Goal: Task Accomplishment & Management: Manage account settings

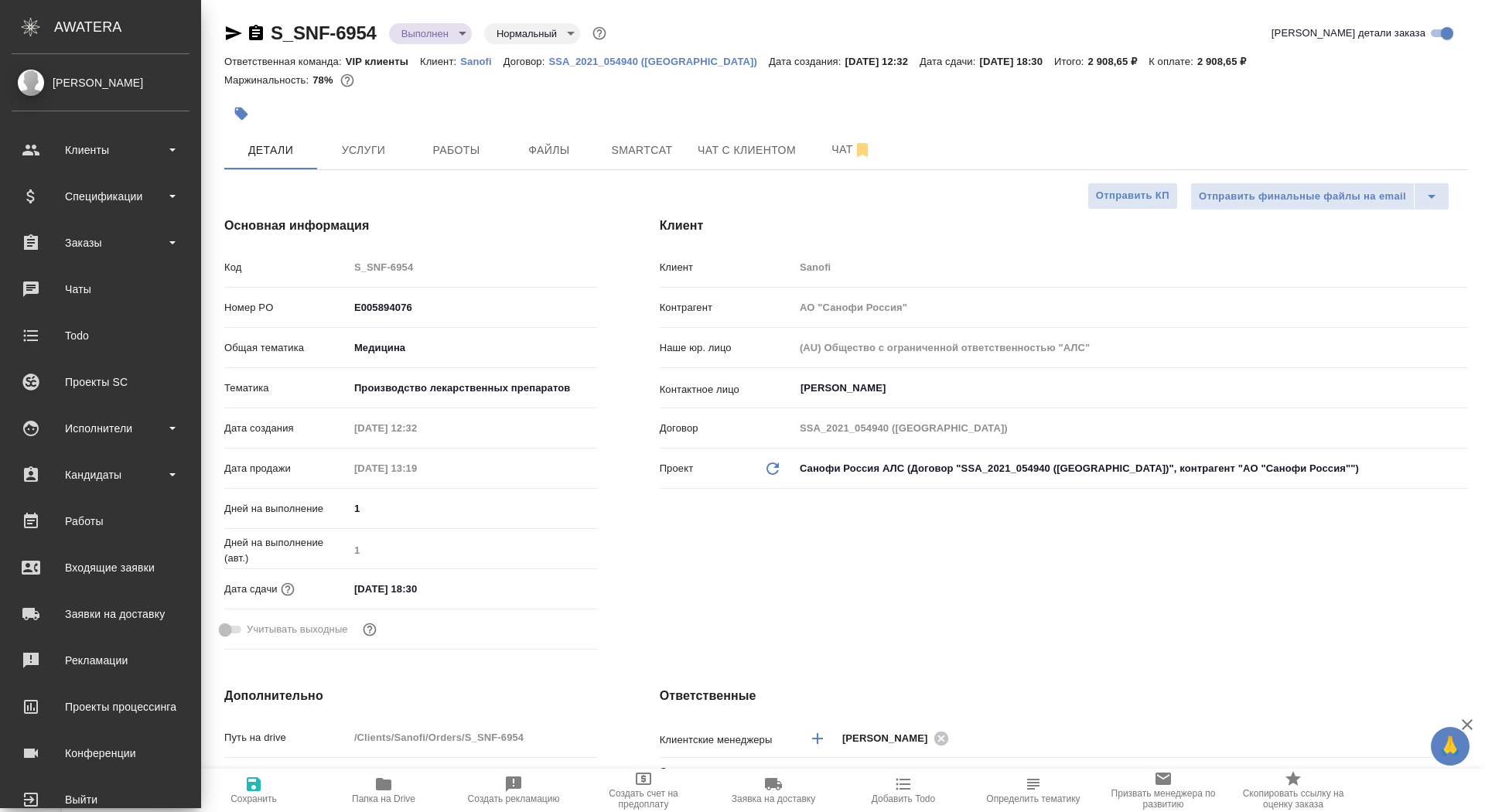
select select "RU"
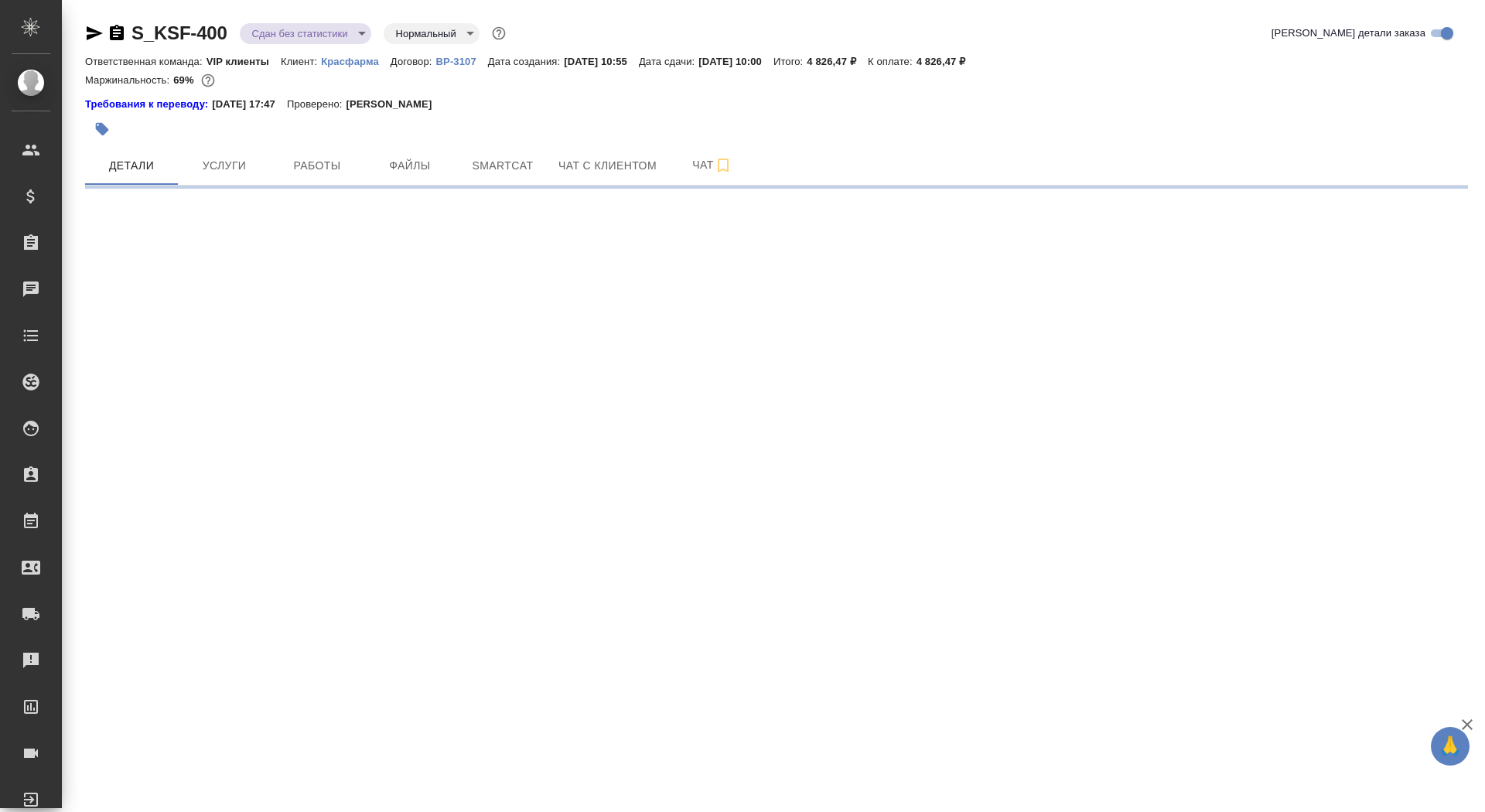
select select "RU"
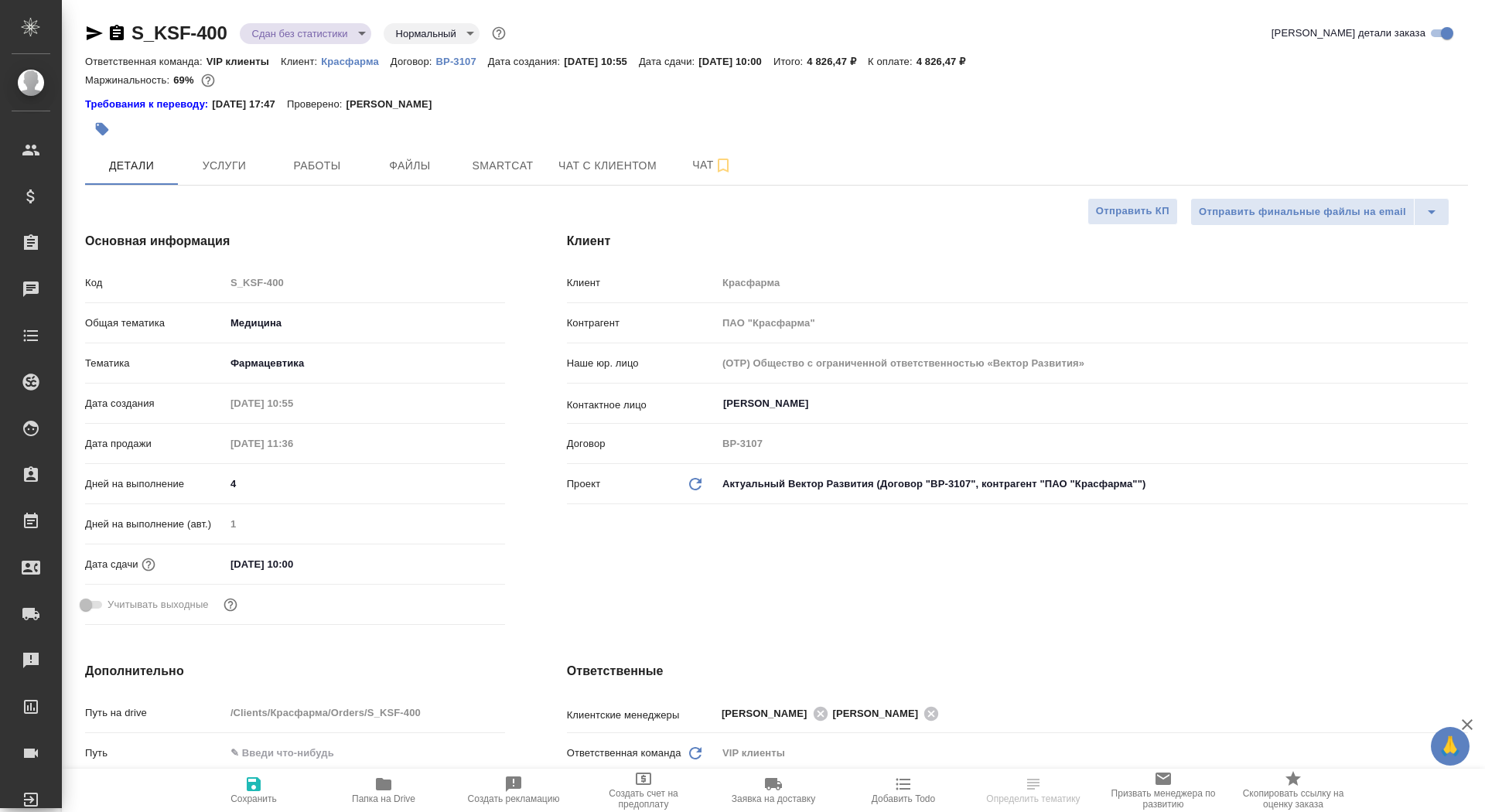
type textarea "x"
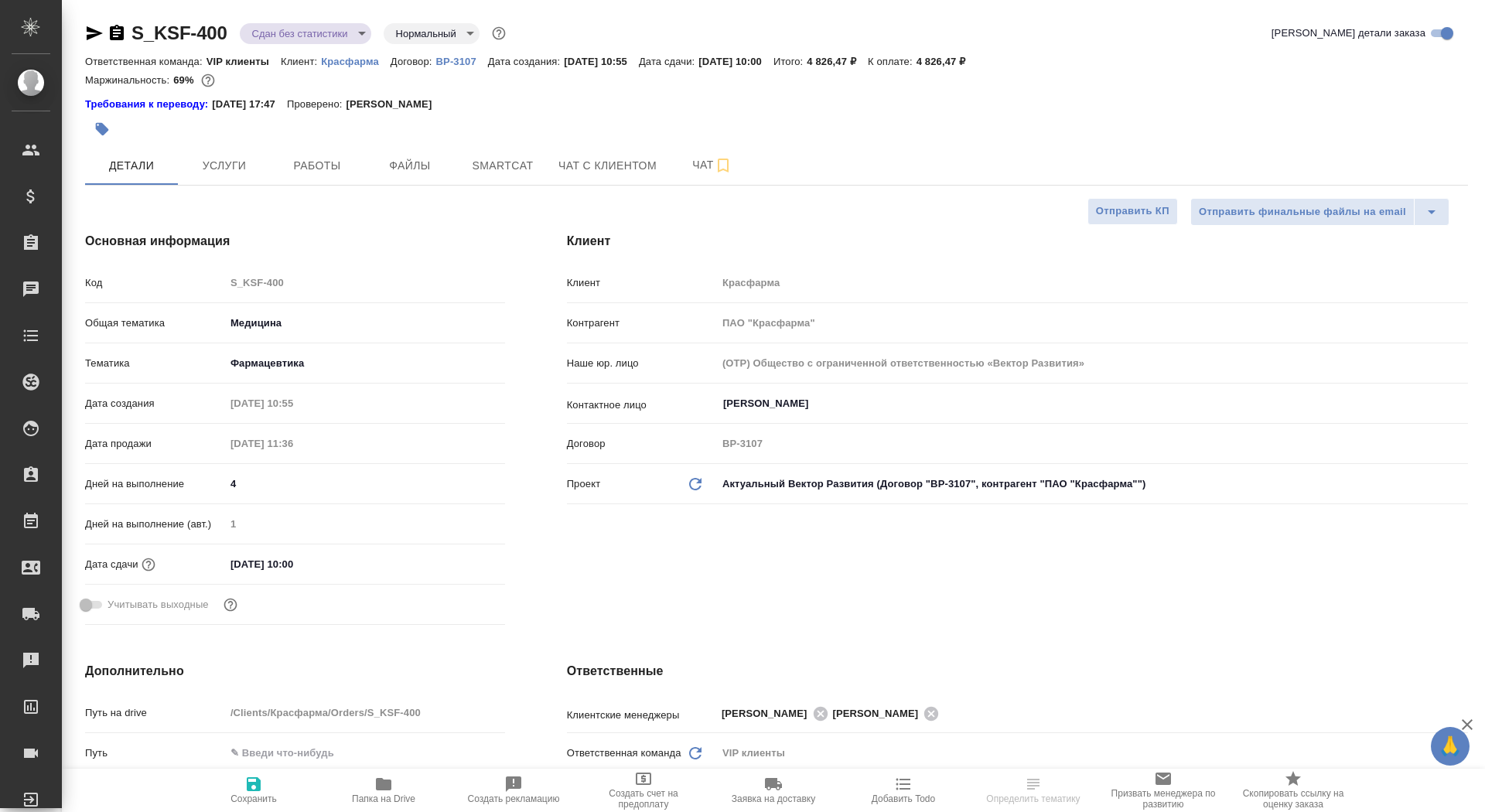
type textarea "x"
click at [339, 59] on p "Красфарма" at bounding box center [355, 61] width 69 height 12
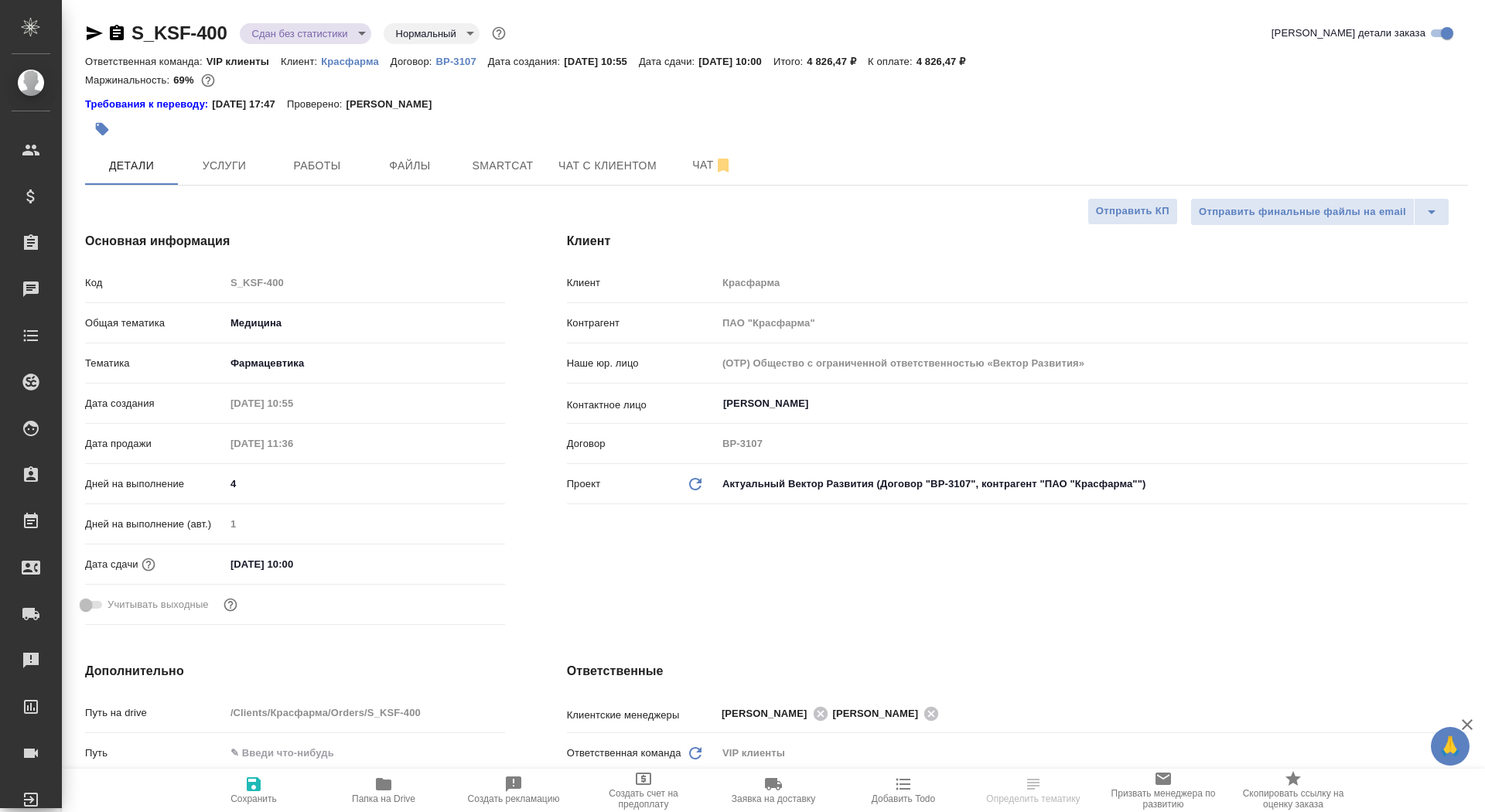
type textarea "x"
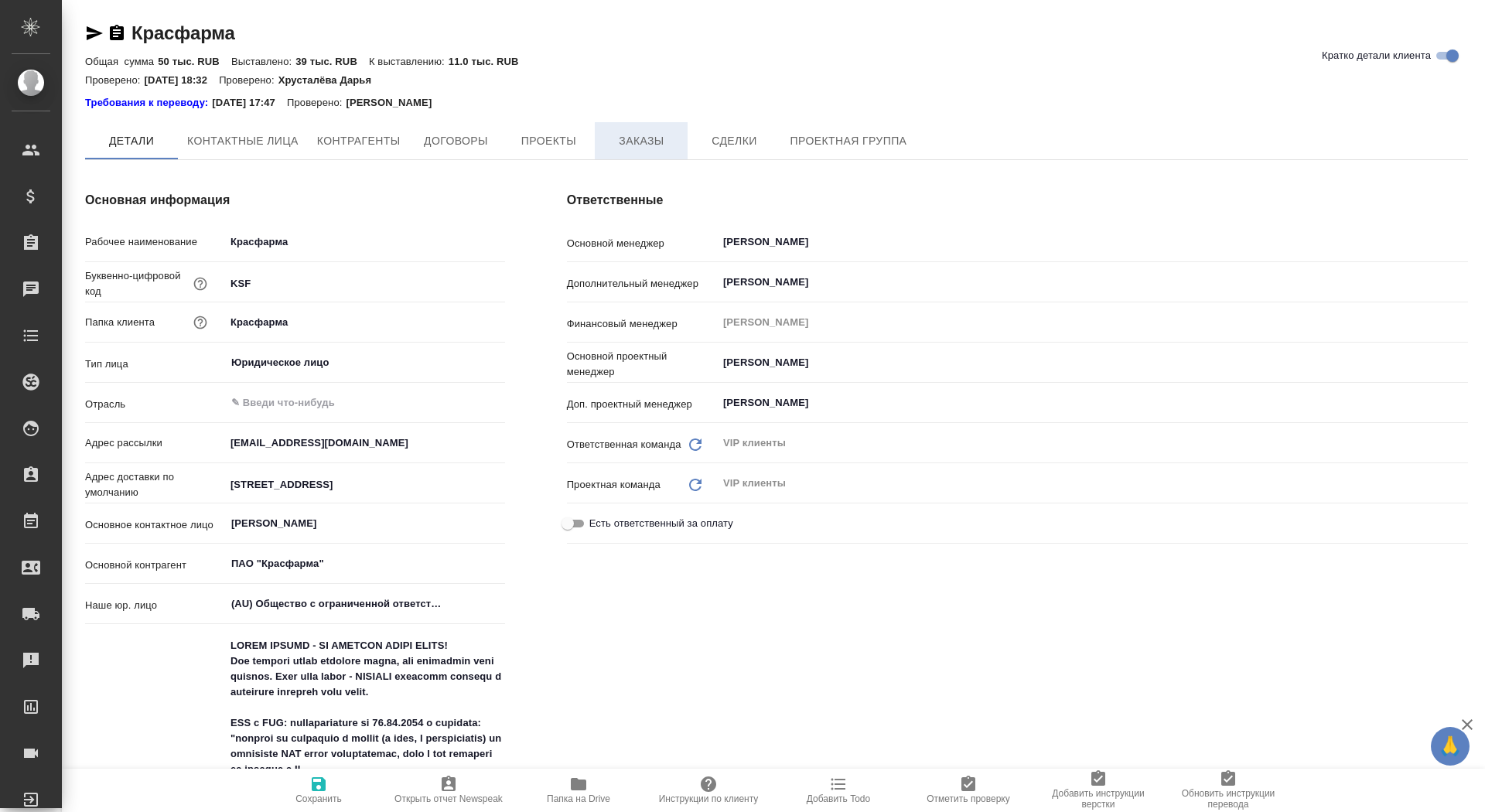
type textarea "x"
click at [633, 133] on span "Заказы" at bounding box center [641, 142] width 74 height 19
type textarea "x"
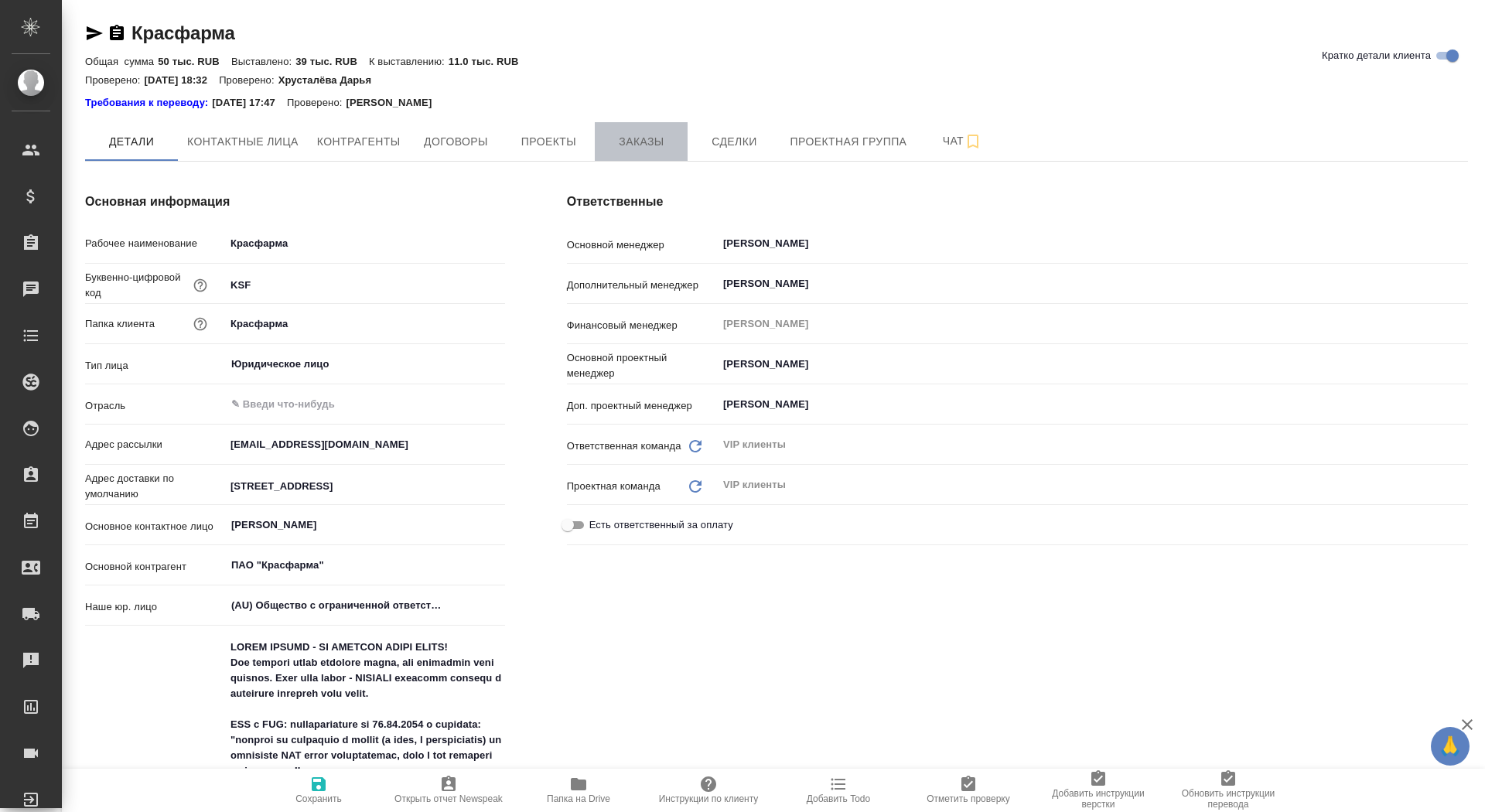
type textarea "x"
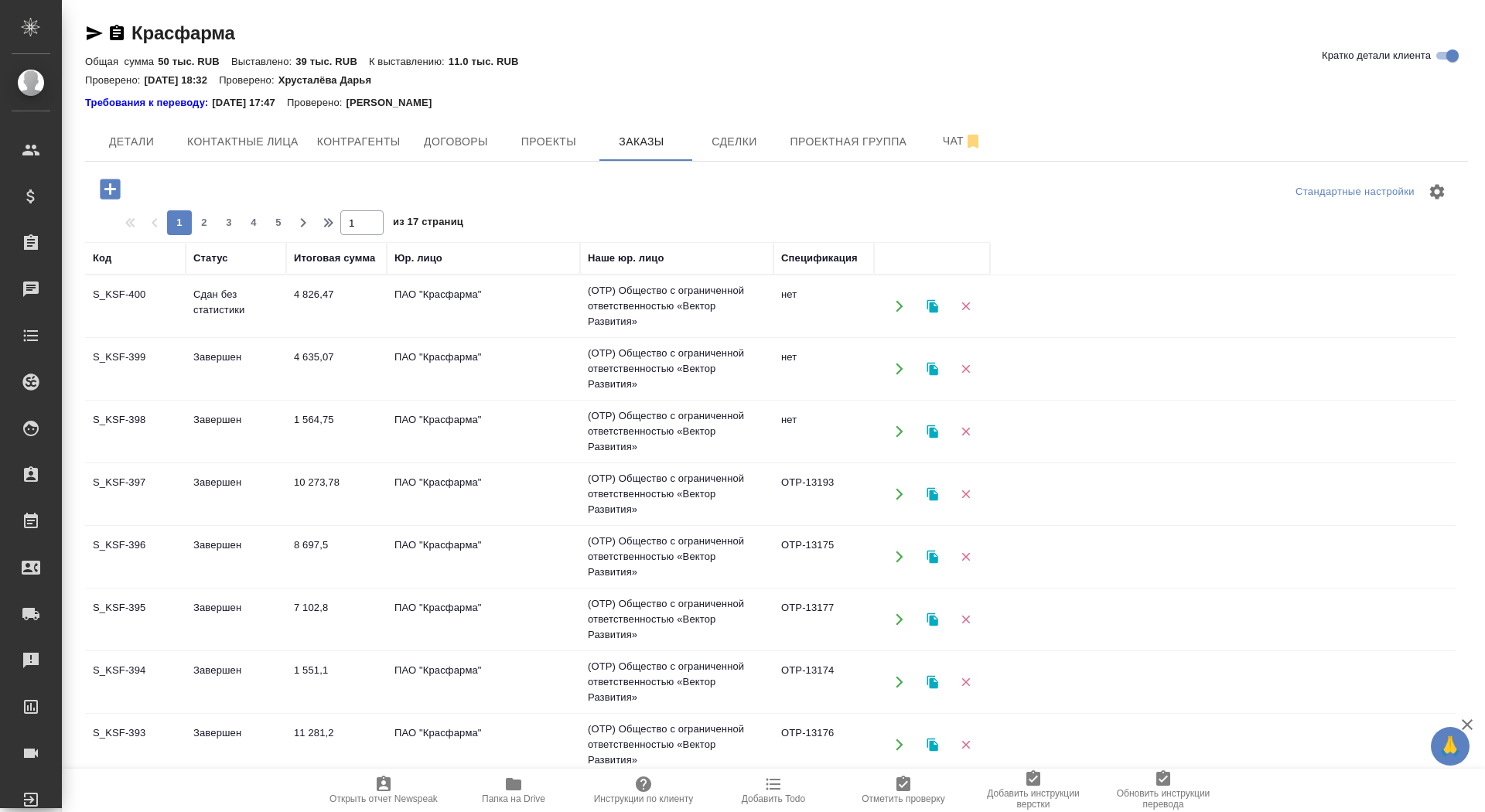
click at [112, 193] on icon "button" at bounding box center [110, 189] width 20 height 20
click at [106, 192] on icon "button" at bounding box center [110, 189] width 20 height 20
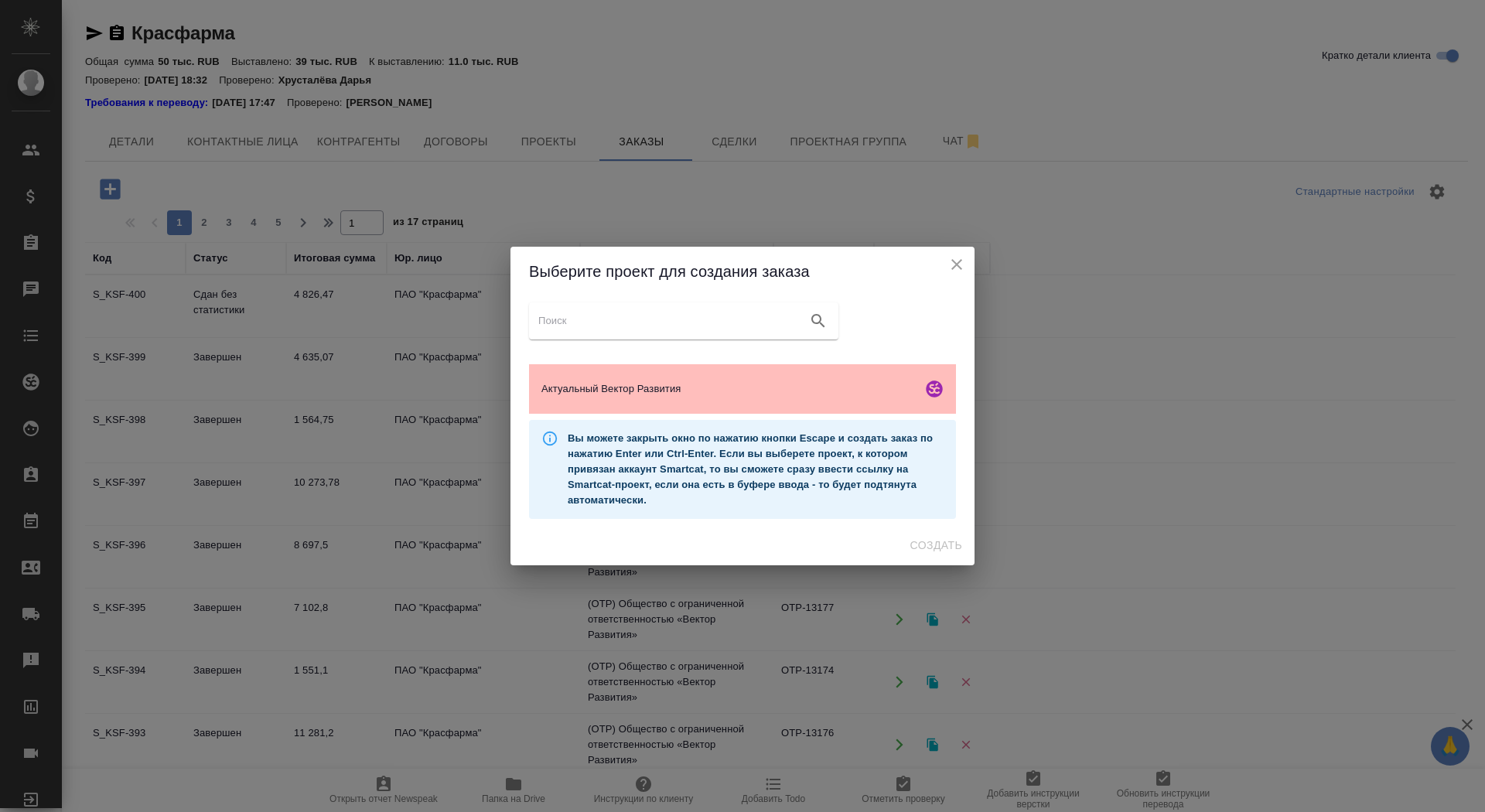
click at [659, 383] on span "Актуальный Вектор Развития" at bounding box center [728, 389] width 374 height 16
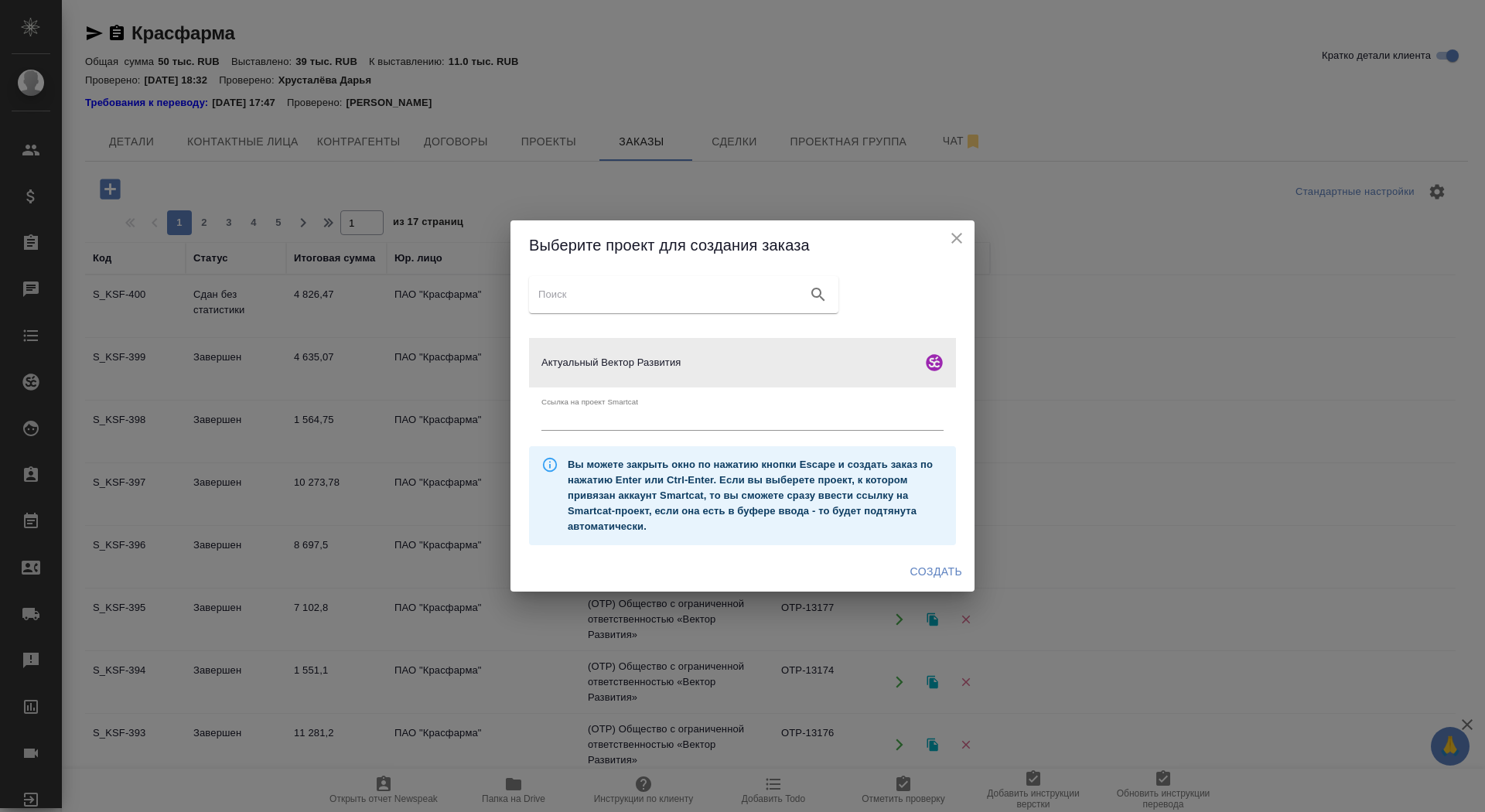
click at [946, 563] on span "Создать" at bounding box center [937, 571] width 52 height 19
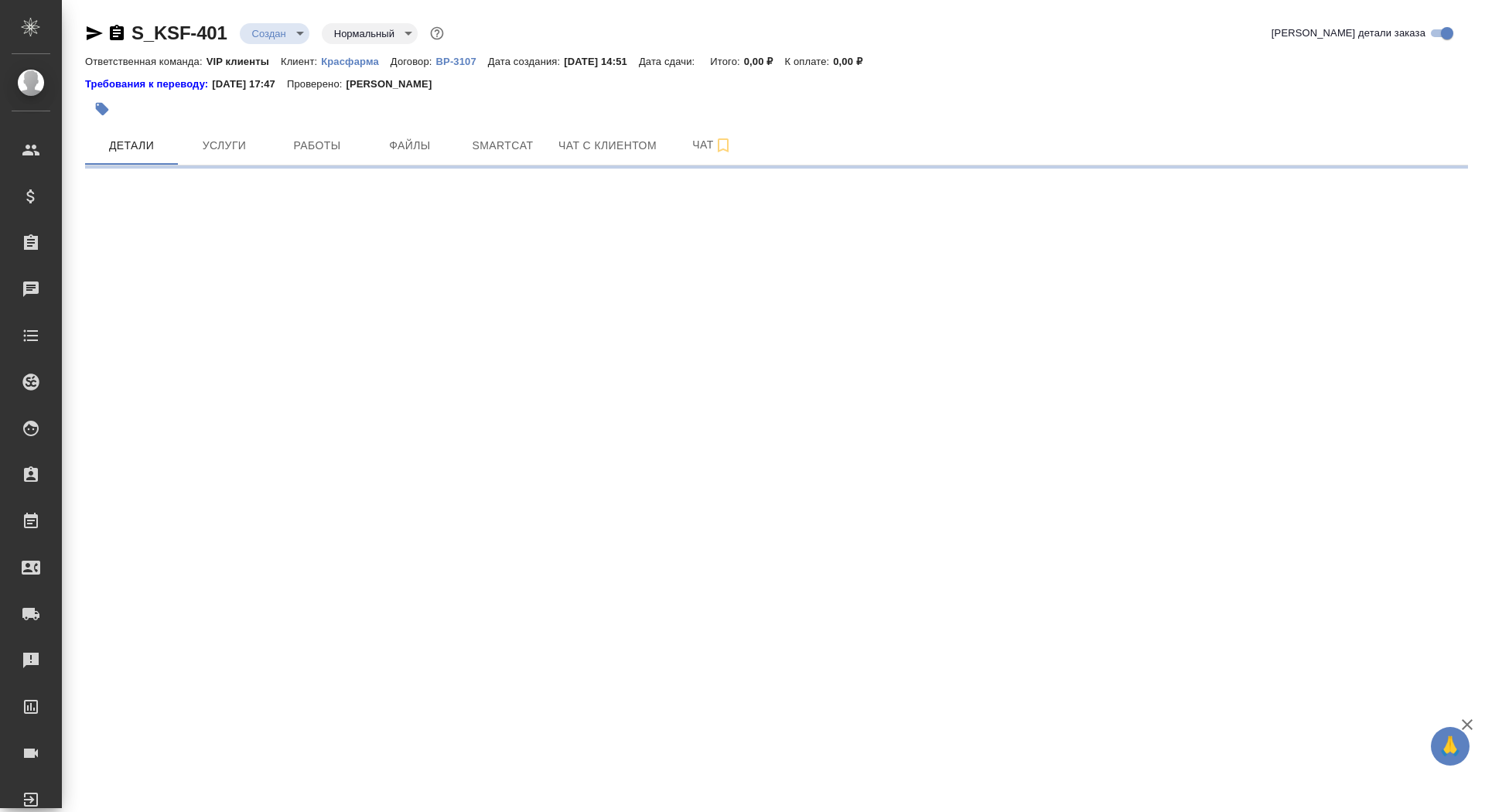
select select "RU"
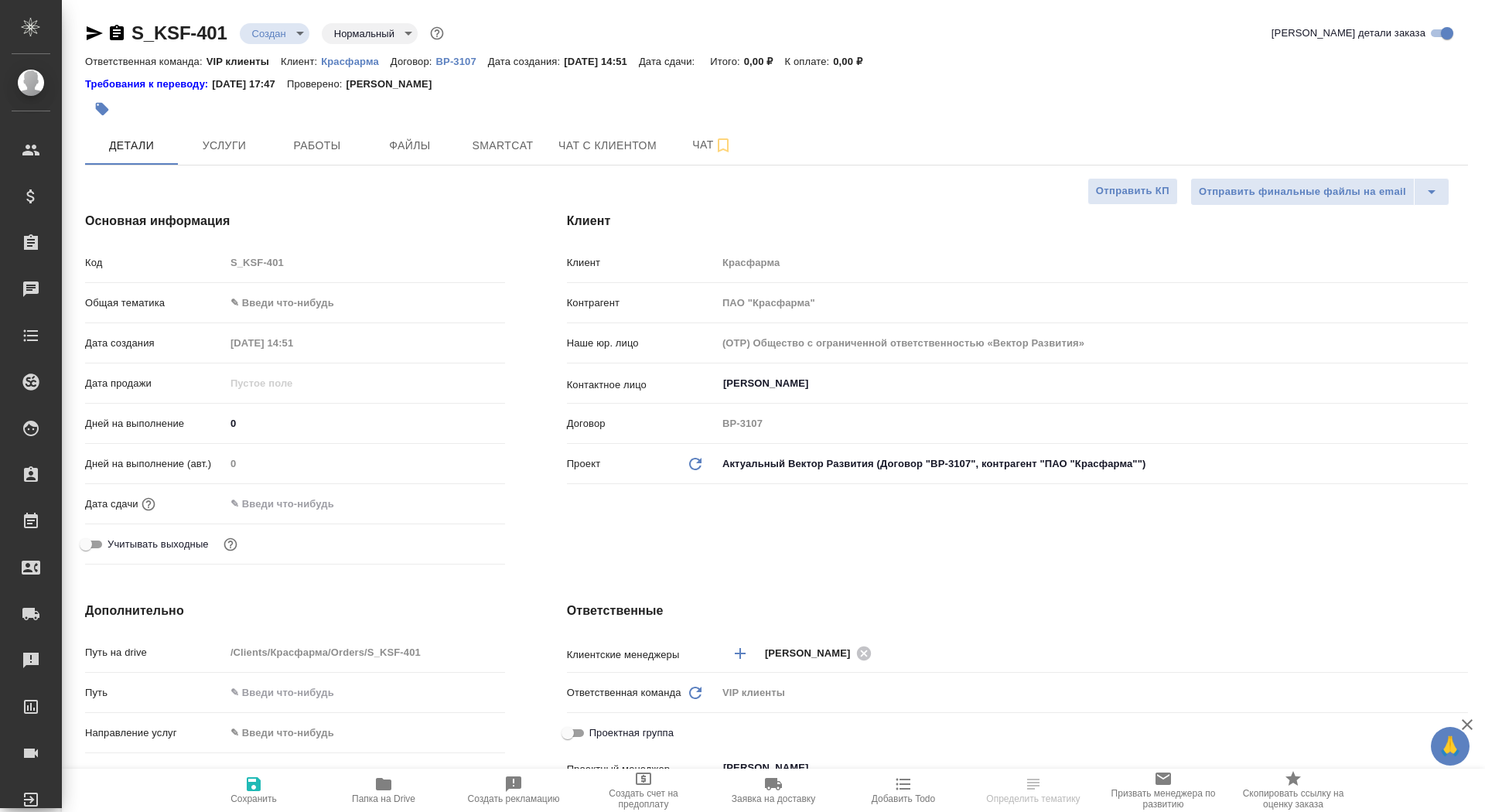
type textarea "x"
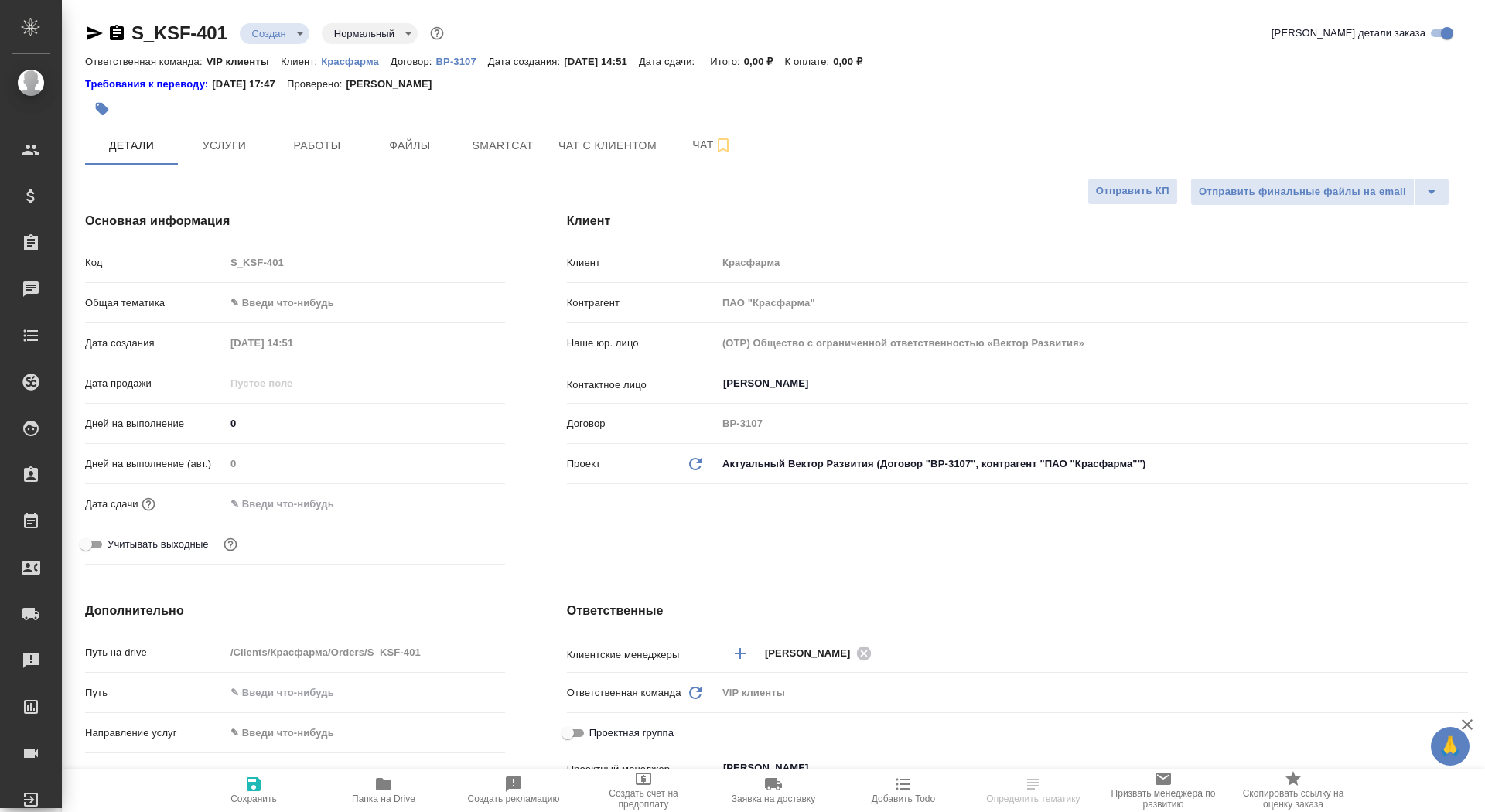
type textarea "x"
click at [257, 498] on input "text" at bounding box center [294, 504] width 135 height 22
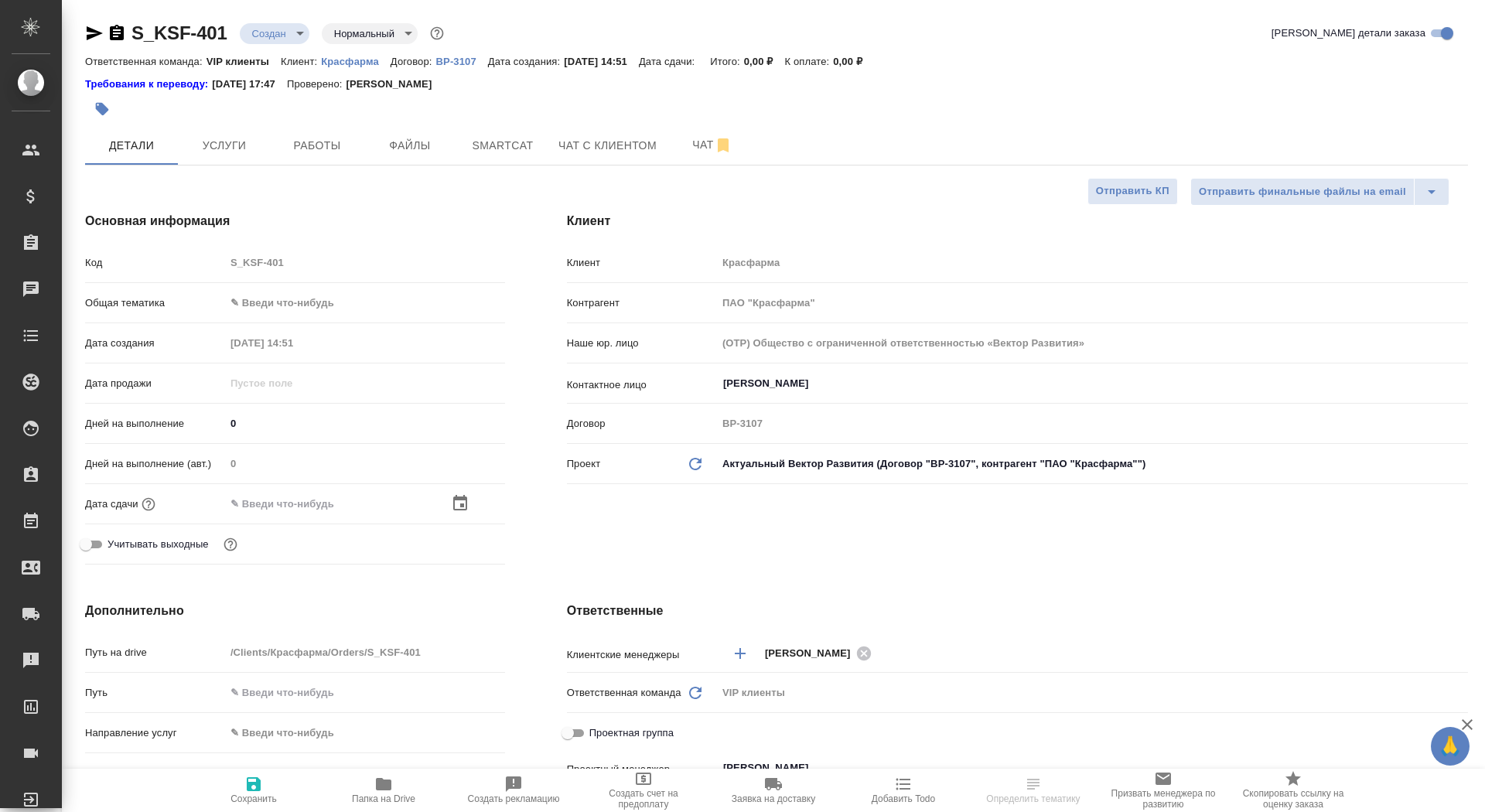
type textarea "x"
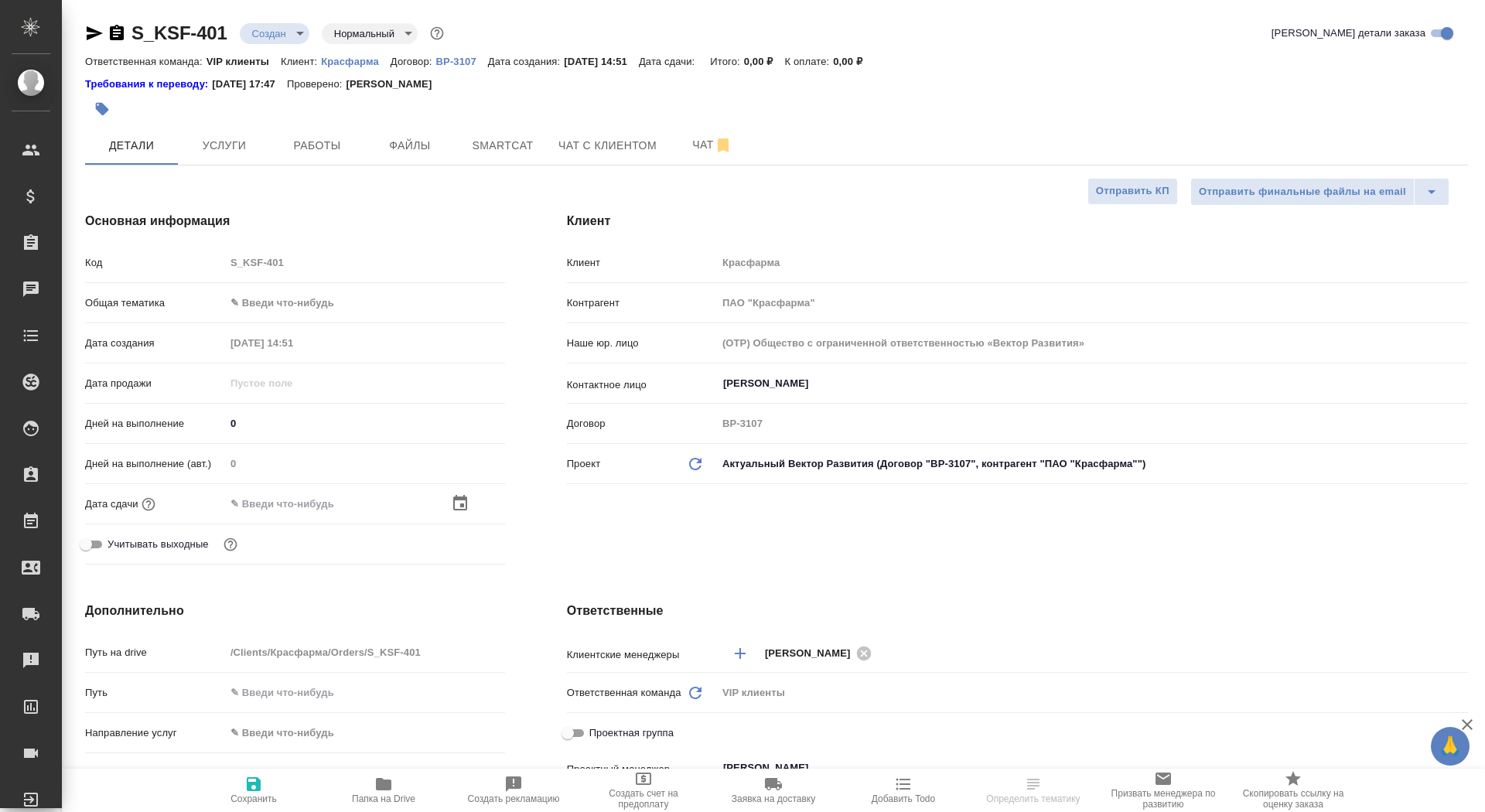
type textarea "x"
click at [463, 510] on icon "button" at bounding box center [460, 503] width 19 height 19
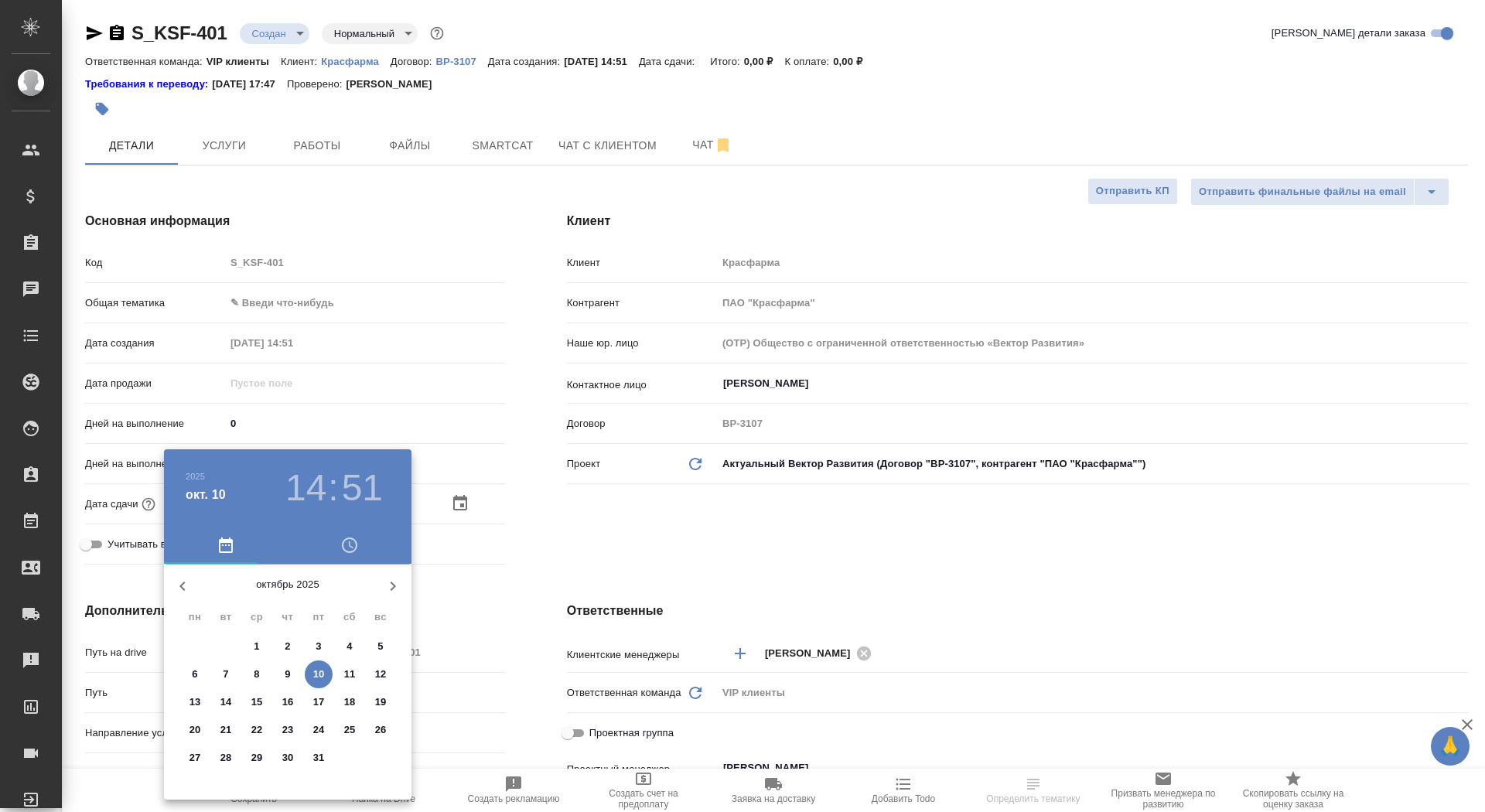
click at [220, 706] on p "14" at bounding box center [226, 702] width 12 height 16
type input "14.10.2025 14:51"
type textarea "x"
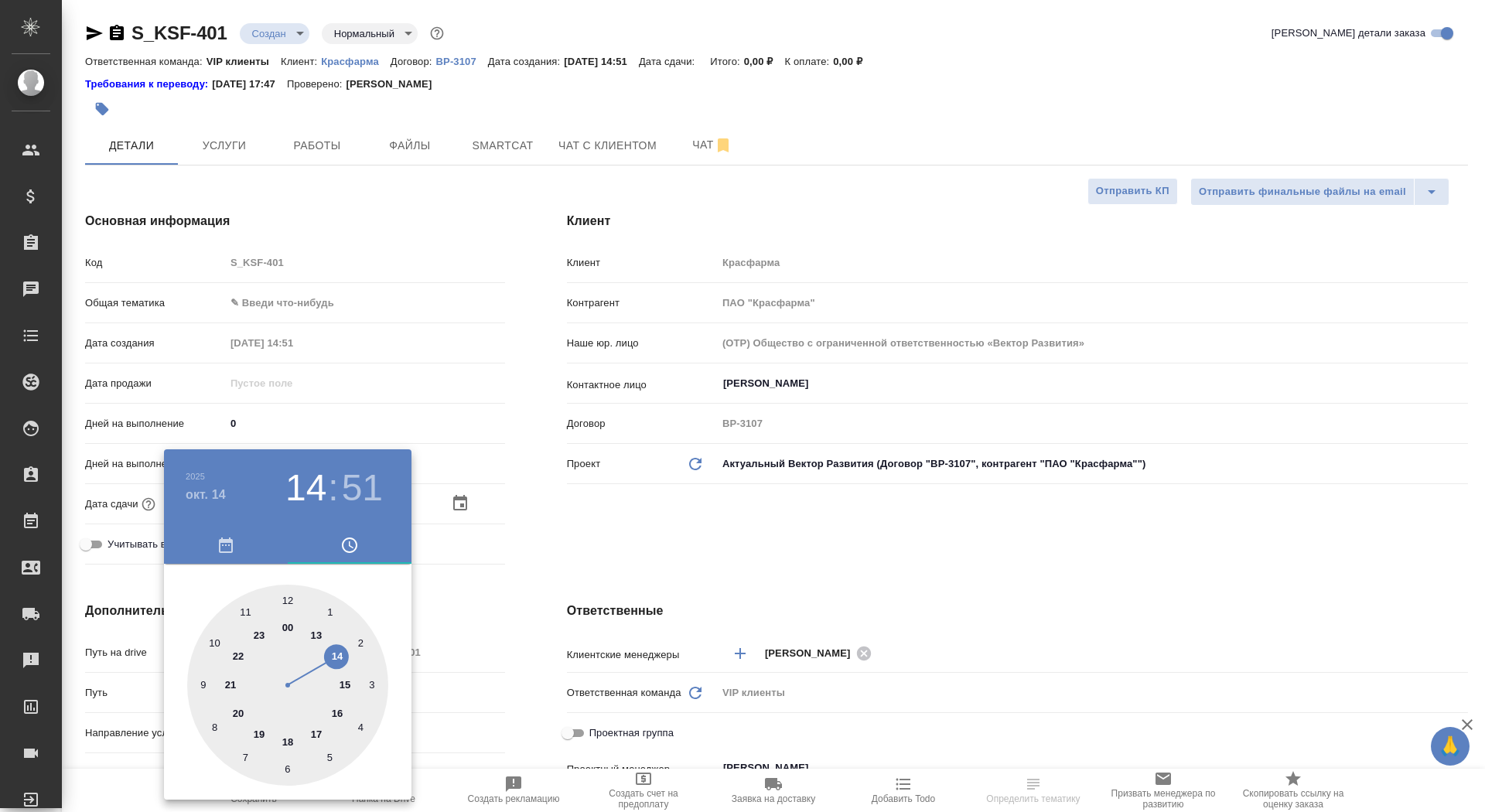
click at [315, 634] on div at bounding box center [287, 684] width 201 height 201
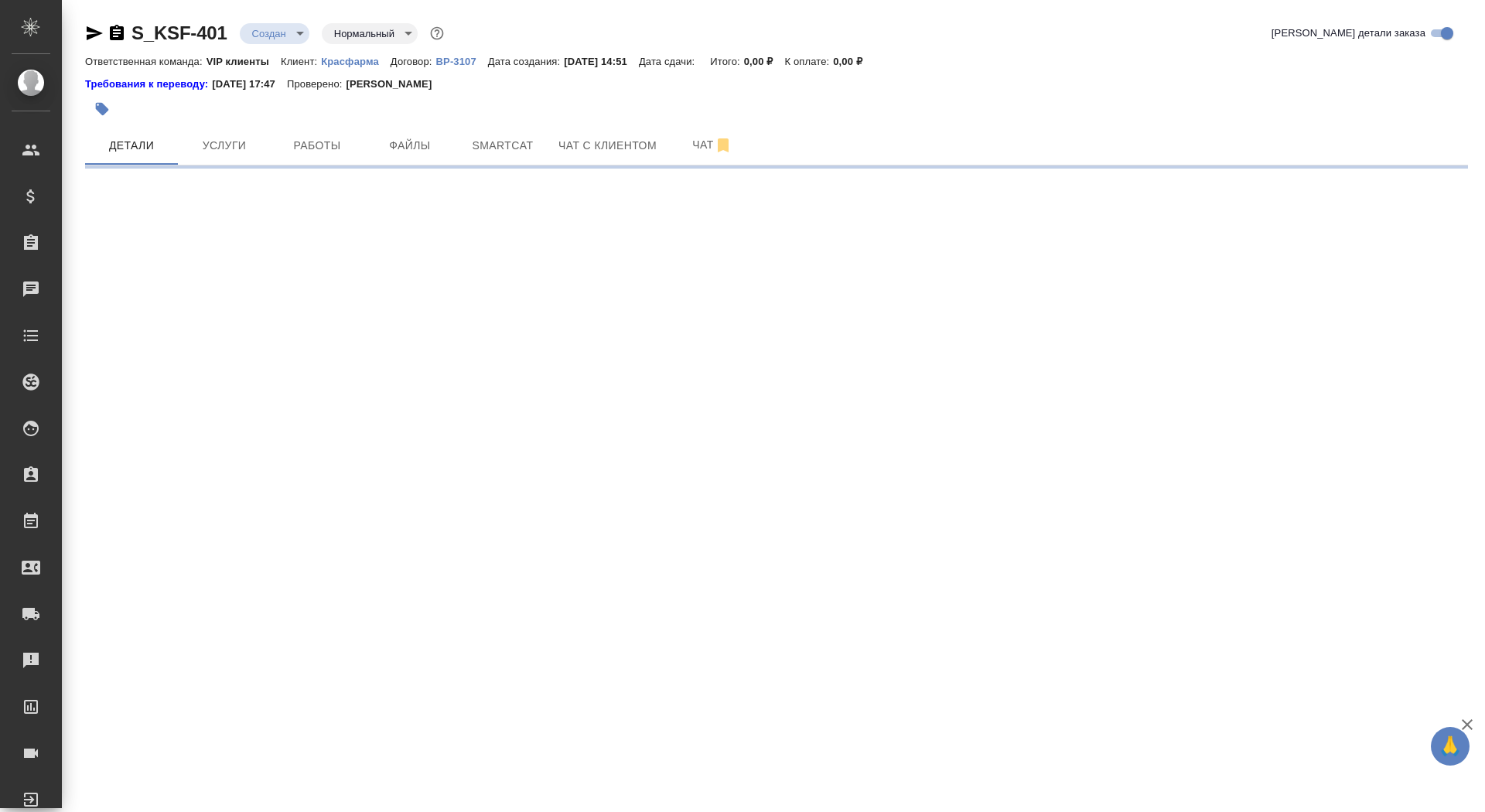
select select "RU"
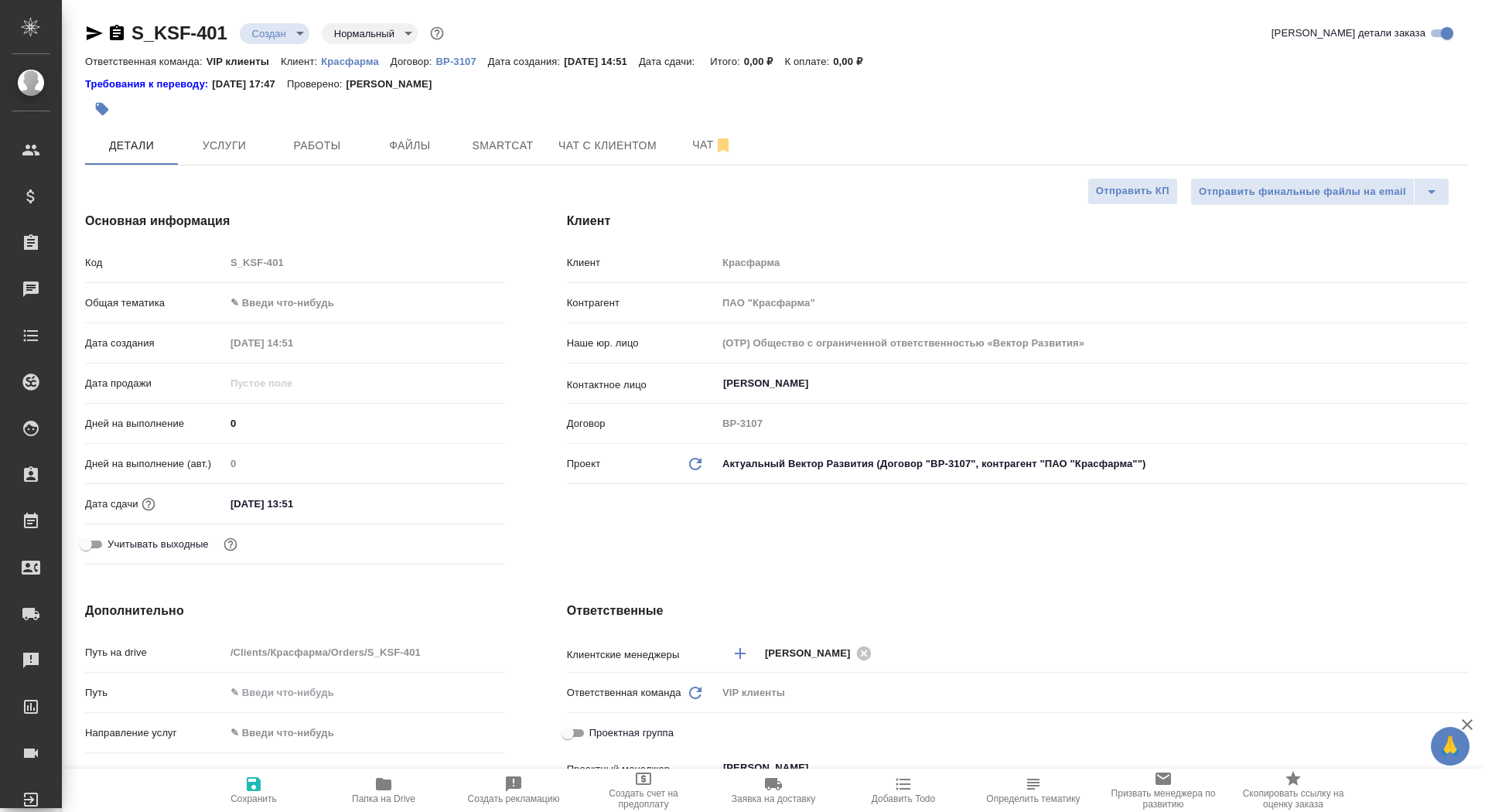
type textarea "x"
click at [306, 498] on input "14.10.2025 13:51" at bounding box center [294, 504] width 135 height 22
click at [315, 504] on input "14.10.2025 13:51" at bounding box center [294, 504] width 135 height 22
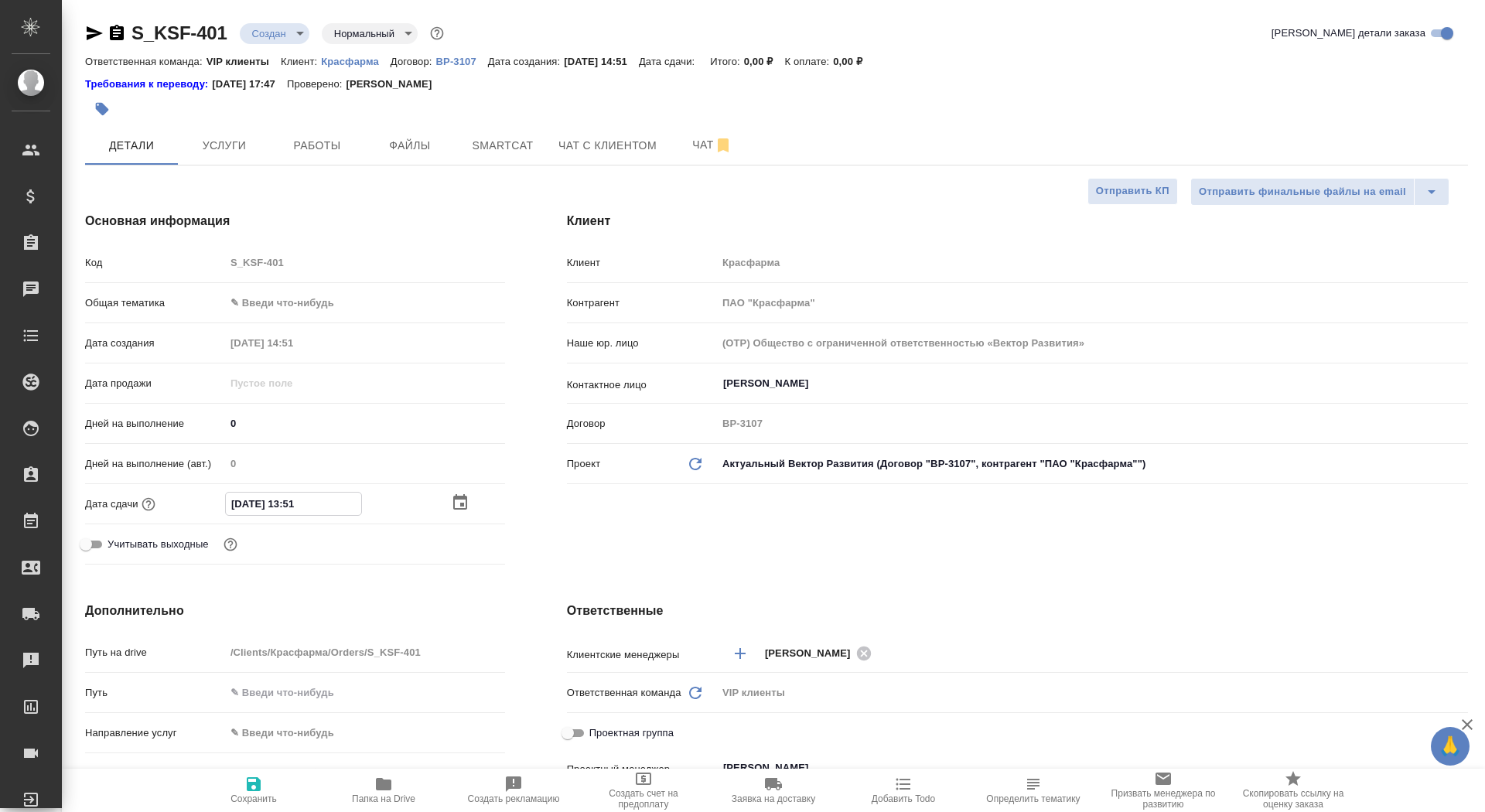
type input "14.10.2025 13:5_"
type textarea "x"
type input "14.10.2025 13:__"
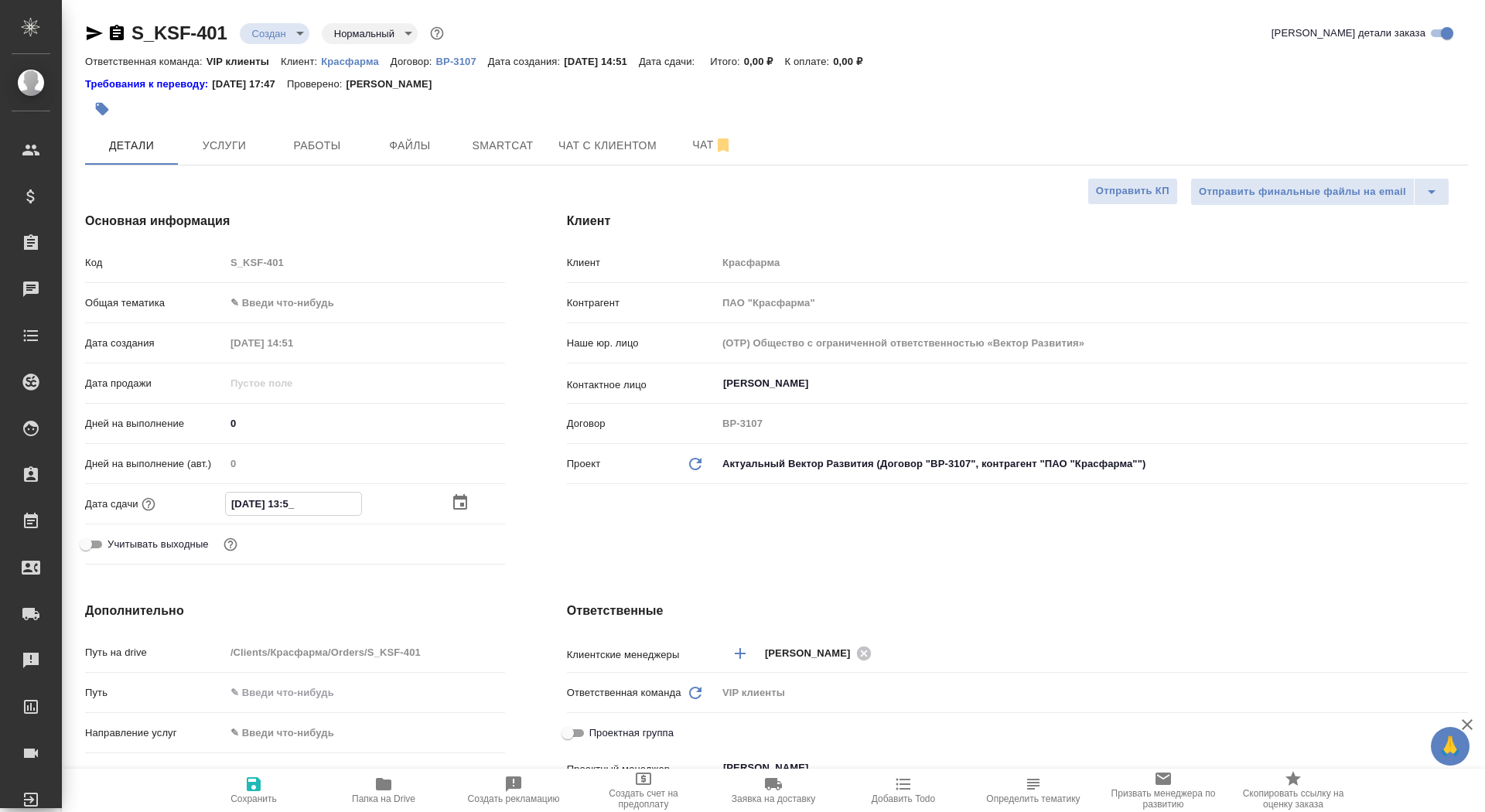
type textarea "x"
type input "14.10.2025 13:0_"
type textarea "x"
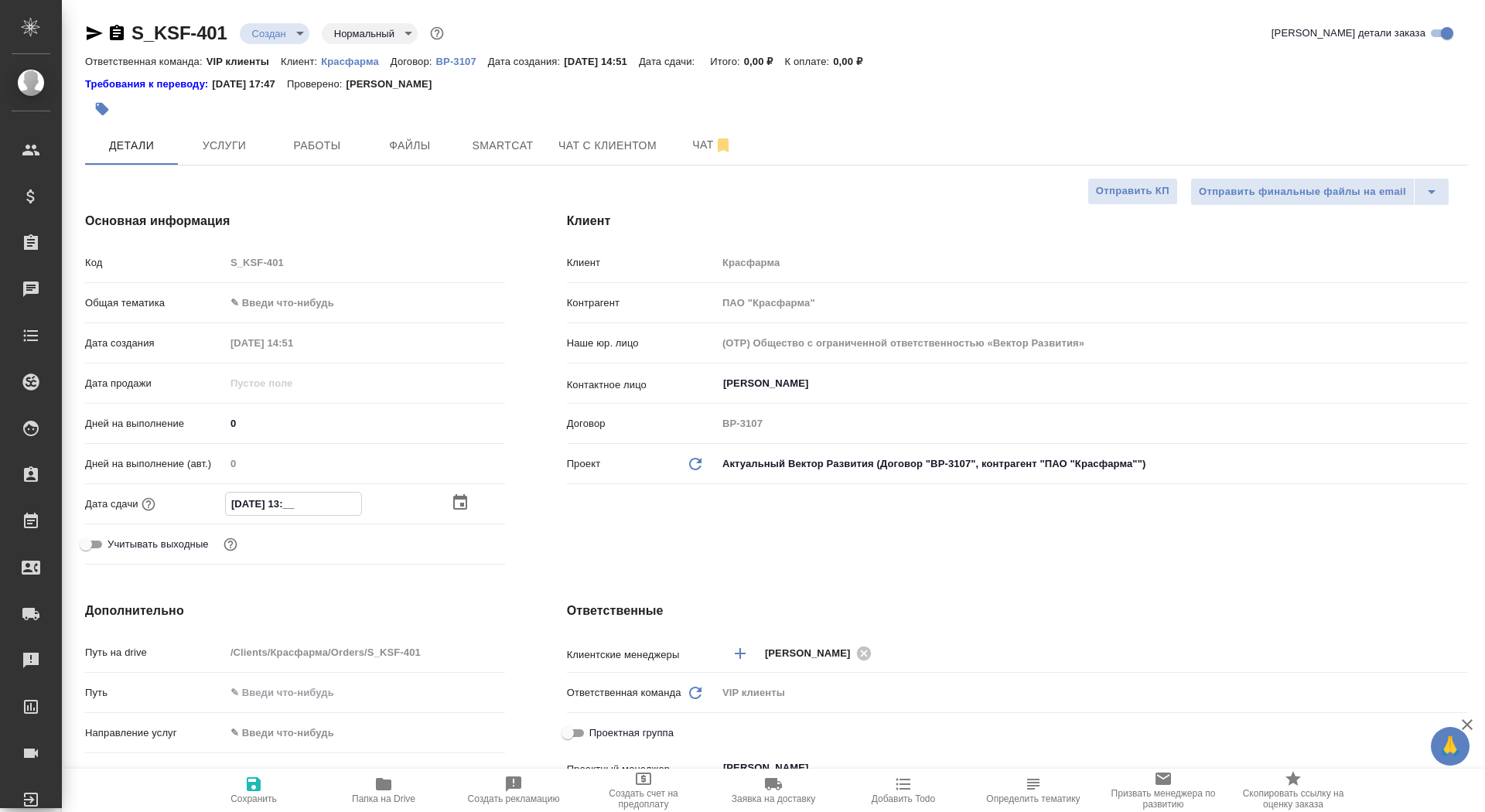
type textarea "x"
type input "14.10.2025 13:00"
type textarea "x"
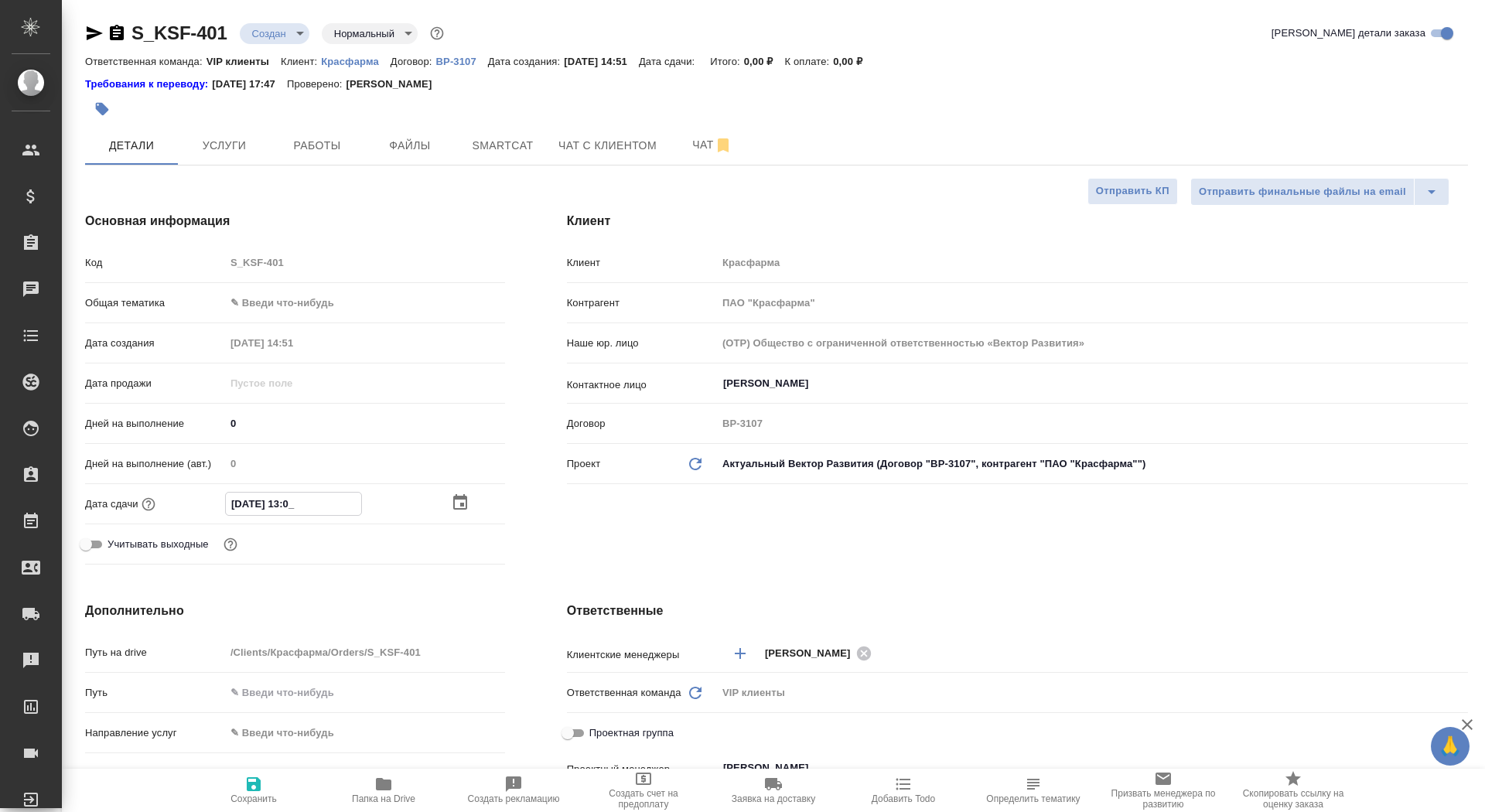
type textarea "x"
type input "14.10.2025 13:00"
click at [260, 793] on span "Сохранить" at bounding box center [254, 799] width 46 height 11
type textarea "x"
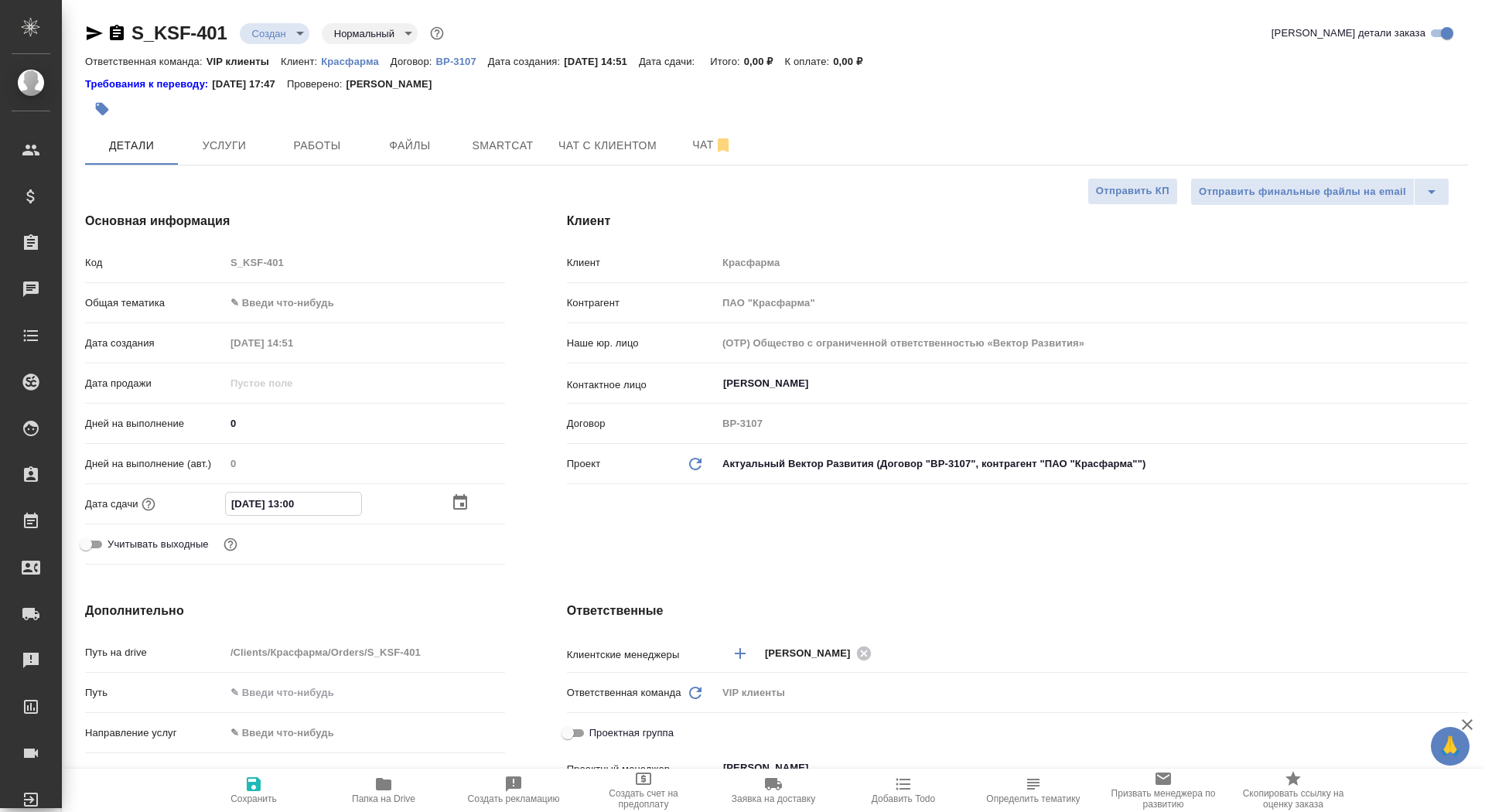
type textarea "x"
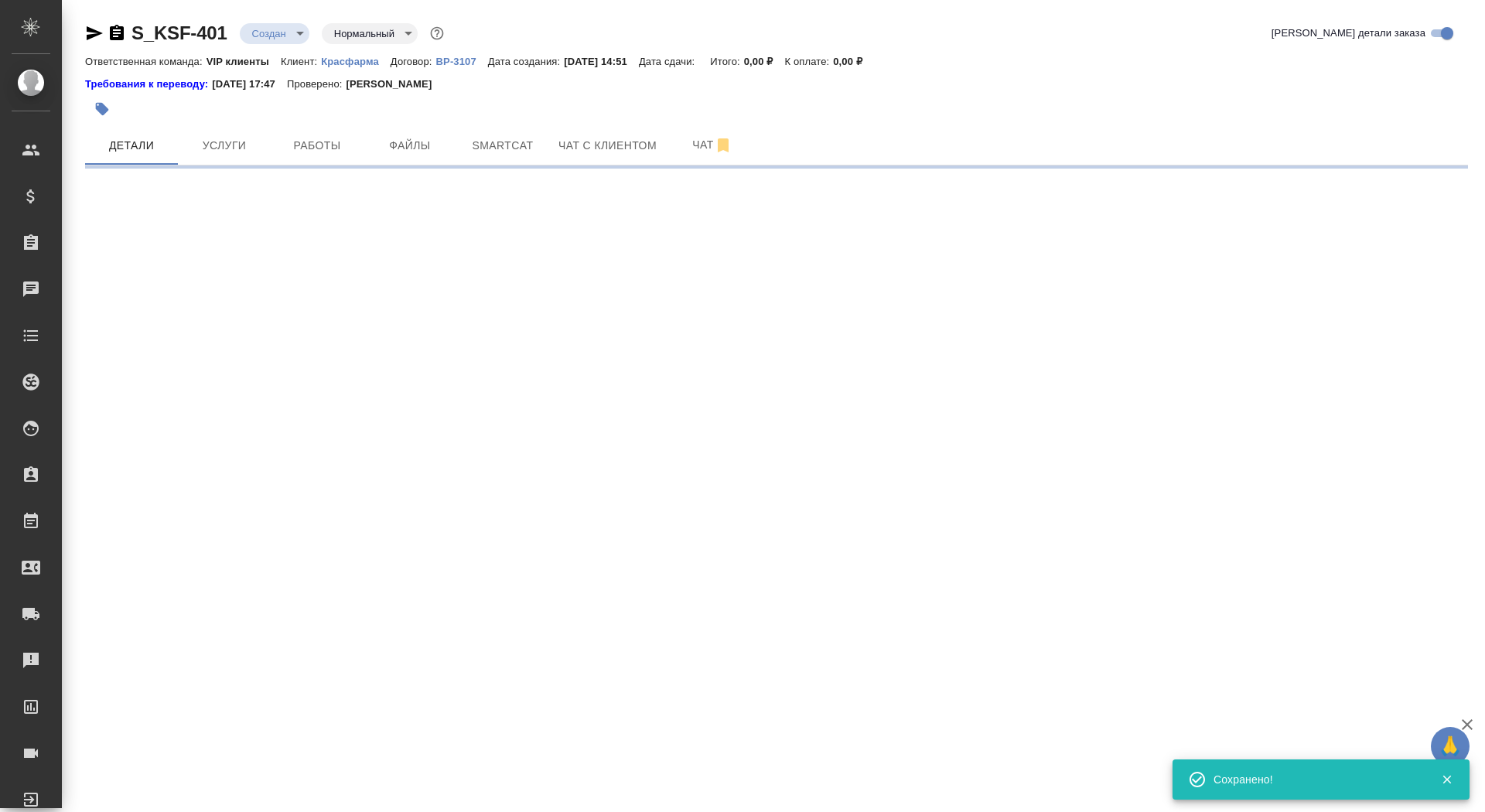
select select "RU"
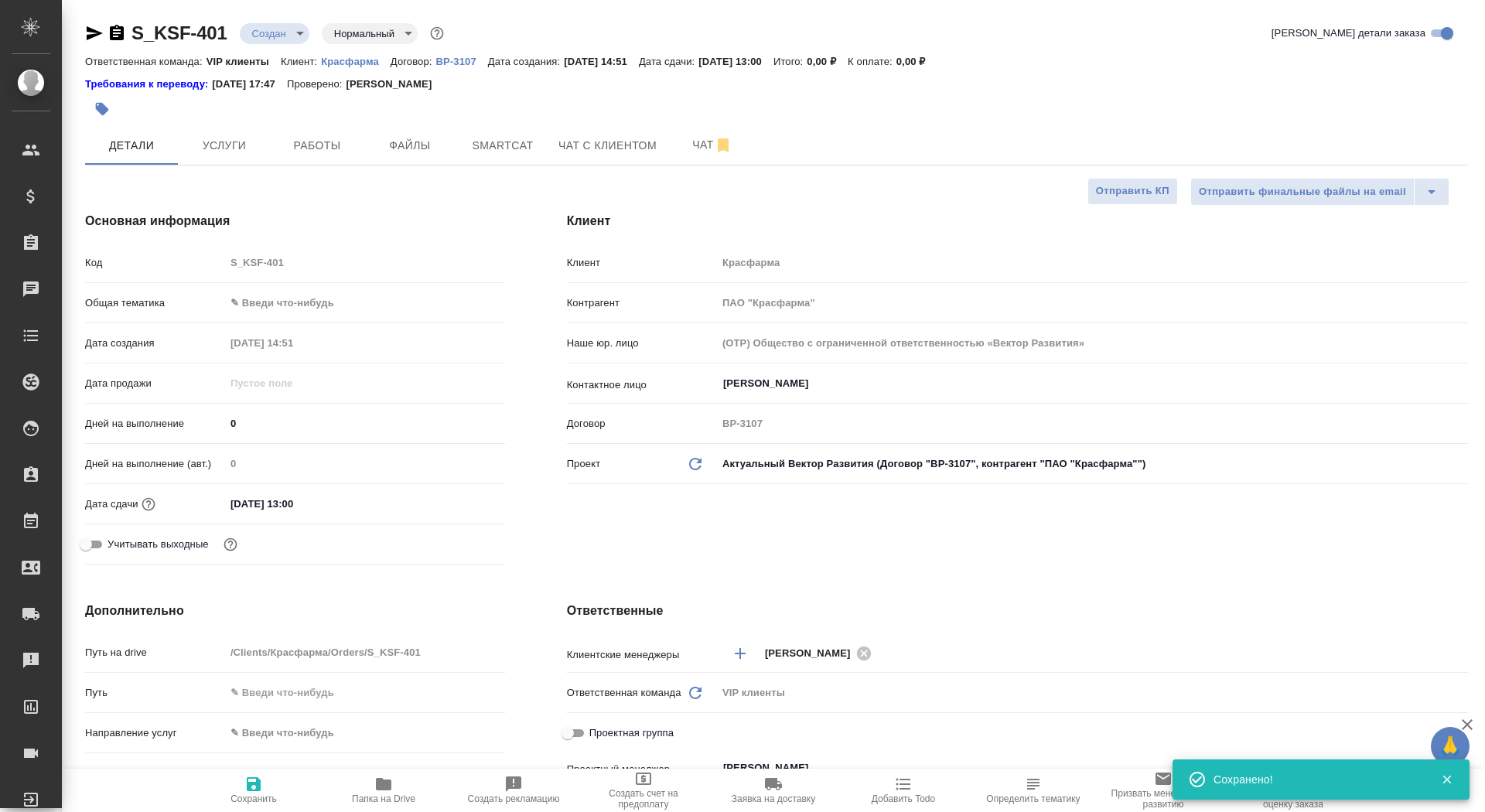
type textarea "x"
click at [367, 149] on button "Файлы" at bounding box center [409, 145] width 93 height 39
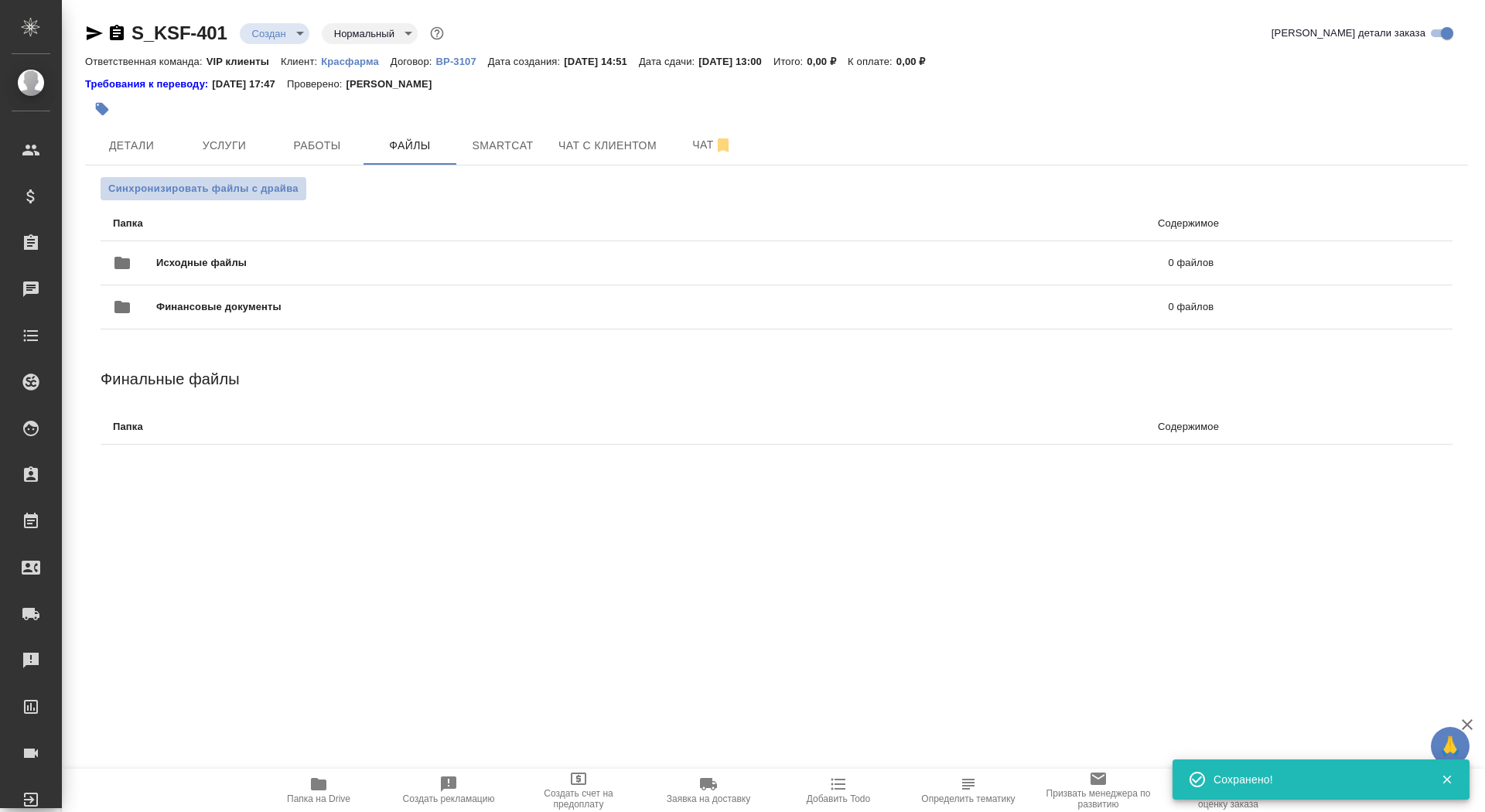
click at [204, 194] on span "Синхронизировать файлы с драйва" at bounding box center [203, 188] width 190 height 16
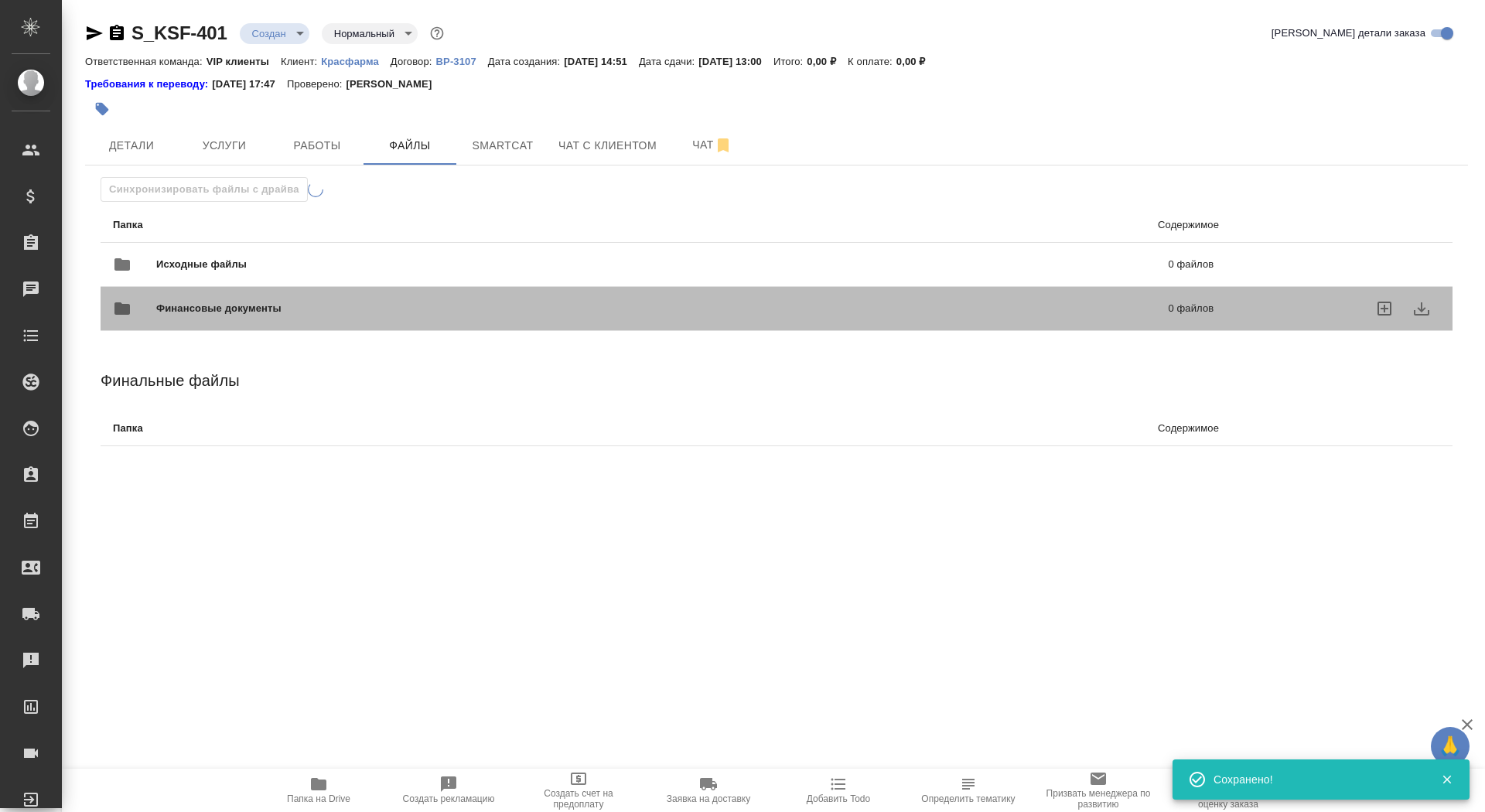
click at [220, 284] on div "Финансовые документы 0 файлов" at bounding box center [662, 307] width 1131 height 68
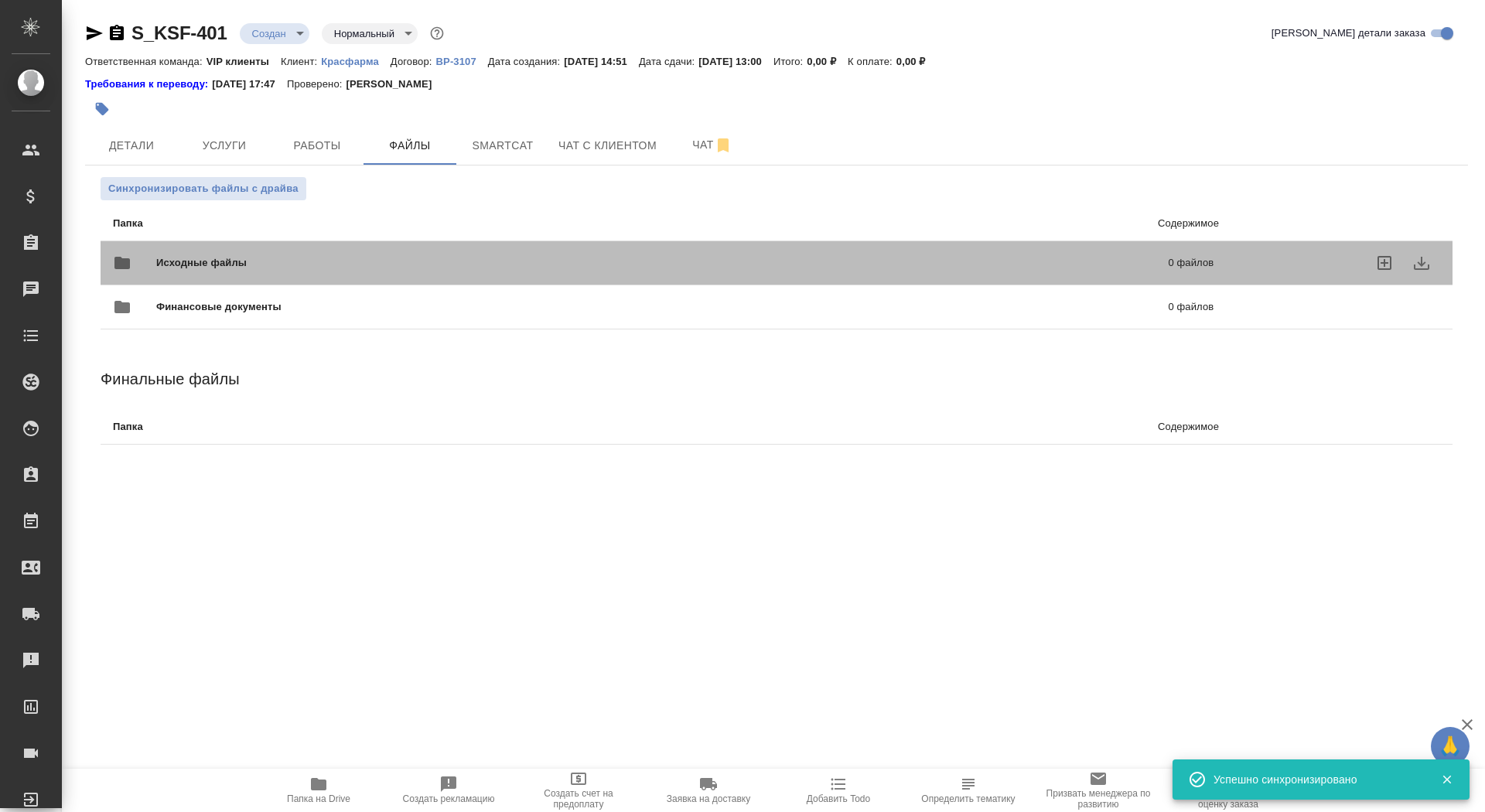
click at [281, 262] on span "Исходные файлы" at bounding box center [432, 263] width 551 height 16
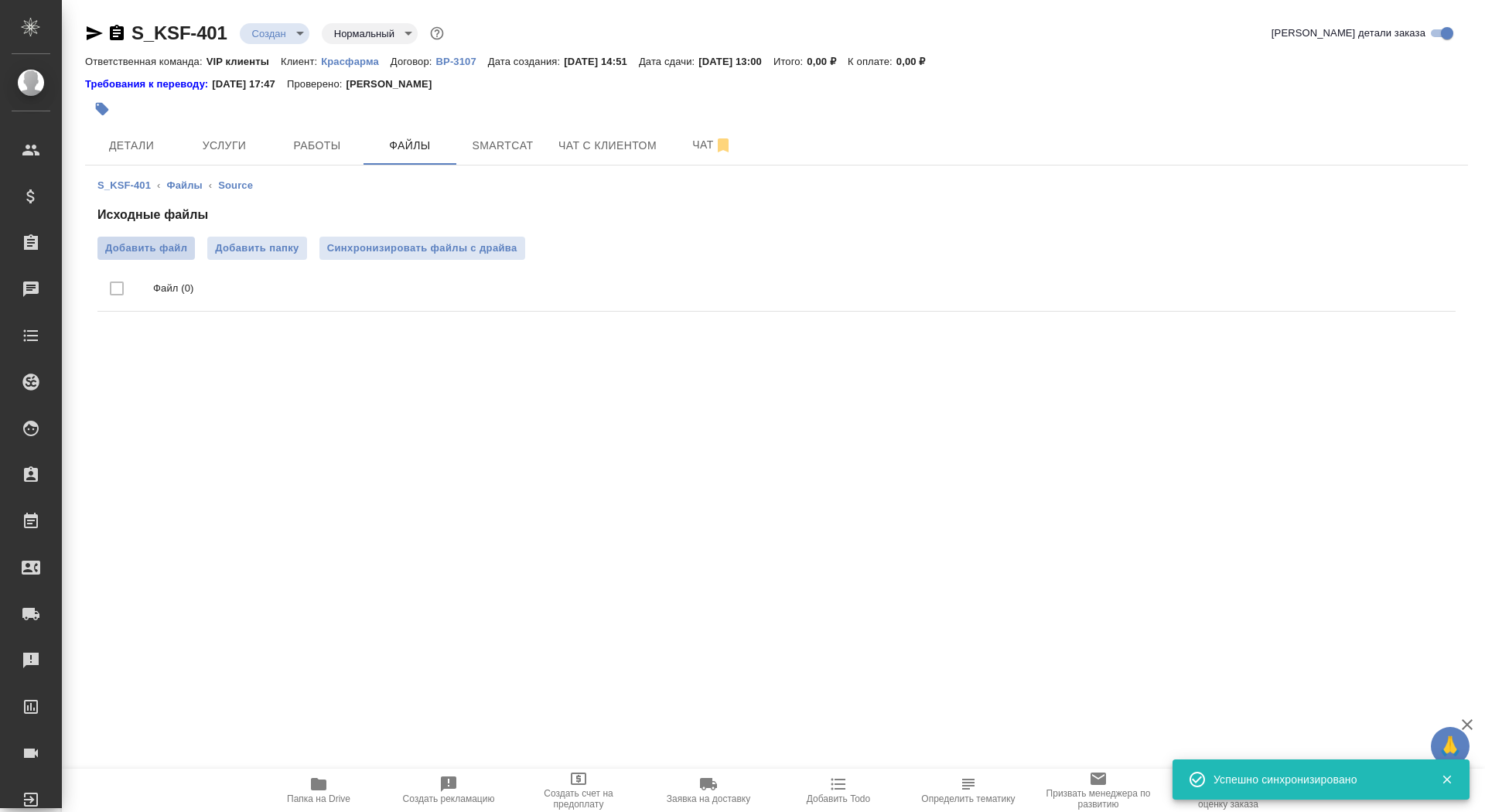
click at [152, 248] on span "Добавить файл" at bounding box center [146, 248] width 82 height 16
click at [0, 0] on input "Добавить файл" at bounding box center [0, 0] width 0 height 0
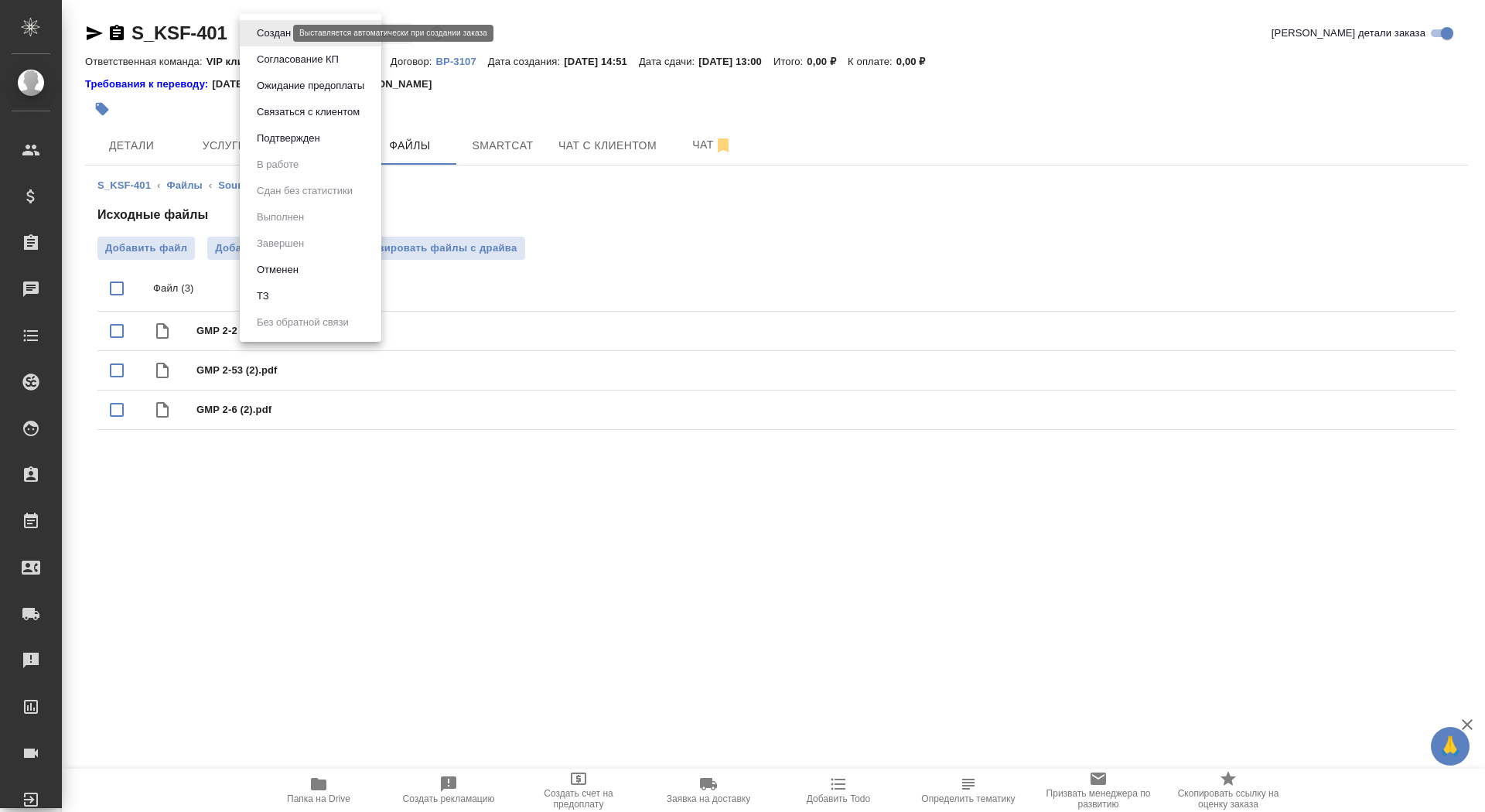
click at [273, 30] on body "🙏 .cls-1 fill:#fff; AWATERA Saydasheva Dilyara Клиенты Спецификации Заказы 0 Ча…" at bounding box center [742, 406] width 1485 height 812
click at [278, 302] on li "ТЗ" at bounding box center [310, 296] width 142 height 26
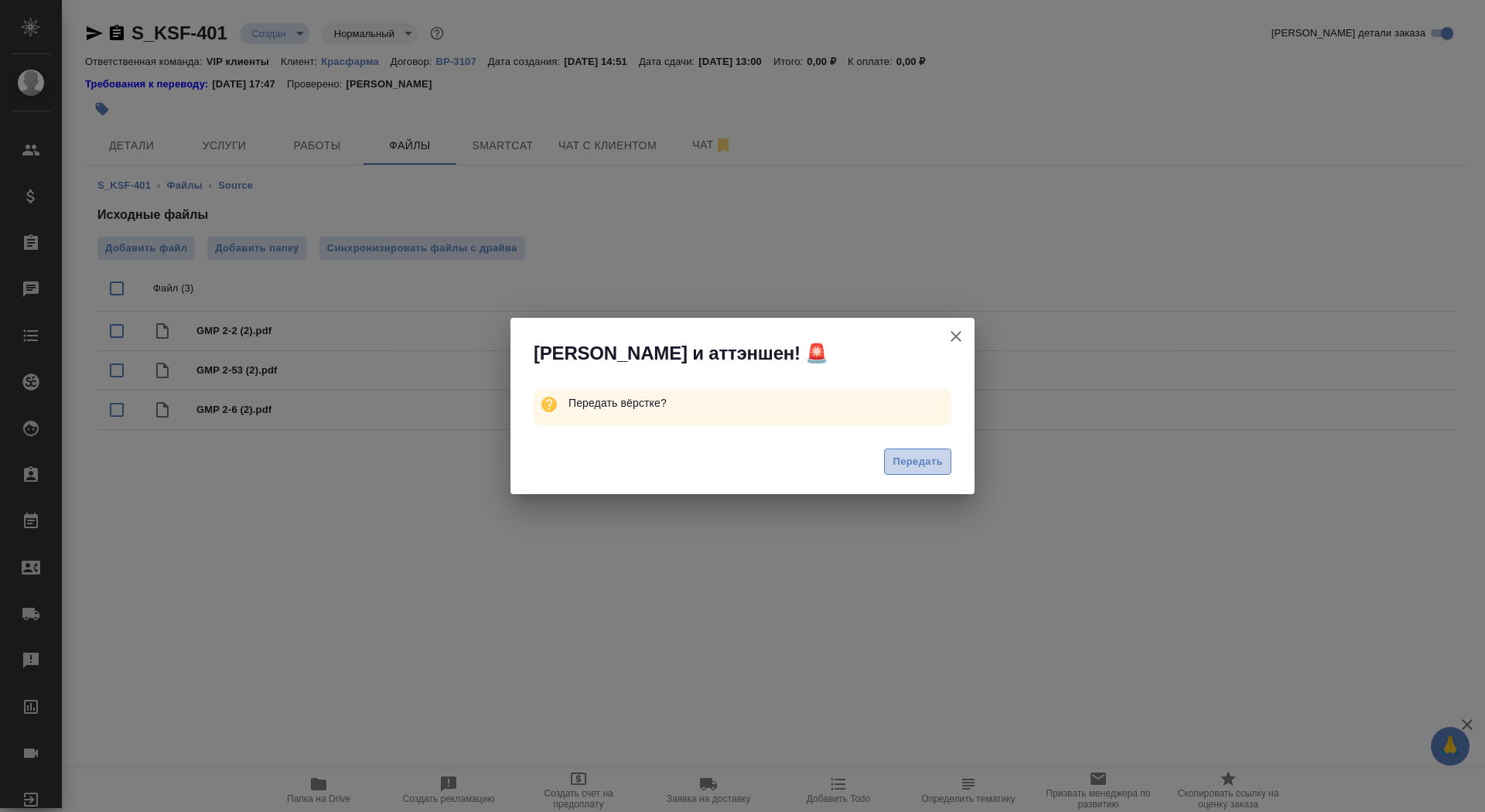
click at [930, 465] on span "Передать" at bounding box center [917, 461] width 50 height 18
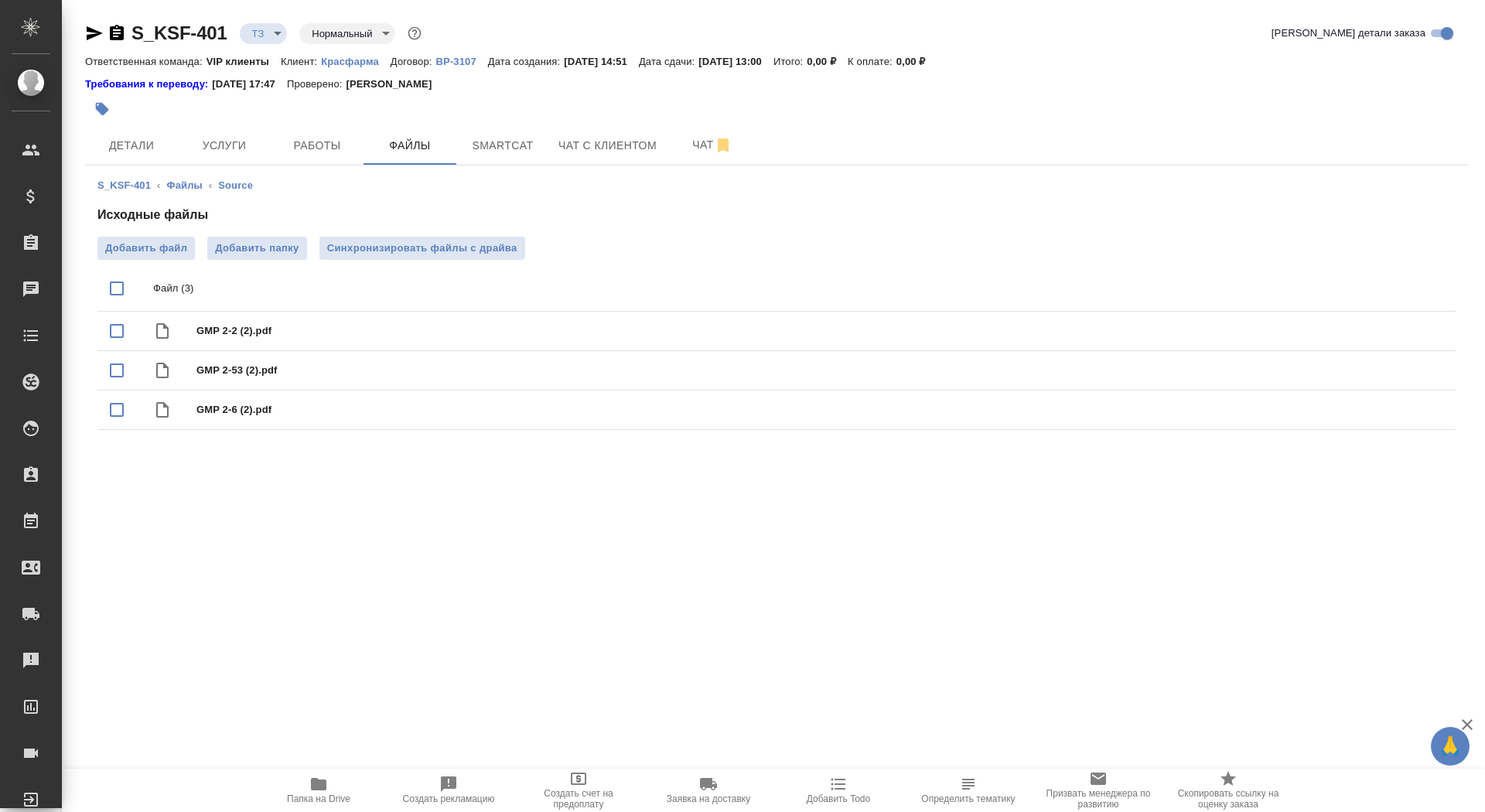
click at [323, 802] on span "Папка на Drive" at bounding box center [319, 799] width 63 height 11
click at [218, 145] on span "Услуги" at bounding box center [224, 145] width 74 height 19
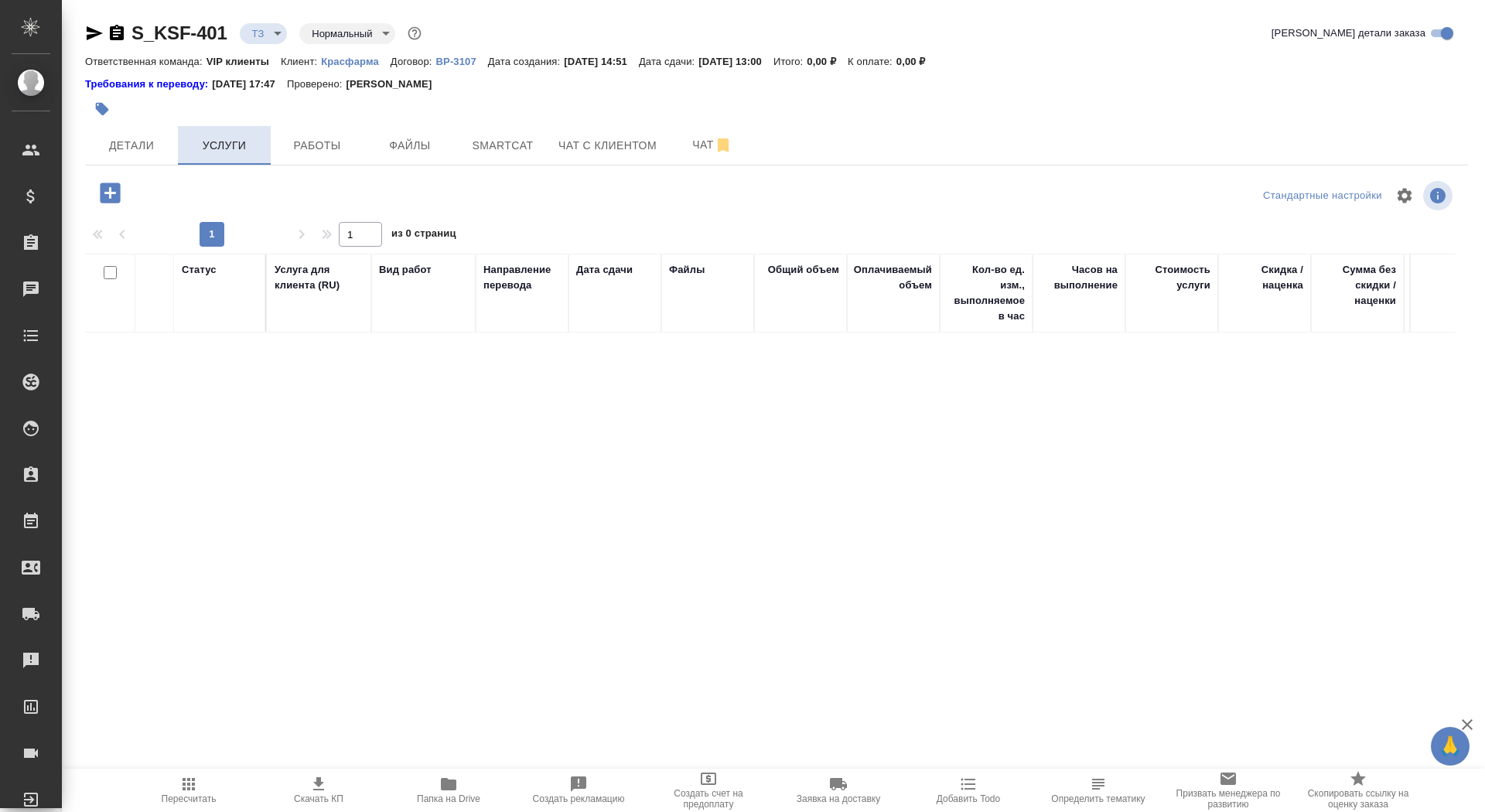
click at [199, 138] on span "Услуги" at bounding box center [224, 145] width 74 height 19
click at [119, 151] on span "Детали" at bounding box center [132, 145] width 74 height 19
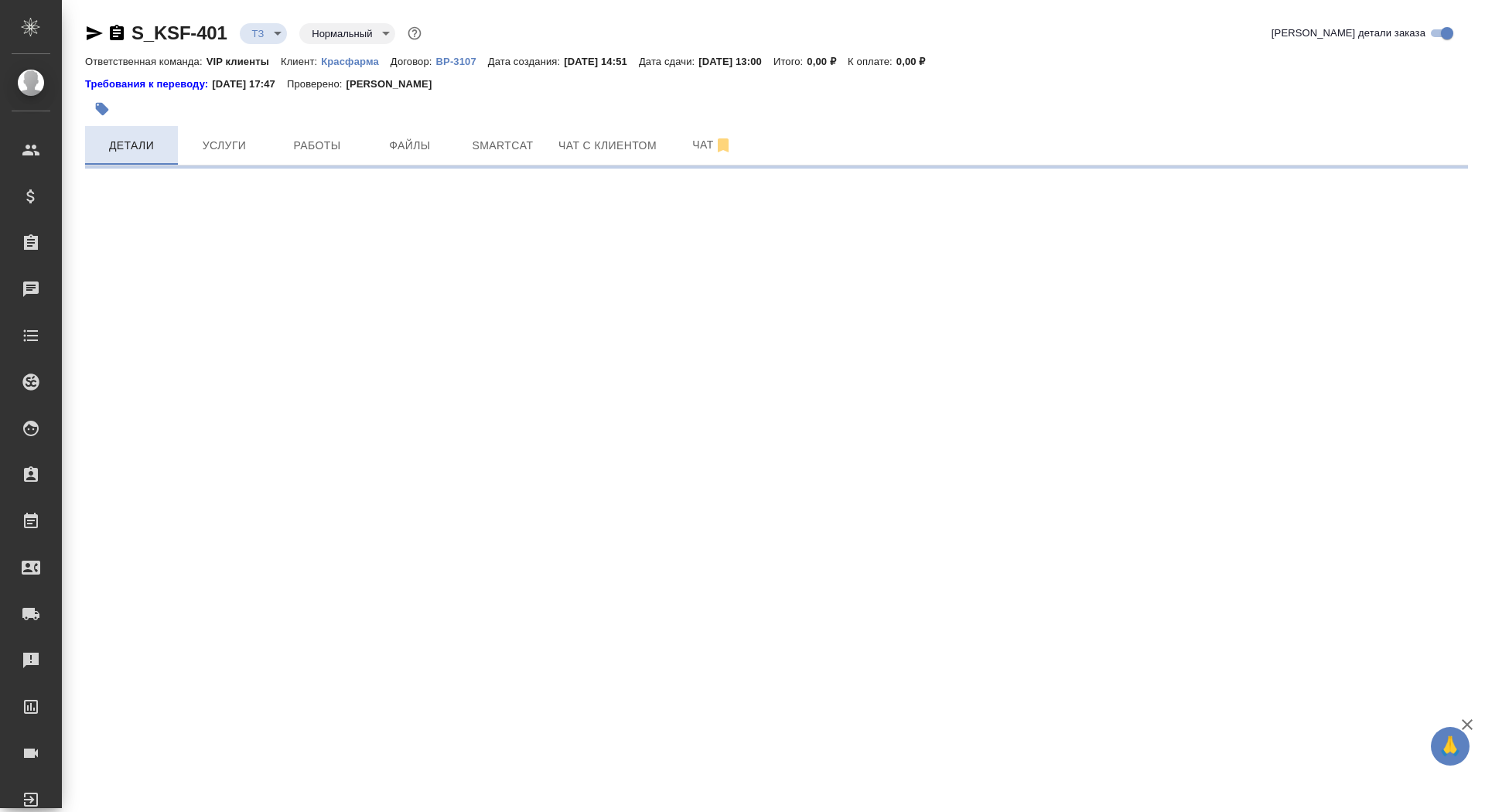
select select "RU"
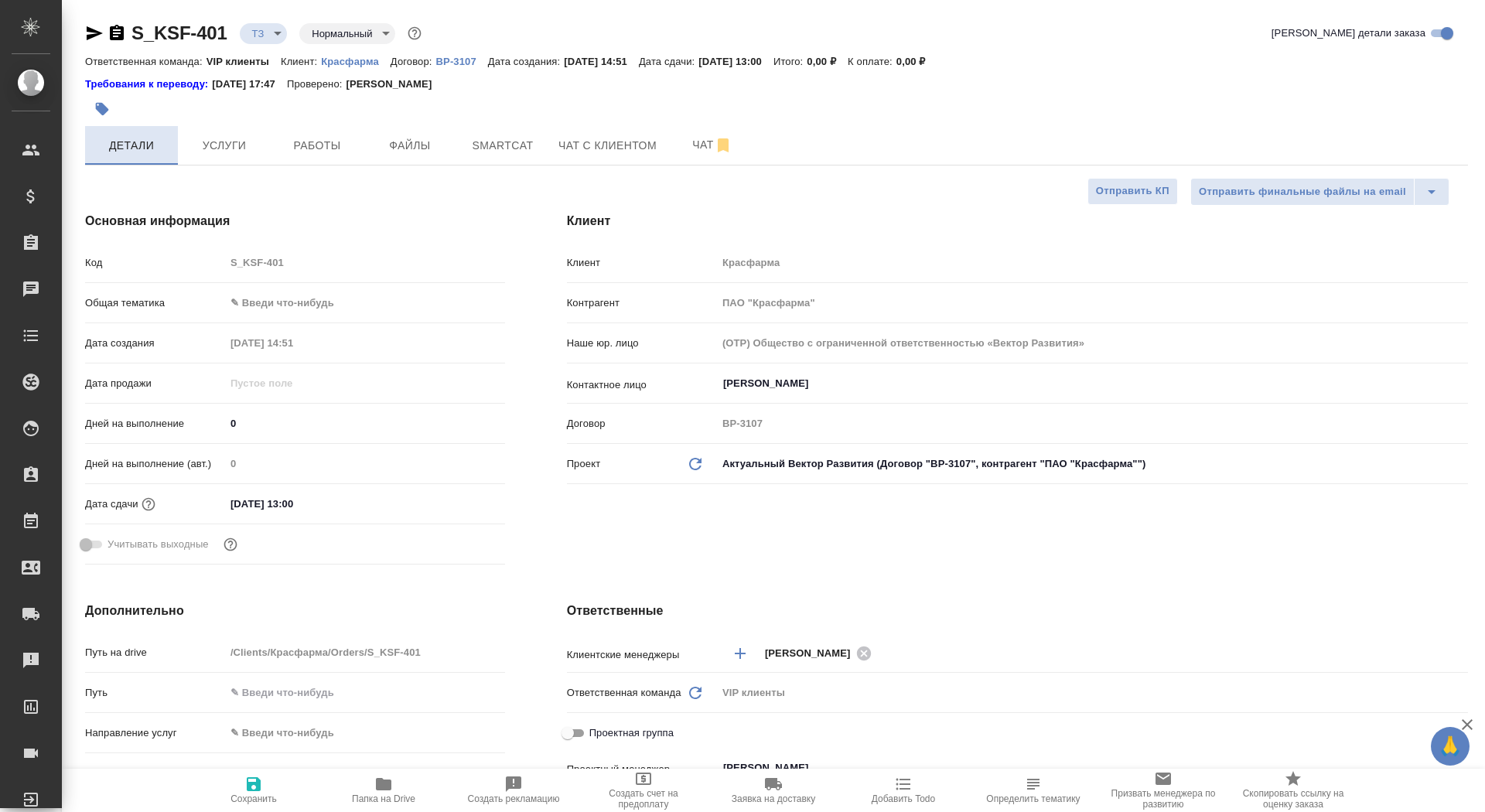
type textarea "x"
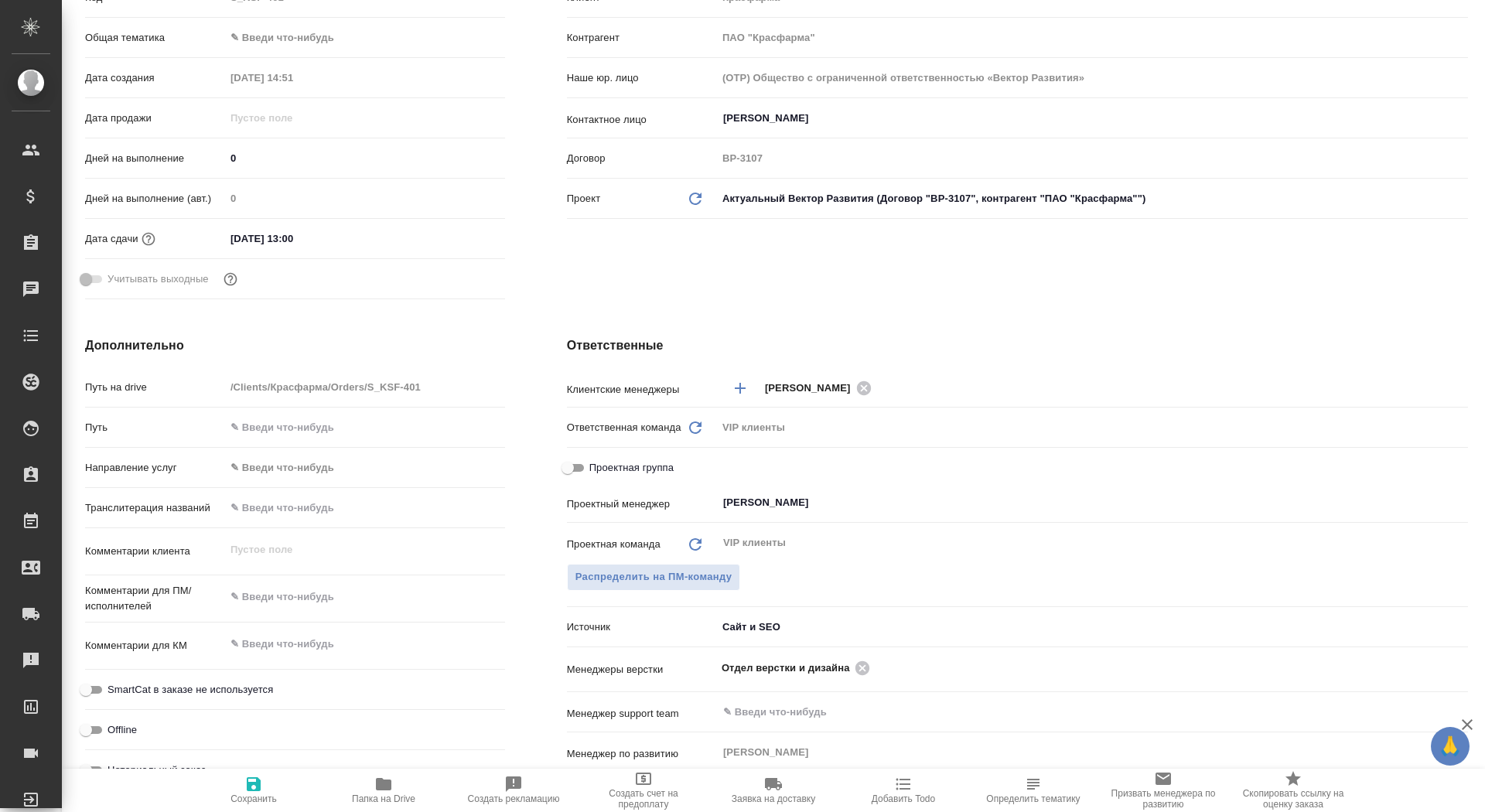
type textarea "x"
click at [266, 595] on textarea at bounding box center [365, 596] width 280 height 26
paste textarea "Во вложении 3 файла для перевода на английский язык (американский вариант). Сро…"
type textarea "Во вложении 3 файла для перевода на английский язык (американский вариант). Сро…"
type textarea "x"
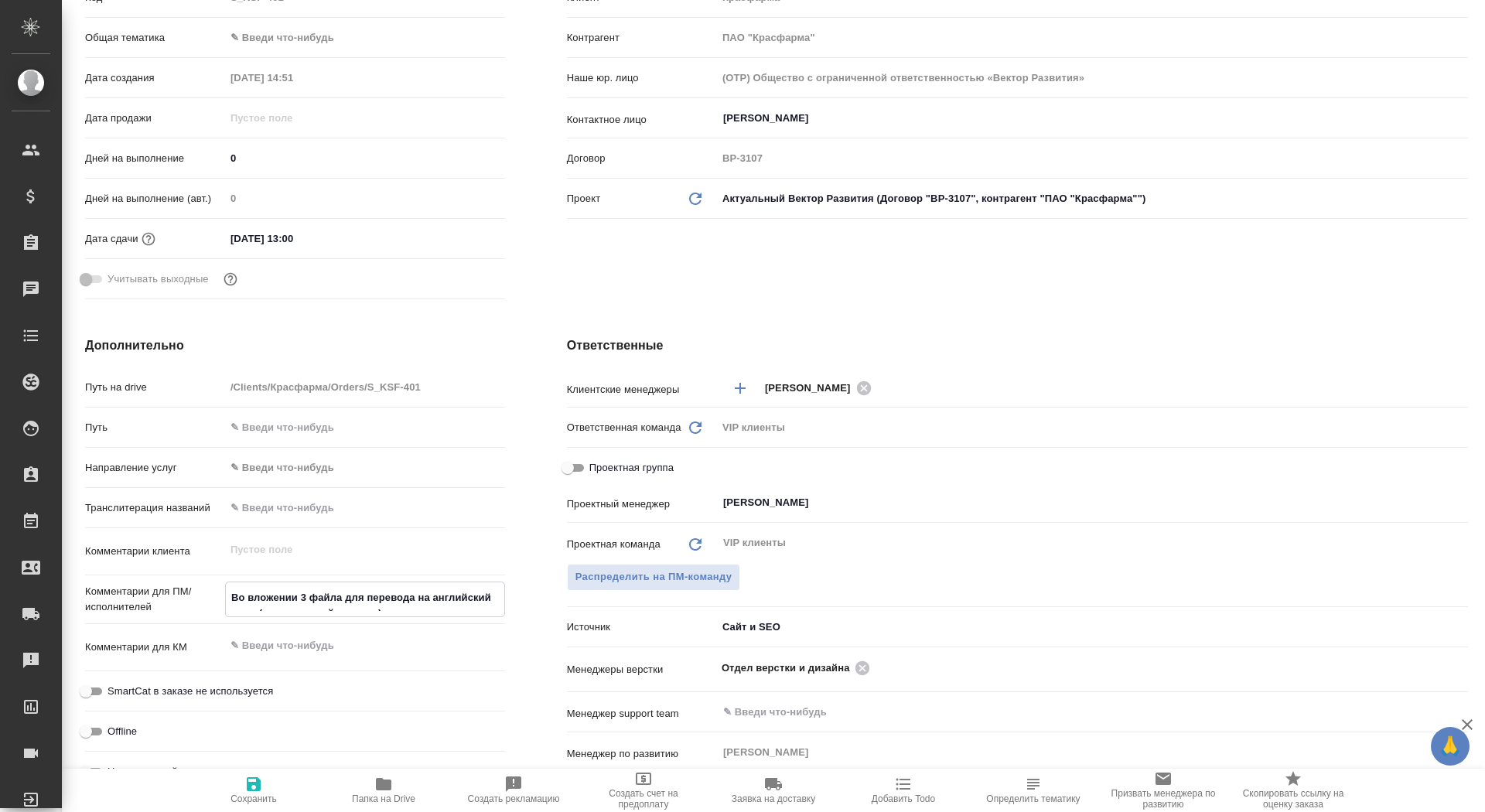
type textarea "x"
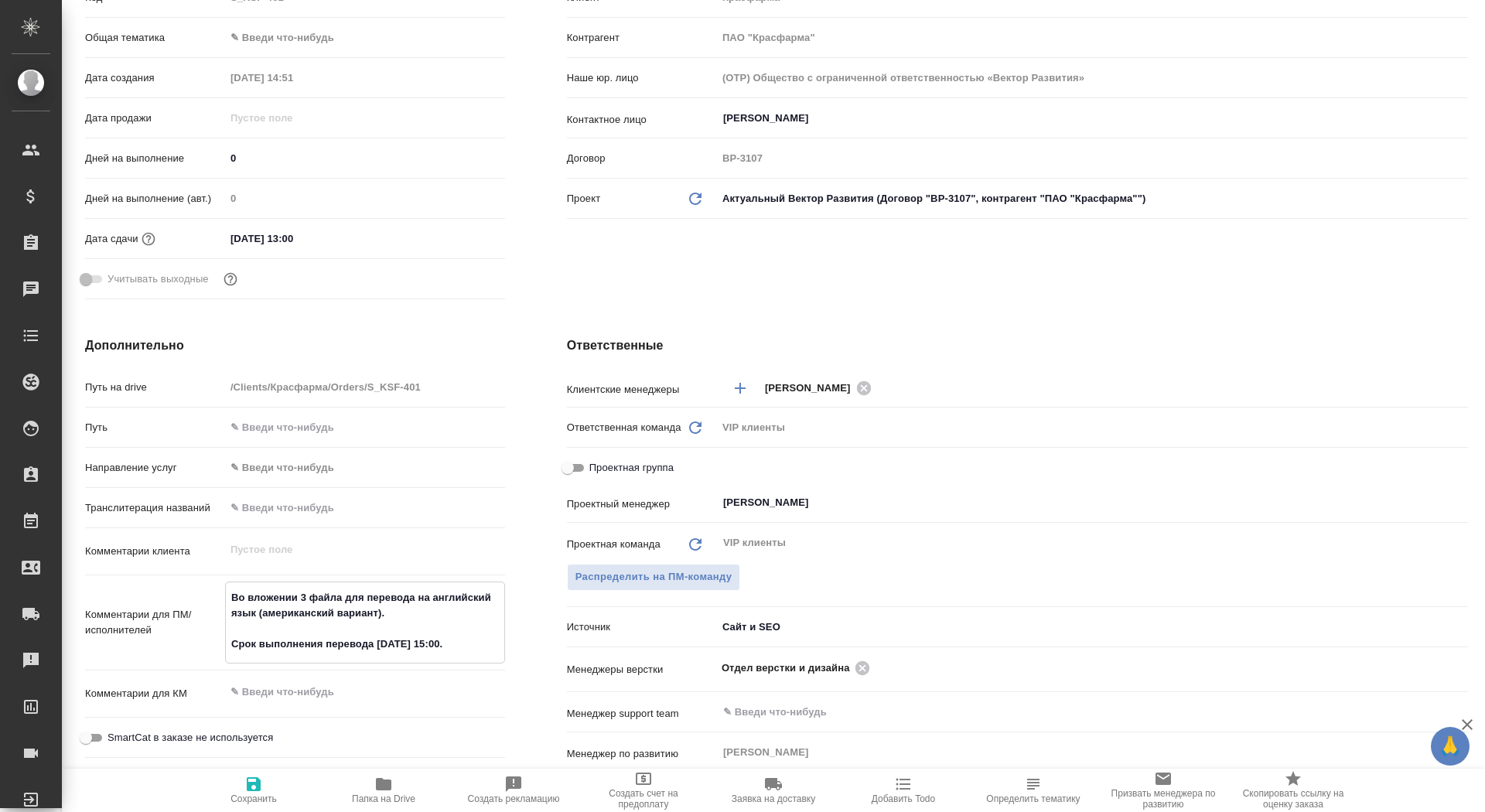
type textarea "Во вложении 3 файла для перевода на английский язык (американский вариант). Сро…"
type textarea "x"
click at [253, 788] on icon "button" at bounding box center [254, 784] width 19 height 19
type textarea "x"
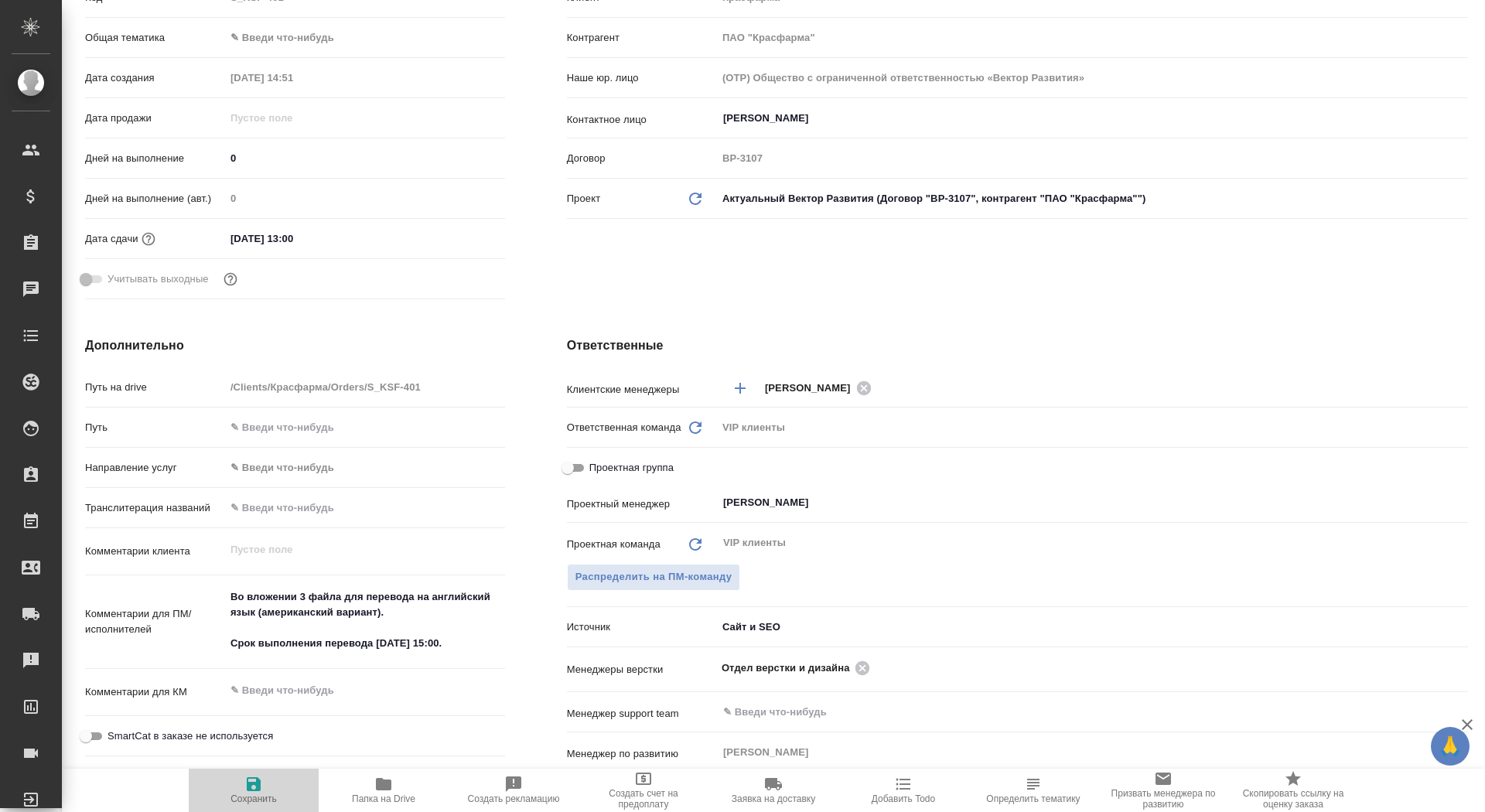
type textarea "x"
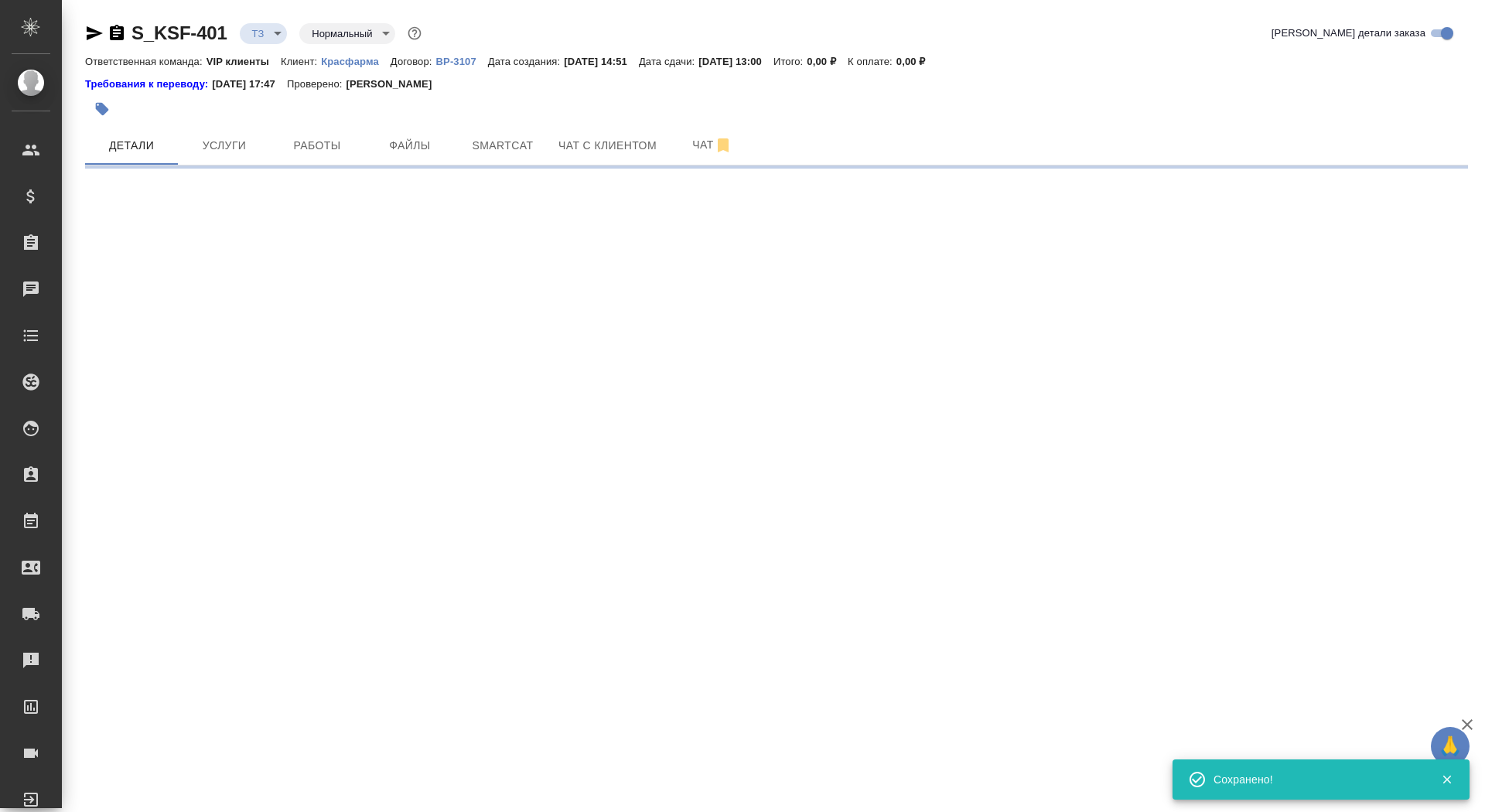
scroll to position [0, 0]
select select "RU"
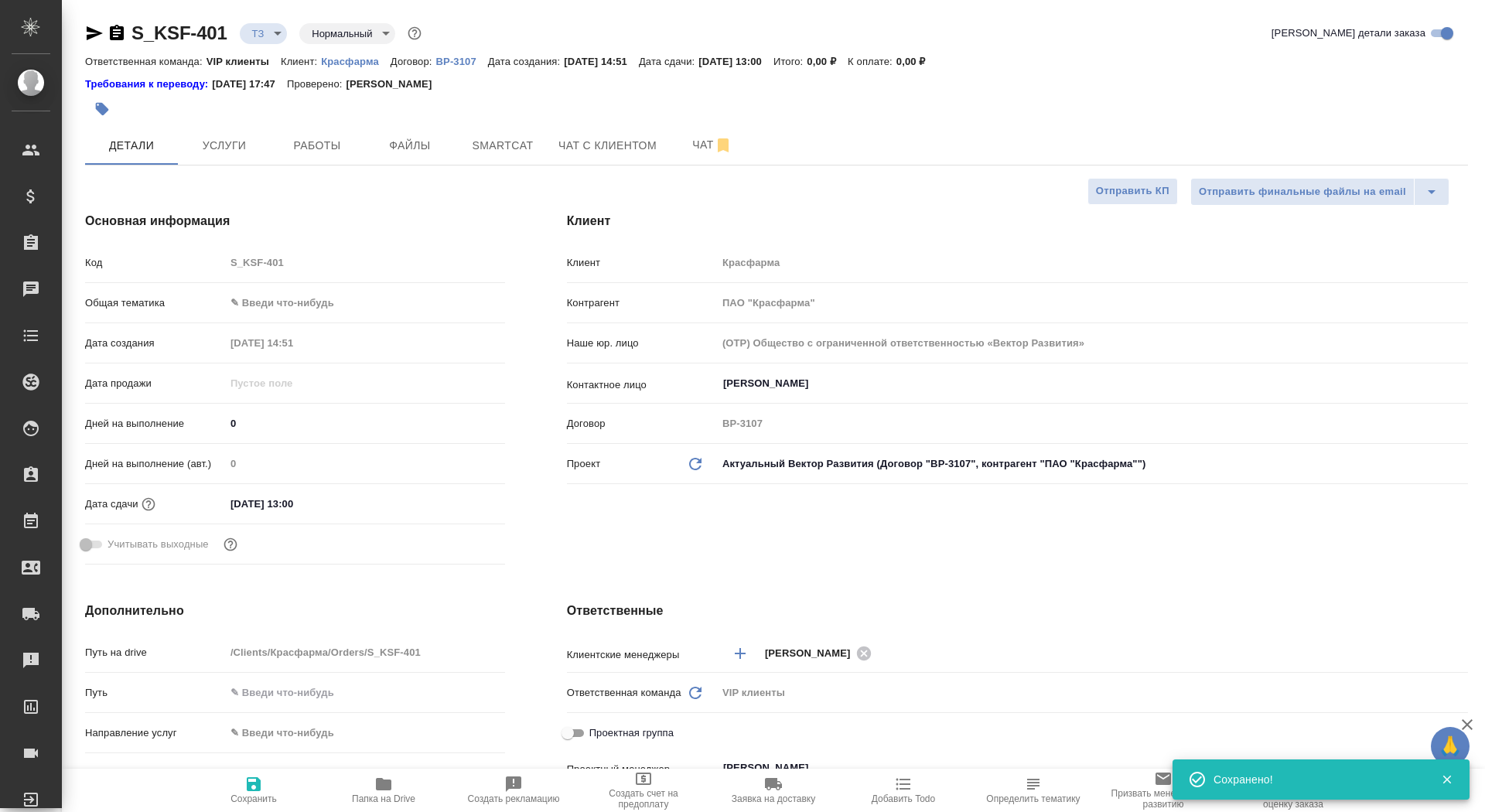
click at [250, 788] on icon "button" at bounding box center [253, 783] width 14 height 14
type textarea "x"
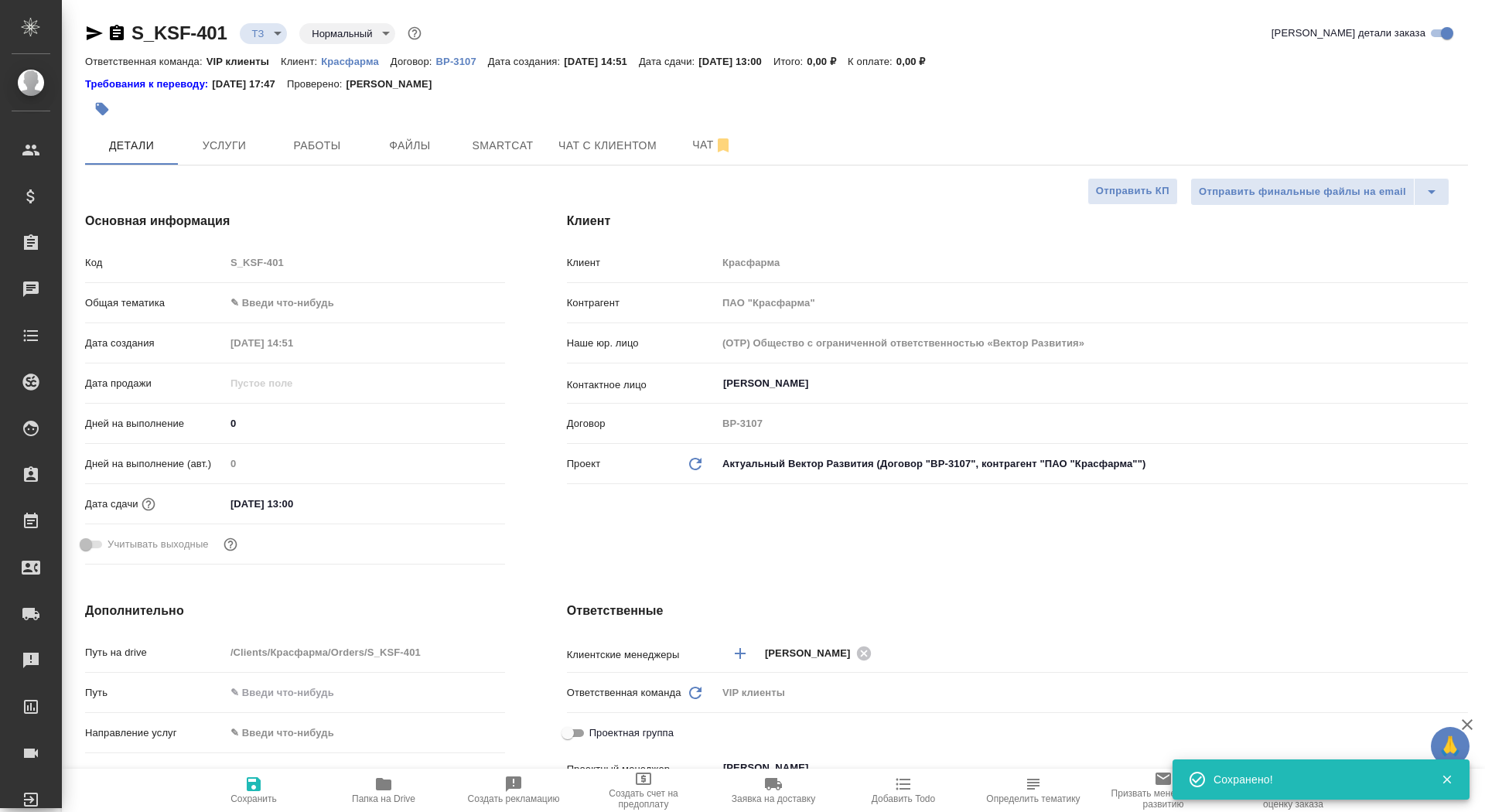
type textarea "x"
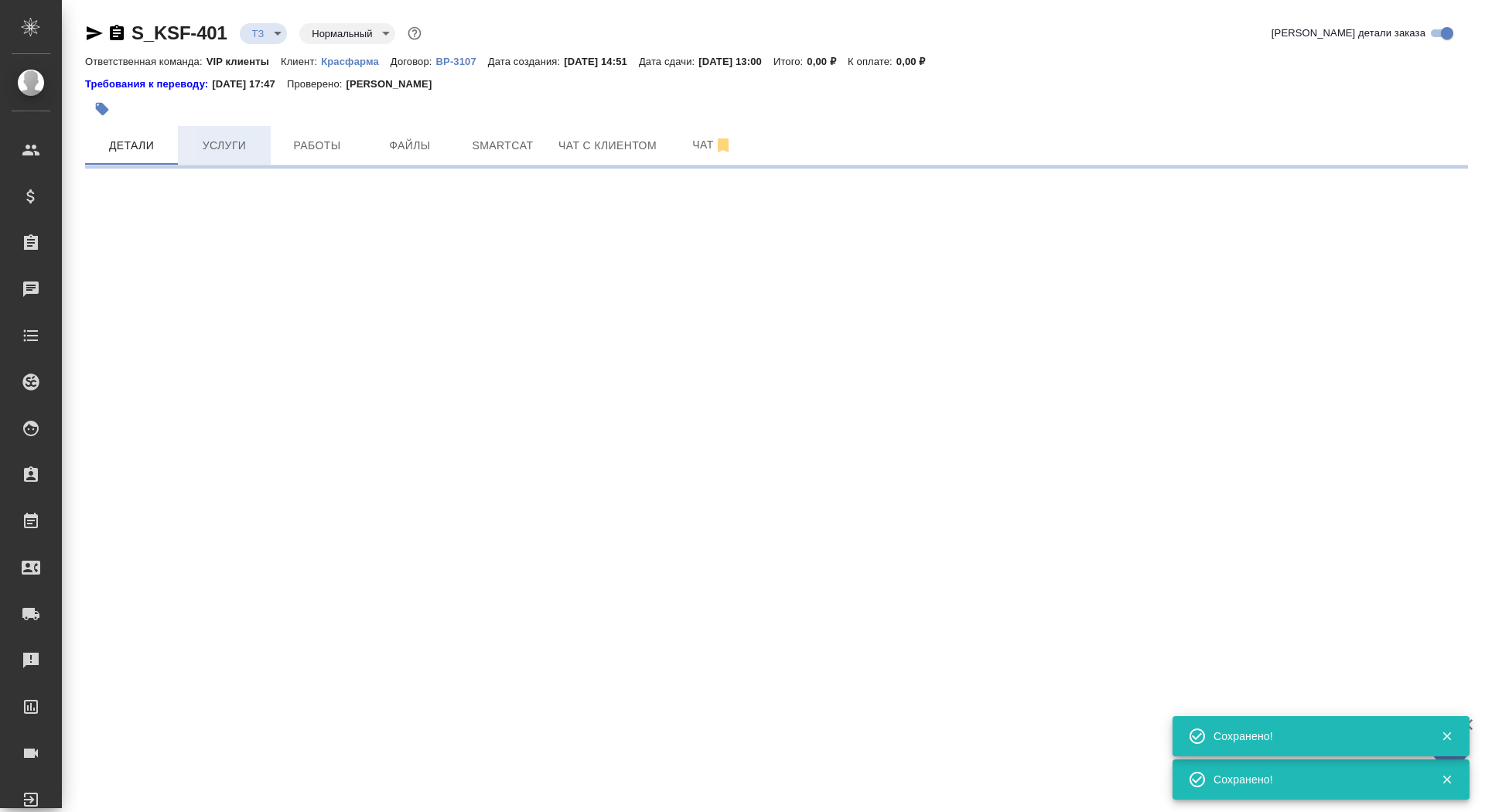
select select "RU"
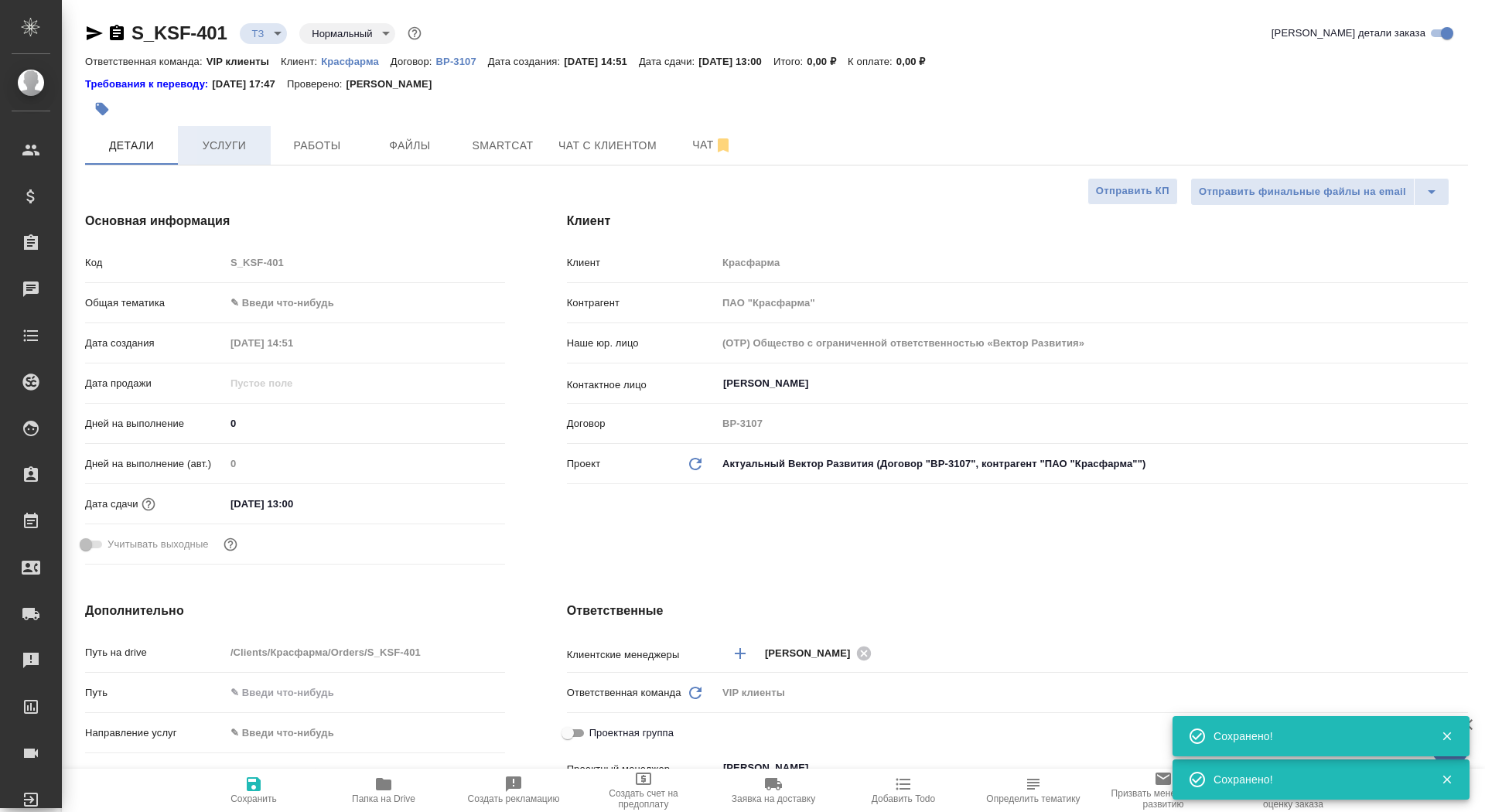
type textarea "x"
click at [230, 147] on span "Услуги" at bounding box center [224, 145] width 74 height 19
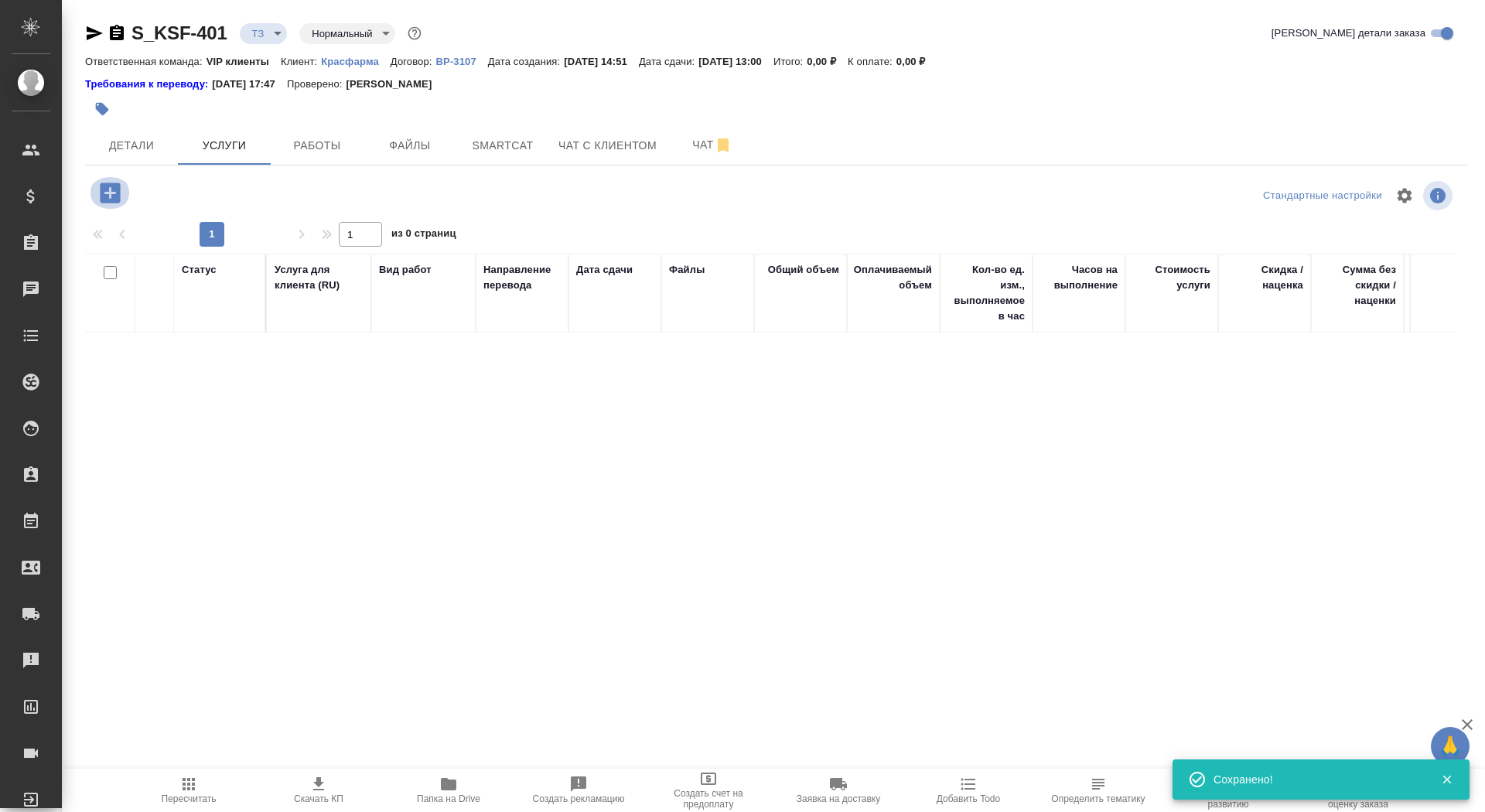
click at [98, 187] on icon "button" at bounding box center [109, 193] width 27 height 27
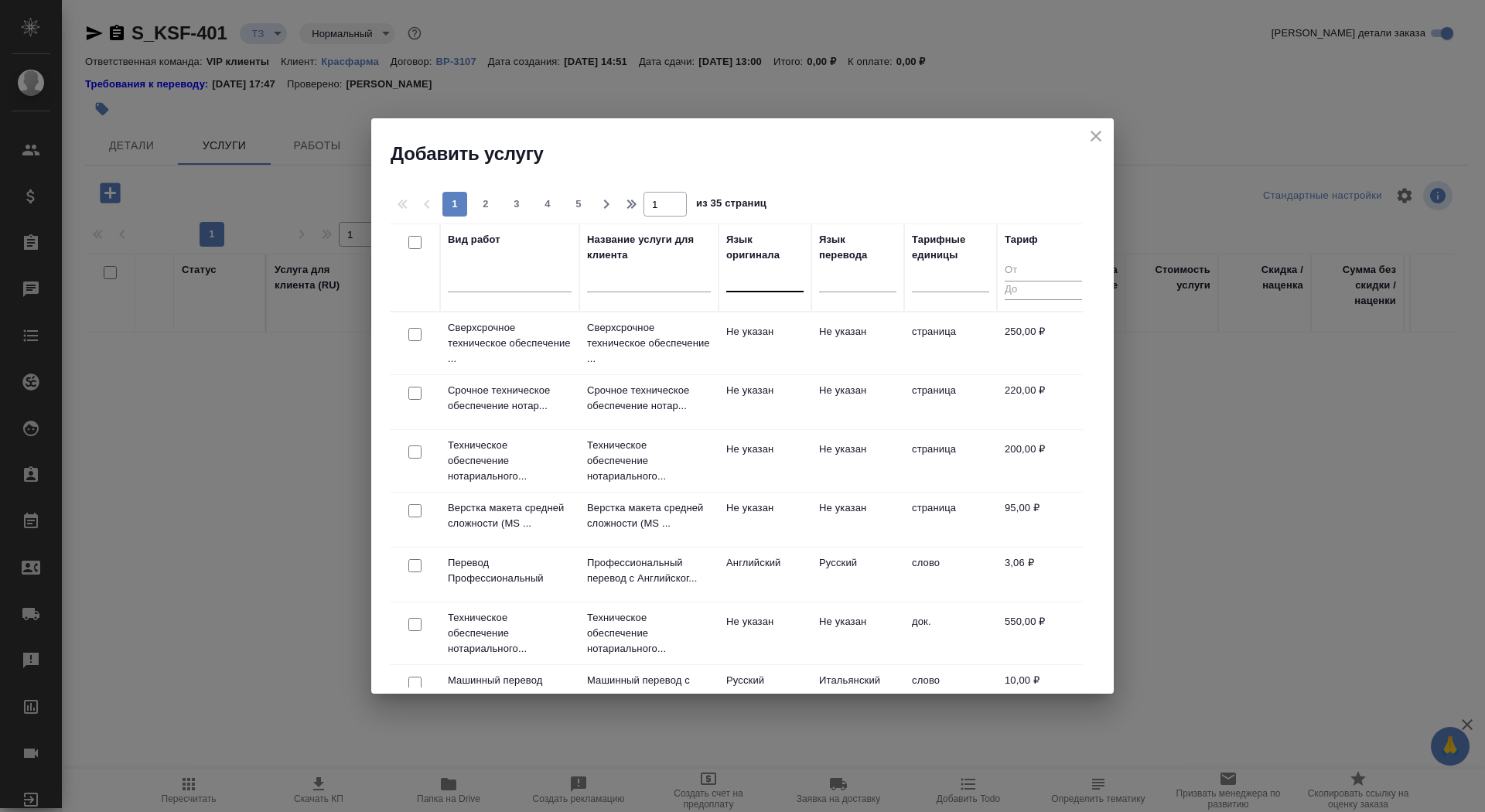
click at [768, 280] on div at bounding box center [764, 276] width 77 height 22
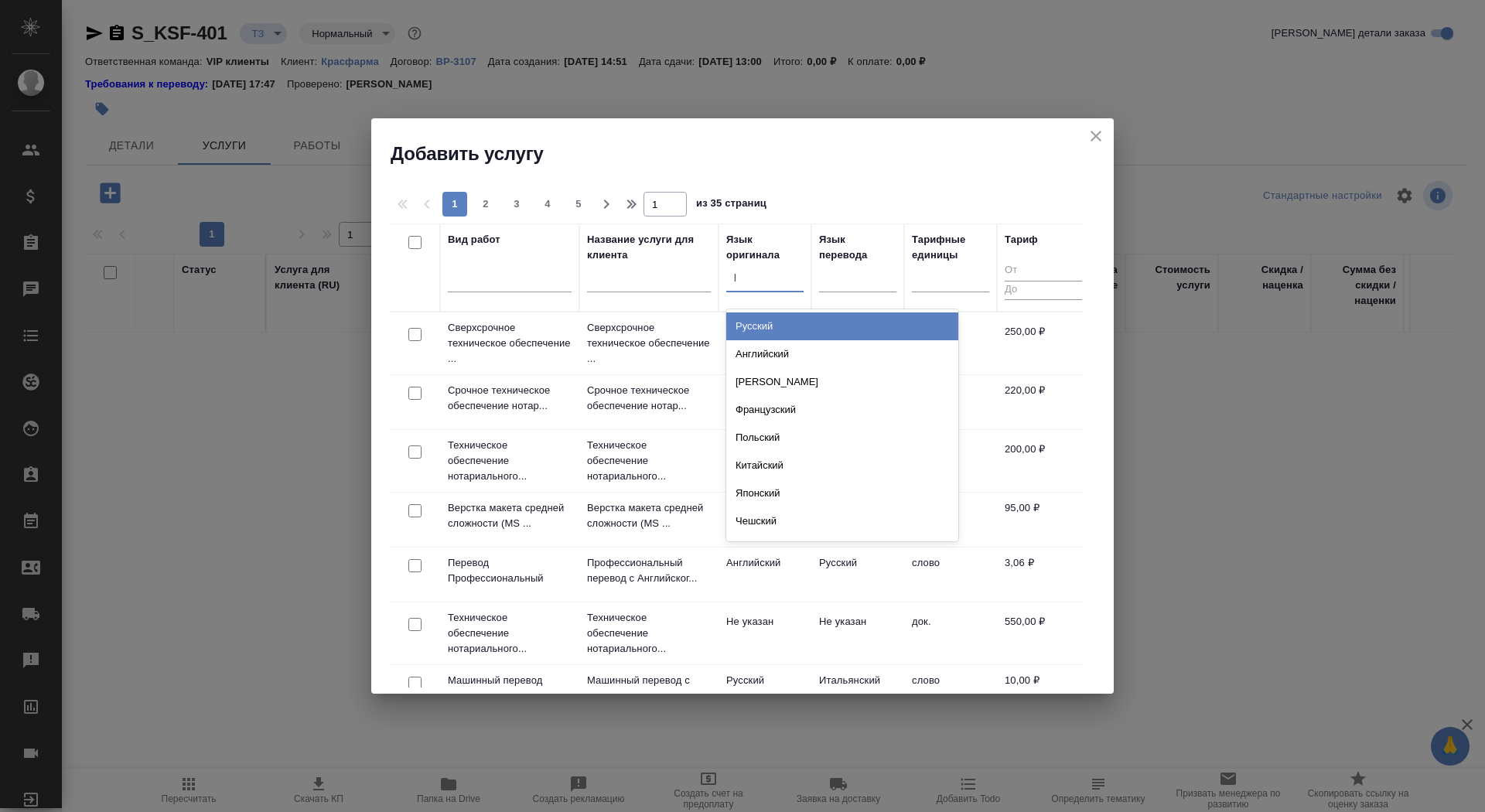
type input "ру"
click at [779, 326] on div "Русский" at bounding box center [842, 326] width 232 height 28
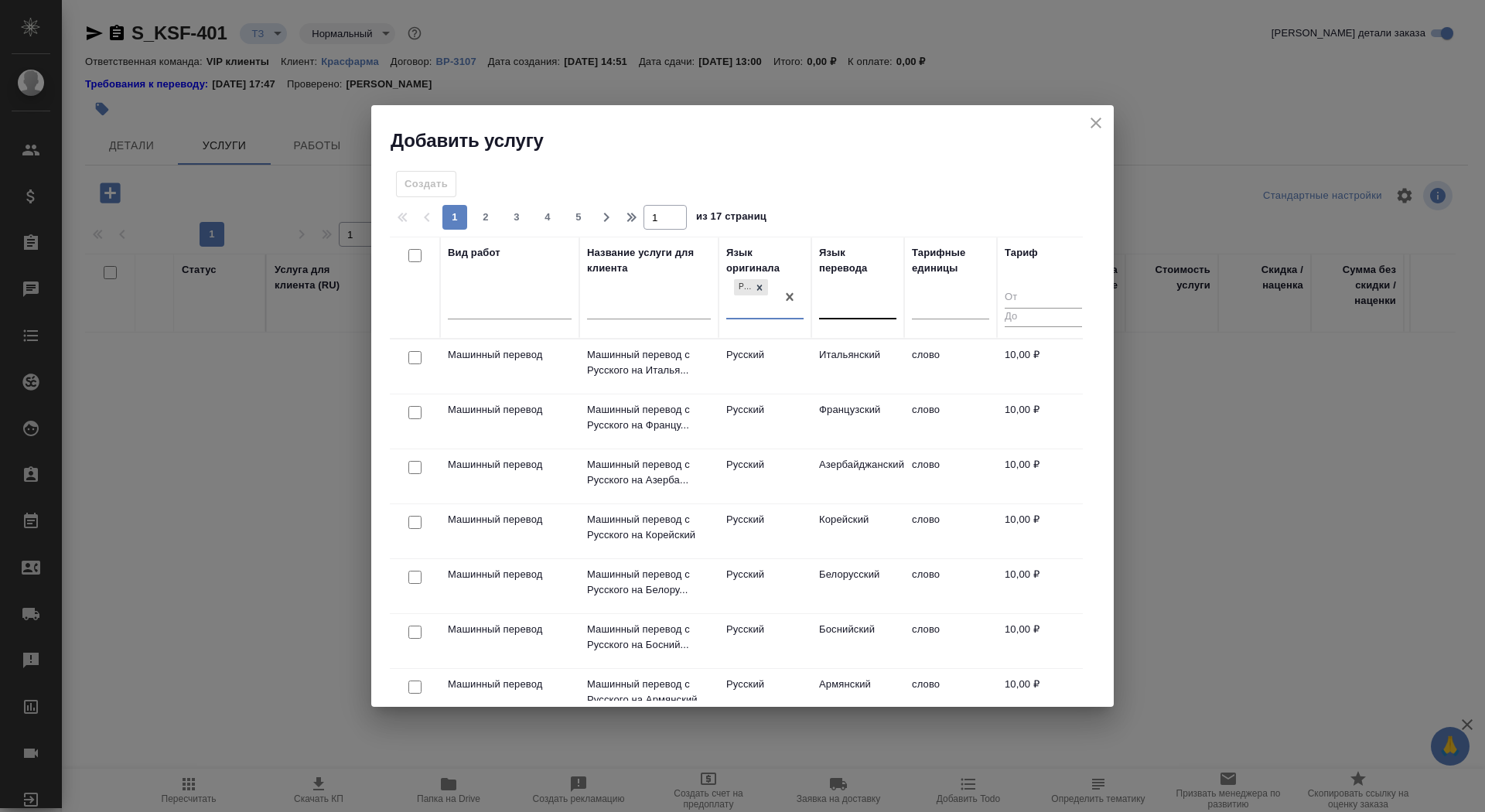
click at [852, 315] on div at bounding box center [857, 305] width 77 height 30
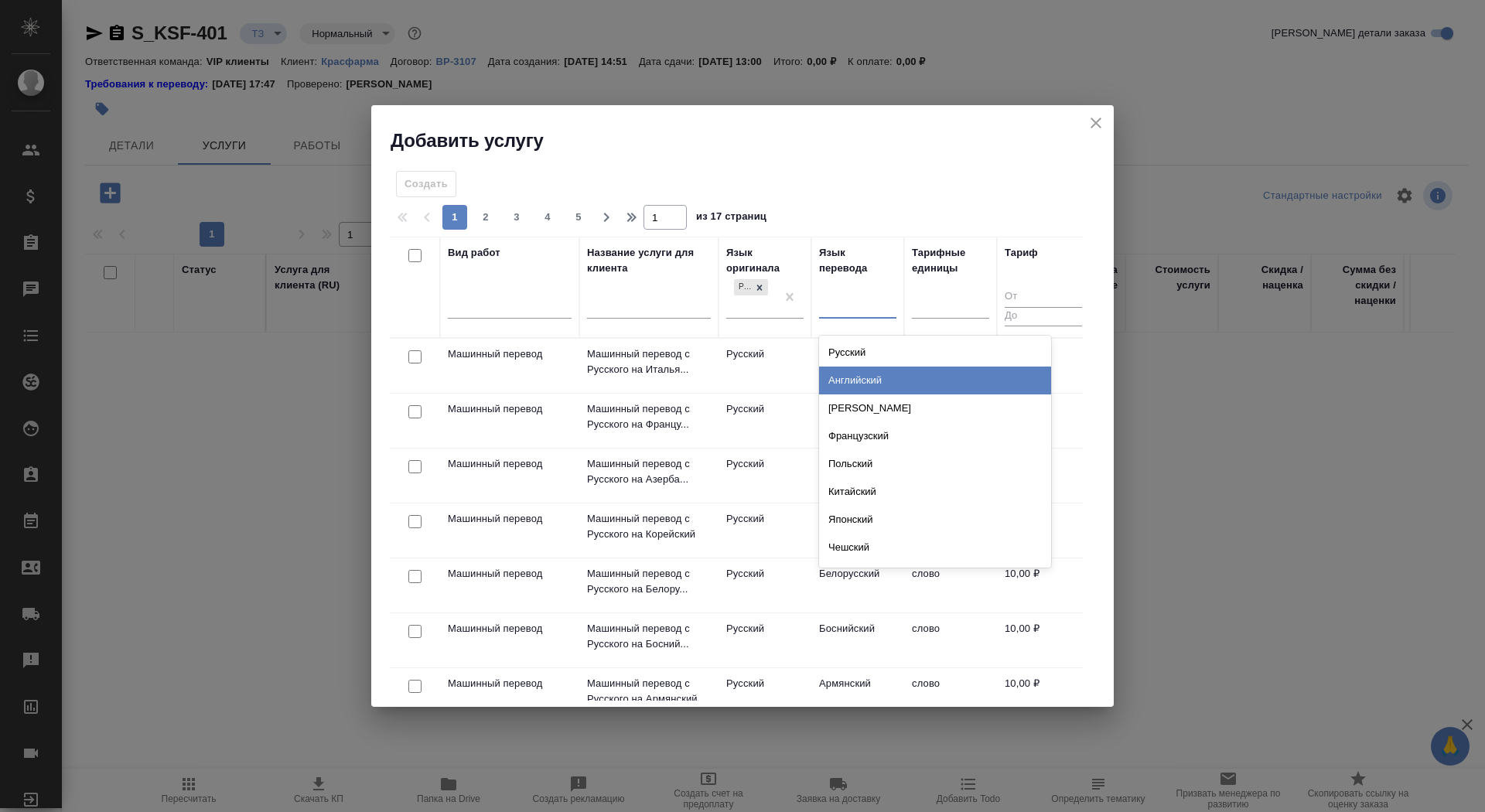
click at [849, 380] on div "Английский" at bounding box center [935, 381] width 232 height 28
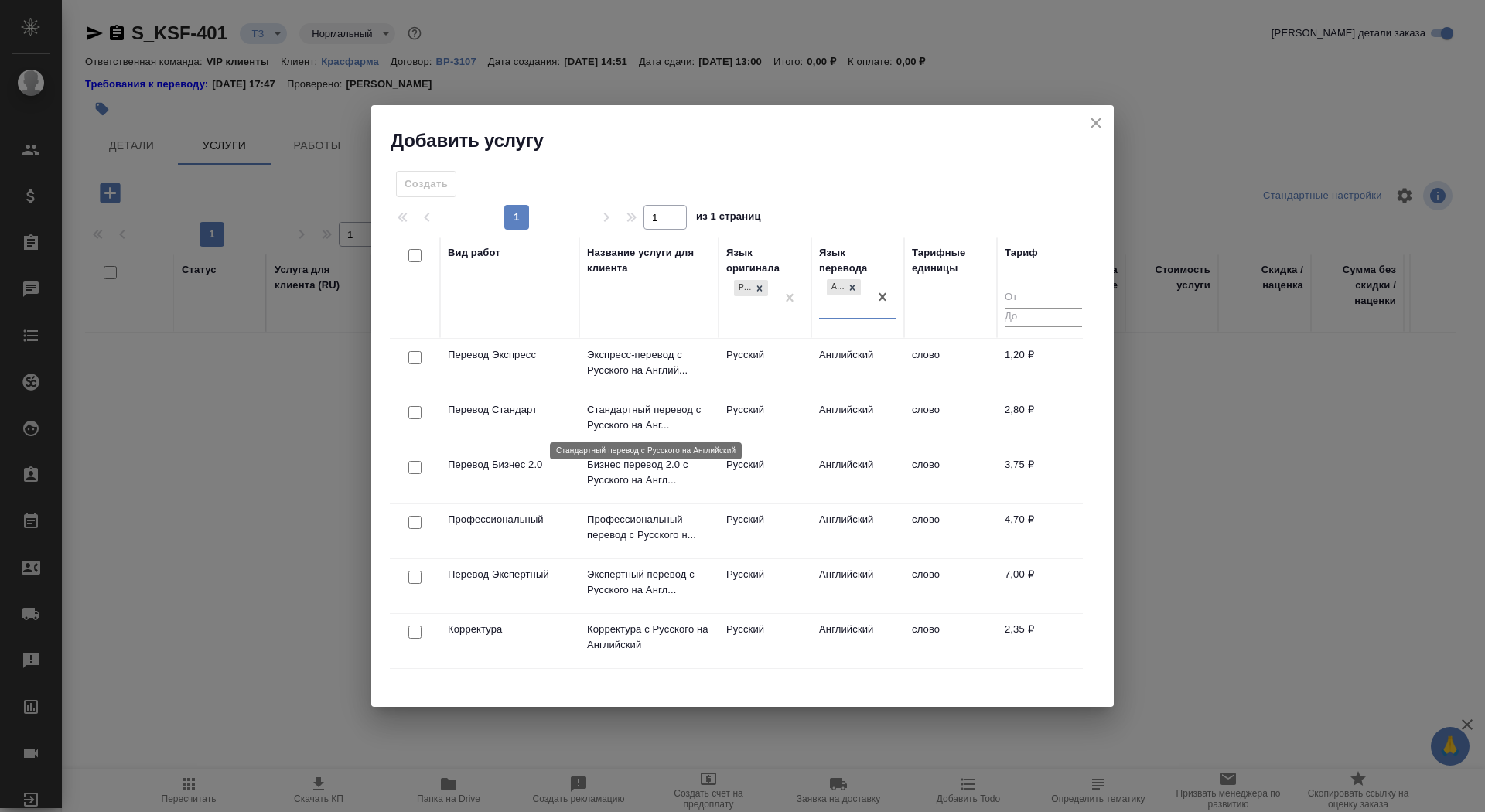
click at [591, 424] on p "Стандартный перевод с Русского на Анг..." at bounding box center [649, 417] width 124 height 31
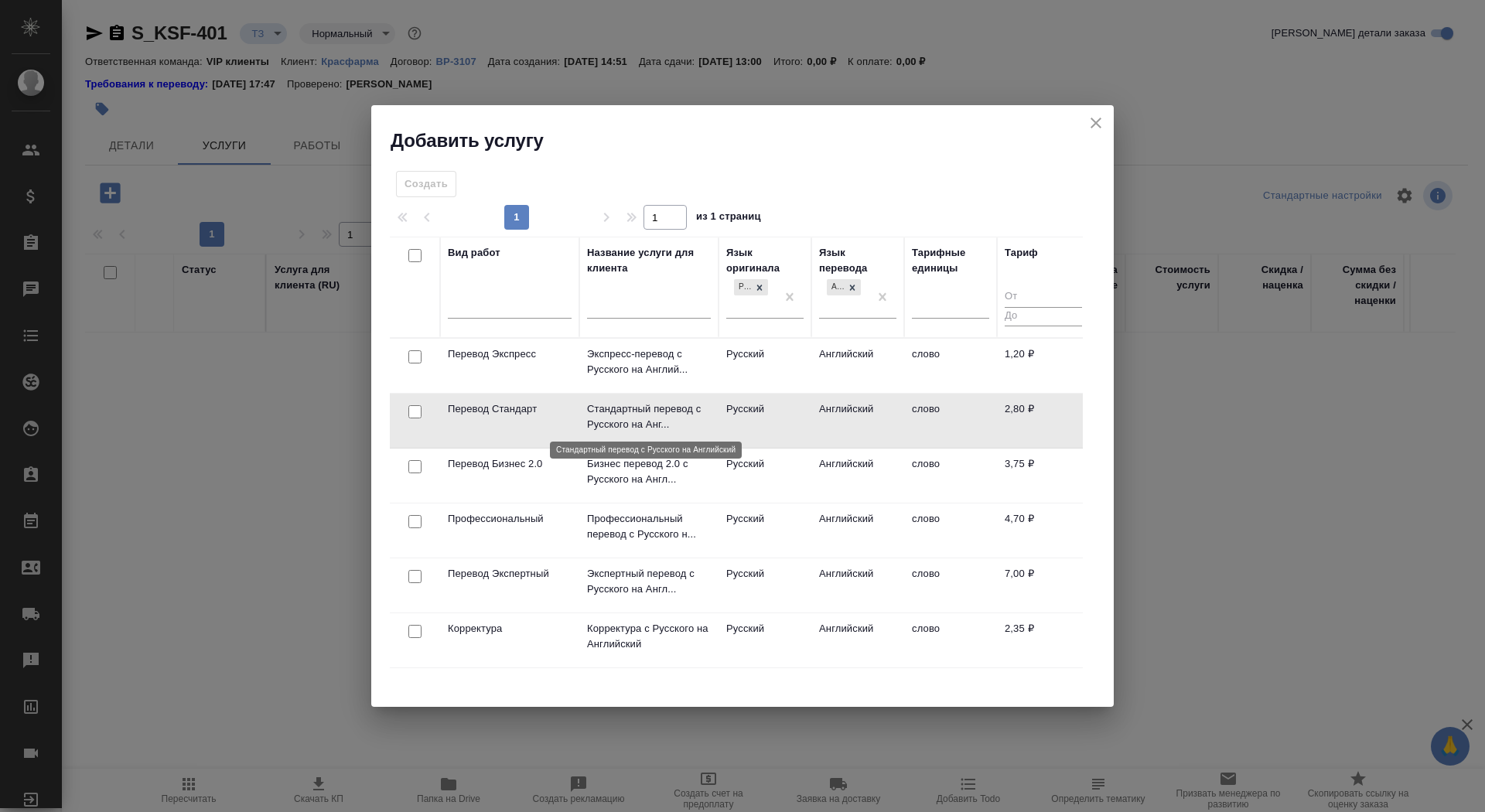
click at [591, 424] on p "Стандартный перевод с Русского на Анг..." at bounding box center [649, 416] width 124 height 31
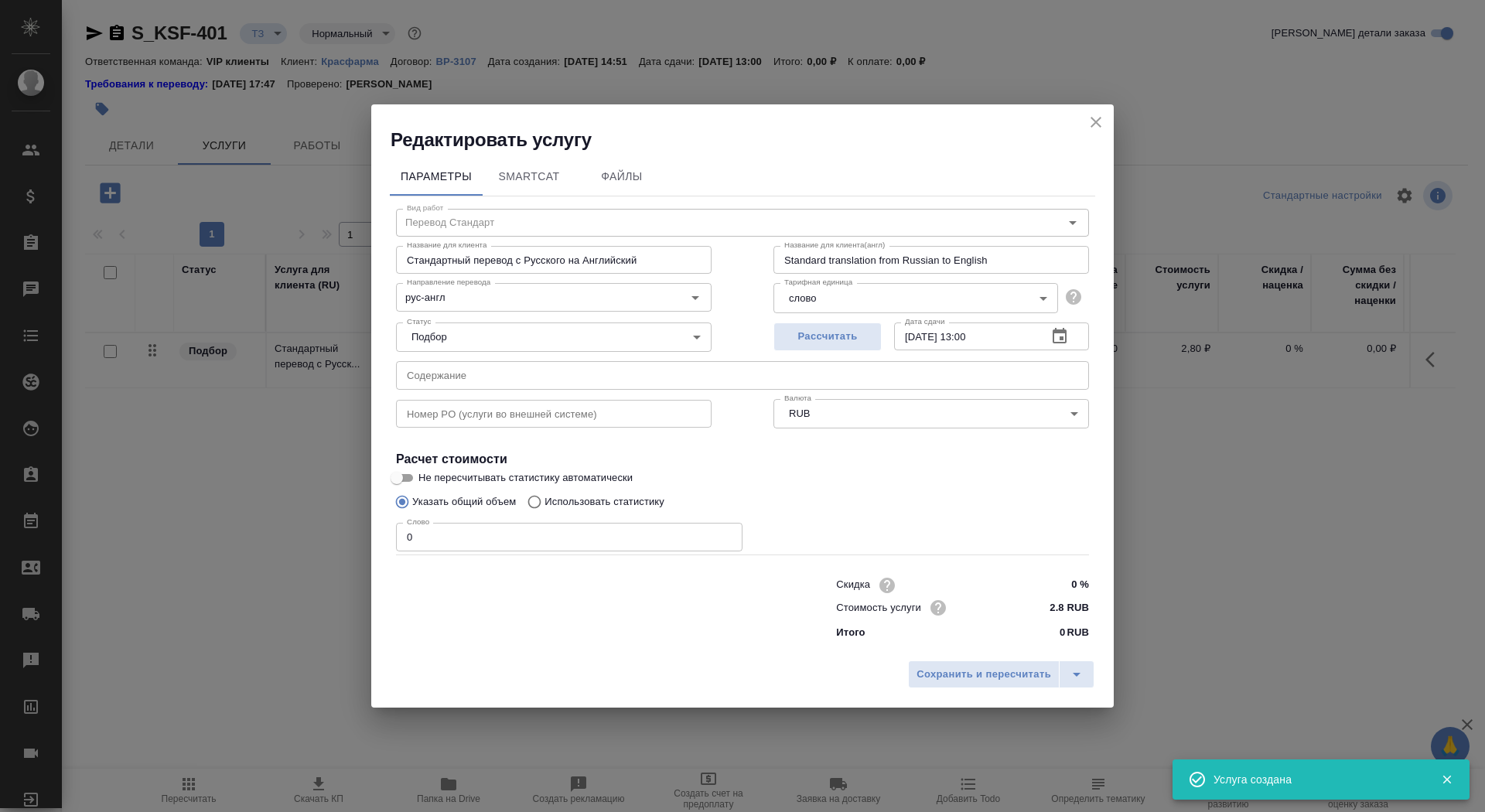
click at [452, 536] on input "0" at bounding box center [569, 536] width 346 height 28
type input "01"
click at [427, 486] on label "Не пересчитывать статистику автоматически" at bounding box center [732, 478] width 690 height 19
click at [424, 486] on input "Не пересчитывать статистику автоматически" at bounding box center [396, 478] width 56 height 19
checkbox input "true"
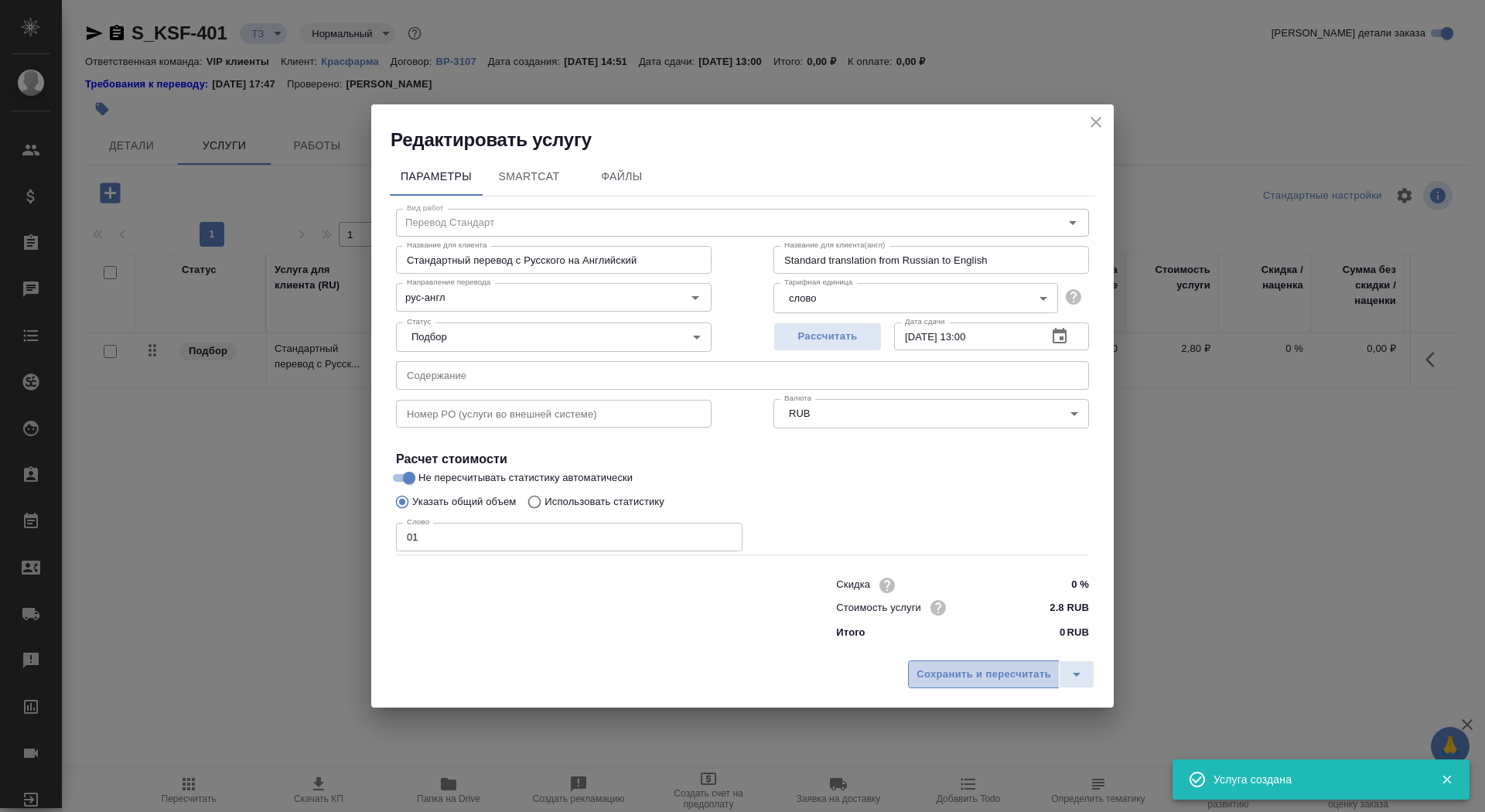
click at [953, 677] on span "Сохранить и пересчитать" at bounding box center [983, 674] width 134 height 18
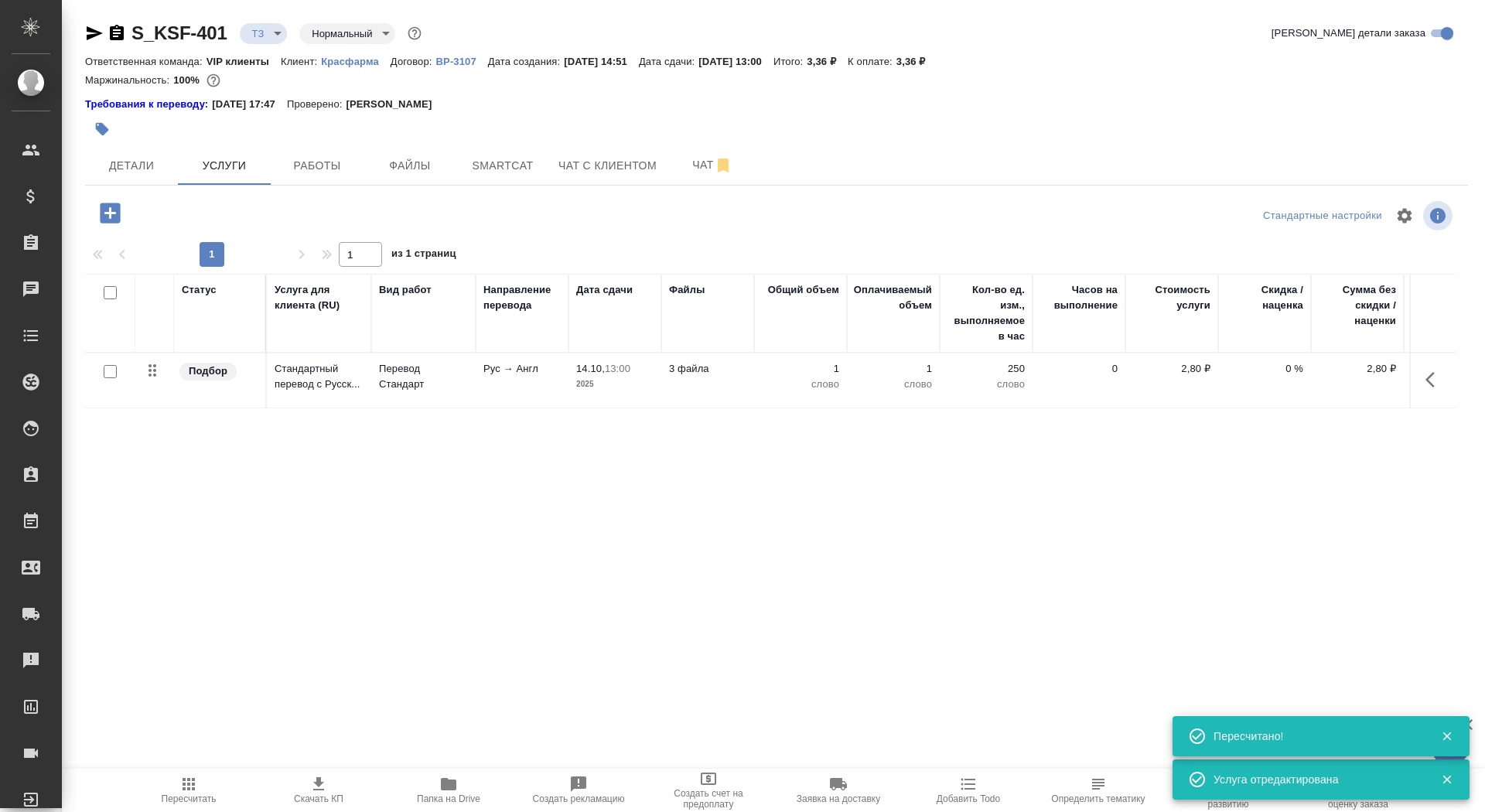
click at [109, 367] on input "checkbox" at bounding box center [110, 371] width 13 height 13
checkbox input "true"
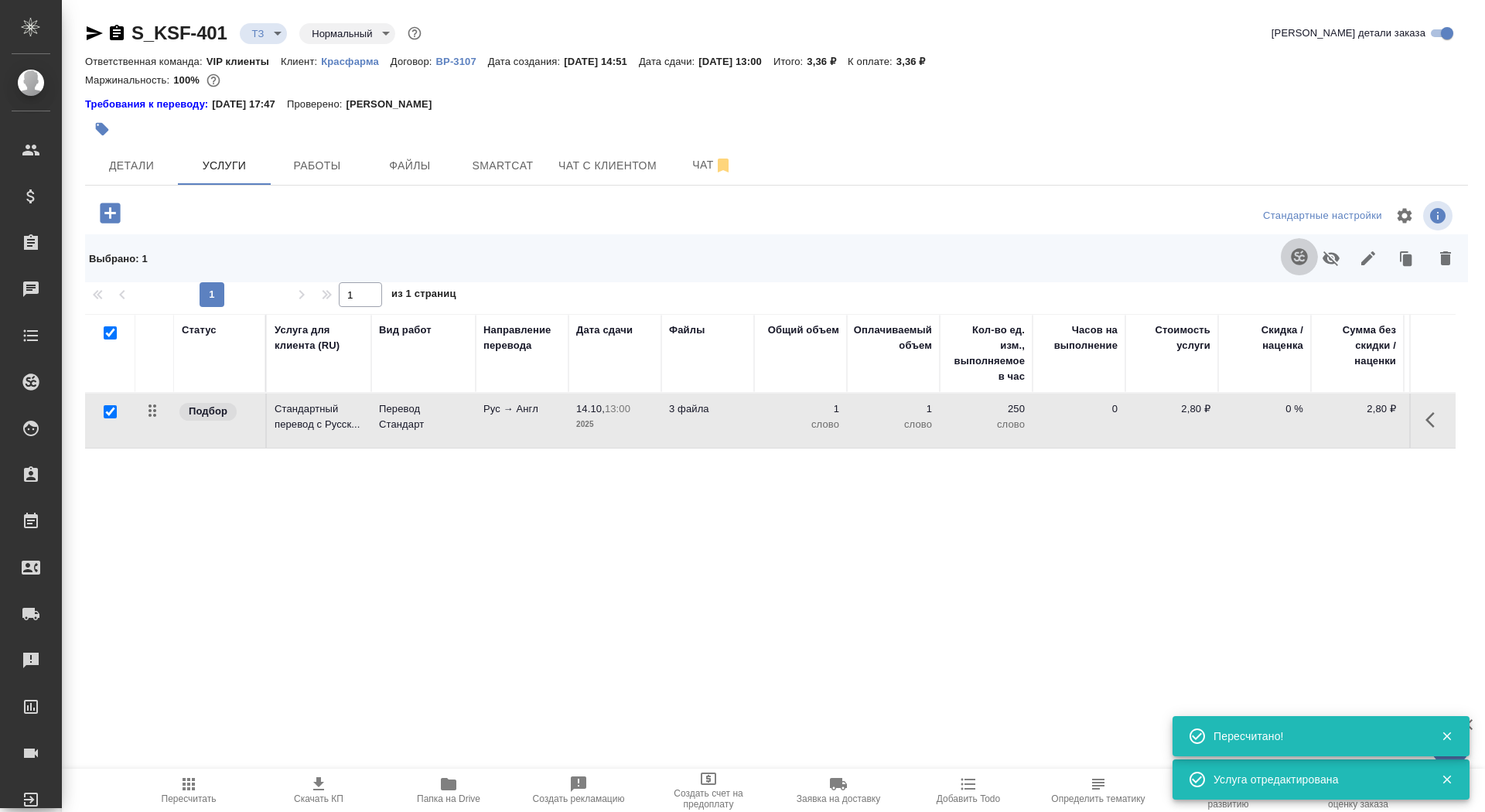
click at [1290, 265] on icon "button" at bounding box center [1300, 256] width 19 height 19
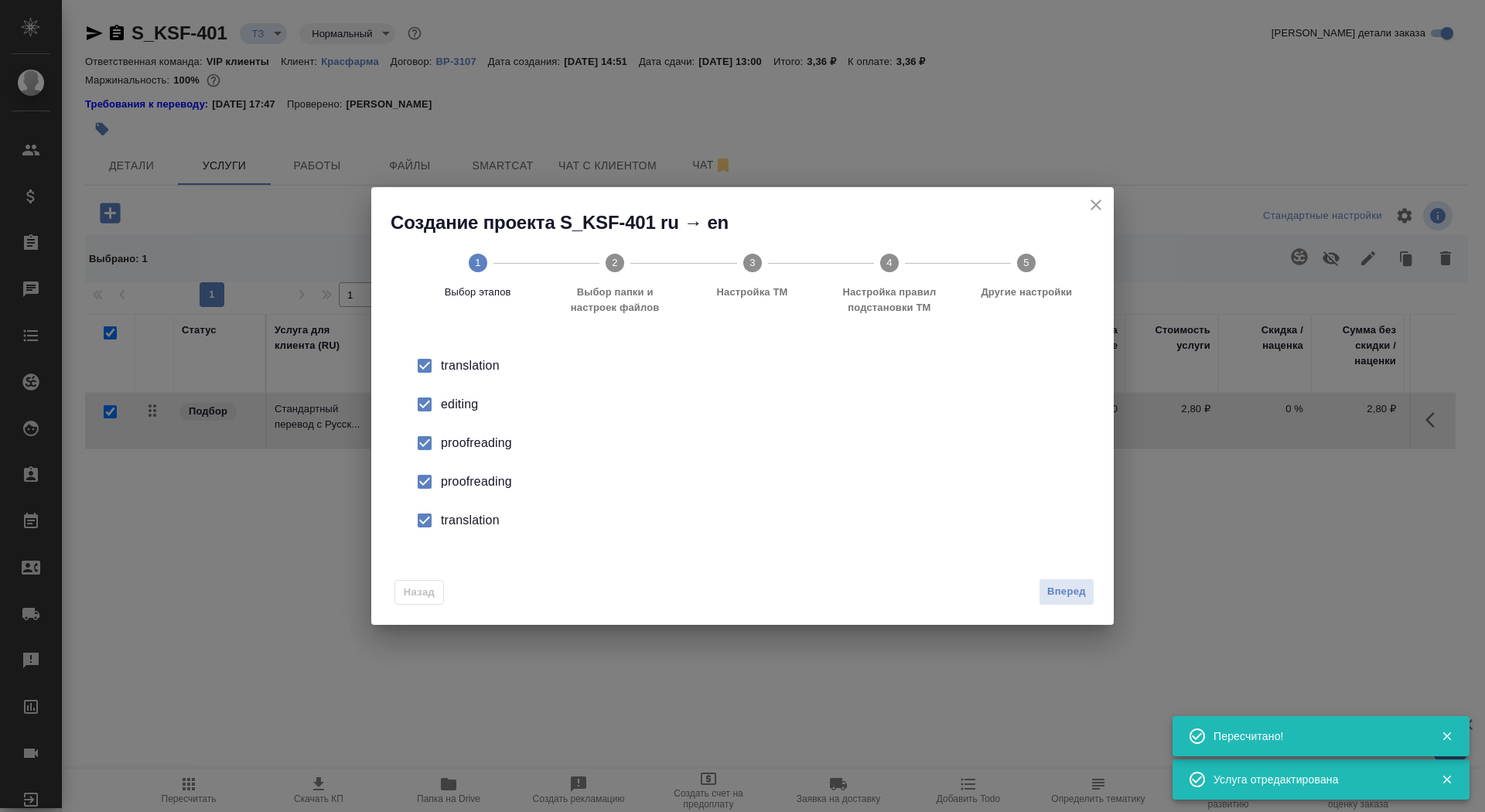
click at [459, 406] on div "editing" at bounding box center [759, 405] width 636 height 19
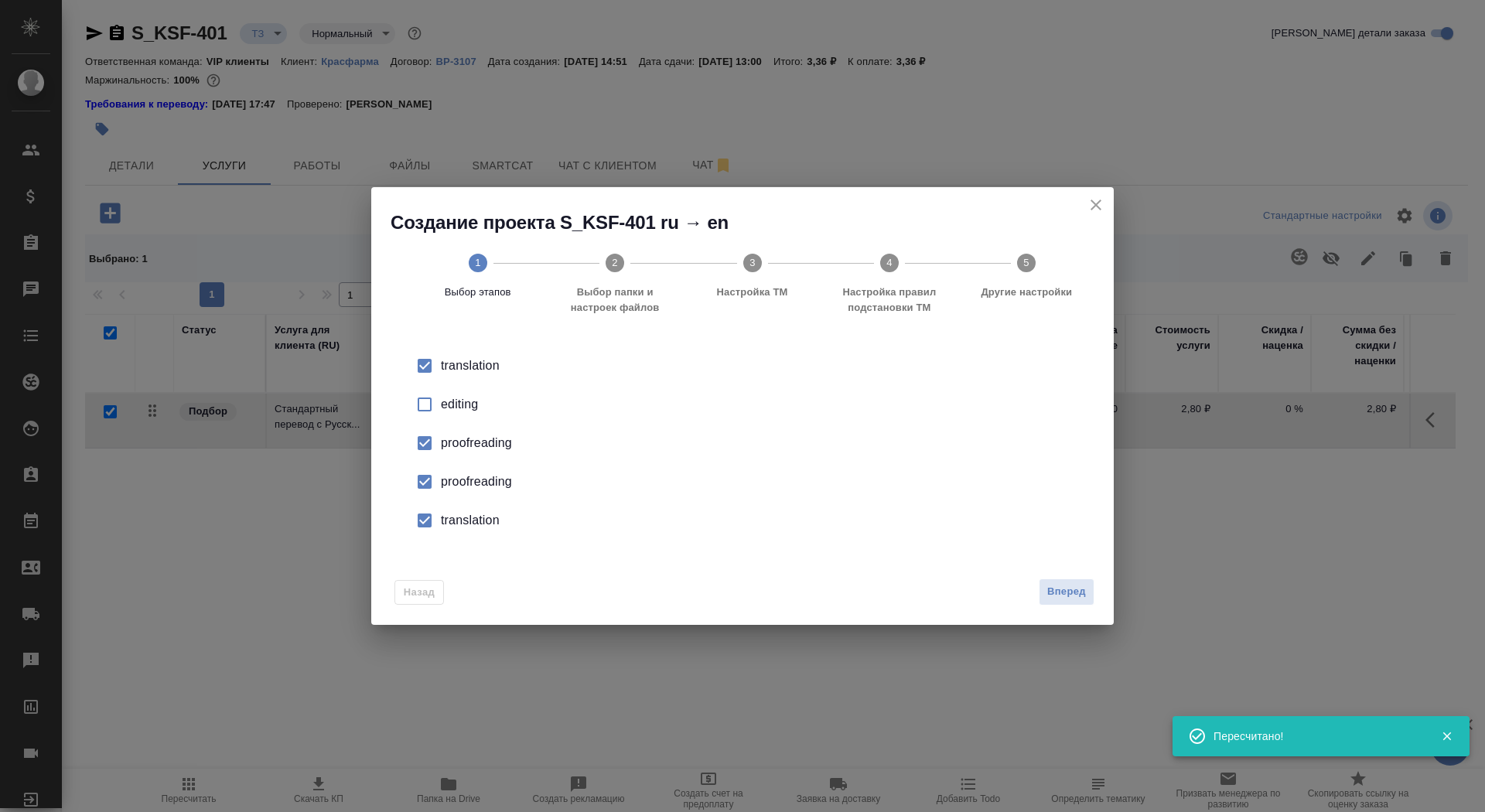
click at [471, 484] on div "proofreading" at bounding box center [759, 481] width 636 height 19
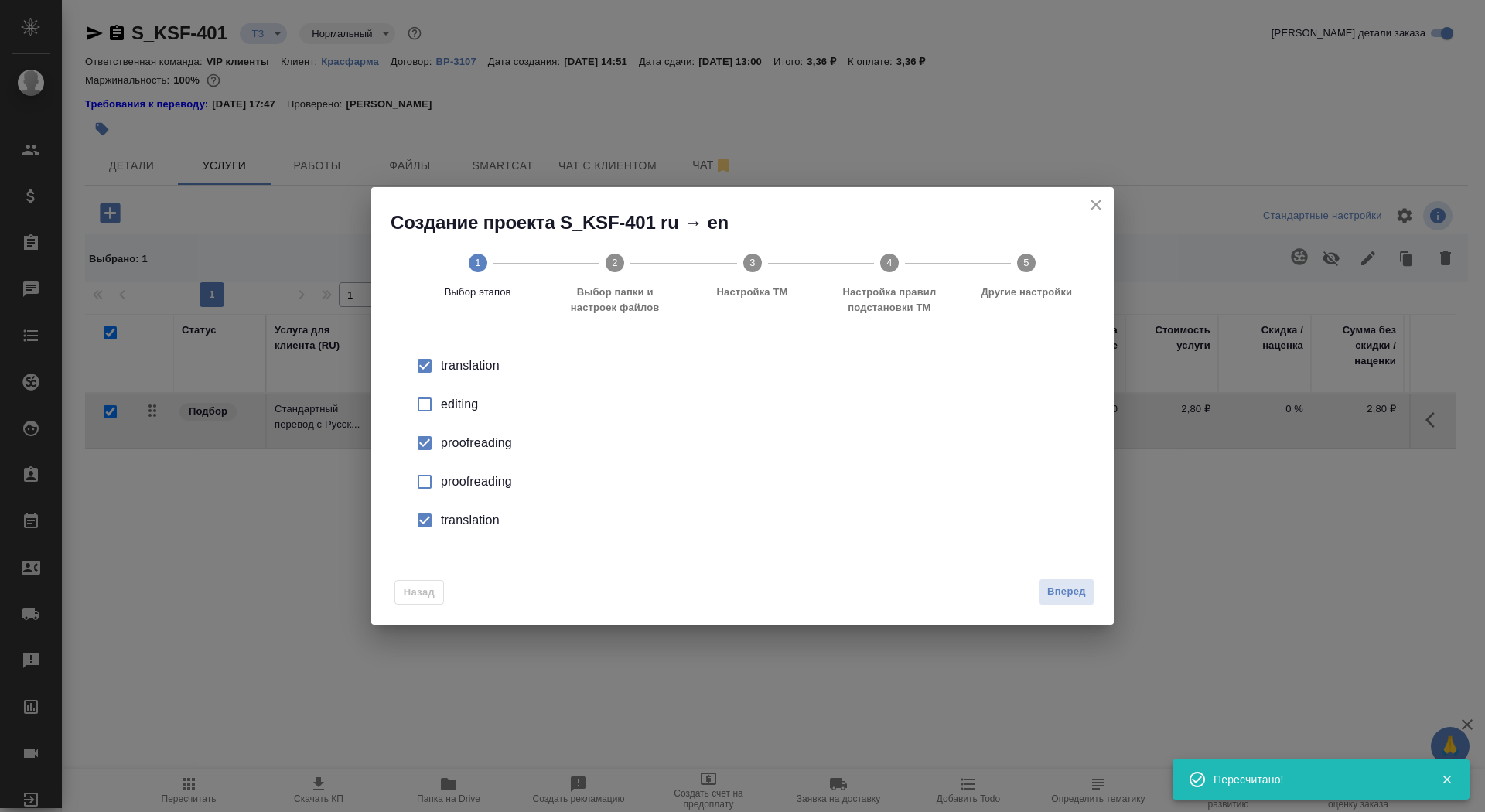
click at [471, 516] on div "translation" at bounding box center [759, 520] width 636 height 19
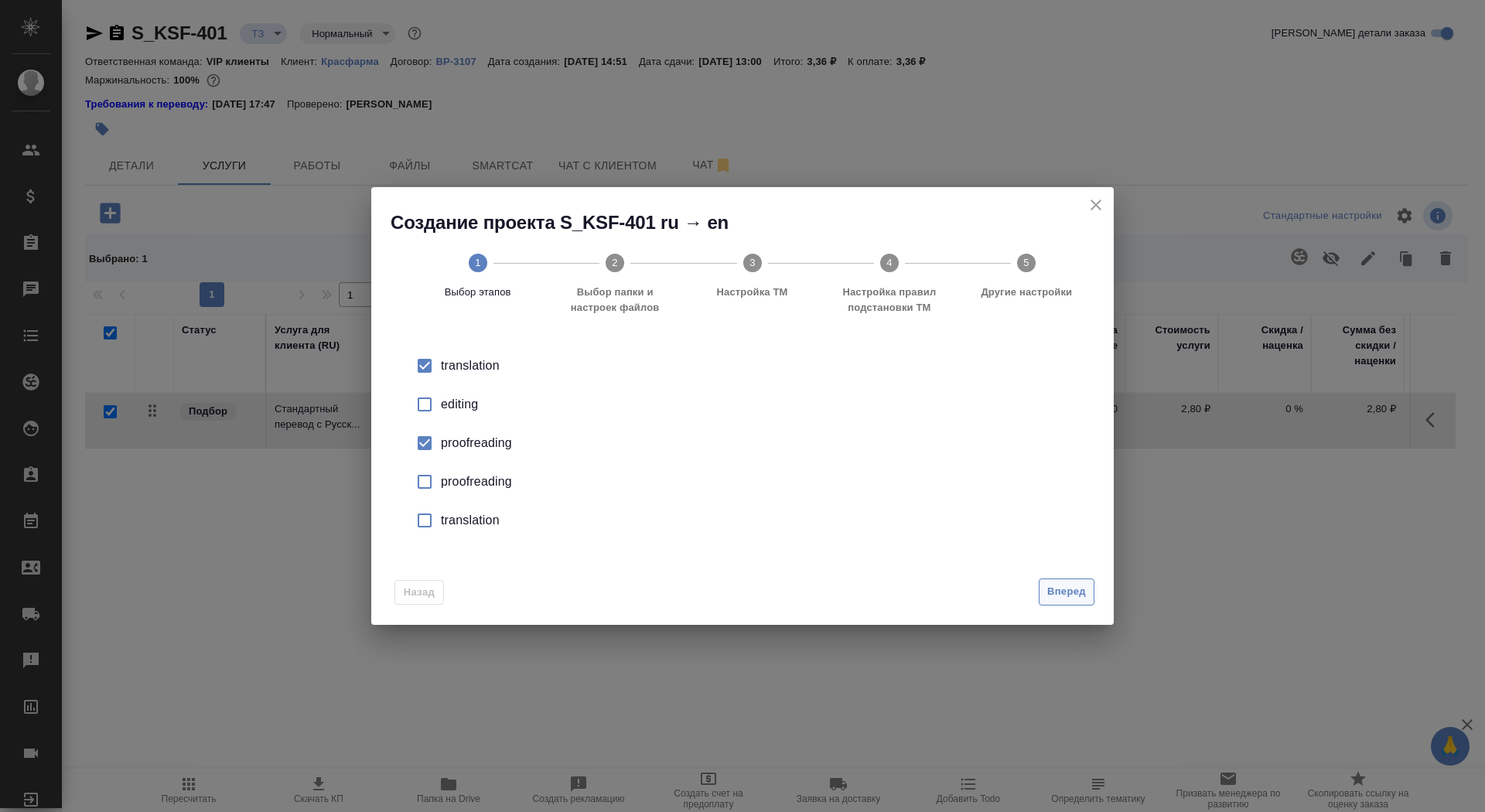
click at [1085, 581] on button "Вперед" at bounding box center [1066, 592] width 56 height 27
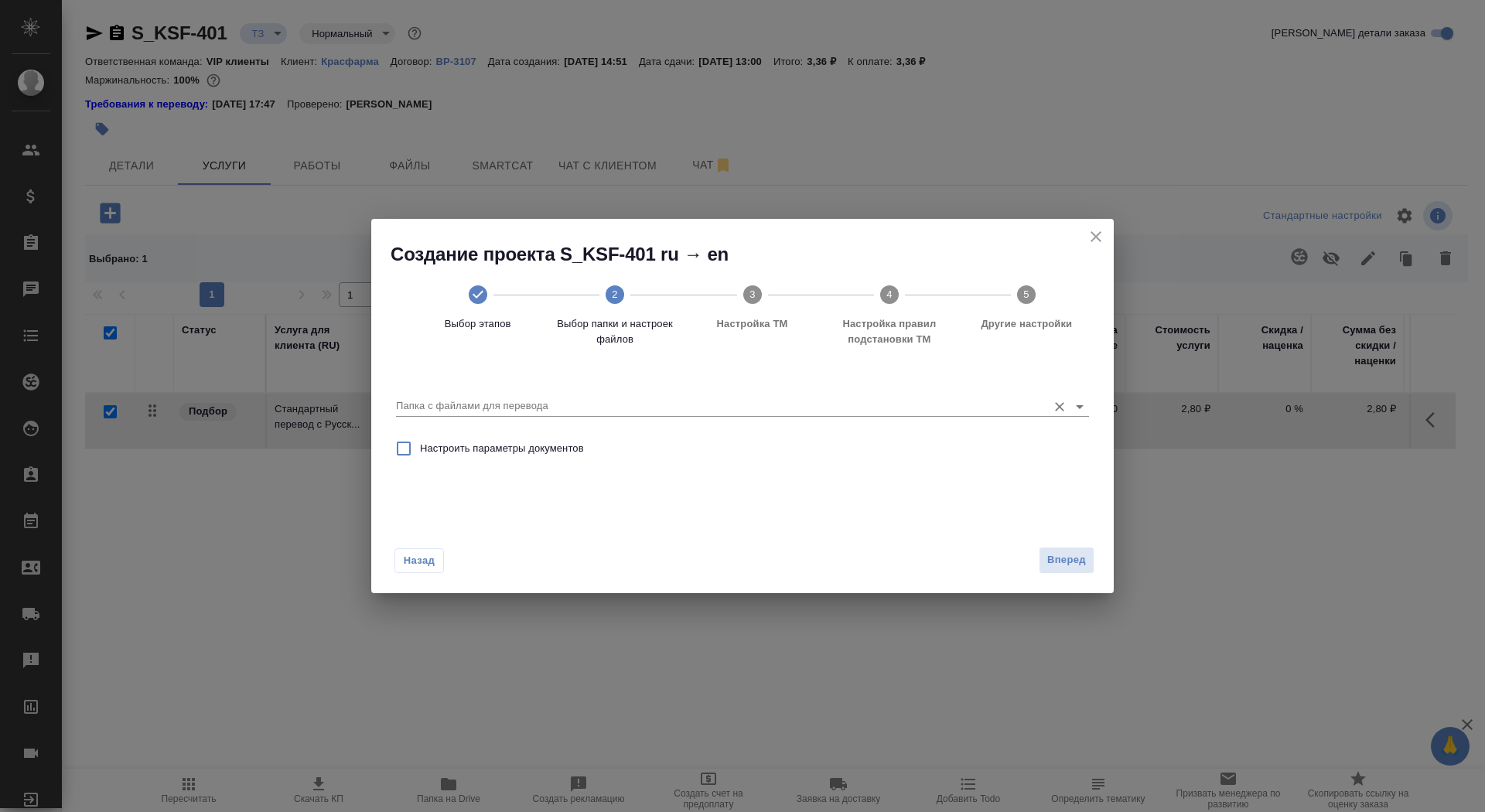
click at [706, 402] on input "Папка с файлами для перевода" at bounding box center [717, 406] width 644 height 19
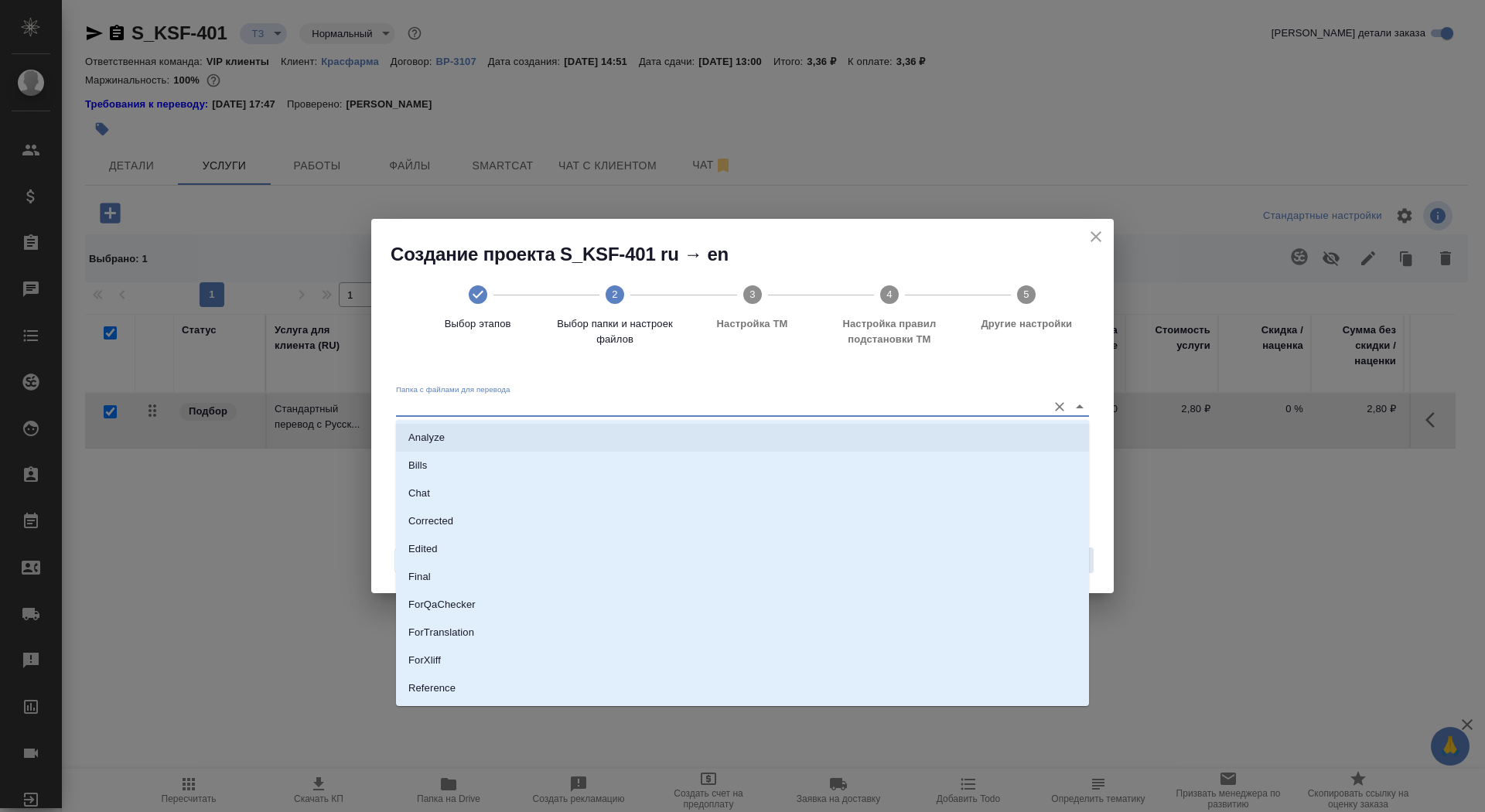
click at [690, 438] on li "Analyze" at bounding box center [742, 438] width 693 height 28
type input "Analyze"
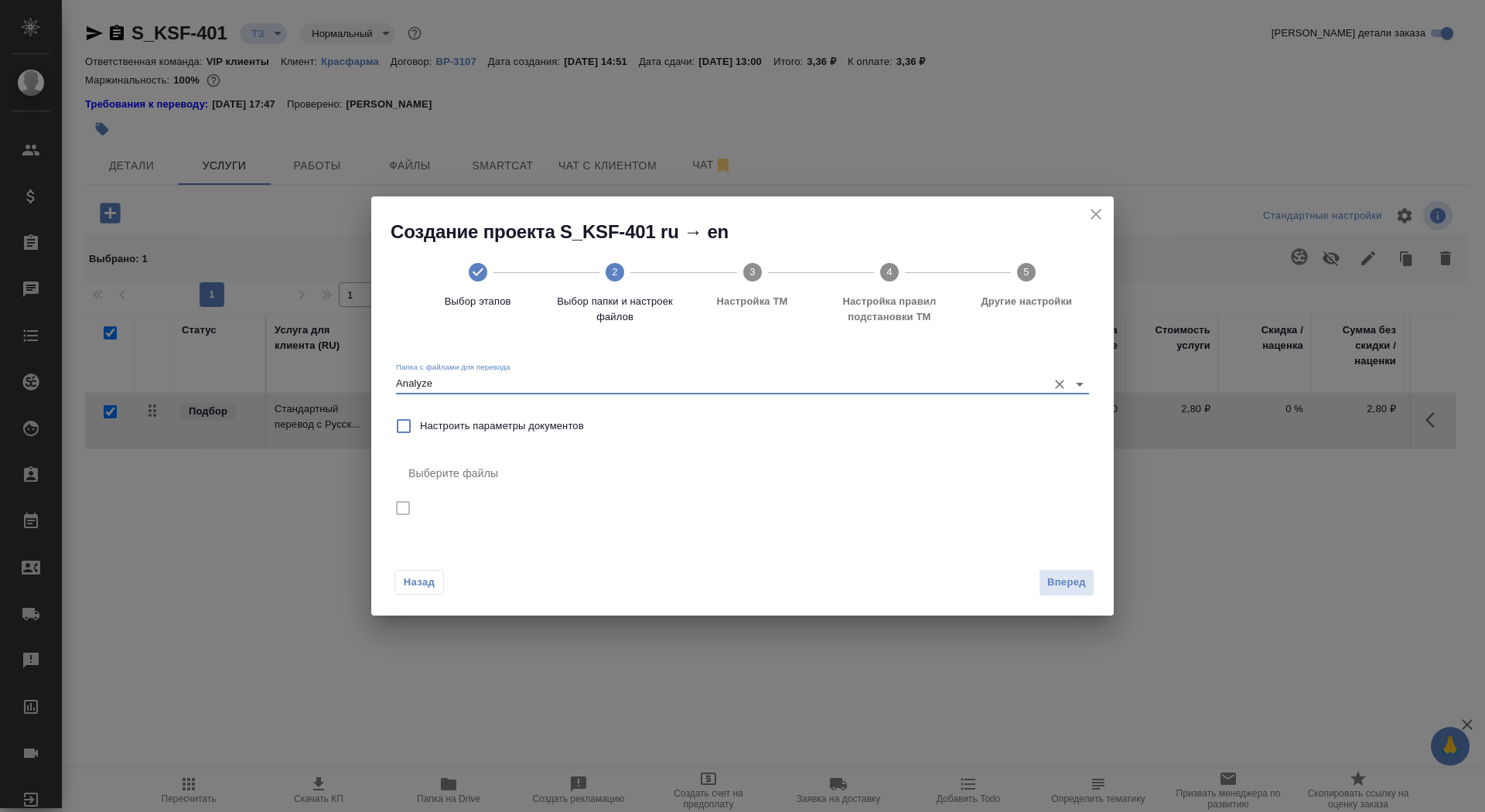
click at [1089, 213] on icon "close" at bounding box center [1096, 214] width 19 height 19
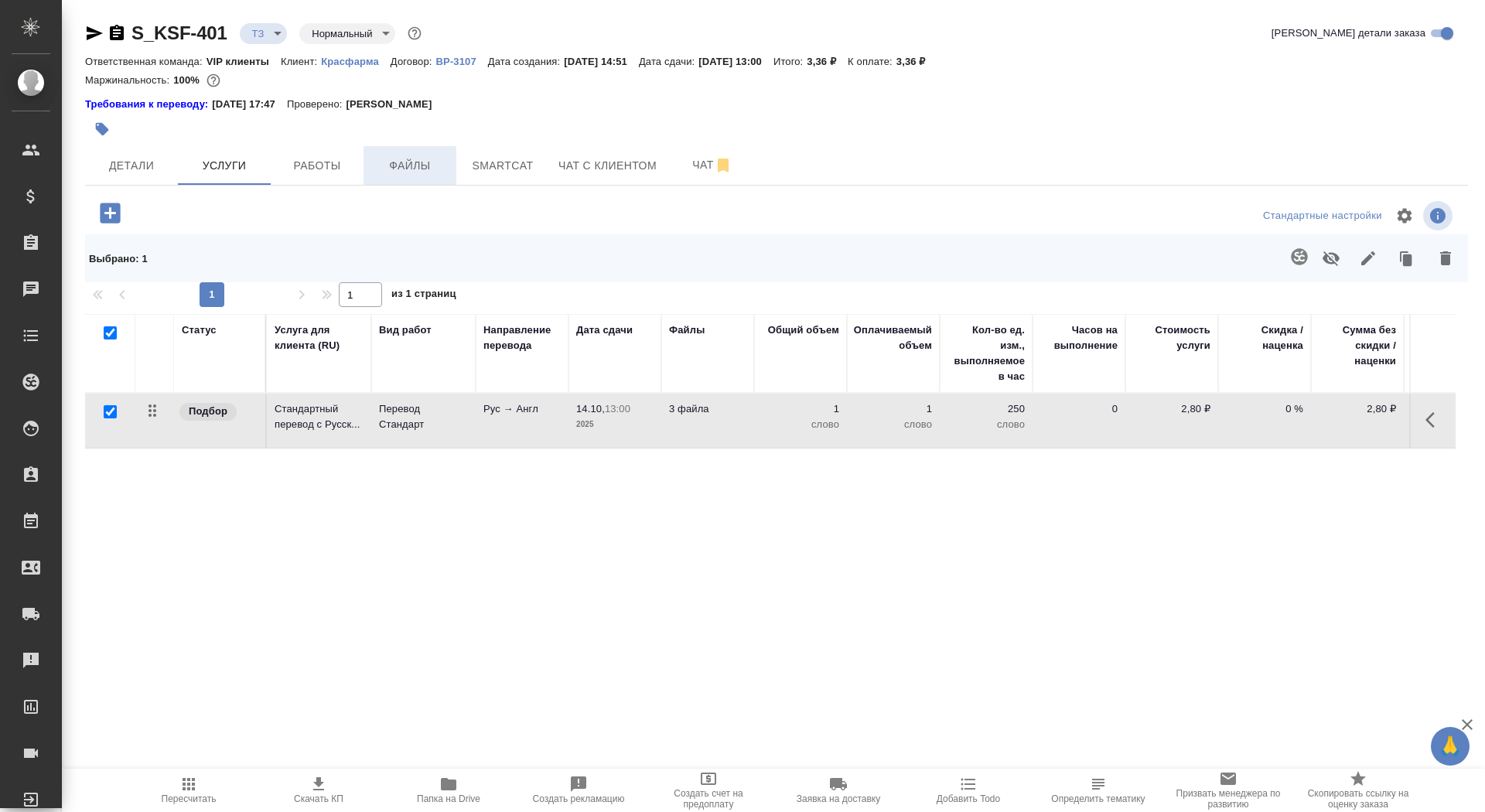
click at [448, 150] on button "Файлы" at bounding box center [409, 166] width 93 height 39
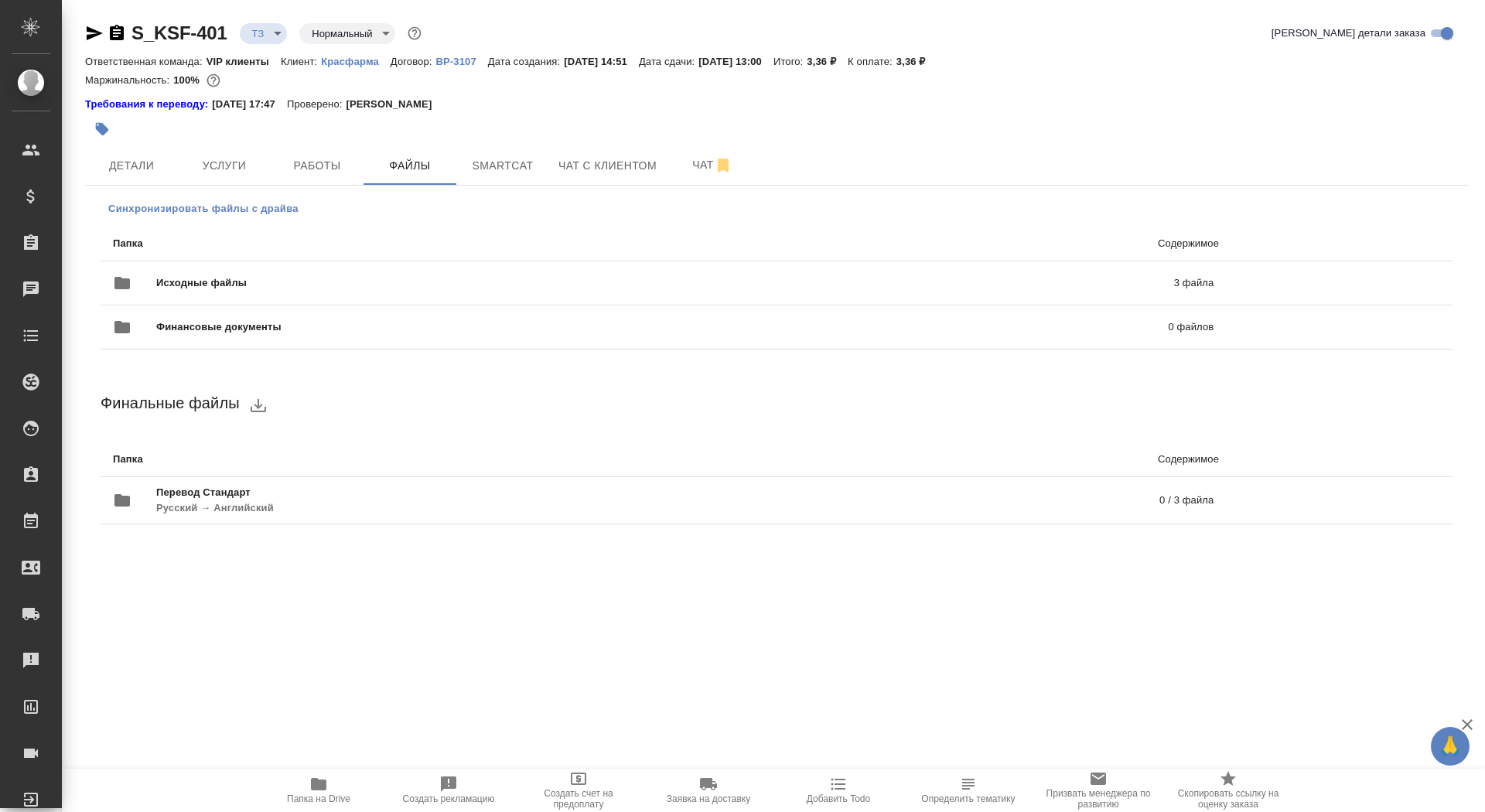
click at [258, 206] on span "Синхронизировать файлы с драйва" at bounding box center [203, 208] width 190 height 16
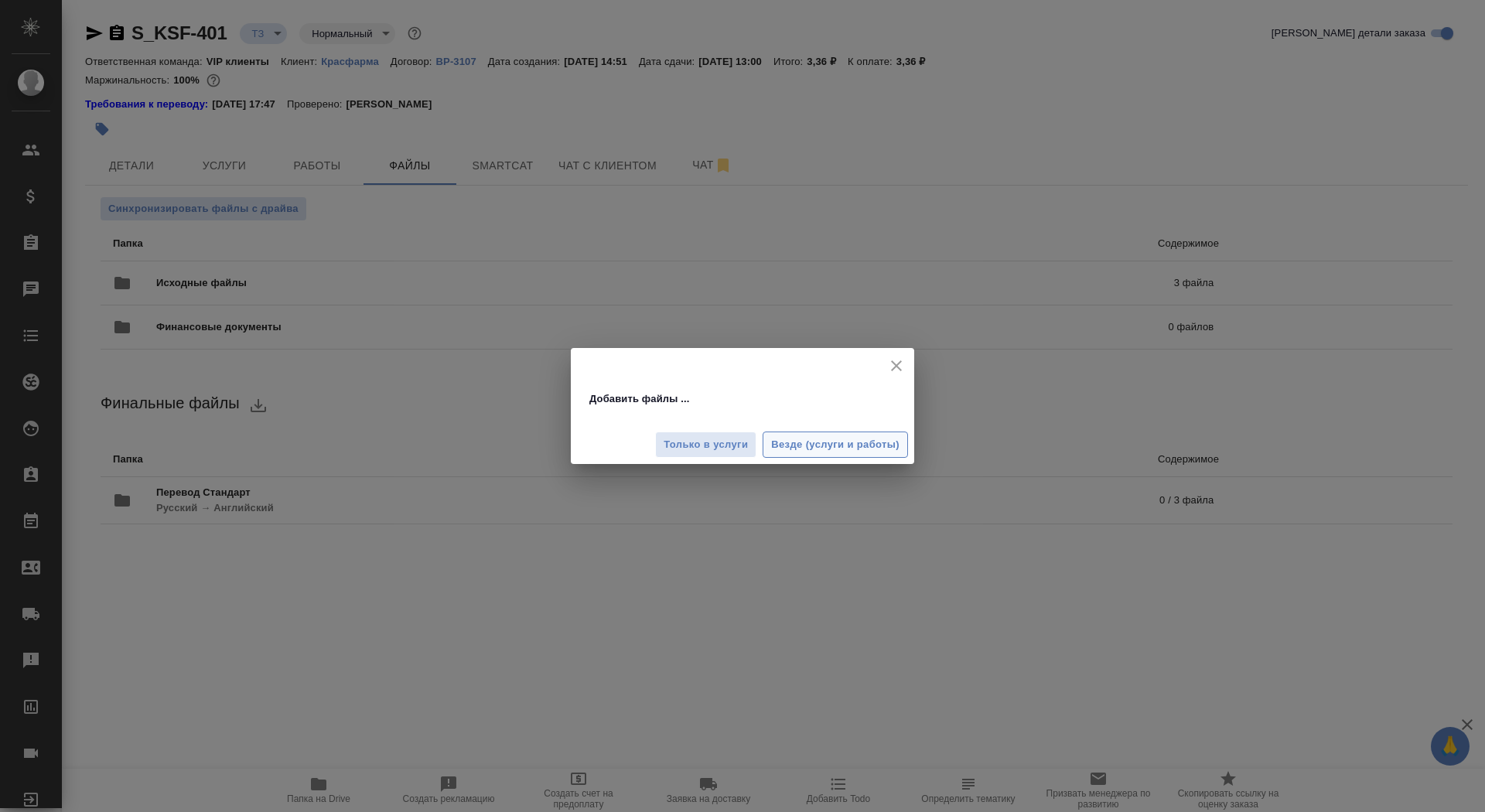
click at [857, 448] on span "Везде (услуги и работы)" at bounding box center [835, 444] width 129 height 18
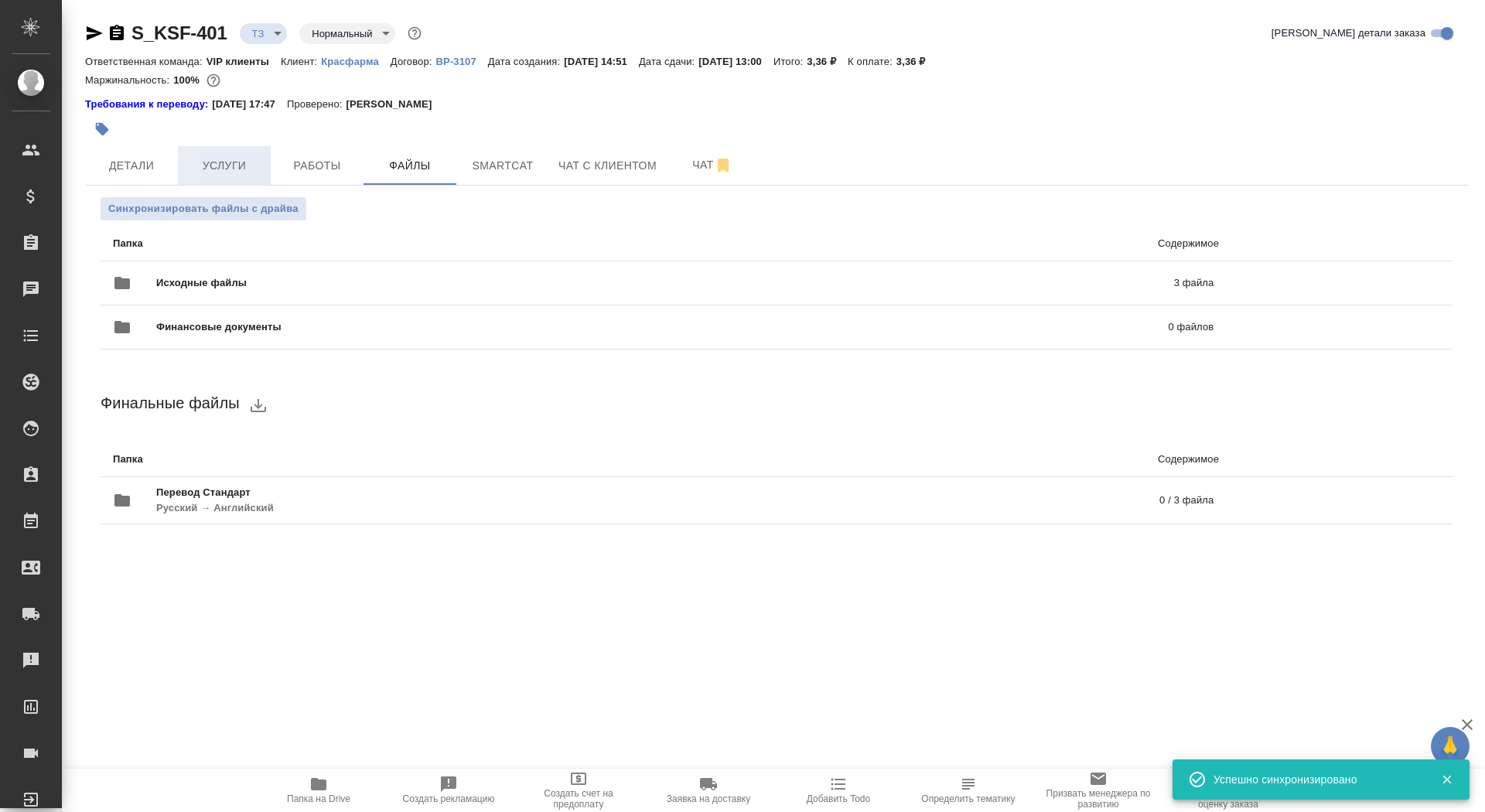
click at [245, 155] on button "Услуги" at bounding box center [224, 166] width 93 height 39
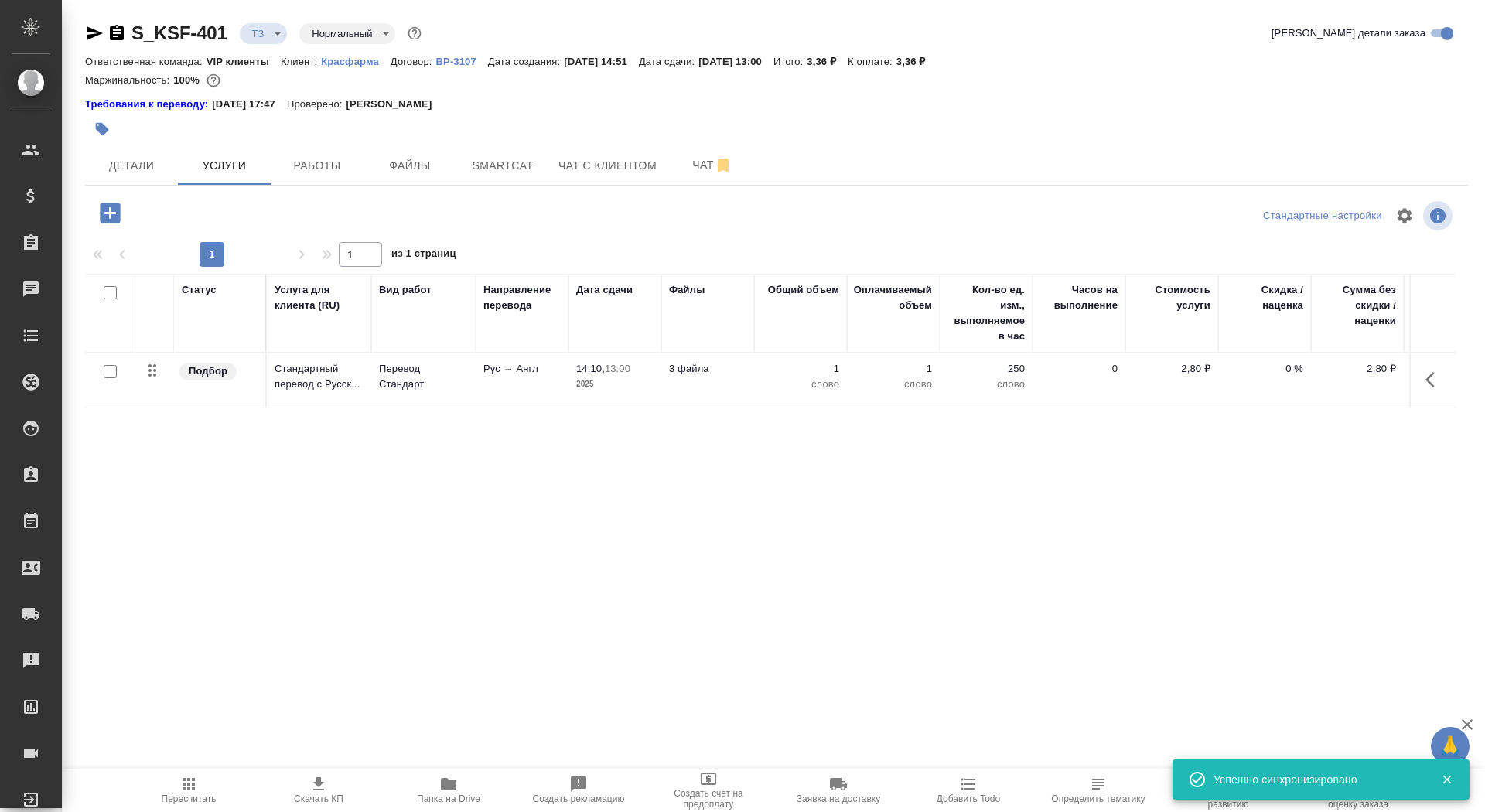
click at [112, 374] on input "checkbox" at bounding box center [110, 371] width 13 height 13
checkbox input "true"
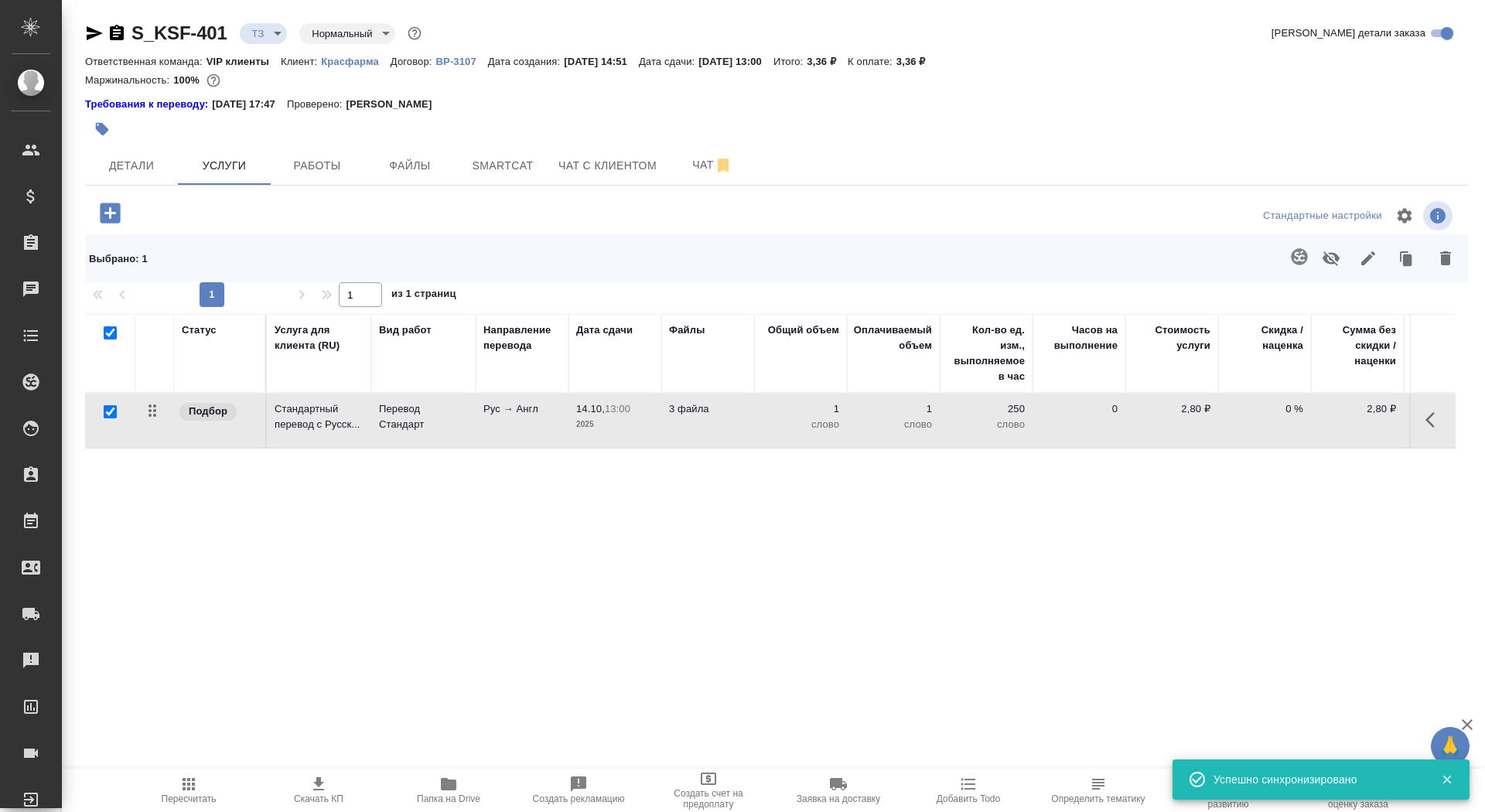
click at [1295, 256] on icon "button" at bounding box center [1299, 256] width 17 height 17
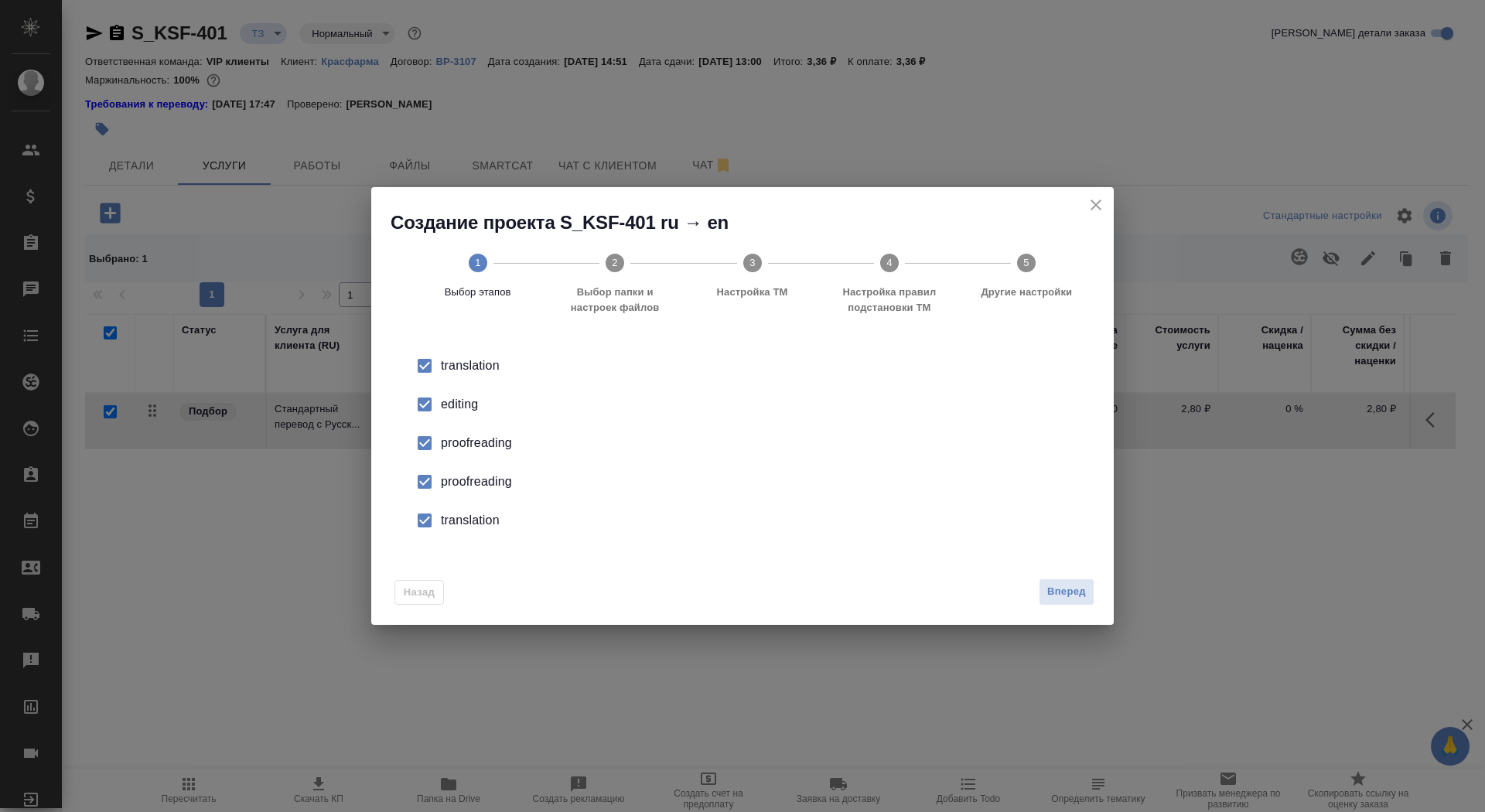
click at [462, 410] on div "editing" at bounding box center [759, 405] width 636 height 19
click at [467, 475] on div "proofreading" at bounding box center [759, 481] width 636 height 19
click at [468, 511] on div "translation" at bounding box center [759, 520] width 636 height 19
click at [1058, 580] on button "Вперед" at bounding box center [1066, 592] width 56 height 27
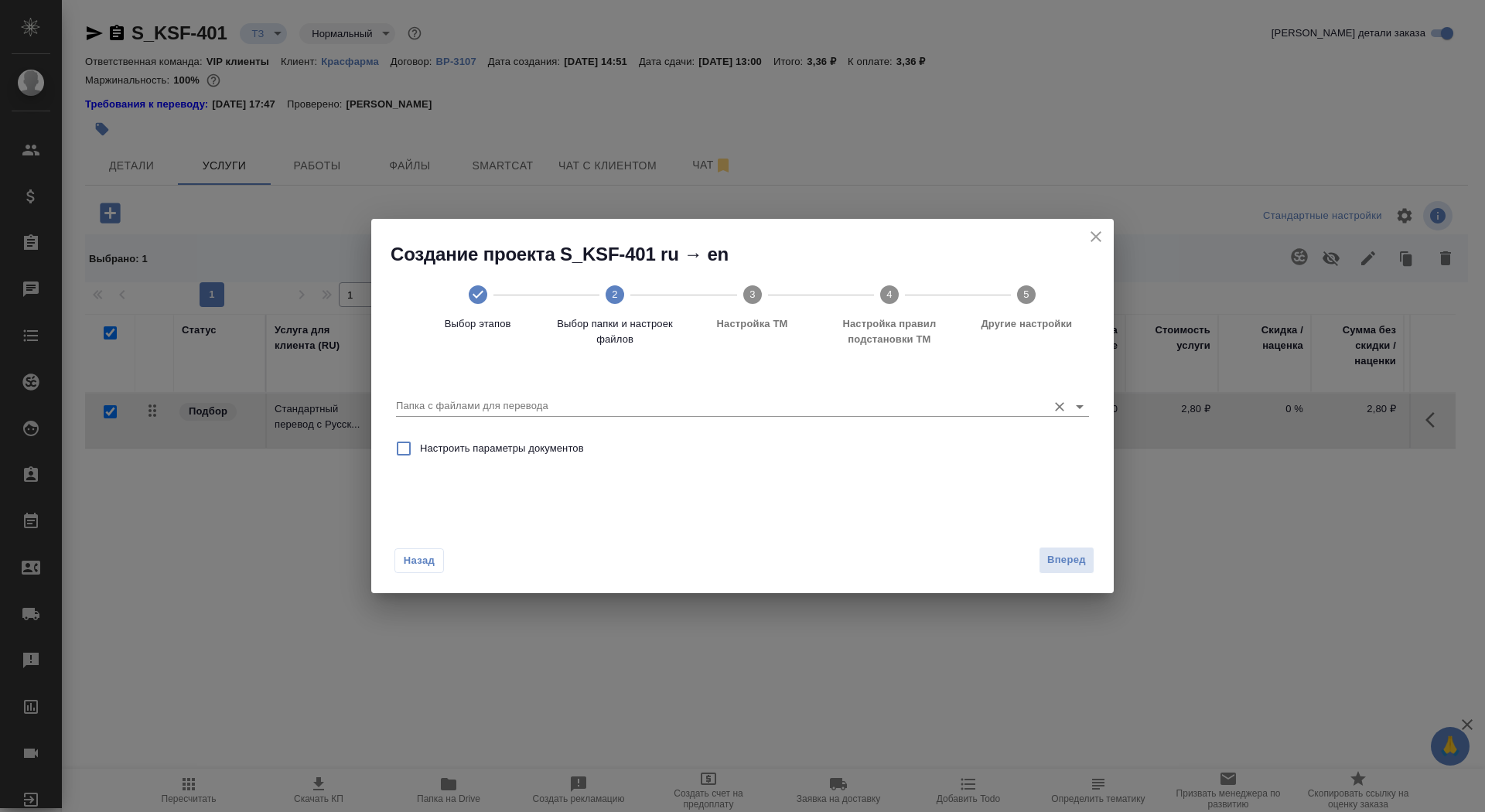
click at [950, 418] on div "Папка с файлами для перевода" at bounding box center [742, 398] width 693 height 41
click at [950, 408] on input "Папка с файлами для перевода" at bounding box center [717, 406] width 644 height 19
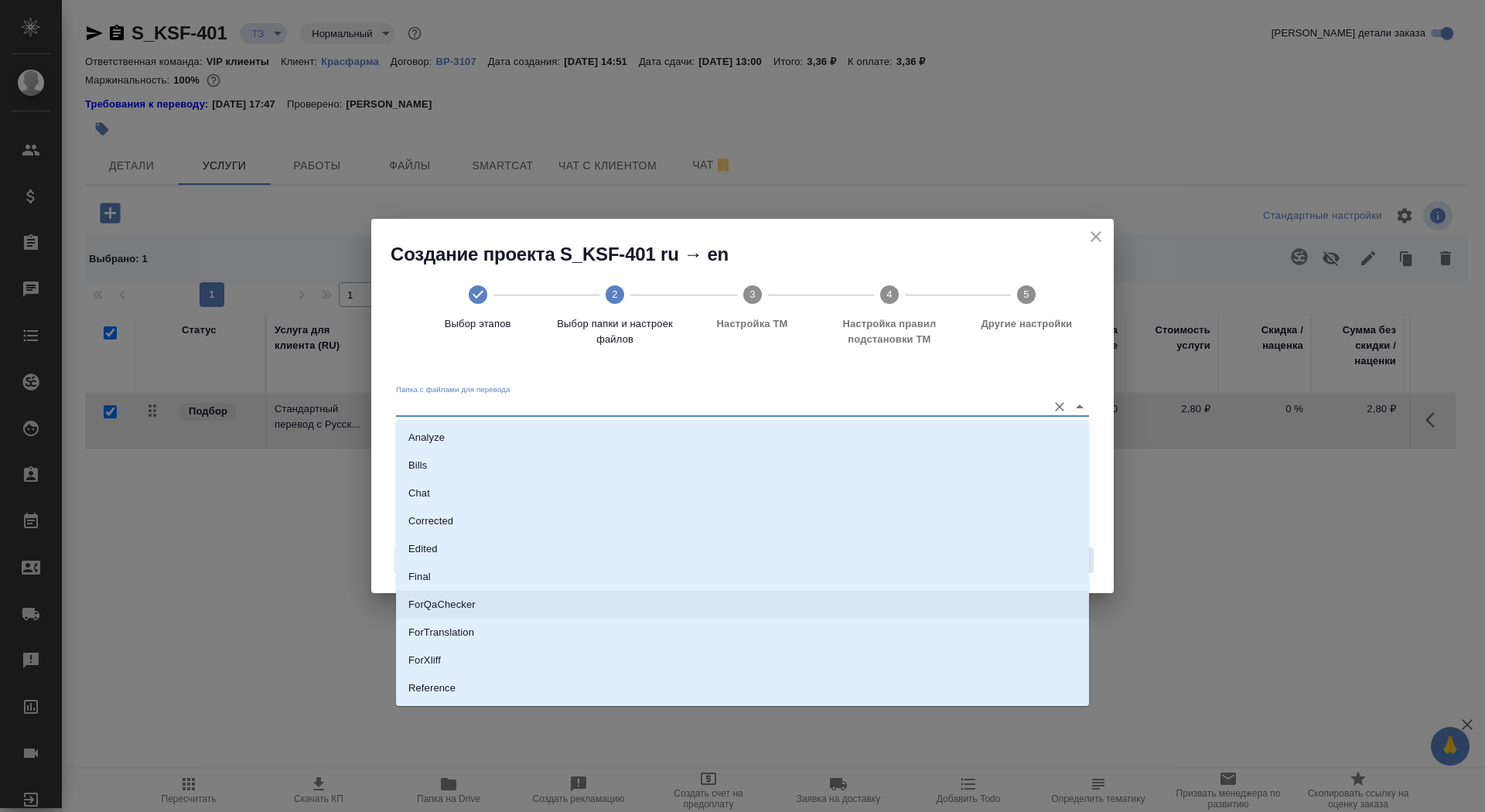
scroll to position [60, 0]
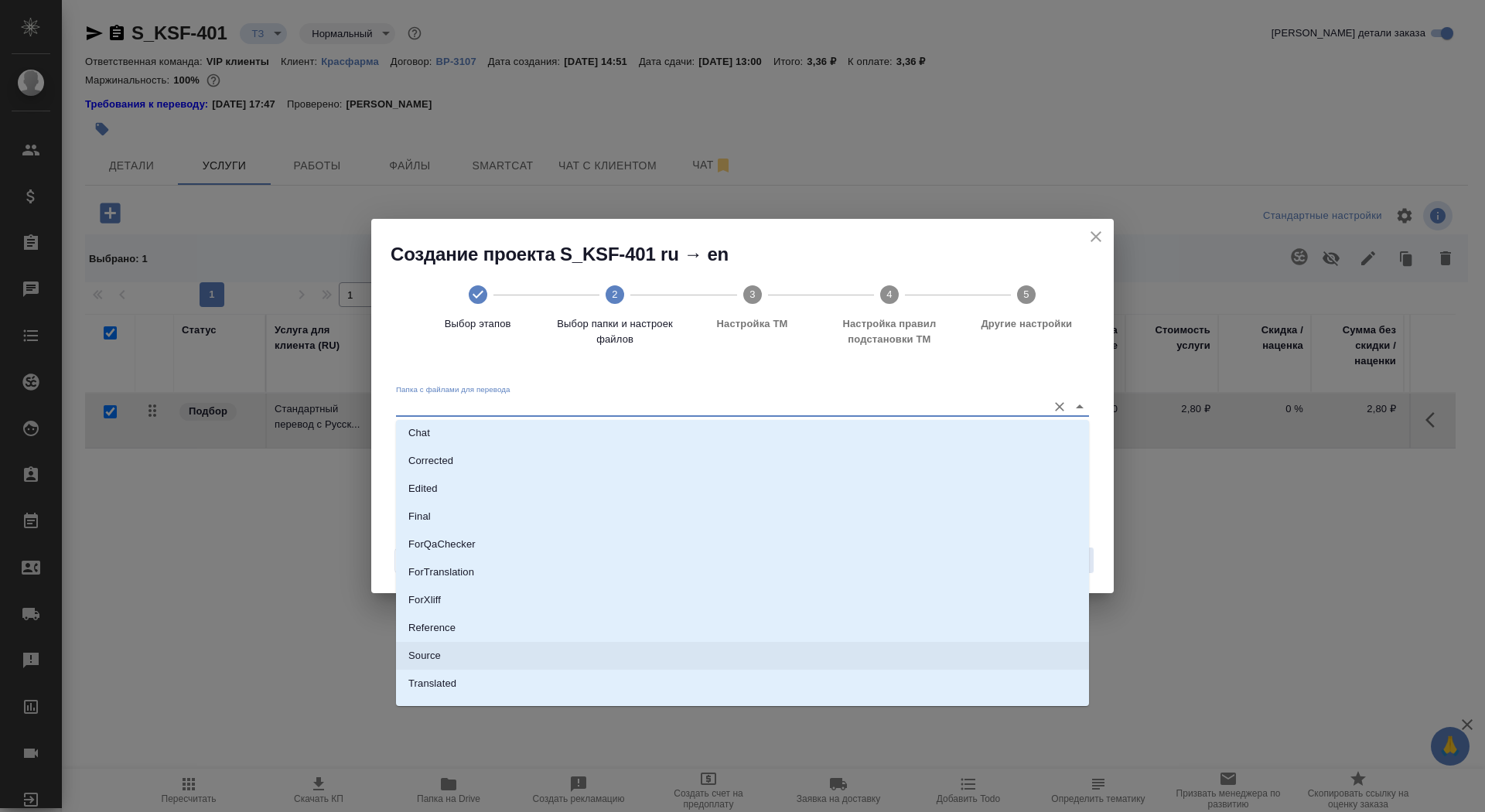
click at [906, 650] on li "Source" at bounding box center [742, 656] width 693 height 28
type input "Source"
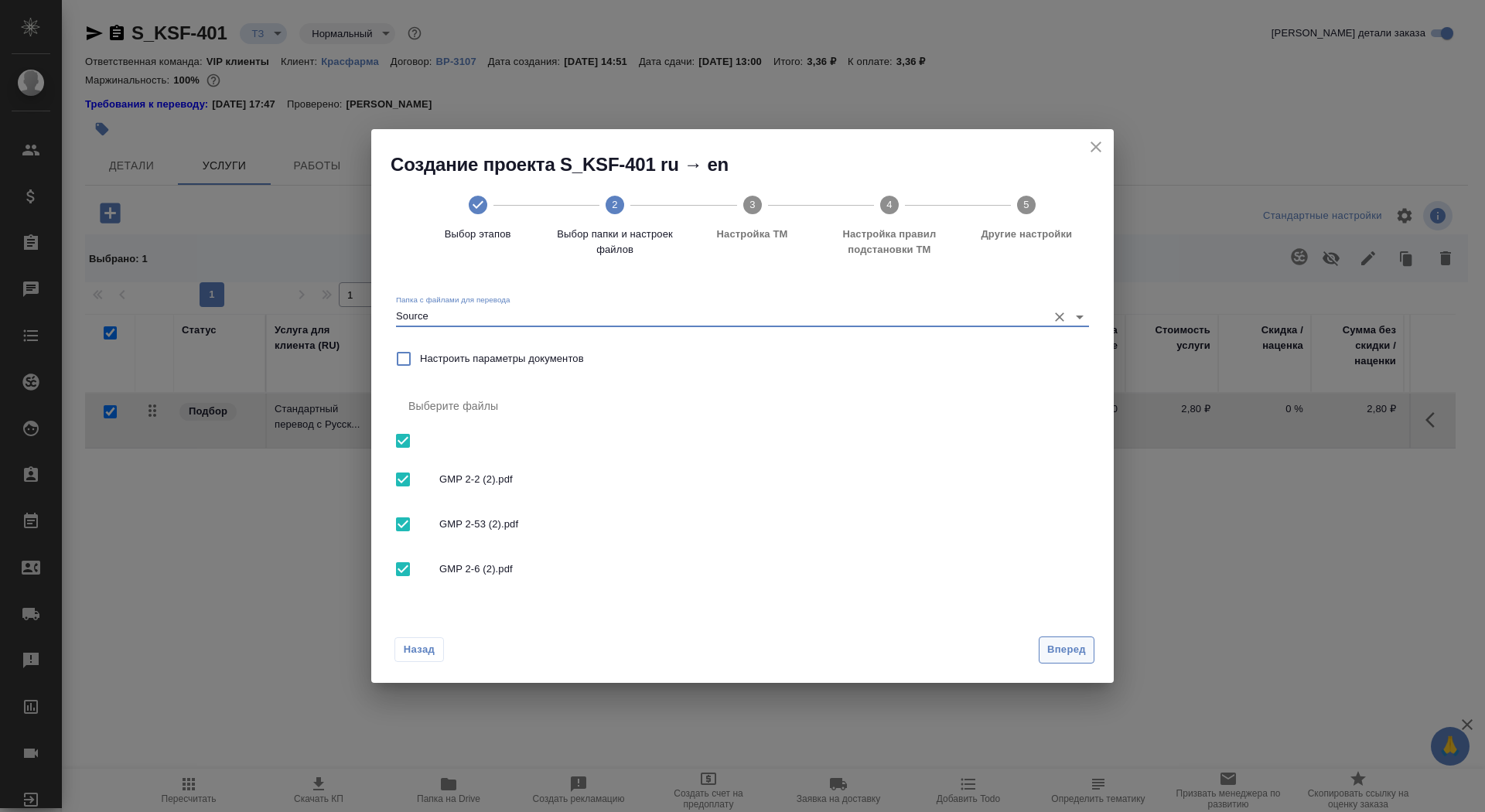
click at [1064, 654] on span "Вперед" at bounding box center [1066, 649] width 39 height 18
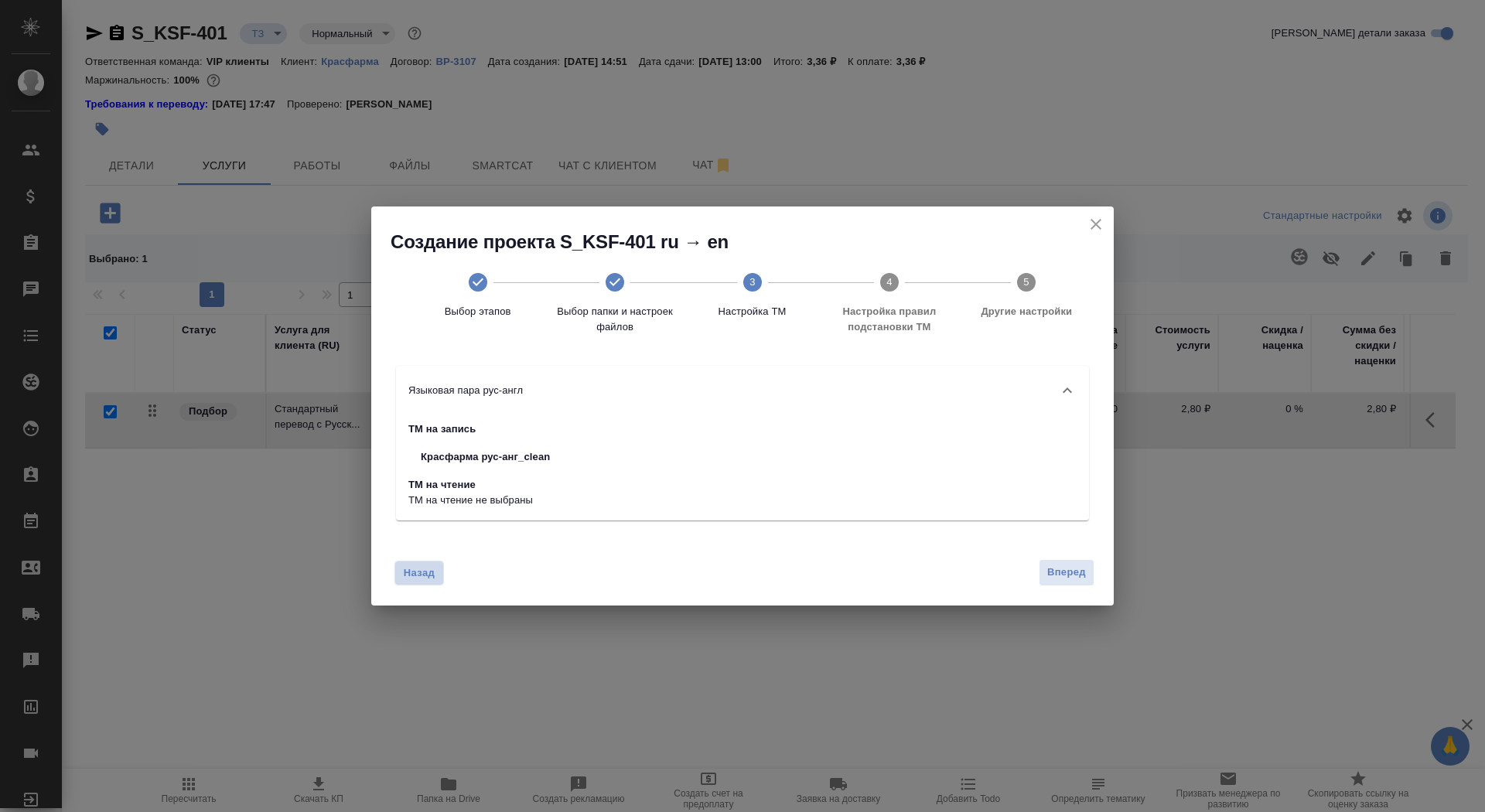
click at [424, 561] on button "Назад" at bounding box center [419, 572] width 49 height 25
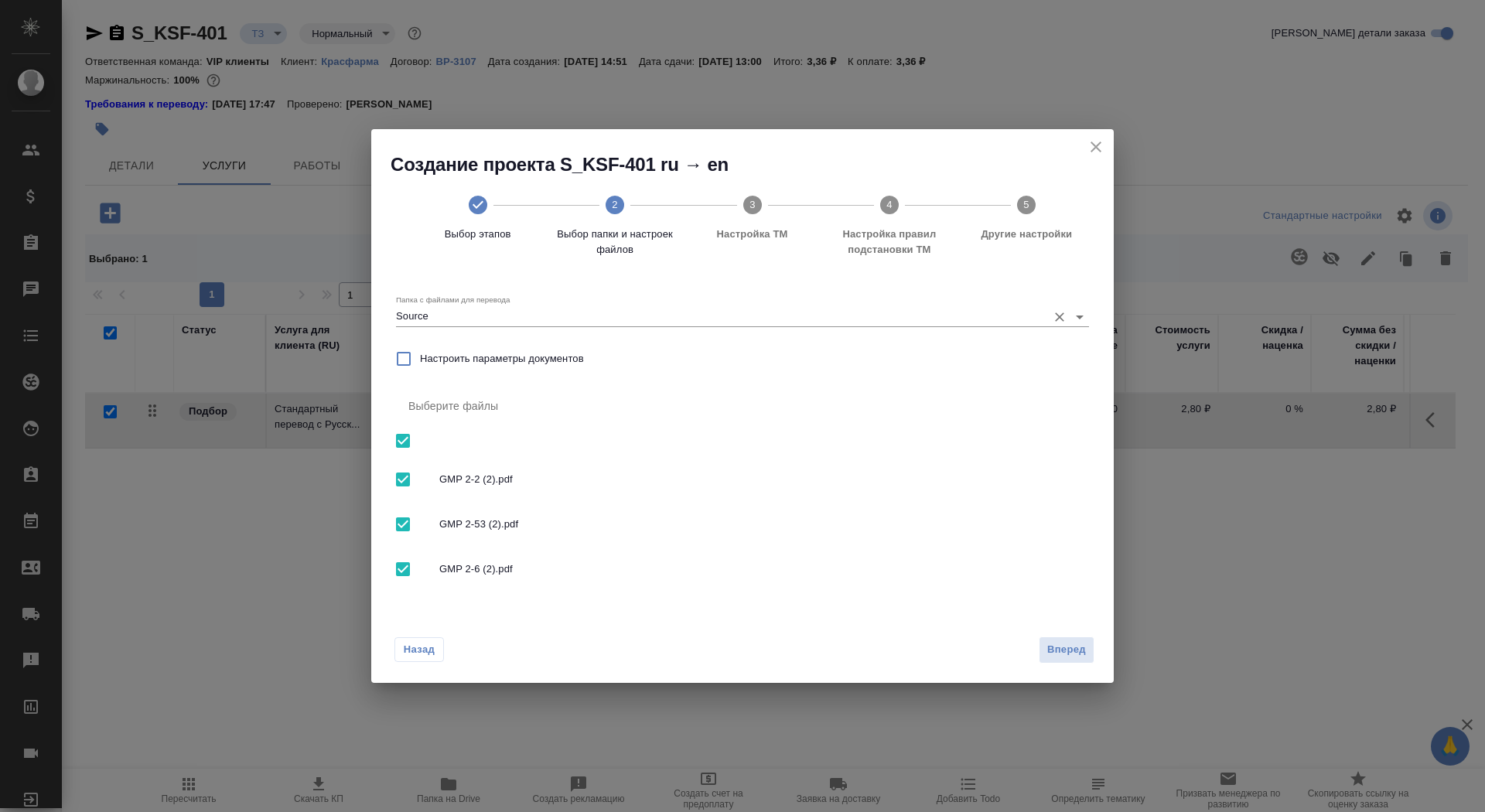
click at [571, 312] on input "Source" at bounding box center [717, 316] width 644 height 19
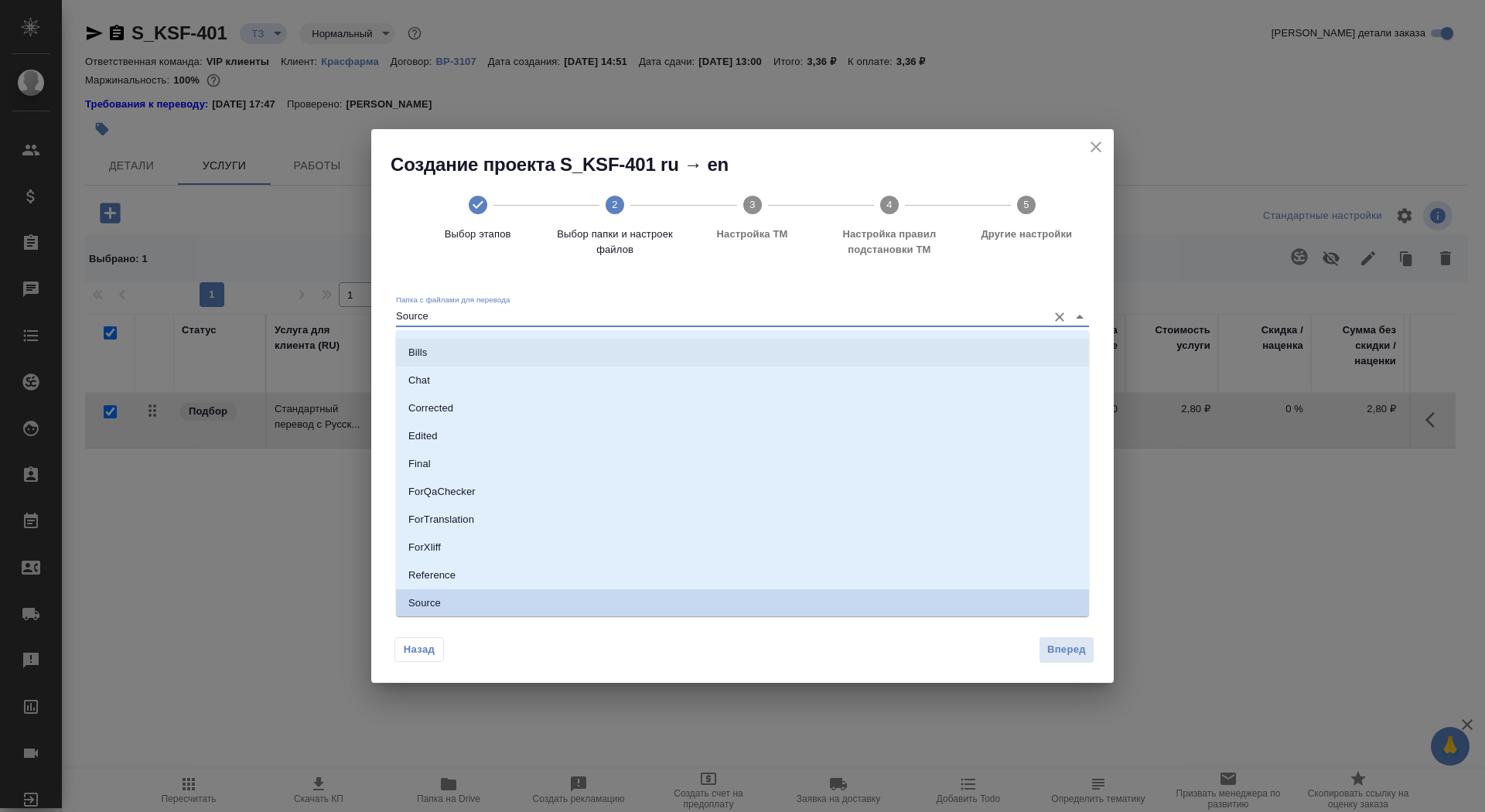
scroll to position [0, 0]
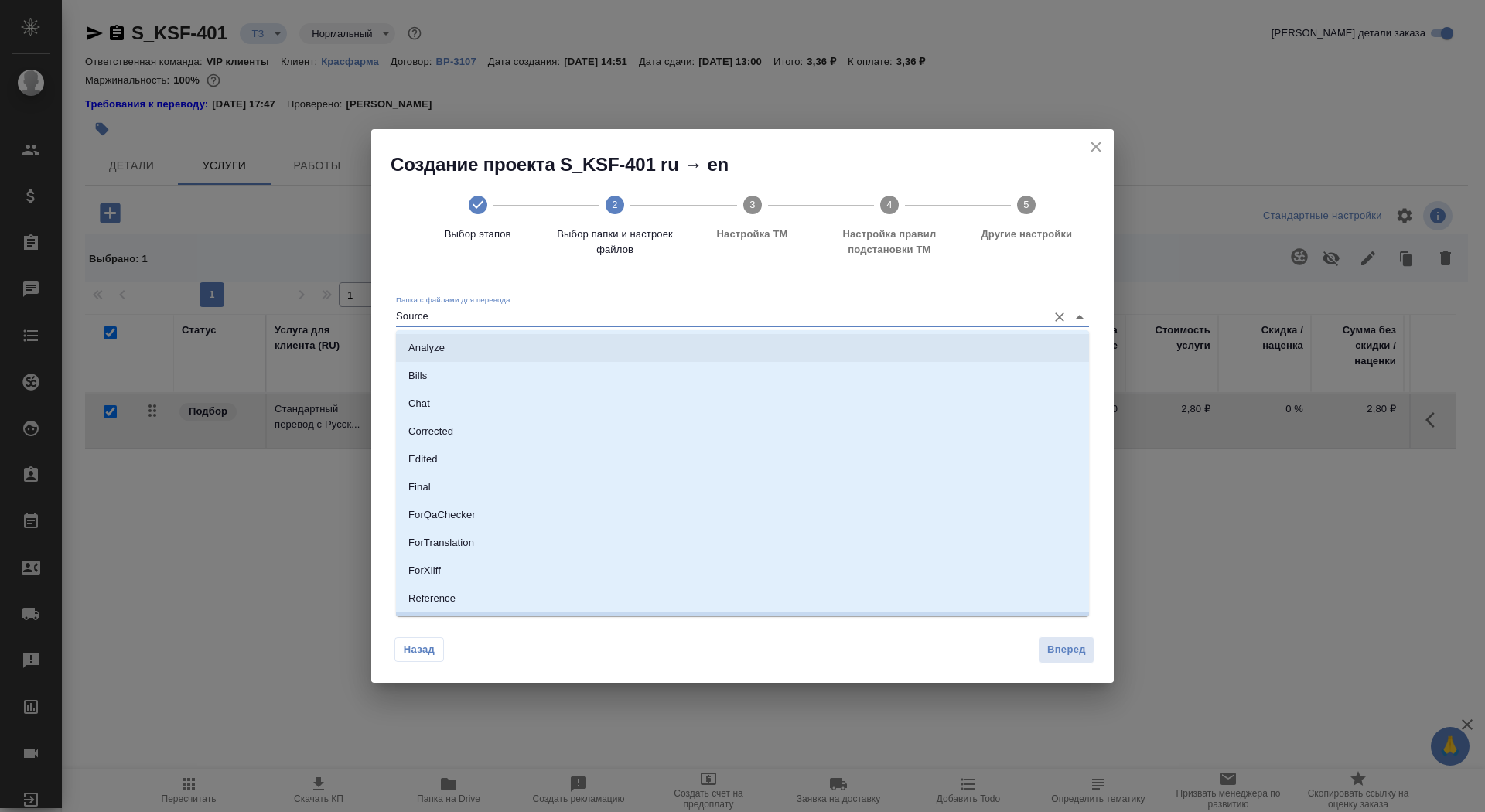
click at [573, 332] on div "Analyze Bills Chat Corrected Edited Final ForQaChecker ForTranslation ForXliff …" at bounding box center [742, 473] width 693 height 286
click at [577, 344] on li "Analyze" at bounding box center [742, 348] width 693 height 28
type input "Analyze"
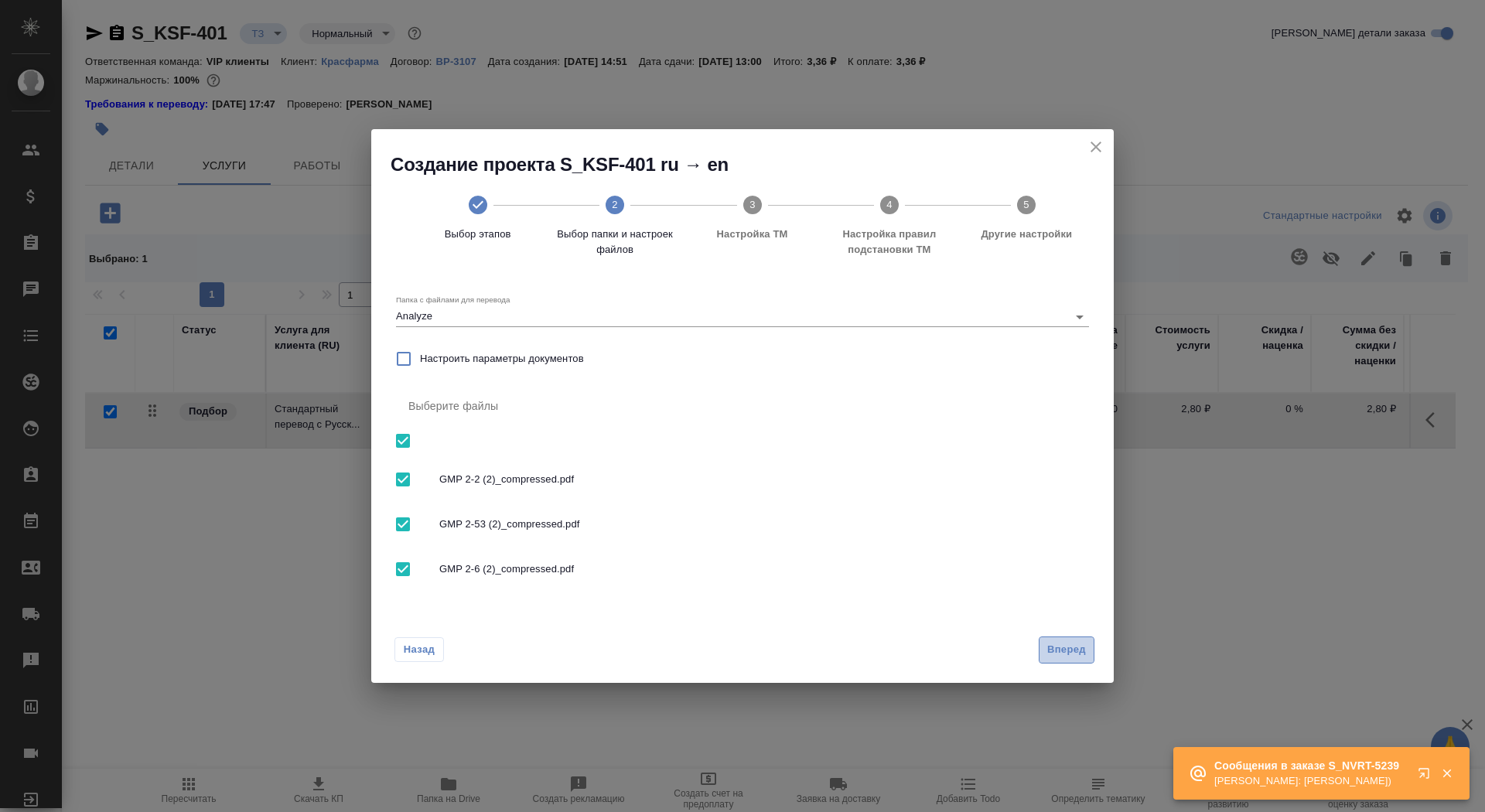
click at [1079, 653] on span "Вперед" at bounding box center [1066, 649] width 39 height 18
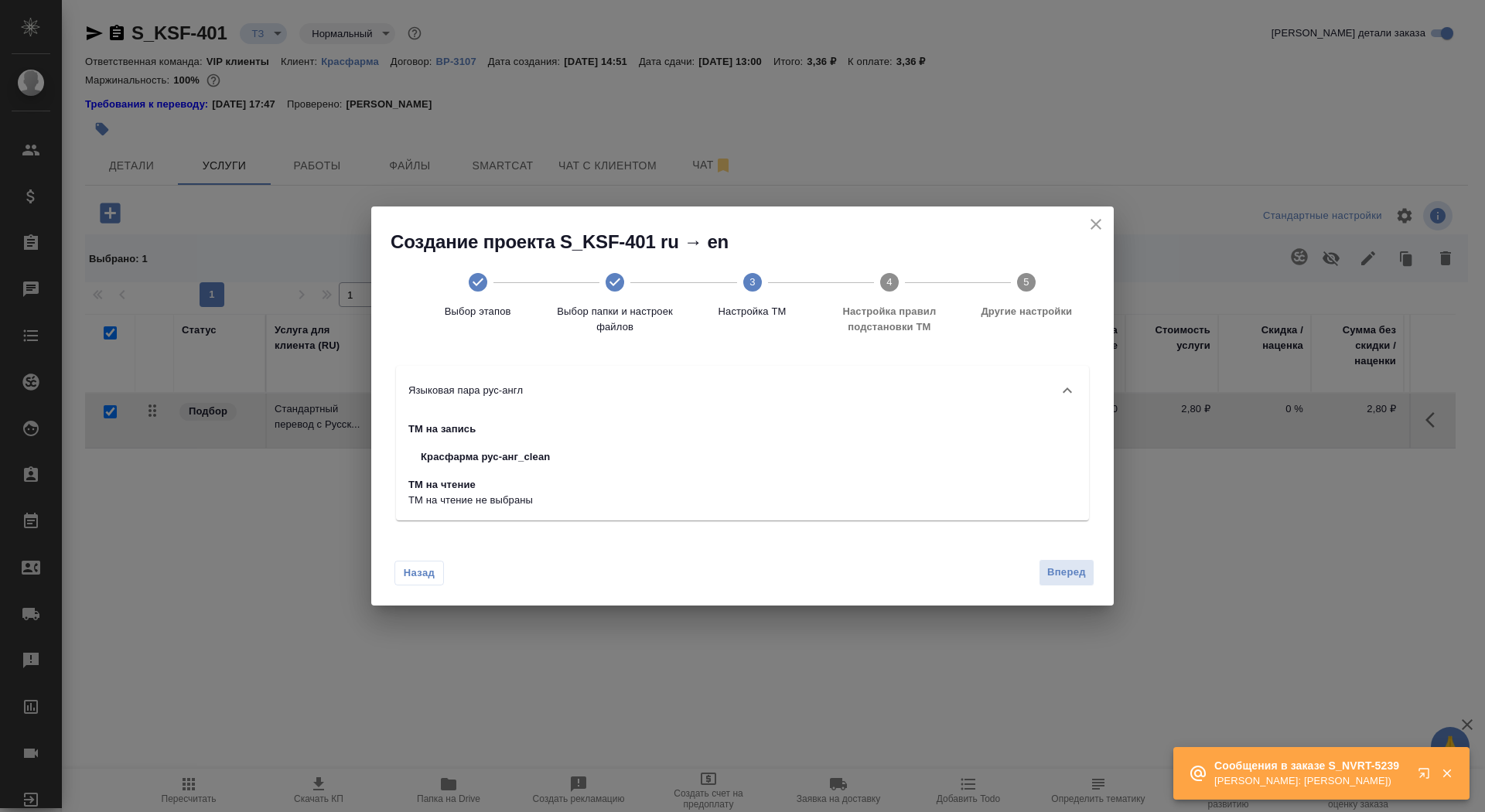
click at [1062, 593] on div "Назад Вперед" at bounding box center [743, 568] width 743 height 72
click at [1062, 579] on span "Вперед" at bounding box center [1066, 572] width 39 height 18
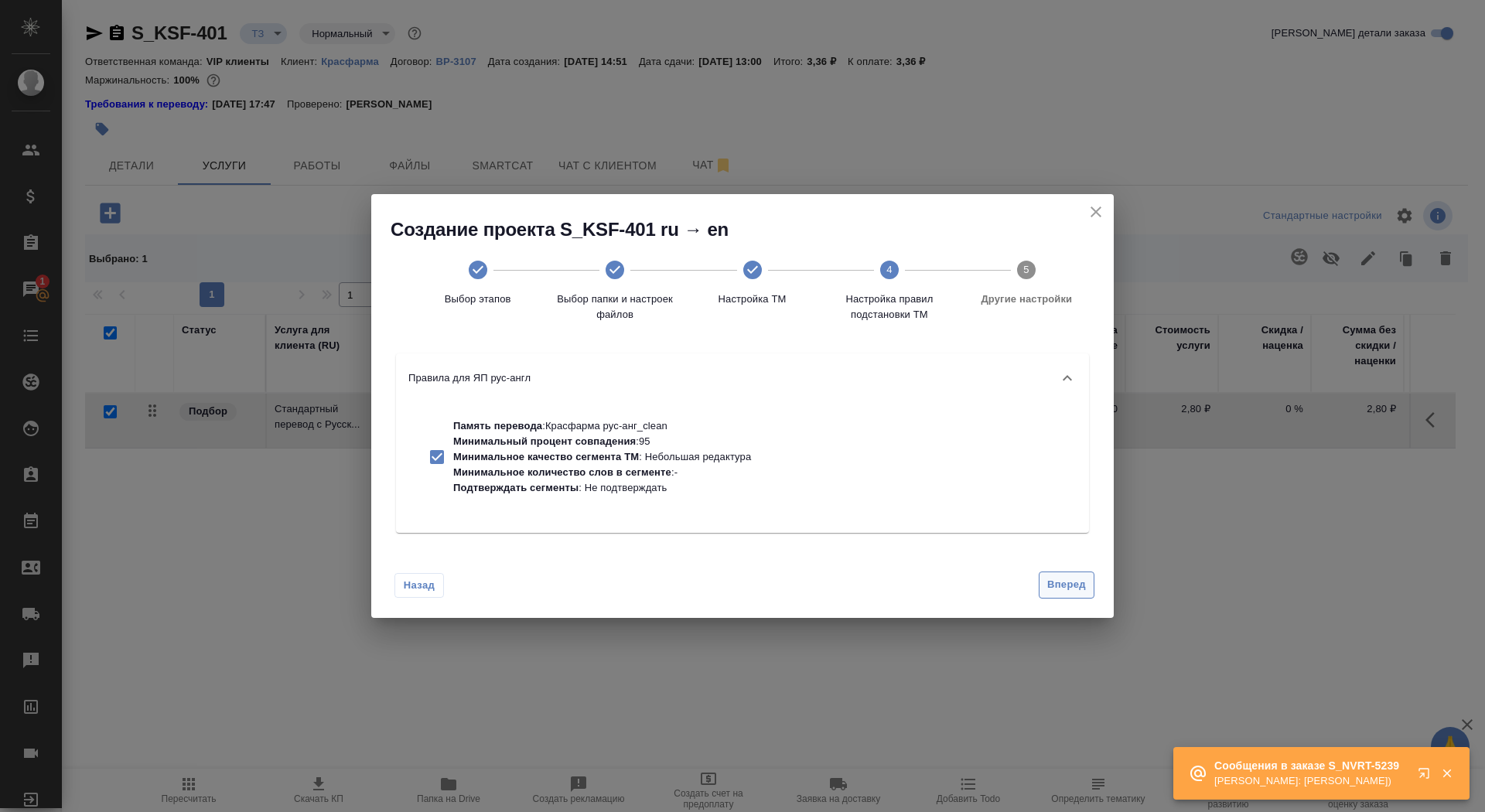
click at [1062, 579] on span "Вперед" at bounding box center [1066, 584] width 39 height 18
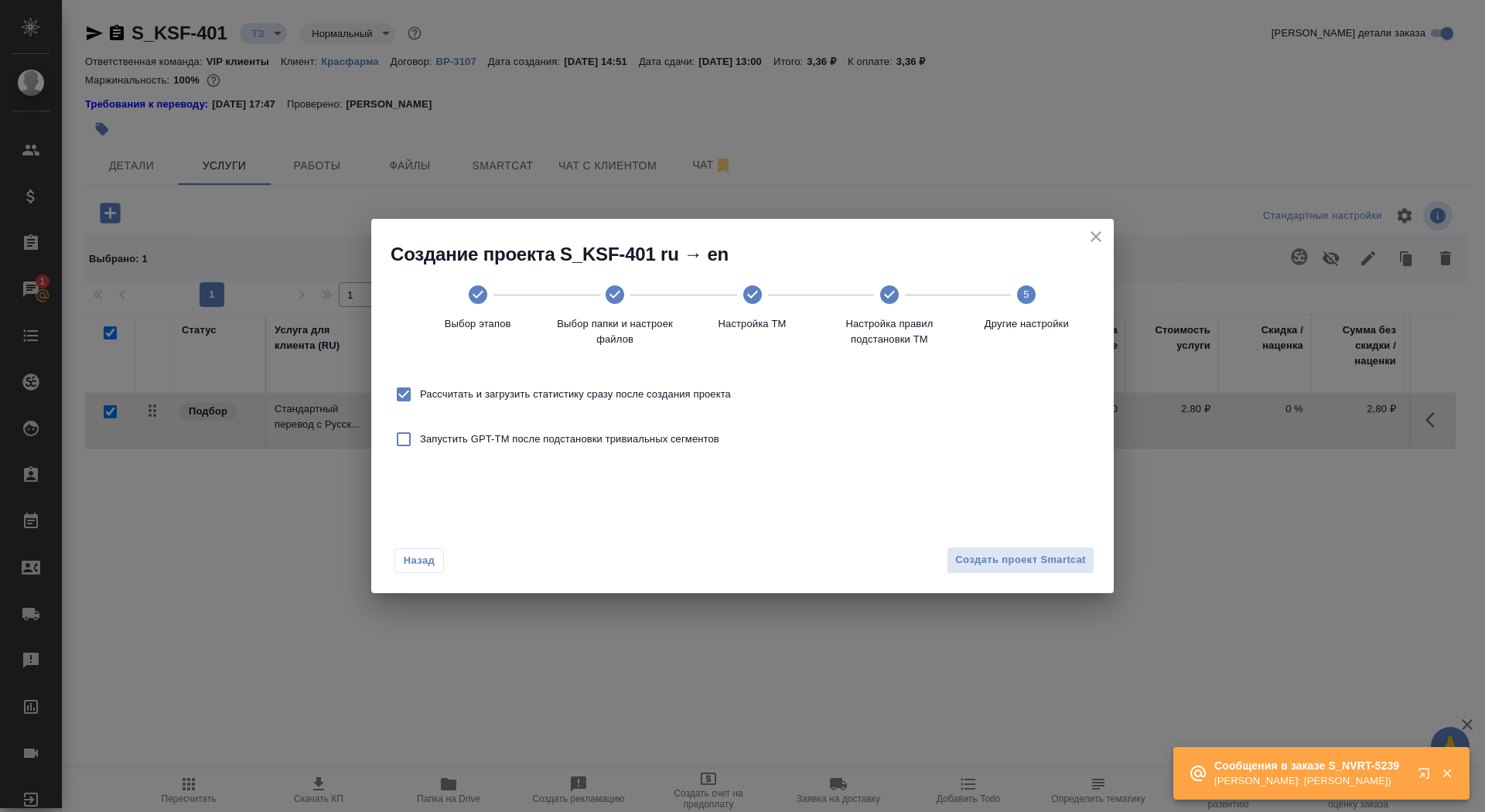
click at [1063, 581] on div "Назад Создать проект Smartcat" at bounding box center [743, 556] width 743 height 72
click at [1056, 555] on span "Создать проект Smartcat" at bounding box center [1020, 559] width 131 height 18
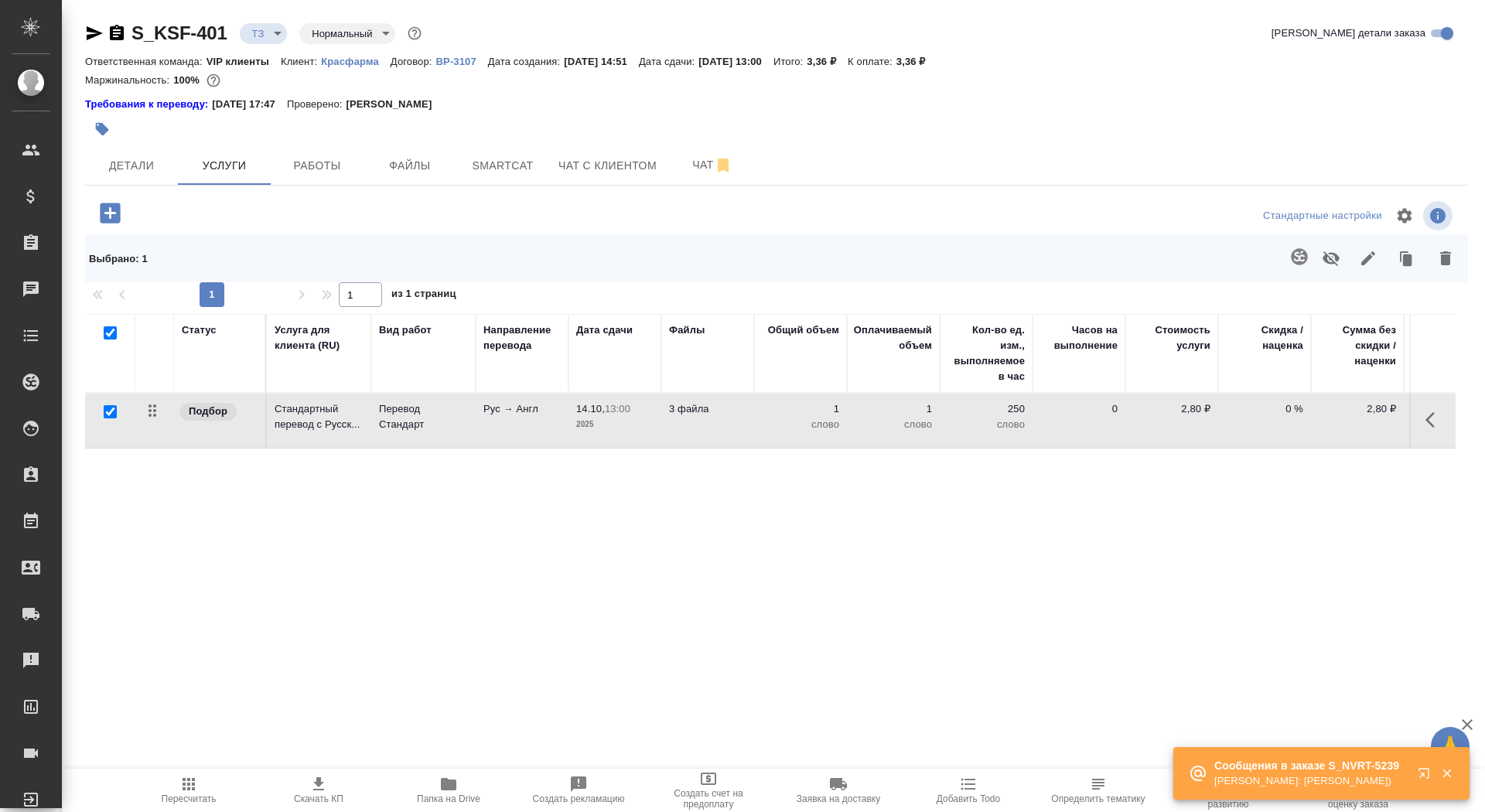
click at [120, 205] on icon "button" at bounding box center [109, 212] width 27 height 27
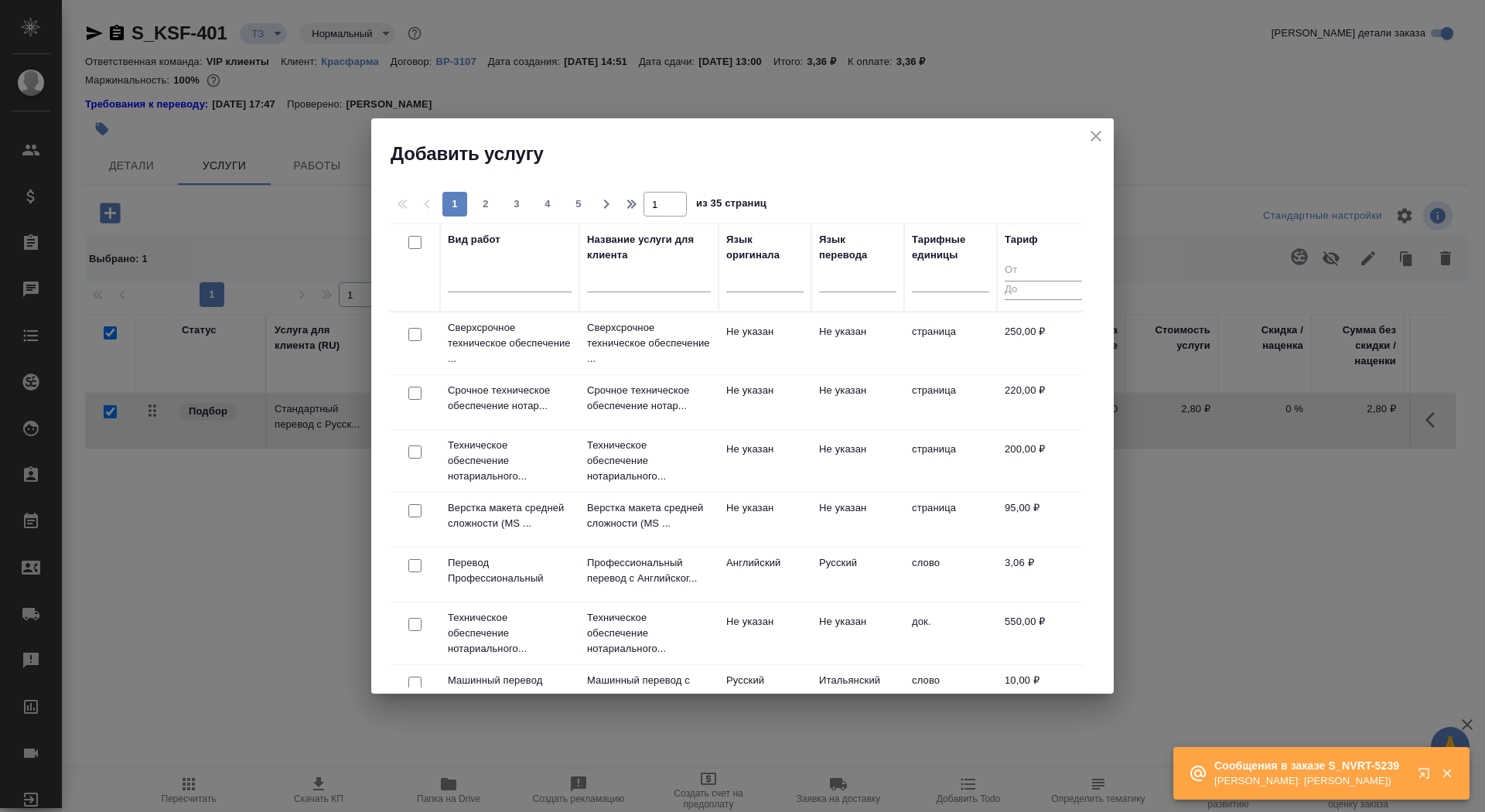
click at [625, 287] on input "text" at bounding box center [649, 282] width 124 height 19
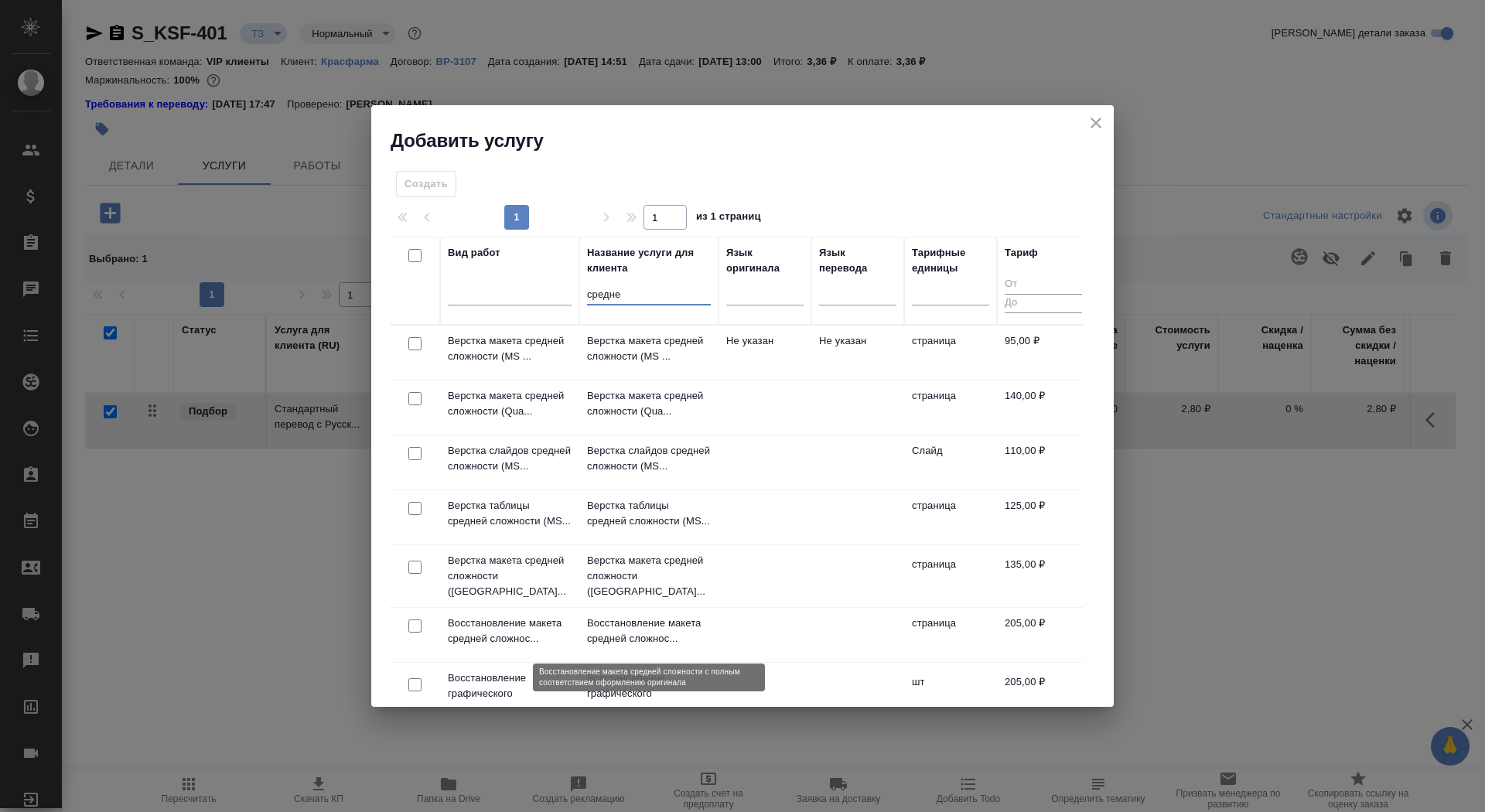
type input "средне"
click at [654, 642] on p "Восстановление макета средней сложнос..." at bounding box center [649, 631] width 124 height 31
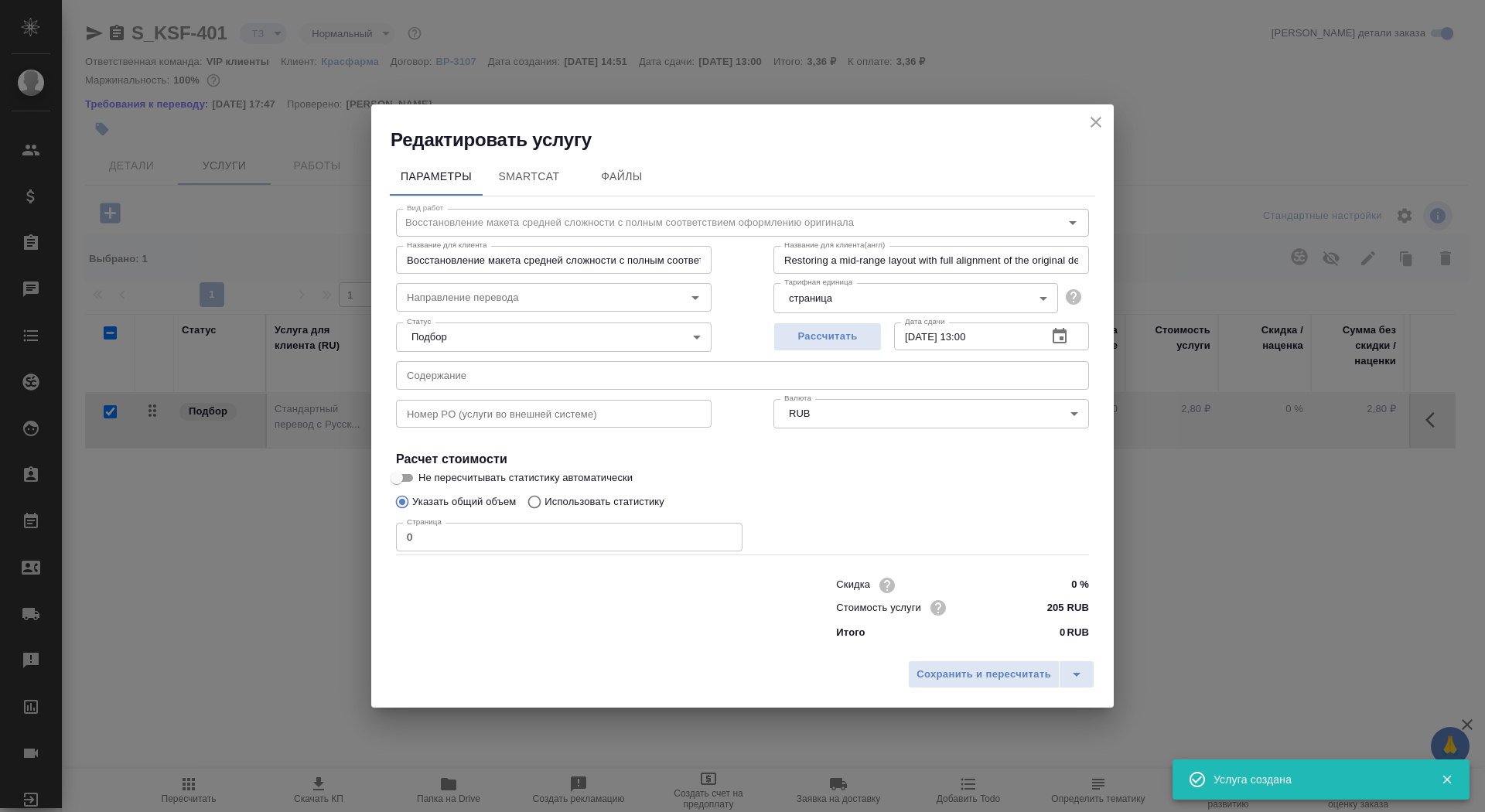
checkbox input "false"
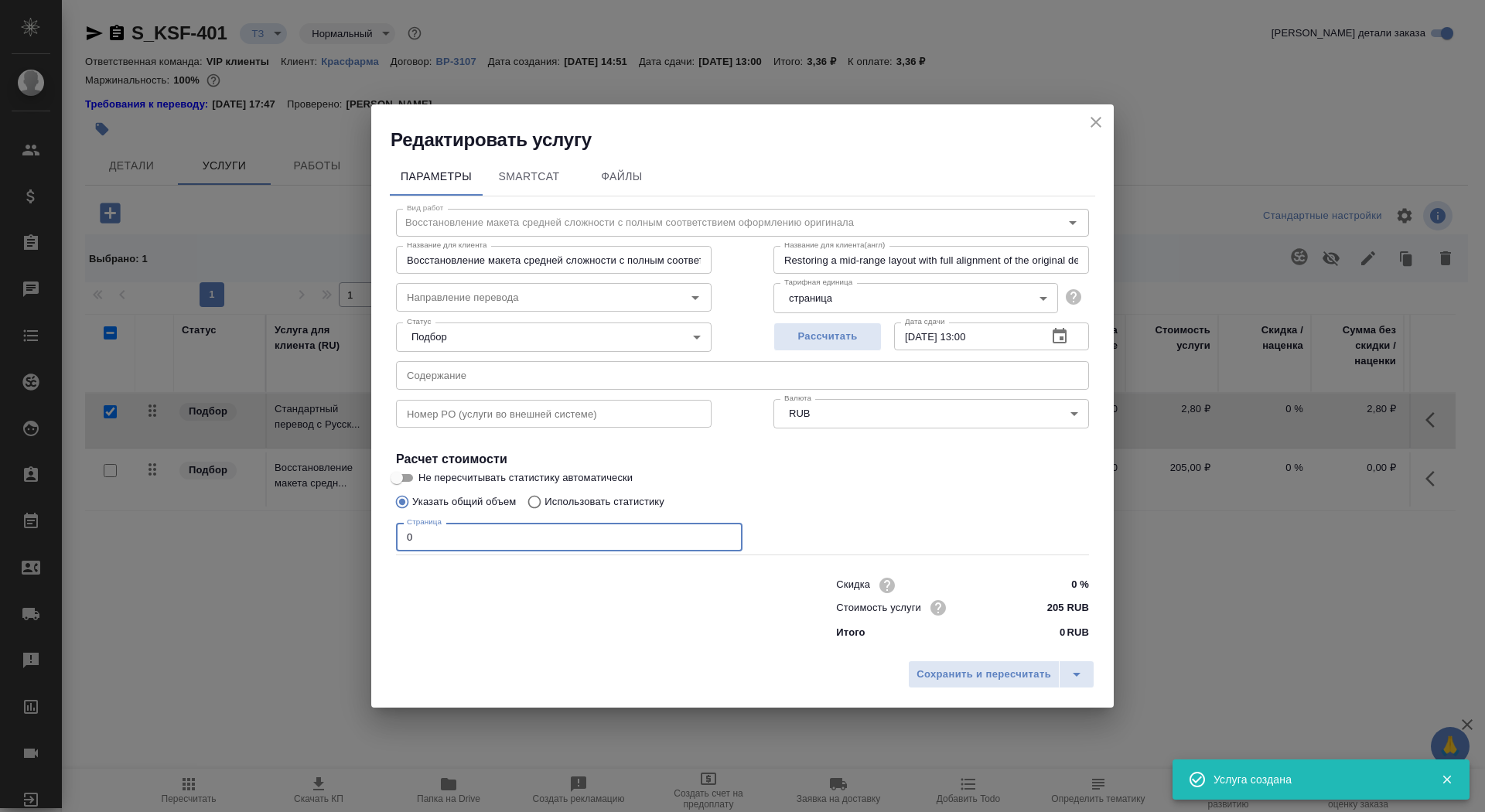
click at [443, 537] on input "0" at bounding box center [569, 536] width 346 height 28
type input "24"
click at [493, 299] on input "Направление перевода" at bounding box center [527, 297] width 255 height 19
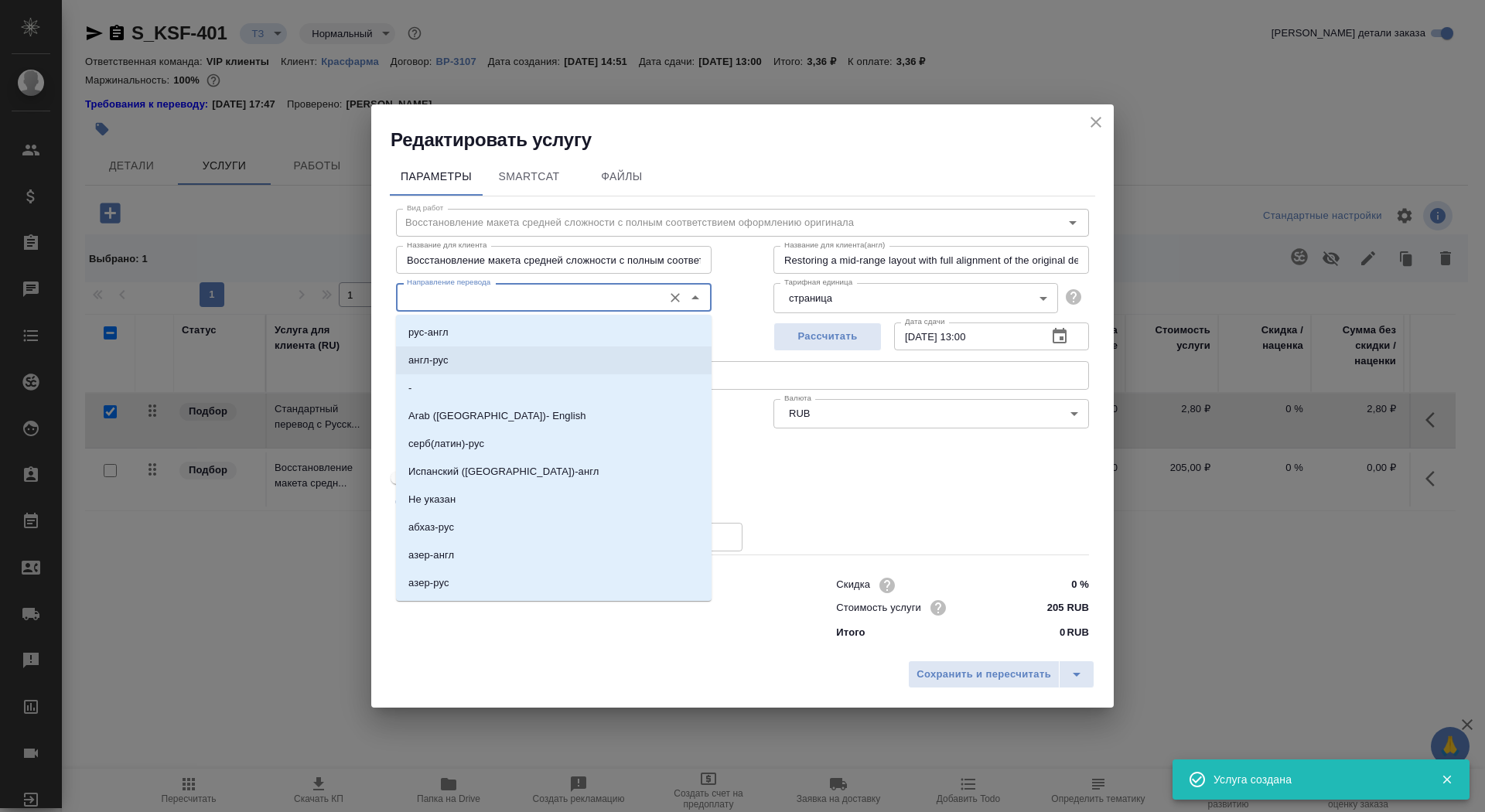
click at [493, 359] on li "англ-рус" at bounding box center [553, 360] width 316 height 28
type input "англ-рус"
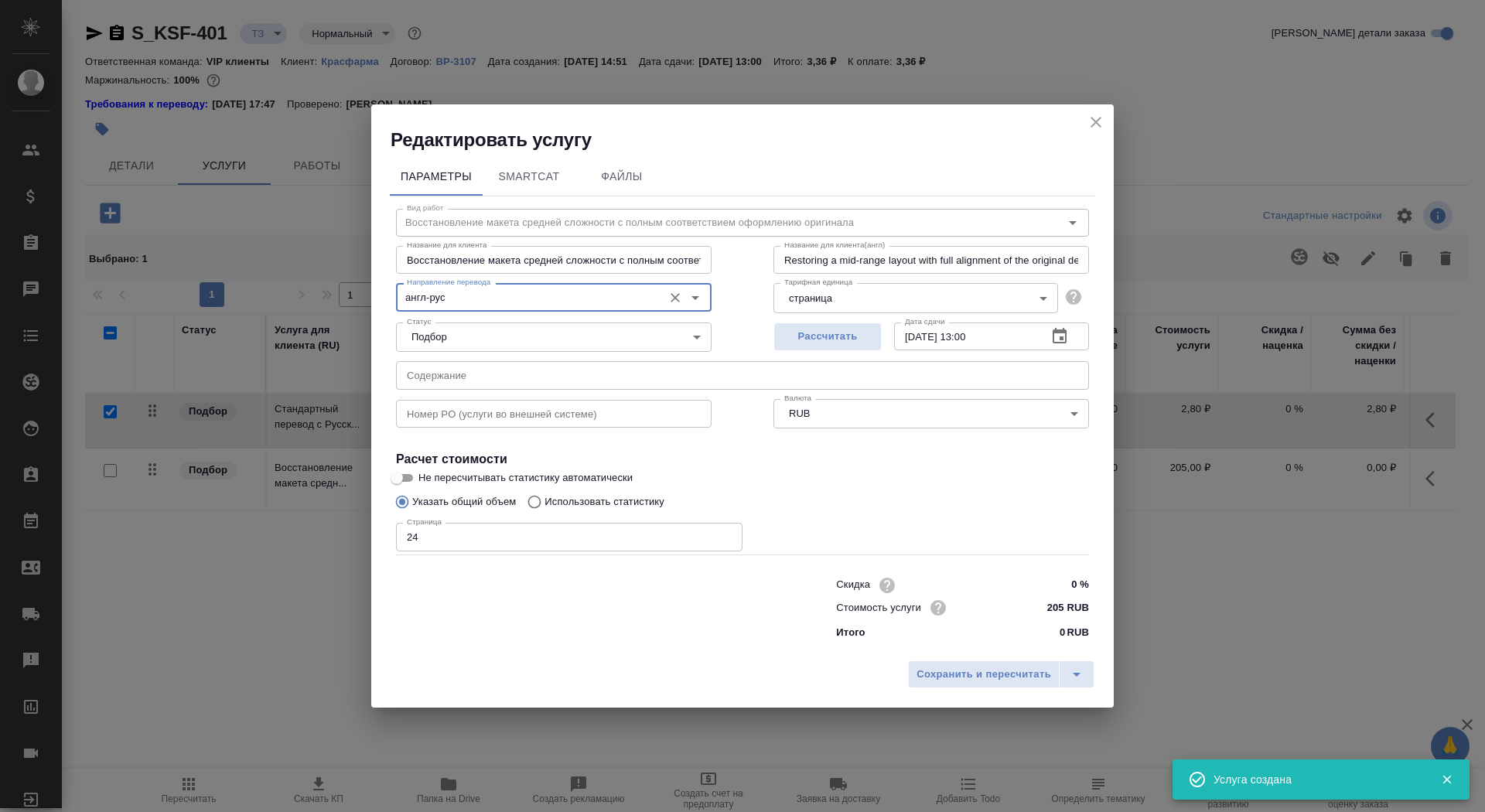
click at [466, 381] on input "text" at bounding box center [742, 375] width 693 height 28
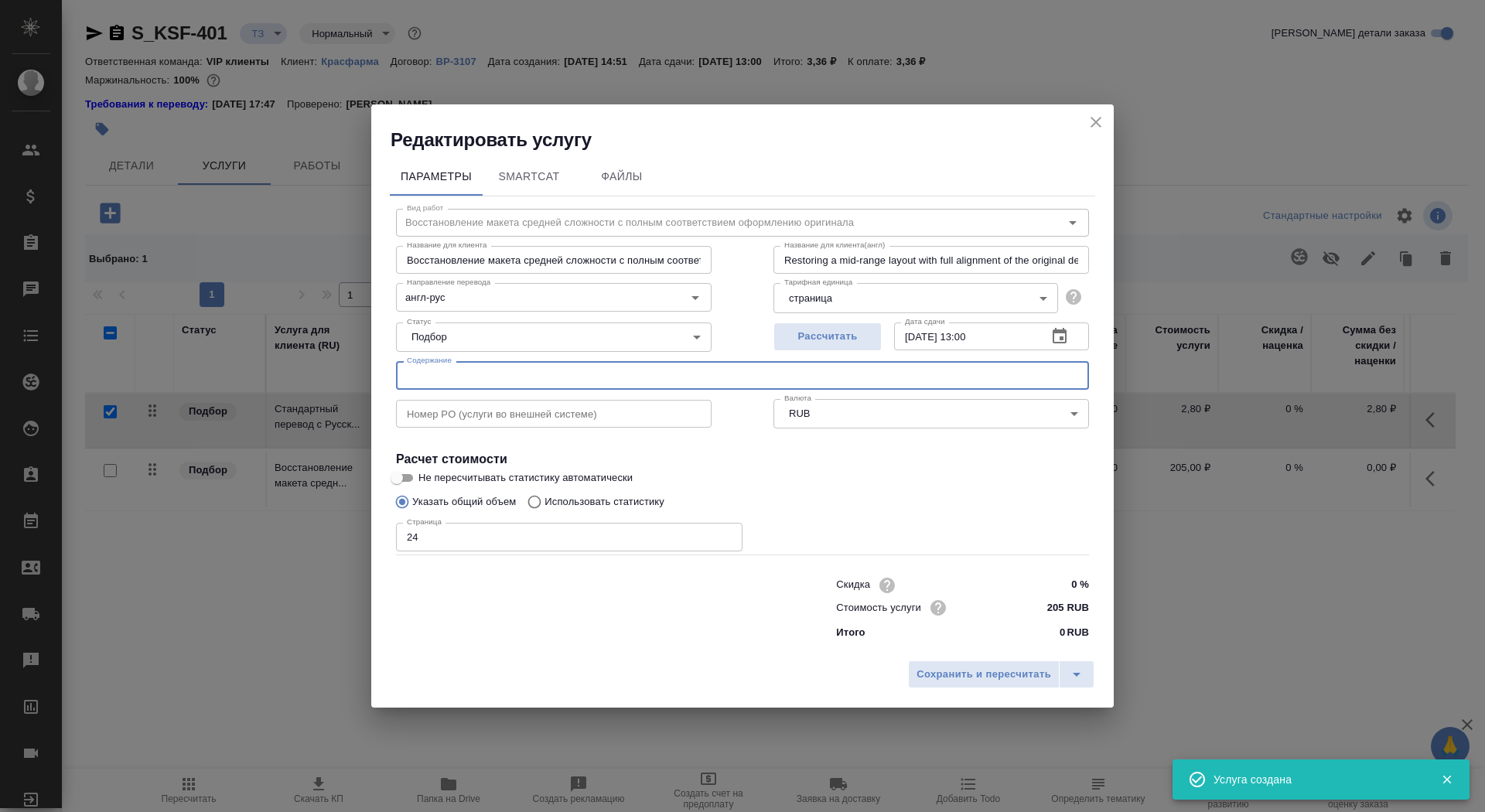
paste input "перевод GMP КФ"
type input "перевод GMP КФ"
click at [955, 686] on button "Сохранить и пересчитать" at bounding box center [984, 674] width 152 height 28
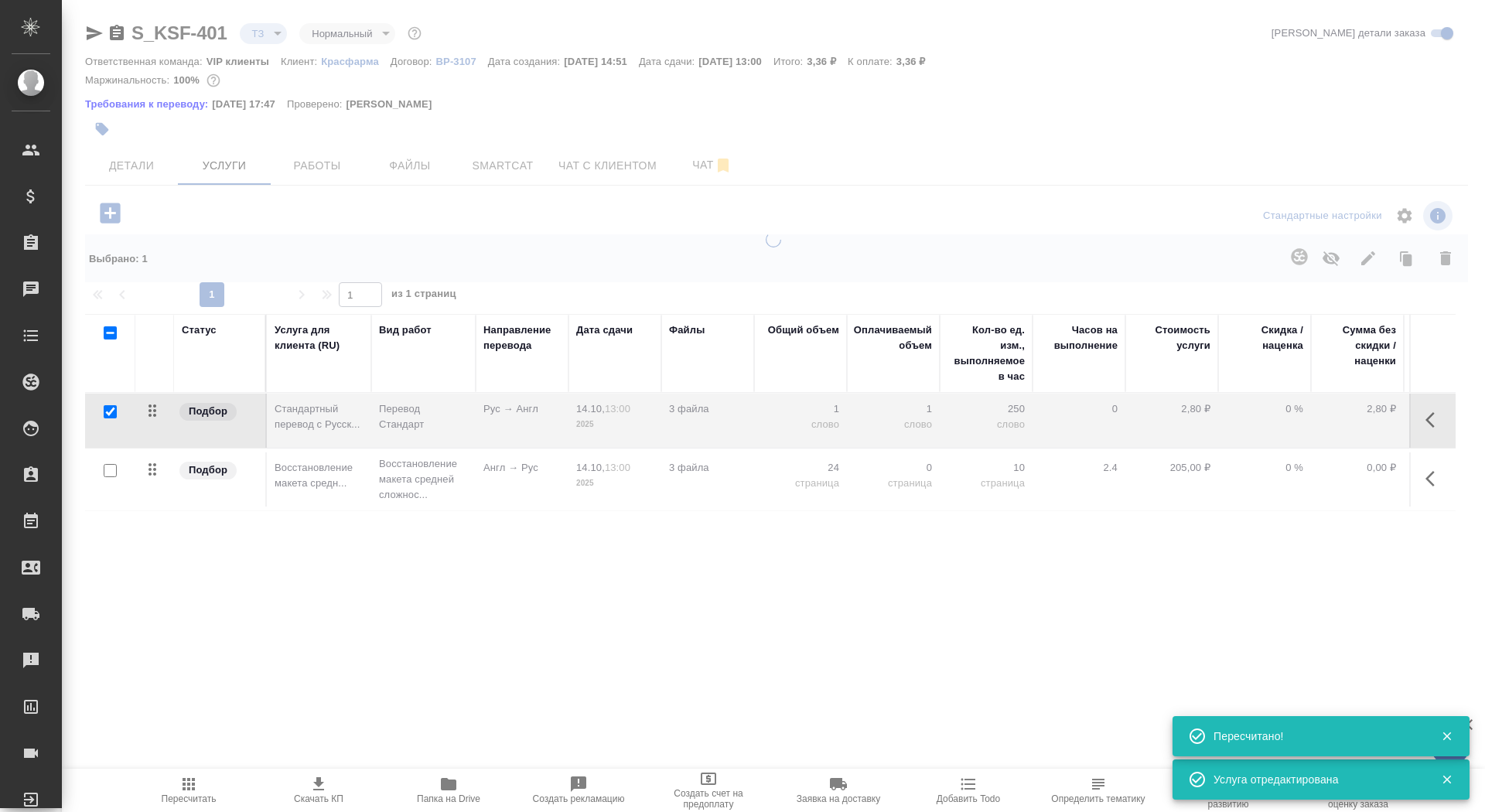
type input "new"
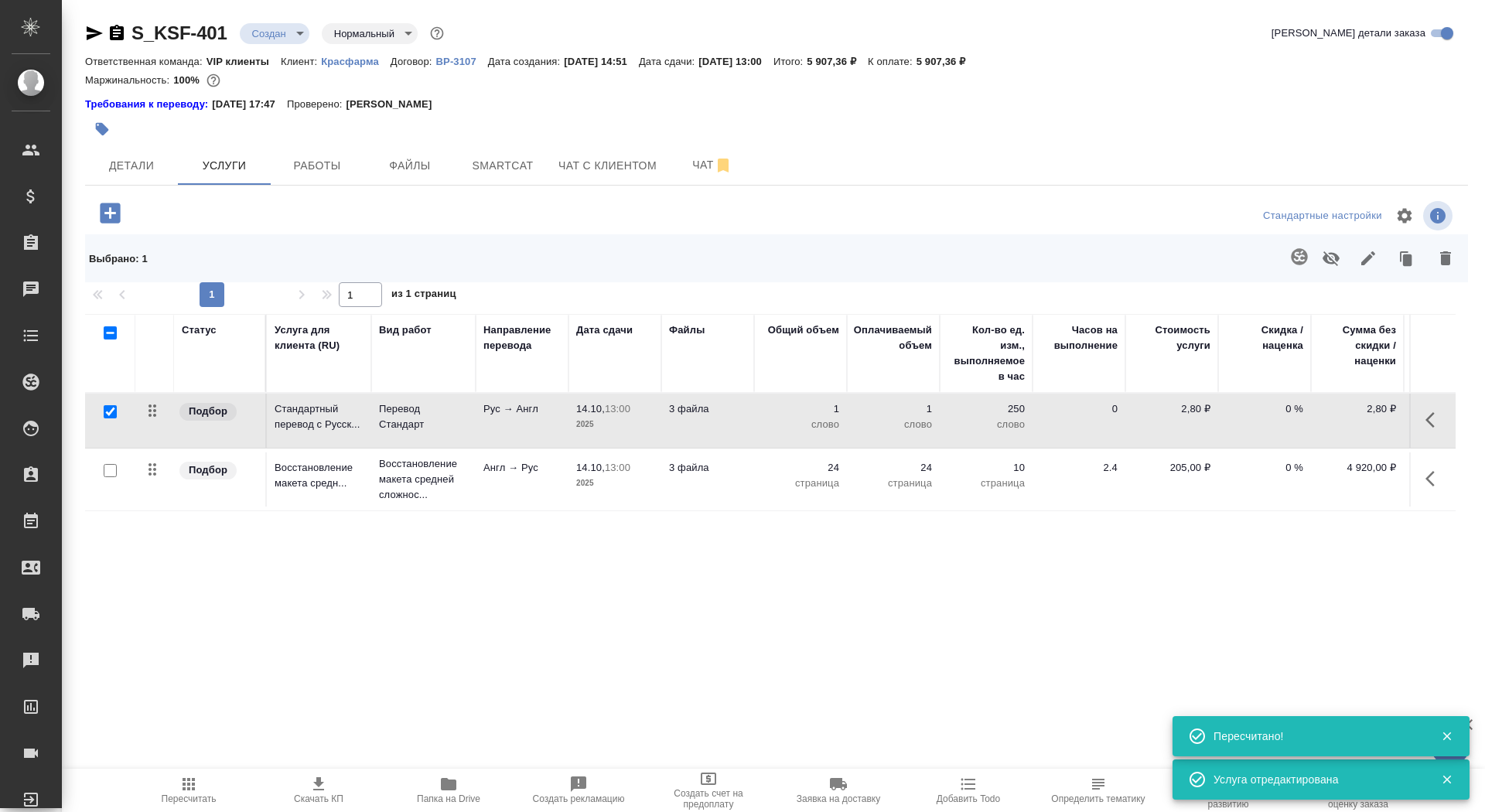
click at [535, 478] on td "Англ → Рус" at bounding box center [522, 479] width 93 height 54
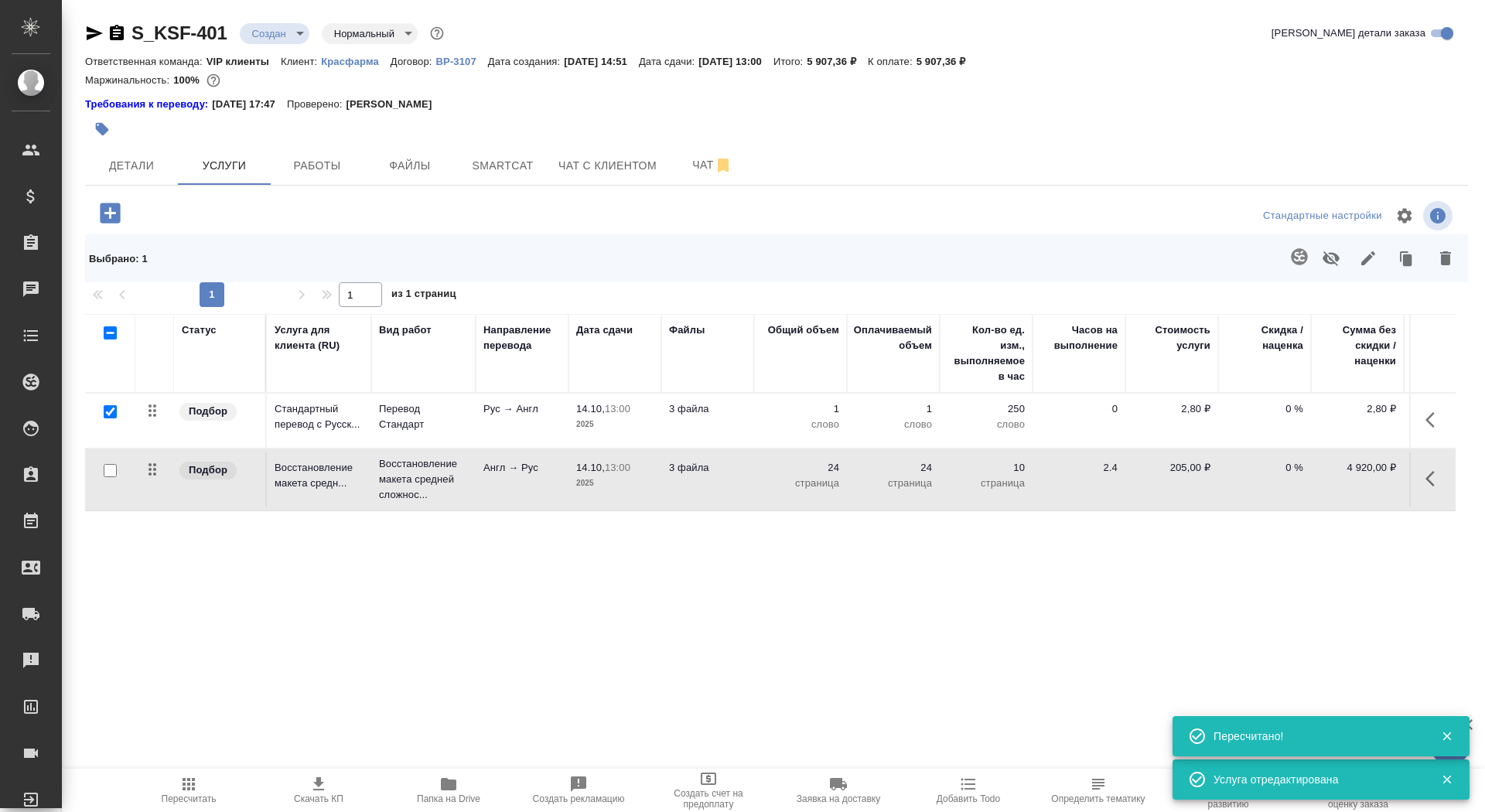
click at [535, 478] on td "Англ → Рус" at bounding box center [522, 479] width 93 height 54
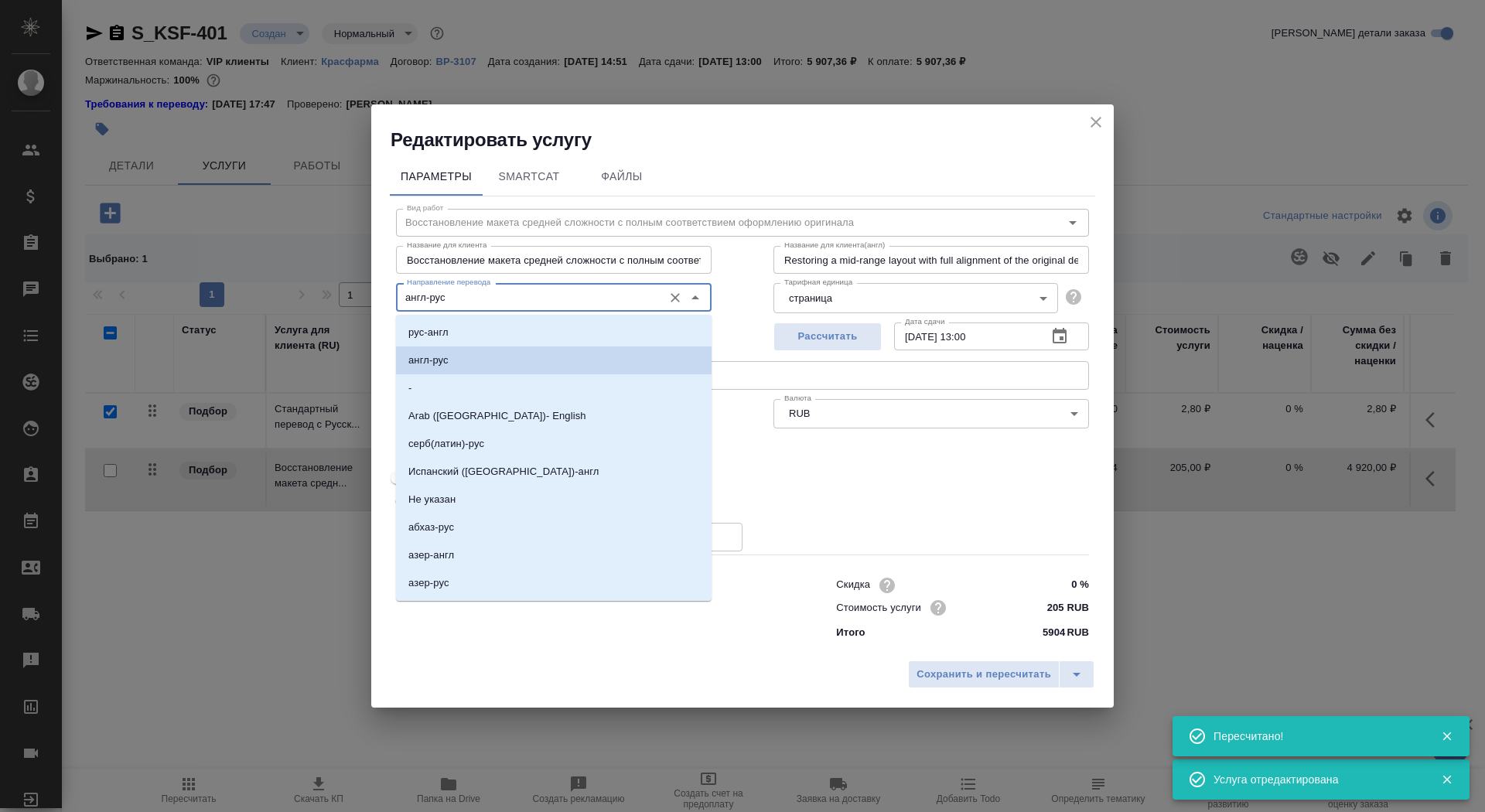
click at [482, 290] on input "англ-рус" at bounding box center [527, 297] width 255 height 19
click at [479, 330] on li "рус-англ" at bounding box center [553, 332] width 316 height 28
type input "рус-англ"
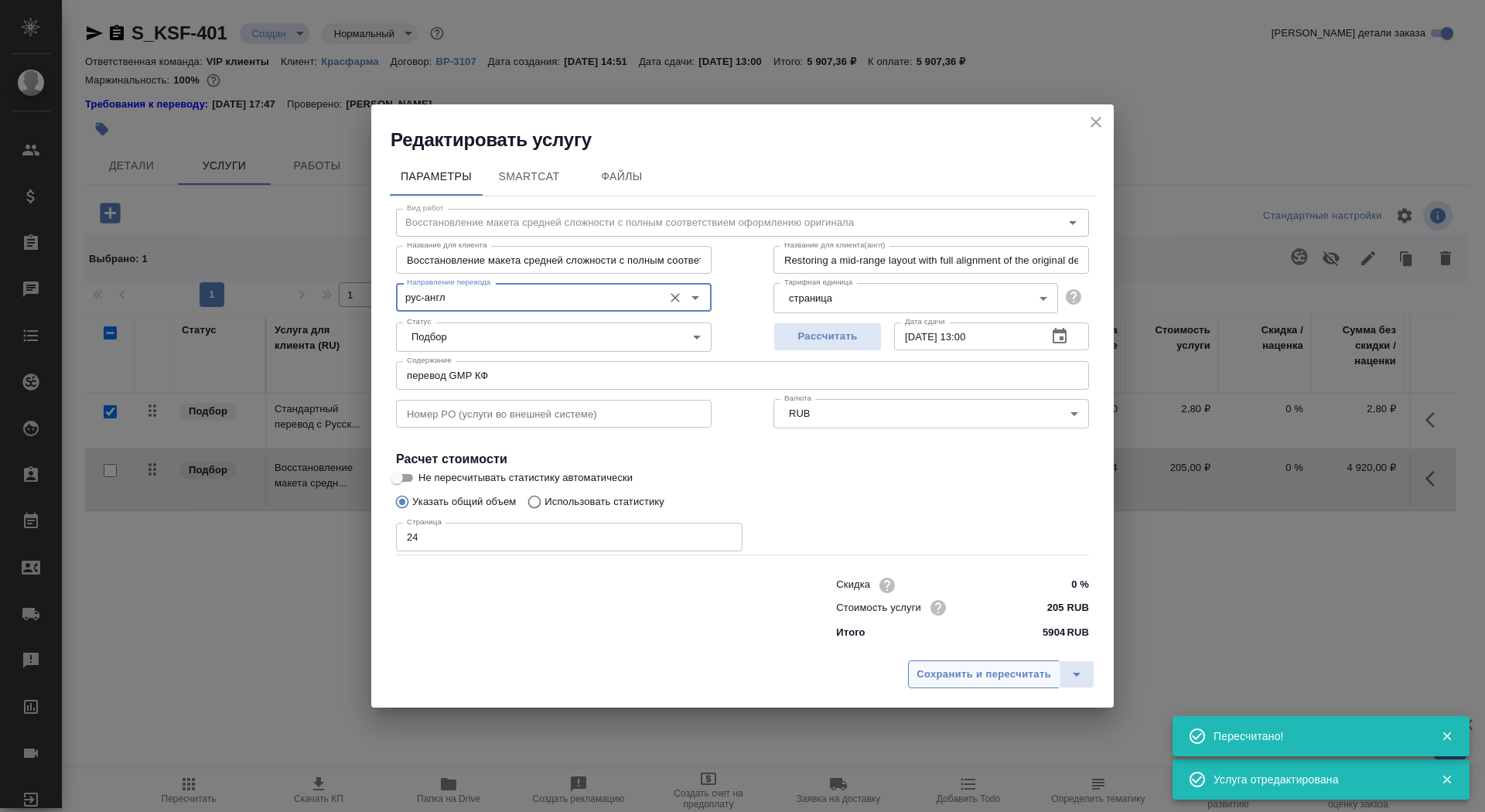
click at [943, 677] on span "Сохранить и пересчитать" at bounding box center [983, 674] width 134 height 18
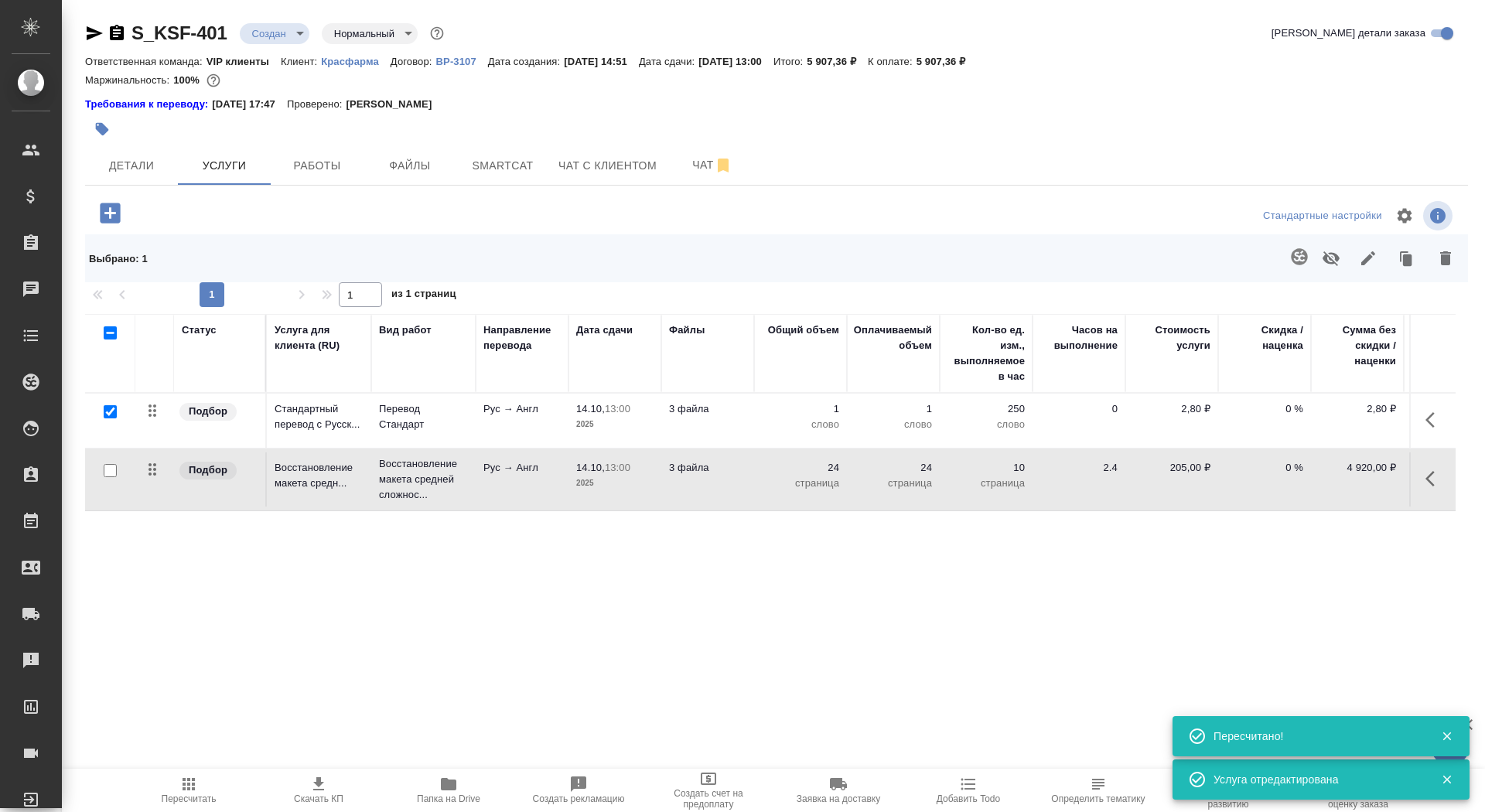
click at [471, 426] on td "Перевод Стандарт" at bounding box center [423, 420] width 105 height 54
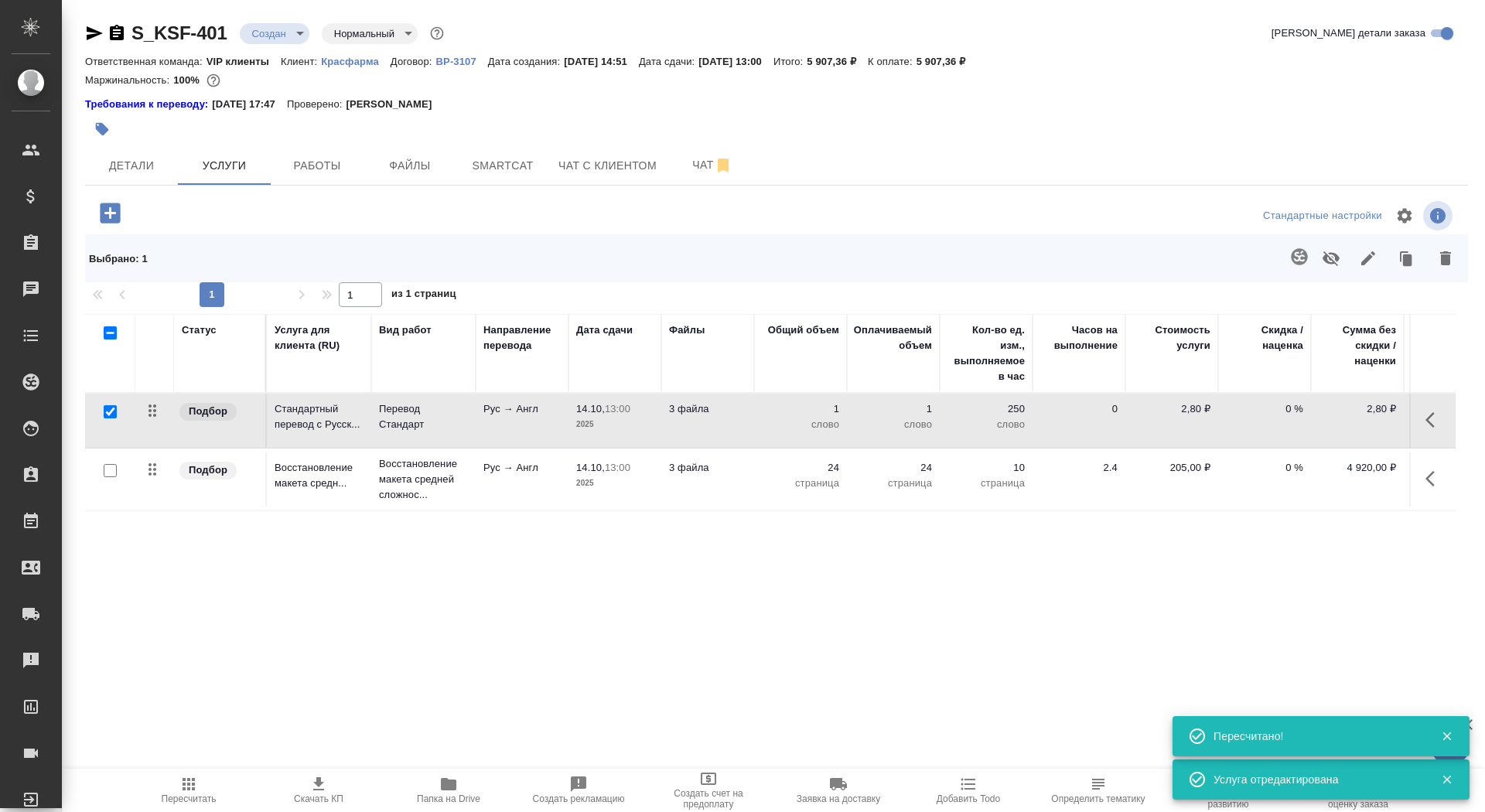
click at [471, 426] on td "Перевод Стандарт" at bounding box center [423, 420] width 105 height 54
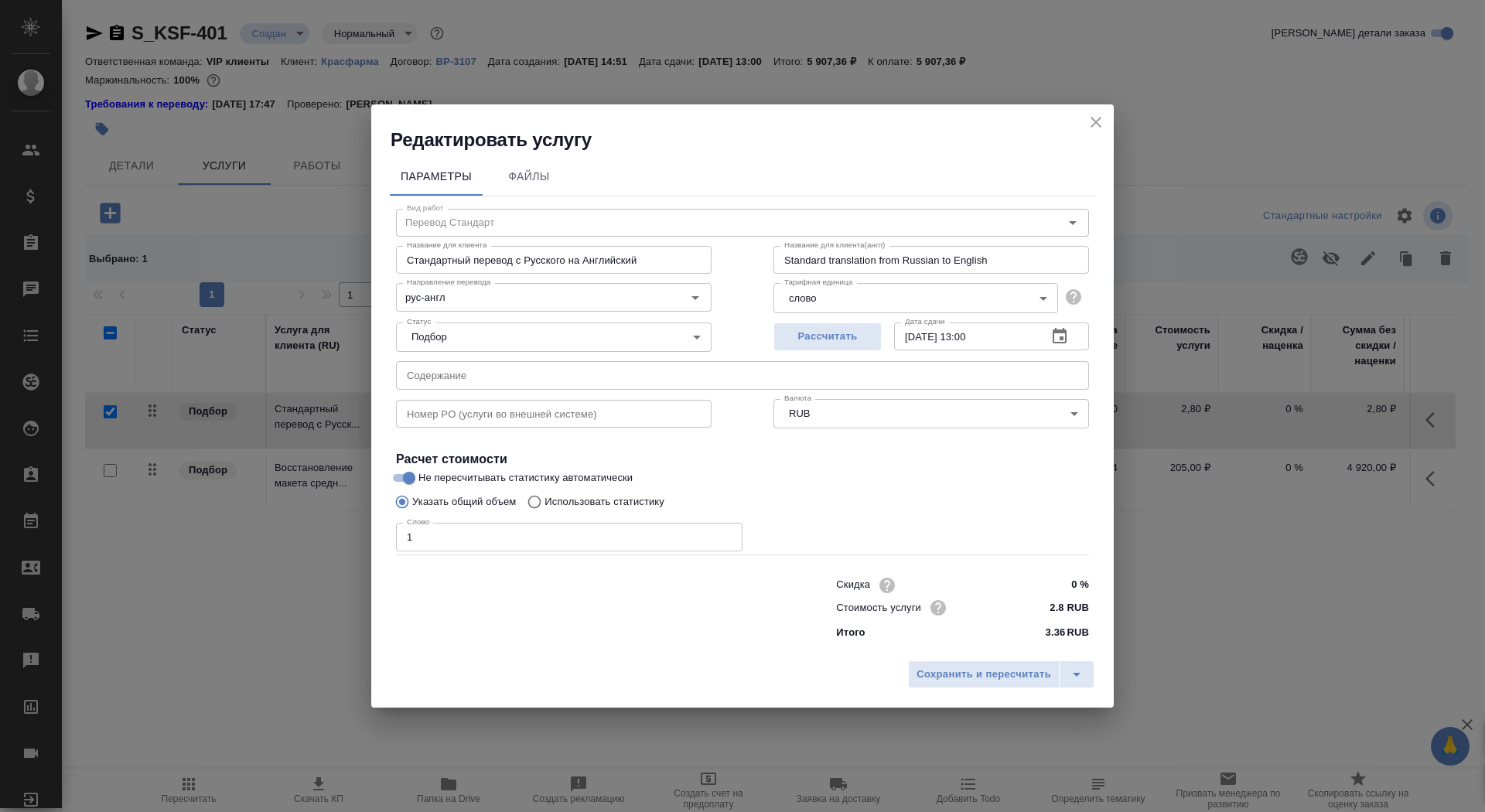
click at [633, 485] on span "Не пересчитывать статистику автоматически" at bounding box center [525, 478] width 214 height 16
click at [437, 485] on input "Не пересчитывать статистику автоматически" at bounding box center [409, 478] width 56 height 19
click at [633, 481] on span "Не пересчитывать статистику автоматически" at bounding box center [525, 478] width 214 height 16
click at [424, 481] on input "Не пересчитывать статистику автоматически" at bounding box center [396, 478] width 56 height 19
checkbox input "true"
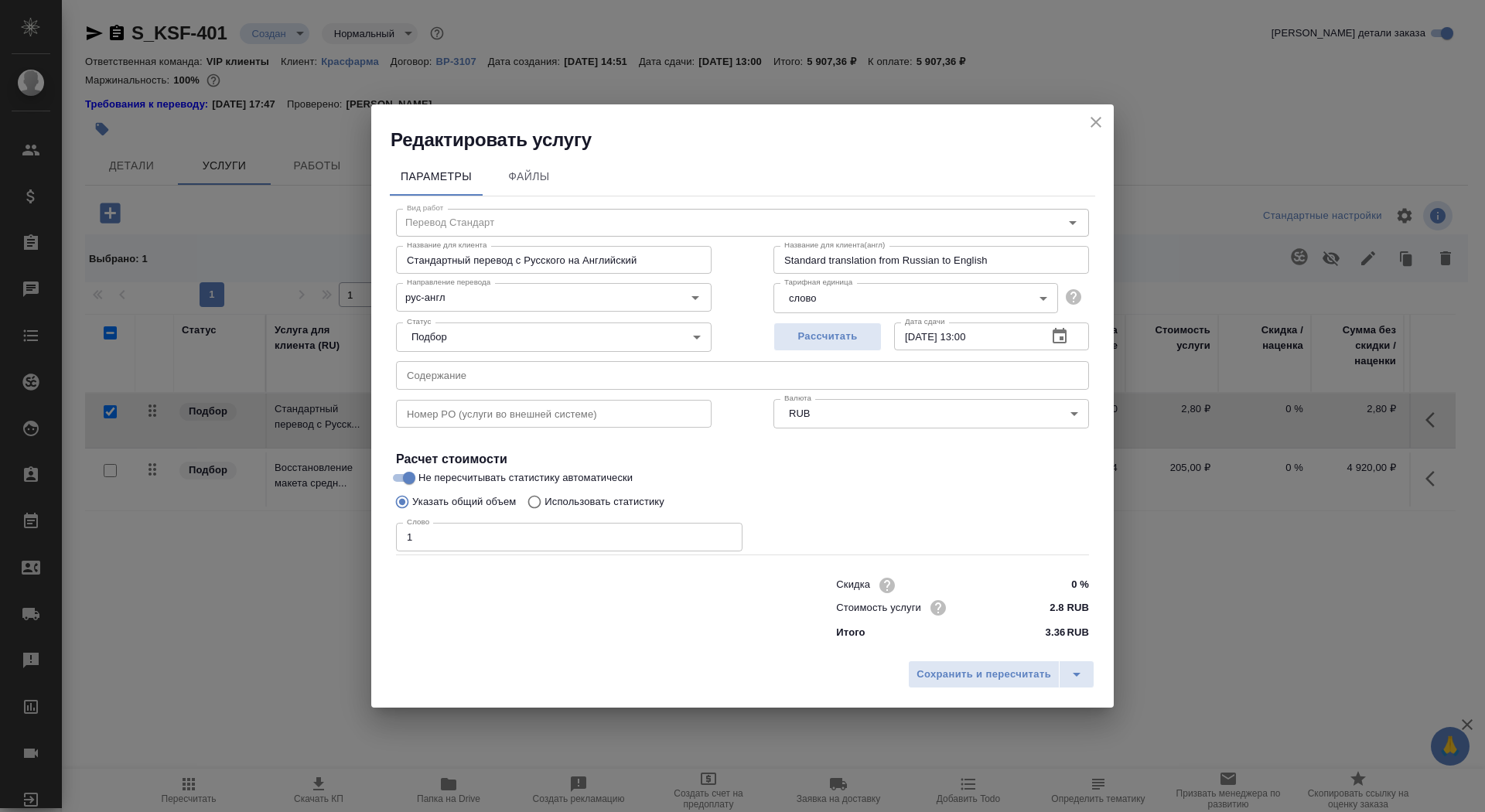
click at [636, 504] on p "Использовать статистику" at bounding box center [604, 501] width 120 height 16
click at [545, 504] on input "Использовать статистику" at bounding box center [532, 502] width 25 height 30
radio input "true"
radio input "false"
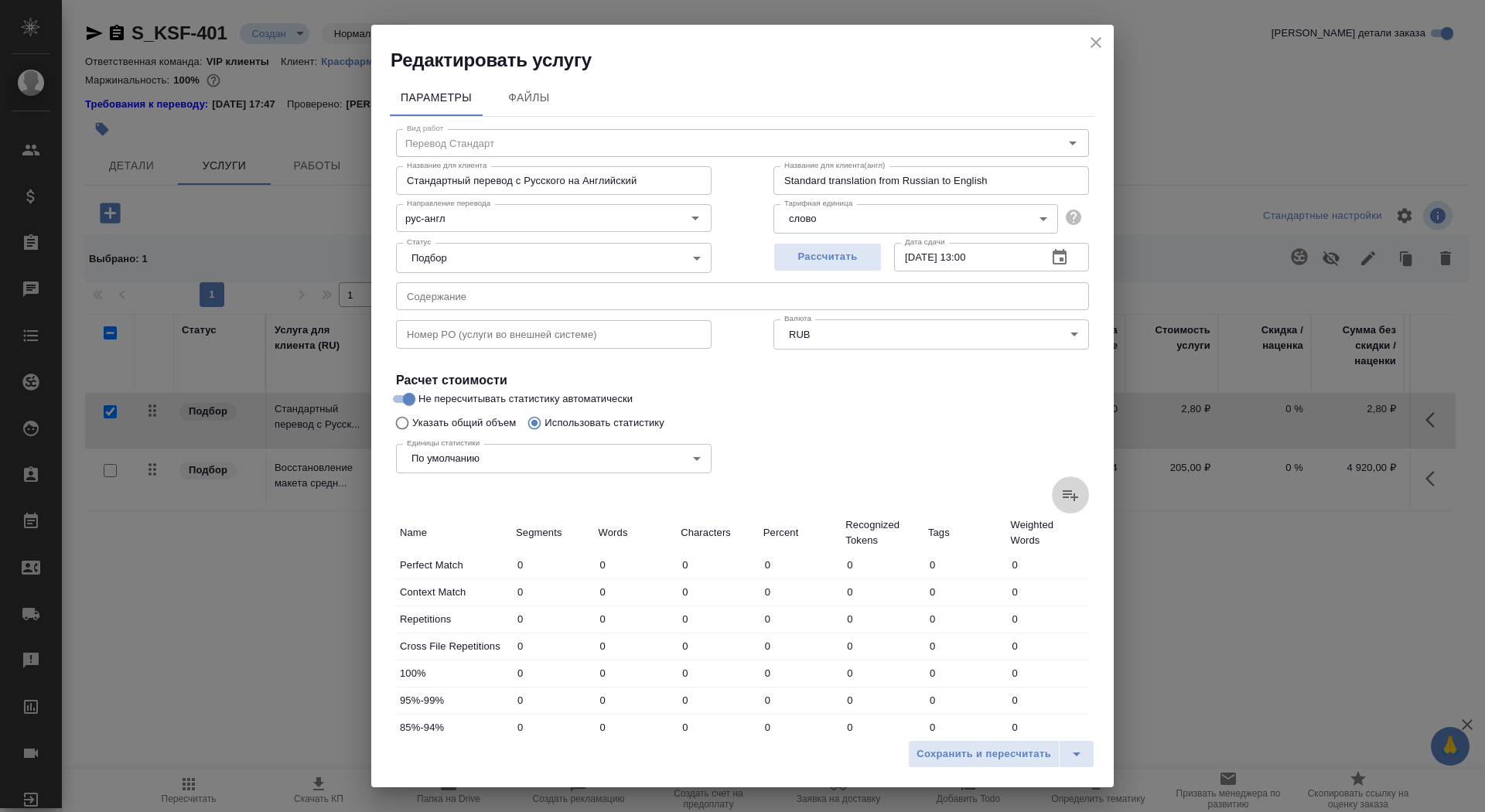
click at [1080, 499] on label at bounding box center [1070, 494] width 37 height 37
click at [0, 0] on input "file" at bounding box center [0, 0] width 0 height 0
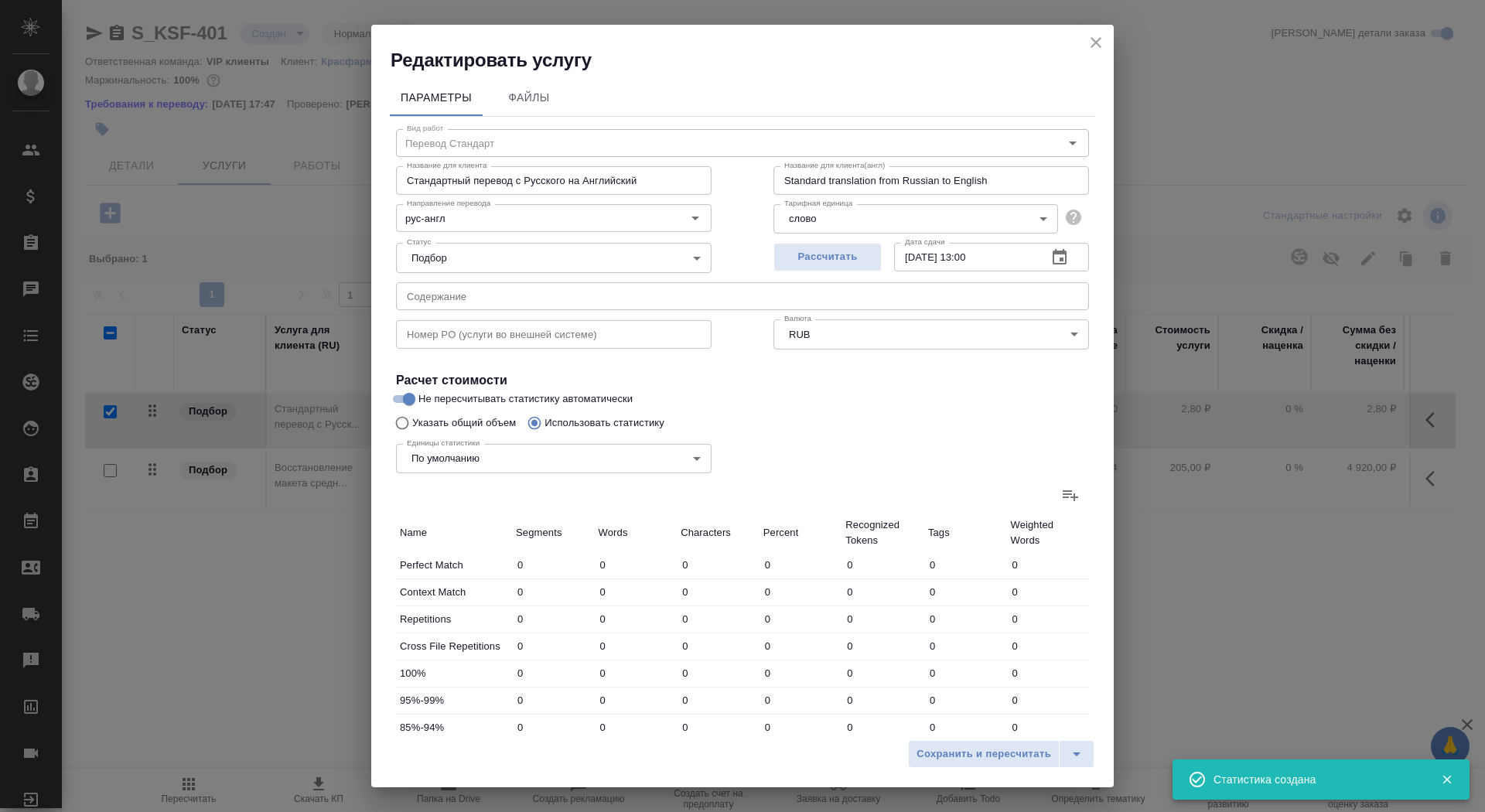
type input "43"
type input "64"
type input "268"
type input "92"
type input "101"
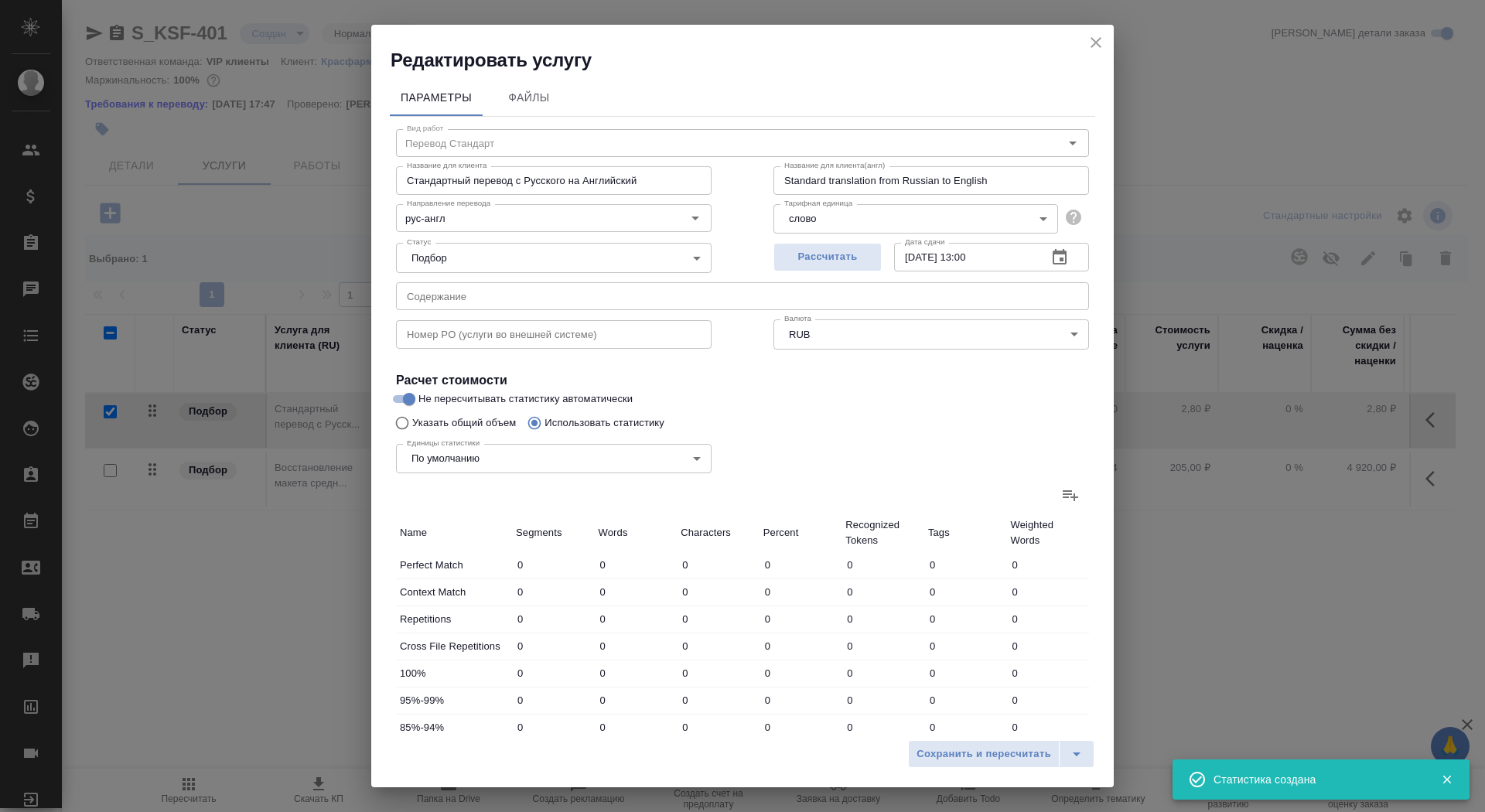
type input "499"
type input "102"
type input "103"
type input "159"
type input "63"
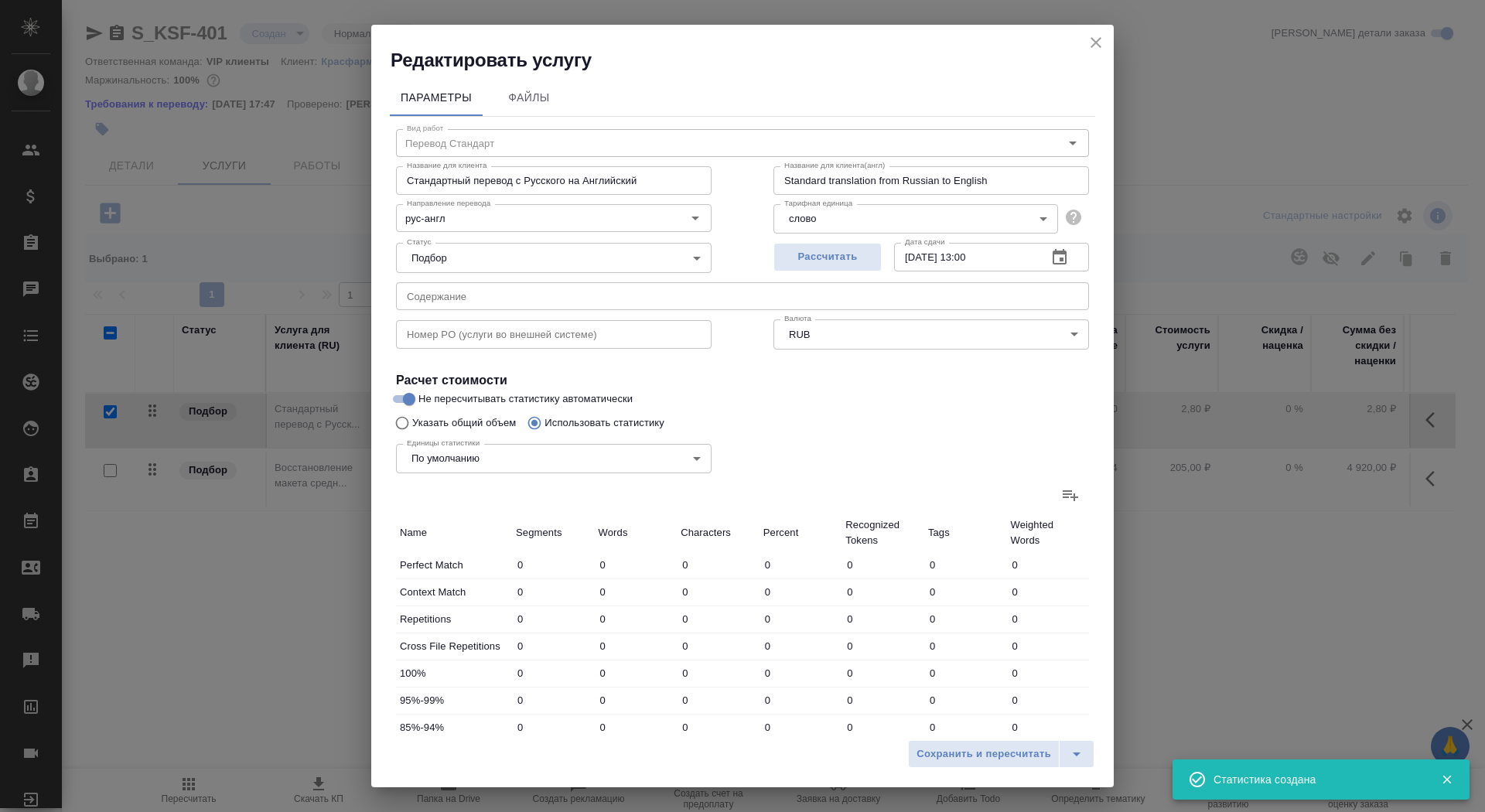
type input "148"
type input "1339"
type input "10"
type input "52"
type input "392"
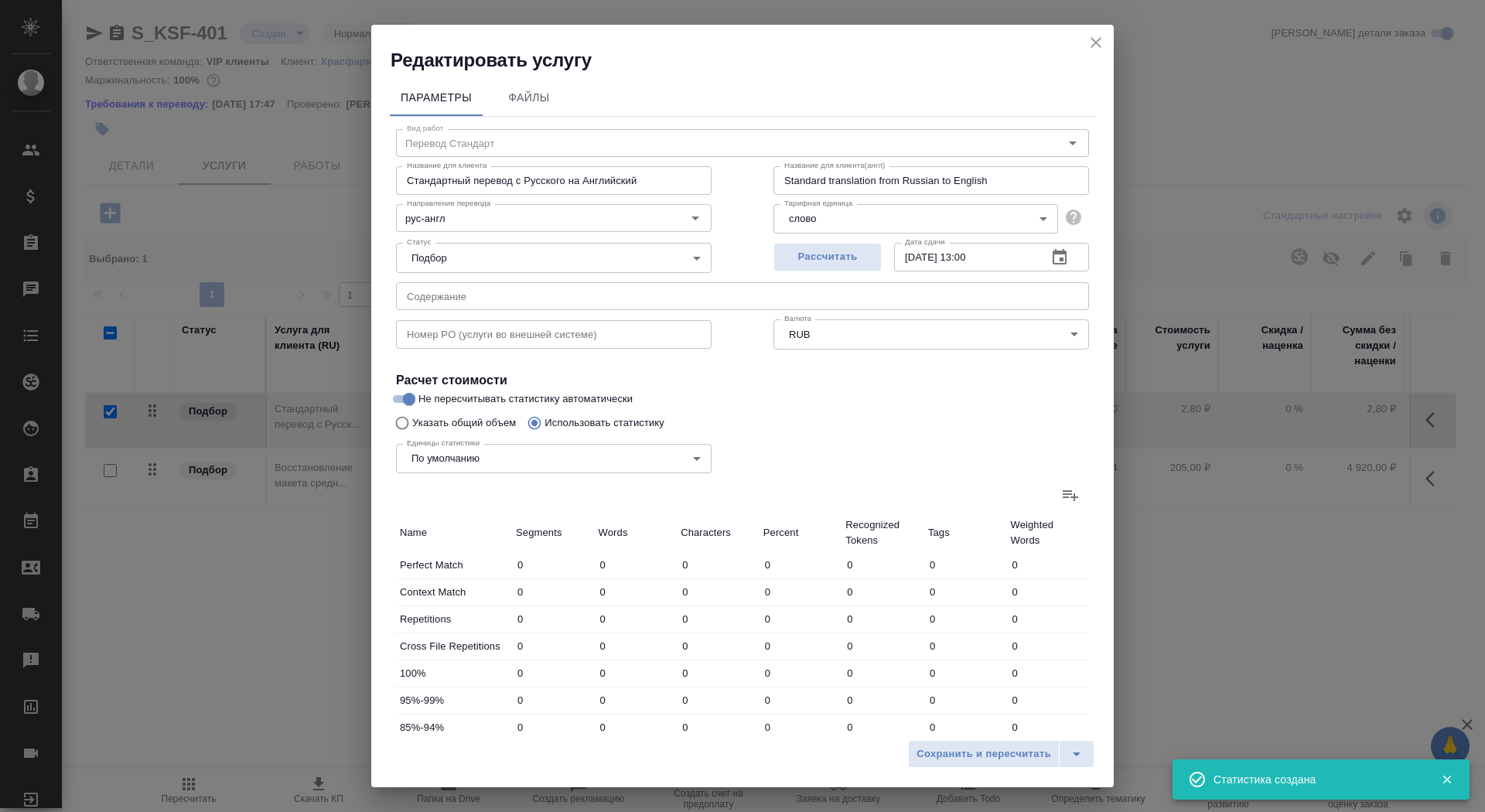
type input "43"
type input "94"
type input "722"
type input "1190"
type input "3582"
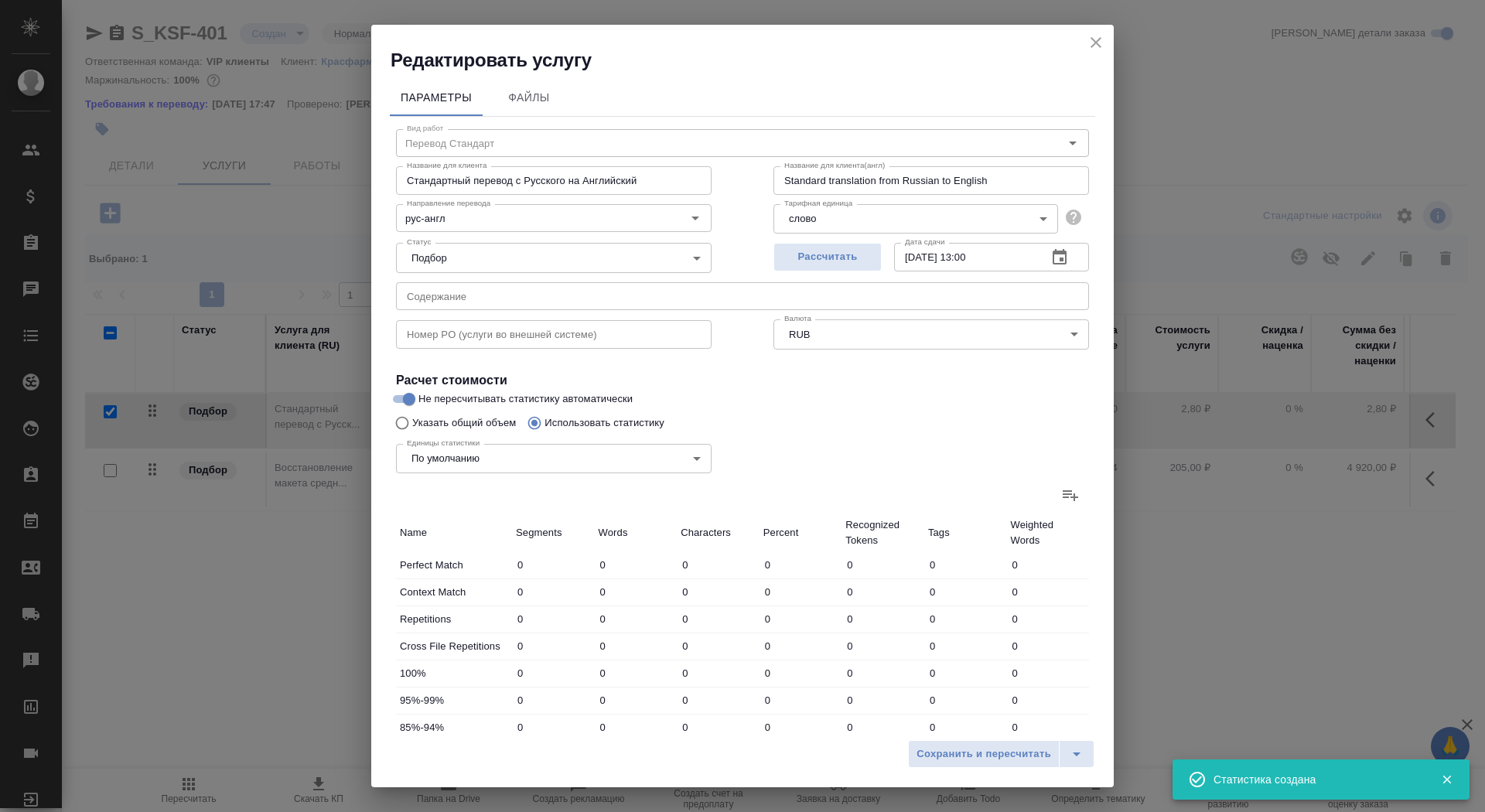
type input "26402"
type input "1408"
type input "3979"
type input "29014"
type input "1543"
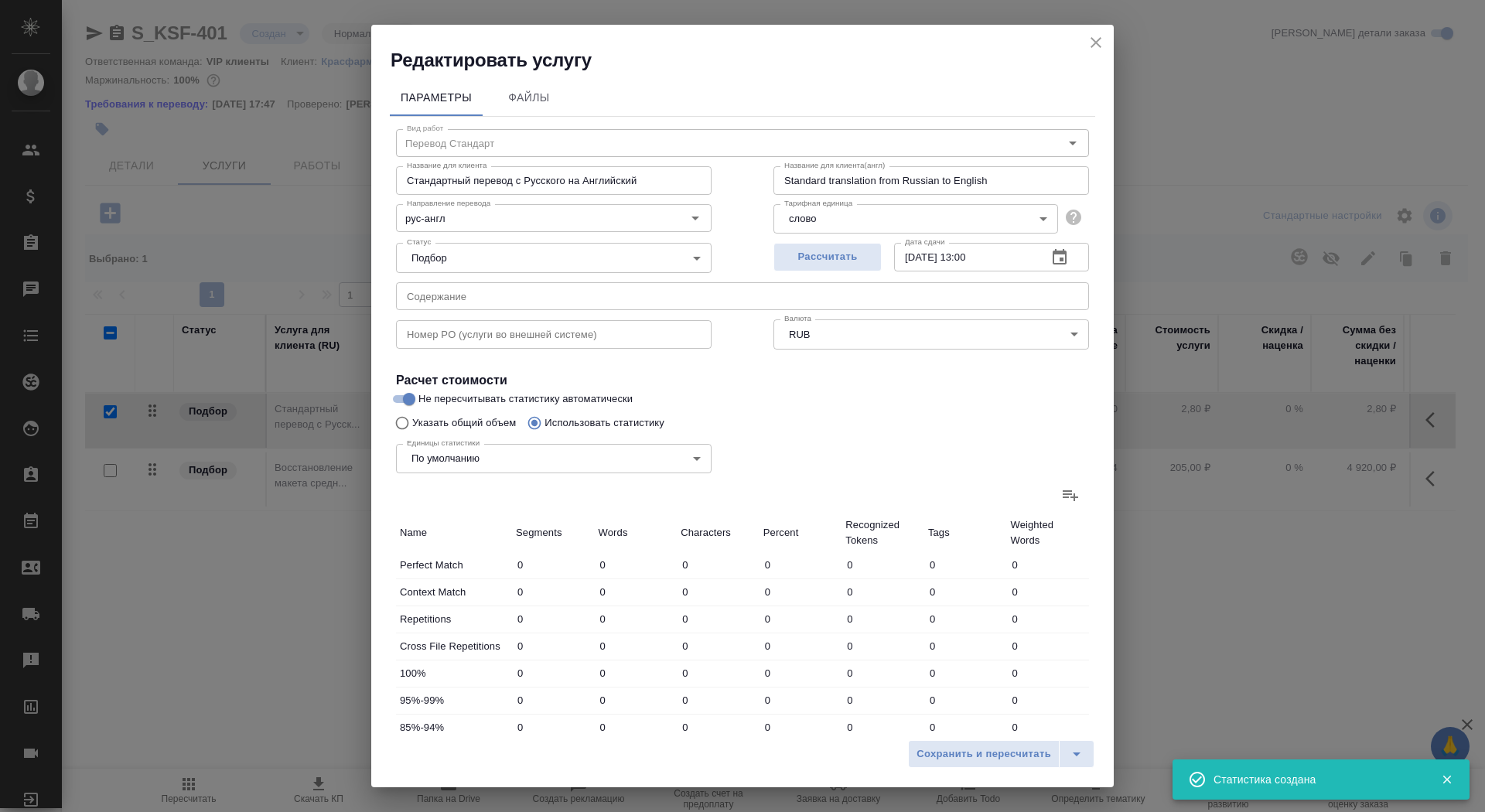
type input "4144"
type input "29781"
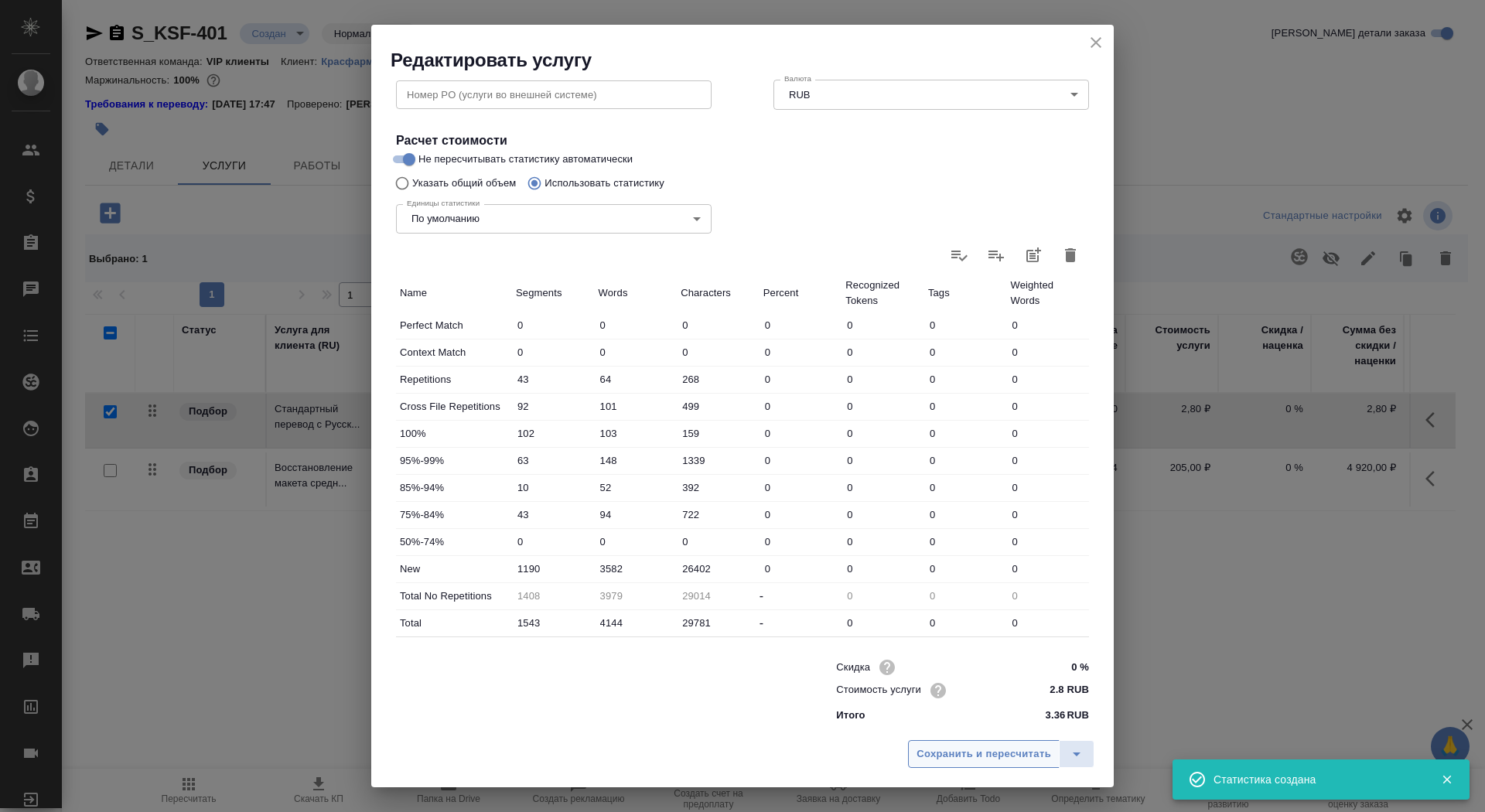
click at [971, 757] on span "Сохранить и пересчитать" at bounding box center [983, 754] width 134 height 18
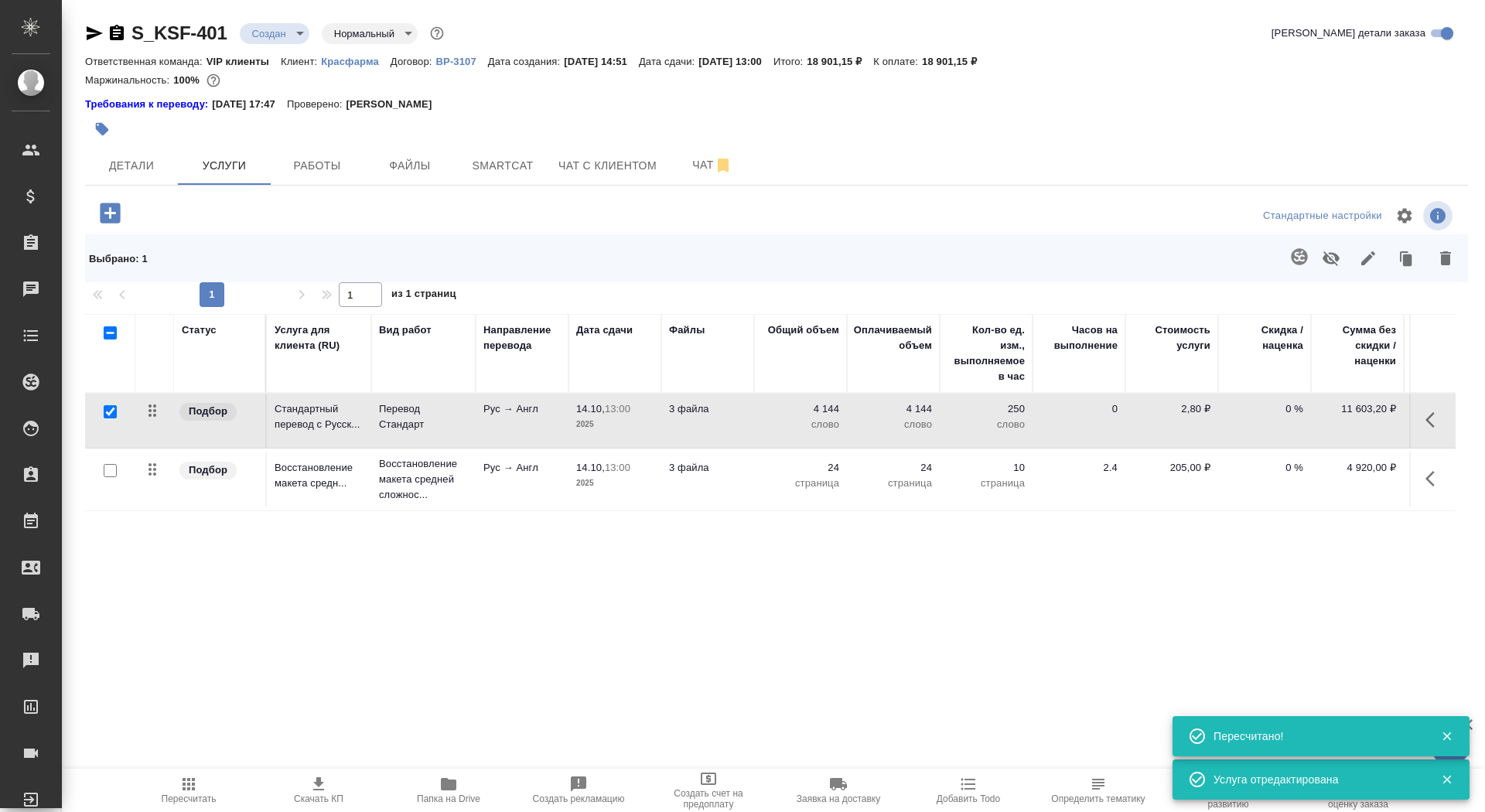
click at [552, 419] on td "Рус → Англ" at bounding box center [522, 420] width 93 height 54
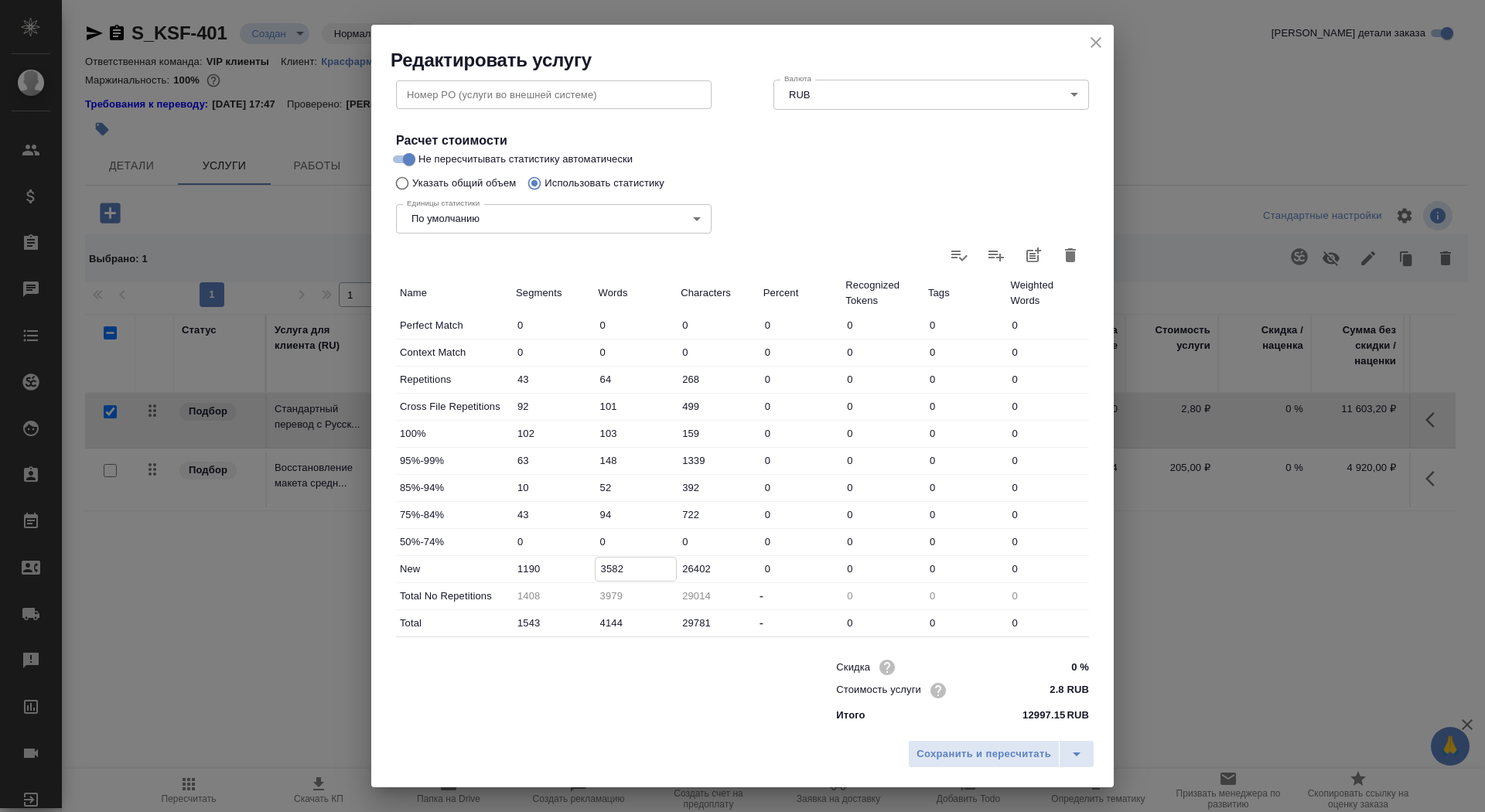
click at [609, 564] on input "3582" at bounding box center [636, 568] width 82 height 22
type input "3682"
click at [963, 756] on span "Сохранить и пересчитать" at bounding box center [983, 754] width 134 height 18
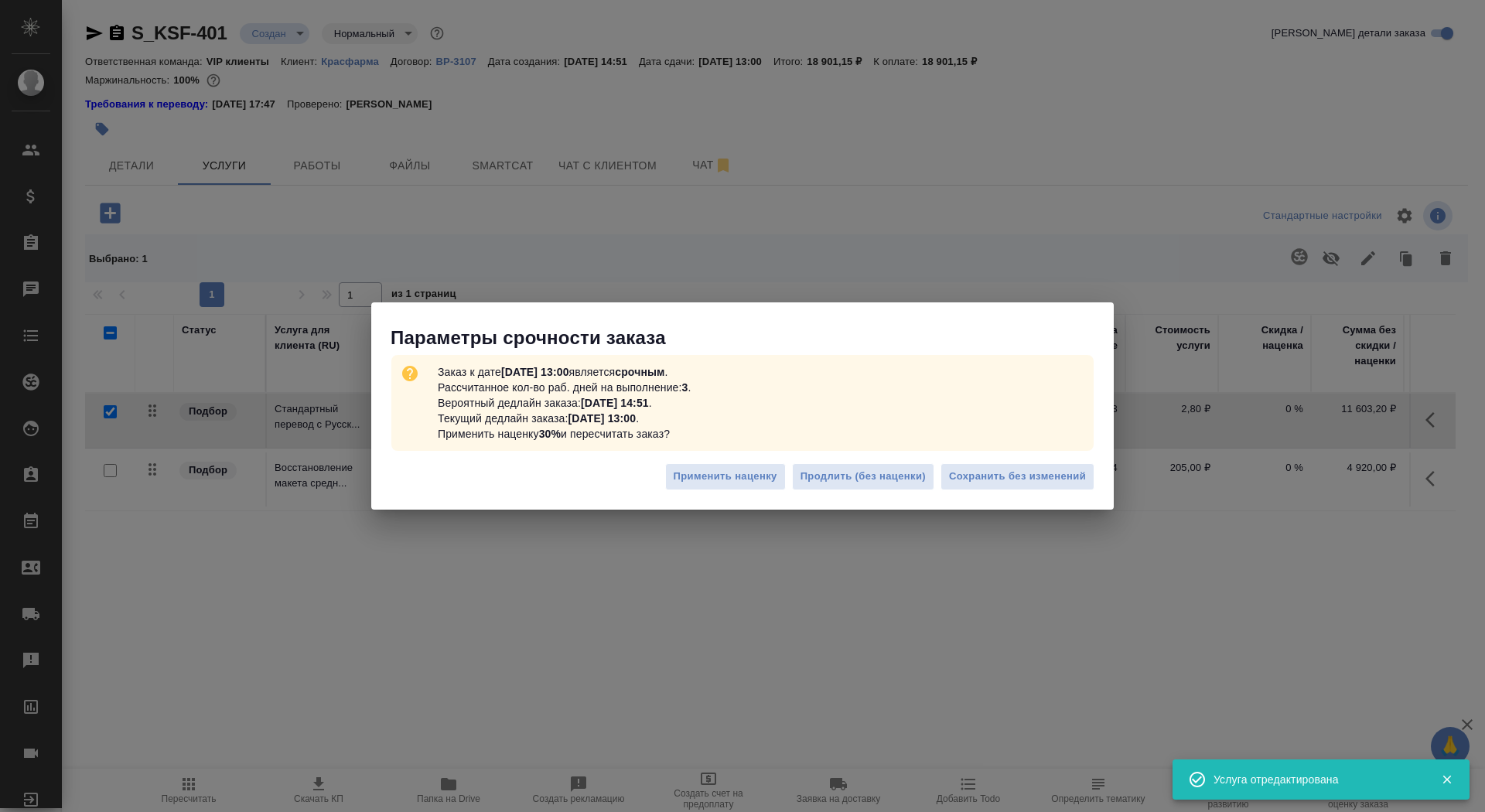
click at [985, 504] on div "Применить наценку Продлить (без наценки) Сохранить без изменений" at bounding box center [743, 482] width 743 height 54
click at [985, 487] on button "Сохранить без изменений" at bounding box center [1017, 476] width 154 height 27
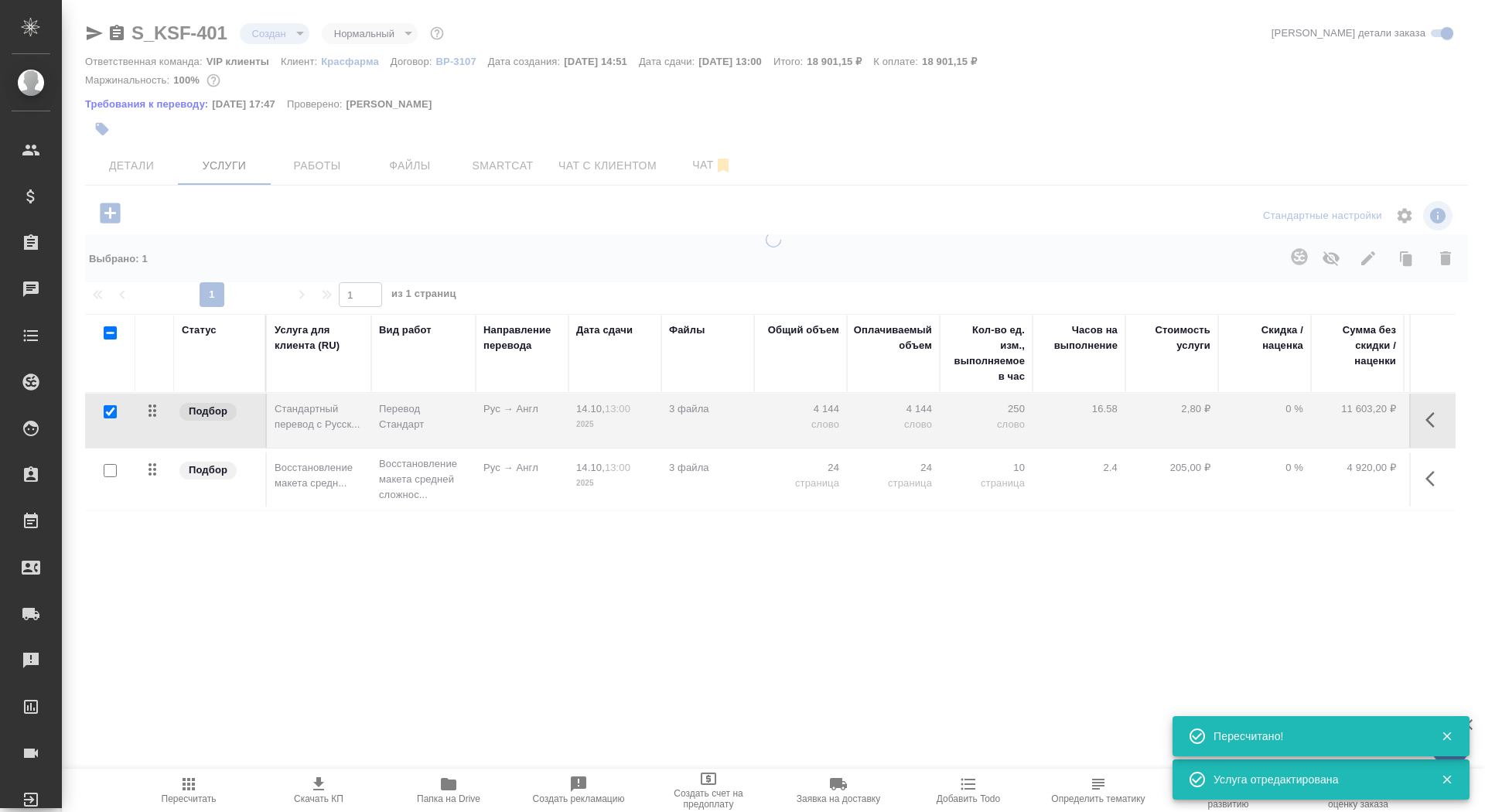
type input "urgent"
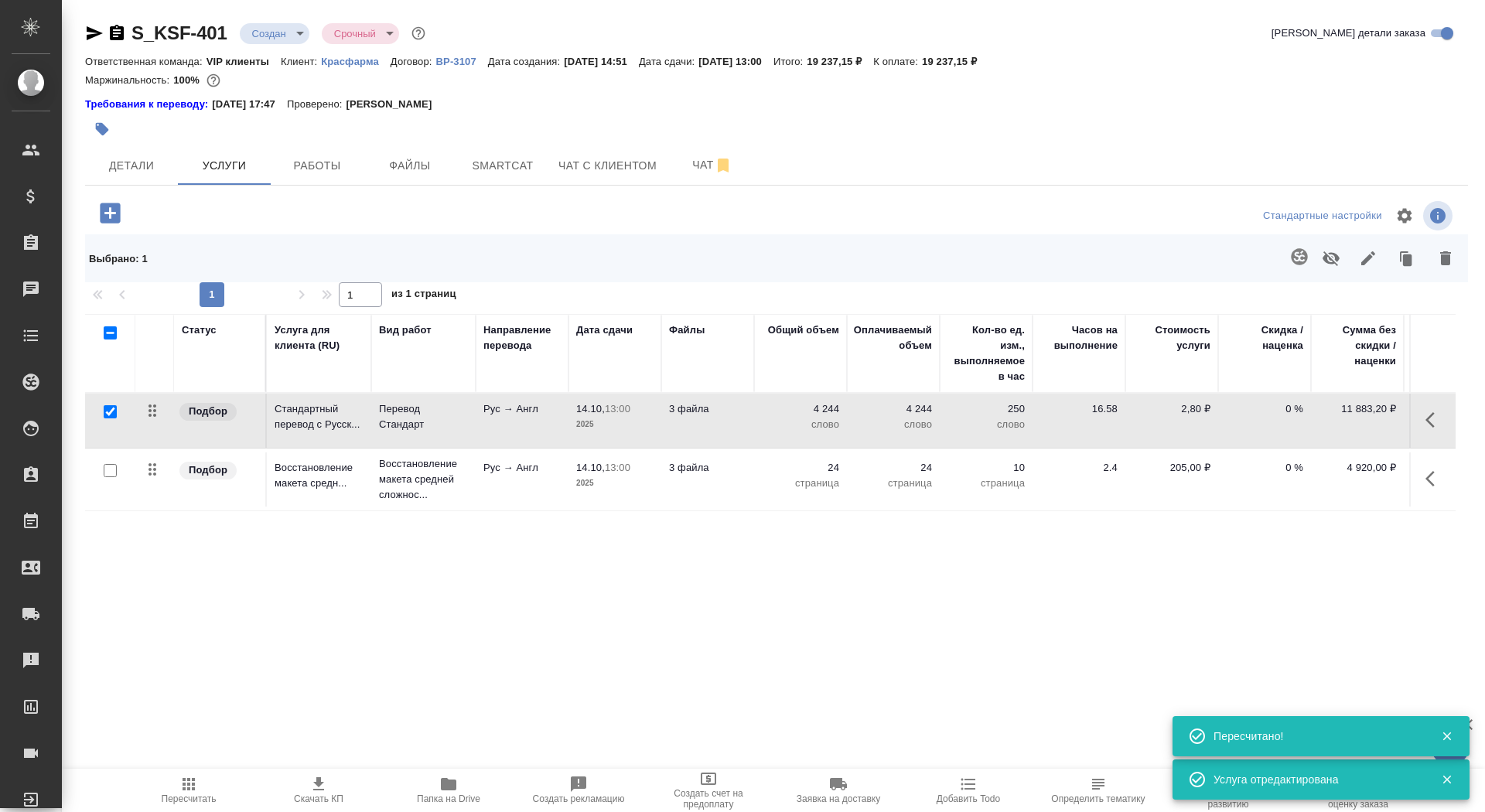
click at [321, 794] on span "Скачать КП" at bounding box center [318, 799] width 49 height 11
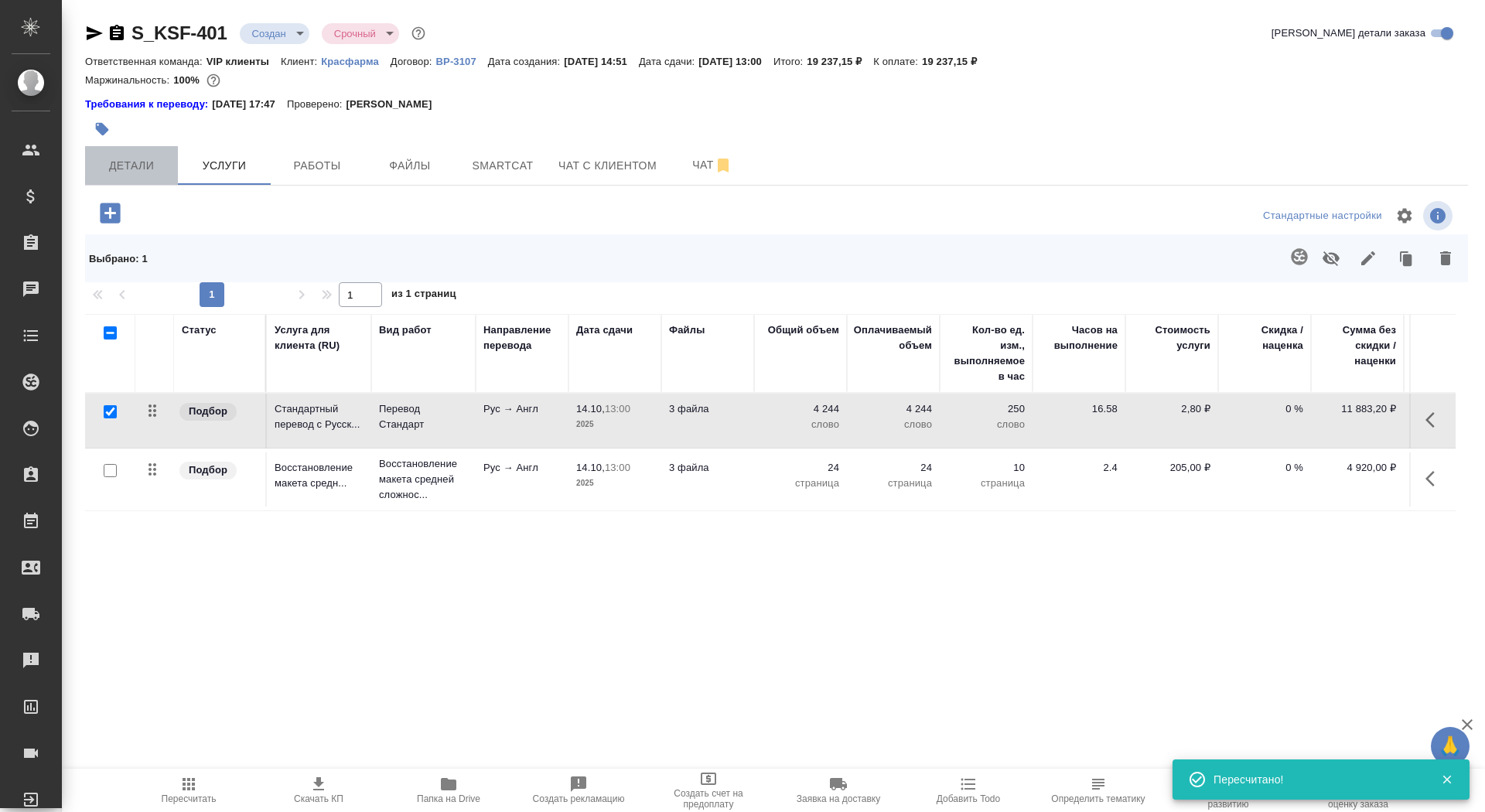
click at [147, 175] on button "Детали" at bounding box center [132, 166] width 93 height 39
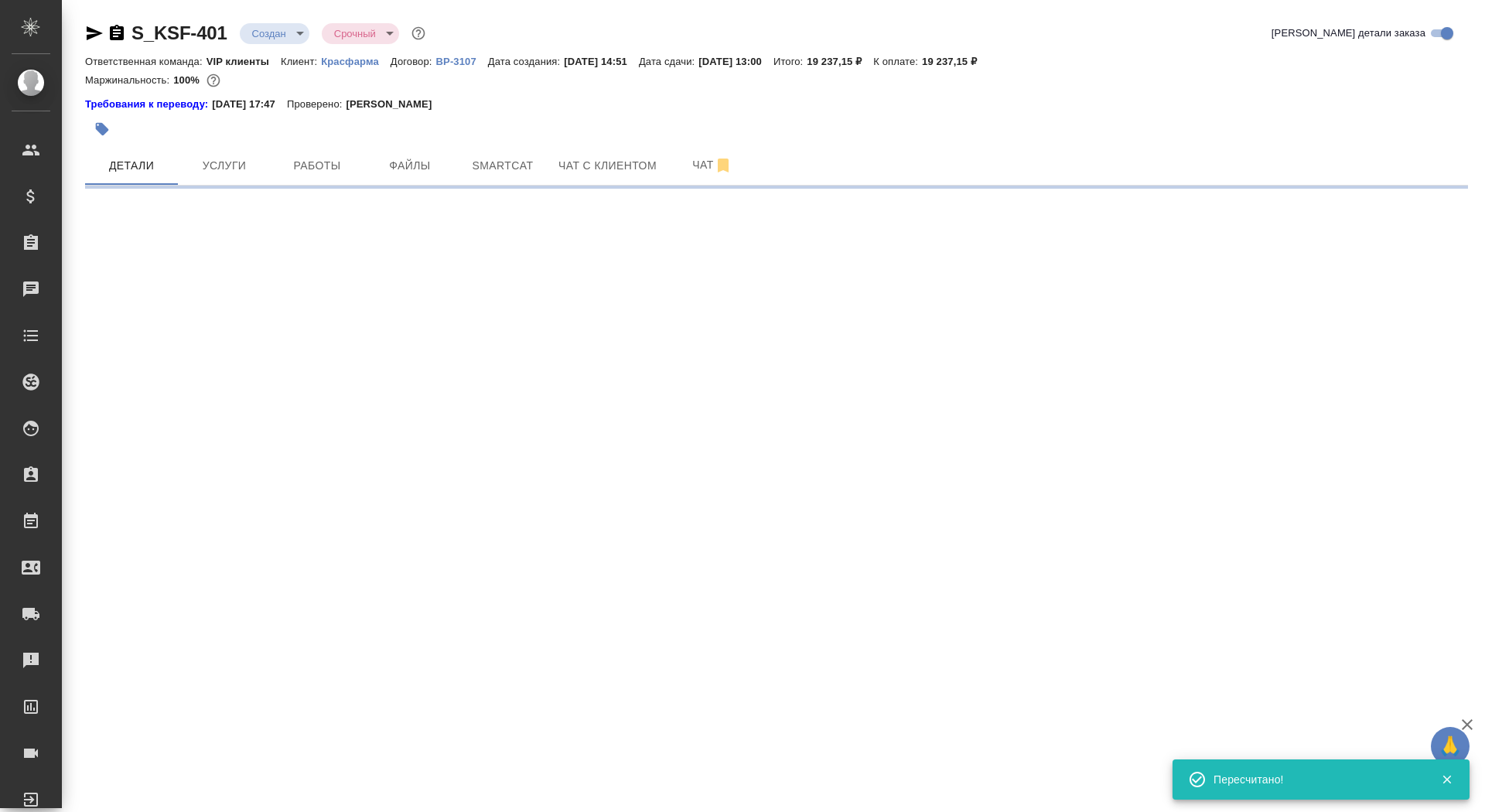
select select "RU"
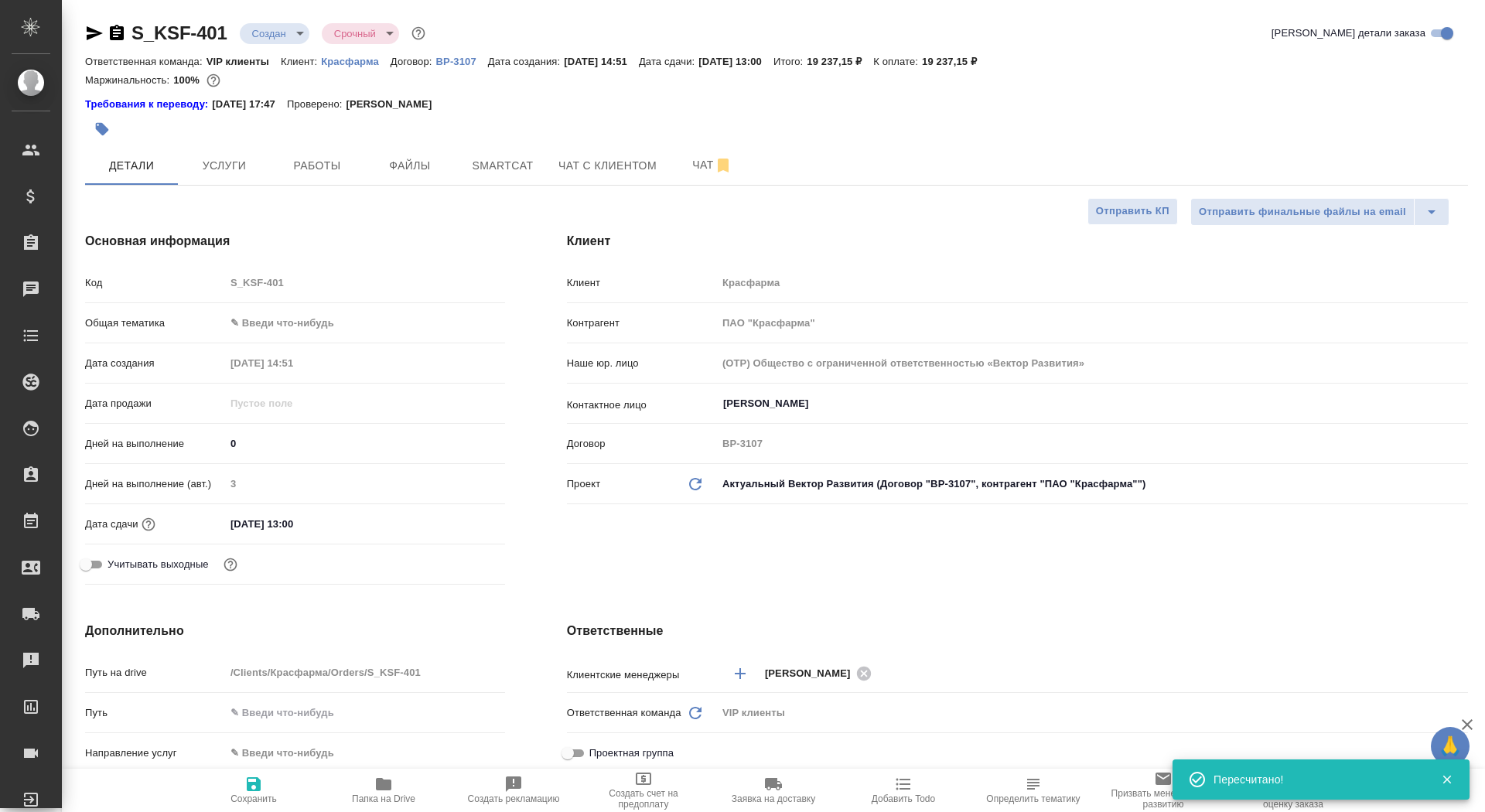
type textarea "x"
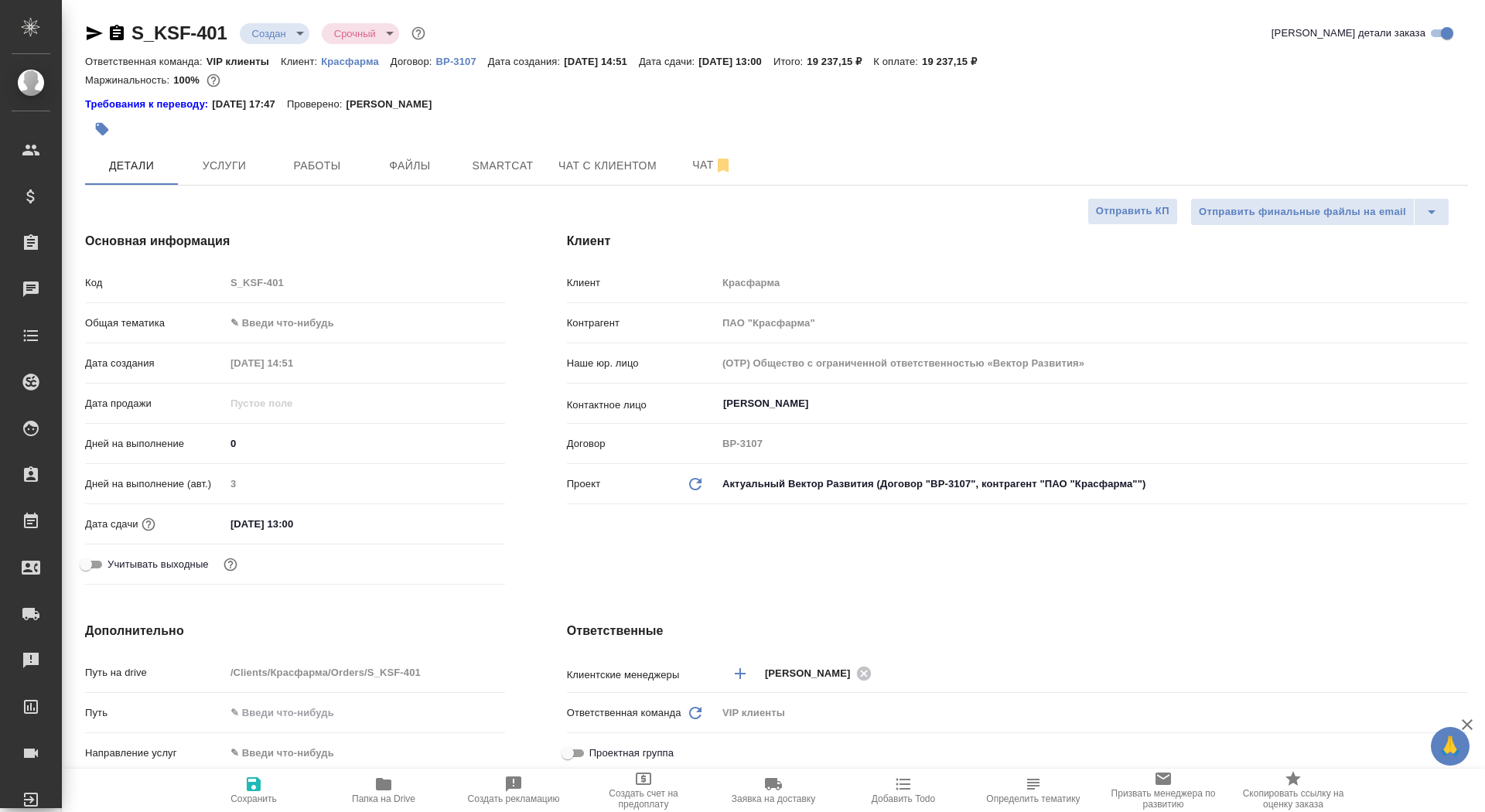
click at [265, 793] on span "Сохранить" at bounding box center [254, 799] width 46 height 11
type textarea "x"
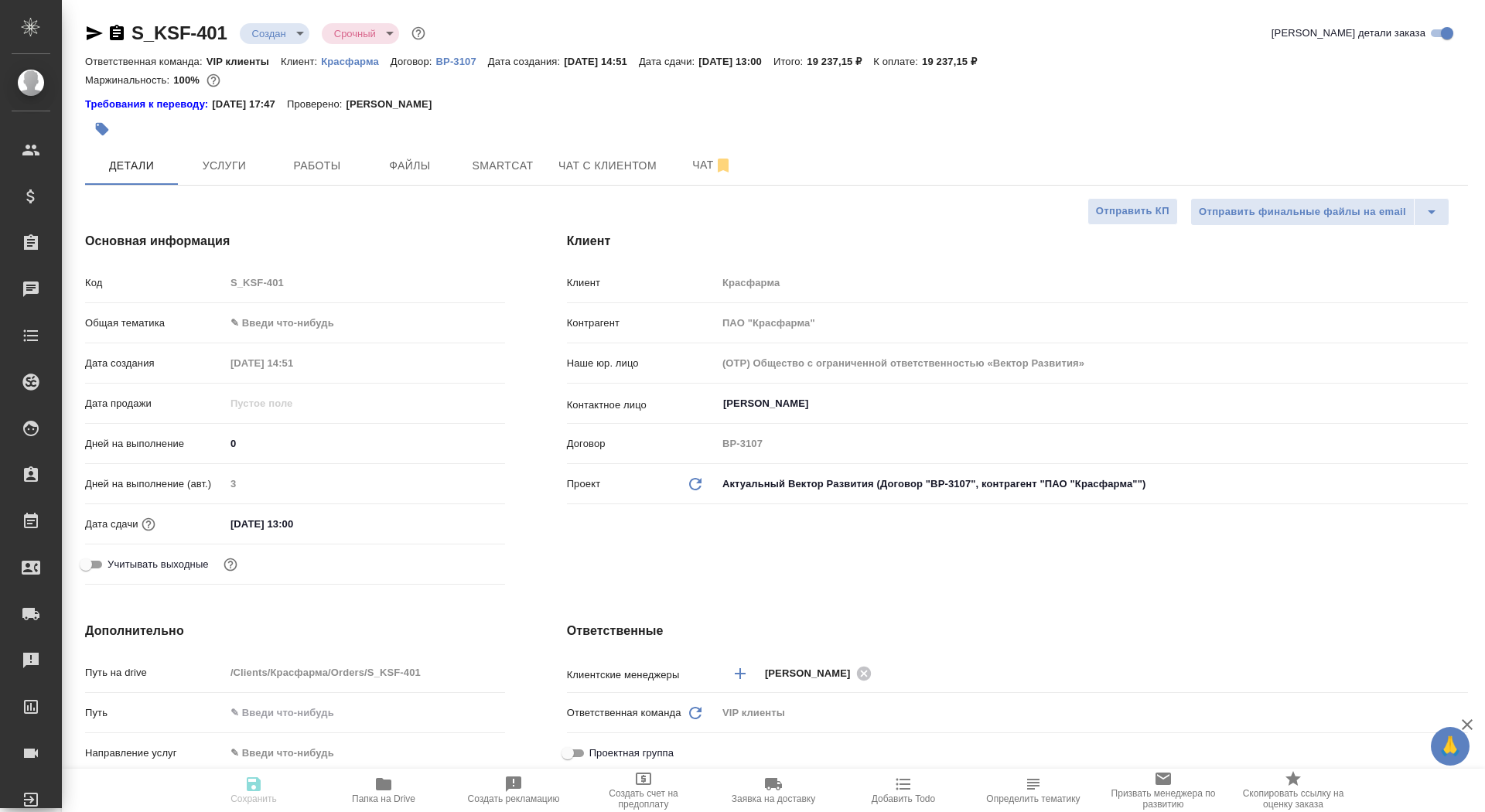
type textarea "x"
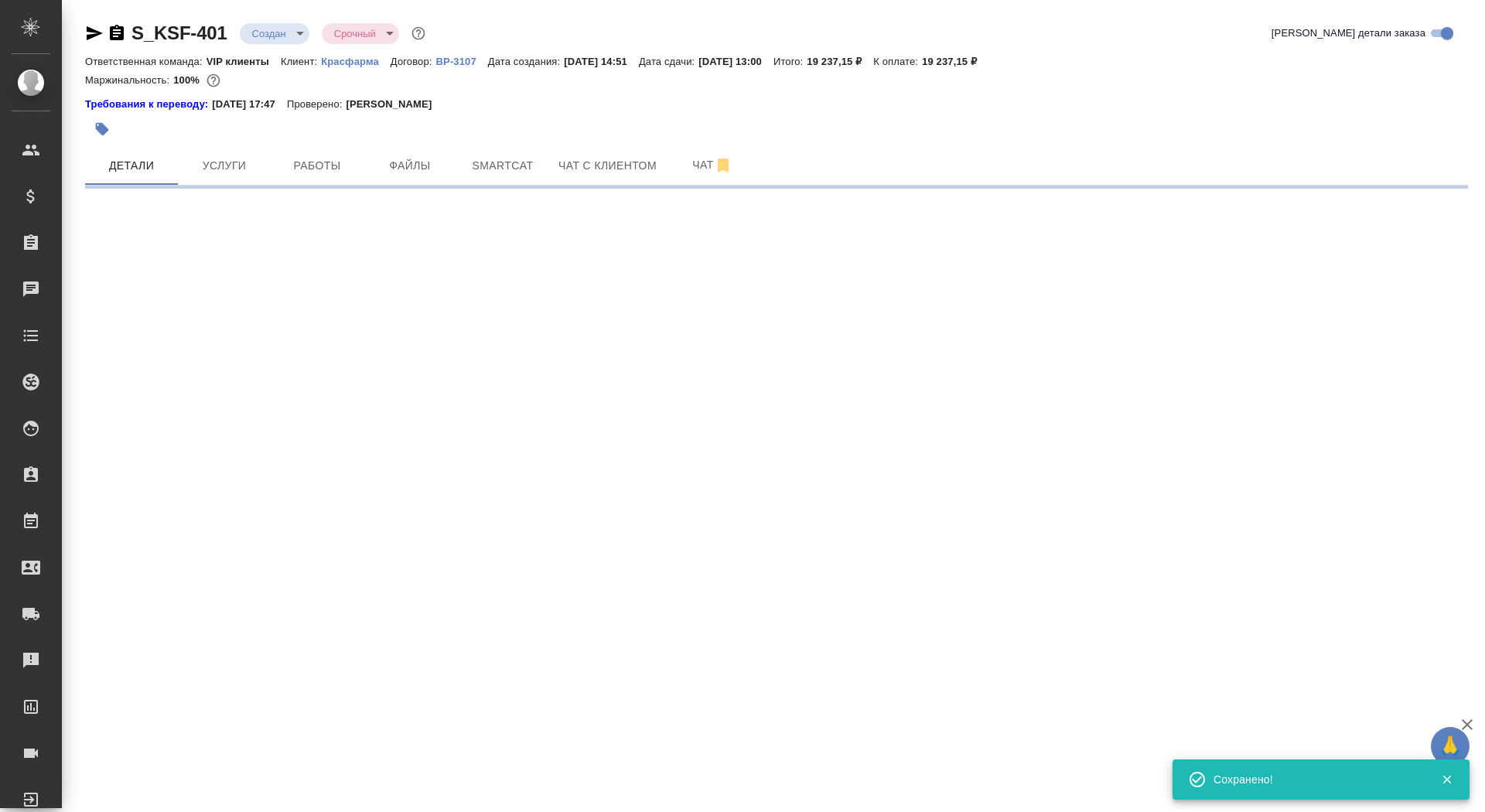
select select "RU"
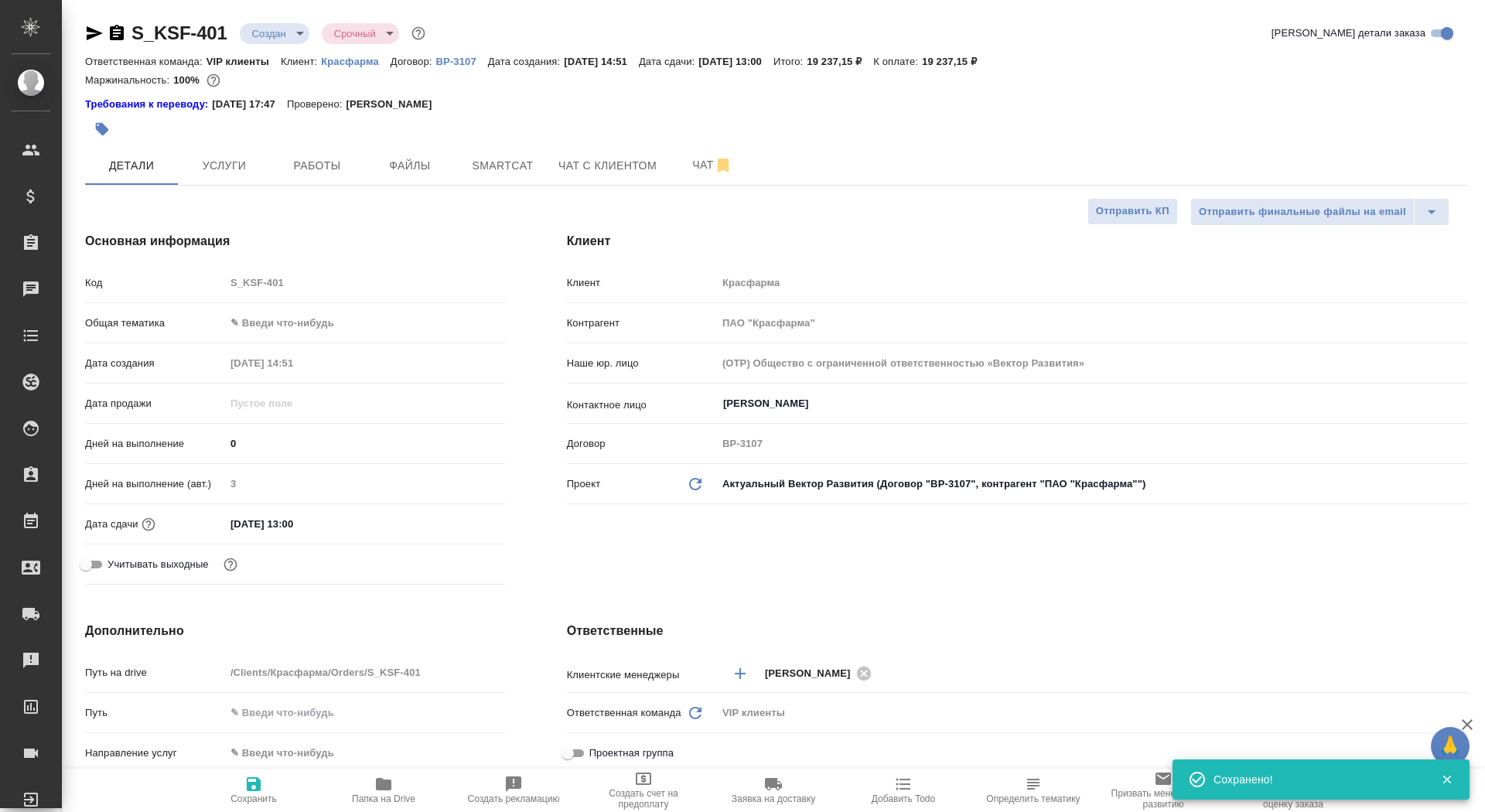
type textarea "x"
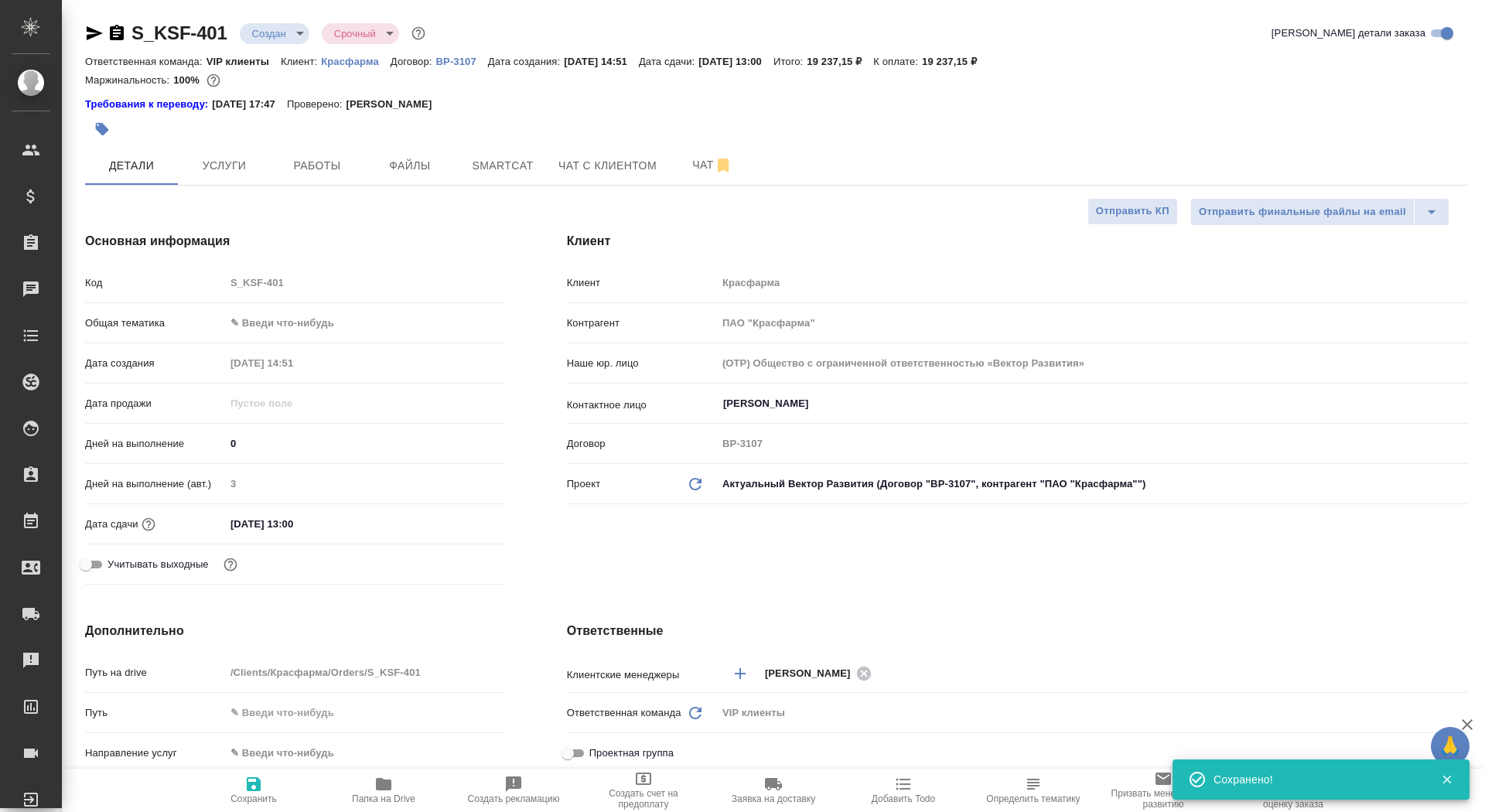
type textarea "x"
click at [274, 37] on body "🙏 .cls-1 fill:#fff; AWATERA Saydasheva Dilyara Клиенты Спецификации Заказы 0 Ча…" at bounding box center [742, 406] width 1485 height 812
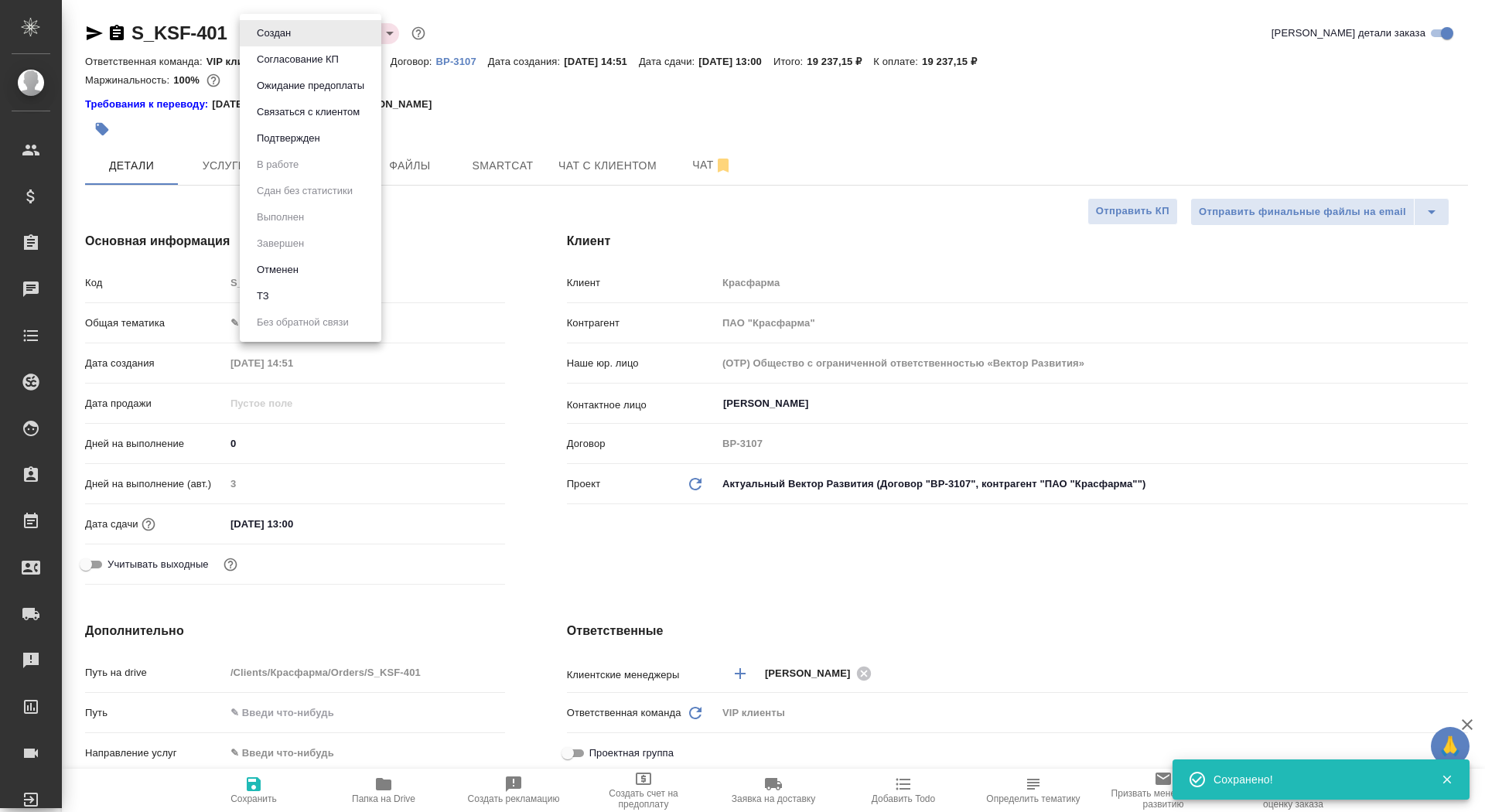
click at [278, 57] on button "Согласование КП" at bounding box center [297, 59] width 92 height 17
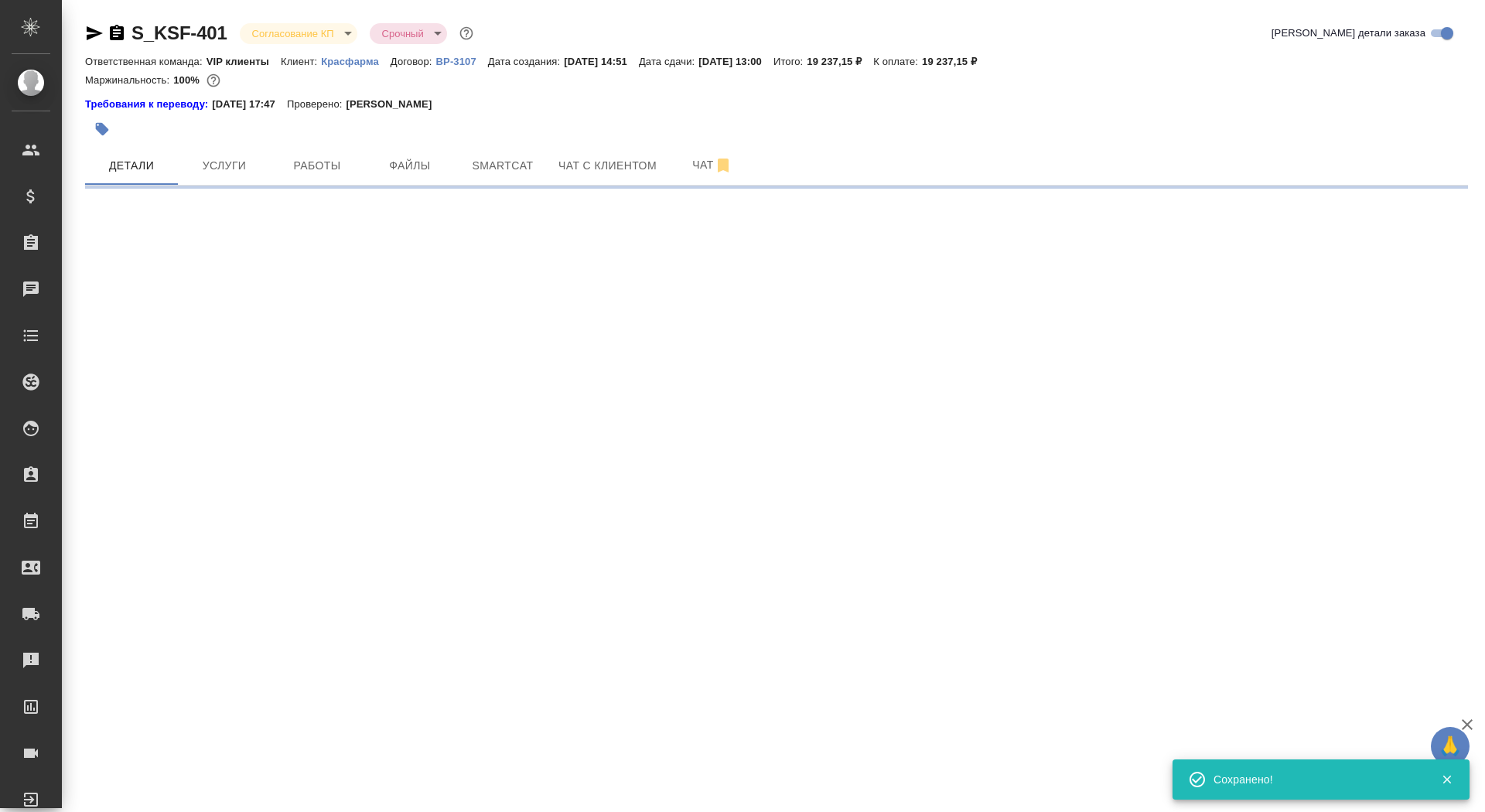
select select "RU"
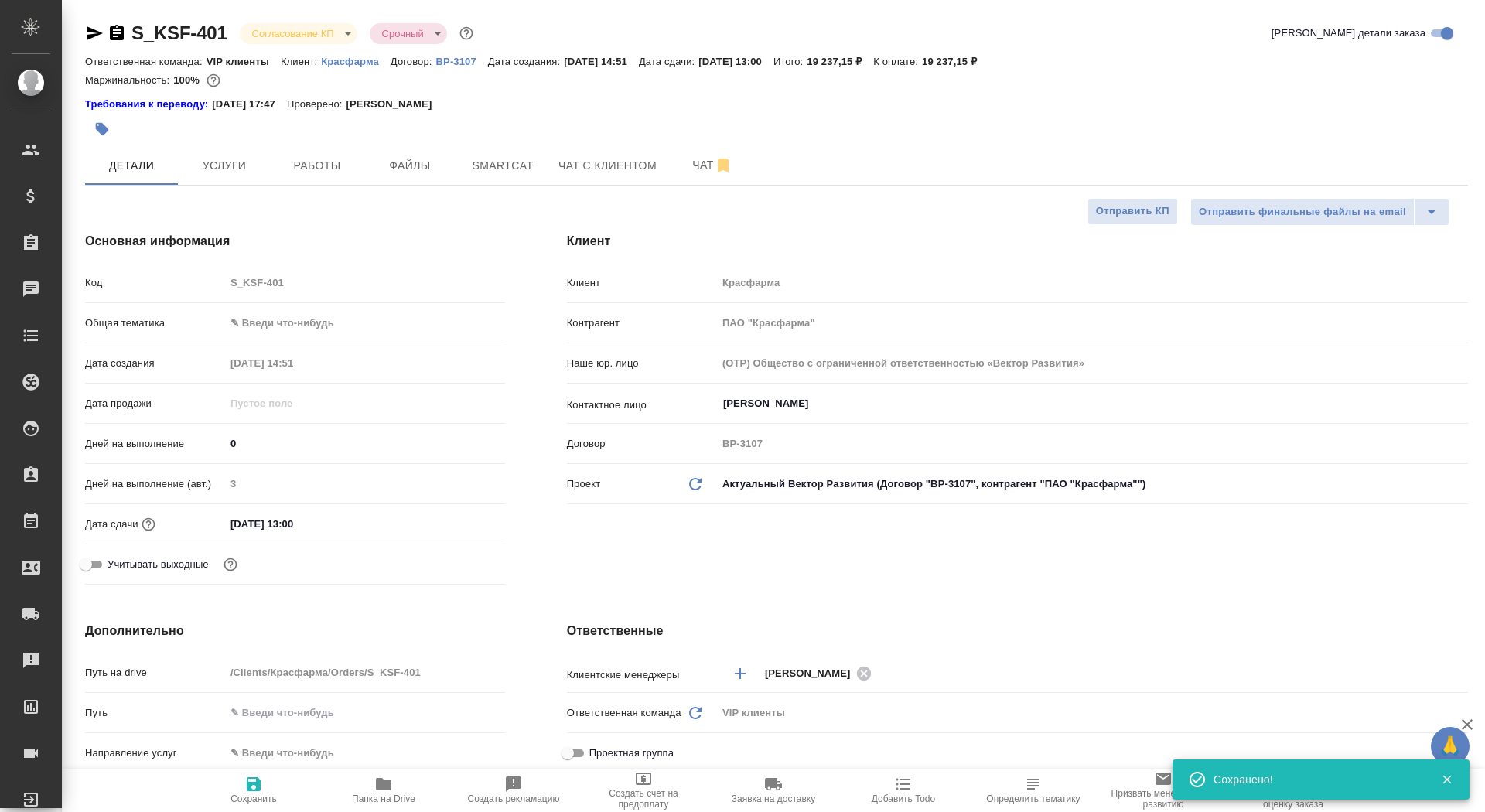
type textarea "x"
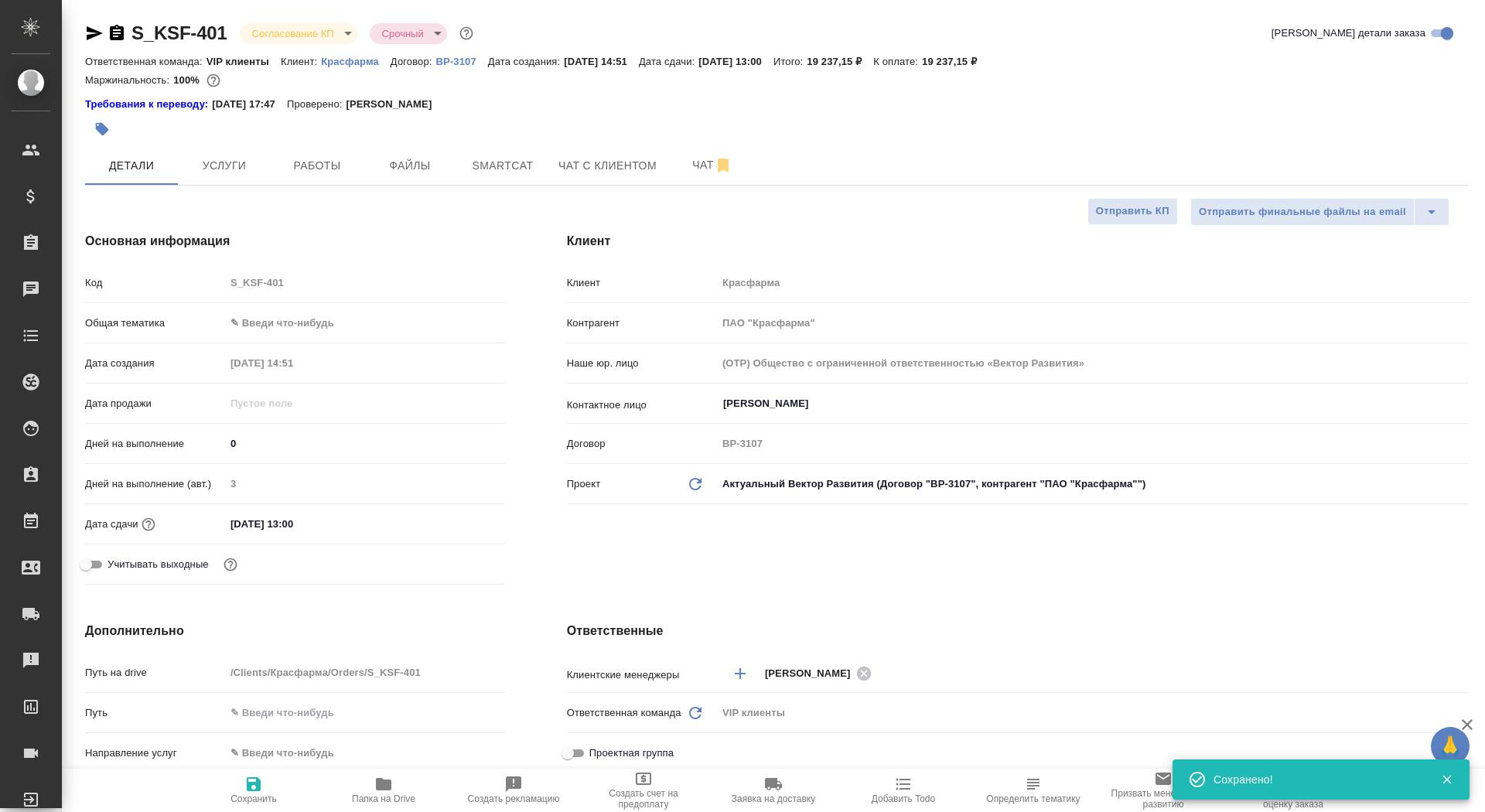
type textarea "x"
click at [263, 164] on button "Услуги" at bounding box center [224, 166] width 93 height 39
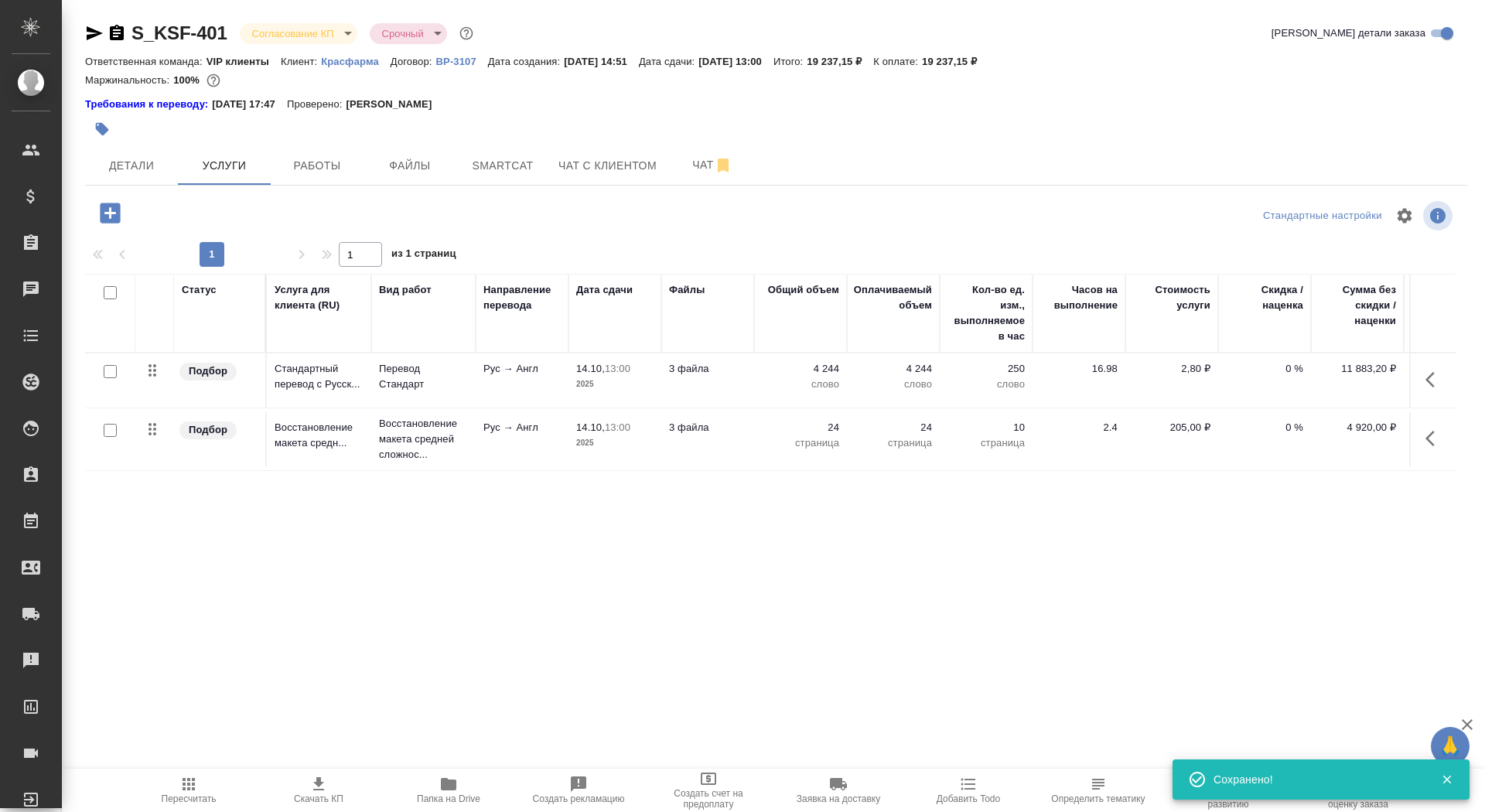
click at [594, 394] on td "14.10, 13:00 2025" at bounding box center [615, 381] width 93 height 54
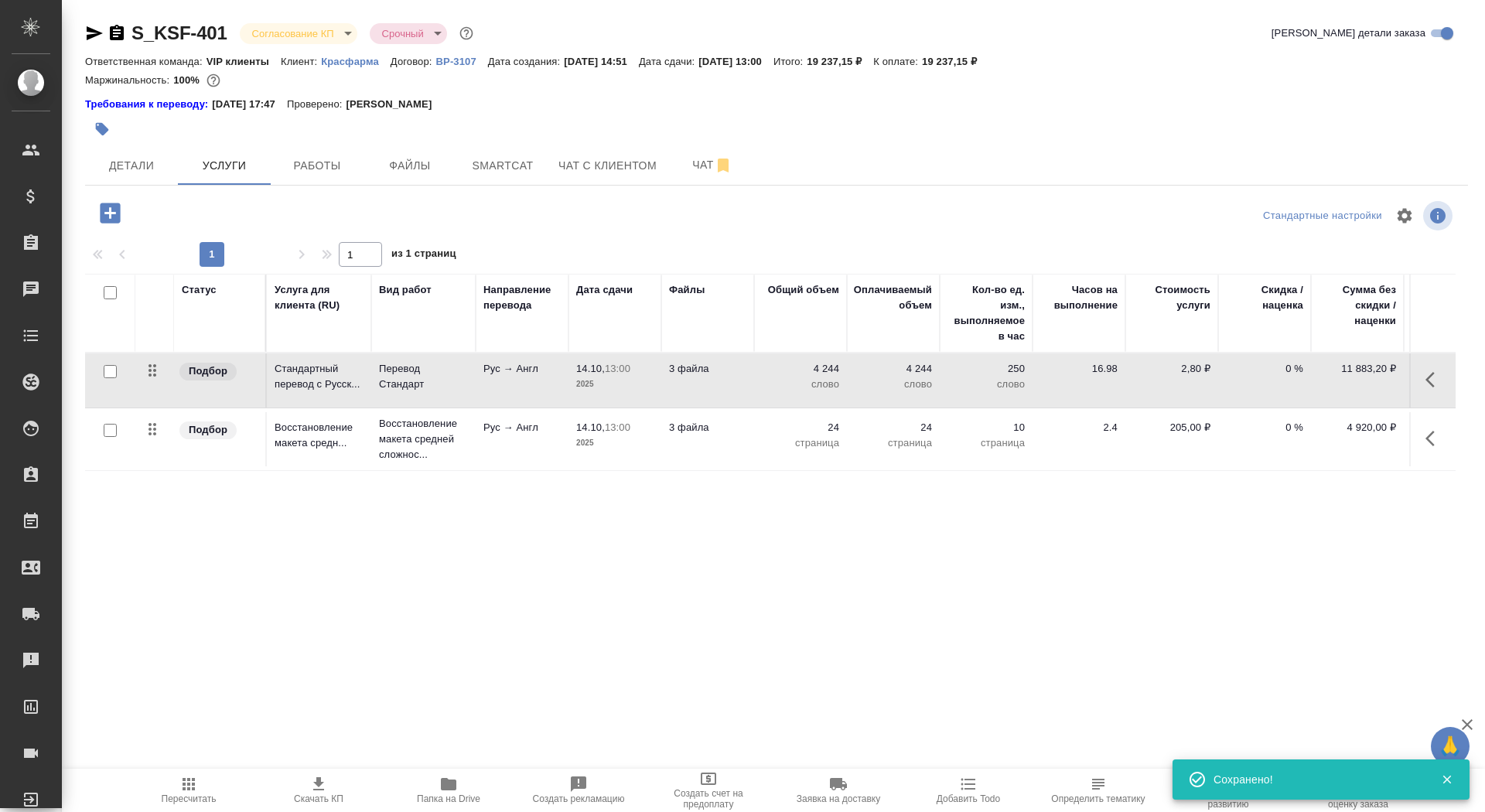
click at [594, 394] on td "14.10, 13:00 2025" at bounding box center [615, 381] width 93 height 54
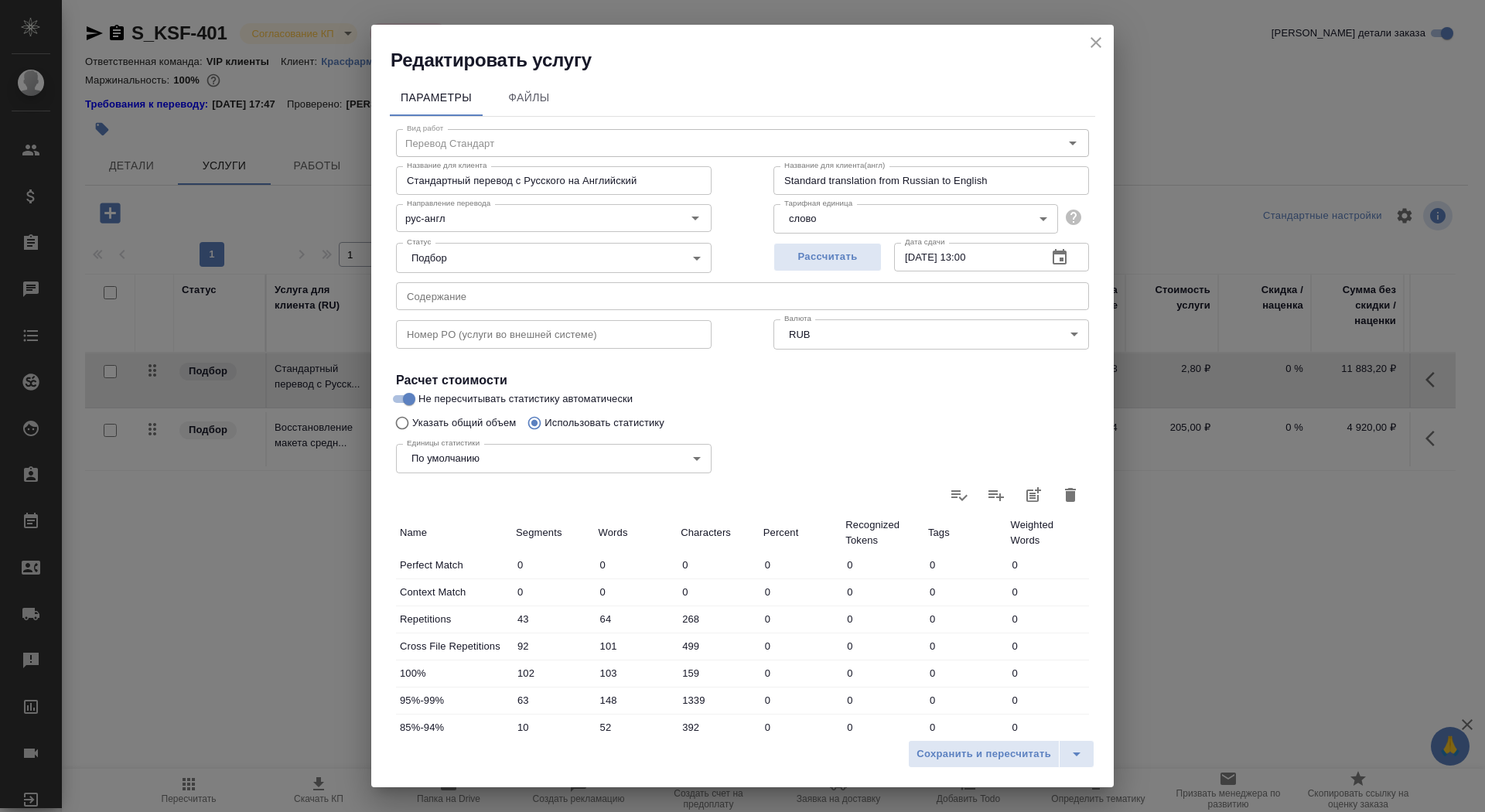
click at [579, 290] on input "text" at bounding box center [742, 296] width 693 height 28
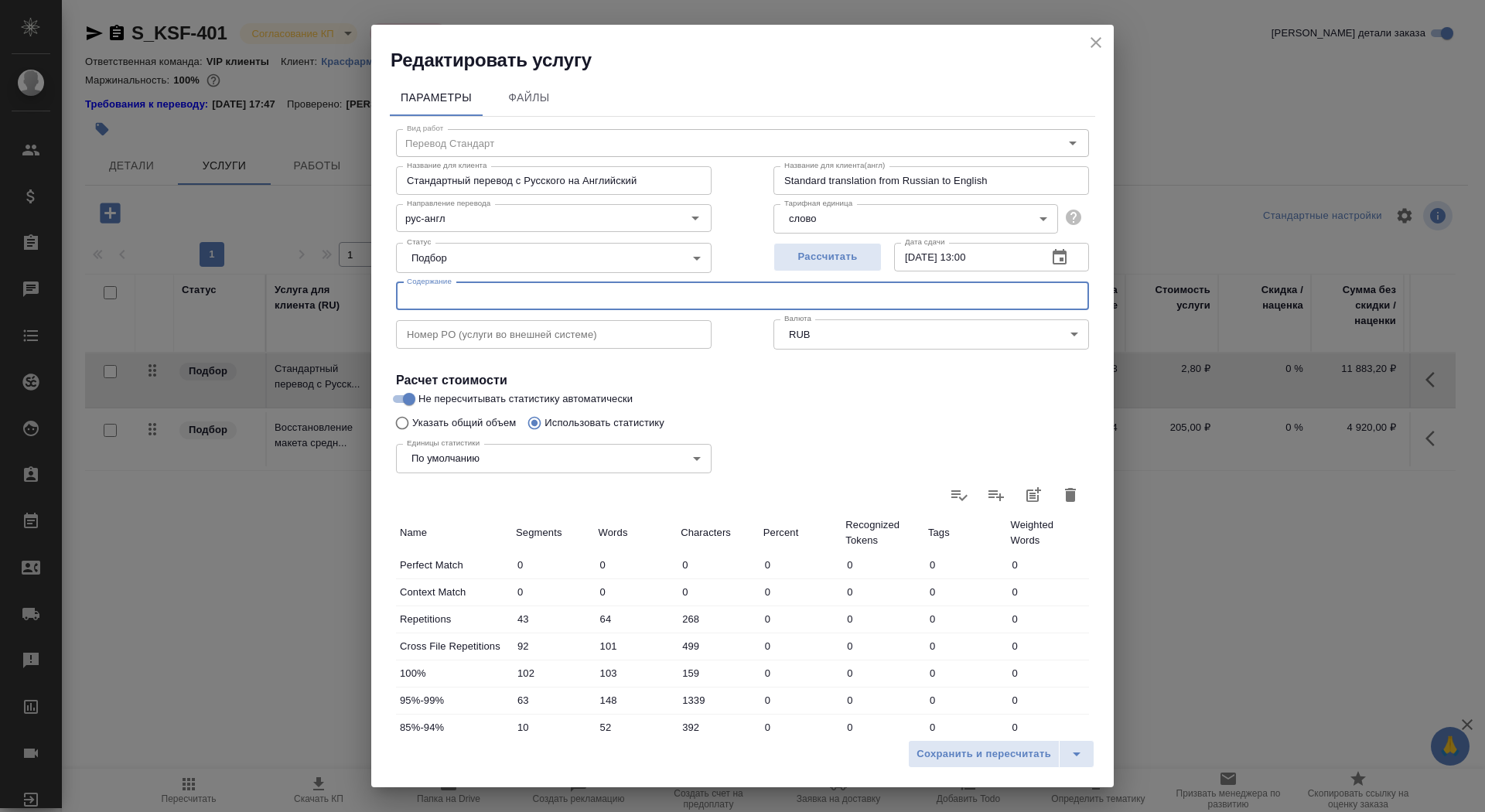
paste input "перевод GMP КФ"
type input "перевод GMP КФ"
click at [955, 756] on span "Сохранить и пересчитать" at bounding box center [983, 754] width 134 height 18
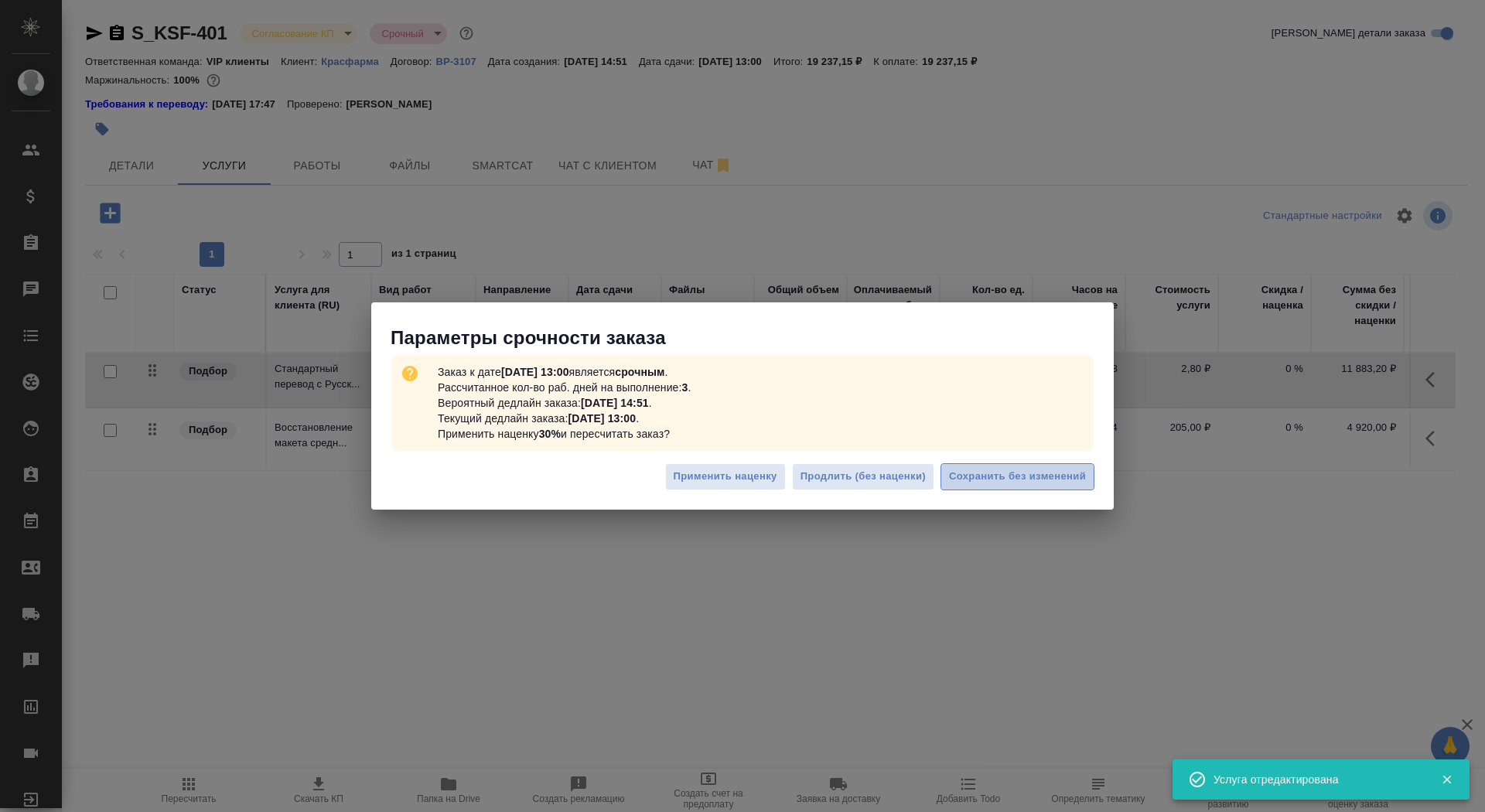
click at [1049, 480] on span "Сохранить без изменений" at bounding box center [1017, 476] width 137 height 18
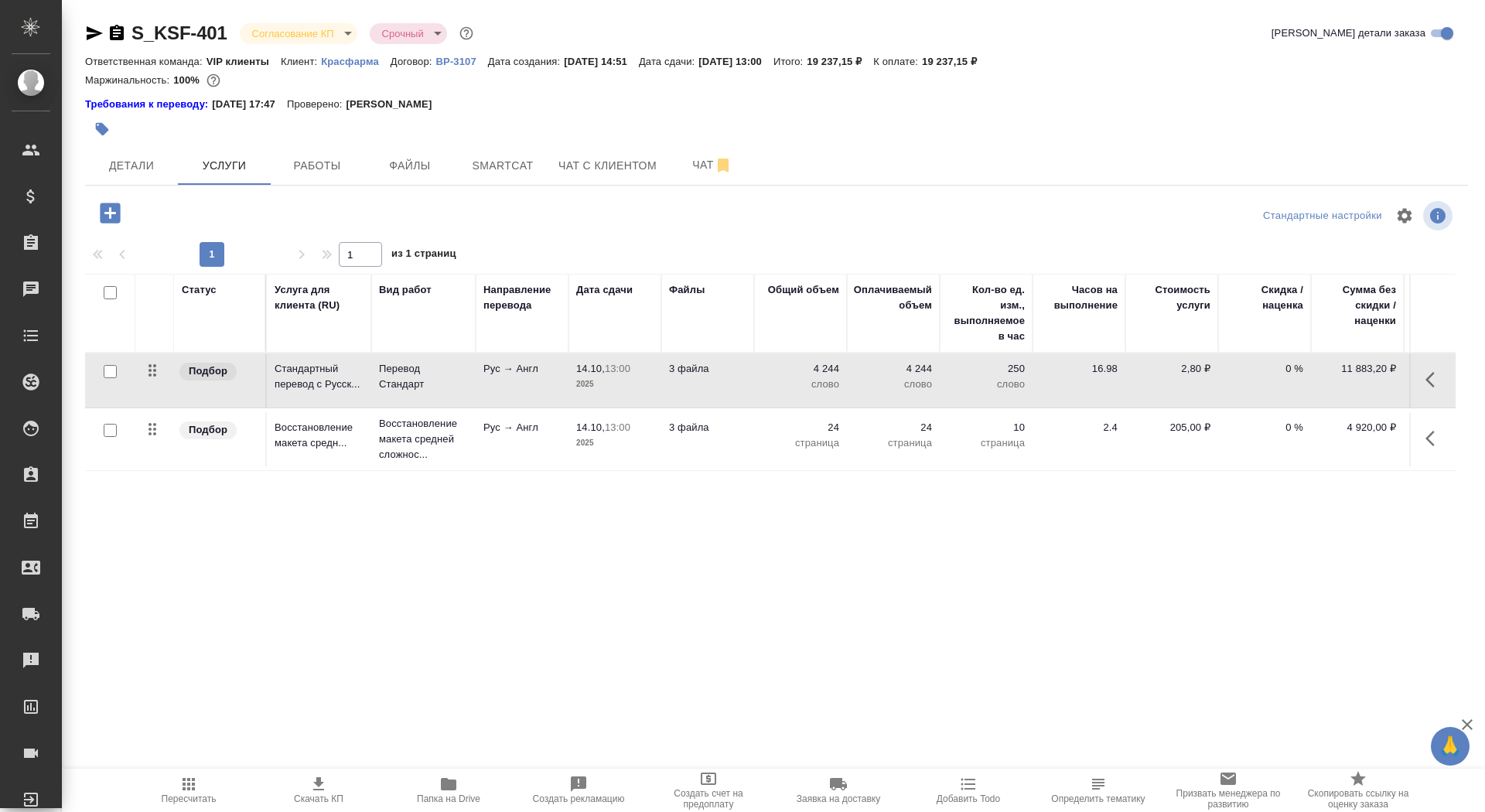
click at [302, 31] on body "🙏 .cls-1 fill:#fff; AWATERA Saydasheva Dilyara Клиенты Спецификации Заказы 0 Ча…" at bounding box center [742, 406] width 1485 height 812
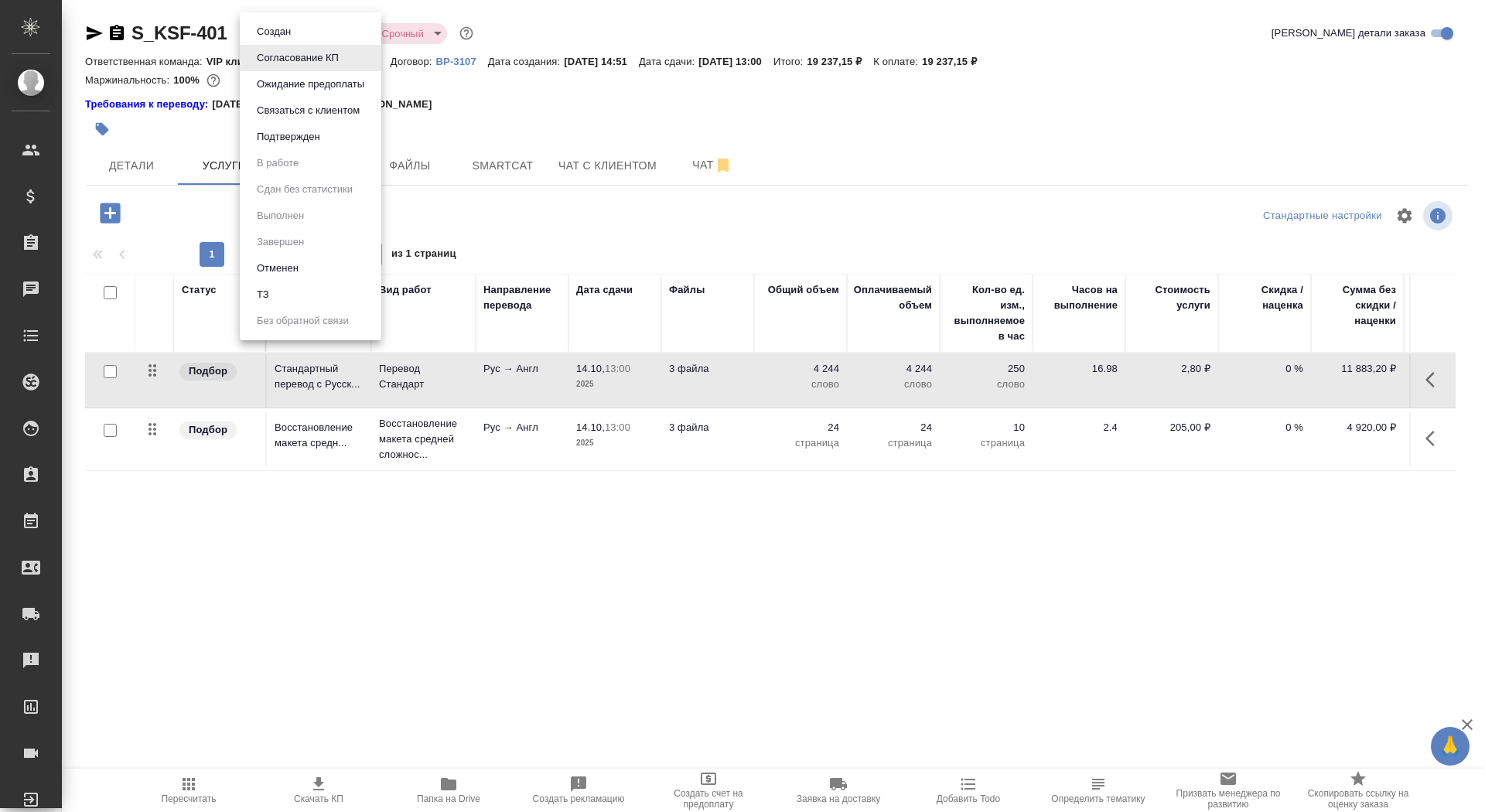
click at [340, 138] on li "Подтвержден" at bounding box center [310, 137] width 142 height 26
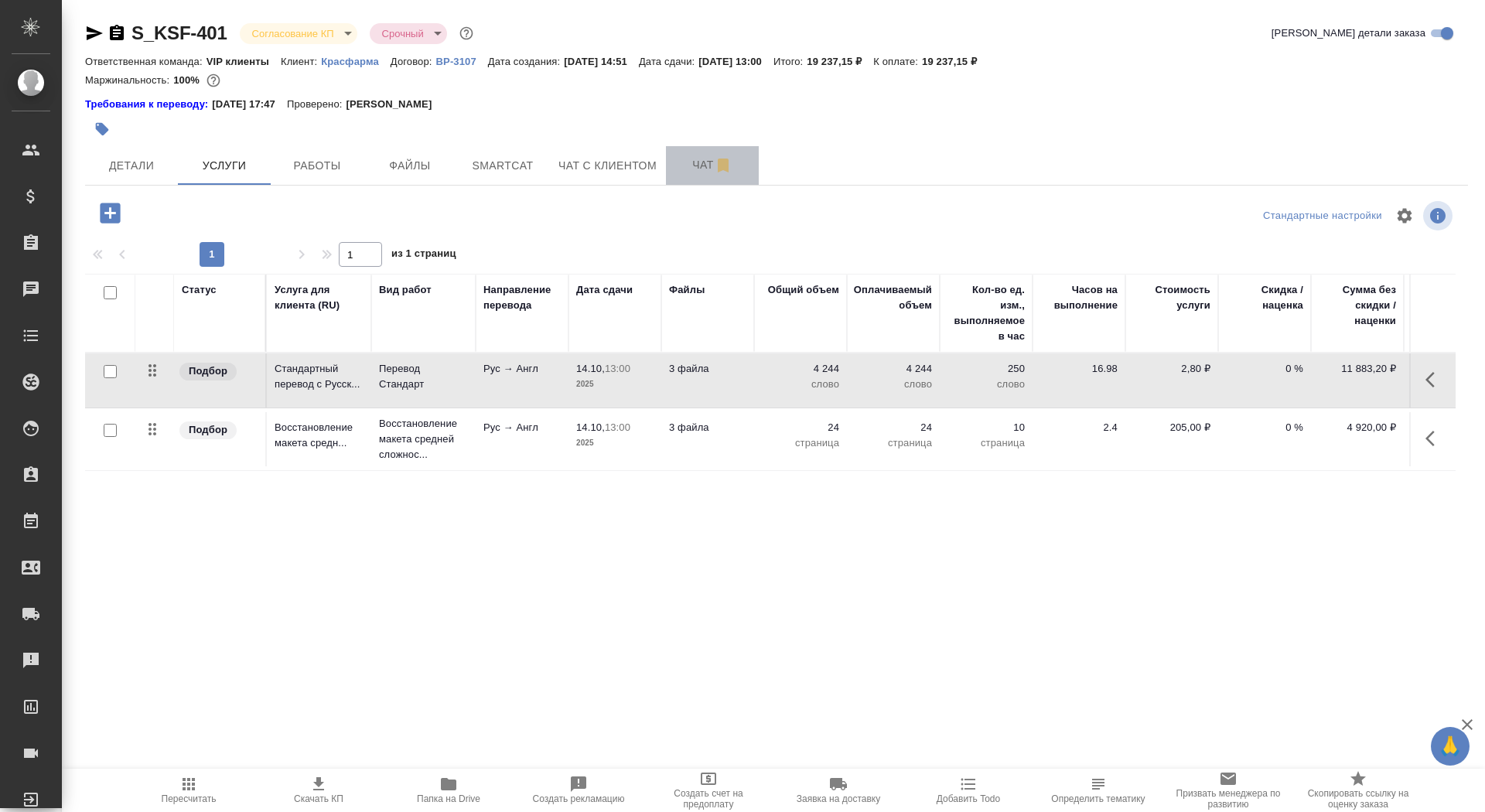
click at [698, 167] on span "Чат" at bounding box center [712, 165] width 74 height 19
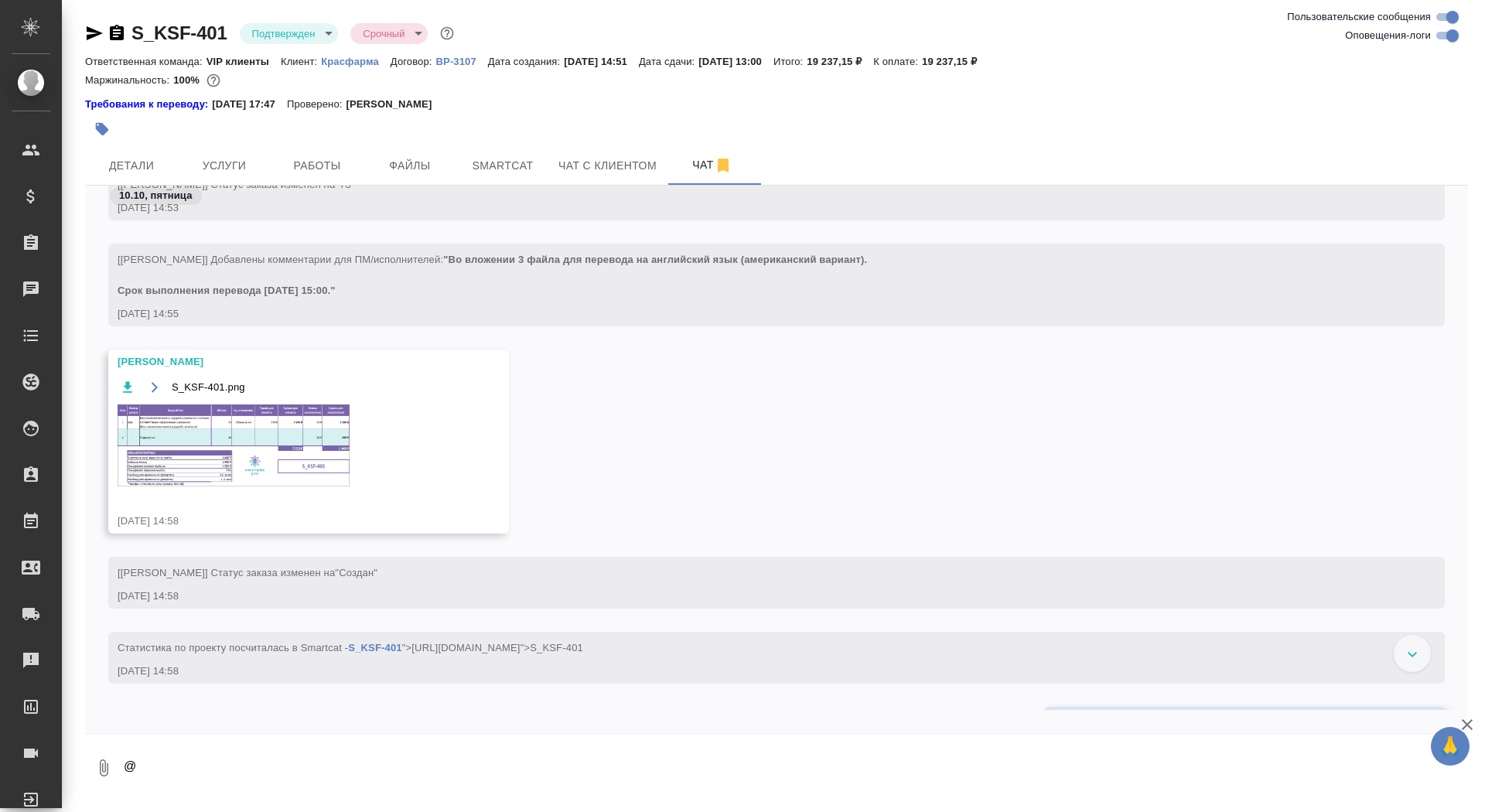
scroll to position [490, 0]
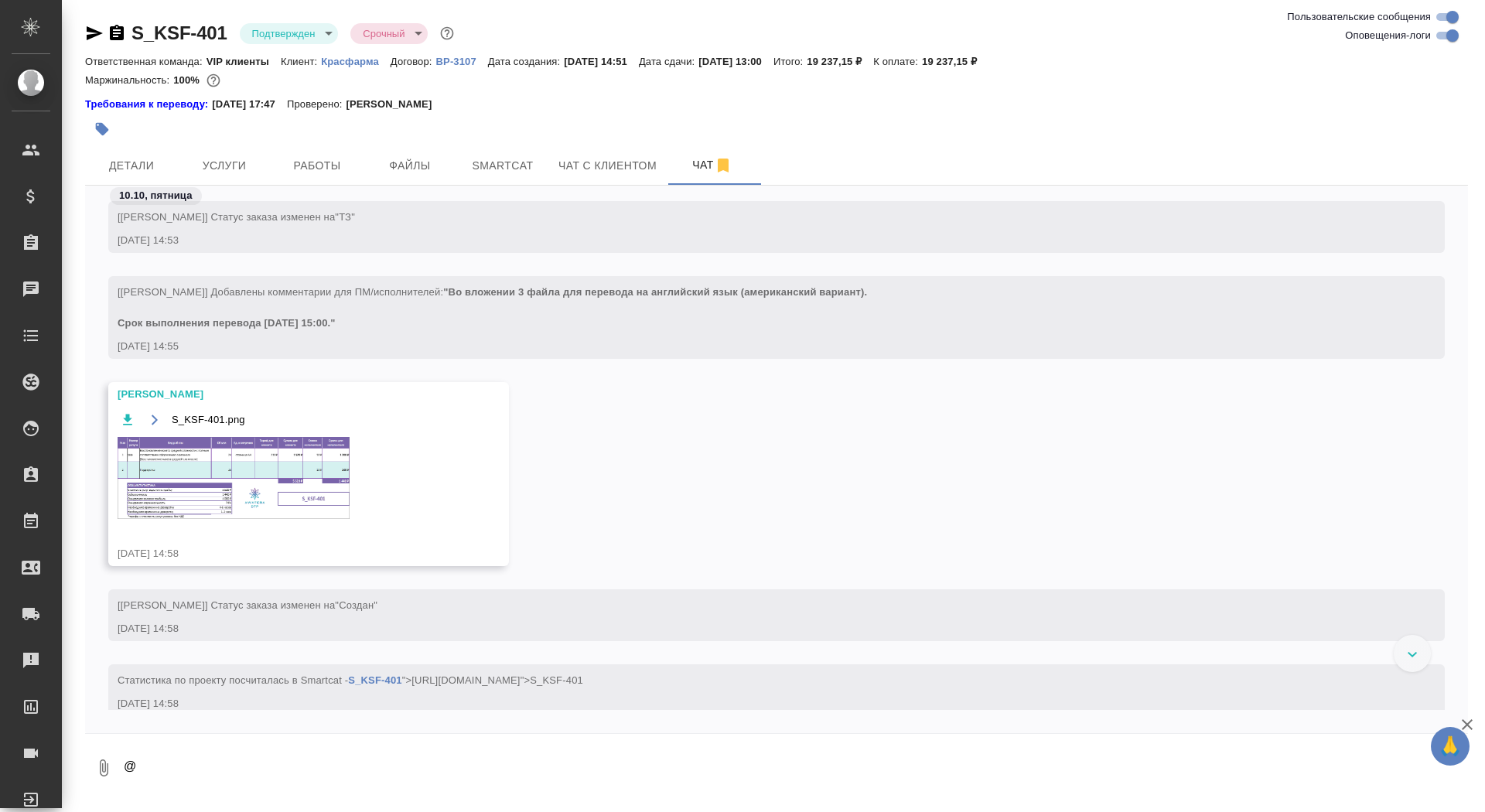
click at [259, 459] on img at bounding box center [233, 478] width 232 height 81
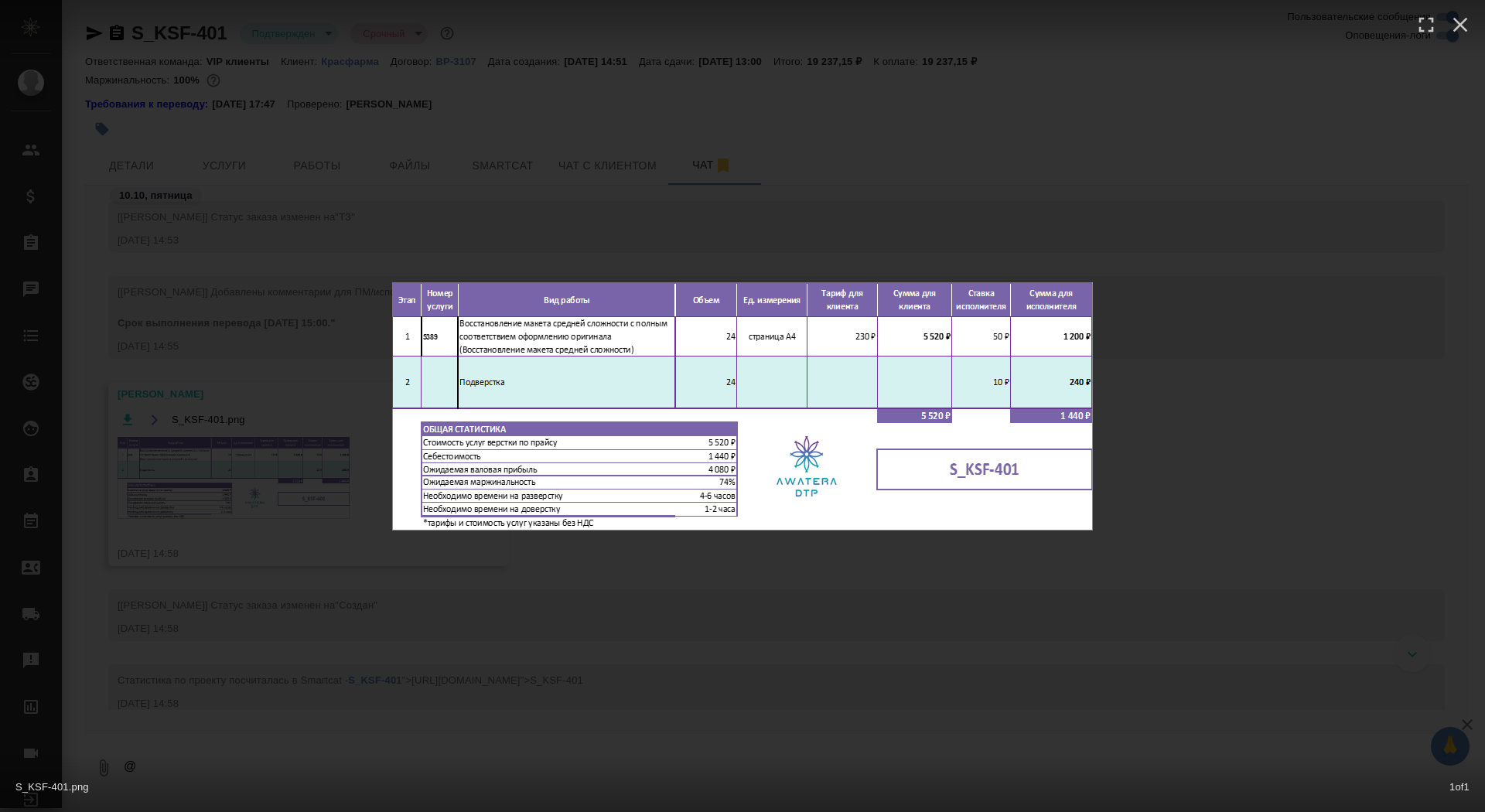
click at [239, 464] on div "S_KSF-401.png 1 of 1" at bounding box center [742, 406] width 1485 height 812
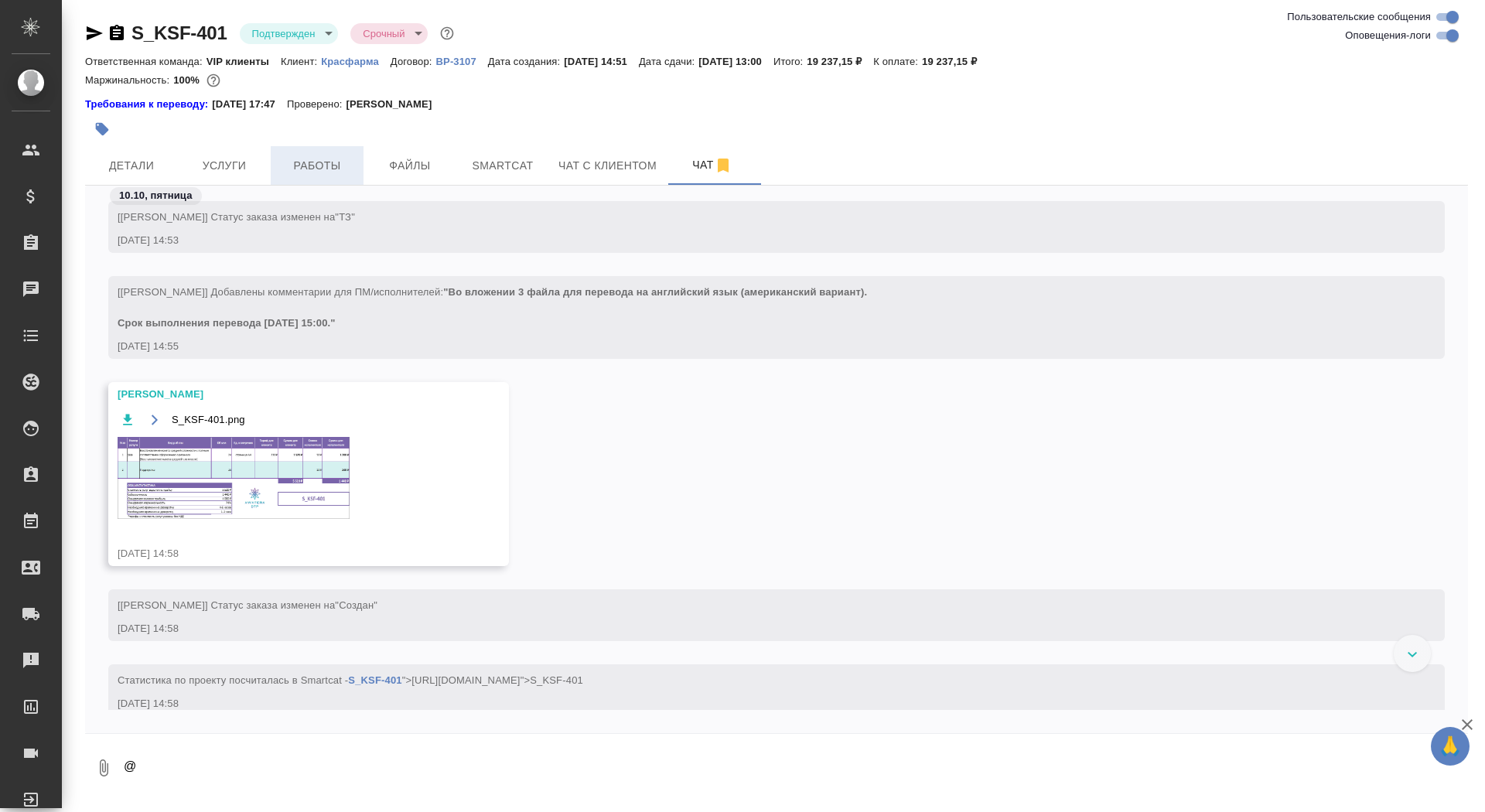
click at [345, 156] on button "Работы" at bounding box center [317, 166] width 93 height 39
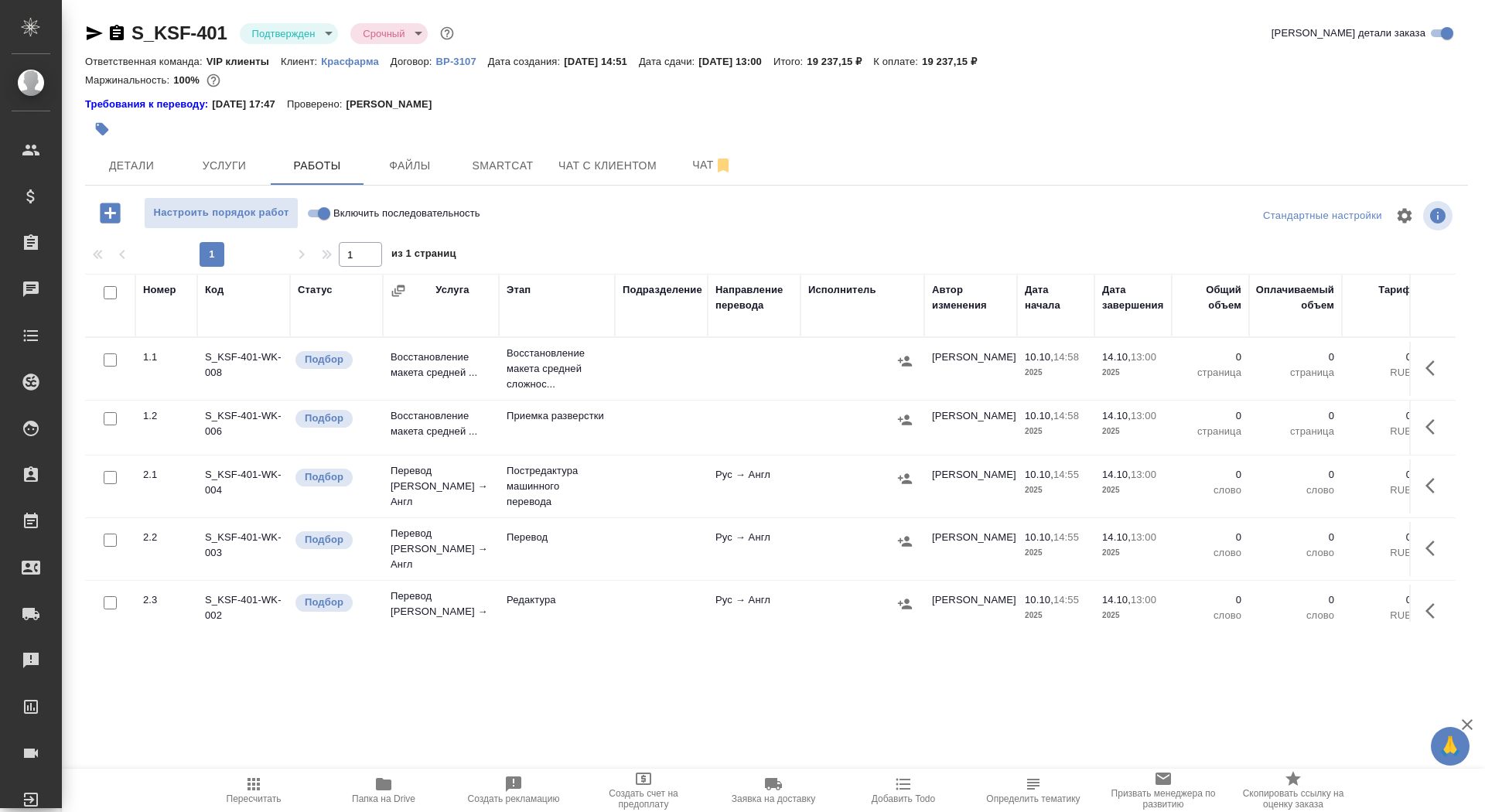
click at [1433, 367] on icon "button" at bounding box center [1435, 368] width 19 height 19
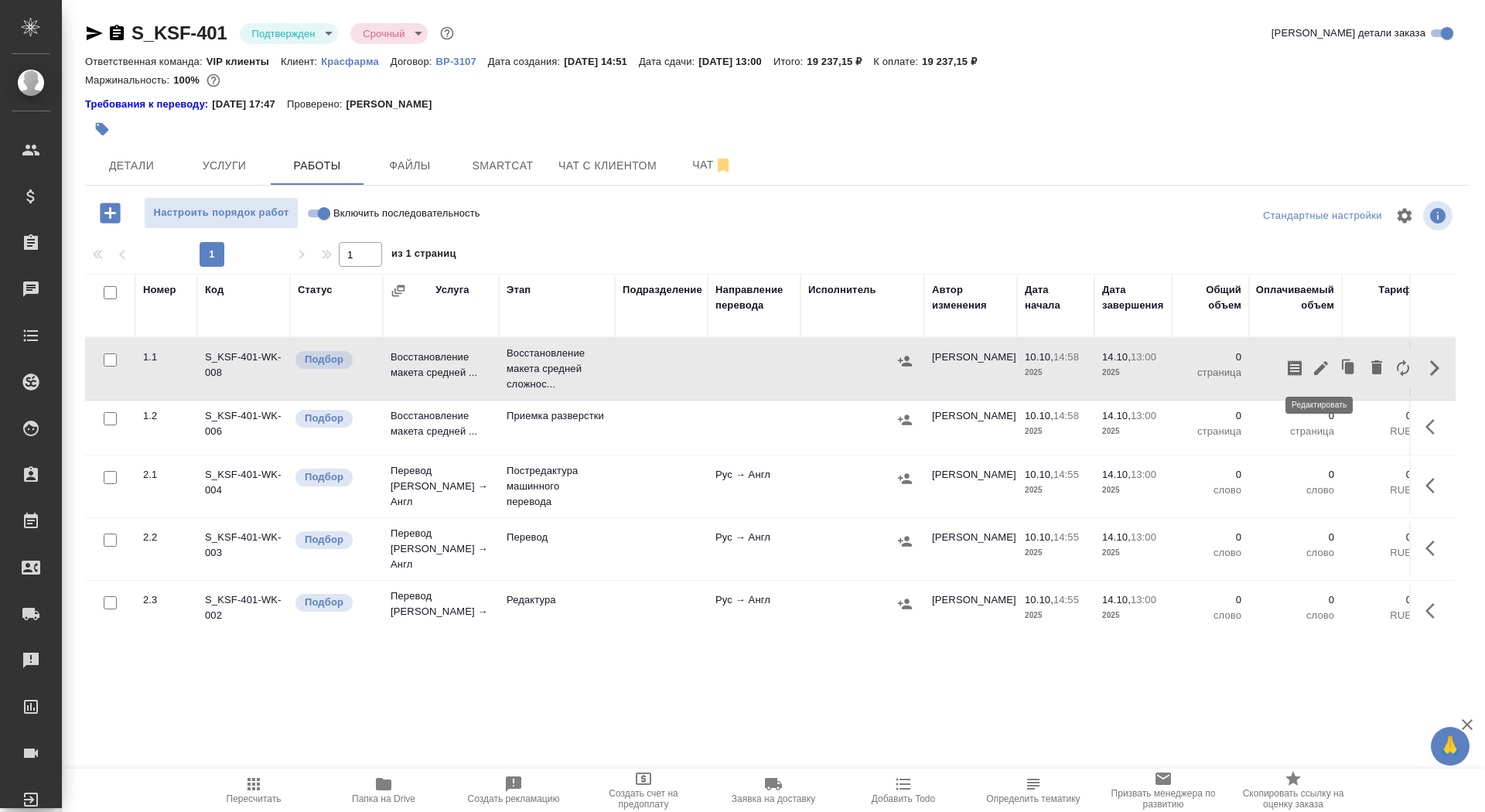
click at [1315, 370] on icon "button" at bounding box center [1320, 368] width 14 height 14
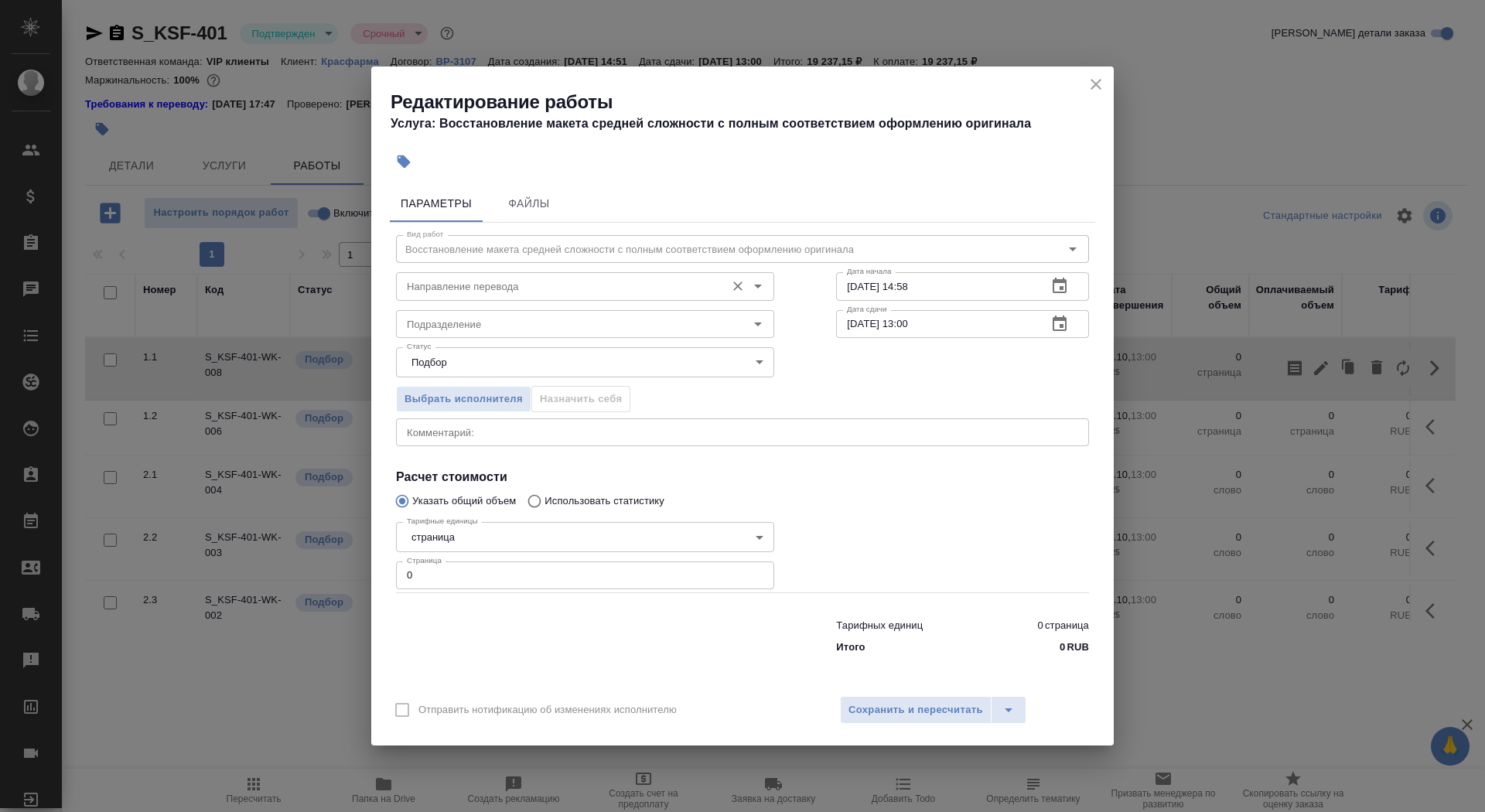
click at [625, 300] on div "Направление перевода" at bounding box center [585, 286] width 378 height 28
click at [603, 283] on input "Направление перевода" at bounding box center [559, 286] width 317 height 19
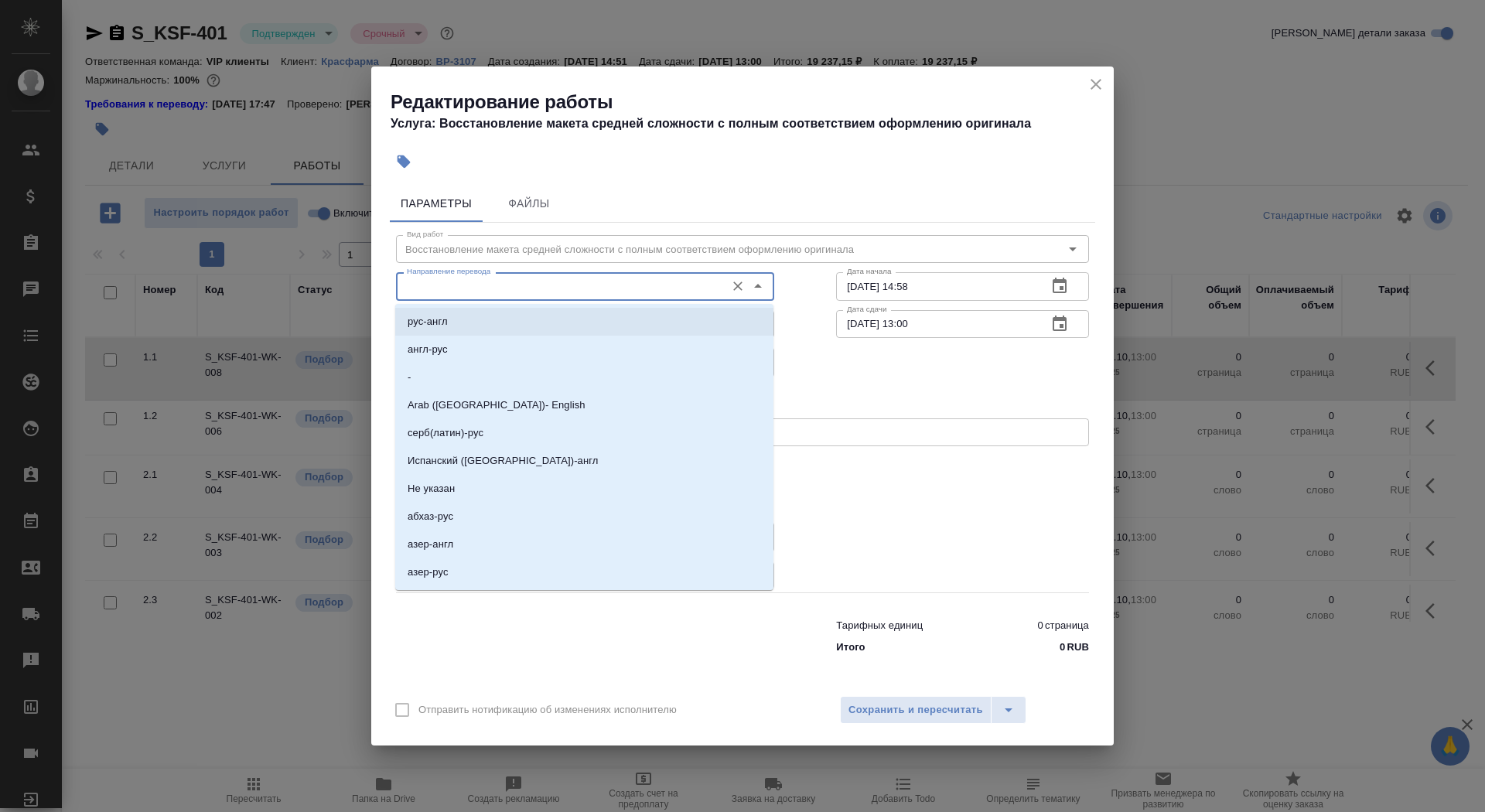
click at [547, 320] on li "рус-англ" at bounding box center [585, 321] width 378 height 28
type input "рус-англ"
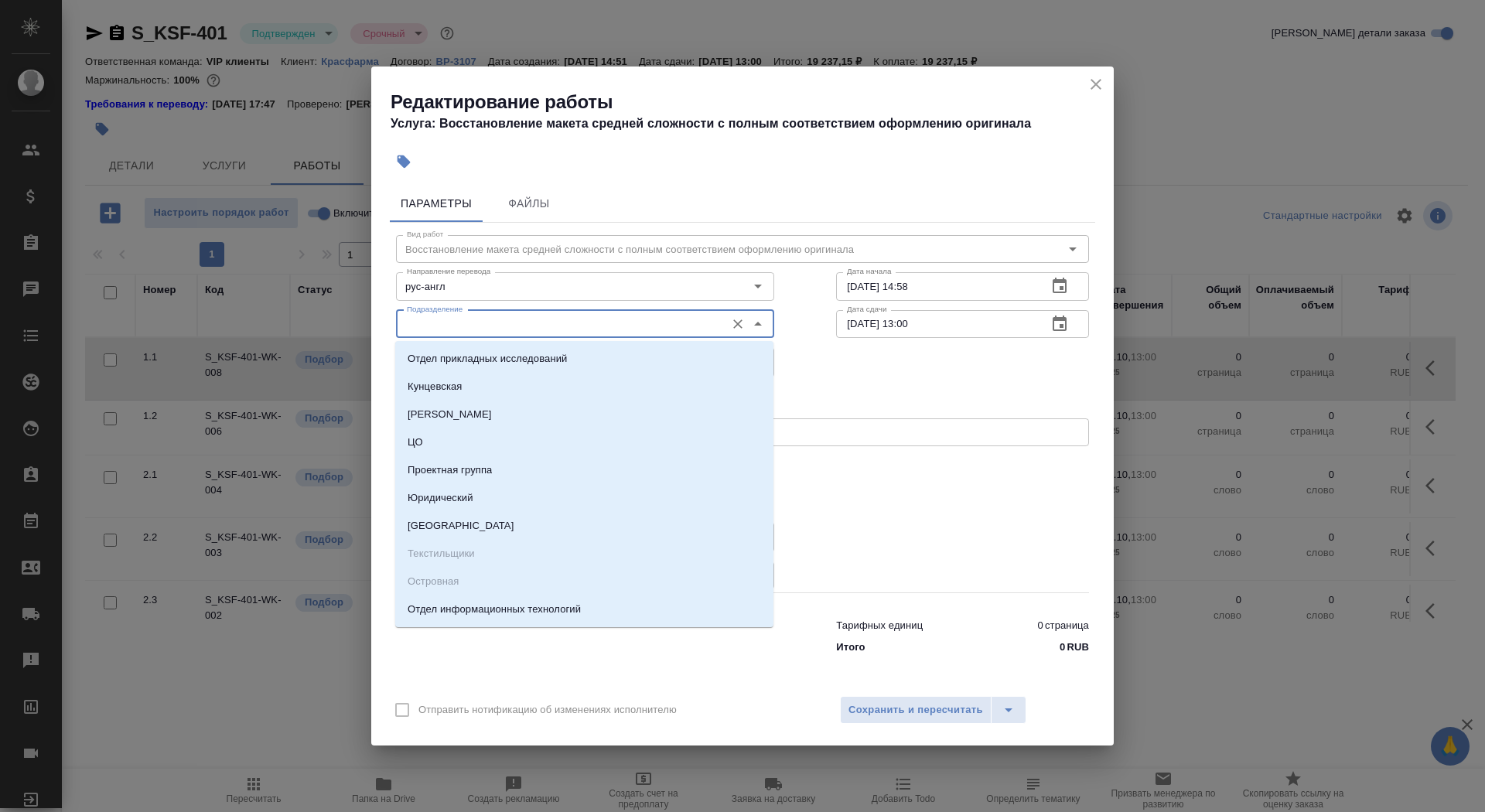
click at [537, 320] on input "Подразделение" at bounding box center [559, 324] width 317 height 19
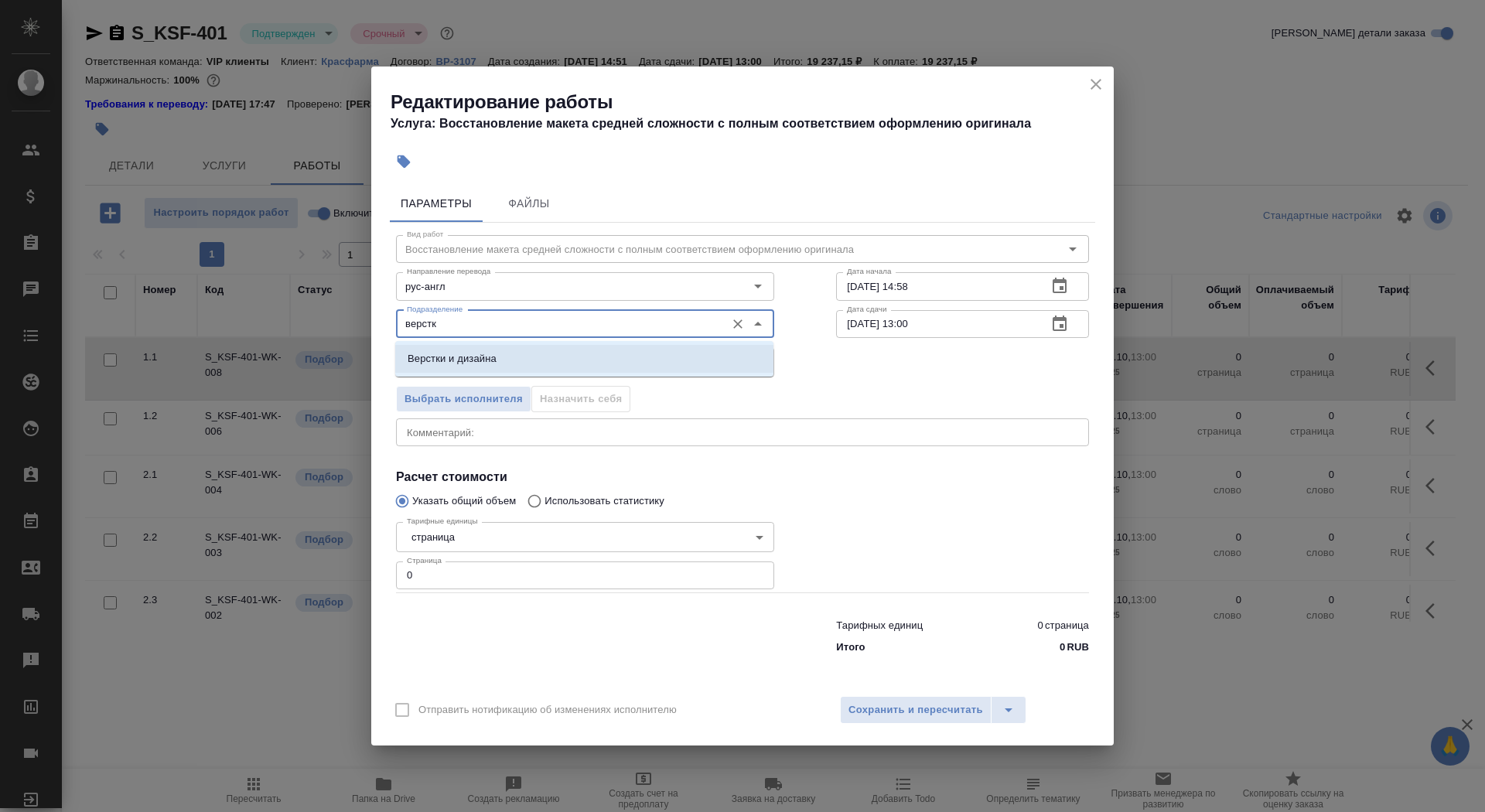
click at [486, 358] on p "Верстки и дизайна" at bounding box center [452, 358] width 89 height 16
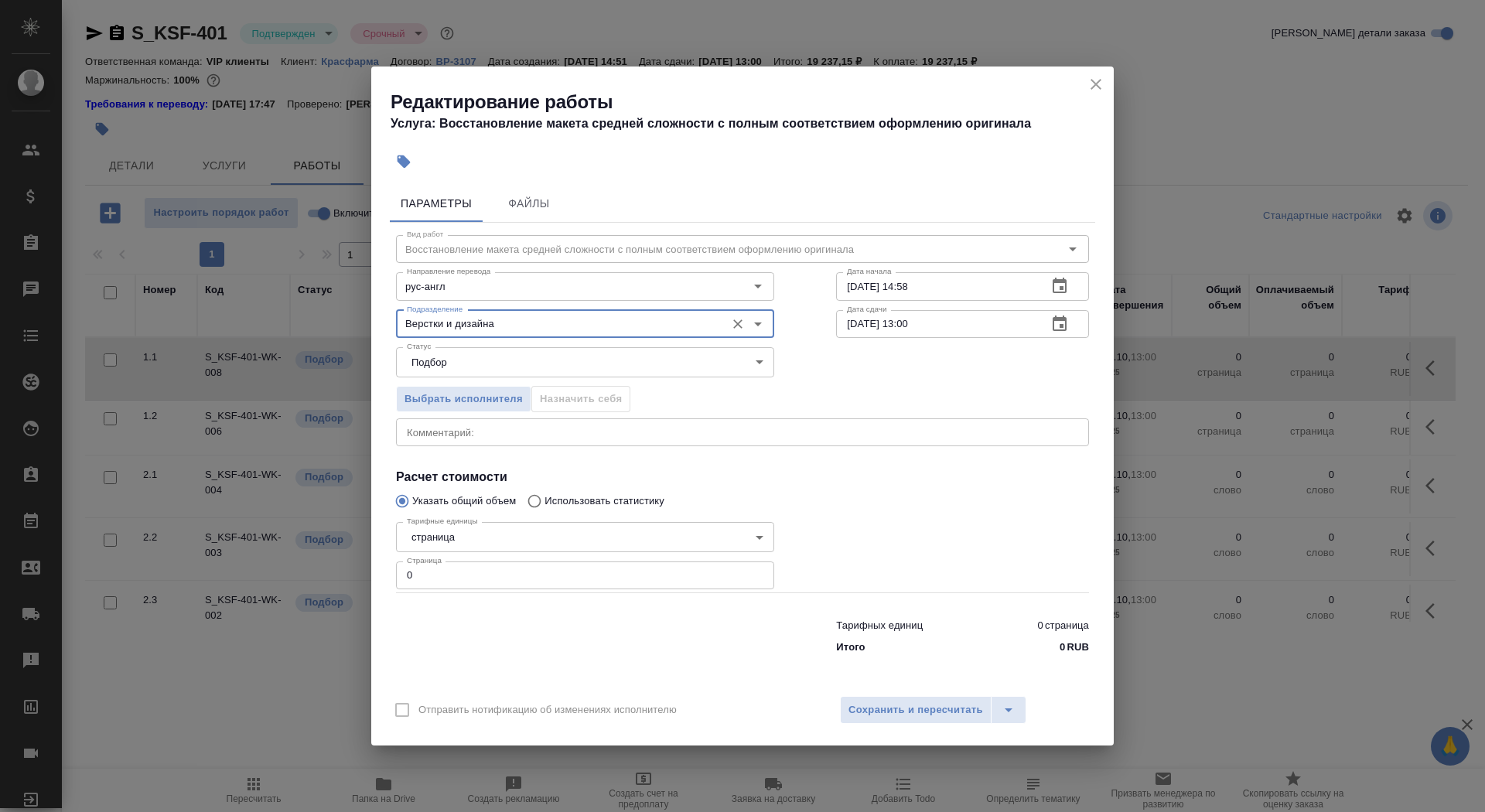
type input "Верстки и дизайна"
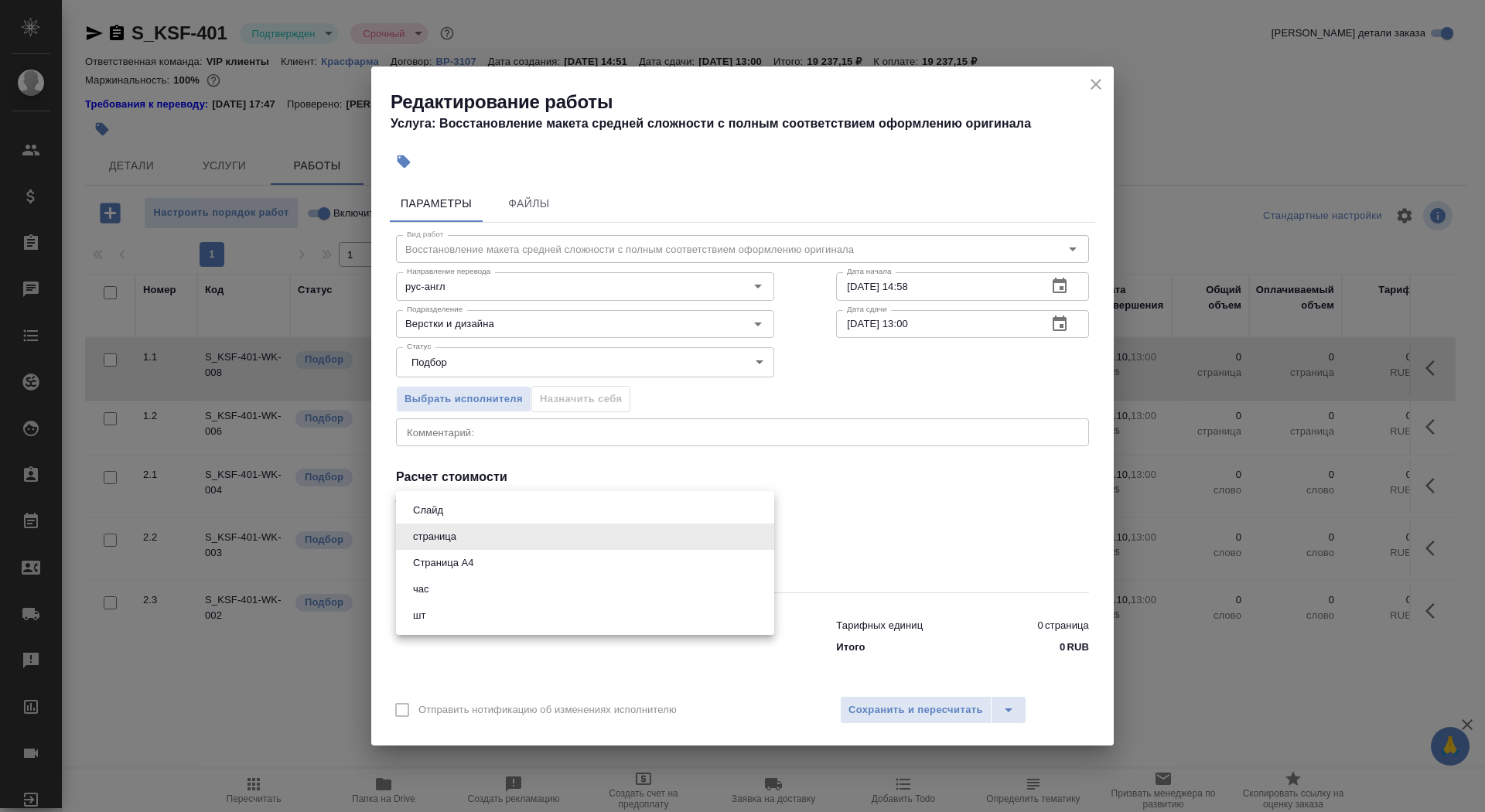
click at [474, 548] on body "🙏 .cls-1 fill:#fff; AWATERA Saydasheva Dilyara Клиенты Спецификации Заказы 0 Ча…" at bounding box center [742, 406] width 1485 height 812
click at [477, 564] on button "Страница А4" at bounding box center [443, 563] width 69 height 17
type input "5f036ec4e16dec2d6b59c8ff"
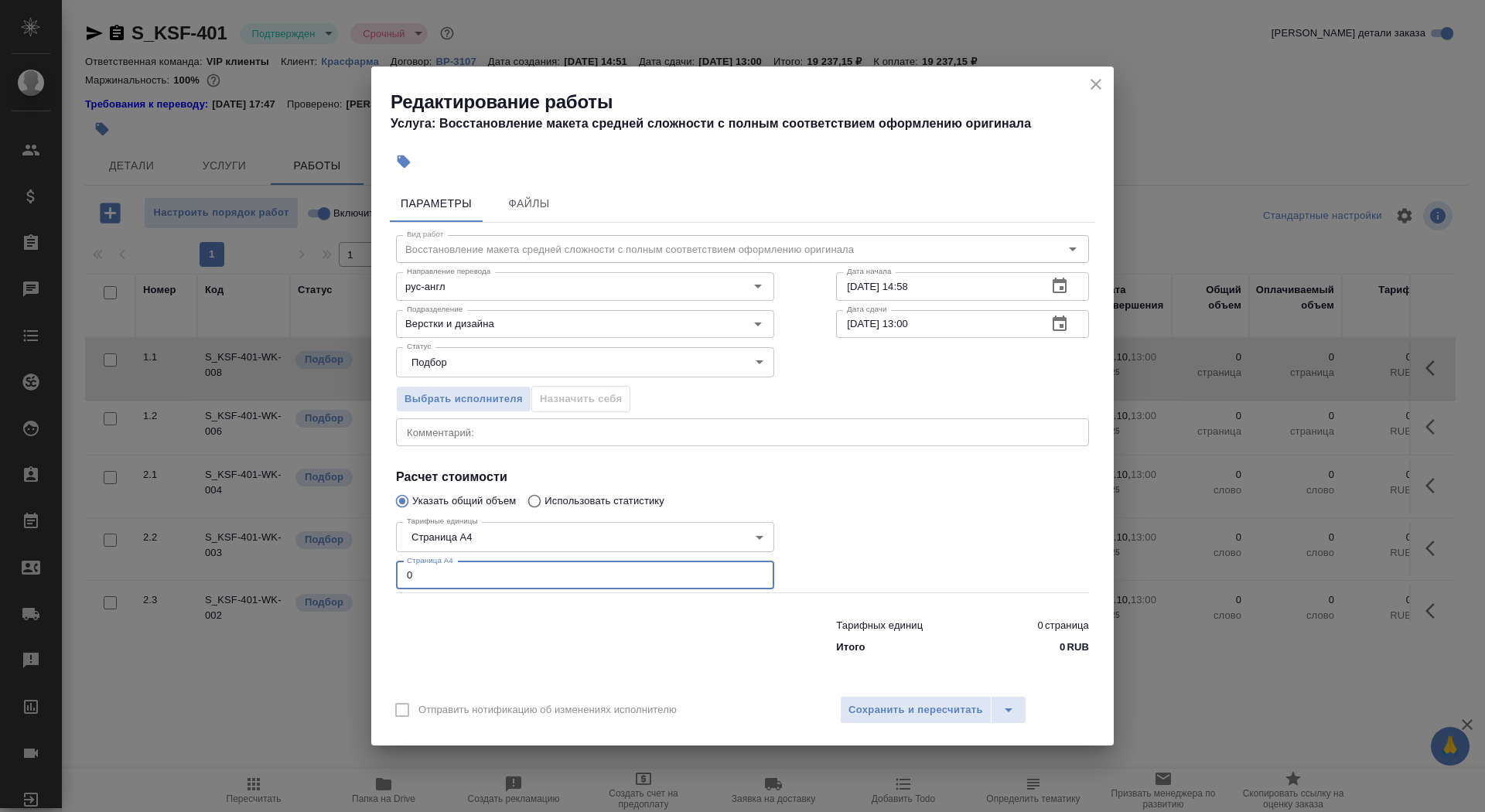
click at [472, 577] on input "0" at bounding box center [585, 575] width 378 height 28
type input "24"
click at [955, 280] on input "10.10.2025 14:58" at bounding box center [936, 286] width 199 height 28
click at [955, 290] on input "10.10.2025 14:58" at bounding box center [936, 286] width 199 height 28
type input "10.10.2025 15:32"
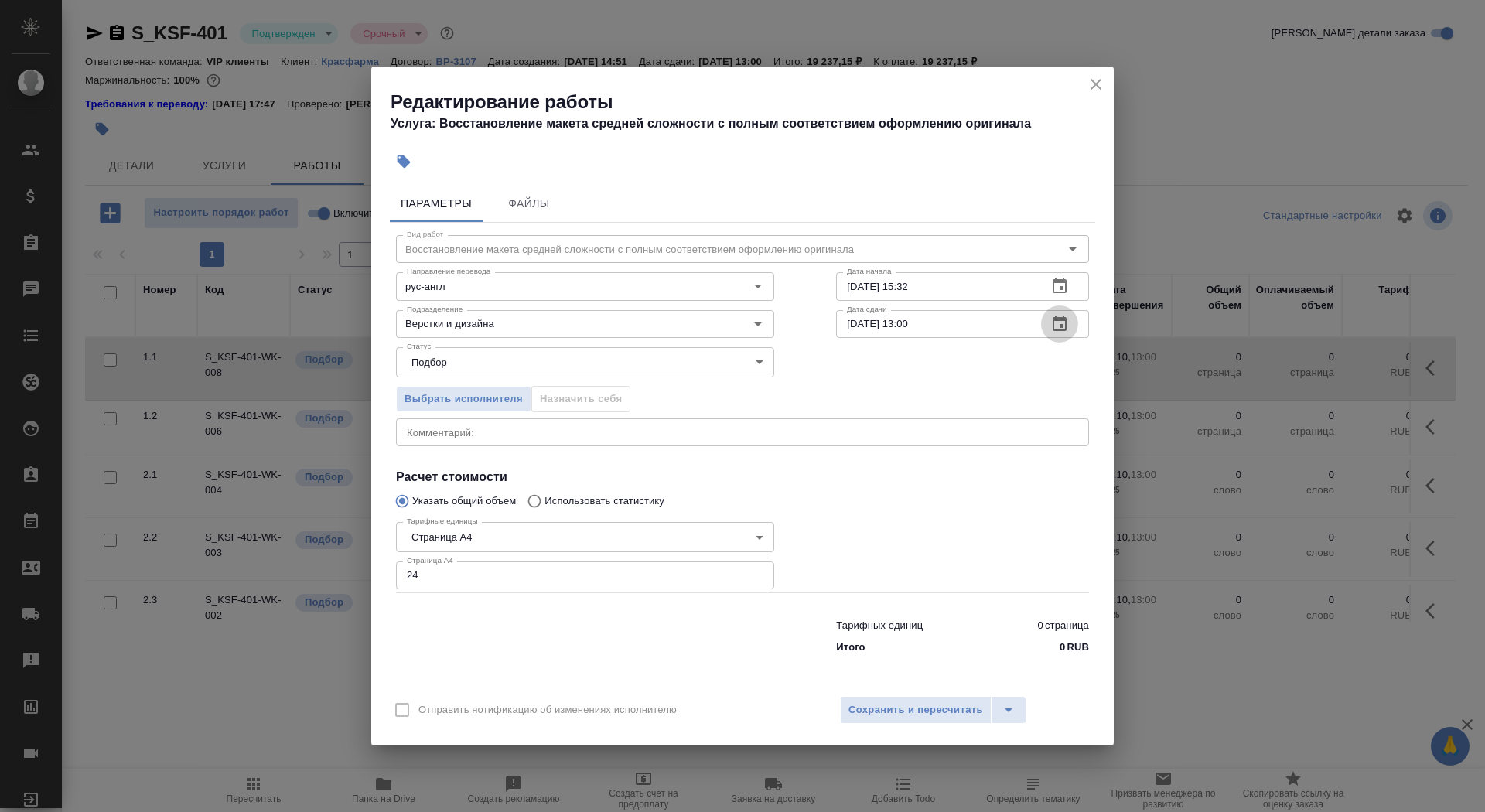
click at [1056, 325] on icon "button" at bounding box center [1060, 324] width 19 height 19
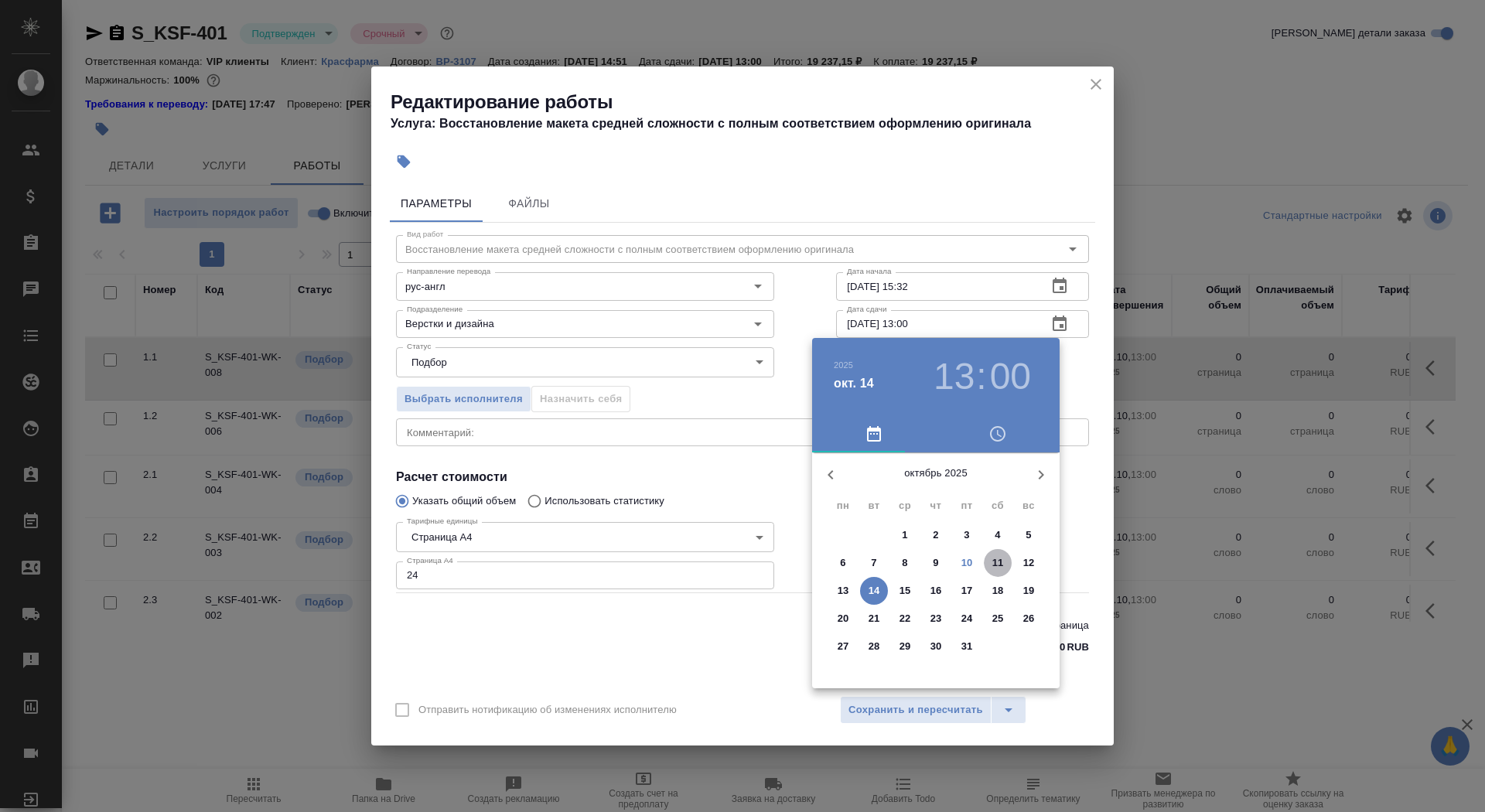
click at [990, 559] on span "11" at bounding box center [998, 562] width 28 height 16
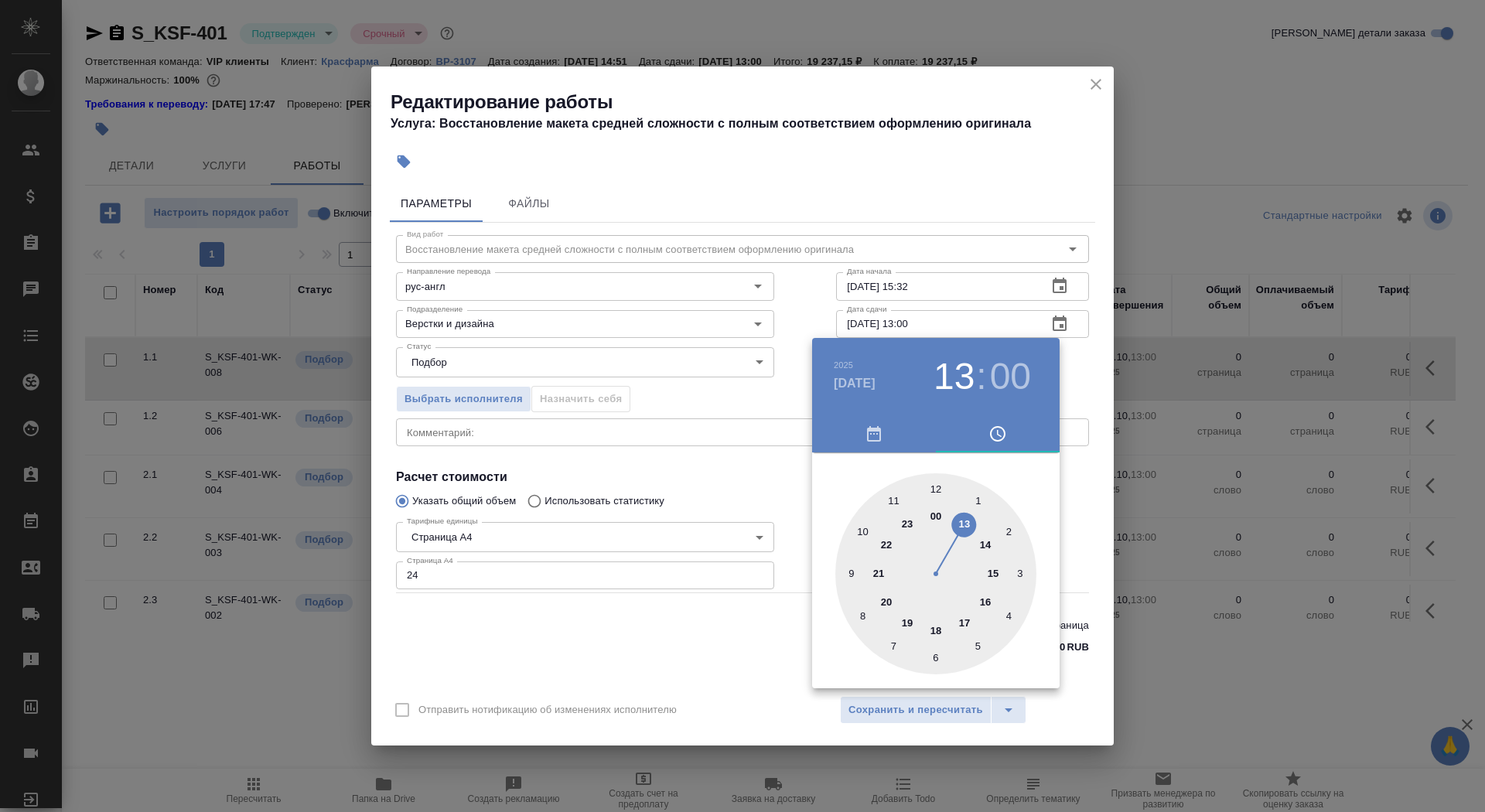
click at [863, 530] on div at bounding box center [936, 573] width 201 height 201
type input "11.10.2025 10:00"
click at [660, 443] on div at bounding box center [742, 406] width 1485 height 812
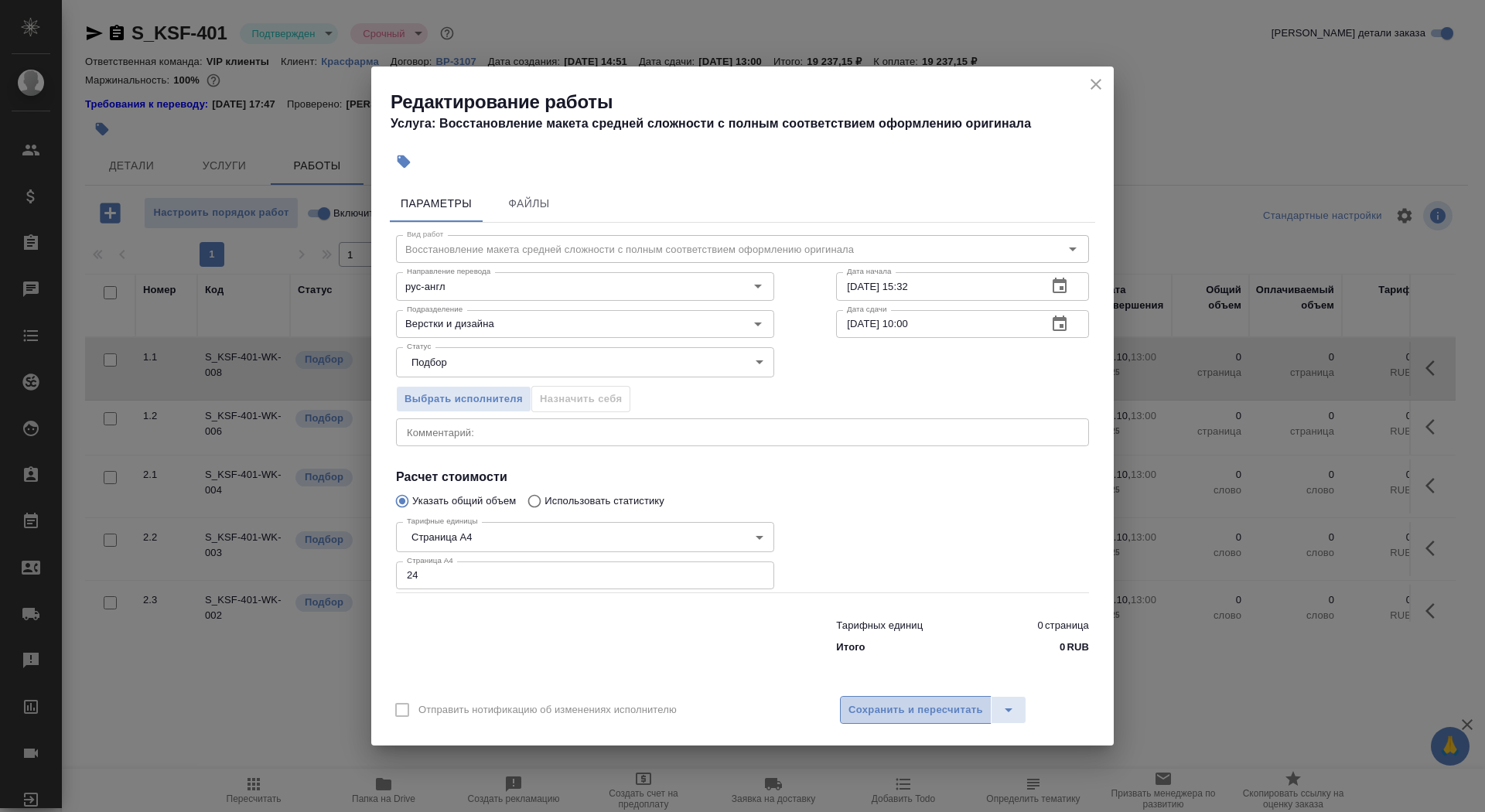
click at [875, 711] on span "Сохранить и пересчитать" at bounding box center [915, 709] width 134 height 18
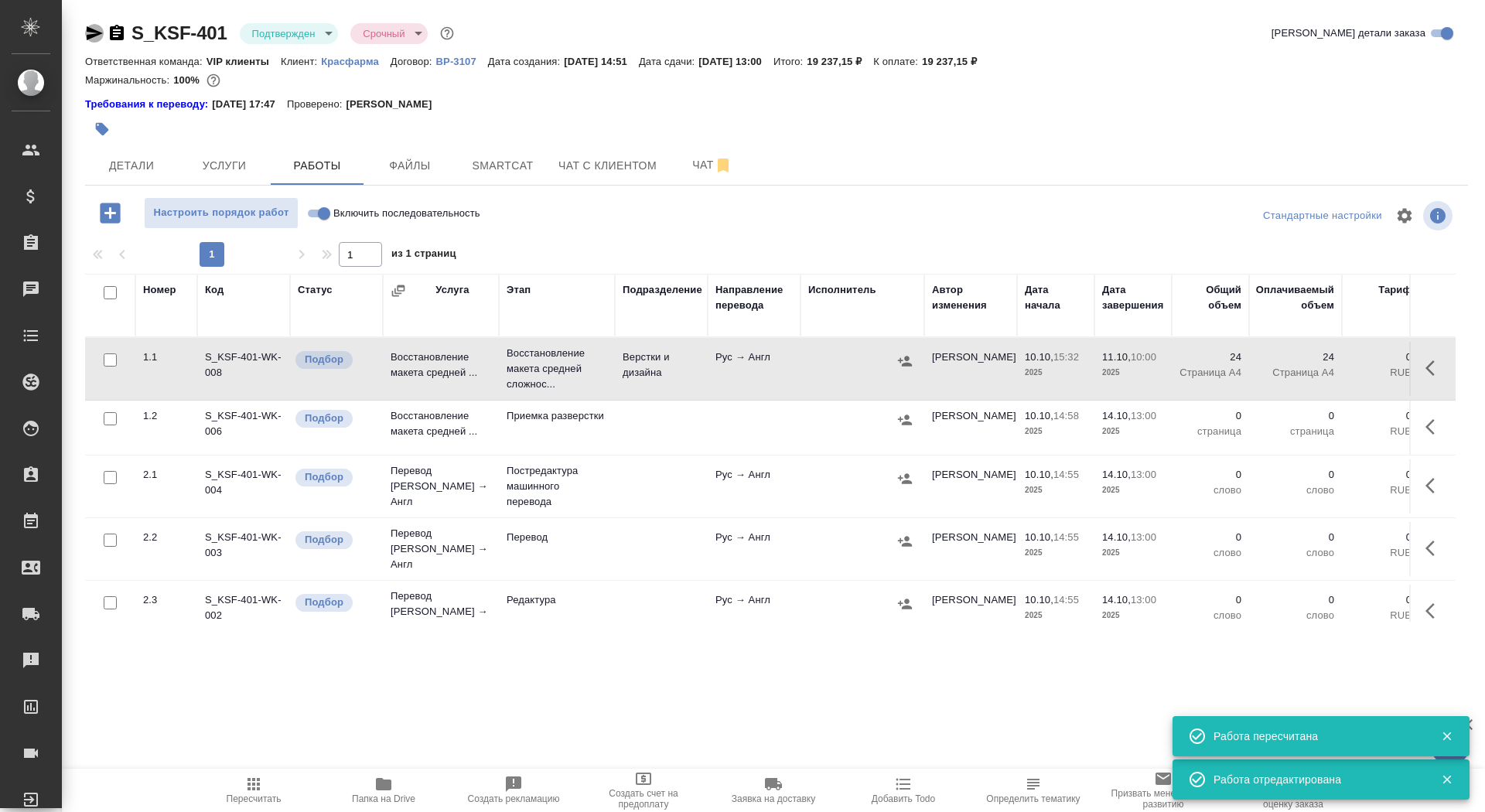
click at [86, 35] on icon "button" at bounding box center [94, 33] width 19 height 19
click at [92, 38] on icon "button" at bounding box center [95, 32] width 17 height 14
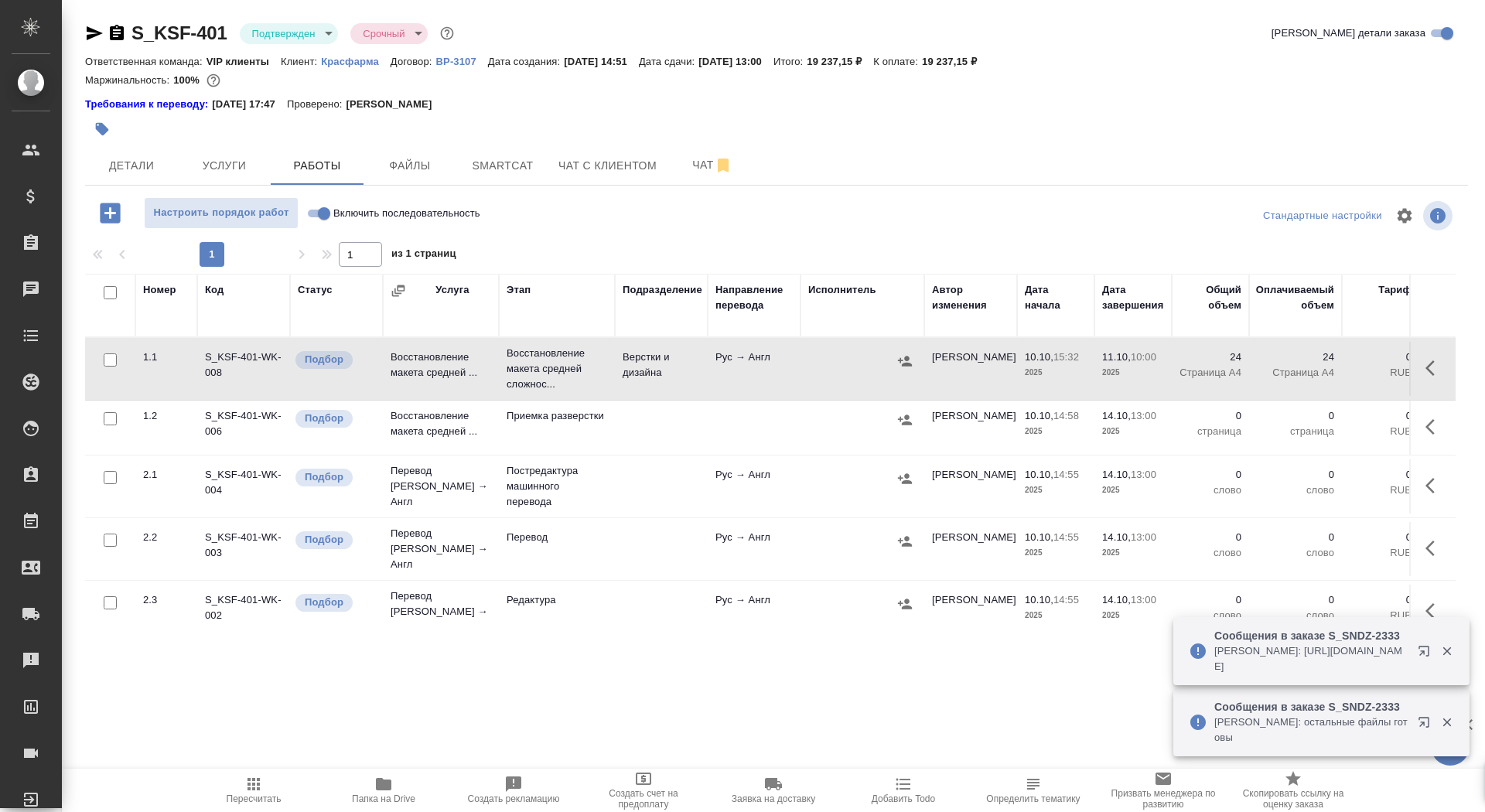
click at [94, 129] on icon "button" at bounding box center [102, 129] width 16 height 16
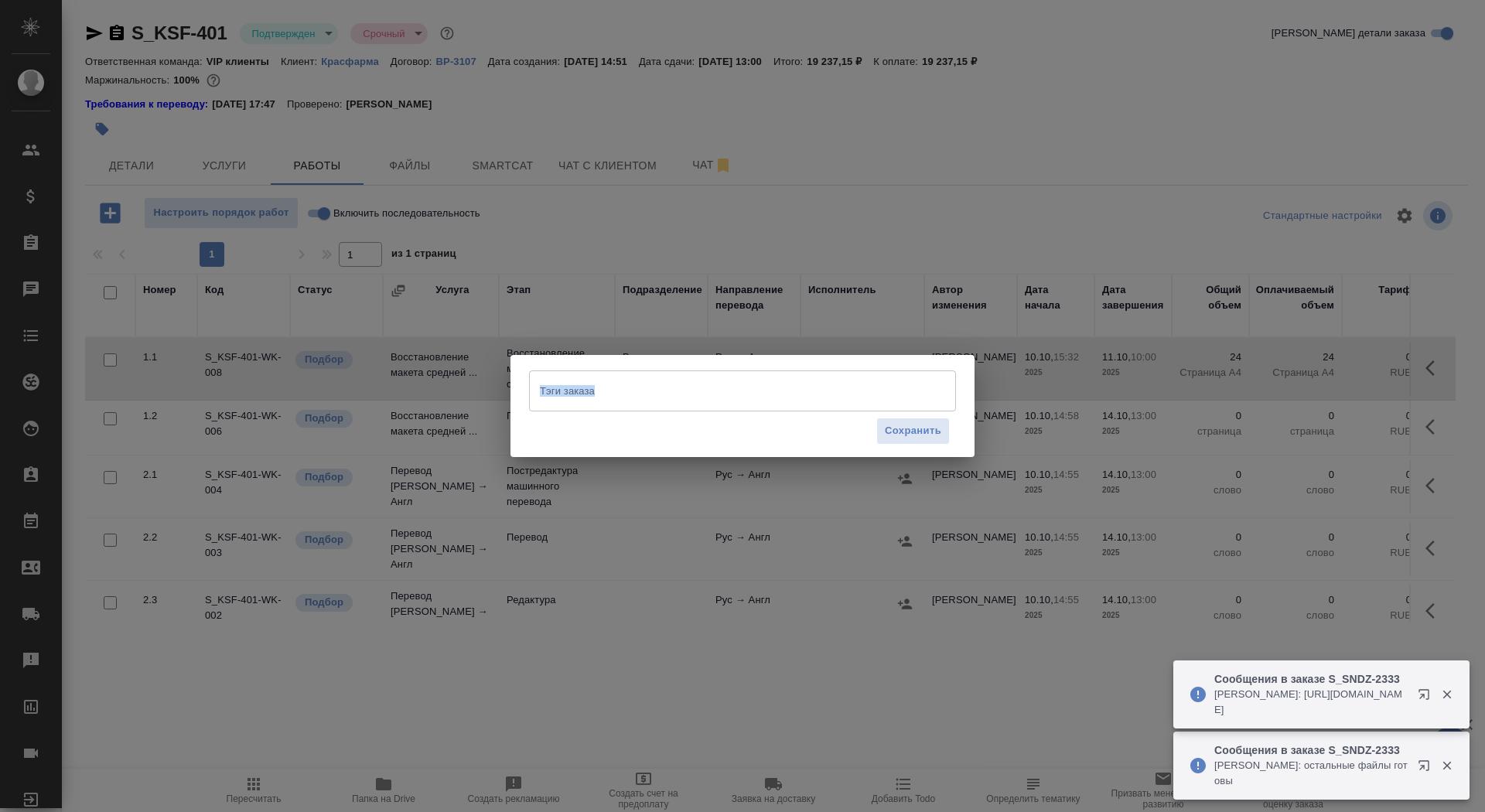
click at [632, 370] on div "Тэги заказа Тэги заказа Сохранить" at bounding box center [742, 405] width 464 height 101
click at [630, 386] on input "Тэги заказа" at bounding box center [728, 390] width 384 height 26
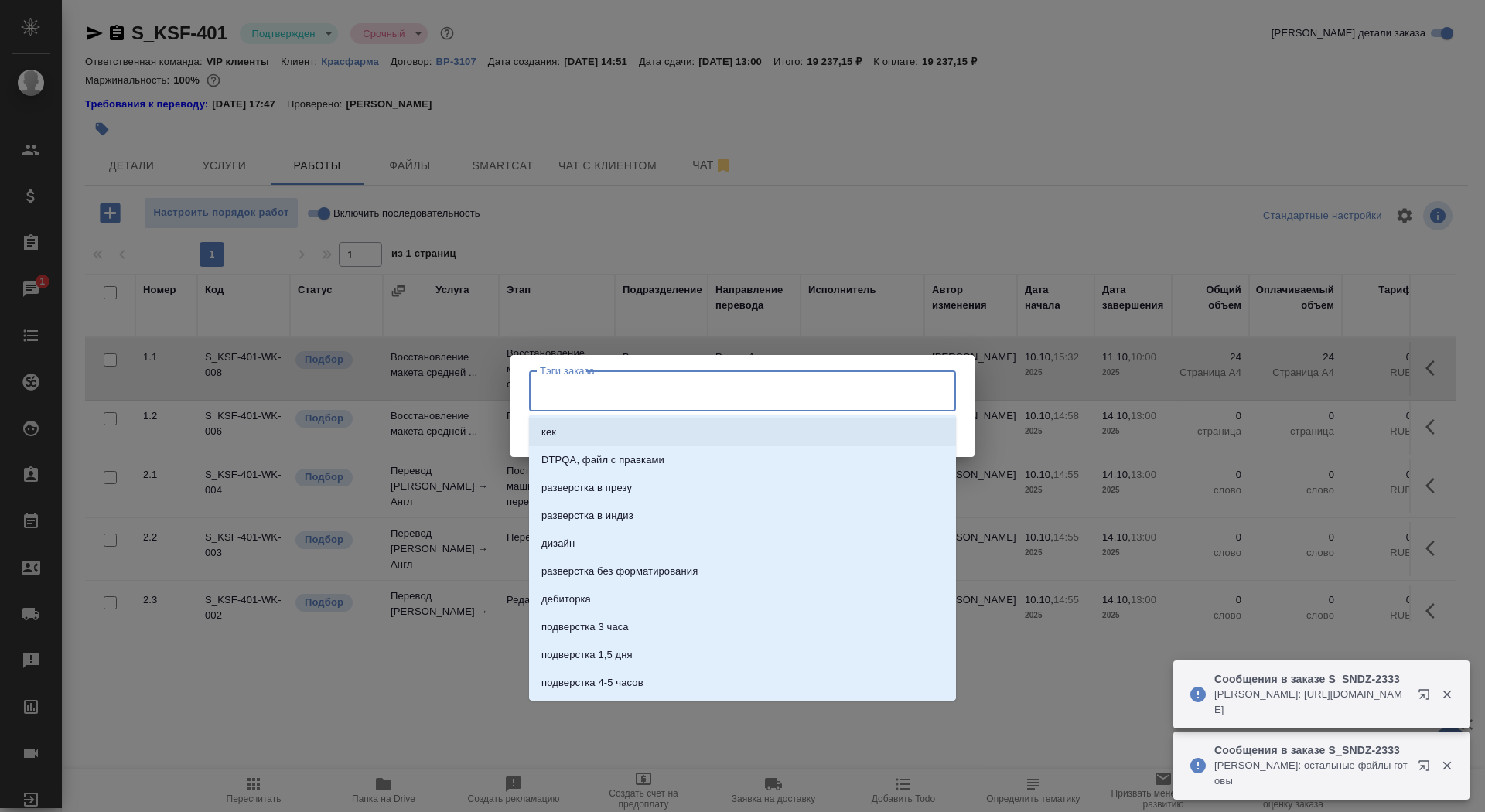
click at [846, 378] on input "Тэги заказа" at bounding box center [728, 390] width 384 height 26
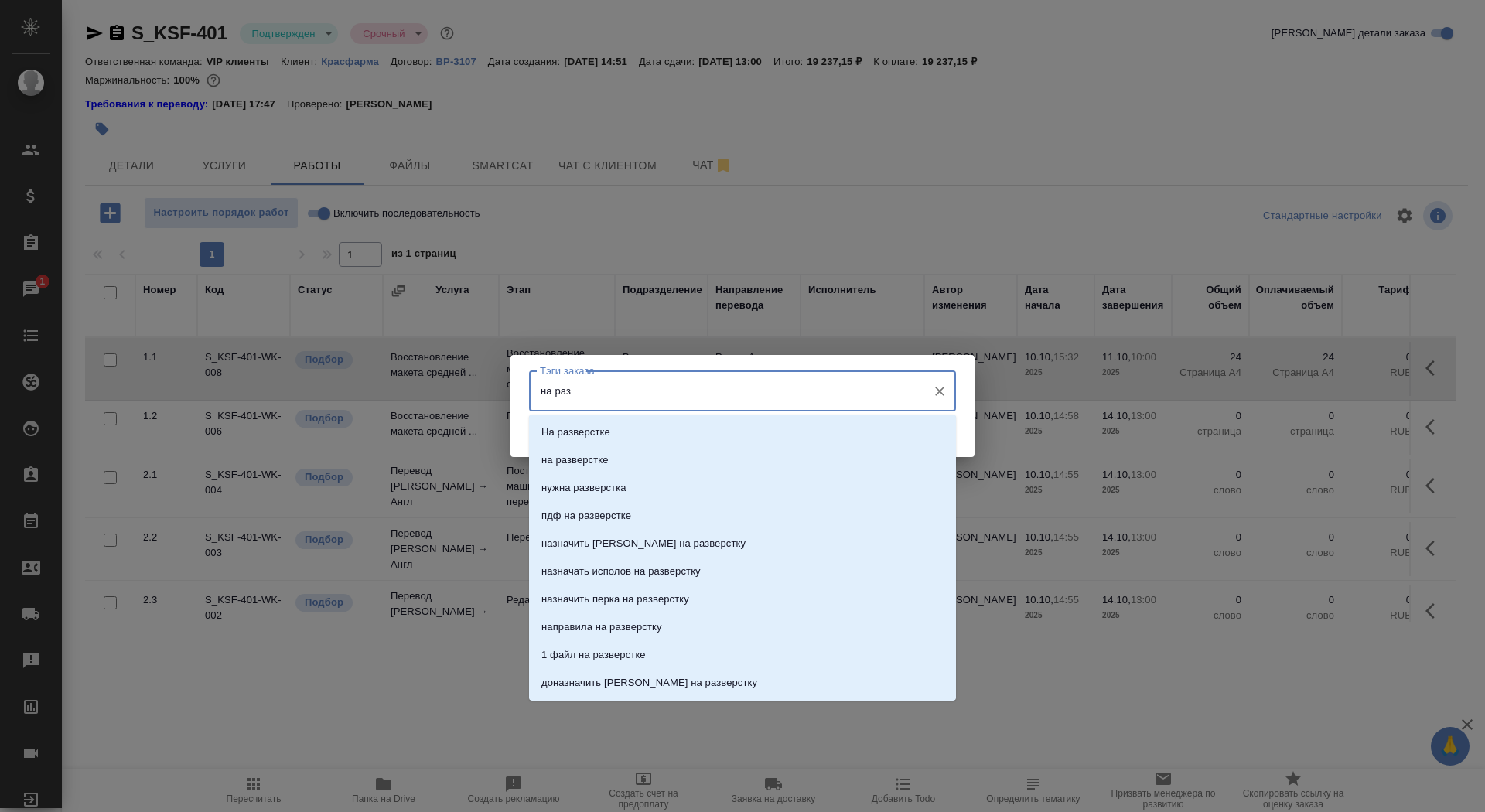
type input "на разв"
click at [841, 466] on li "на разверстке" at bounding box center [742, 460] width 427 height 28
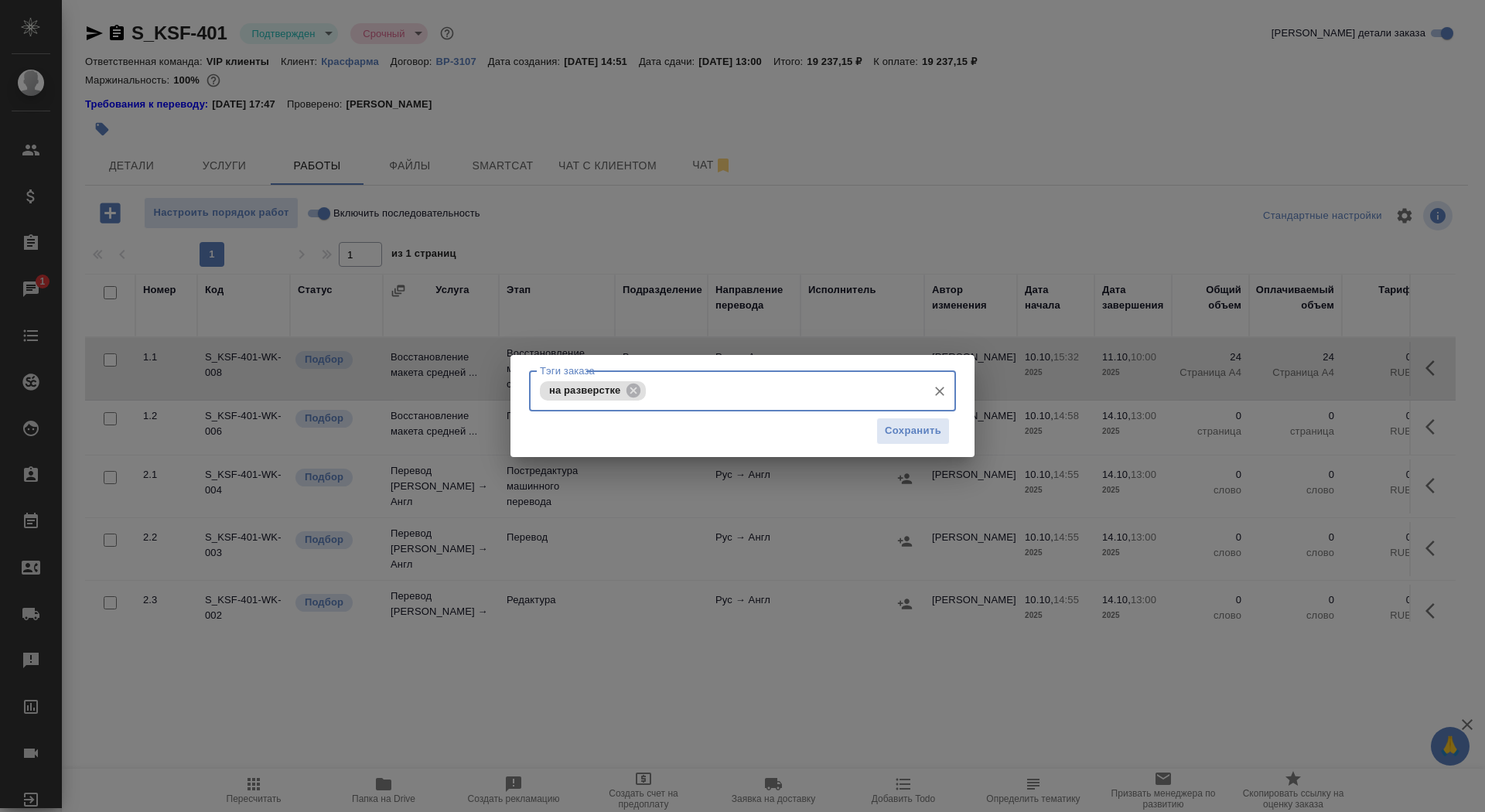
click at [912, 416] on div "Сохранить" at bounding box center [742, 431] width 427 height 40
click at [915, 431] on span "Сохранить" at bounding box center [912, 431] width 57 height 18
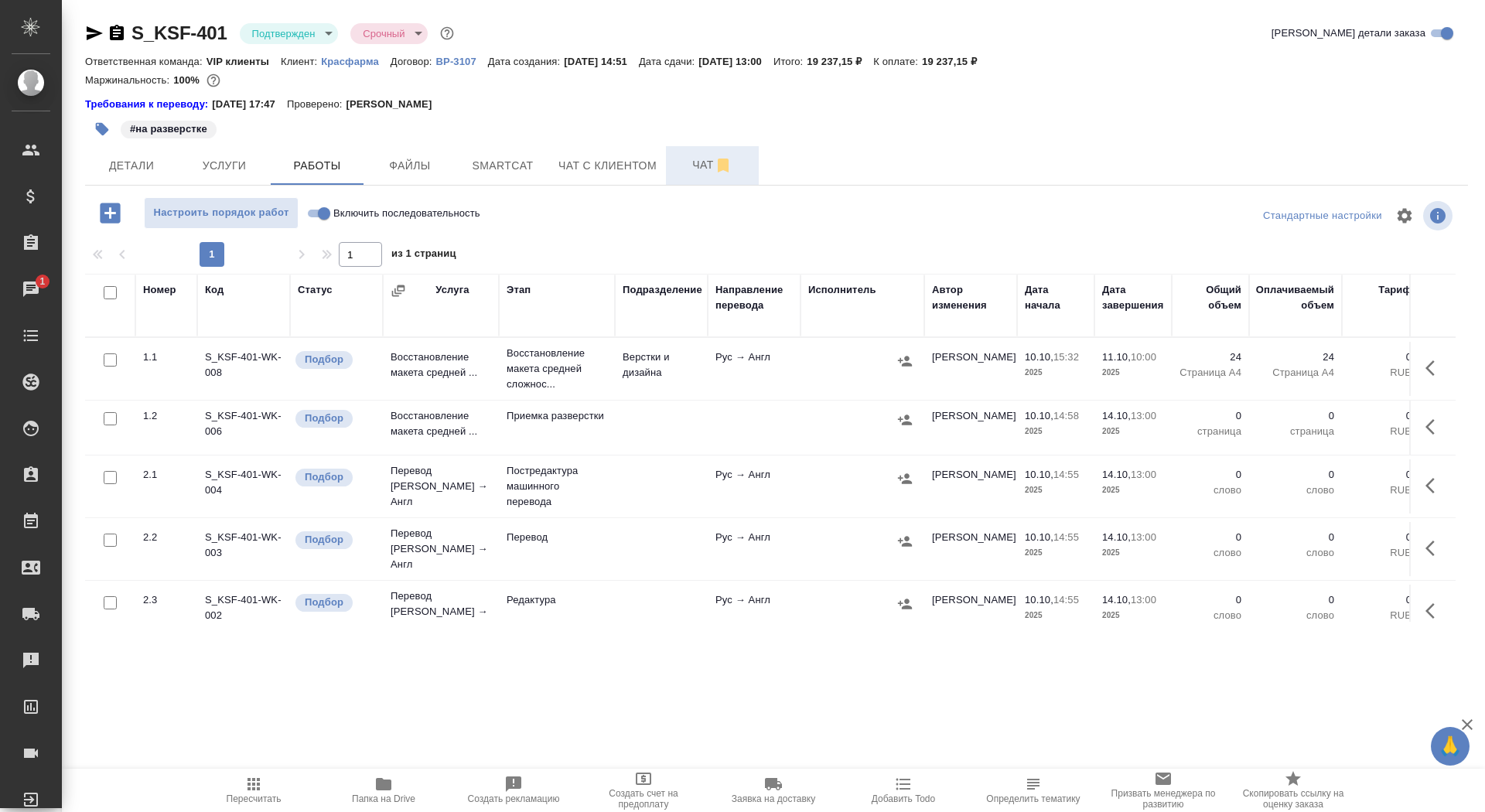
click at [687, 171] on span "Чат" at bounding box center [712, 165] width 74 height 19
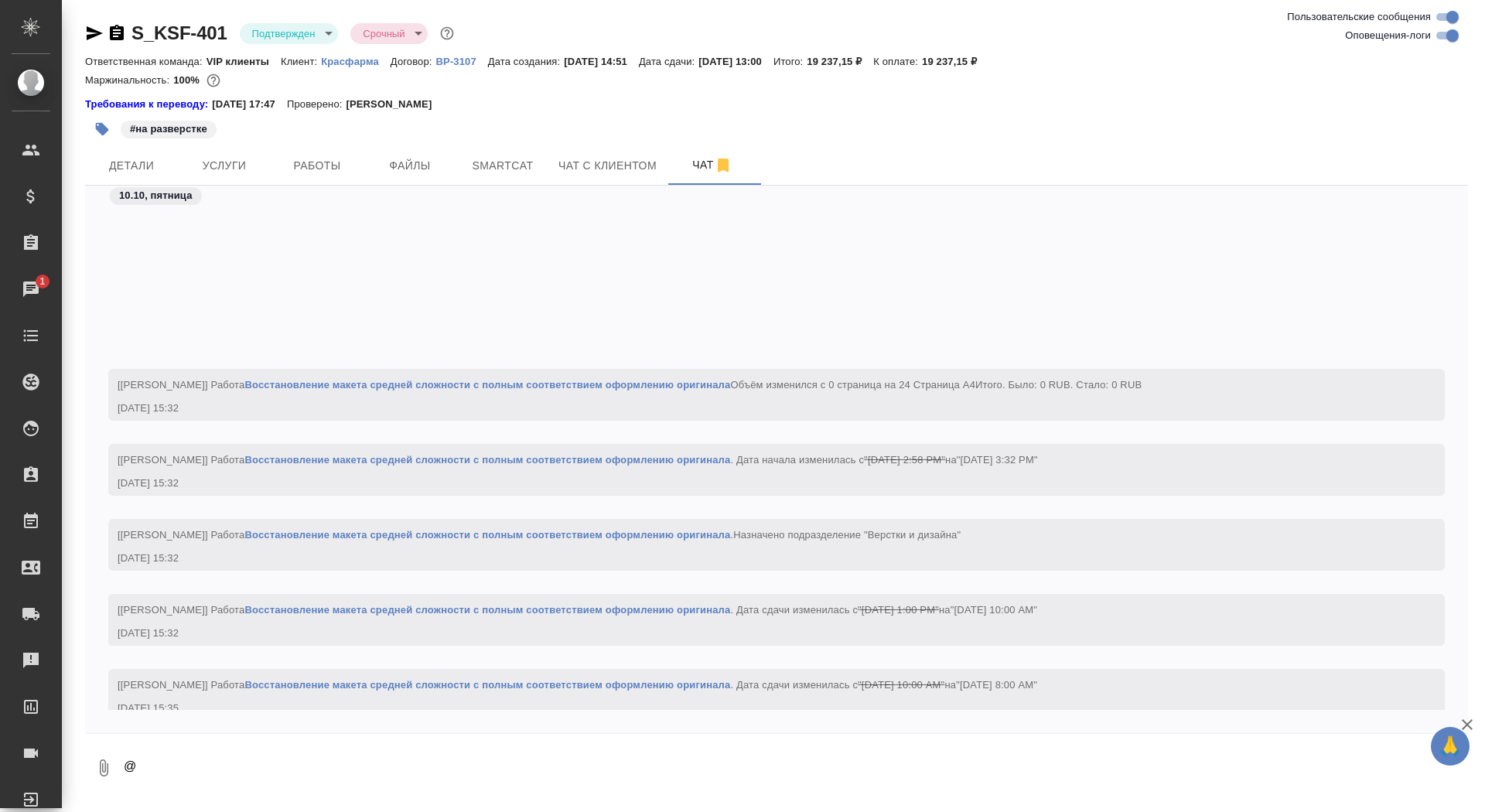
scroll to position [6695, 0]
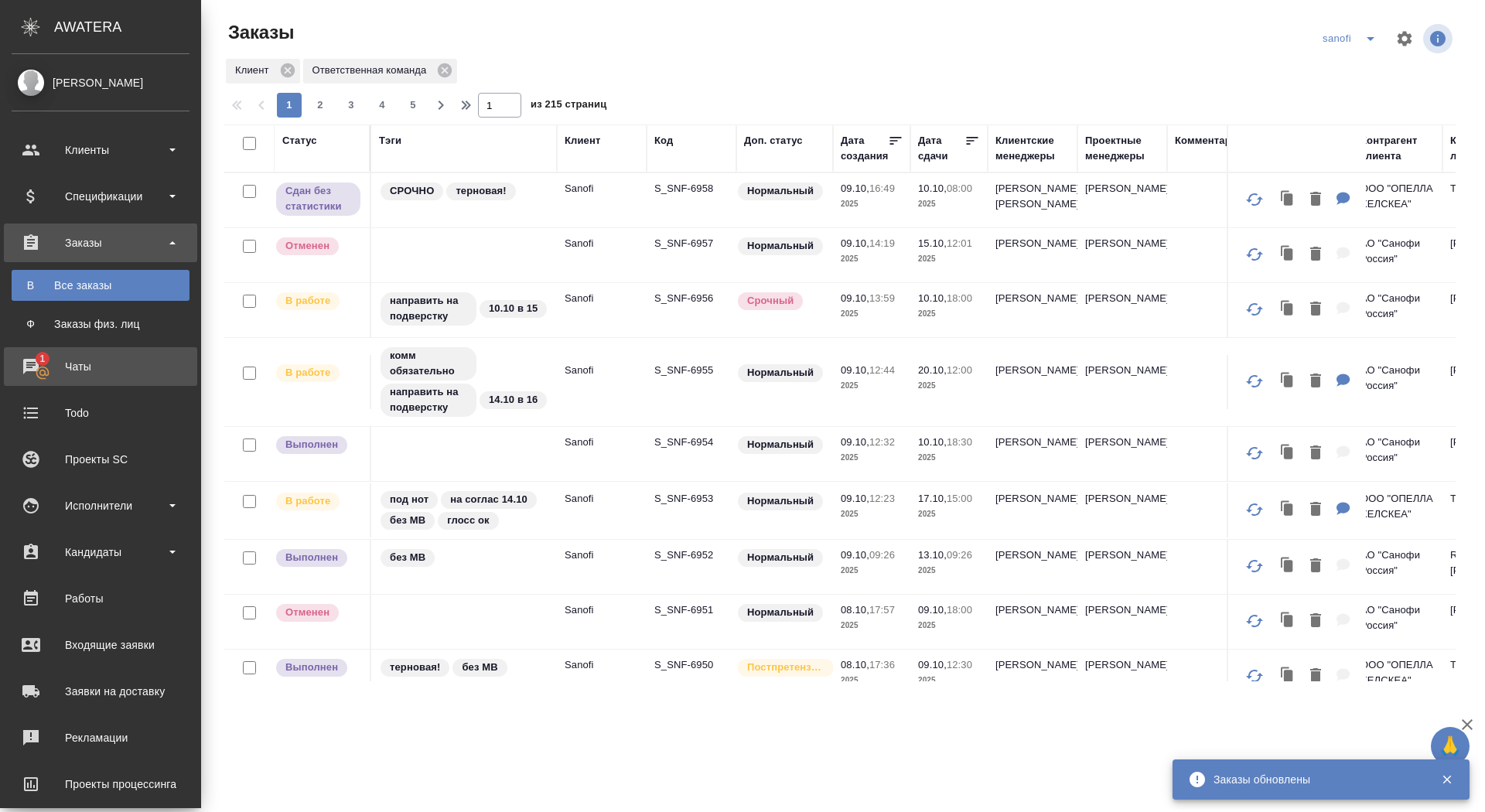
click at [60, 366] on div "Чаты" at bounding box center [101, 366] width 178 height 23
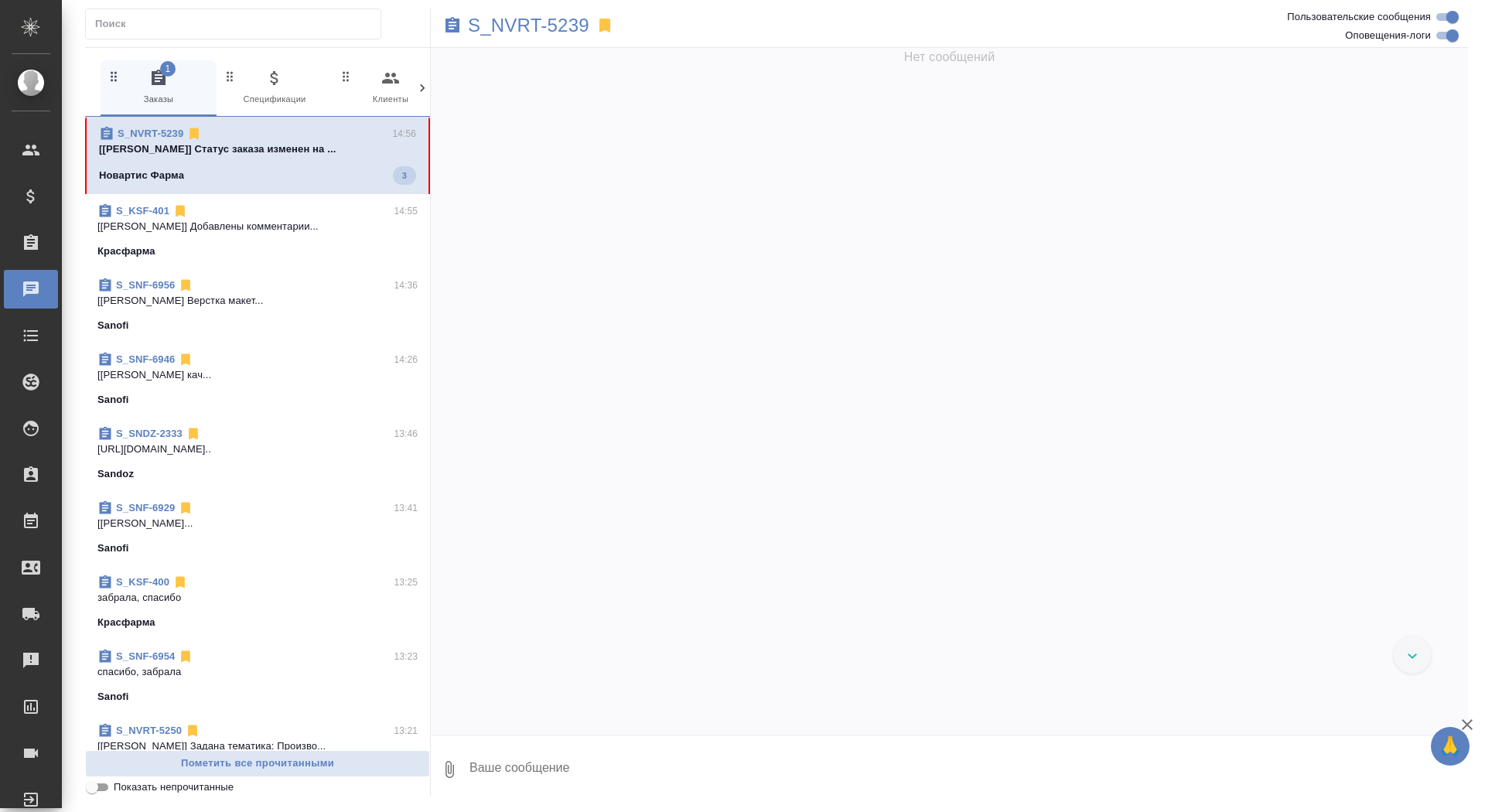
scroll to position [59523, 0]
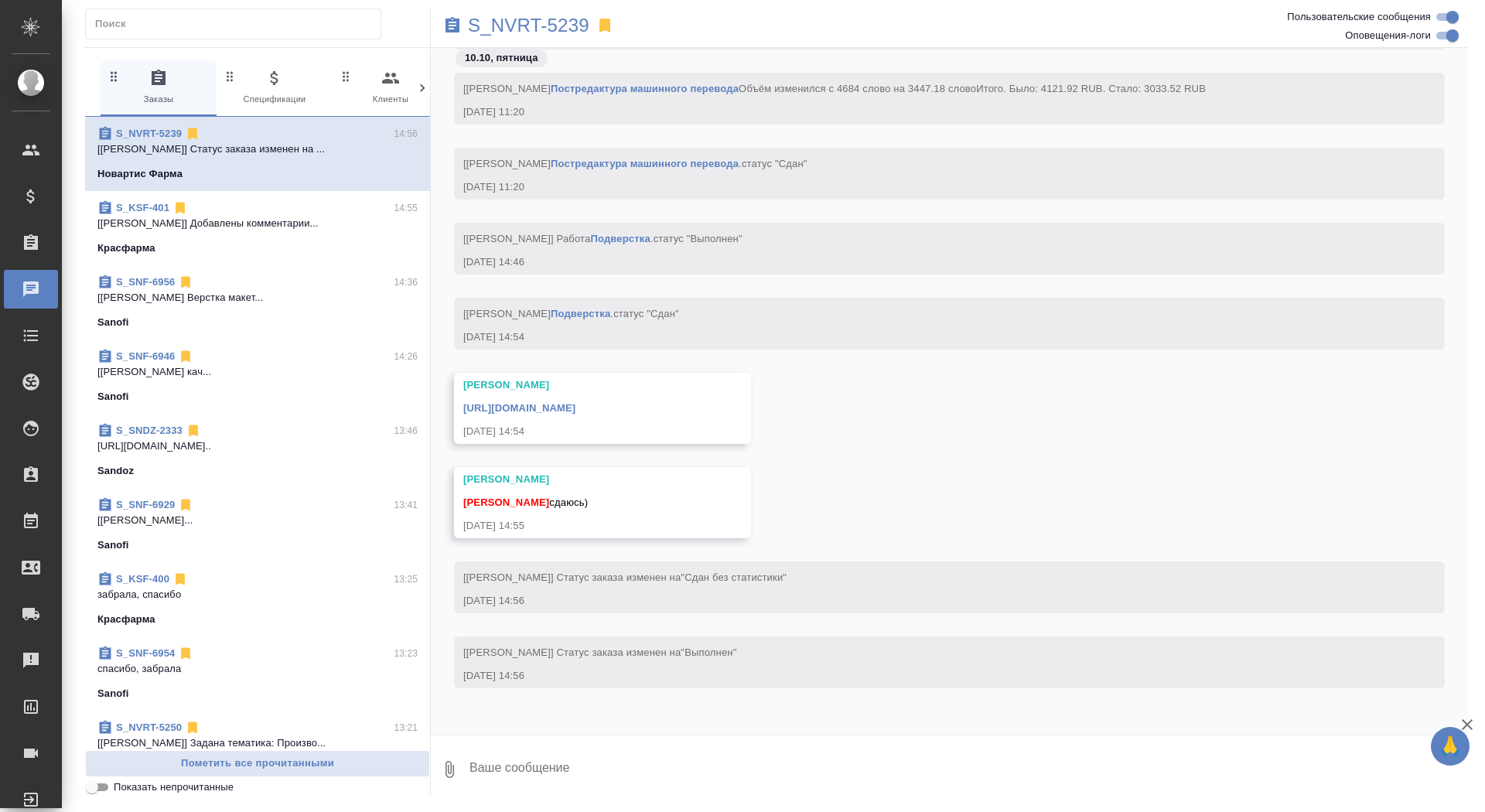
click at [598, 770] on textarea at bounding box center [968, 768] width 1000 height 53
type textarea "забрала, спасибо)"
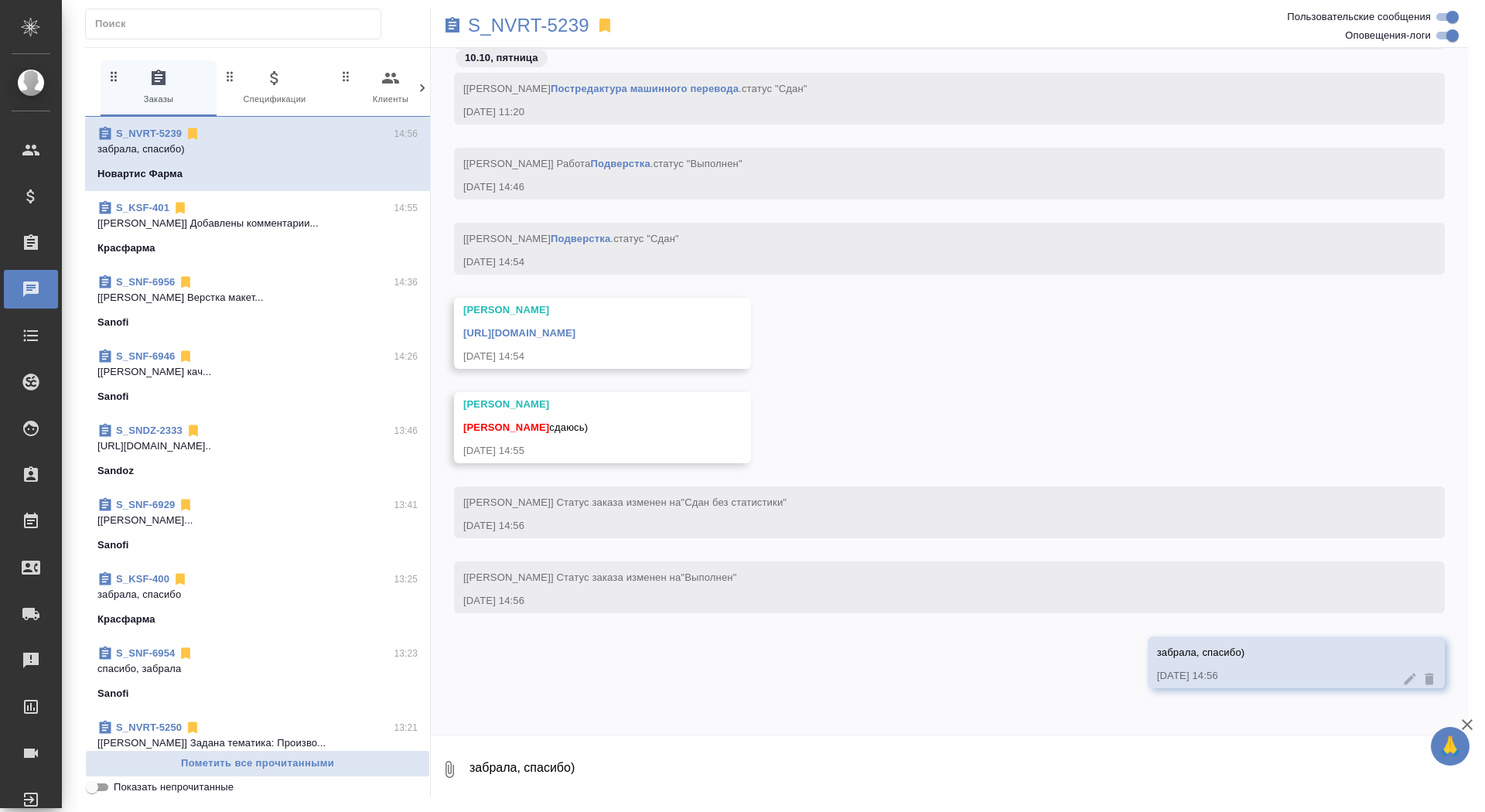
click at [575, 331] on link "https://drive.awatera.com/apps/files/files/10578295?dir=/Shares/Novartos_Pharma…" at bounding box center [519, 332] width 112 height 12
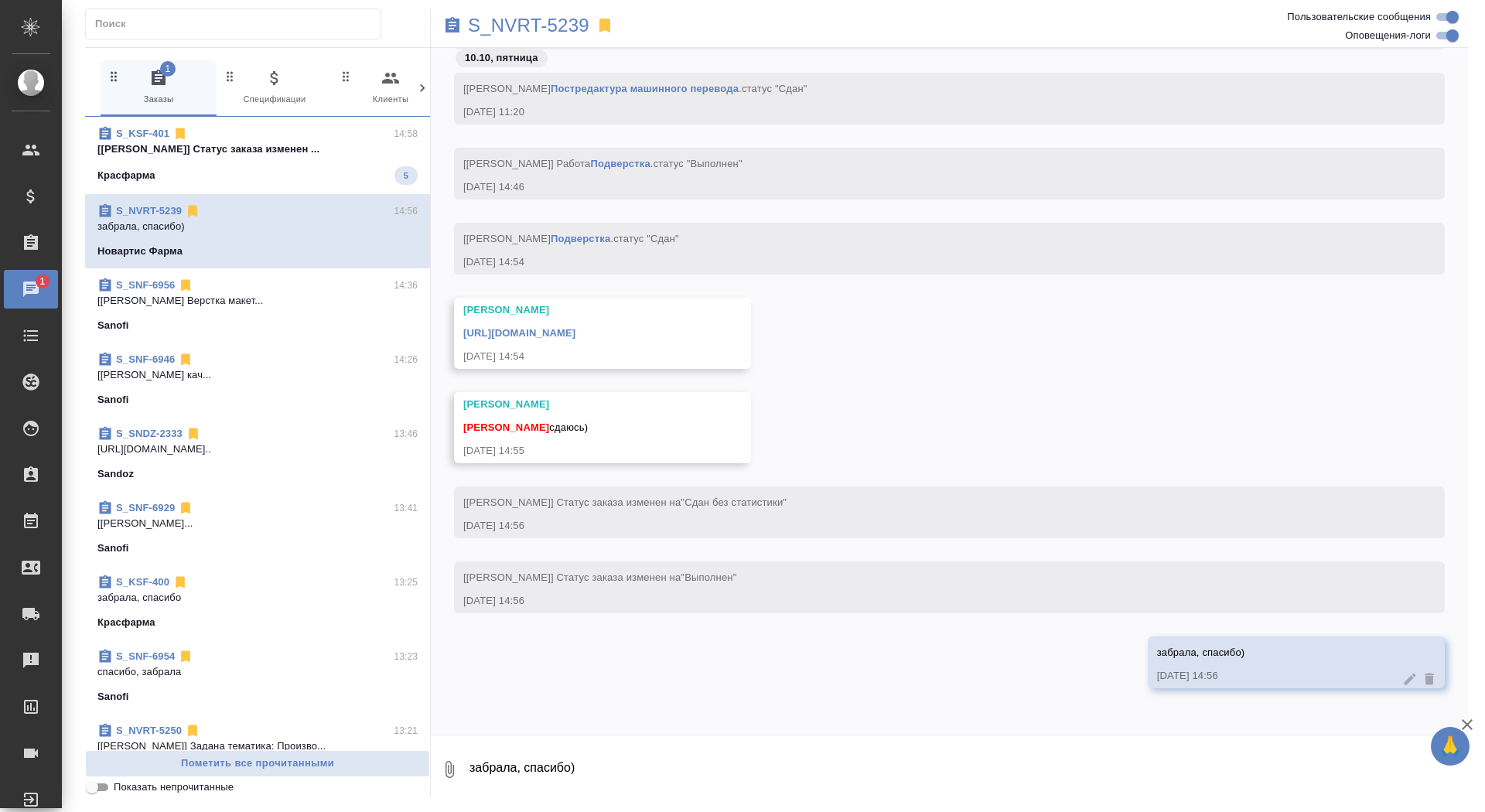
click at [259, 153] on p "[Петрова Валерия] Статус заказа изменен ..." at bounding box center [258, 149] width 321 height 16
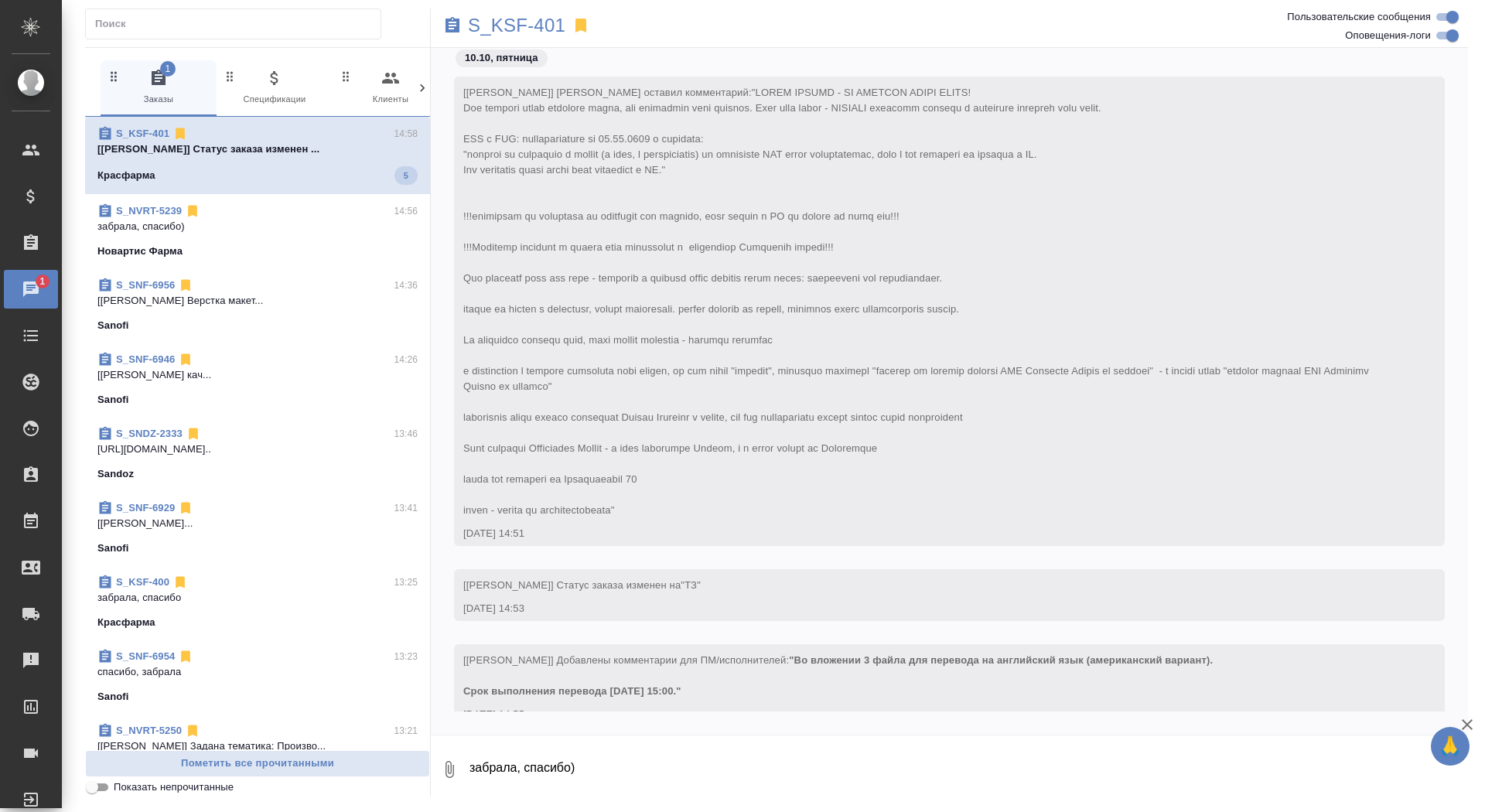
scroll to position [239, 0]
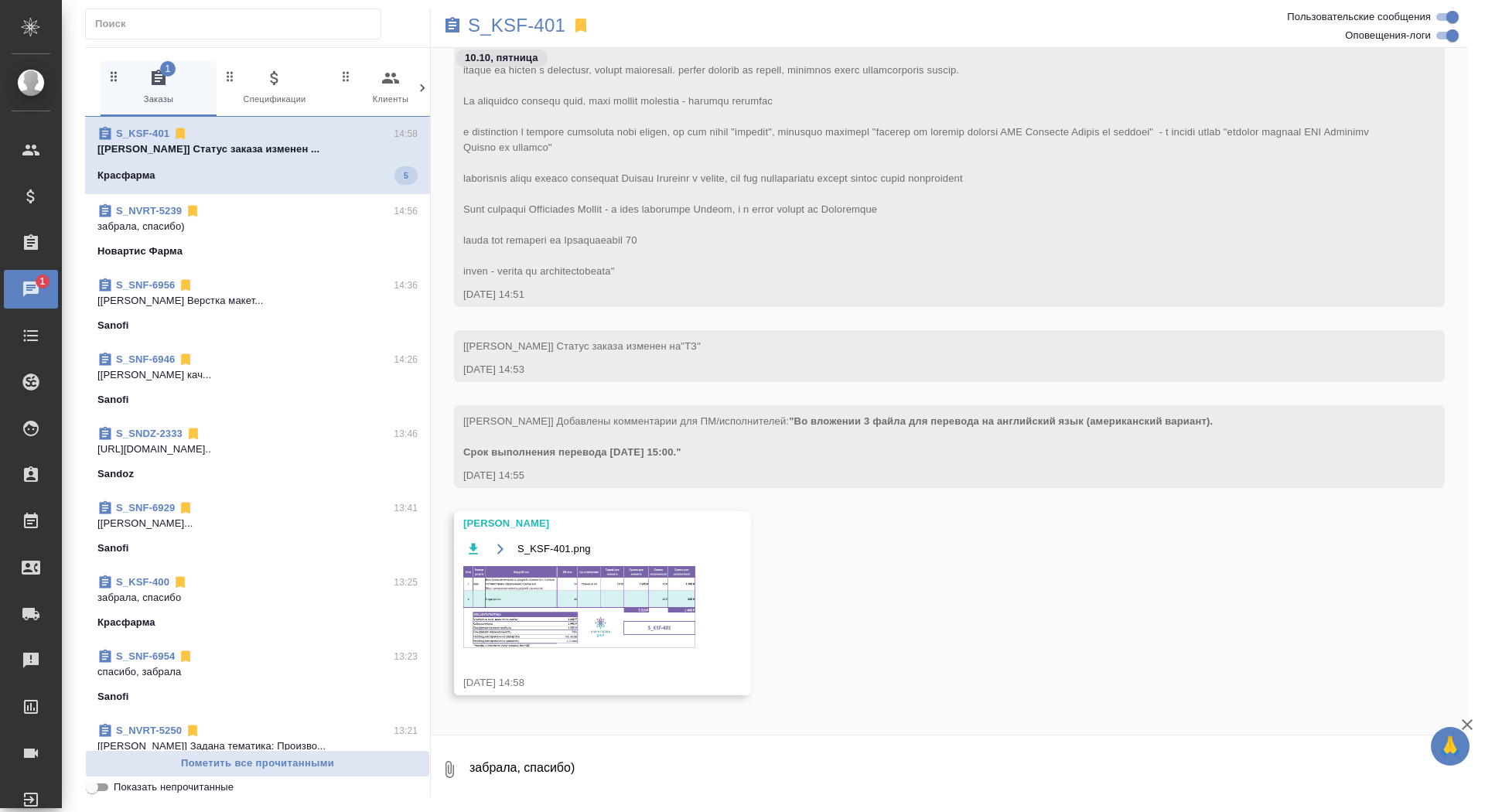
click at [513, 761] on textarea "забрала, спасибо)" at bounding box center [968, 768] width 1000 height 53
type textarea "спаисбочки"
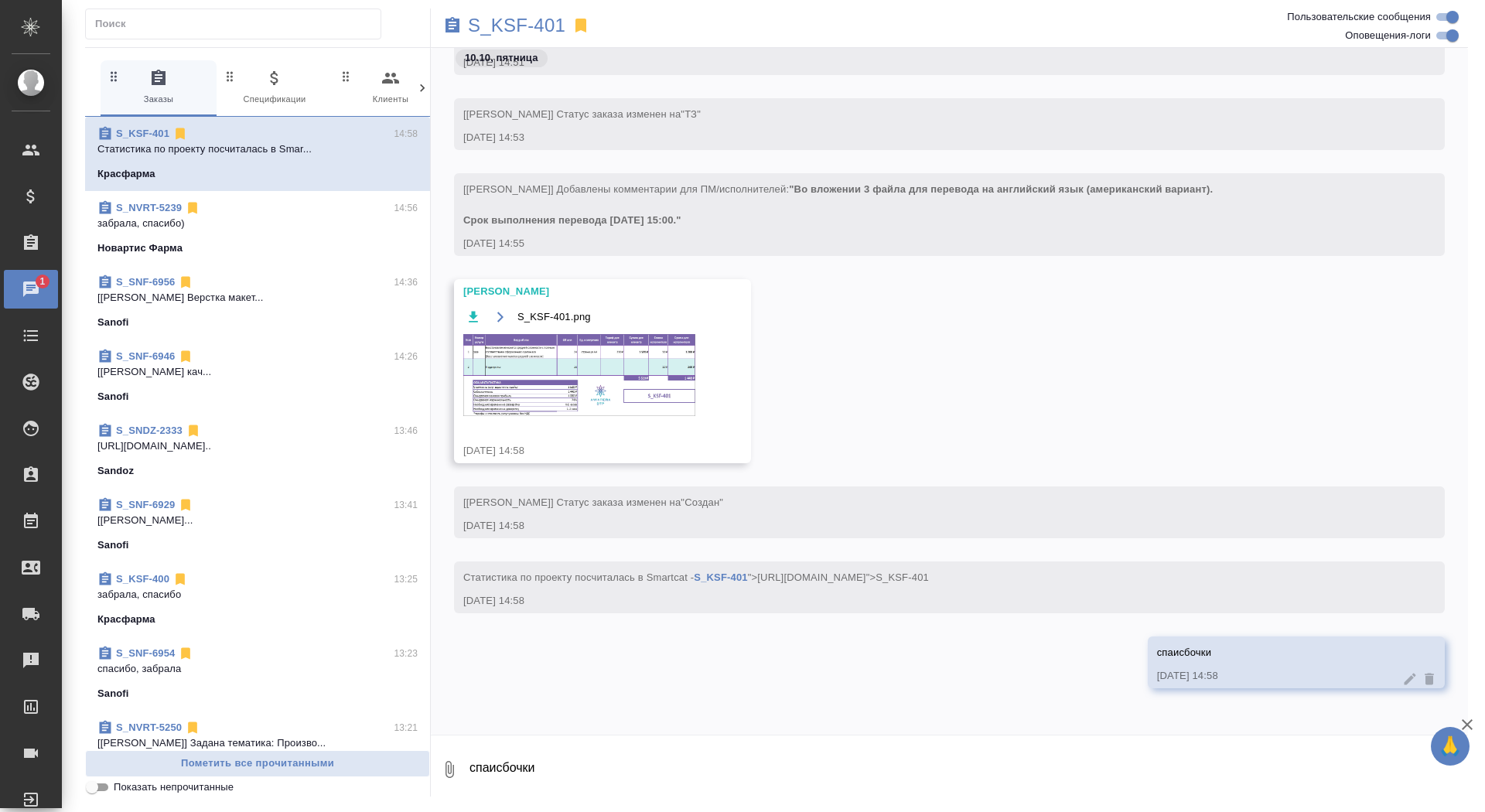
click at [600, 377] on img at bounding box center [579, 375] width 232 height 81
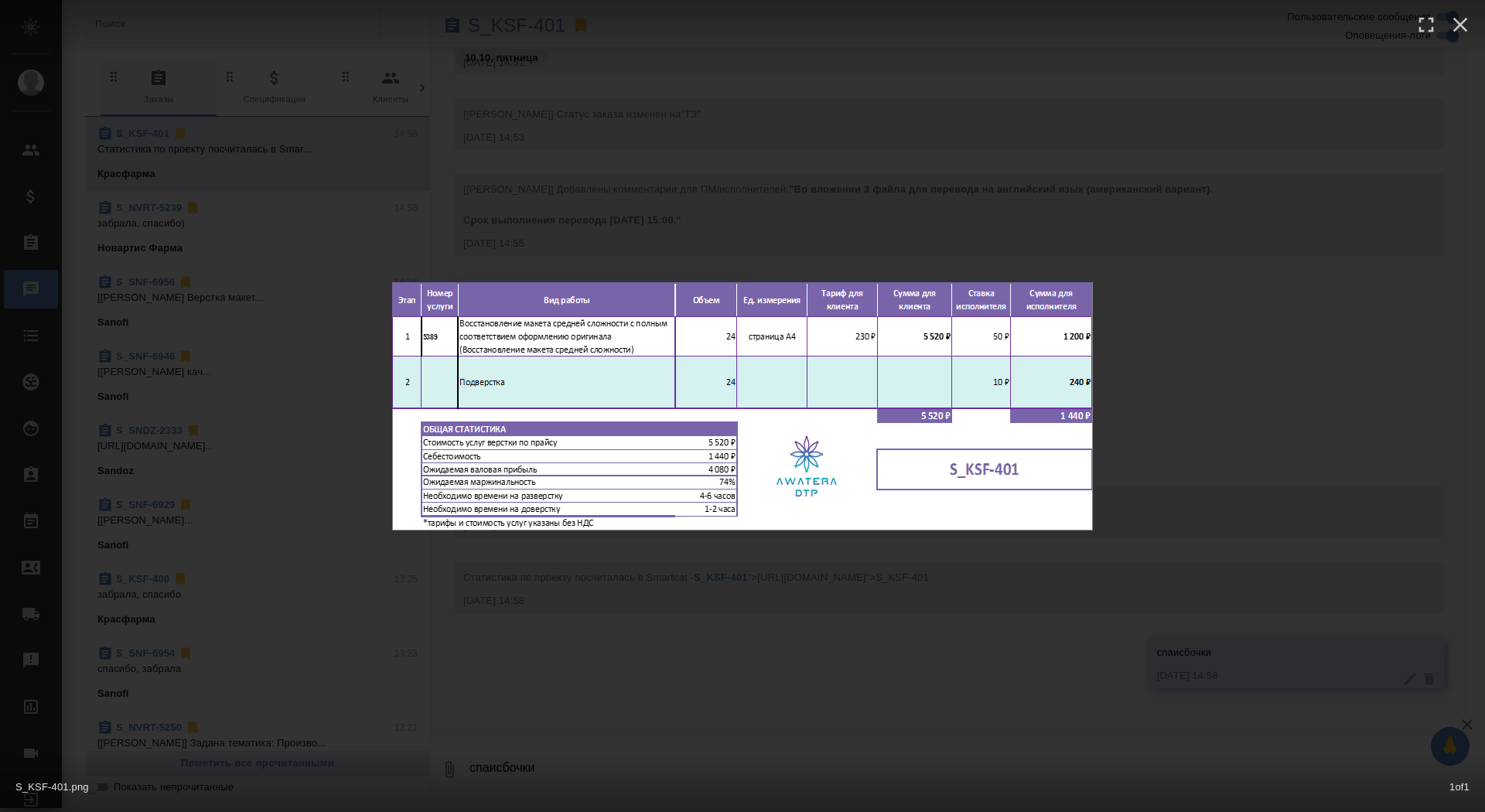
click at [581, 591] on div "S_KSF-401.png 1 of 1" at bounding box center [742, 406] width 1485 height 812
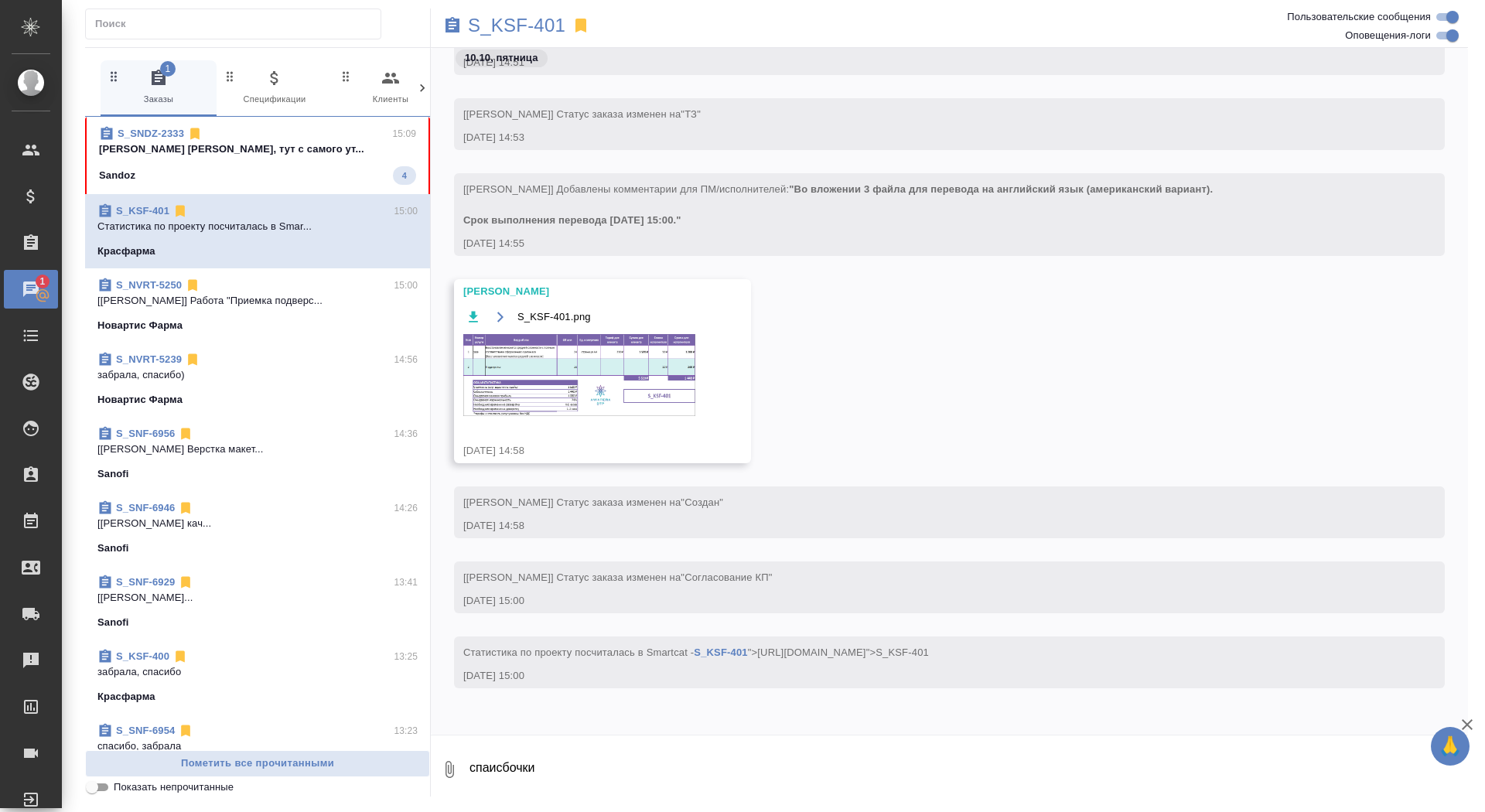
click at [311, 146] on p "Сайдашева Диляра Диляра, тут с самого ут..." at bounding box center [258, 149] width 317 height 16
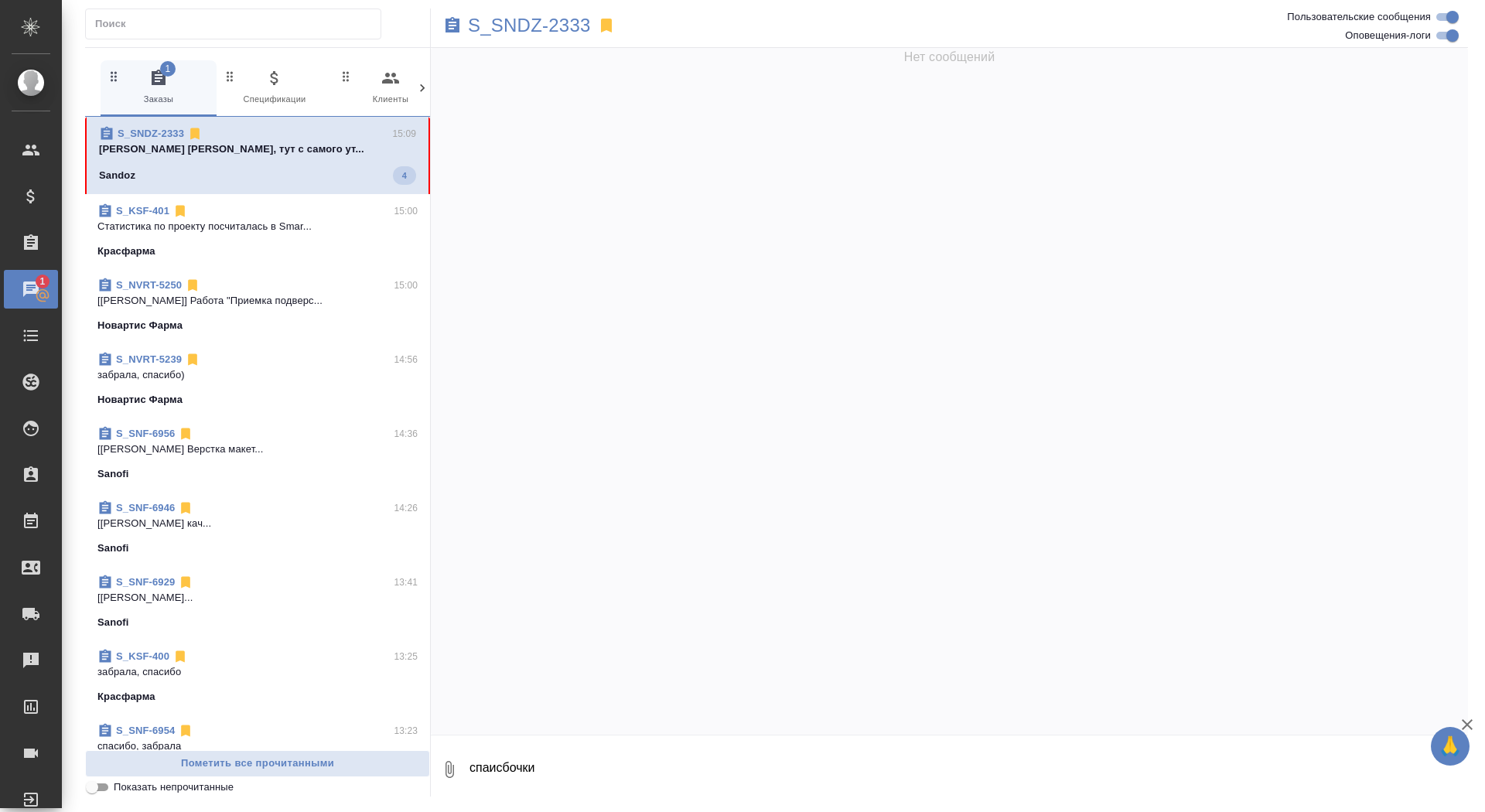
scroll to position [267825, 0]
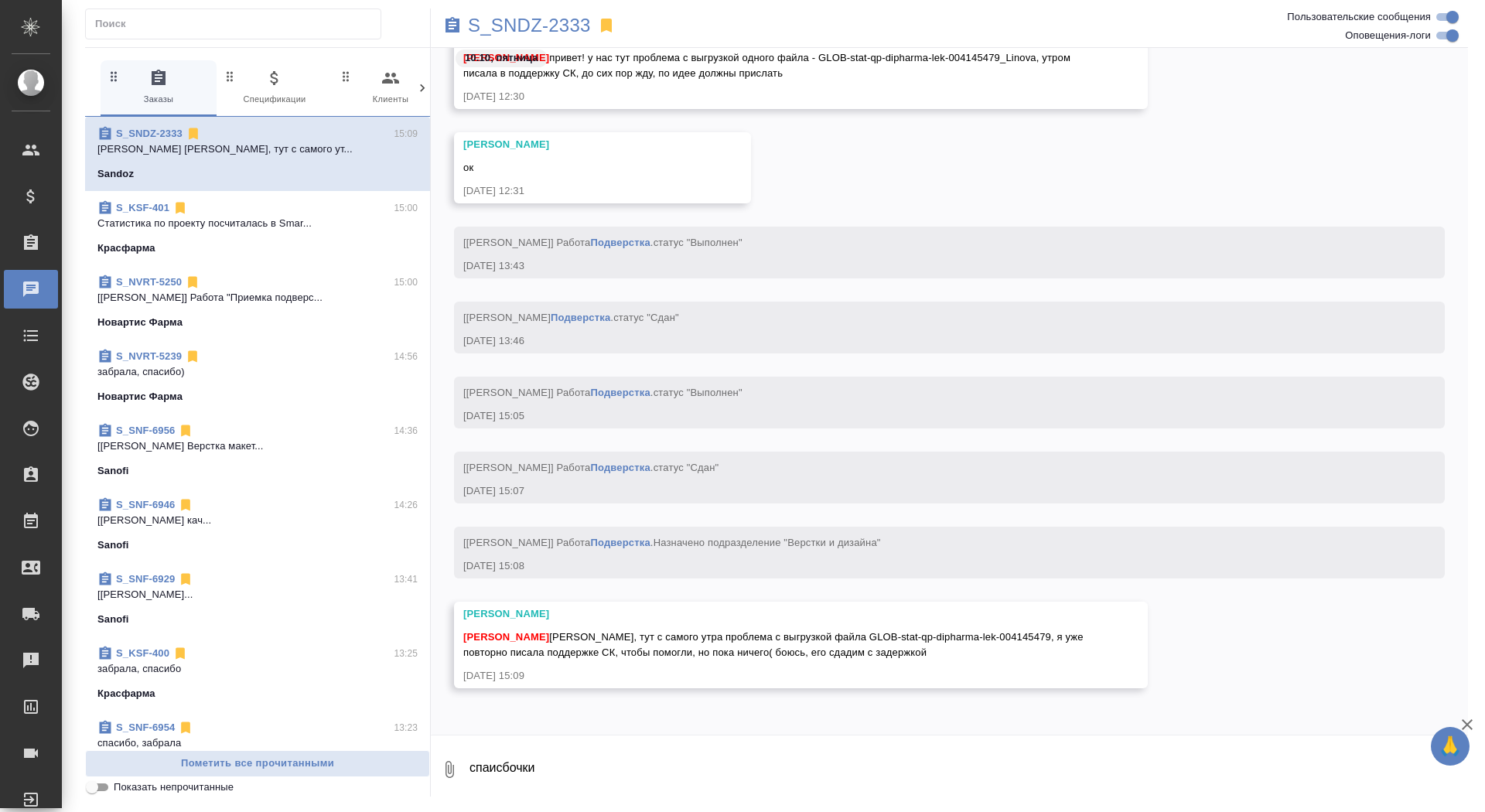
click at [554, 784] on textarea "спаисбочки" at bounding box center [968, 768] width 1000 height 53
type textarea "спасибо за предупреждение! сейчас предупрежу клиента"
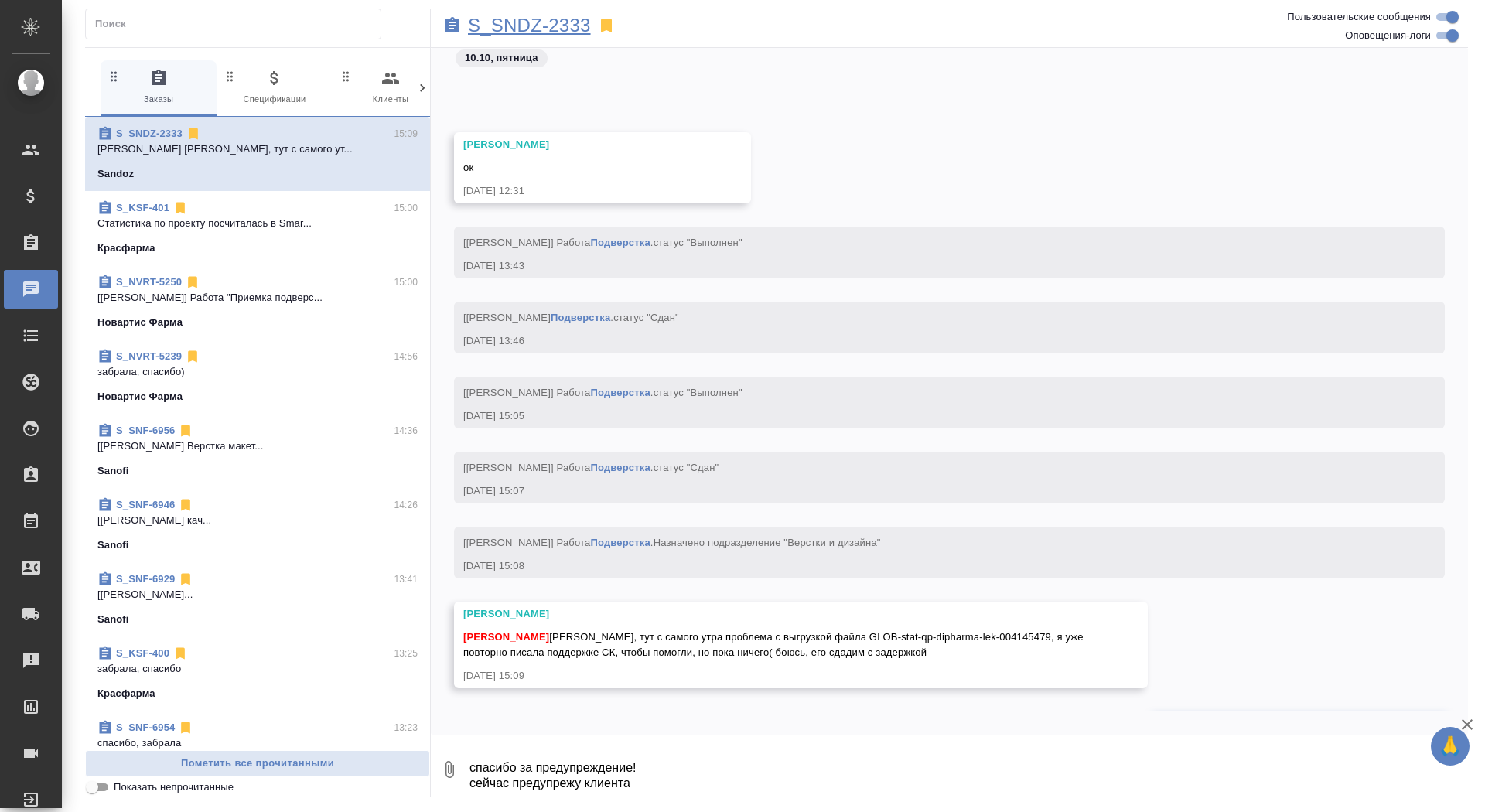
scroll to position [267916, 0]
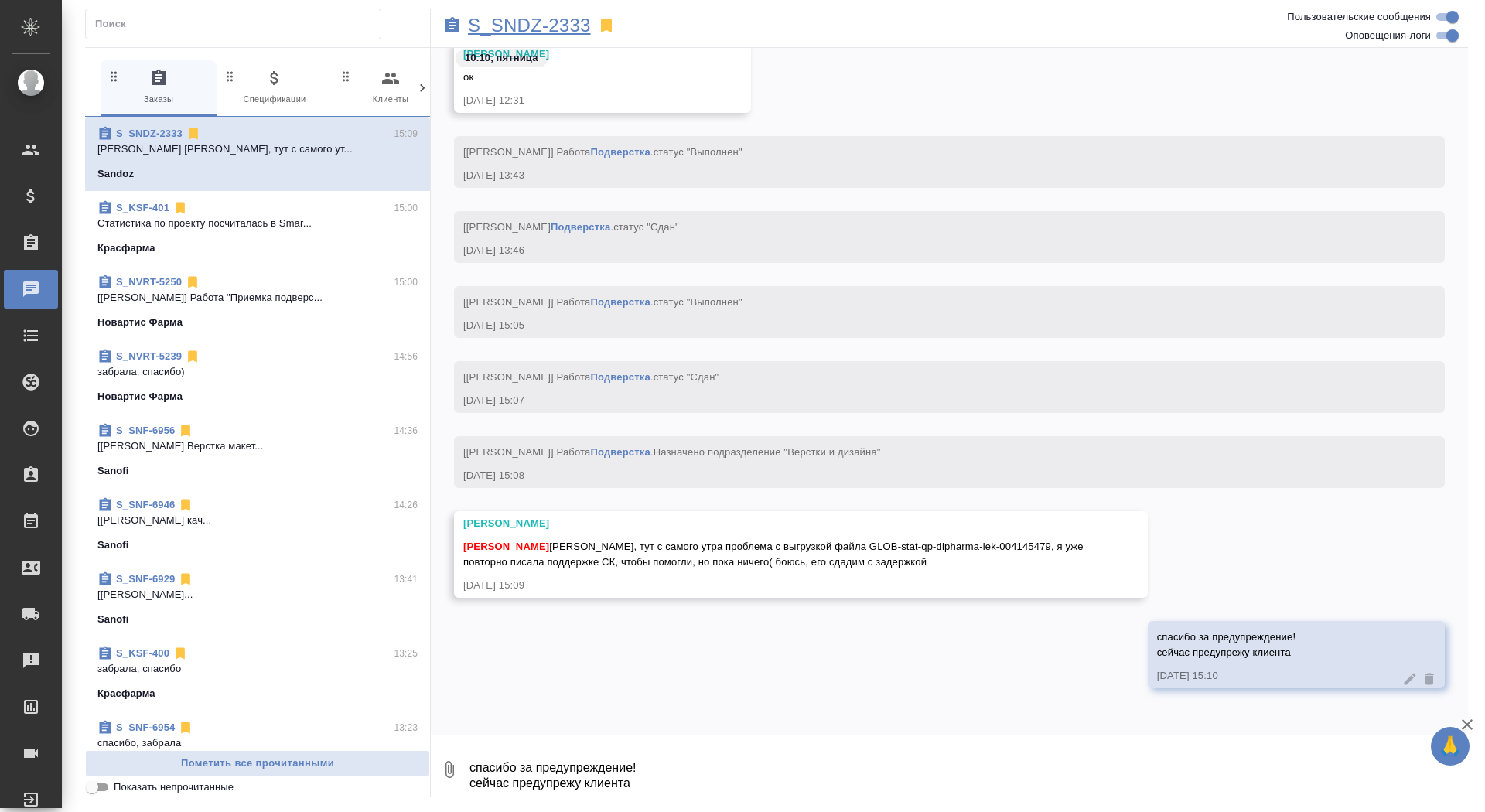
click at [547, 19] on p "S_SNDZ-2333" at bounding box center [529, 25] width 123 height 16
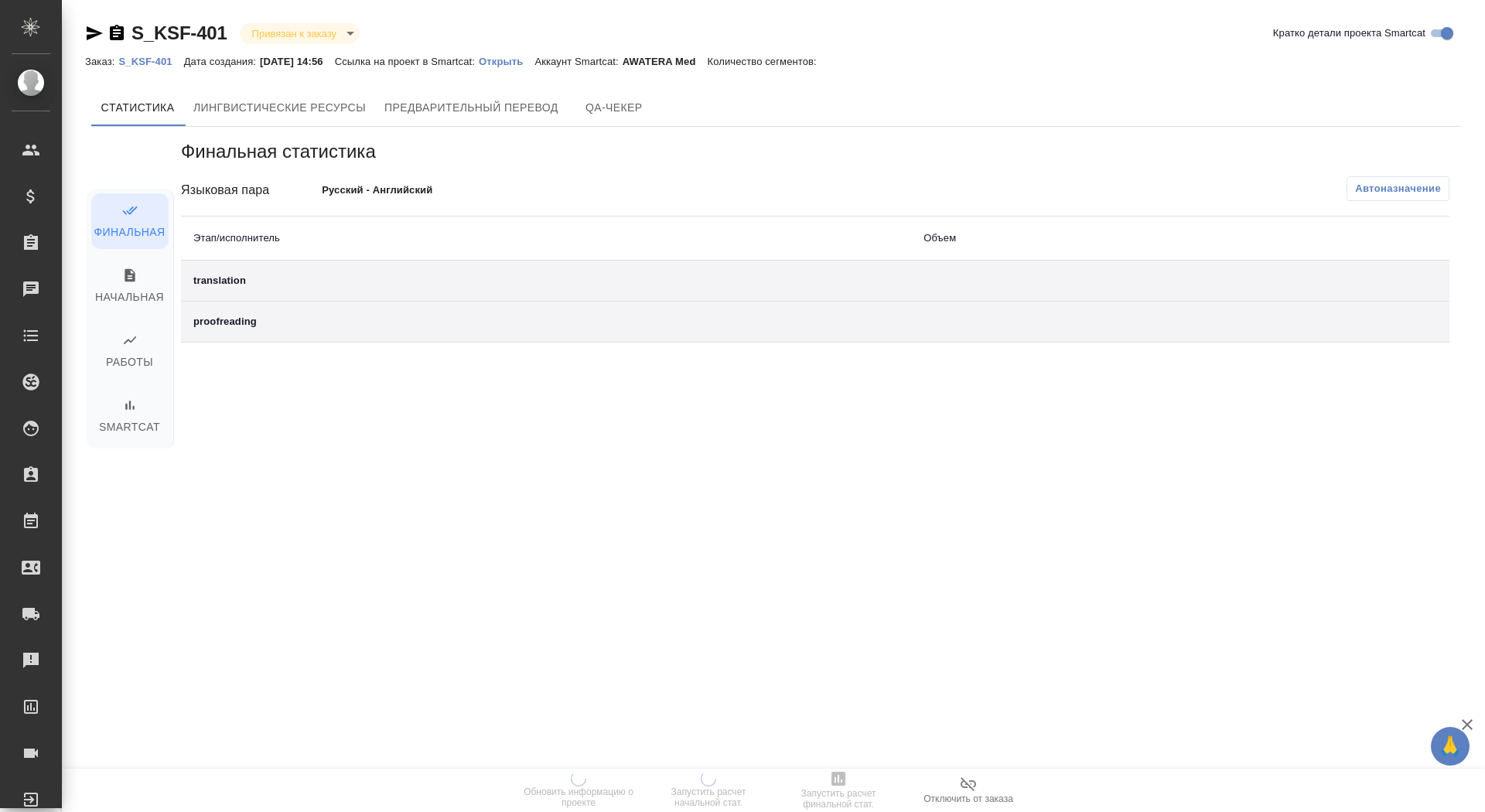
click at [512, 56] on p "Открыть" at bounding box center [507, 61] width 56 height 12
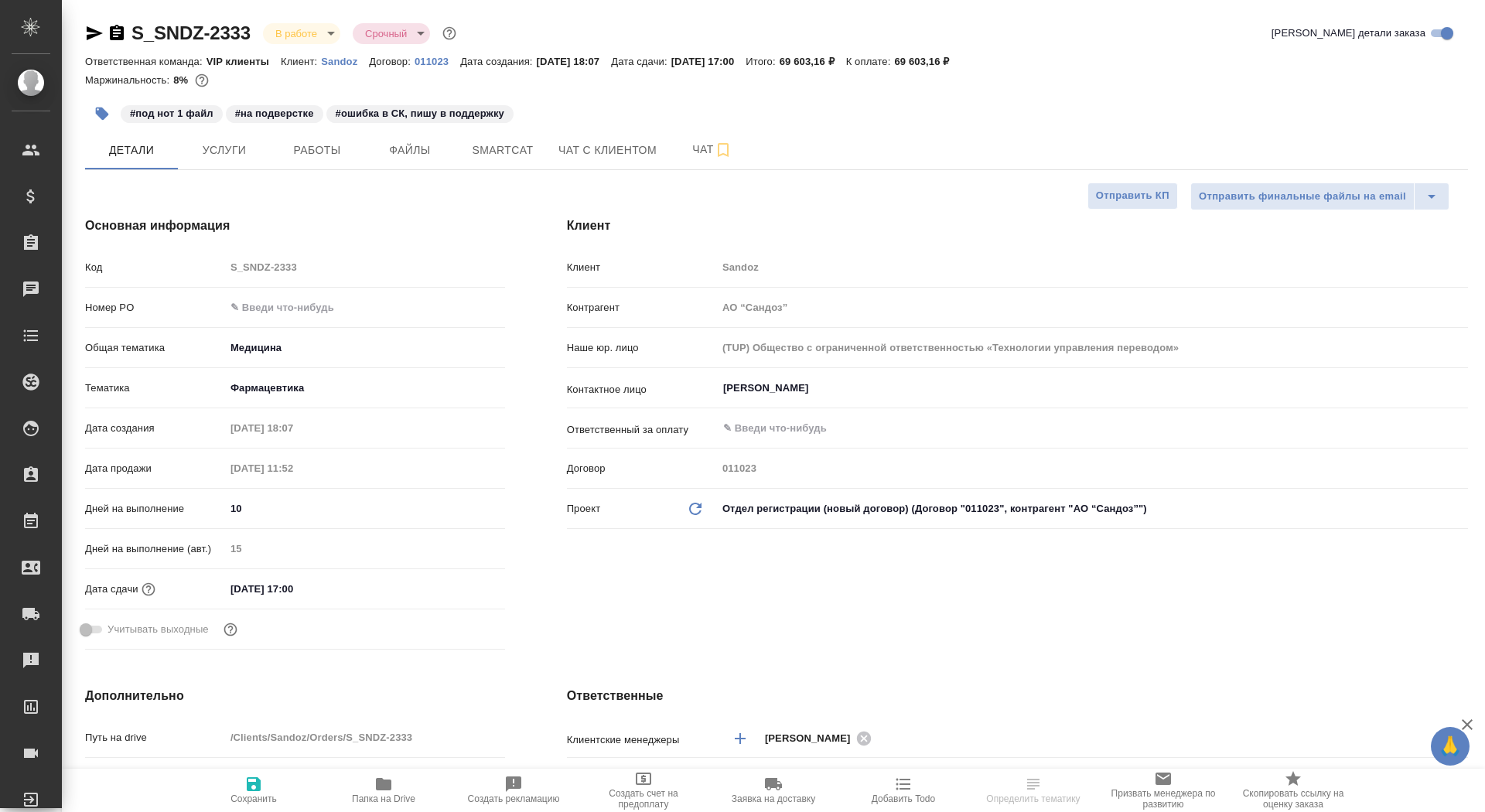
select select "RU"
type textarea "x"
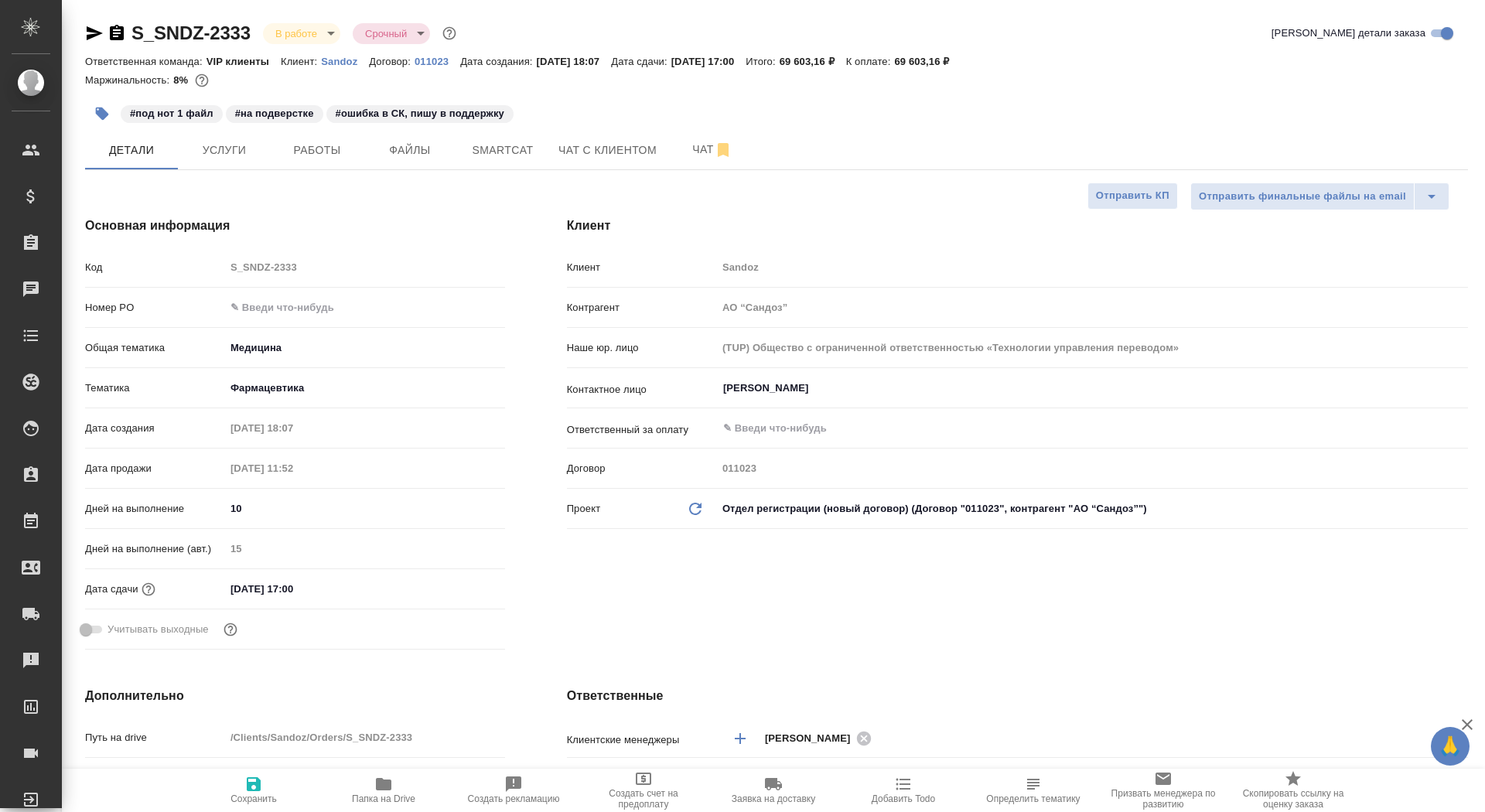
type textarea "x"
click at [115, 31] on icon "button" at bounding box center [117, 32] width 14 height 16
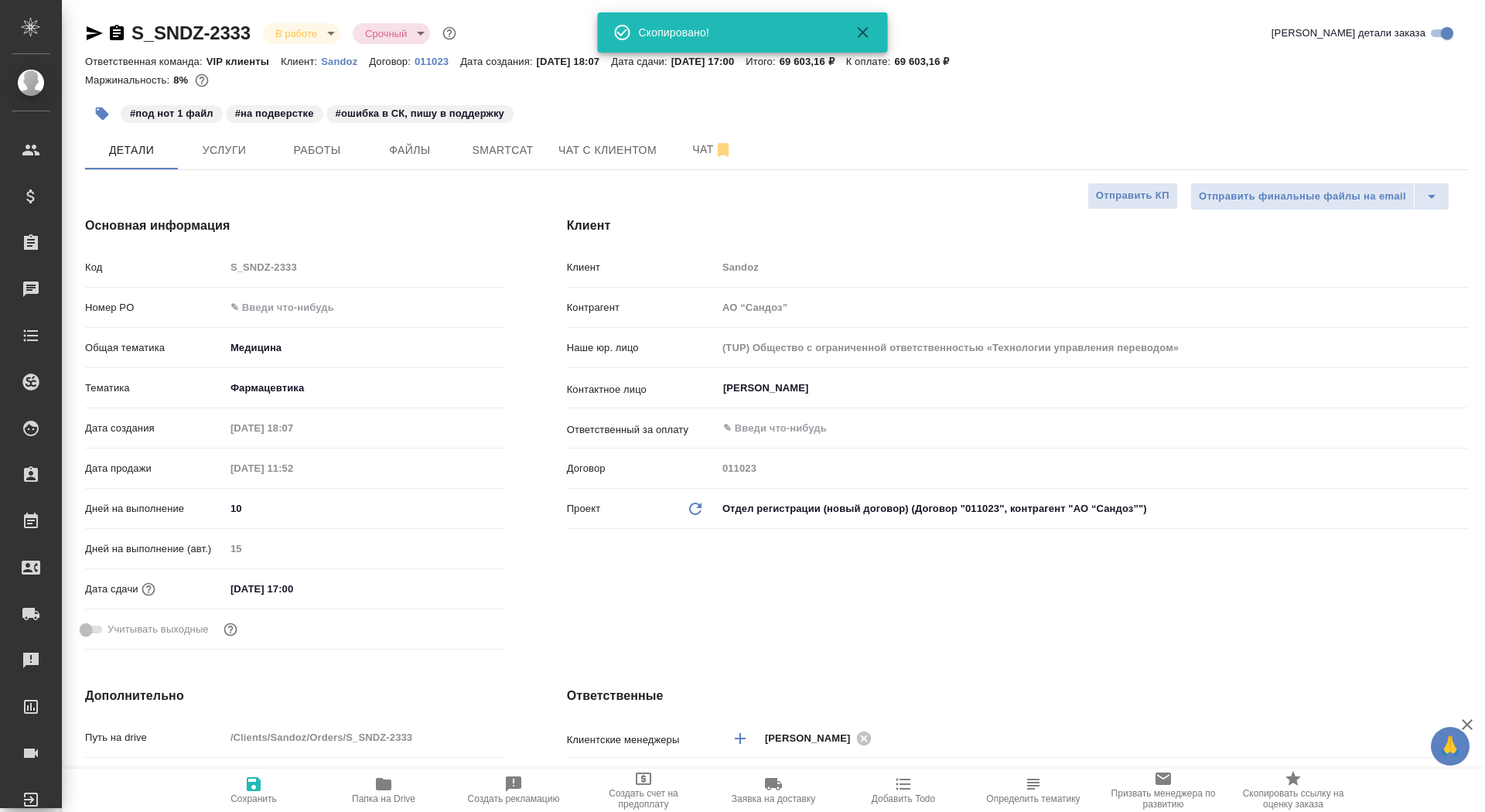
type textarea "x"
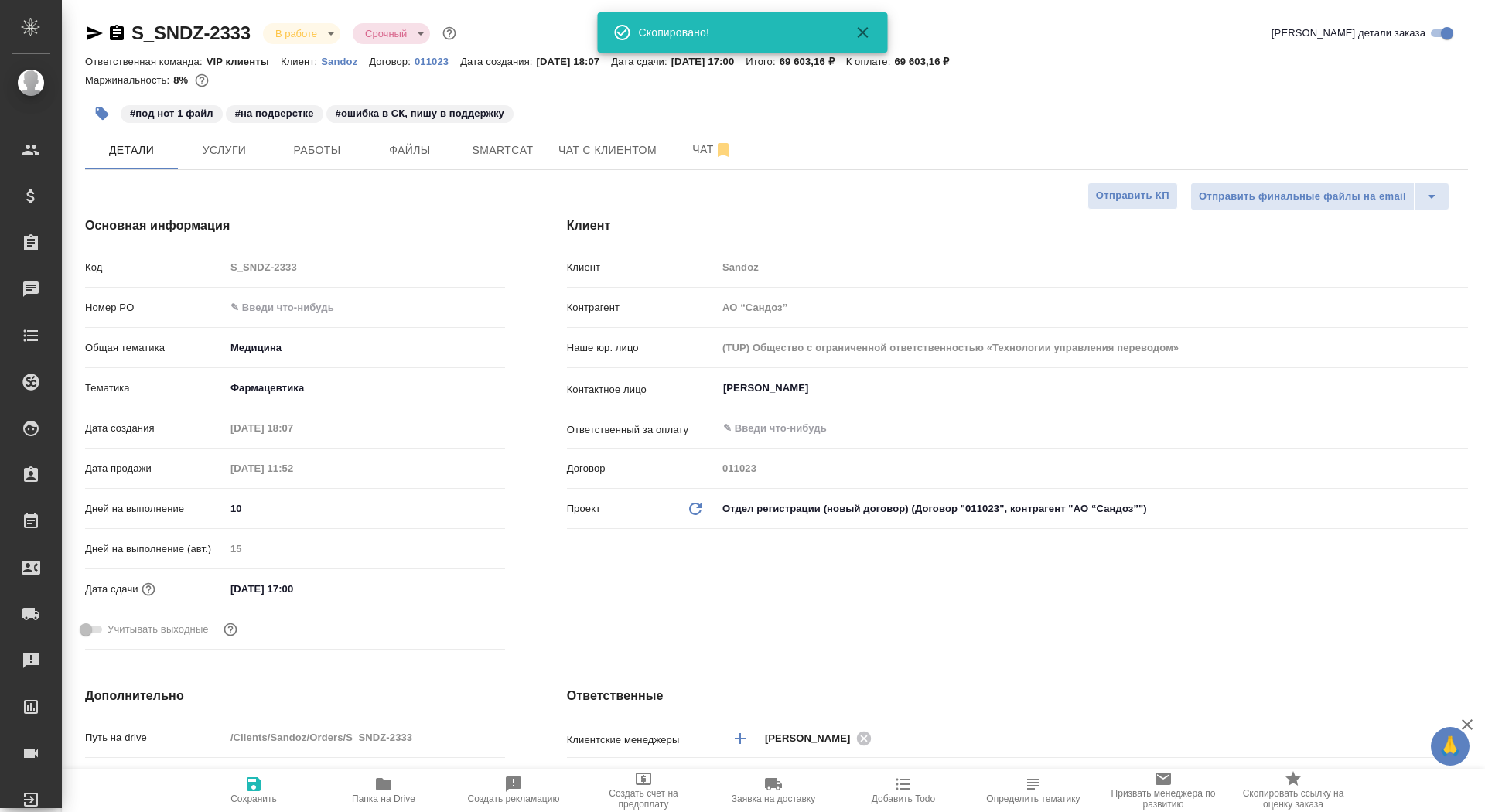
type textarea "x"
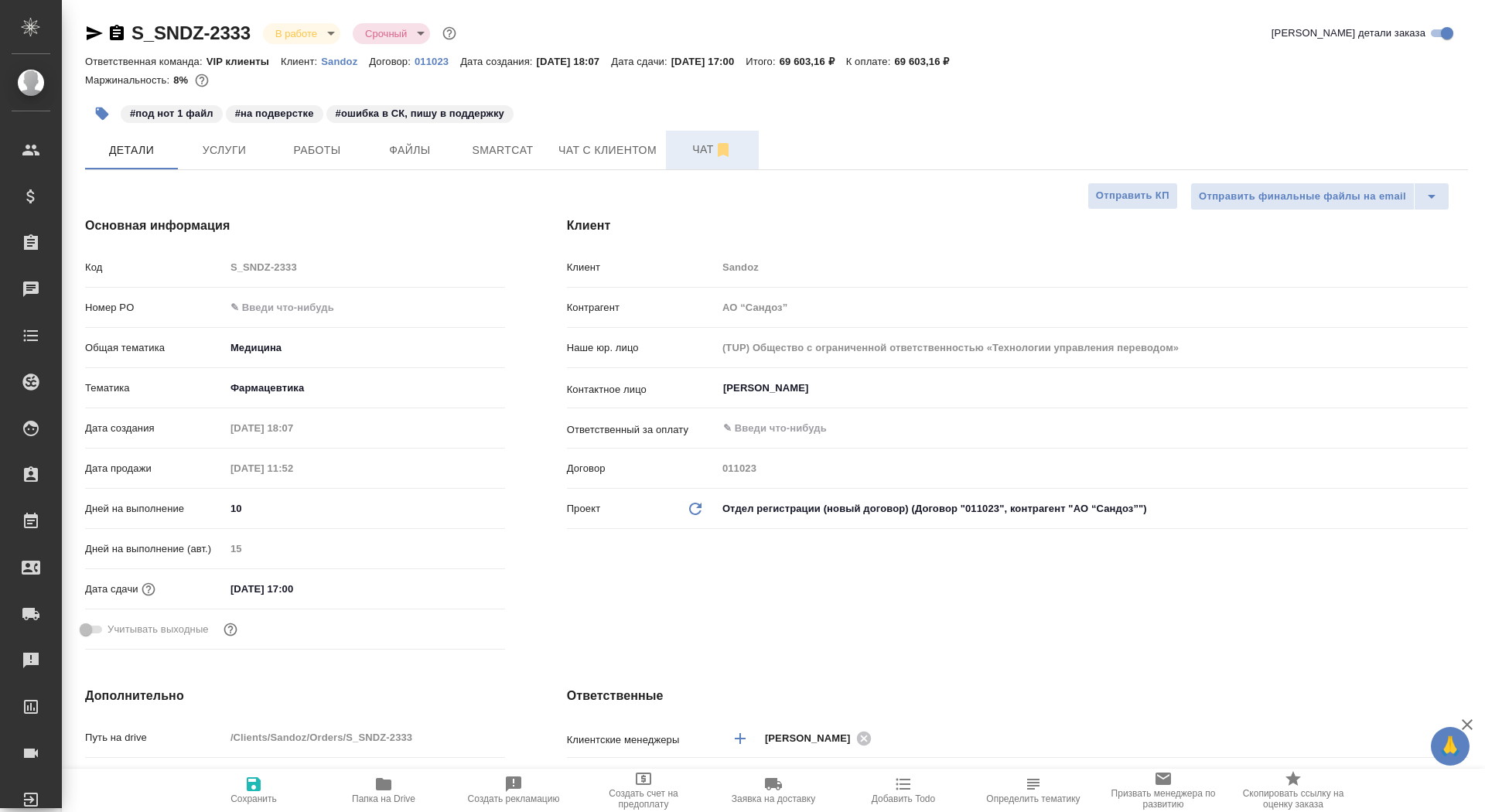
click at [681, 158] on button "Чат" at bounding box center [712, 150] width 93 height 39
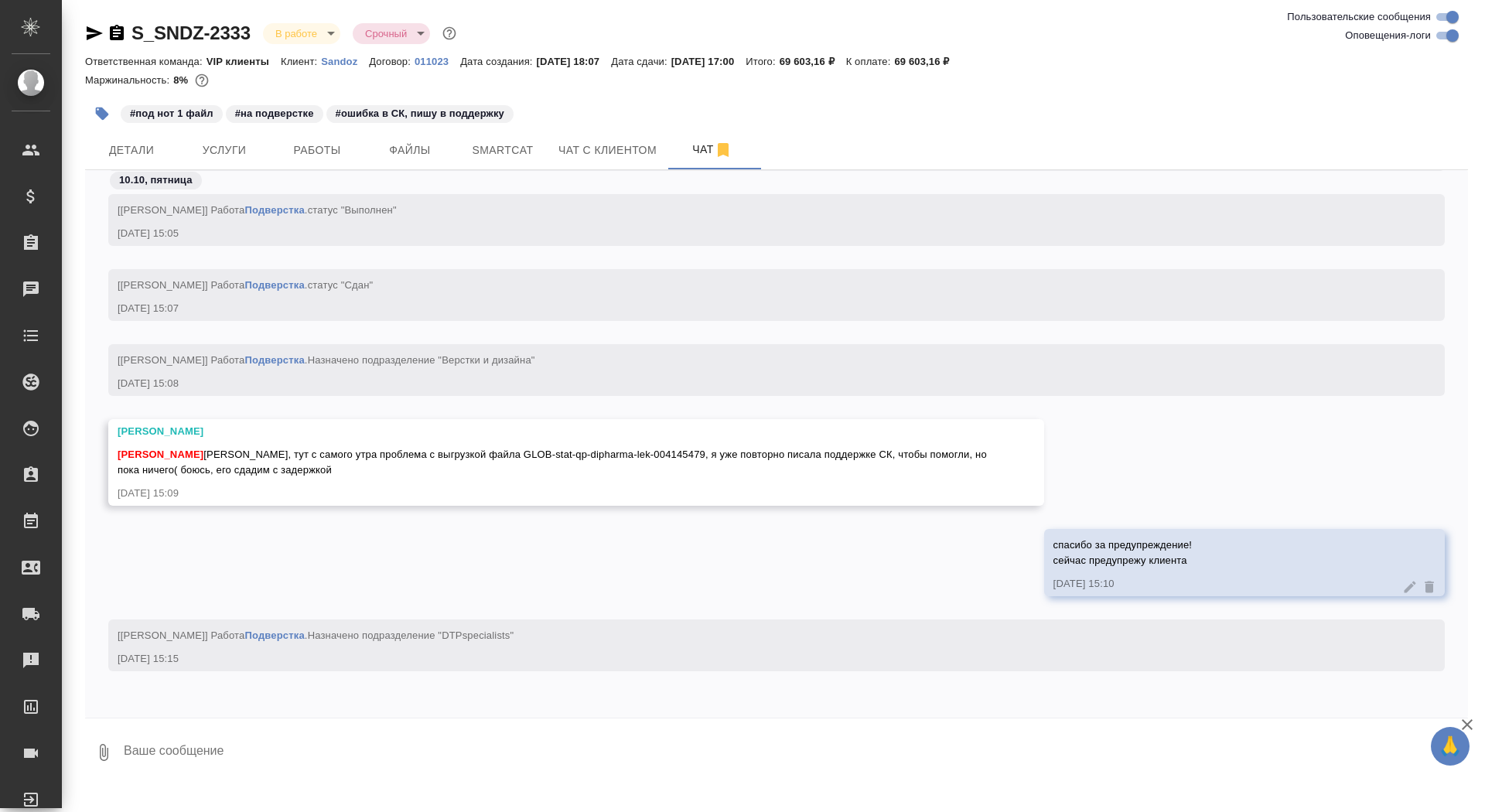
scroll to position [84667, 0]
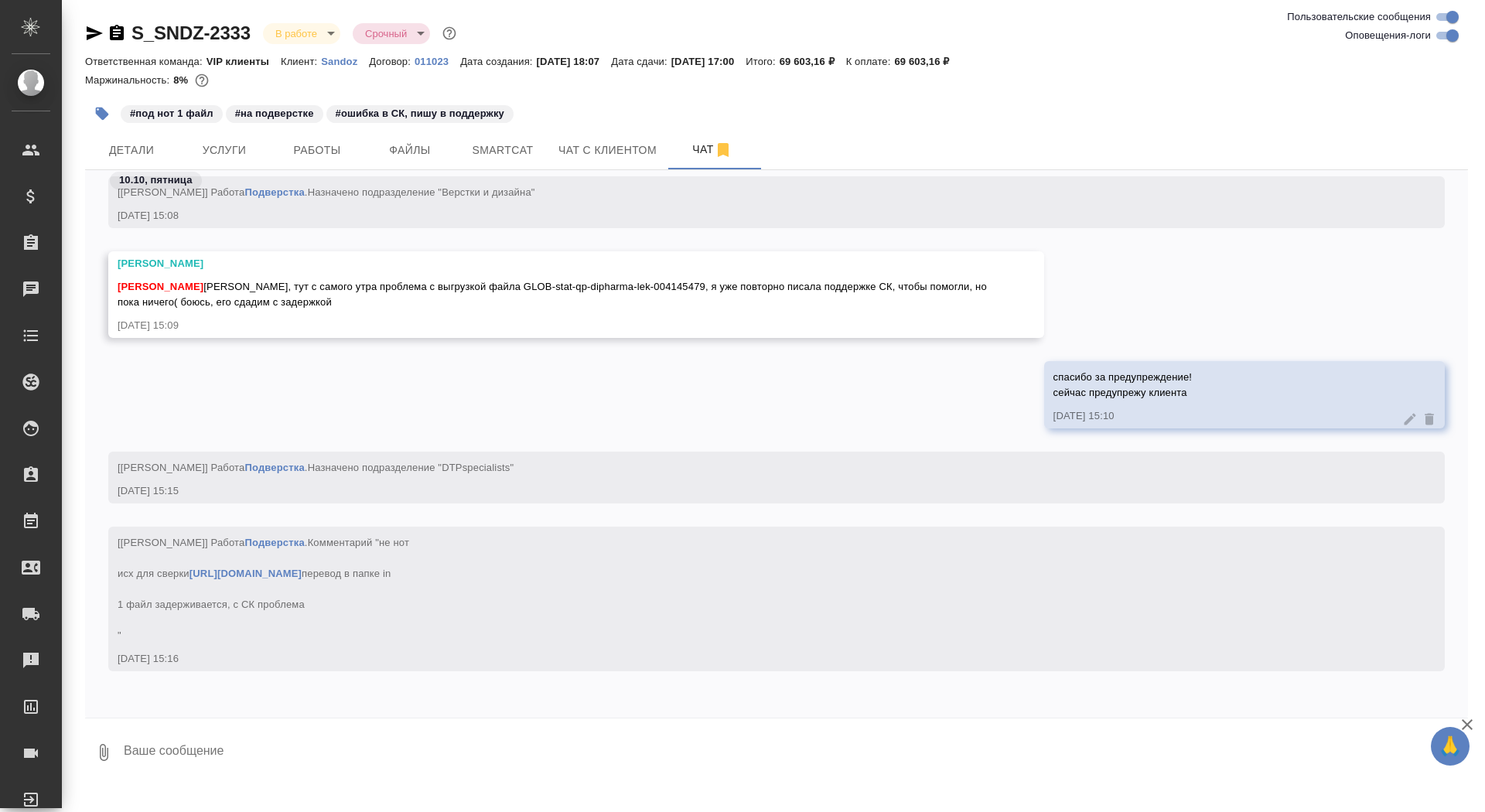
click at [387, 750] on textarea at bounding box center [795, 752] width 1346 height 53
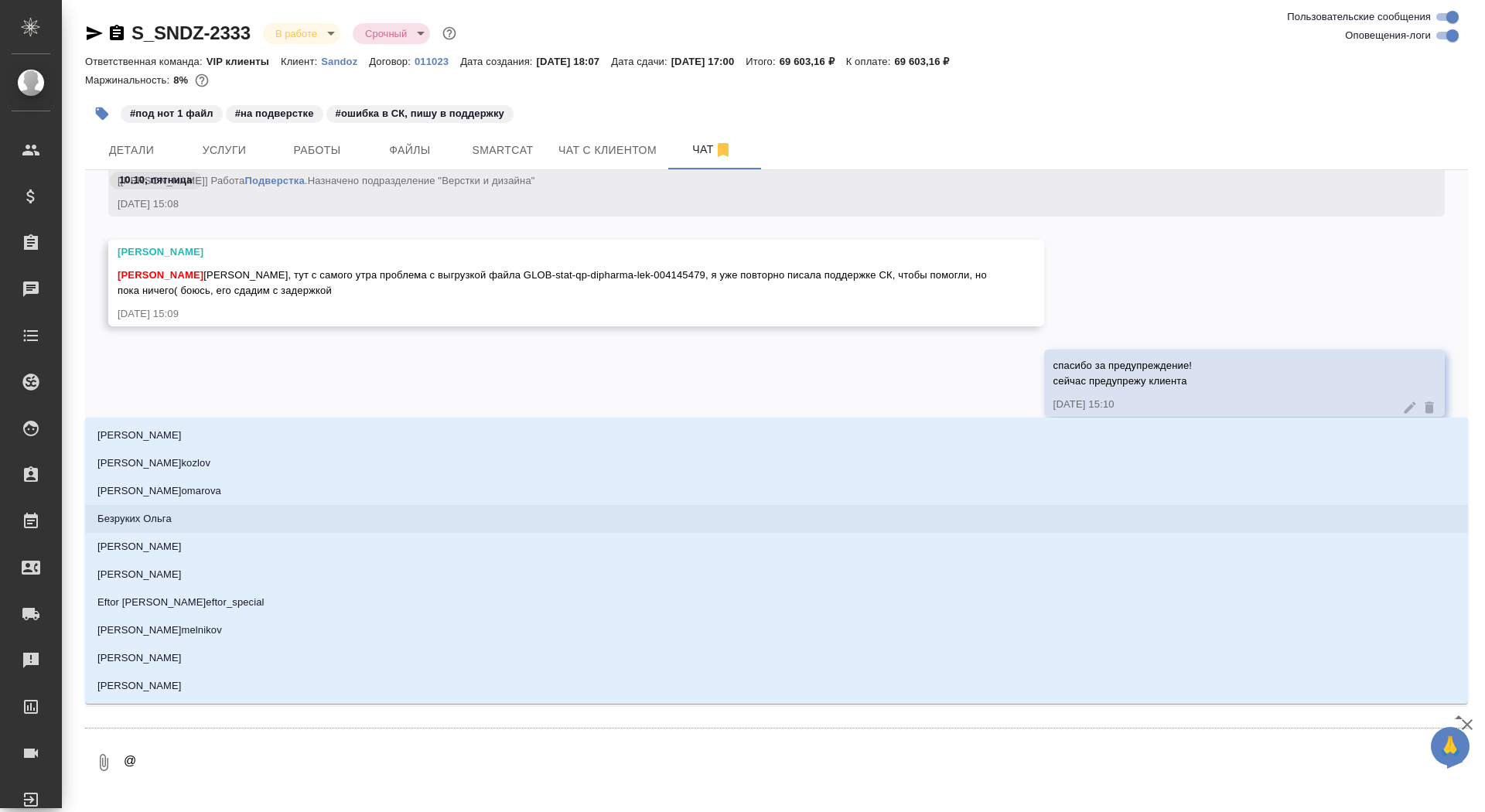
type textarea "@"
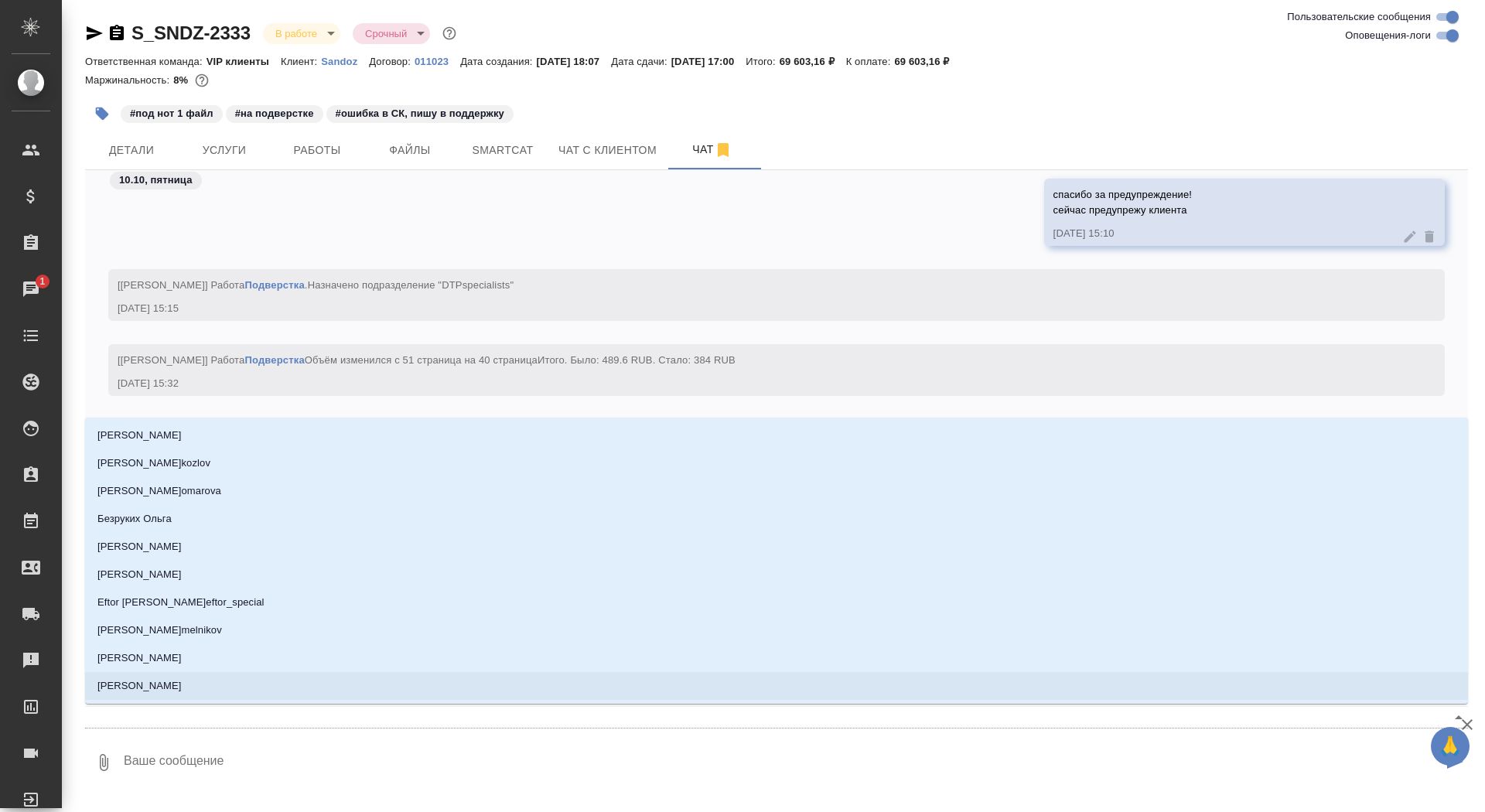
scroll to position [84808, 0]
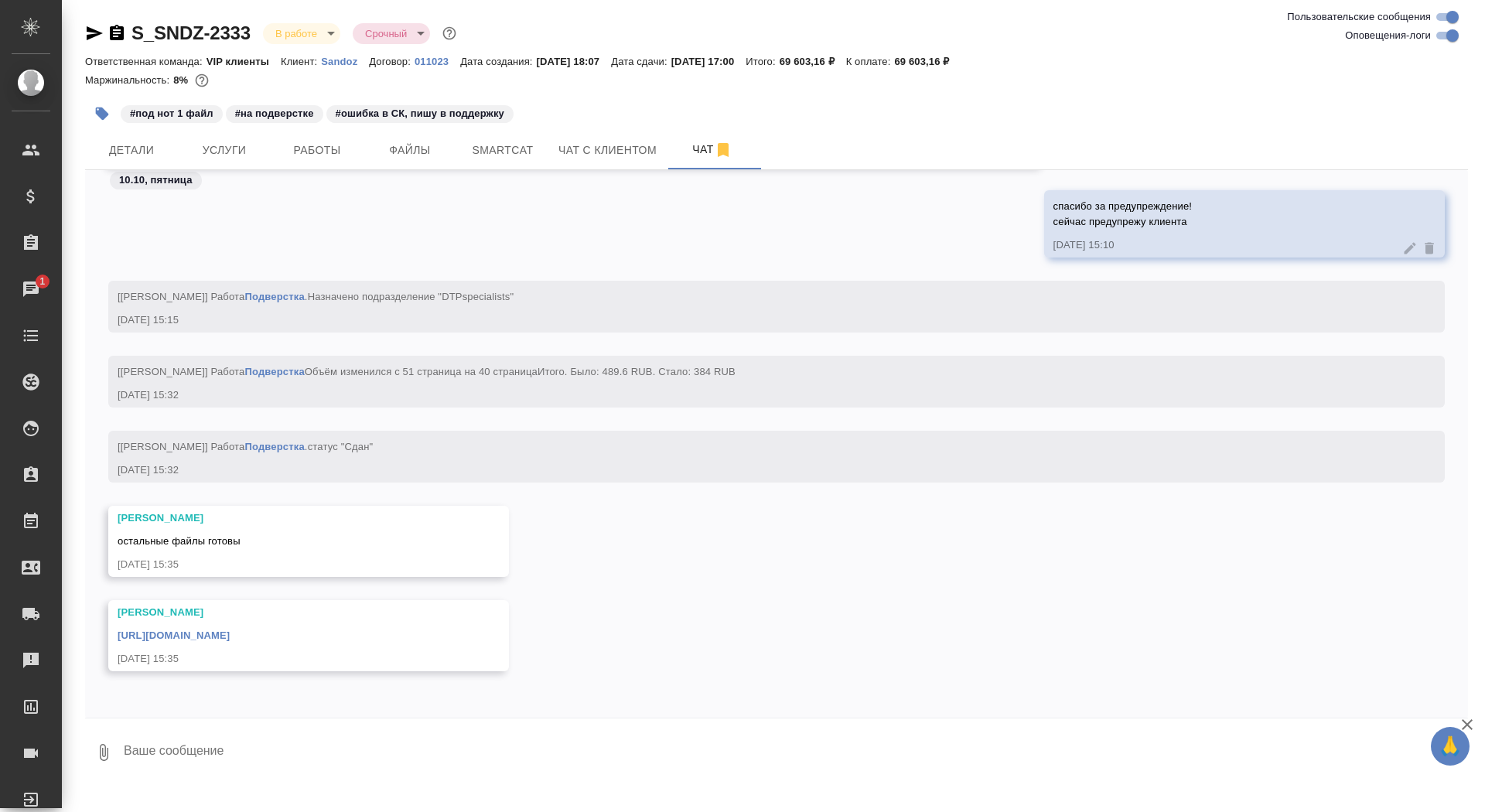
click at [229, 758] on textarea at bounding box center [795, 752] width 1346 height 53
type textarea "кроме того проблемного, да?"
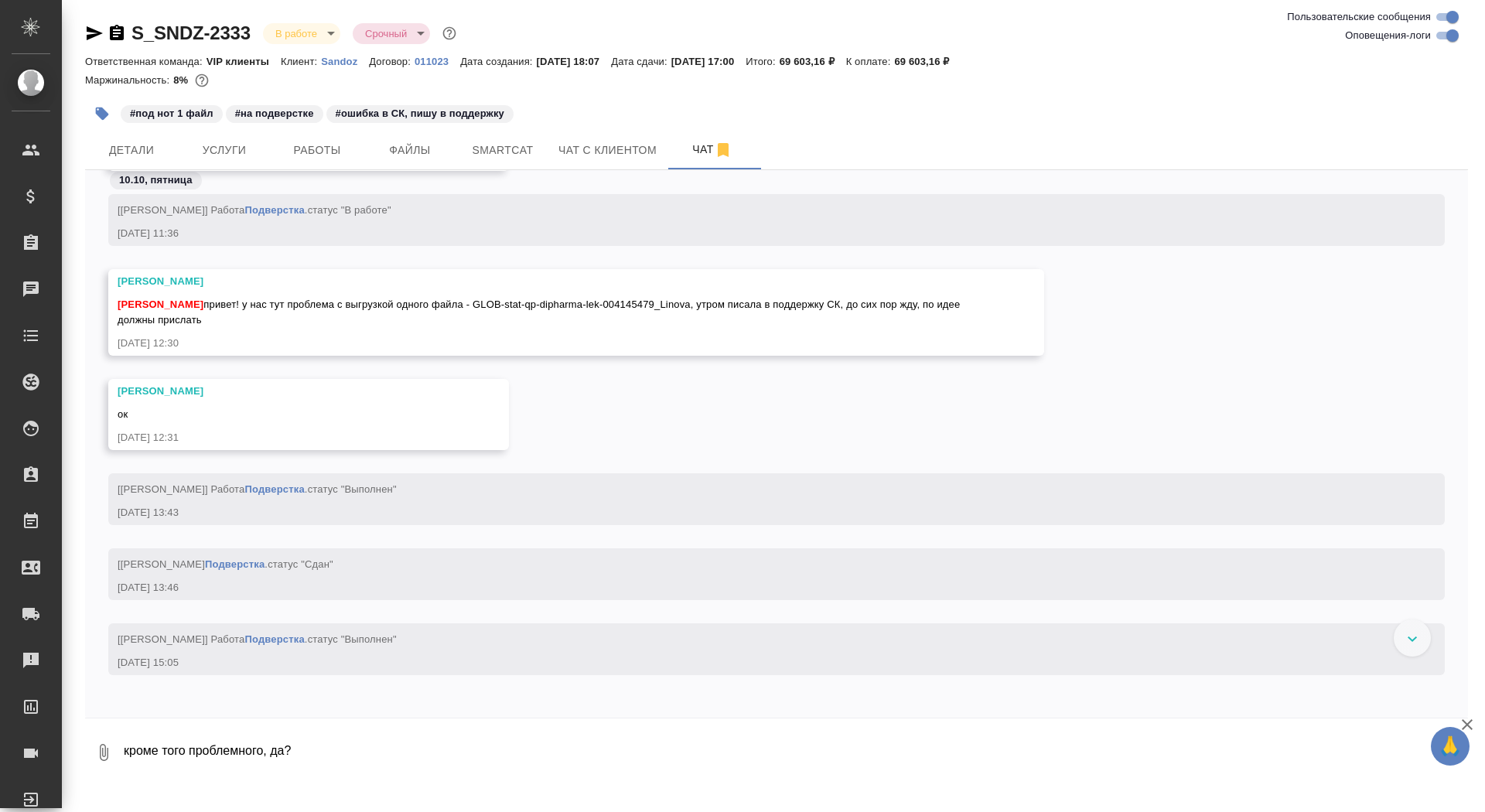
scroll to position [82801, 0]
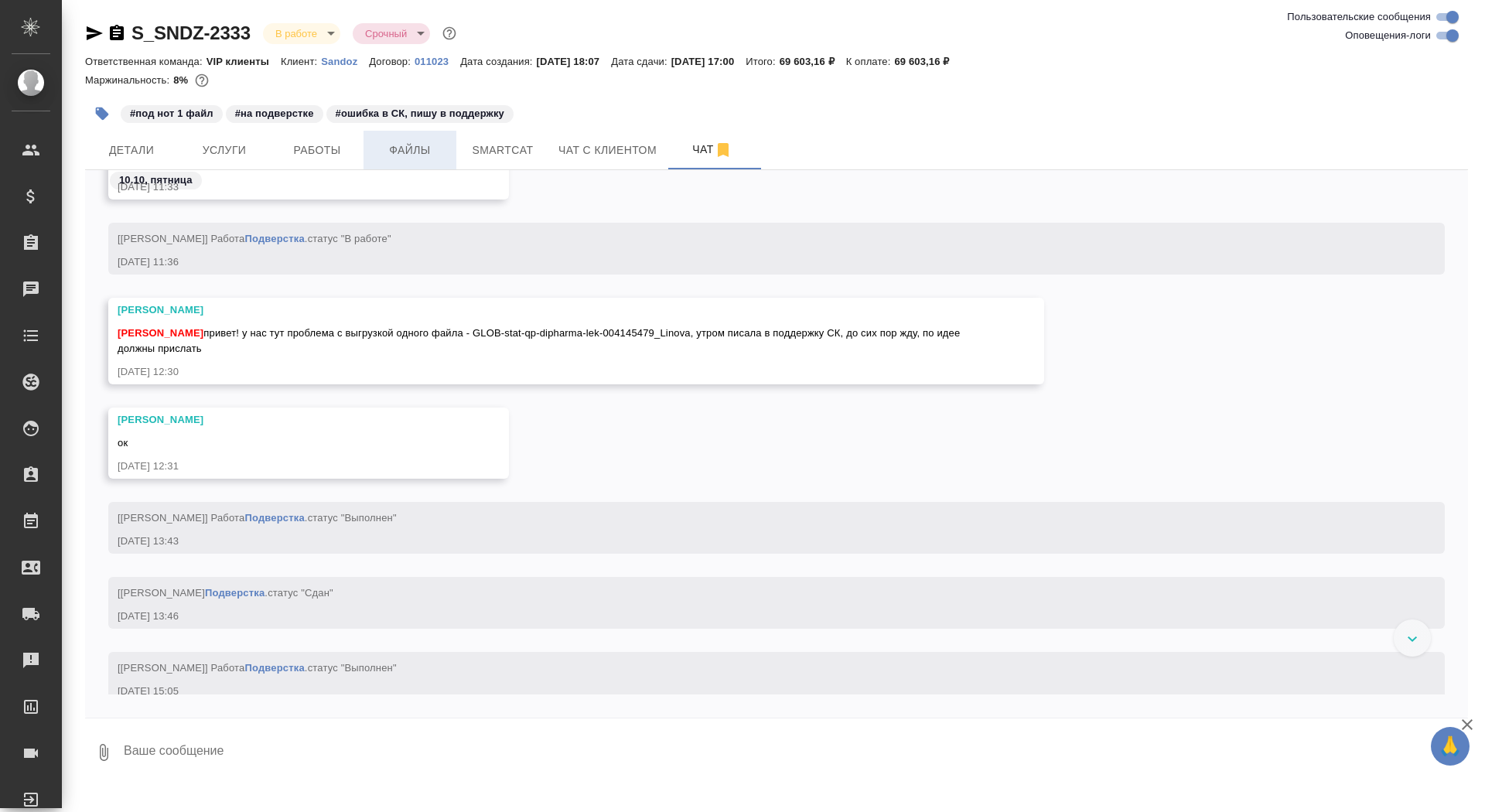
click at [396, 143] on span "Файлы" at bounding box center [409, 150] width 74 height 19
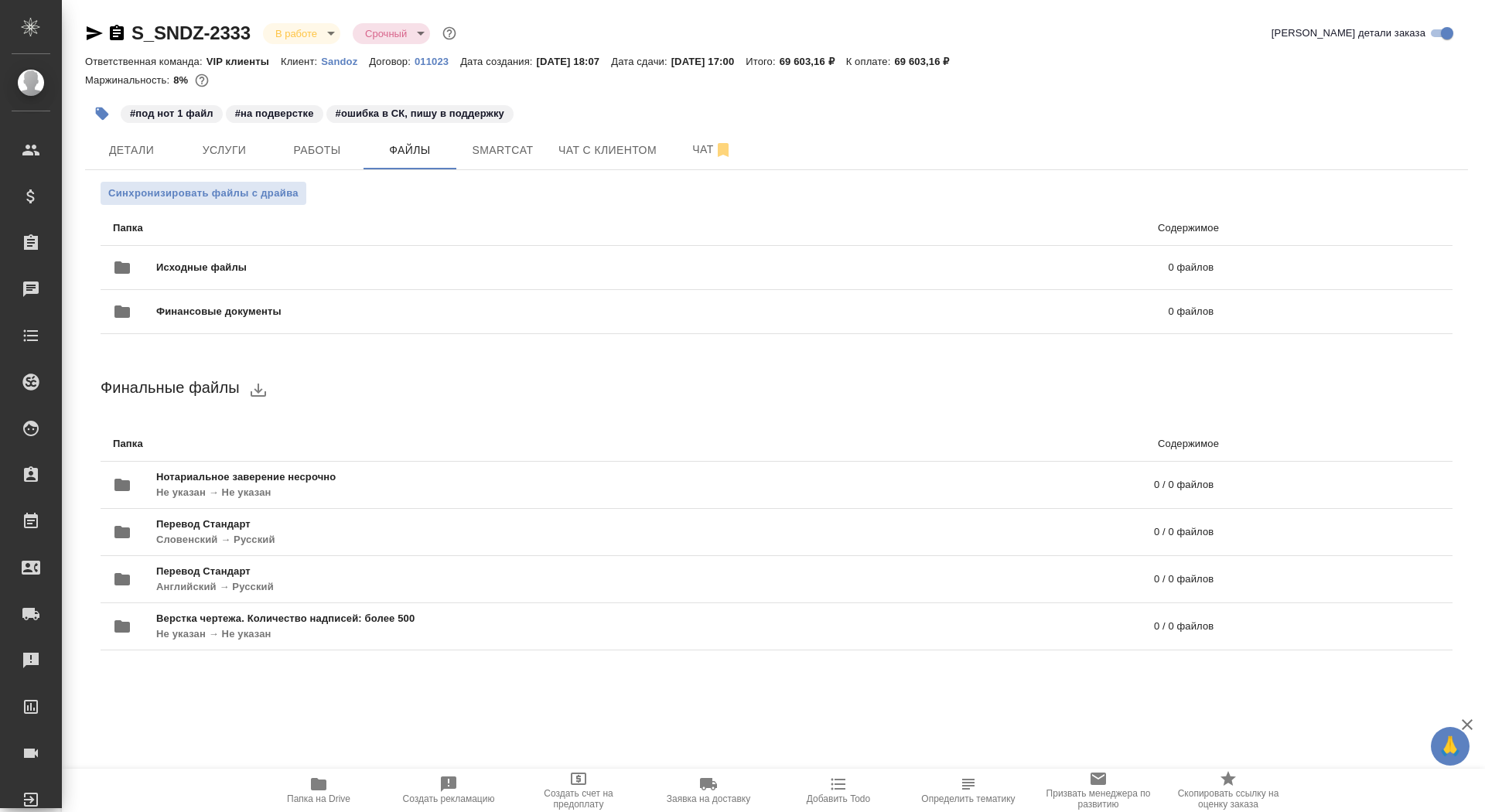
click at [320, 793] on span "Папка на Drive" at bounding box center [319, 799] width 63 height 11
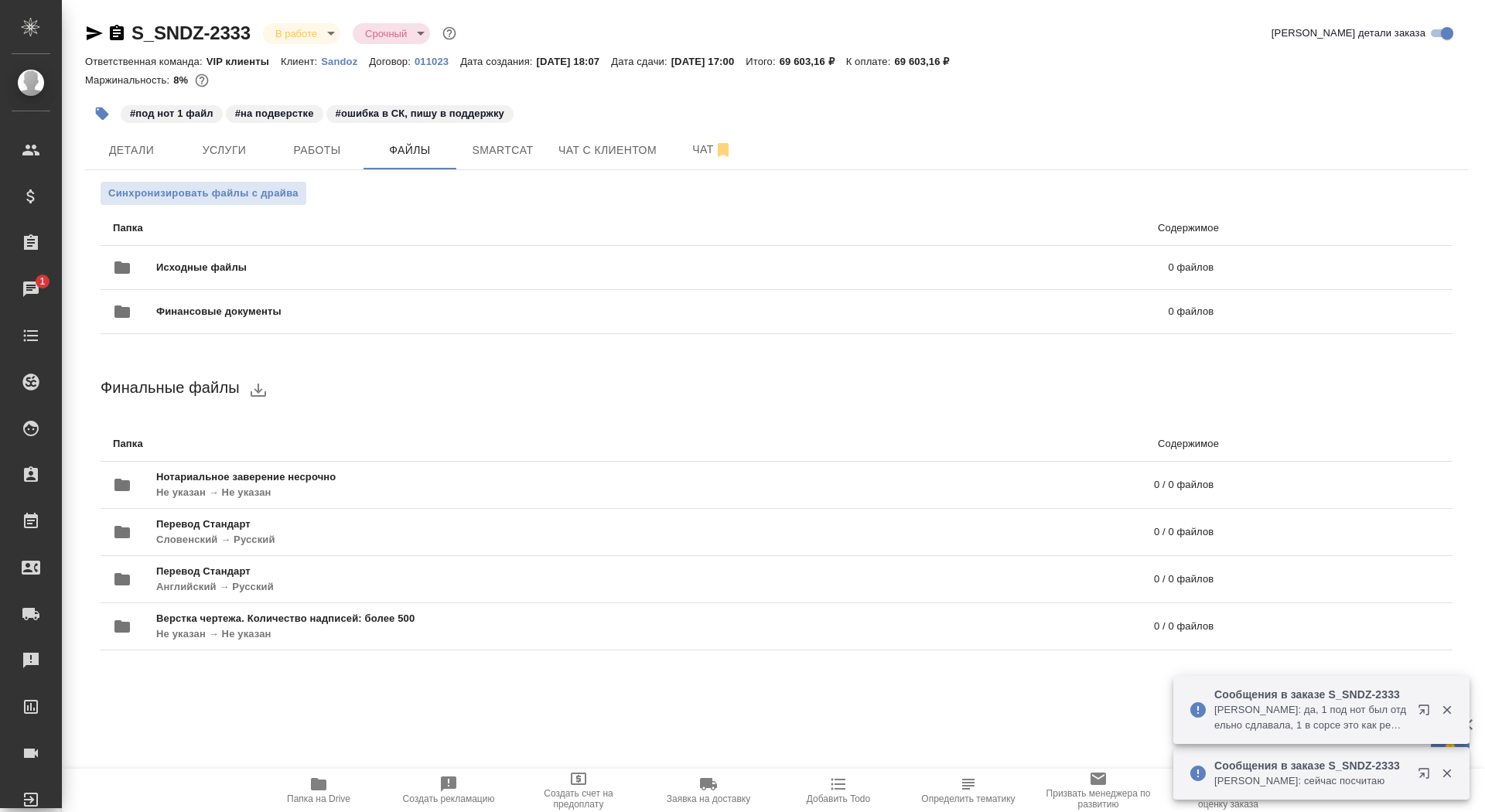
click at [91, 29] on icon "button" at bounding box center [95, 32] width 17 height 14
click at [326, 781] on icon "button" at bounding box center [319, 784] width 19 height 19
click at [661, 142] on button "Чат с клиентом" at bounding box center [608, 150] width 117 height 39
click at [681, 144] on span "Чат" at bounding box center [712, 149] width 74 height 19
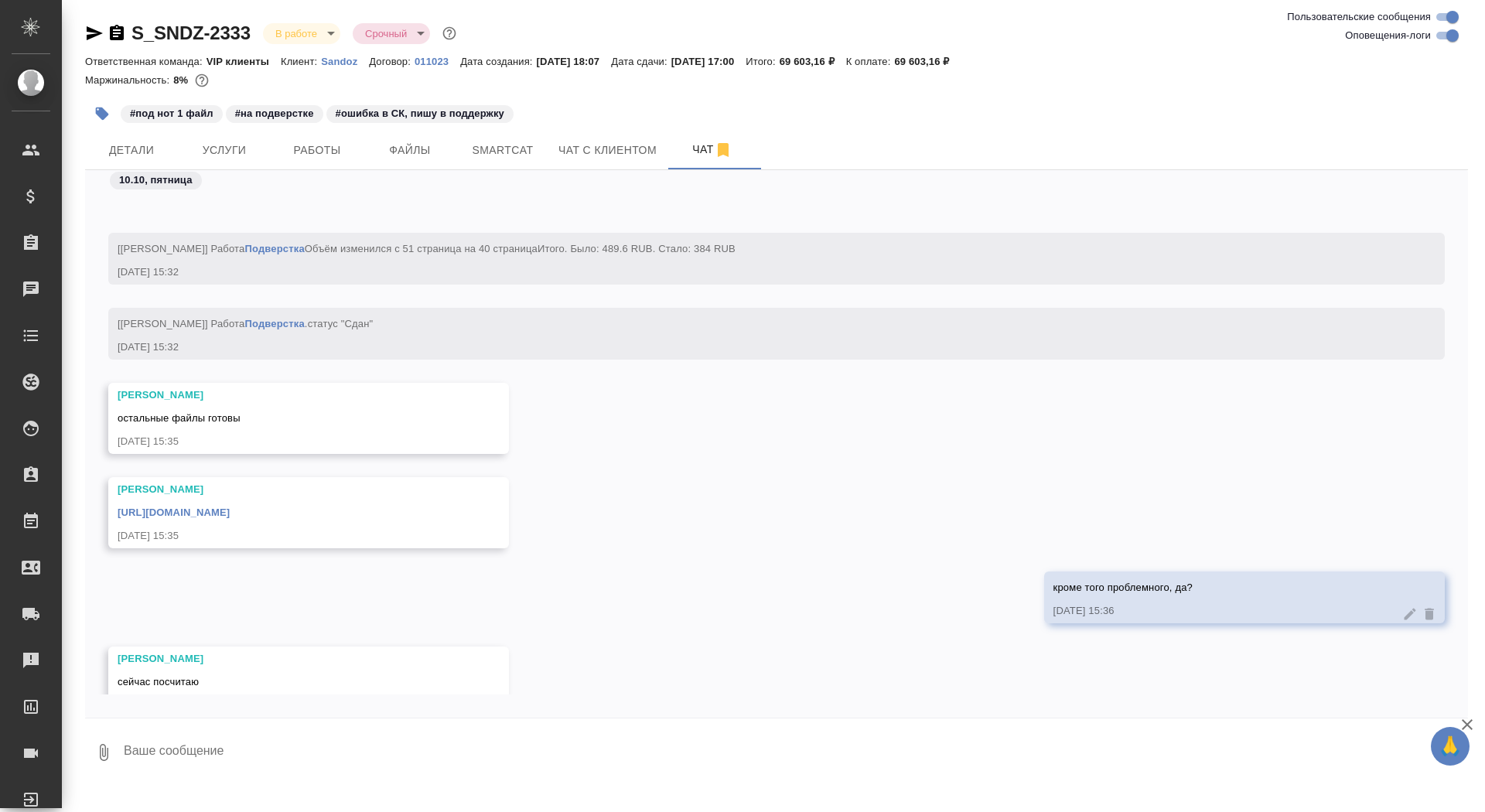
scroll to position [80269, 0]
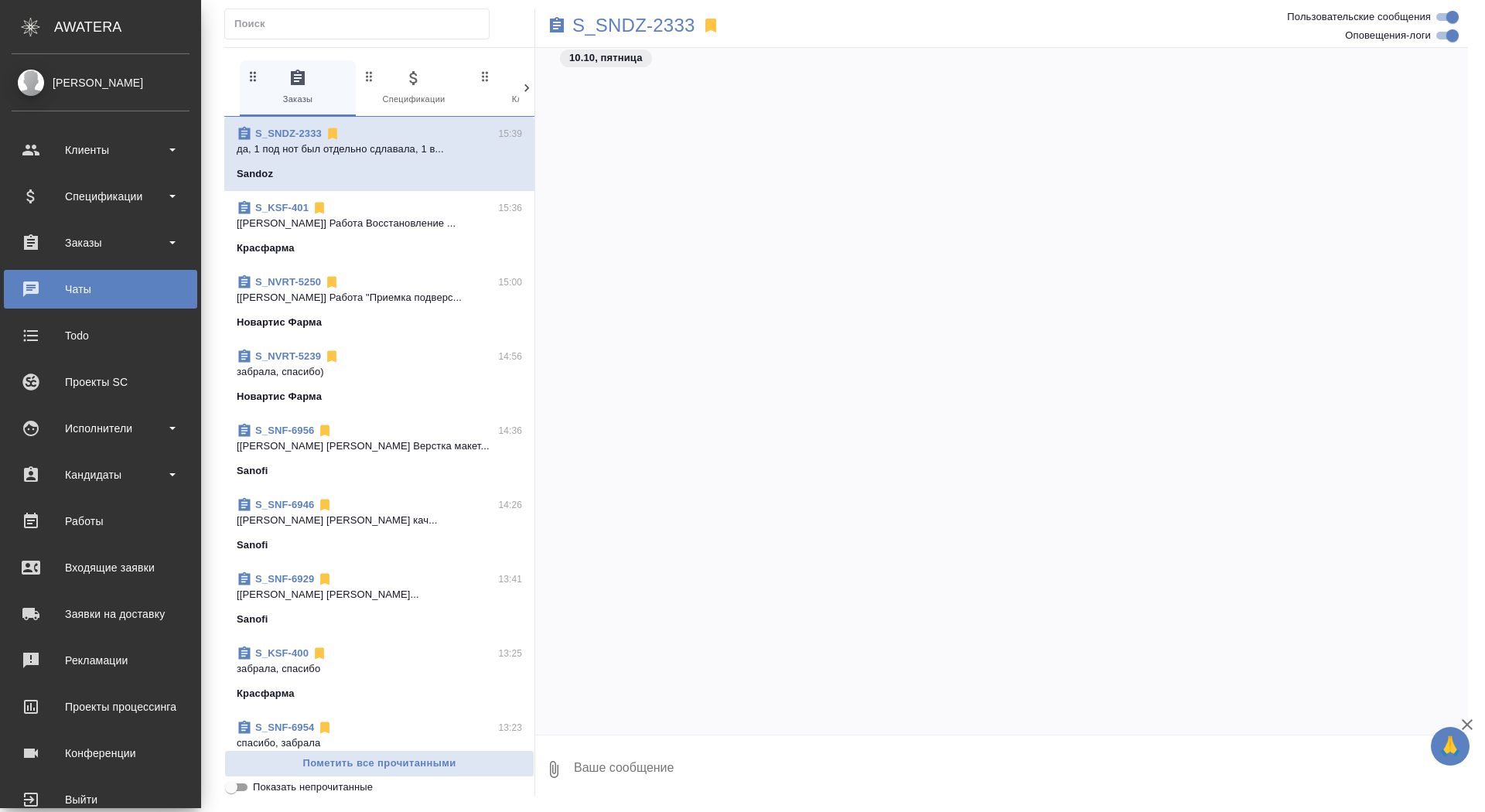
scroll to position [270476, 0]
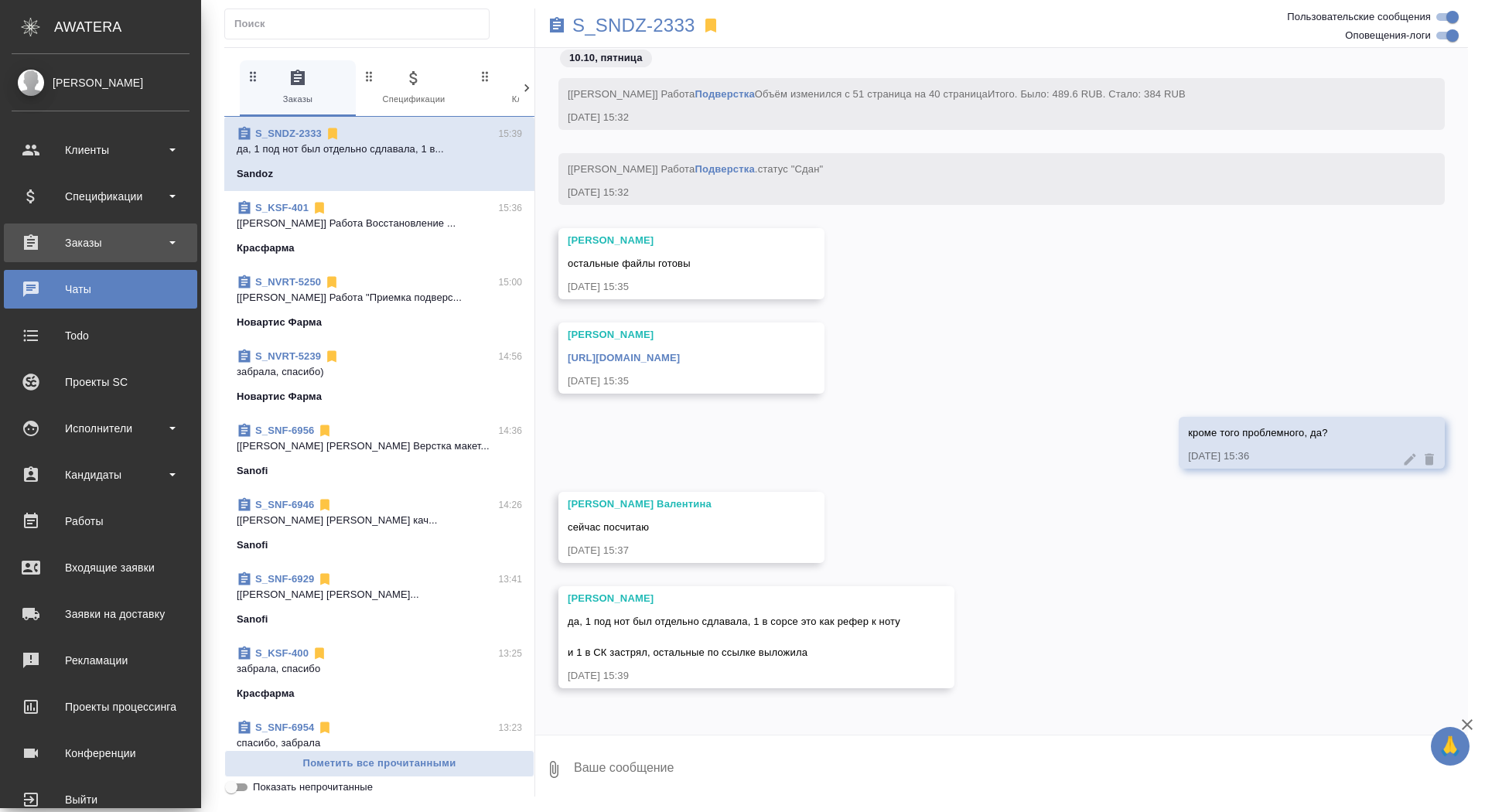
click at [61, 251] on div "Заказы" at bounding box center [101, 243] width 178 height 23
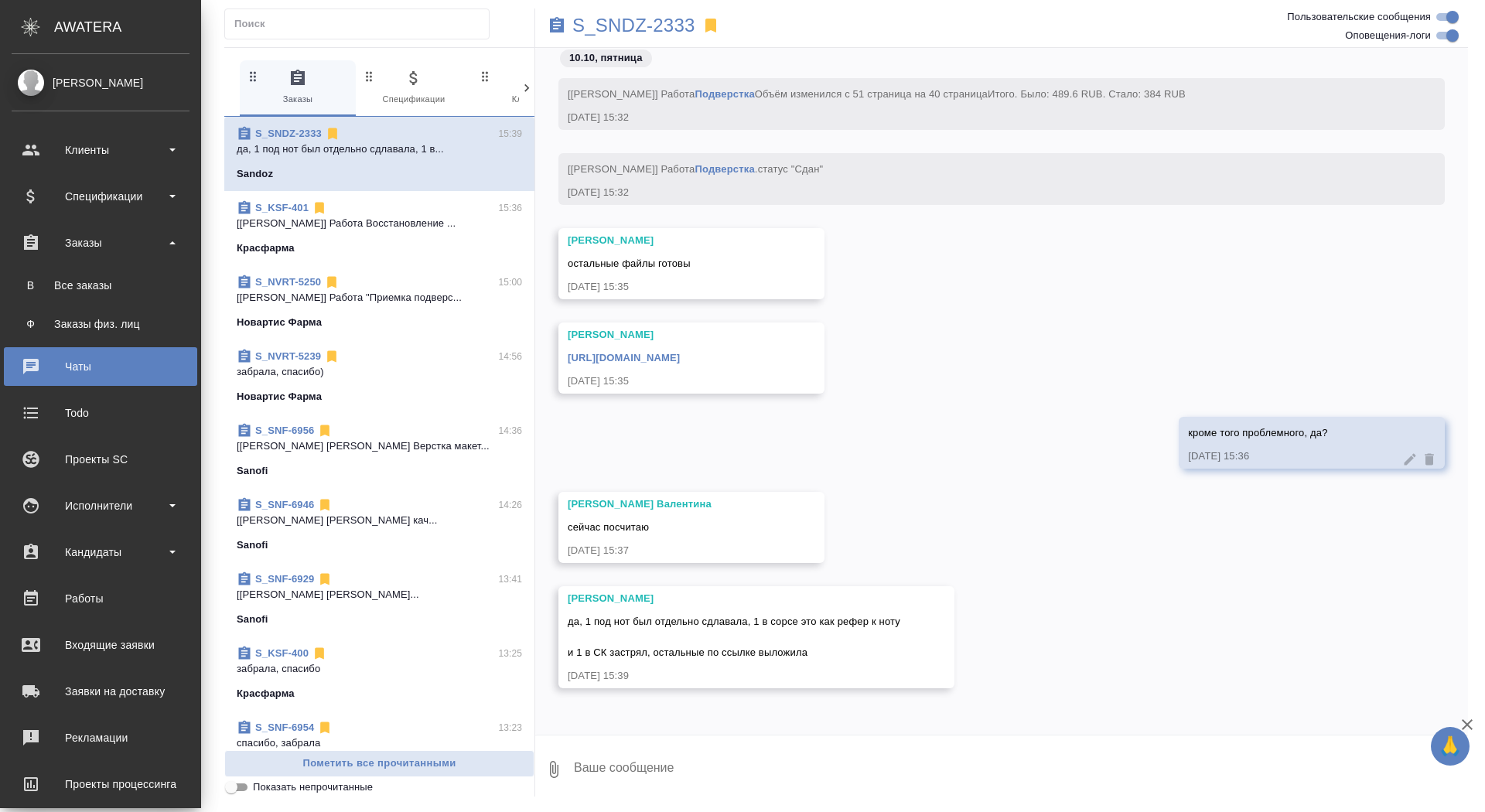
click at [61, 307] on ul "В Все заказы Ф Заказы физ. лиц" at bounding box center [100, 300] width 201 height 77
click at [60, 284] on div "Все заказы" at bounding box center [100, 285] width 162 height 16
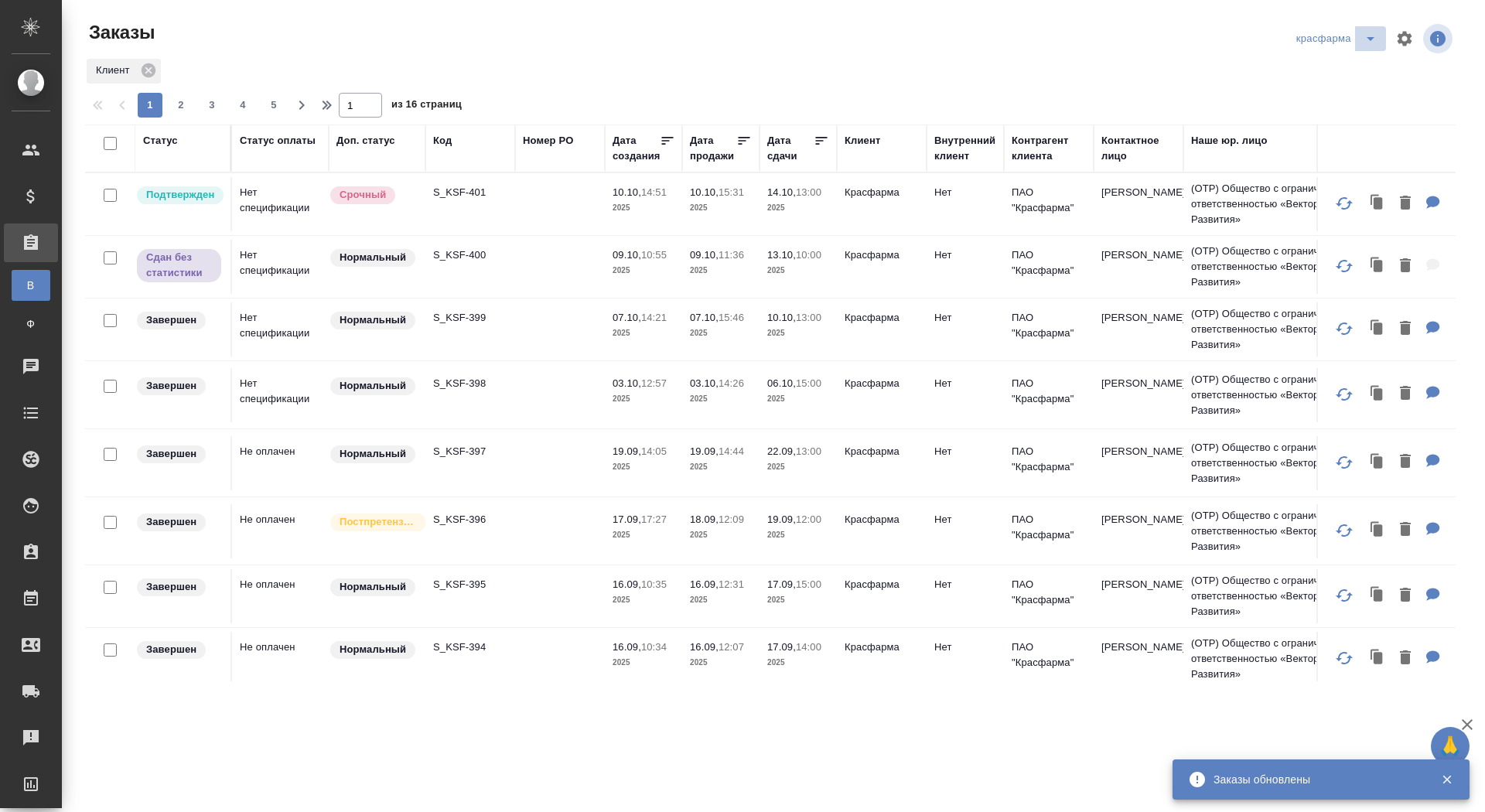
click at [1375, 37] on icon "split button" at bounding box center [1370, 39] width 19 height 19
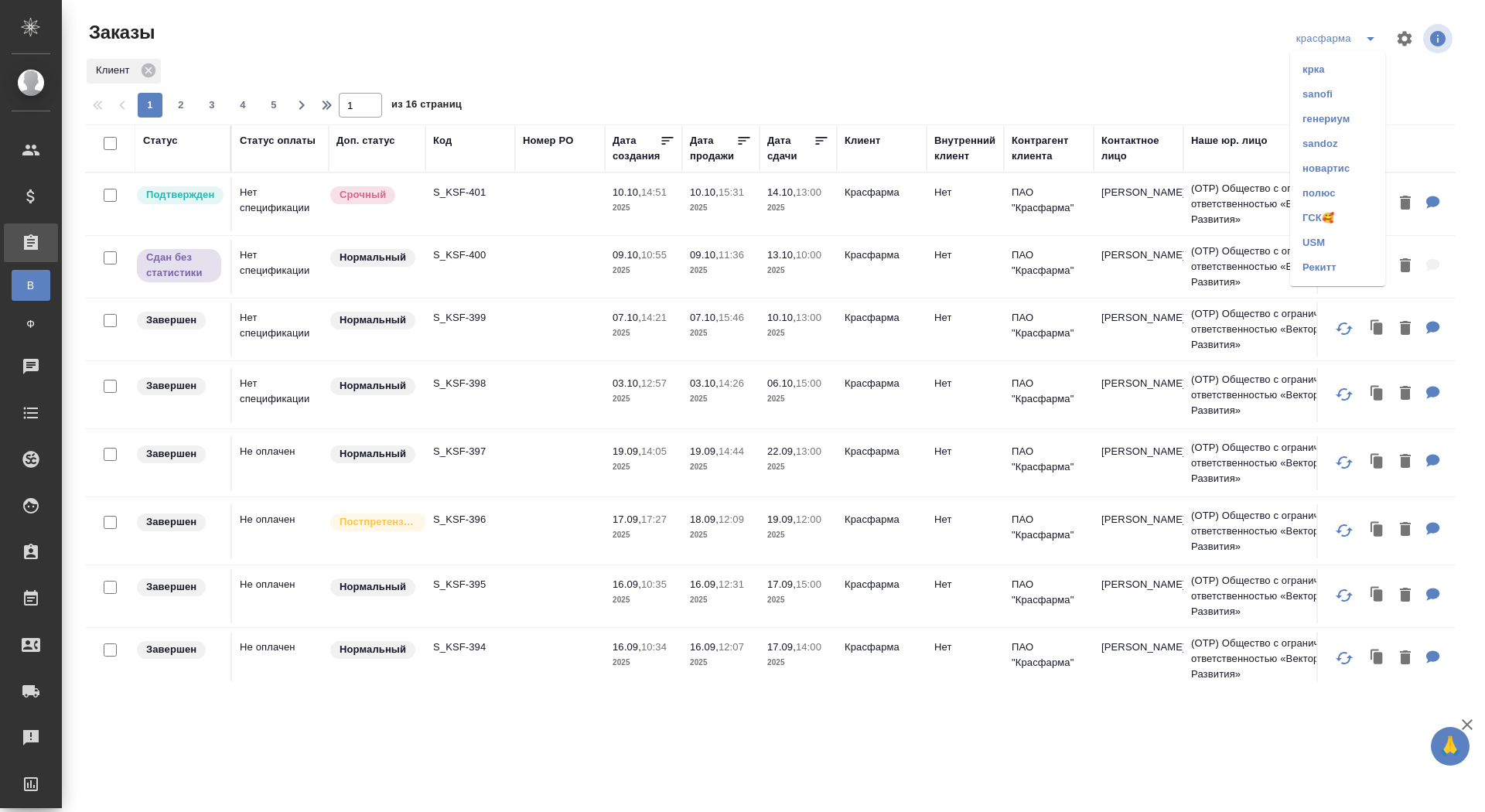
click at [1314, 145] on li "sandoz" at bounding box center [1338, 144] width 95 height 25
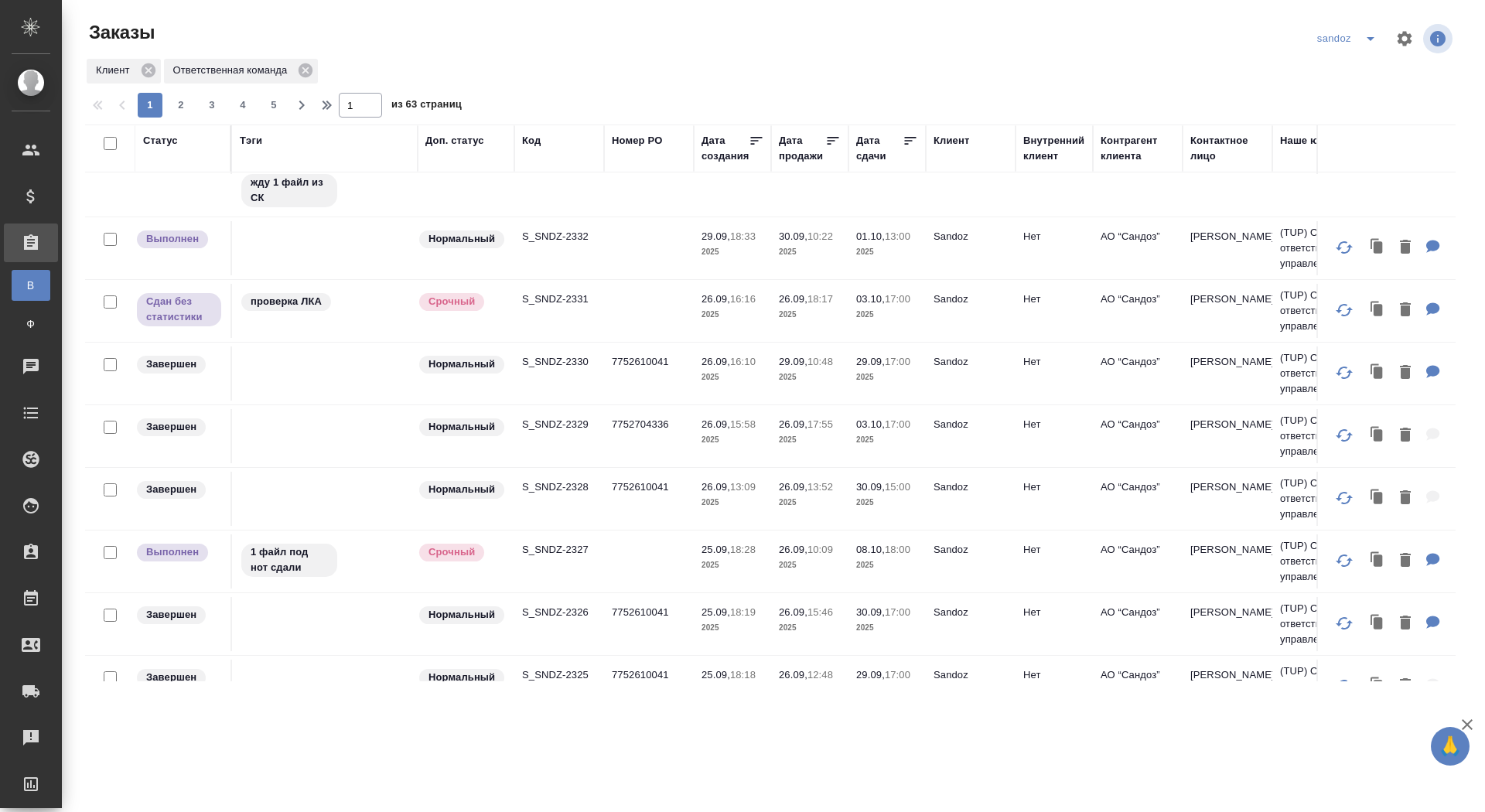
scroll to position [754, 0]
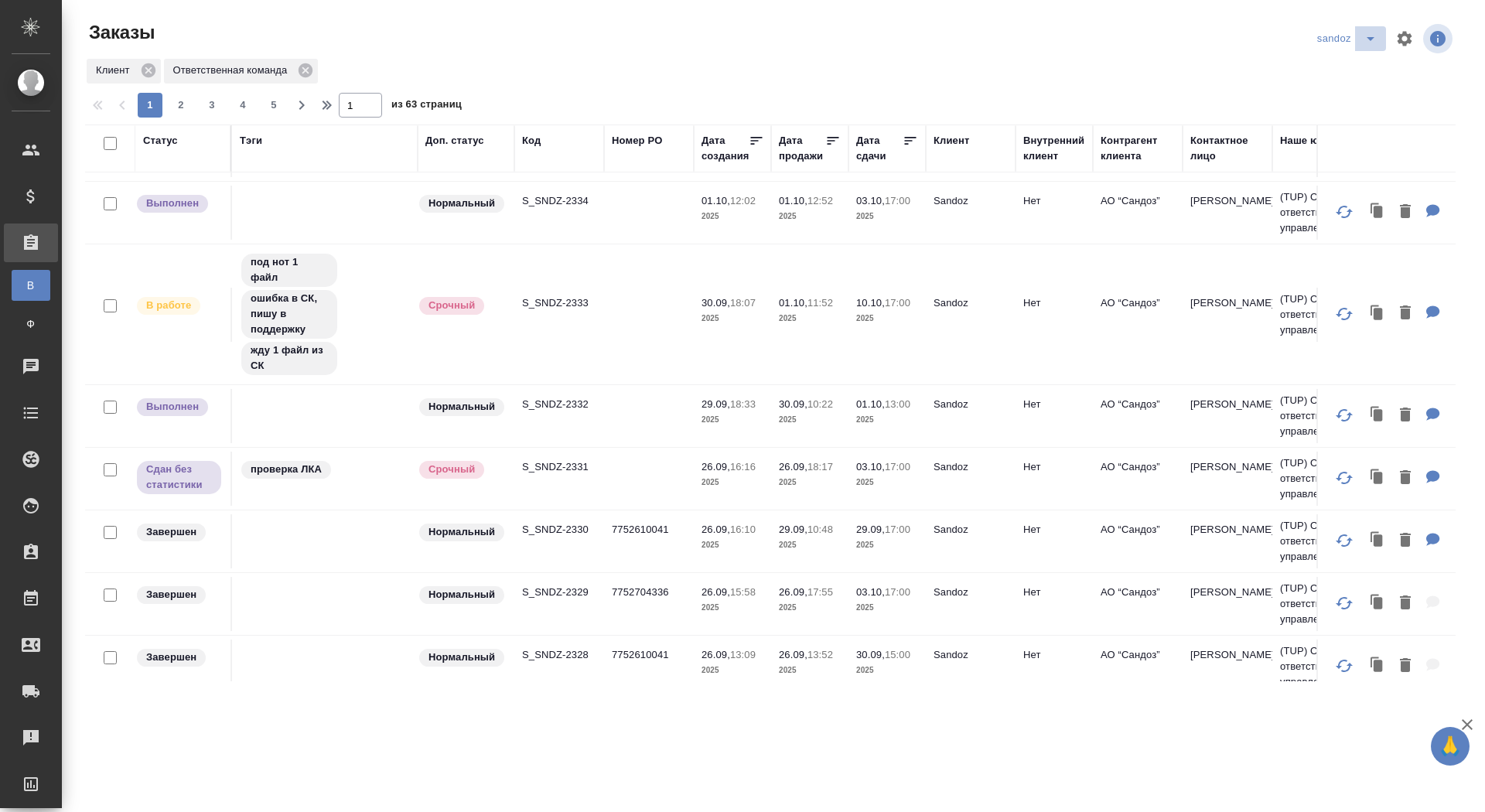
click at [1365, 37] on icon "split button" at bounding box center [1370, 39] width 19 height 19
click at [1331, 93] on li "sanofi" at bounding box center [1350, 94] width 82 height 25
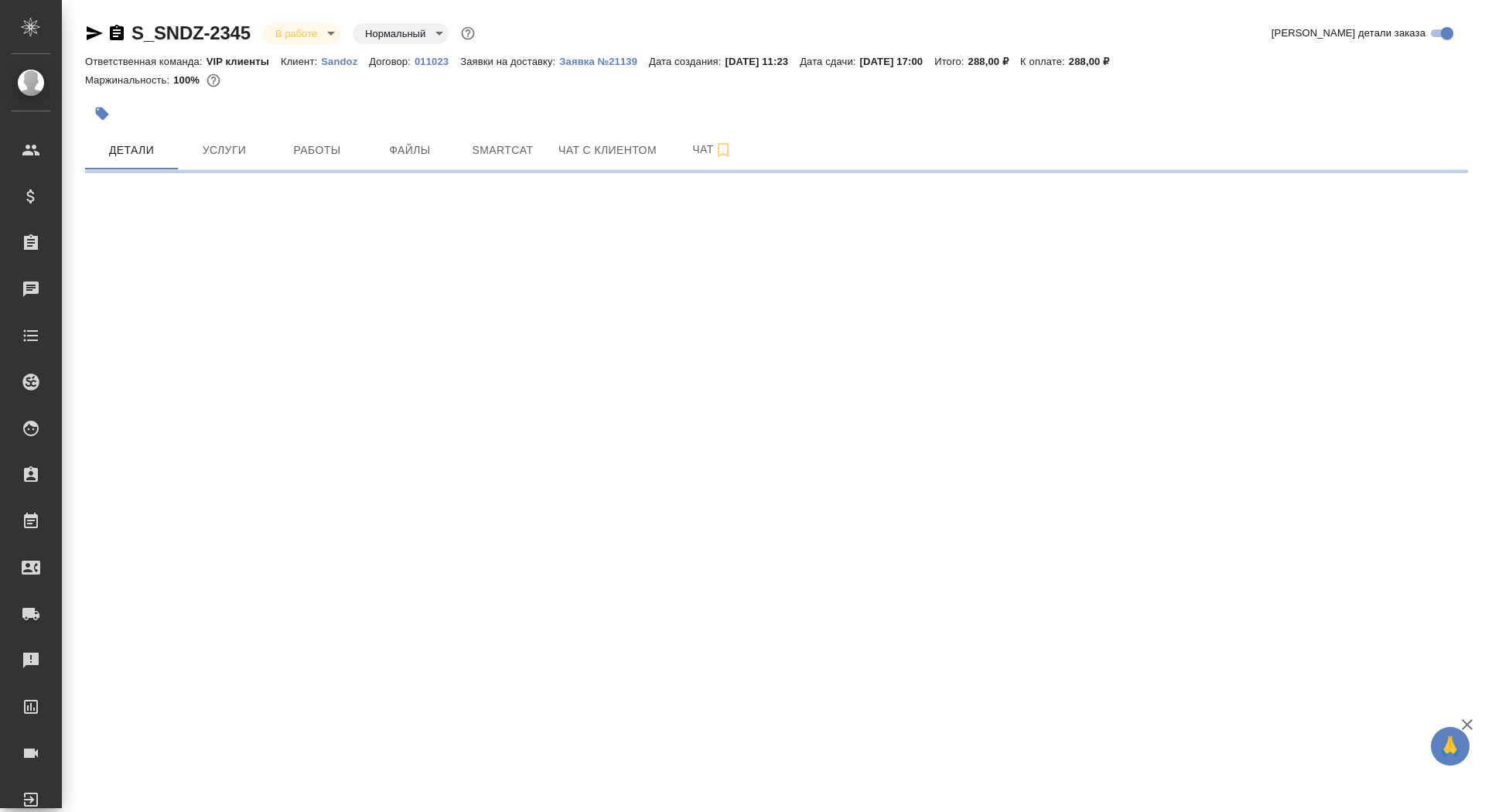
select select "RU"
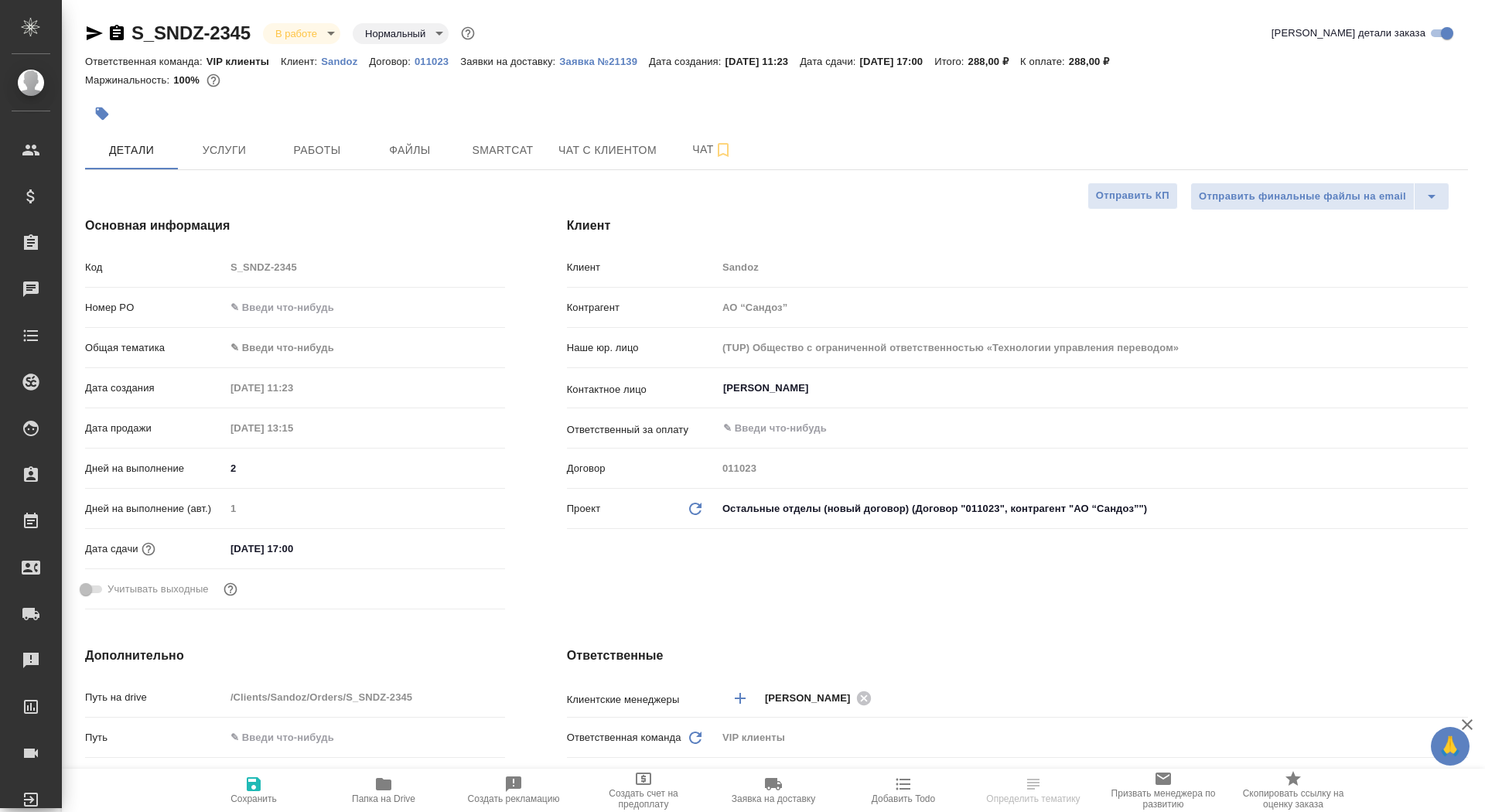
type textarea "x"
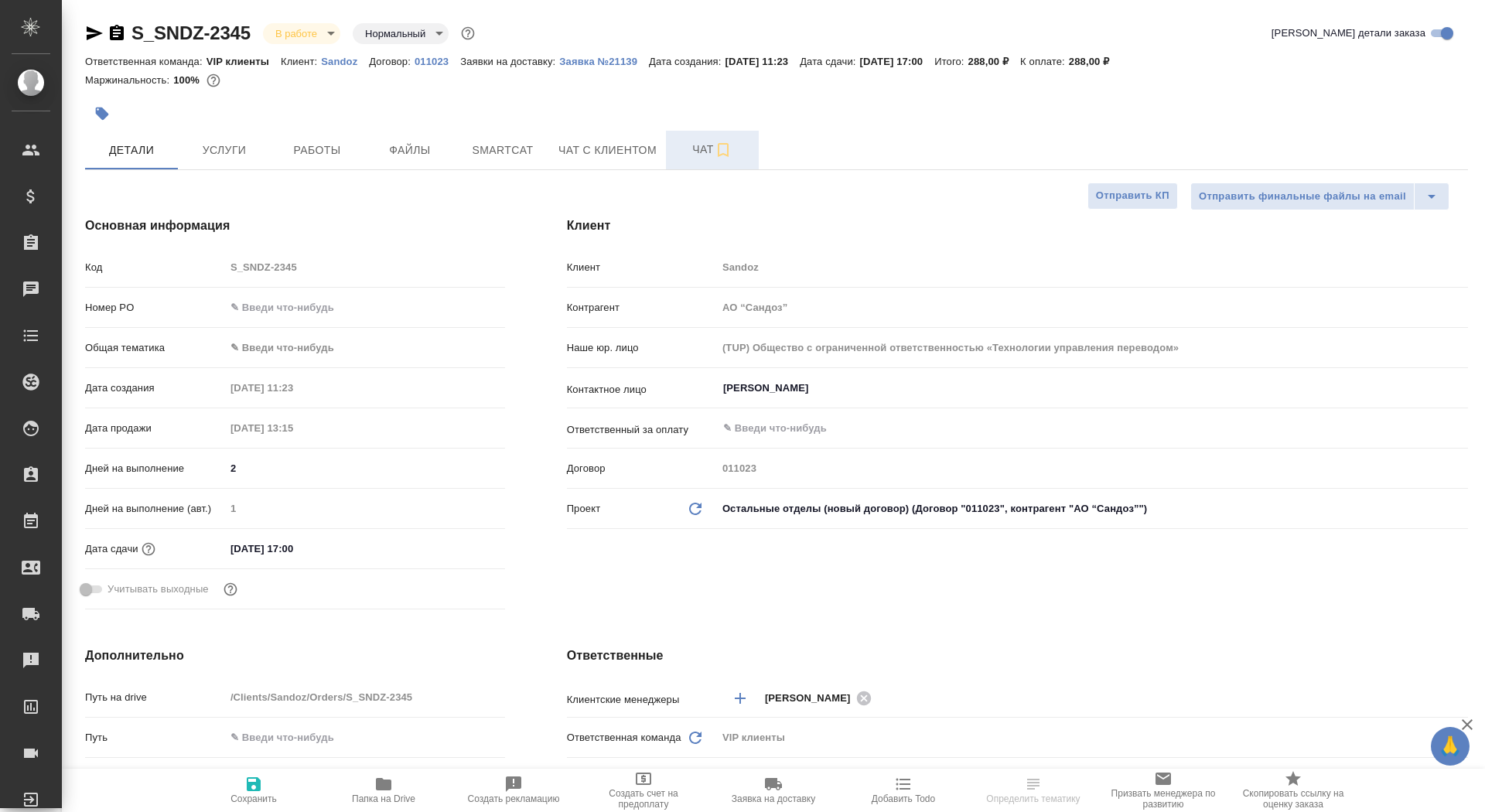
type textarea "x"
click at [692, 147] on span "Чат" at bounding box center [712, 149] width 74 height 19
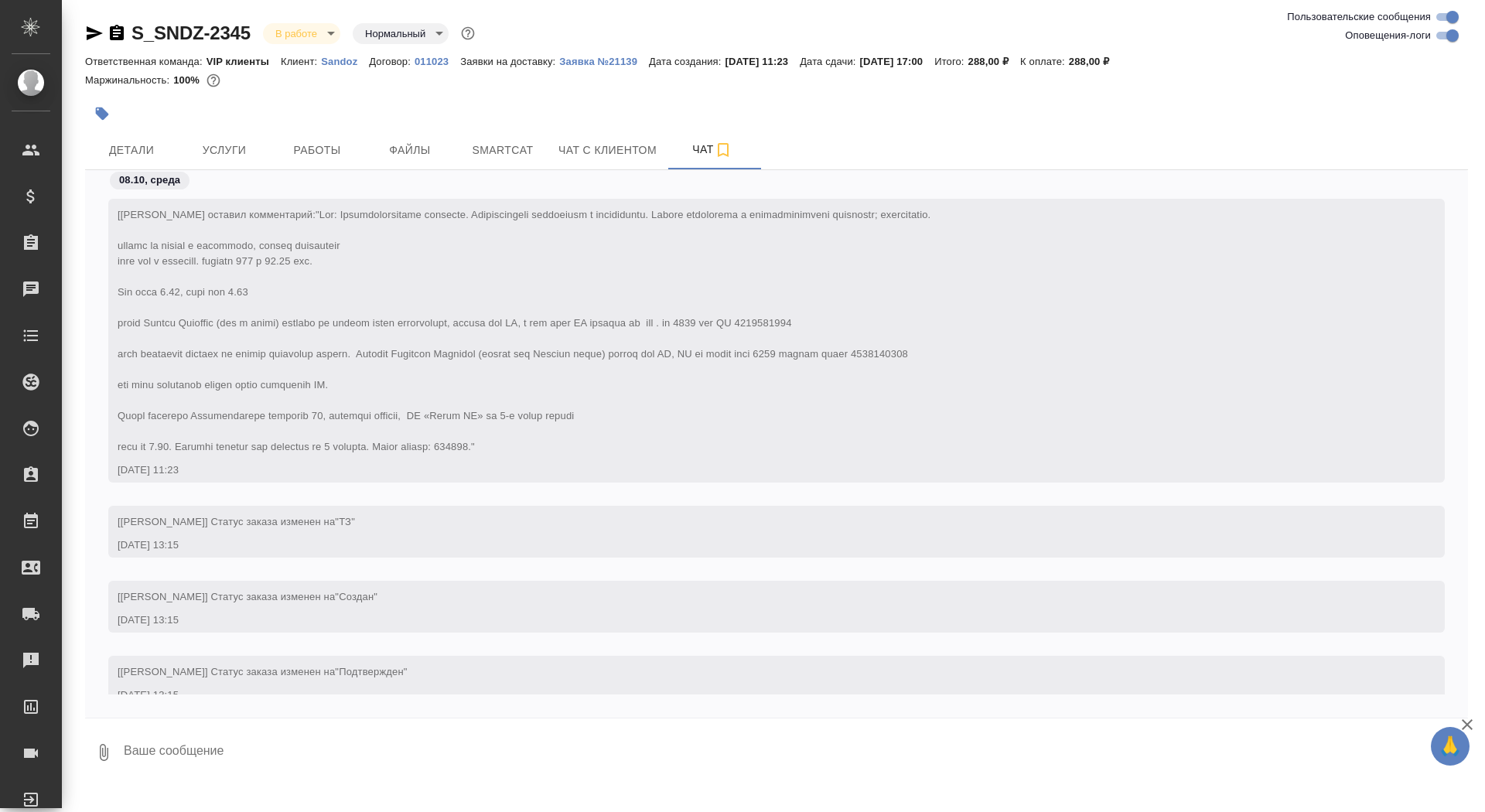
scroll to position [320, 0]
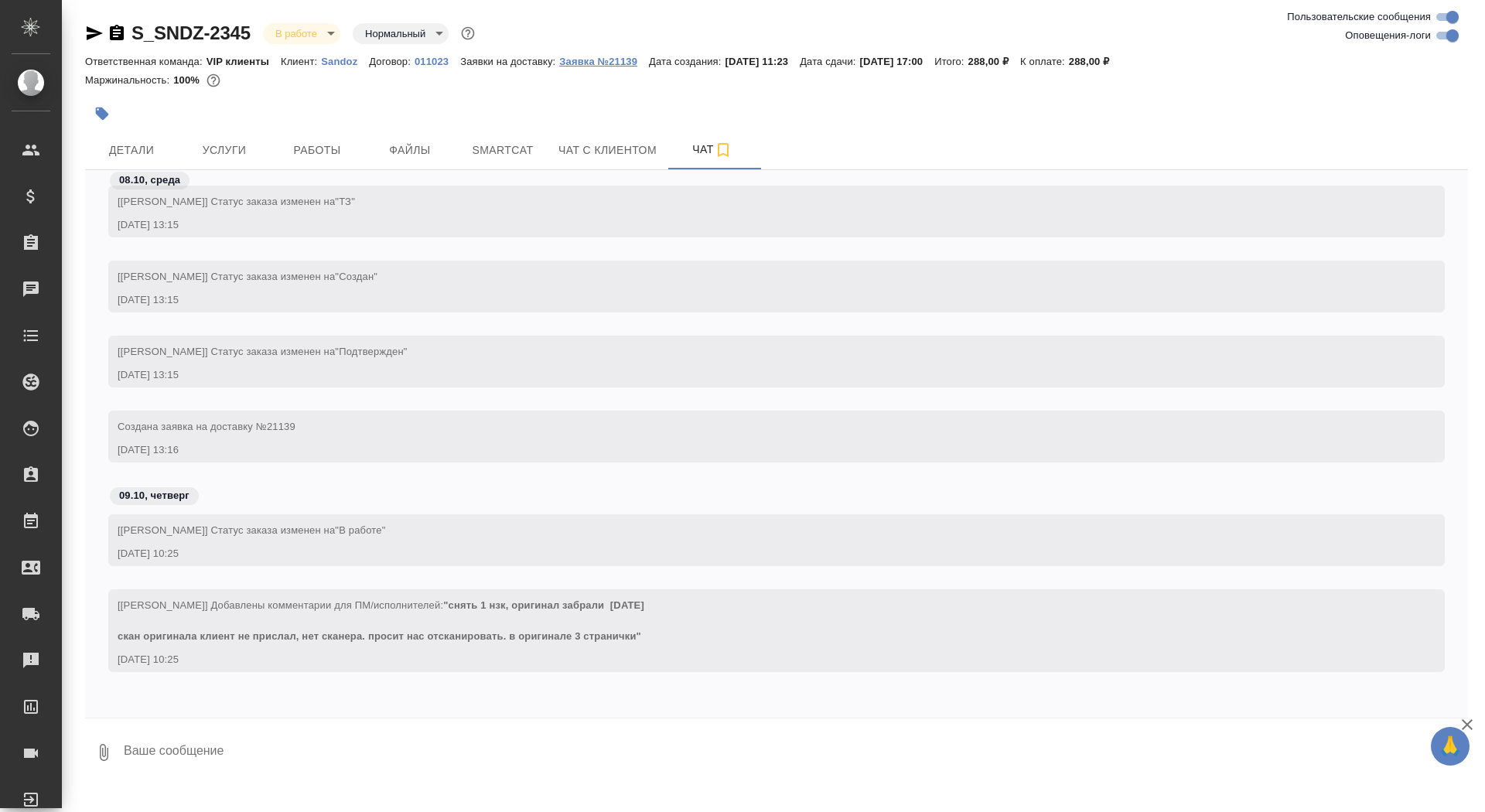
click at [611, 56] on p "Заявка №21139" at bounding box center [604, 61] width 90 height 12
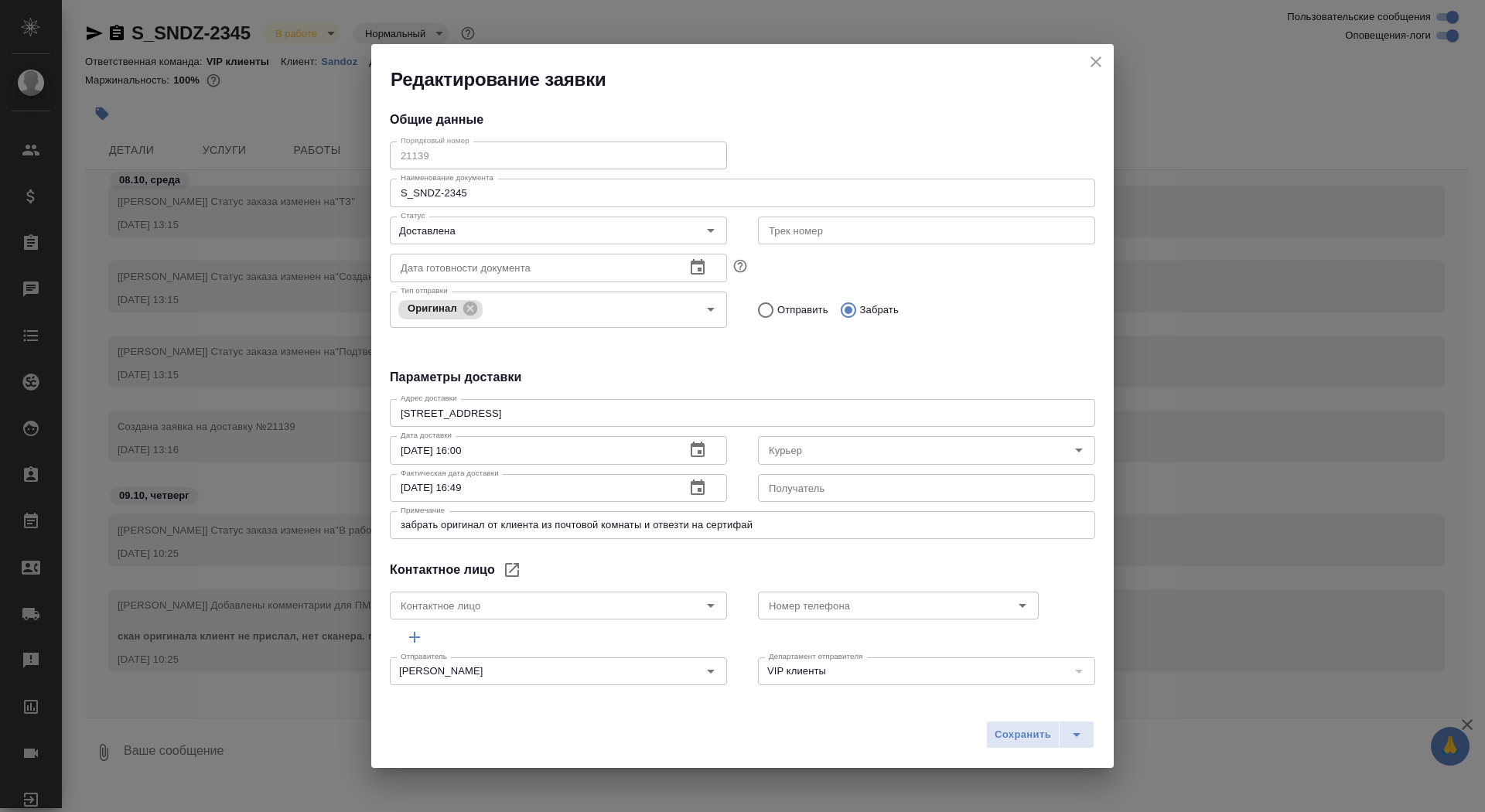
type input "Северов Олег"
type input "Ковалец Ирина"
click at [1091, 63] on icon "close" at bounding box center [1096, 62] width 19 height 19
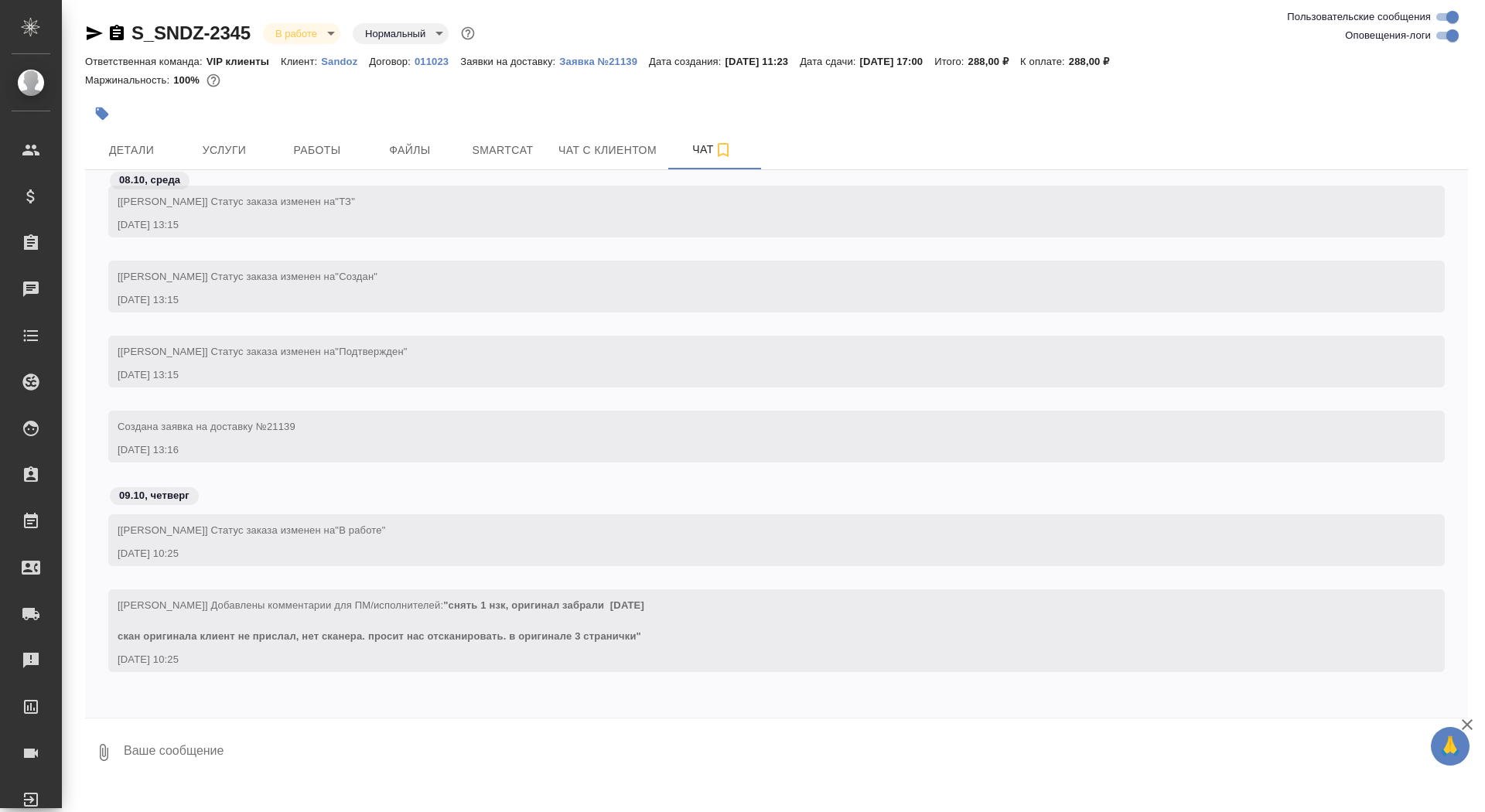
click at [114, 28] on icon "button" at bounding box center [117, 32] width 14 height 16
click at [235, 138] on button "Услуги" at bounding box center [224, 150] width 93 height 39
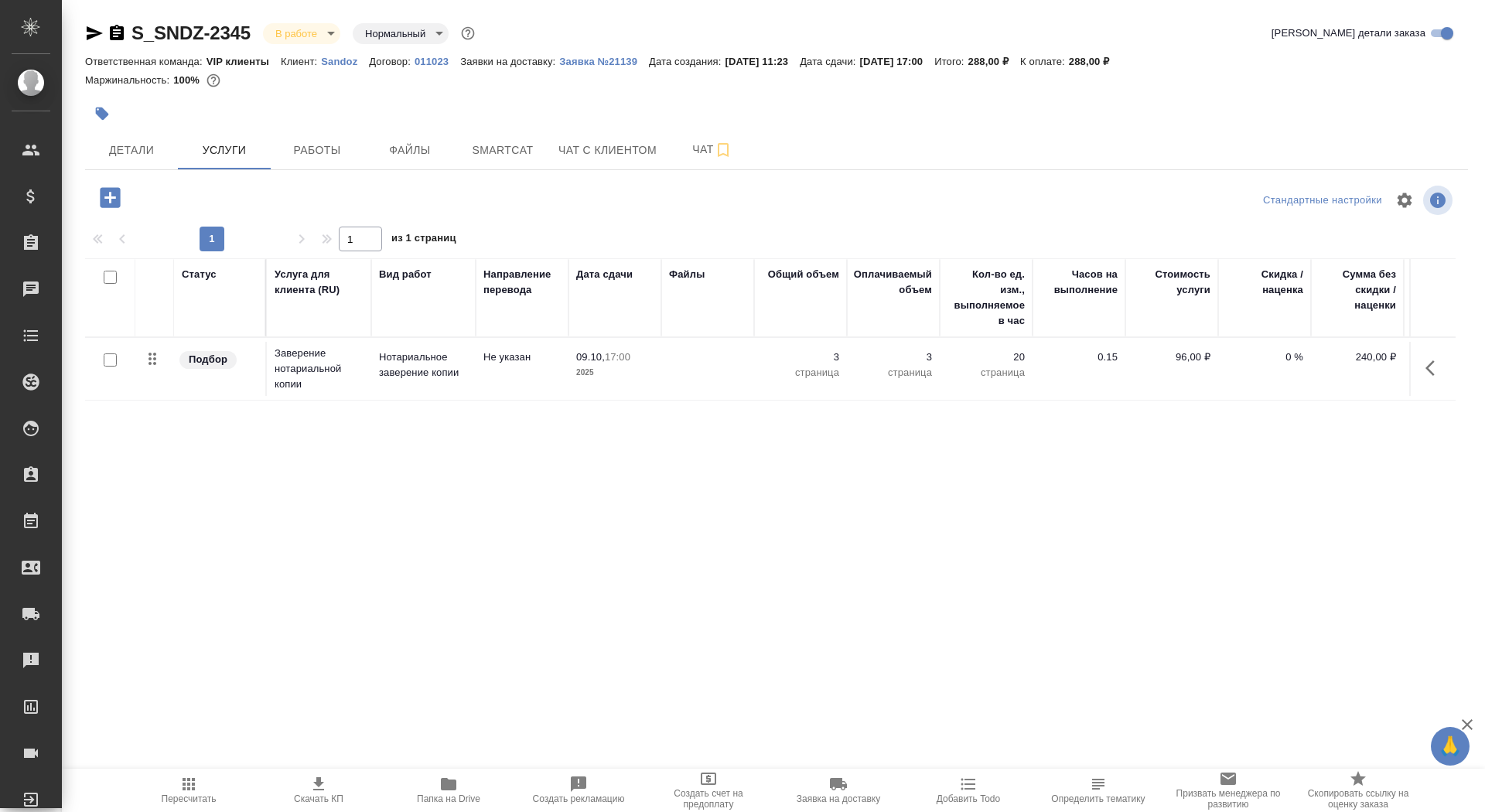
click at [446, 798] on span "Папка на Drive" at bounding box center [448, 799] width 63 height 11
click at [297, 36] on body "🙏 .cls-1 fill:#fff; AWATERA Saydasheva Dilyara Клиенты Спецификации Заказы 0 Ча…" at bounding box center [742, 406] width 1485 height 812
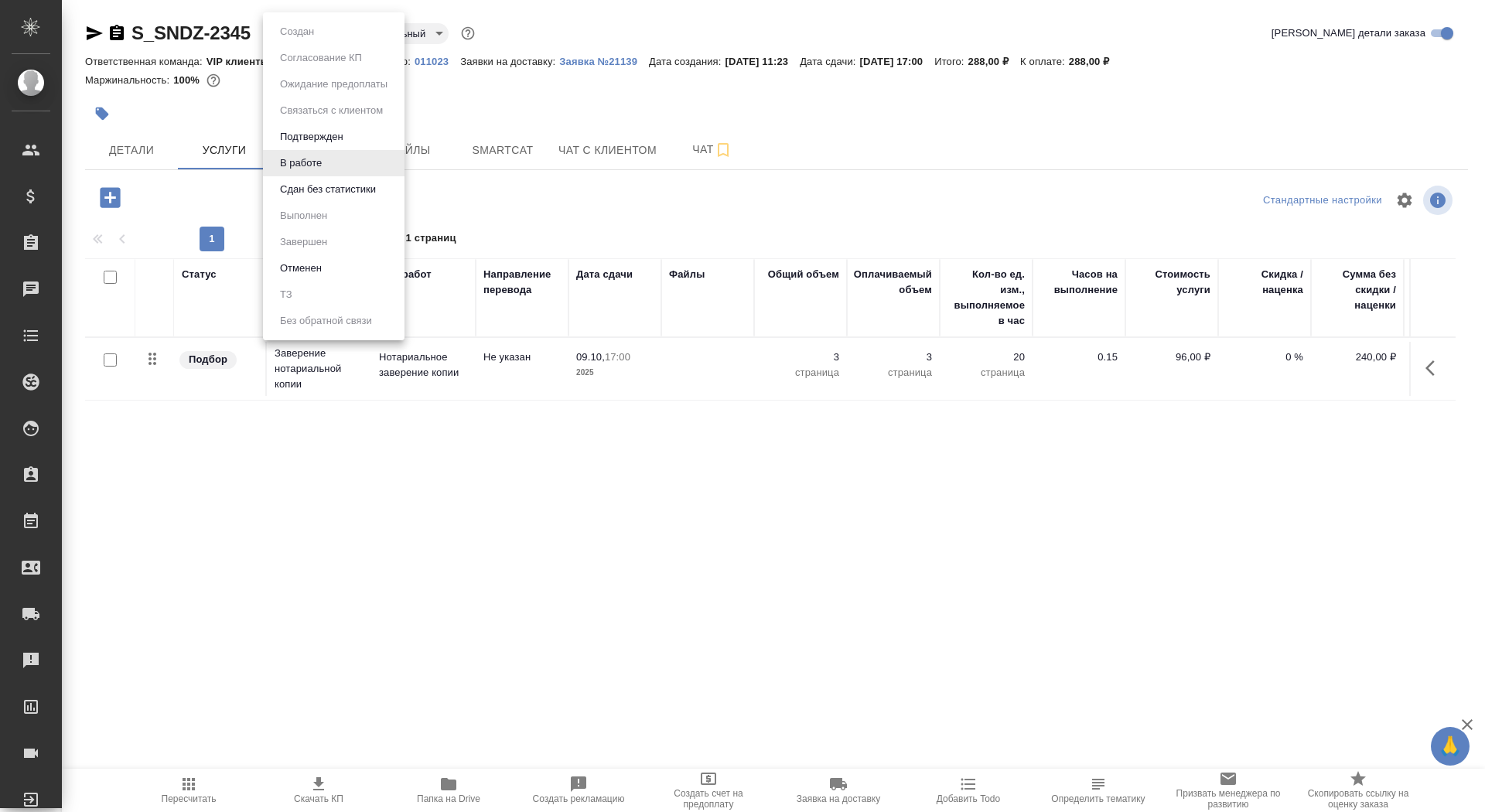
click at [558, 106] on div at bounding box center [742, 406] width 1485 height 812
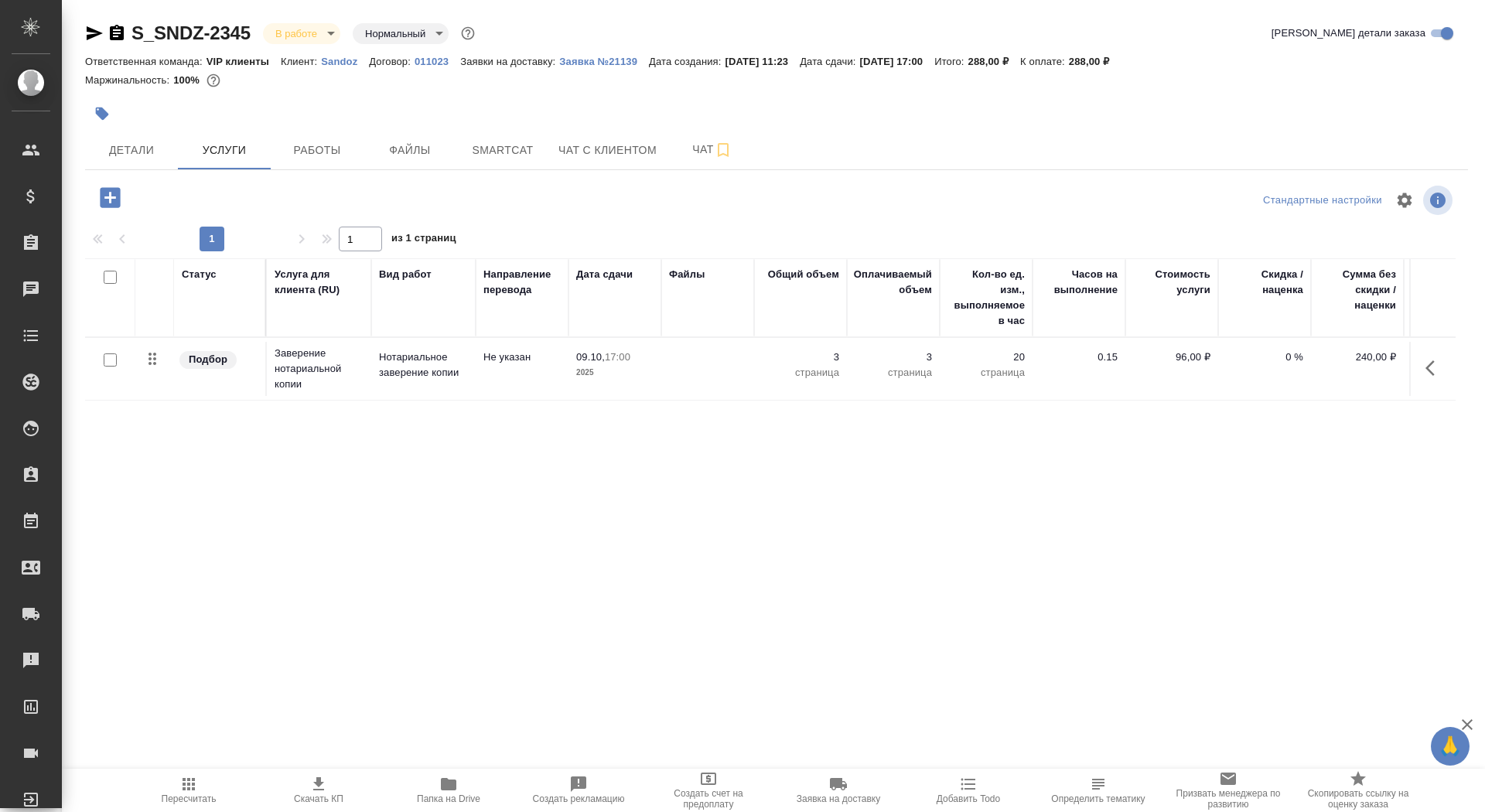
click at [314, 21] on div "S_SNDZ-2345 В работе inProgress Нормальный normal" at bounding box center [282, 33] width 393 height 25
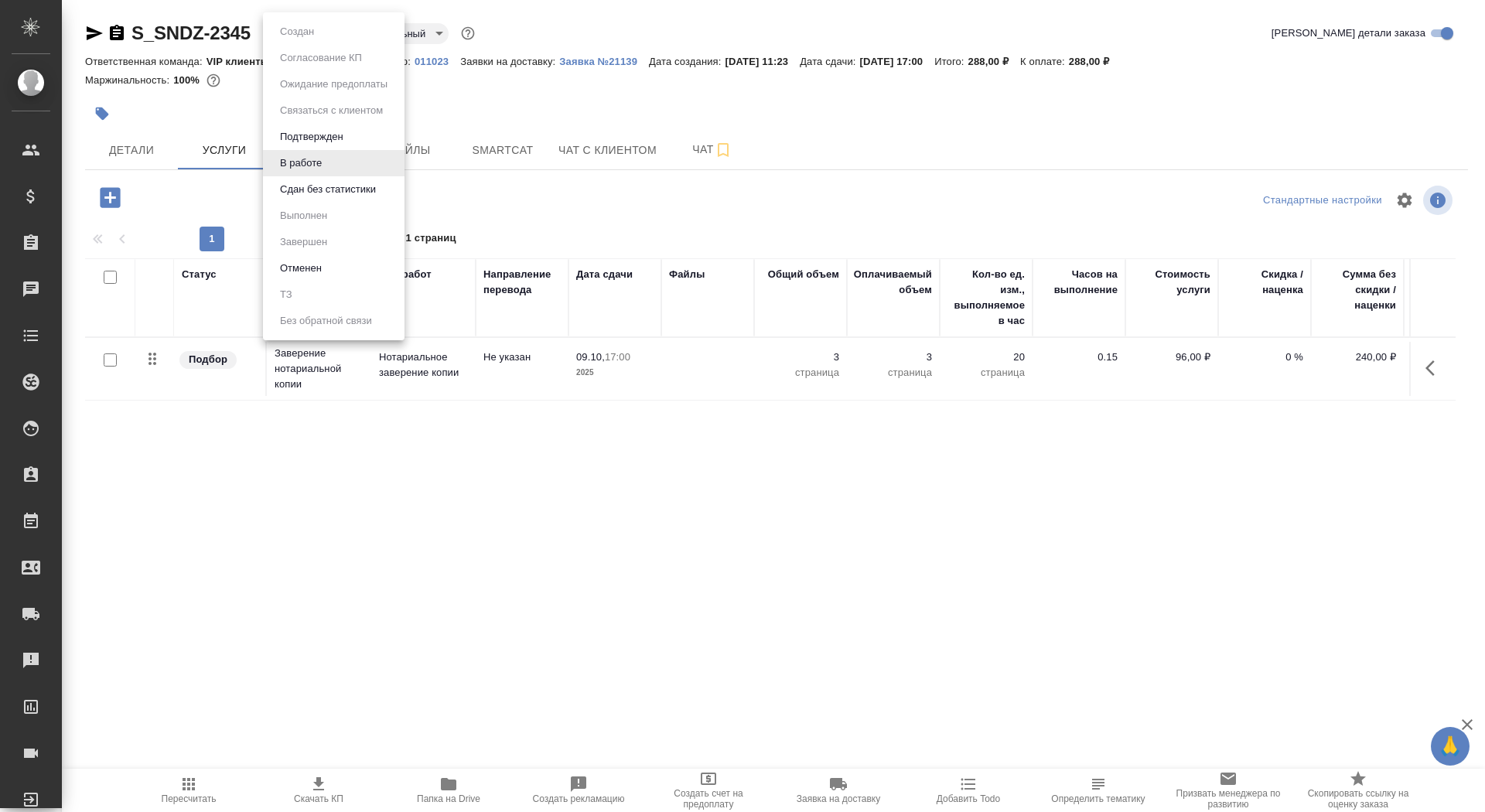
click at [314, 38] on body "🙏 .cls-1 fill:#fff; AWATERA Saydasheva Dilyara Клиенты Спецификации Заказы 0 Ча…" at bounding box center [742, 406] width 1485 height 812
click at [313, 131] on button "Подтвержден" at bounding box center [311, 137] width 72 height 17
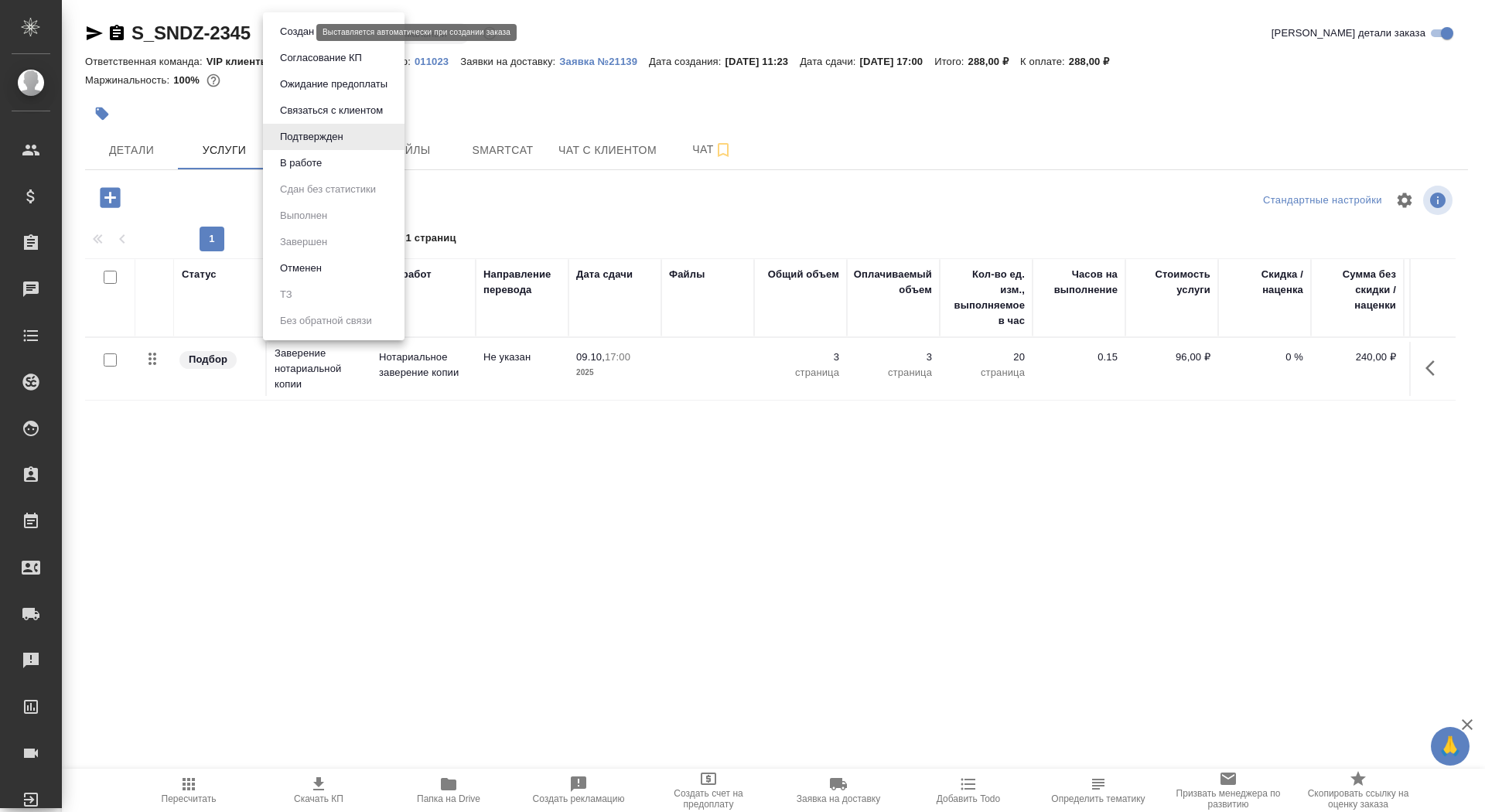
click at [301, 33] on body "🙏 .cls-1 fill:#fff; AWATERA Saydasheva Dilyara Клиенты Спецификации Заказы 0 Ча…" at bounding box center [742, 406] width 1485 height 812
click at [312, 59] on button "Согласование КП" at bounding box center [321, 57] width 92 height 17
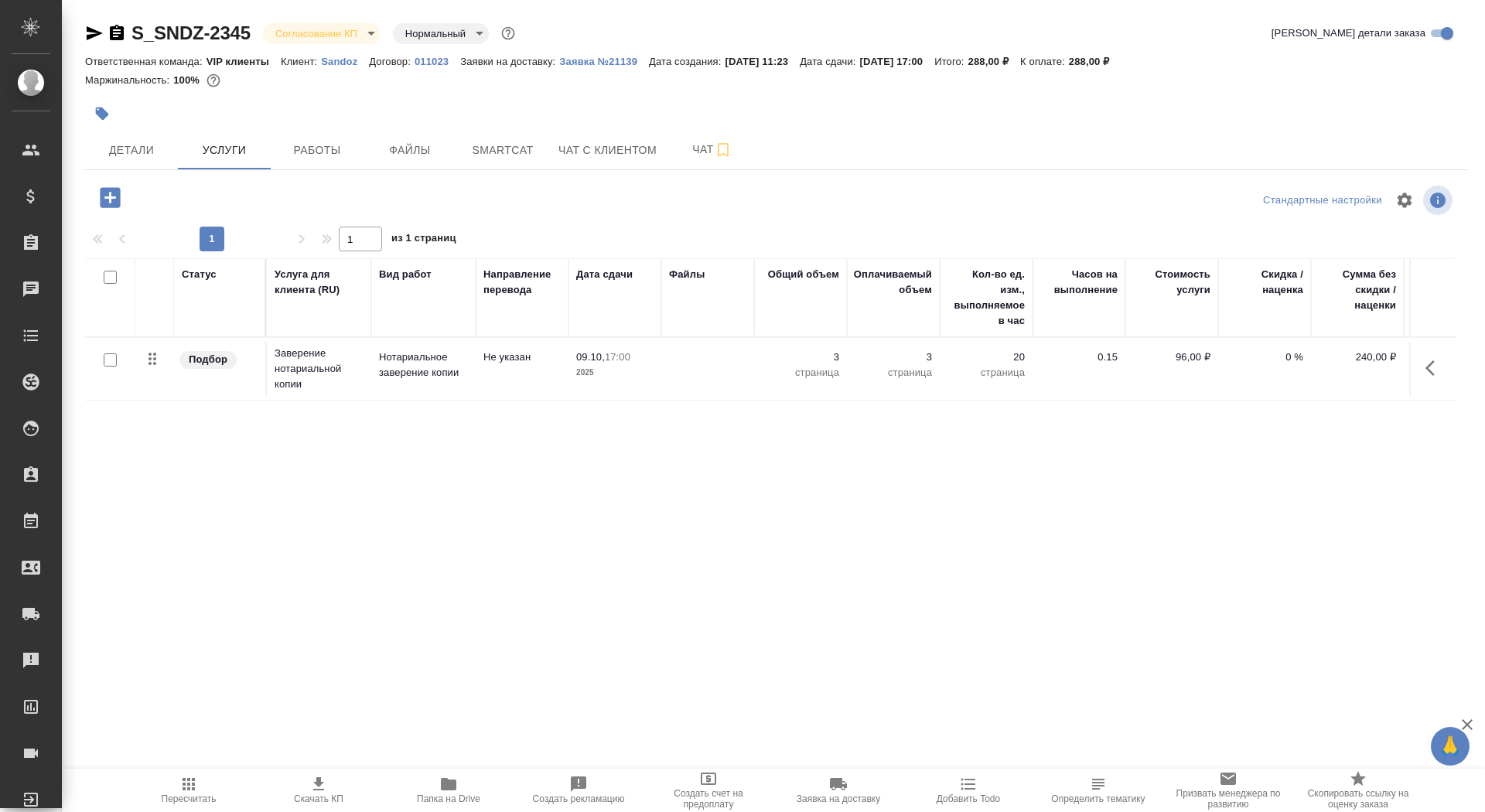
click at [304, 31] on body "🙏 .cls-1 fill:#fff; AWATERA Saydasheva Dilyara Клиенты Спецификации Заказы 0 Ча…" at bounding box center [742, 406] width 1485 height 812
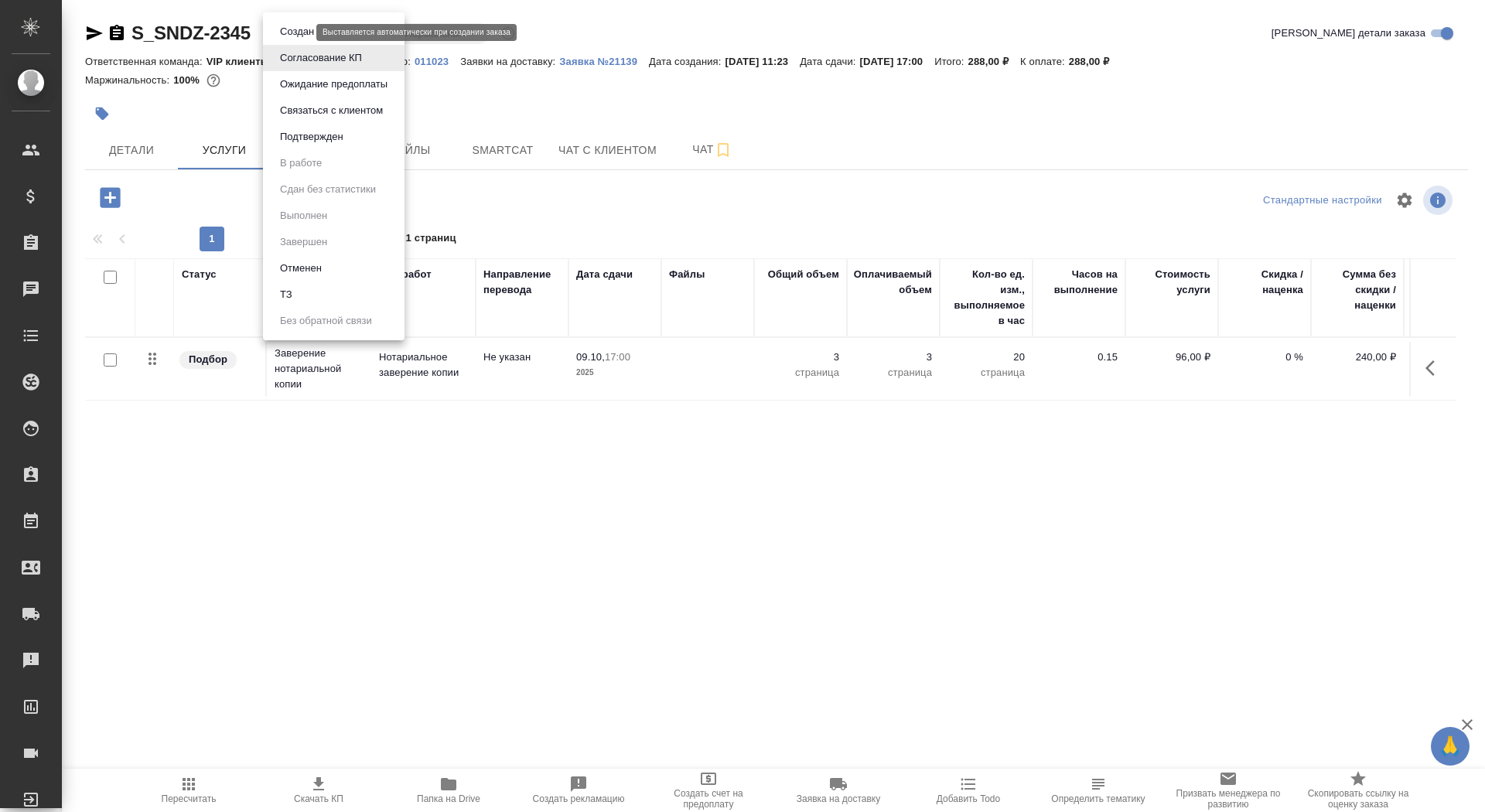
click at [304, 36] on button "Создан" at bounding box center [296, 31] width 44 height 17
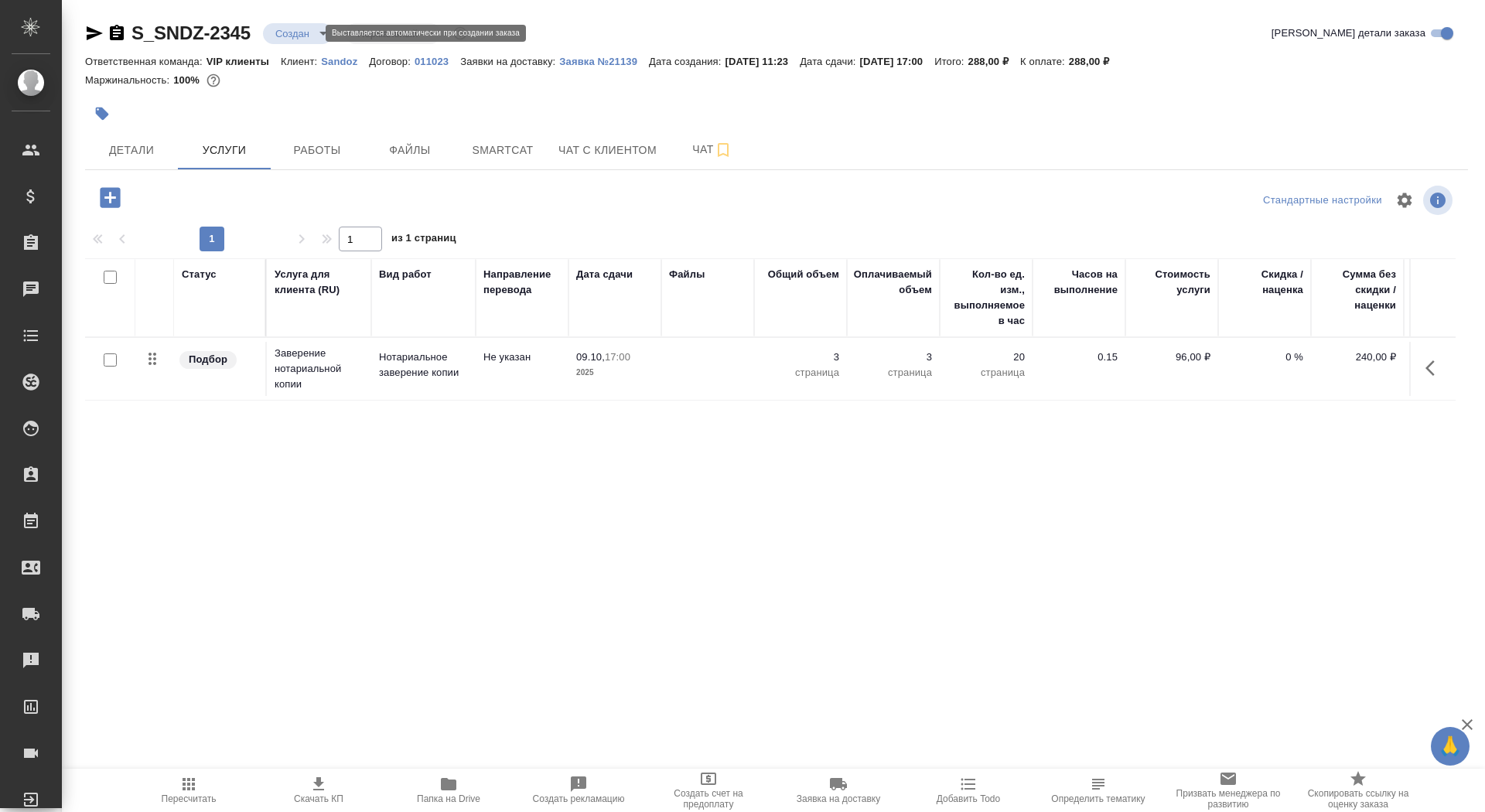
click at [303, 35] on body "🙏 .cls-1 fill:#fff; AWATERA Saydasheva Dilyara Клиенты Спецификации Заказы 0 Ча…" at bounding box center [742, 406] width 1485 height 812
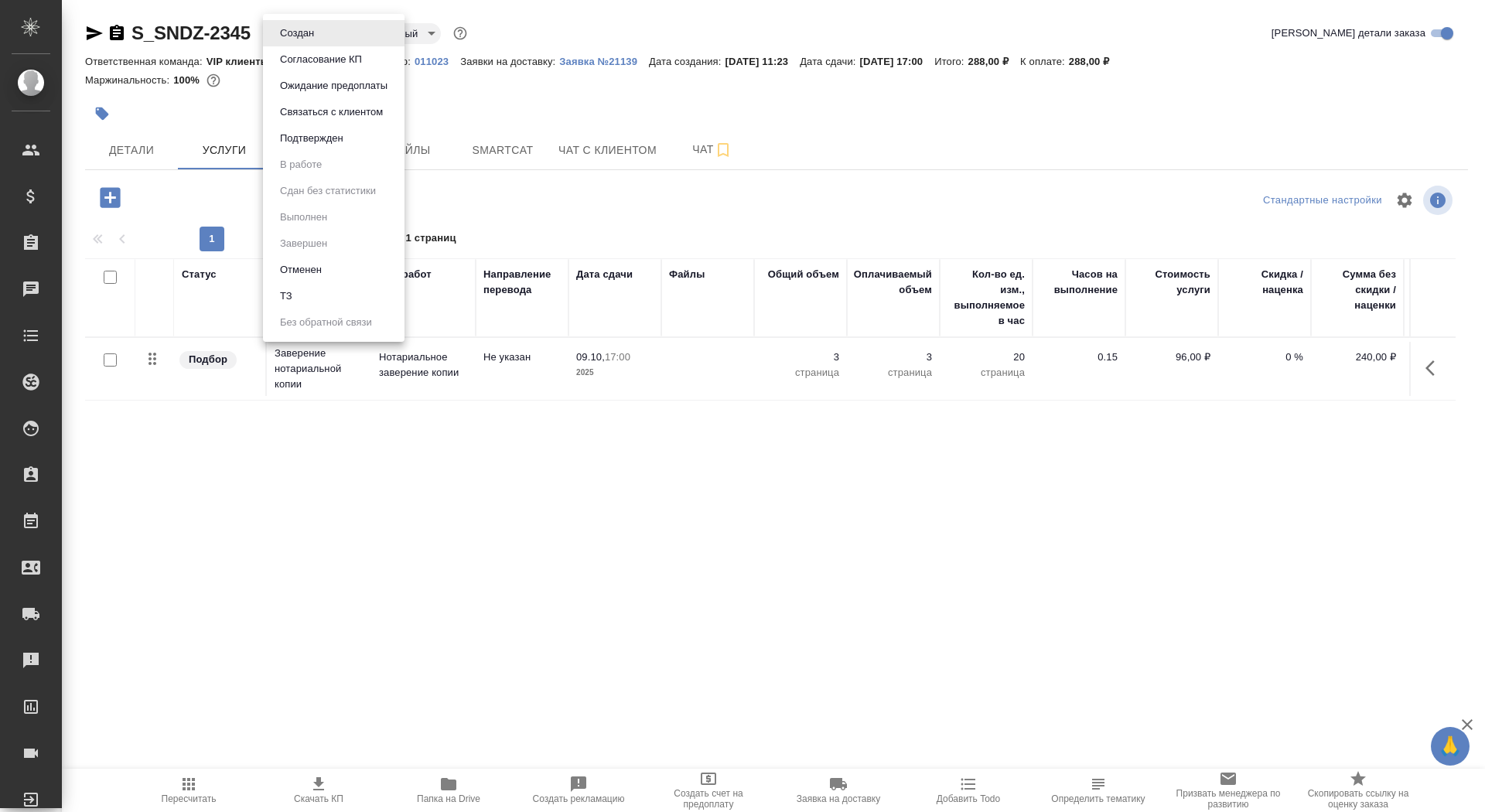
click at [323, 298] on li "ТЗ" at bounding box center [333, 296] width 142 height 26
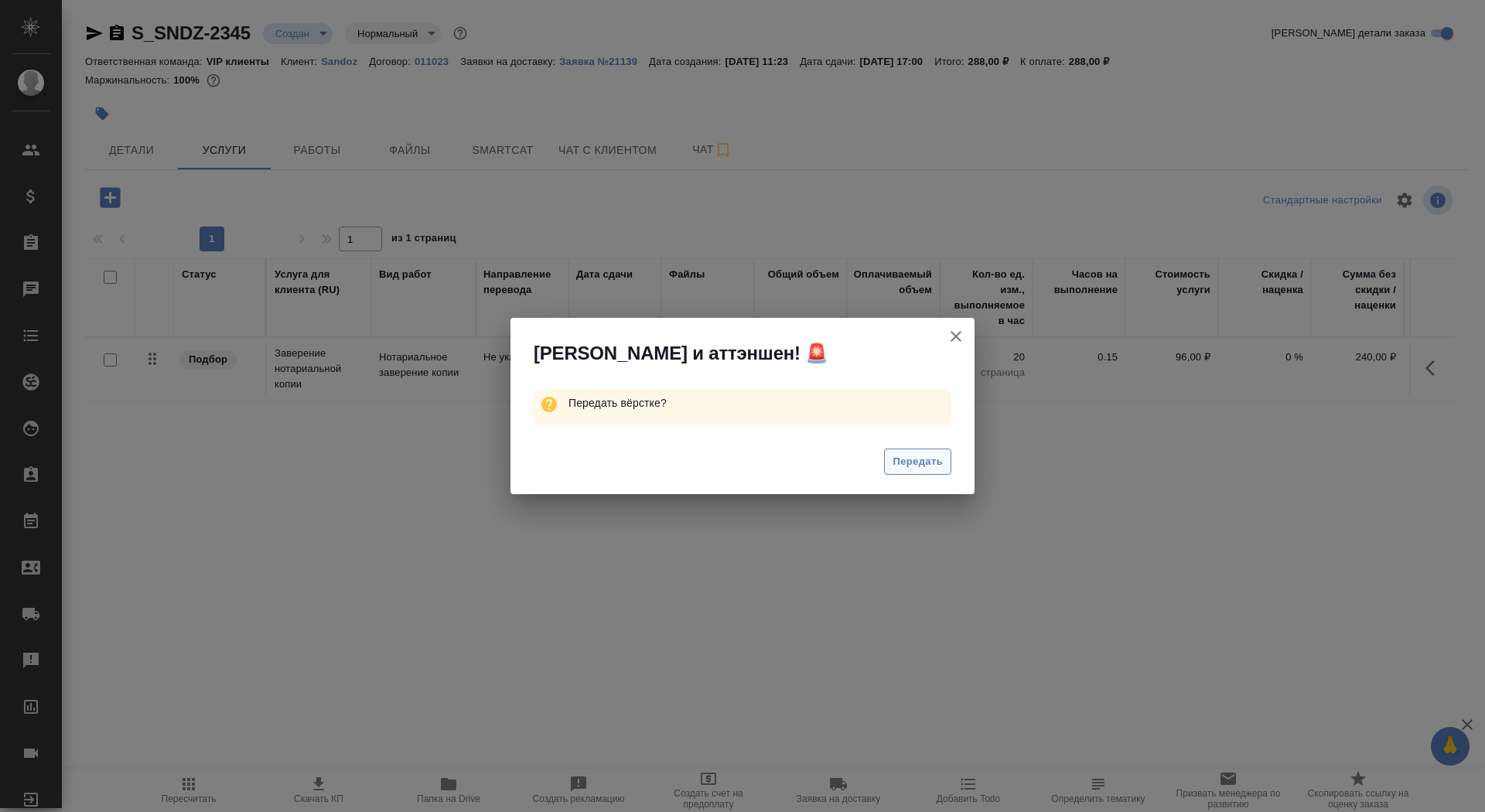
click at [912, 464] on span "Передать" at bounding box center [917, 461] width 50 height 18
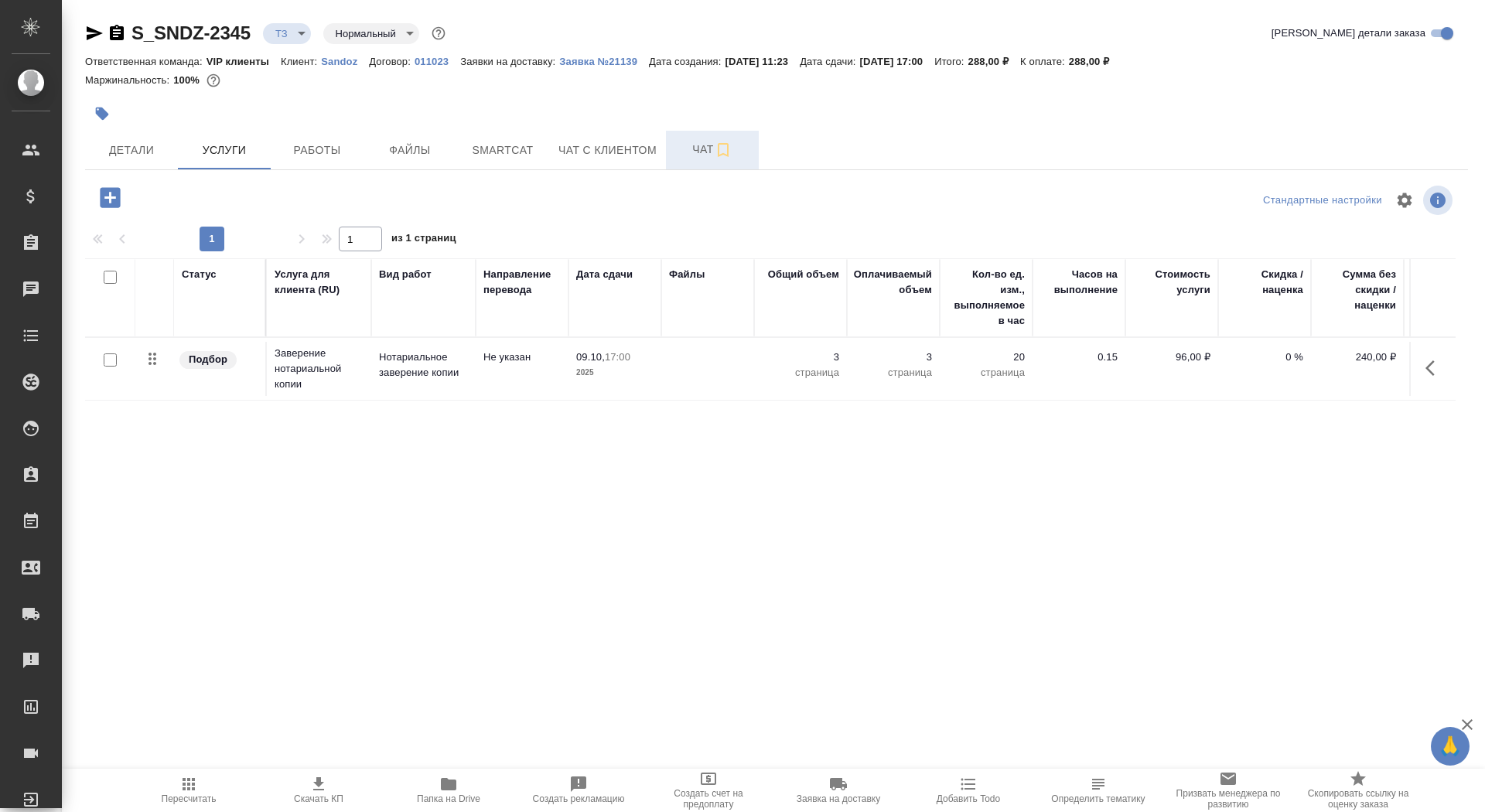
click at [682, 153] on span "Чат" at bounding box center [712, 149] width 74 height 19
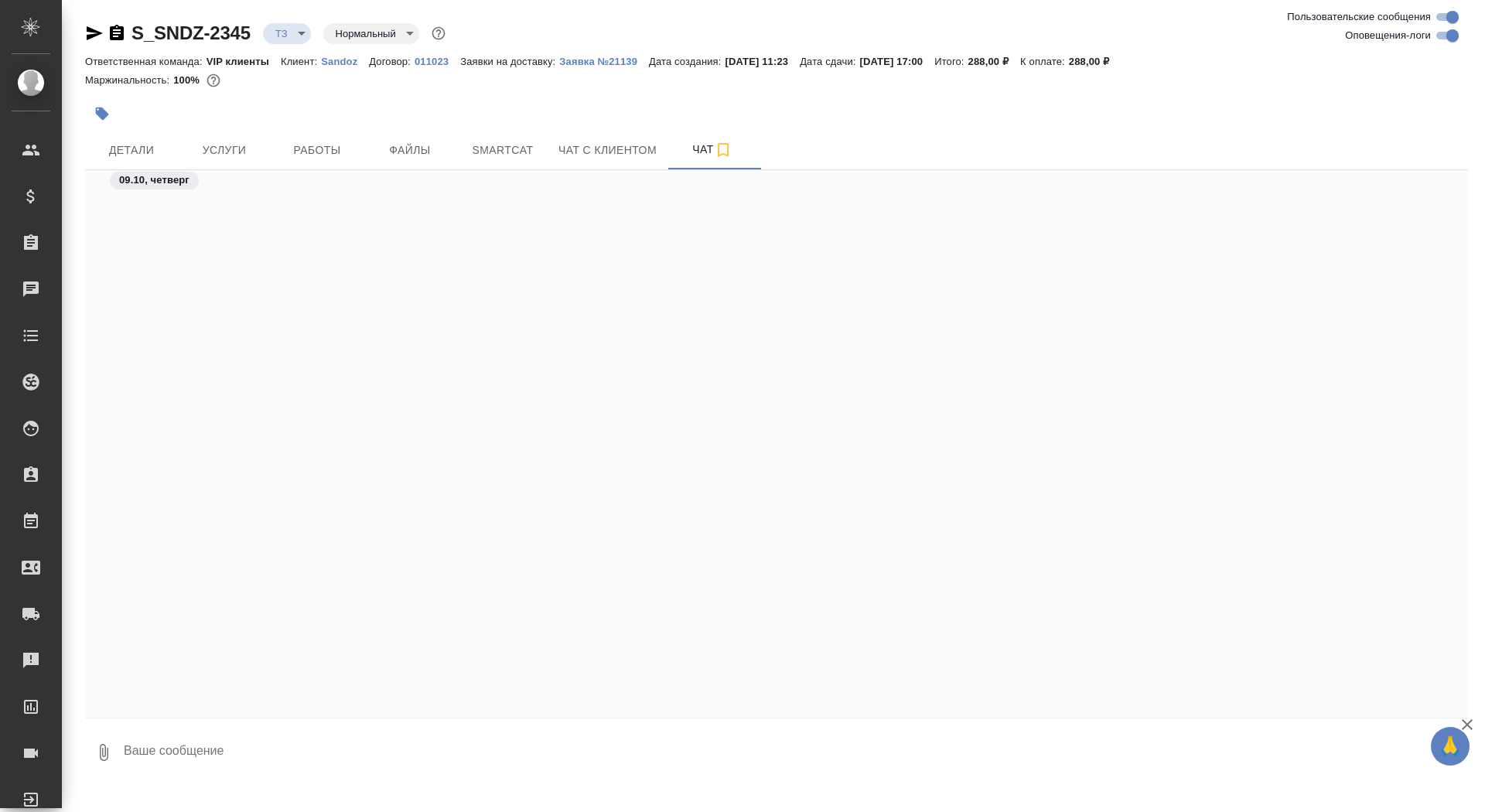
scroll to position [1577, 0]
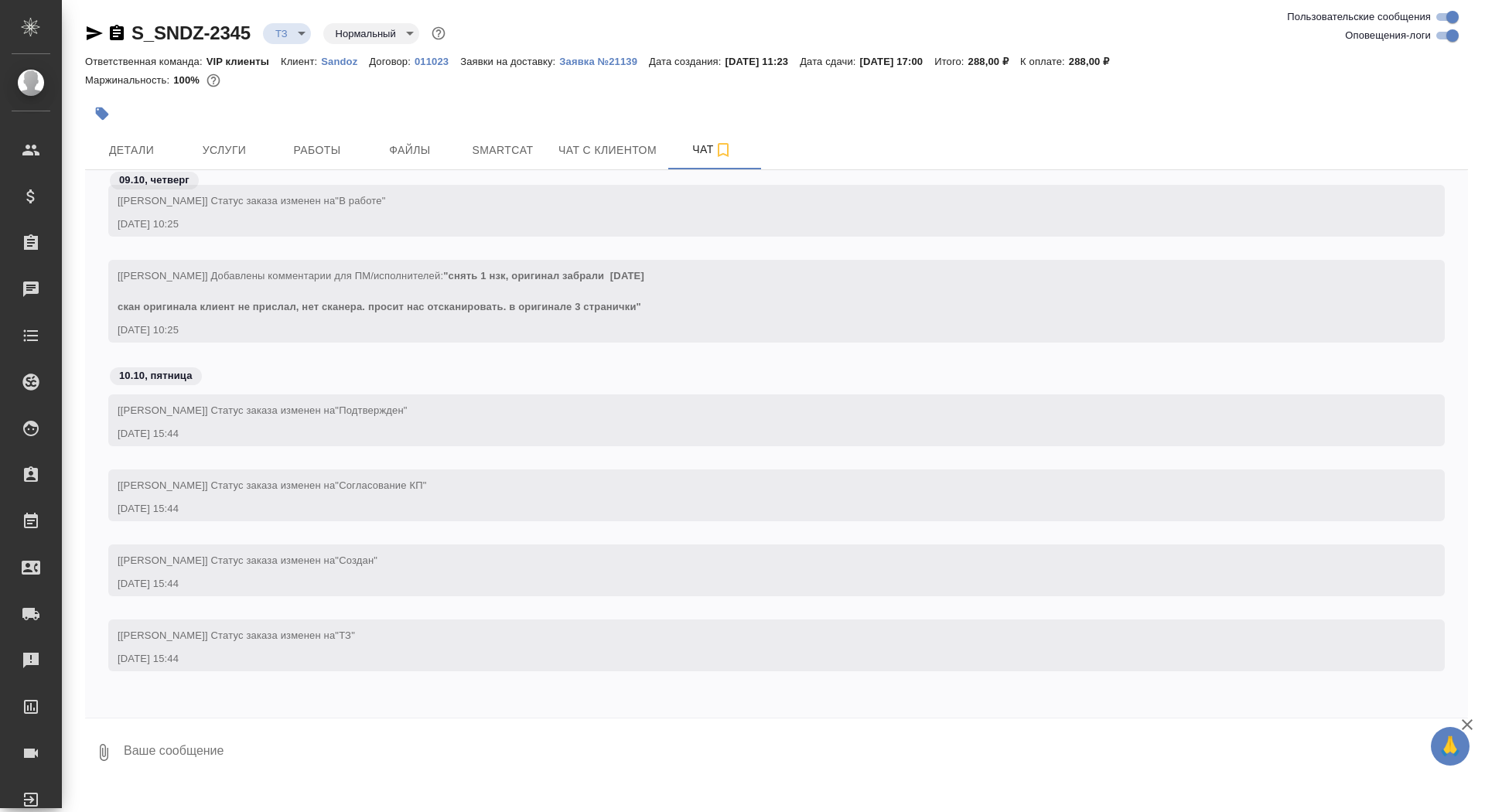
click at [473, 752] on textarea at bounding box center [795, 752] width 1346 height 53
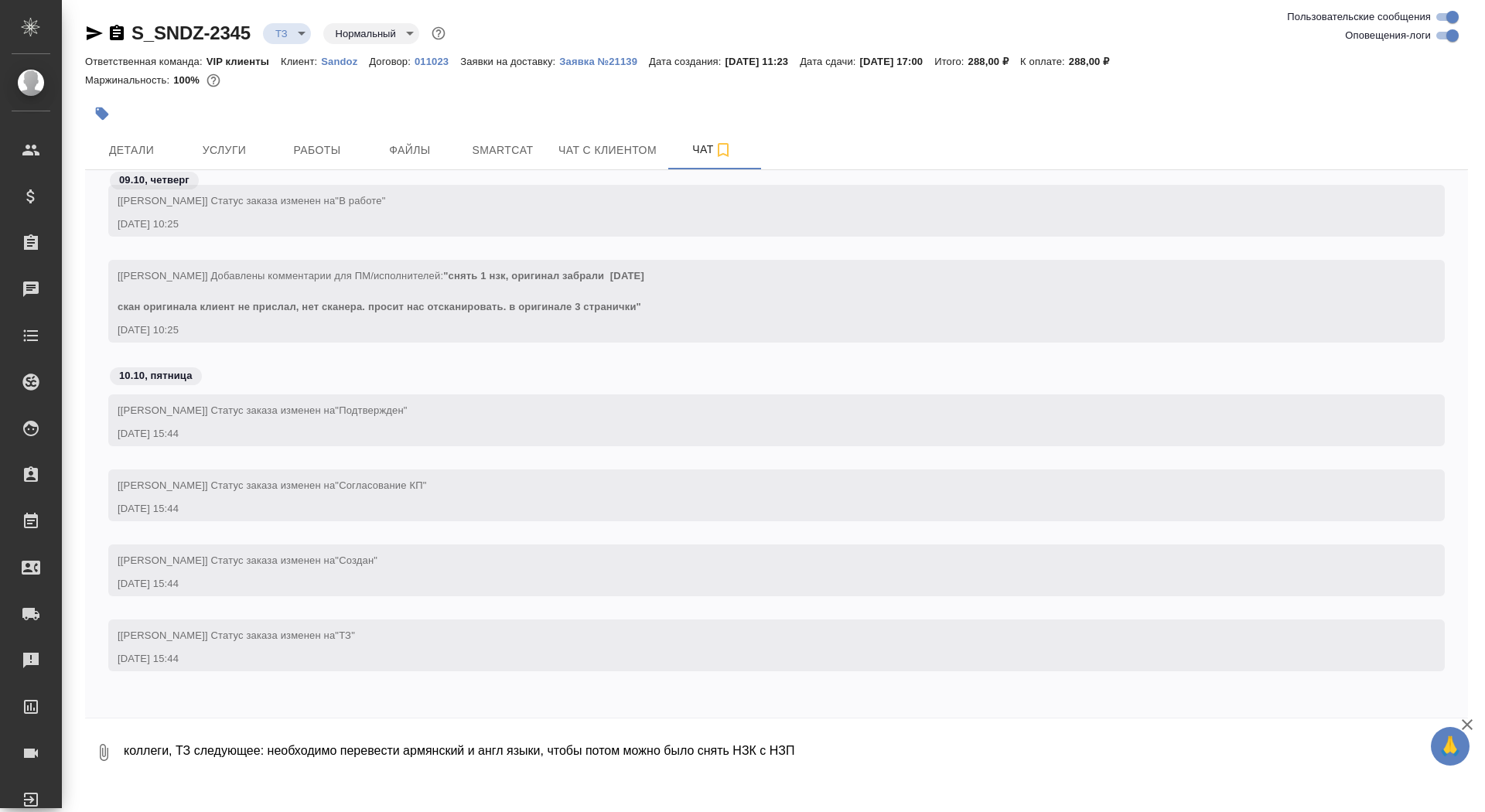
type textarea "коллеги, ТЗ следующее: необходимо перевести армянский и англ языки, чтобы потом…"
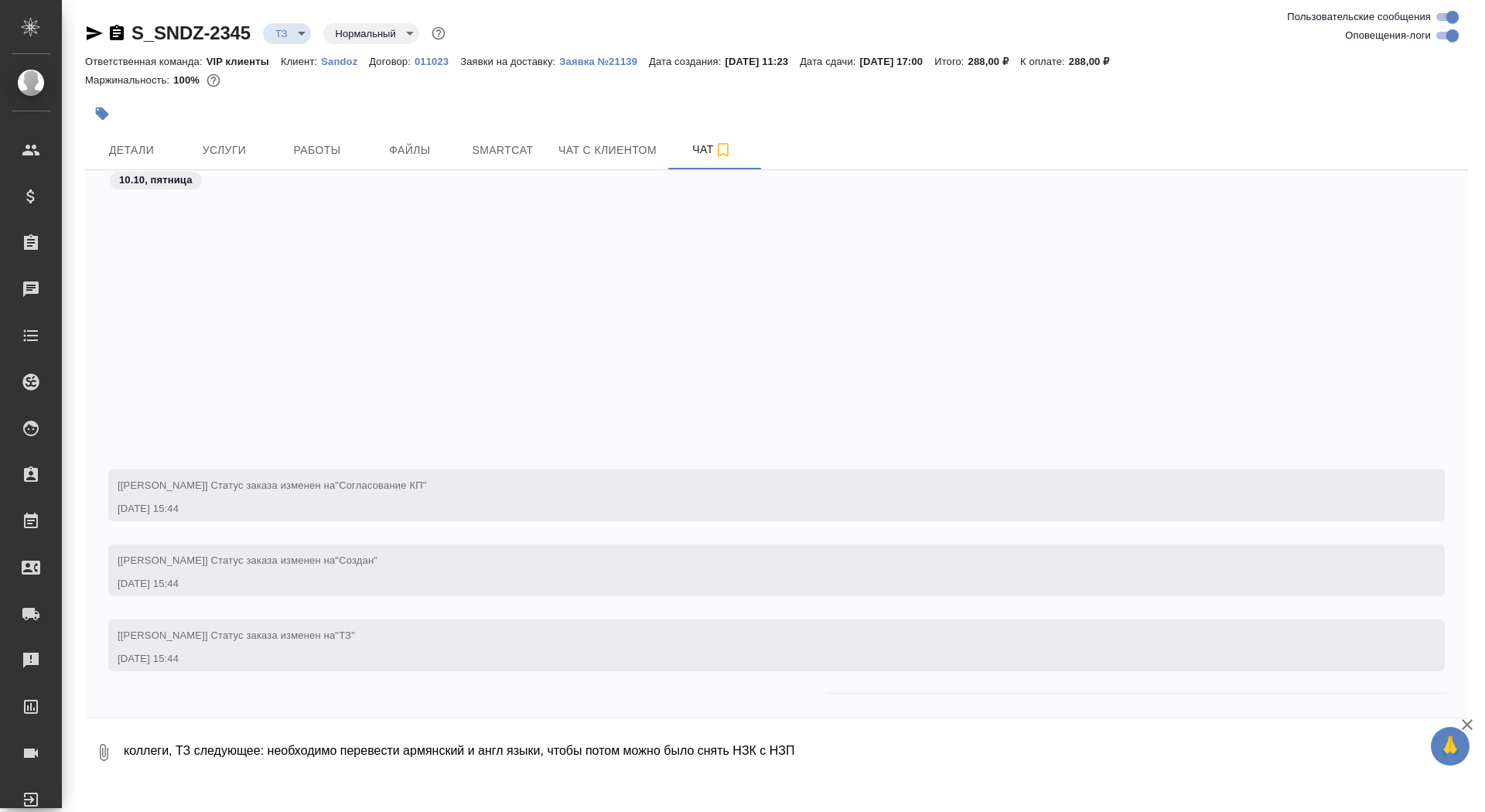
scroll to position [1651, 0]
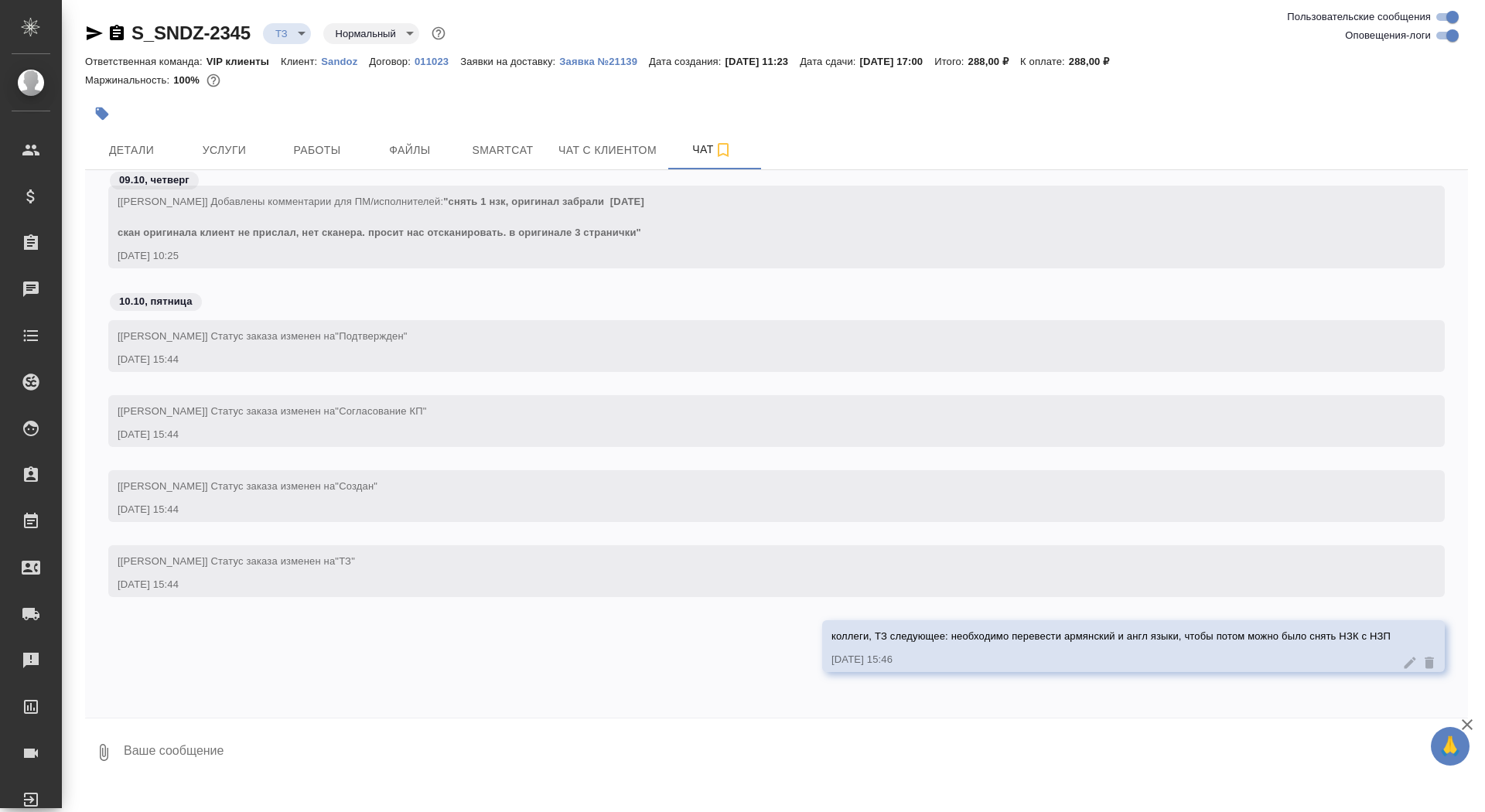
type textarea """
type textarea "n"
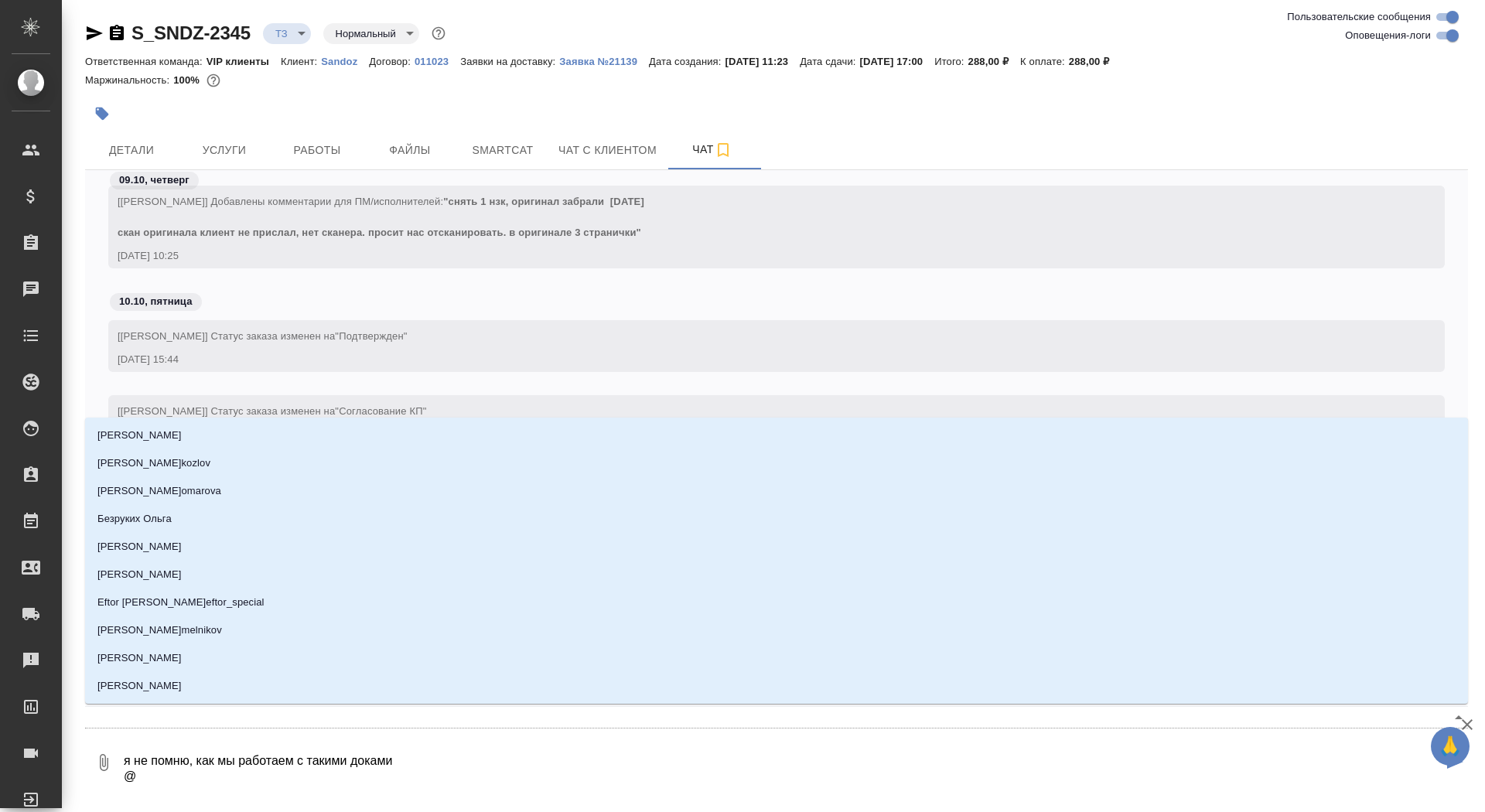
type textarea "я не помню, как мы работаем с такими доками @u"
type input "u"
type textarea "я не помню, как мы работаем с такими доками @uj"
type input "uj"
type textarea "я не помню, как мы работаем с такими доками @ujh"
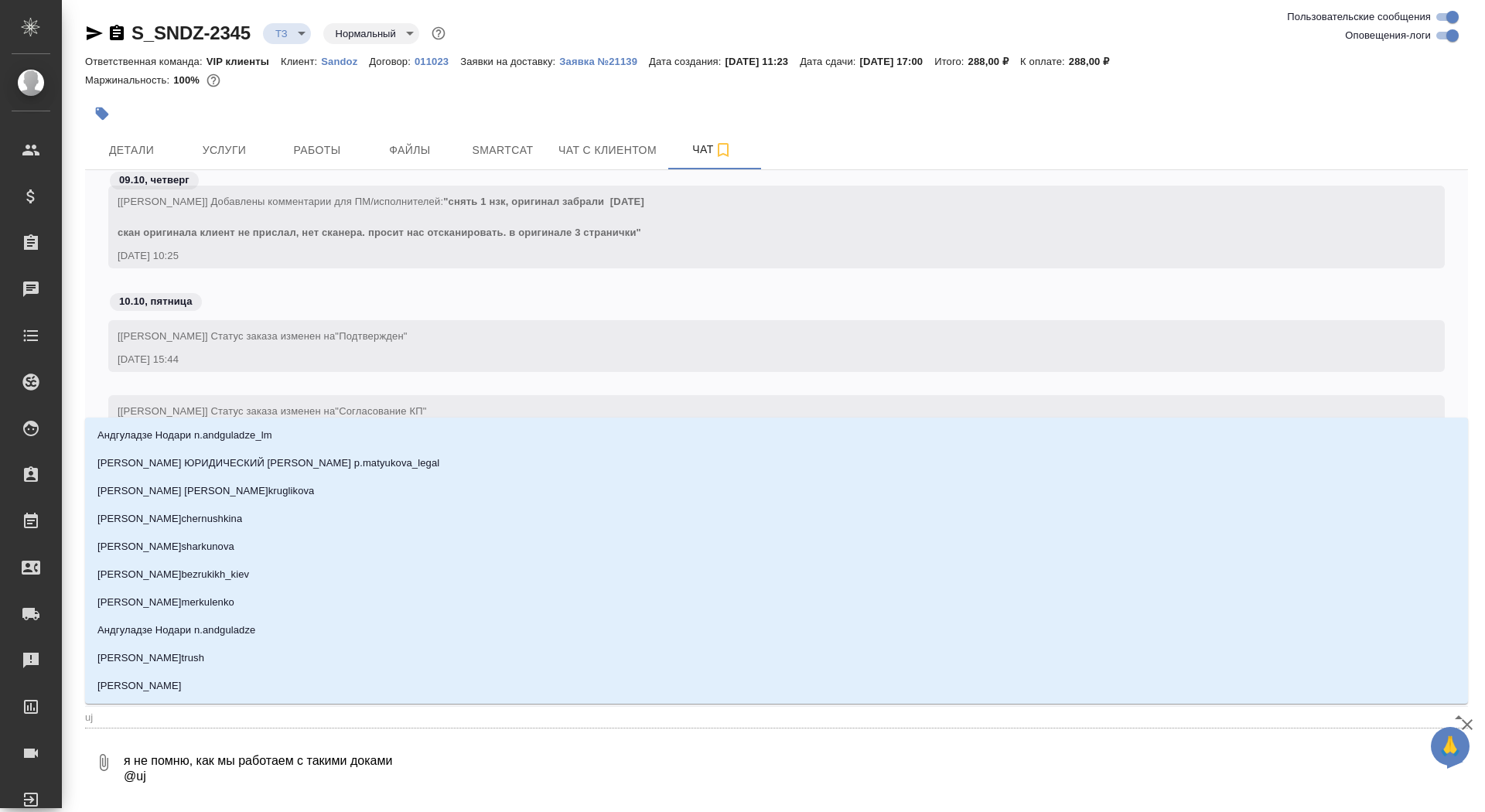
type input "ujh"
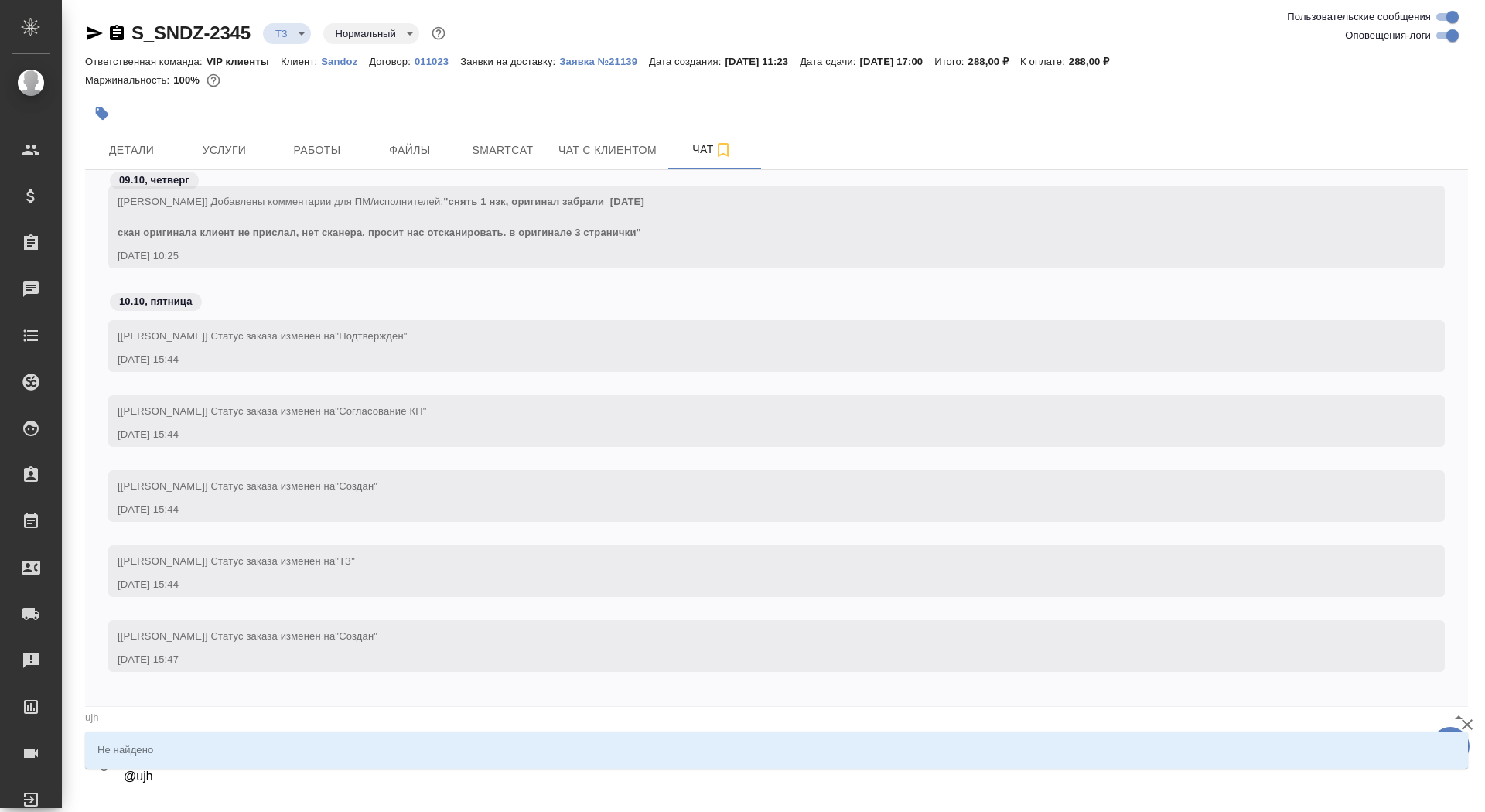
type textarea "я не помню, как мы работаем с такими доками @ujhi"
type input "ujhi"
type textarea "я не помню, как мы работаем с такими доками @ujh"
type input "ujh"
type textarea "я не помню, как мы работаем с такими доками @uj"
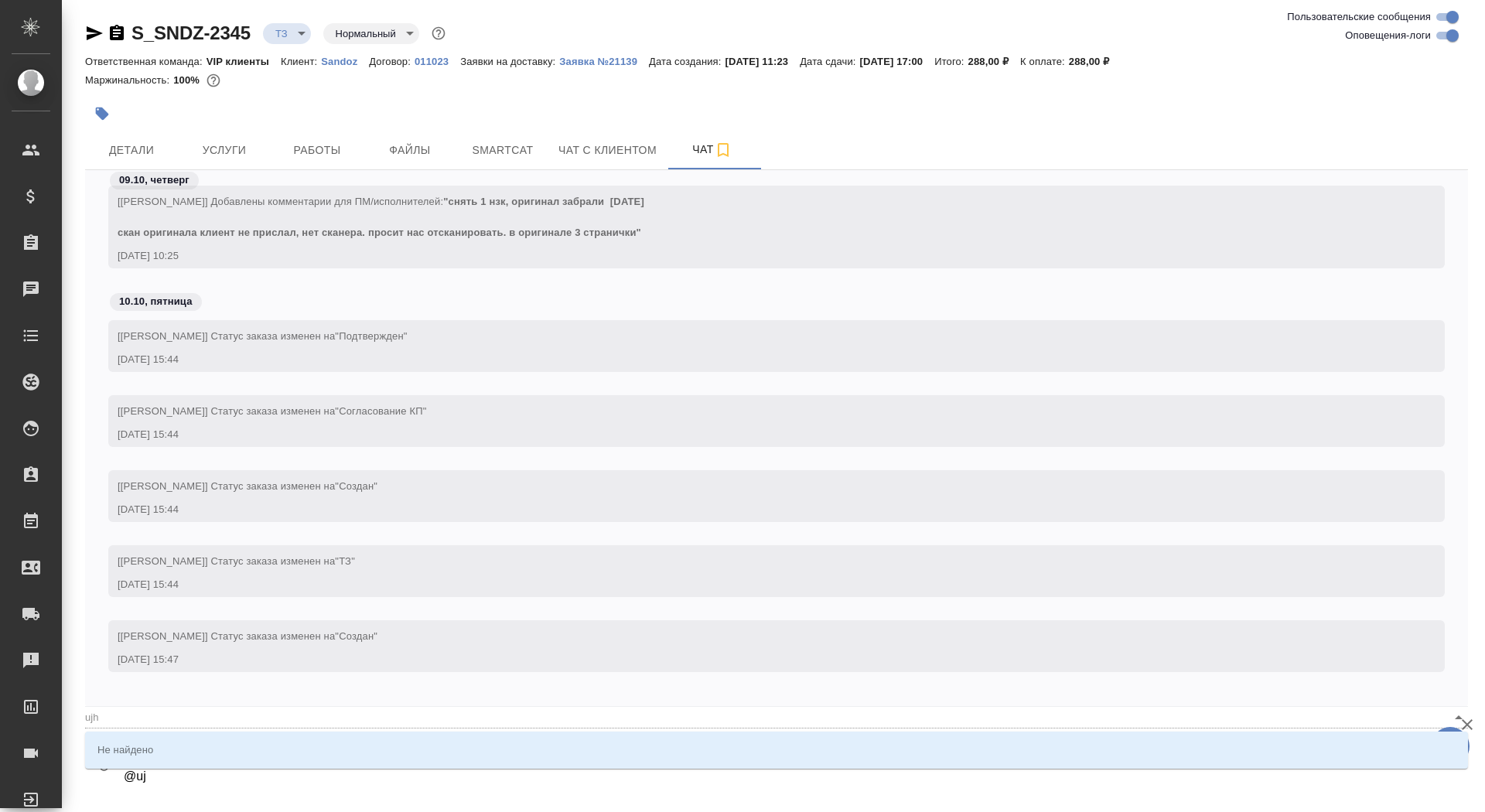
type input "uj"
type textarea "я не помню, как мы работаем с такими доками @u"
type input "u"
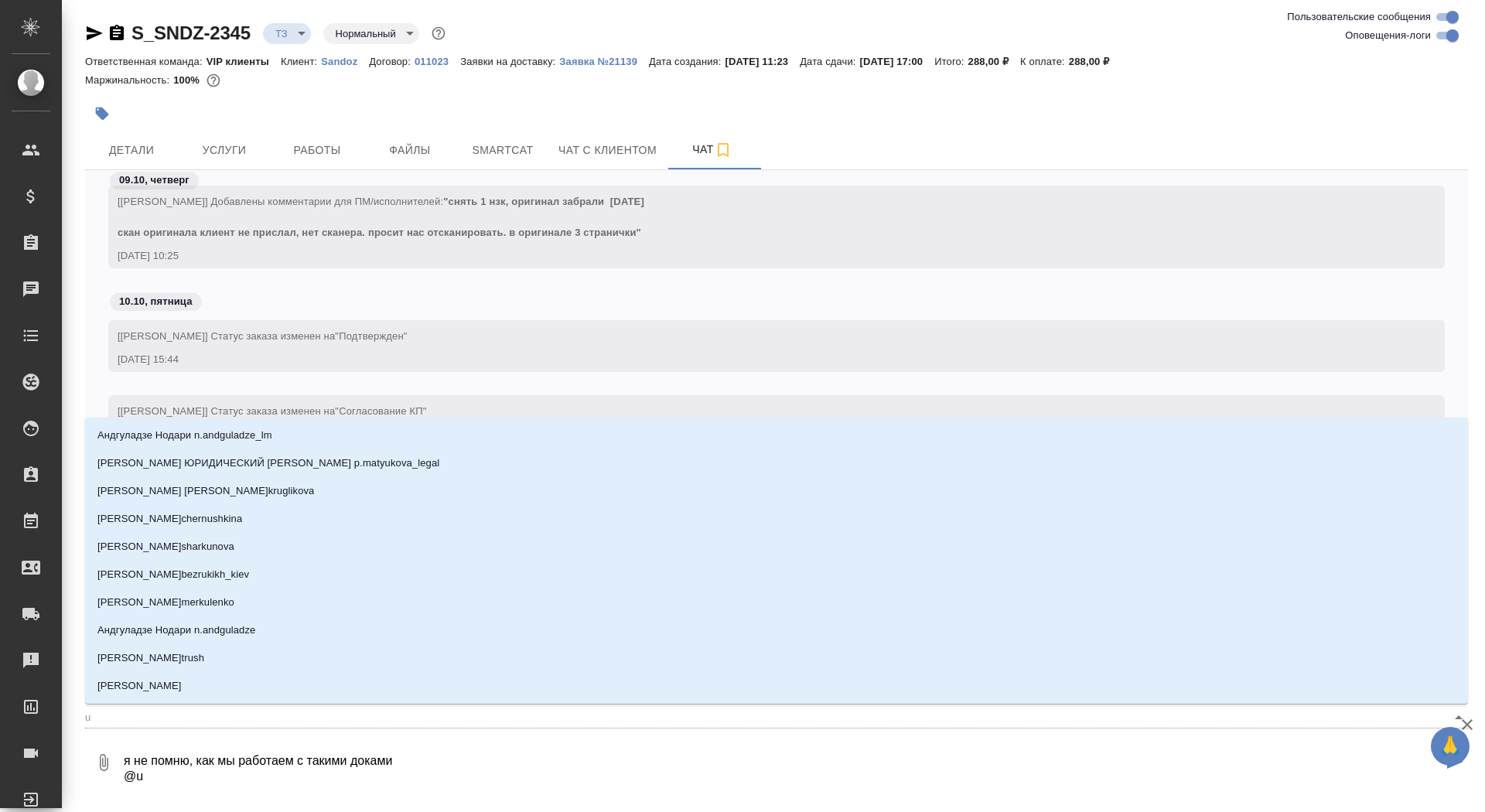
type textarea "я не помню, как мы работаем с такими доками @"
type textarea "я не помню, как мы работаем с такими доками @г"
type input "г"
type textarea "я не помню, как мы работаем с такими доками @го"
type input "го"
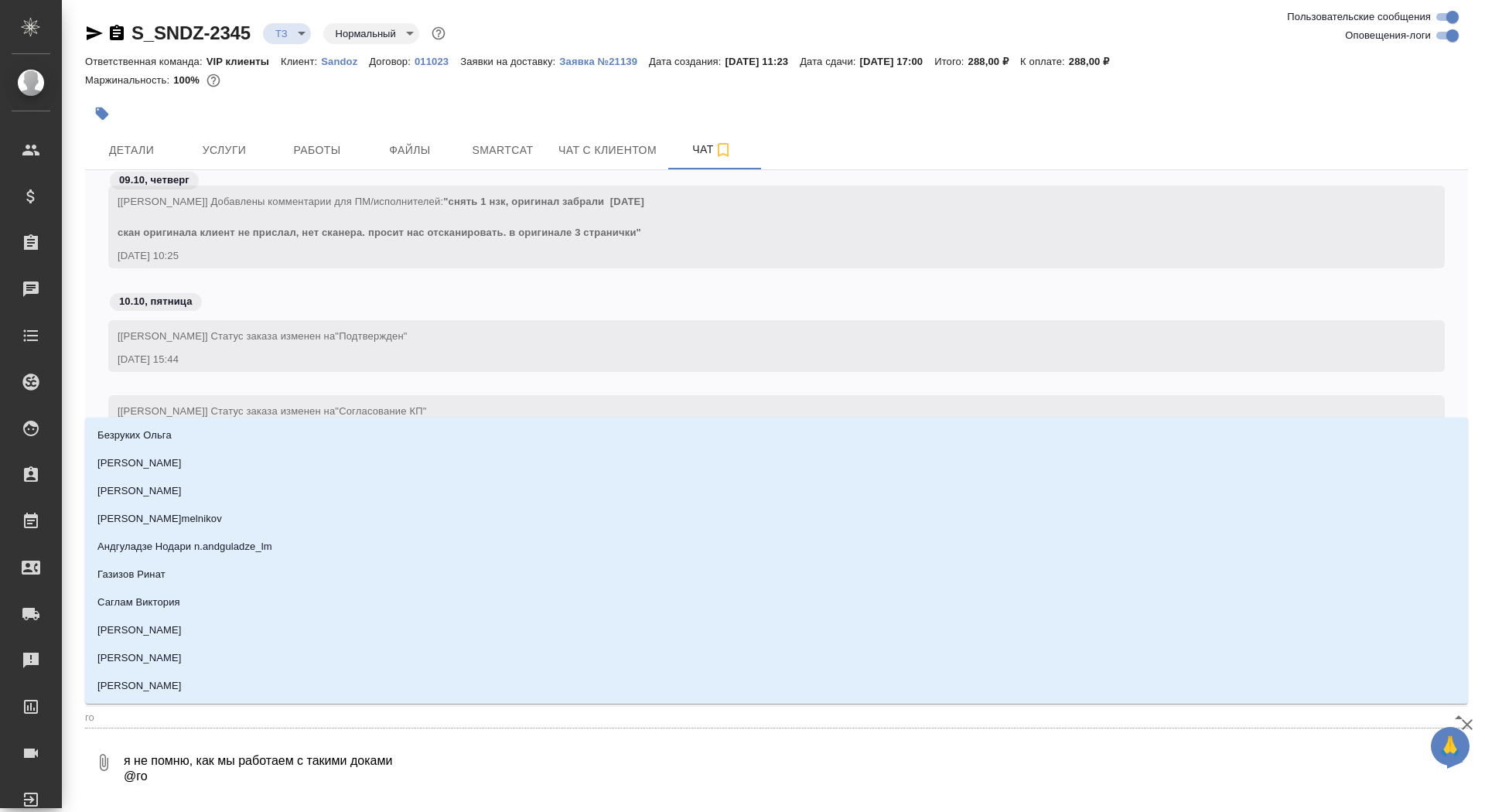
type textarea "я не помню, как мы работаем с такими доками @гор"
type input "гор"
type textarea "я не помню, как мы работаем с такими доками @горш"
type input "горш"
type textarea "я не помню, как мы работаем с такими доками @горшк"
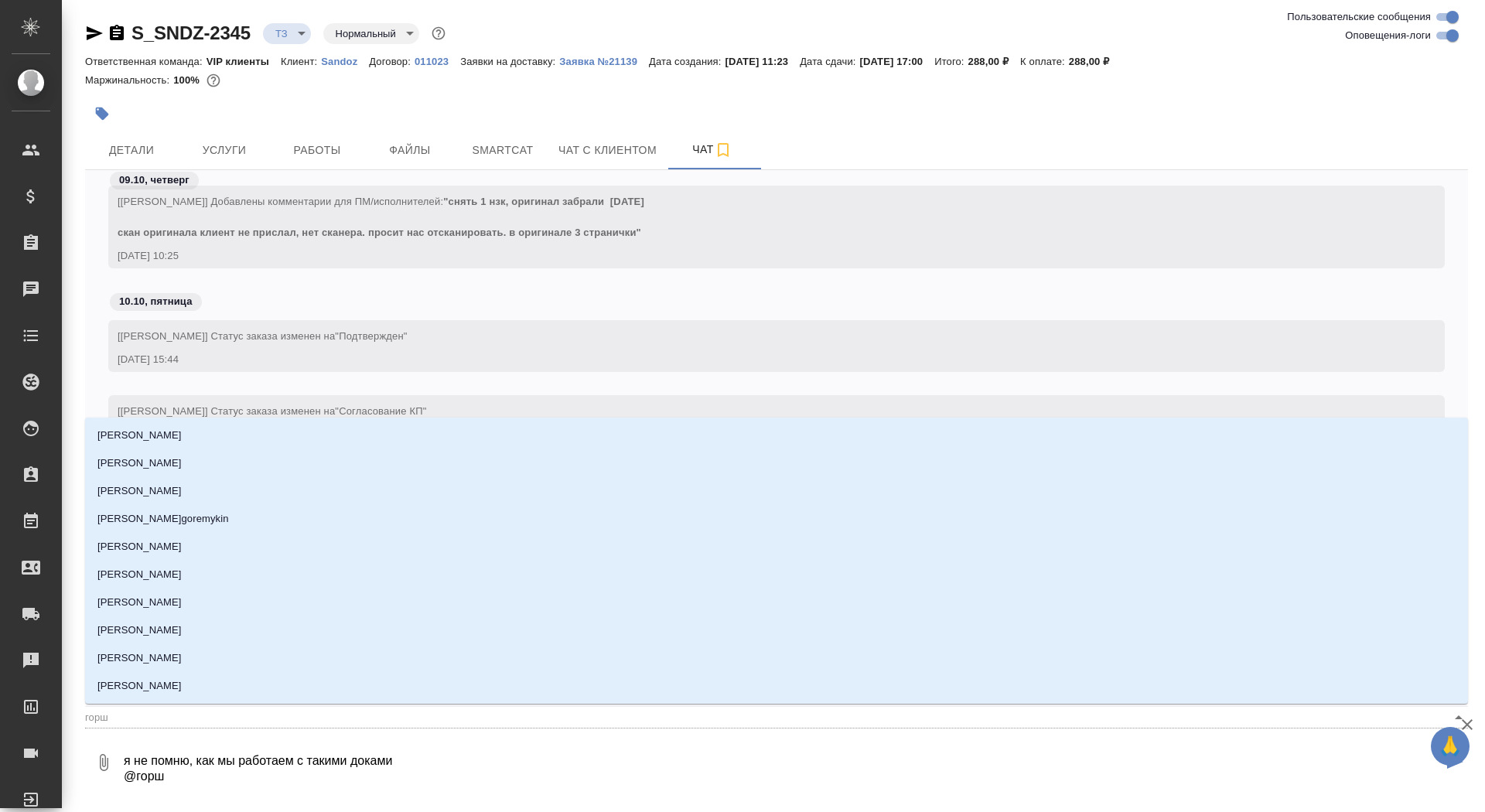
type input "горшк"
type textarea "я не помню, как мы работаем с такими доками @горшко"
type input "горшко"
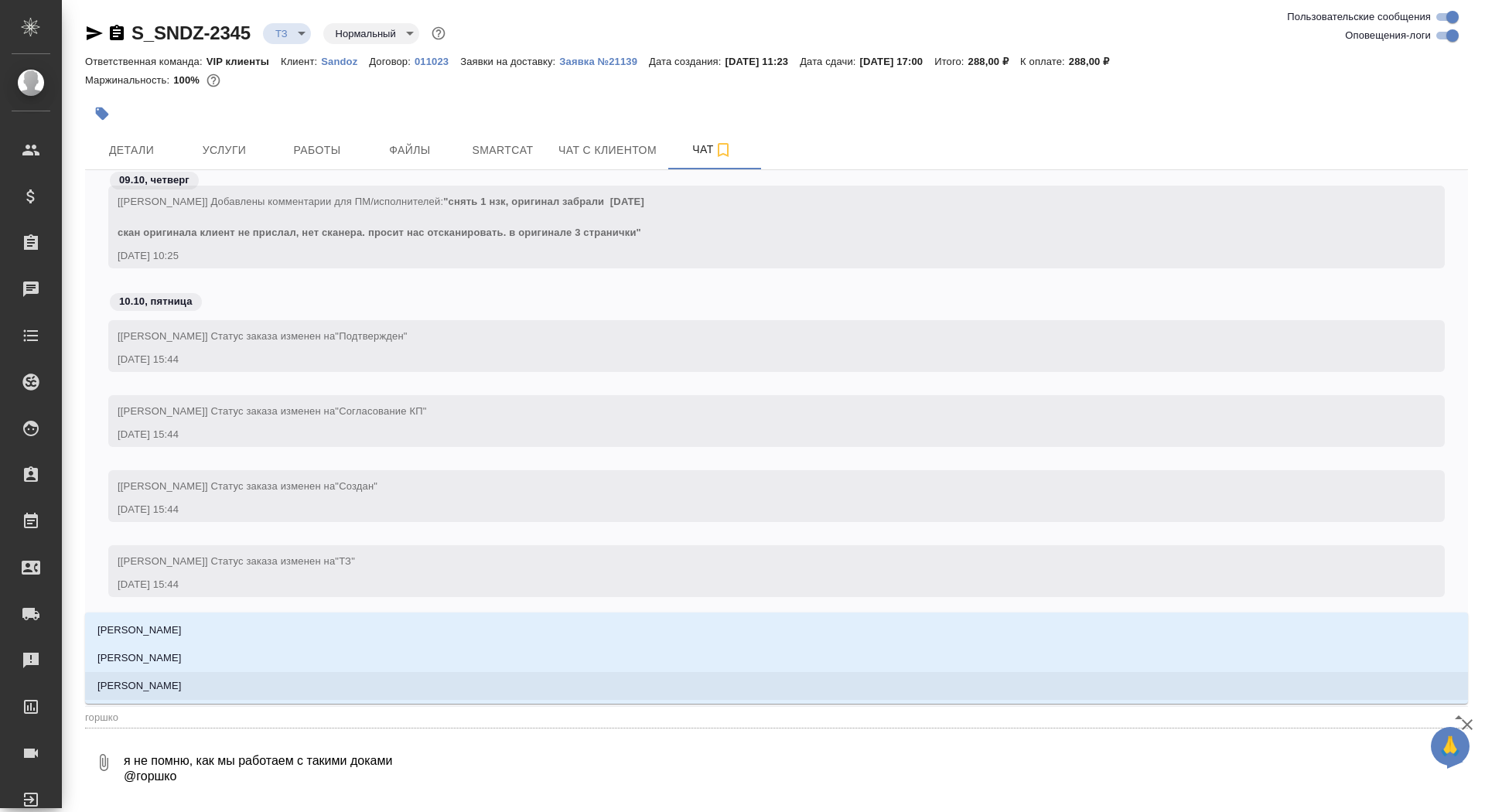
click at [469, 681] on li "[PERSON_NAME]" at bounding box center [776, 686] width 1383 height 28
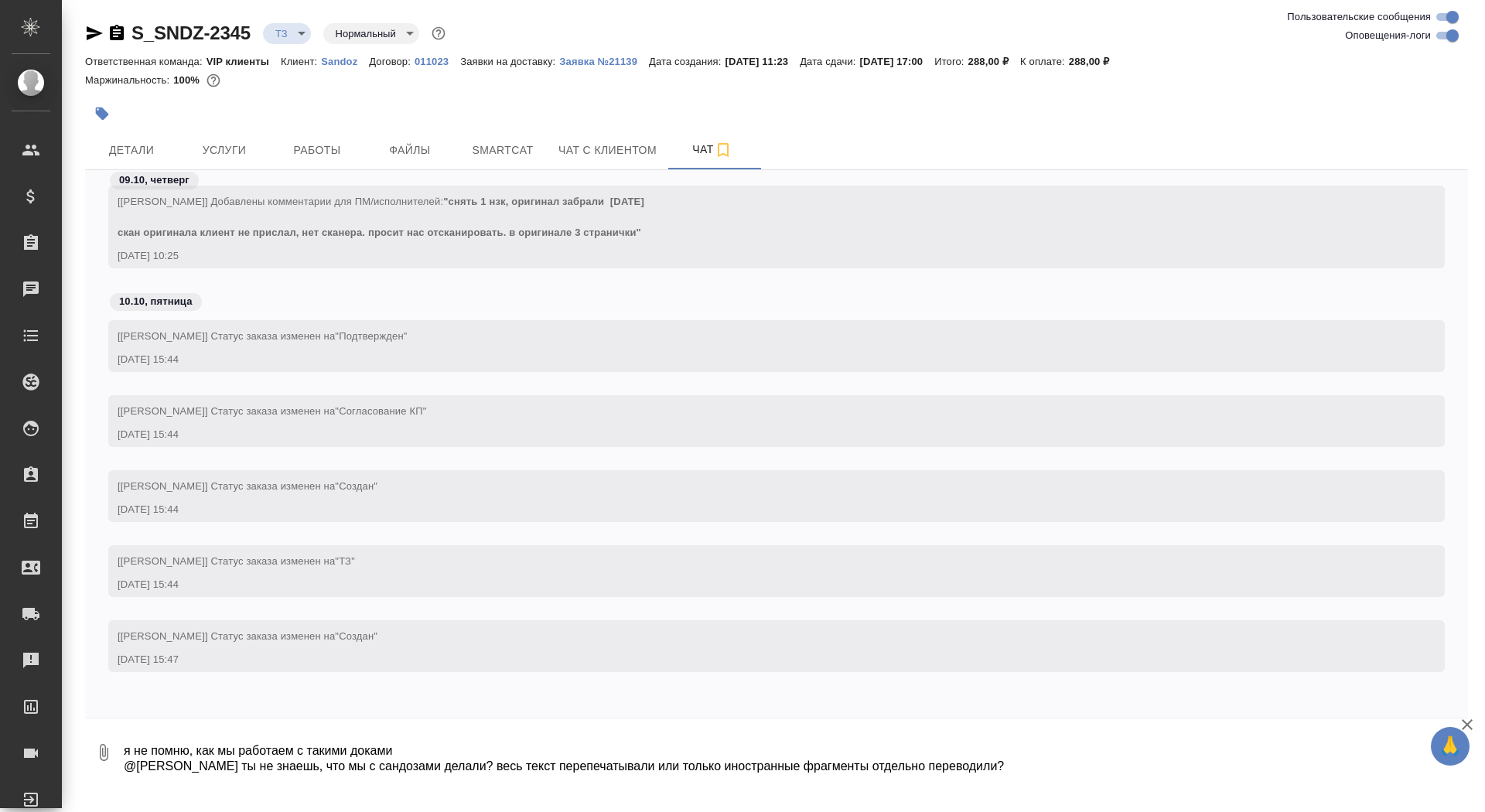
type textarea "я не помню, как мы работаем с такими доками @Горшкова Валентина ты не знаешь, ч…"
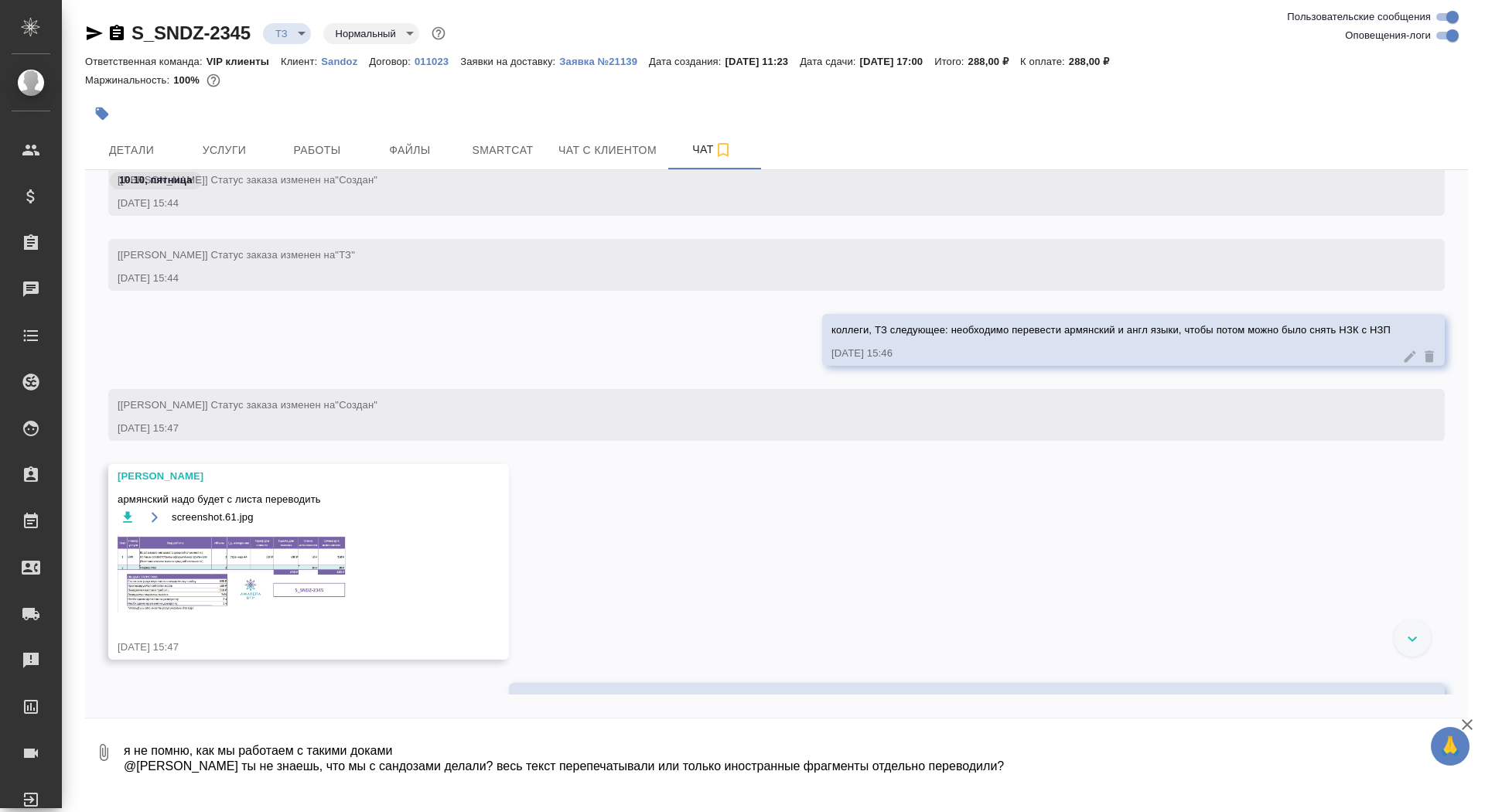
scroll to position [2036, 0]
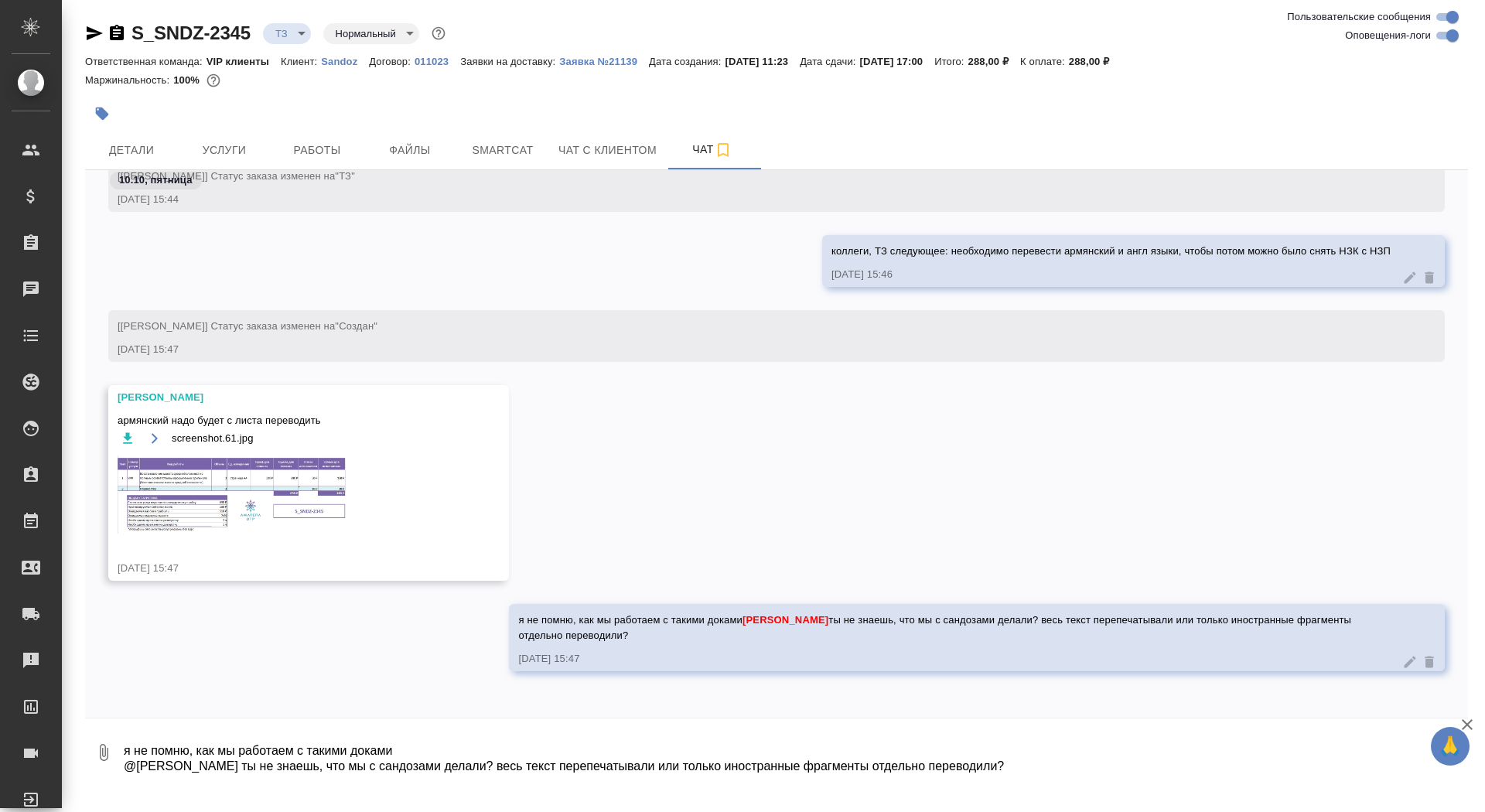
click at [257, 478] on img at bounding box center [233, 494] width 232 height 78
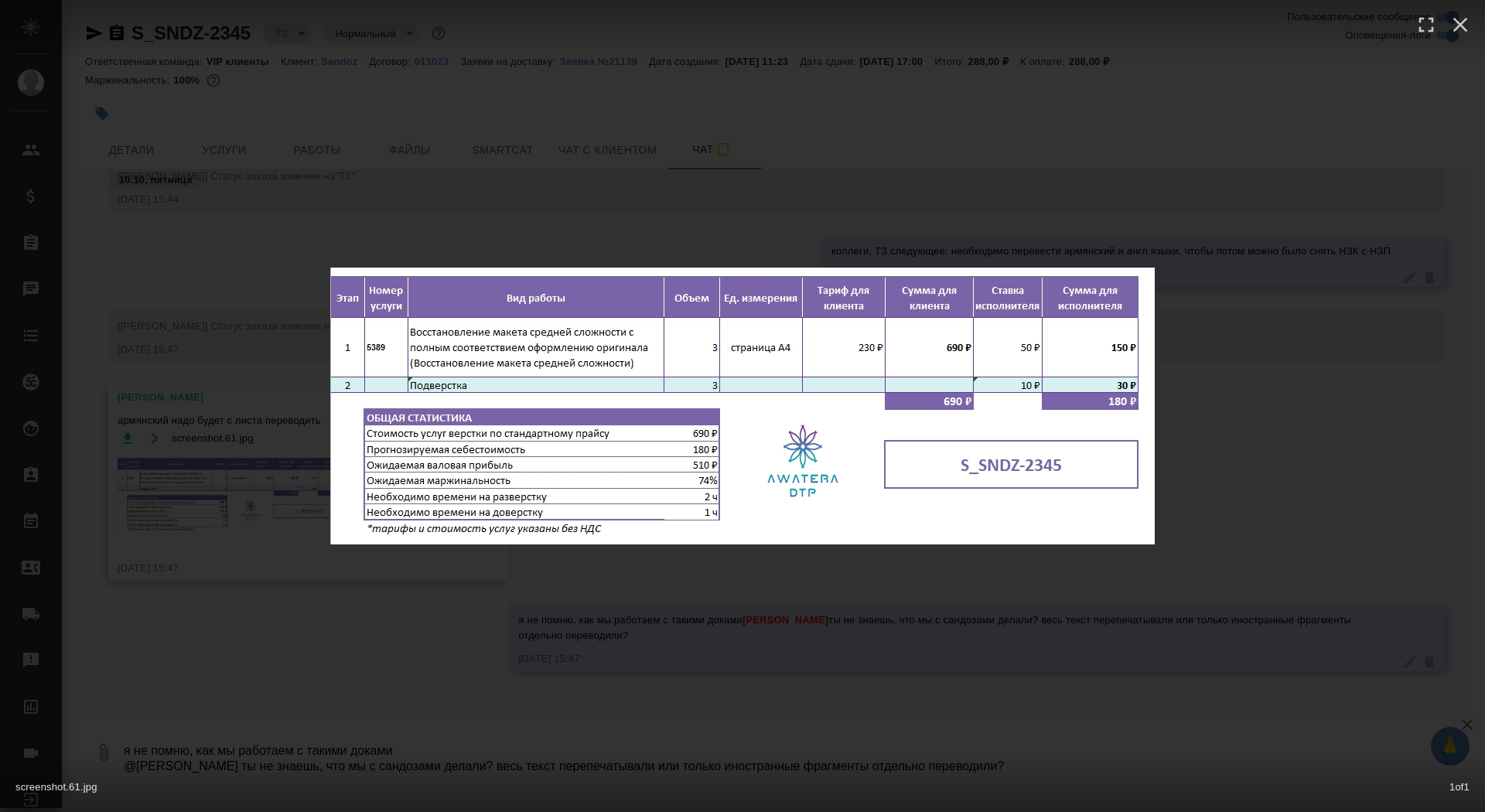
click at [257, 478] on div "screenshot.61.jpg 1 of 1" at bounding box center [742, 406] width 1485 height 812
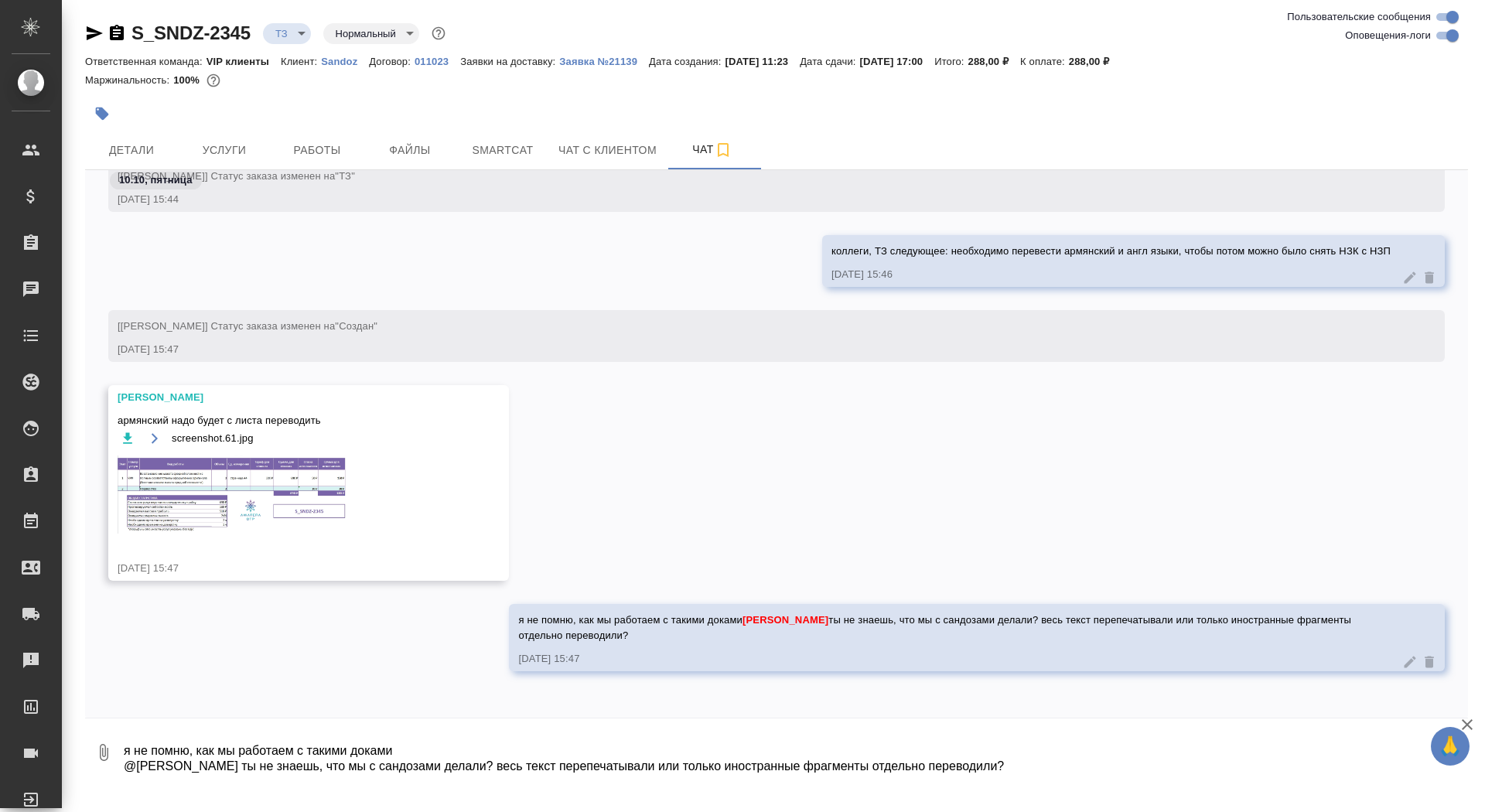
click at [444, 737] on textarea "я не помню, как мы работаем с такими доками @Горшкова Валентина ты не знаешь, ч…" at bounding box center [795, 752] width 1346 height 53
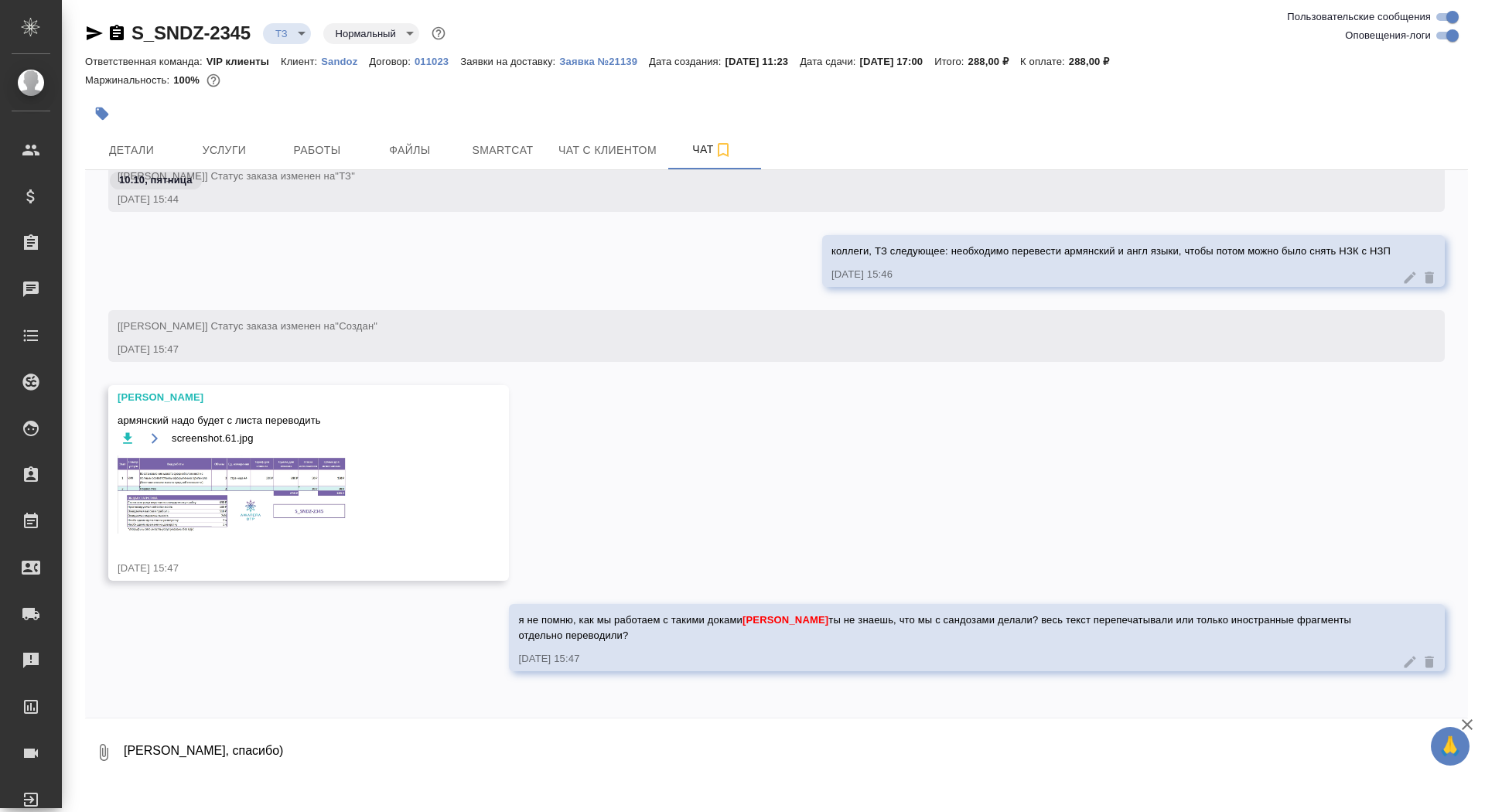
type textarea "Вера, спасибо)"
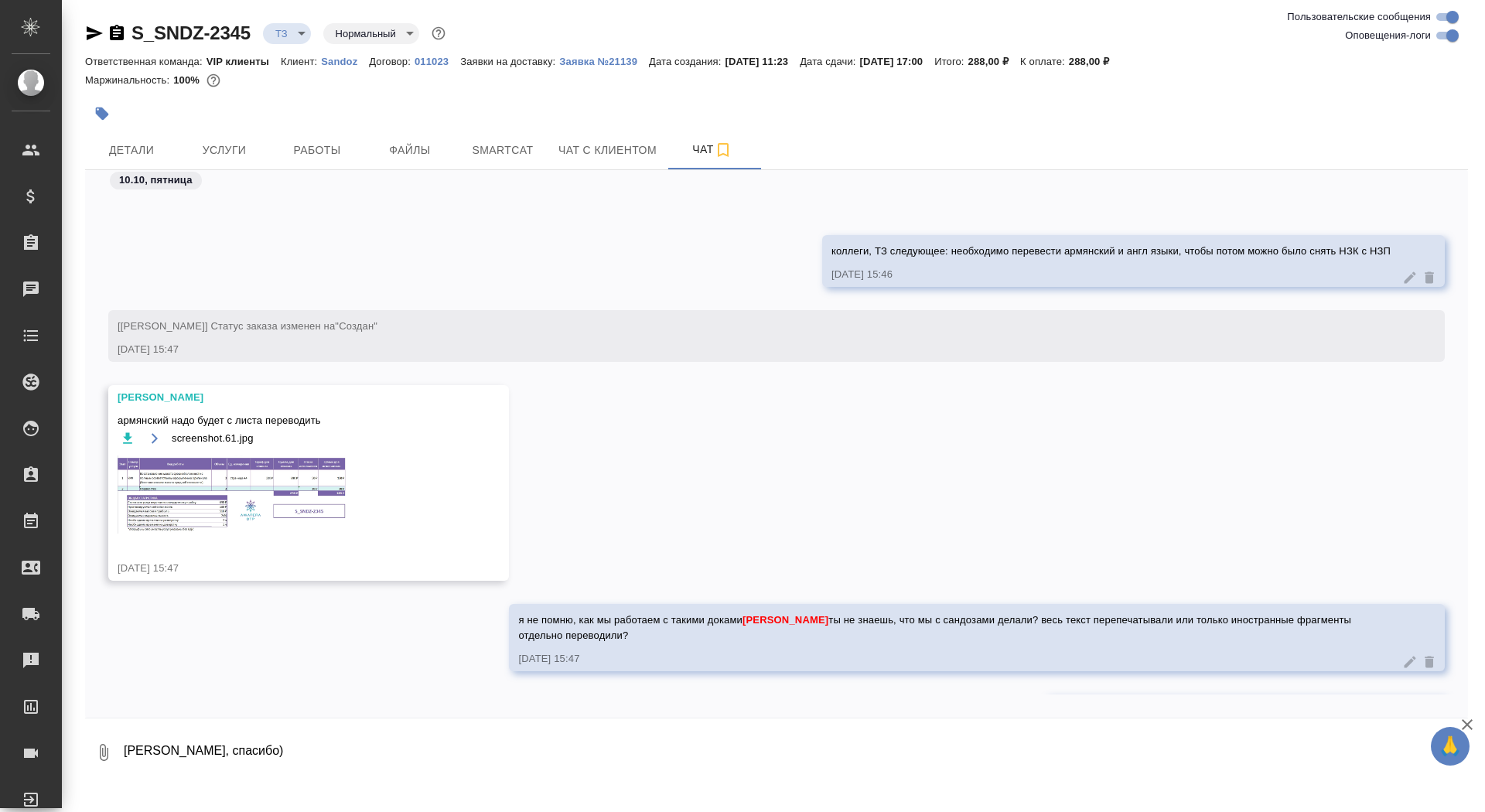
scroll to position [2110, 0]
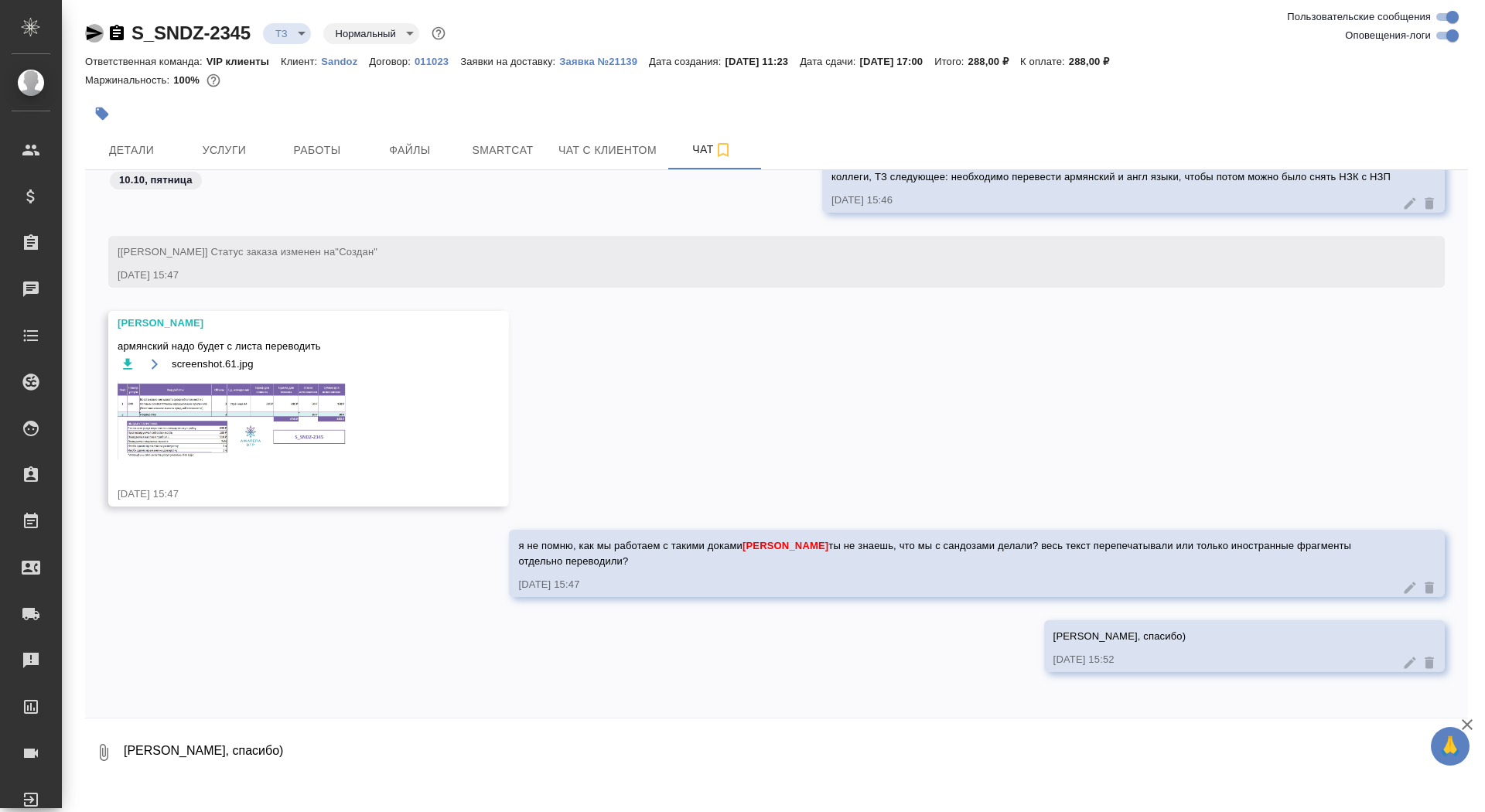
click at [101, 30] on icon "button" at bounding box center [94, 33] width 19 height 19
click at [337, 64] on p "Sandoz" at bounding box center [345, 61] width 48 height 12
click at [621, 67] on p "Заявка №21139" at bounding box center [604, 61] width 90 height 12
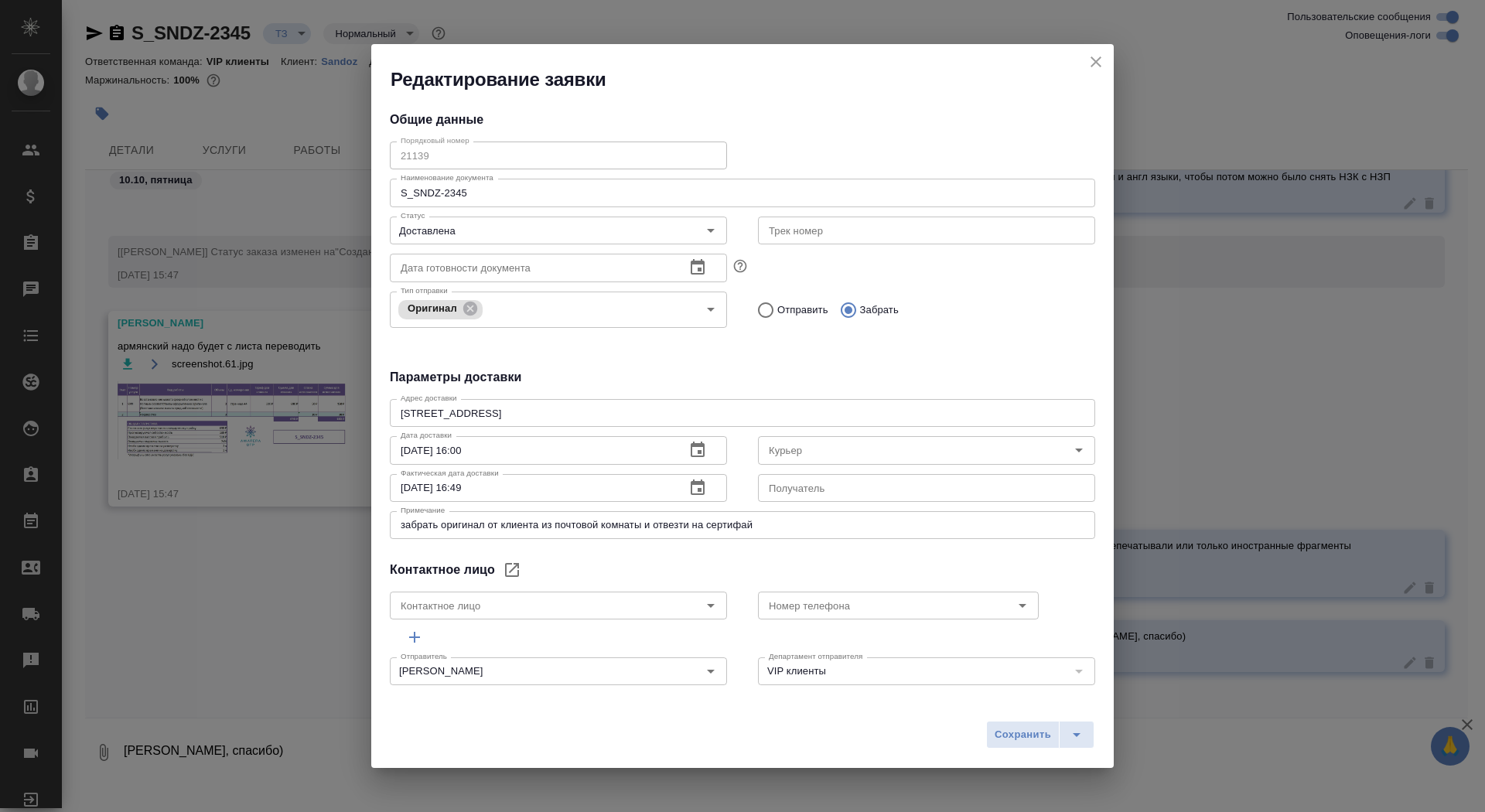
type input "Северов Олег"
type input "Ковалец Ирина"
click at [1088, 68] on icon "close" at bounding box center [1096, 62] width 19 height 19
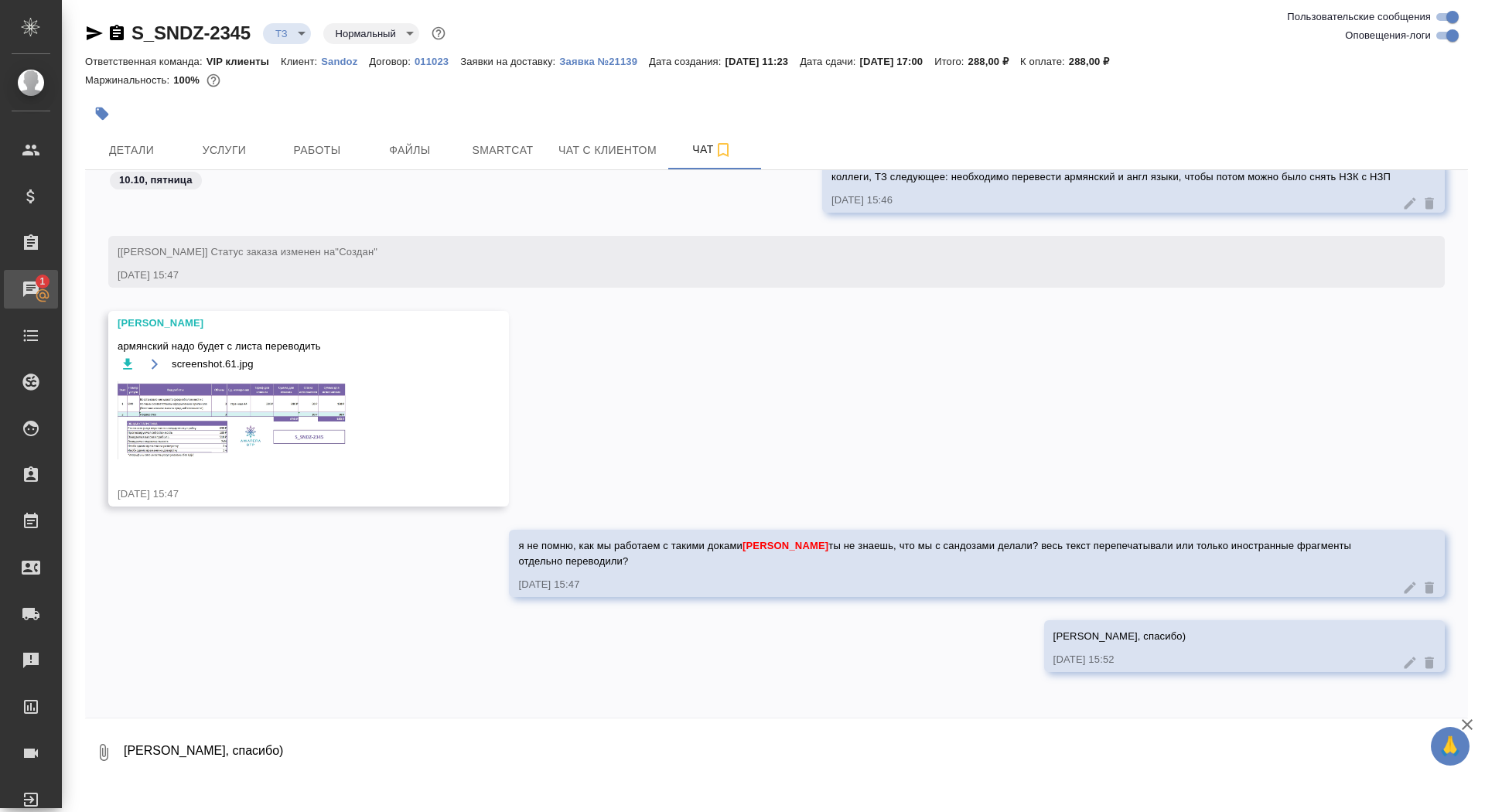
click at [31, 283] on div "Чаты" at bounding box center [12, 289] width 39 height 23
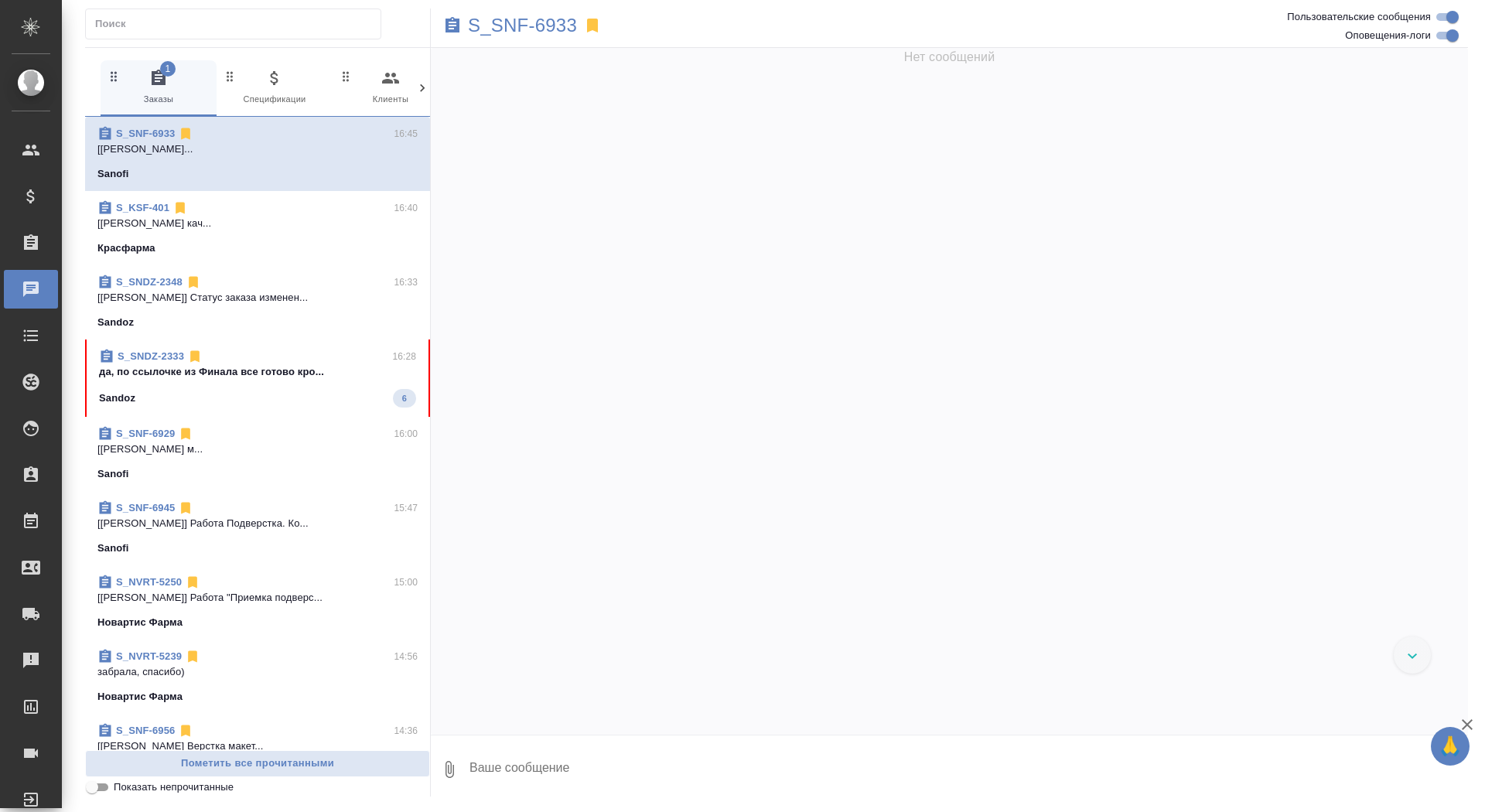
scroll to position [24006, 0]
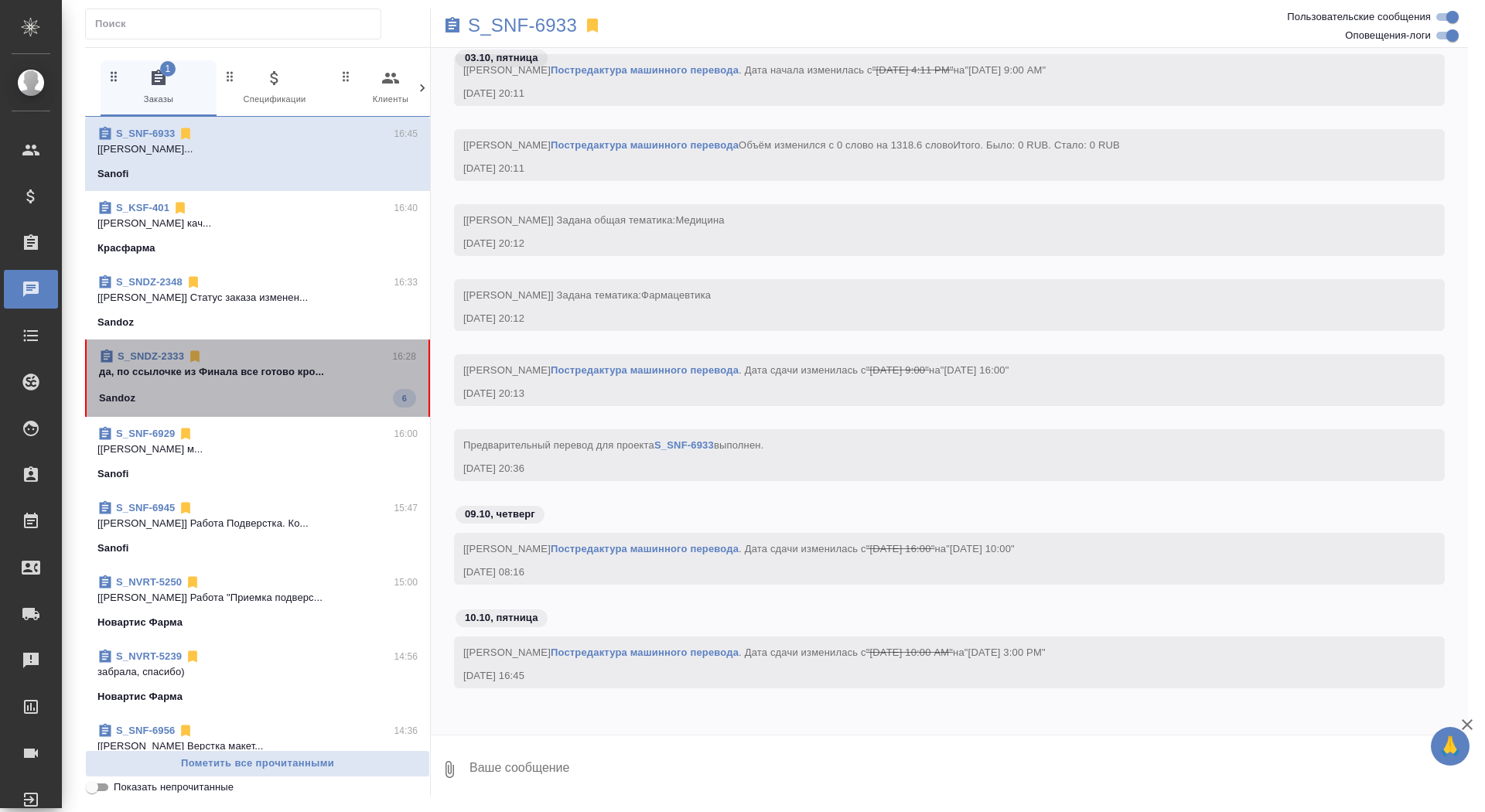
click at [283, 375] on p "да, по ссылочке из Финала все готово кро..." at bounding box center [258, 371] width 317 height 16
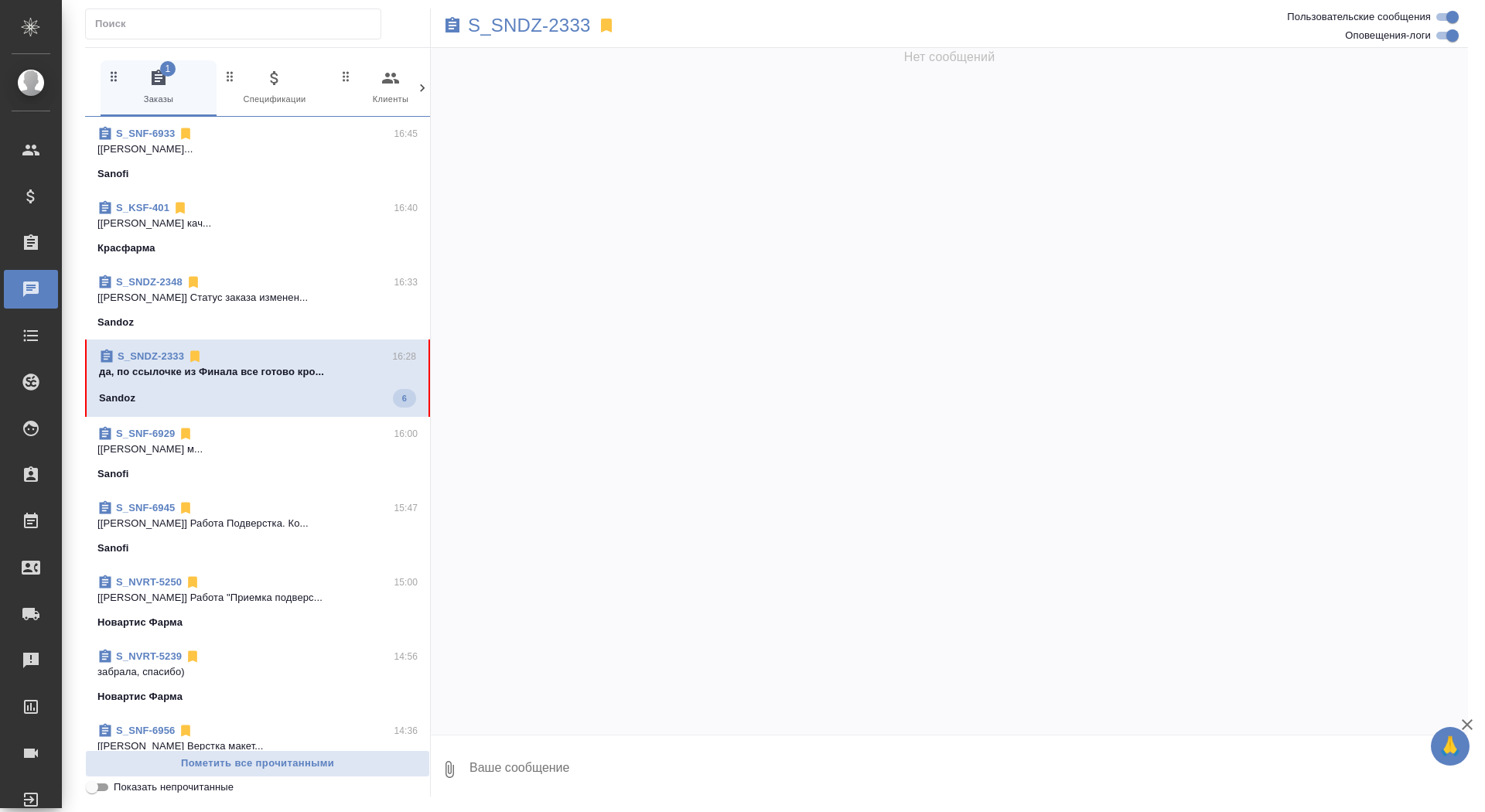
scroll to position [194486, 0]
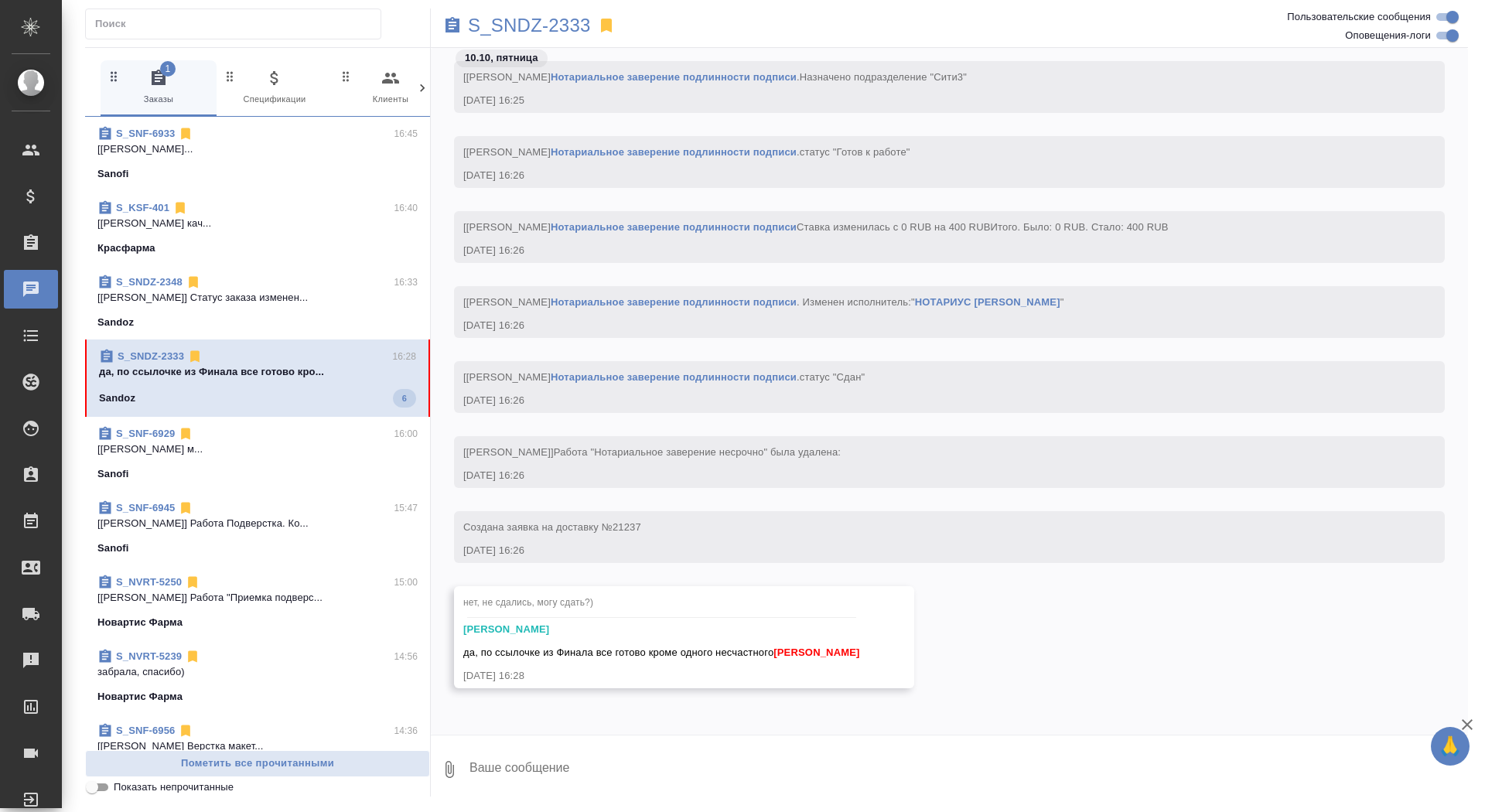
click at [772, 752] on textarea at bounding box center [968, 768] width 1000 height 53
type textarea "спасибо большое! забрала"
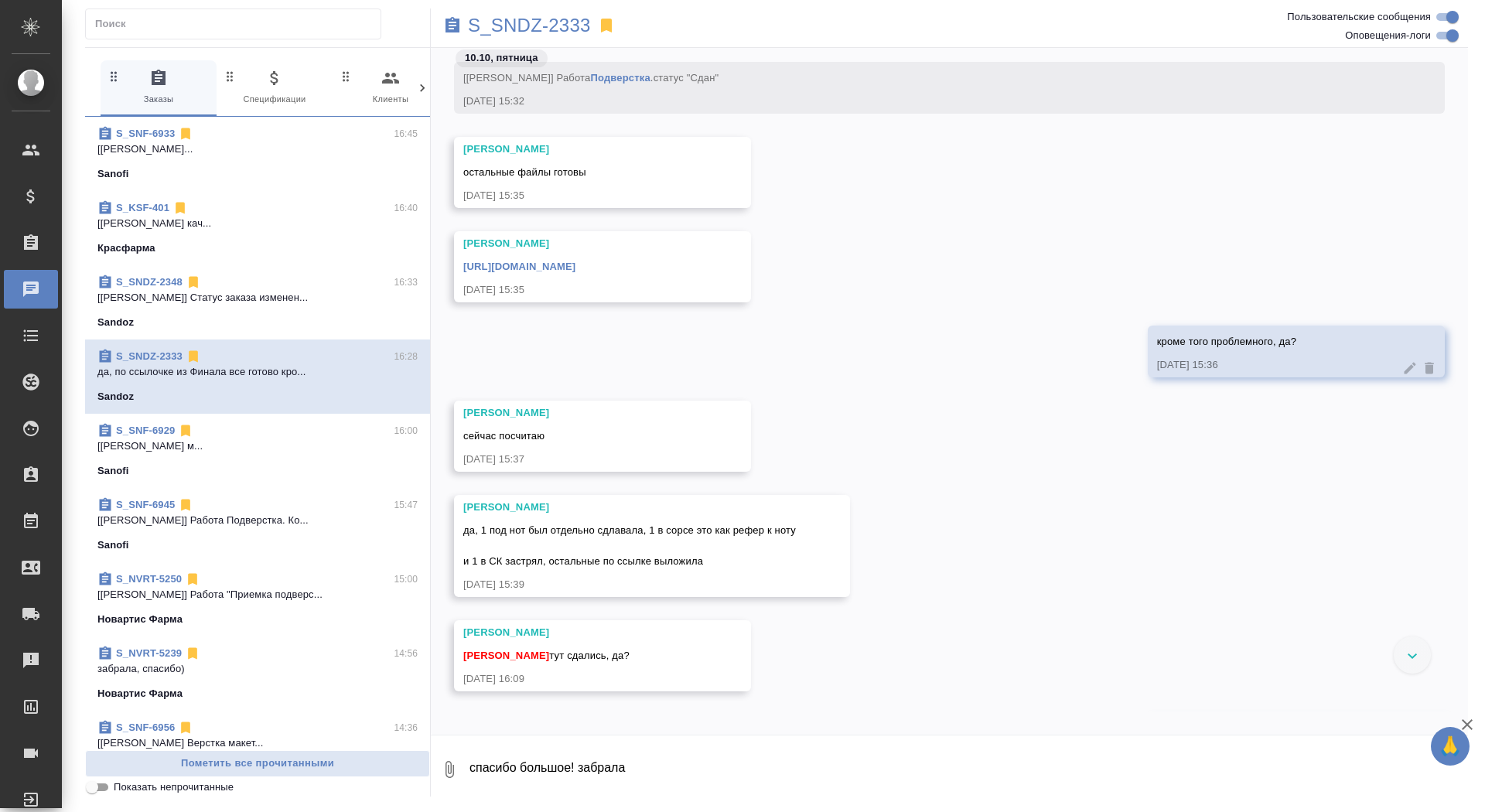
scroll to position [188146, 0]
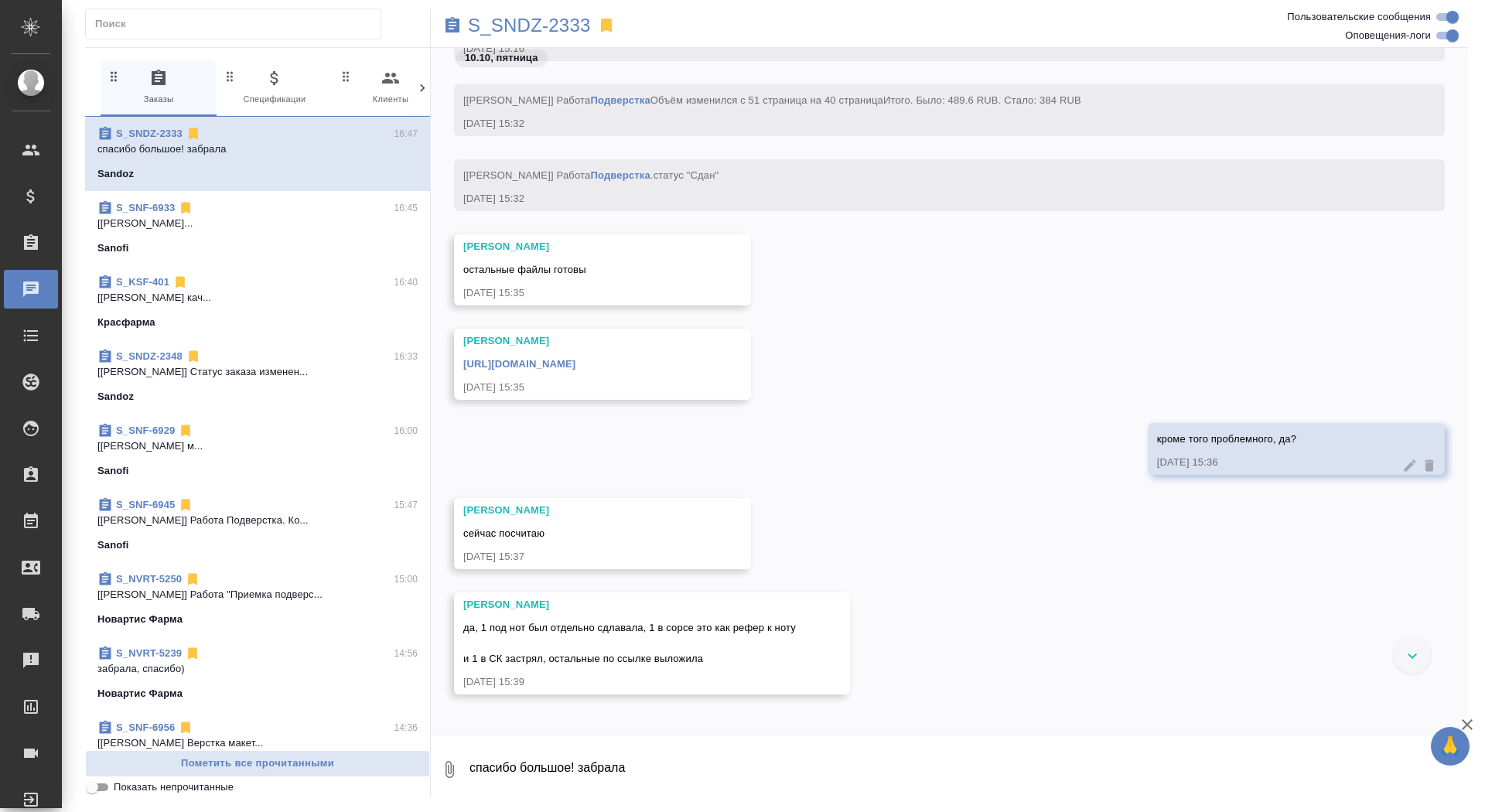
click at [697, 372] on div "https://drive.awatera.com/apps/files/files/10674782?dir=/Shares/Sandoz/Orders/S…" at bounding box center [580, 362] width 233 height 19
click at [575, 369] on link "https://drive.awatera.com/apps/files/files/10674782?dir=/Shares/Sandoz/Orders/S…" at bounding box center [519, 364] width 112 height 12
click at [550, 29] on p "S_SNDZ-2333" at bounding box center [529, 25] width 123 height 16
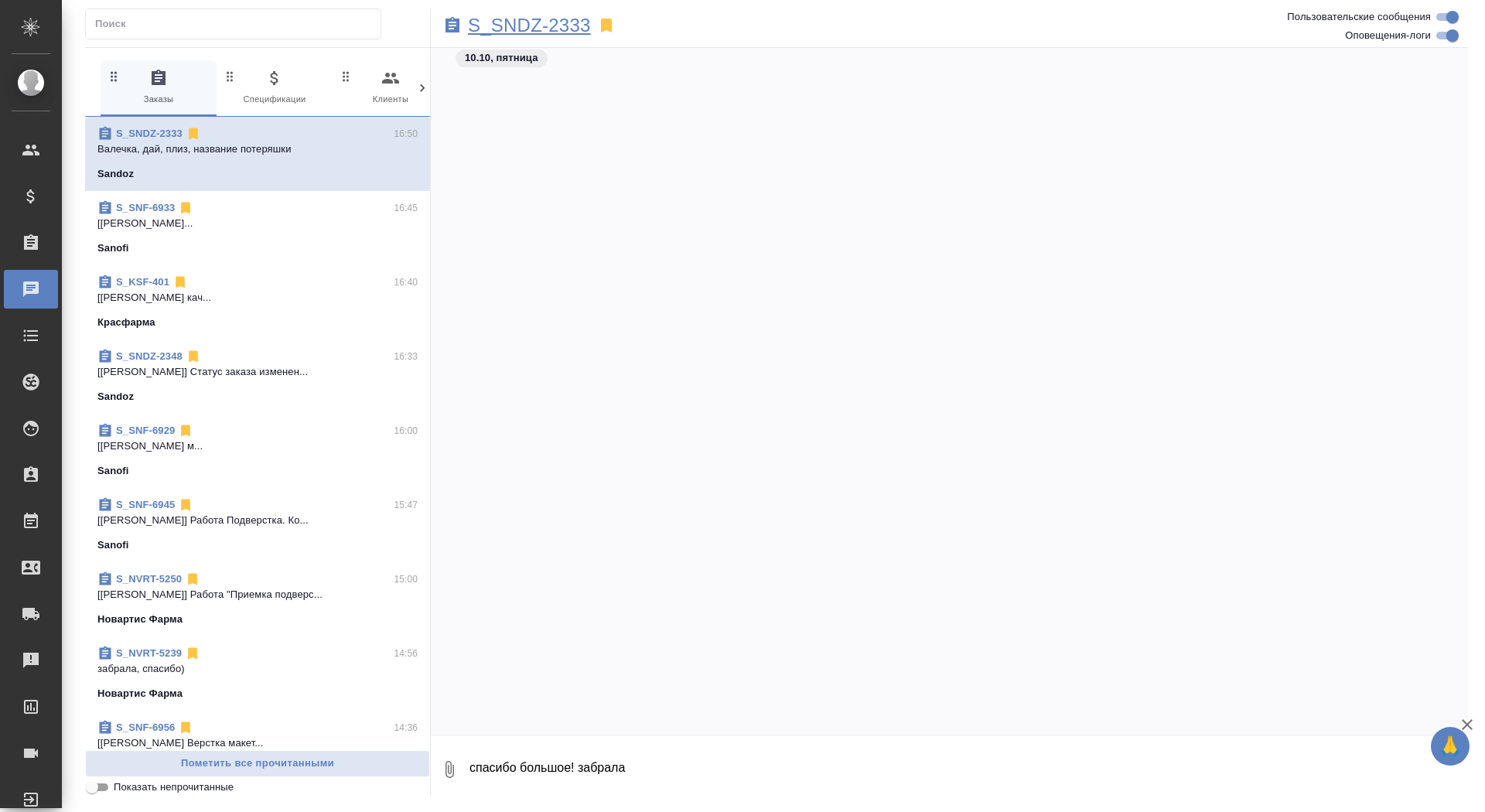
scroll to position [189232, 0]
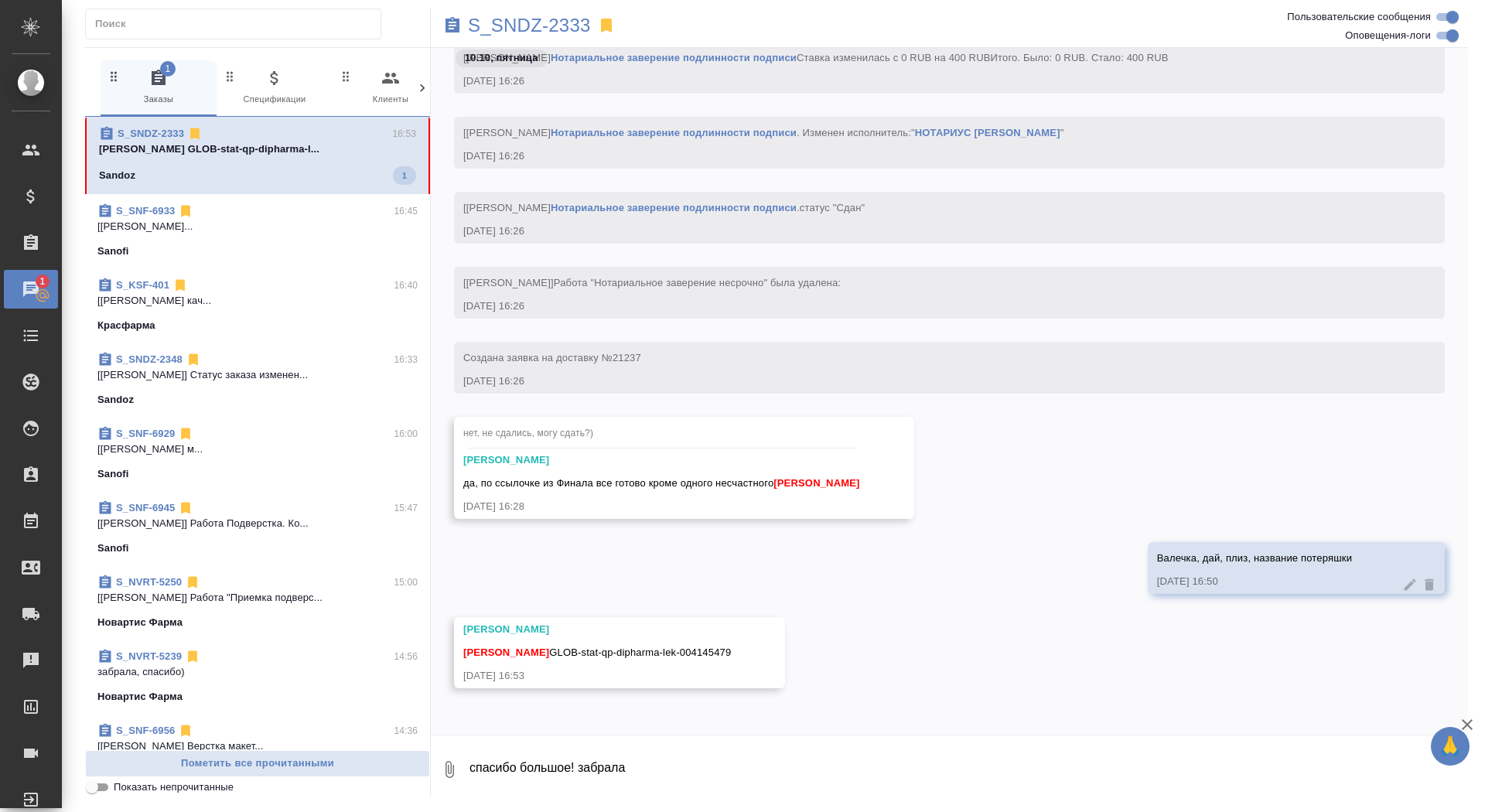
click at [610, 756] on textarea "спасибо большое! забрала" at bounding box center [968, 768] width 1000 height 53
type textarea "пасиииибки"
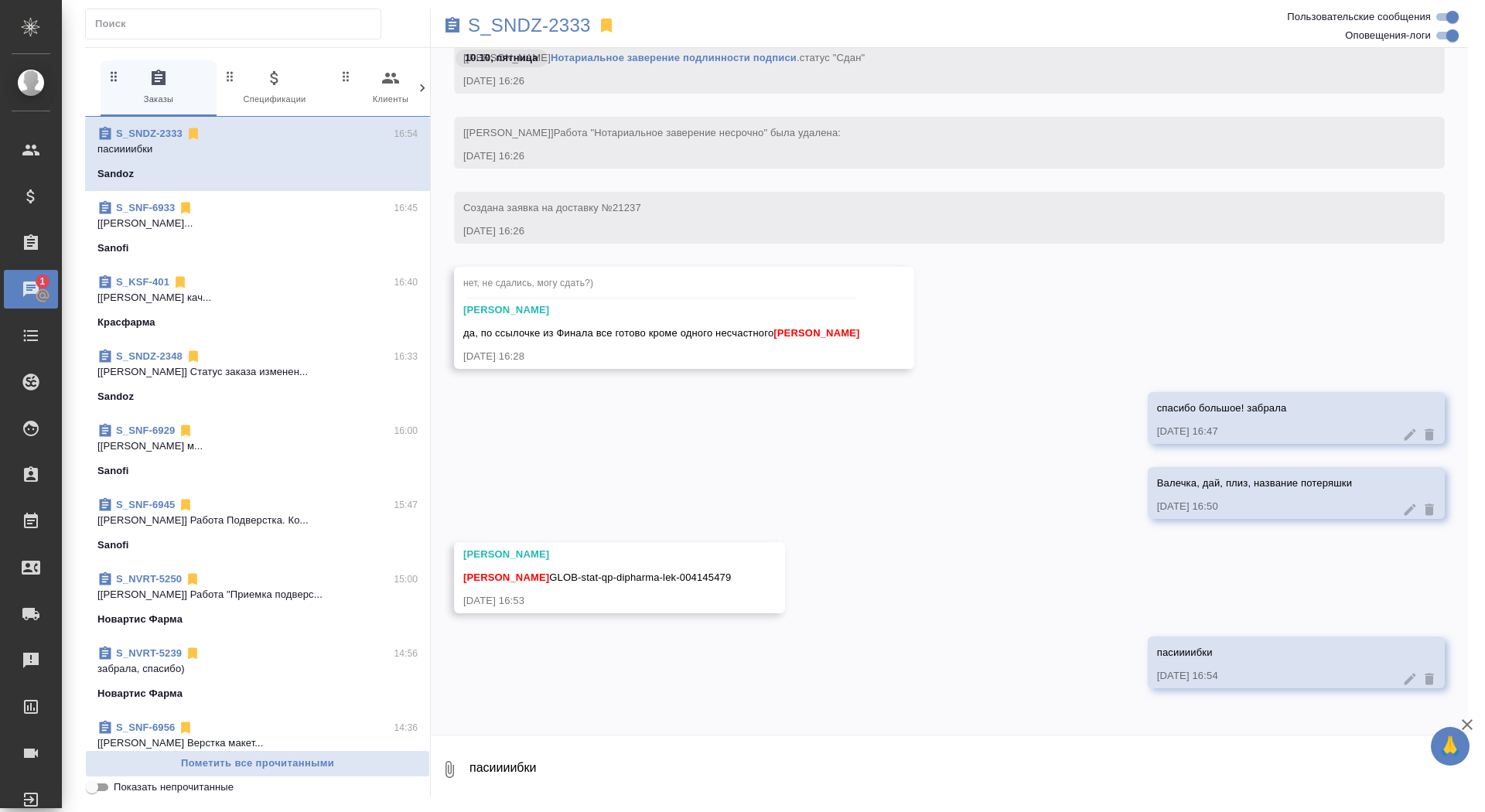
drag, startPoint x: 568, startPoint y: 578, endPoint x: 764, endPoint y: 581, distance: 196.0
click at [765, 582] on div "Горшкова Валентина Сайдашева Диляра GLOB-stat-qp-dipharma-lek-004145479 10.10.2…" at bounding box center [619, 577] width 331 height 71
copy span "GLOB-stat-qp-dipharma-lek-004145479"
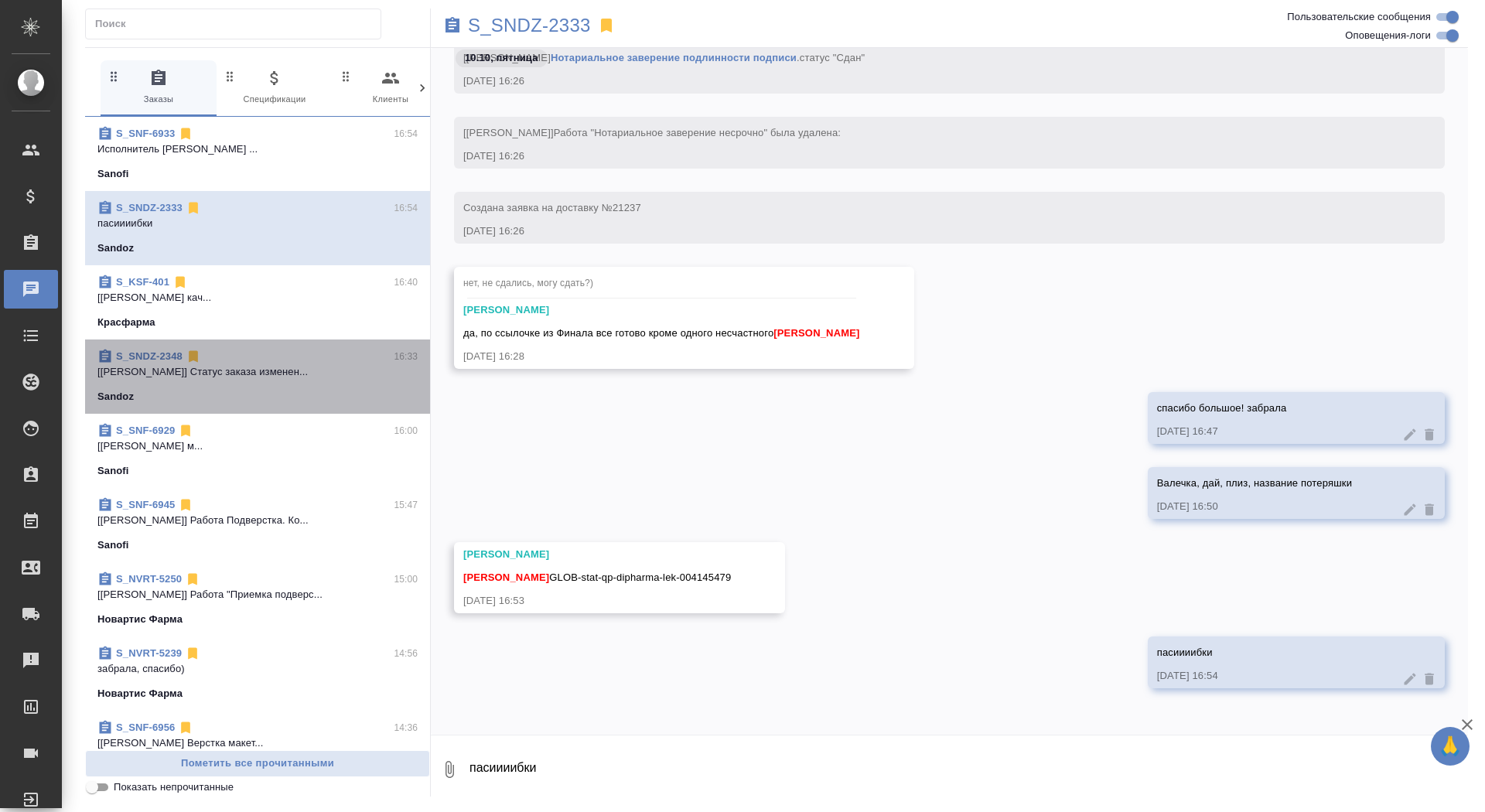
click at [274, 360] on div "S_SNDZ-2348 16:33" at bounding box center [258, 356] width 321 height 16
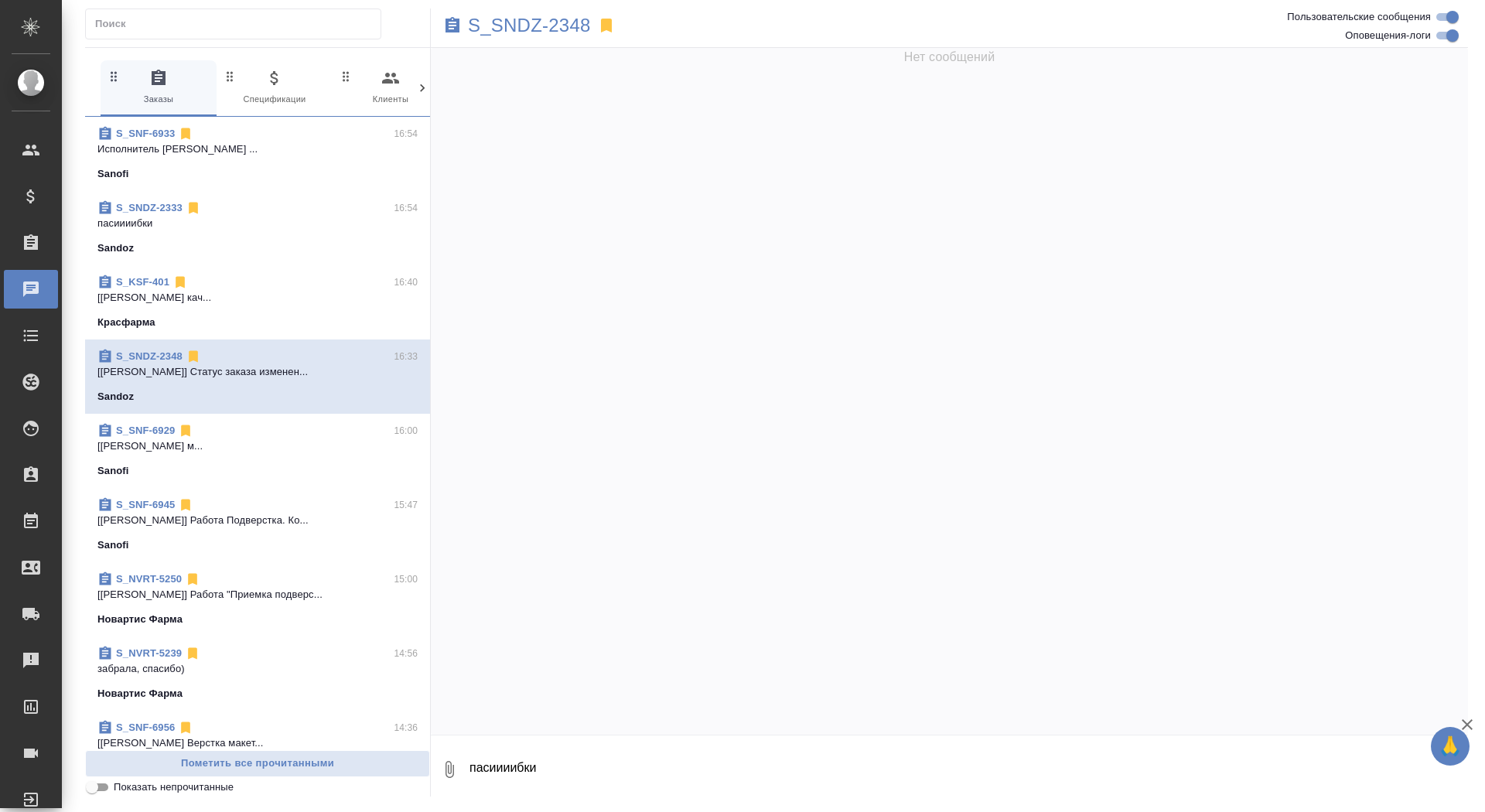
scroll to position [0, 0]
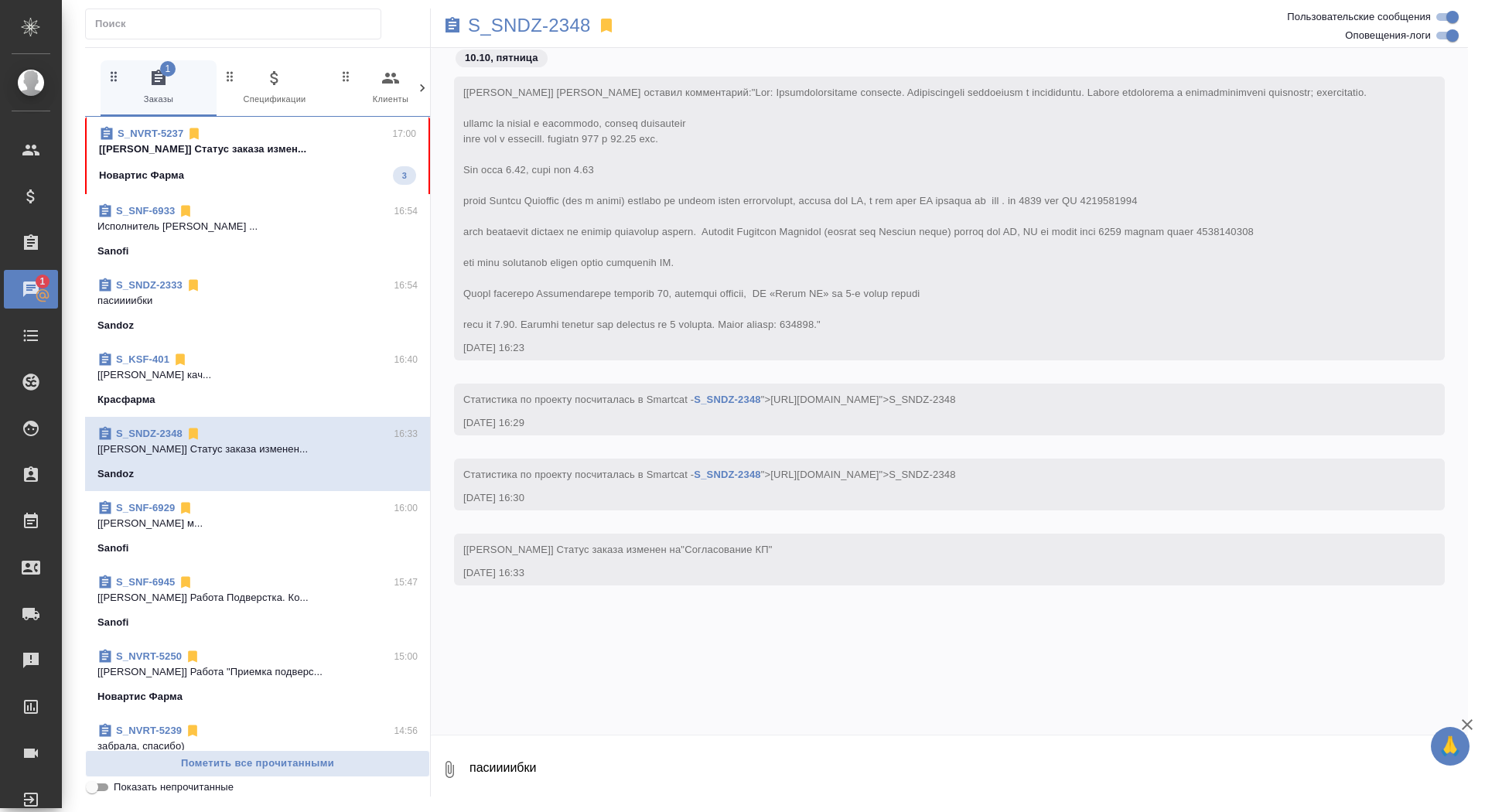
click at [311, 133] on div "S_NVRT-5237 17:00" at bounding box center [258, 133] width 317 height 16
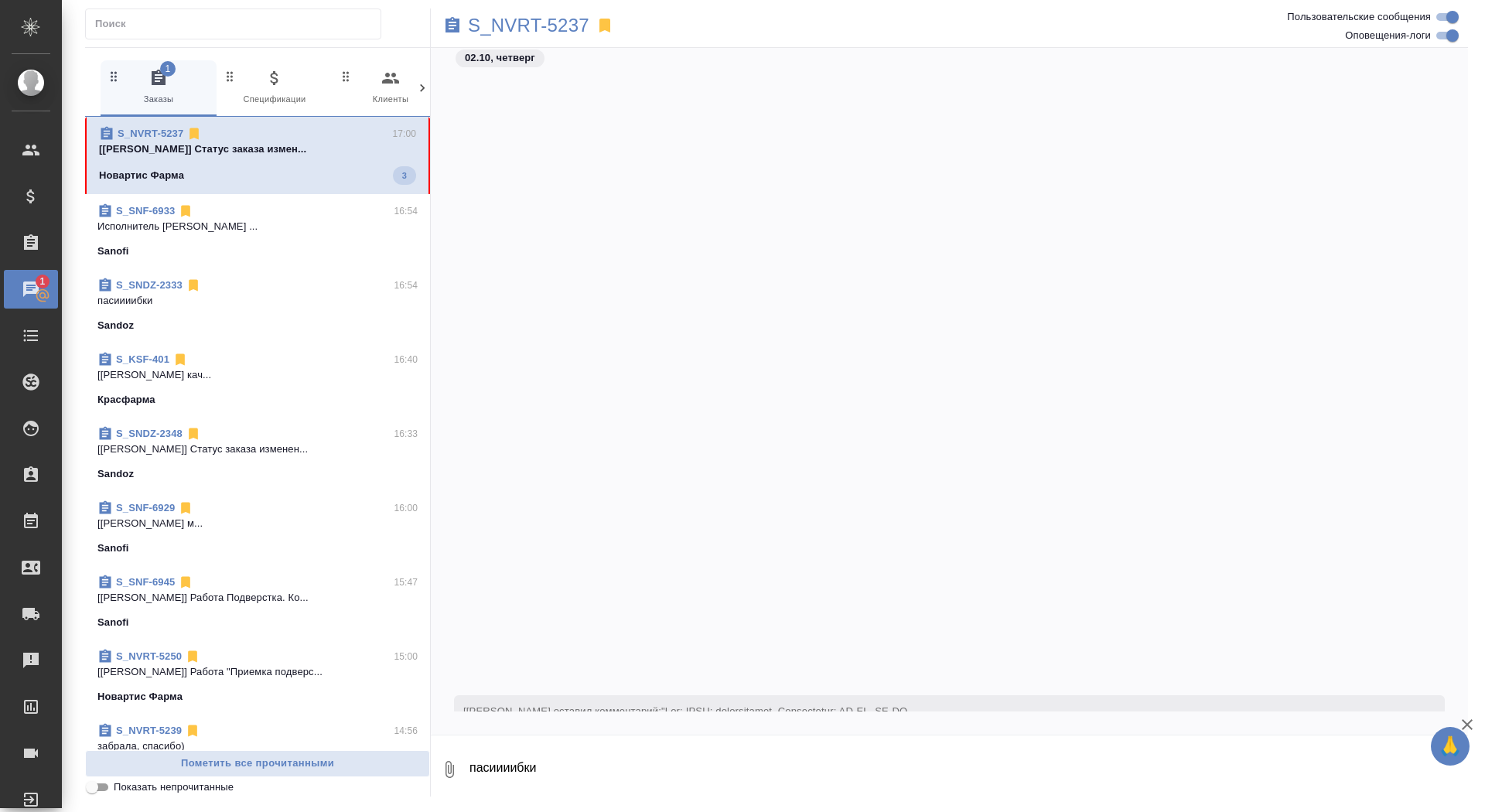
scroll to position [56742, 0]
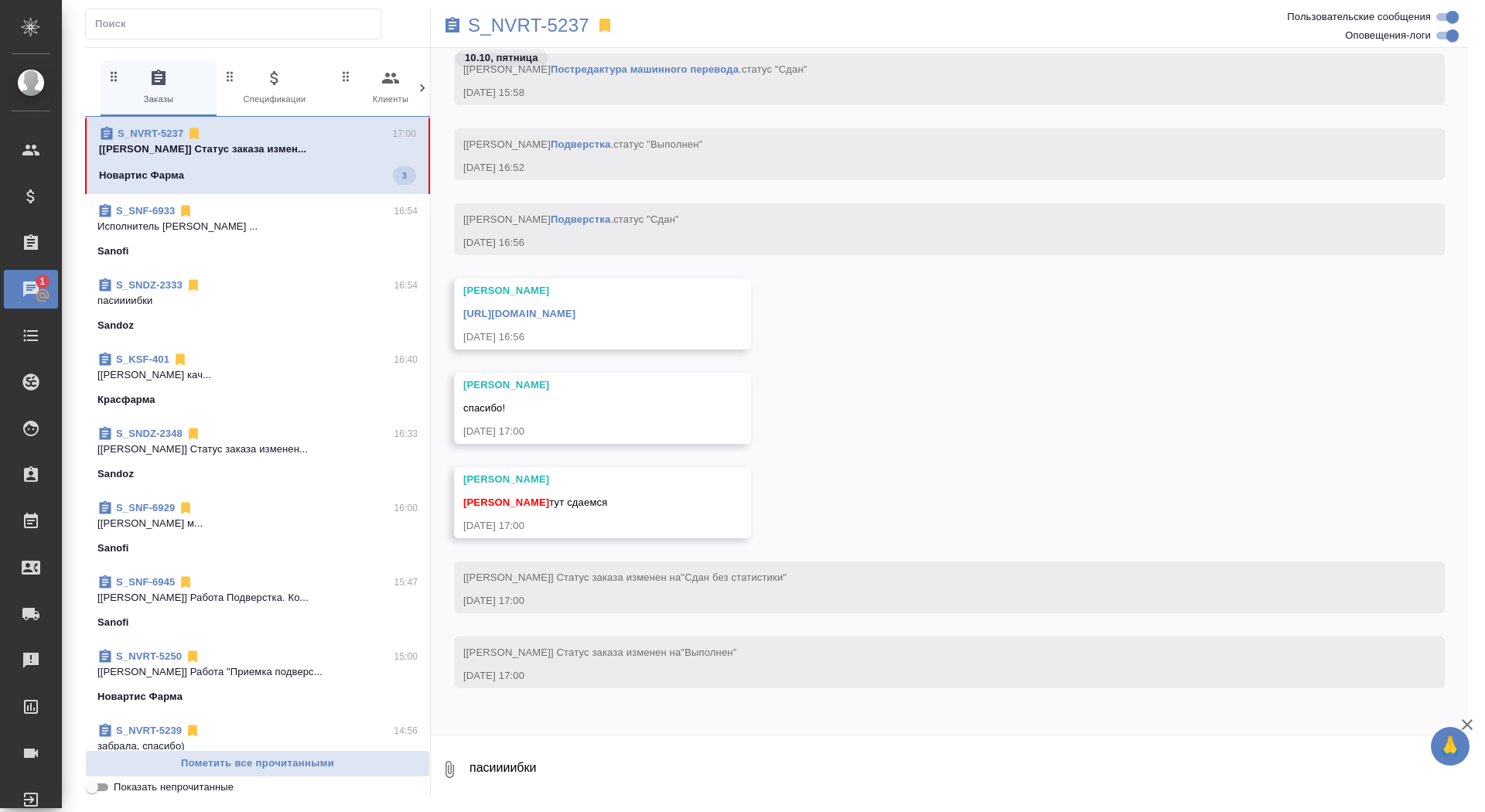
click at [506, 754] on textarea "пасиииибки" at bounding box center [968, 768] width 1000 height 53
type textarea "забрала, спасибо!"
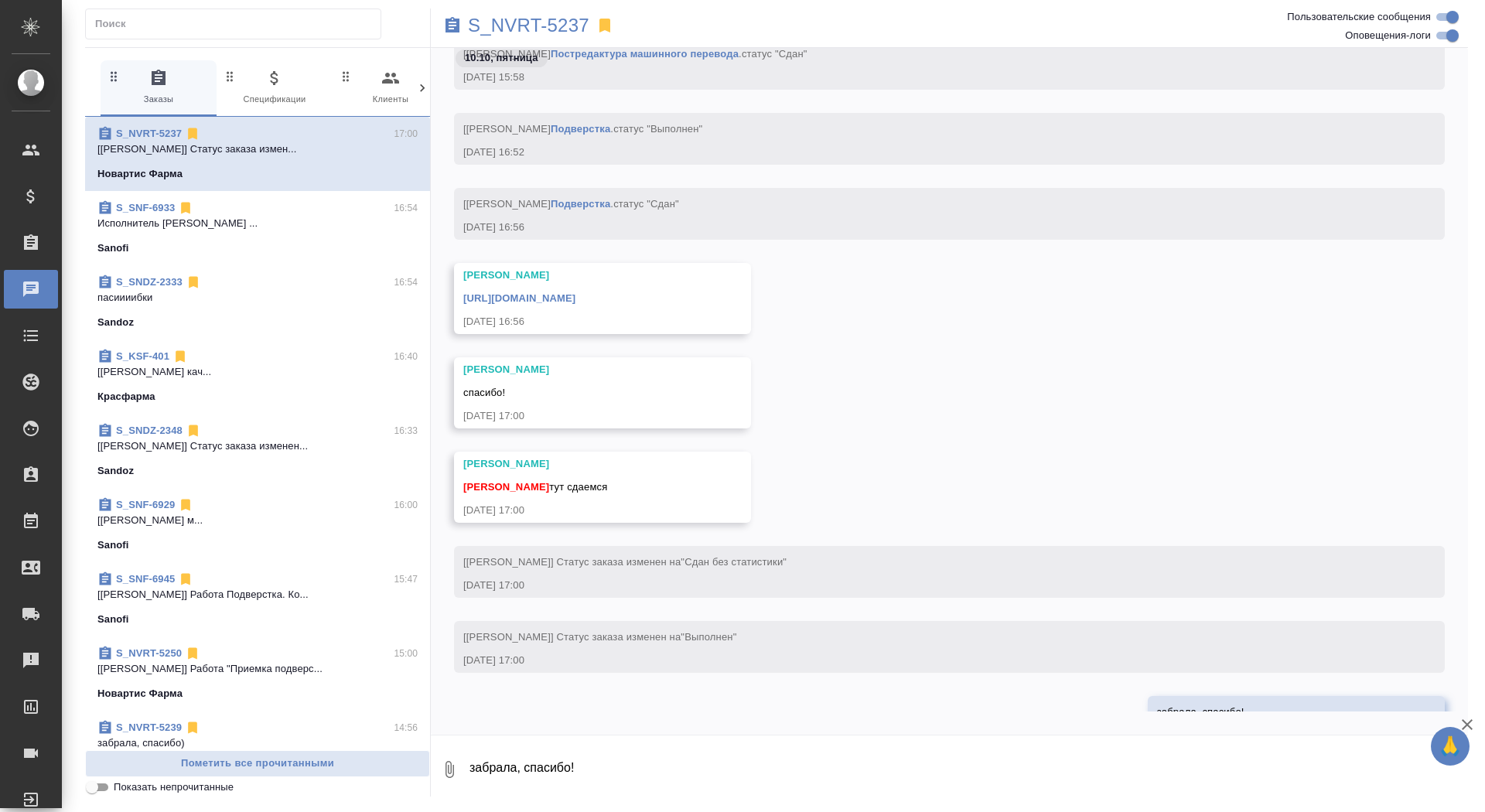
scroll to position [56817, 0]
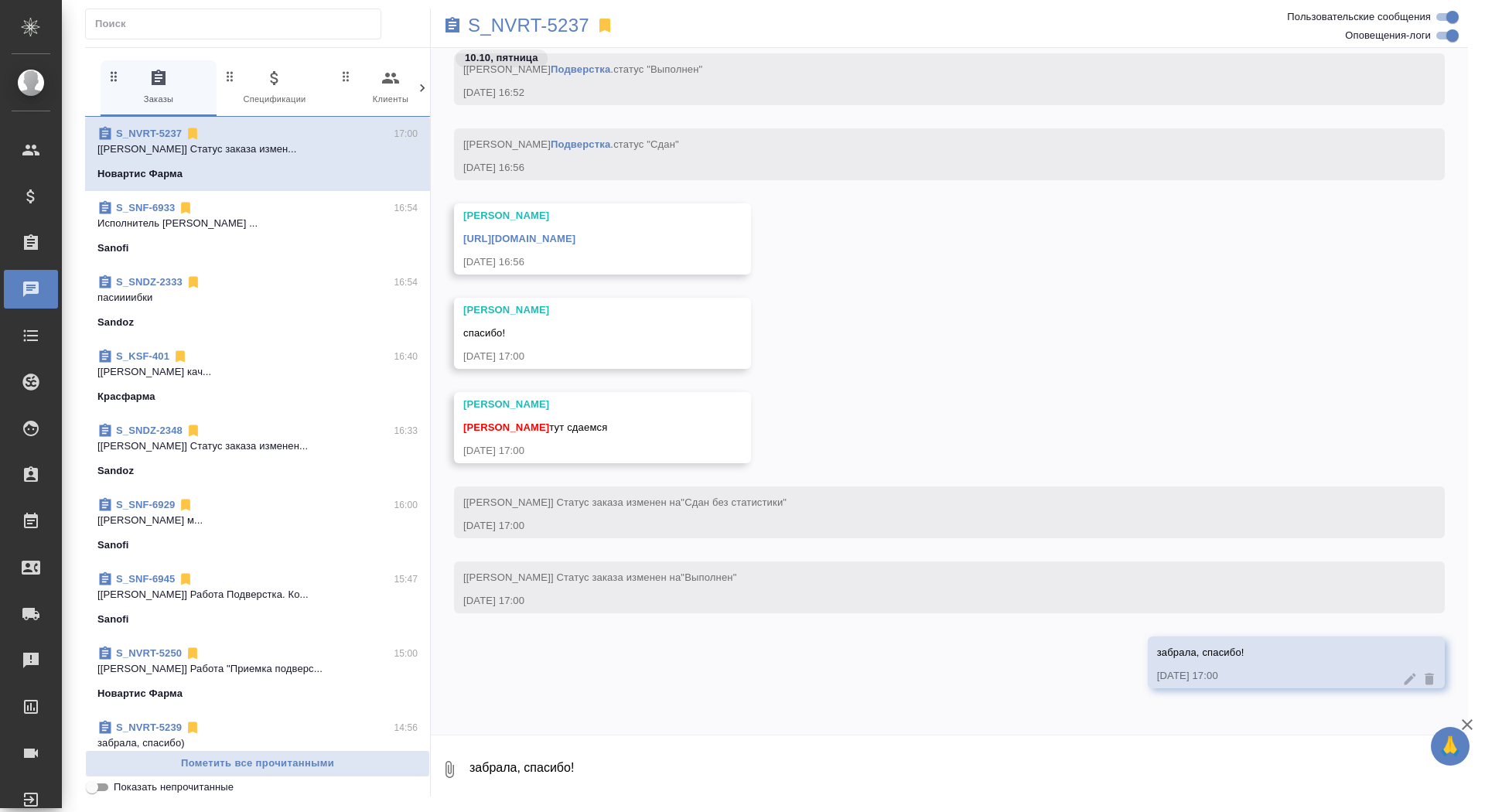
click at [575, 234] on link "https://drive.awatera.com/apps/files/files/10576092?dir=/Shares/Novartos_Pharma…" at bounding box center [519, 238] width 112 height 12
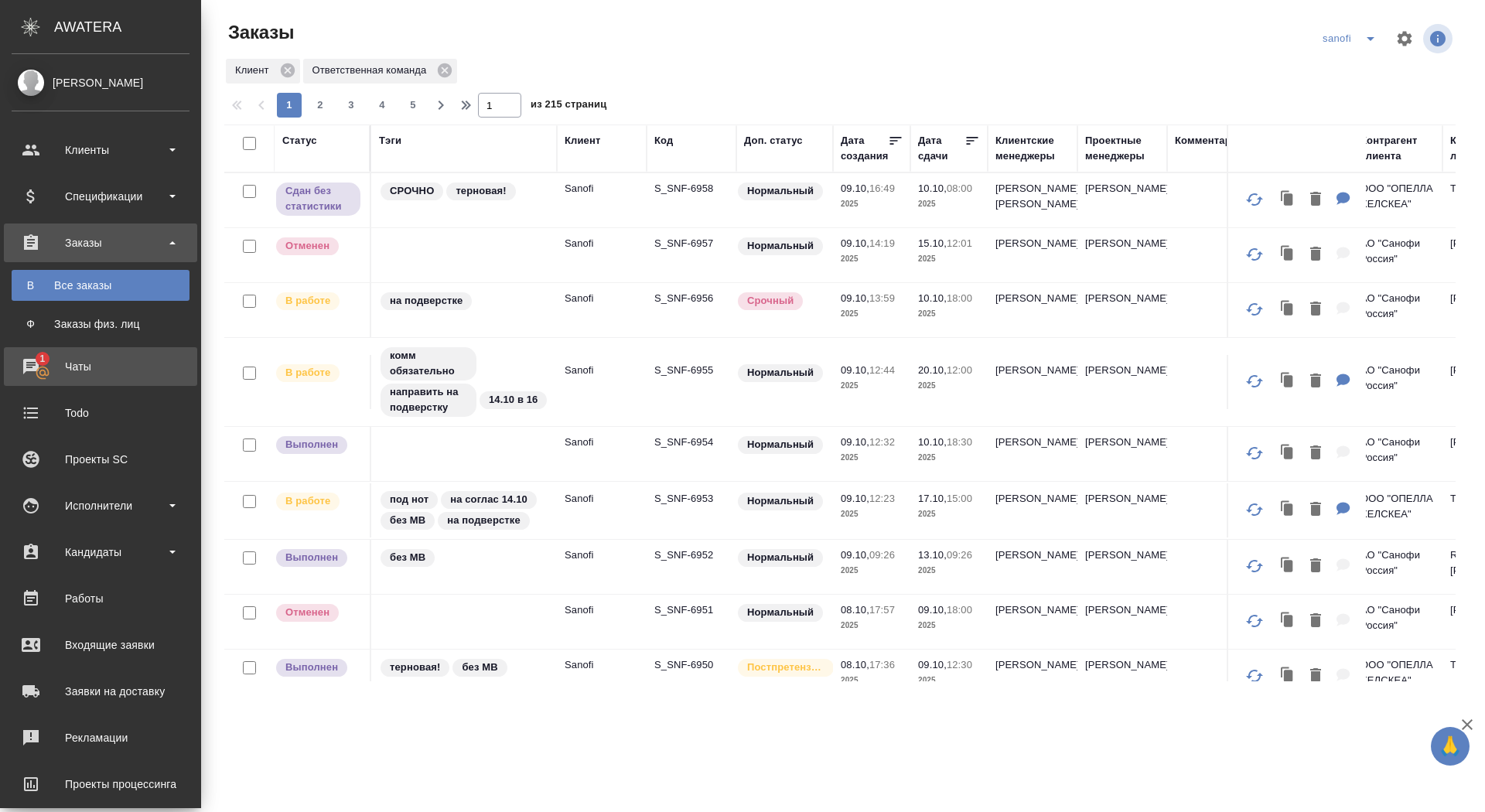
click at [43, 375] on div "Чаты" at bounding box center [101, 366] width 178 height 23
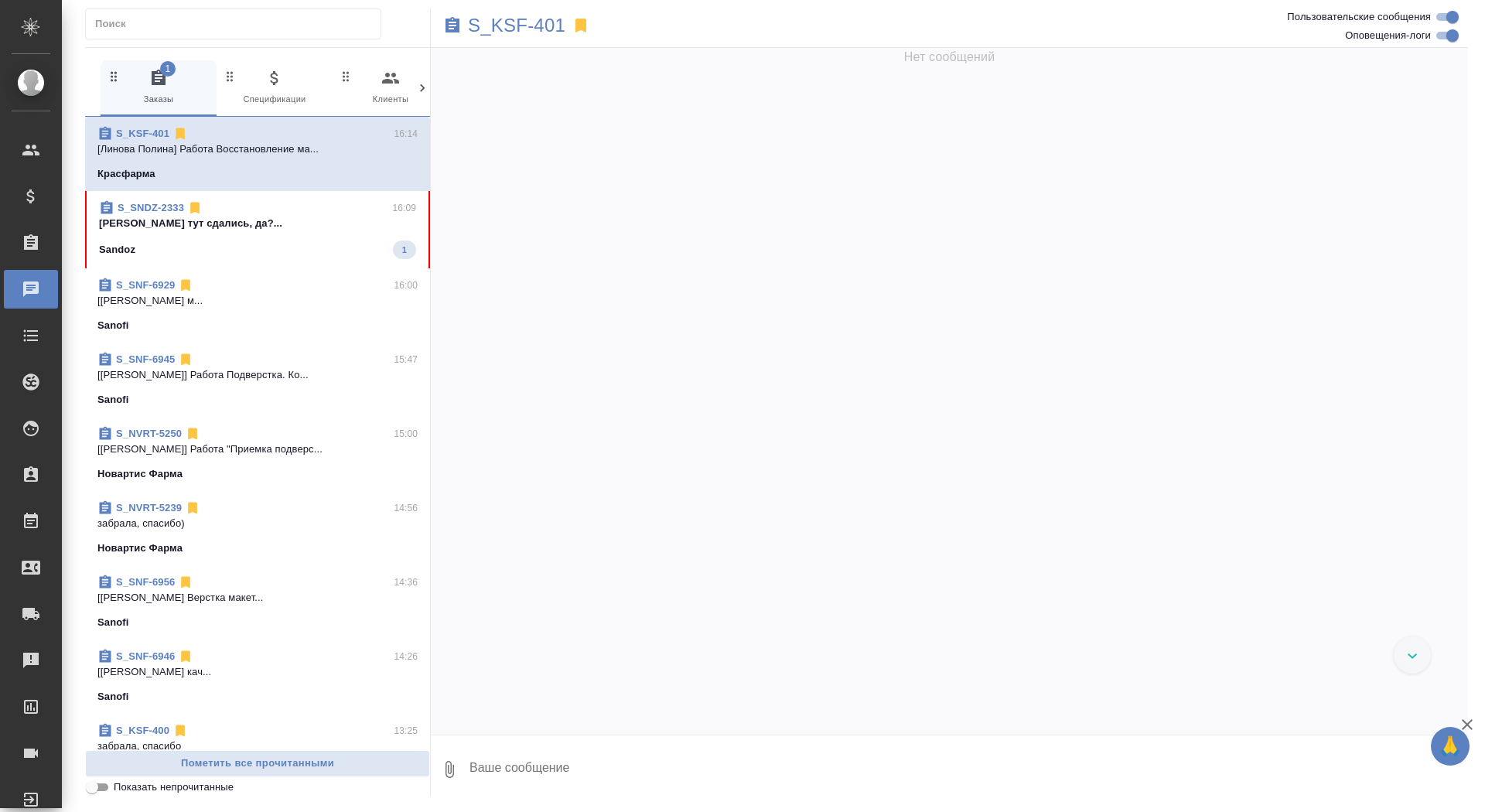
scroll to position [14874, 0]
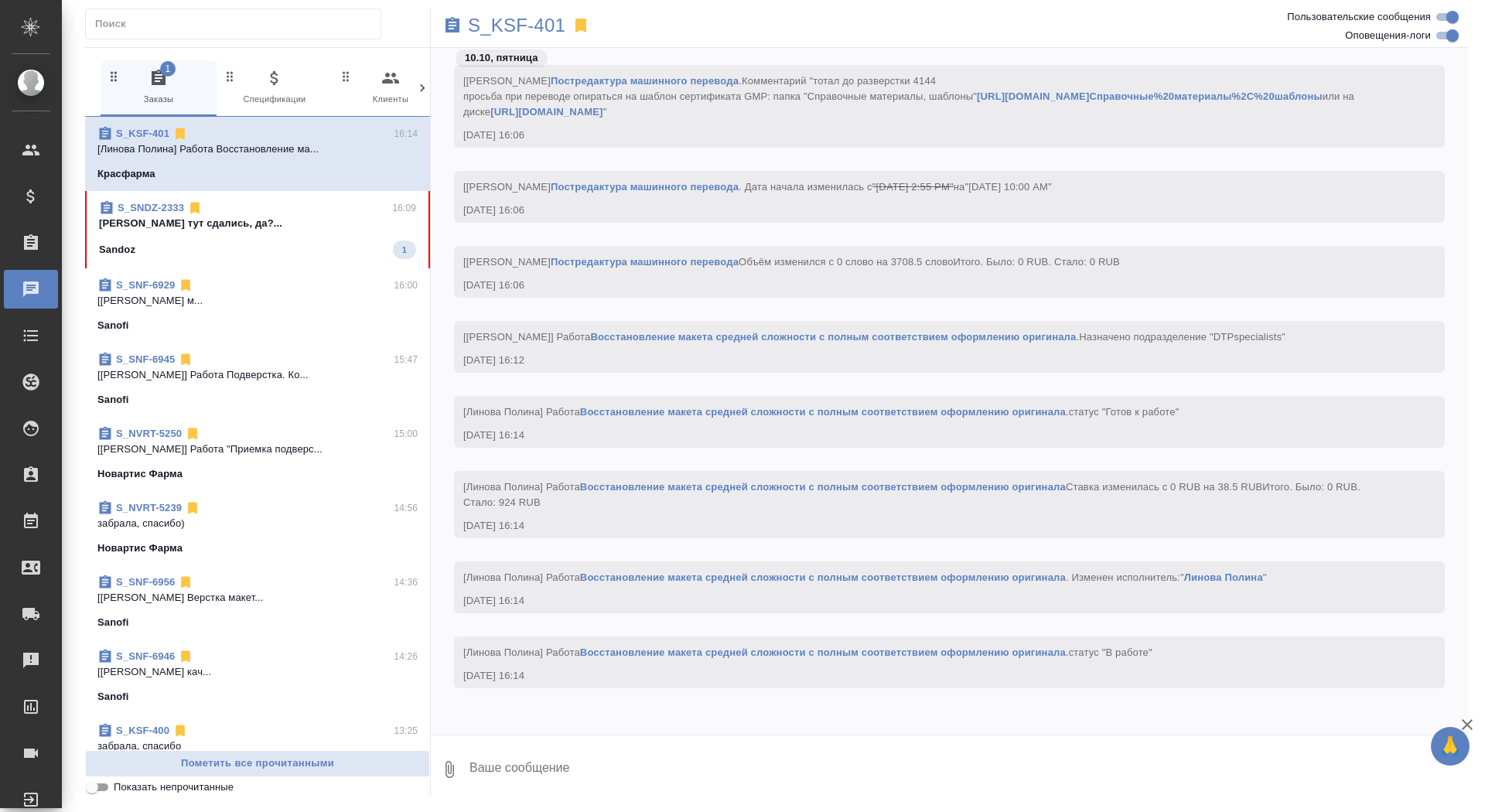
click at [238, 220] on p "[PERSON_NAME] тут сдались, да?..." at bounding box center [258, 223] width 317 height 16
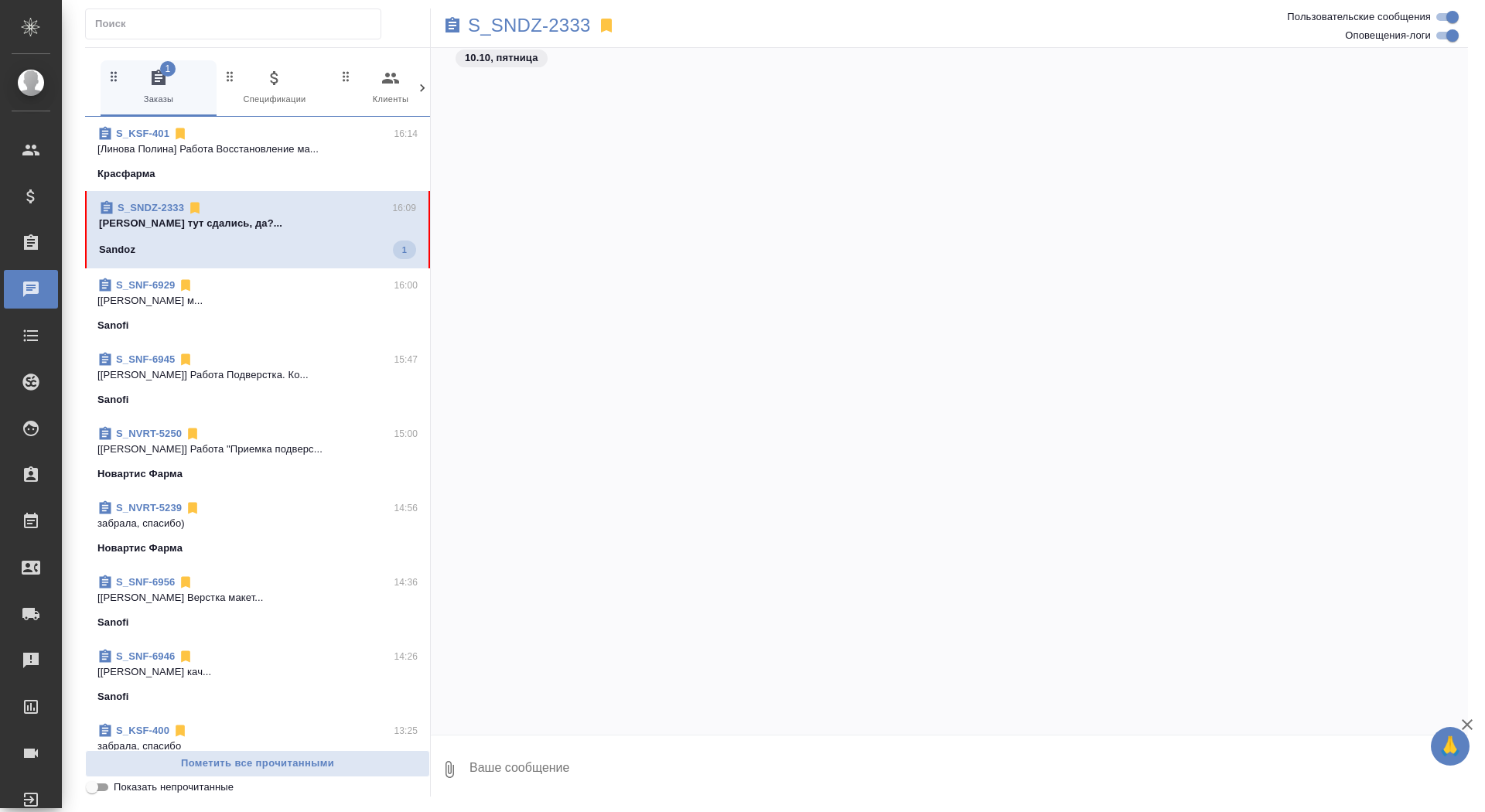
scroll to position [144168, 0]
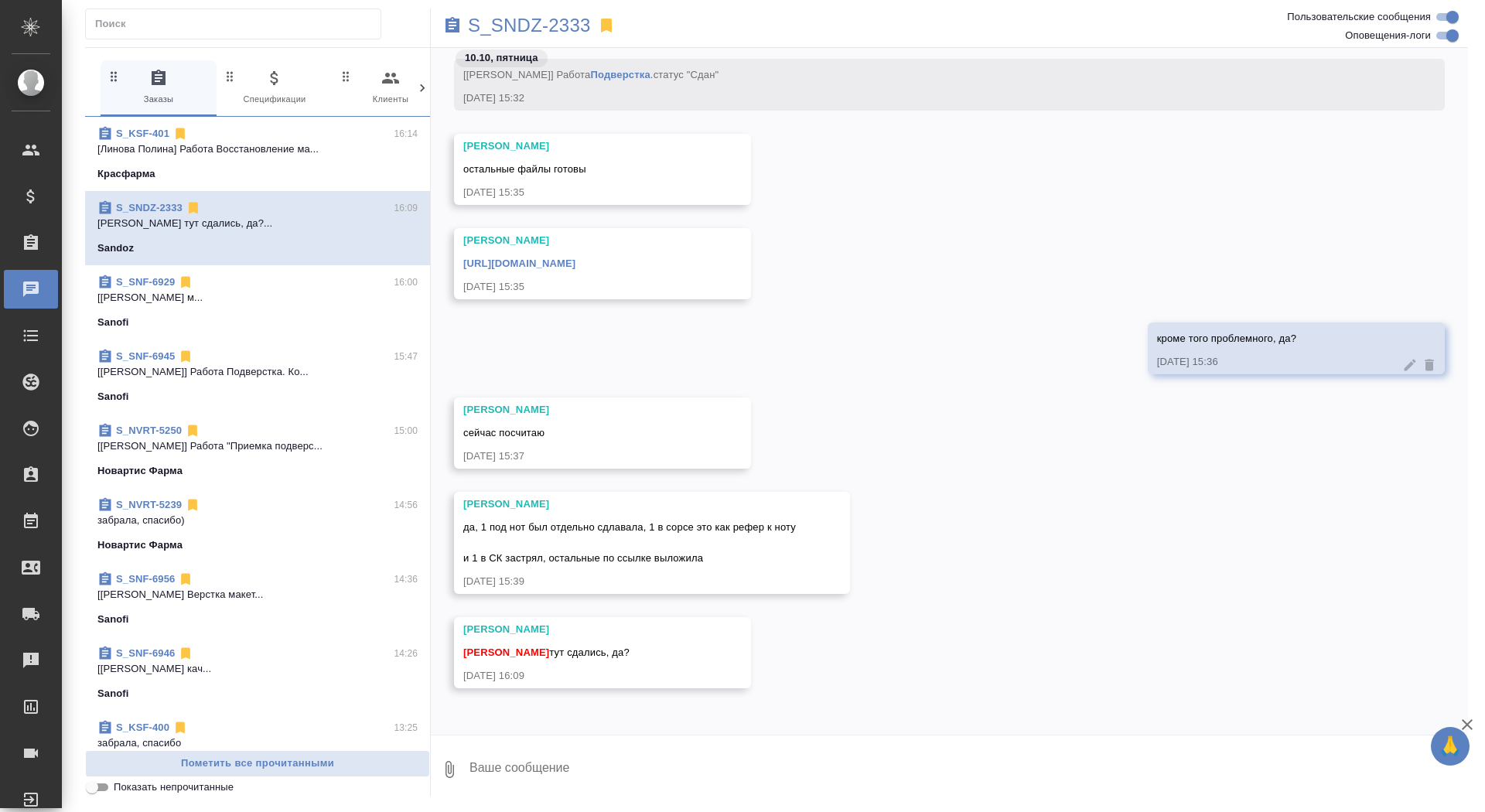
click at [555, 770] on textarea at bounding box center [968, 768] width 1000 height 53
type textarea "нет, не сдались, могу сдать?)"
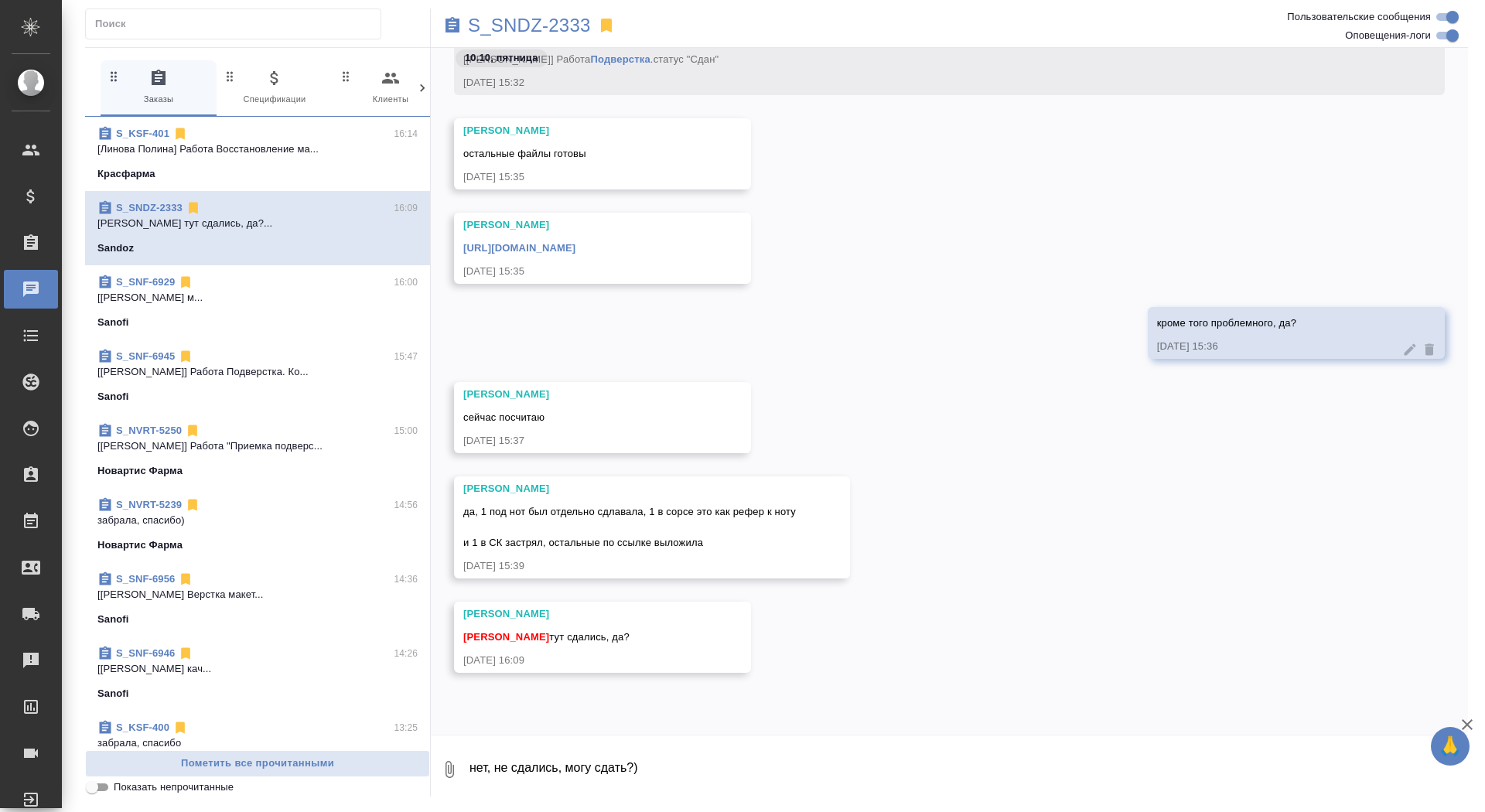
scroll to position [144242, 0]
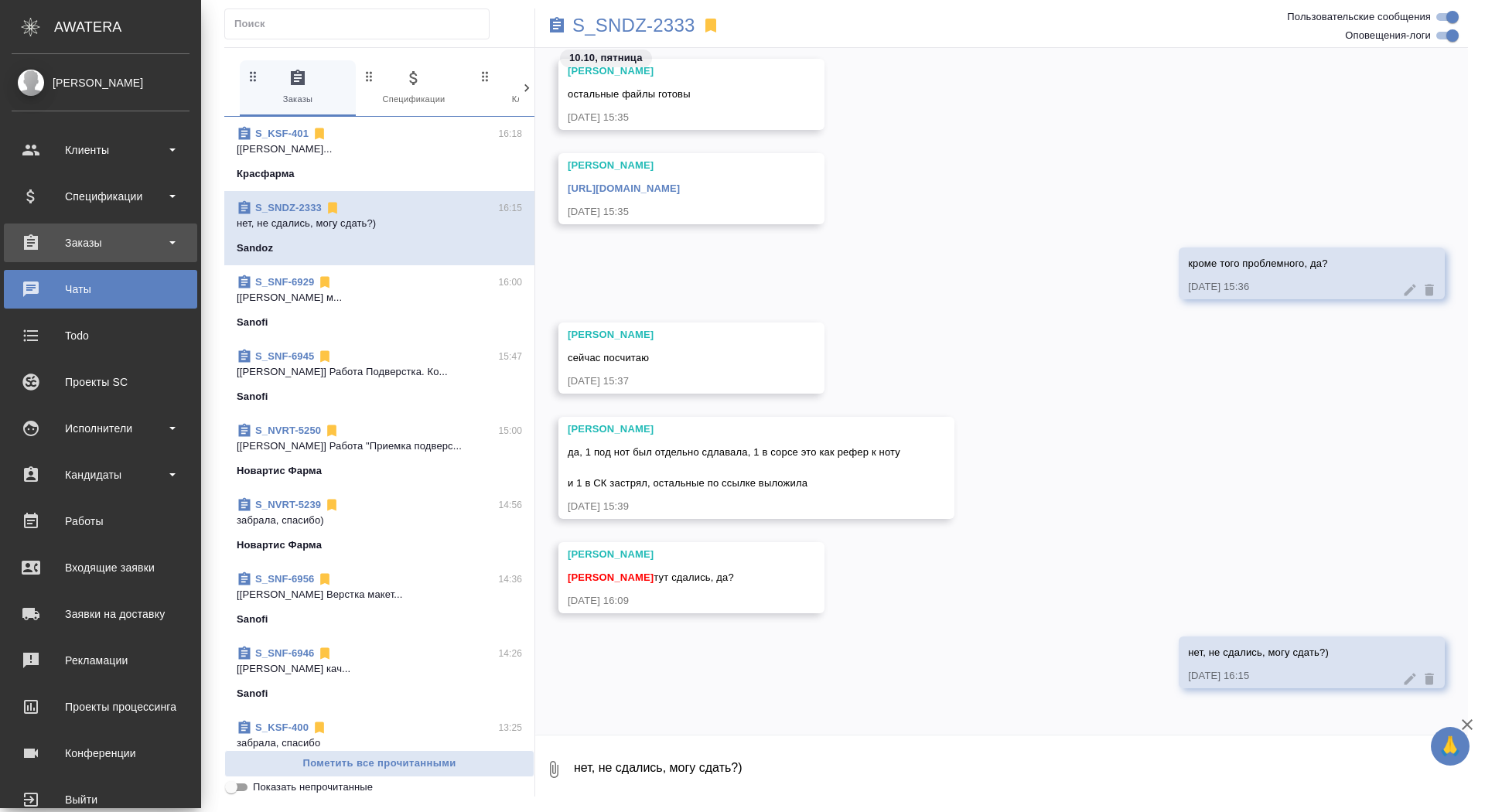
click at [119, 230] on div "Заказы" at bounding box center [100, 243] width 194 height 39
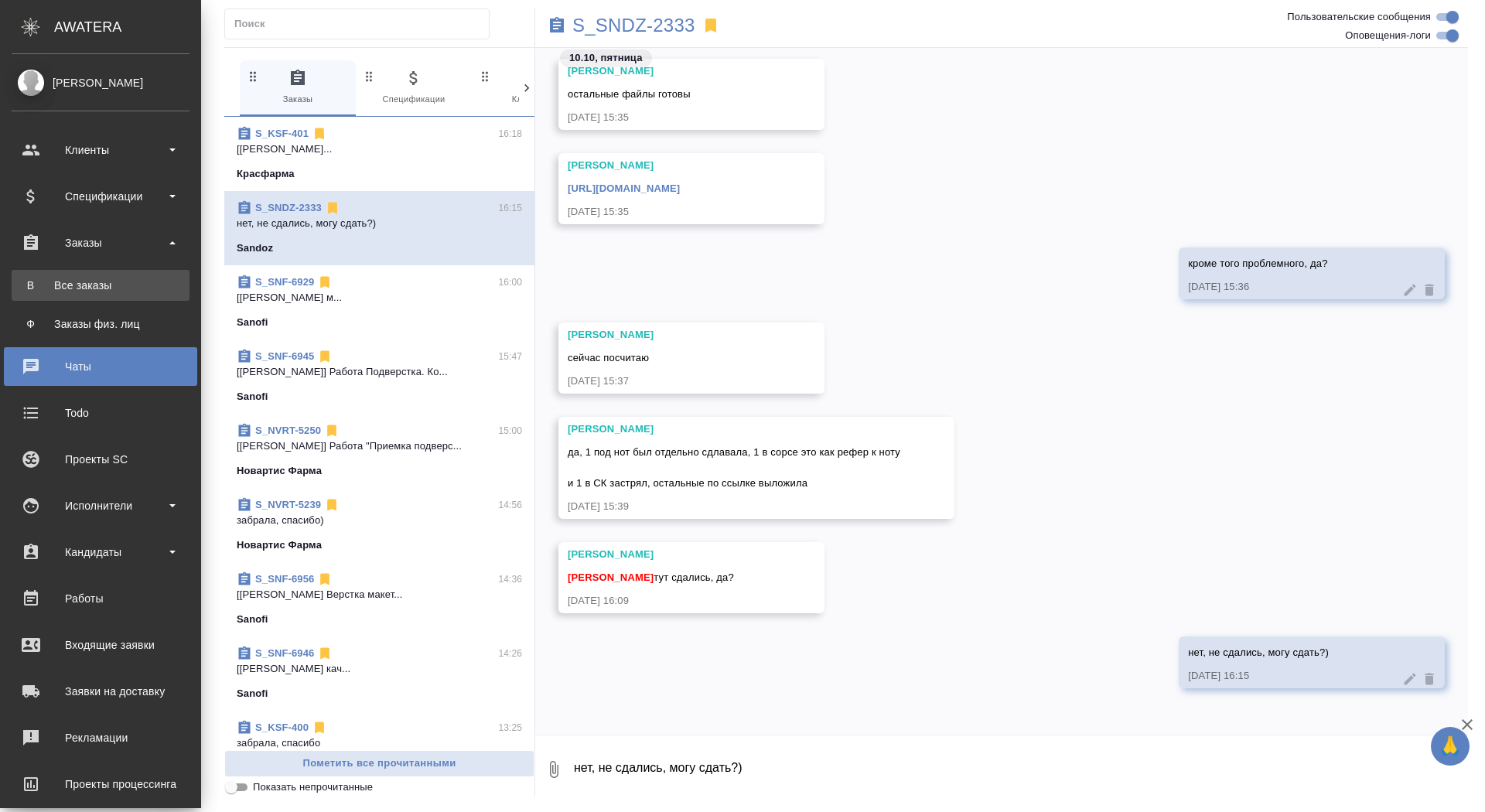
click at [108, 292] on div "Все заказы" at bounding box center [100, 285] width 162 height 16
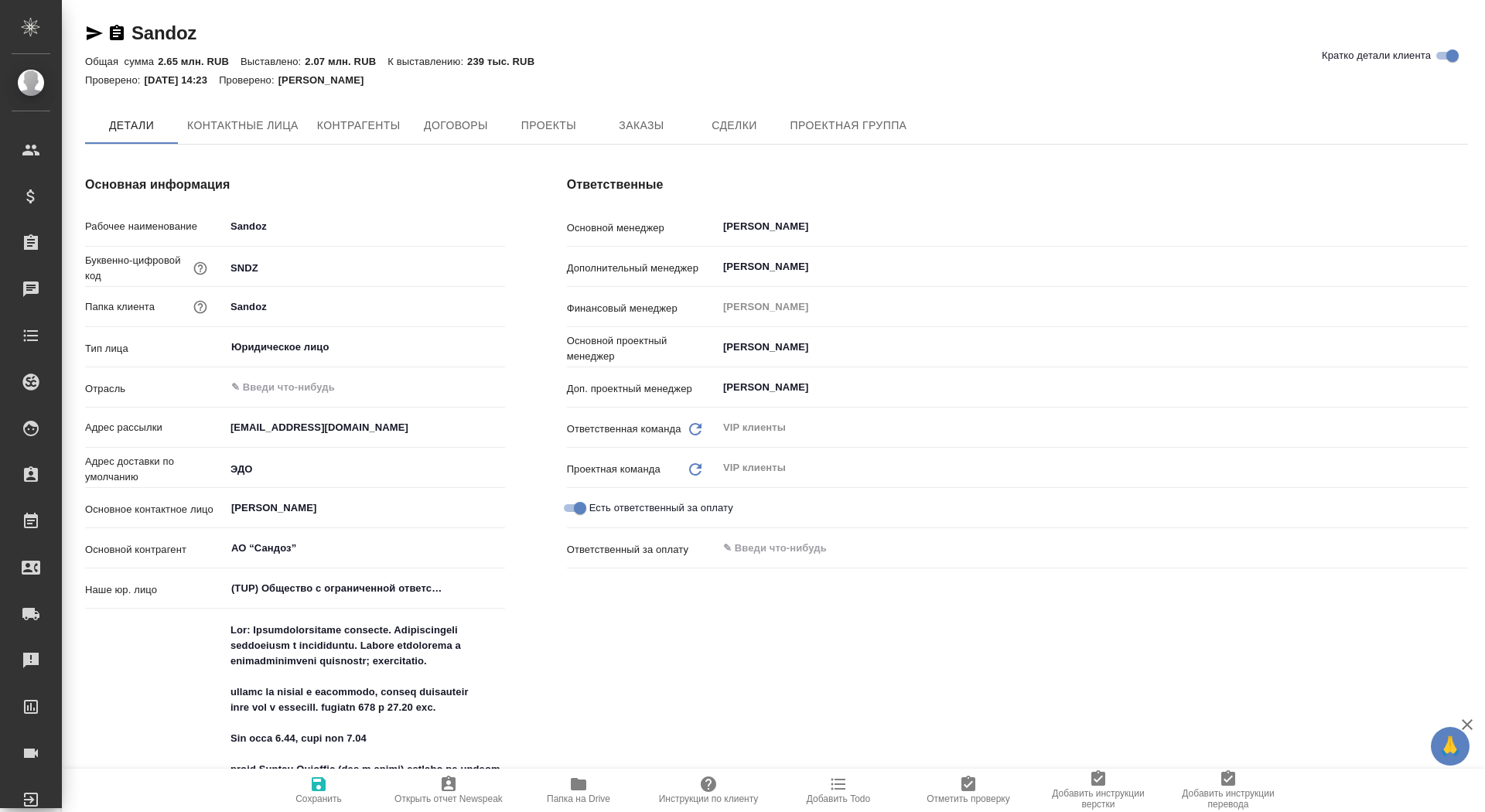
type textarea "x"
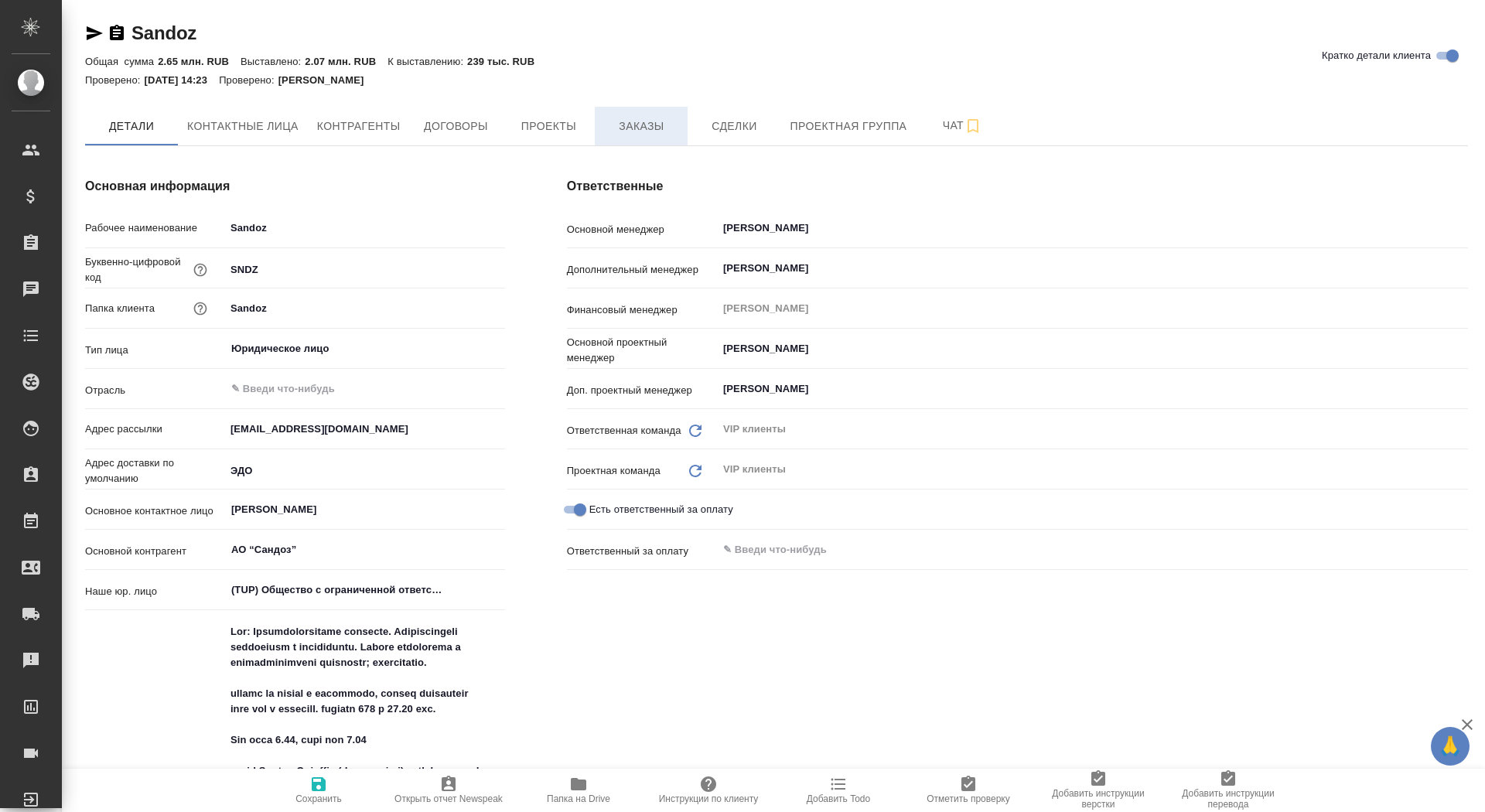
type textarea "x"
click at [642, 118] on span "Заказы" at bounding box center [641, 126] width 74 height 19
type textarea "x"
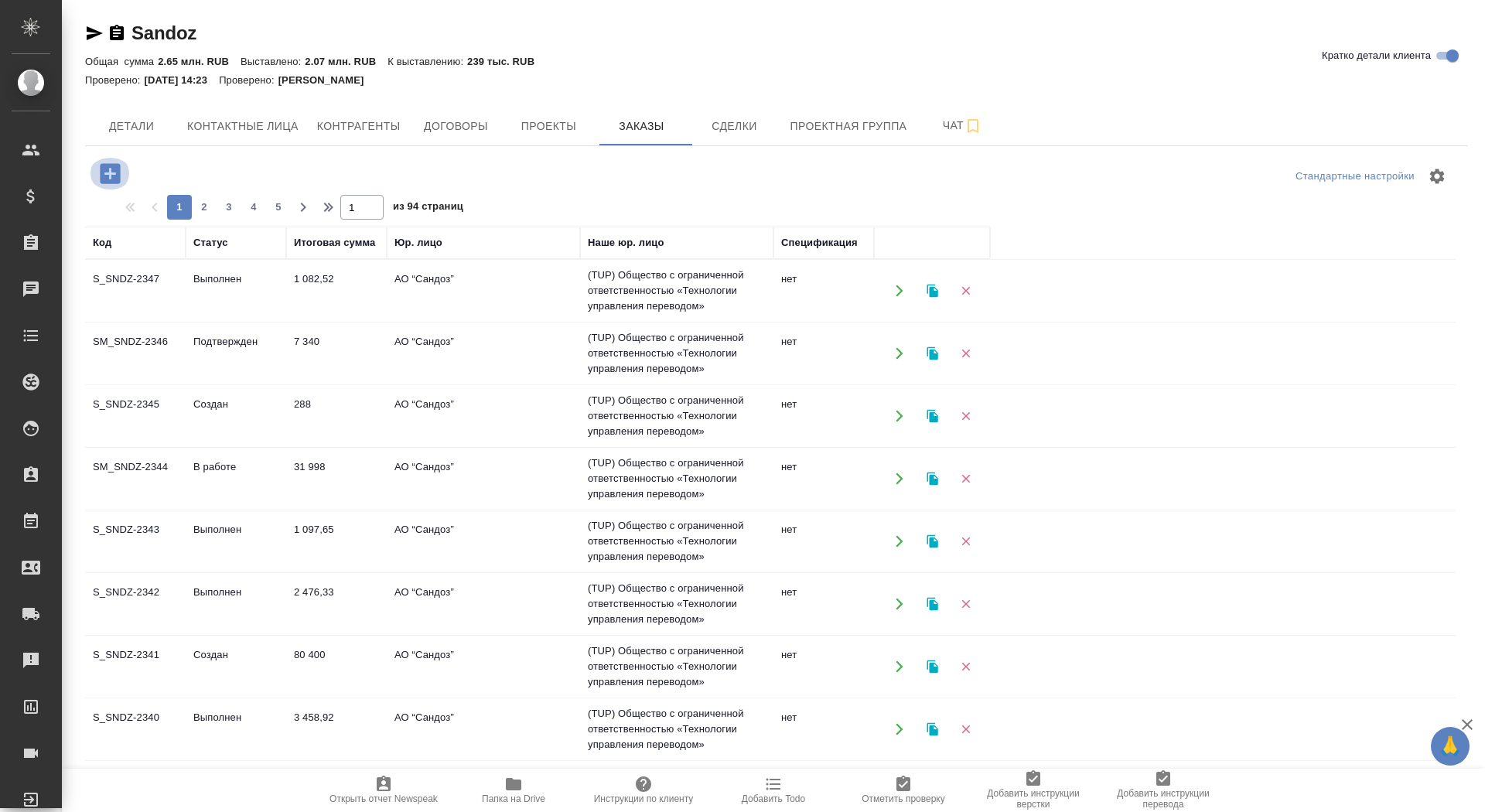
click at [112, 171] on icon "button" at bounding box center [110, 173] width 20 height 20
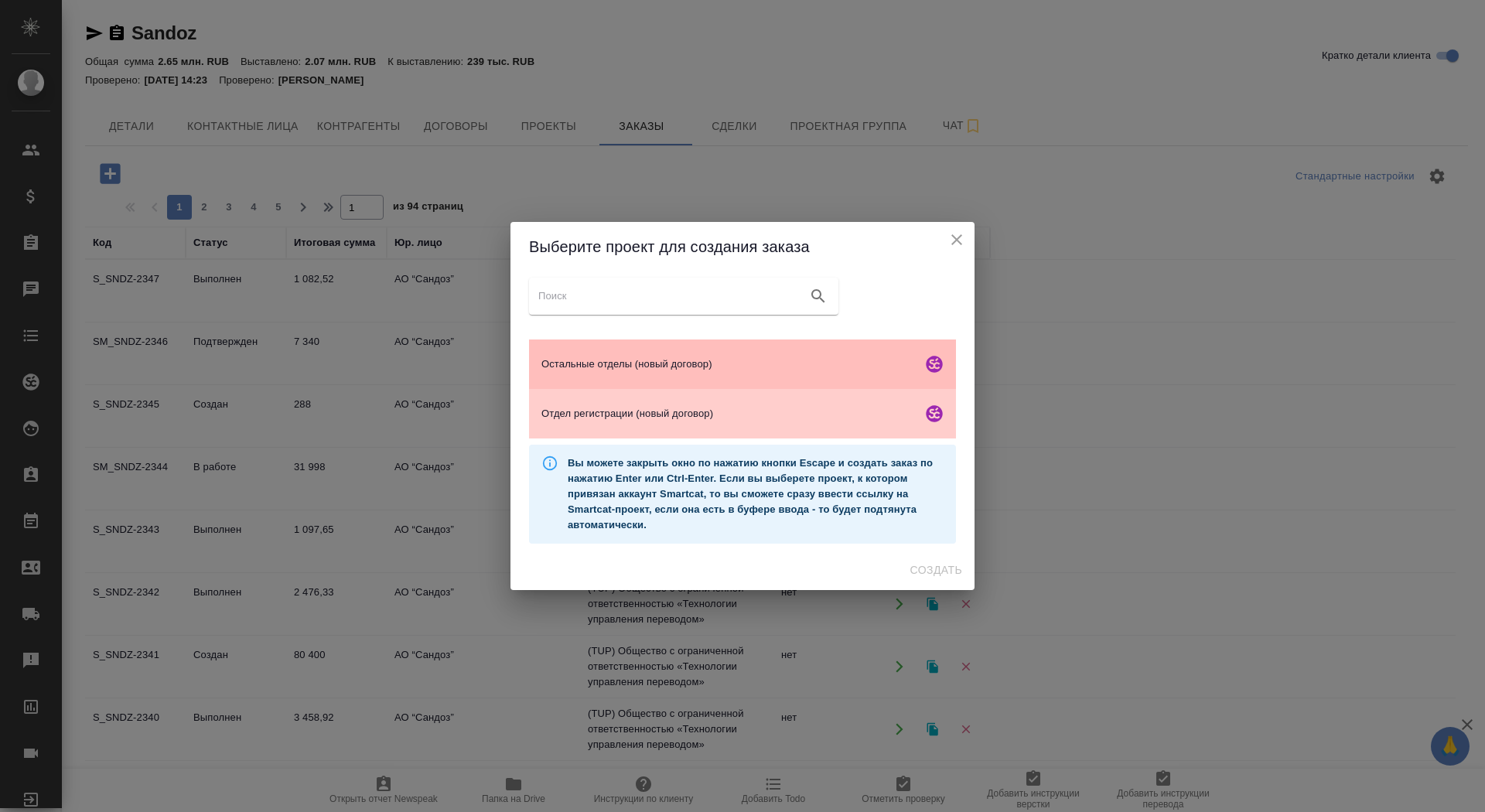
click at [663, 372] on div "Остальные отделы (новый договор)" at bounding box center [742, 364] width 427 height 49
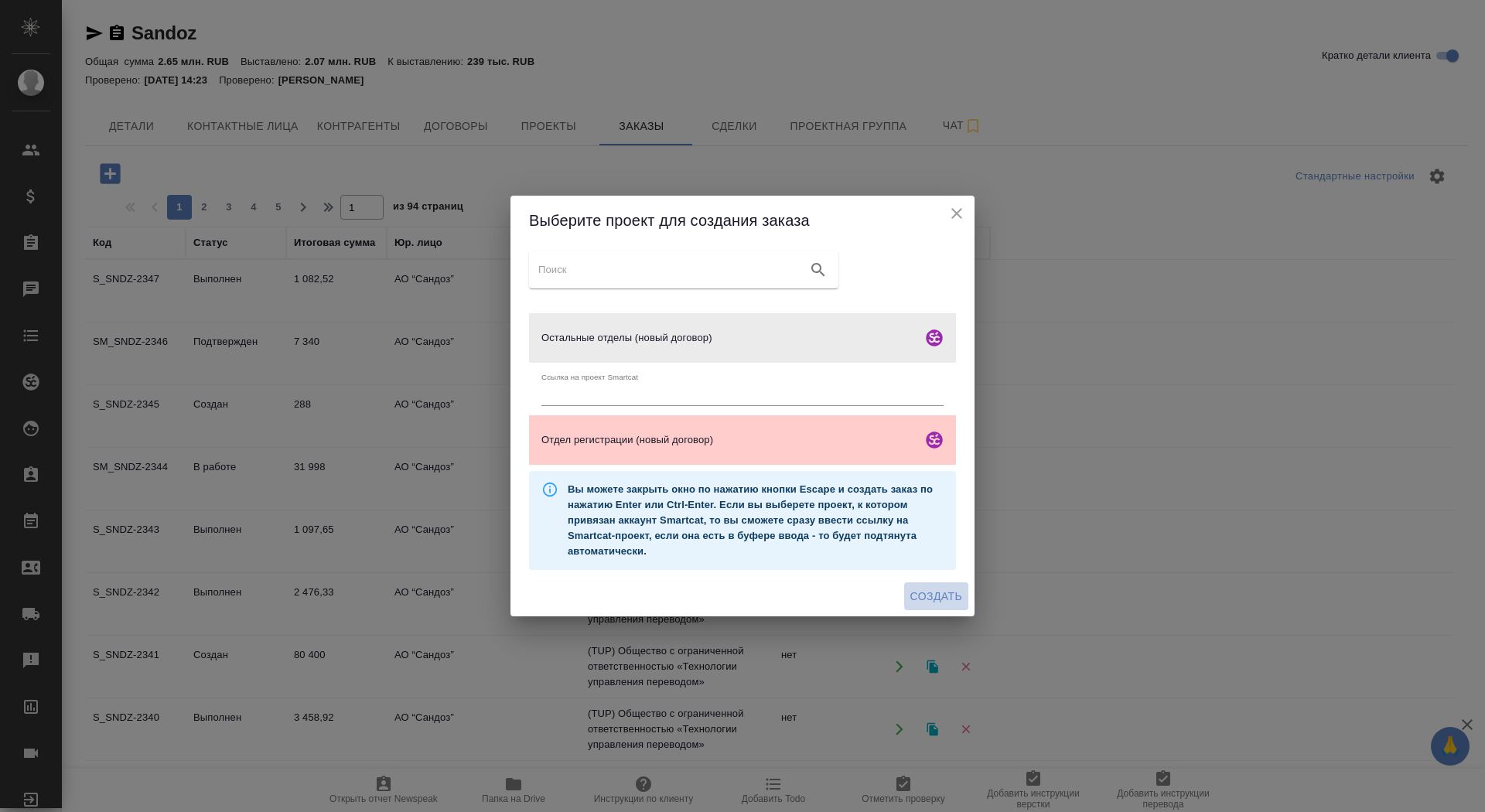
click at [941, 598] on span "Создать" at bounding box center [937, 596] width 52 height 19
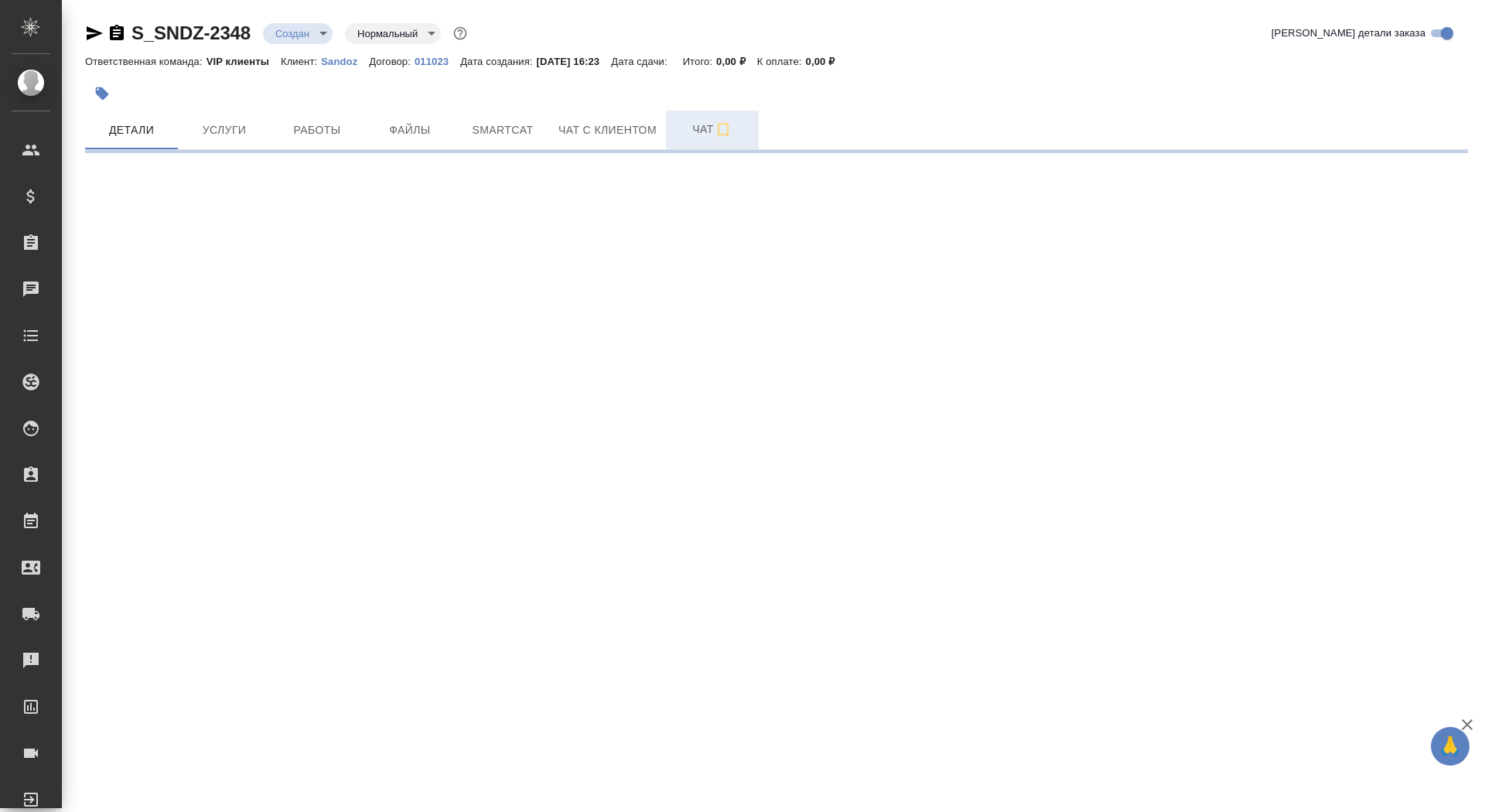
select select "RU"
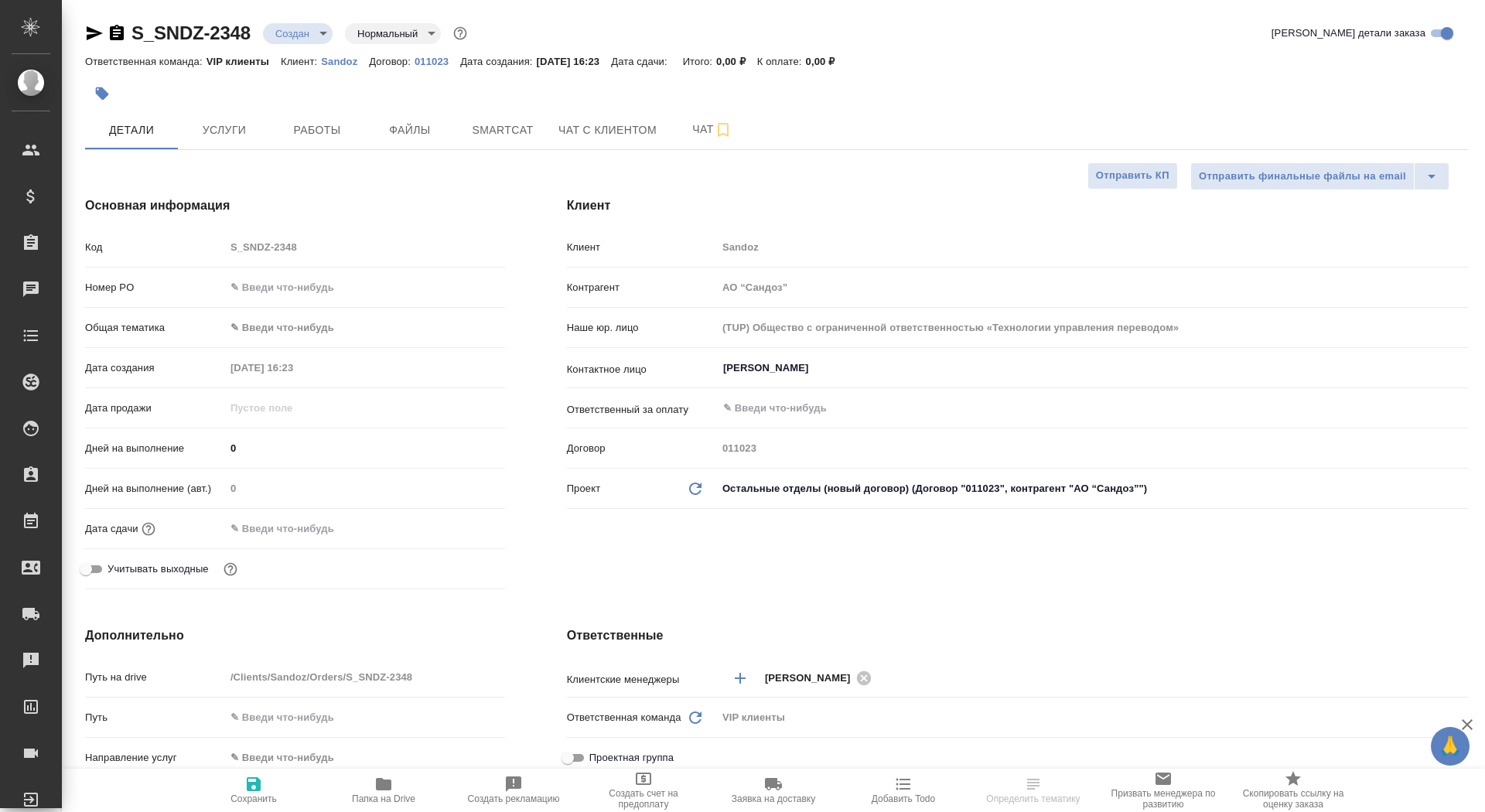
type textarea "x"
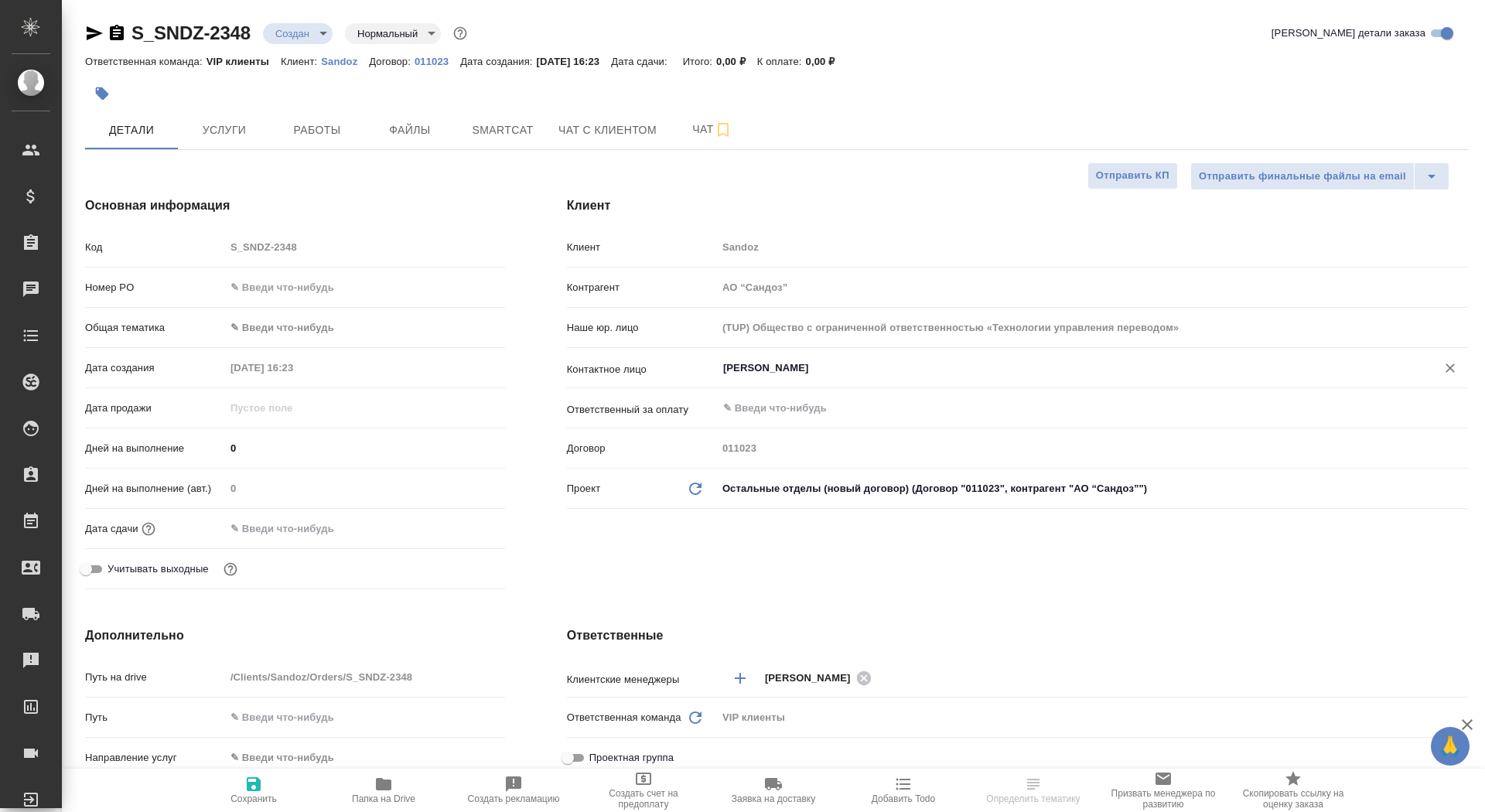
type textarea "x"
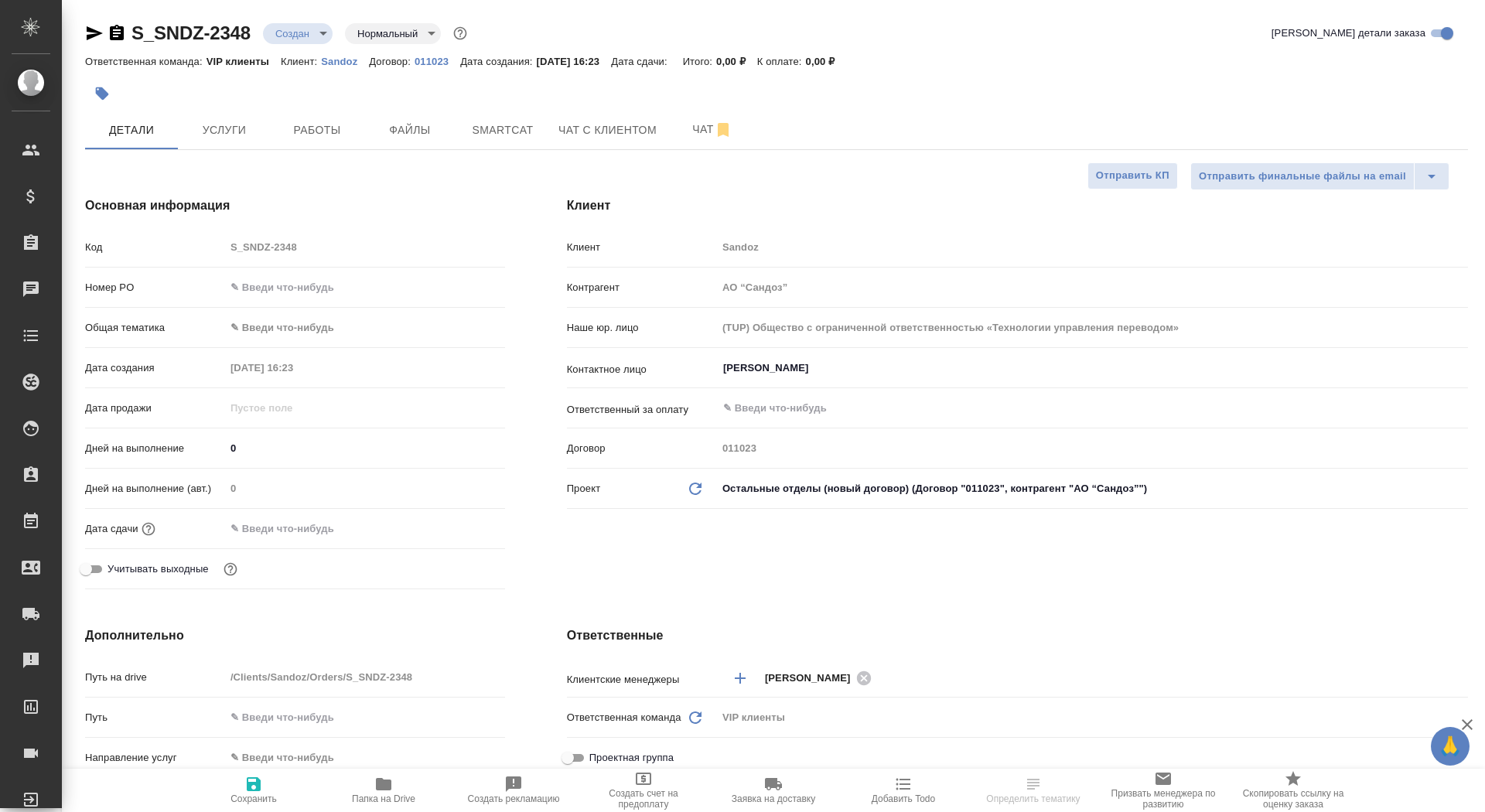
type textarea "x"
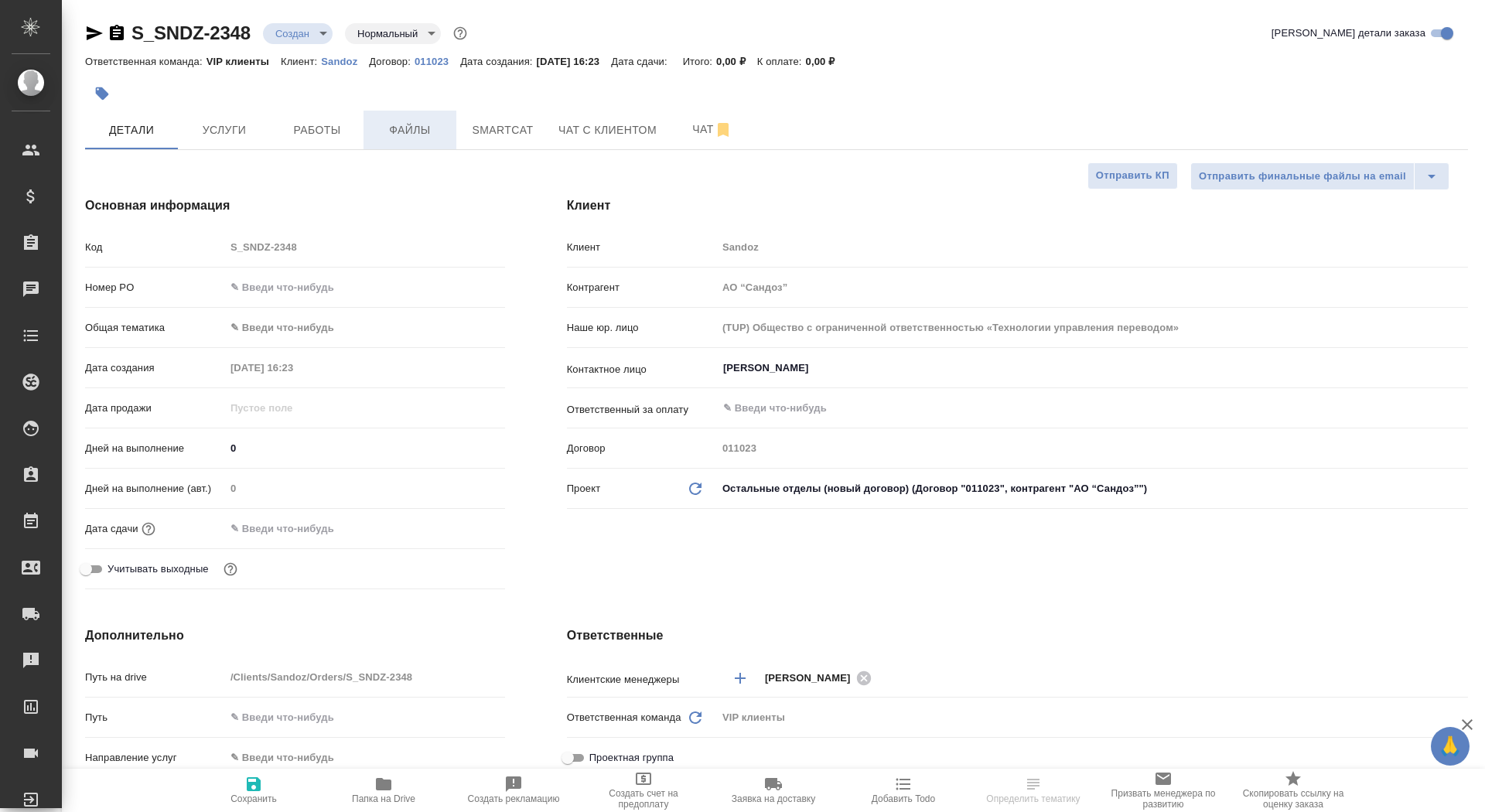
click at [413, 120] on span "Файлы" at bounding box center [409, 130] width 74 height 19
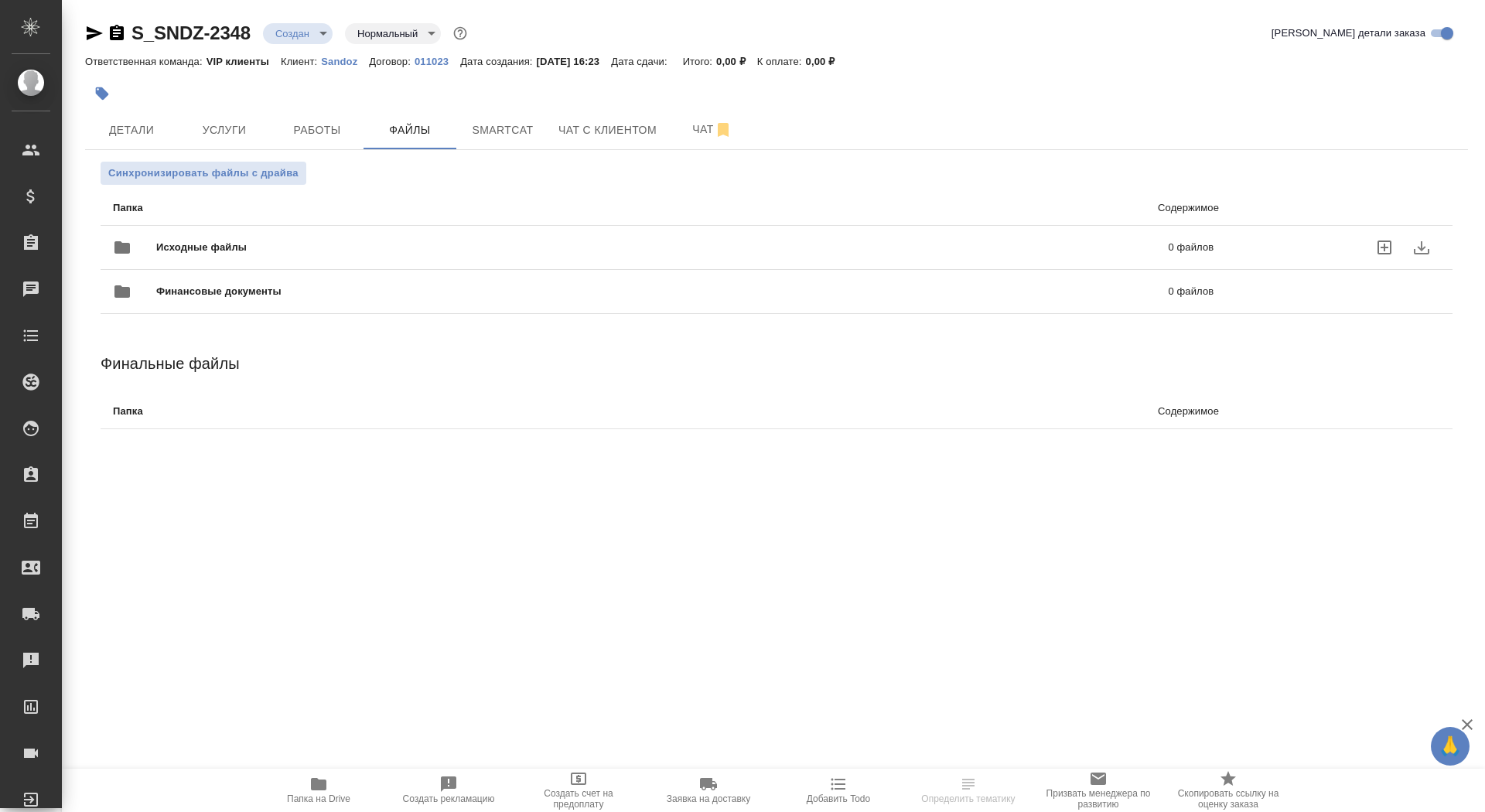
click at [224, 242] on span "Исходные файлы" at bounding box center [432, 247] width 551 height 16
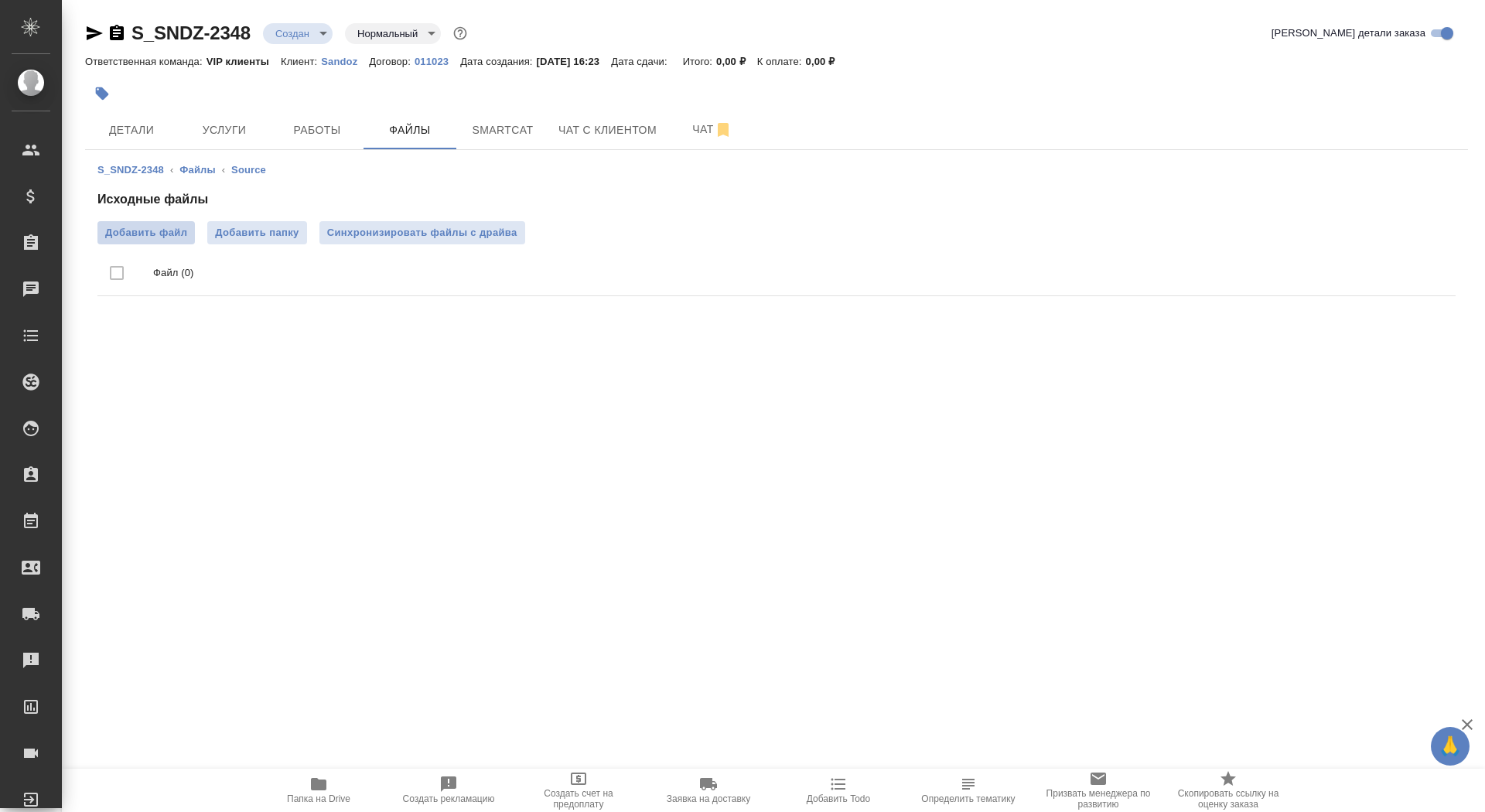
click at [170, 236] on span "Добавить файл" at bounding box center [146, 232] width 82 height 16
click at [0, 0] on input "Добавить файл" at bounding box center [0, 0] width 0 height 0
click at [102, 98] on icon "button" at bounding box center [103, 94] width 13 height 13
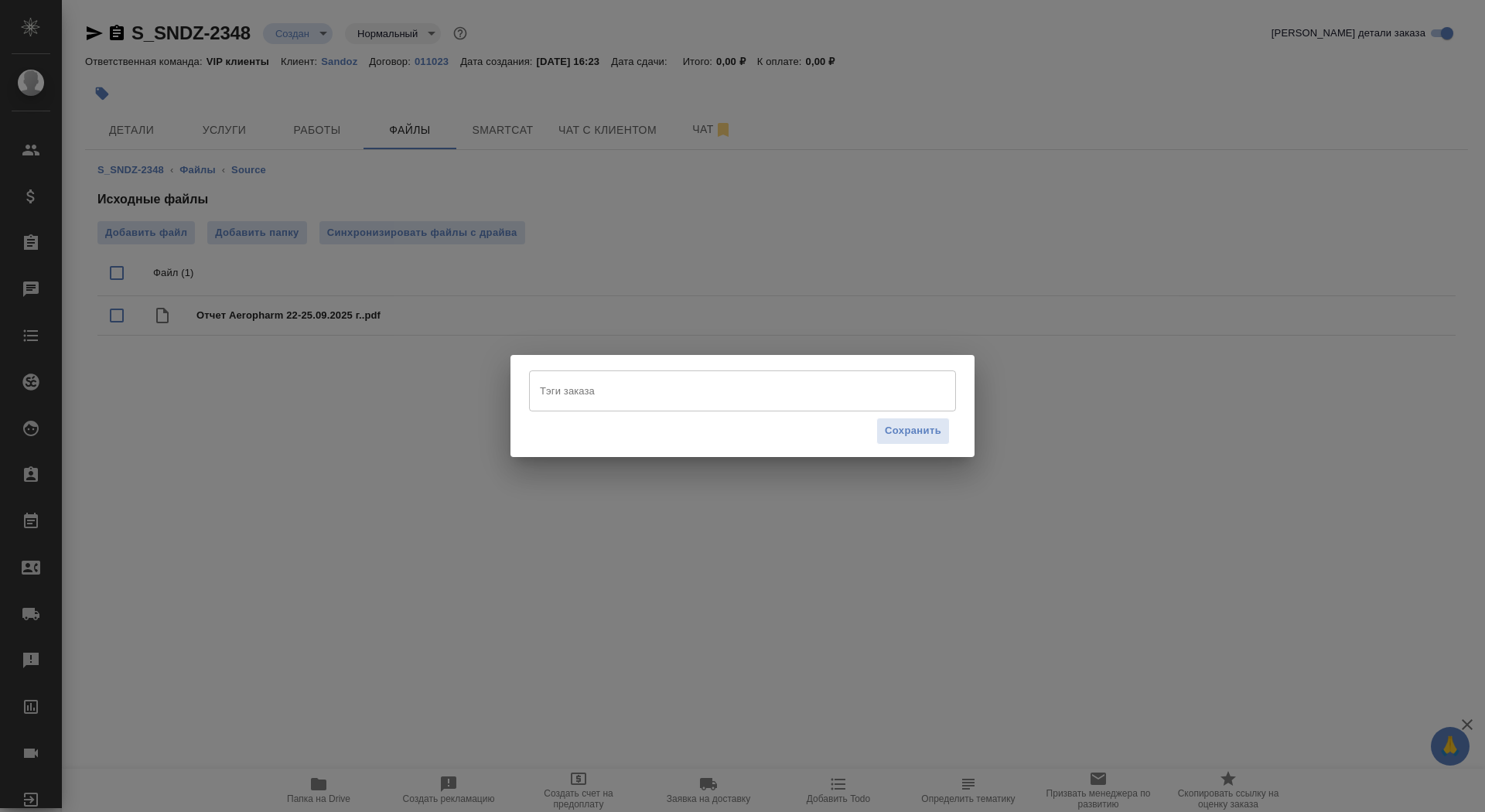
click at [649, 394] on input "Тэги заказа" at bounding box center [728, 390] width 384 height 26
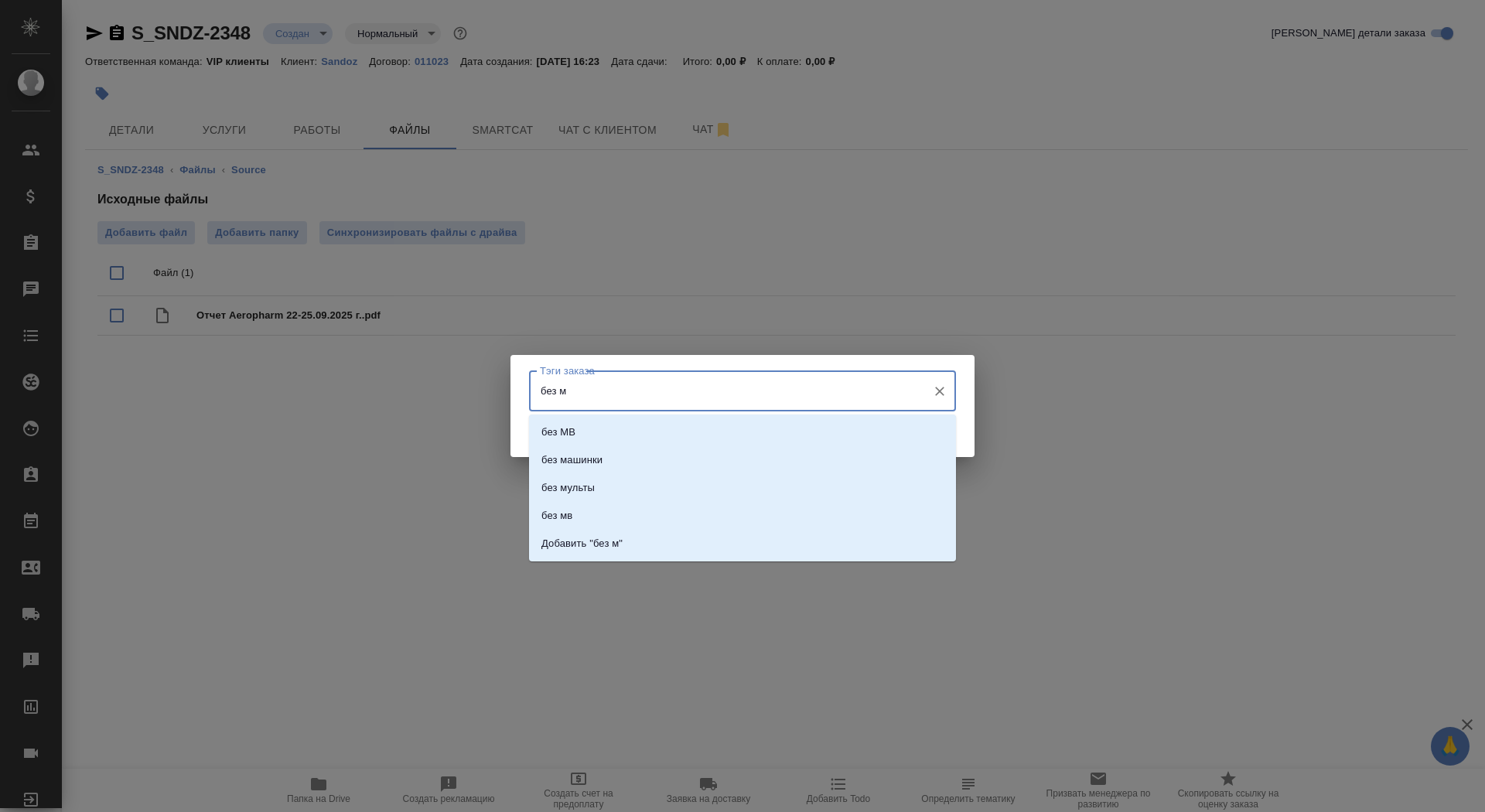
type input "без мв"
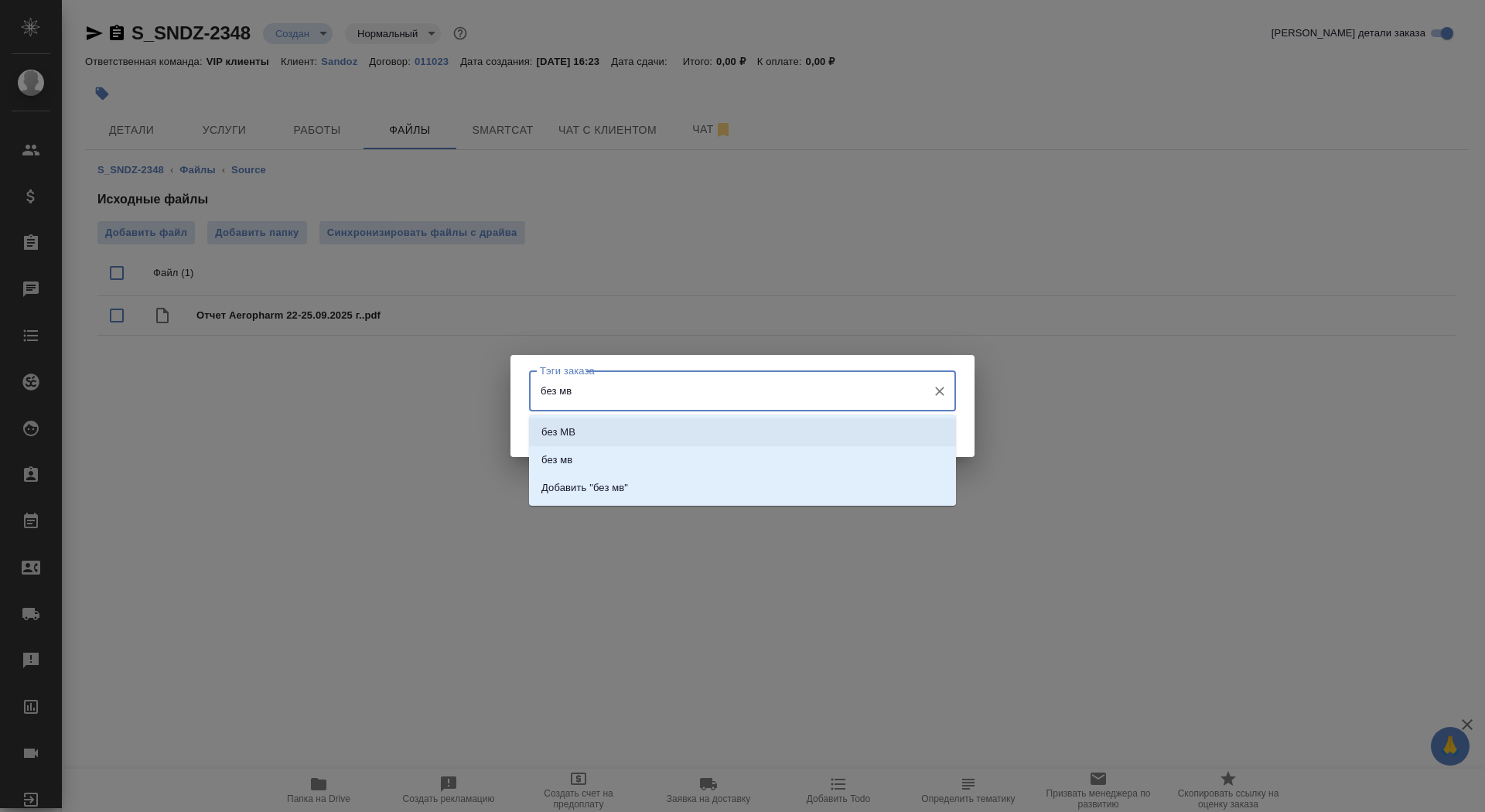
click at [681, 424] on li "без МВ" at bounding box center [742, 432] width 427 height 28
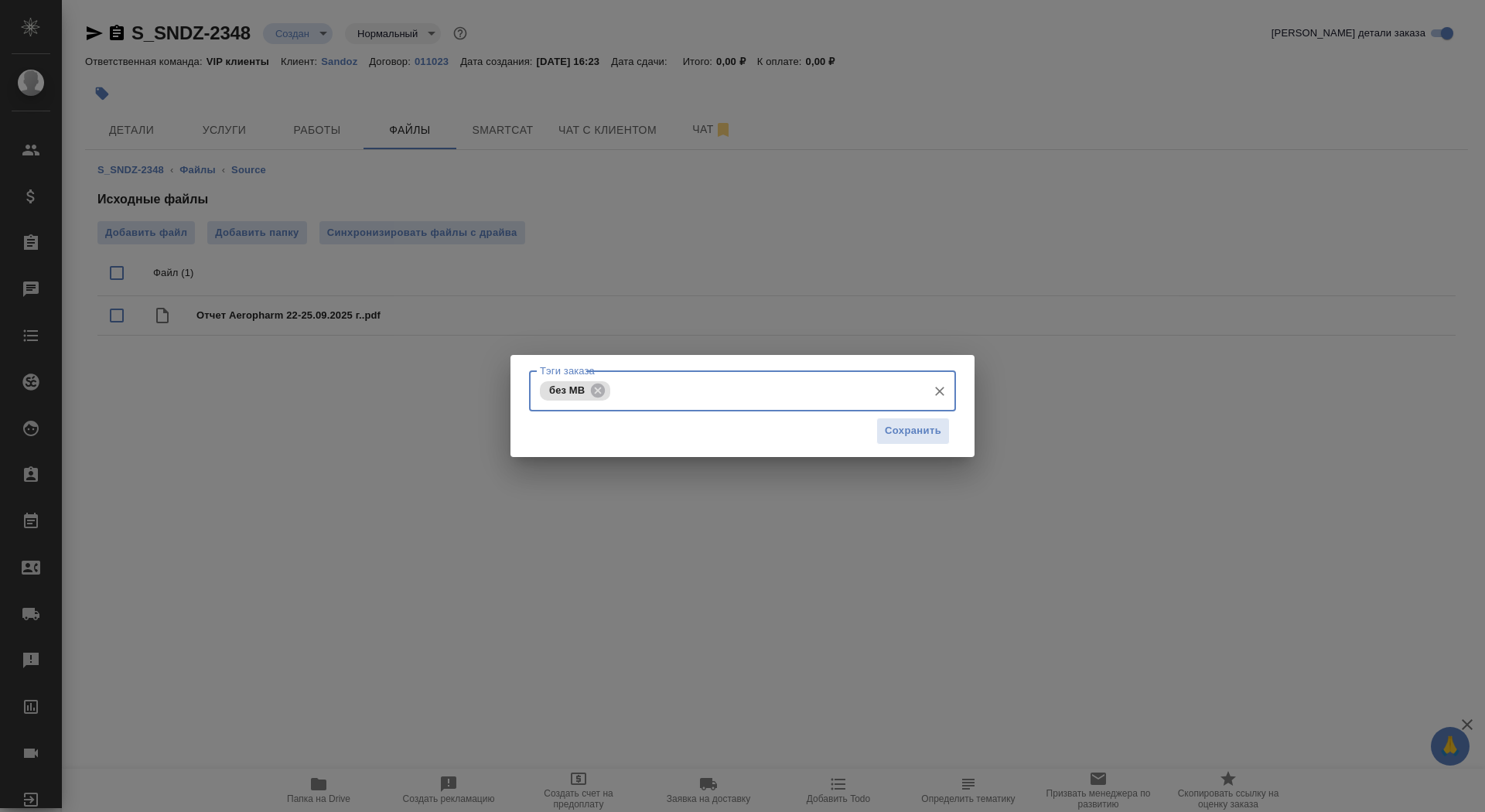
click at [921, 409] on div "без МВ Тэги заказа" at bounding box center [742, 391] width 427 height 41
click at [916, 439] on span "Сохранить" at bounding box center [912, 431] width 57 height 18
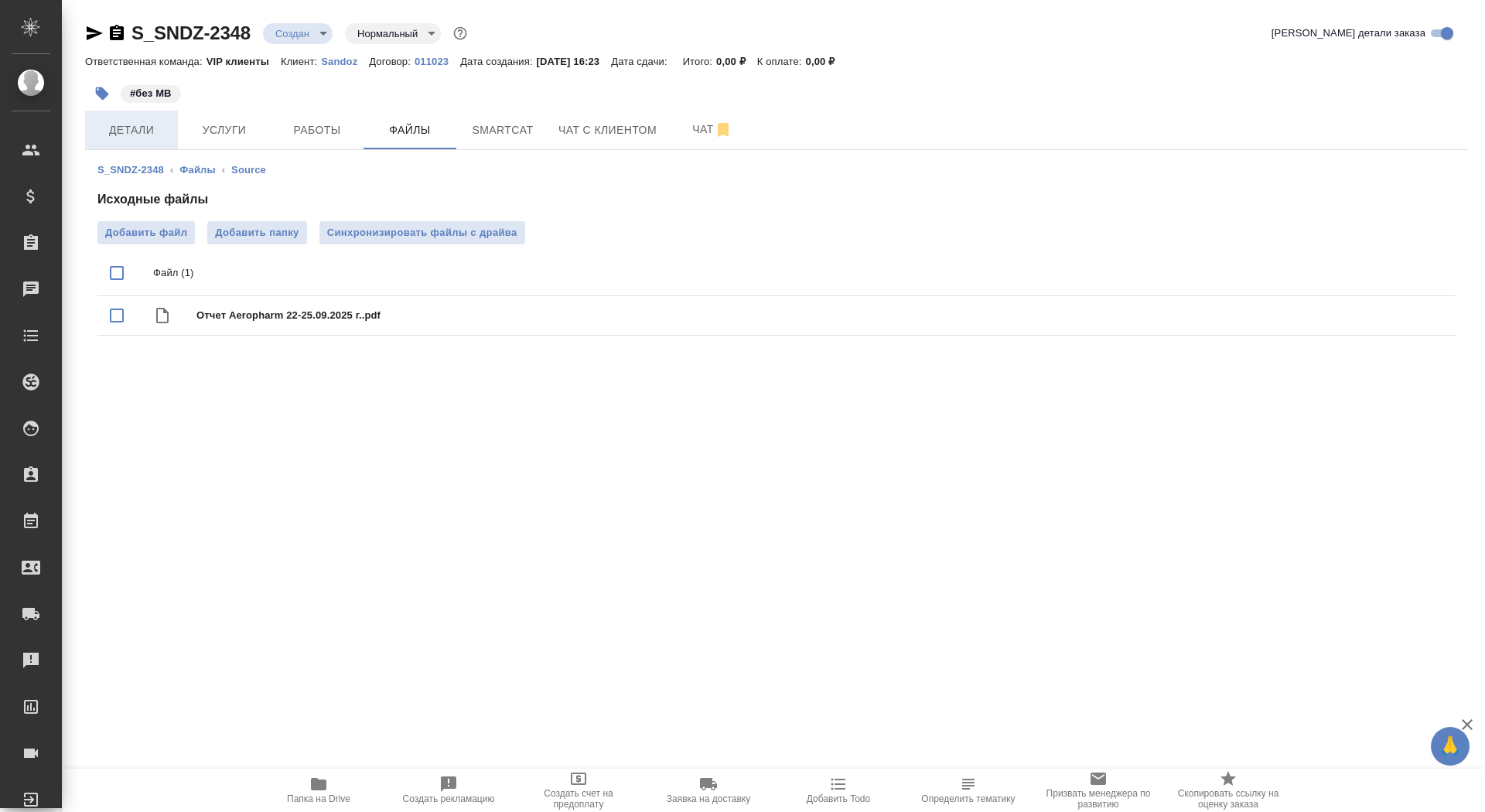
click at [169, 136] on button "Детали" at bounding box center [132, 130] width 93 height 39
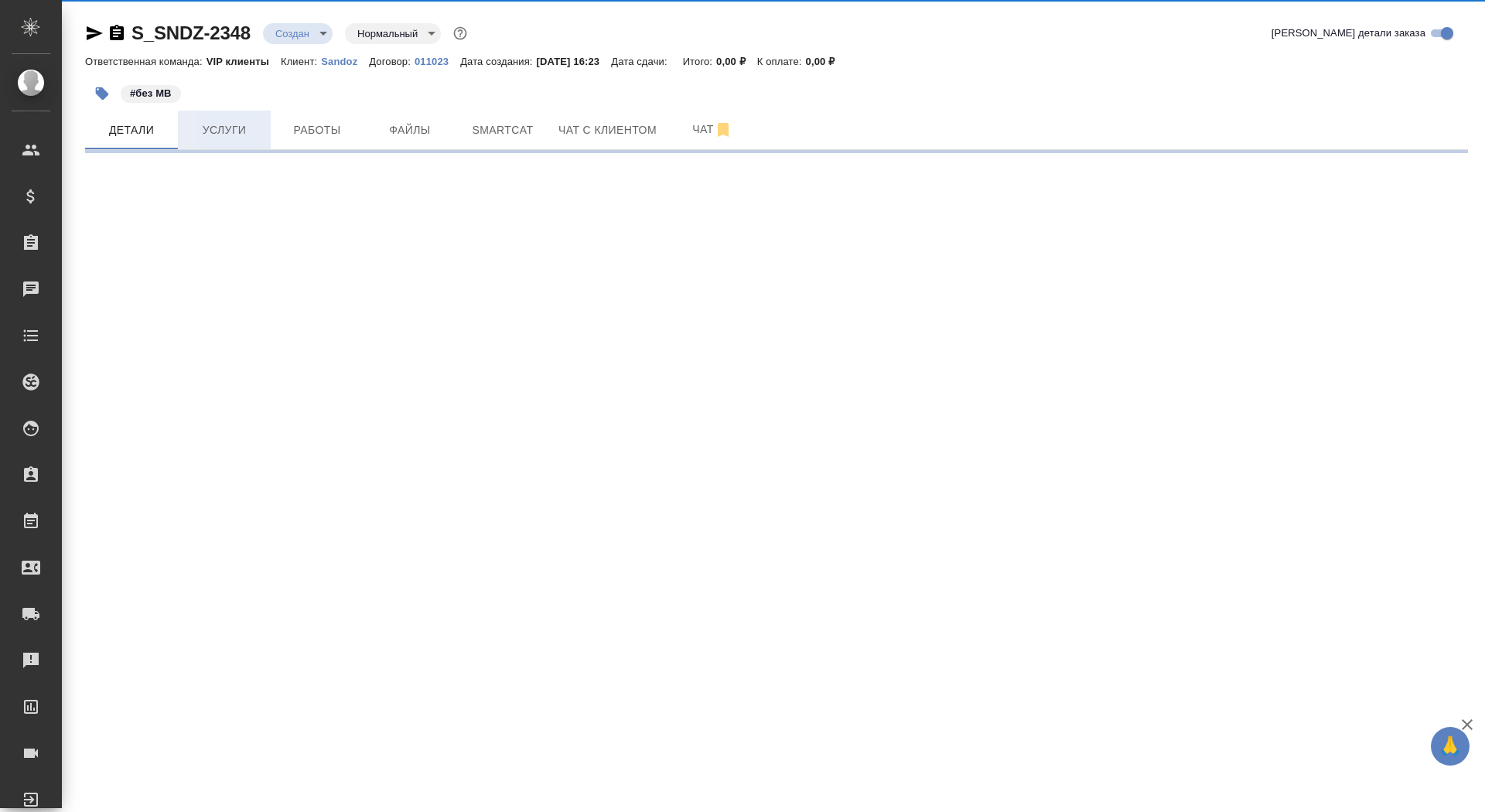
select select "RU"
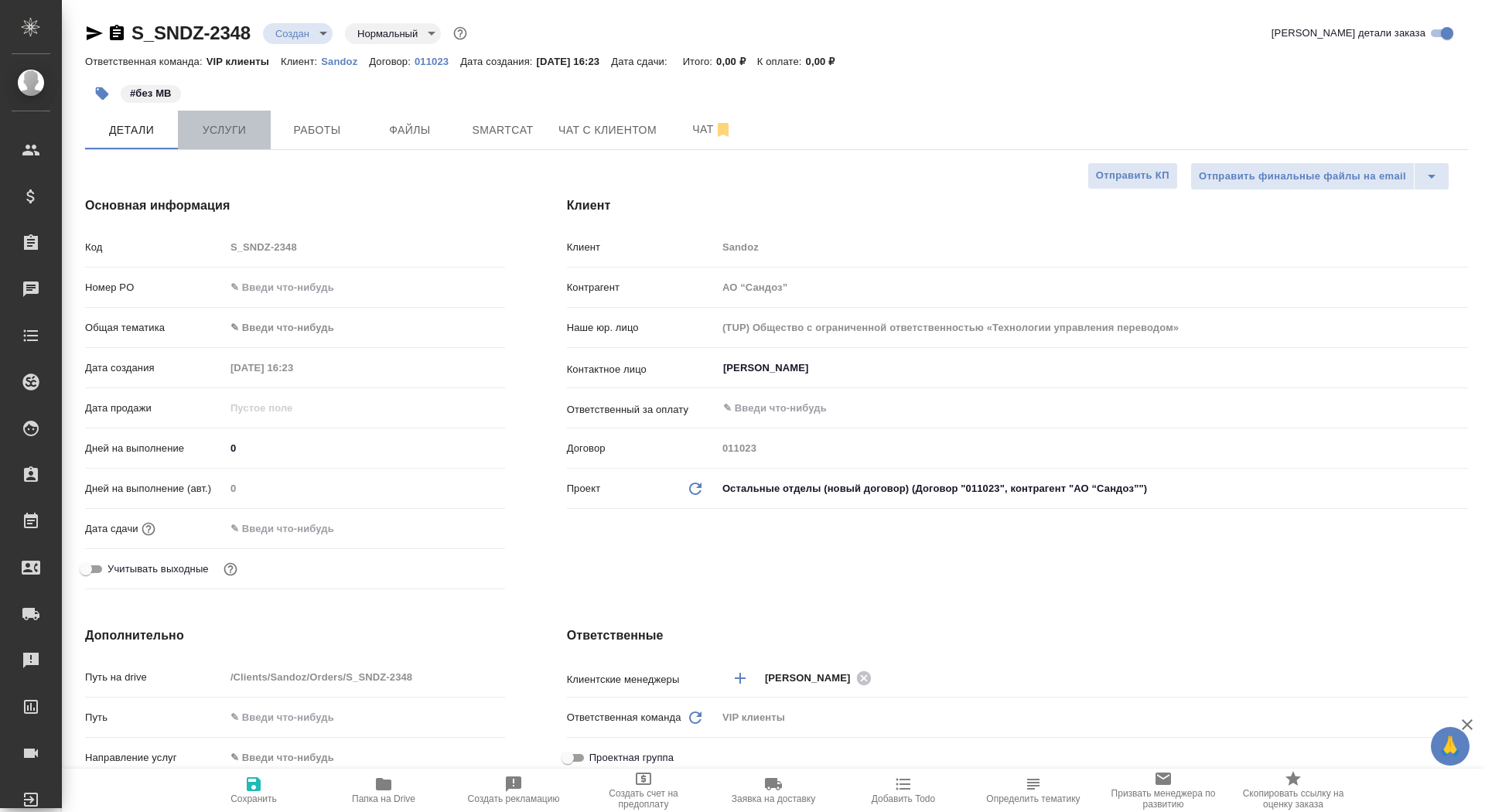
click at [227, 130] on span "Услуги" at bounding box center [224, 130] width 74 height 19
type textarea "x"
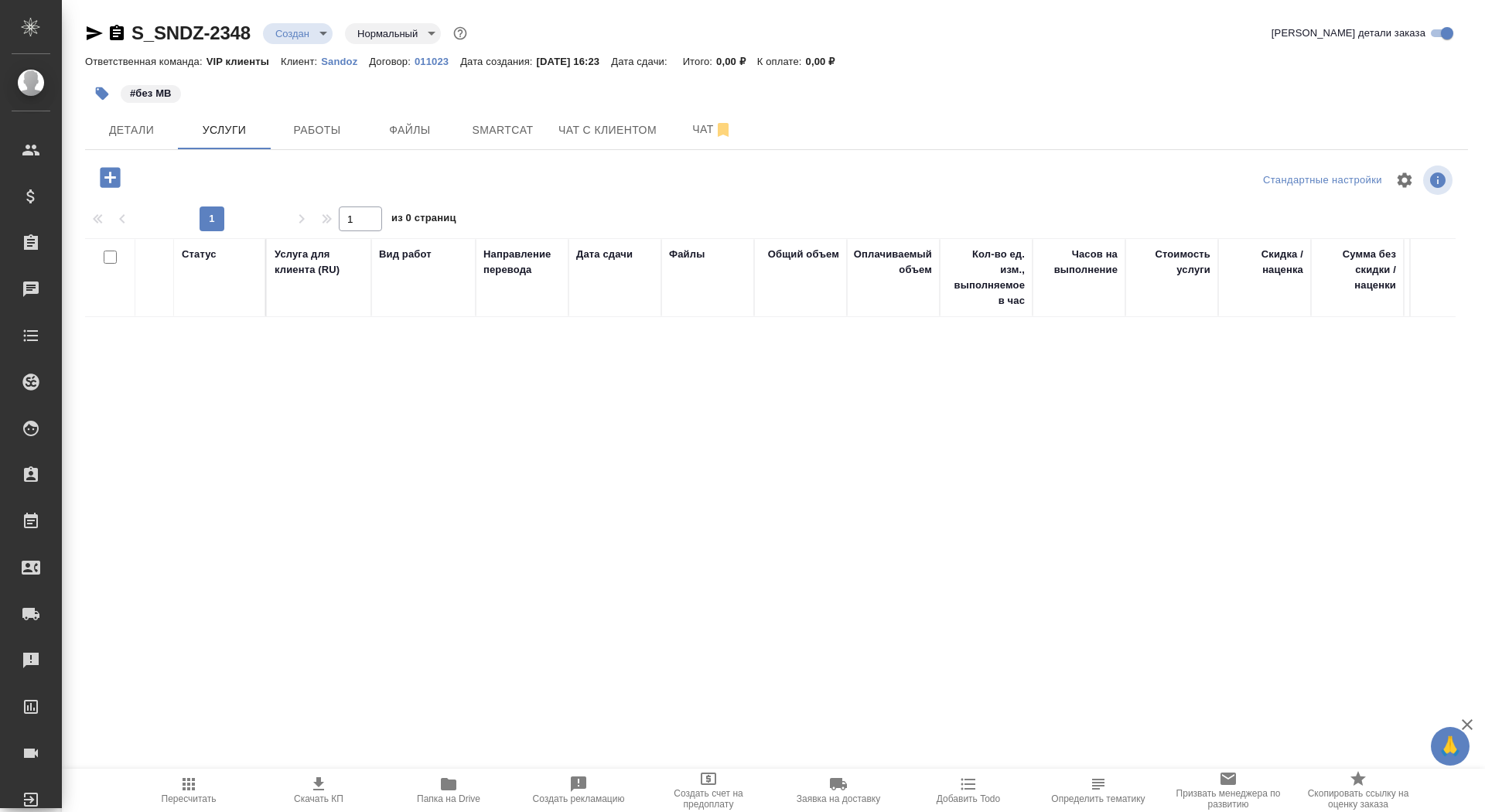
click at [107, 172] on icon "button" at bounding box center [110, 177] width 20 height 20
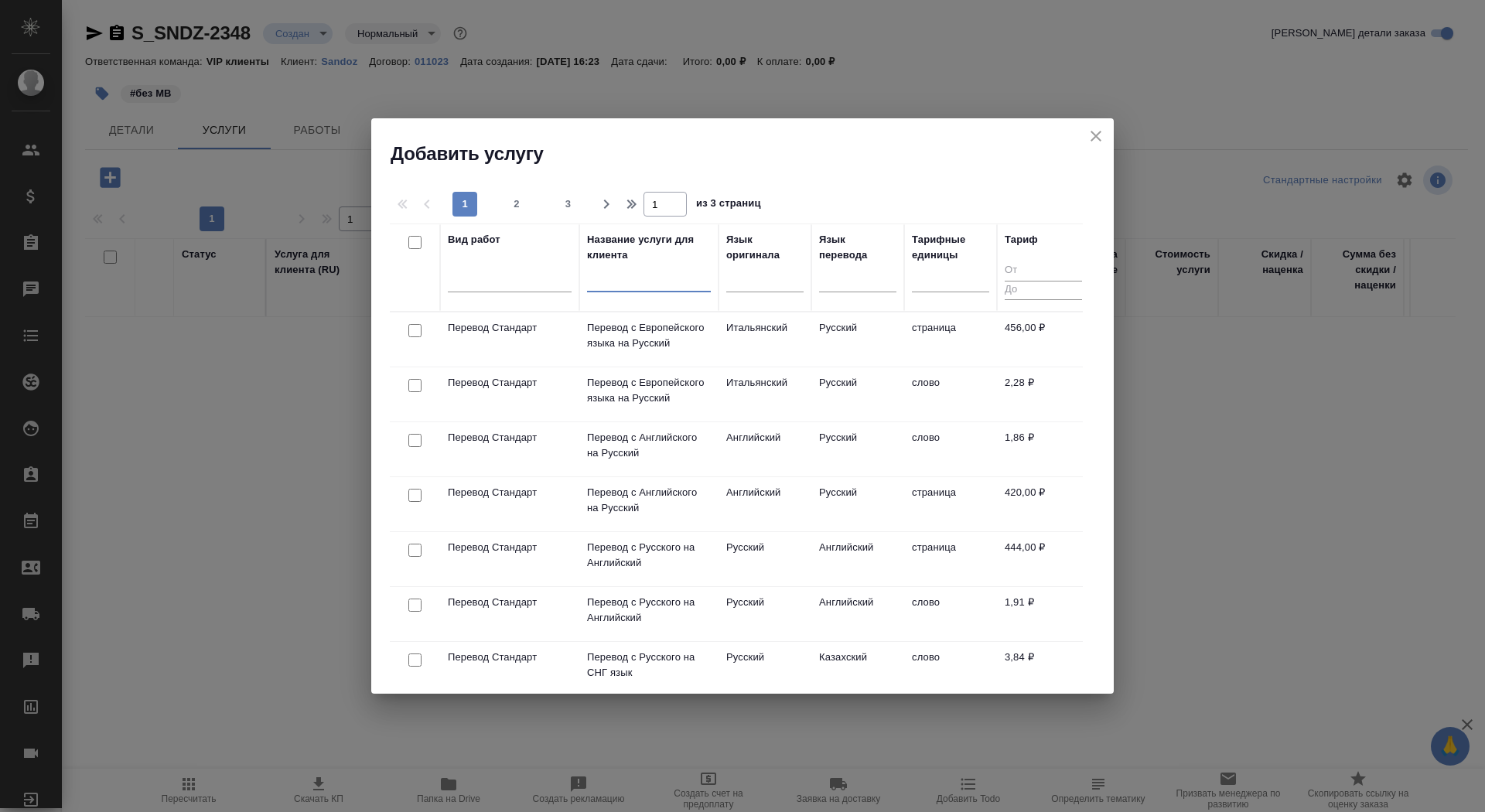
click at [599, 280] on input "text" at bounding box center [649, 282] width 124 height 19
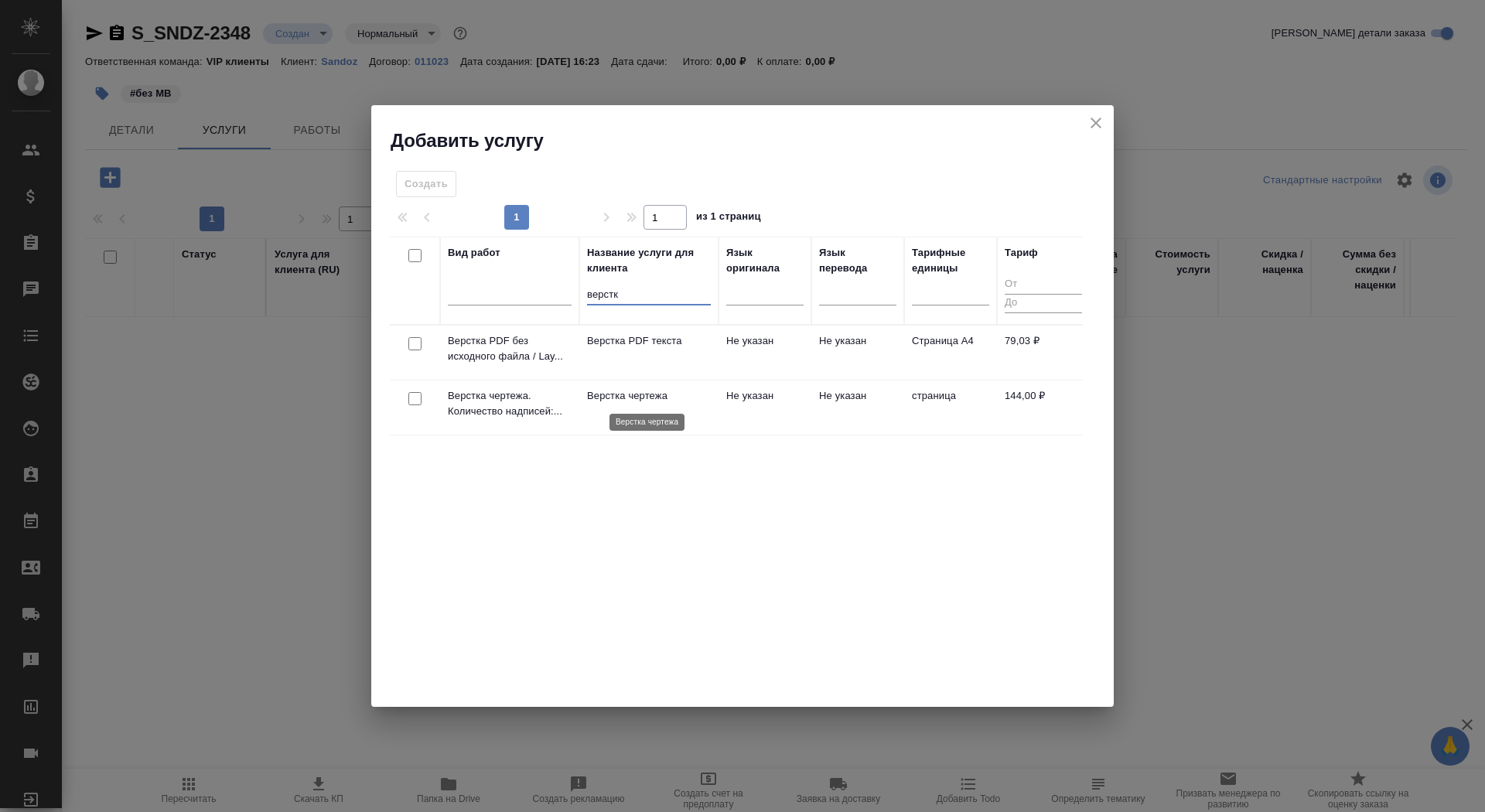
type input "верстк"
click at [610, 393] on p "Верстка чертежа" at bounding box center [649, 395] width 124 height 16
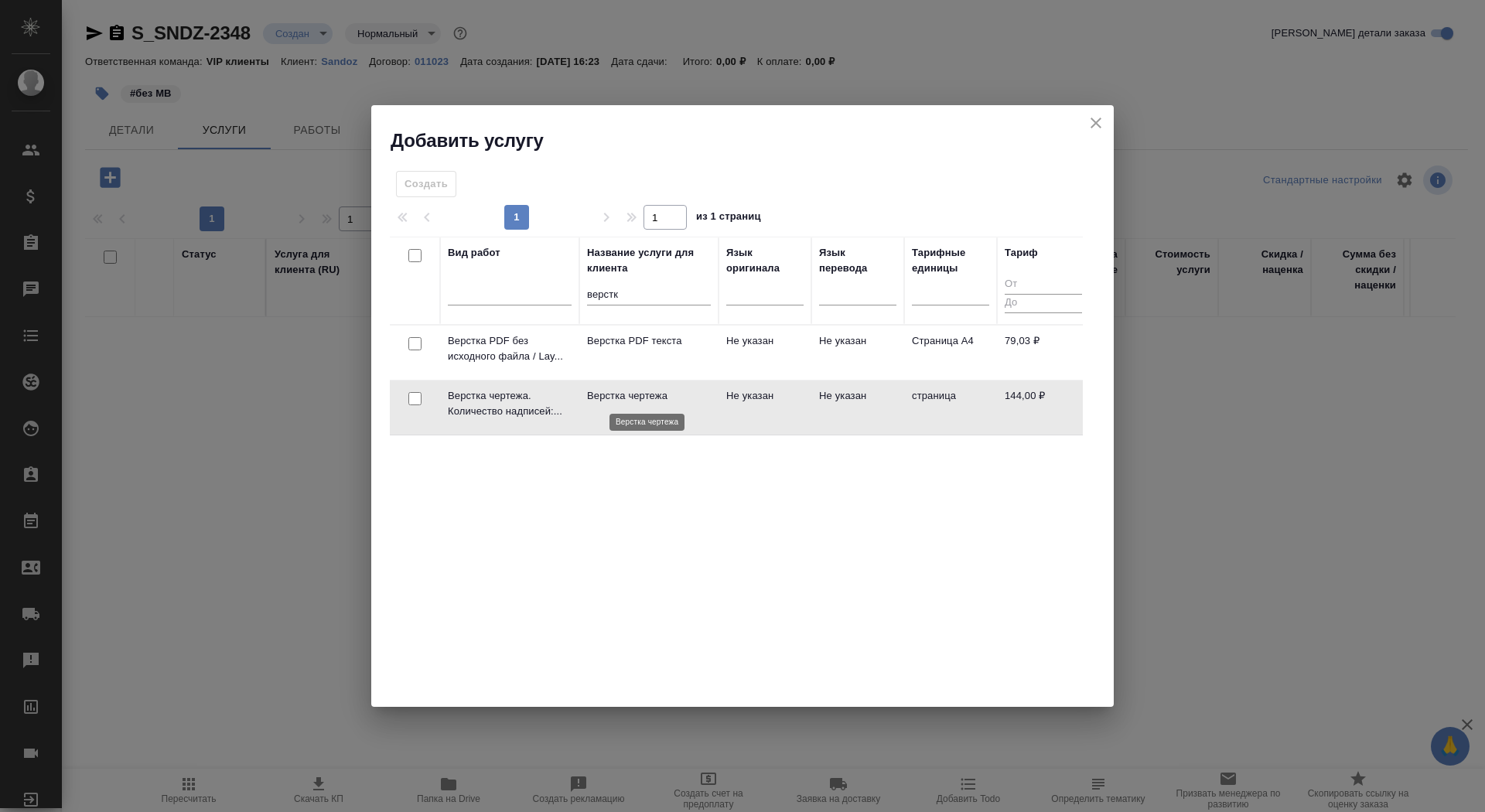
click at [610, 393] on p "Верстка чертежа" at bounding box center [649, 395] width 124 height 16
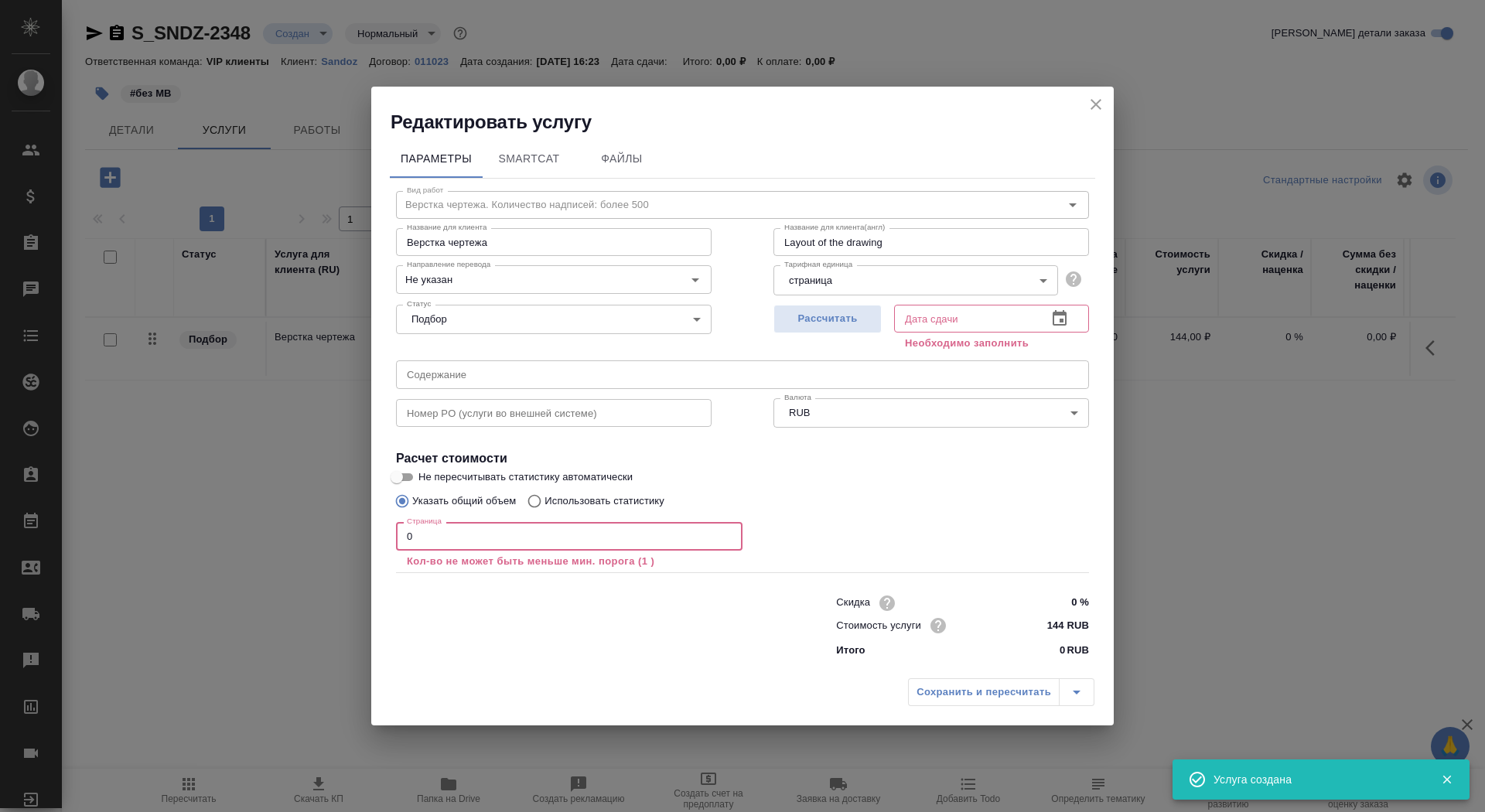
click at [443, 531] on input "0" at bounding box center [569, 536] width 346 height 28
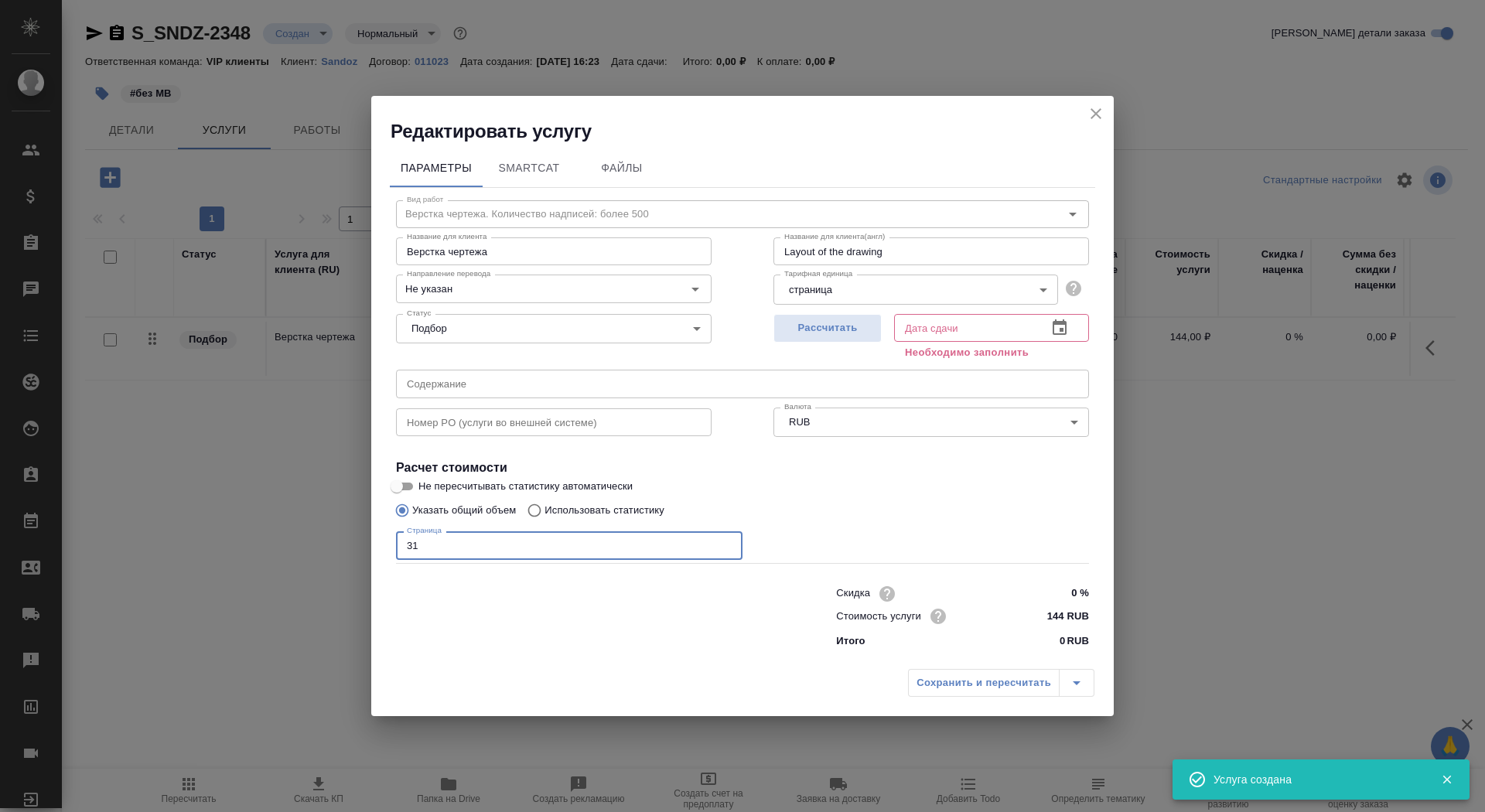
type input "31"
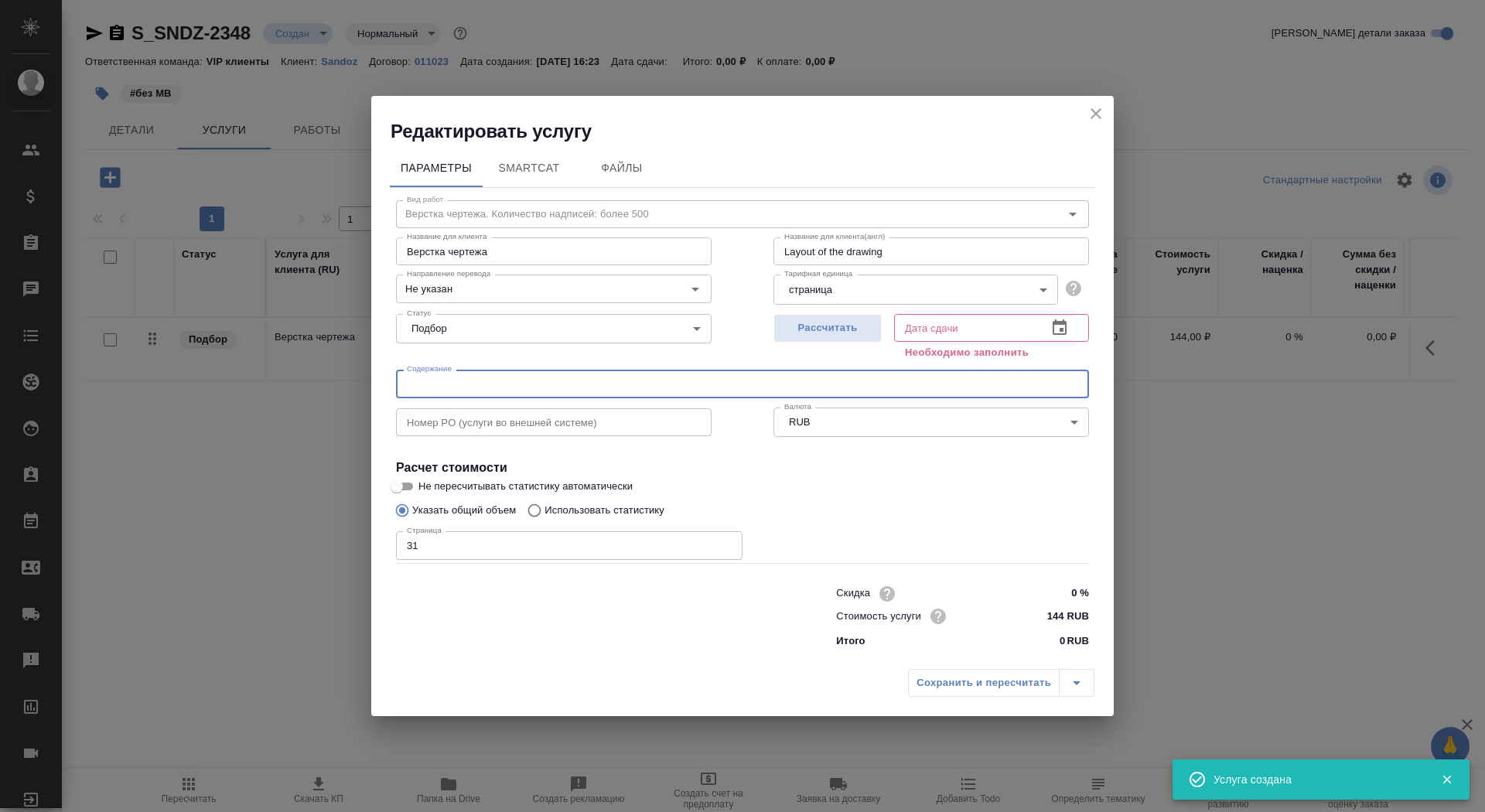
click at [444, 386] on input "text" at bounding box center [742, 383] width 693 height 28
paste input "Aeropharm _отчёт"
type input "Aeropharm _отчёт"
click at [830, 322] on span "Рассчитать" at bounding box center [827, 328] width 92 height 18
type input "03.11.2025 12:24"
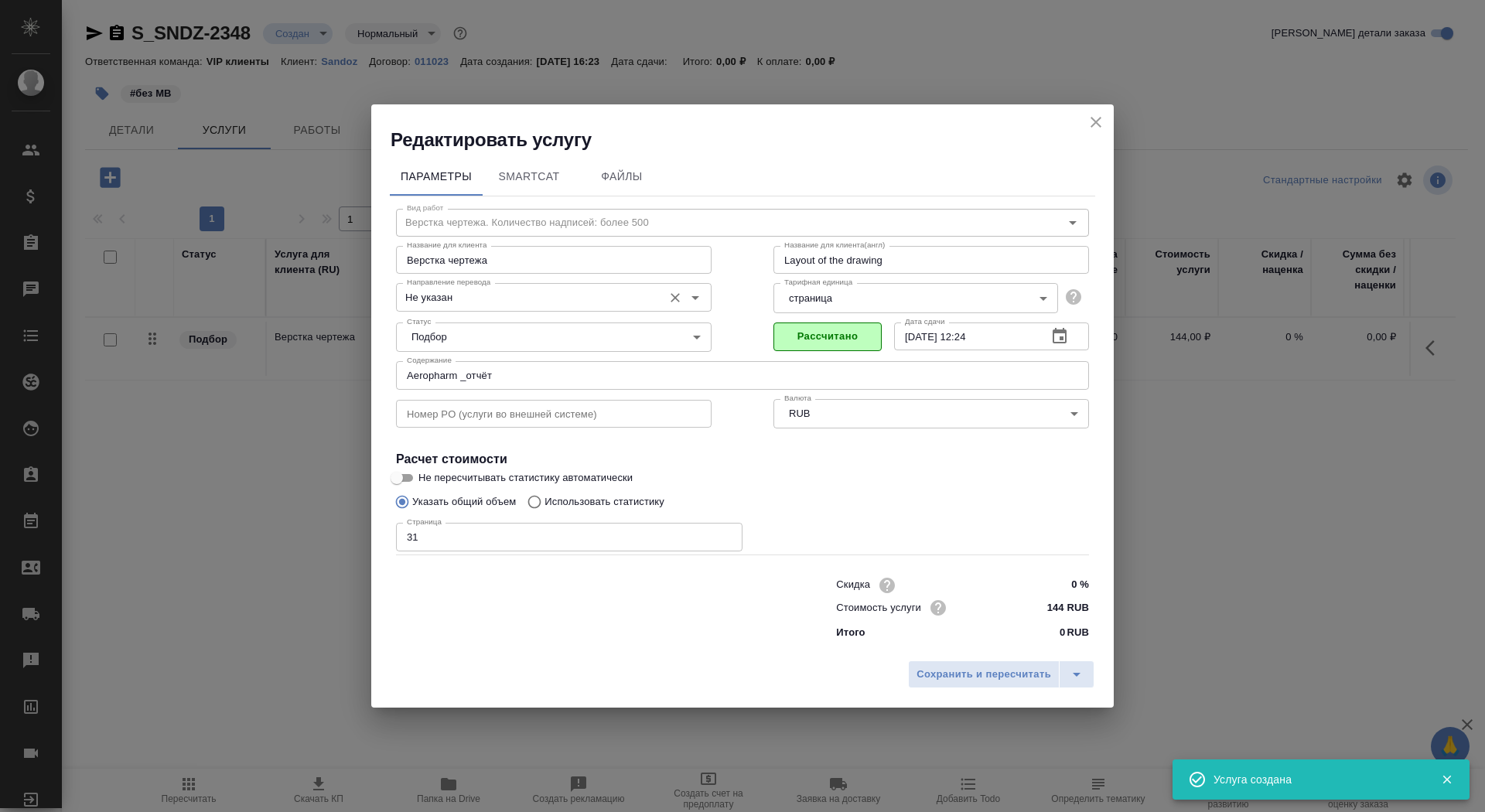
click at [522, 296] on input "Не указан" at bounding box center [527, 297] width 255 height 19
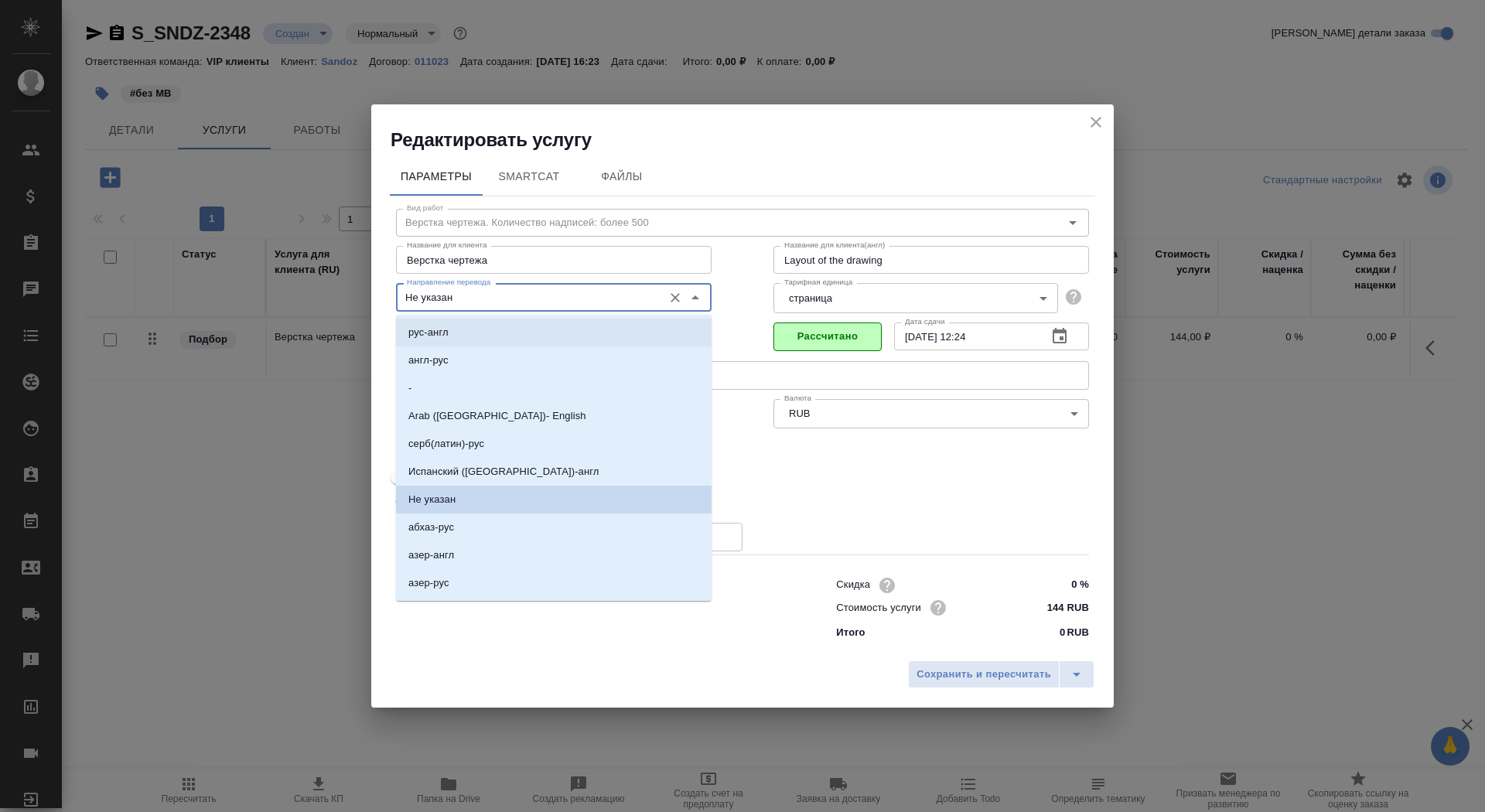
click at [485, 342] on li "рус-англ" at bounding box center [553, 332] width 316 height 28
type input "рус-англ"
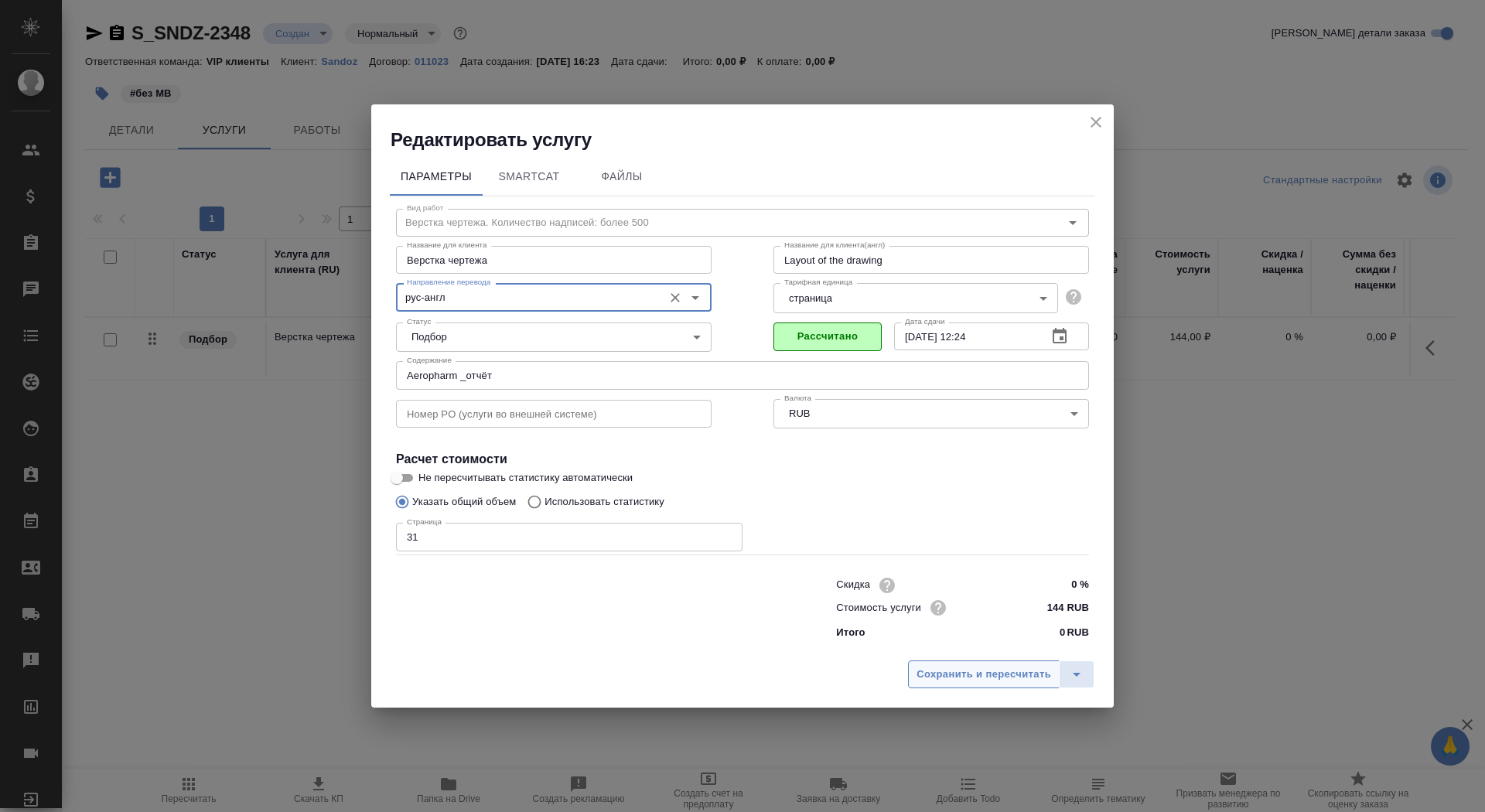
click at [945, 668] on span "Сохранить и пересчитать" at bounding box center [983, 674] width 134 height 18
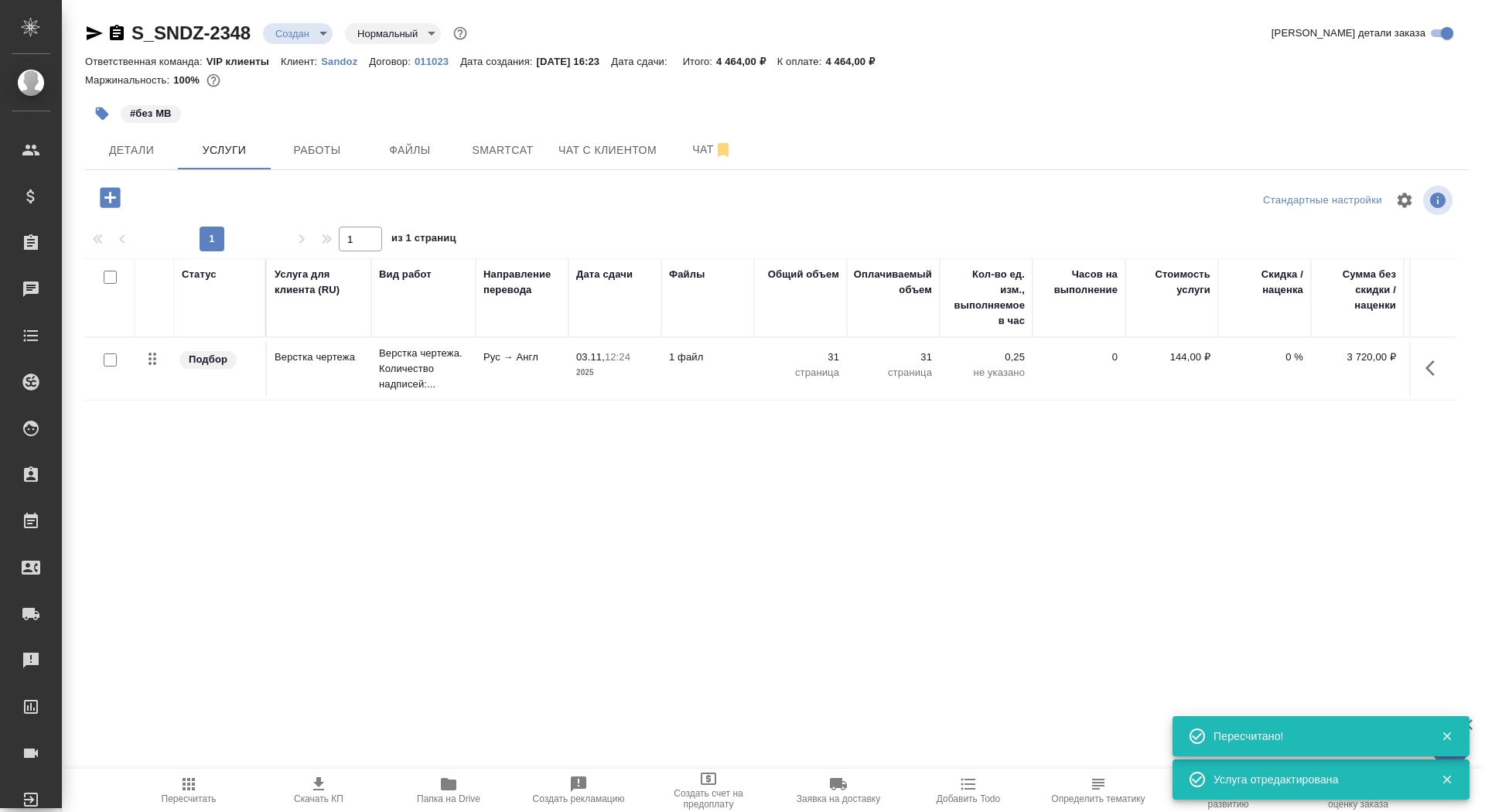
click at [111, 204] on icon "button" at bounding box center [110, 197] width 20 height 20
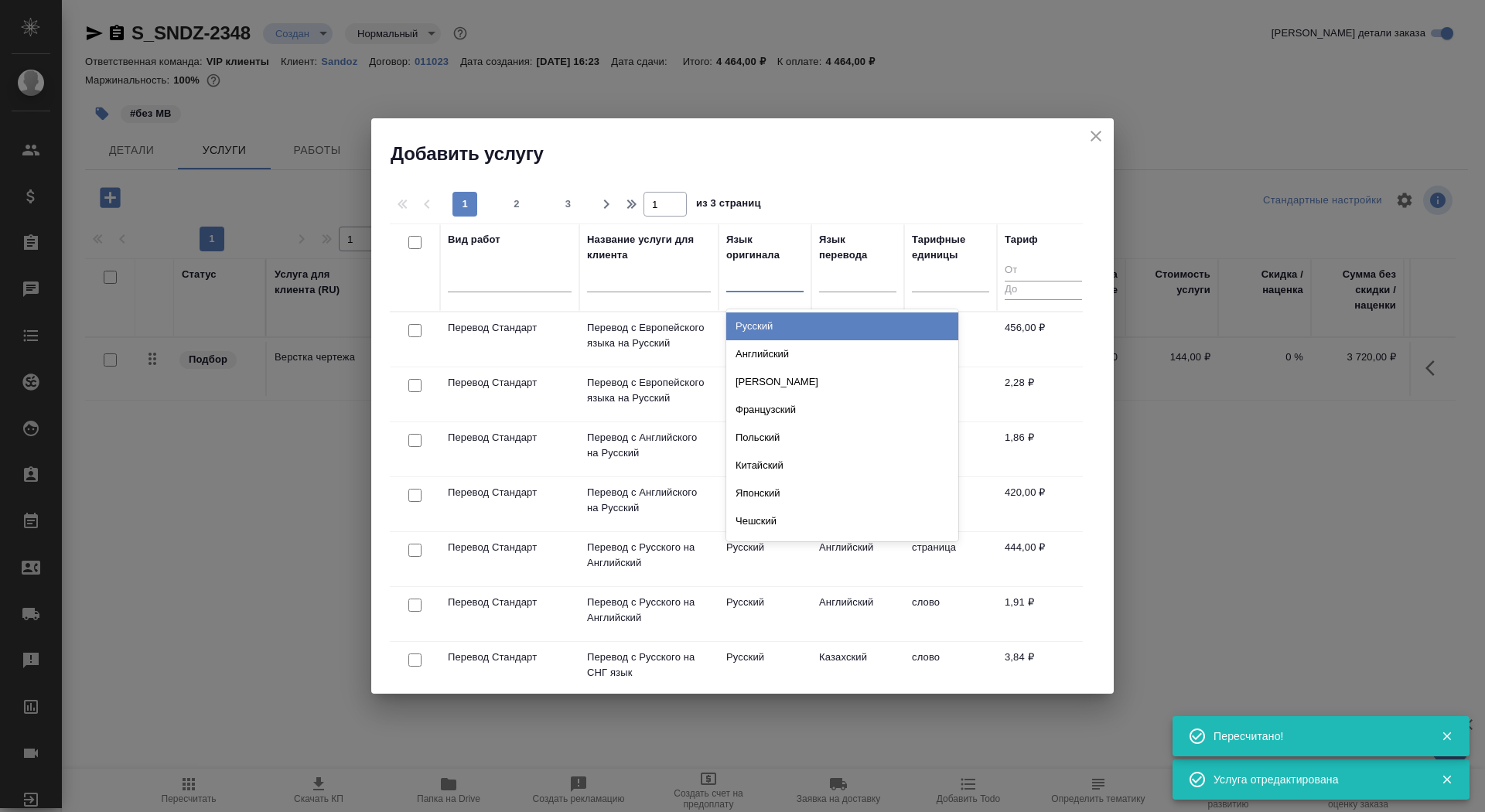
click at [763, 290] on div at bounding box center [764, 278] width 77 height 30
click at [776, 312] on div "Русский" at bounding box center [842, 326] width 232 height 28
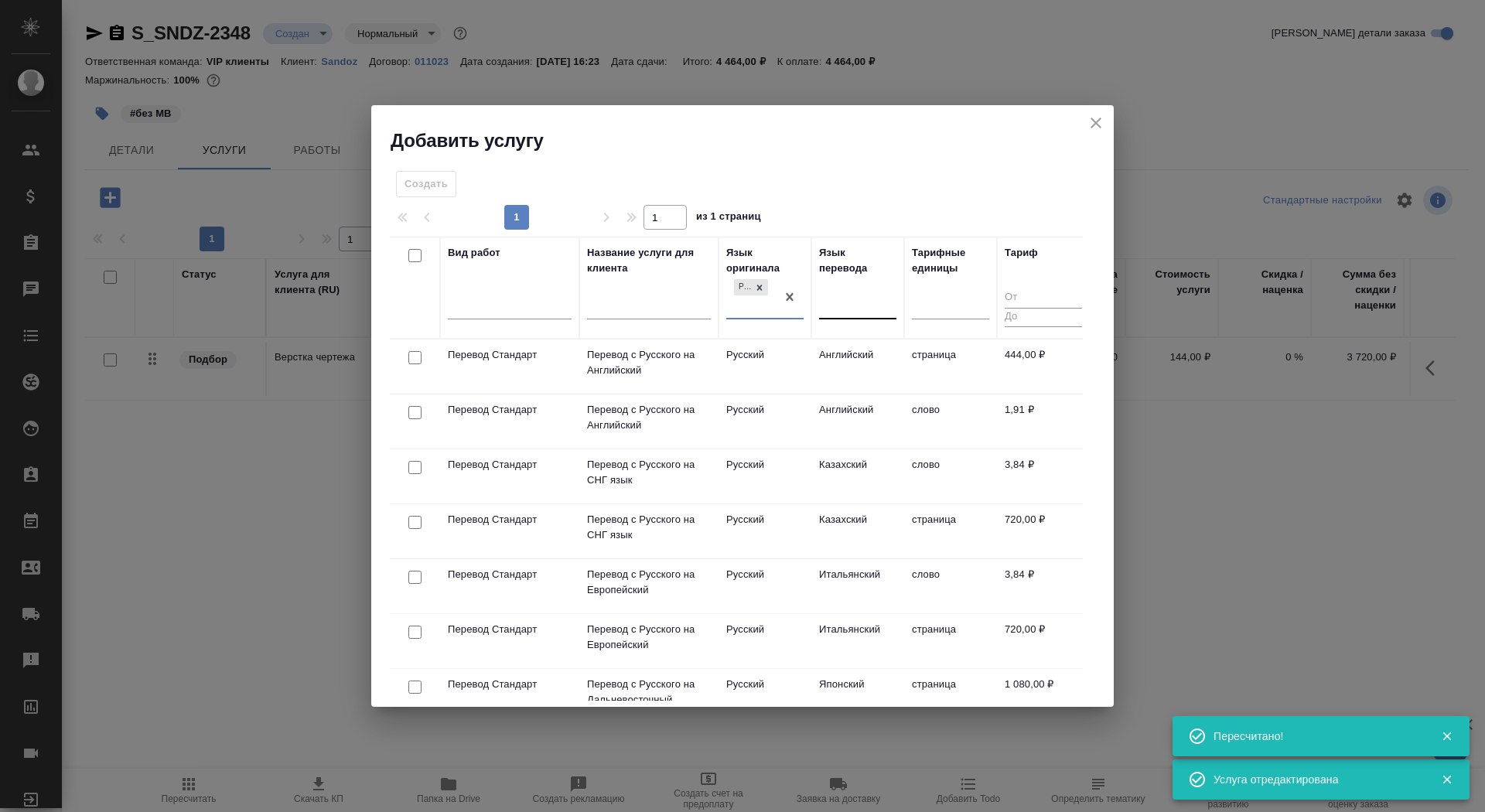
click at [872, 294] on div at bounding box center [857, 304] width 77 height 22
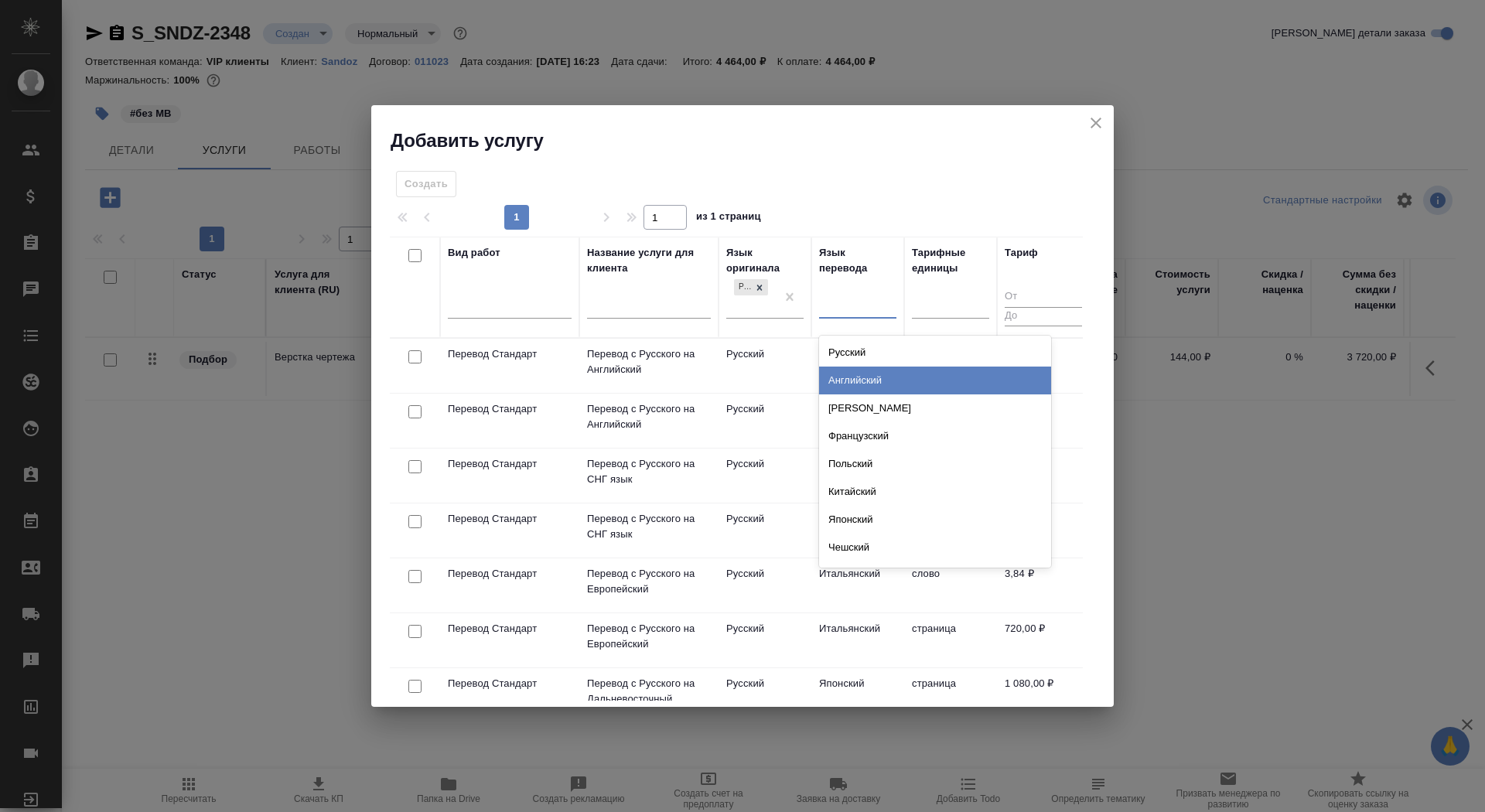
click at [858, 381] on div "Английский" at bounding box center [935, 381] width 232 height 28
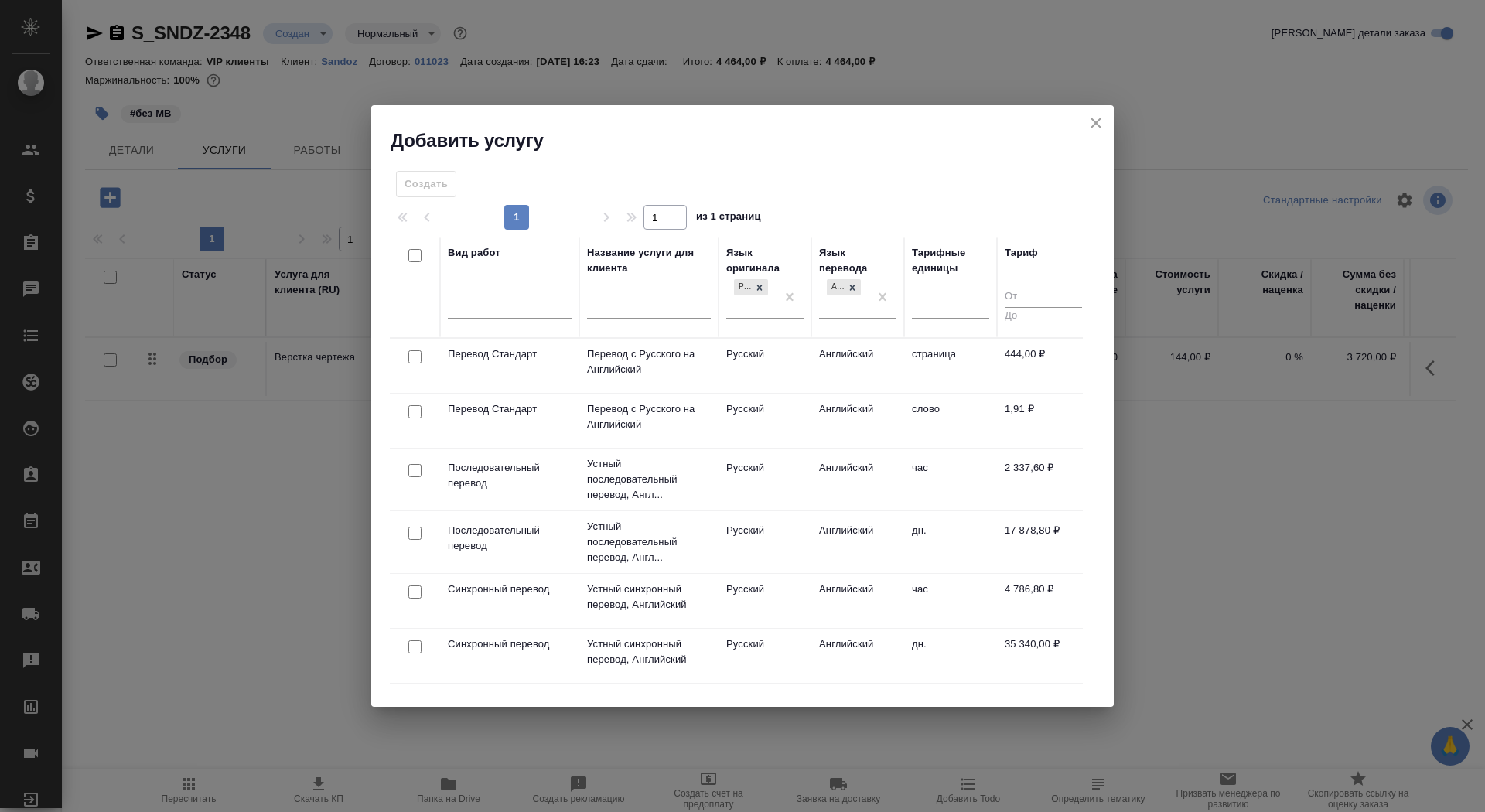
click at [418, 414] on input "checkbox" at bounding box center [415, 411] width 13 height 13
checkbox input "true"
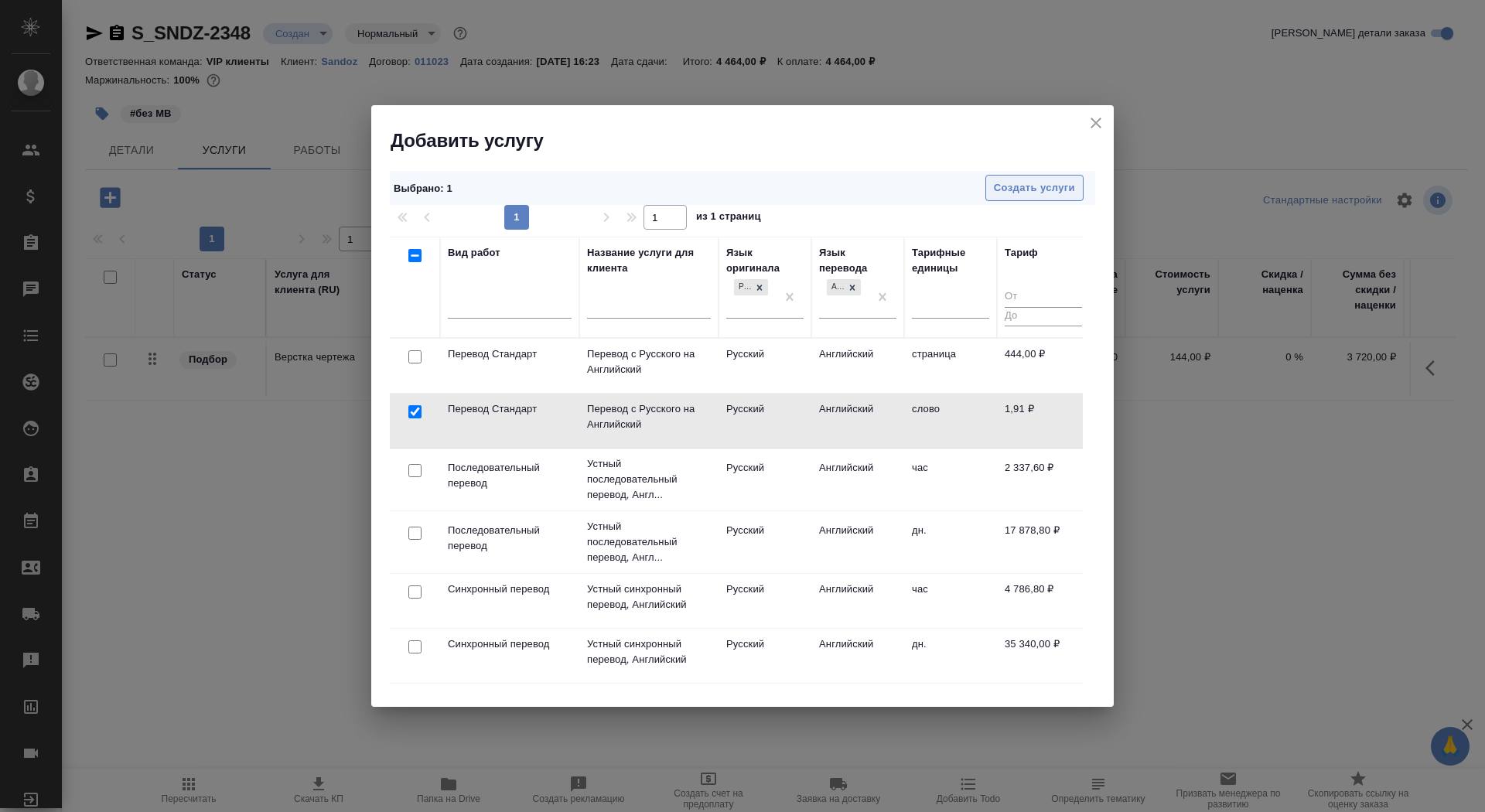
click at [1061, 181] on span "Создать услуги" at bounding box center [1035, 188] width 82 height 18
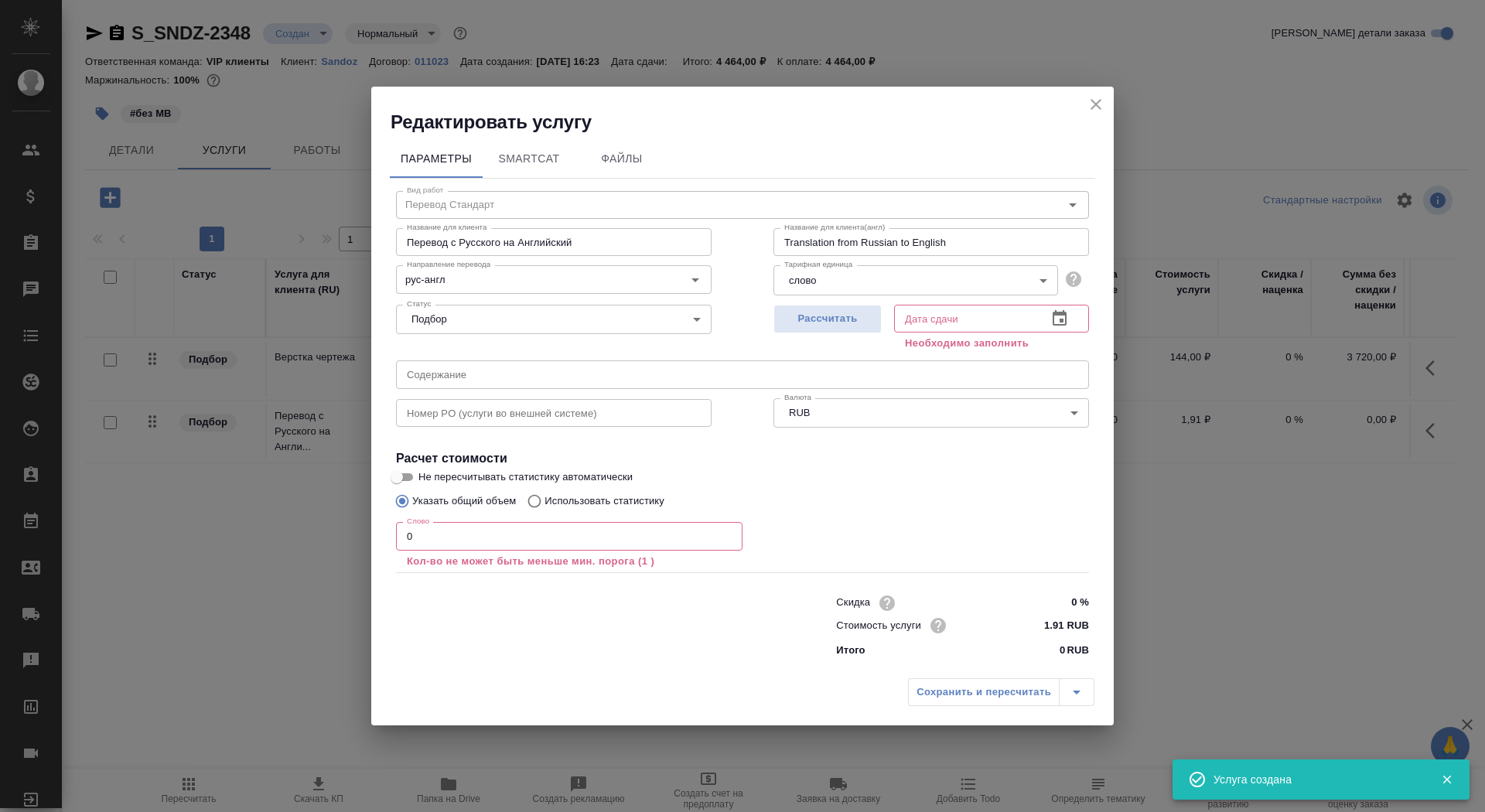
click at [447, 533] on input "0" at bounding box center [569, 536] width 346 height 28
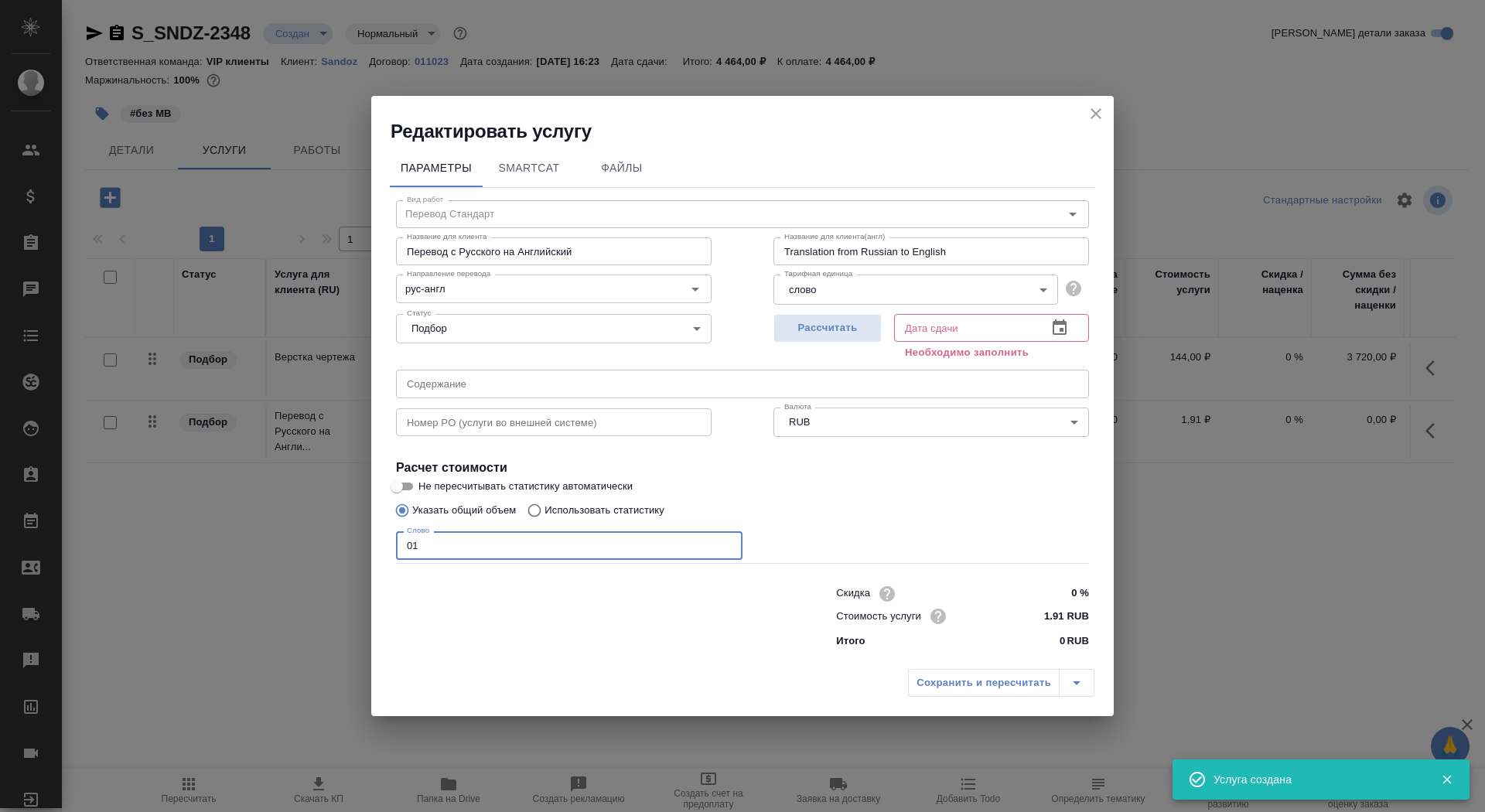
type input "01"
click at [409, 484] on input "Не пересчитывать статистику автоматически" at bounding box center [396, 486] width 56 height 19
checkbox input "true"
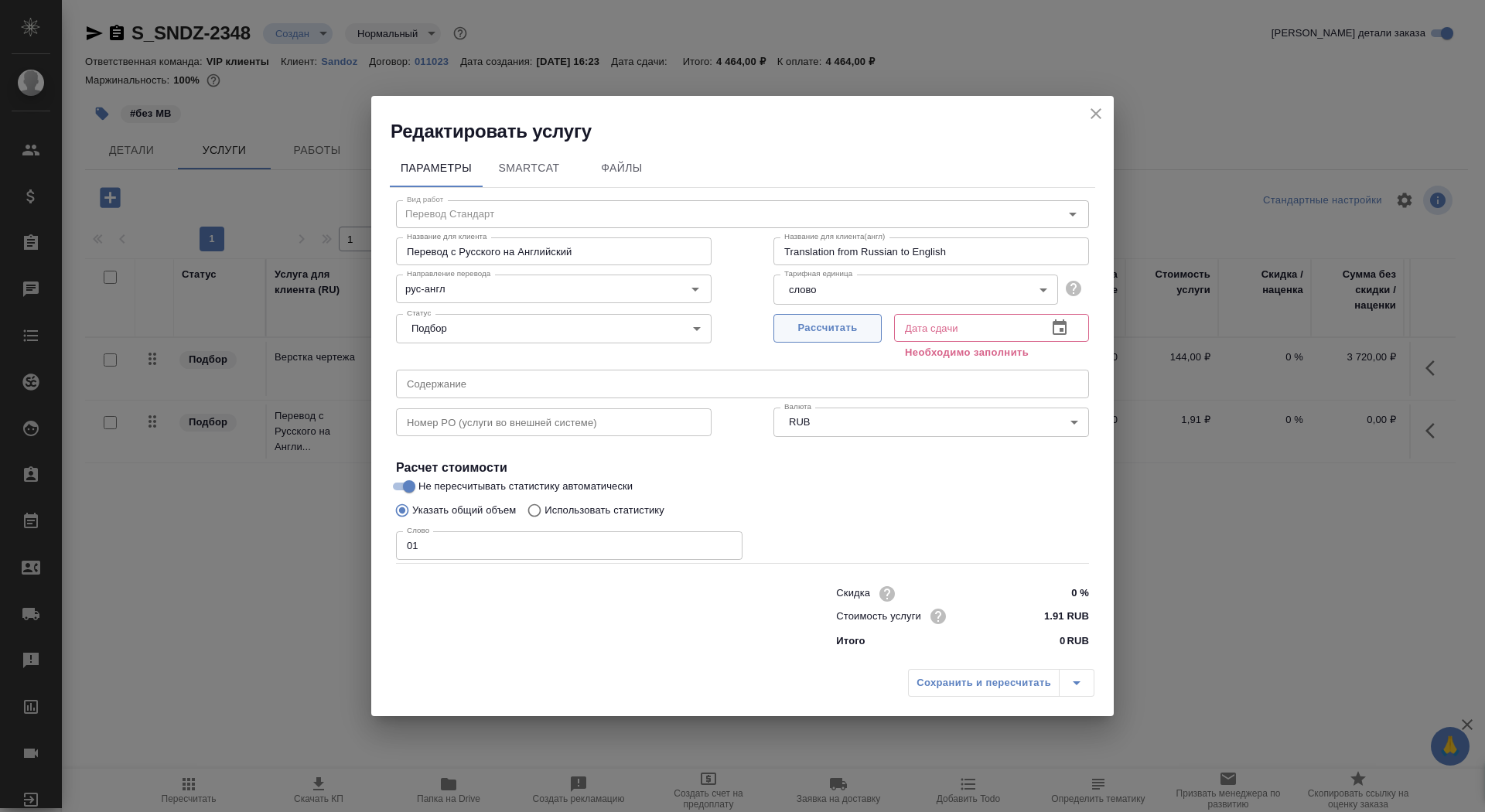
click at [846, 334] on span "Рассчитать" at bounding box center [827, 328] width 92 height 18
type input "[DATE] 16:24"
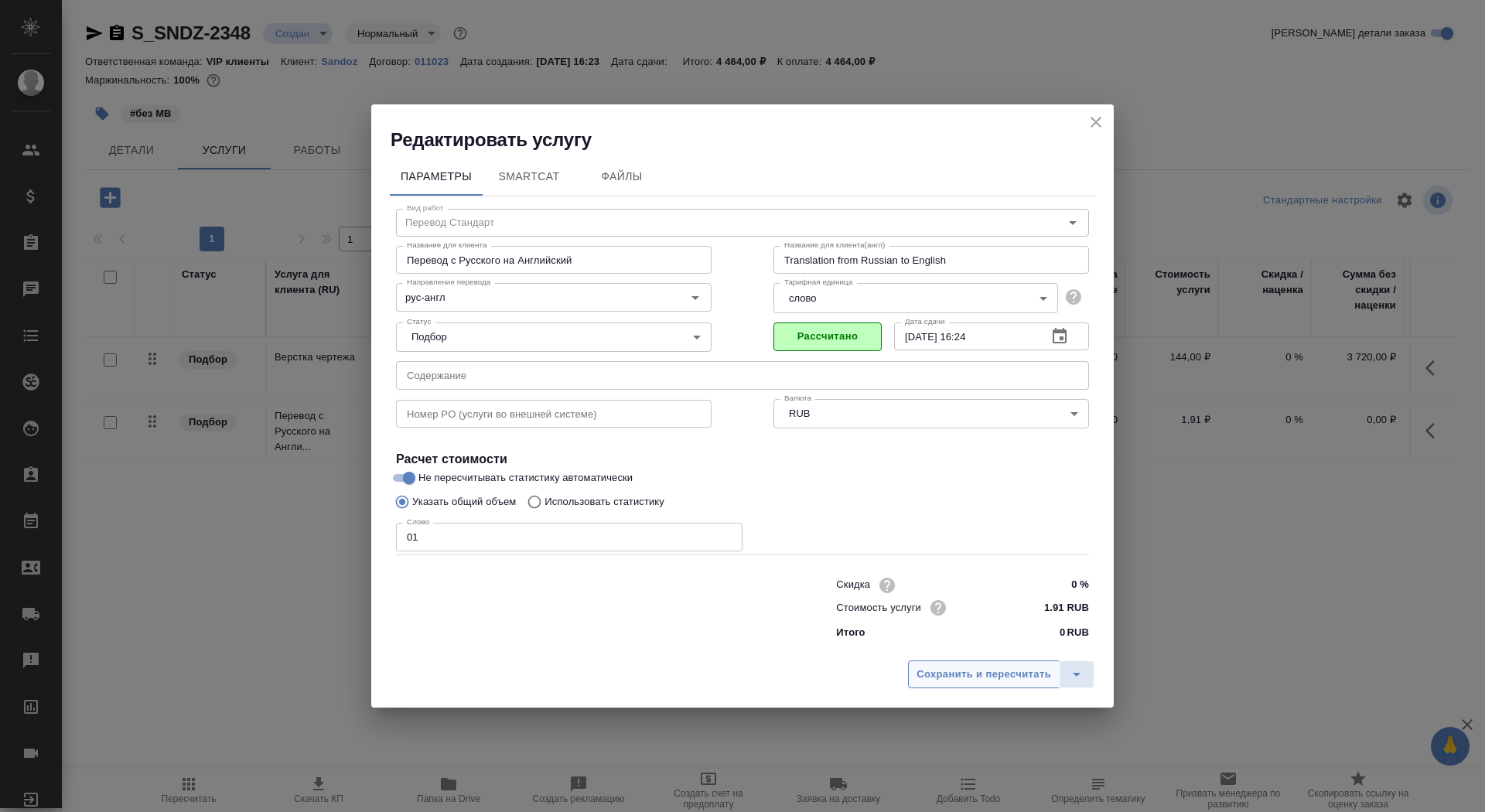
click at [949, 677] on span "Сохранить и пересчитать" at bounding box center [983, 674] width 134 height 18
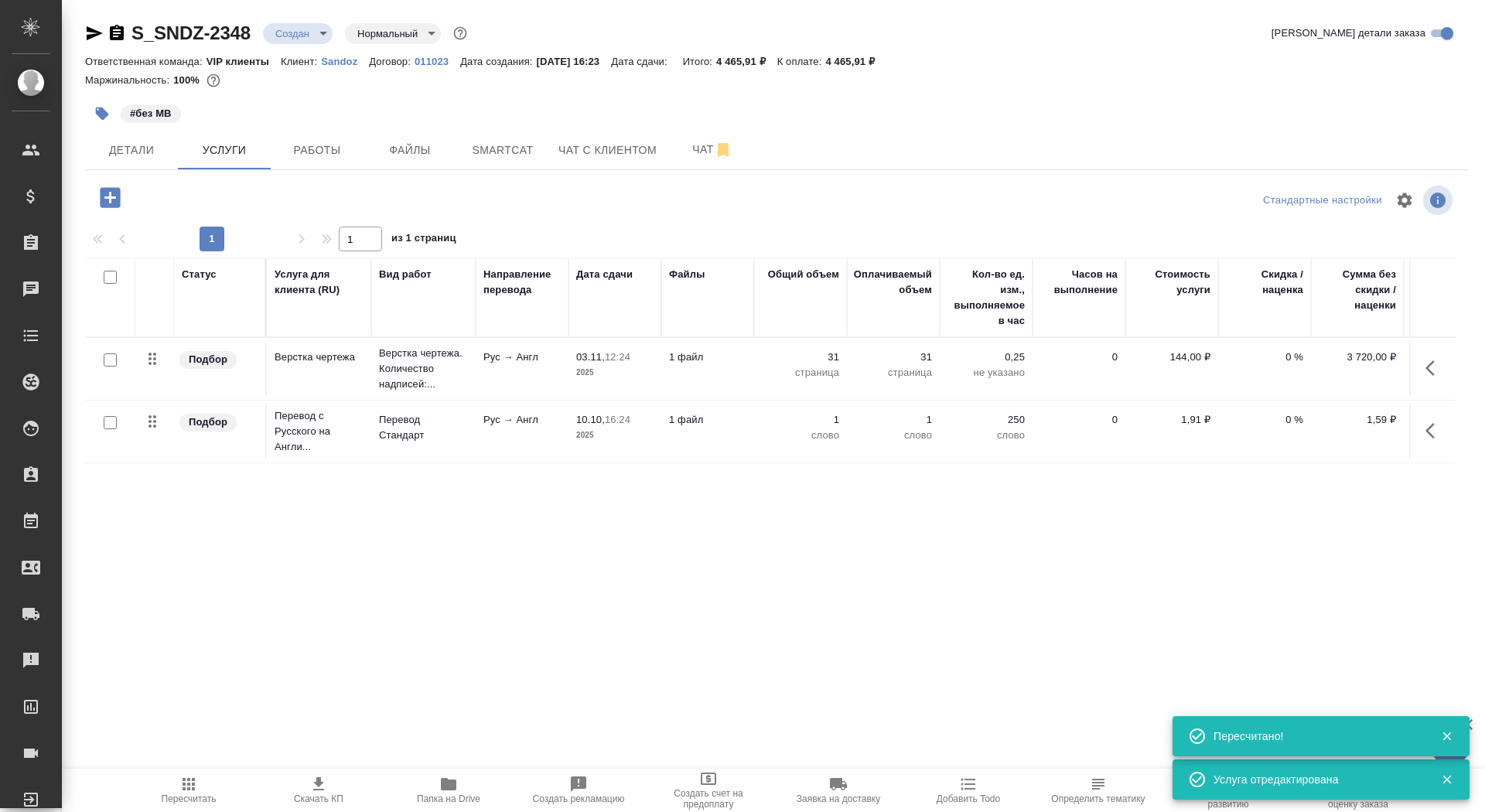
click at [108, 422] on input "checkbox" at bounding box center [110, 422] width 13 height 13
checkbox input "true"
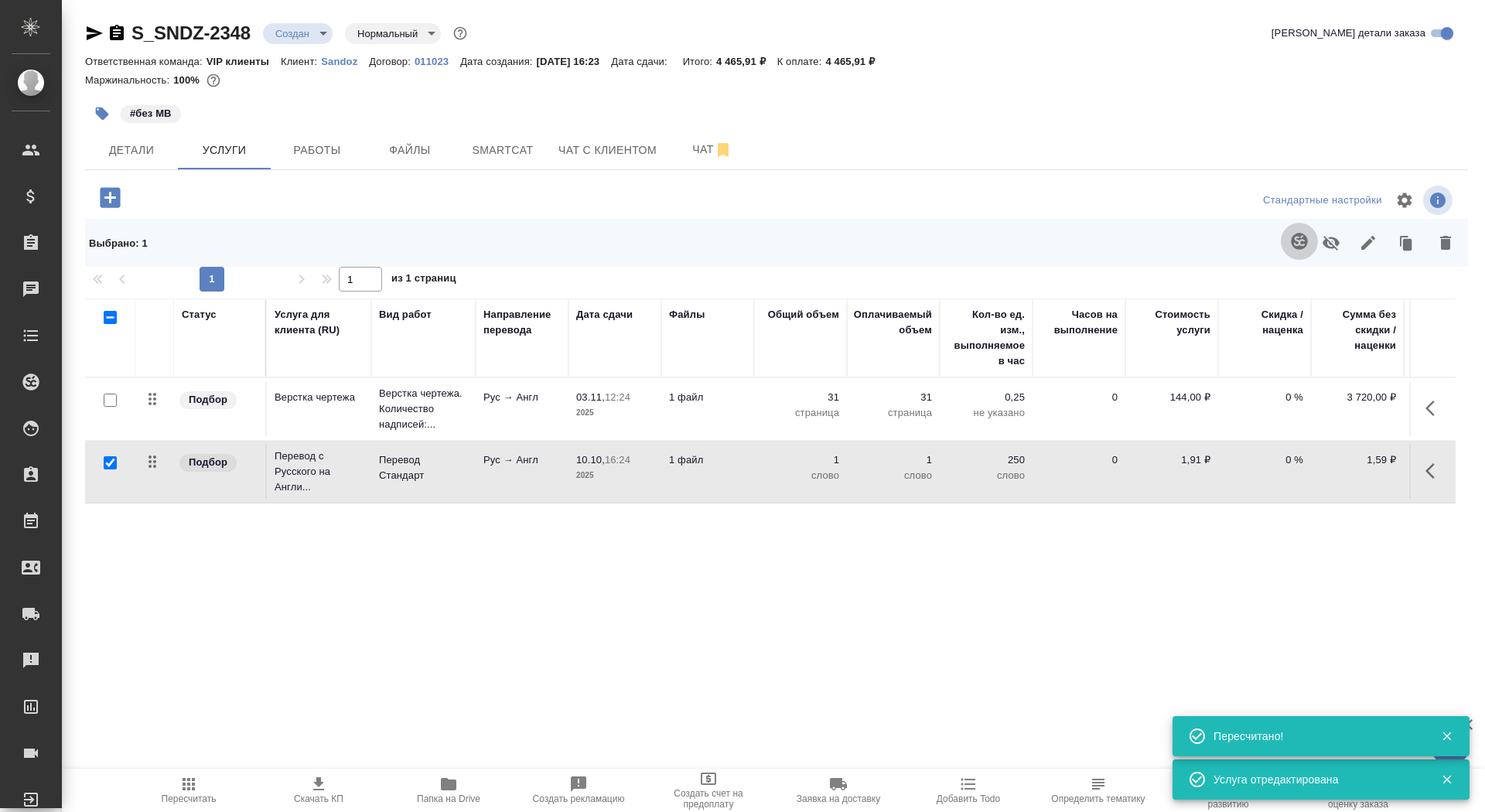
click at [1290, 231] on button "button" at bounding box center [1300, 241] width 37 height 37
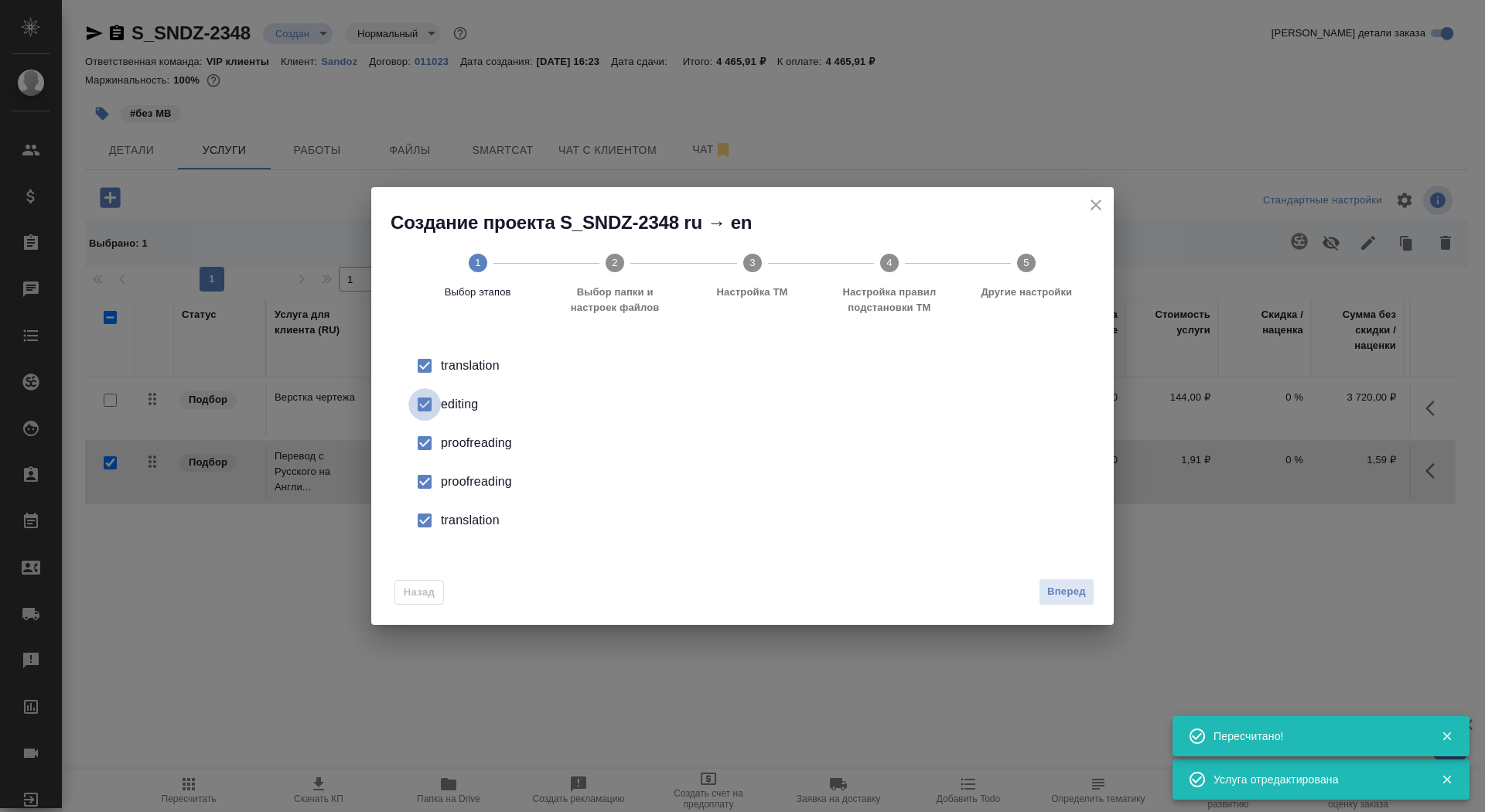
click at [429, 403] on input "checkbox" at bounding box center [424, 404] width 32 height 32
click at [426, 488] on input "checkbox" at bounding box center [424, 481] width 32 height 32
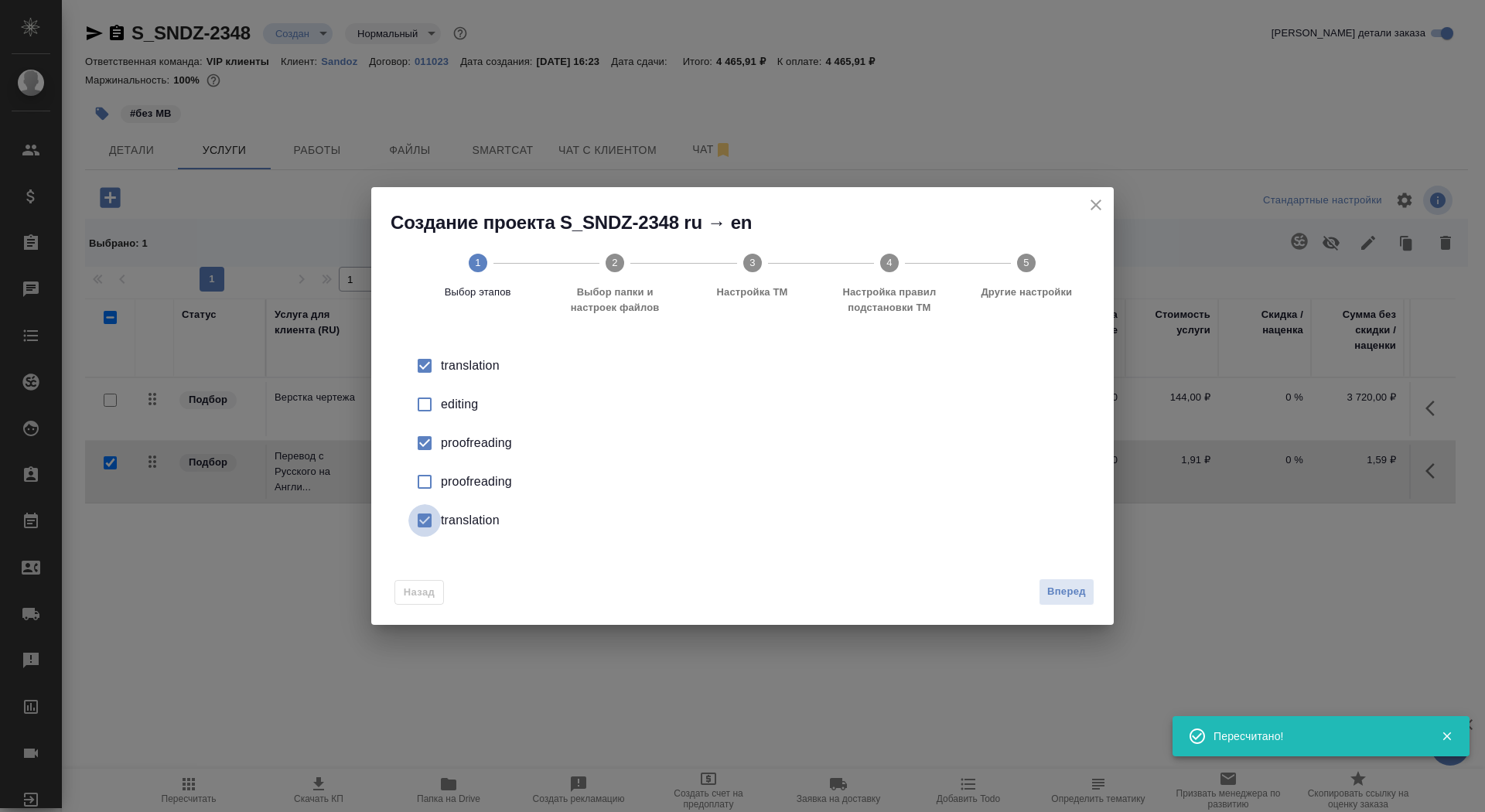
click at [426, 518] on input "checkbox" at bounding box center [424, 519] width 32 height 32
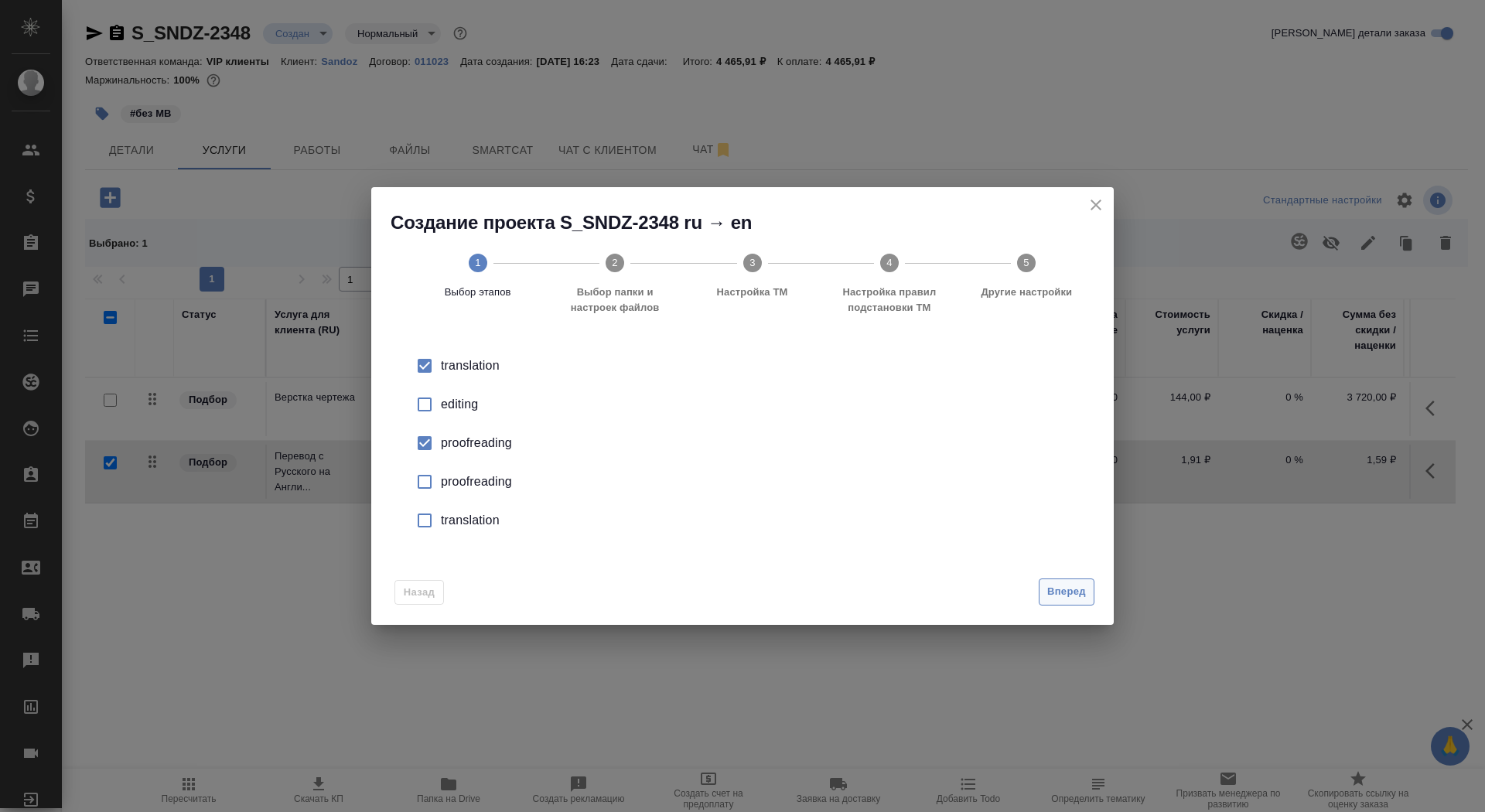
click at [1069, 579] on button "Вперед" at bounding box center [1066, 592] width 56 height 27
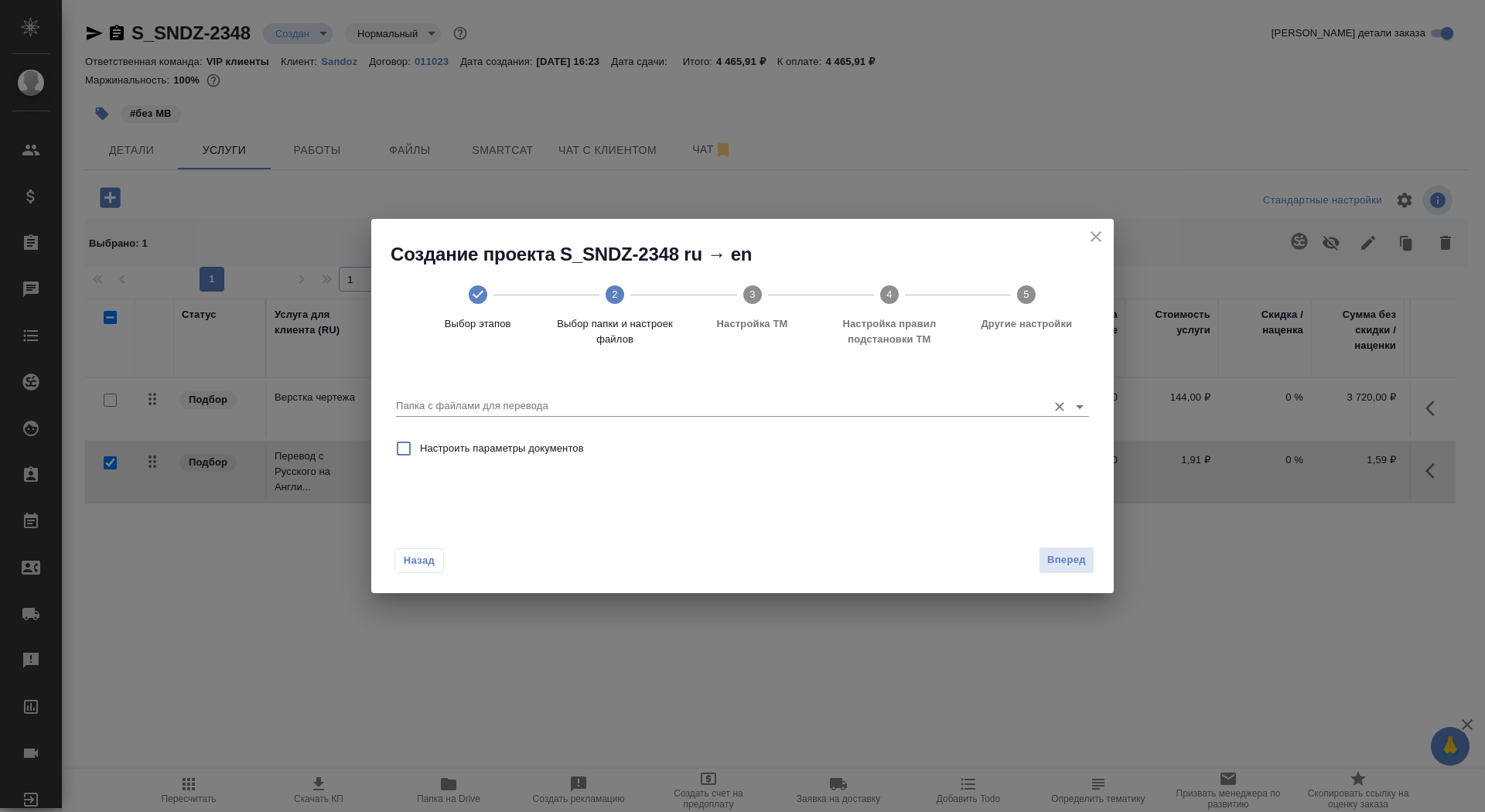
click at [861, 415] on input "Папка с файлами для перевода" at bounding box center [717, 406] width 644 height 19
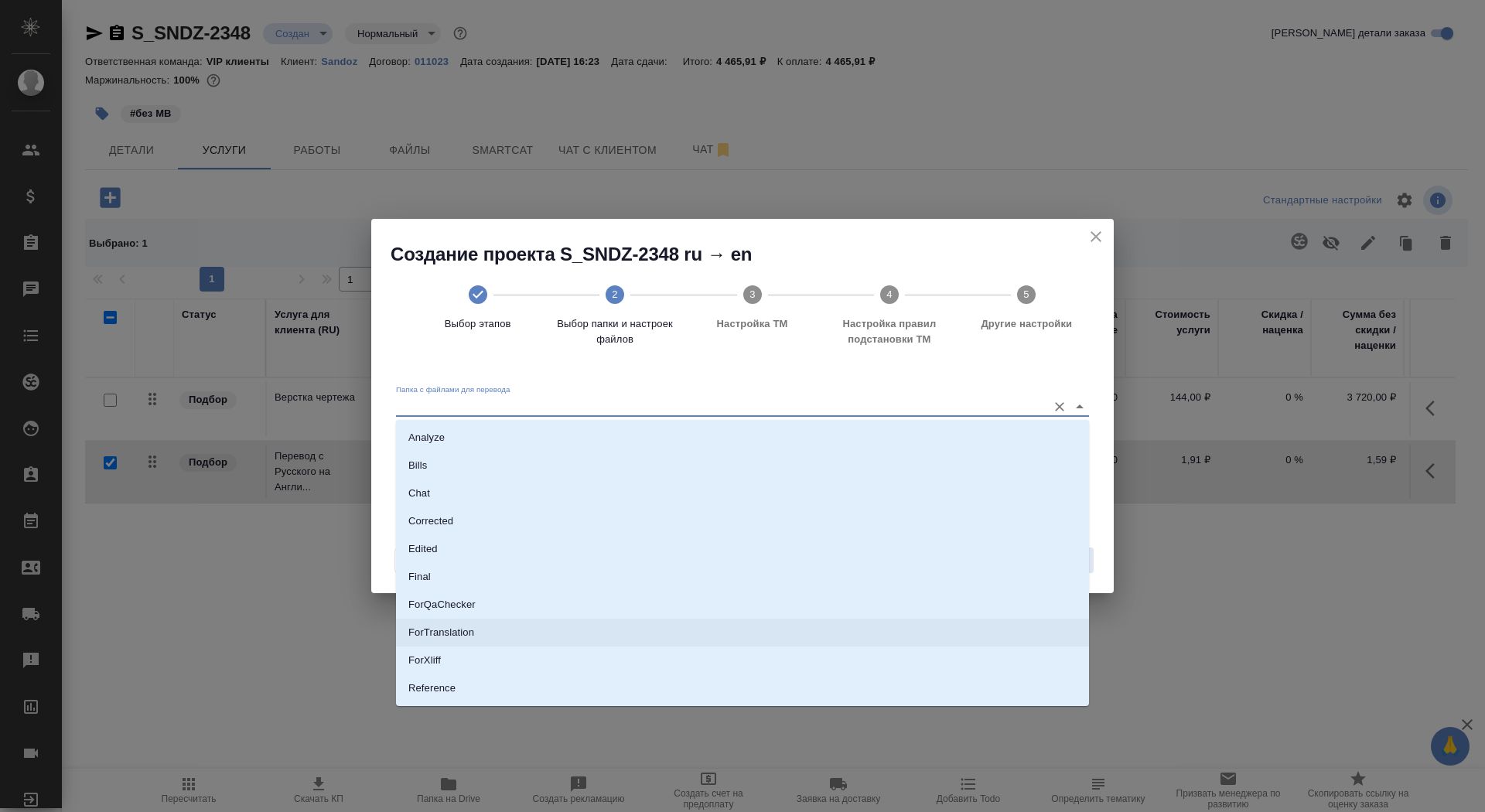
scroll to position [81, 0]
click at [836, 643] on li "Source" at bounding box center [742, 635] width 693 height 28
type input "Source"
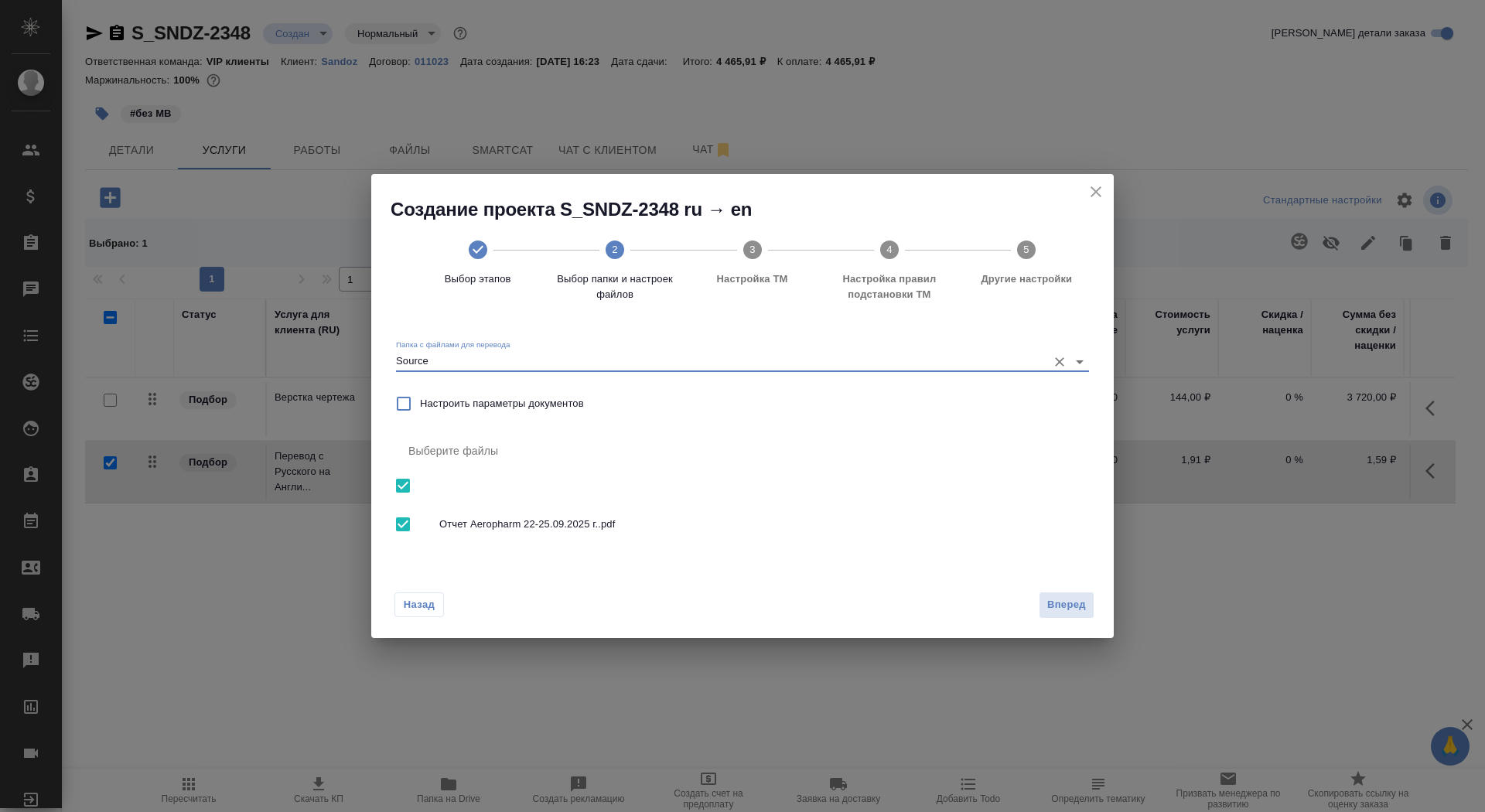
click at [1100, 588] on div "Назад Вперед" at bounding box center [743, 601] width 743 height 72
click at [1057, 597] on span "Вперед" at bounding box center [1066, 605] width 39 height 18
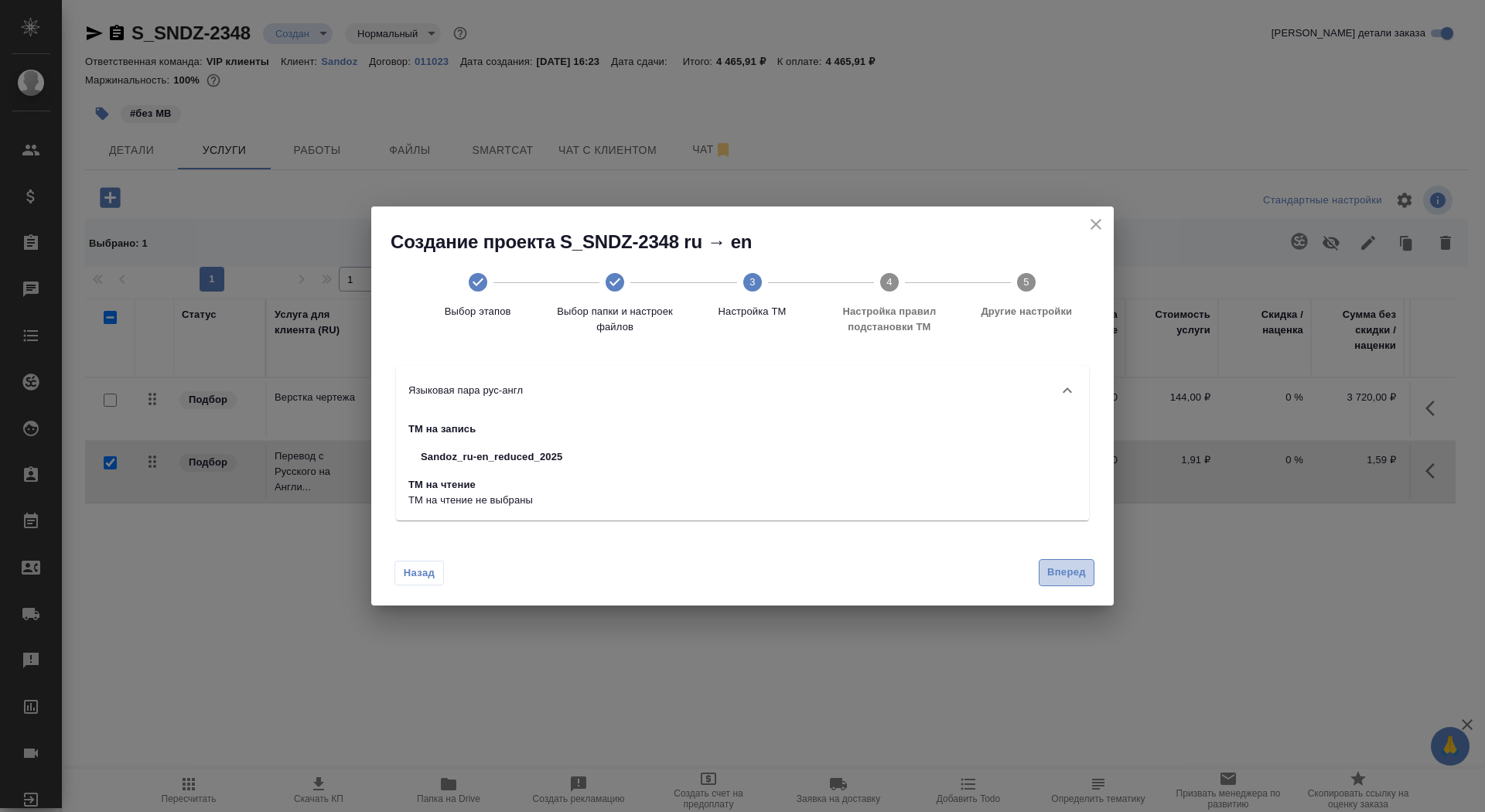
click at [1056, 570] on span "Вперед" at bounding box center [1066, 572] width 39 height 18
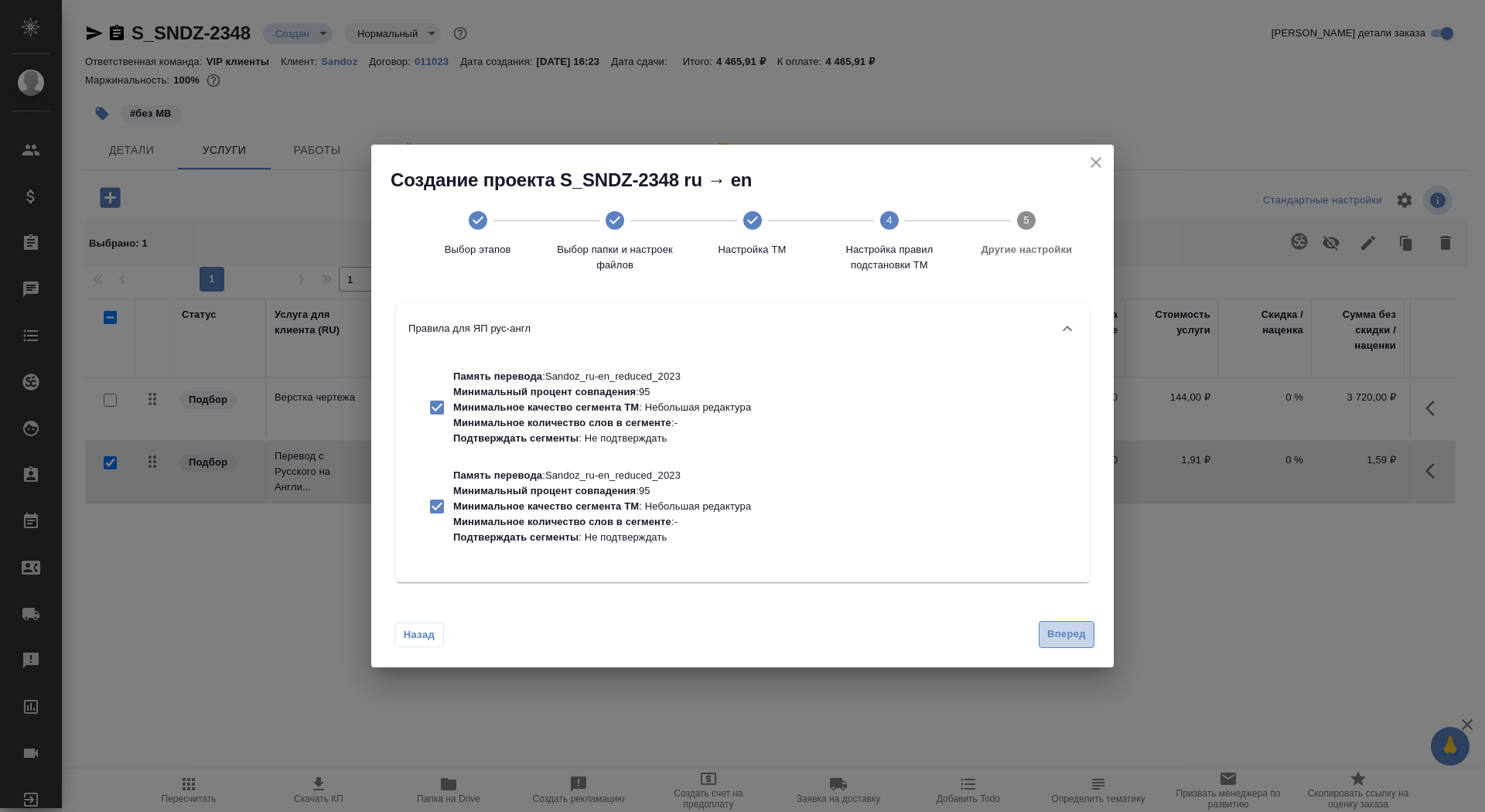
click at [1051, 634] on span "Вперед" at bounding box center [1066, 633] width 39 height 18
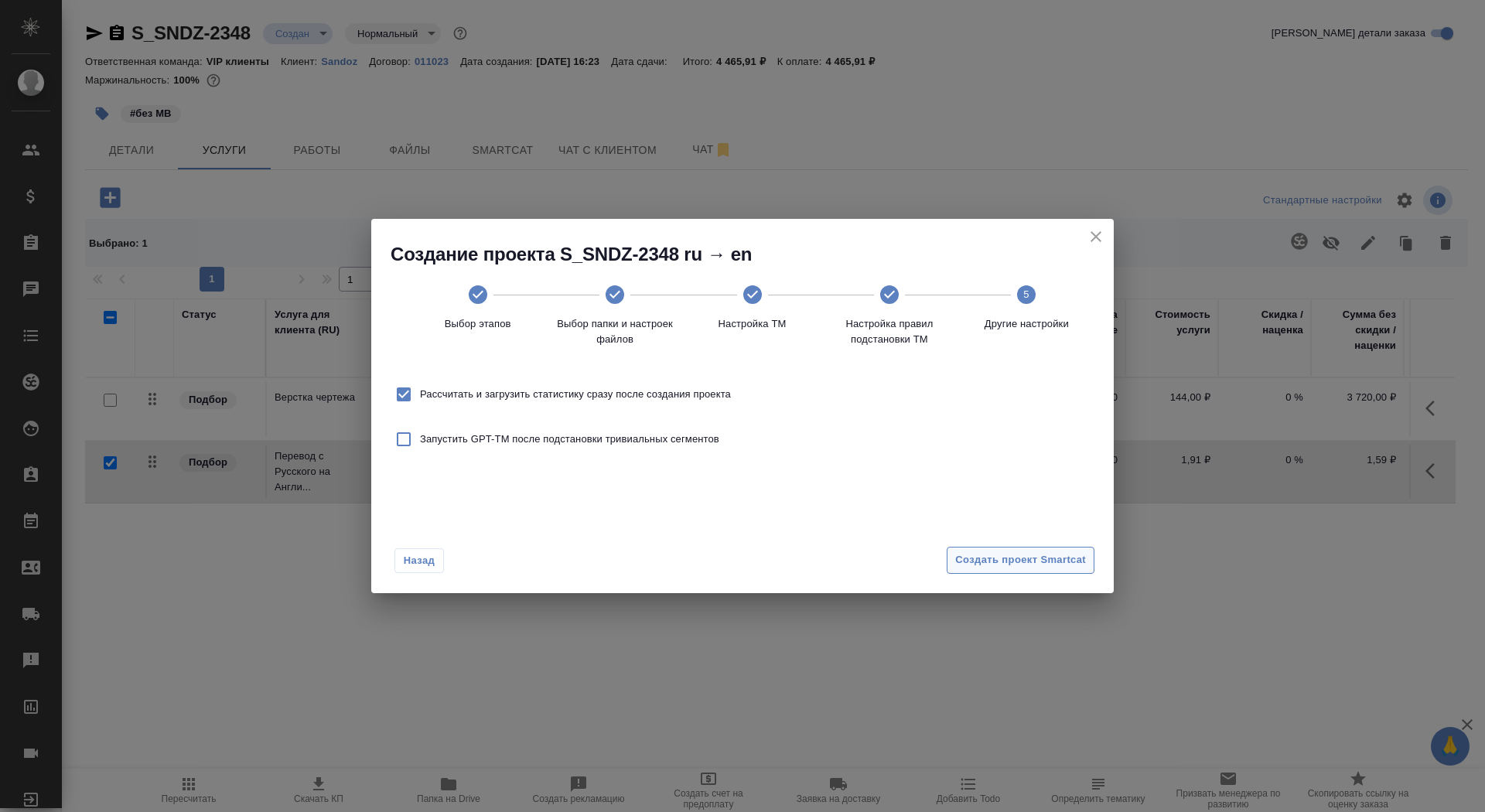
click at [1039, 561] on span "Создать проект Smartcat" at bounding box center [1020, 559] width 131 height 18
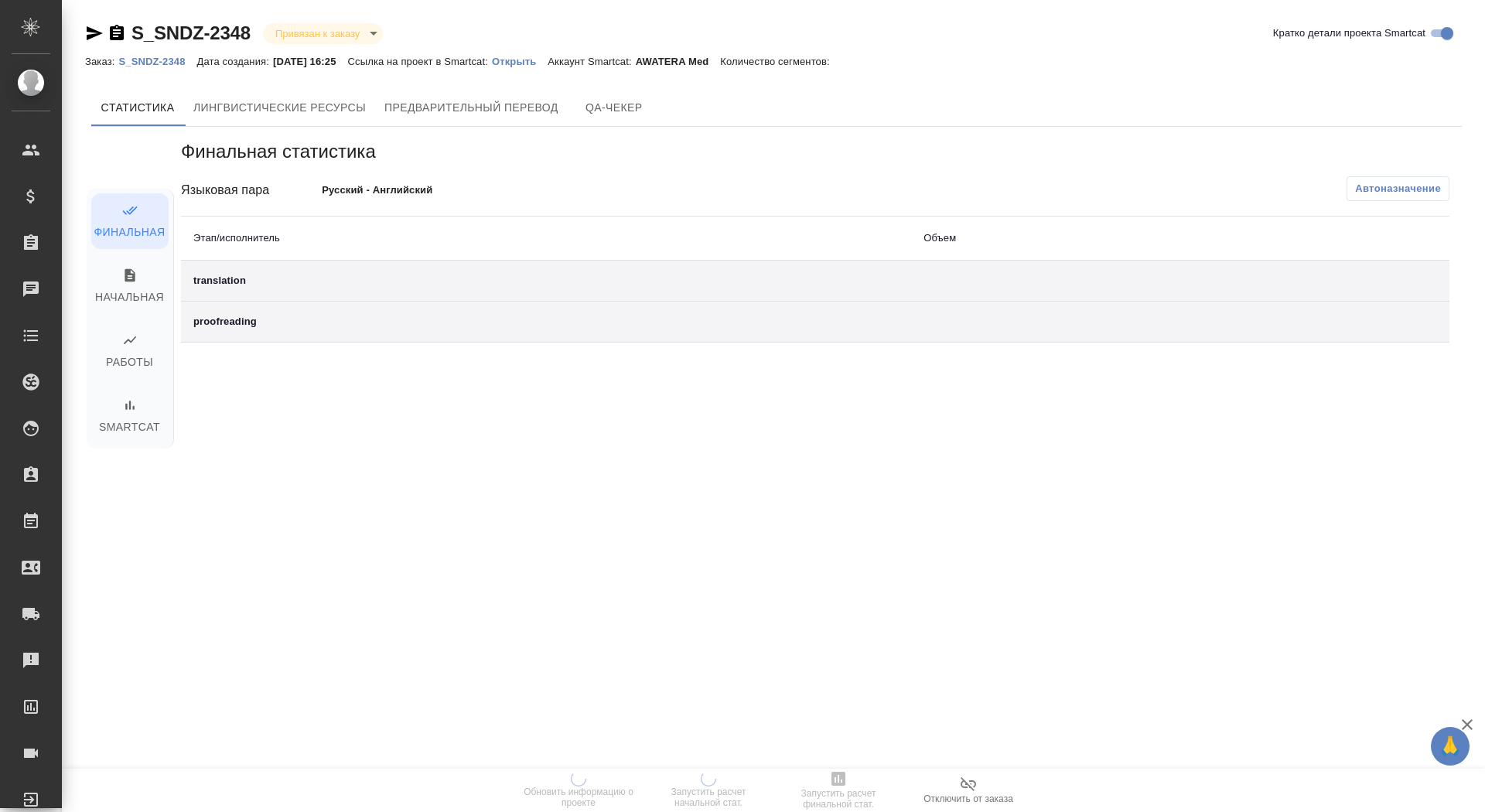
click at [545, 57] on p "Открыть" at bounding box center [520, 61] width 56 height 12
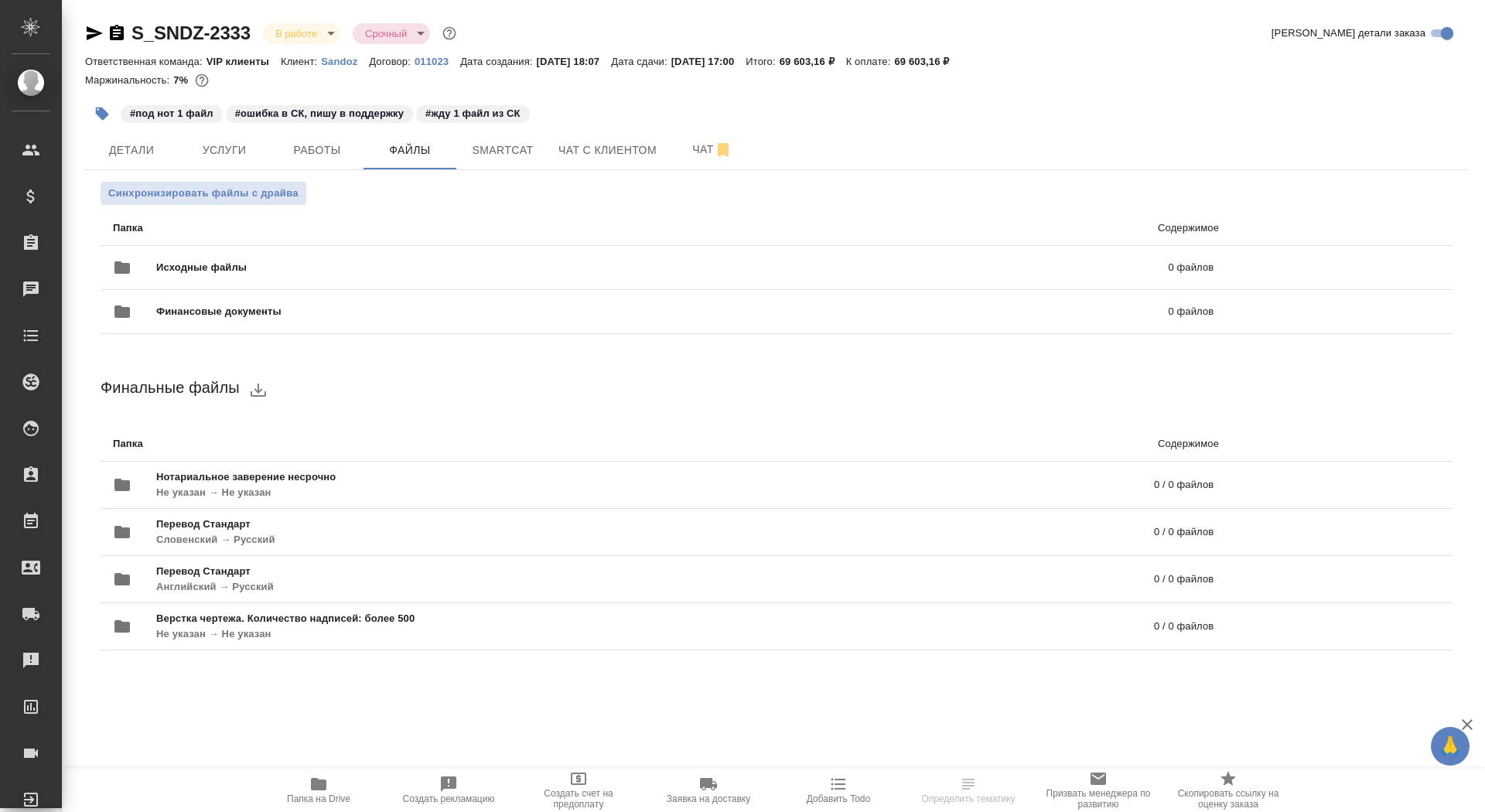
click at [712, 792] on icon "button" at bounding box center [709, 784] width 19 height 19
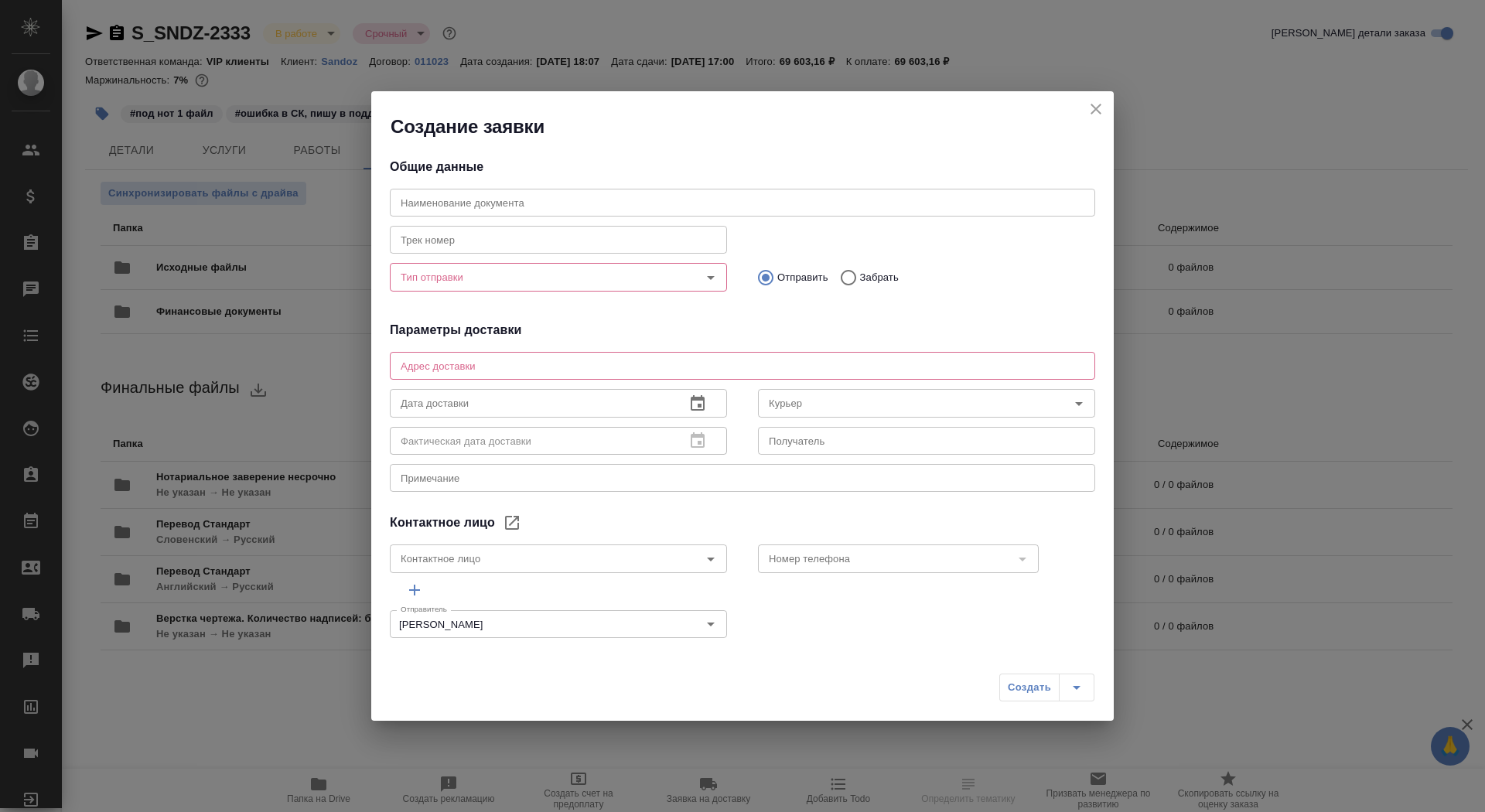
type input "[PERSON_NAME]"
click at [575, 274] on input "Тип отправки" at bounding box center [533, 277] width 276 height 19
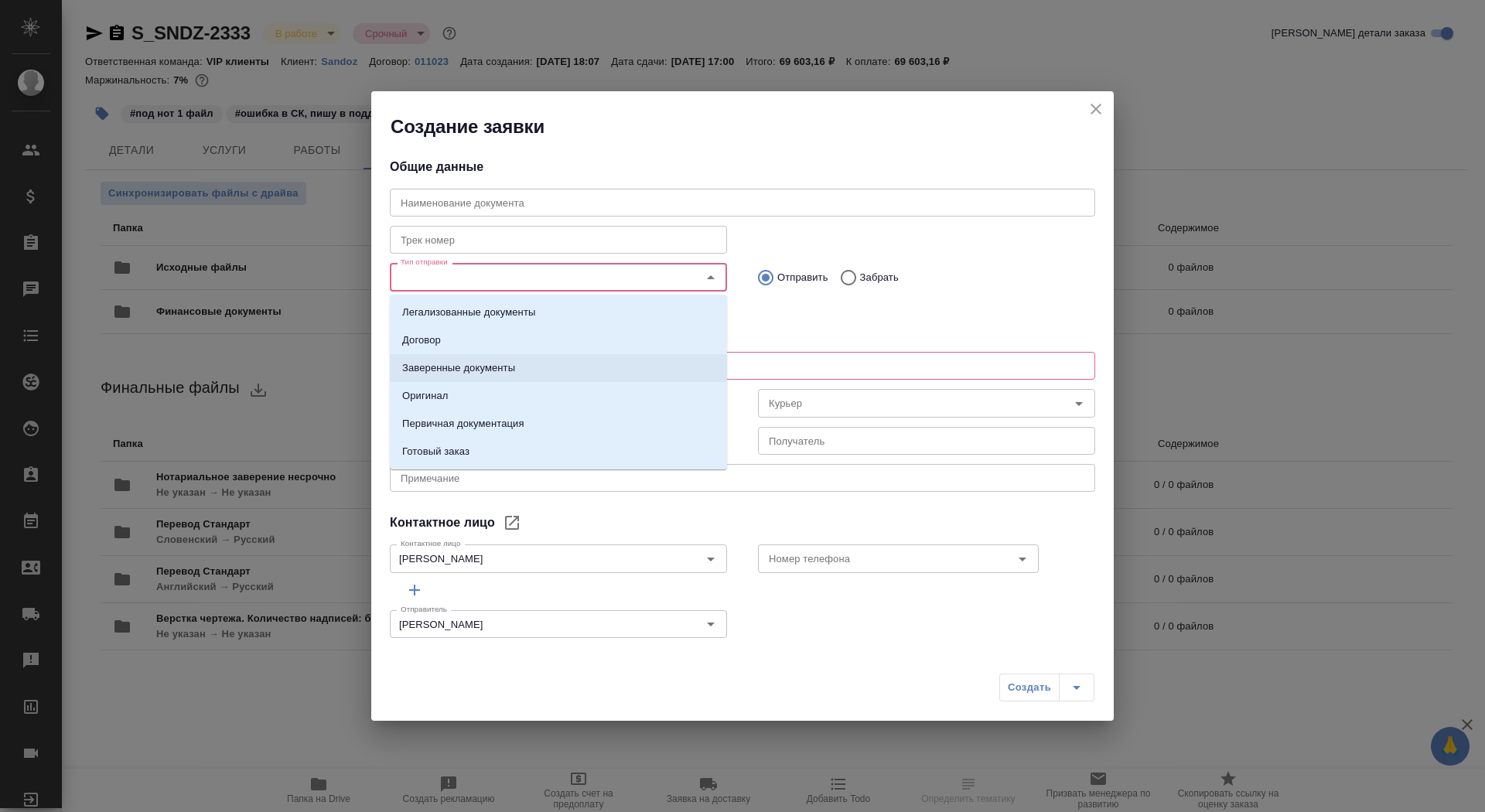
click at [573, 359] on li "Заверенные документы" at bounding box center [559, 368] width 337 height 28
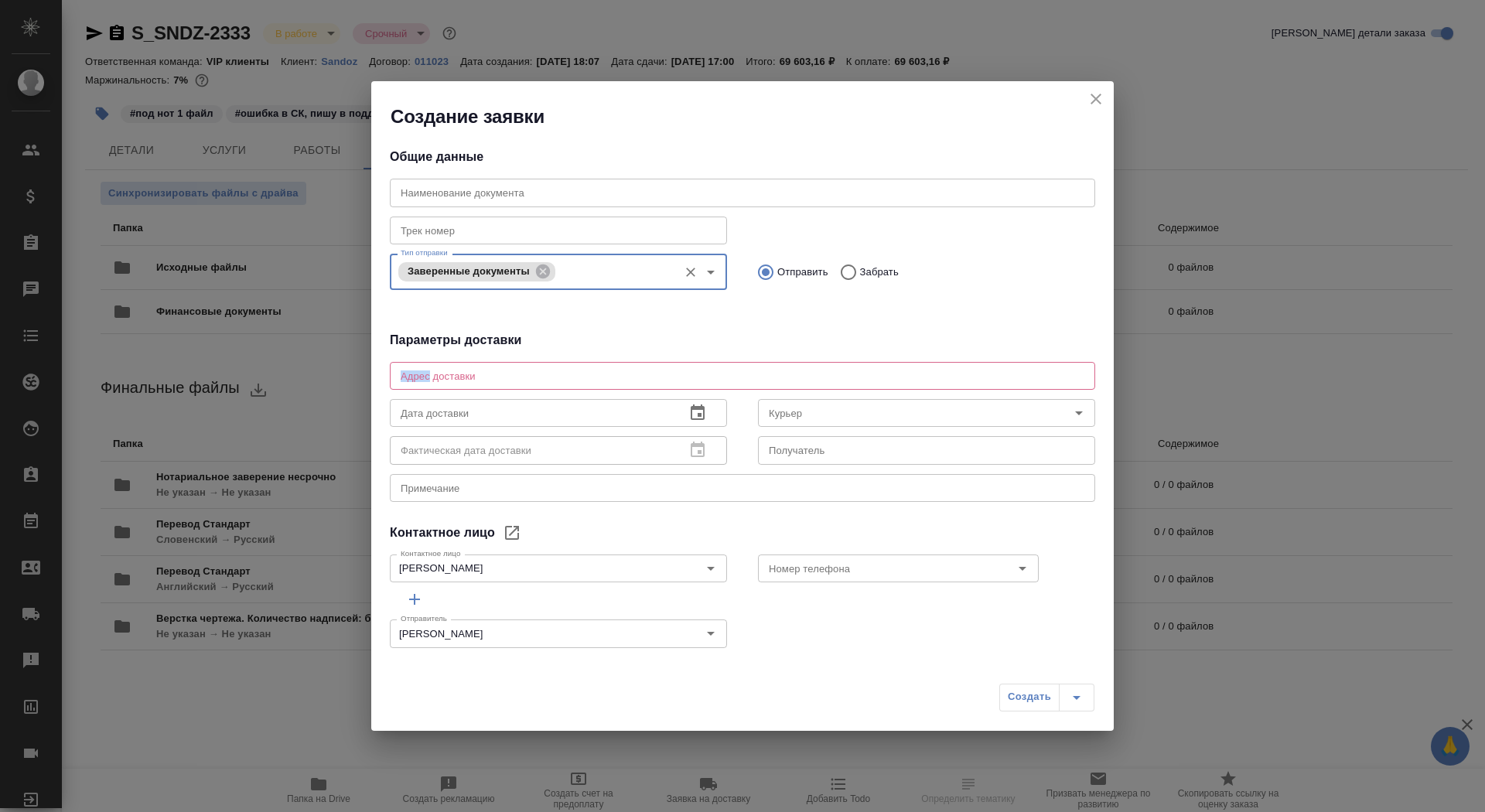
click at [573, 359] on div "Адрес доставки x Адрес доставки" at bounding box center [742, 374] width 705 height 37
click at [578, 380] on textarea at bounding box center [742, 375] width 684 height 12
type textarea "125315, г. Москва, Ленинградский проспект, 70"
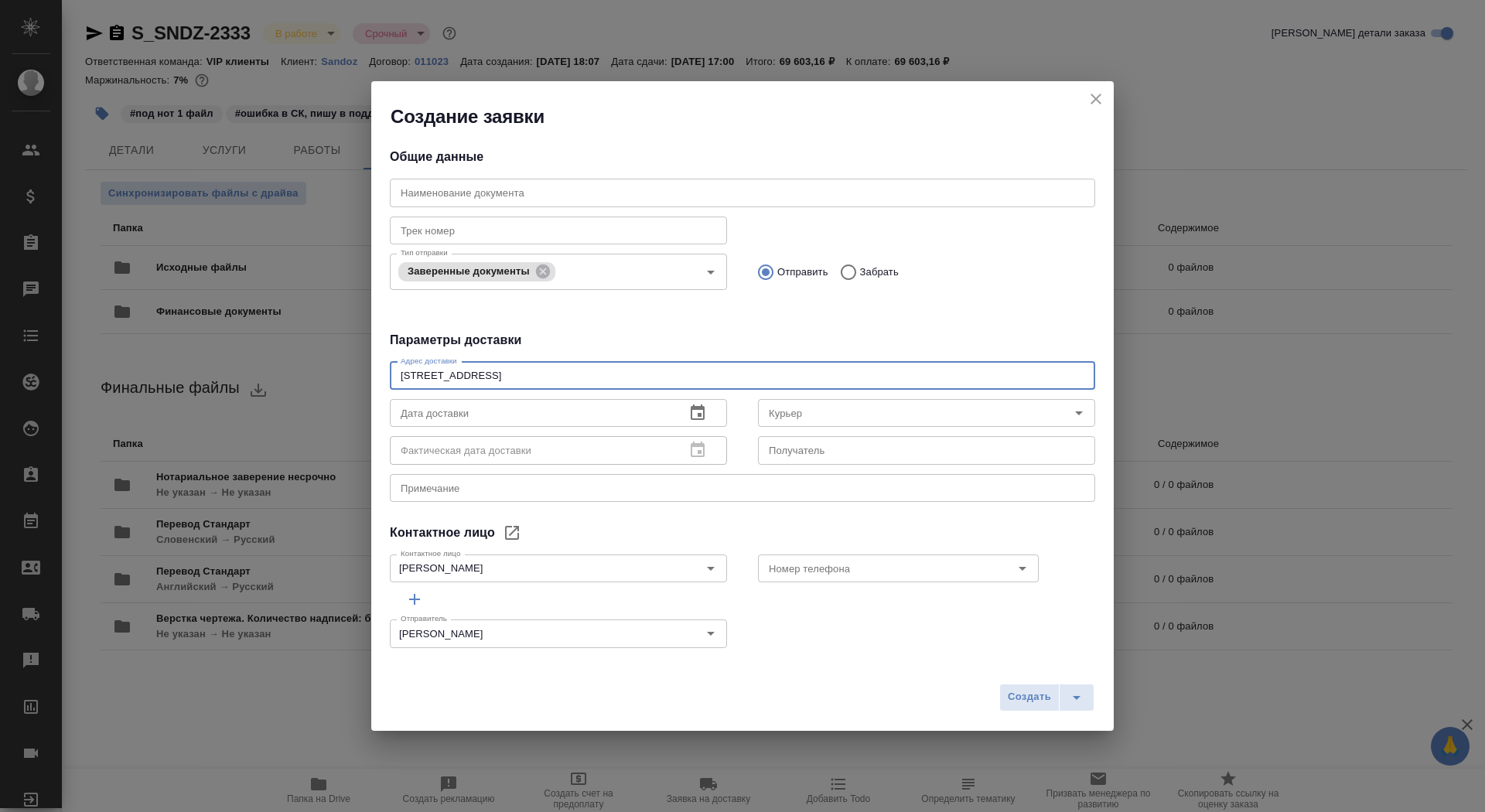
click at [537, 489] on textarea at bounding box center [742, 487] width 684 height 12
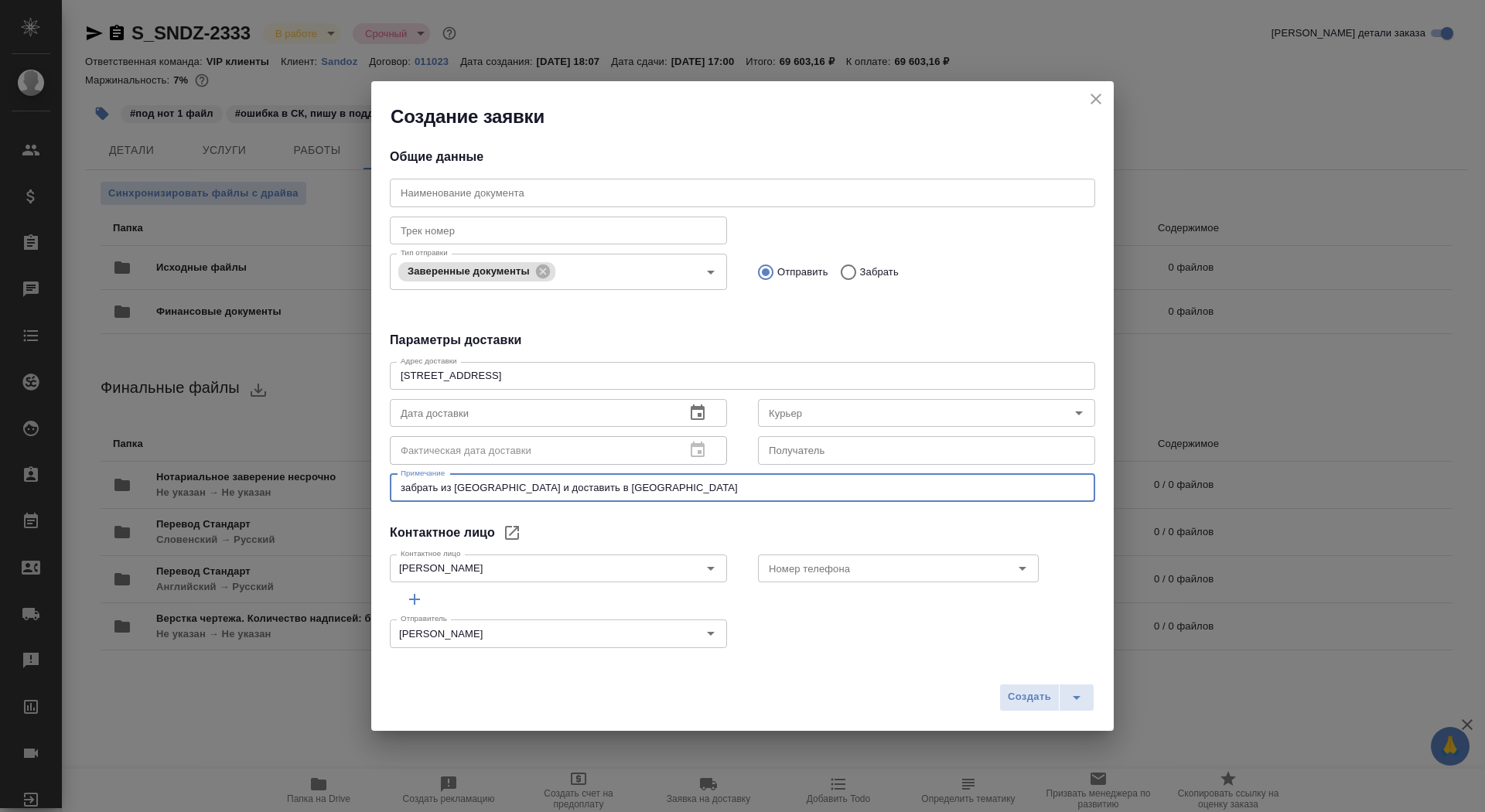
type textarea "забрать из Сити3 и доставить в Сандоз"
click at [830, 461] on input "text" at bounding box center [926, 450] width 337 height 28
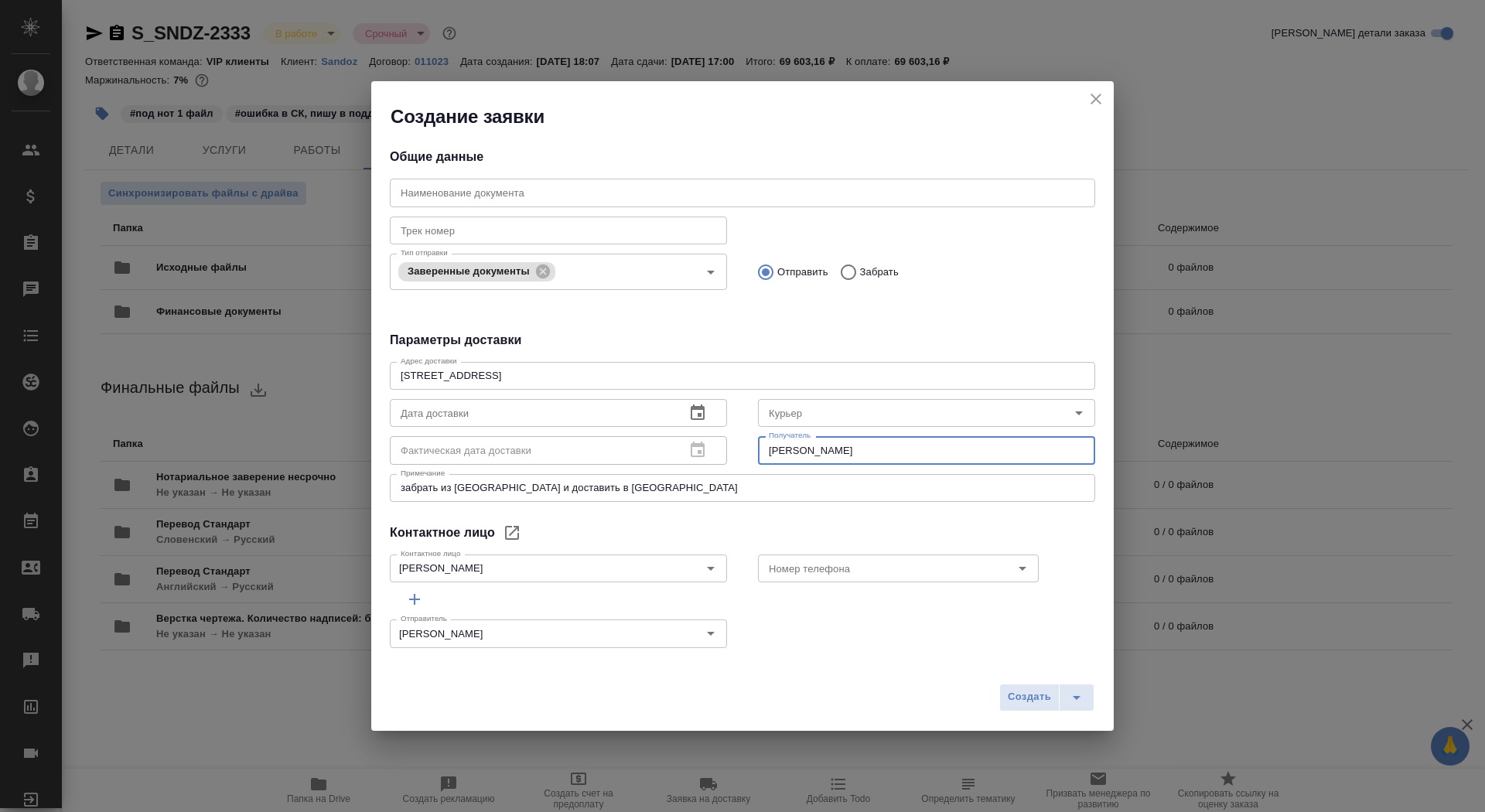
type input "[PERSON_NAME]"
click at [696, 409] on icon "button" at bounding box center [698, 412] width 14 height 16
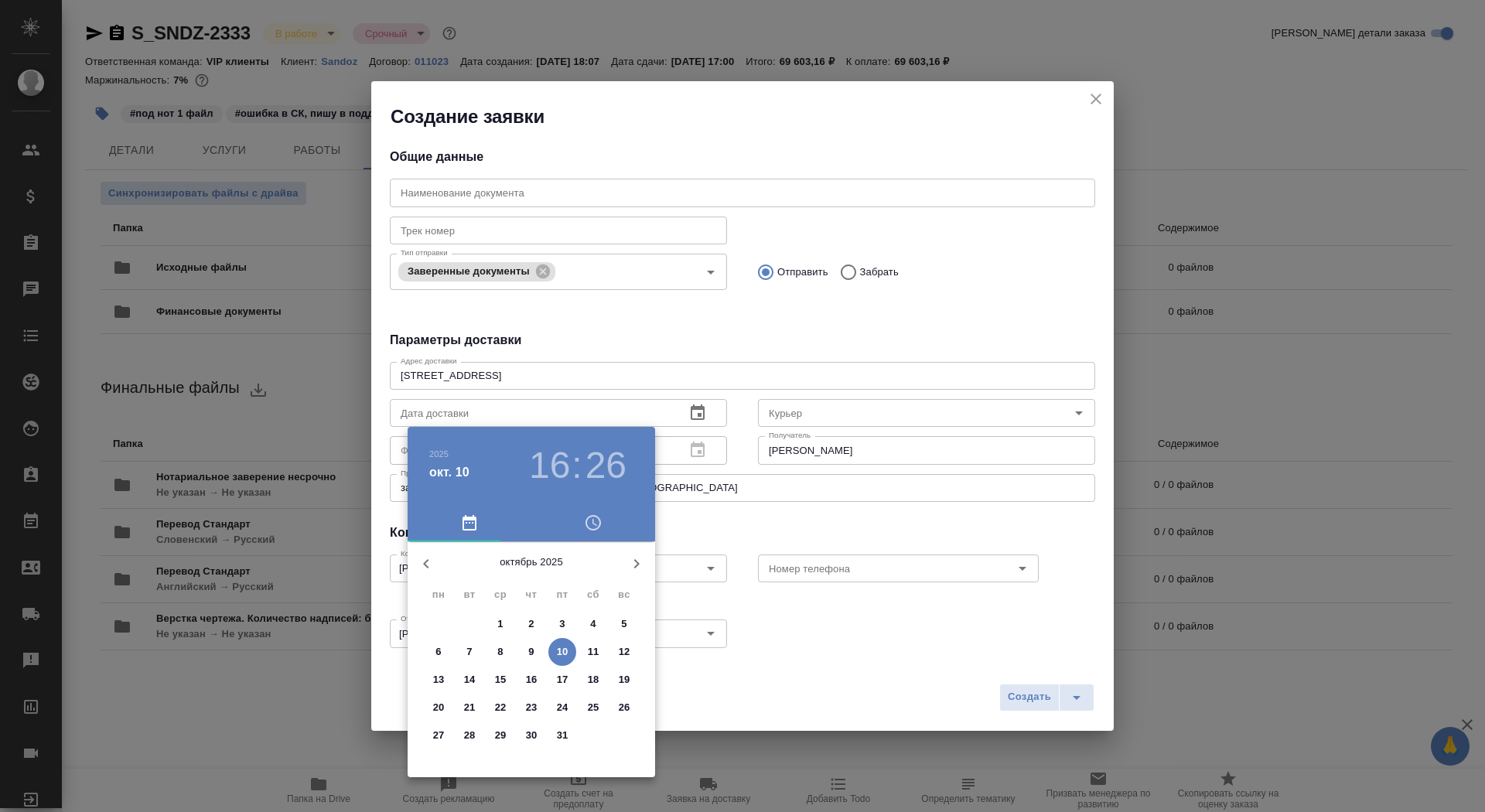
click at [438, 679] on p "13" at bounding box center [439, 680] width 12 height 16
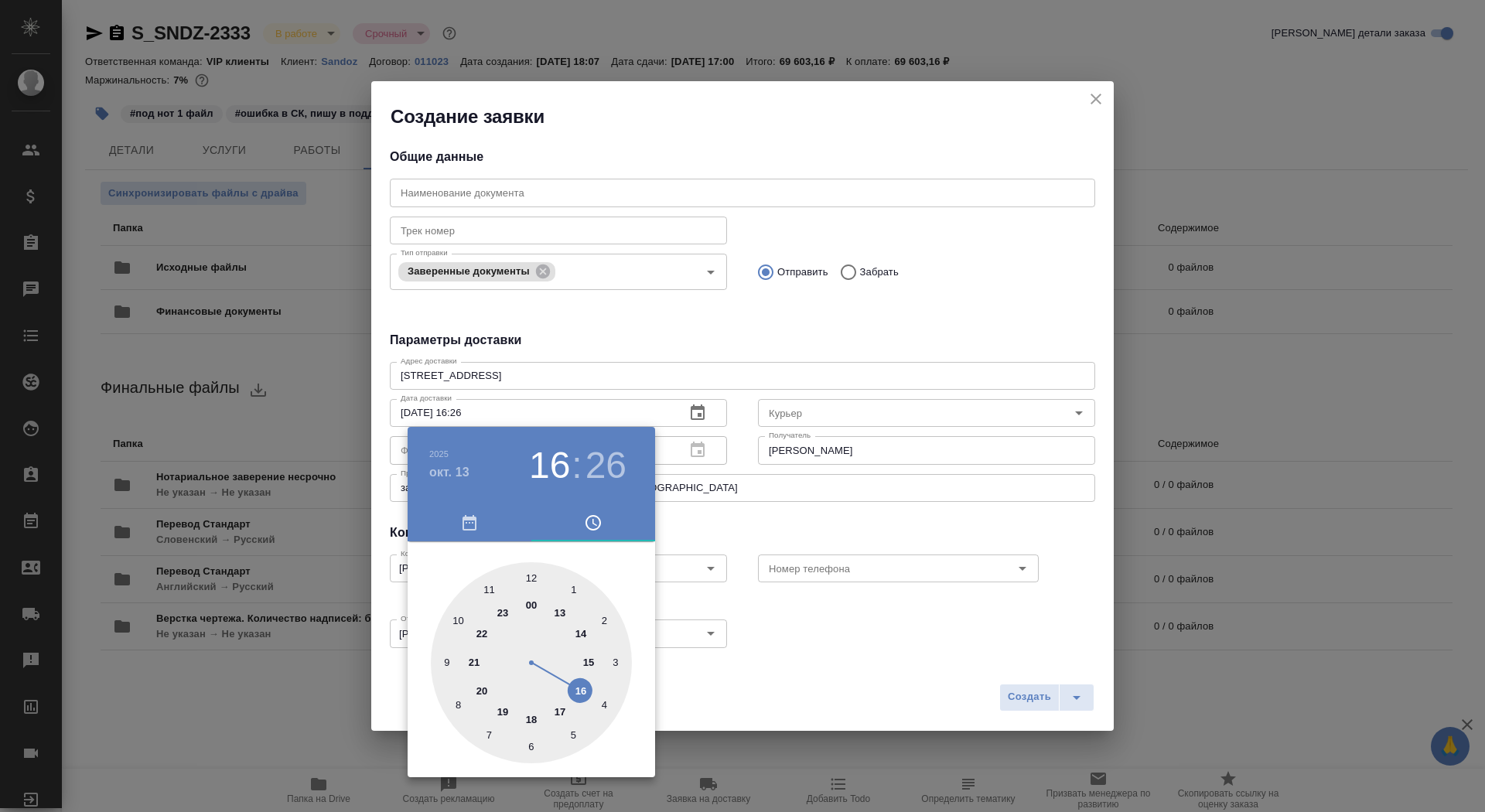
click at [529, 577] on div at bounding box center [531, 662] width 201 height 201
type input "13.10.2025 12:00"
click at [787, 543] on div at bounding box center [742, 406] width 1485 height 812
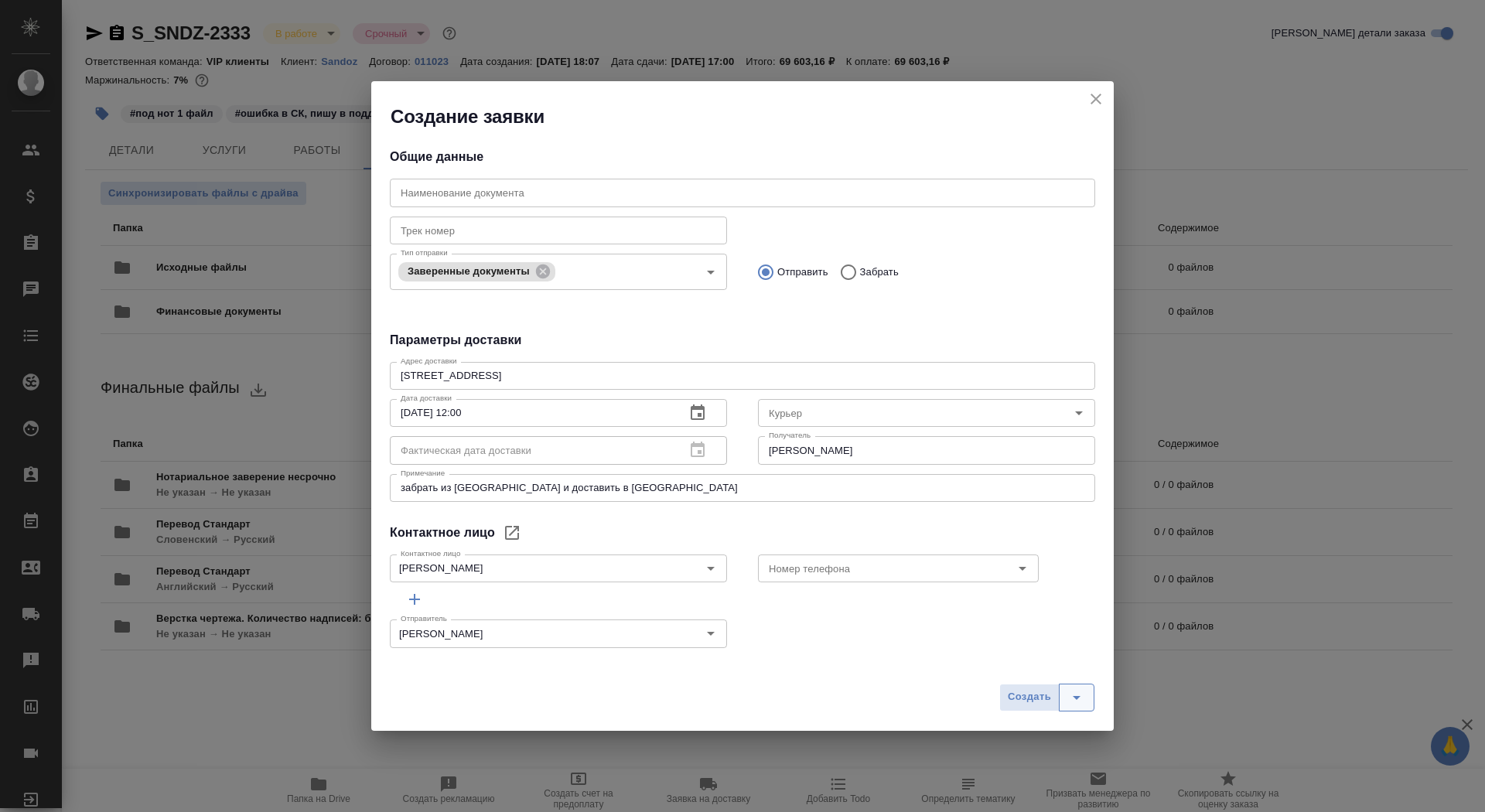
click at [1075, 705] on icon "split button" at bounding box center [1076, 697] width 19 height 19
click at [1077, 668] on li "Создать и скачать" at bounding box center [1049, 664] width 111 height 25
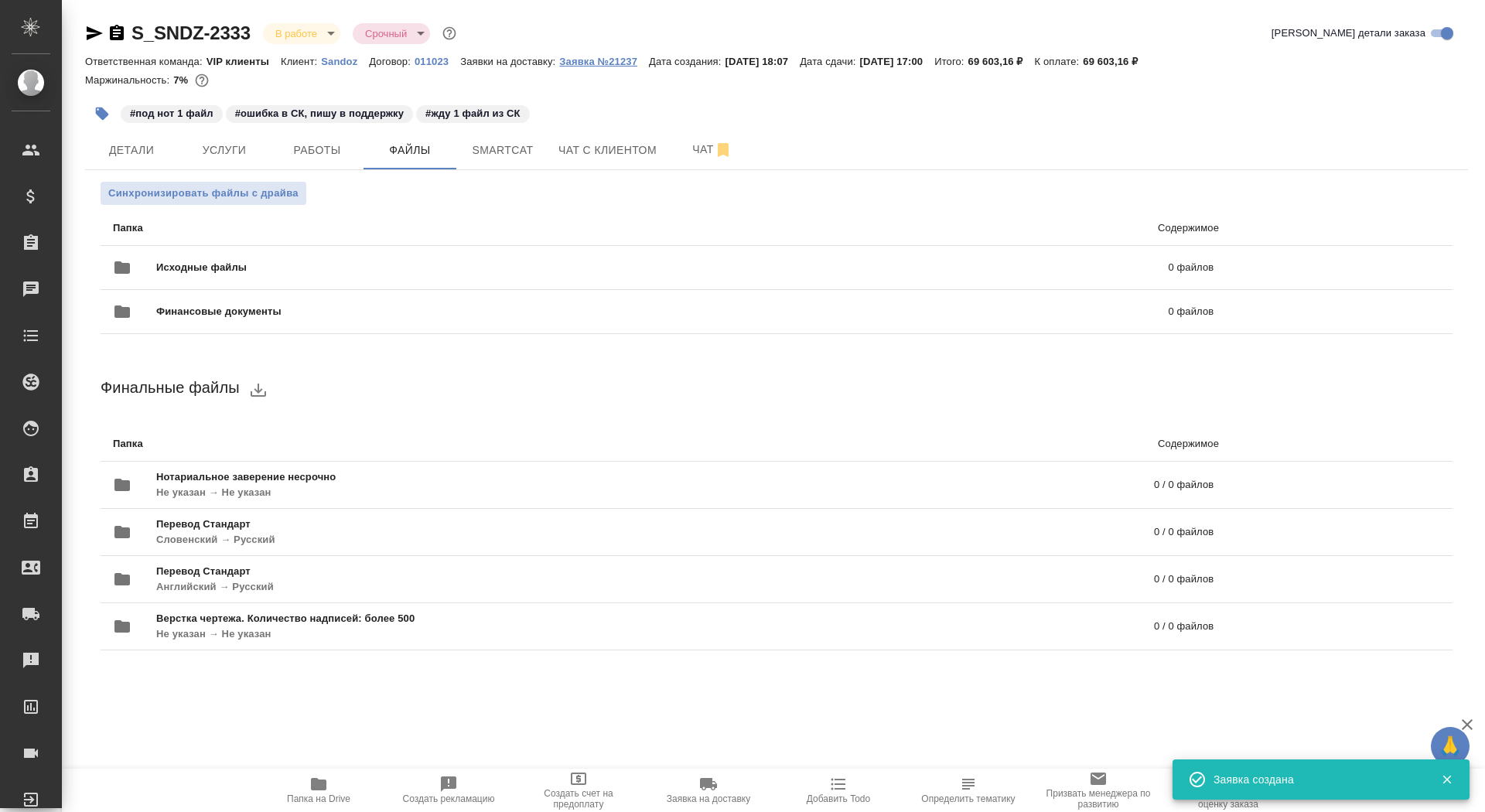
click at [621, 66] on p "Заявка №21237" at bounding box center [604, 61] width 90 height 12
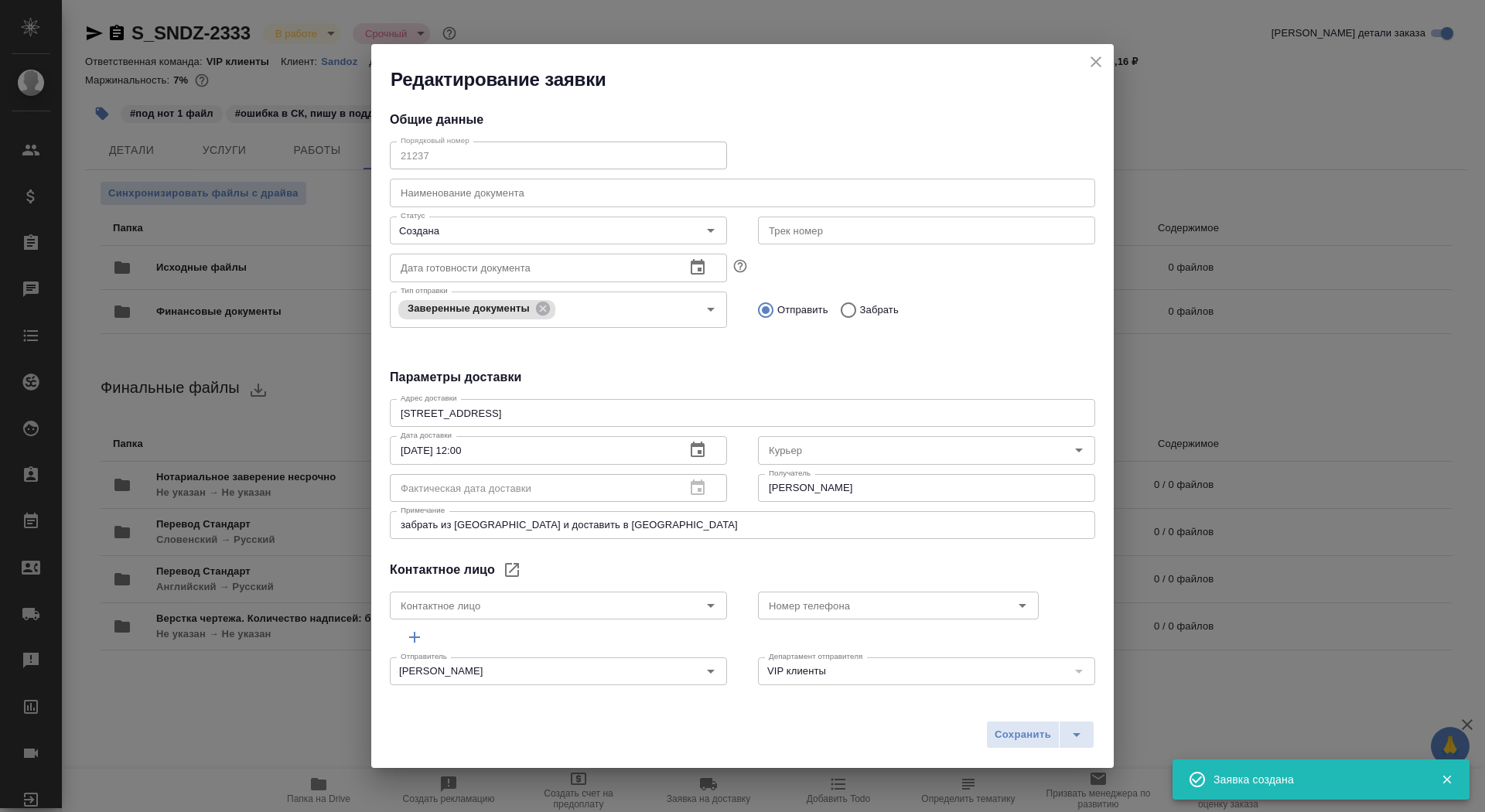
type input "Козлова Юлия"
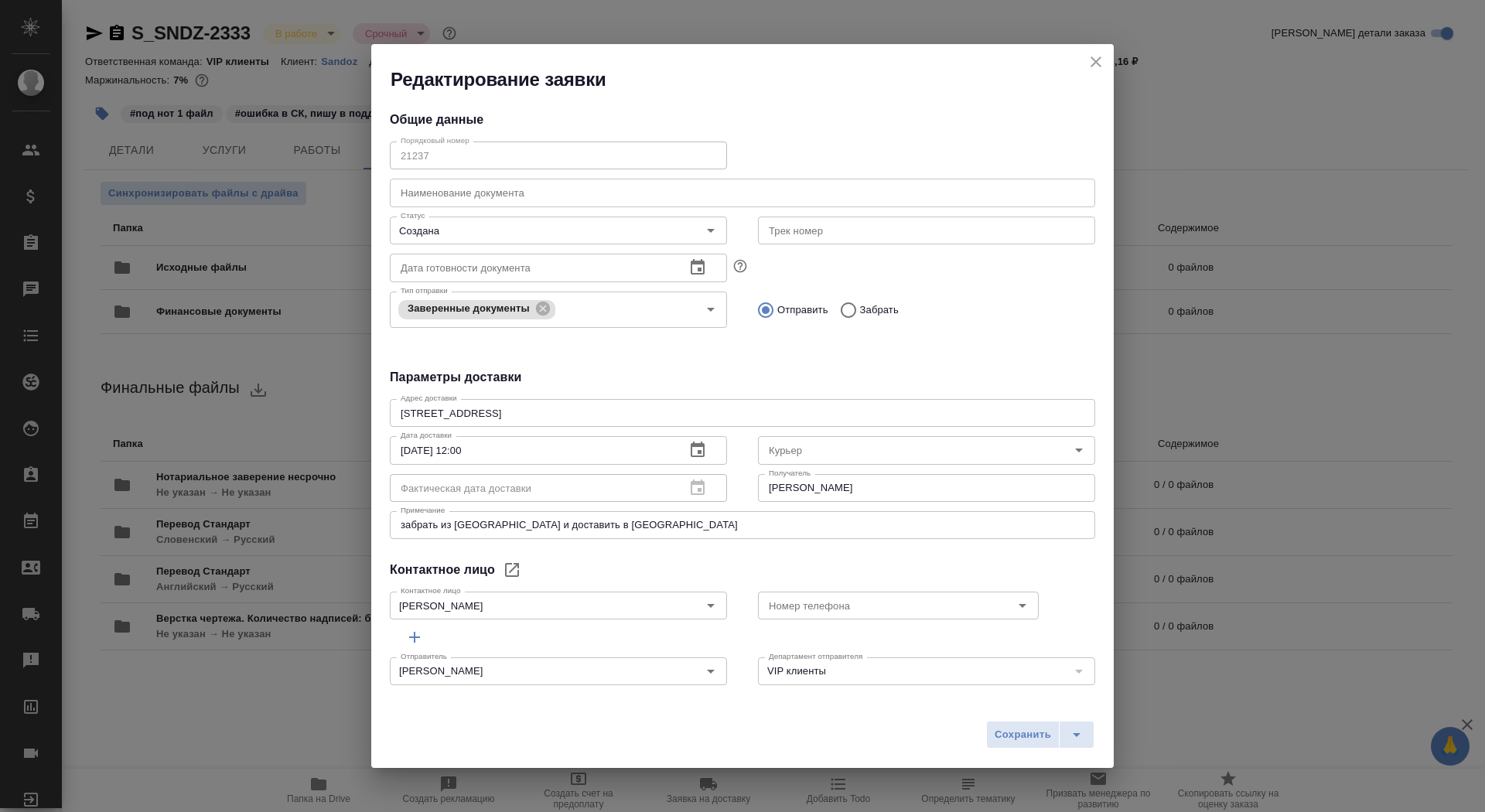
click at [1025, 750] on div "Сохранить" at bounding box center [743, 740] width 743 height 55
click at [1023, 718] on div "Сохранить" at bounding box center [743, 740] width 743 height 55
click at [1002, 731] on span "Сохранить" at bounding box center [1023, 734] width 57 height 18
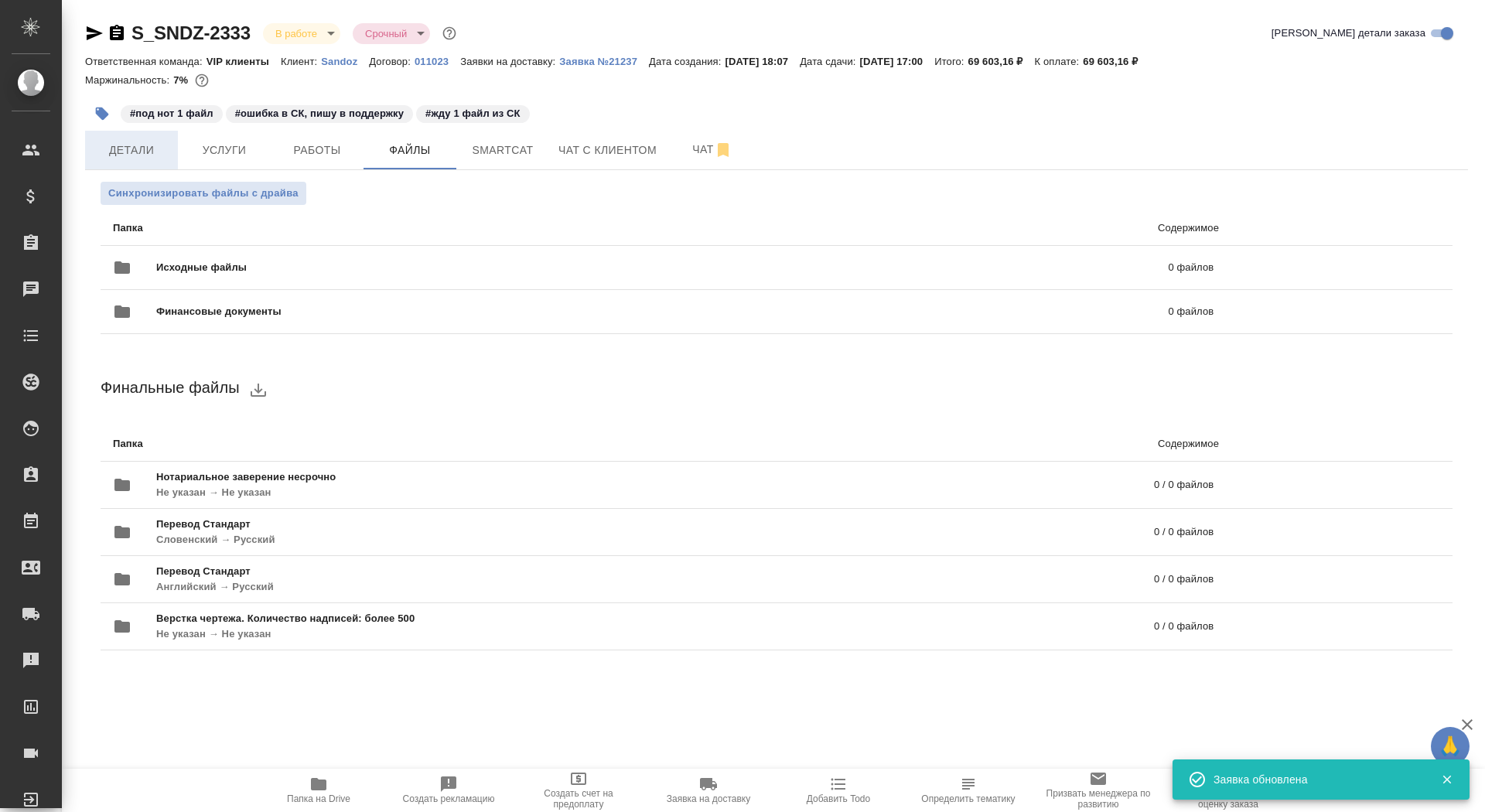
click at [141, 144] on span "Детали" at bounding box center [132, 150] width 74 height 19
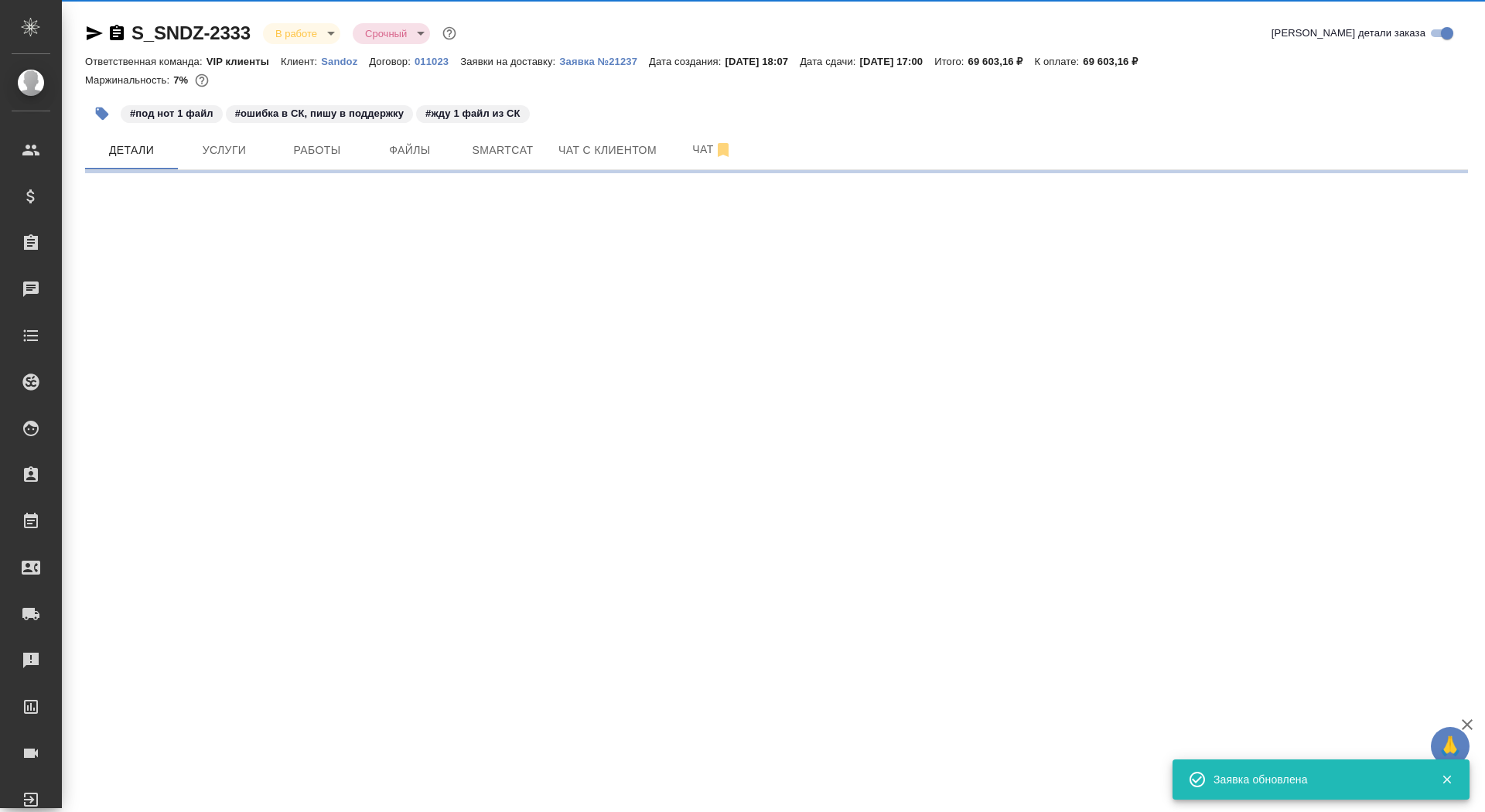
select select "RU"
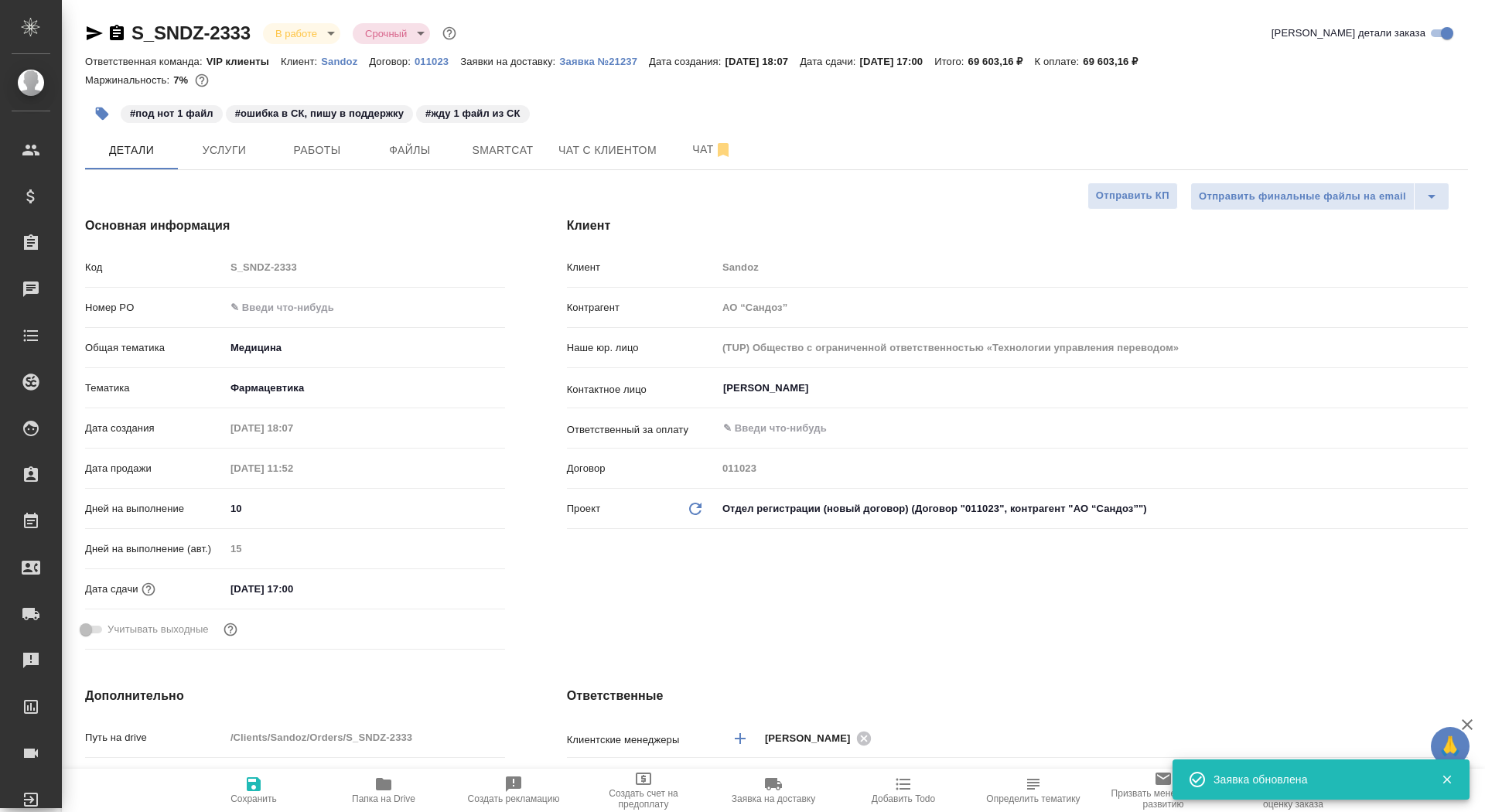
type textarea "x"
click at [354, 59] on p "Sandoz" at bounding box center [345, 61] width 48 height 12
type textarea "x"
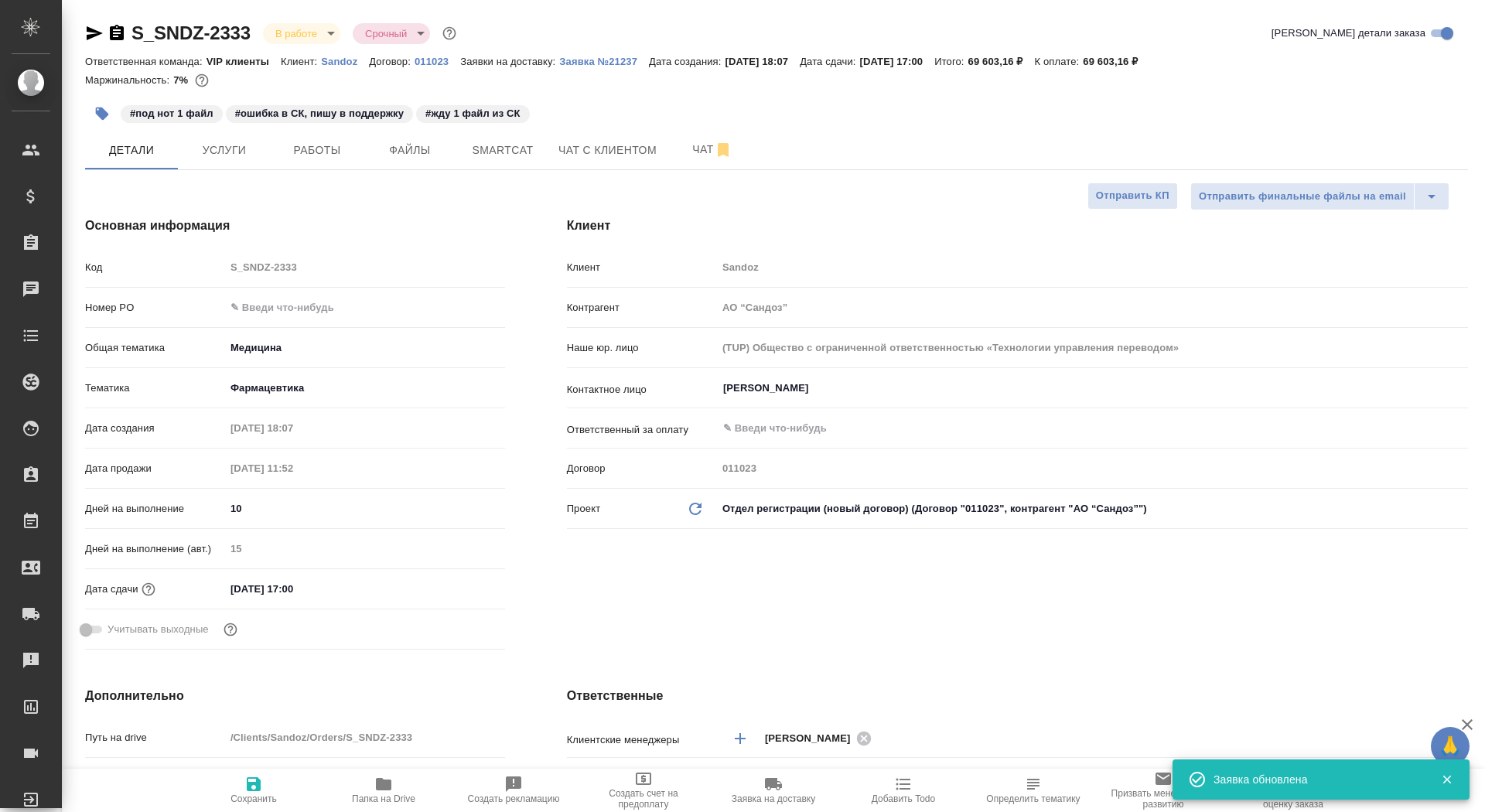
type textarea "x"
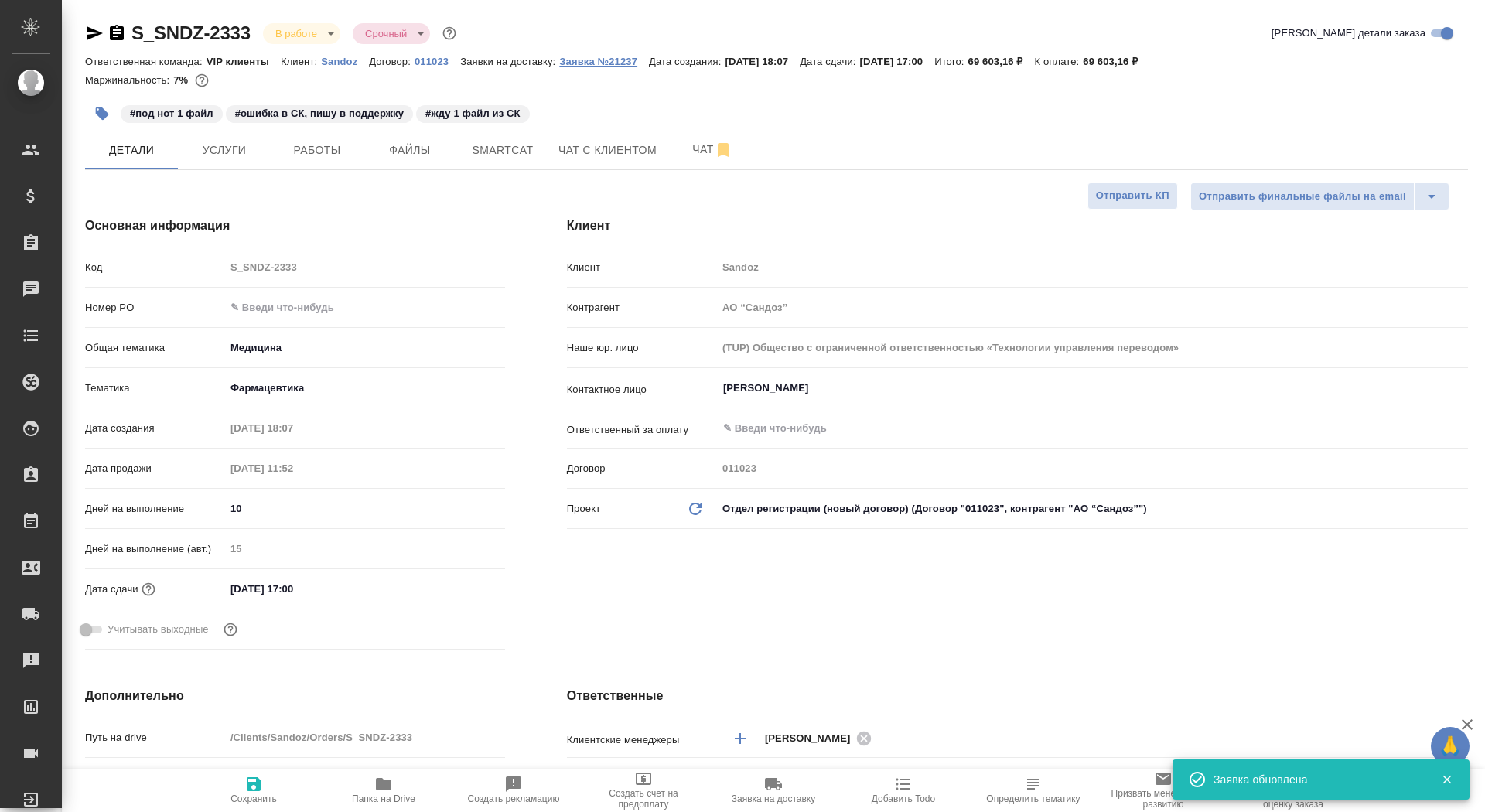
click at [598, 63] on p "Заявка №21237" at bounding box center [604, 61] width 90 height 12
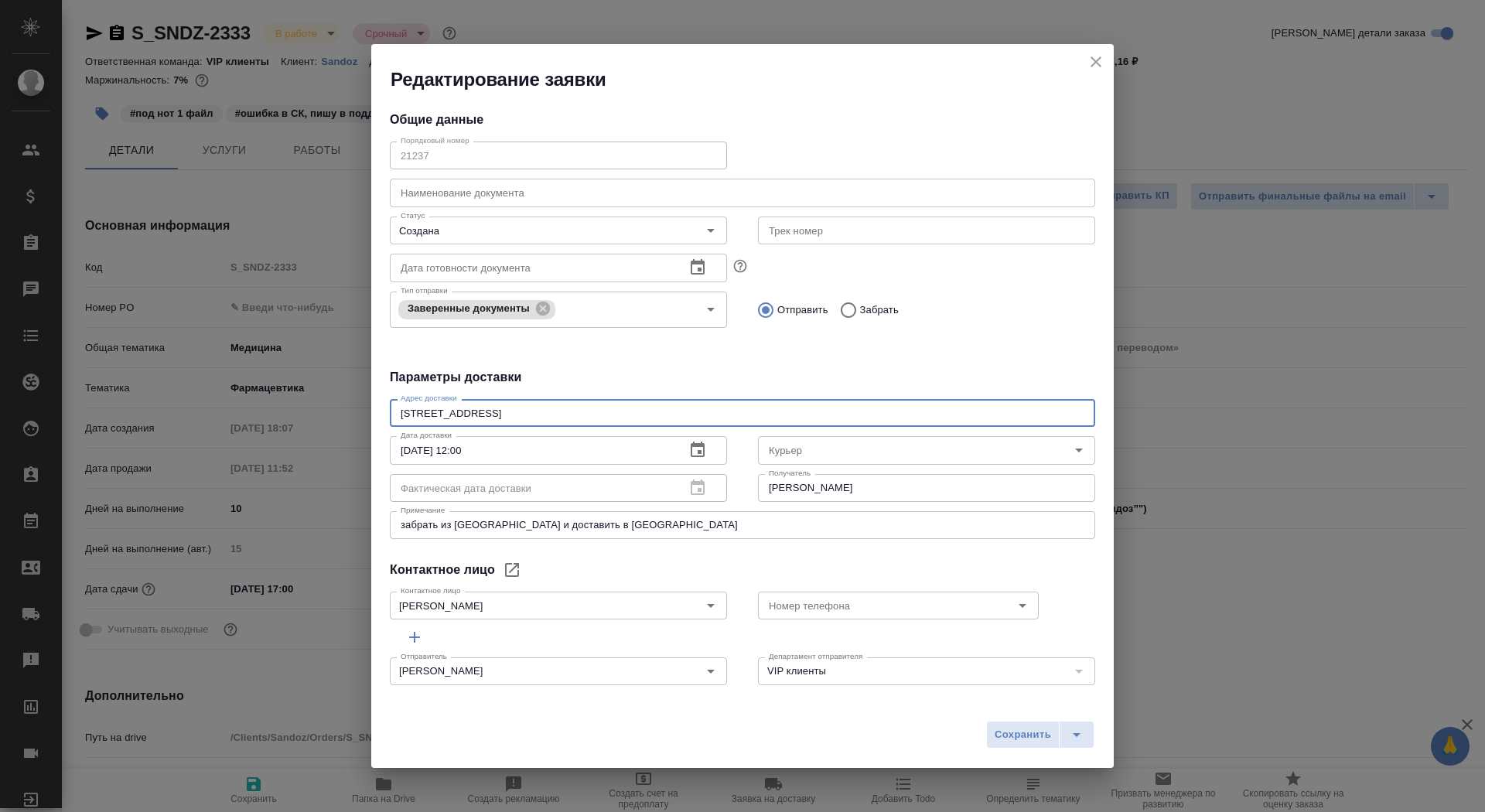
drag, startPoint x: 648, startPoint y: 414, endPoint x: 283, endPoint y: 415, distance: 365.0
click at [283, 415] on div "Редактирование заявки Общие данные Порядковый номер 21237 Порядковый номер Наим…" at bounding box center [742, 406] width 1485 height 812
paste textarea "Адрес доставки Ленинградский проспект 70, почтовая комната, БЦ «Алкон II» на 1-…"
drag, startPoint x: 481, startPoint y: 412, endPoint x: 268, endPoint y: 399, distance: 213.4
click at [268, 399] on div "Редактирование заявки Общие данные Порядковый номер 21237 Порядковый номер Наим…" at bounding box center [742, 406] width 1485 height 812
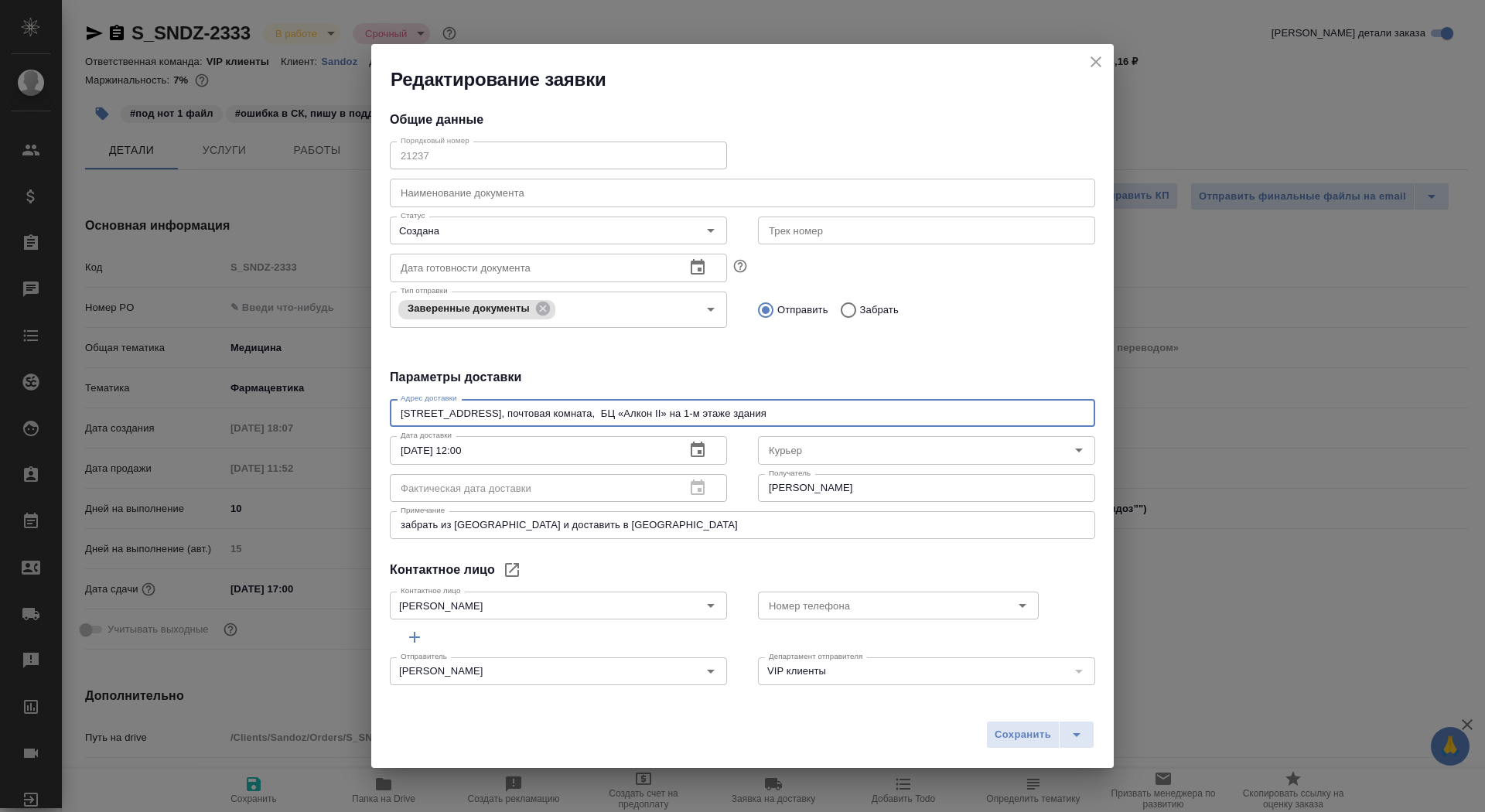
type textarea "Ленинградский проспект 70, почтовая комната, БЦ «Алкон II» на 1-м этаже здания"
click at [1358, 734] on div "Редактирование заявки Общие данные Порядковый номер 21237 Порядковый номер Наим…" at bounding box center [742, 406] width 1485 height 812
click at [1016, 728] on span "Сохранить" at bounding box center [1023, 734] width 57 height 18
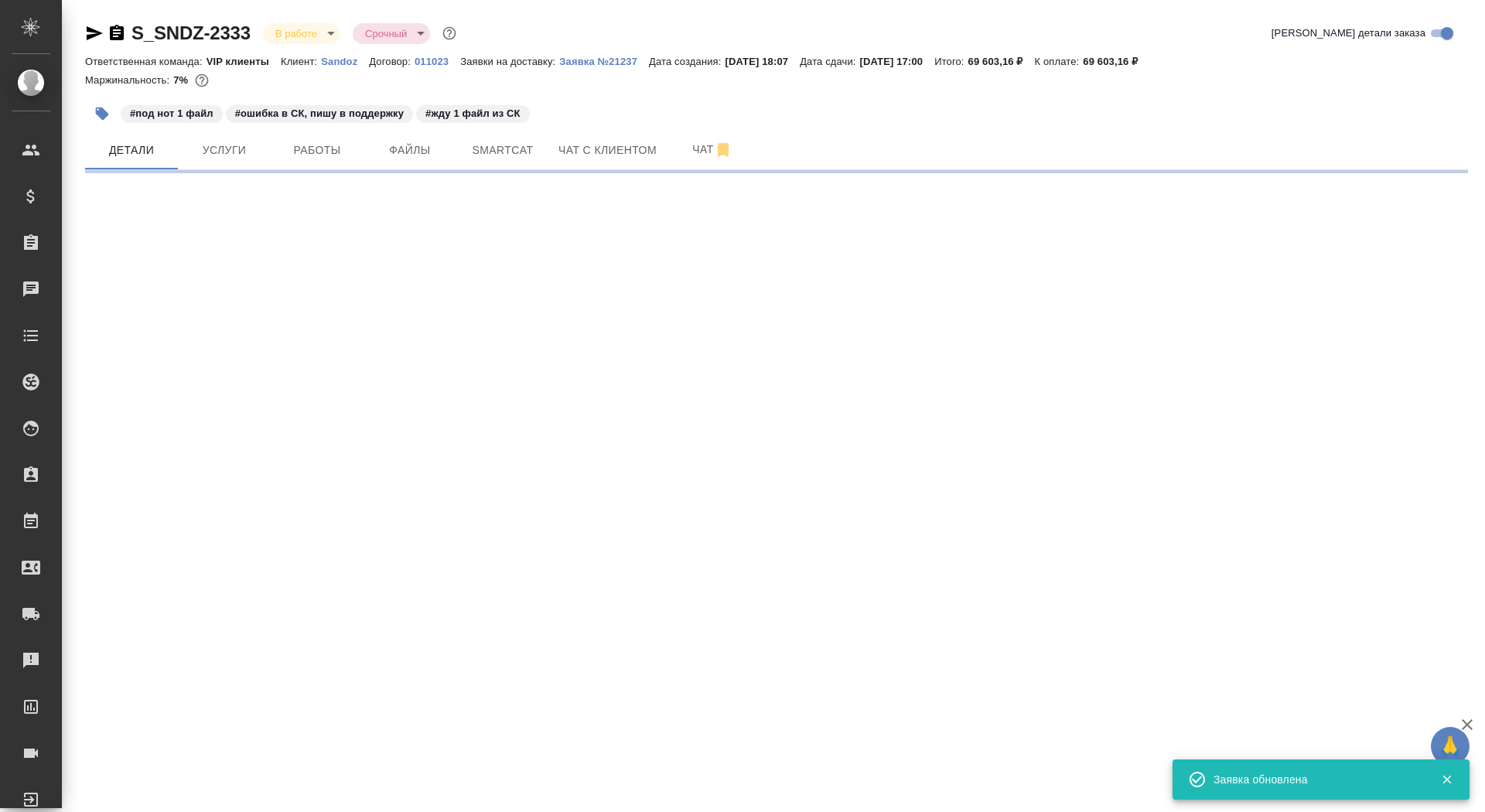
select select "RU"
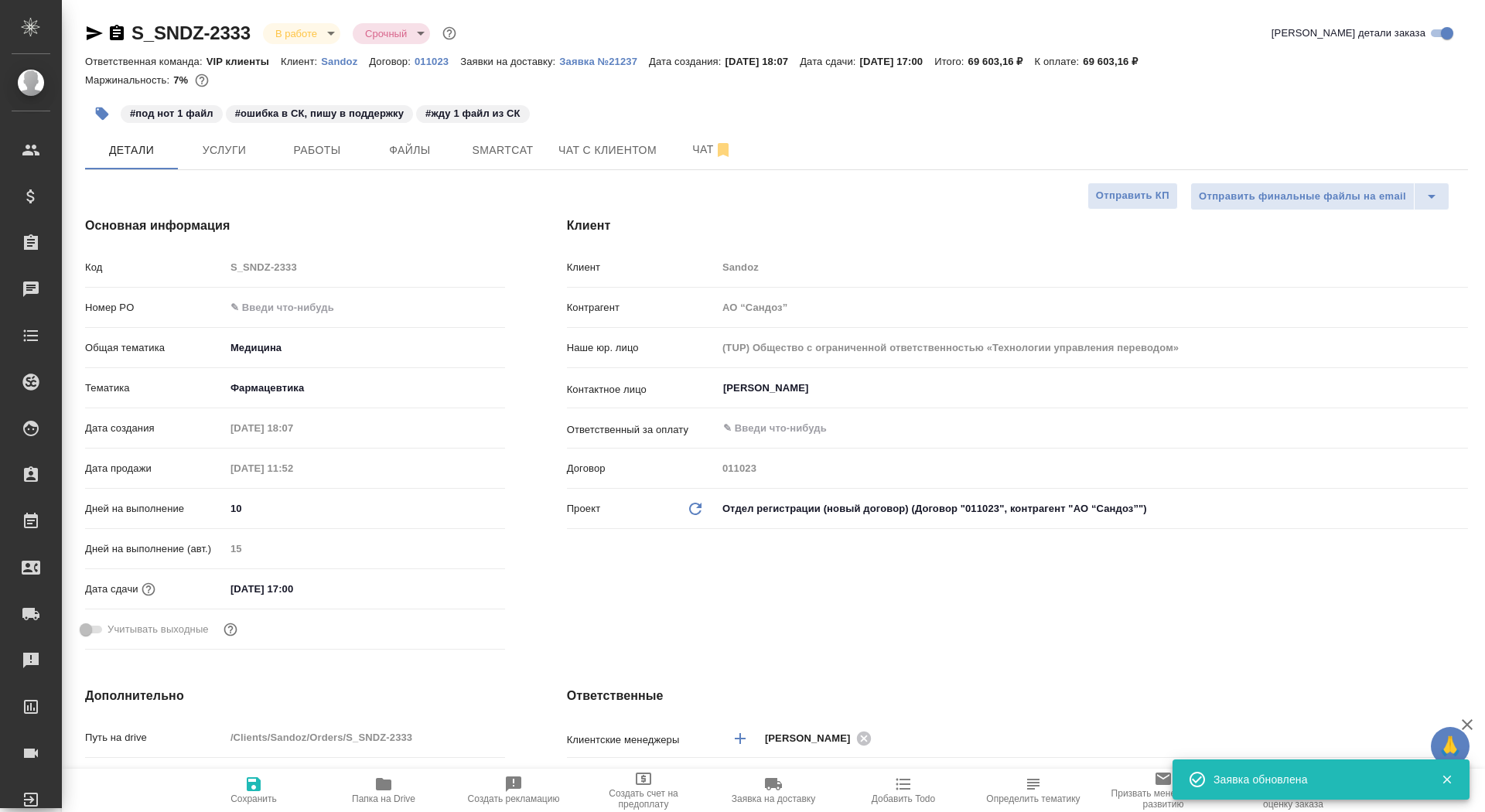
type textarea "x"
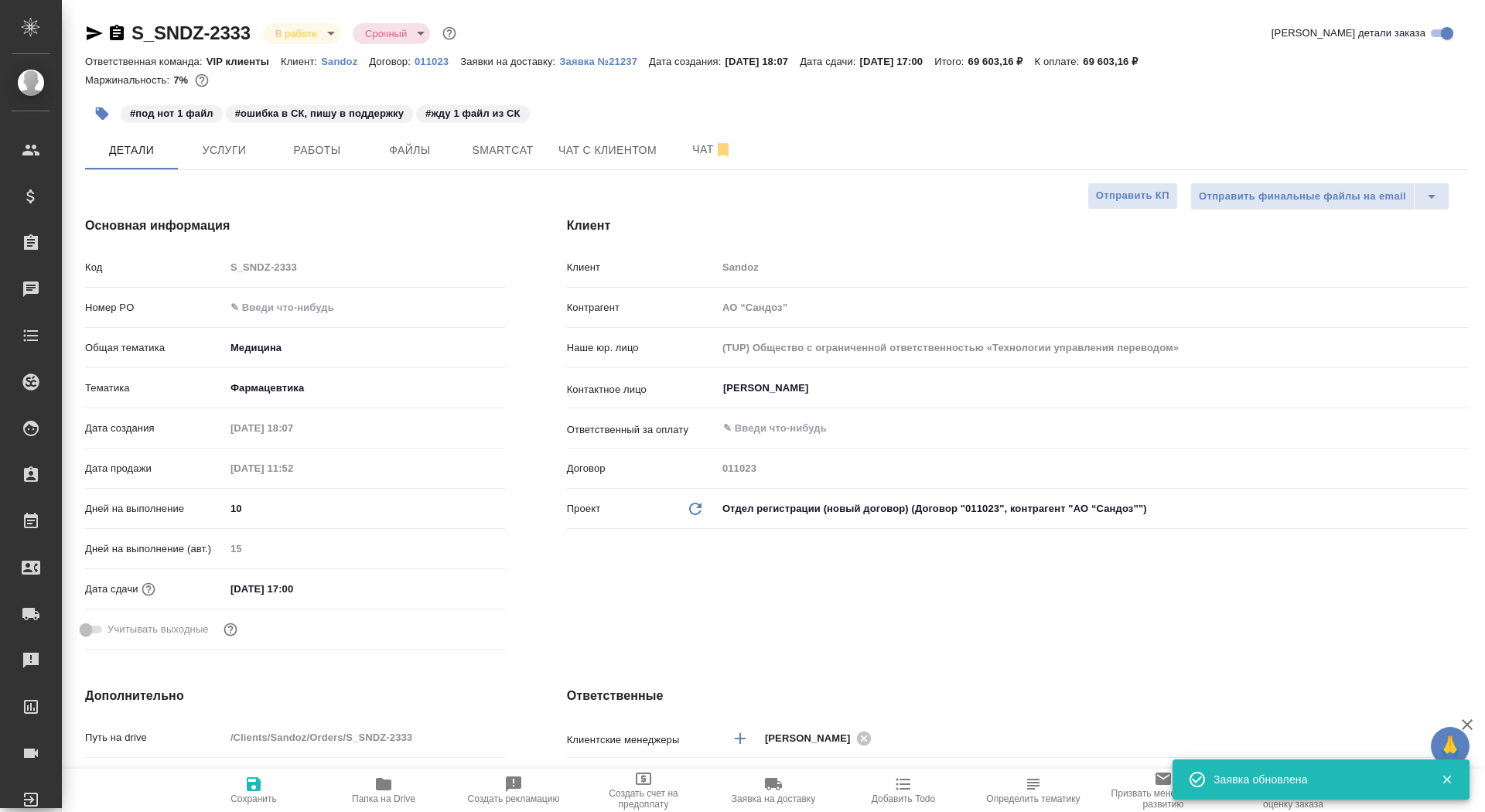
type textarea "x"
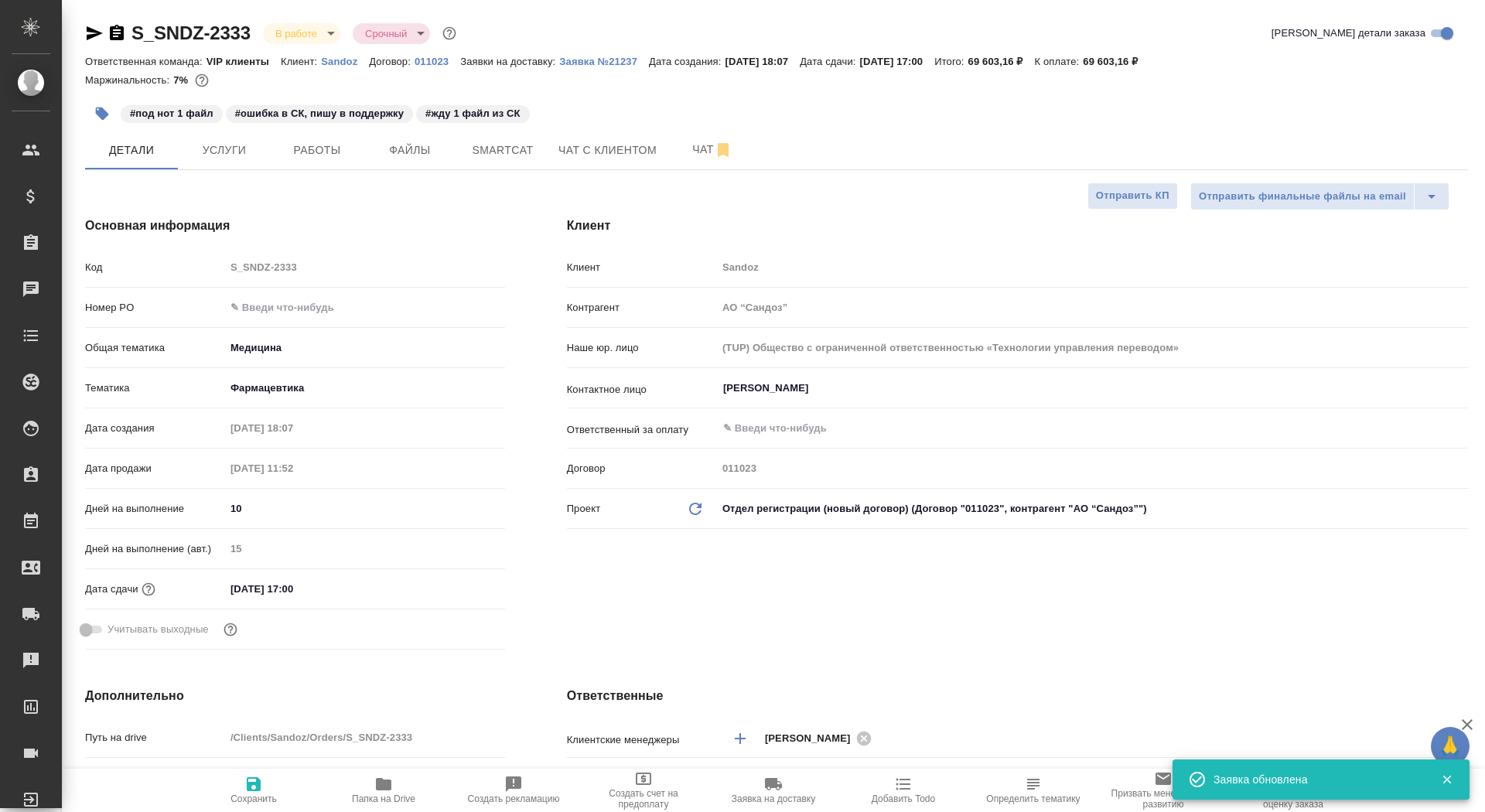
type textarea "x"
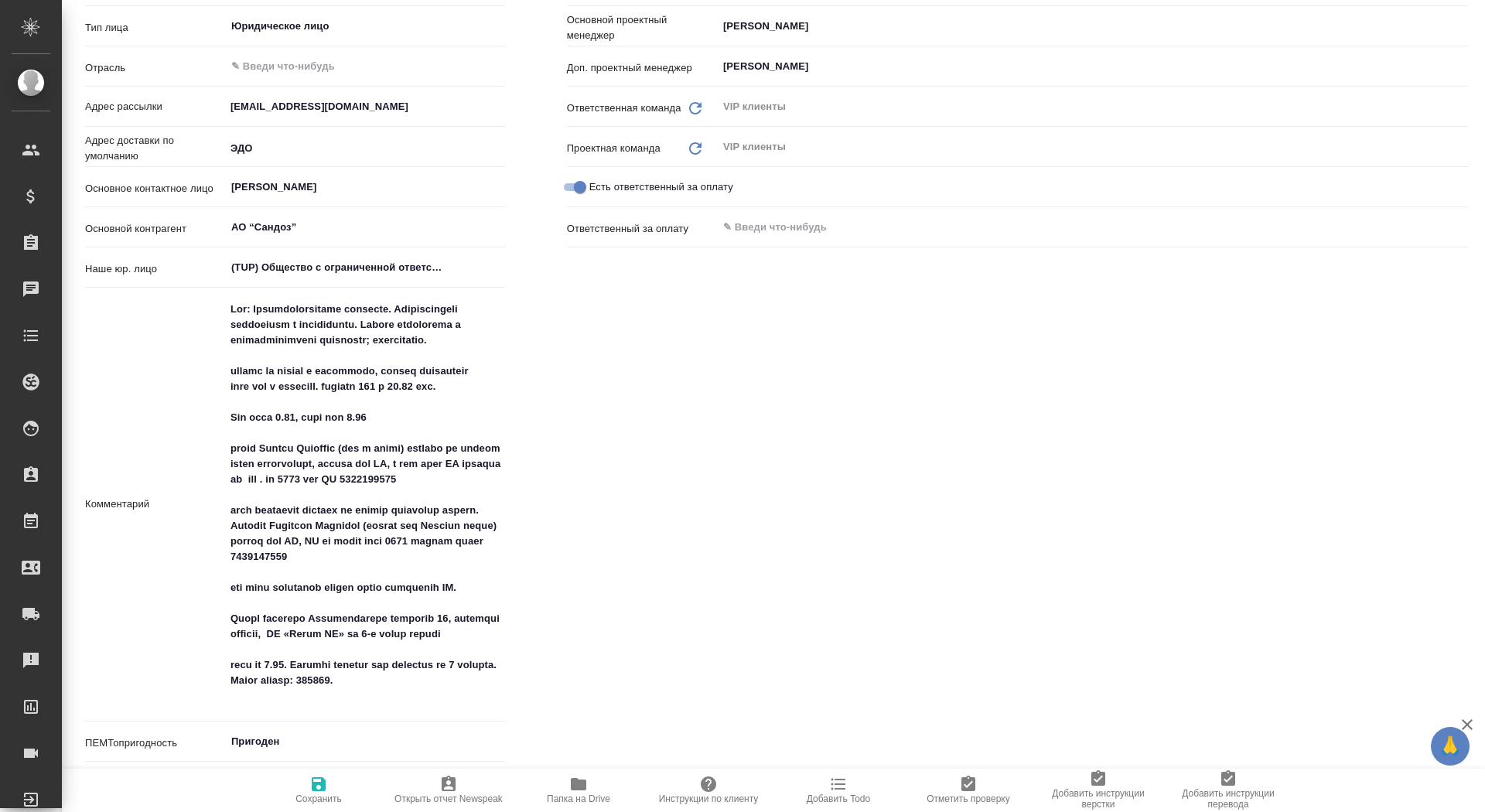
scroll to position [557, 0]
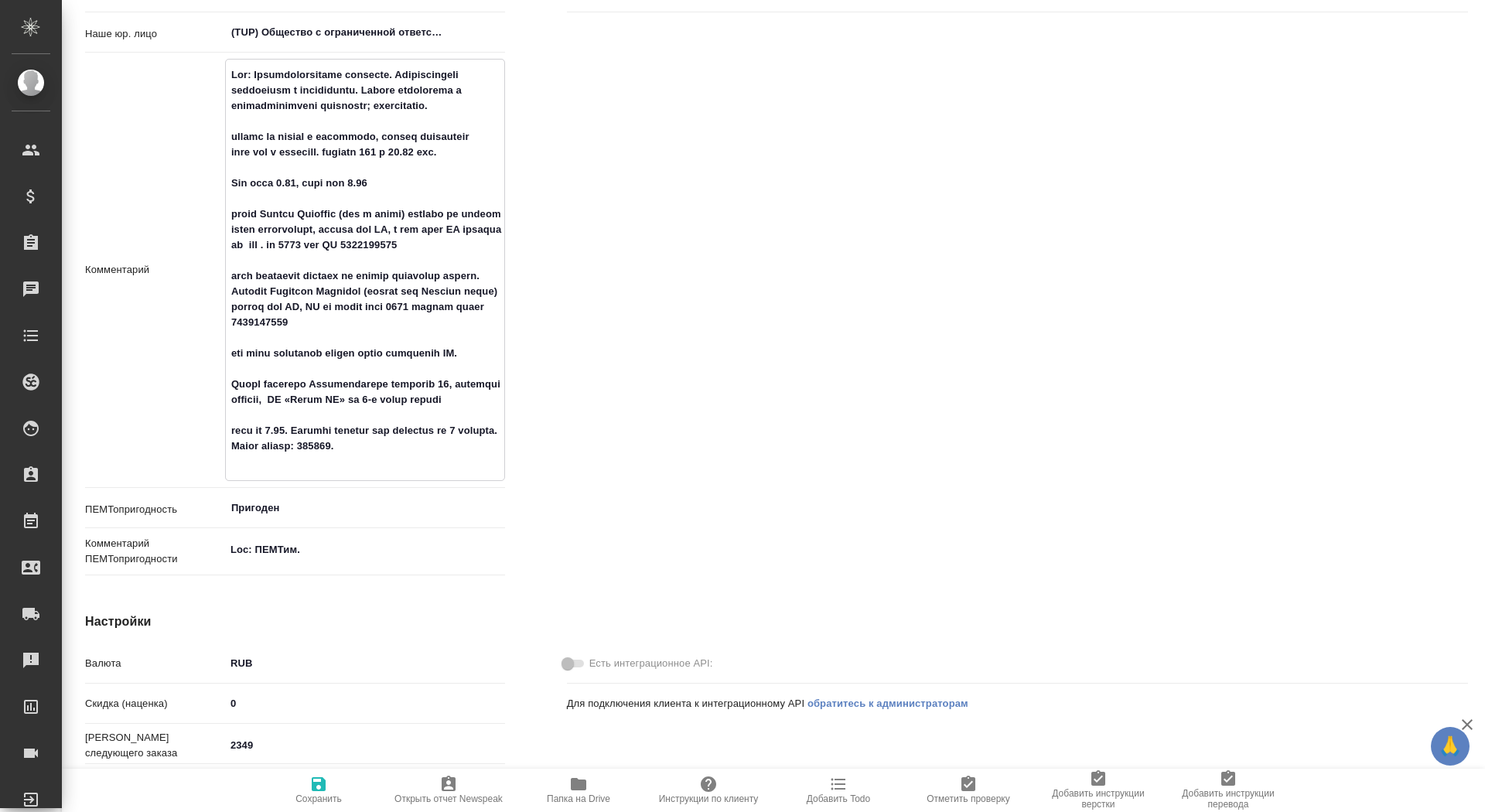
drag, startPoint x: 233, startPoint y: 381, endPoint x: 269, endPoint y: 419, distance: 52.3
click at [269, 418] on textarea at bounding box center [365, 269] width 279 height 413
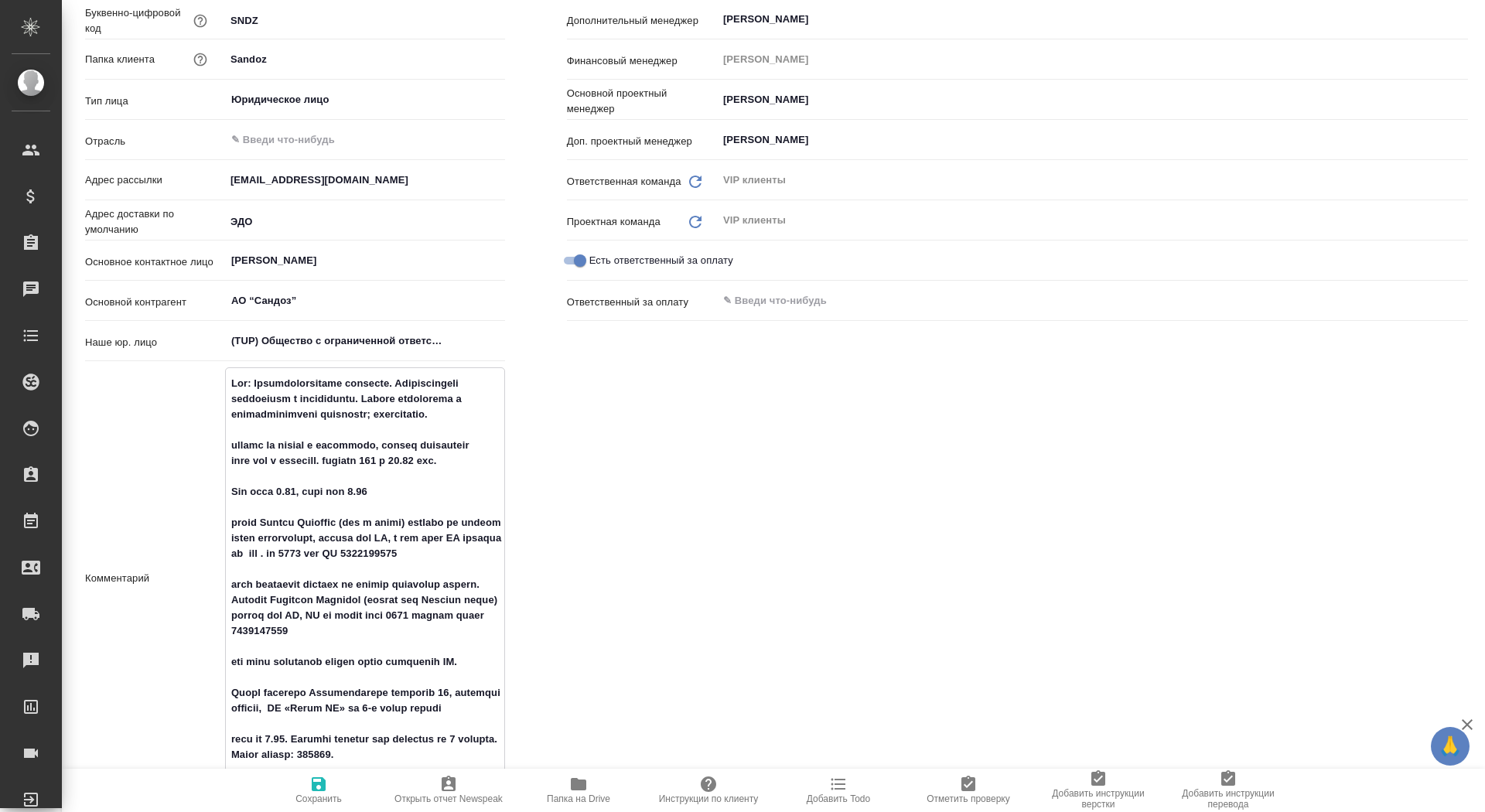
scroll to position [0, 0]
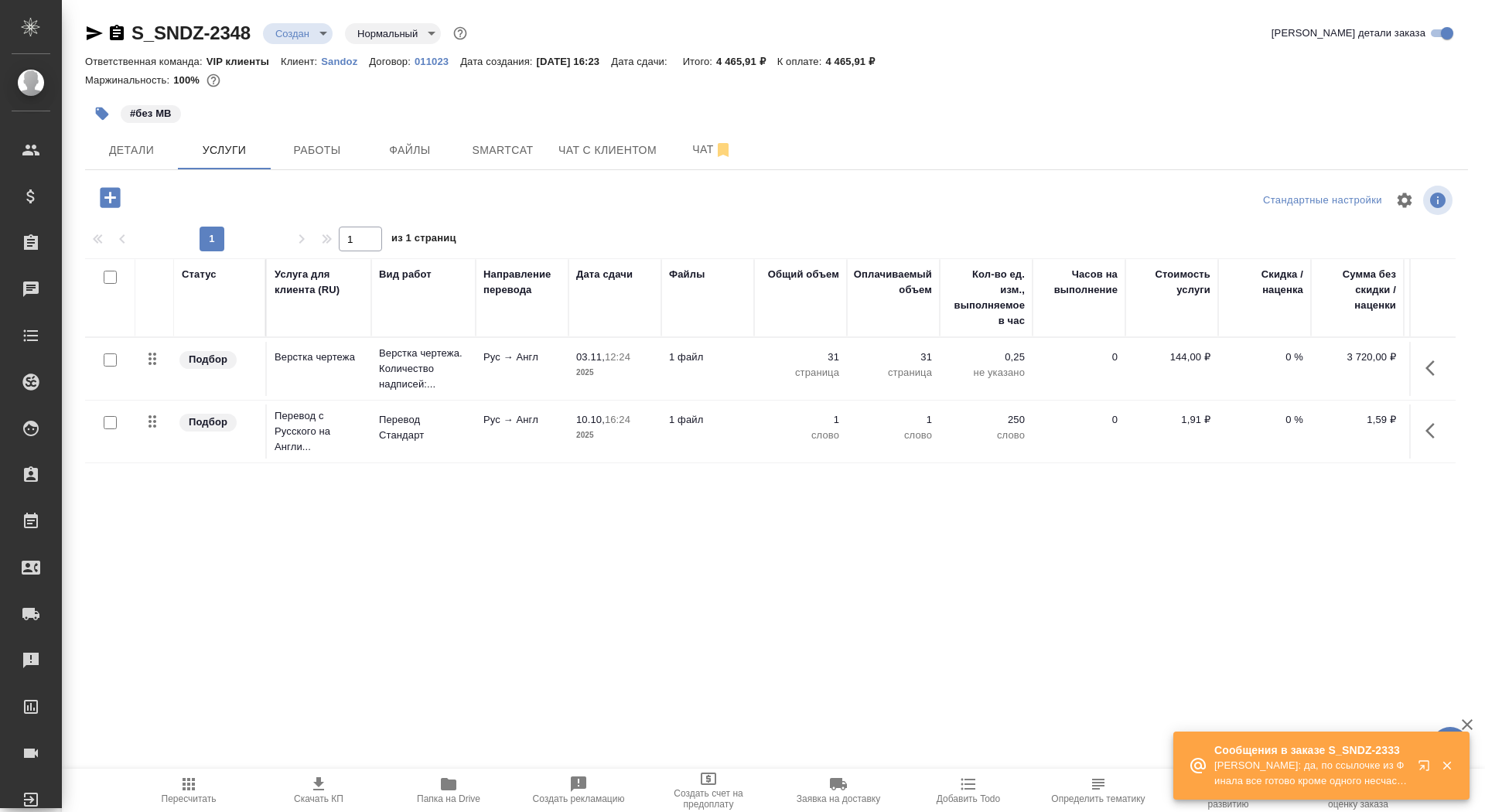
click at [504, 425] on p "Рус → Англ" at bounding box center [522, 419] width 77 height 16
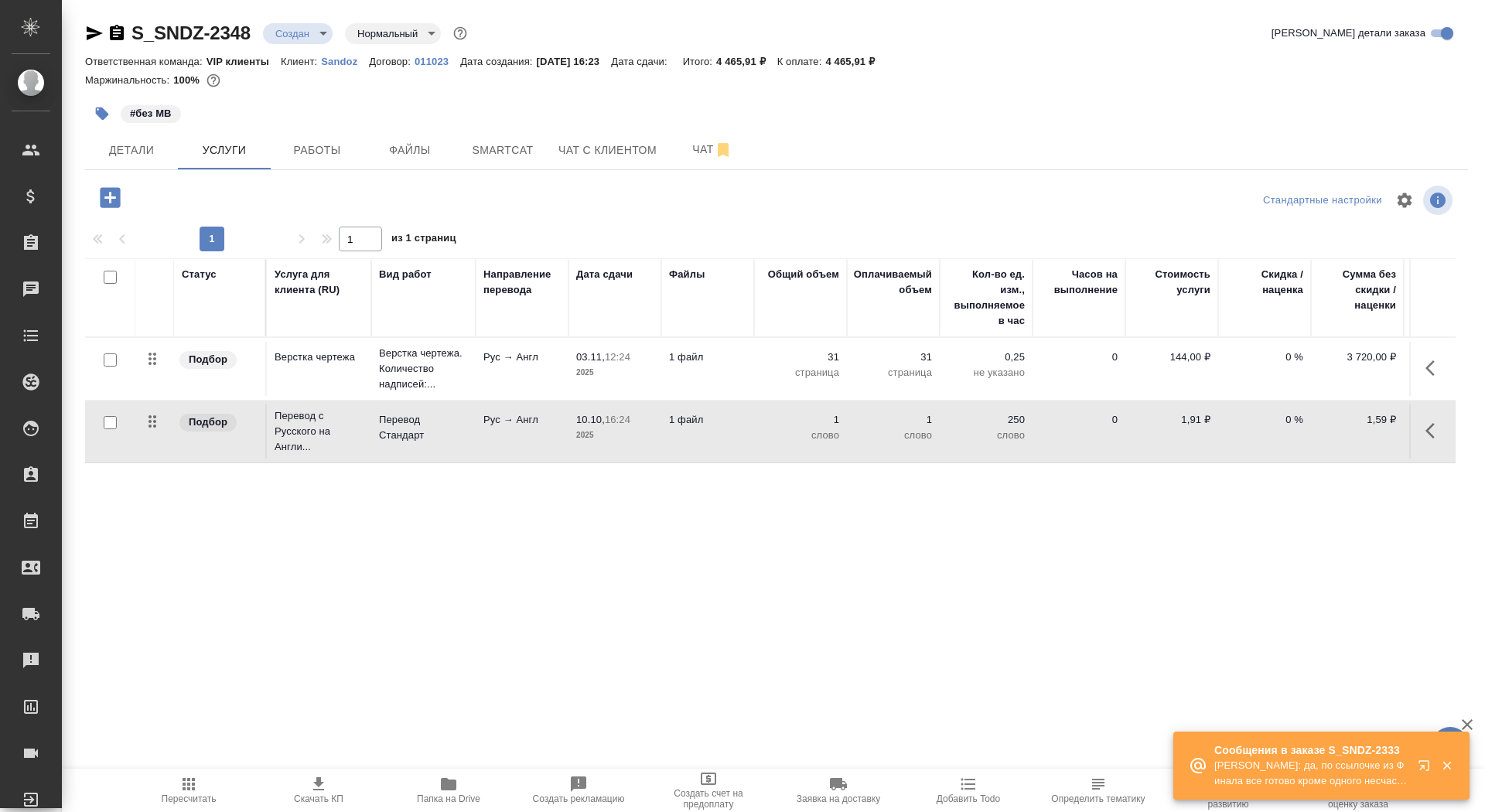
click at [504, 425] on p "Рус → Англ" at bounding box center [522, 419] width 77 height 16
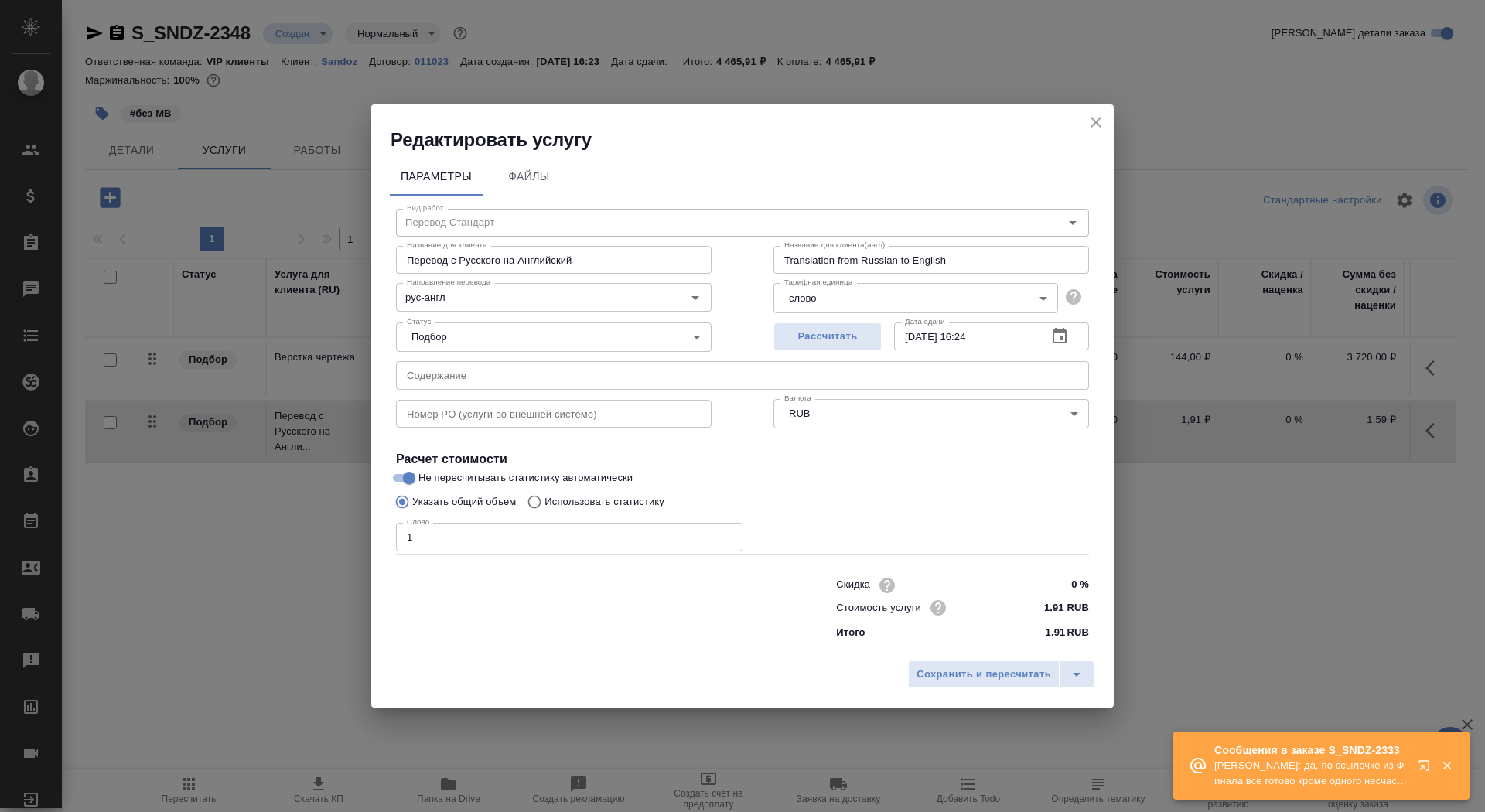
click at [617, 497] on p "Использовать статистику" at bounding box center [604, 501] width 120 height 16
click at [545, 497] on input "Использовать статистику" at bounding box center [532, 502] width 25 height 30
radio input "true"
radio input "false"
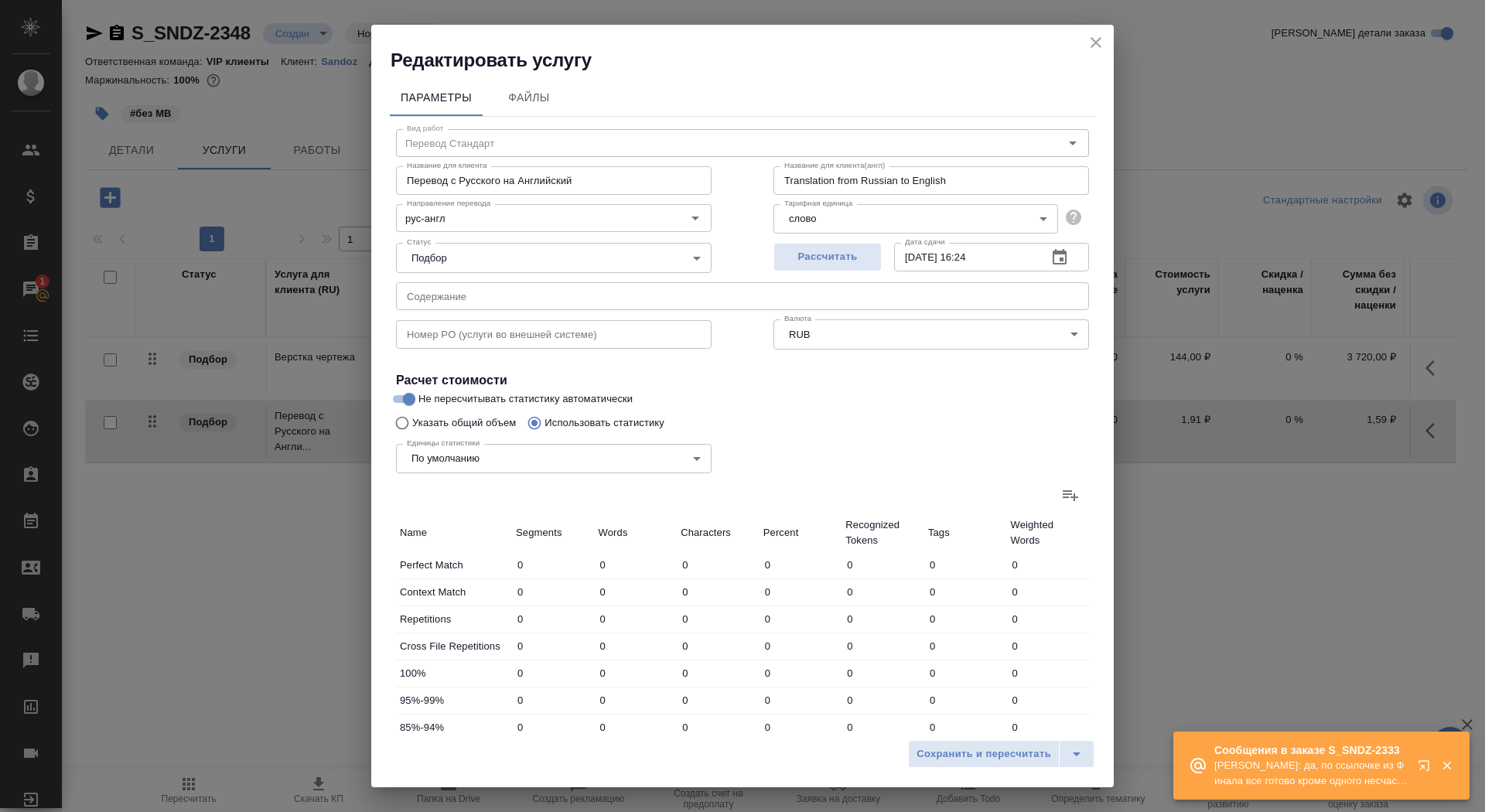
click at [1080, 489] on label at bounding box center [1070, 494] width 37 height 37
click at [0, 0] on input "file" at bounding box center [0, 0] width 0 height 0
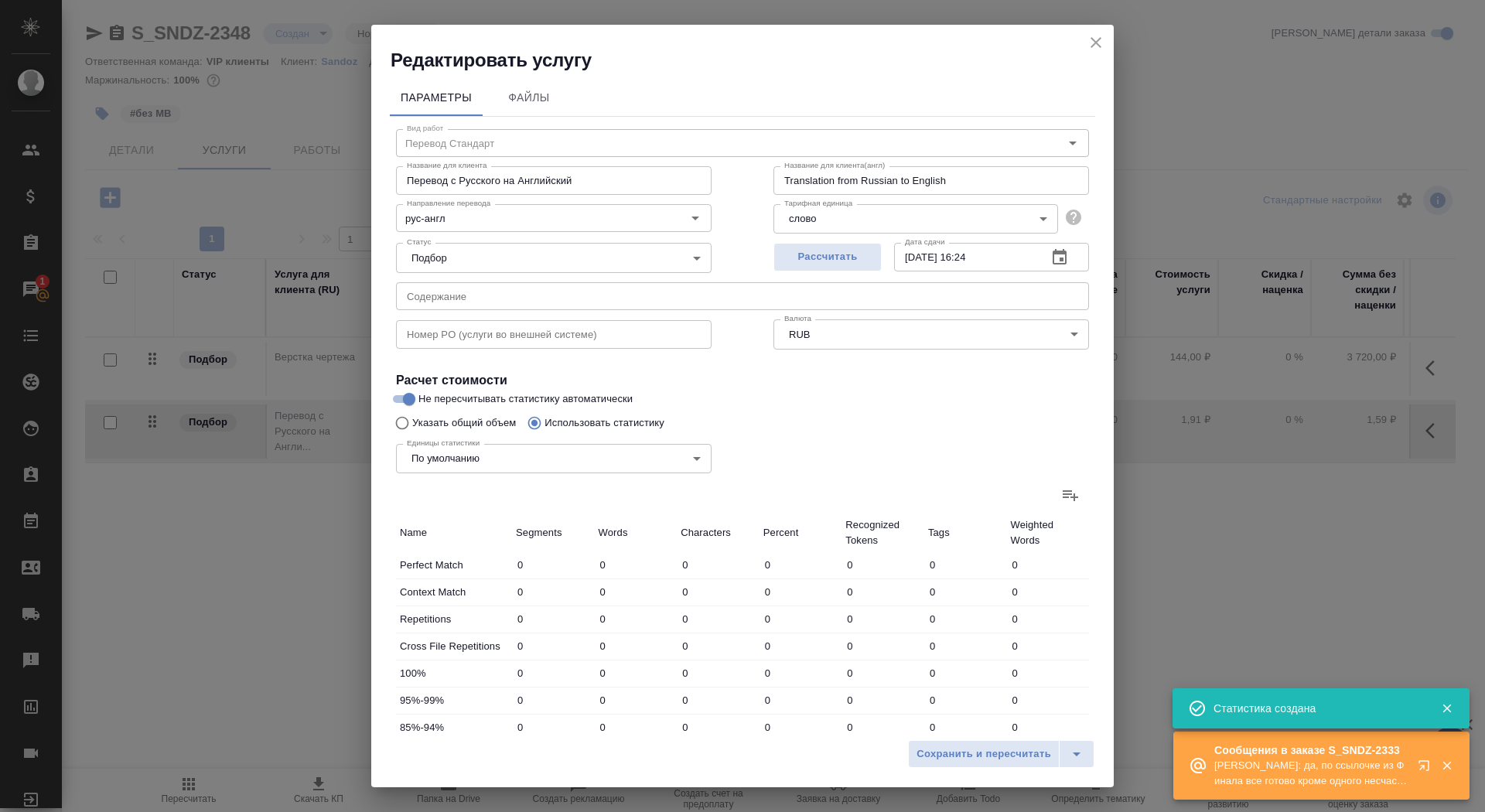
type input "53"
type input "333"
type input "3115"
type input "35"
type input "36"
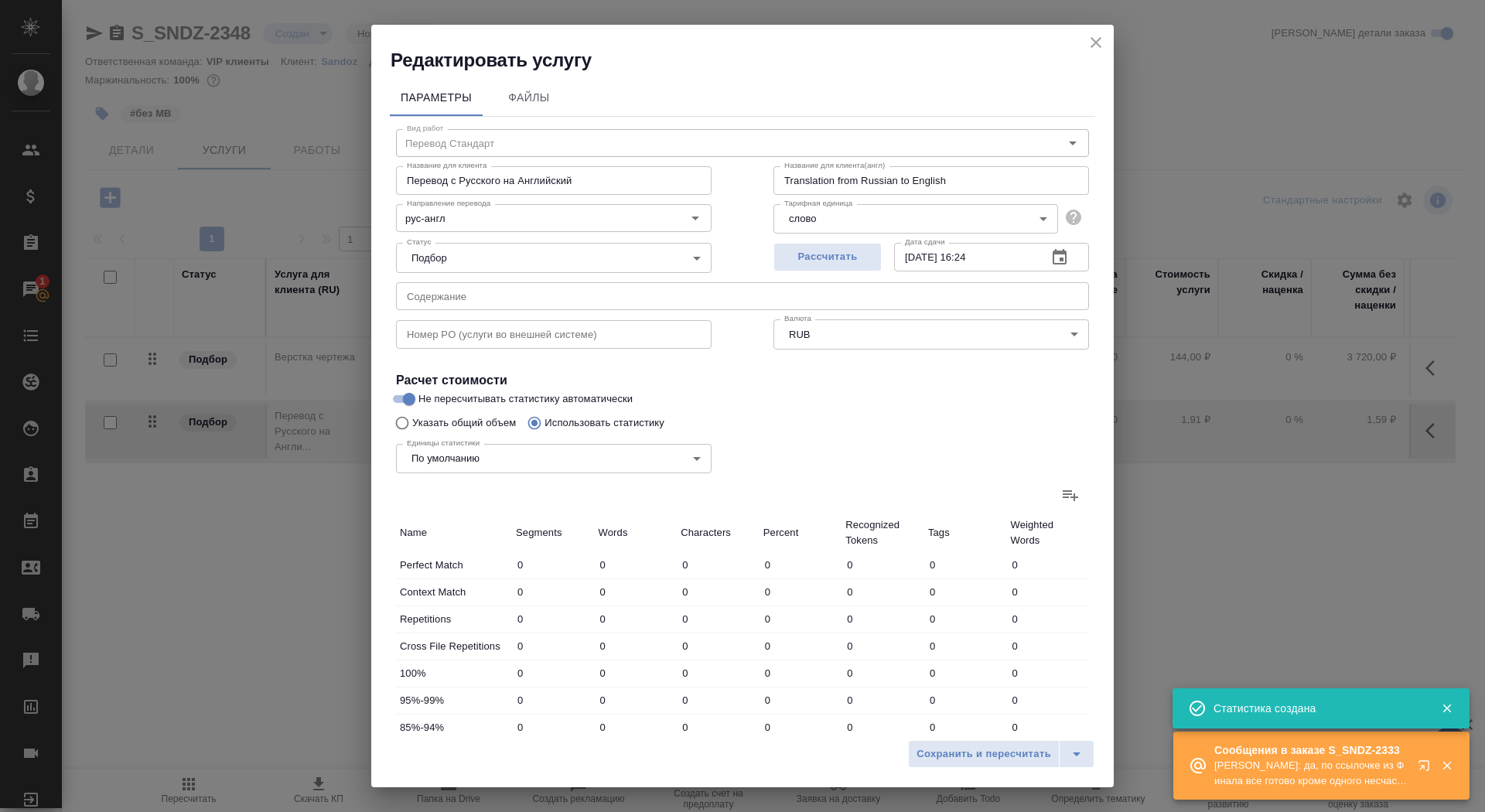
type input "209"
type input "127"
type input "208"
type input "1486"
type input "41"
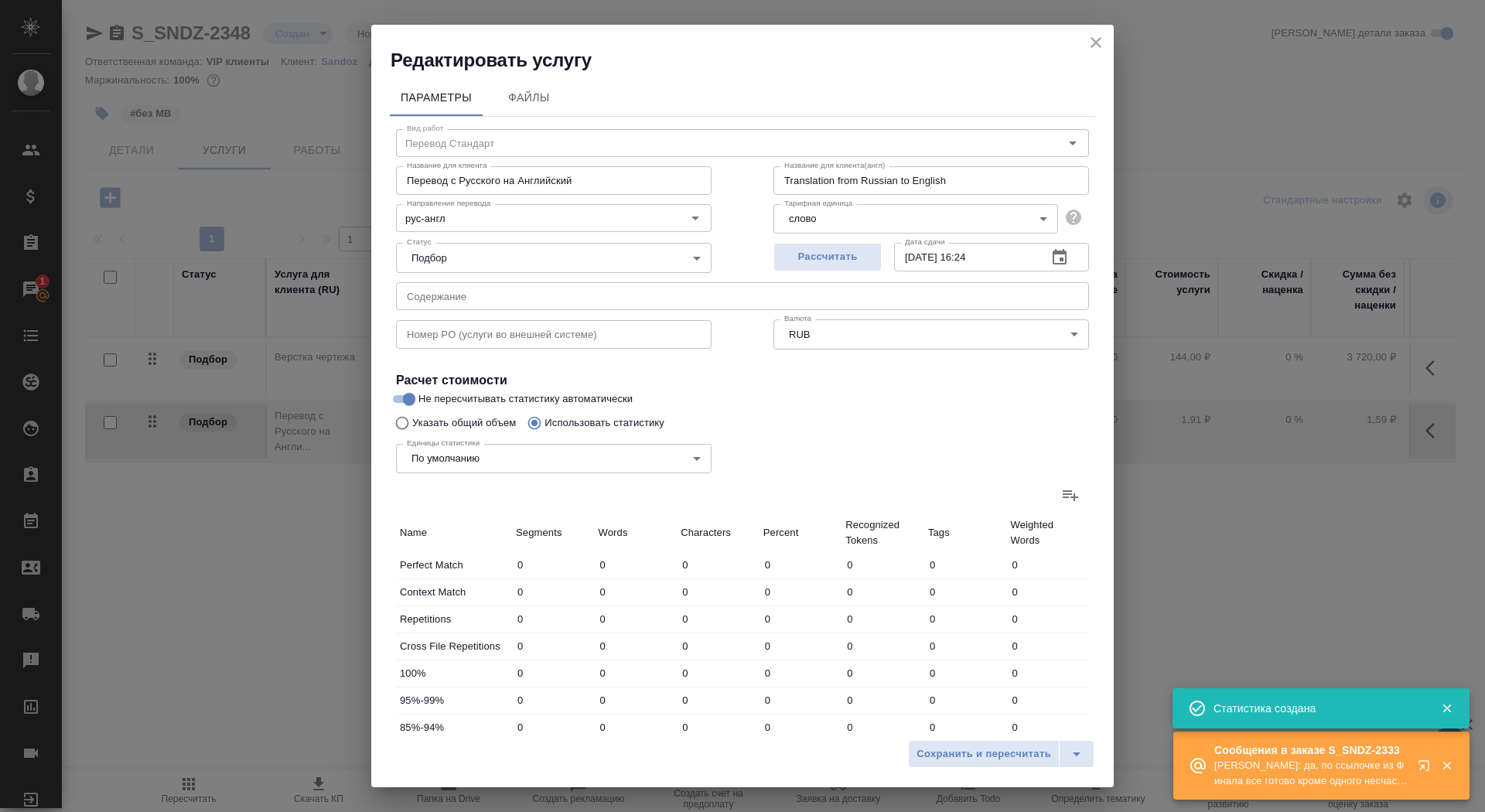
type input "56"
type input "438"
type input "16"
type input "240"
type input "2023"
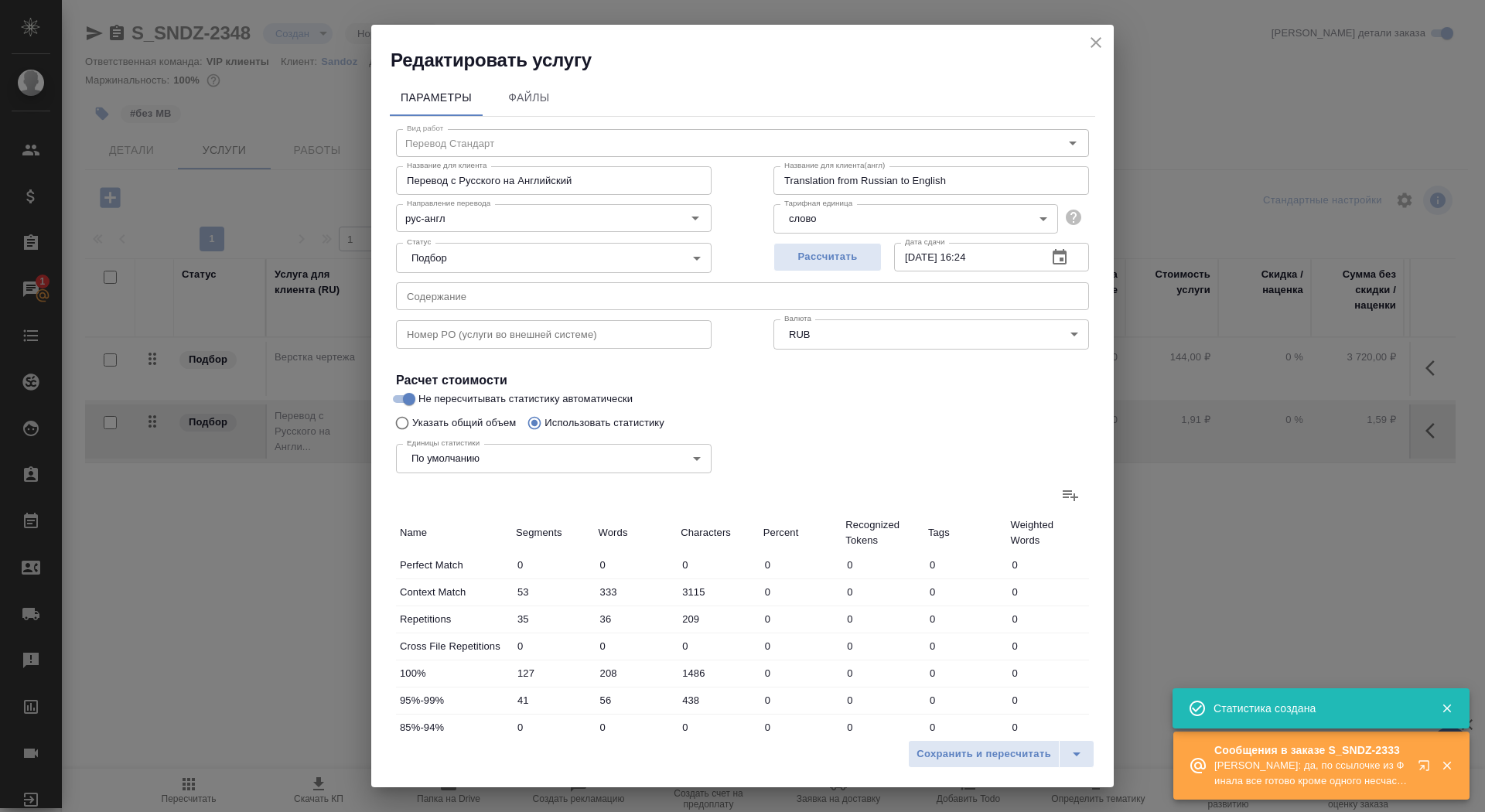
type input "71"
type input "182"
type input "1556"
type input "890"
type input "8704"
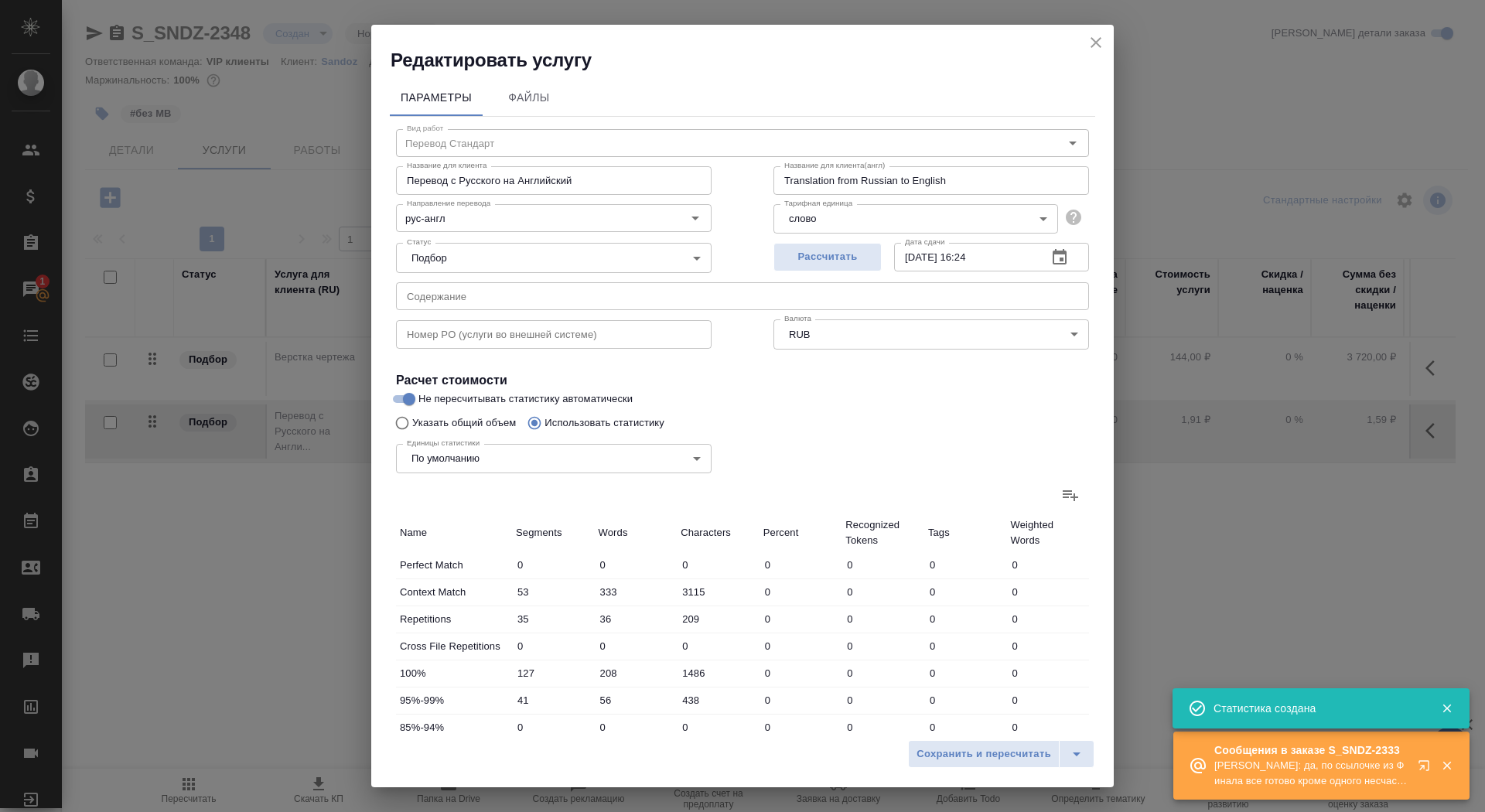
type input "69477"
type input "1198"
type input "9723"
type input "78095"
type input "1233"
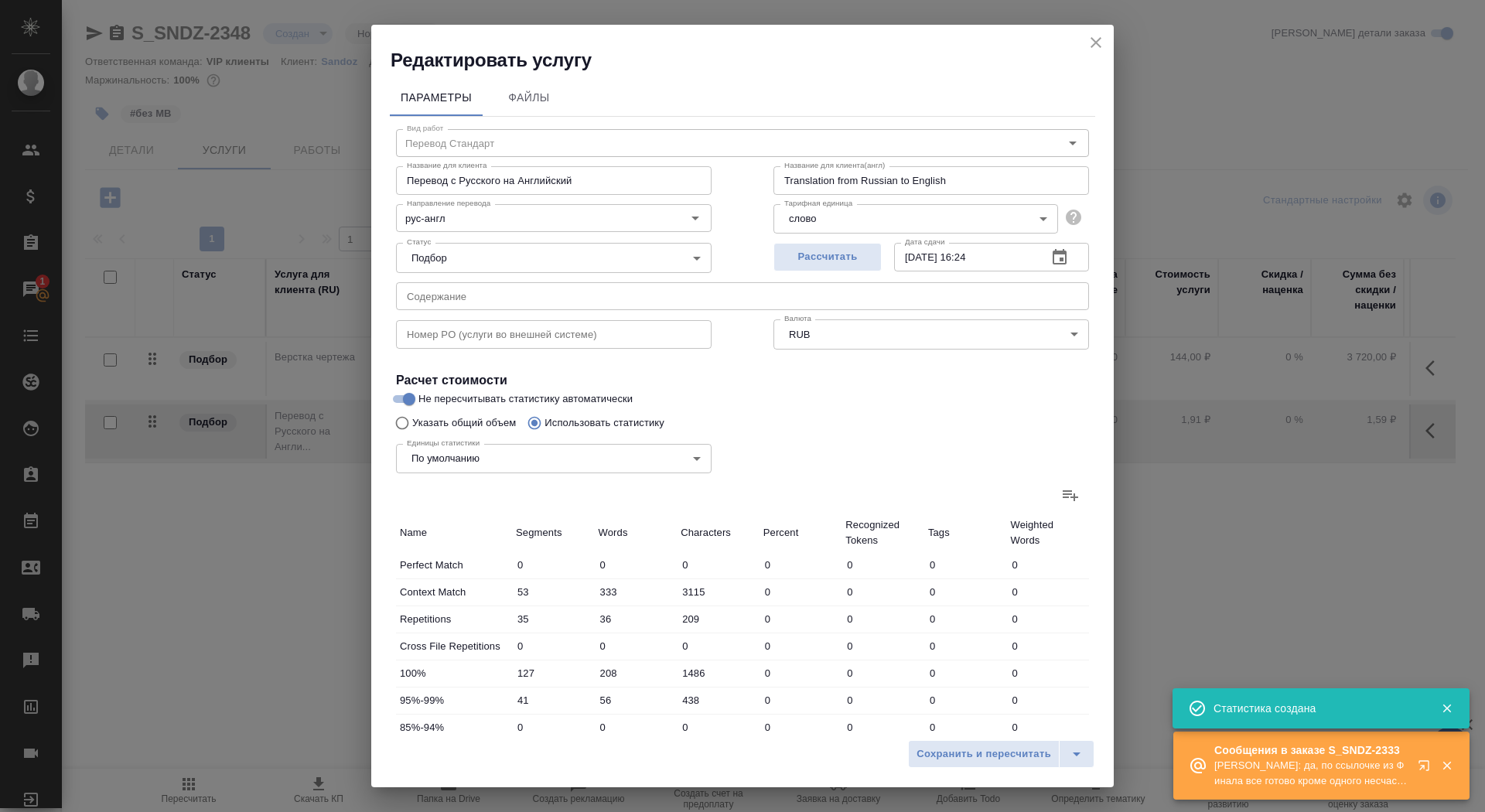
type input "9759"
type input "78304"
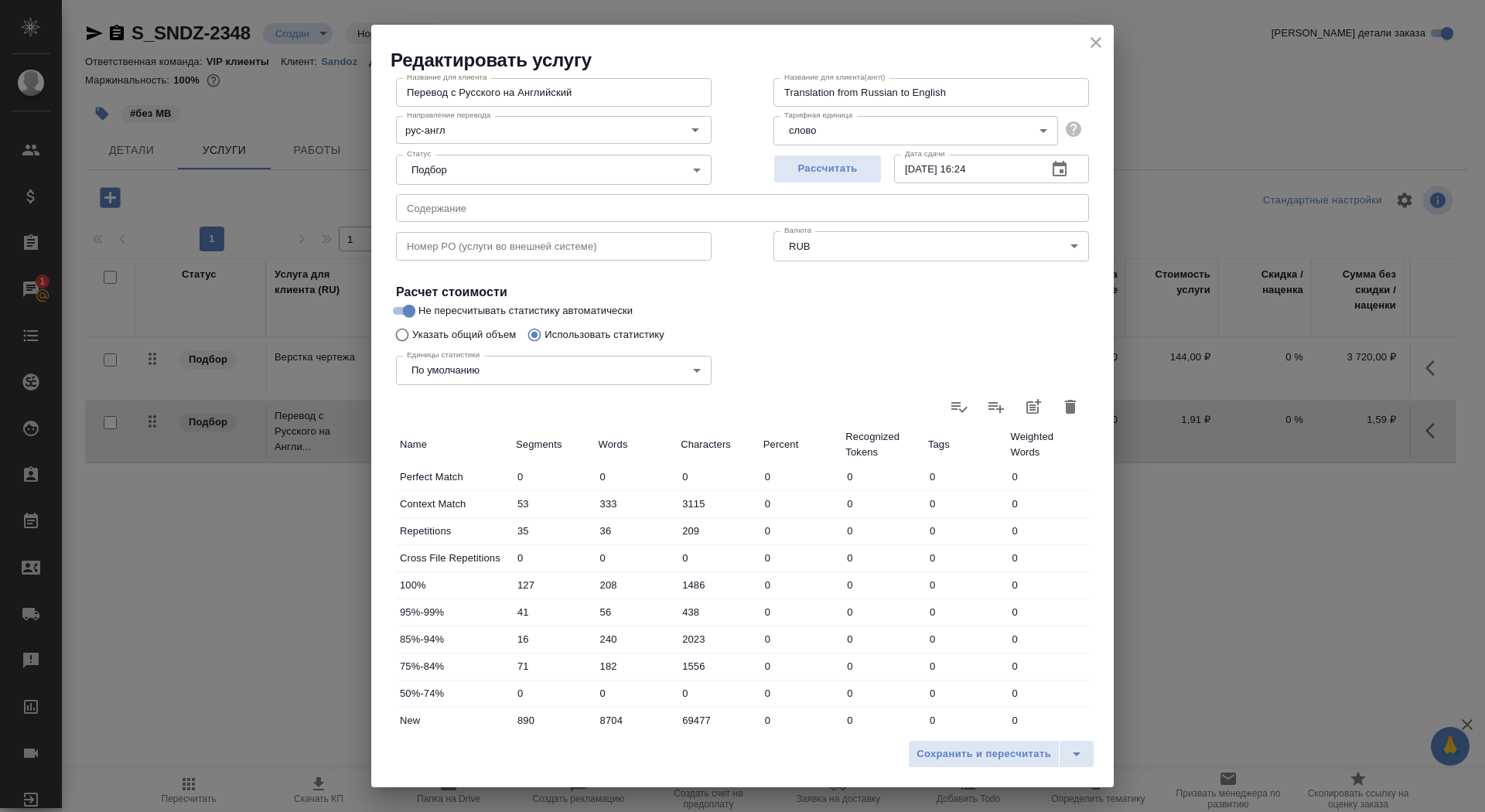
scroll to position [226, 0]
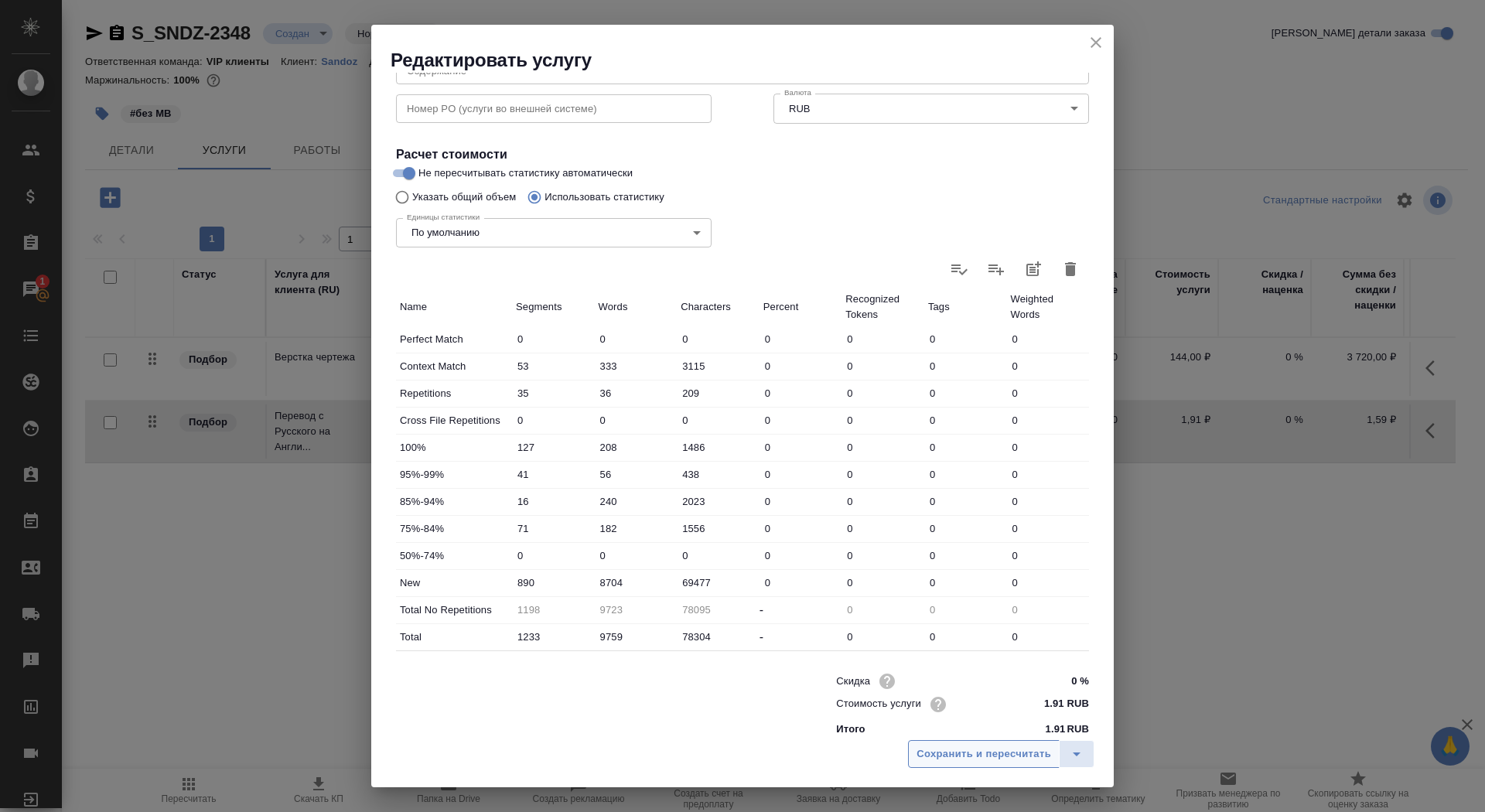
click at [934, 750] on span "Сохранить и пересчитать" at bounding box center [983, 754] width 134 height 18
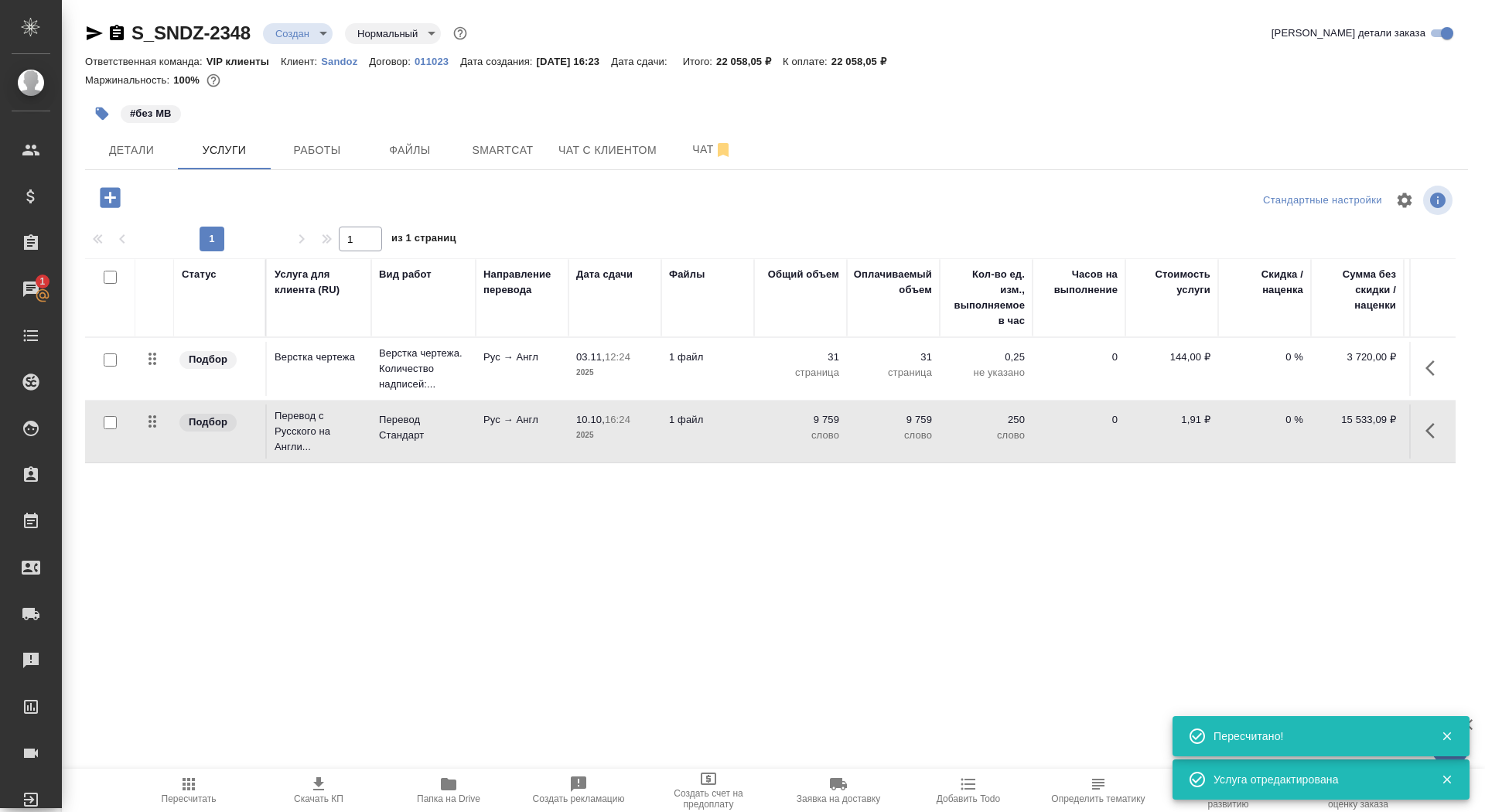
click at [610, 425] on span "10.10, 16:24" at bounding box center [614, 419] width 77 height 16
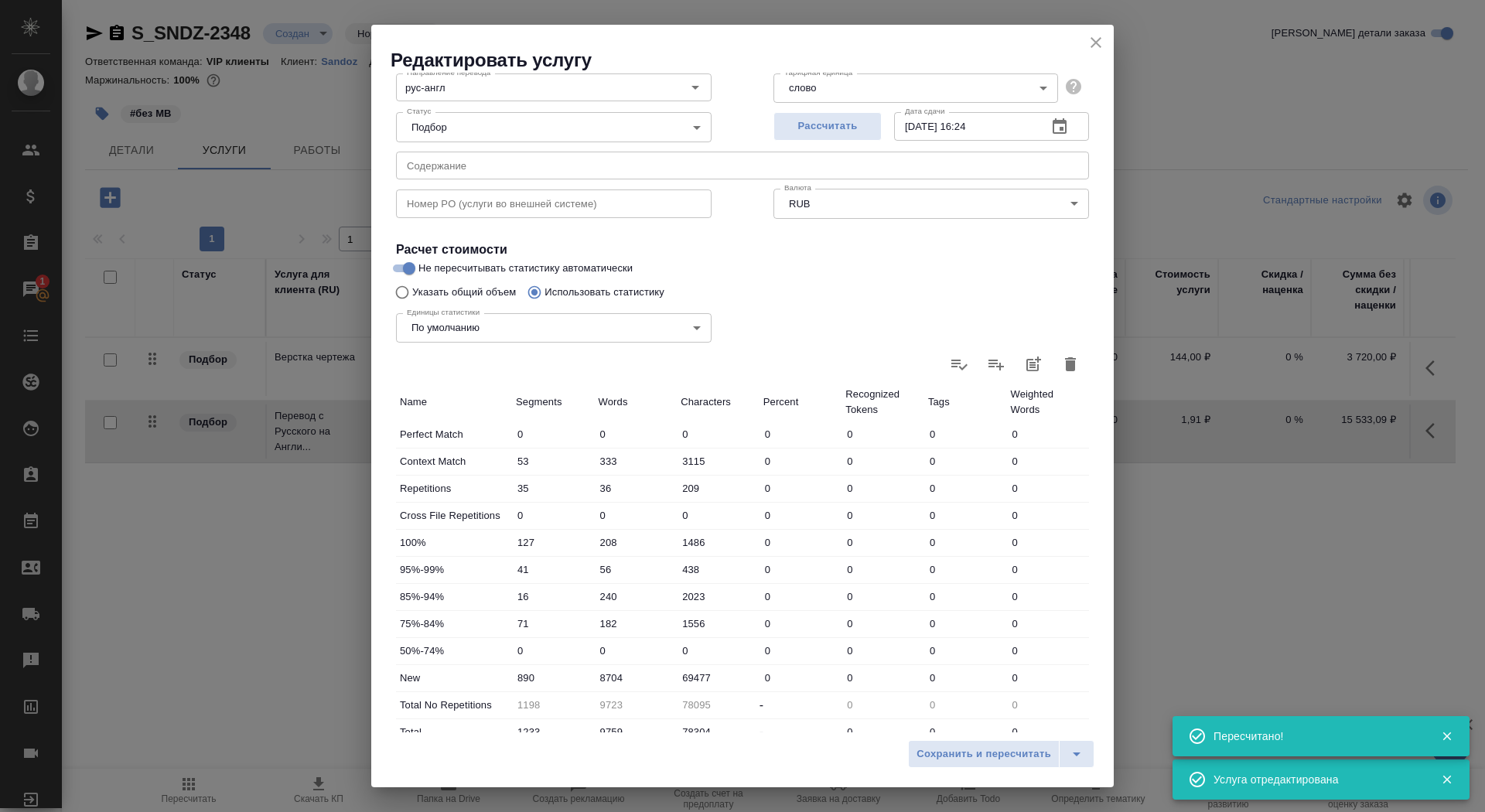
scroll to position [240, 0]
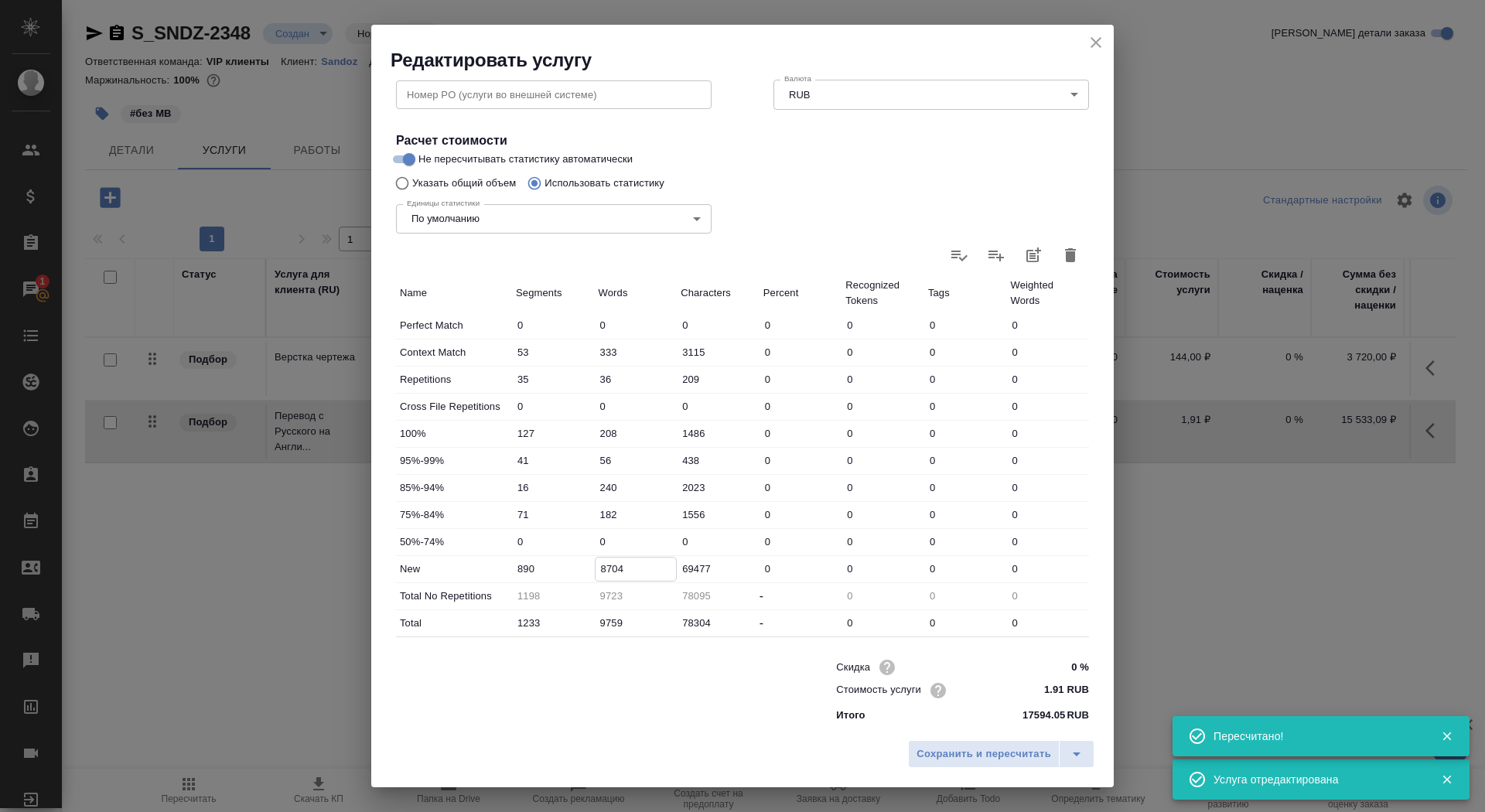
drag, startPoint x: 611, startPoint y: 568, endPoint x: 604, endPoint y: 565, distance: 7.6
click at [604, 565] on input "8704" at bounding box center [636, 568] width 82 height 22
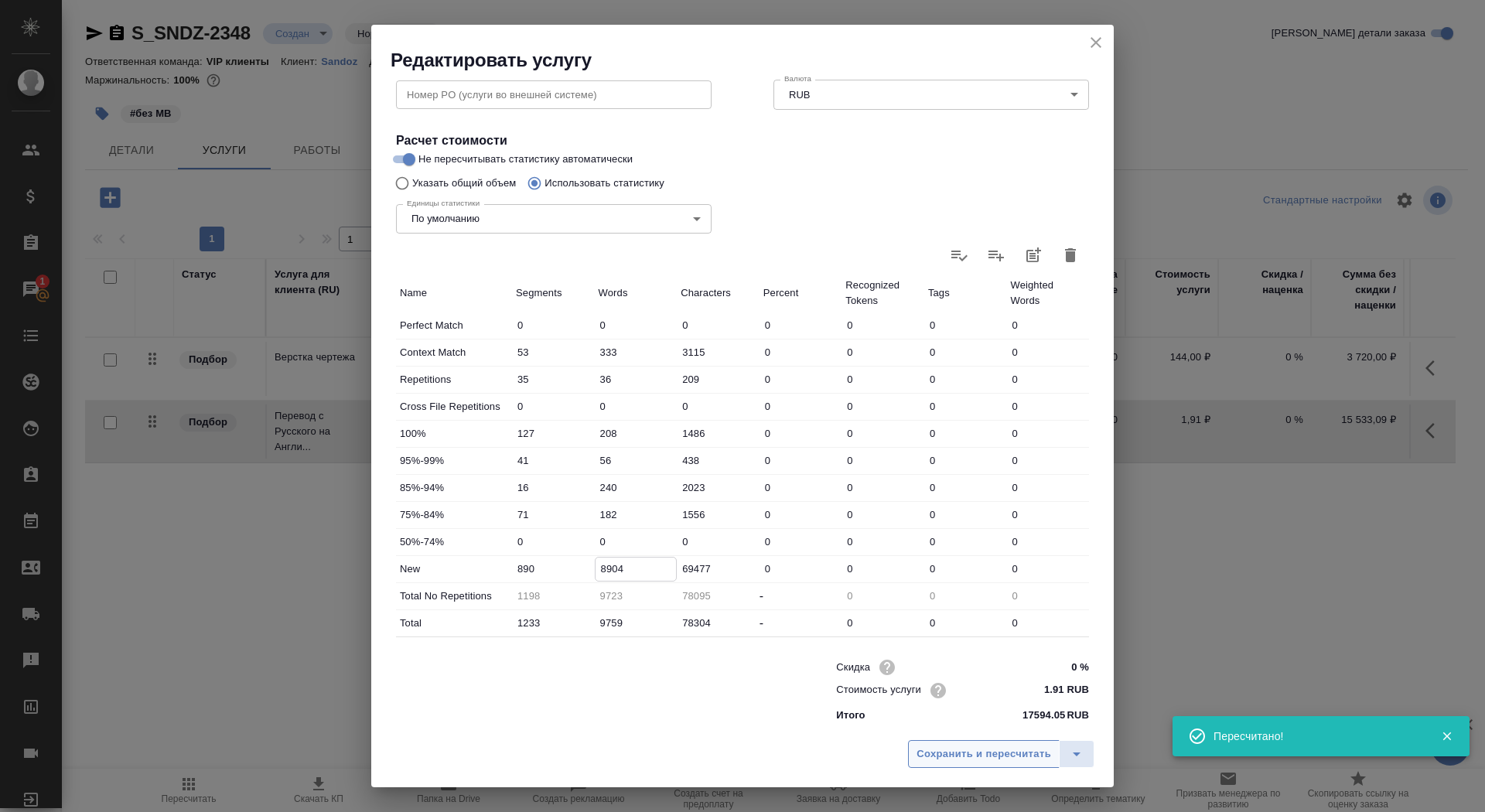
type input "8904"
click at [985, 744] on button "Сохранить и пересчитать" at bounding box center [984, 754] width 152 height 28
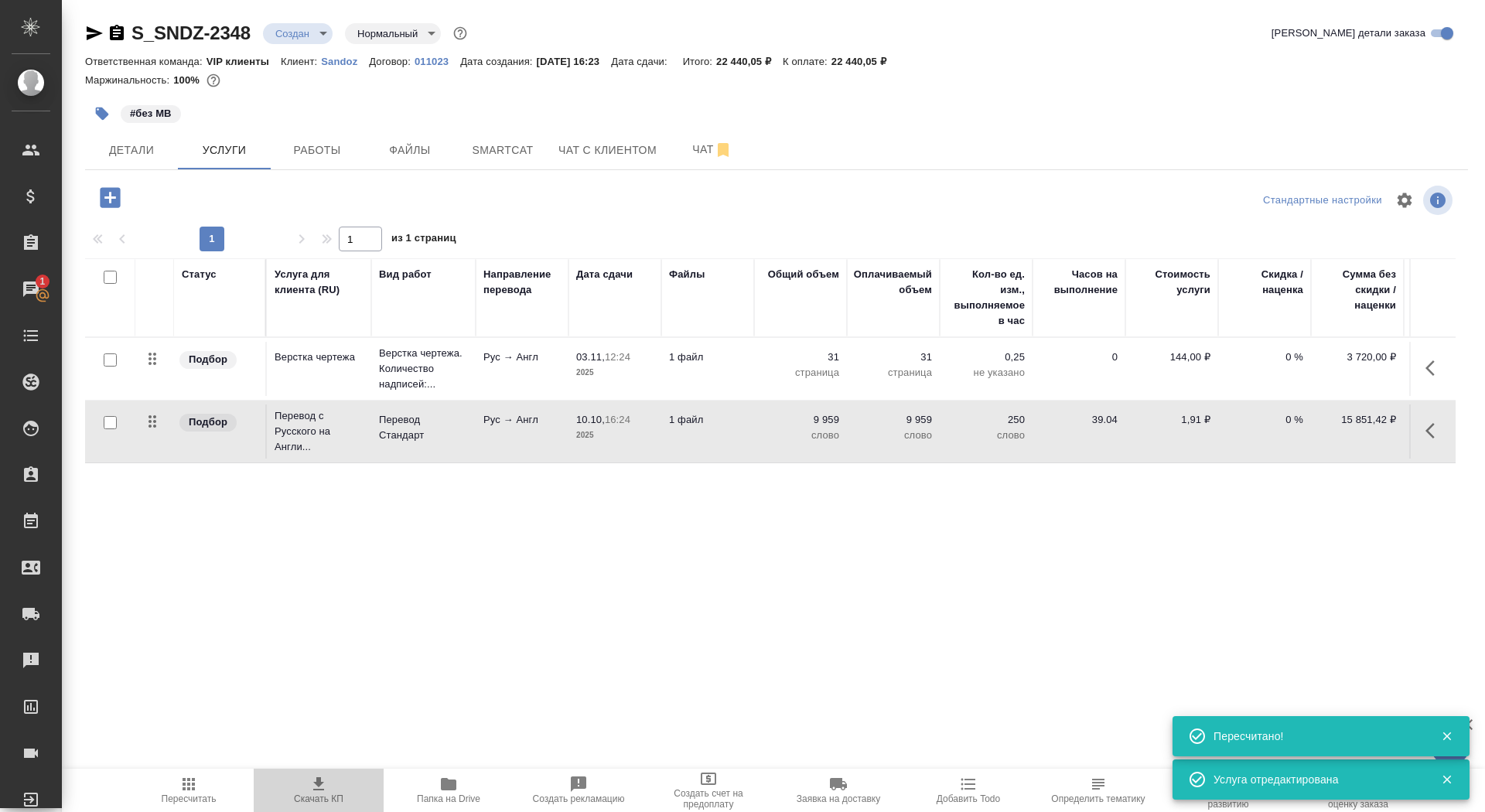
click at [314, 788] on icon "button" at bounding box center [319, 784] width 19 height 19
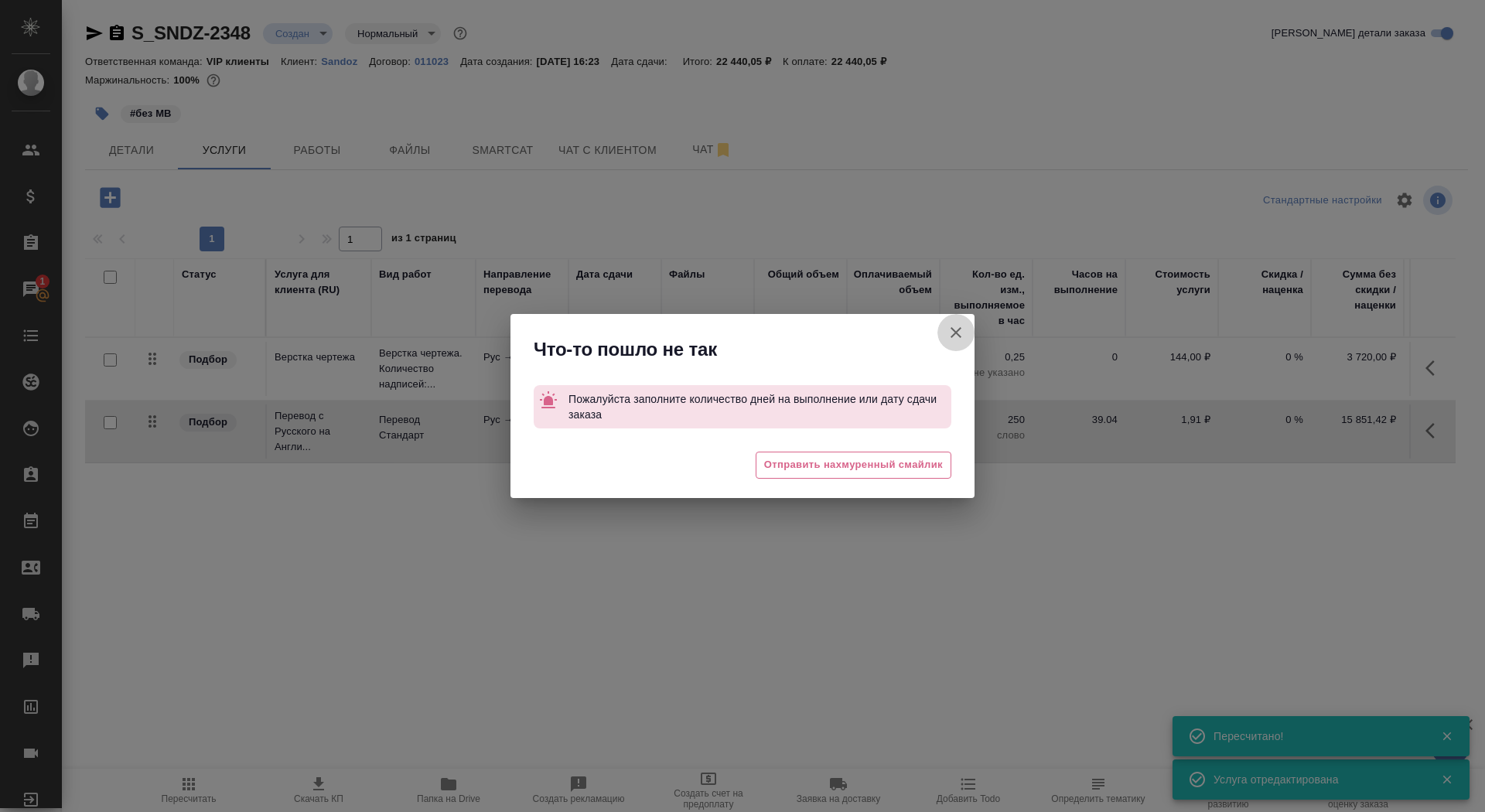
click at [958, 329] on icon "button" at bounding box center [956, 332] width 11 height 11
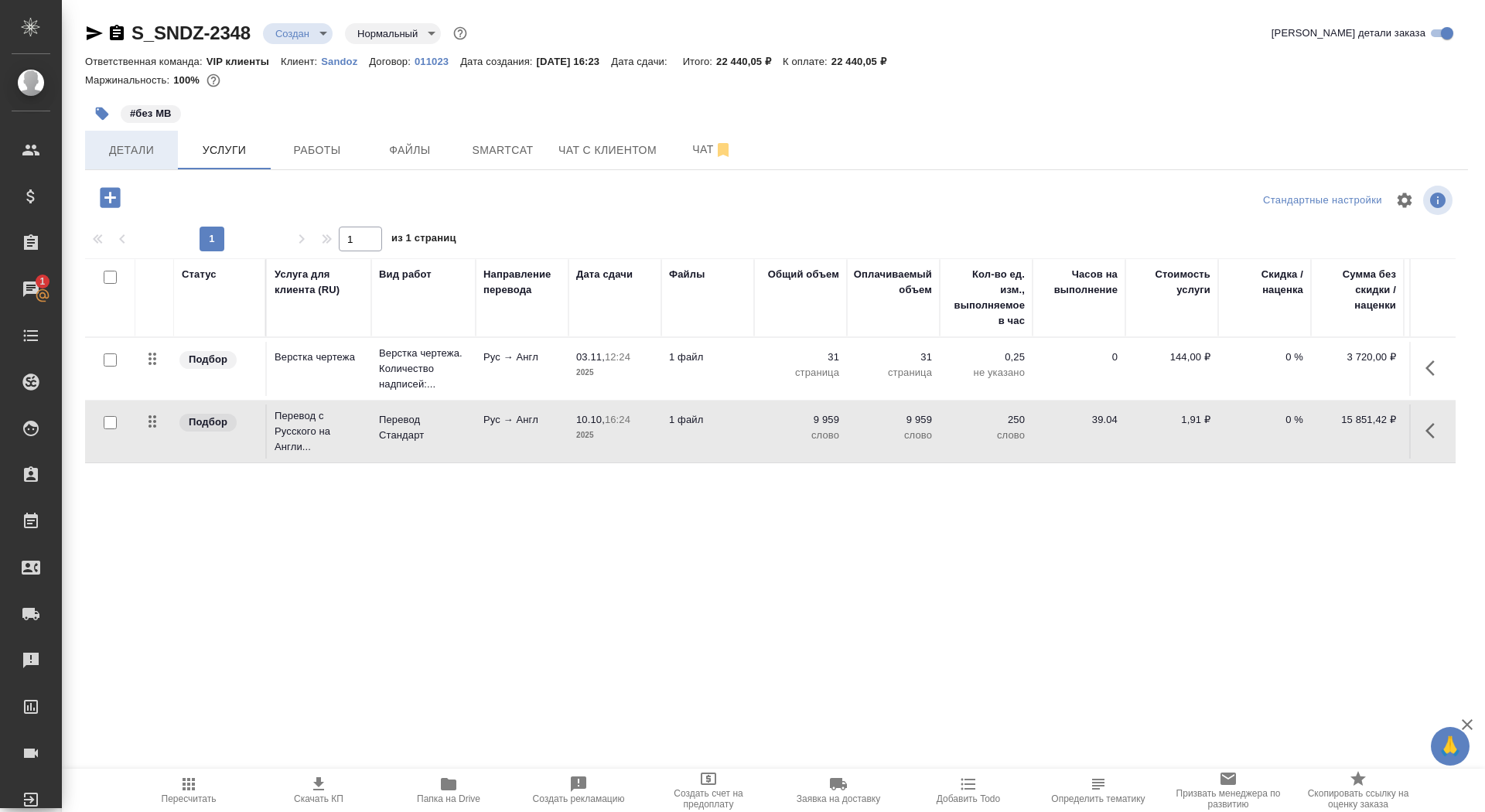
click at [140, 152] on span "Детали" at bounding box center [132, 150] width 74 height 19
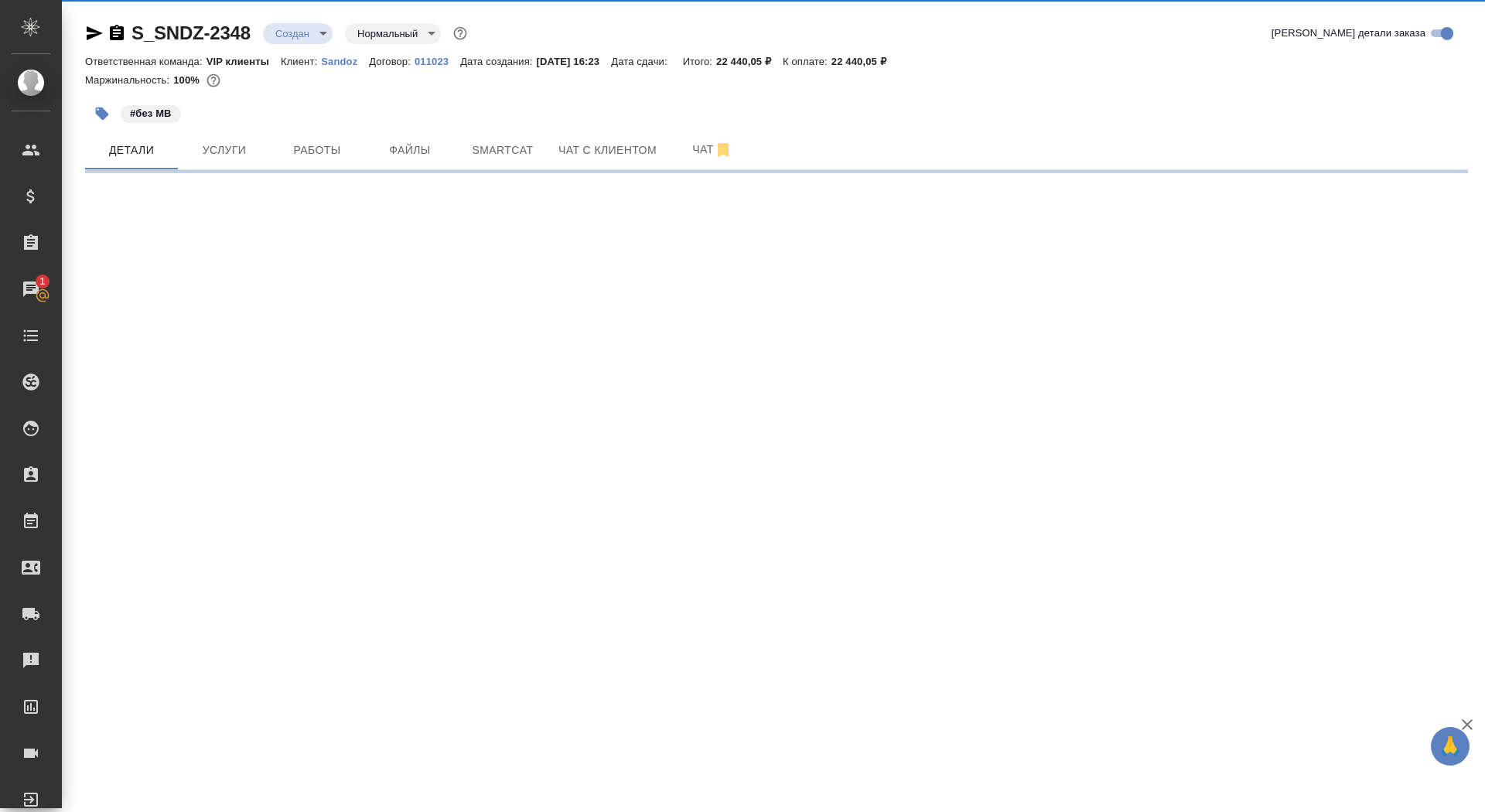
select select "RU"
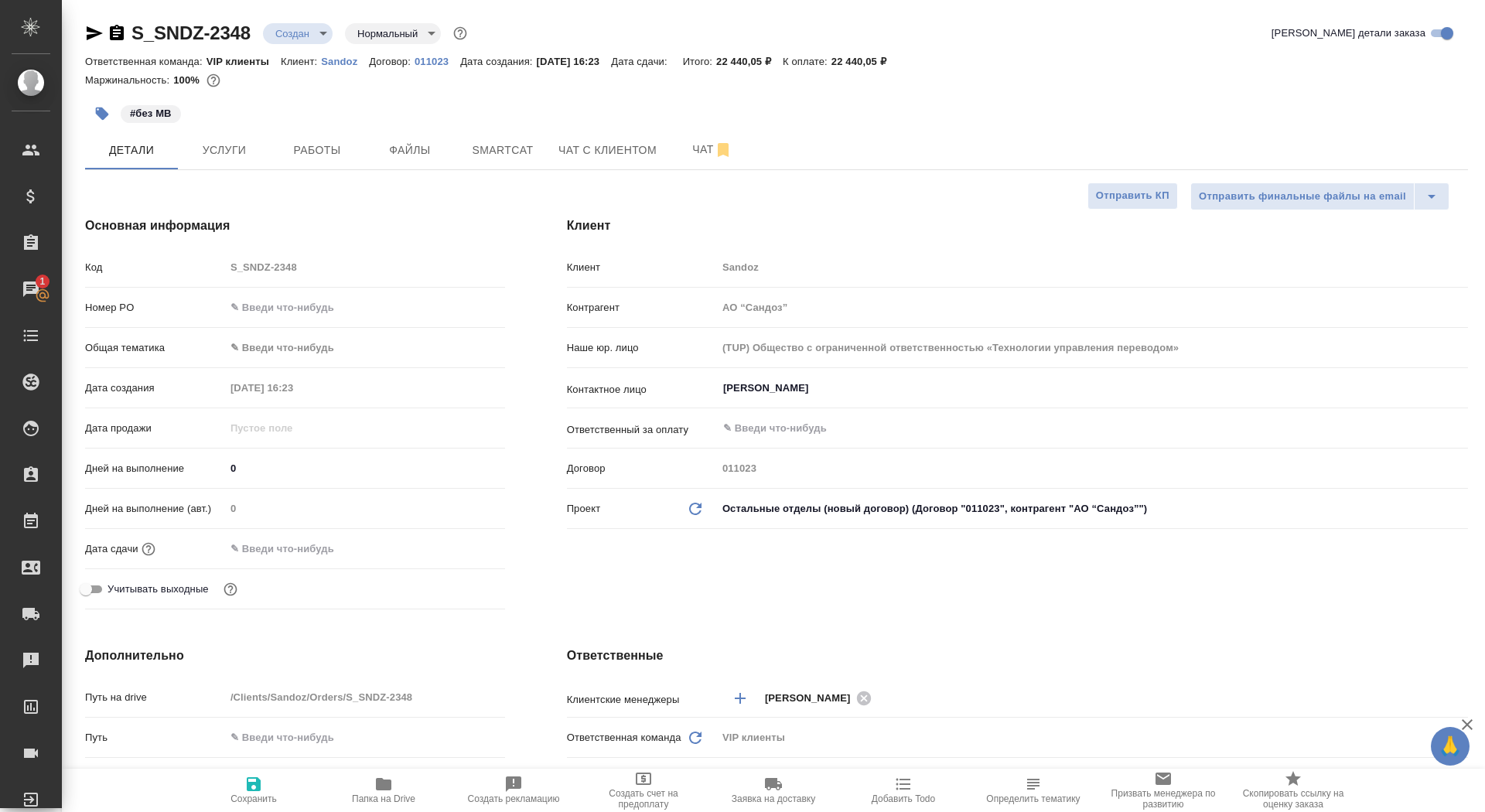
type textarea "x"
drag, startPoint x: 236, startPoint y: 466, endPoint x: 229, endPoint y: 461, distance: 8.6
click at [229, 461] on input "0" at bounding box center [365, 468] width 279 height 22
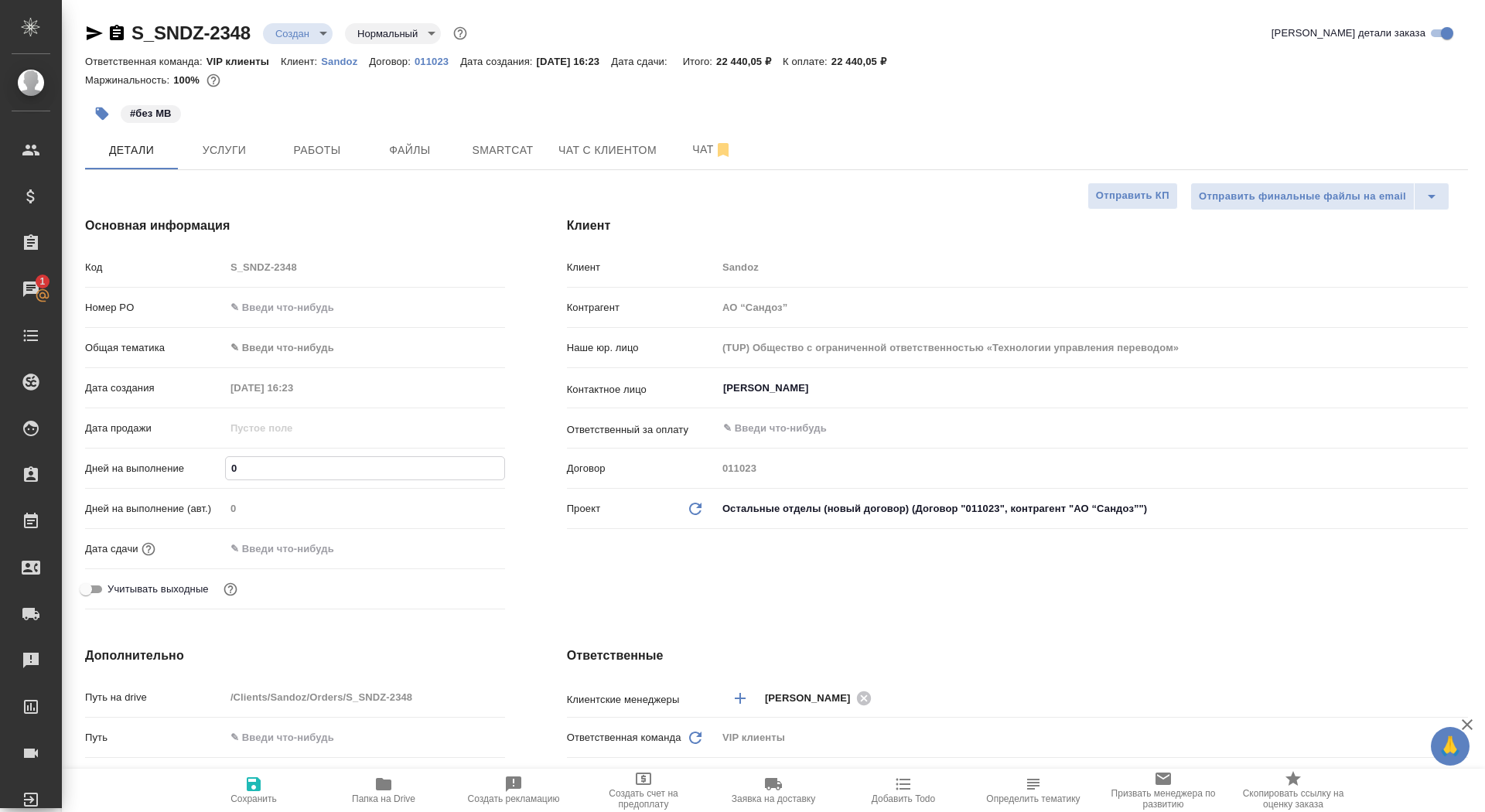
type input "4"
type textarea "x"
type input "4"
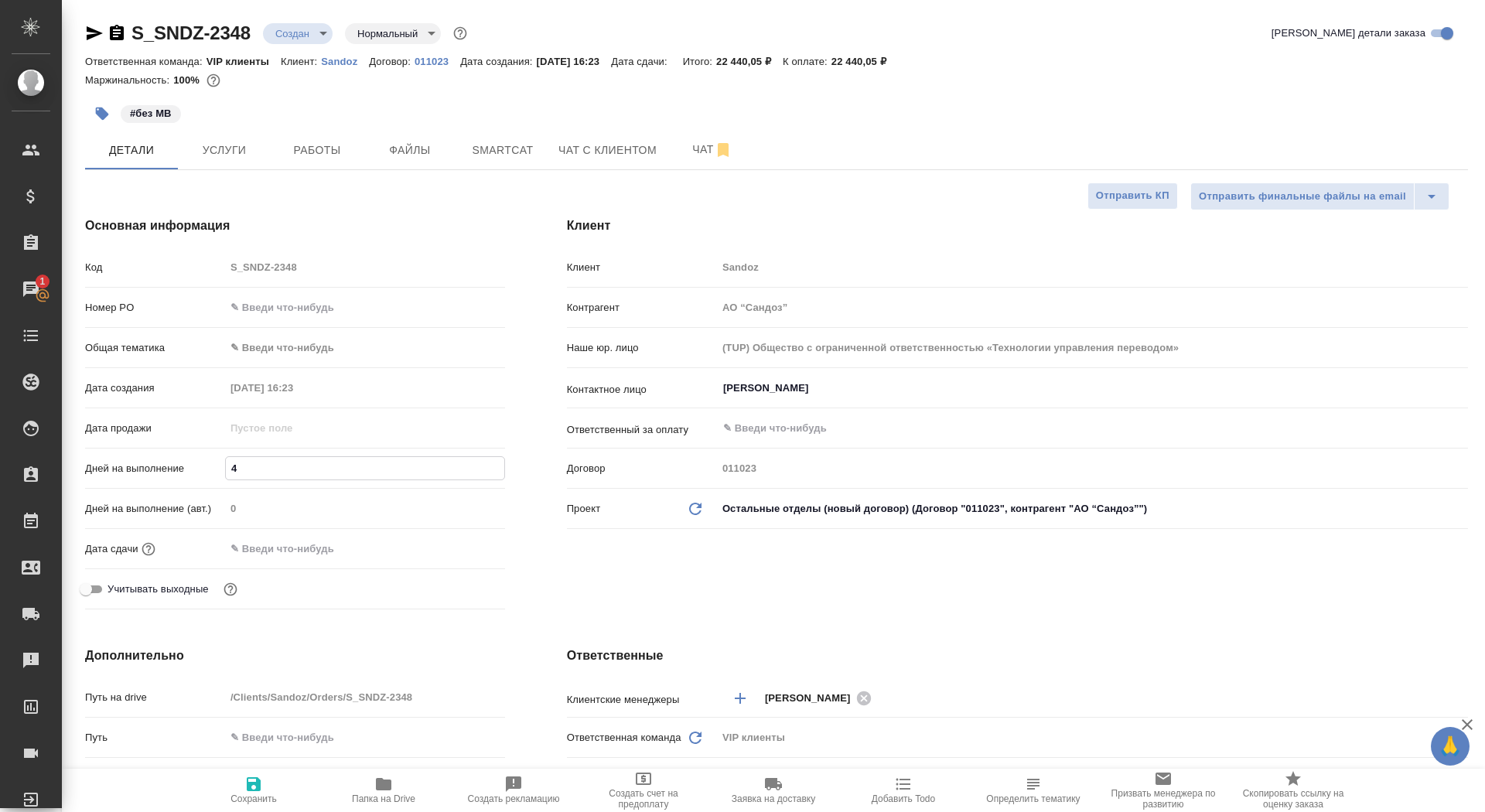
click at [259, 786] on icon "button" at bounding box center [253, 783] width 14 height 14
type textarea "x"
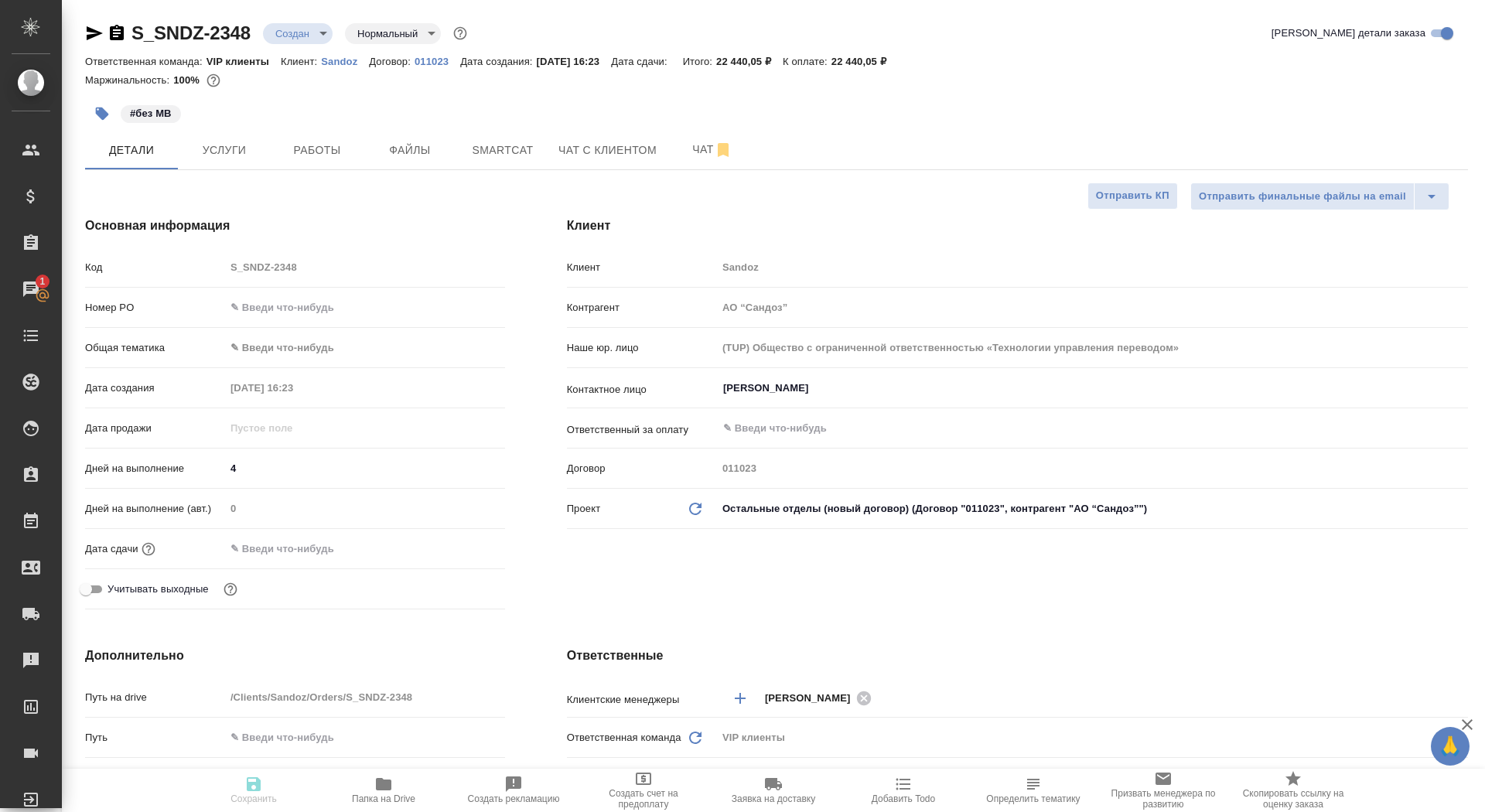
type textarea "x"
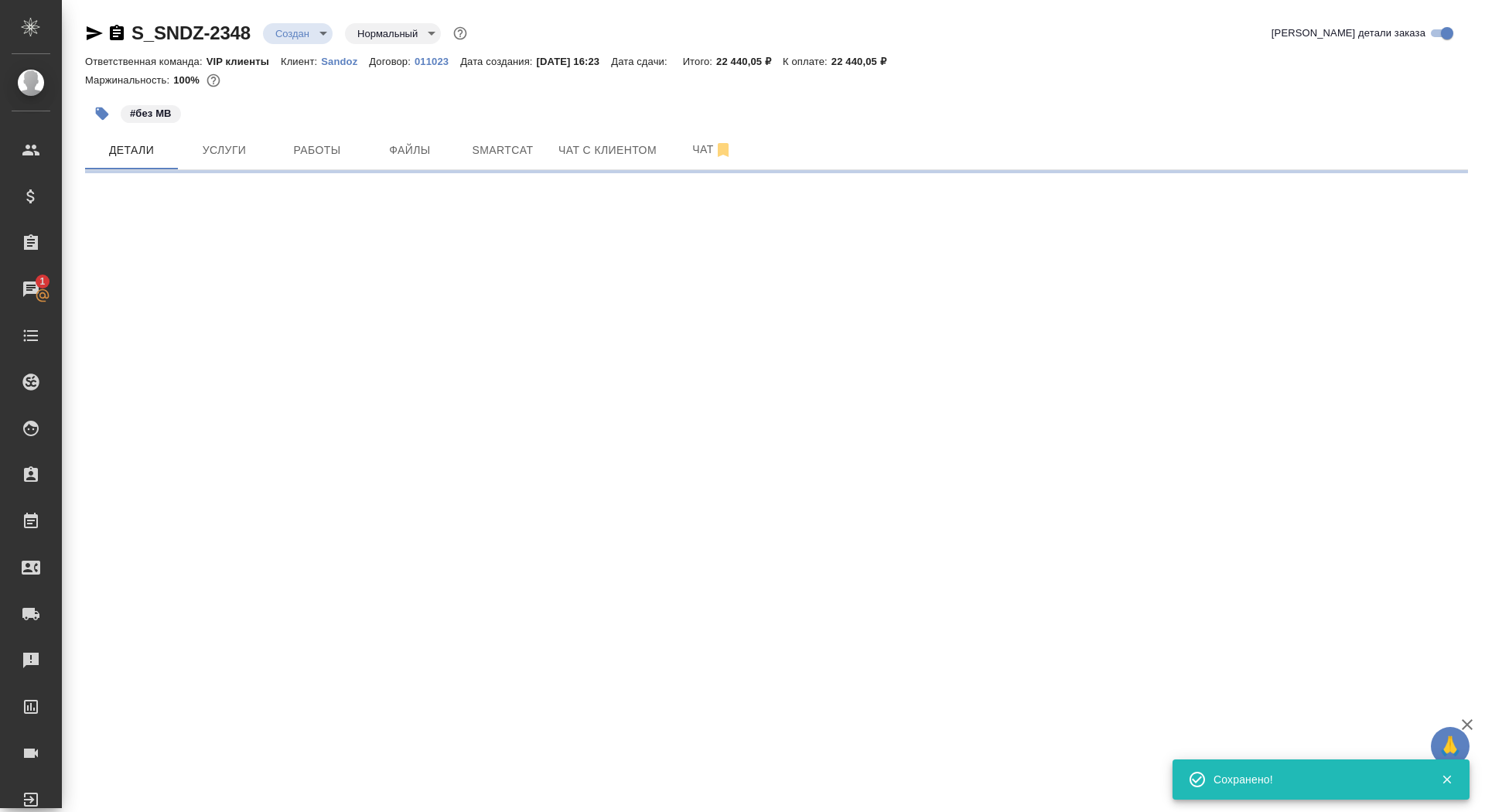
select select "RU"
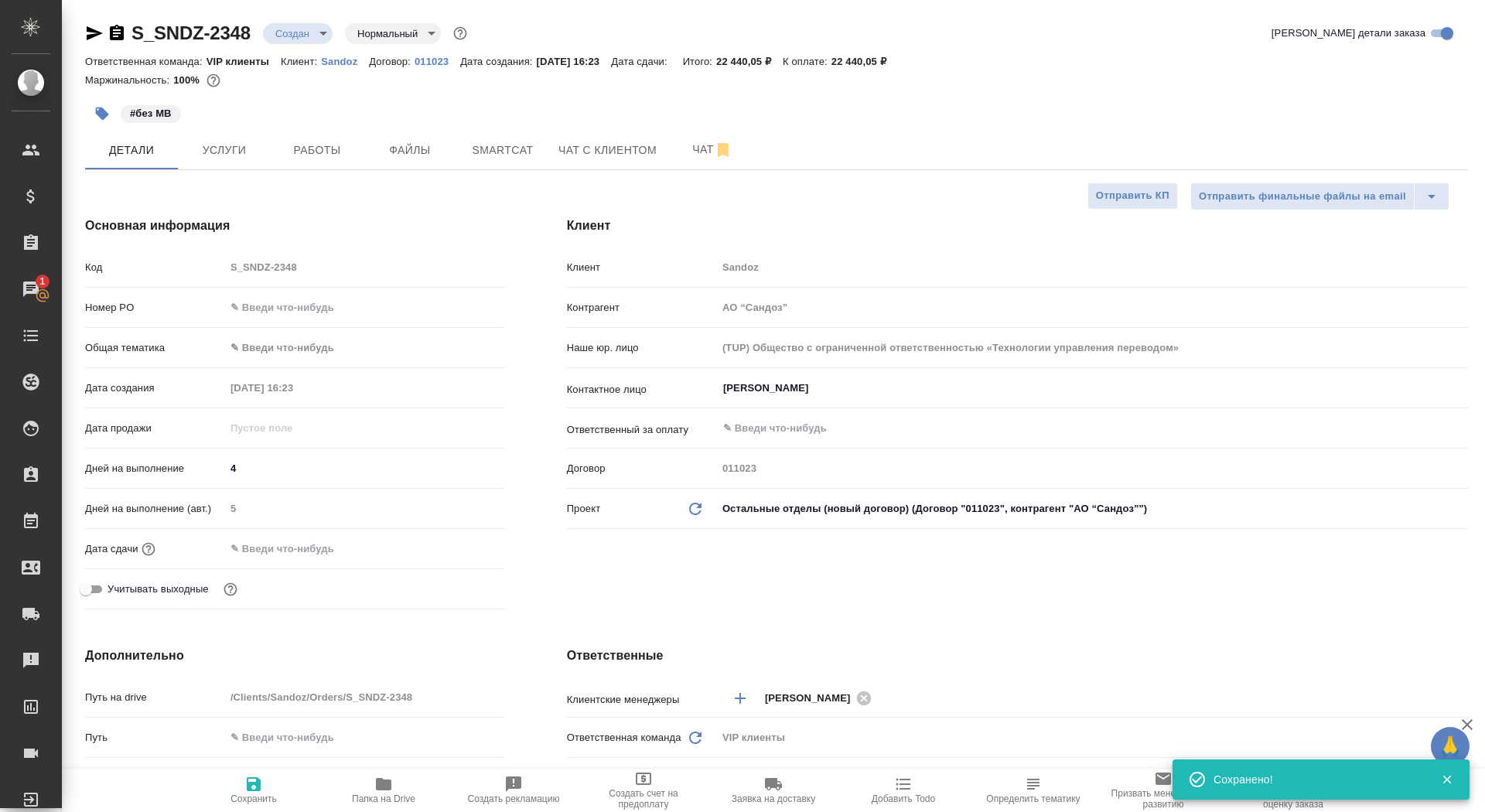
type textarea "x"
click at [292, 29] on body "🙏 .cls-1 fill:#fff; AWATERA Saydasheva Dilyara Клиенты Спецификации Заказы 1 Ча…" at bounding box center [742, 406] width 1485 height 812
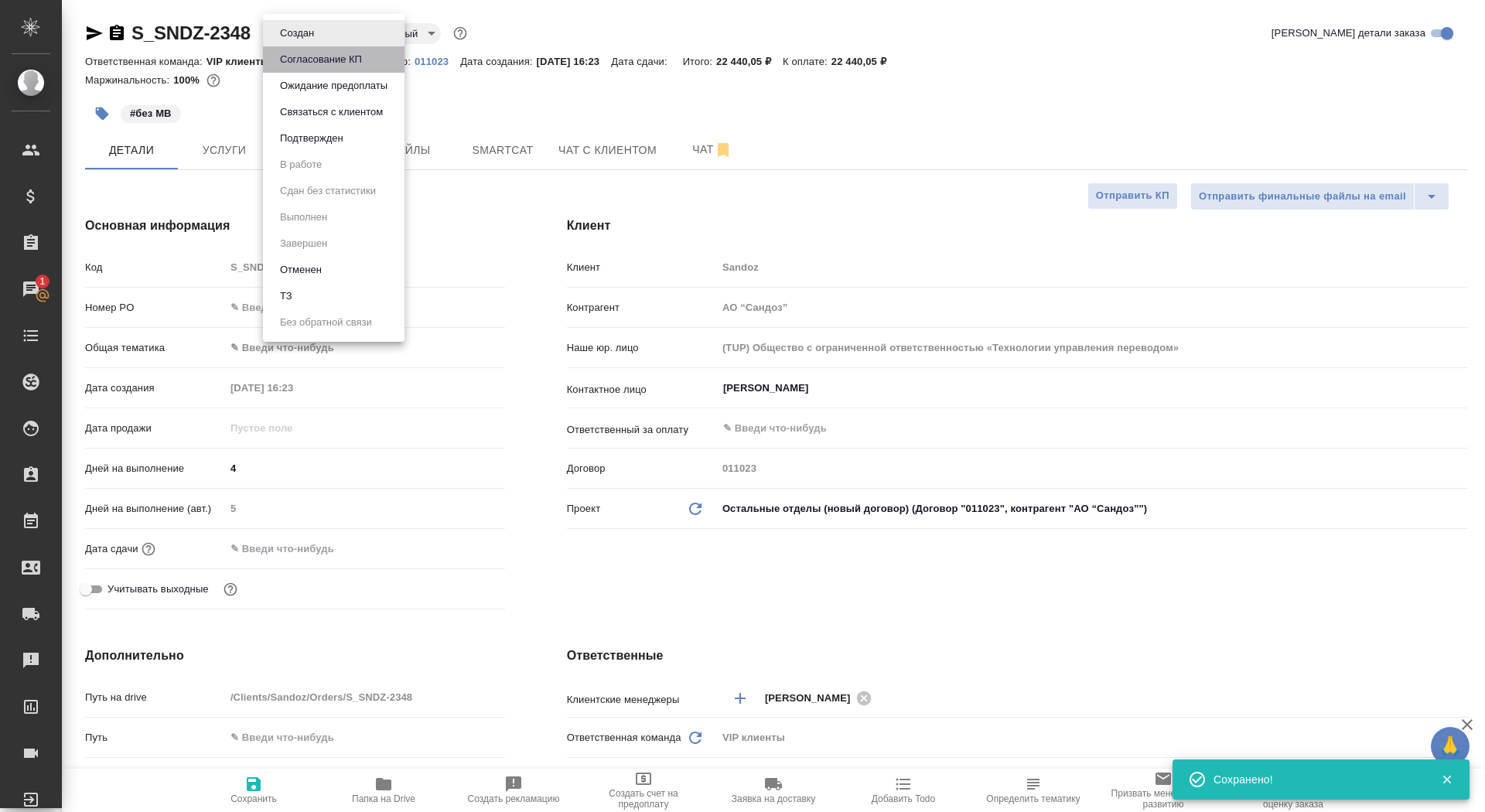
click at [303, 54] on button "Согласование КП" at bounding box center [321, 59] width 92 height 17
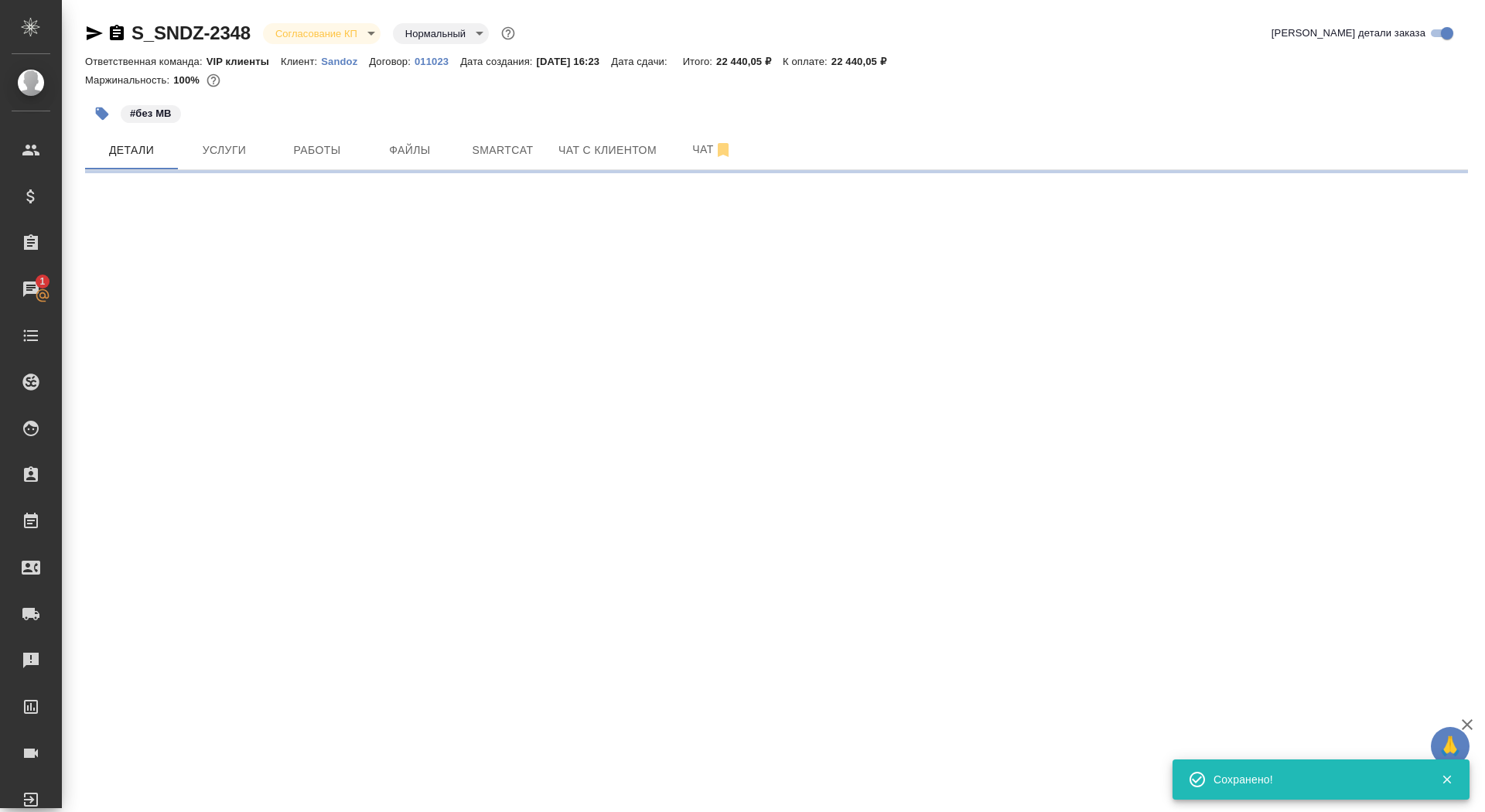
select select "RU"
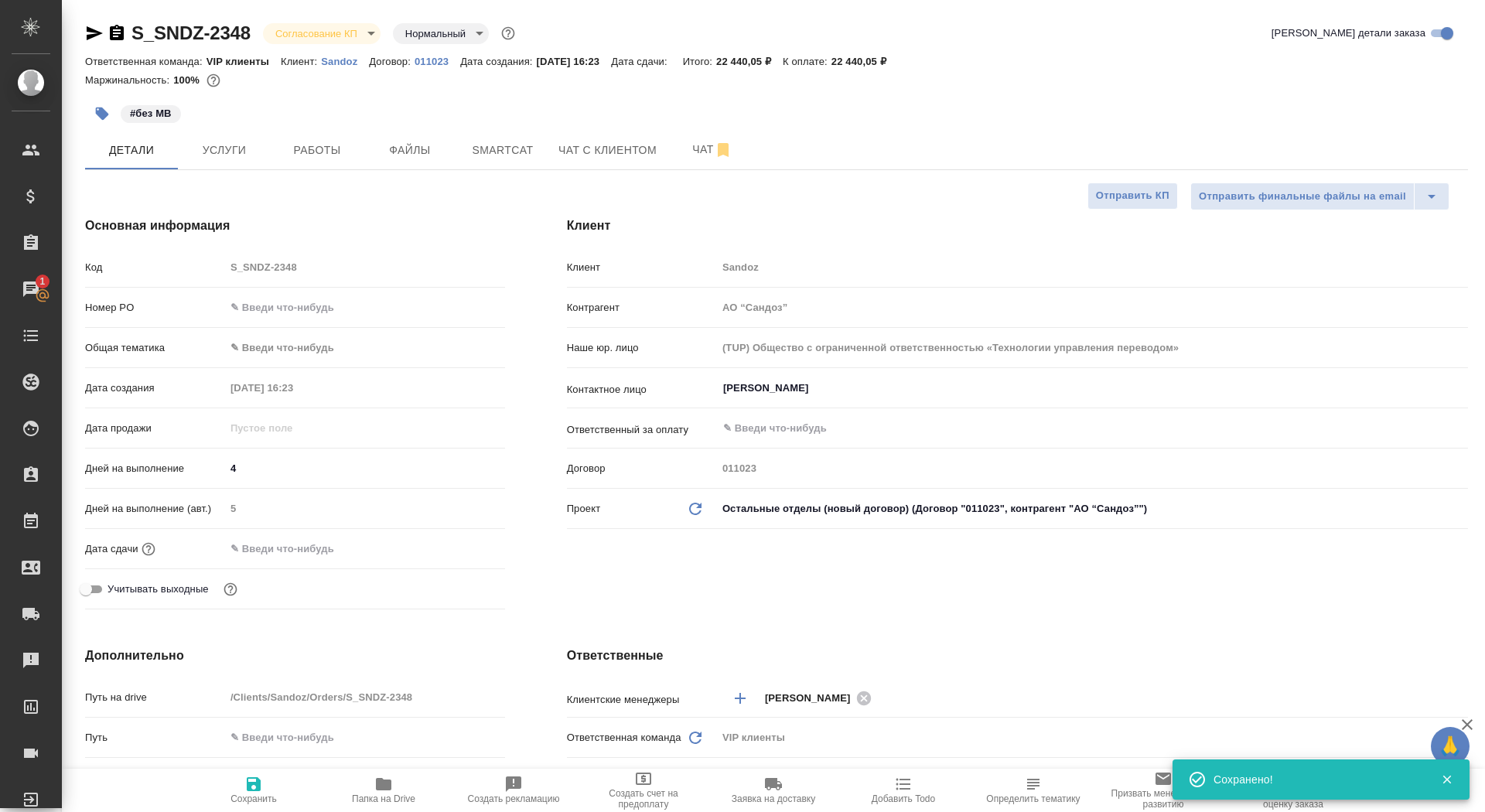
type textarea "x"
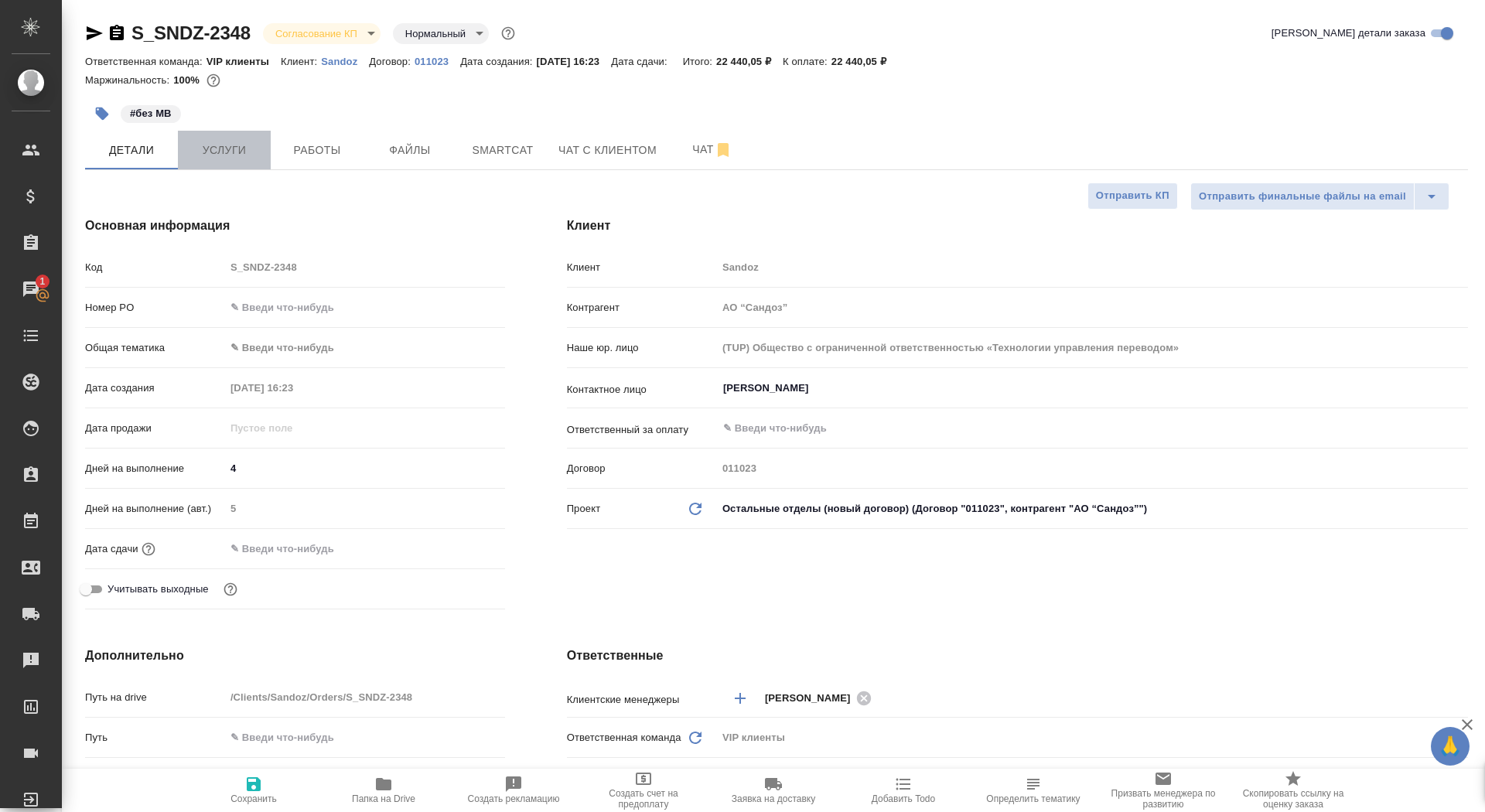
click at [235, 142] on span "Услуги" at bounding box center [224, 150] width 74 height 19
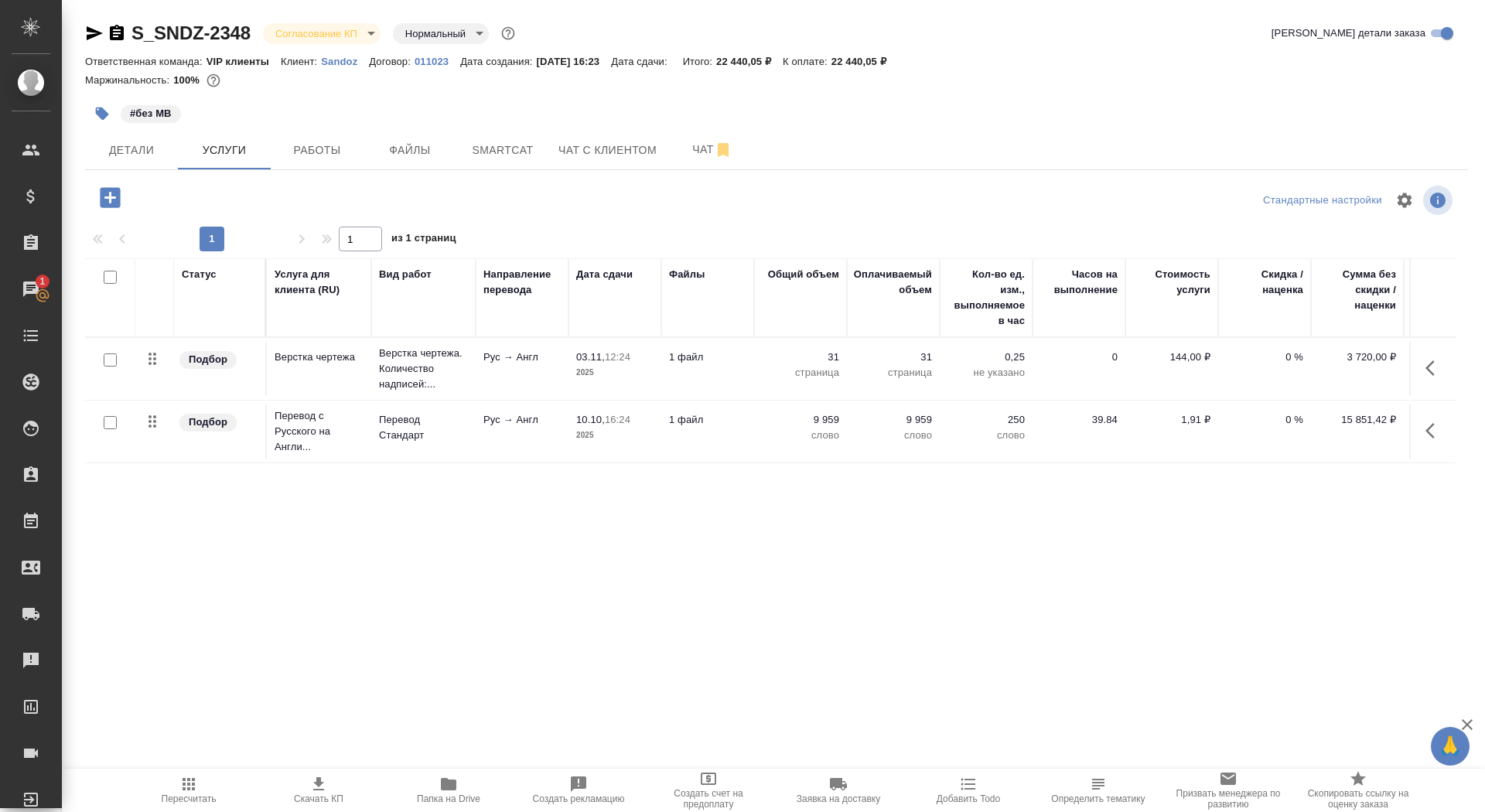
click at [314, 794] on span "Скачать КП" at bounding box center [318, 799] width 49 height 11
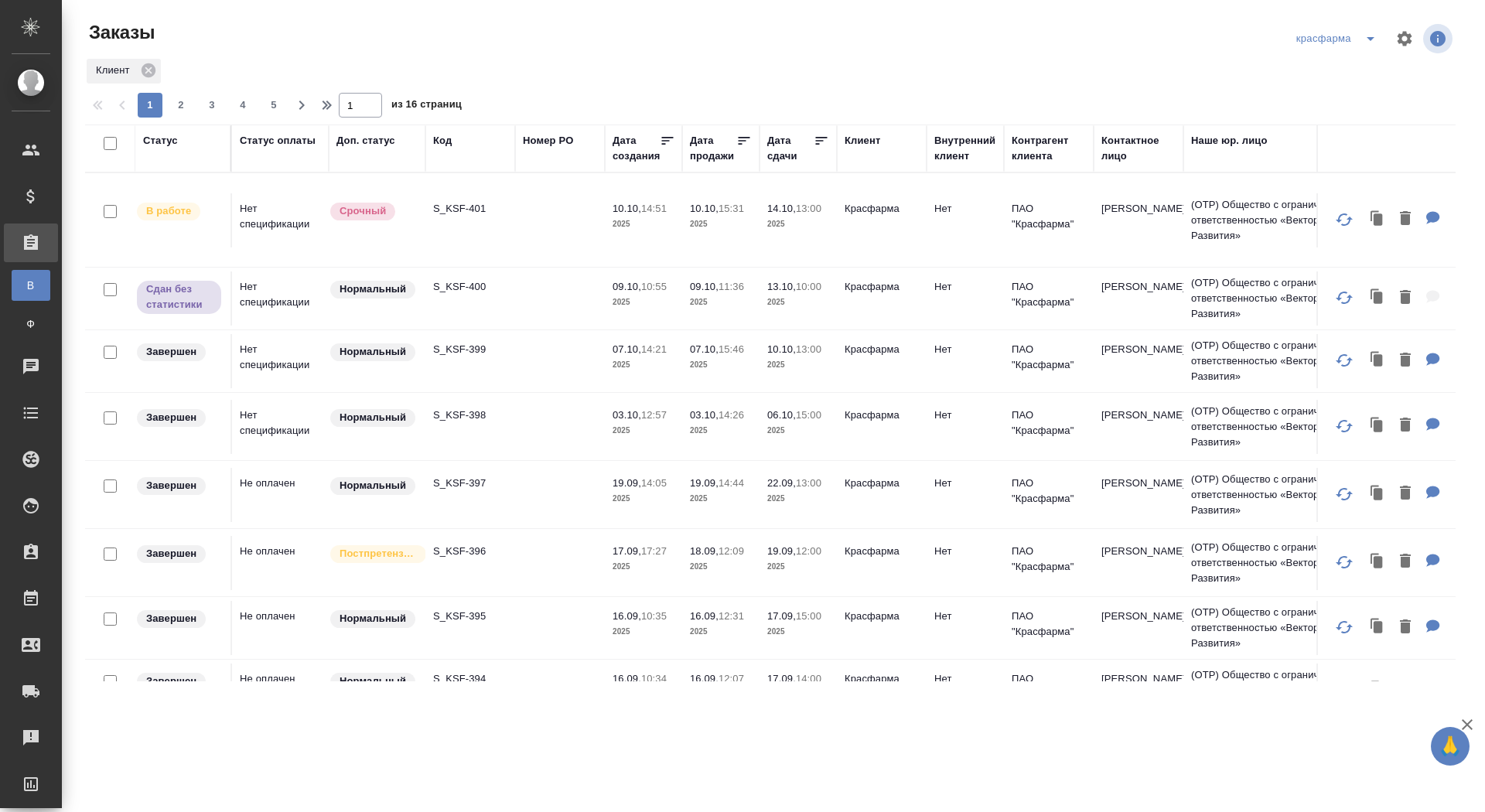
click at [1361, 40] on icon "split button" at bounding box center [1370, 39] width 19 height 19
click at [1324, 172] on li "новартис" at bounding box center [1338, 169] width 95 height 25
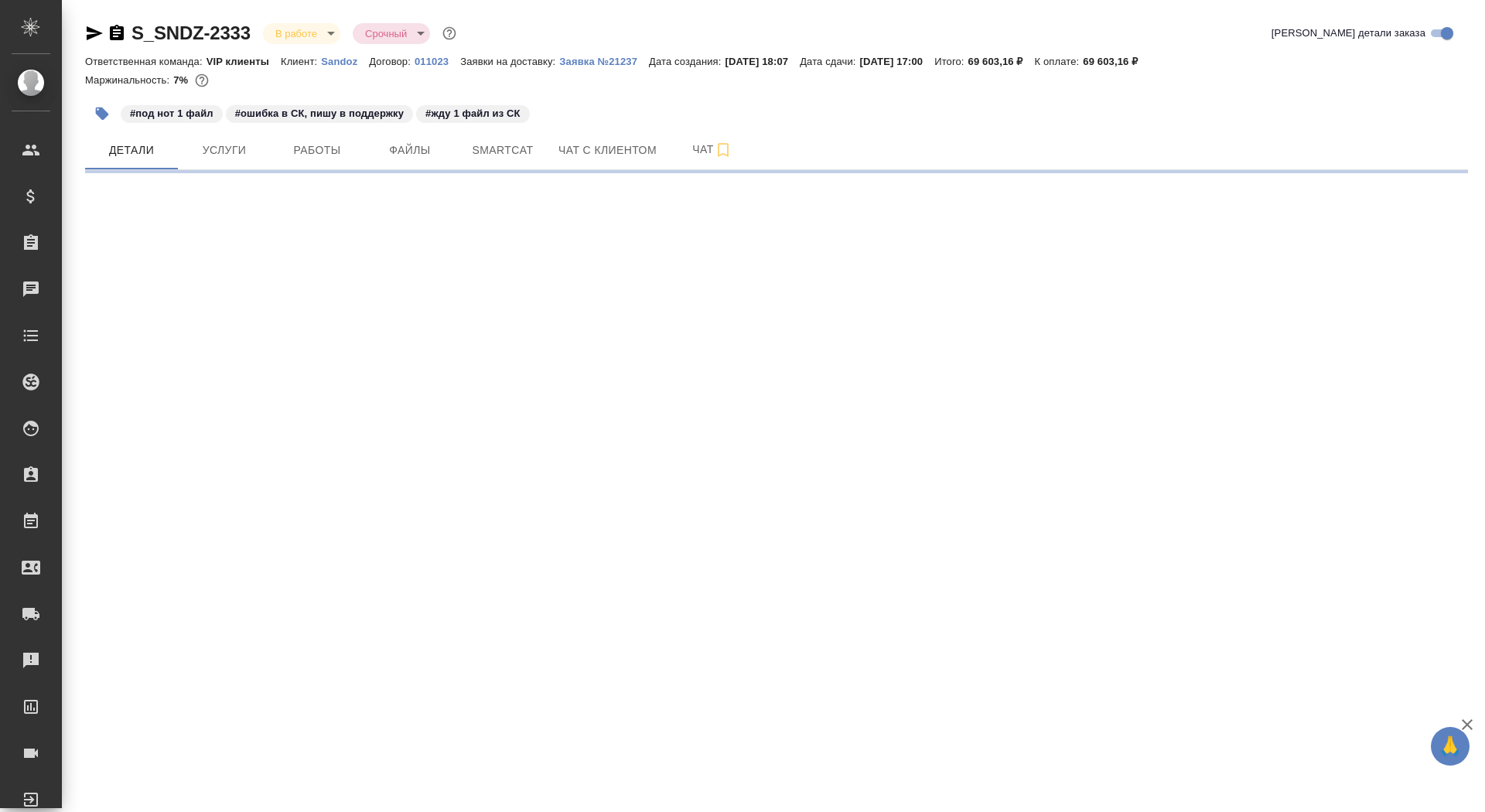
select select "RU"
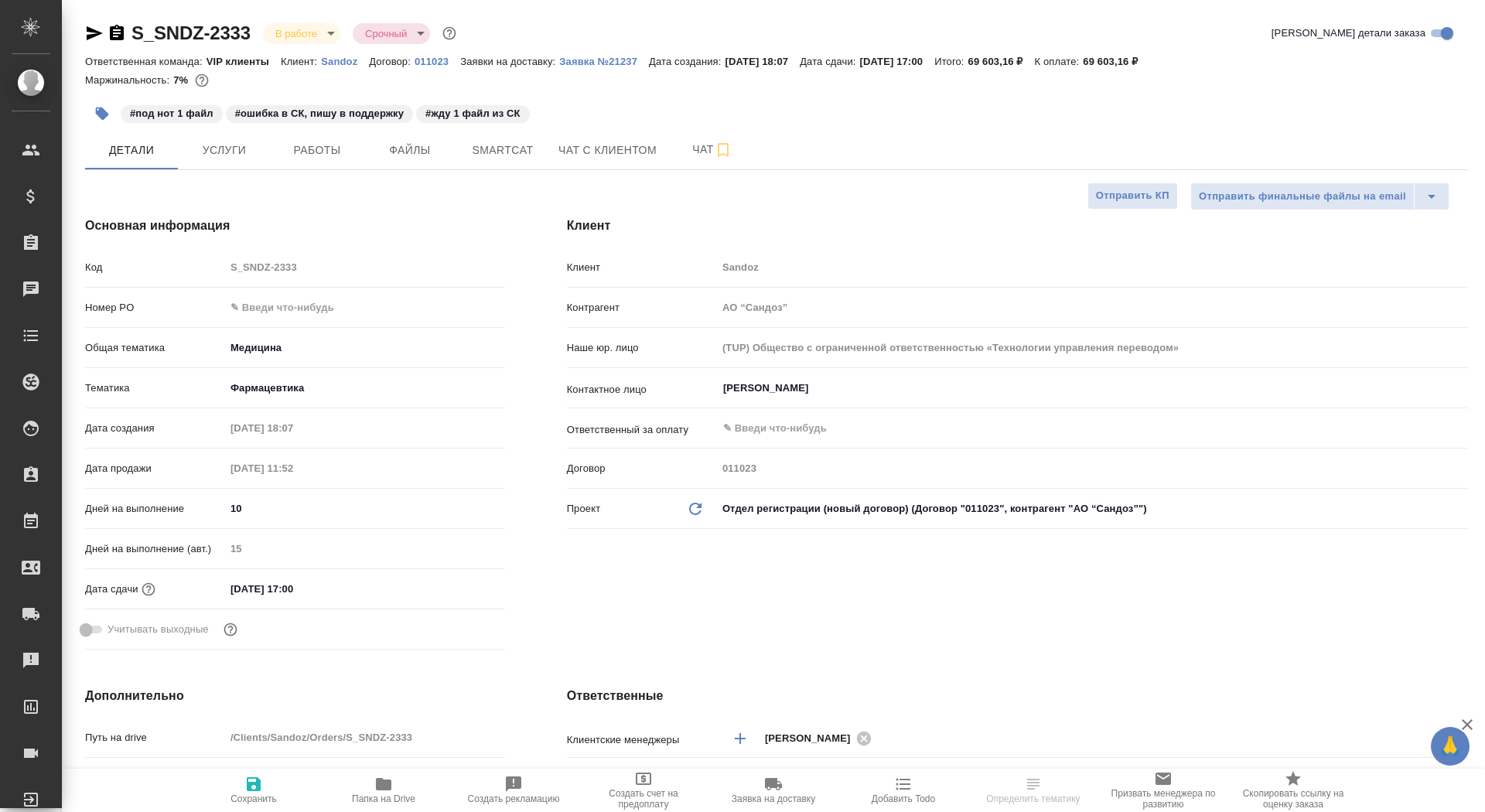
type textarea "x"
click at [113, 35] on icon "button" at bounding box center [117, 33] width 19 height 19
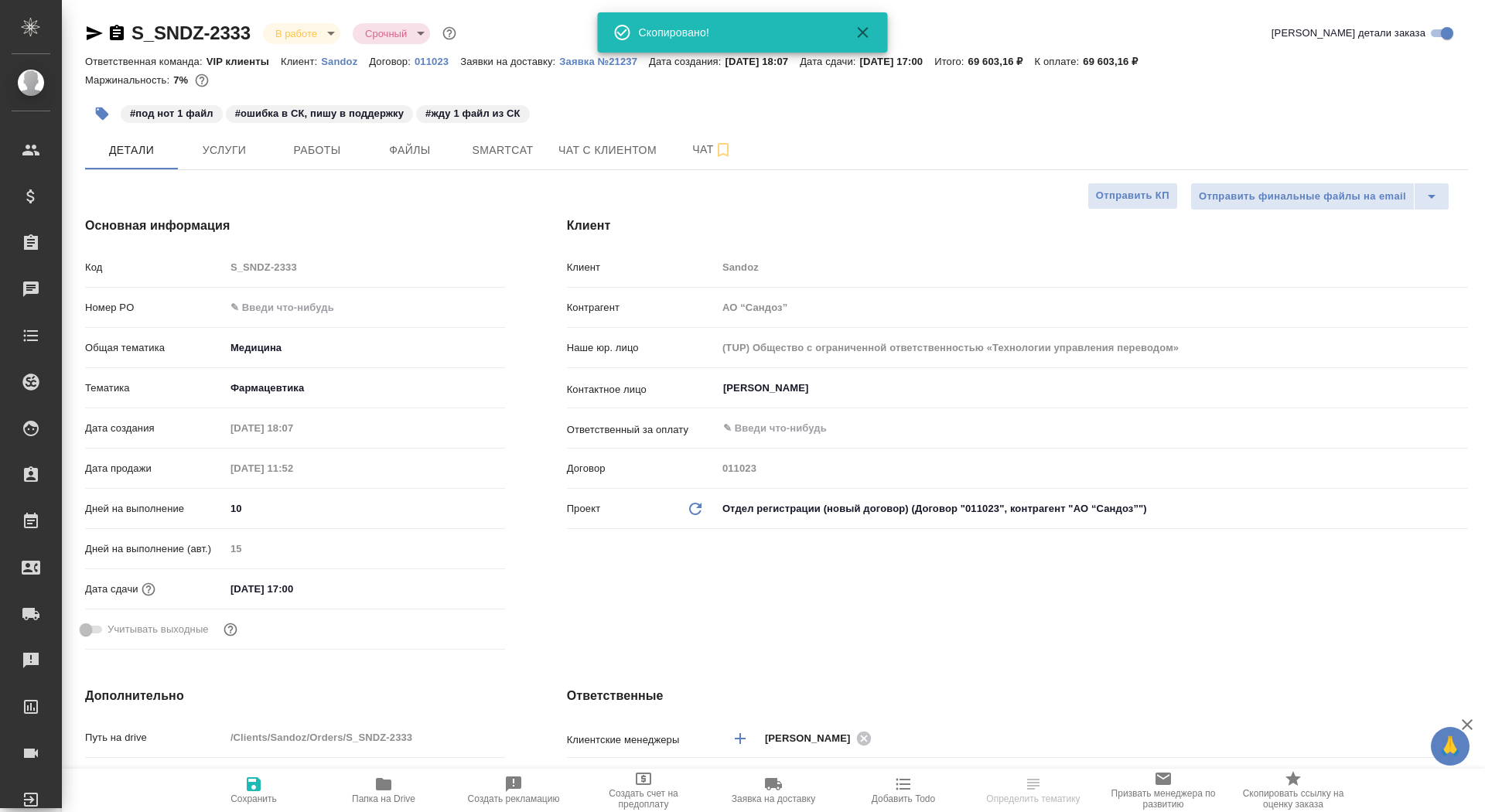
type textarea "x"
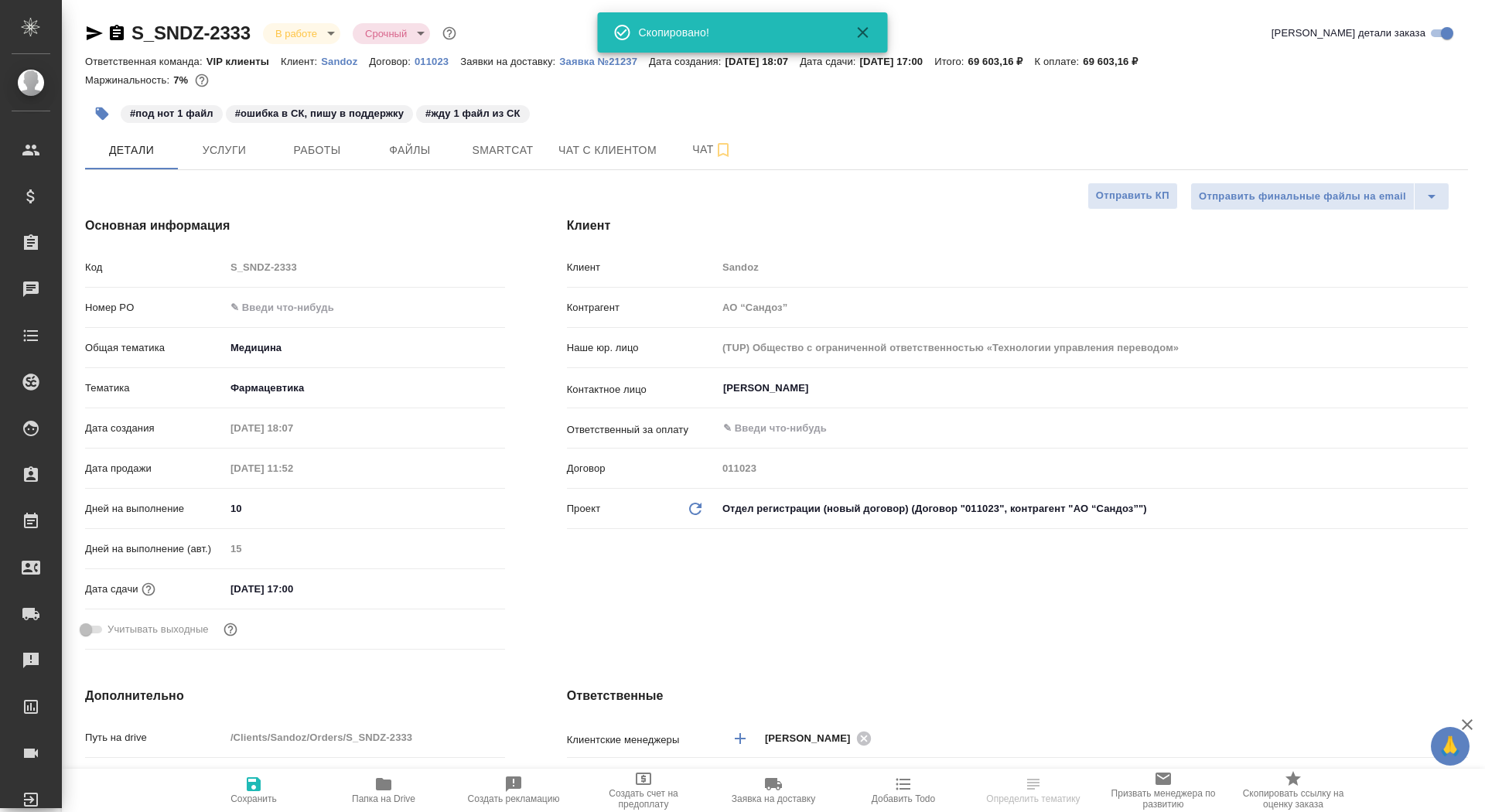
type textarea "x"
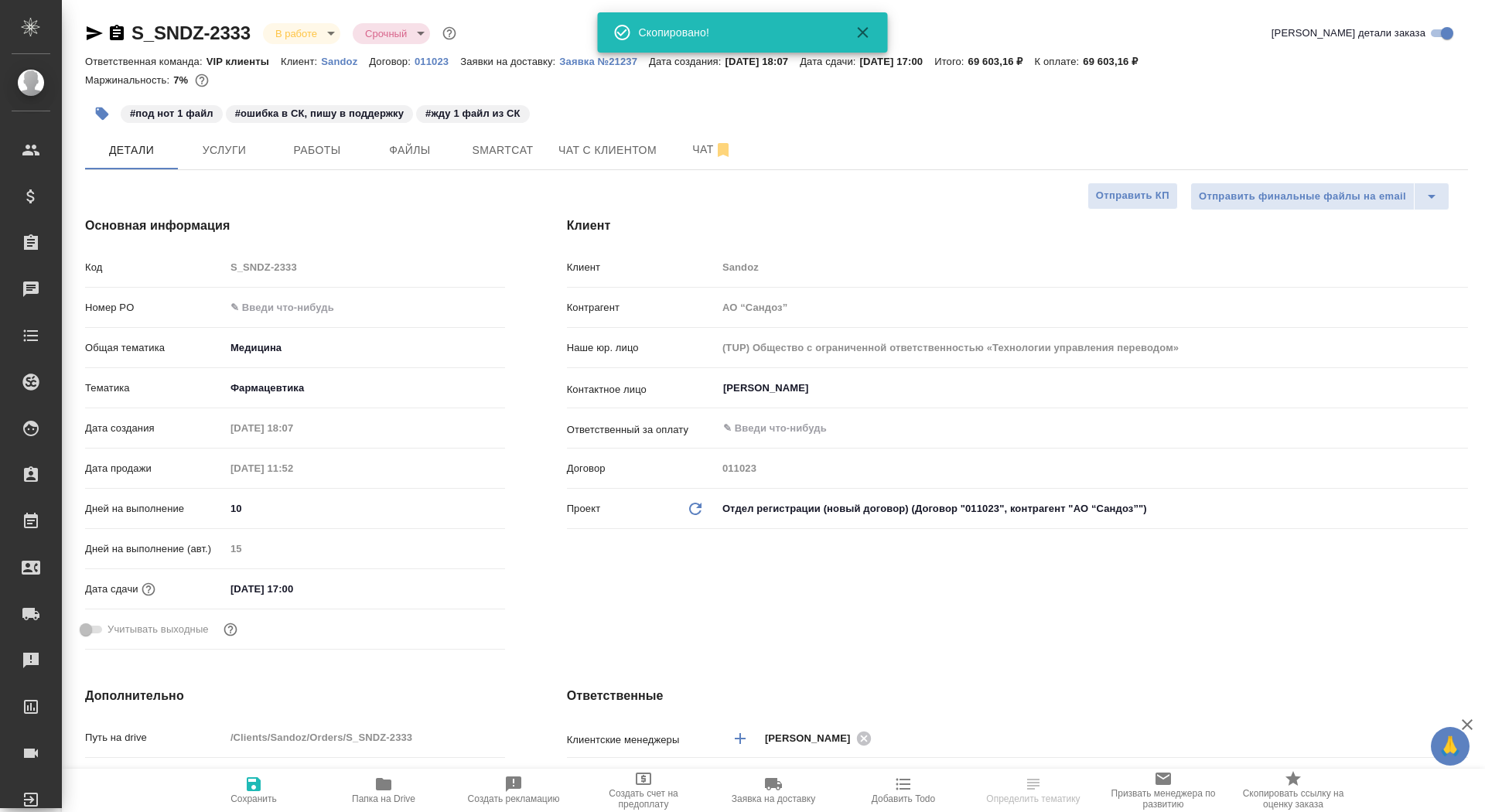
type textarea "x"
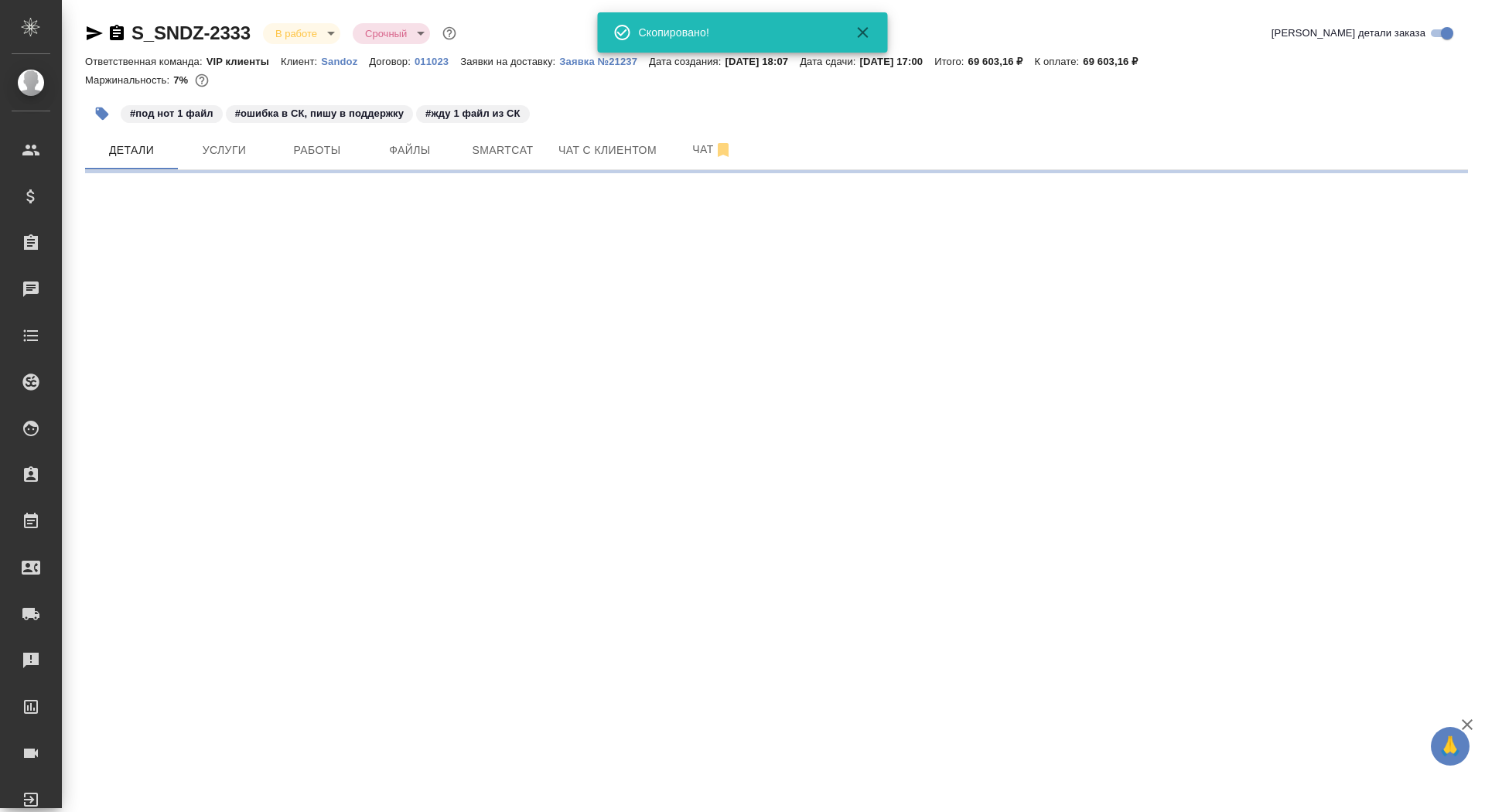
select select "RU"
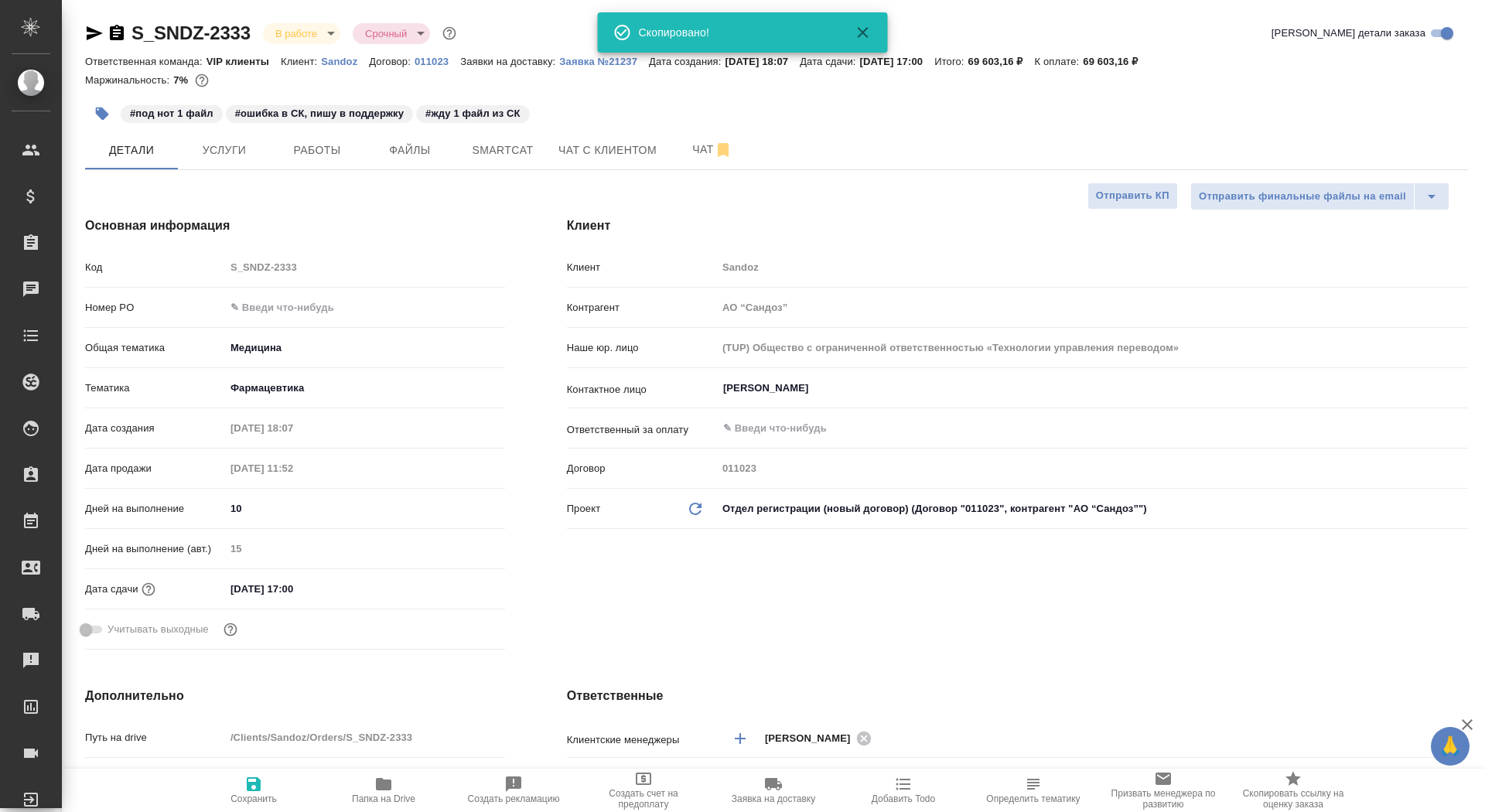
type textarea "x"
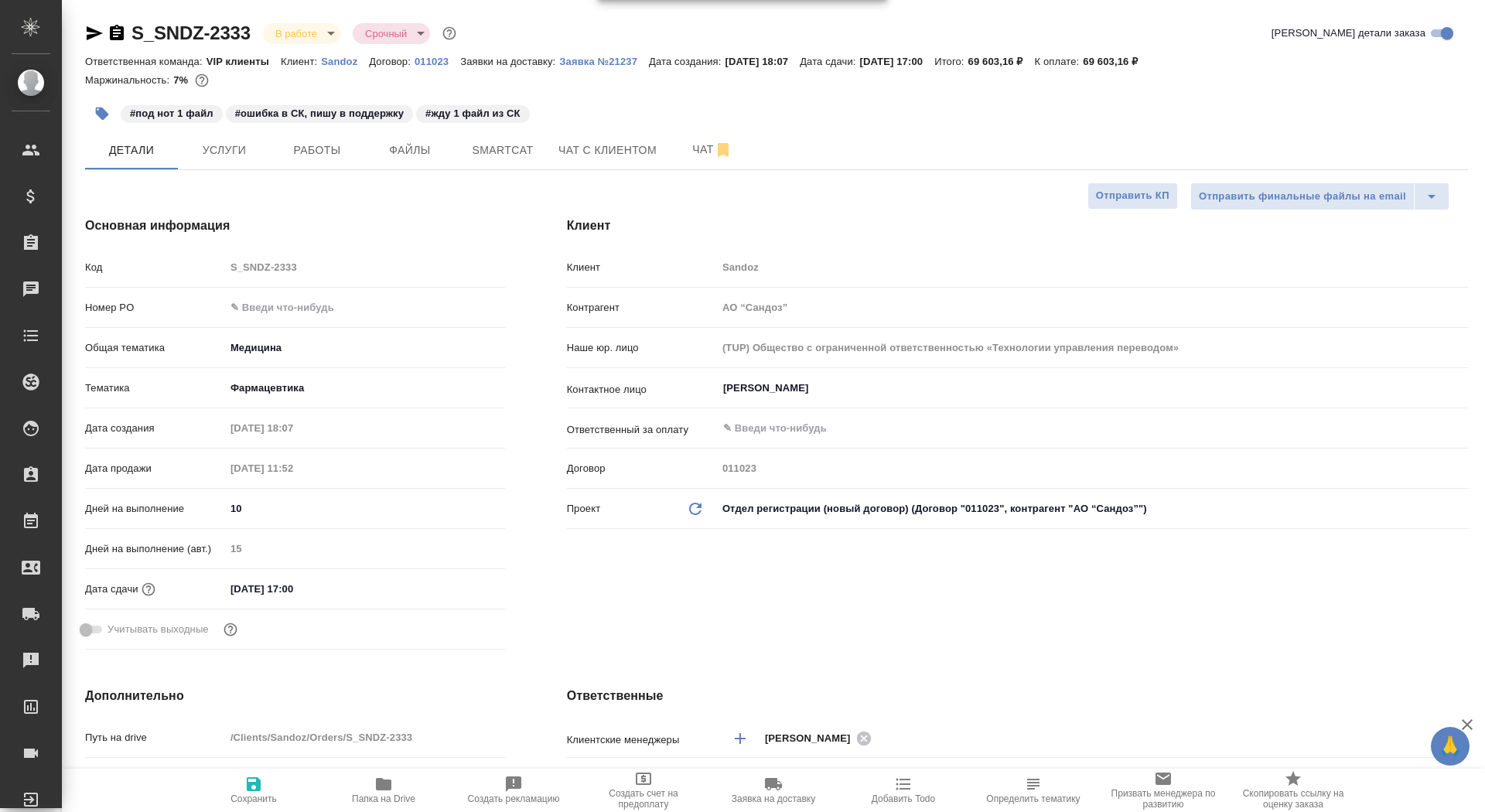
type textarea "x"
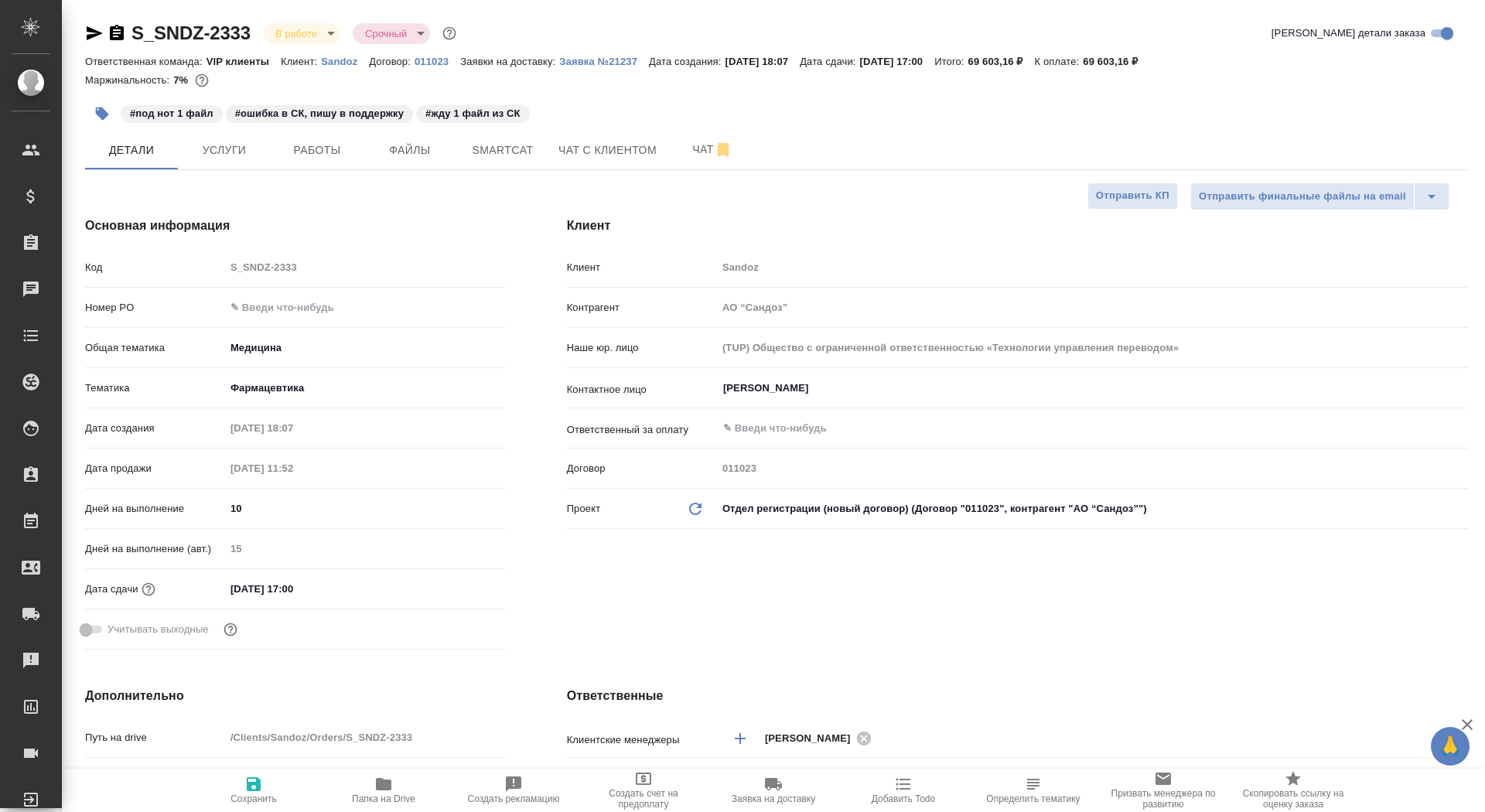
type textarea "x"
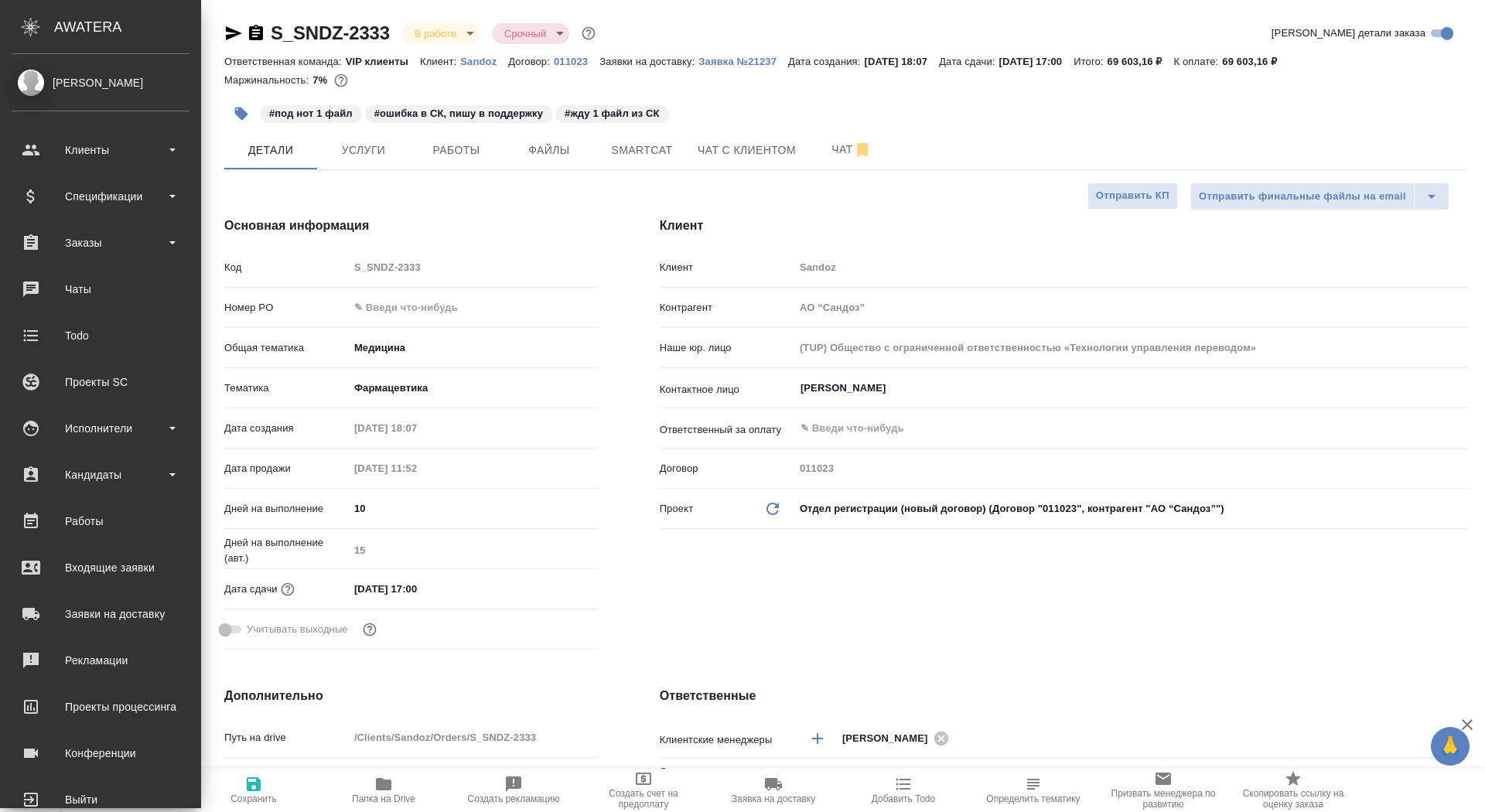
type textarea "x"
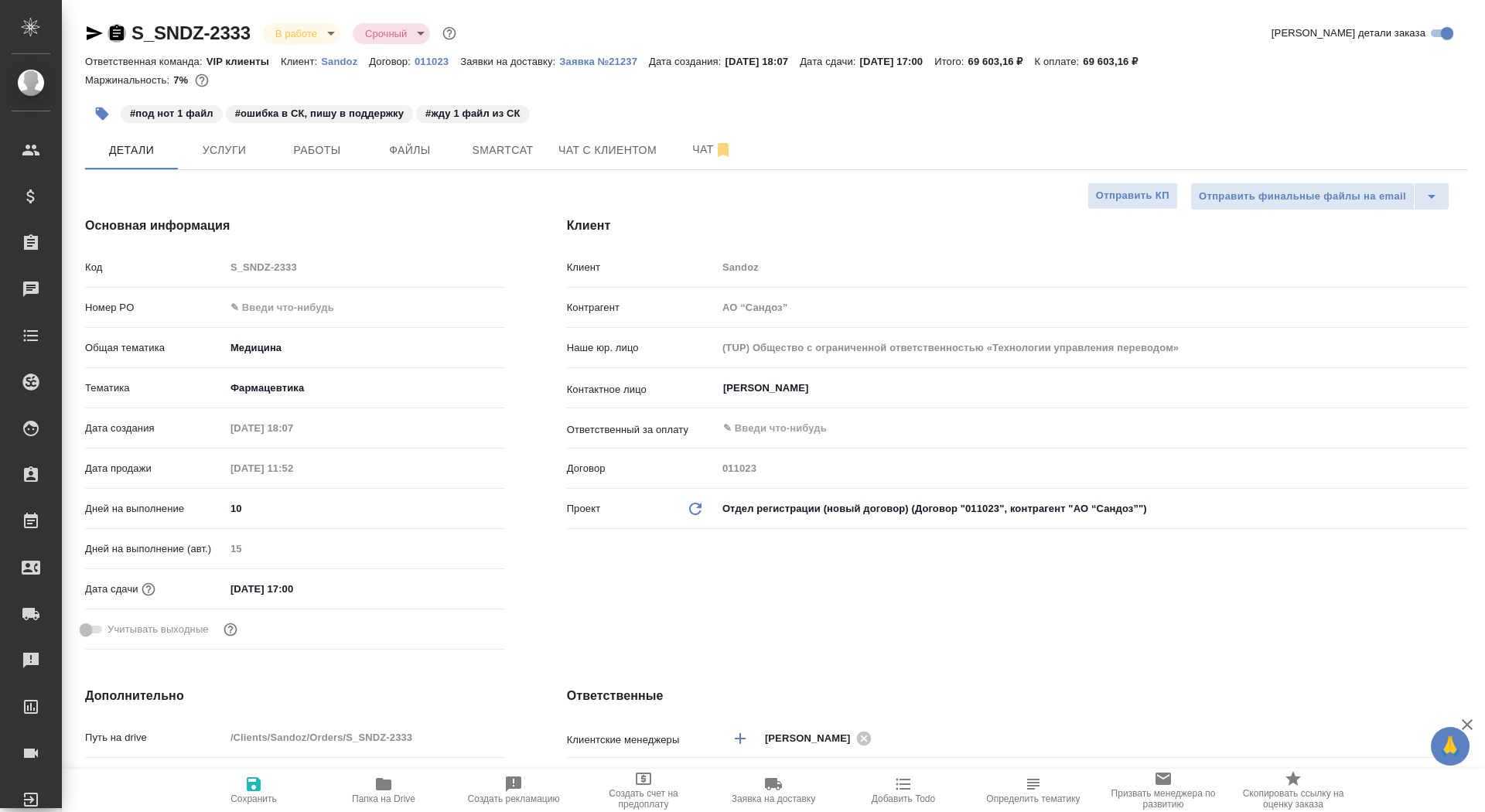
click at [120, 30] on icon "button" at bounding box center [117, 33] width 19 height 19
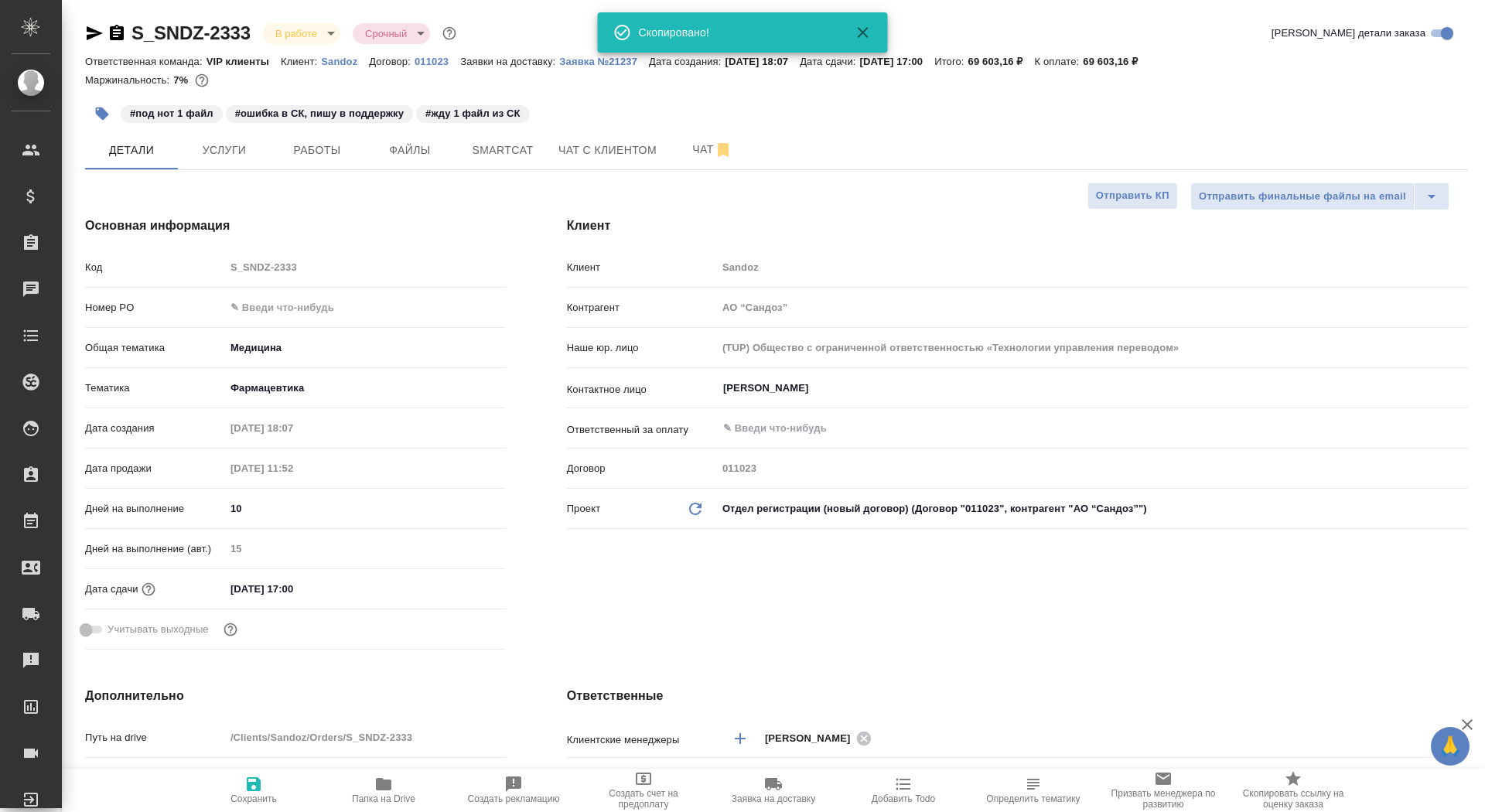
type textarea "x"
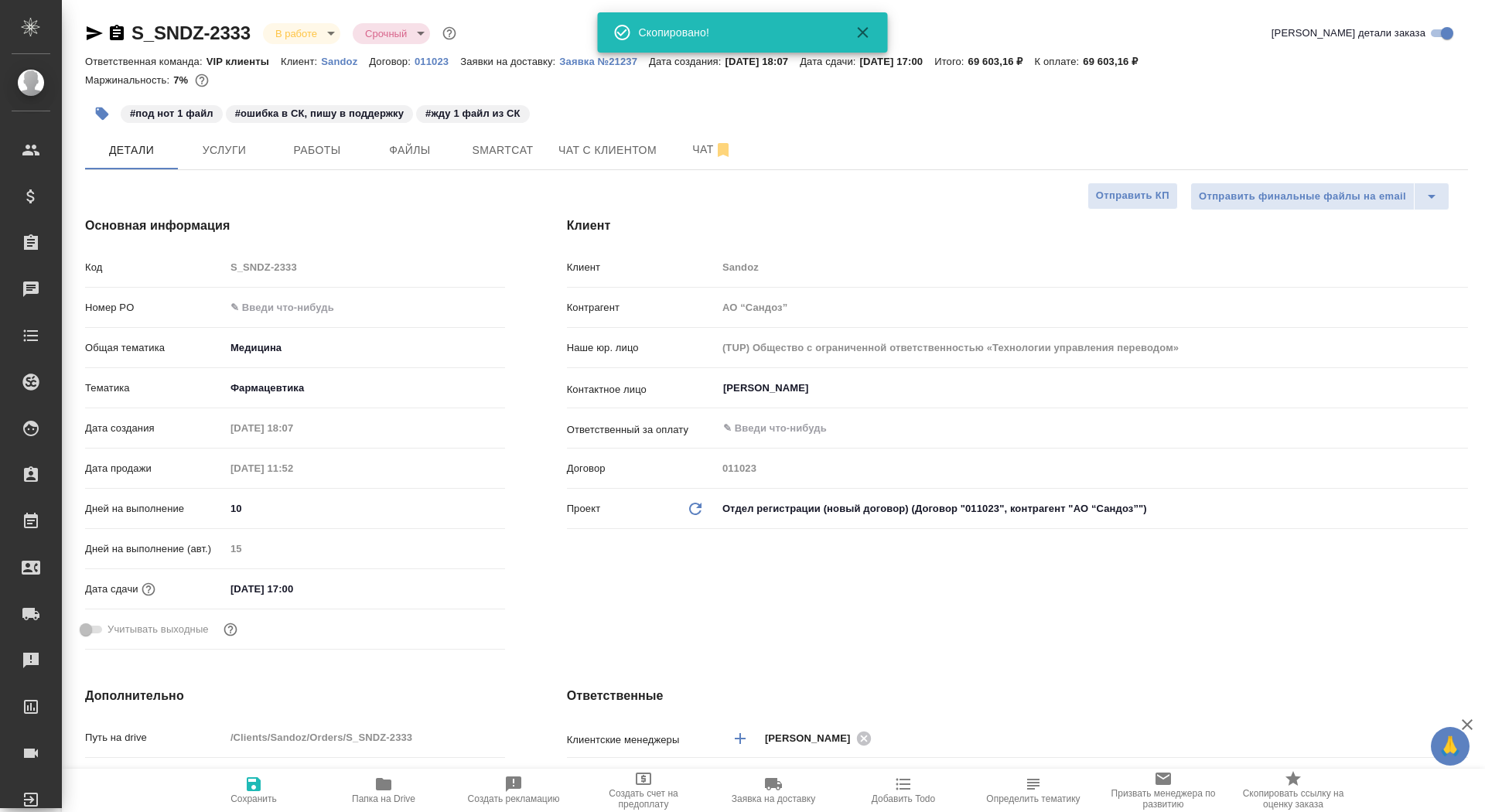
type textarea "x"
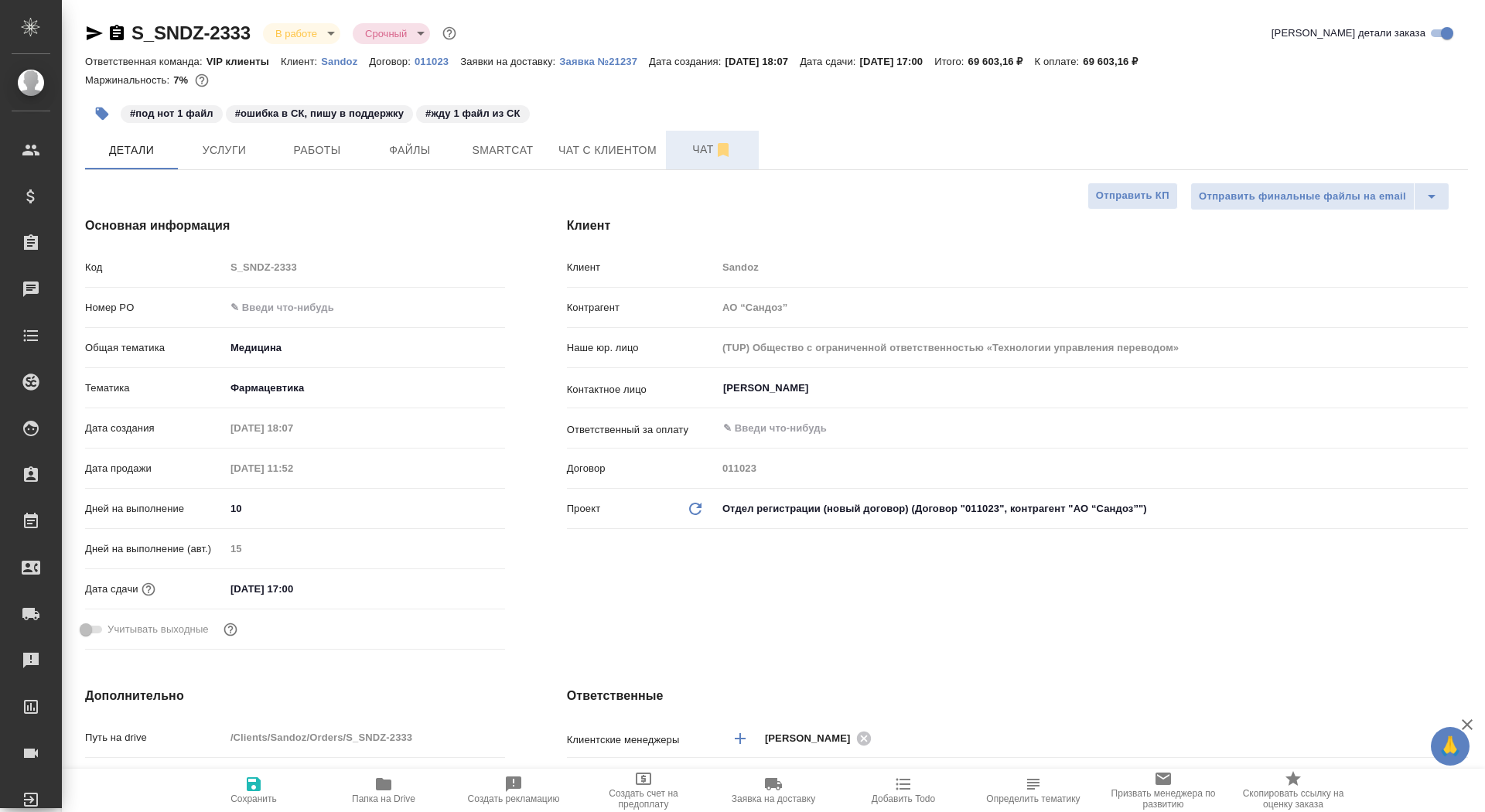
click at [688, 133] on button "Чат" at bounding box center [712, 150] width 93 height 39
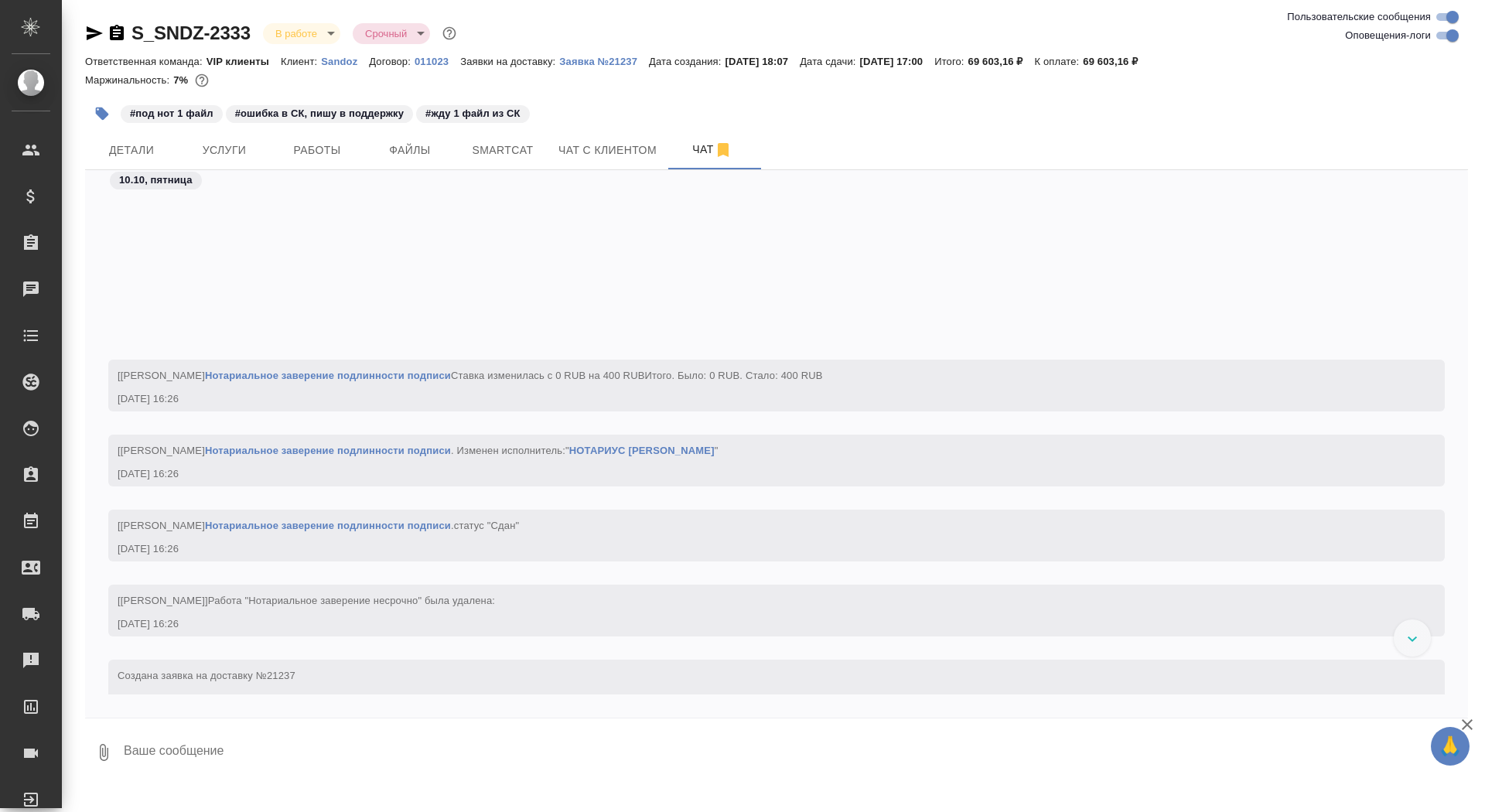
scroll to position [89303, 0]
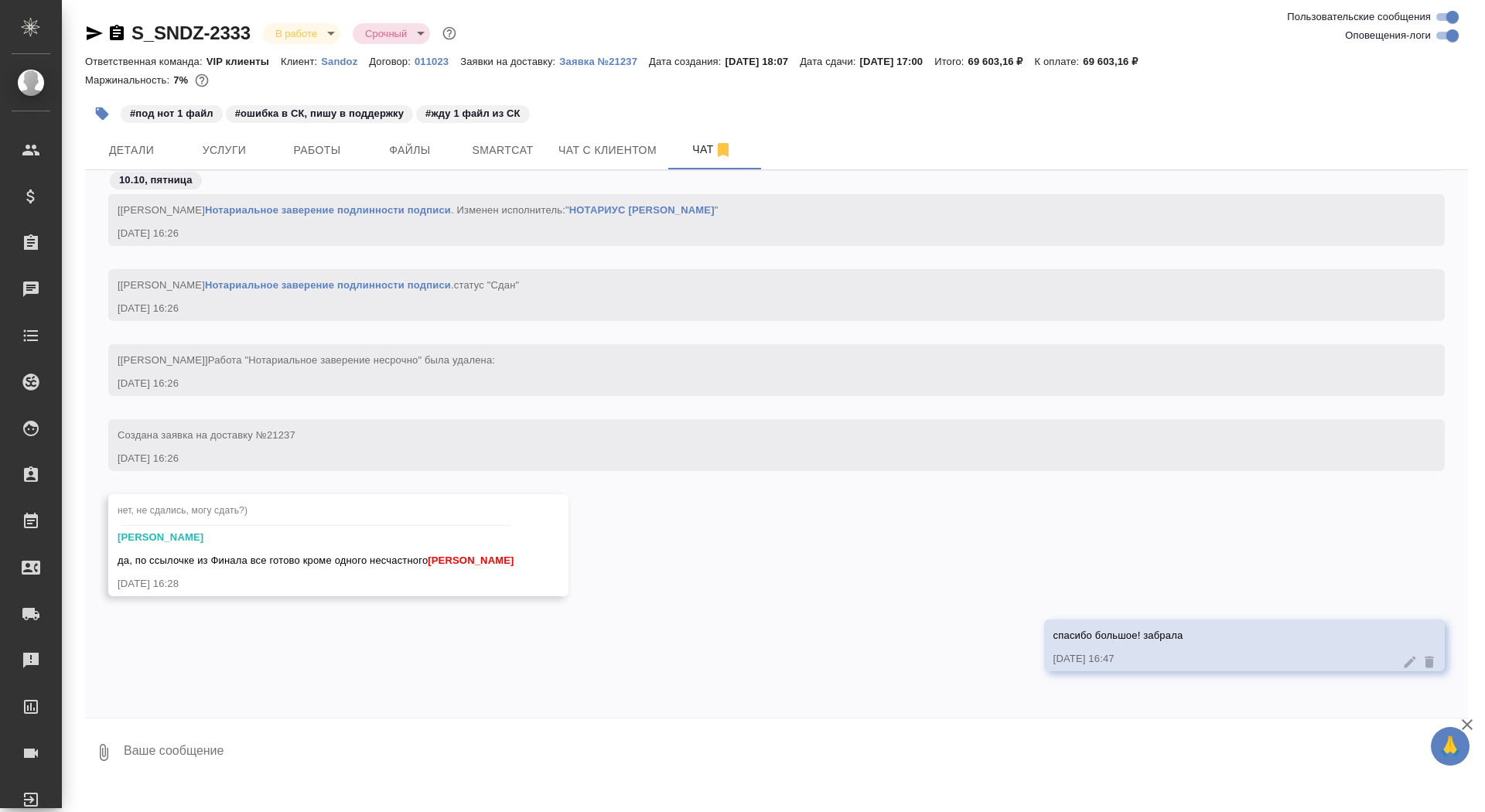
click at [428, 743] on textarea at bounding box center [795, 752] width 1346 height 53
type textarea "Валечка, дай, плиз, название потеряшки"
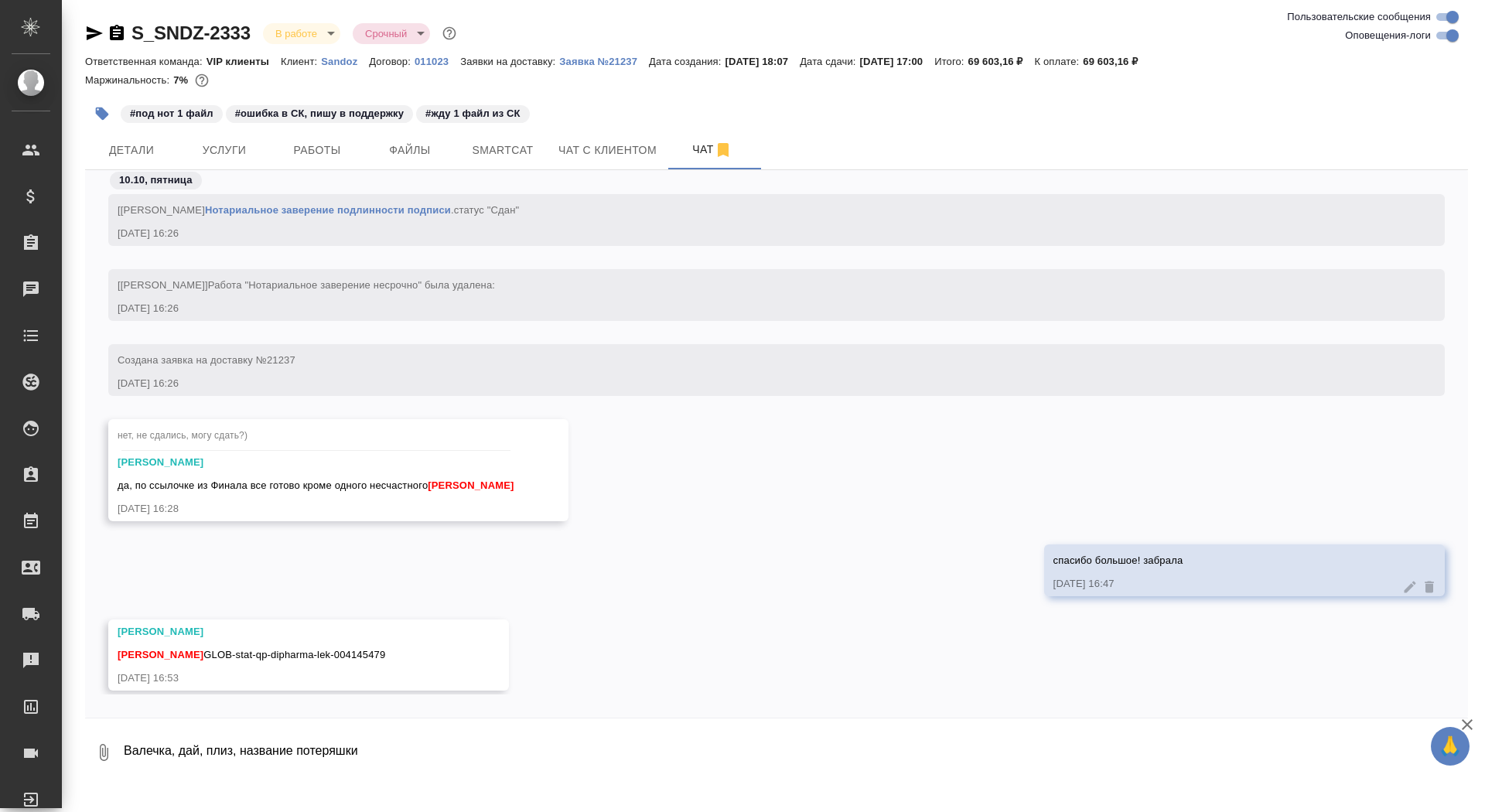
scroll to position [89473, 0]
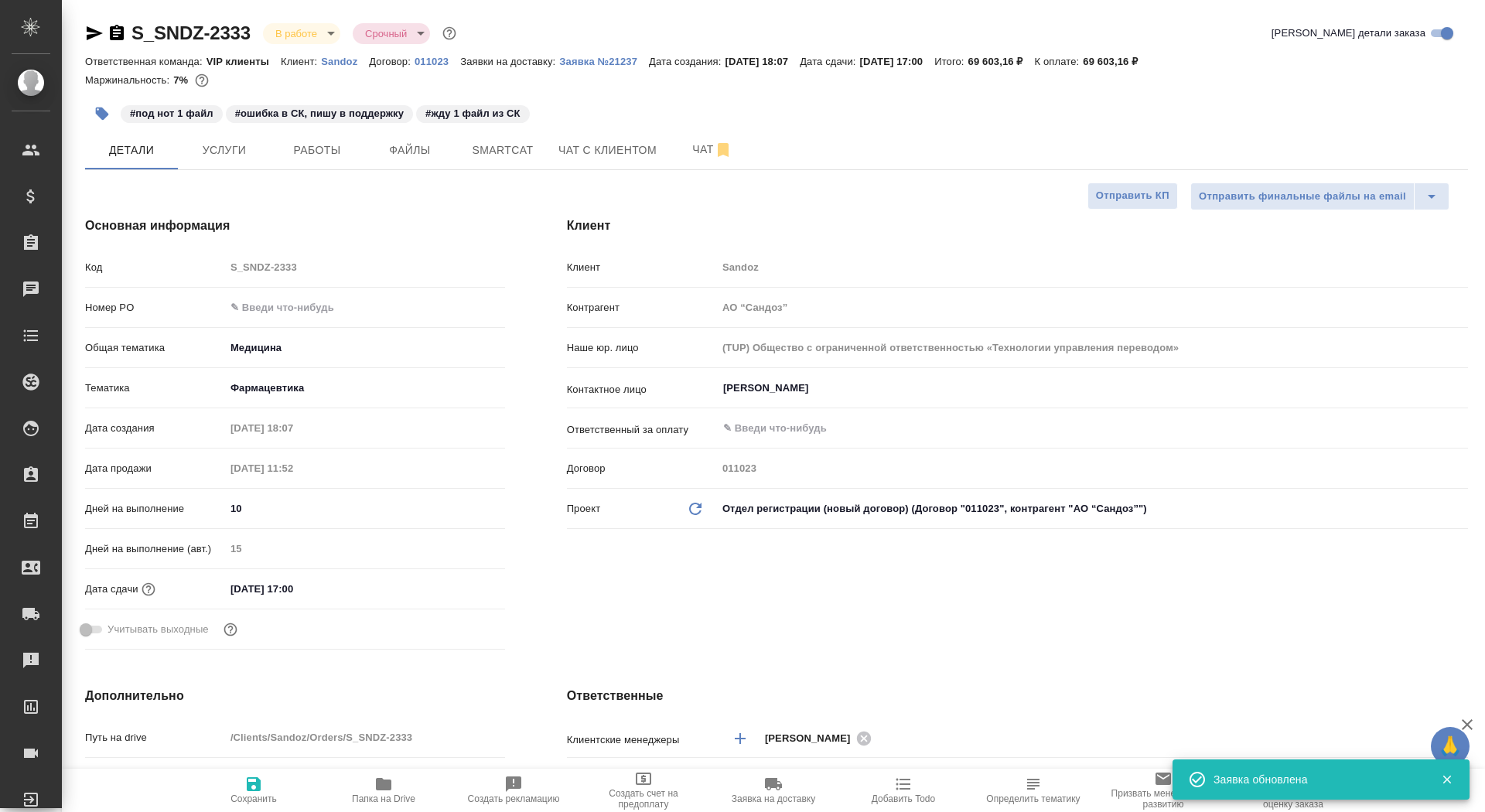
select select "RU"
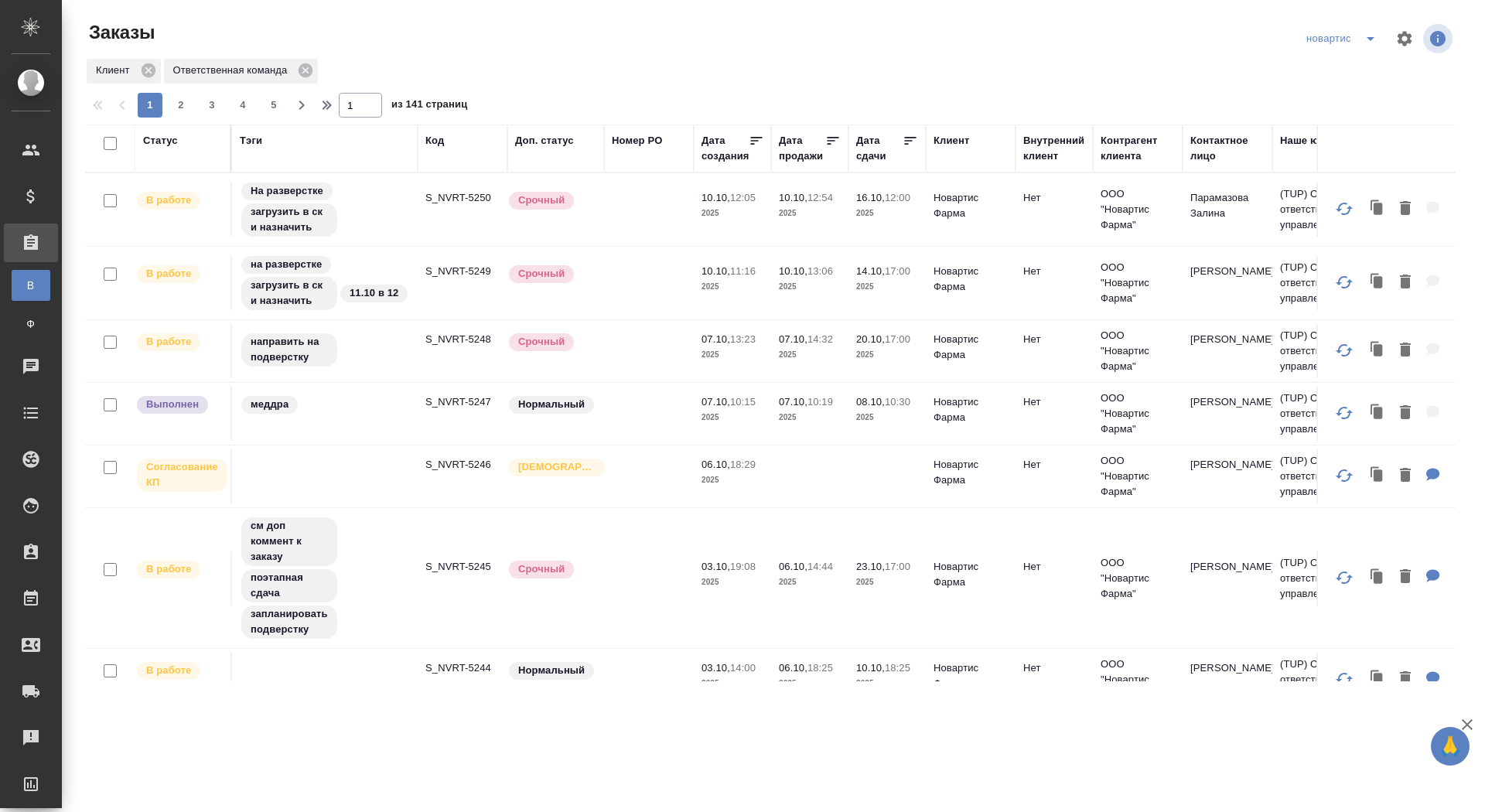
click at [1362, 41] on icon "split button" at bounding box center [1370, 39] width 19 height 19
click at [1328, 143] on li "sandoz" at bounding box center [1343, 144] width 85 height 25
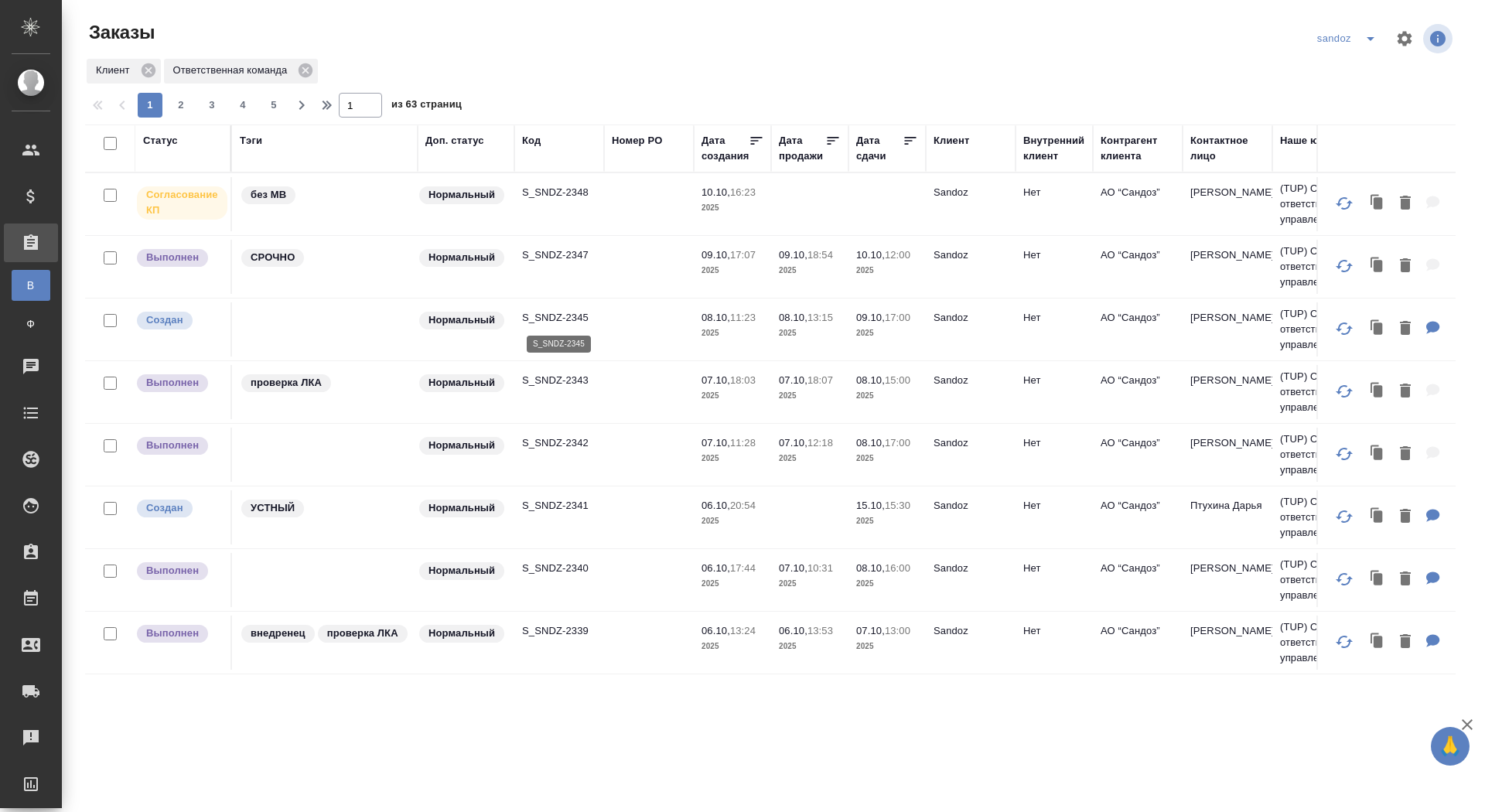
click at [550, 319] on p "S_SNDZ-2345" at bounding box center [560, 318] width 74 height 16
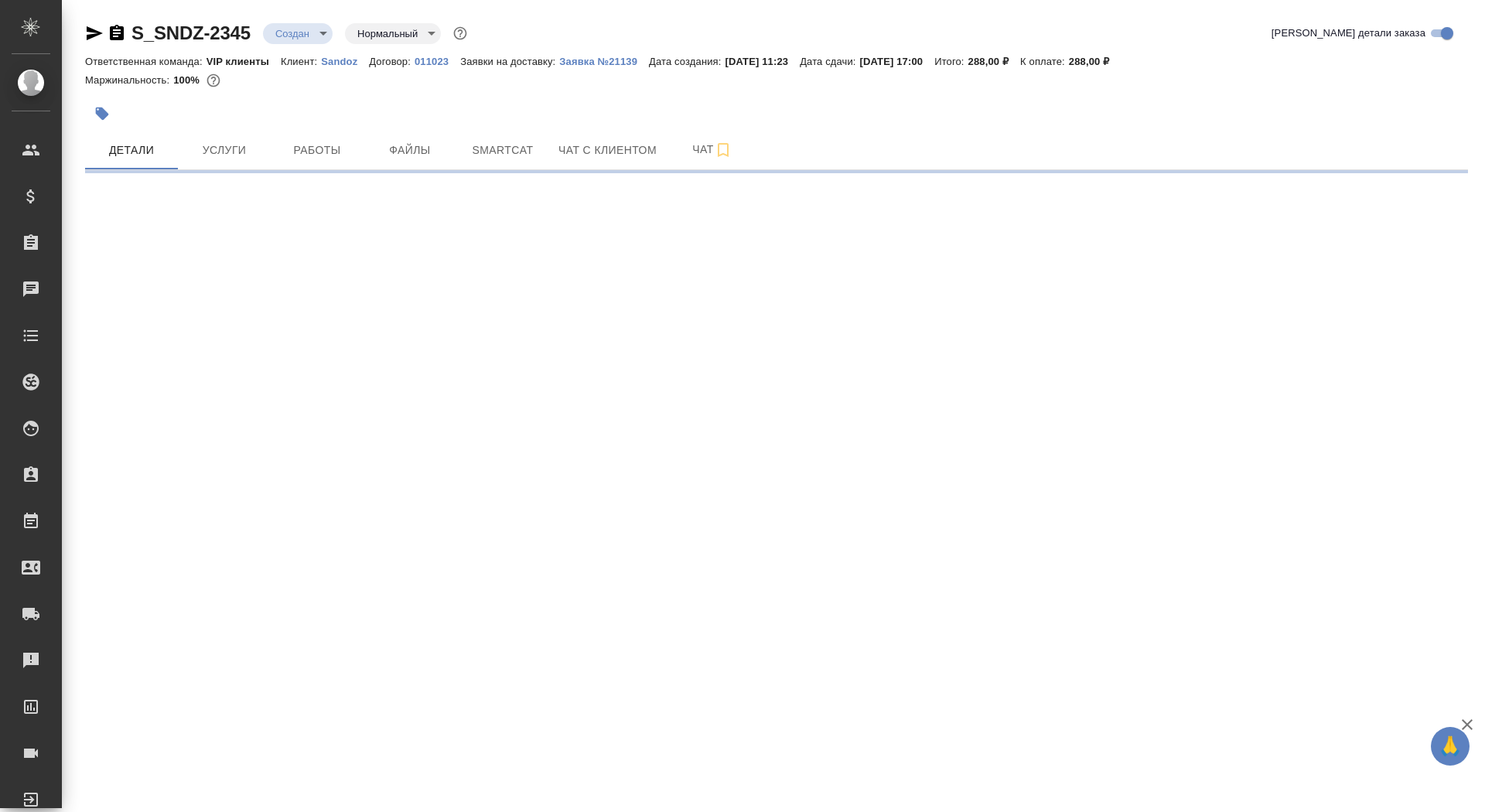
select select "RU"
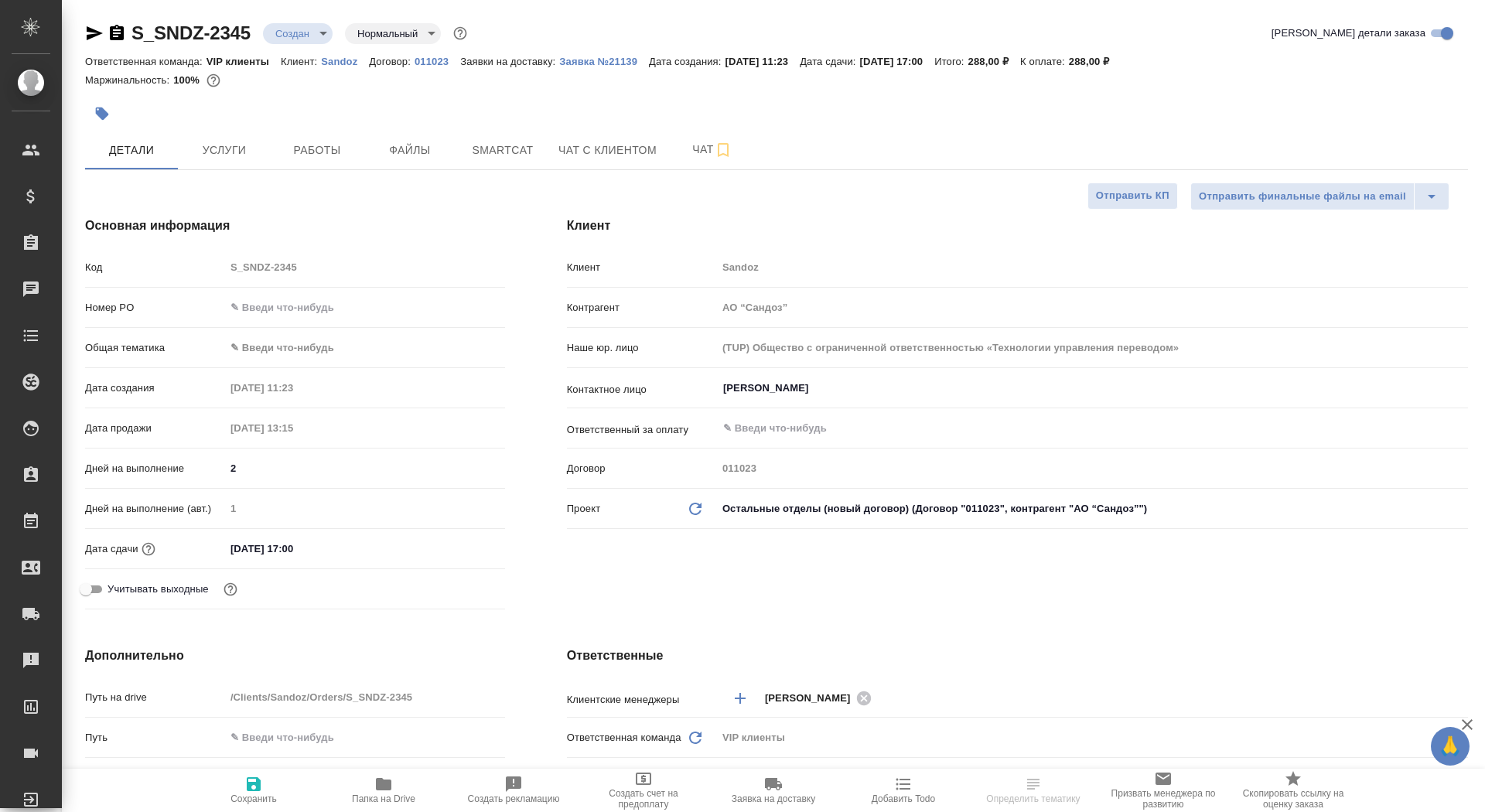
type textarea "x"
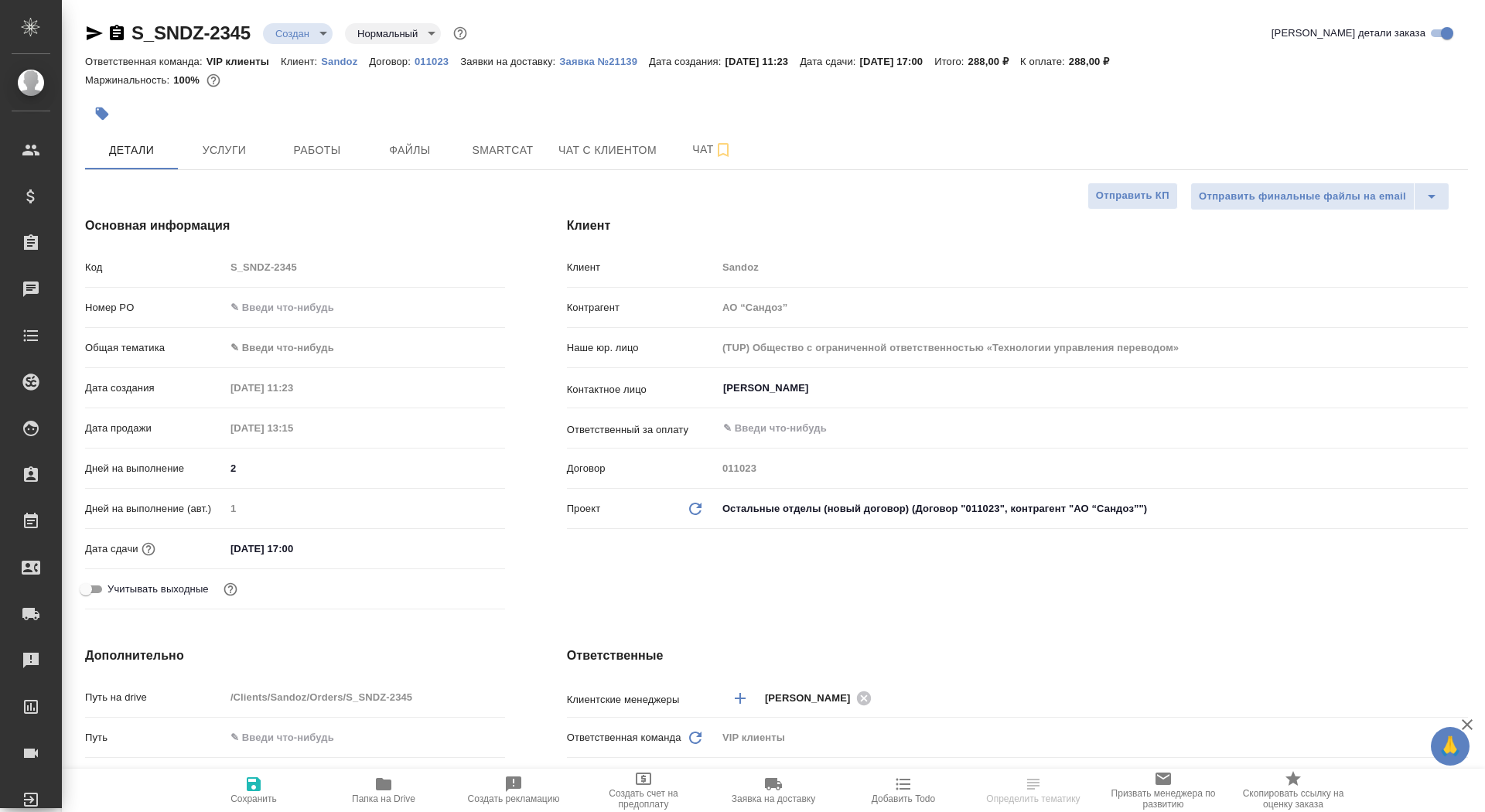
type textarea "x"
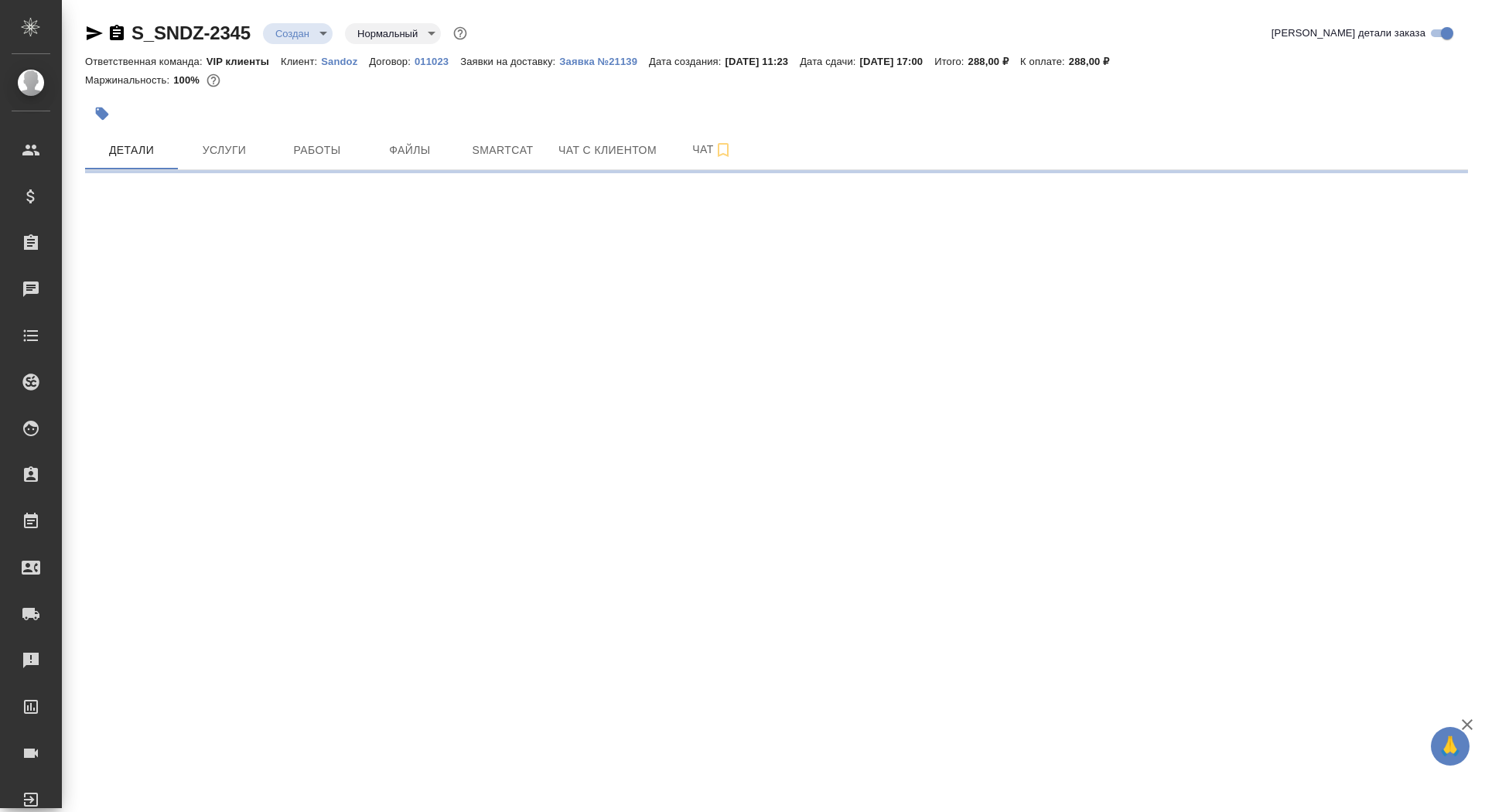
select select "RU"
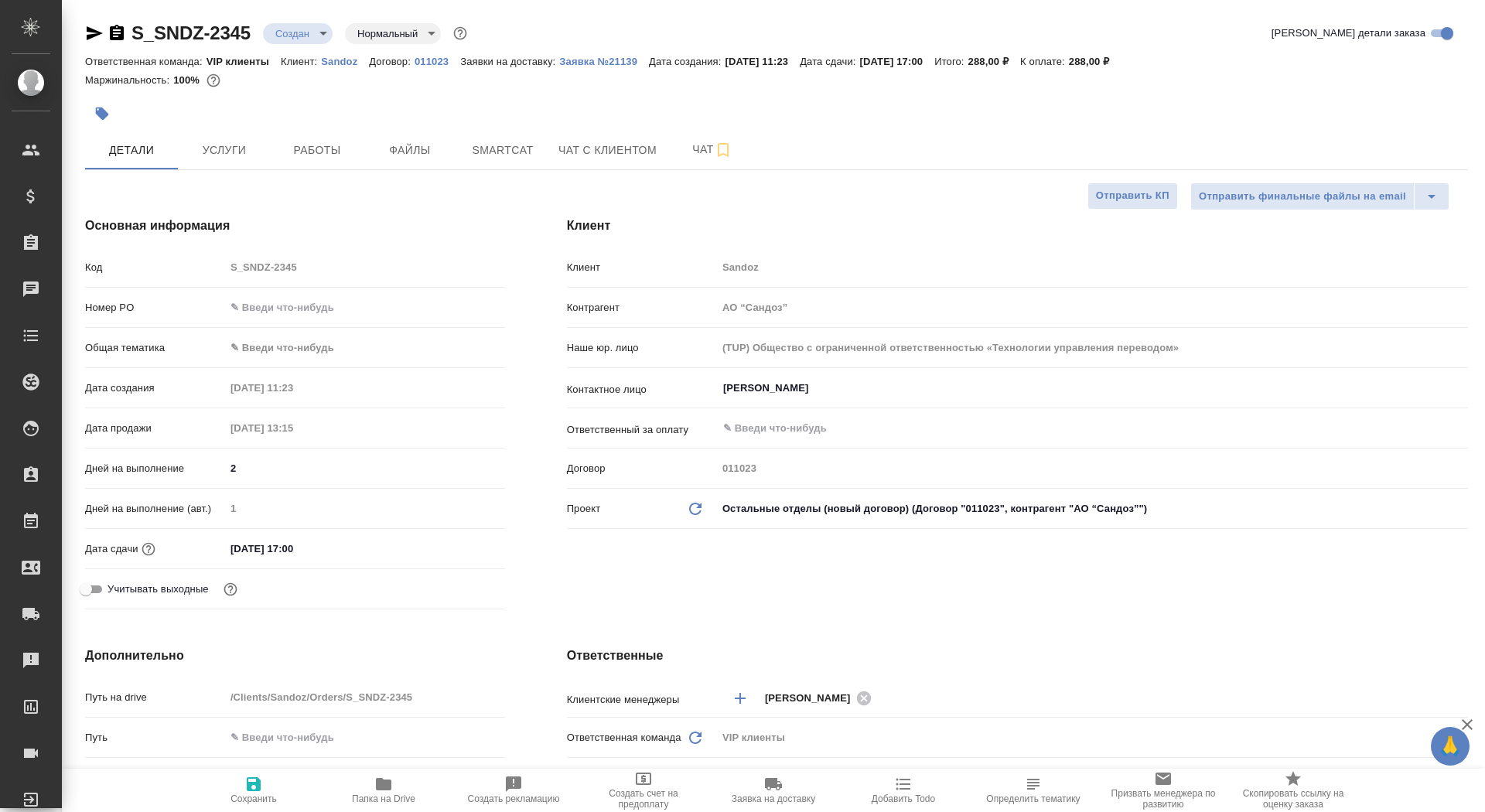
type textarea "x"
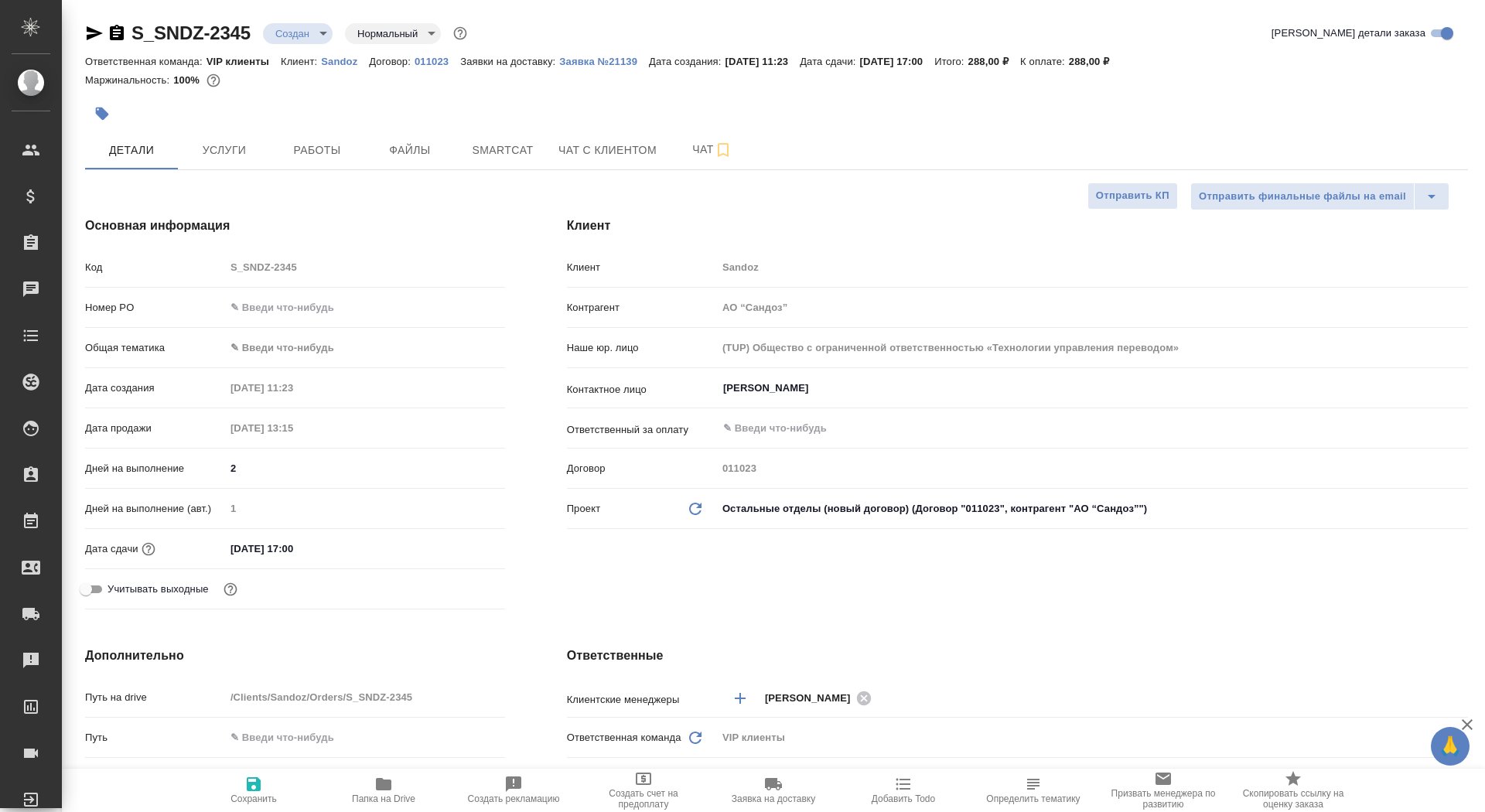
type textarea "x"
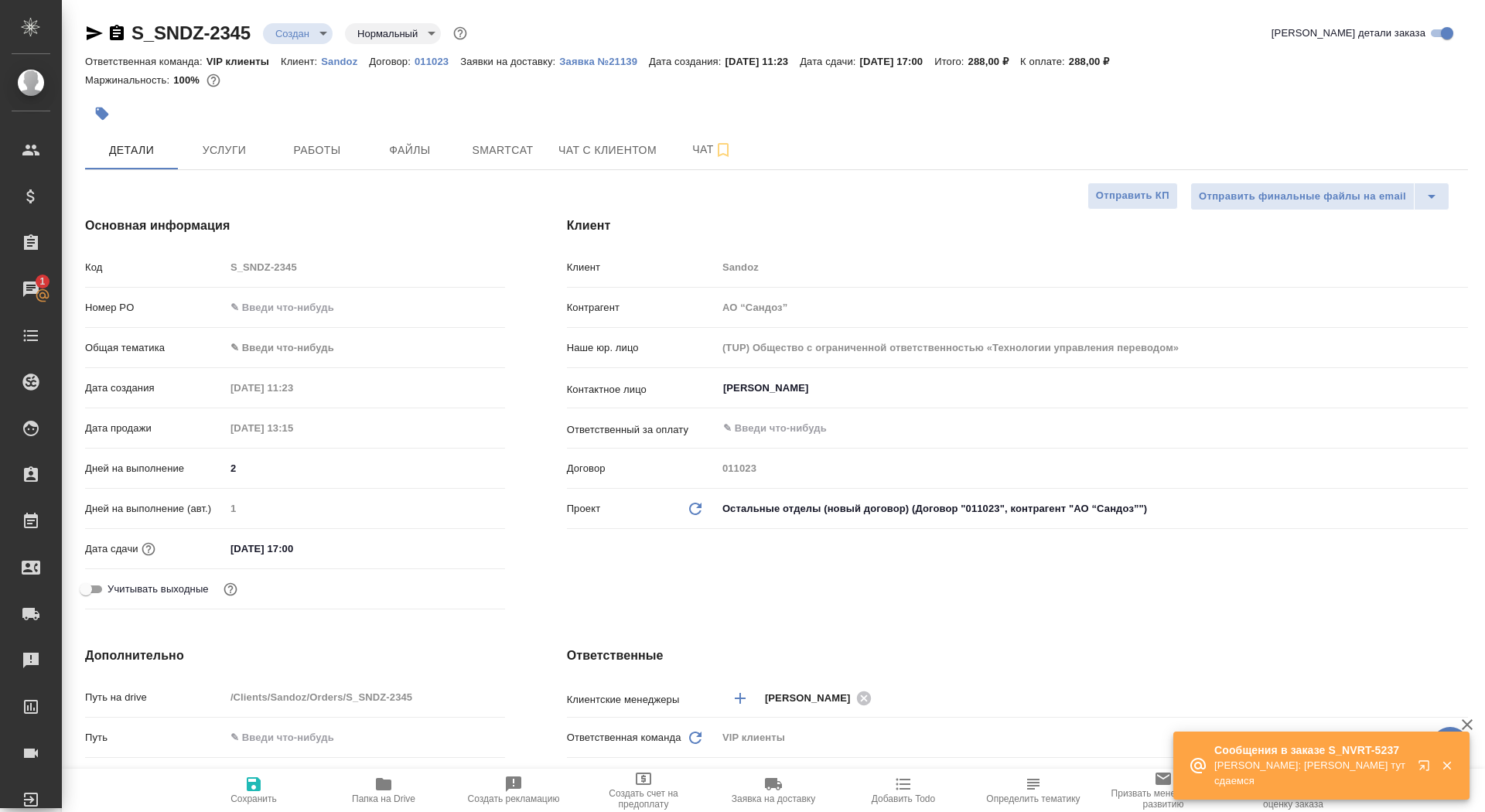
type textarea "x"
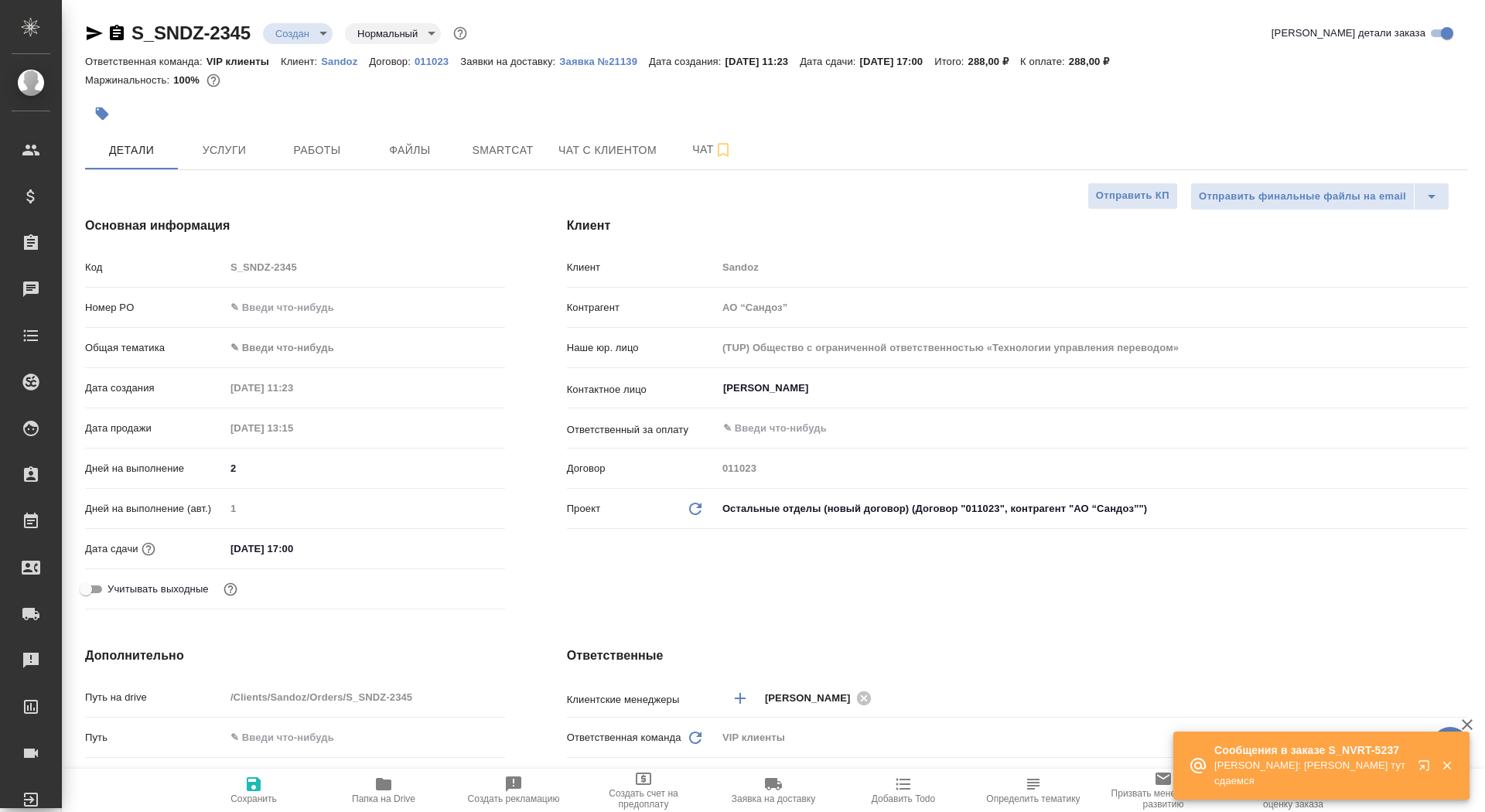
type textarea "x"
click at [686, 157] on span "Чат" at bounding box center [712, 149] width 74 height 19
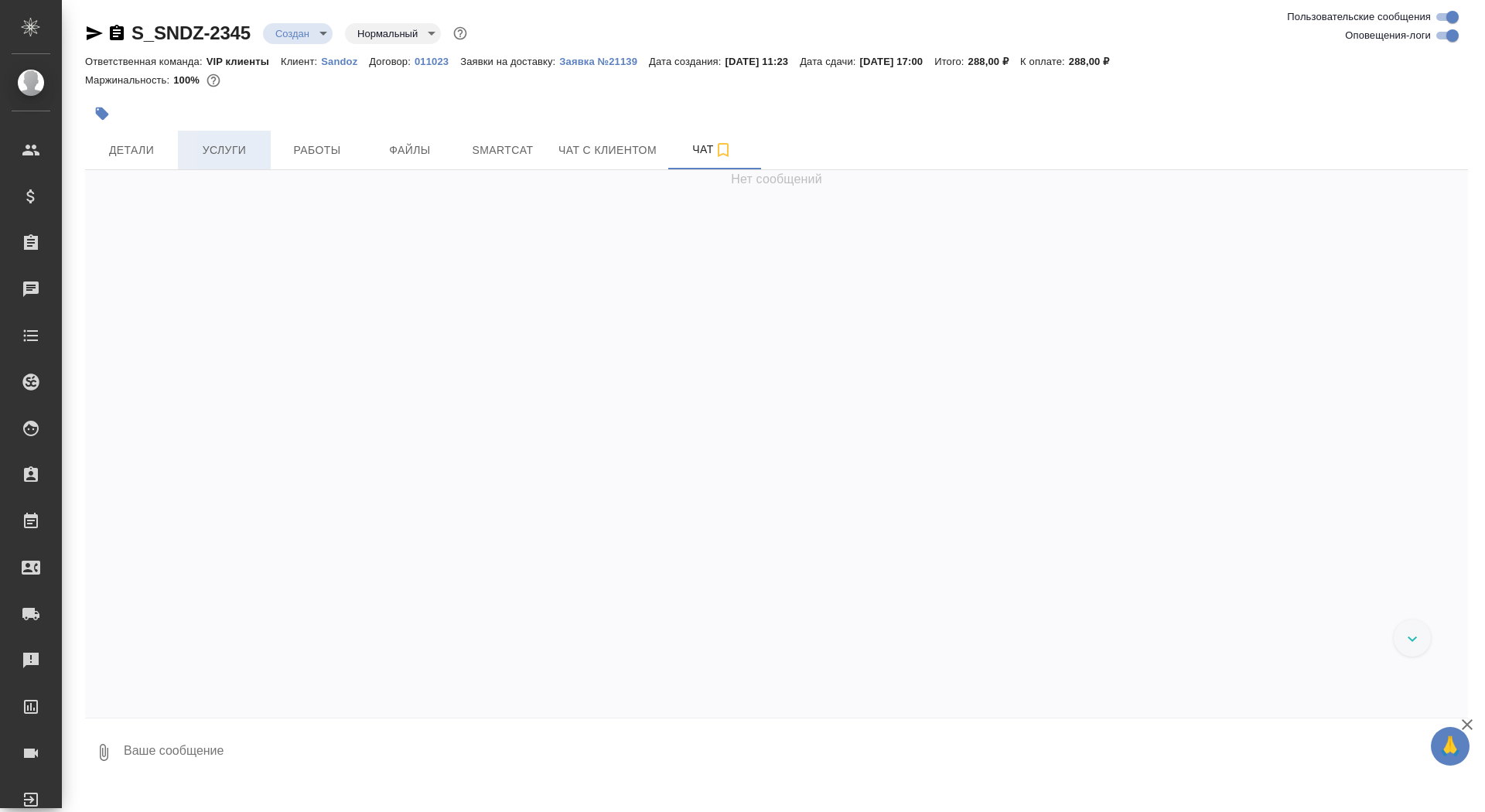
scroll to position [3808, 0]
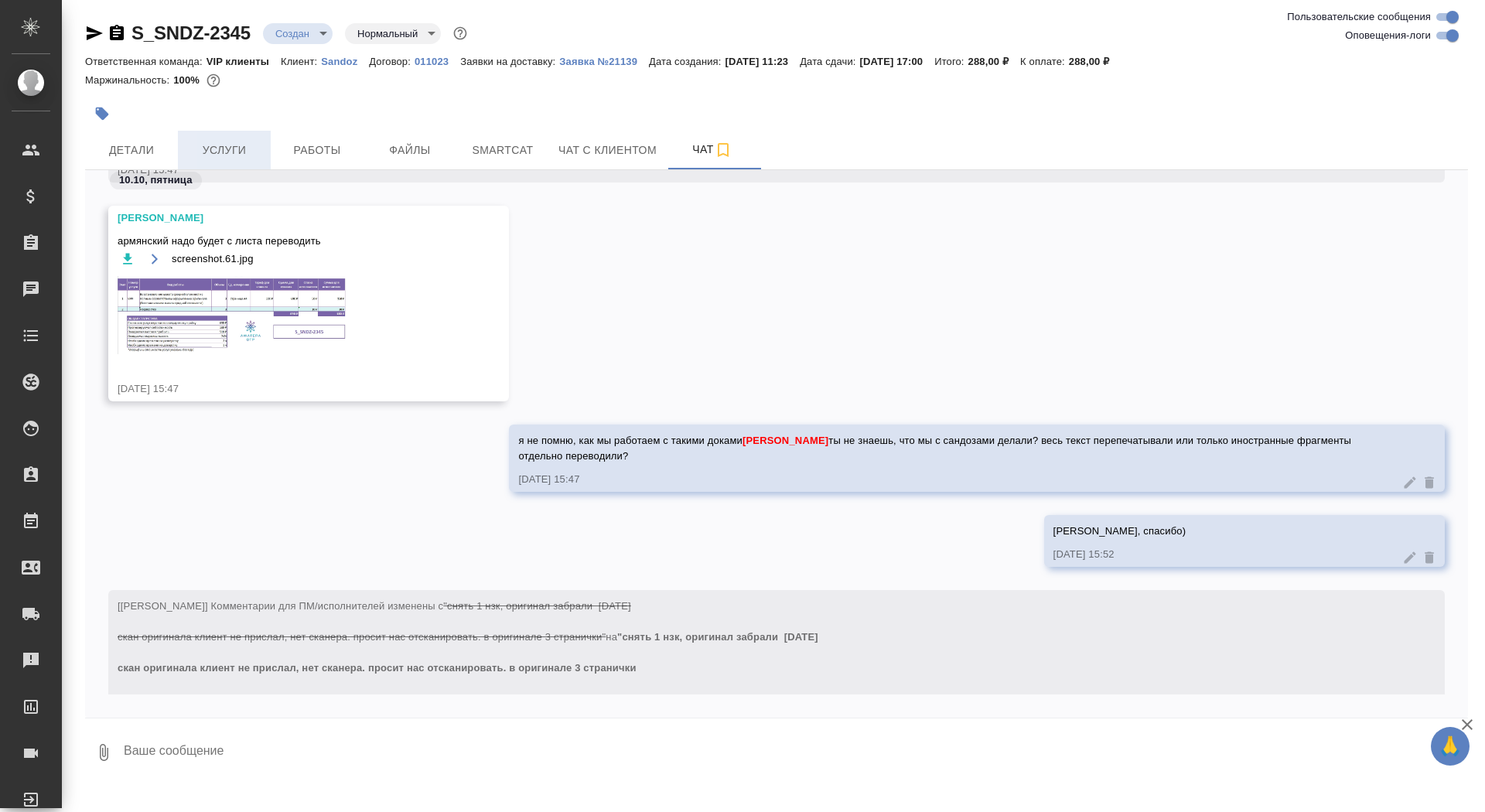
click at [215, 147] on span "Услуги" at bounding box center [224, 150] width 74 height 19
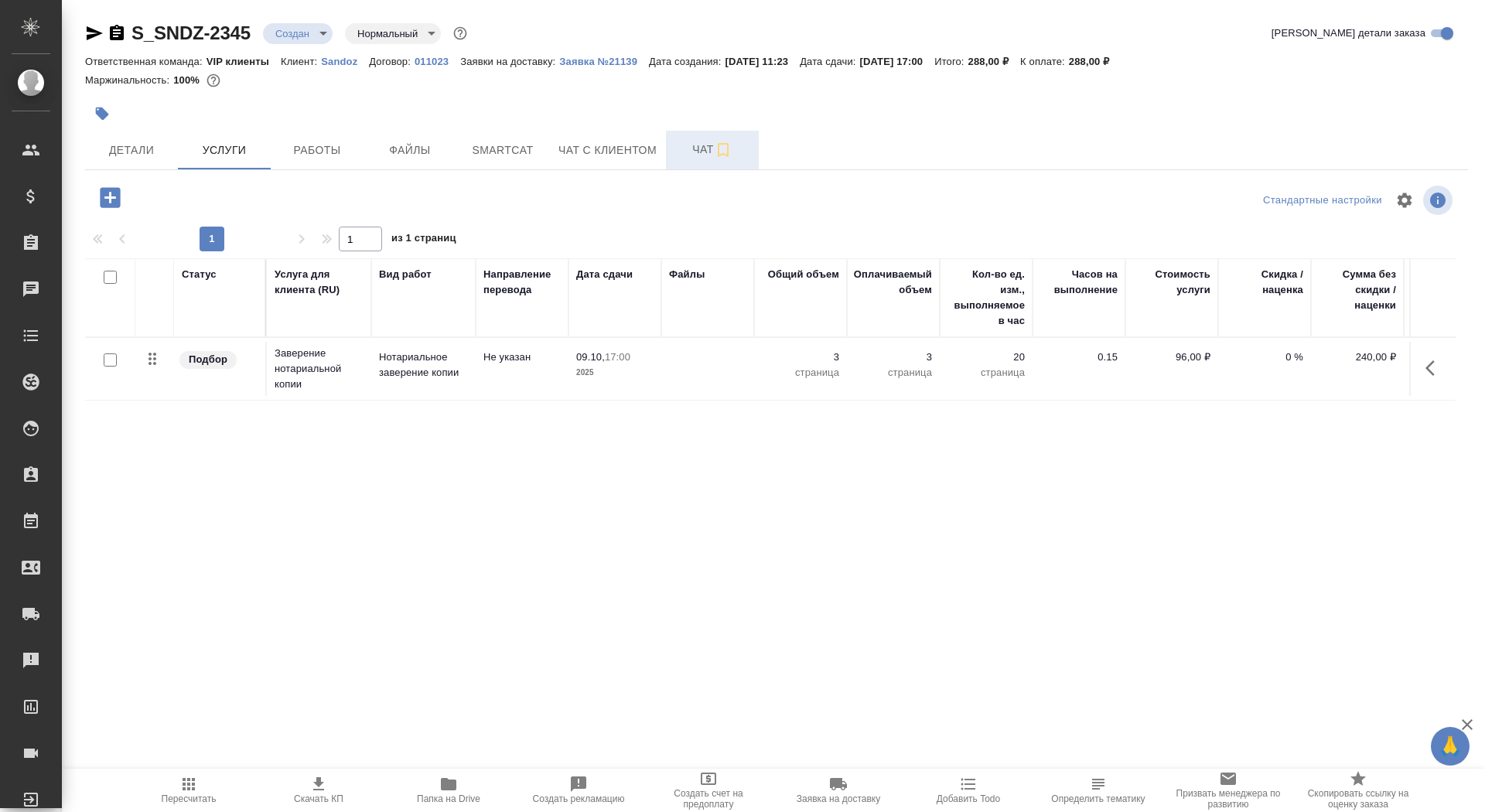
click at [680, 145] on span "Чат" at bounding box center [712, 149] width 74 height 19
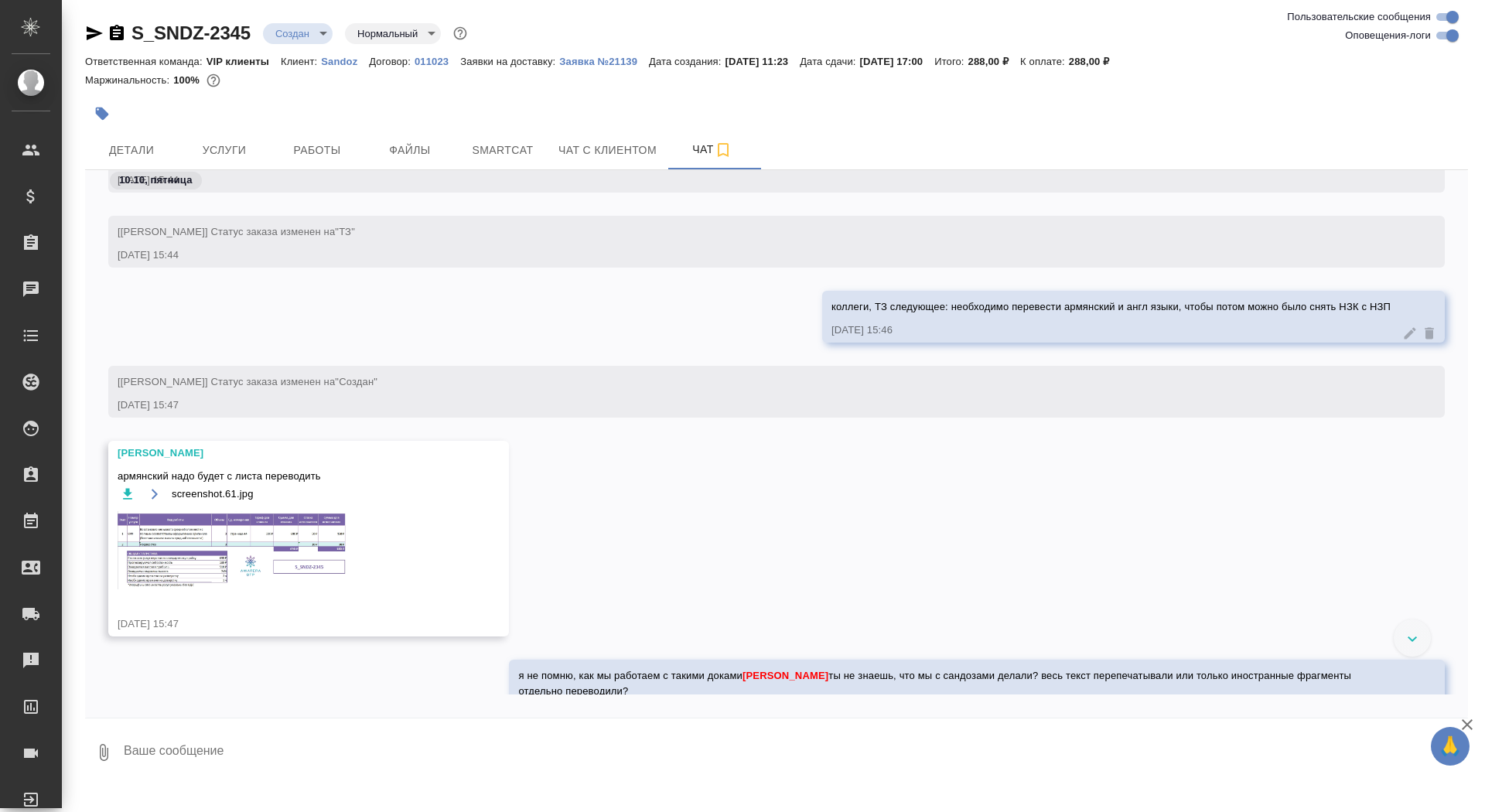
scroll to position [2901, 0]
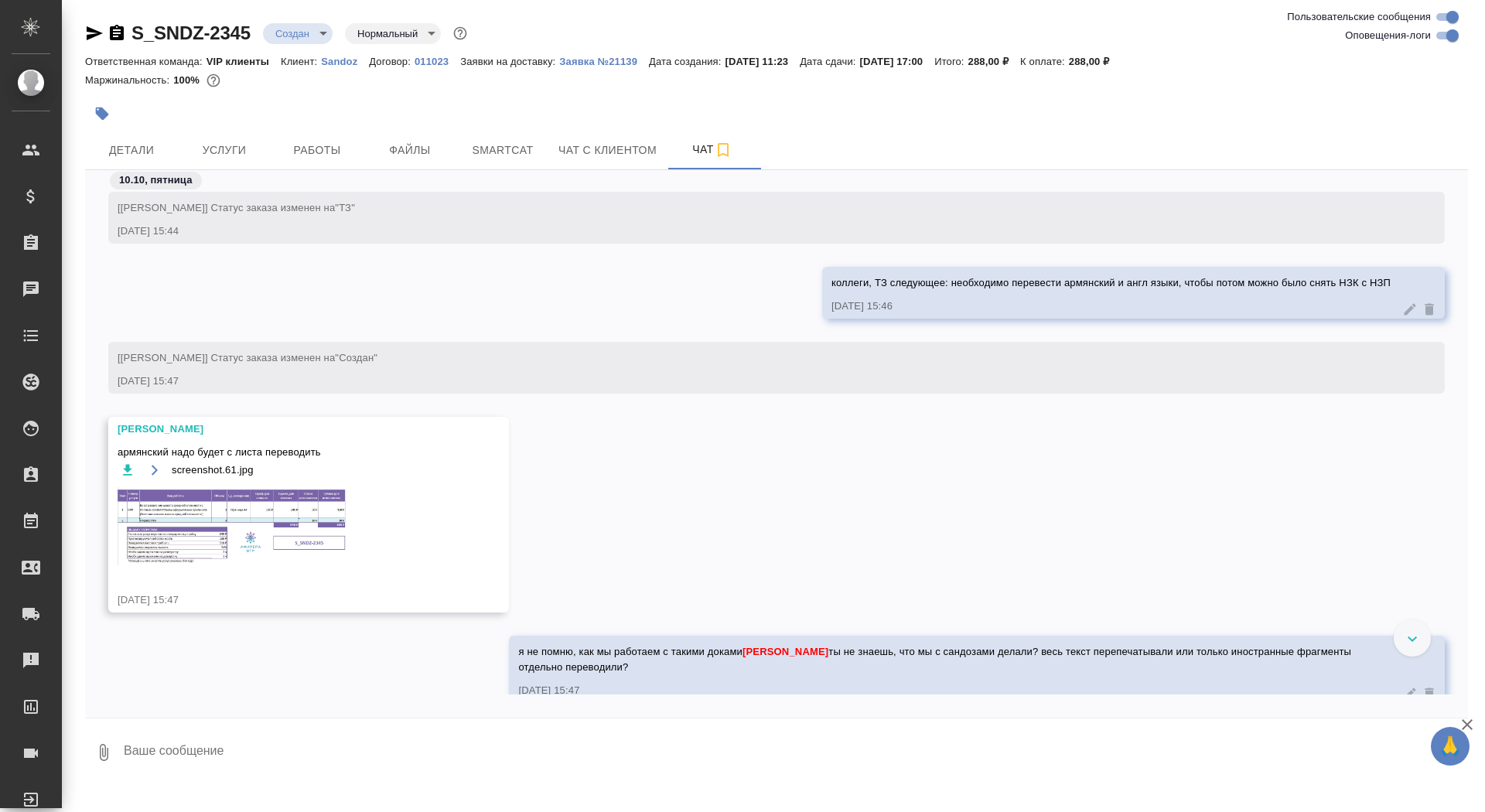
click at [240, 507] on img at bounding box center [233, 526] width 232 height 78
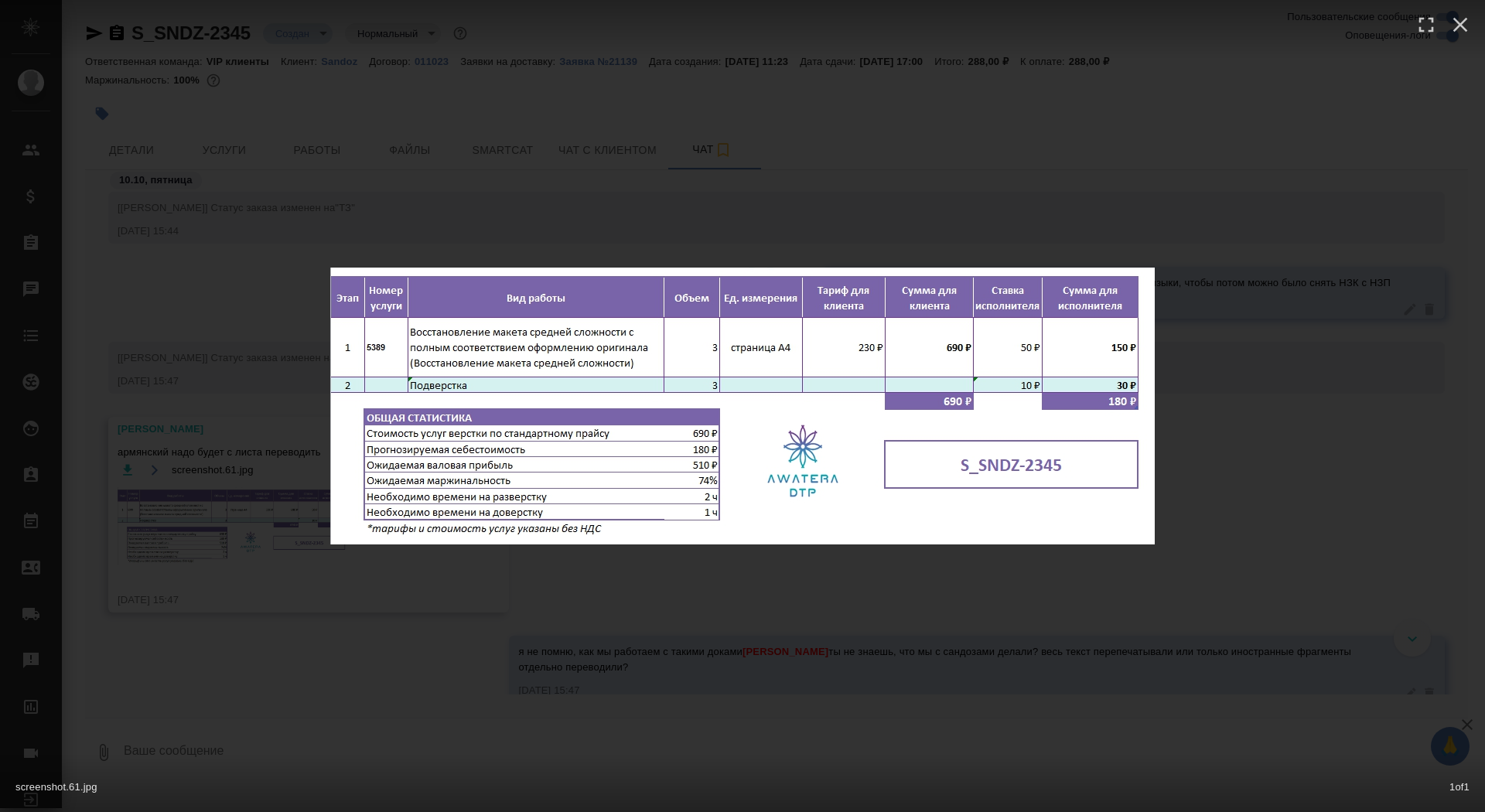
click at [223, 503] on div "screenshot.61.jpg 1 of 1" at bounding box center [742, 406] width 1485 height 812
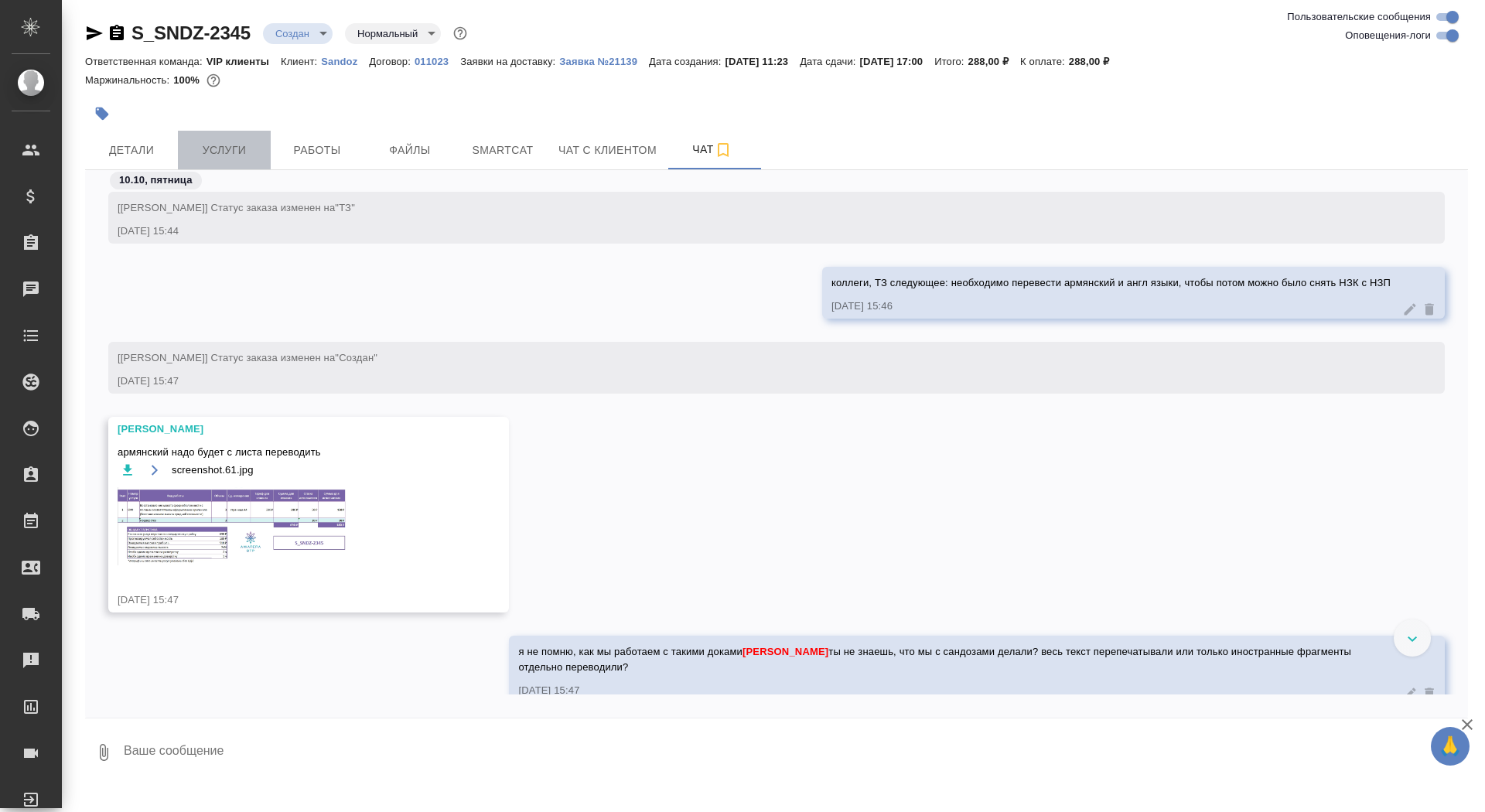
click at [245, 152] on span "Услуги" at bounding box center [224, 150] width 74 height 19
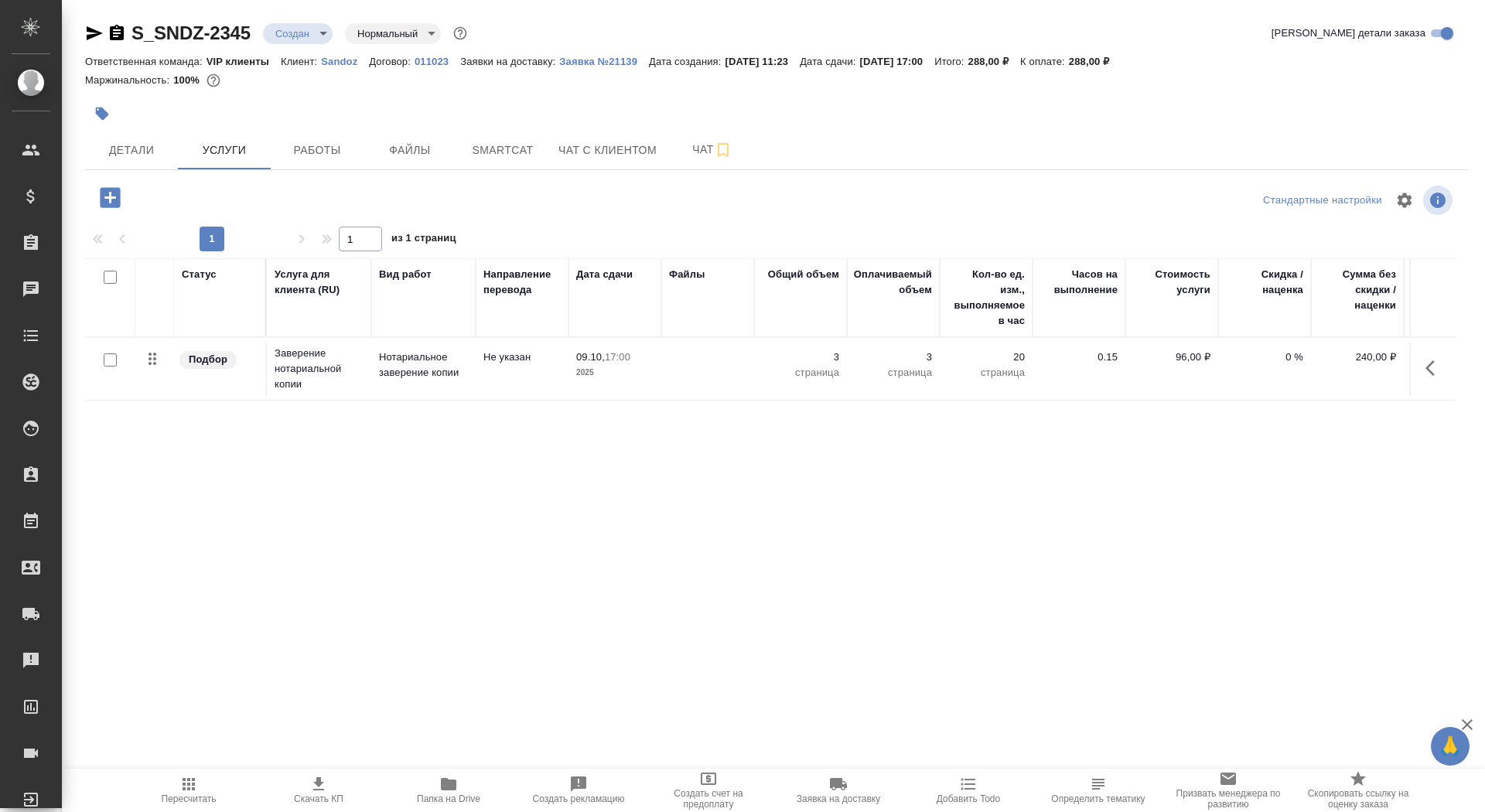
click at [123, 190] on icon "button" at bounding box center [109, 197] width 27 height 27
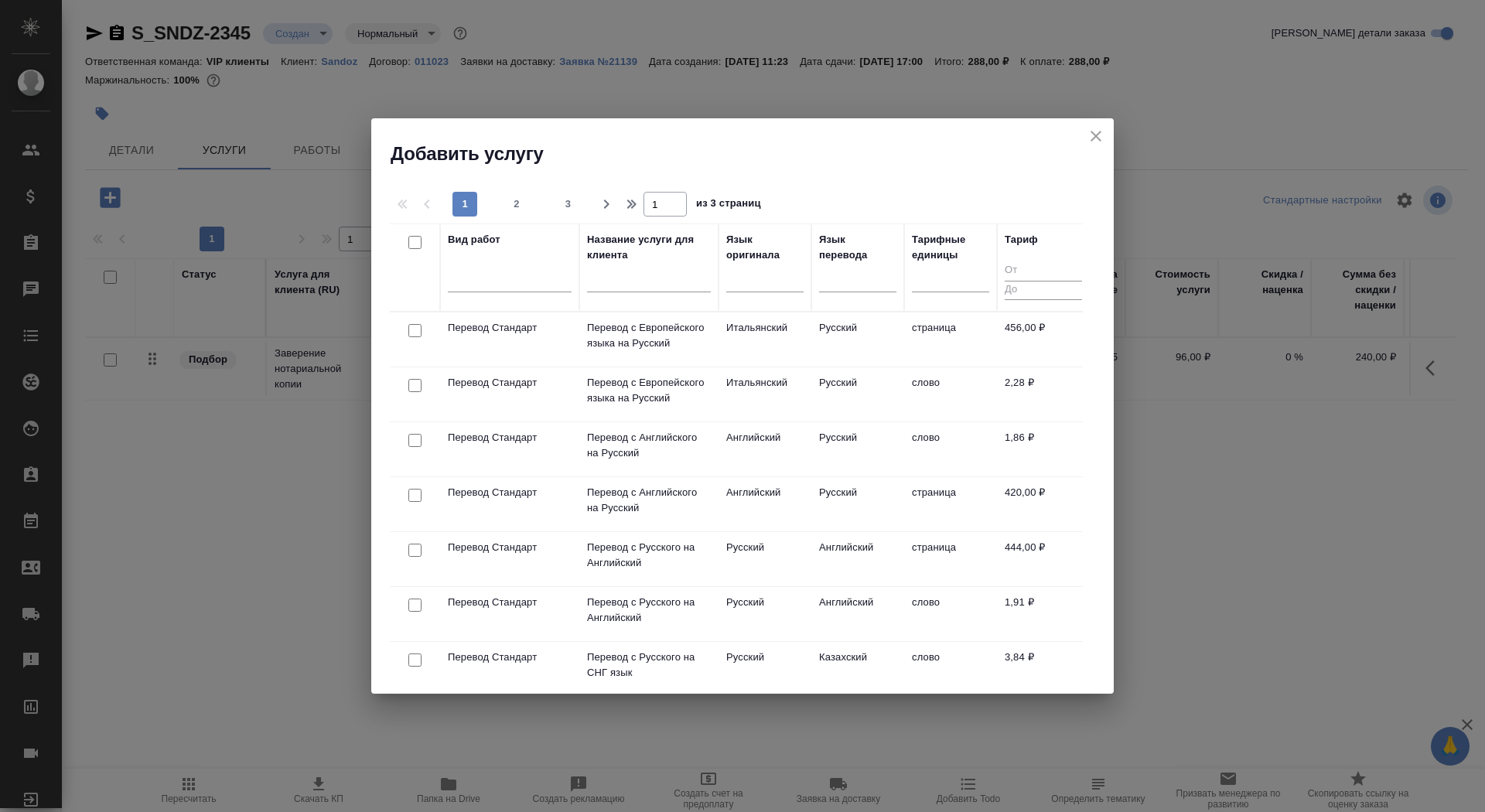
click at [598, 287] on input "text" at bounding box center [649, 282] width 124 height 19
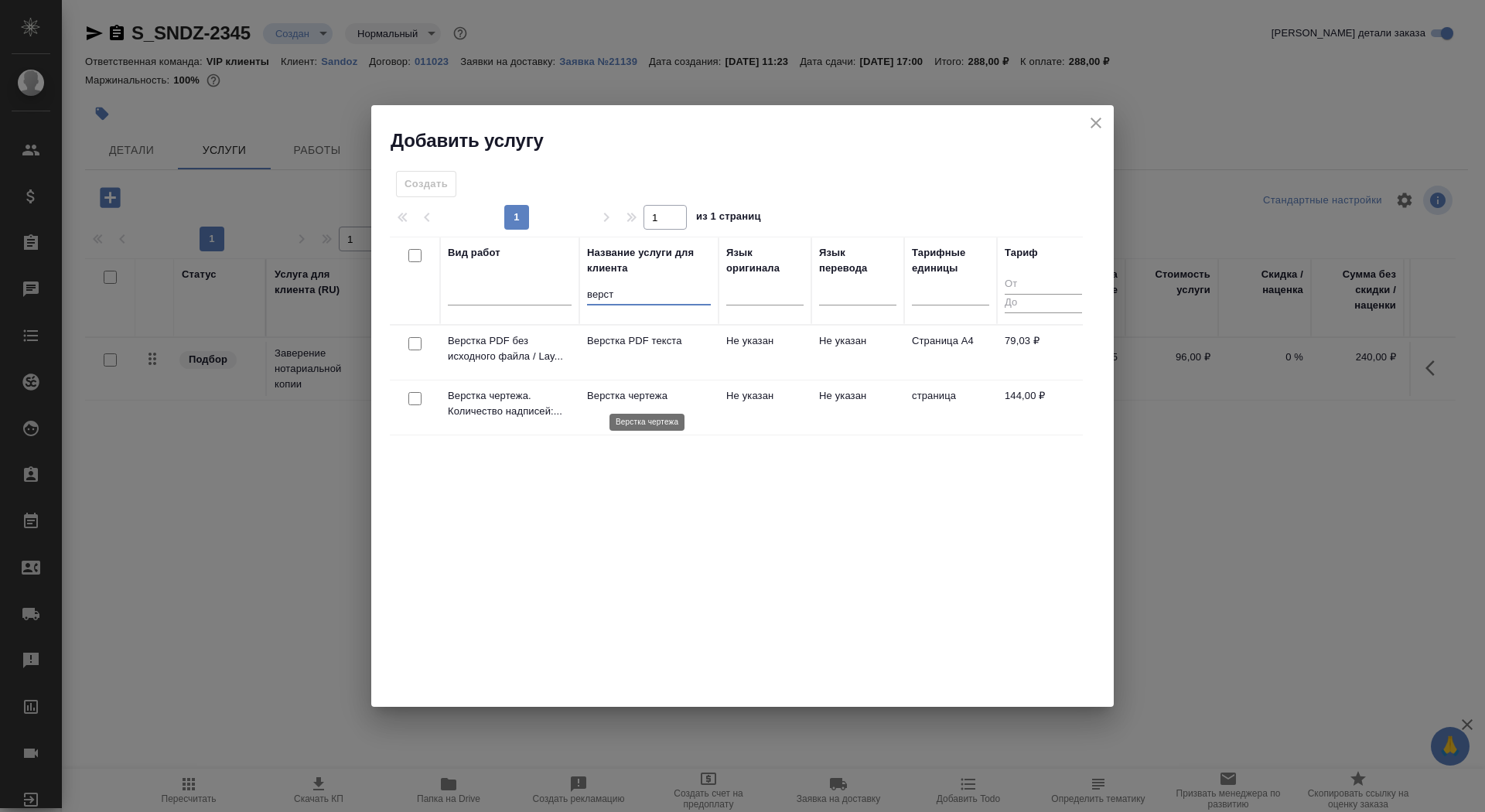
type input "верст"
click at [661, 396] on p "Верстка чертежа" at bounding box center [649, 395] width 124 height 16
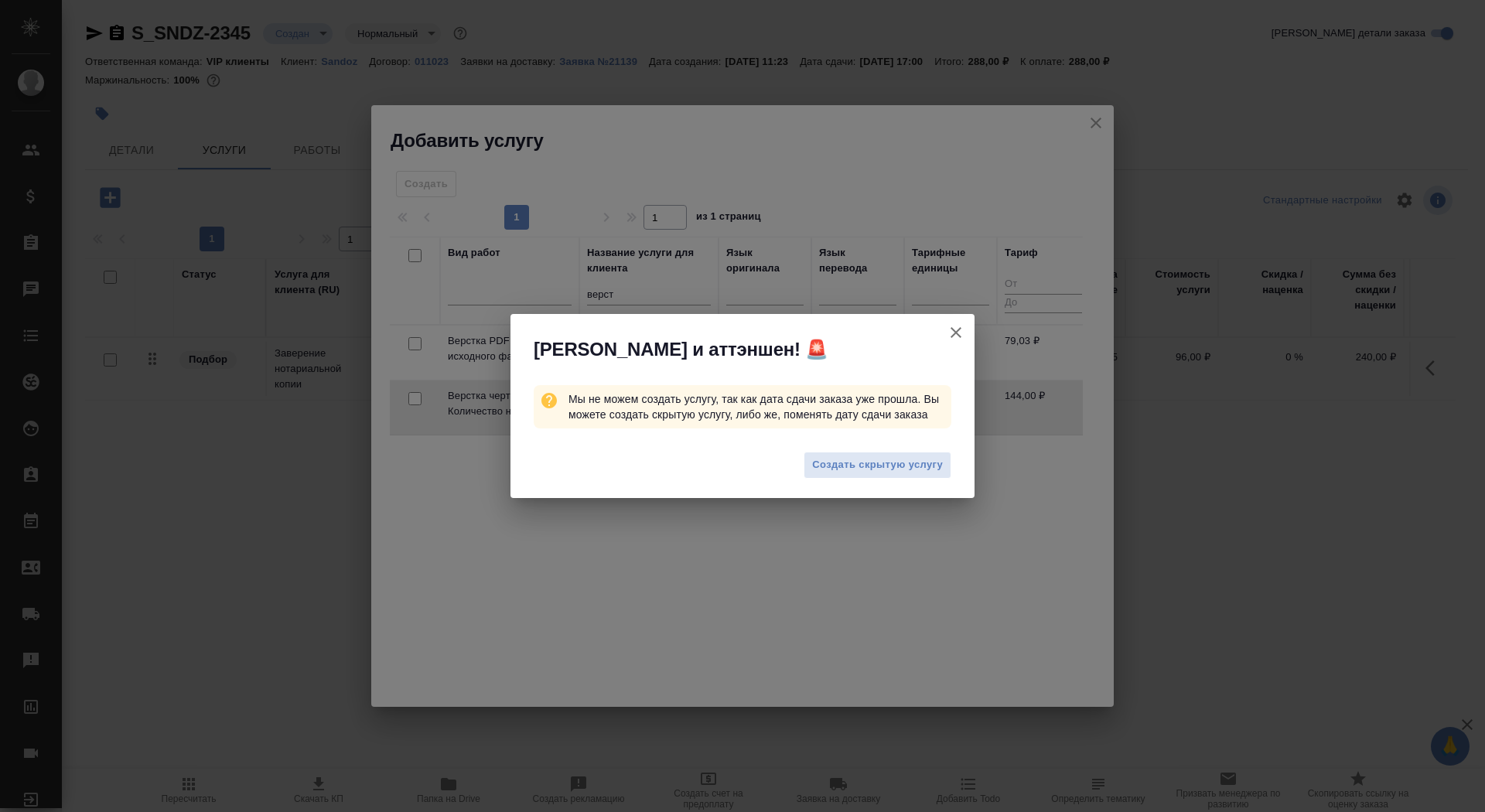
click at [948, 336] on button "[PERSON_NAME] детали заказа" at bounding box center [956, 332] width 37 height 37
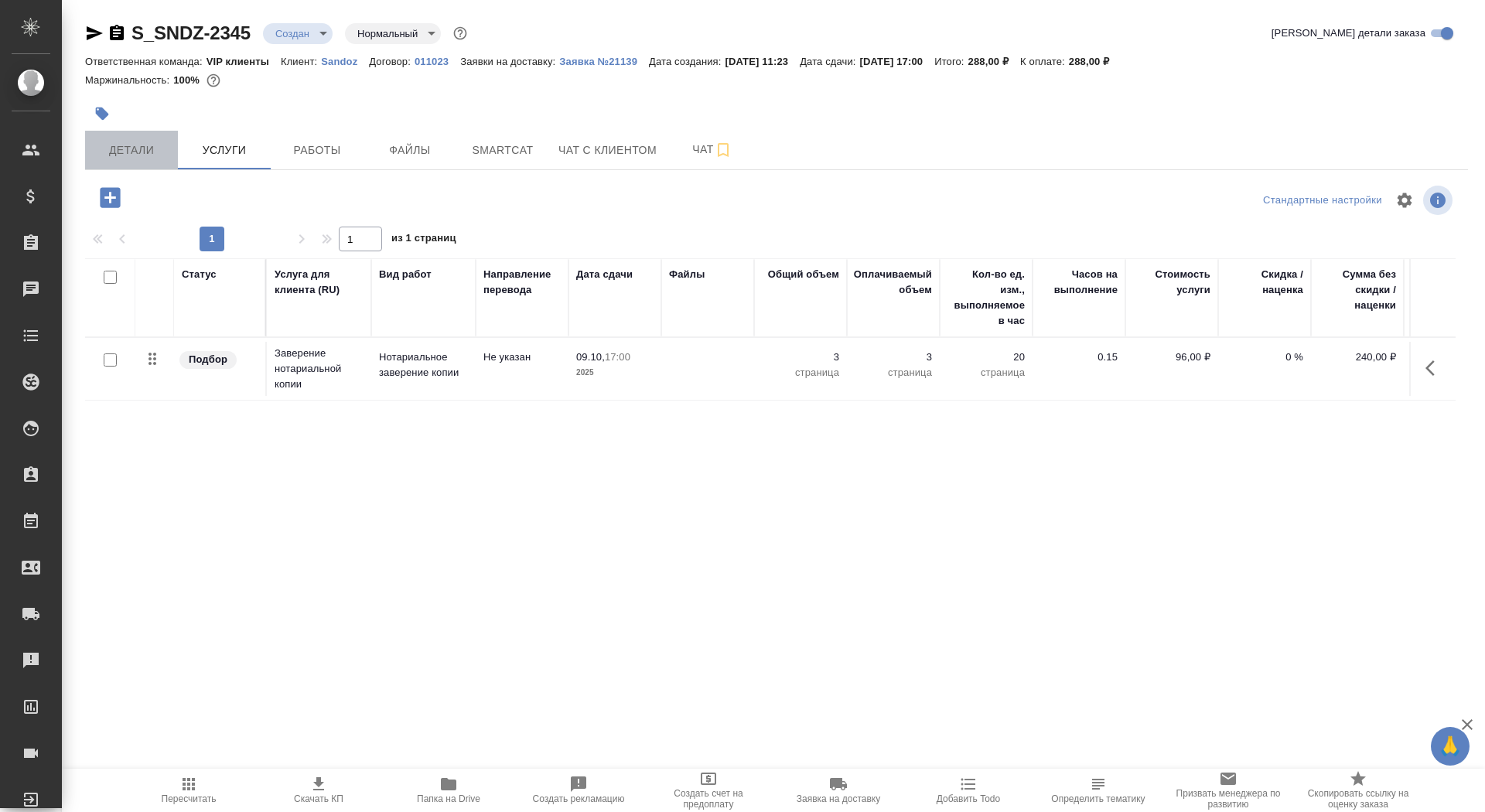
click at [138, 152] on span "Детали" at bounding box center [132, 150] width 74 height 19
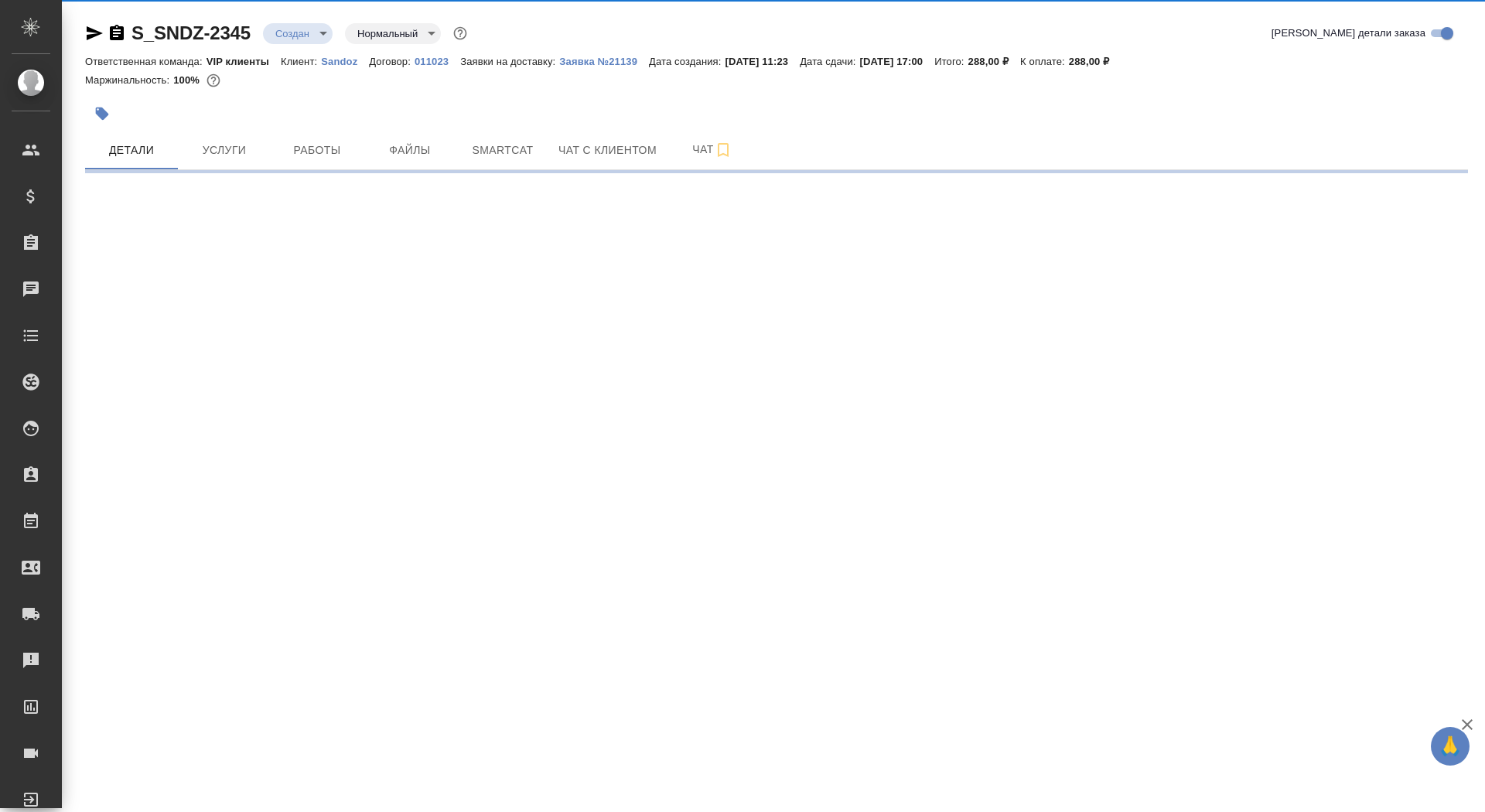
select select "RU"
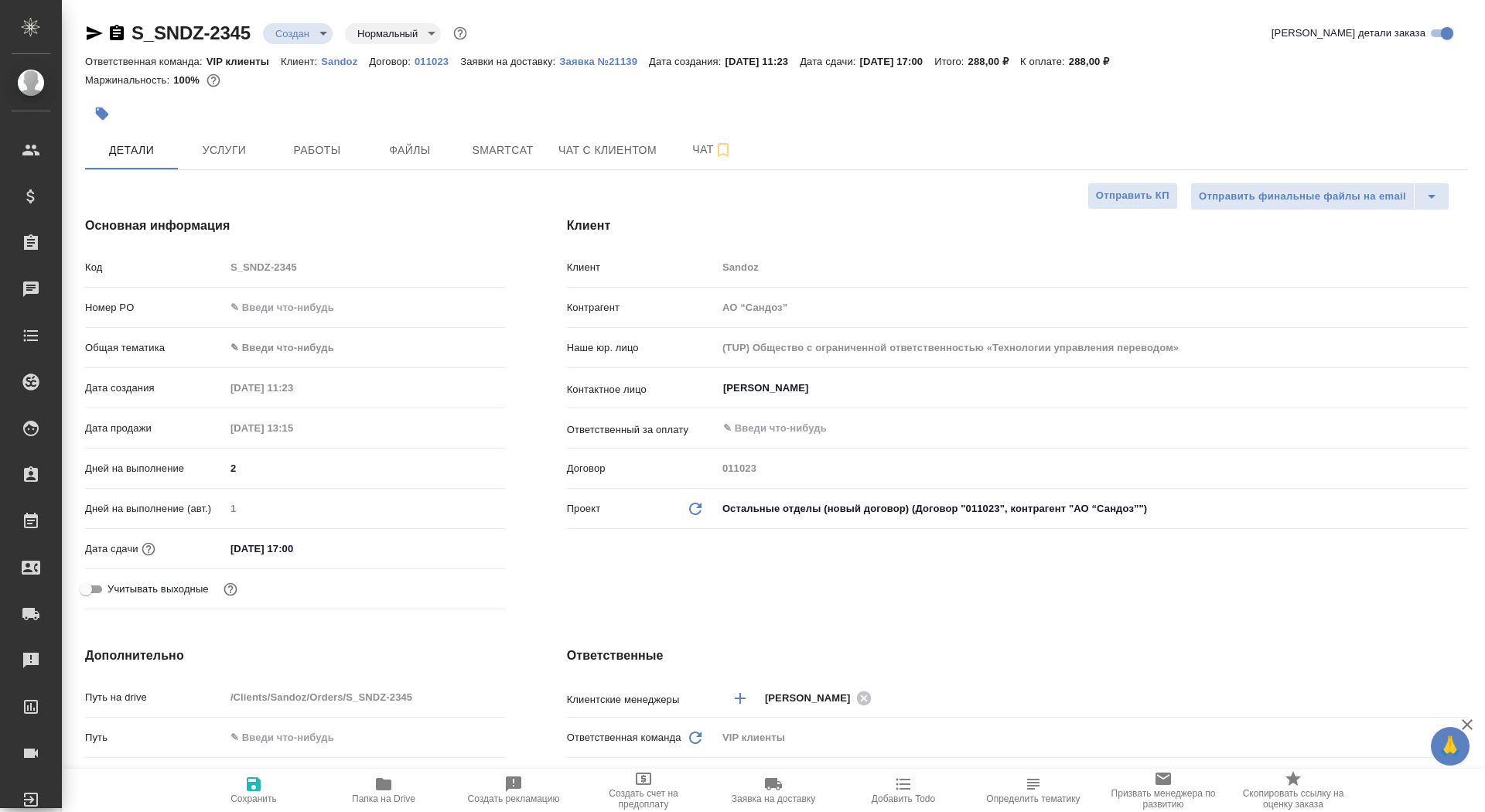
type textarea "x"
click at [279, 549] on input "09.10.2025 17:00" at bounding box center [294, 548] width 135 height 22
click at [471, 556] on div "09.10.2025 17:00" at bounding box center [365, 548] width 280 height 22
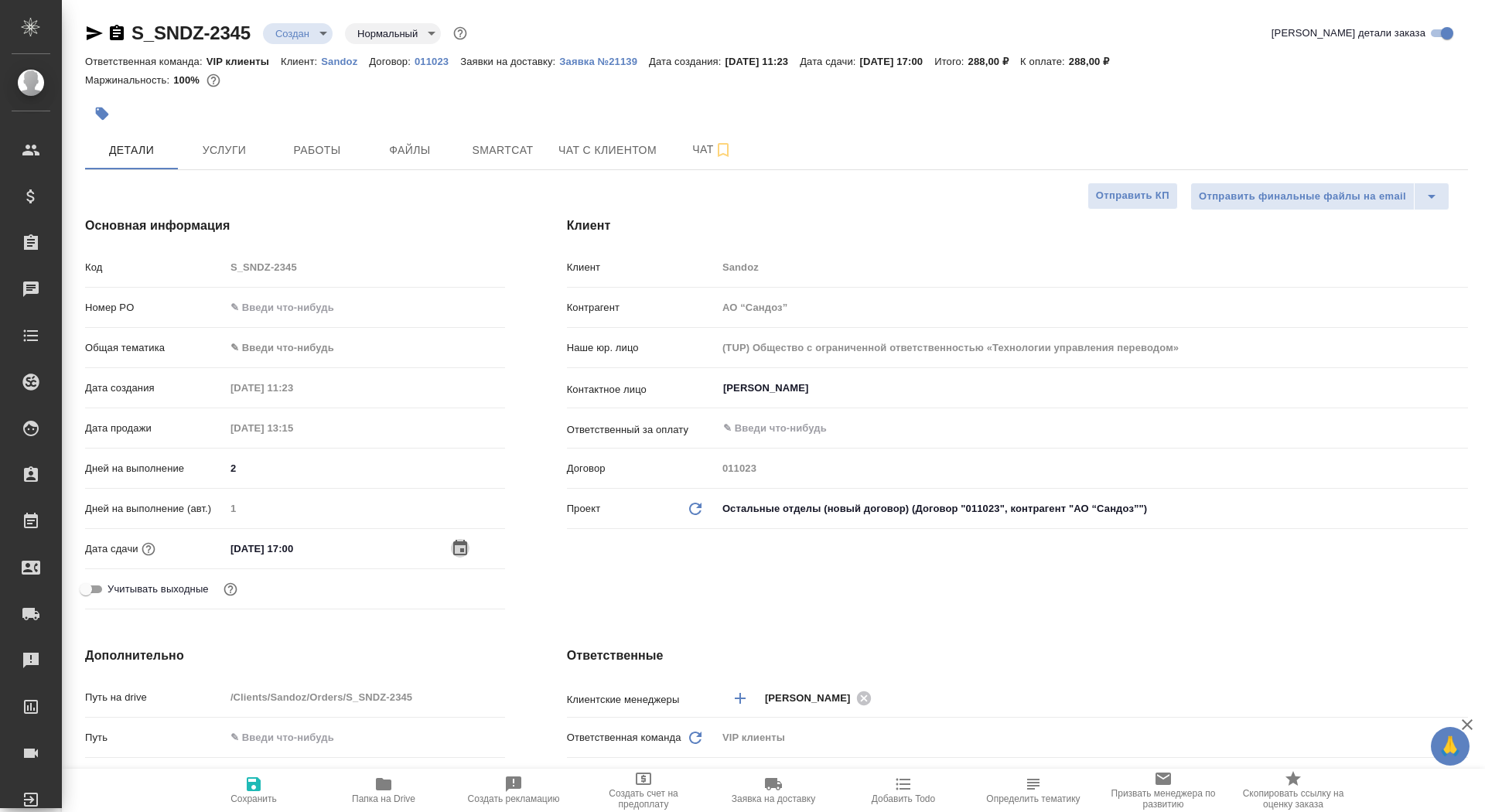
click at [467, 554] on icon "button" at bounding box center [460, 548] width 19 height 19
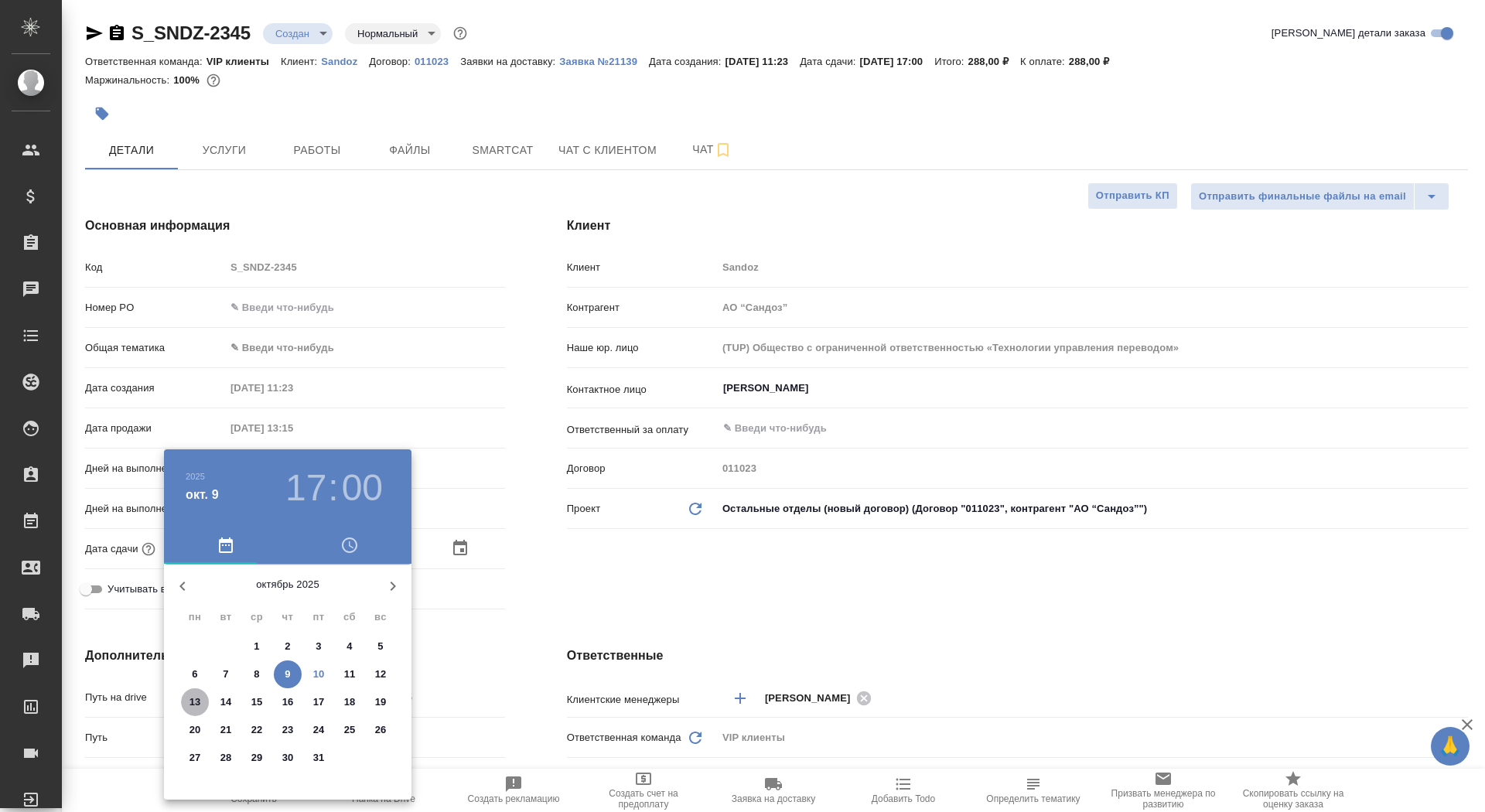
click at [192, 704] on p "13" at bounding box center [195, 702] width 12 height 16
type input "13.10.2025 17:00"
type textarea "x"
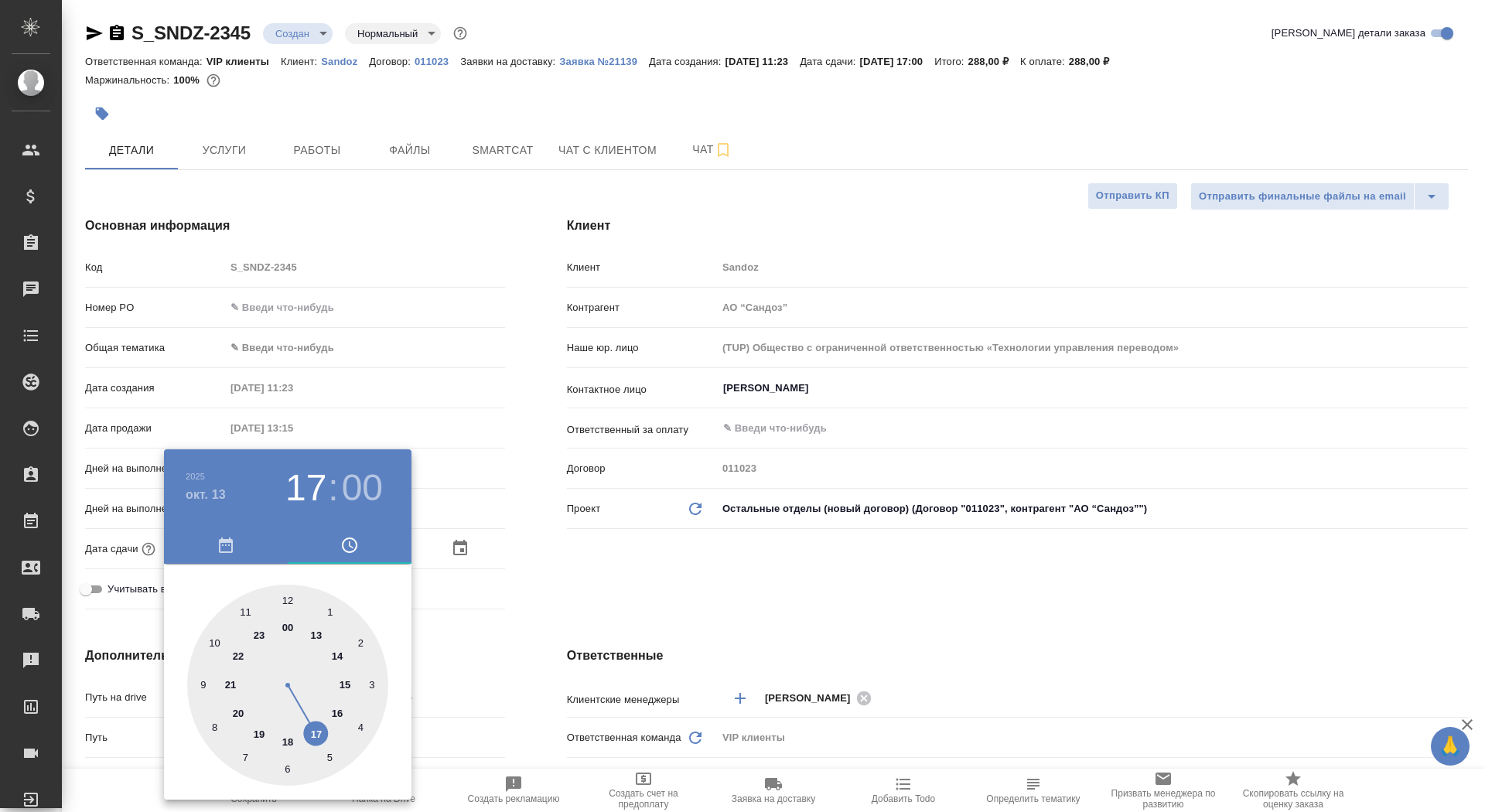
click at [326, 728] on div at bounding box center [287, 684] width 201 height 201
type textarea "x"
click at [560, 613] on div at bounding box center [742, 406] width 1485 height 812
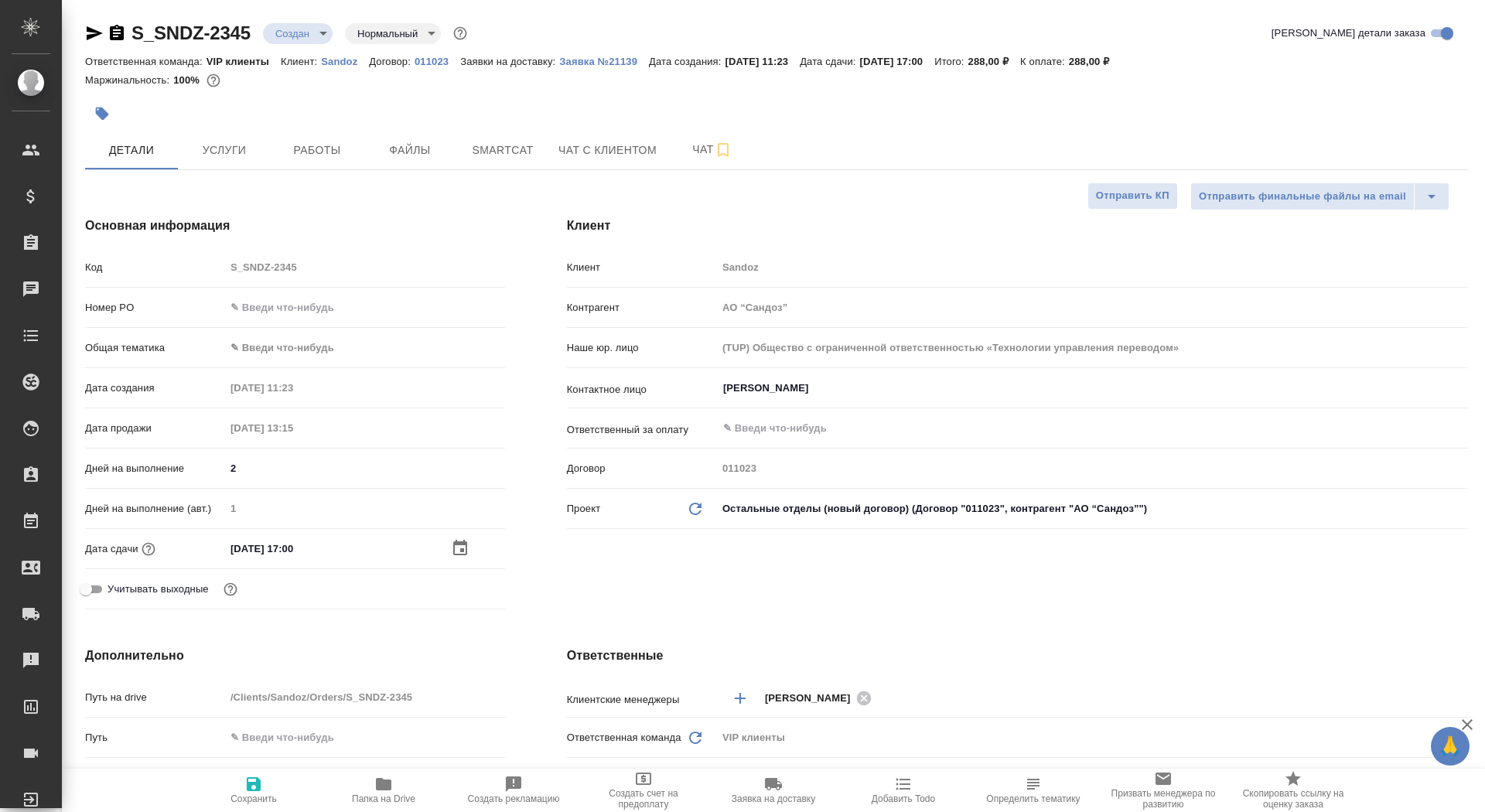
click at [278, 798] on span "Сохранить" at bounding box center [254, 790] width 111 height 30
type textarea "x"
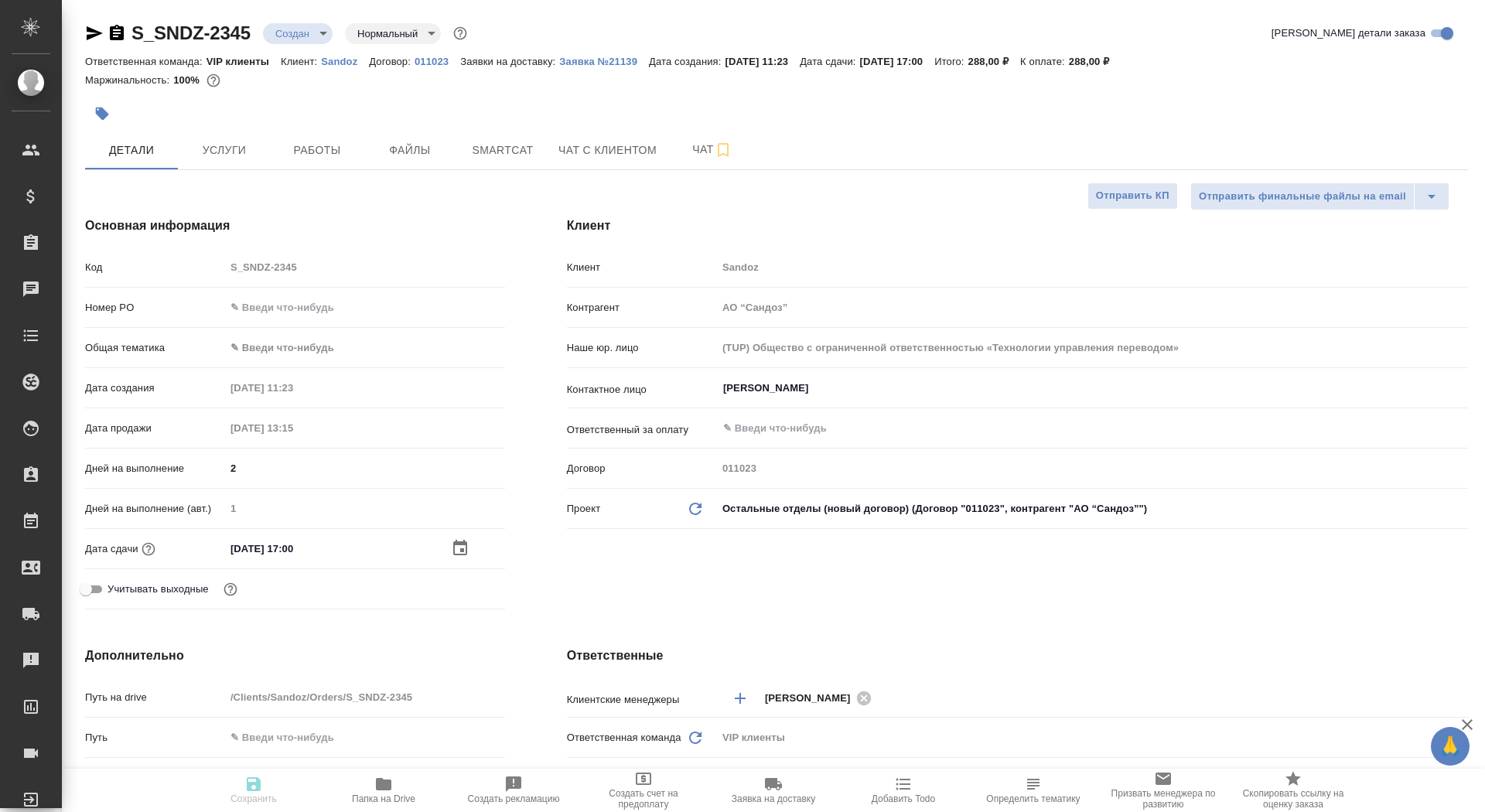
type textarea "x"
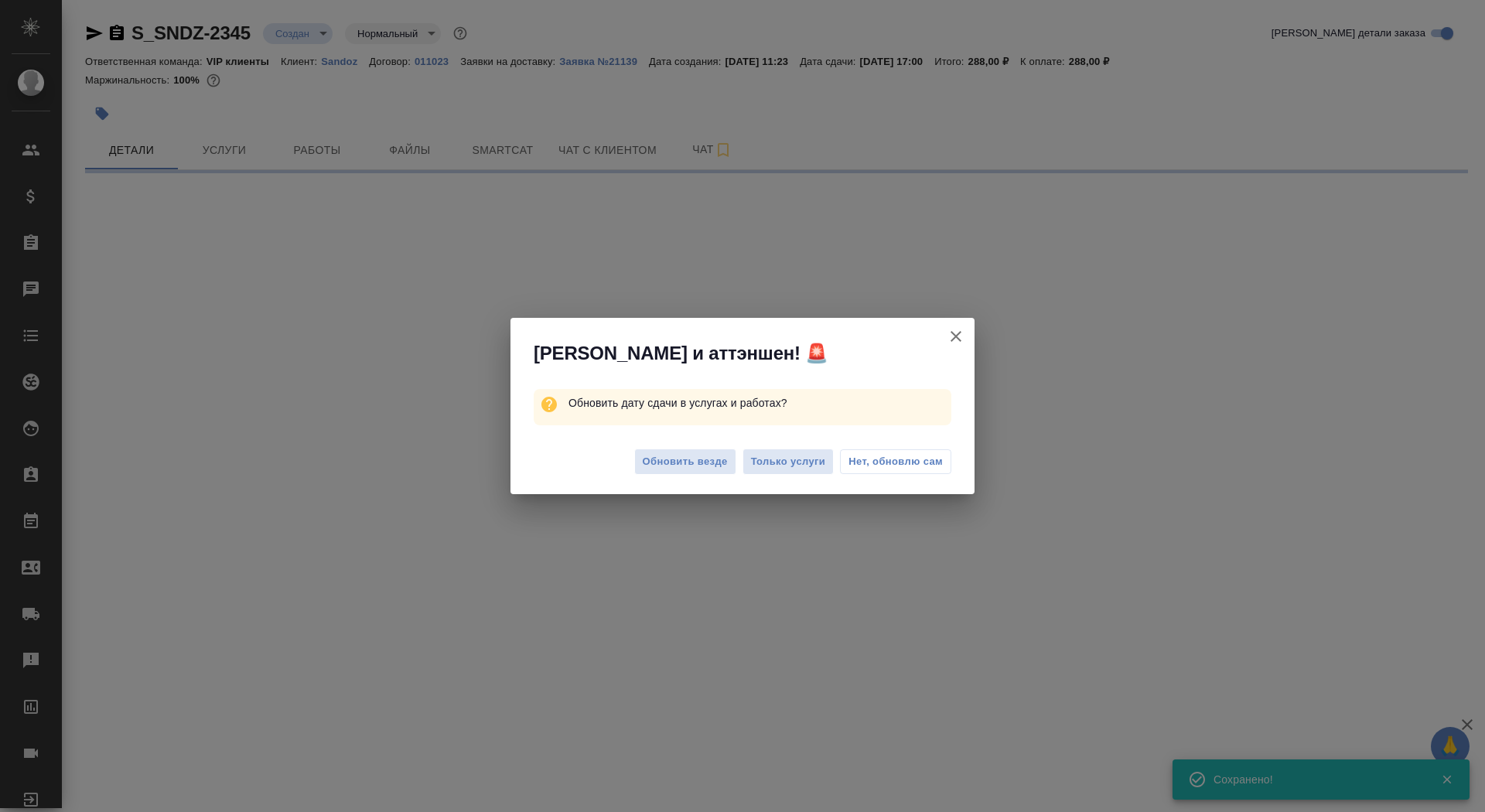
select select "RU"
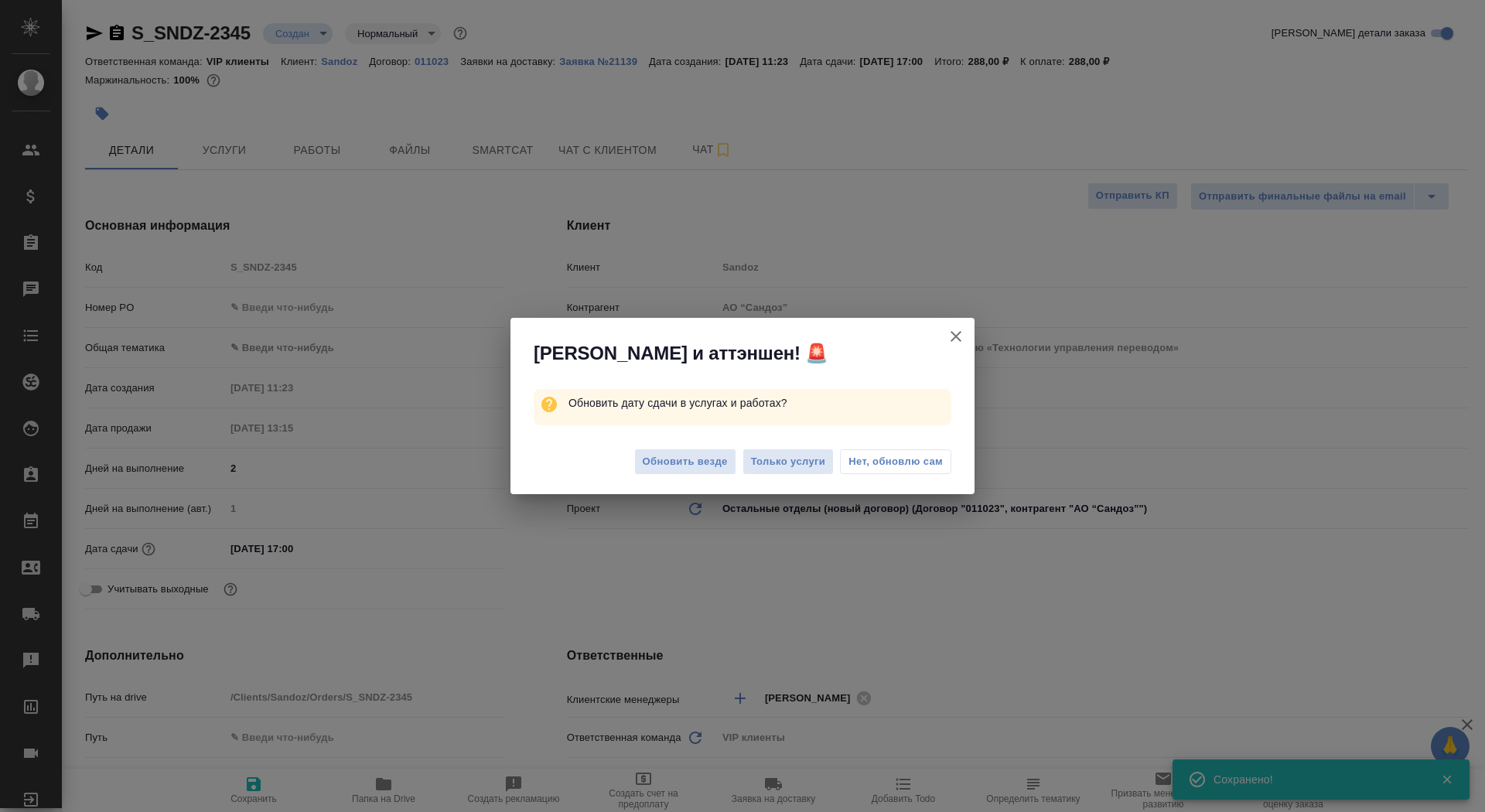
type textarea "x"
click at [658, 466] on span "Обновить везде" at bounding box center [686, 461] width 85 height 18
type textarea "x"
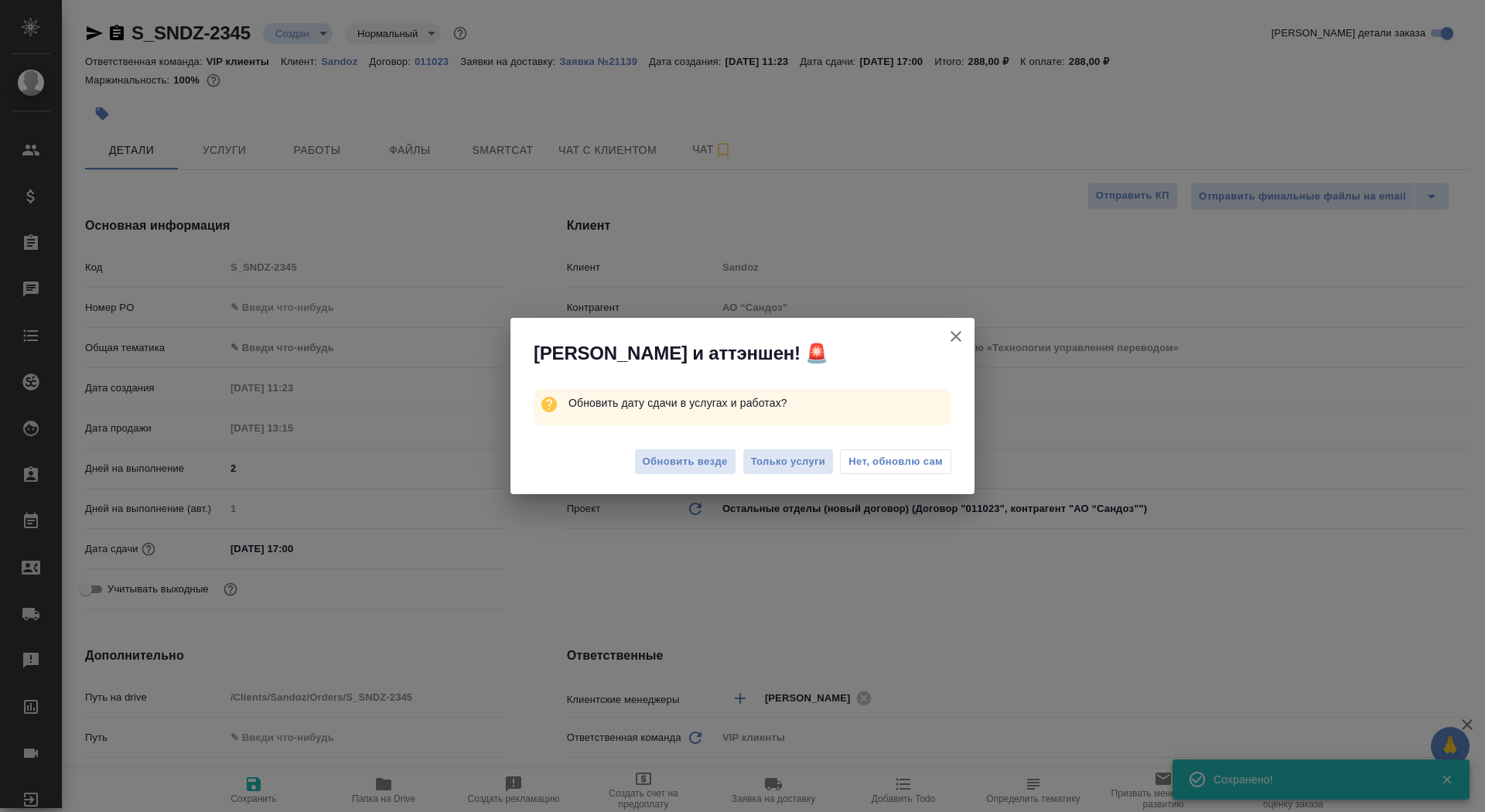
type textarea "x"
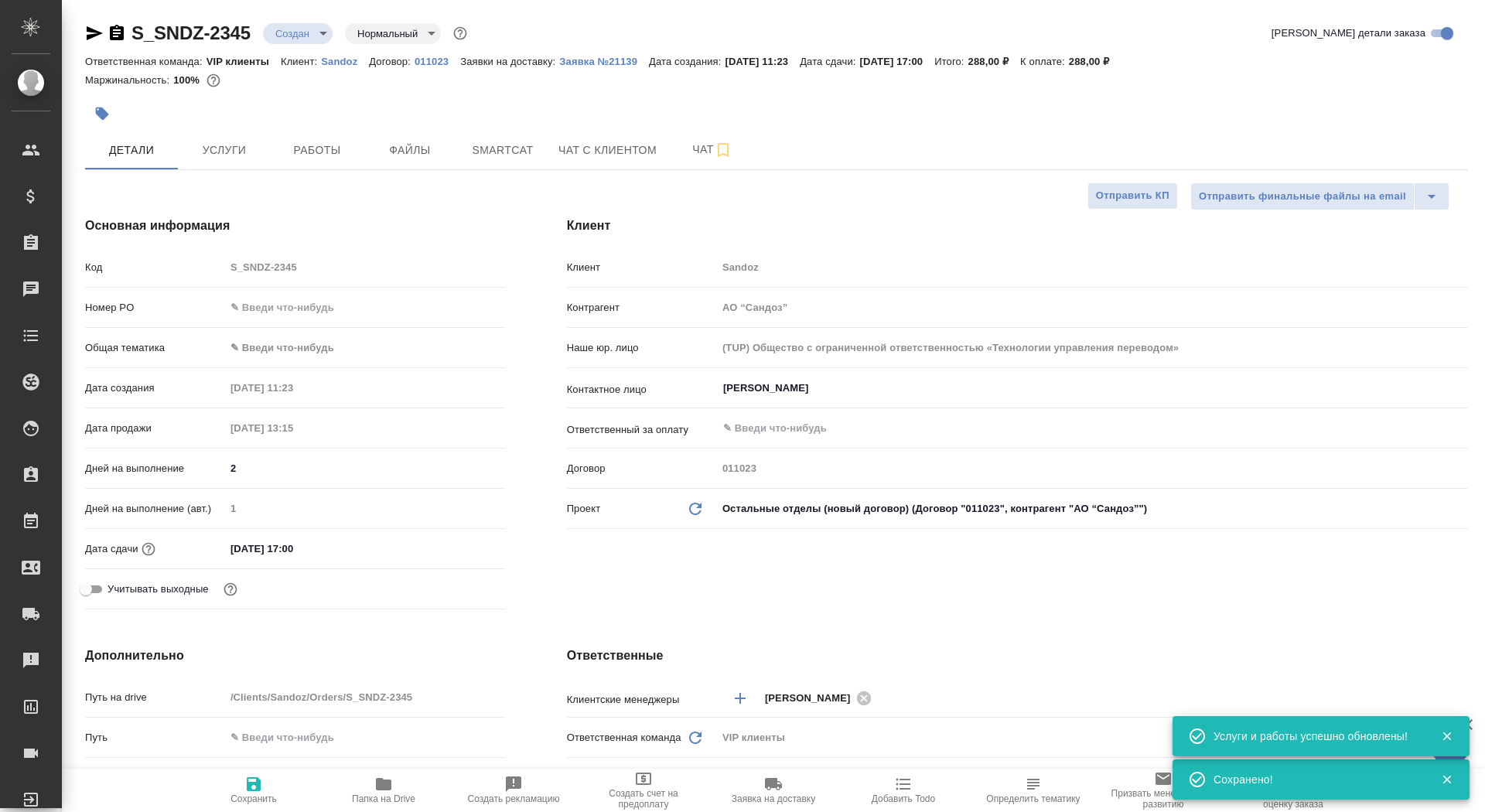
type textarea "x"
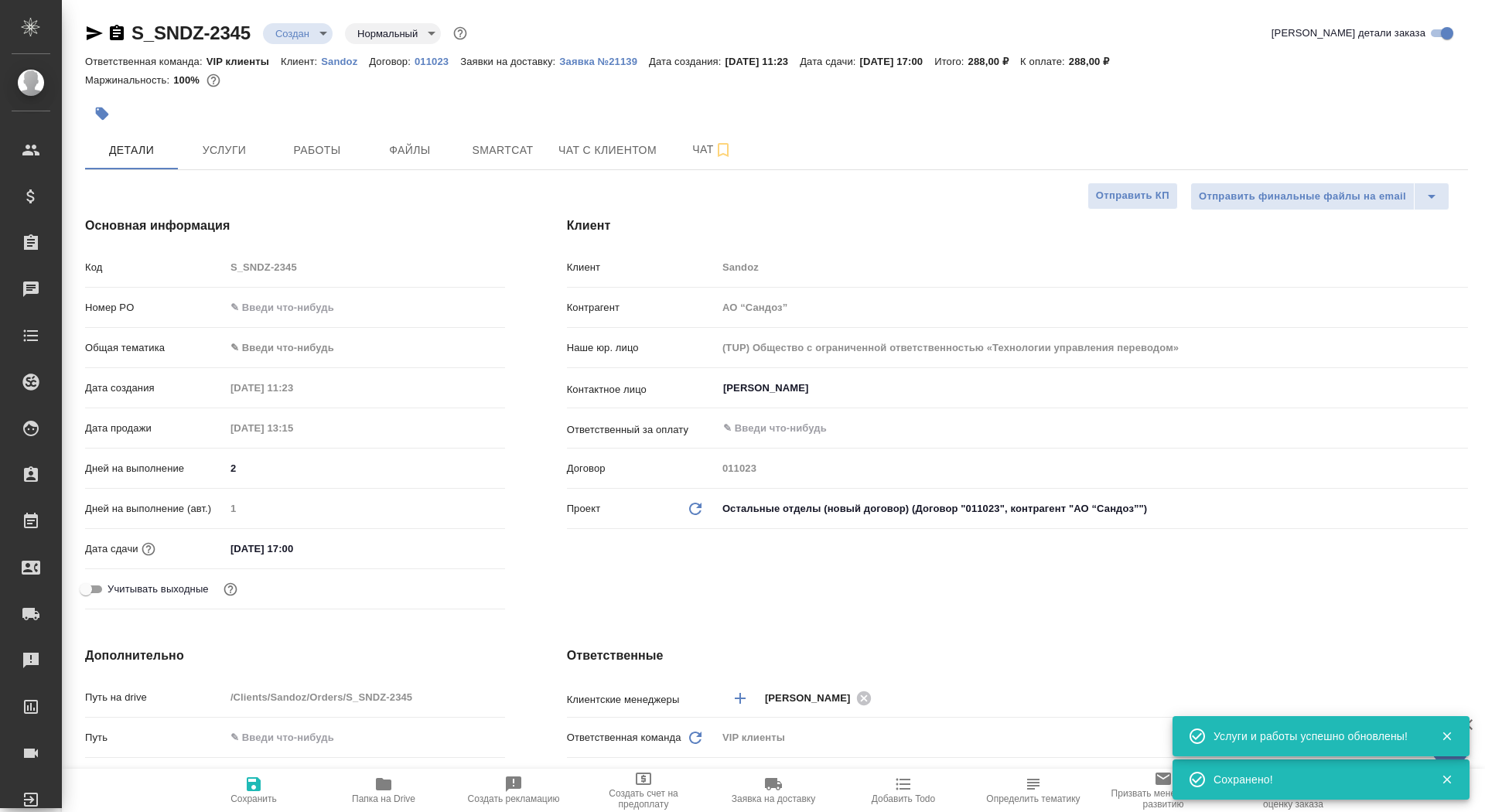
type textarea "x"
click at [240, 155] on span "Услуги" at bounding box center [224, 150] width 74 height 19
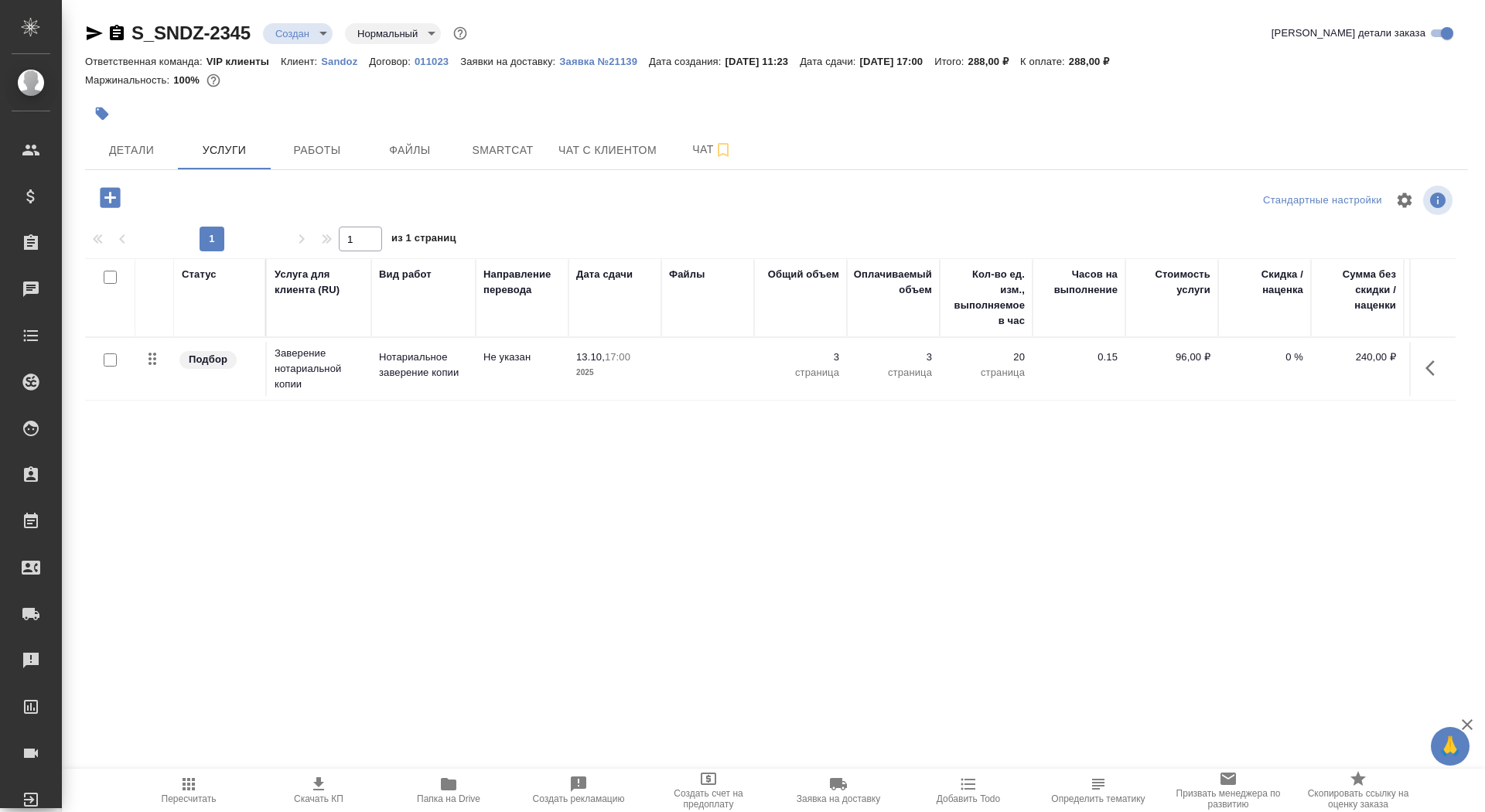
click at [106, 194] on icon "button" at bounding box center [110, 197] width 20 height 20
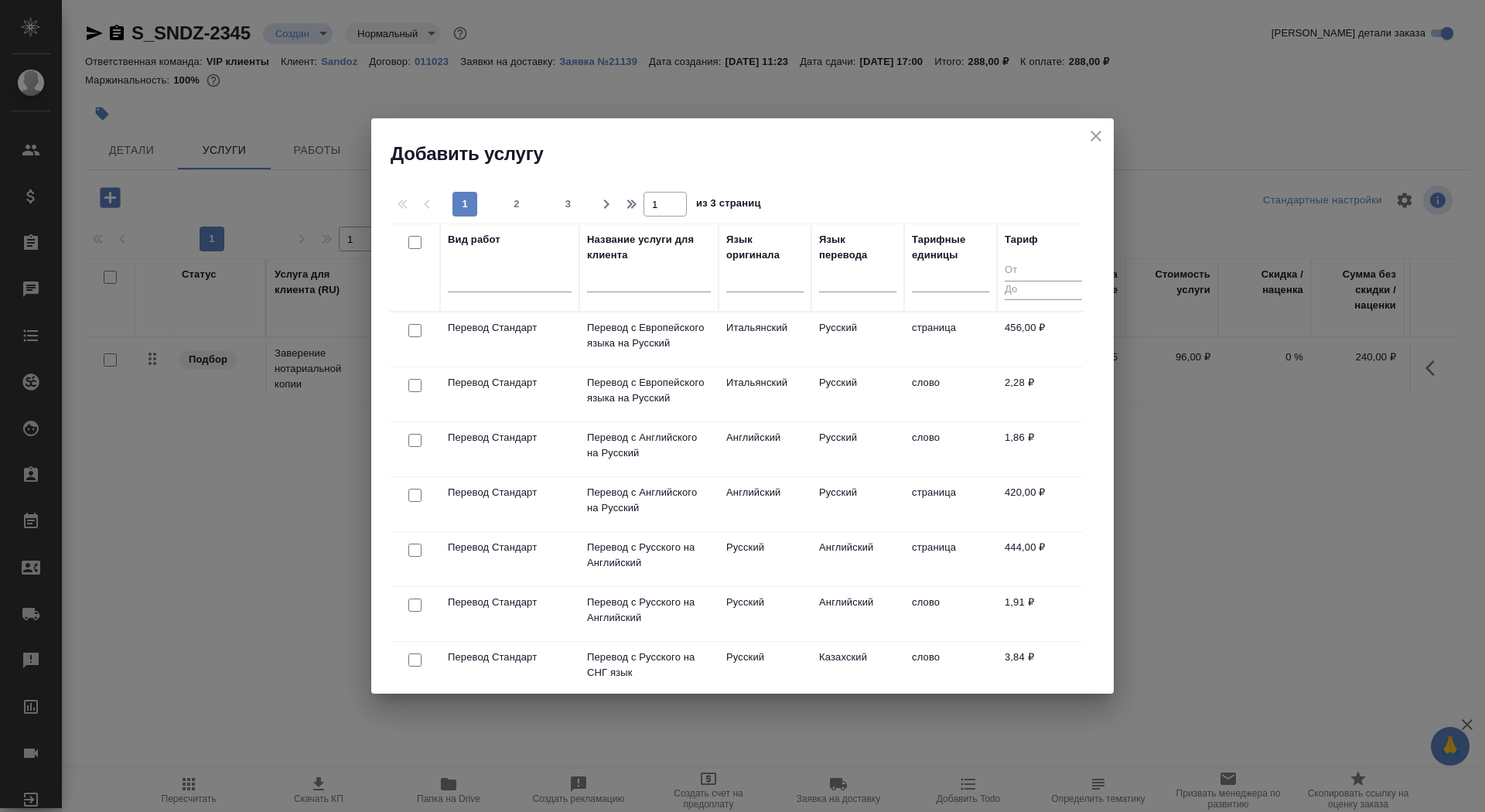
click at [677, 274] on input "text" at bounding box center [649, 282] width 124 height 19
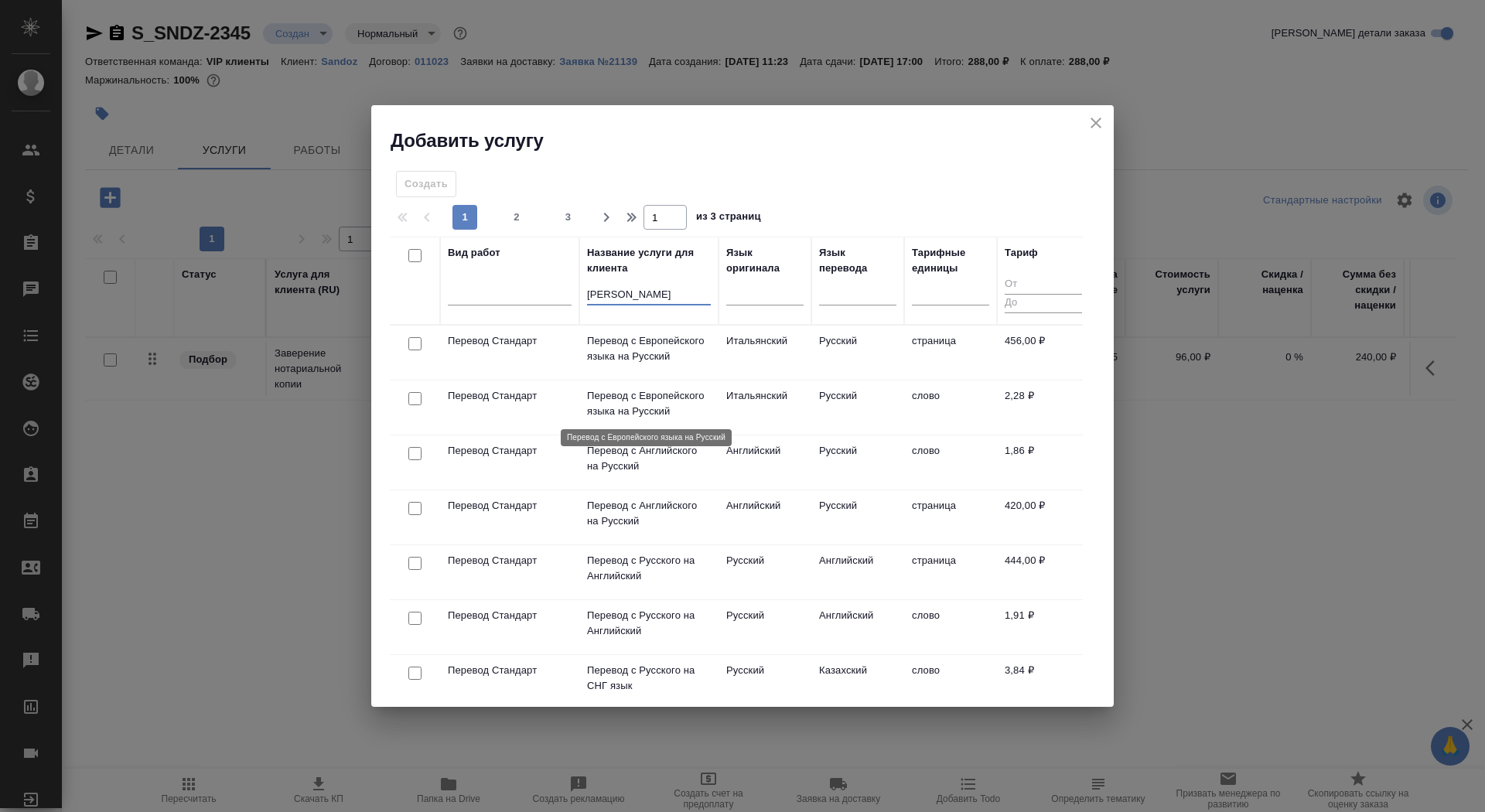
type input "[PERSON_NAME]"
click at [633, 409] on p "Перевод с Европейского языка на Русский" at bounding box center [649, 403] width 124 height 31
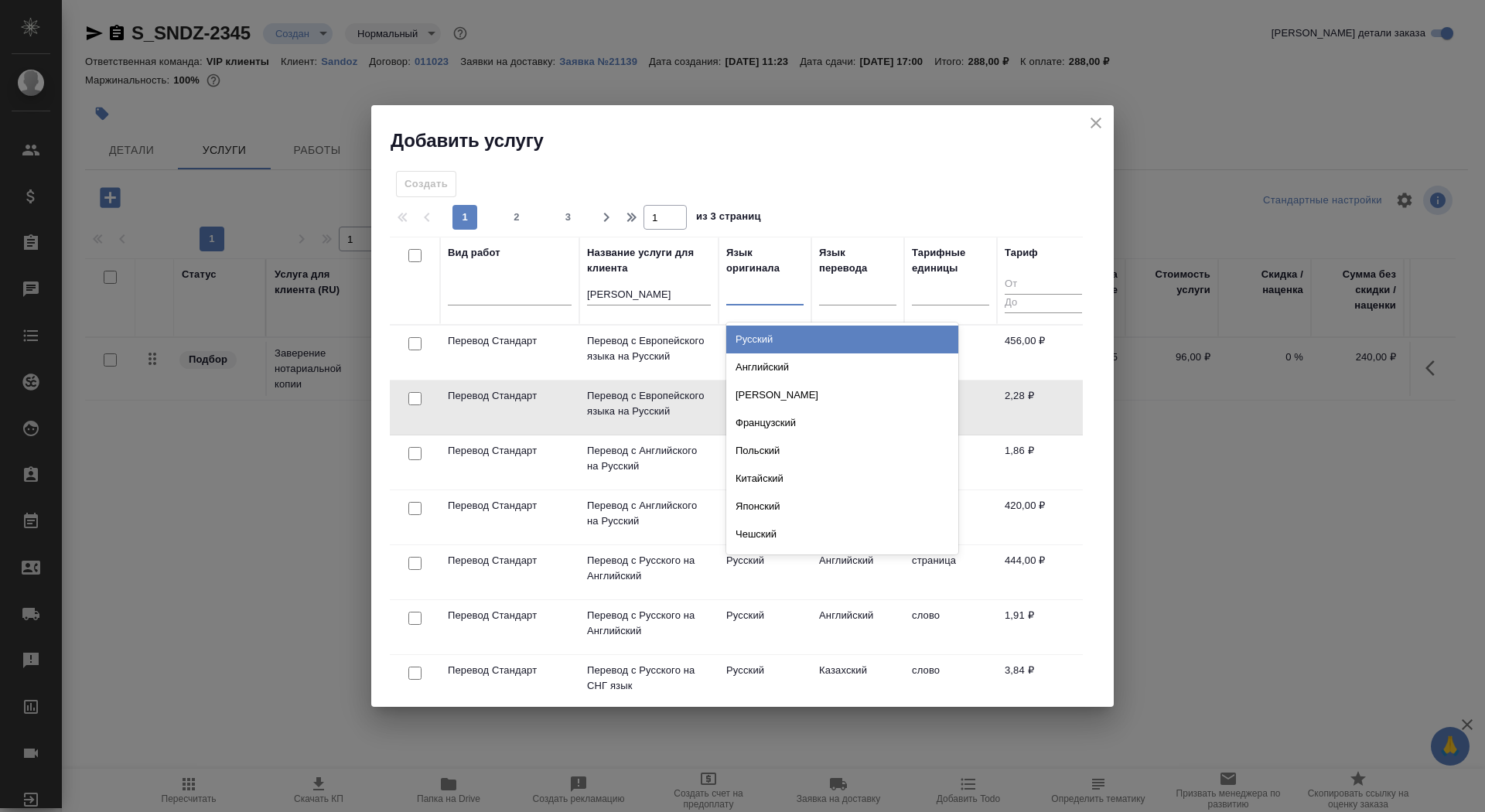
click at [752, 293] on div at bounding box center [764, 290] width 77 height 22
type input "арм"
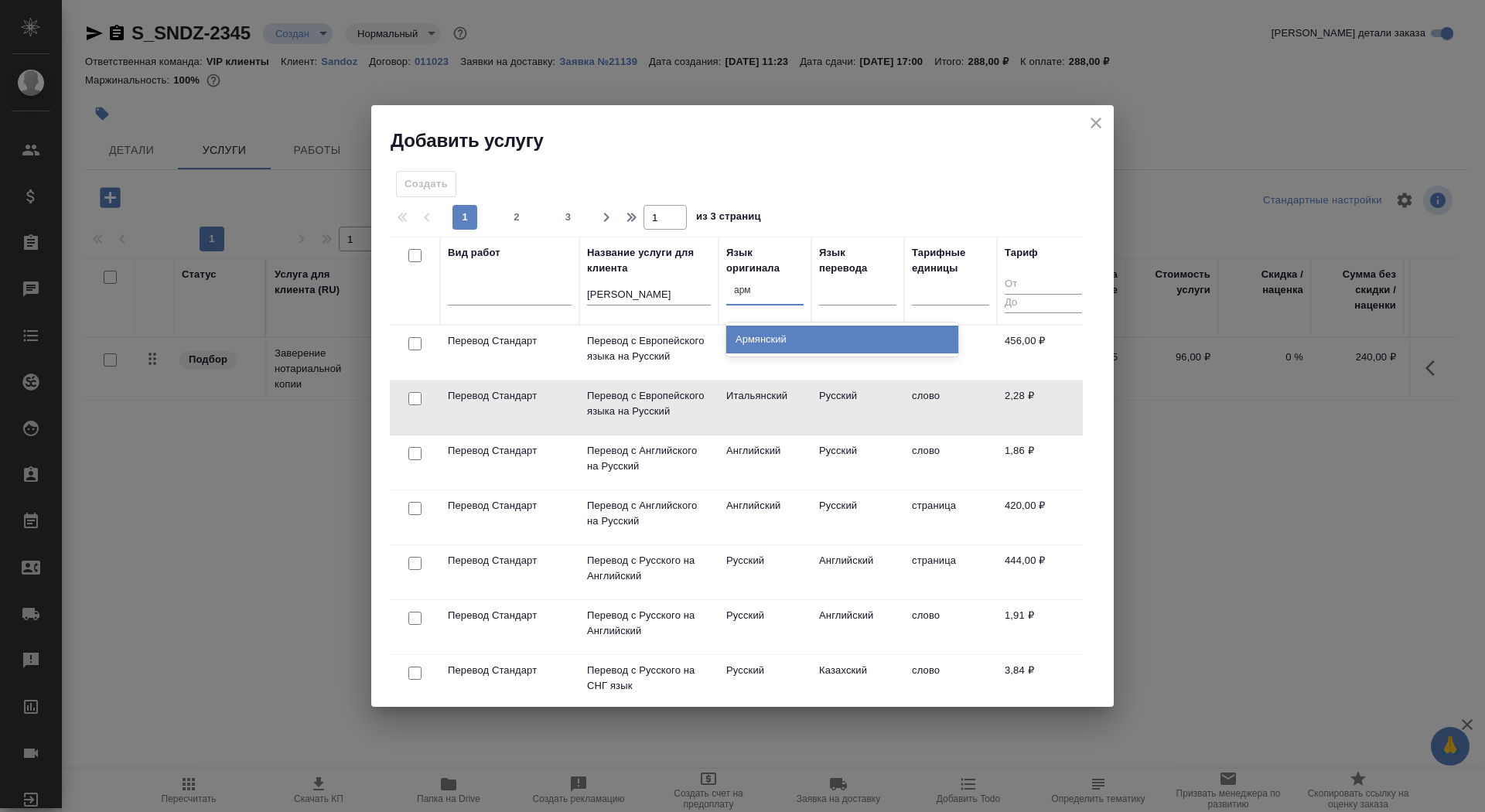
click at [780, 343] on div "Армянский" at bounding box center [842, 339] width 232 height 28
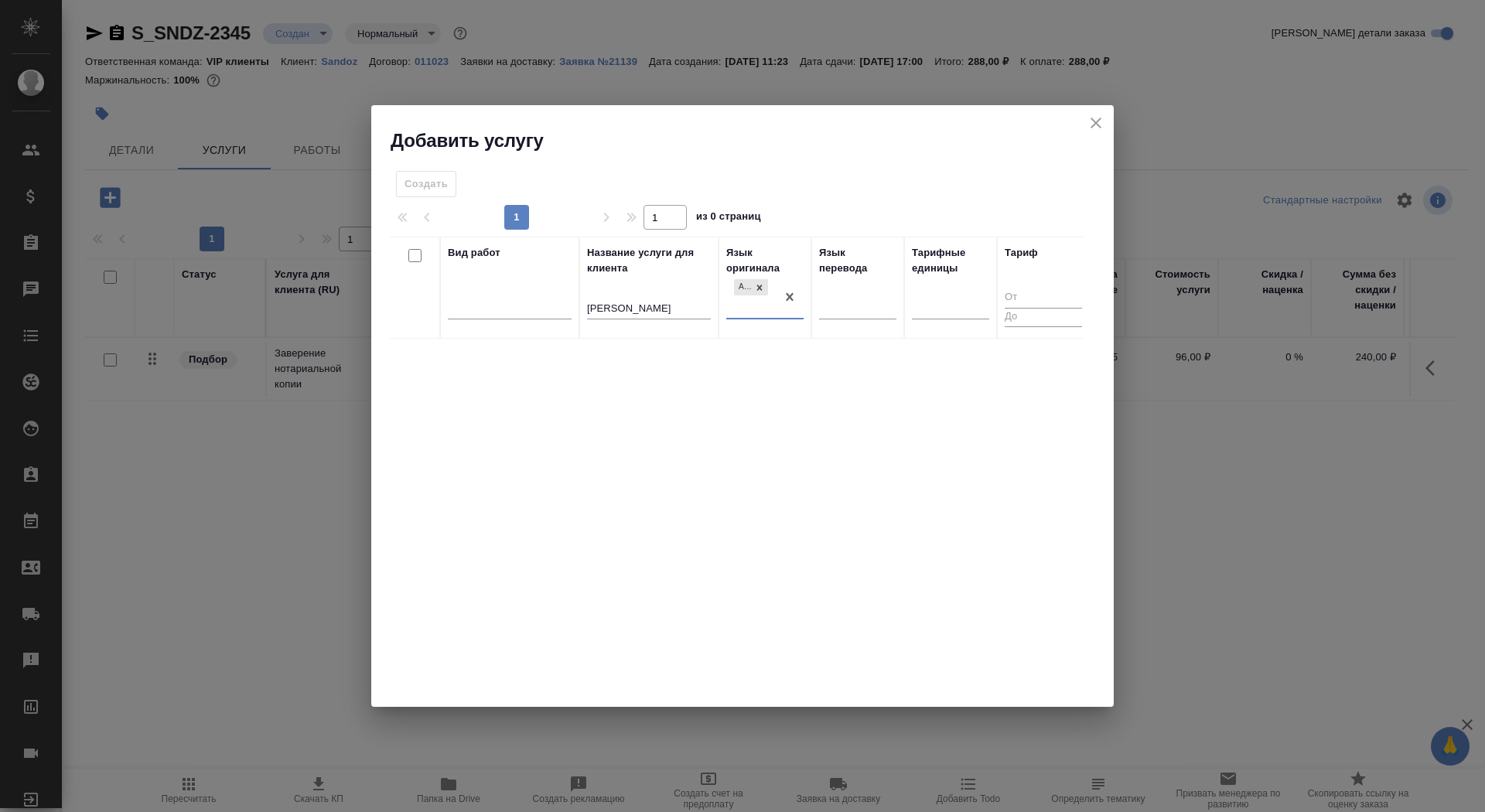
click at [602, 300] on input "а" at bounding box center [649, 309] width 124 height 19
click at [758, 293] on div at bounding box center [760, 287] width 17 height 17
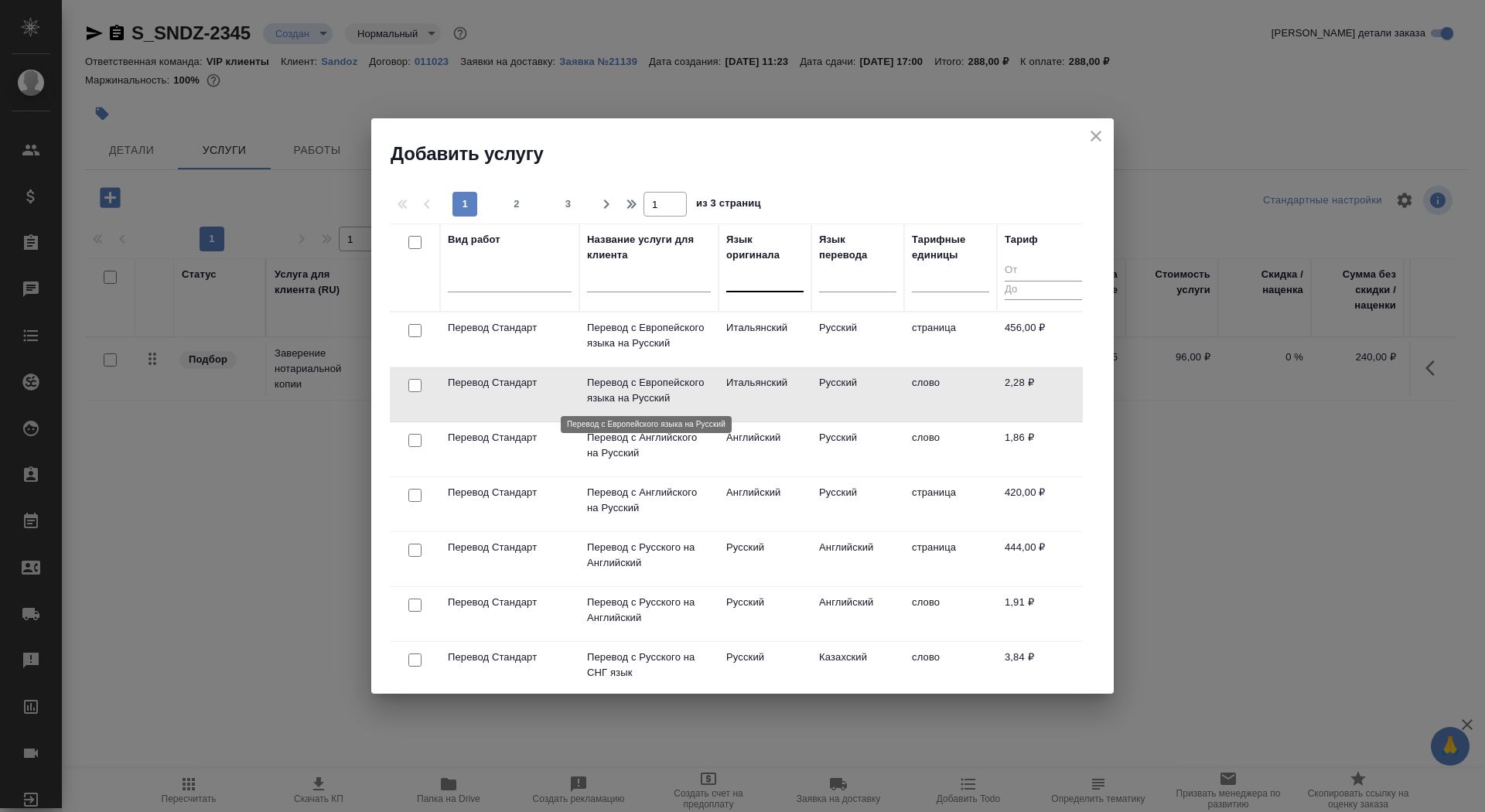
click at [639, 381] on p "Перевод с Европейского языка на Русский" at bounding box center [649, 390] width 124 height 31
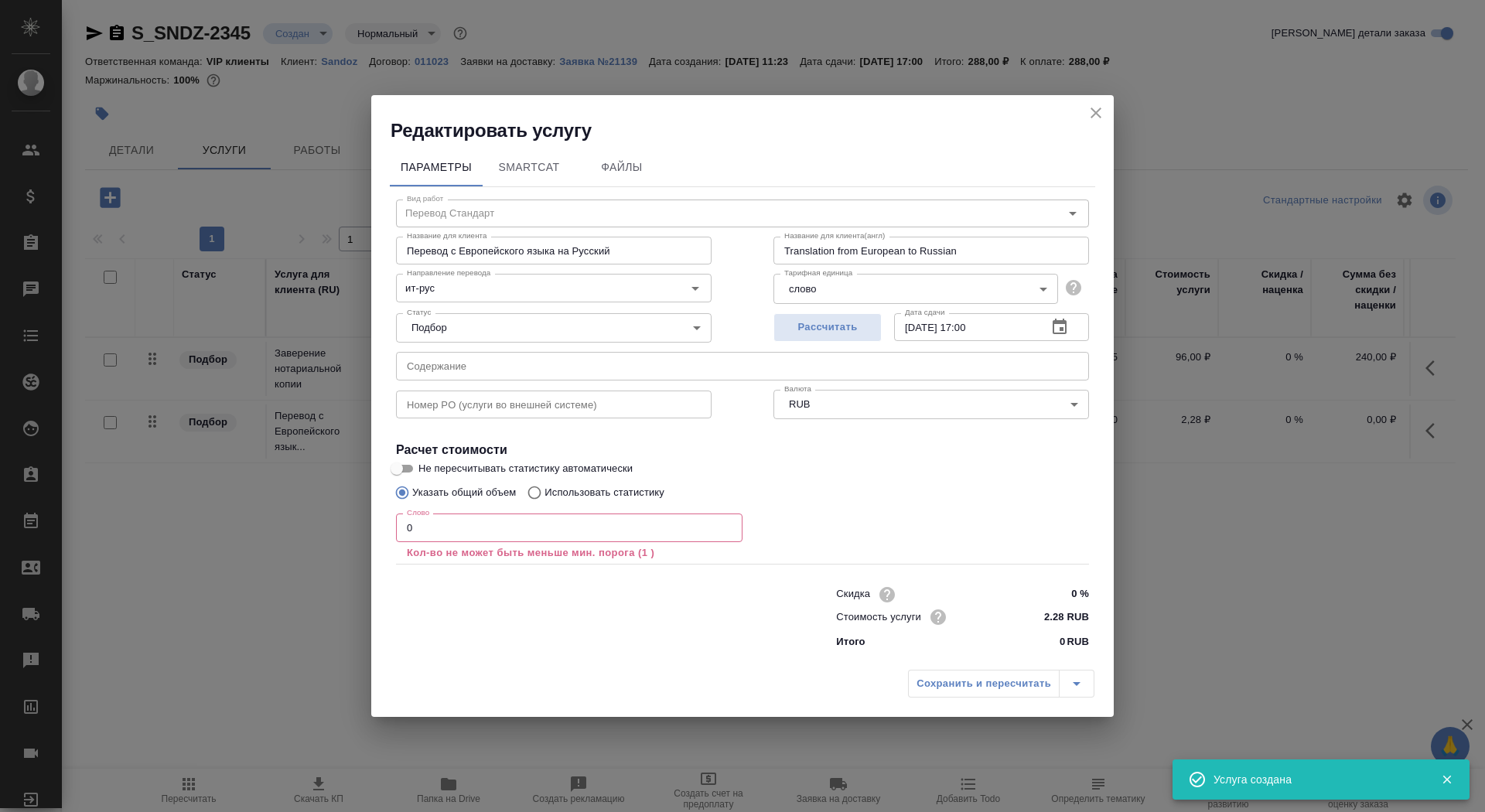
click at [460, 506] on label "Указать общий объем" at bounding box center [451, 493] width 129 height 30
click at [412, 506] on input "Указать общий объем" at bounding box center [399, 493] width 25 height 30
click at [465, 530] on input "0" at bounding box center [569, 527] width 346 height 28
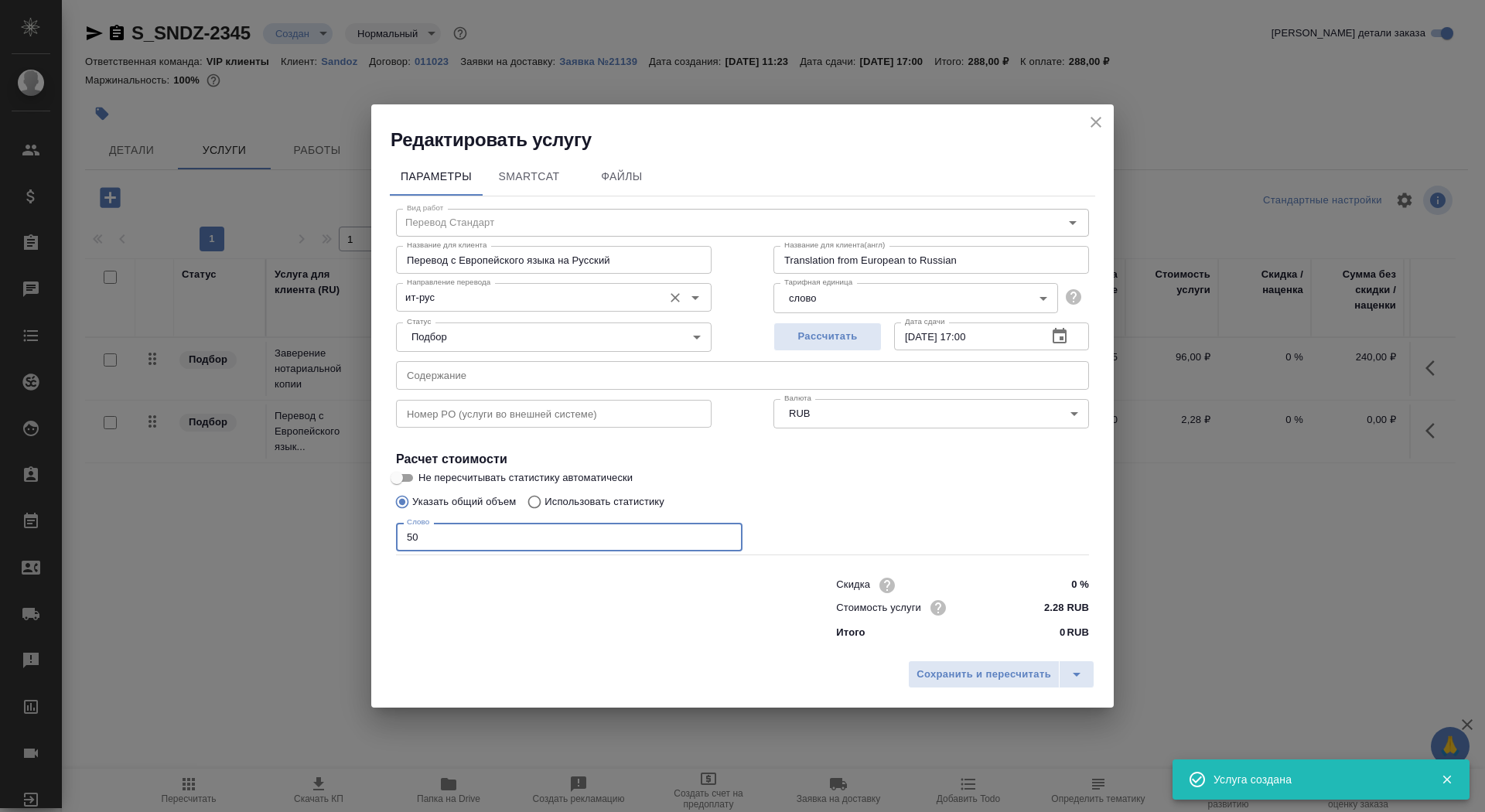
type input "50"
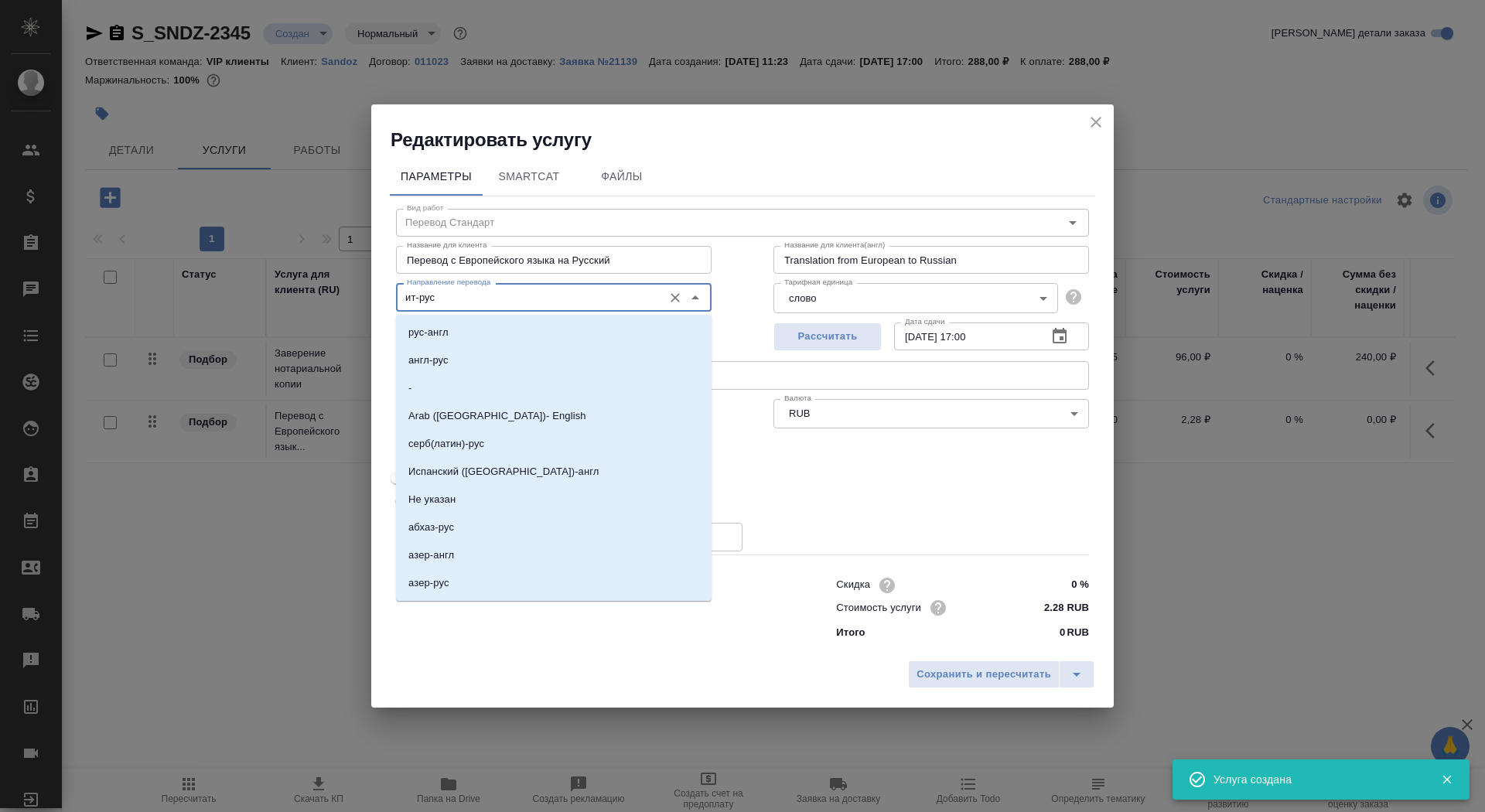
click at [451, 304] on input "ит-рус" at bounding box center [527, 297] width 255 height 19
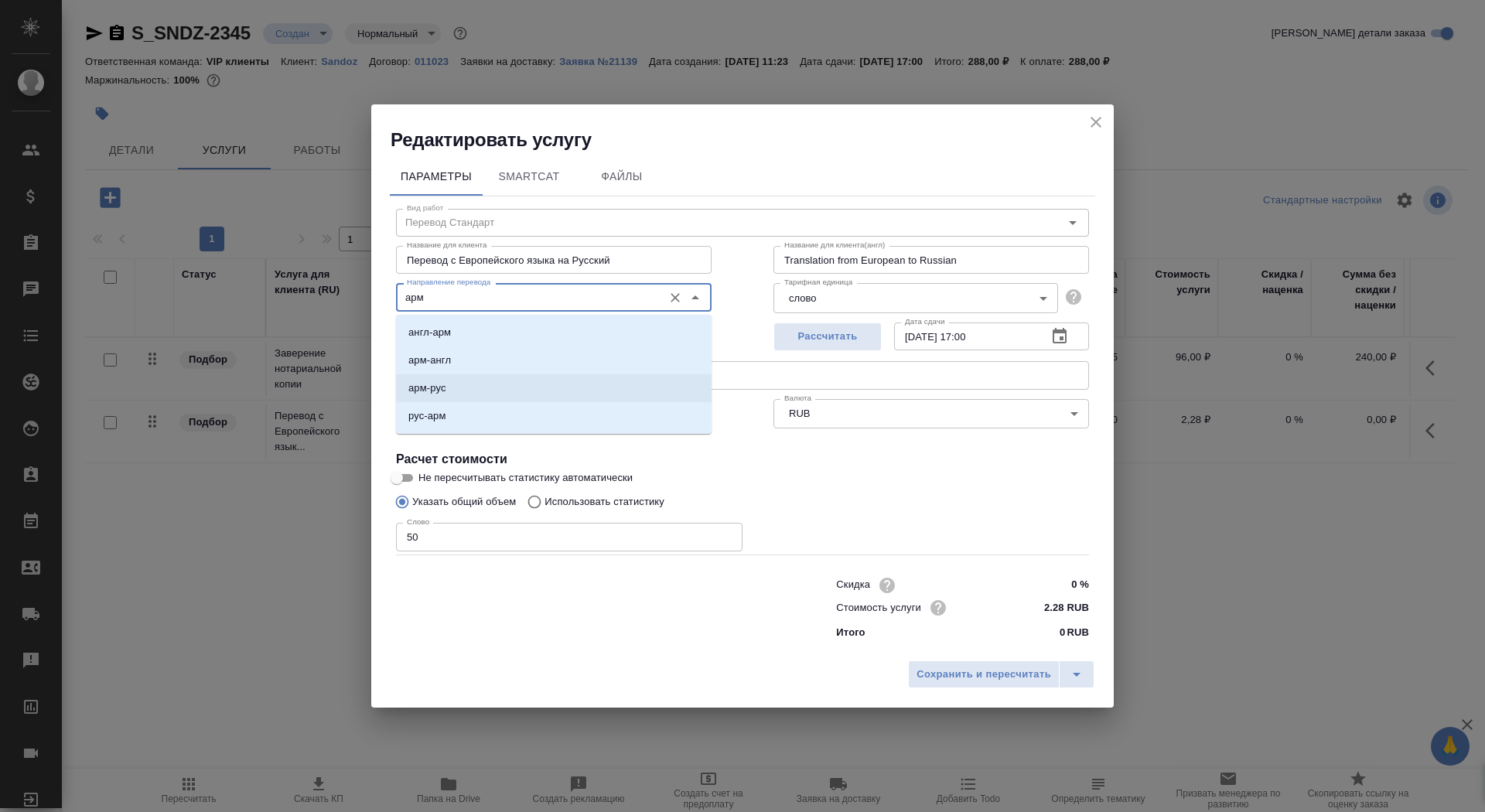
click at [489, 395] on li "арм-рус" at bounding box center [553, 388] width 316 height 28
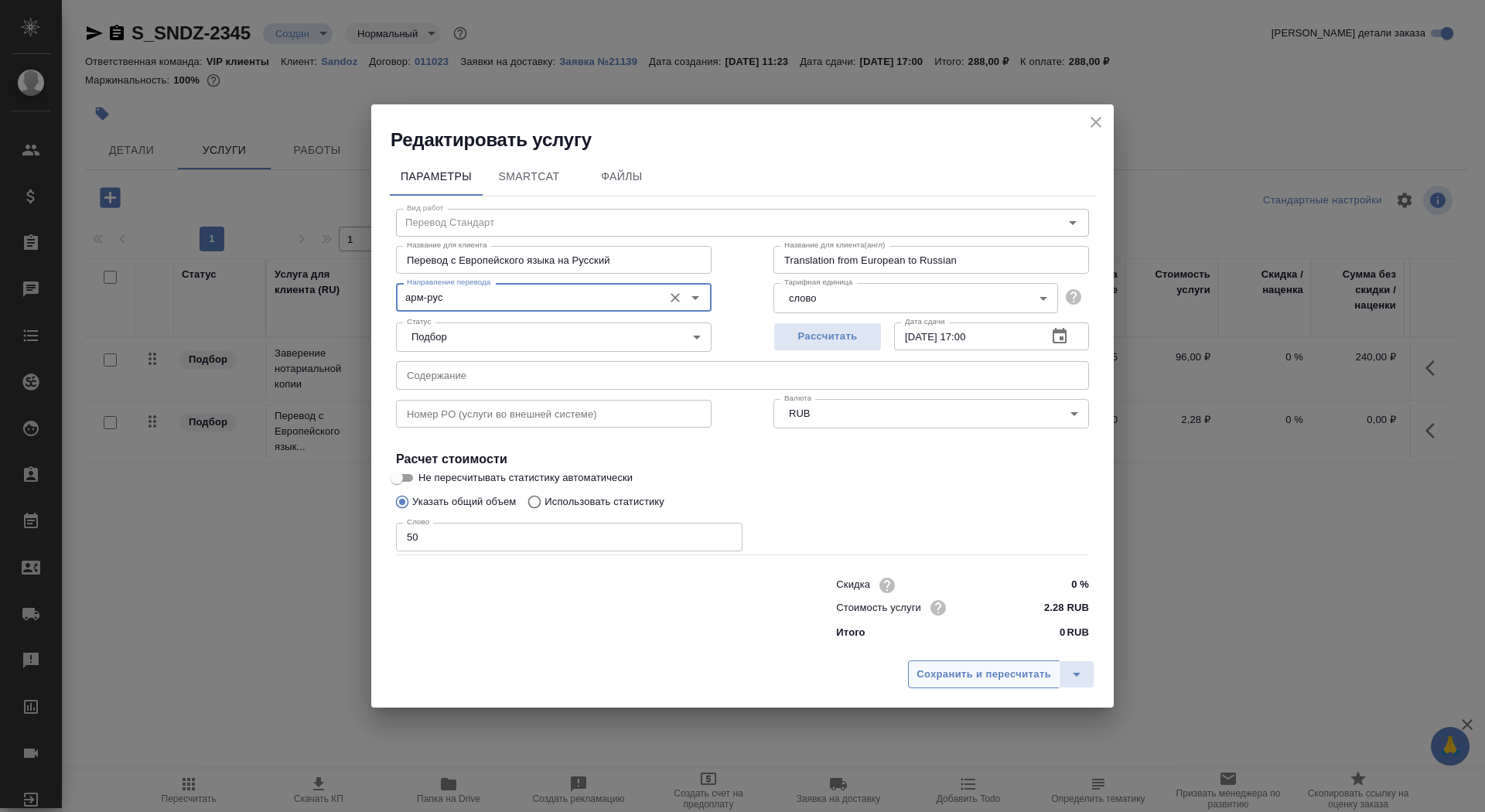
type input "арм-рус"
click at [997, 681] on span "Сохранить и пересчитать" at bounding box center [983, 674] width 134 height 18
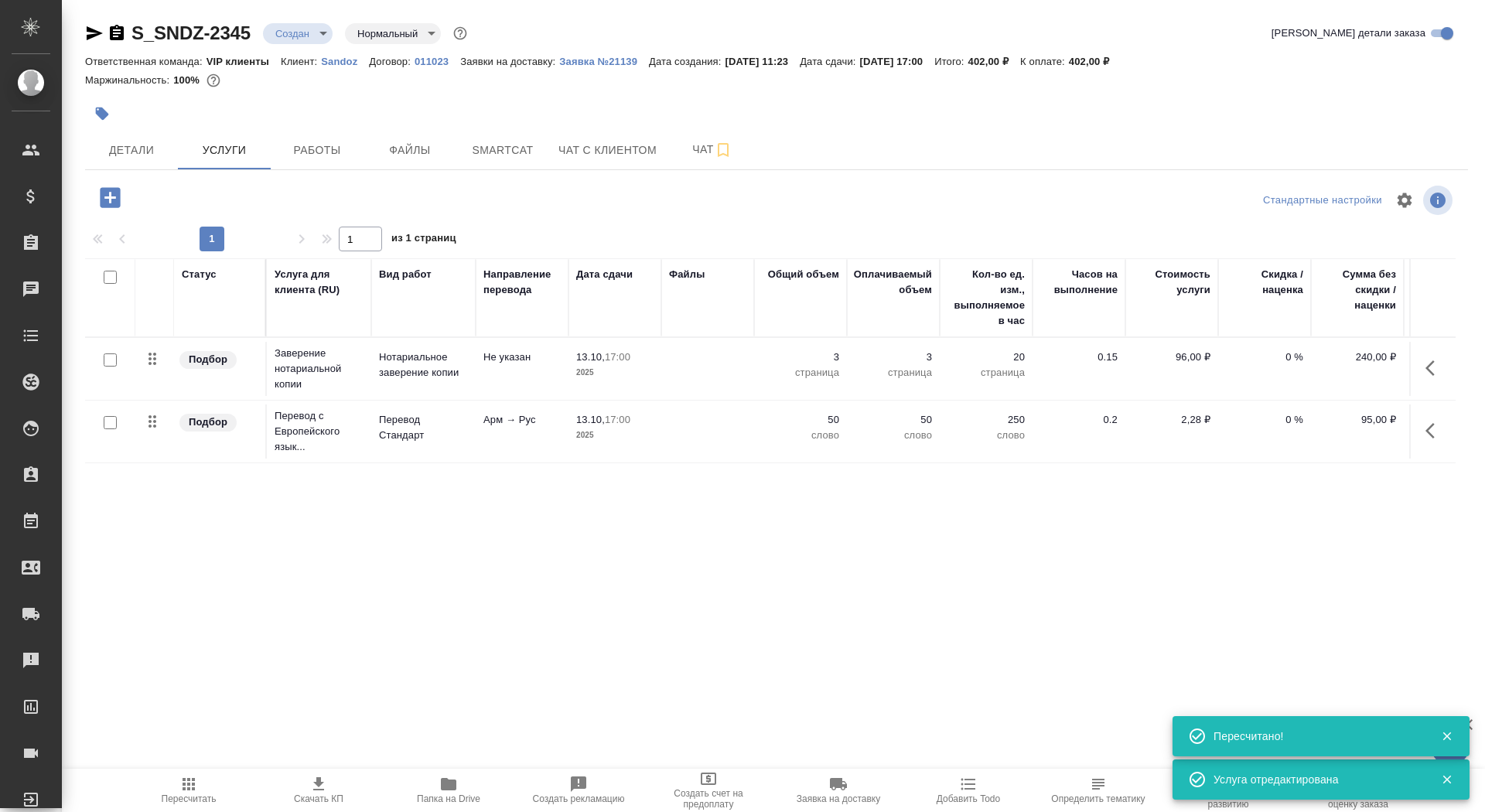
click at [603, 373] on p "2025" at bounding box center [614, 372] width 77 height 16
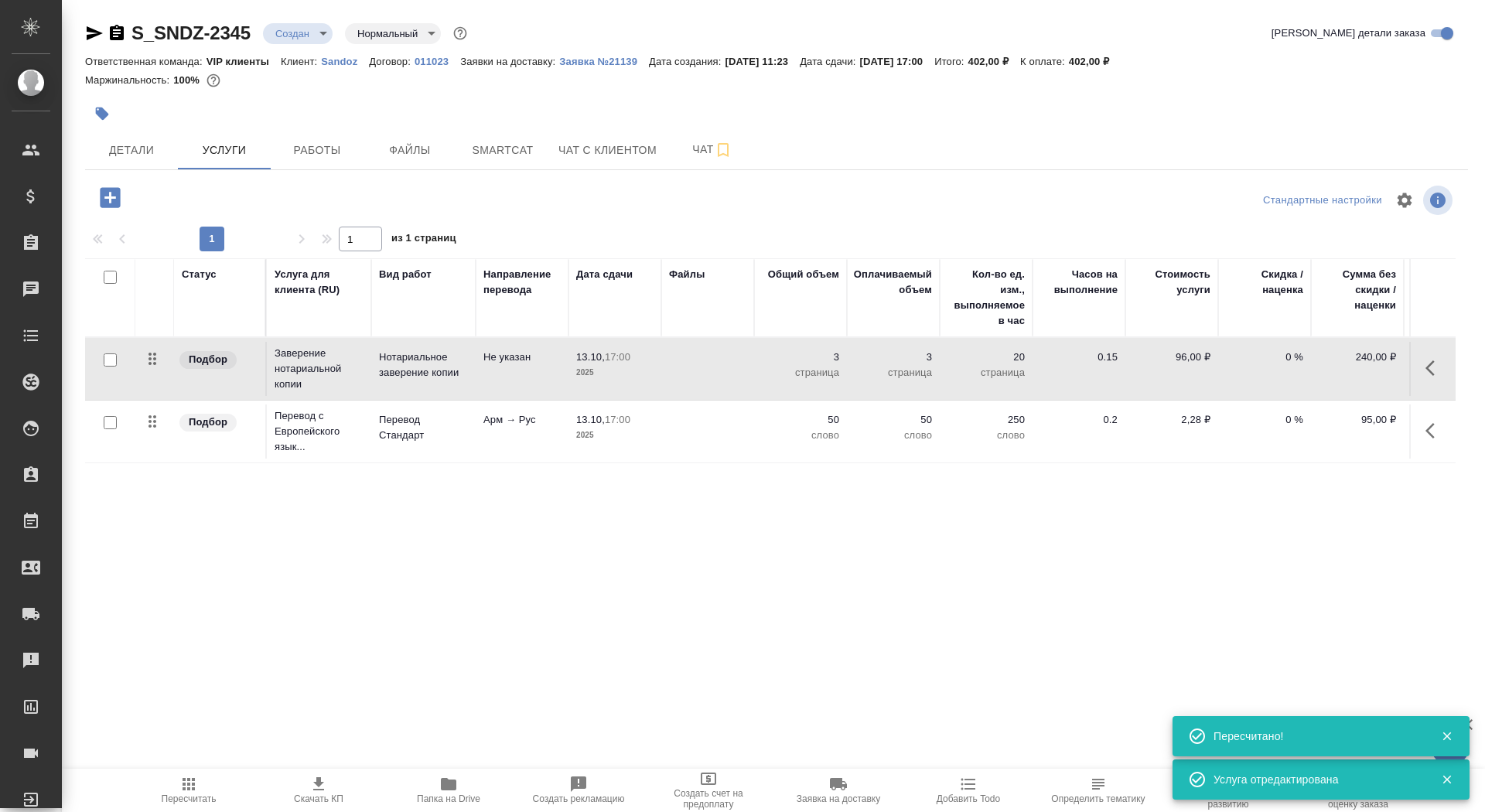
click at [603, 373] on p "2025" at bounding box center [614, 372] width 77 height 16
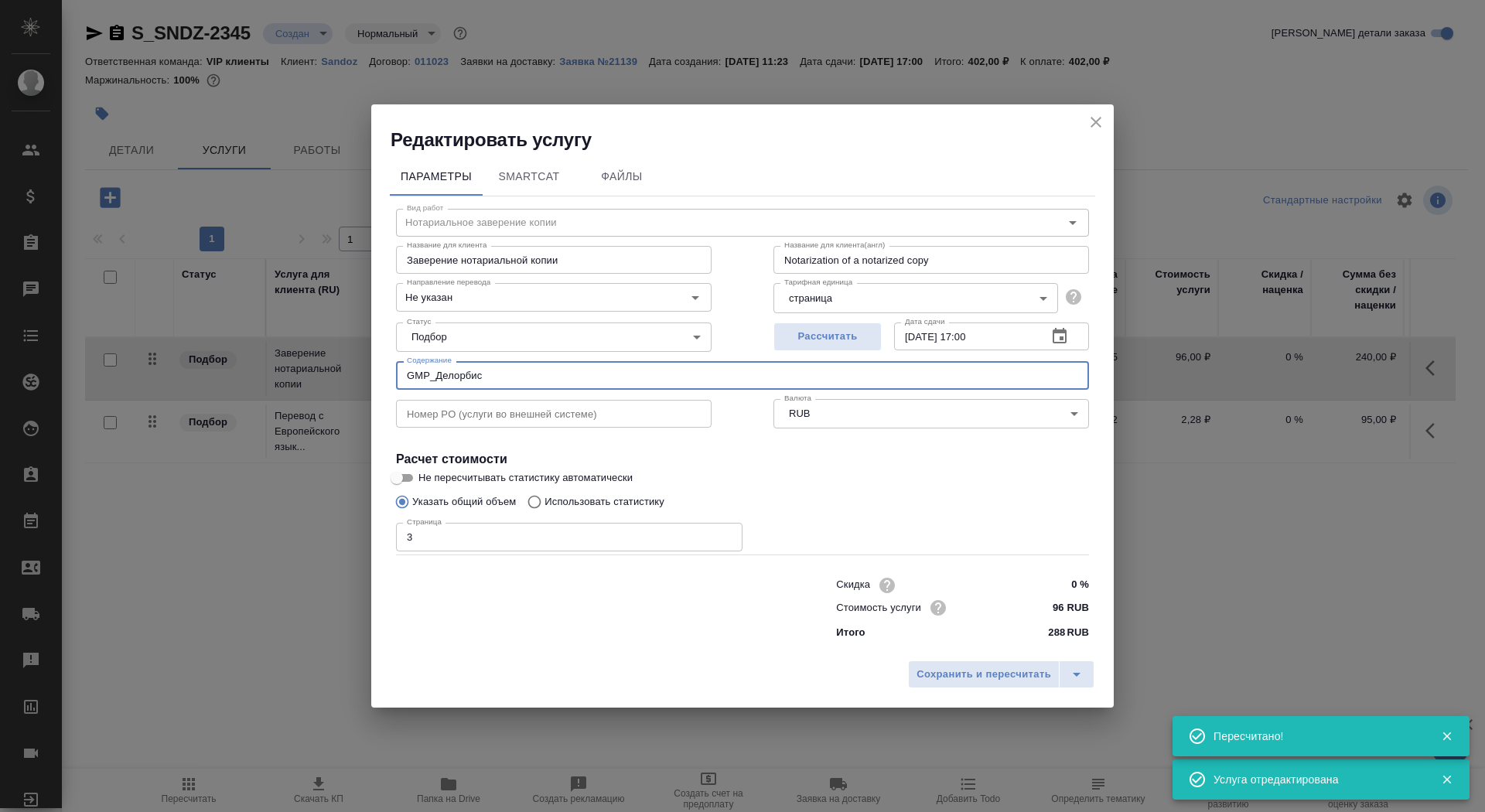
drag, startPoint x: 567, startPoint y: 372, endPoint x: 282, endPoint y: 348, distance: 286.0
click at [281, 348] on div "Редактировать услугу Параметры SmartCat Файлы Вид работ Нотариальное заверение …" at bounding box center [742, 406] width 1485 height 812
click at [994, 695] on div "Сохранить и пересчитать" at bounding box center [743, 680] width 743 height 55
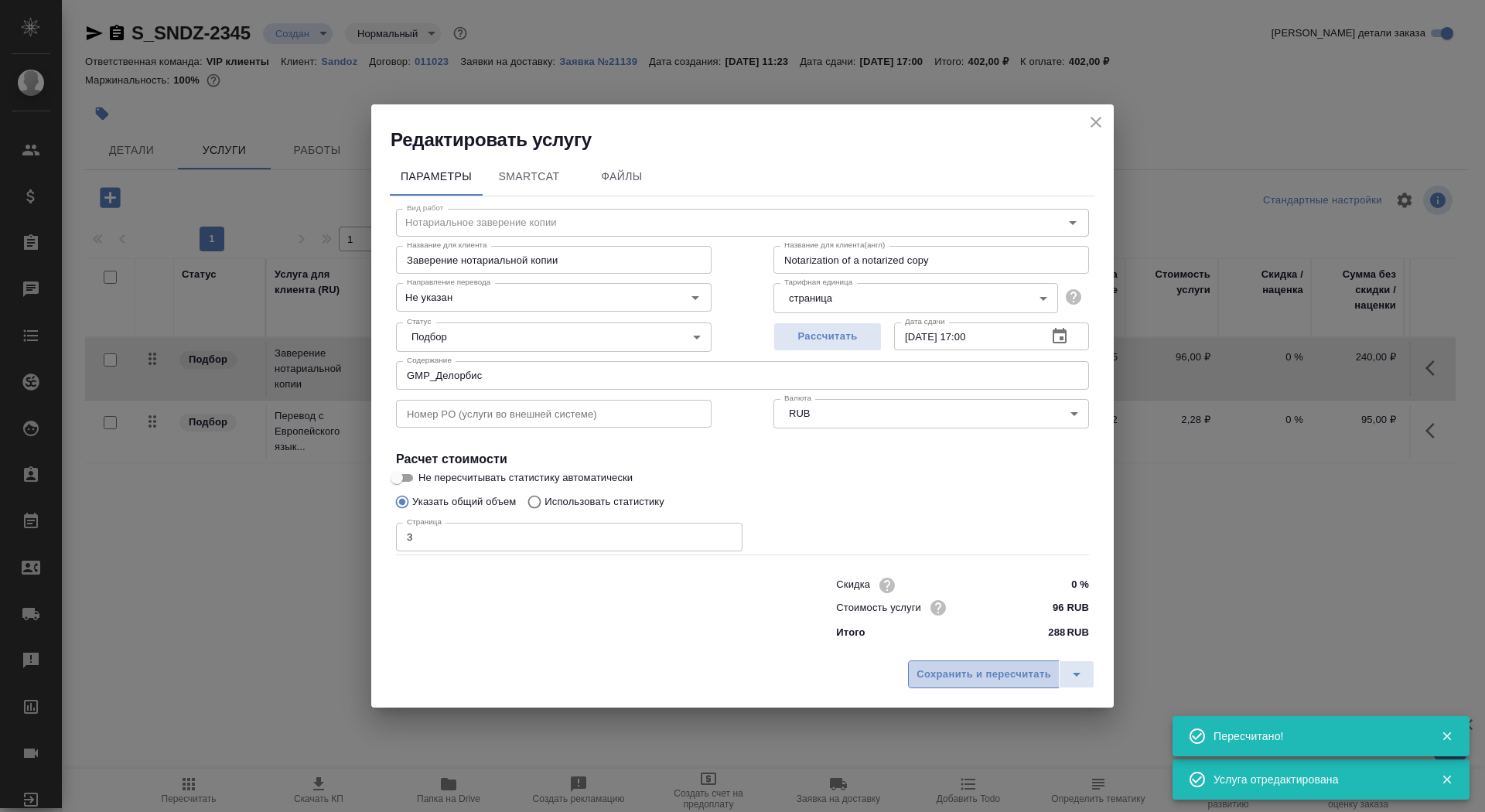
click at [988, 673] on span "Сохранить и пересчитать" at bounding box center [983, 674] width 134 height 18
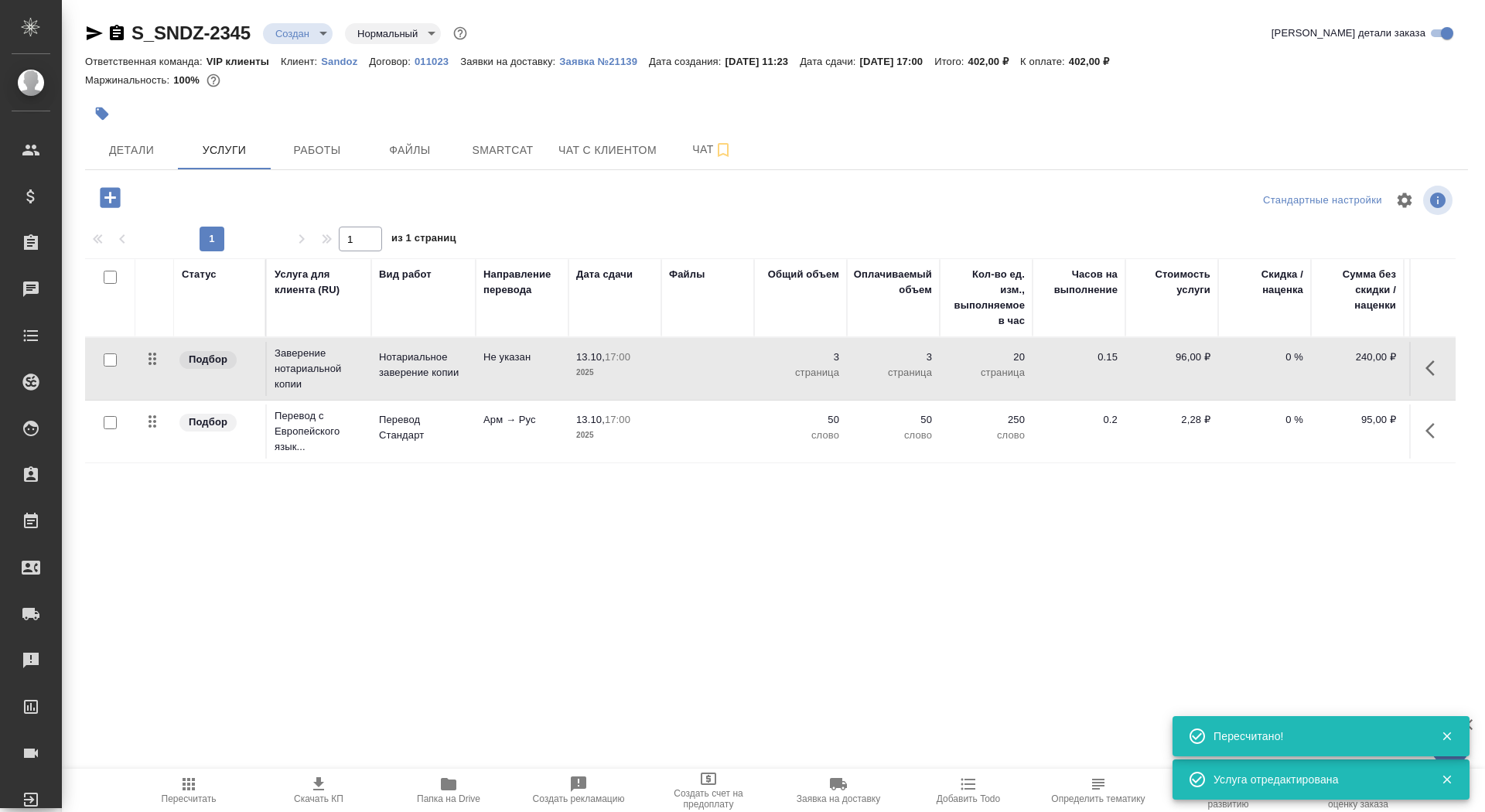
click at [580, 441] on p "2025" at bounding box center [614, 435] width 77 height 16
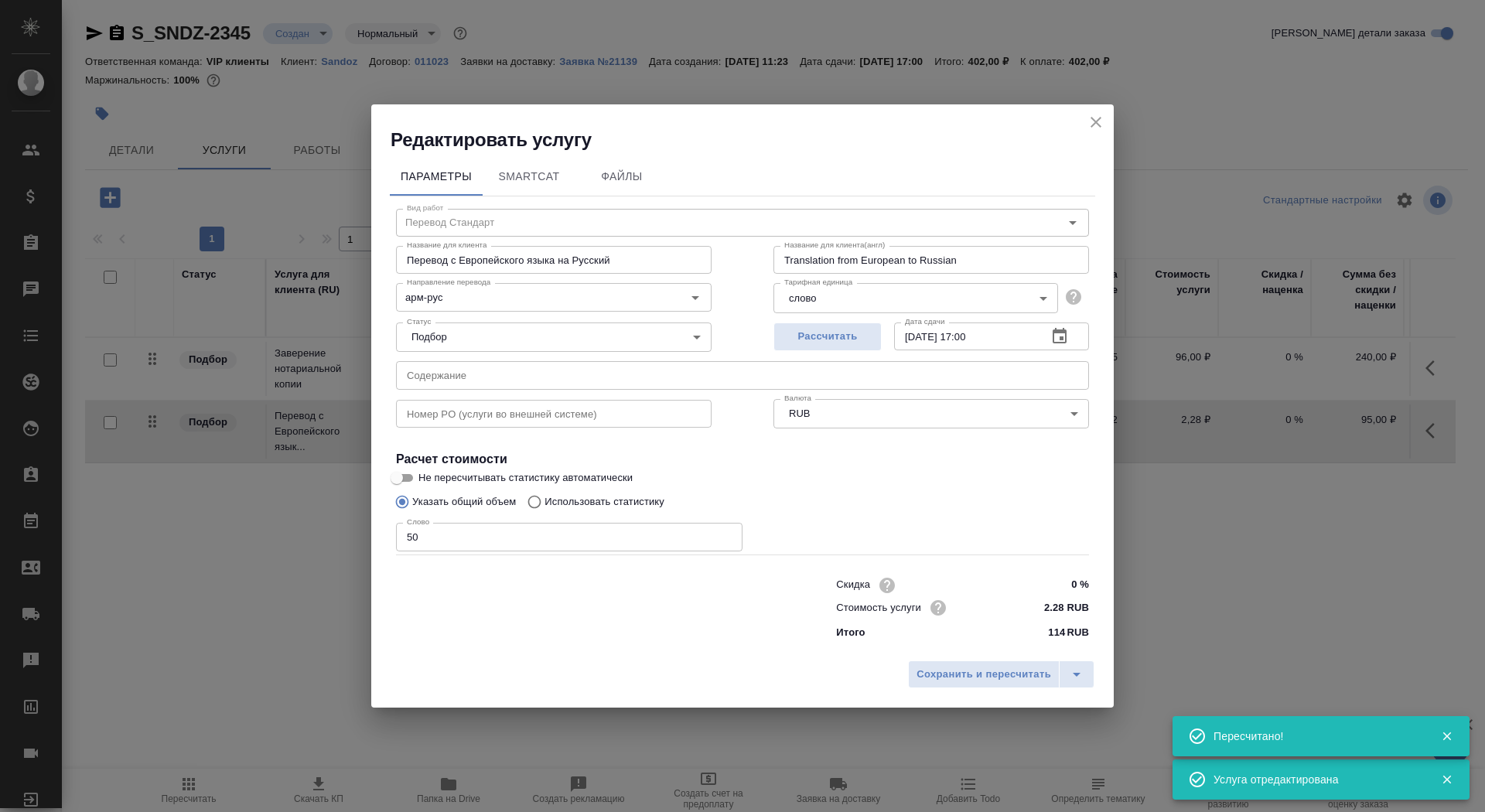
click at [522, 378] on input "text" at bounding box center [742, 375] width 693 height 28
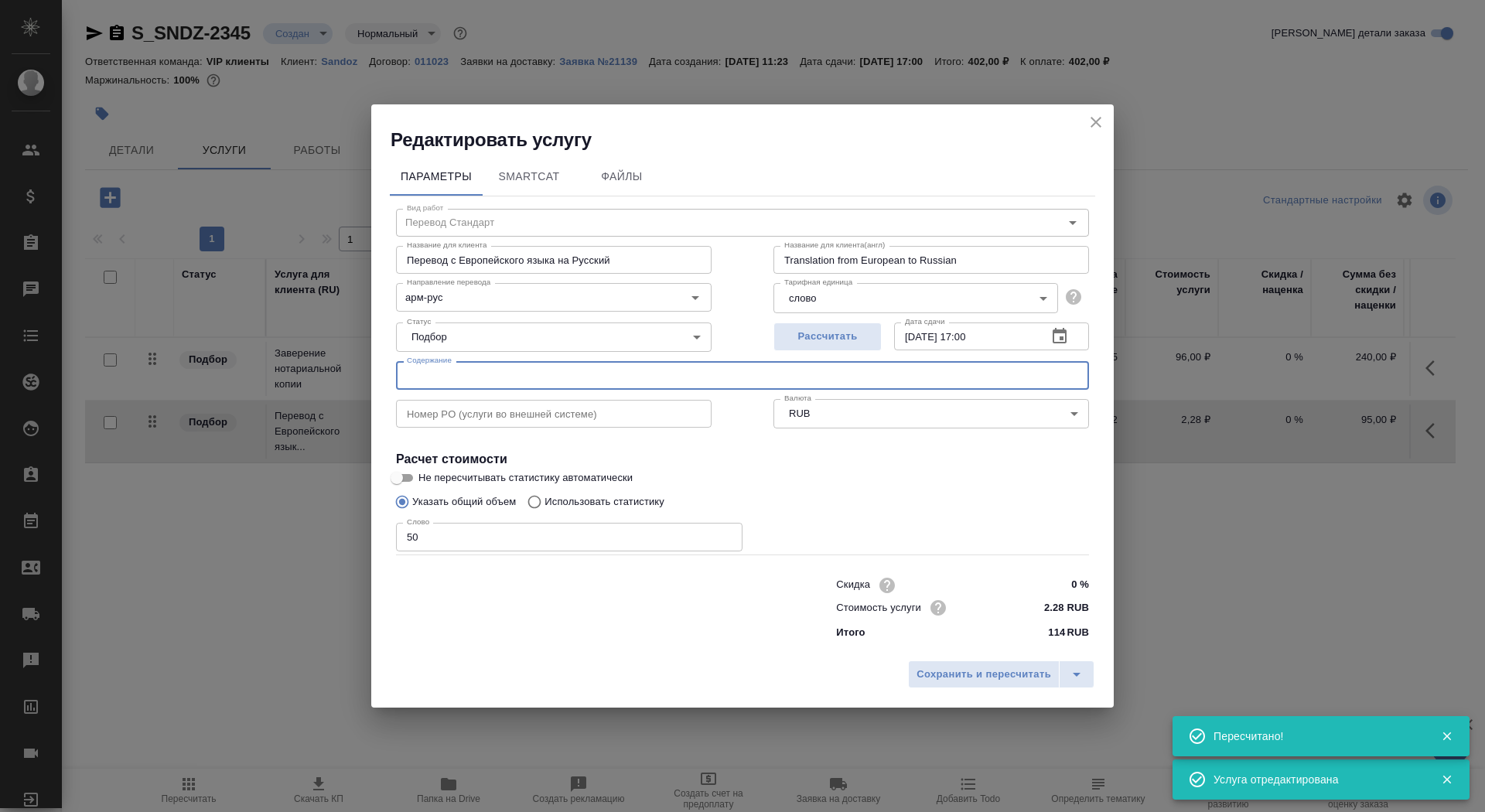
paste input "GMP_Делорбис"
type input "GMP_Делорбис"
click at [942, 682] on button "Сохранить и пересчитать" at bounding box center [984, 674] width 152 height 28
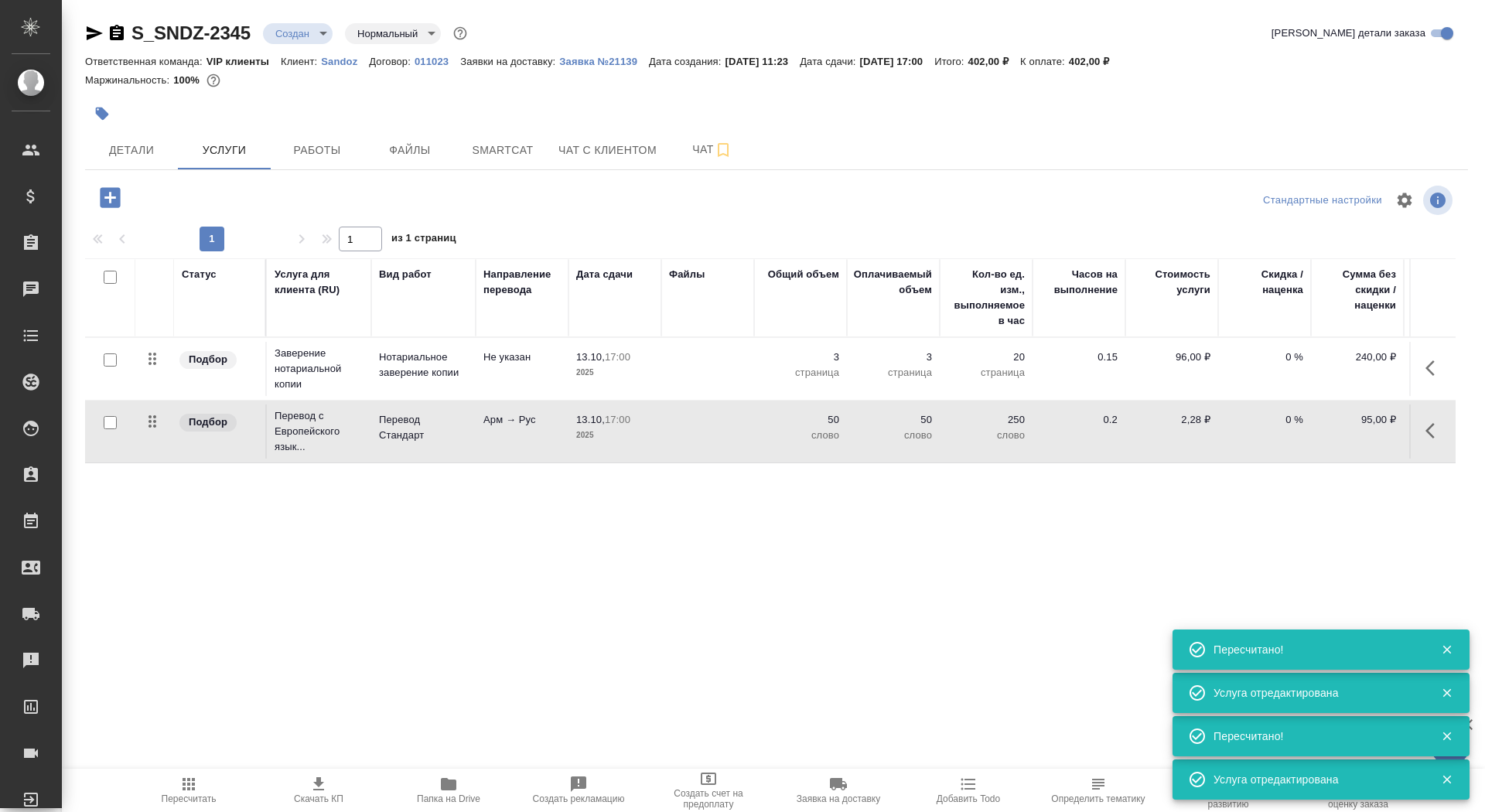
click at [105, 204] on icon "button" at bounding box center [110, 197] width 20 height 20
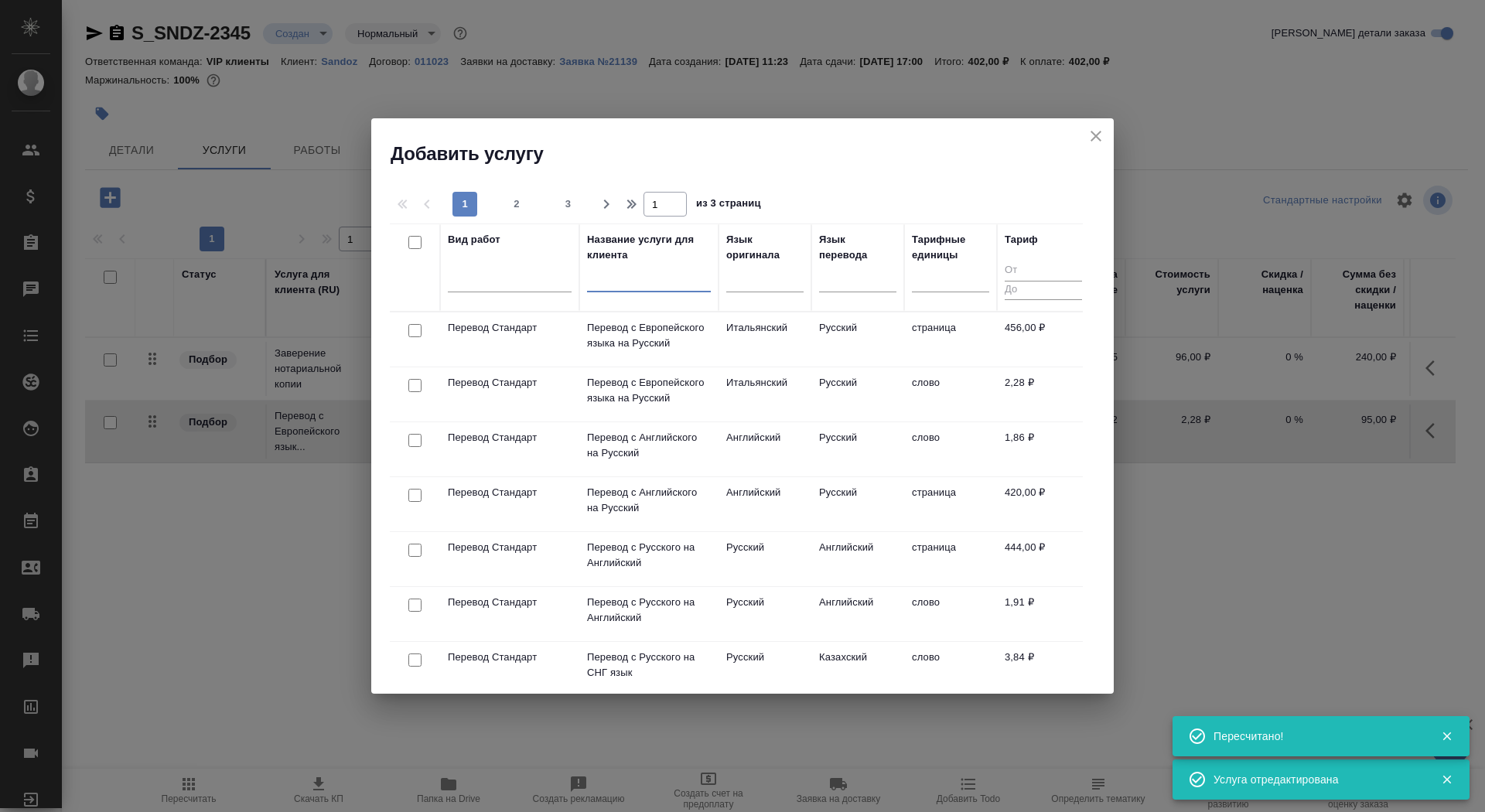
click at [611, 289] on input "text" at bounding box center [649, 282] width 124 height 19
click at [754, 457] on td "Английский" at bounding box center [765, 449] width 93 height 54
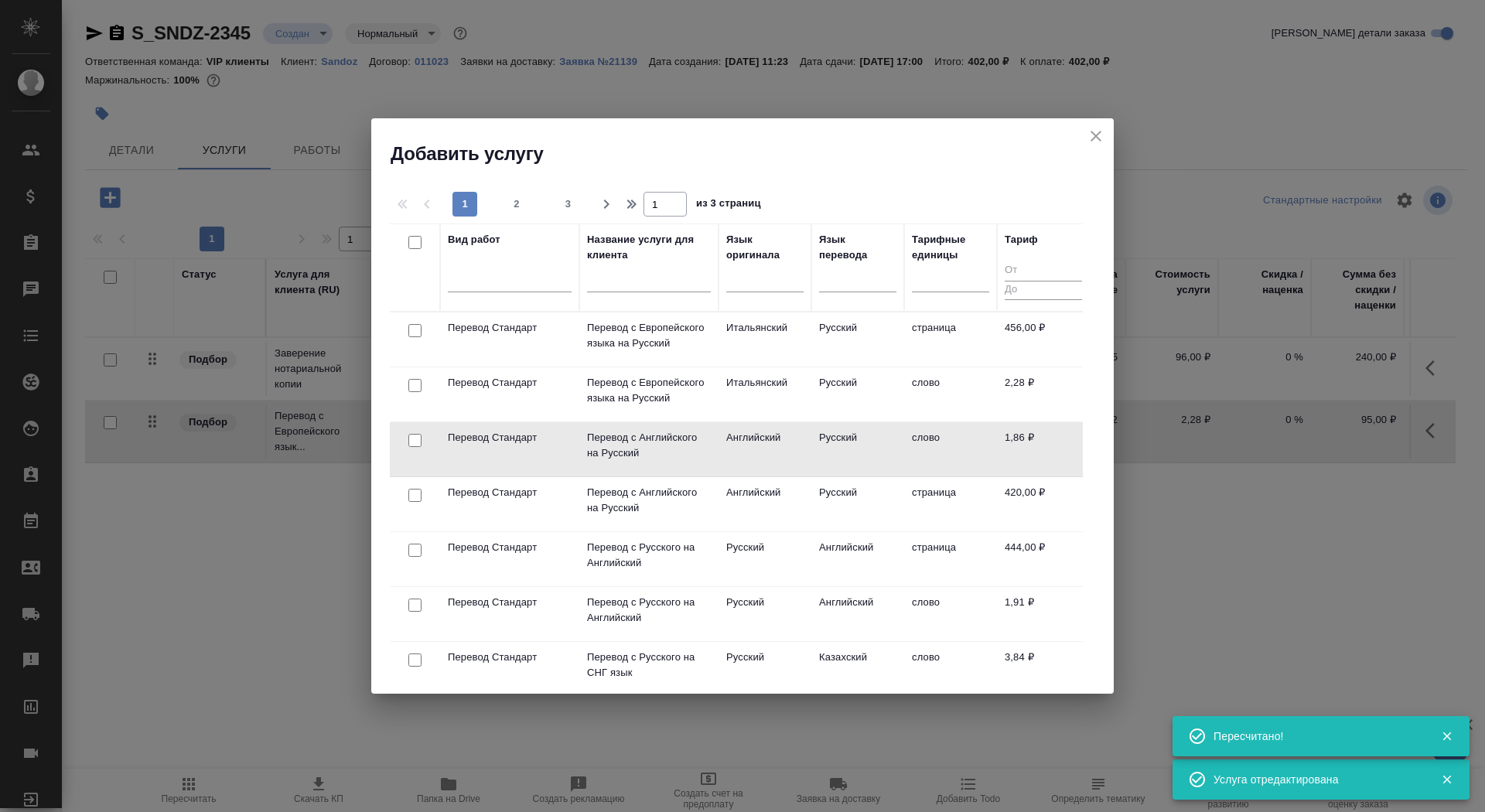
click at [754, 457] on td "Английский" at bounding box center [765, 449] width 93 height 54
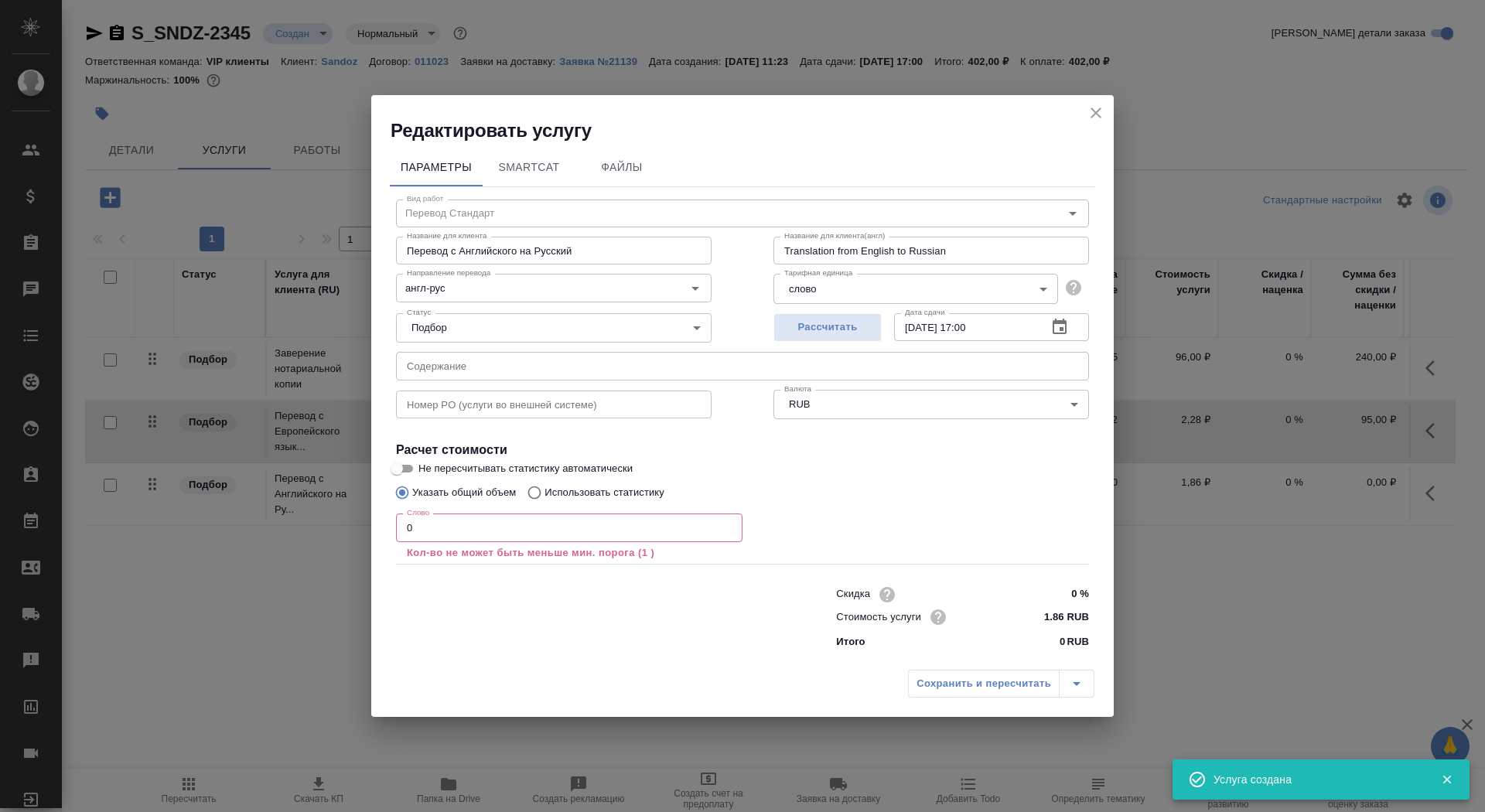
click at [470, 538] on input "0" at bounding box center [569, 527] width 346 height 28
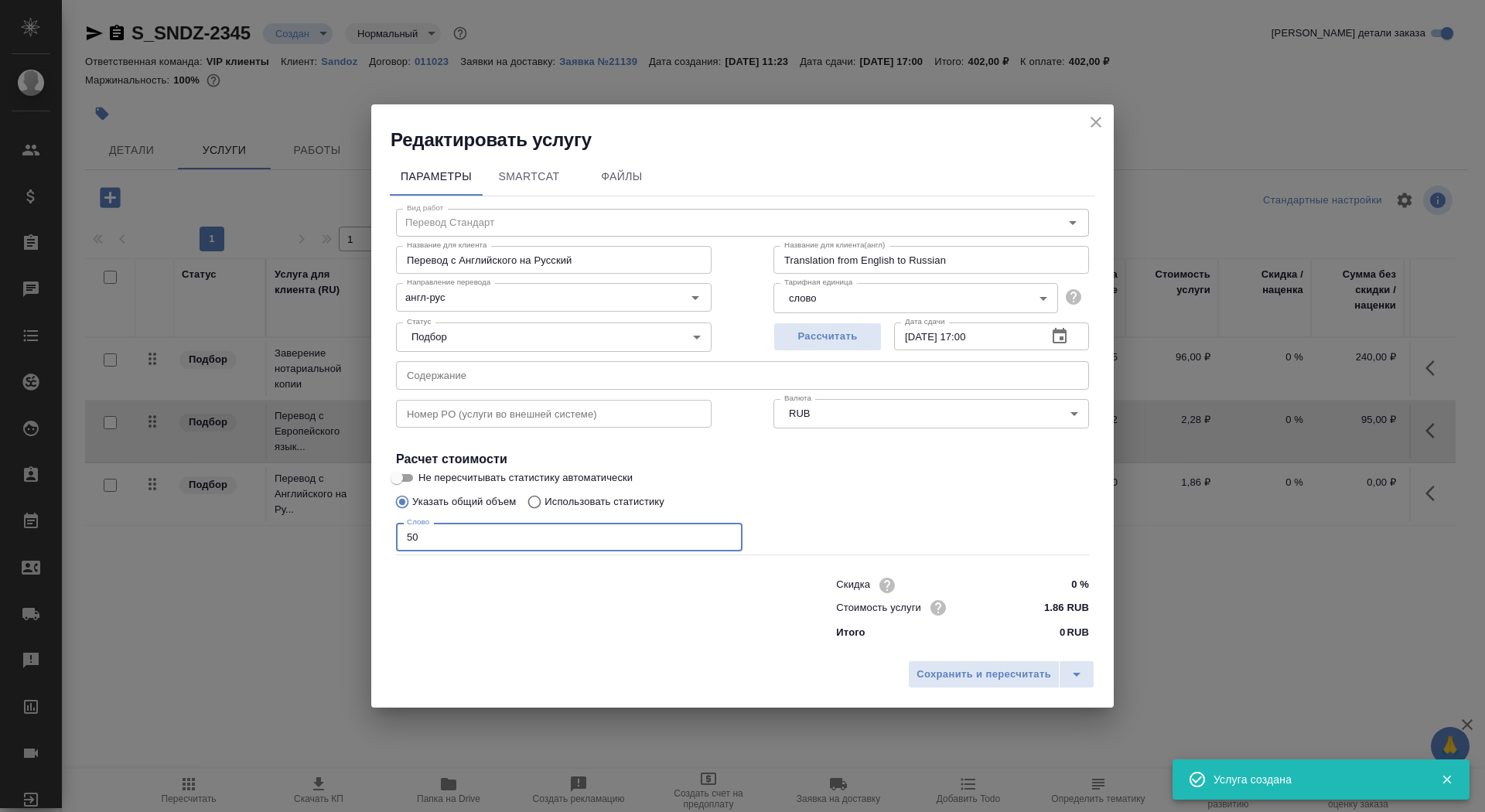
type input "50"
click at [616, 386] on input "text" at bounding box center [742, 375] width 693 height 28
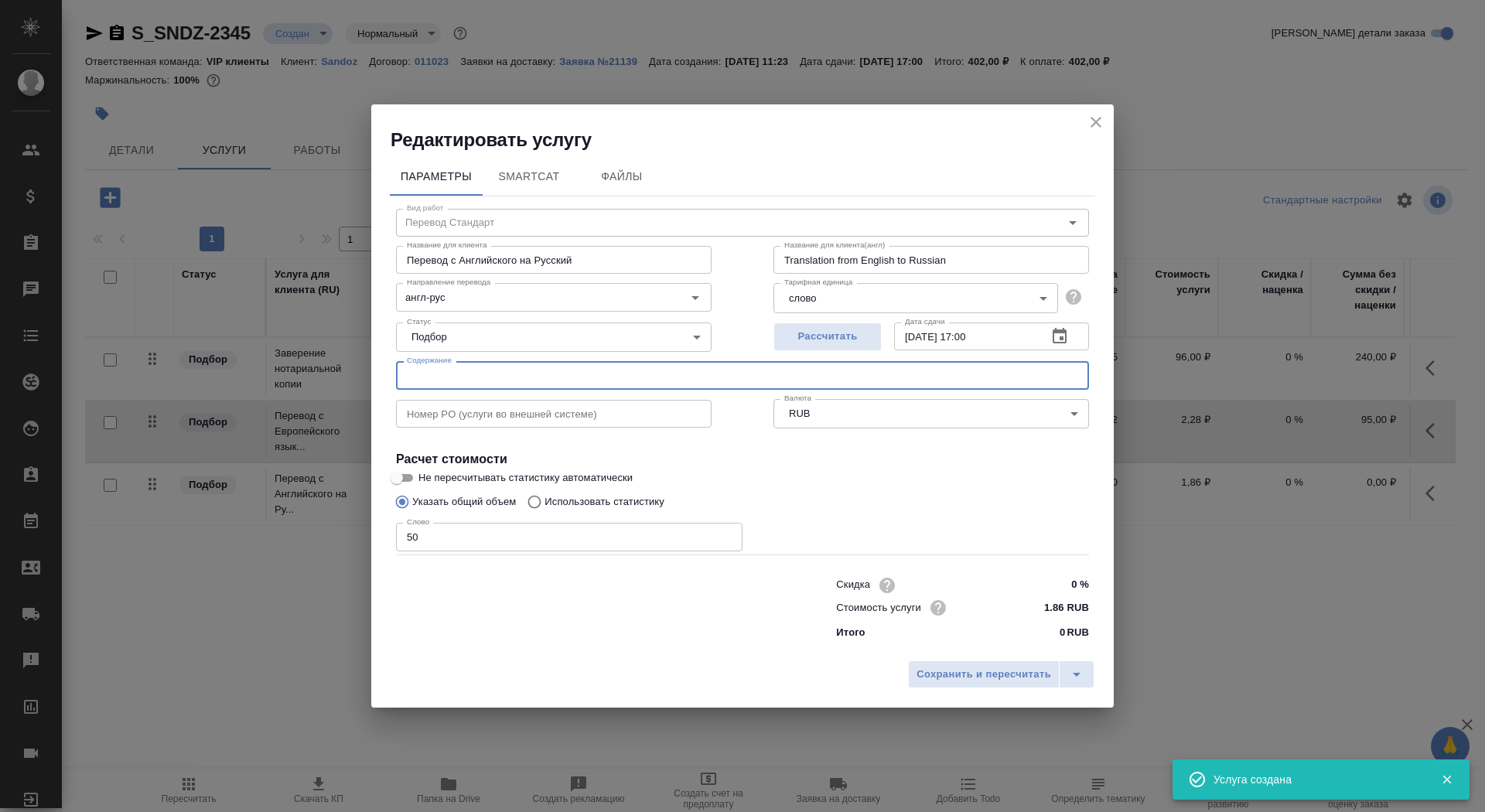
paste input "GMP_Делорбис"
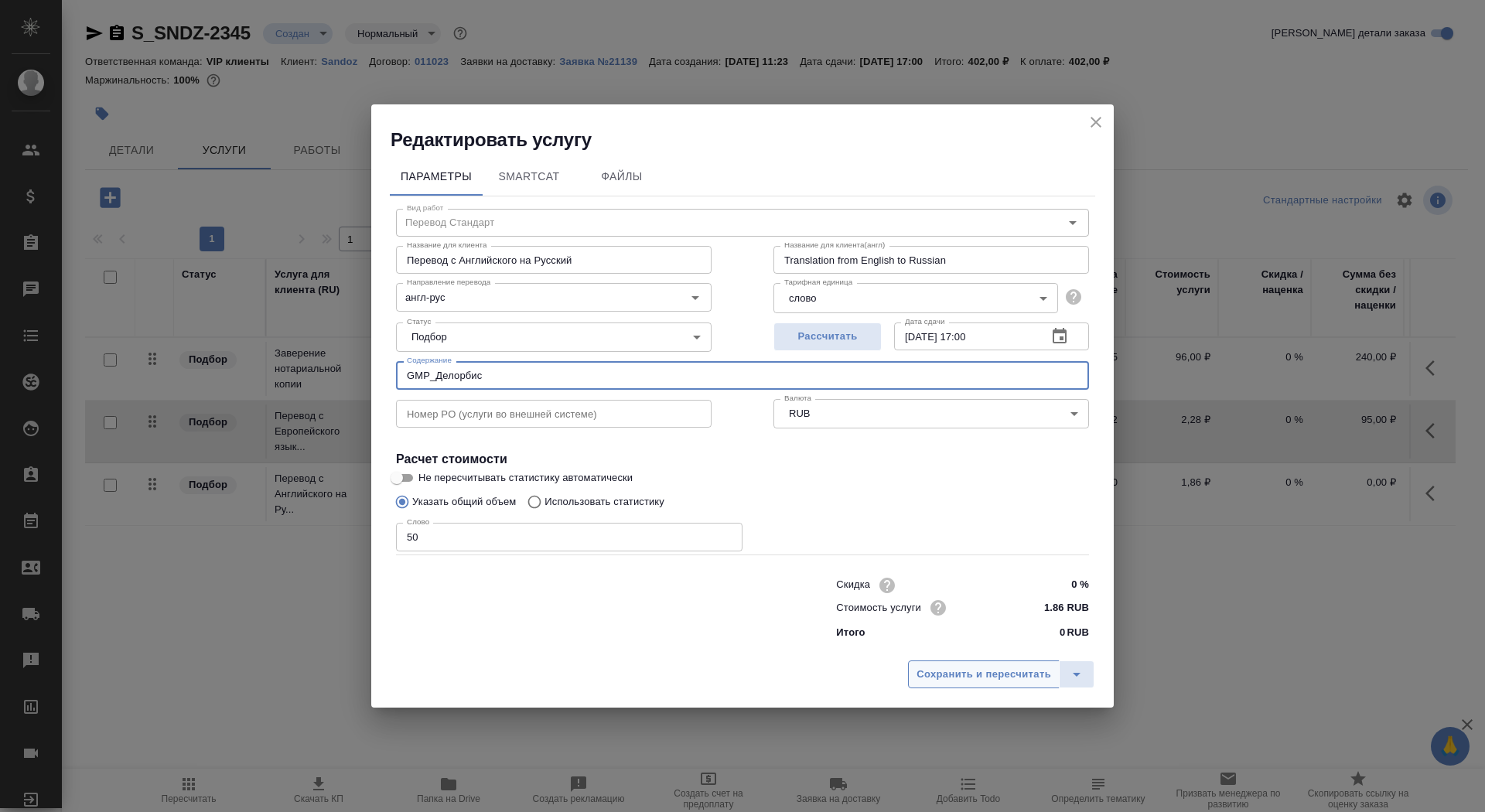
type input "GMP_Делорбис"
click at [1020, 686] on button "Сохранить и пересчитать" at bounding box center [984, 674] width 152 height 28
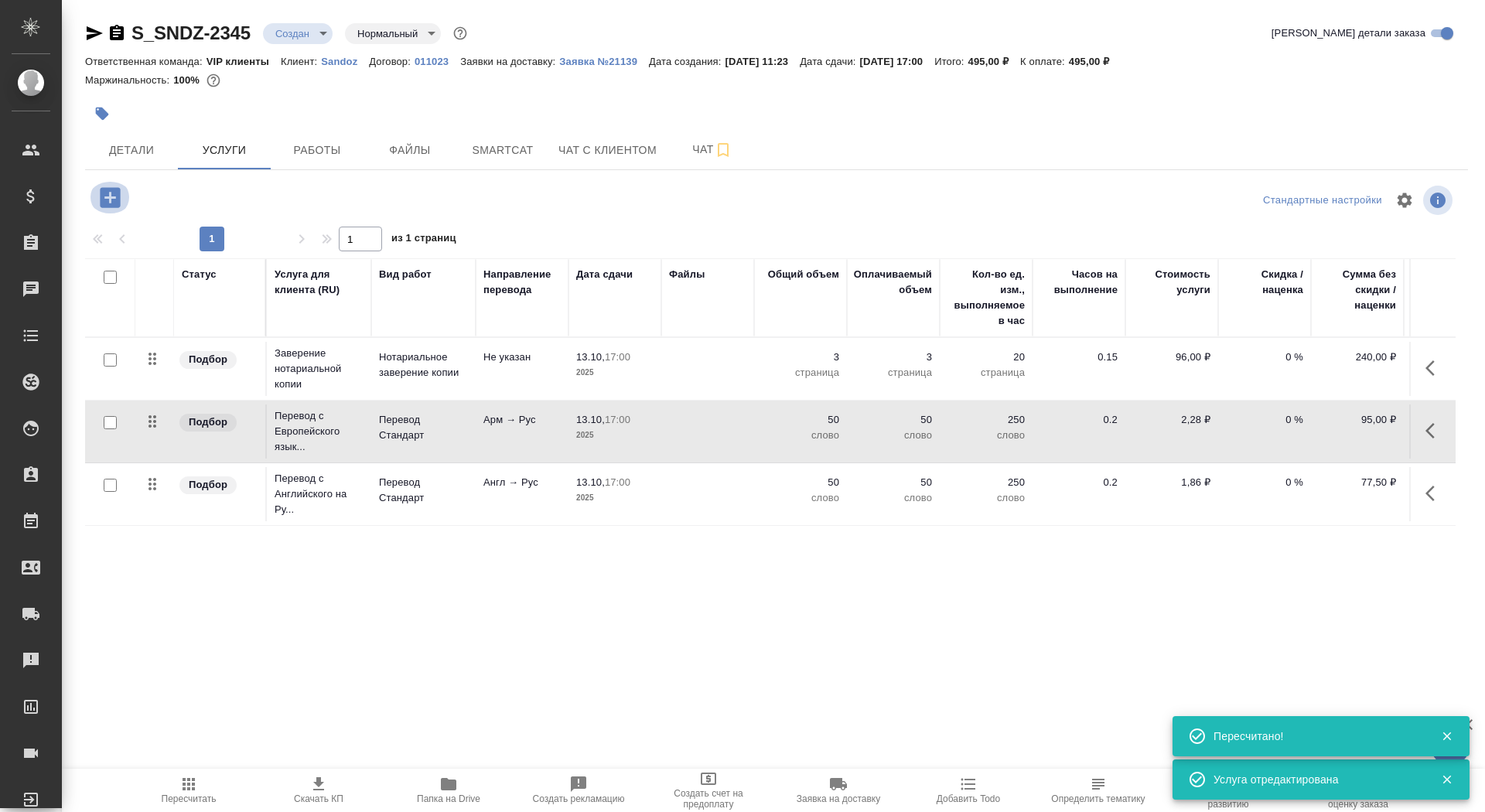
click at [108, 199] on icon "button" at bounding box center [110, 197] width 20 height 20
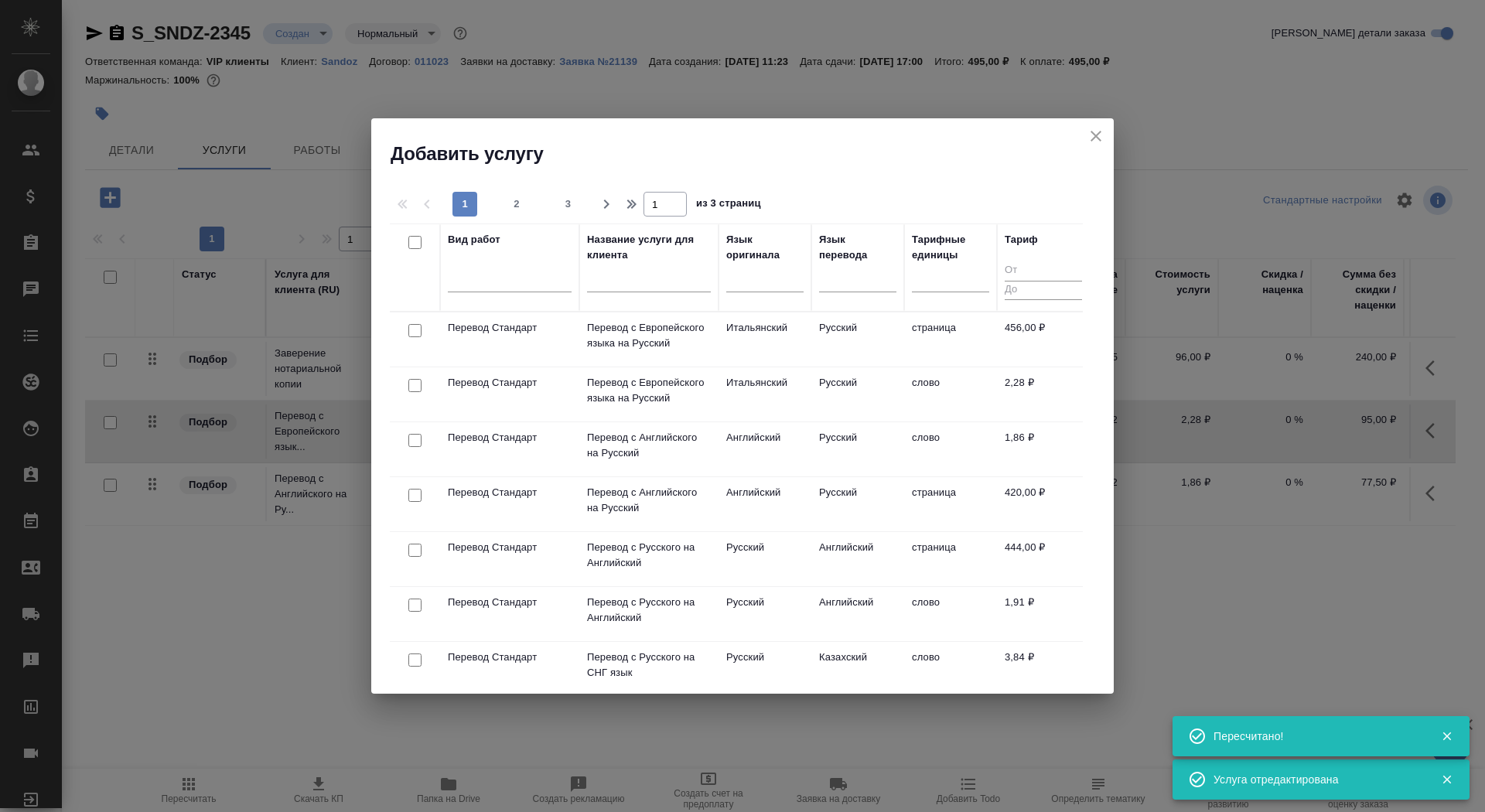
click at [613, 285] on input "text" at bounding box center [649, 282] width 124 height 19
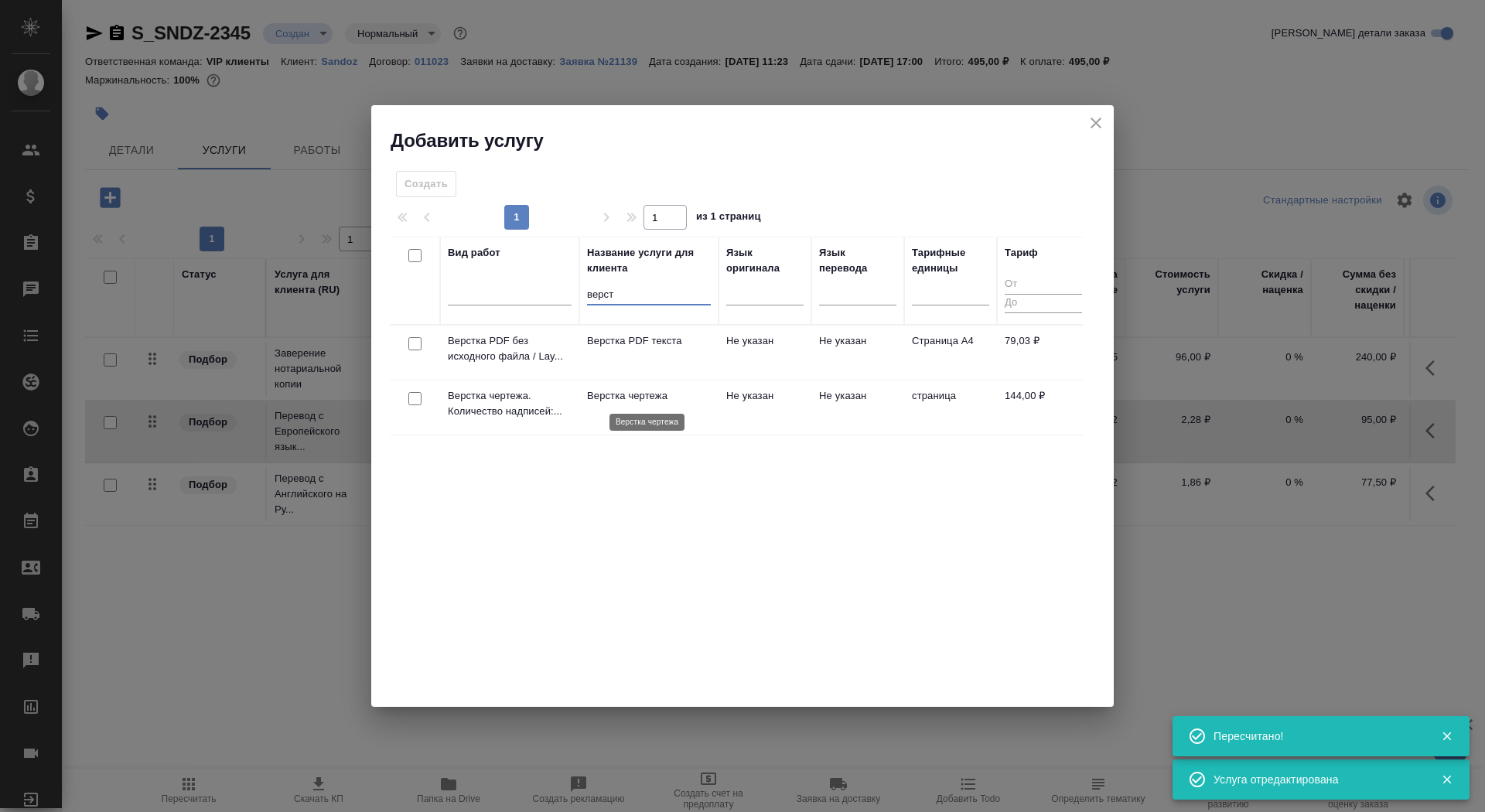
type input "верст"
click at [661, 394] on p "Верстка чертежа" at bounding box center [649, 395] width 124 height 16
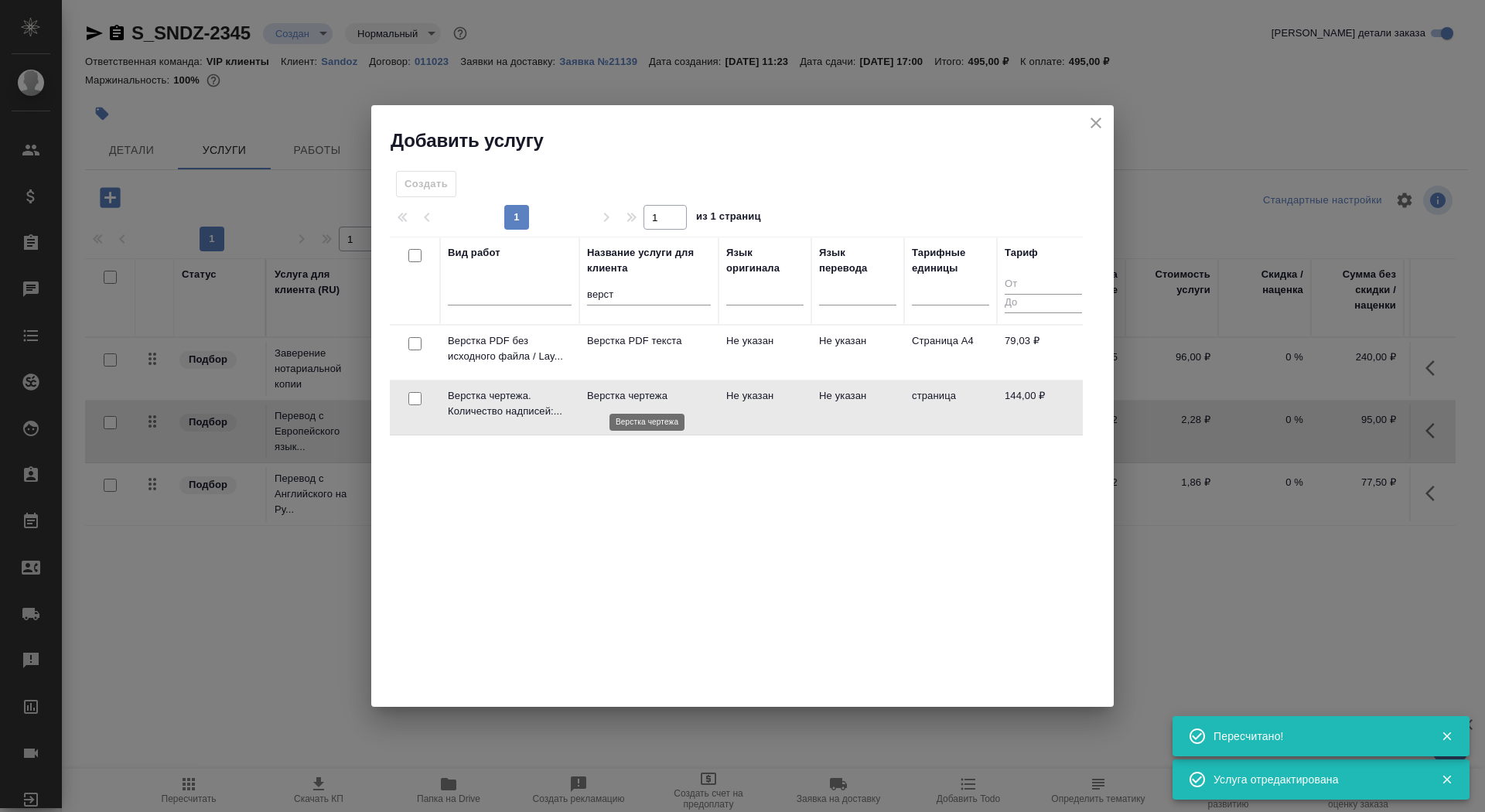
click at [661, 394] on p "Верстка чертежа" at bounding box center [649, 395] width 124 height 16
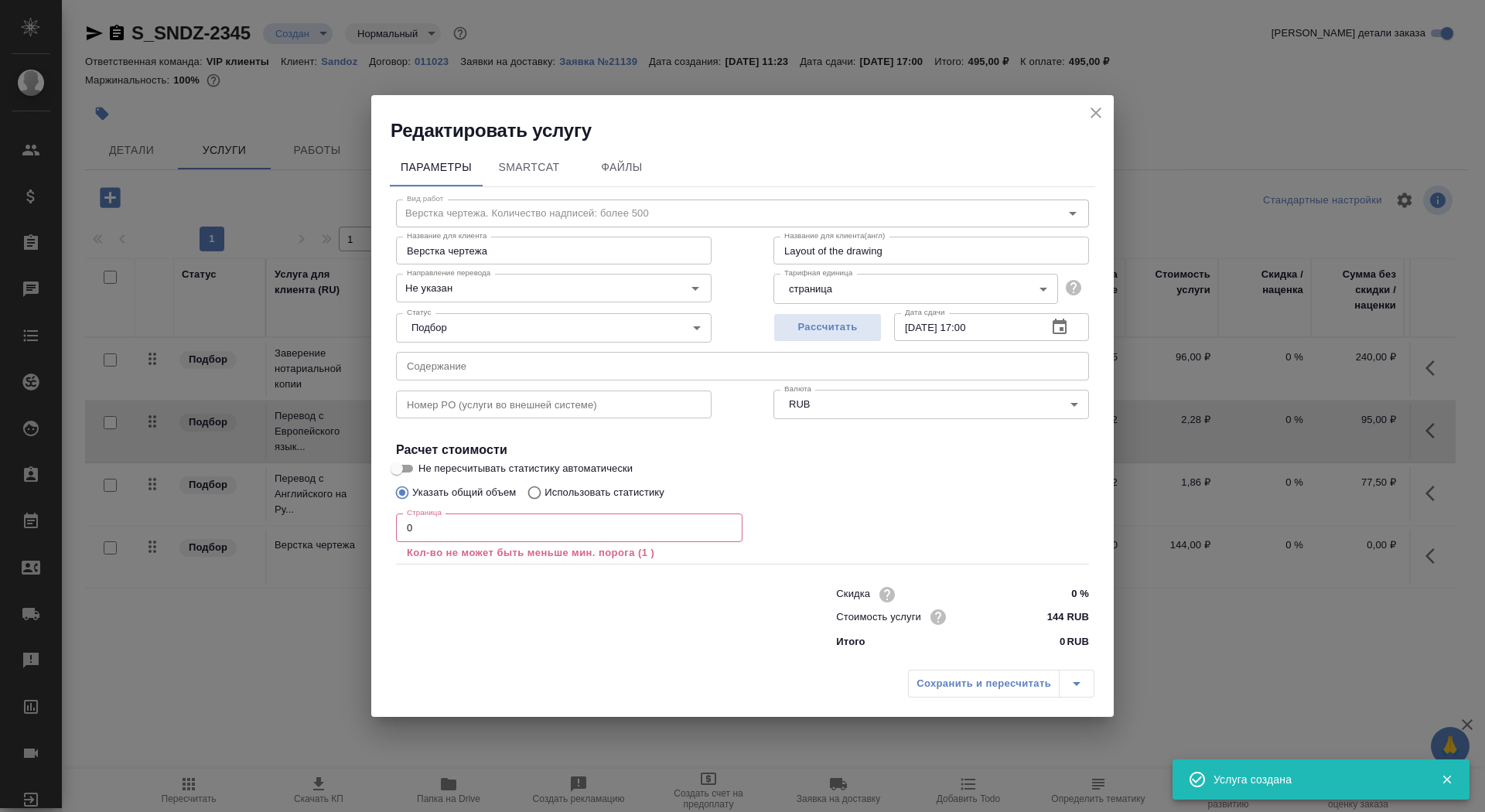
click at [445, 537] on input "0" at bounding box center [569, 527] width 346 height 28
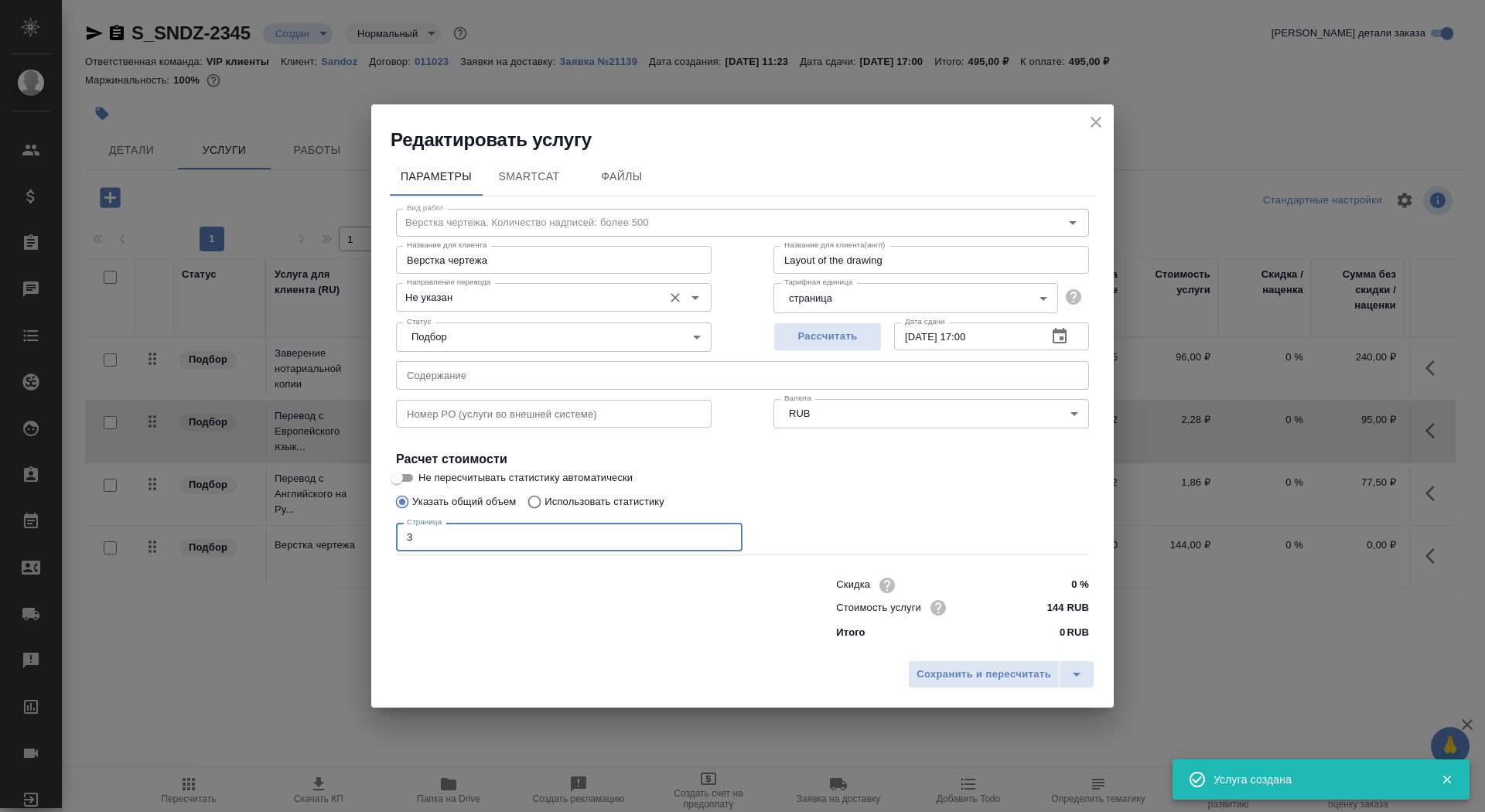
click at [478, 282] on div "Направление перевода Не указан Направление перевода" at bounding box center [553, 295] width 316 height 37
type input "3"
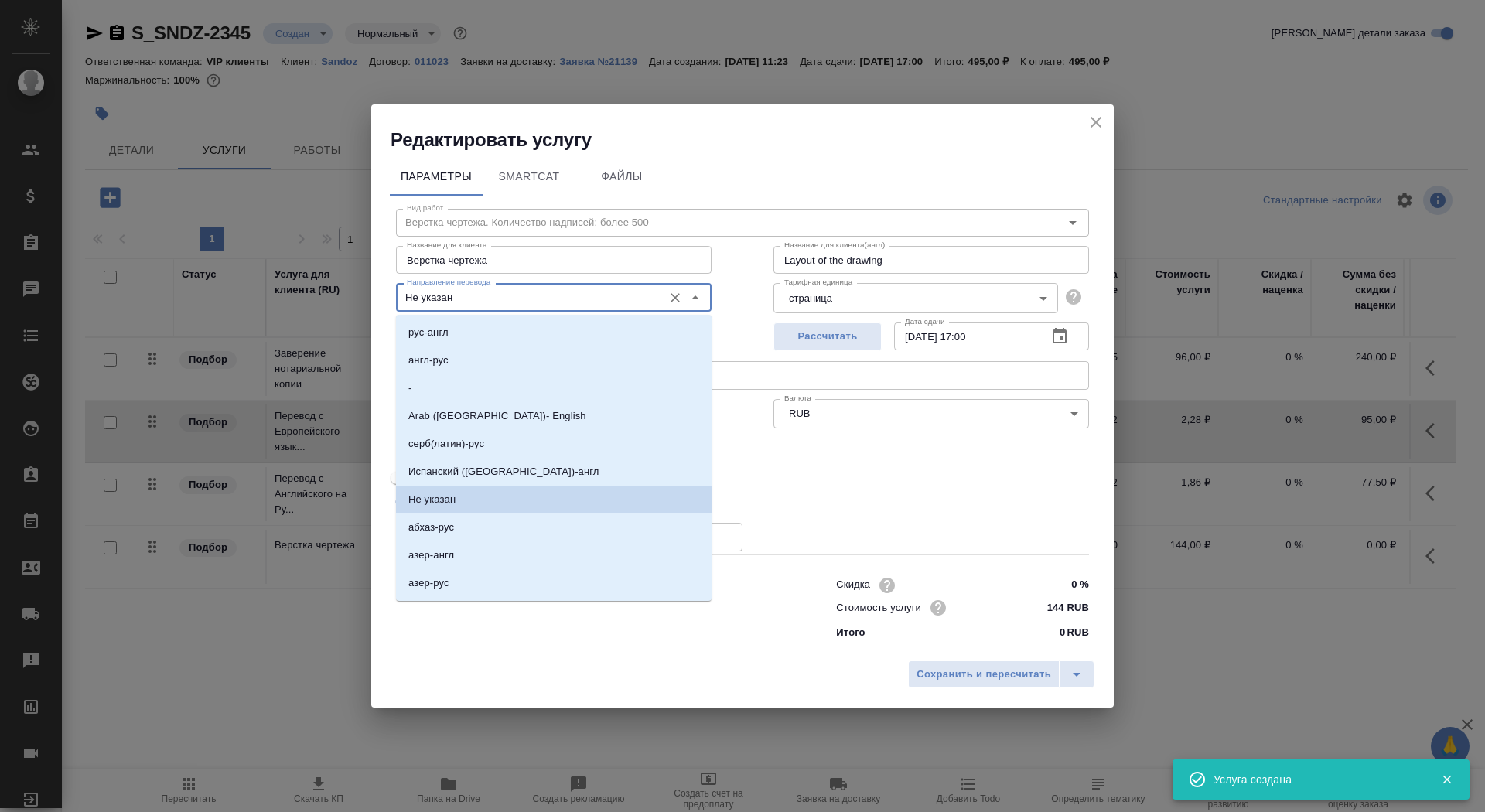
click at [487, 295] on input "Не указан" at bounding box center [527, 297] width 255 height 19
click at [493, 383] on li "-" at bounding box center [553, 388] width 316 height 28
type input "-"
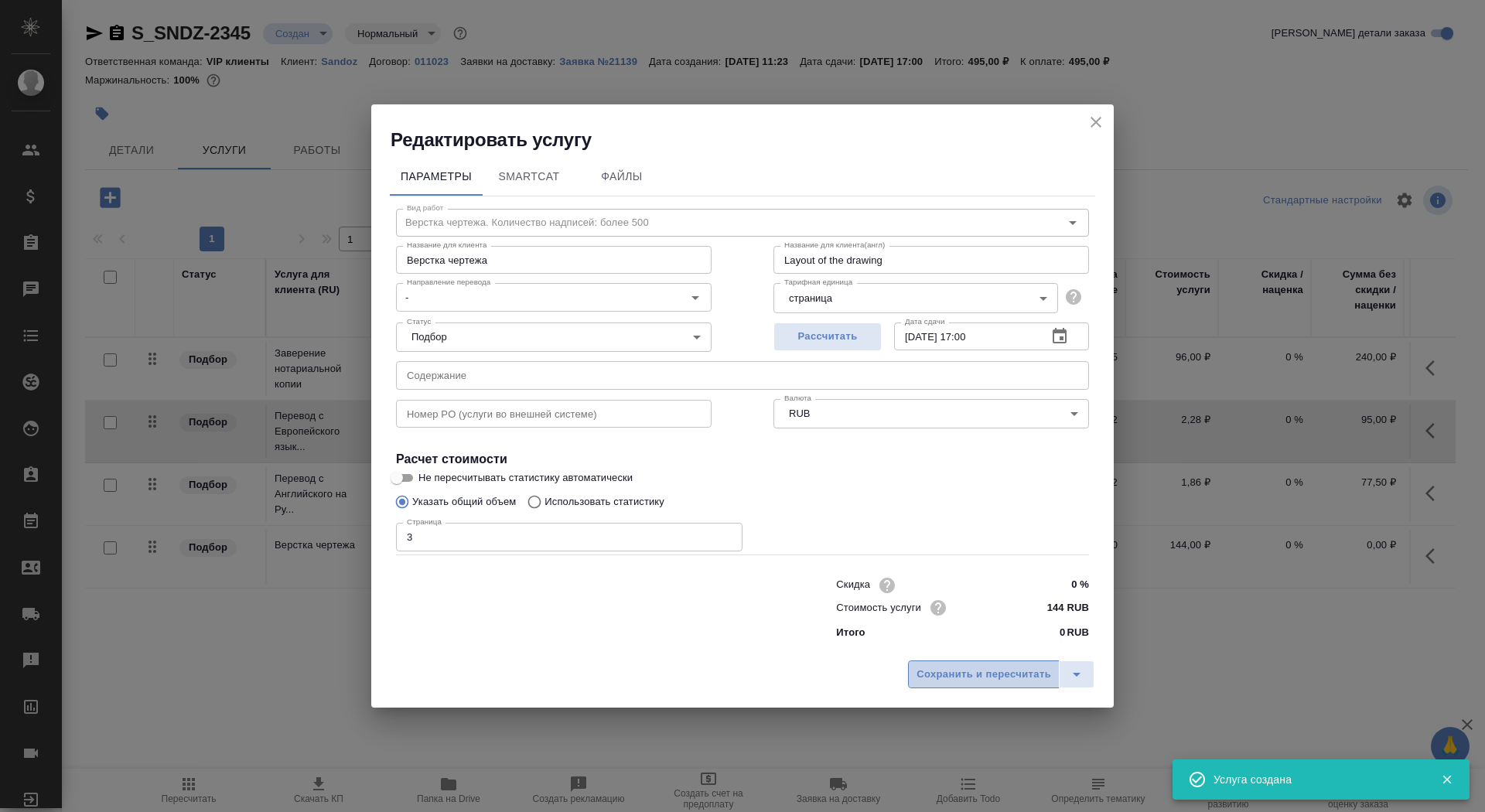
click at [971, 677] on span "Сохранить и пересчитать" at bounding box center [983, 674] width 134 height 18
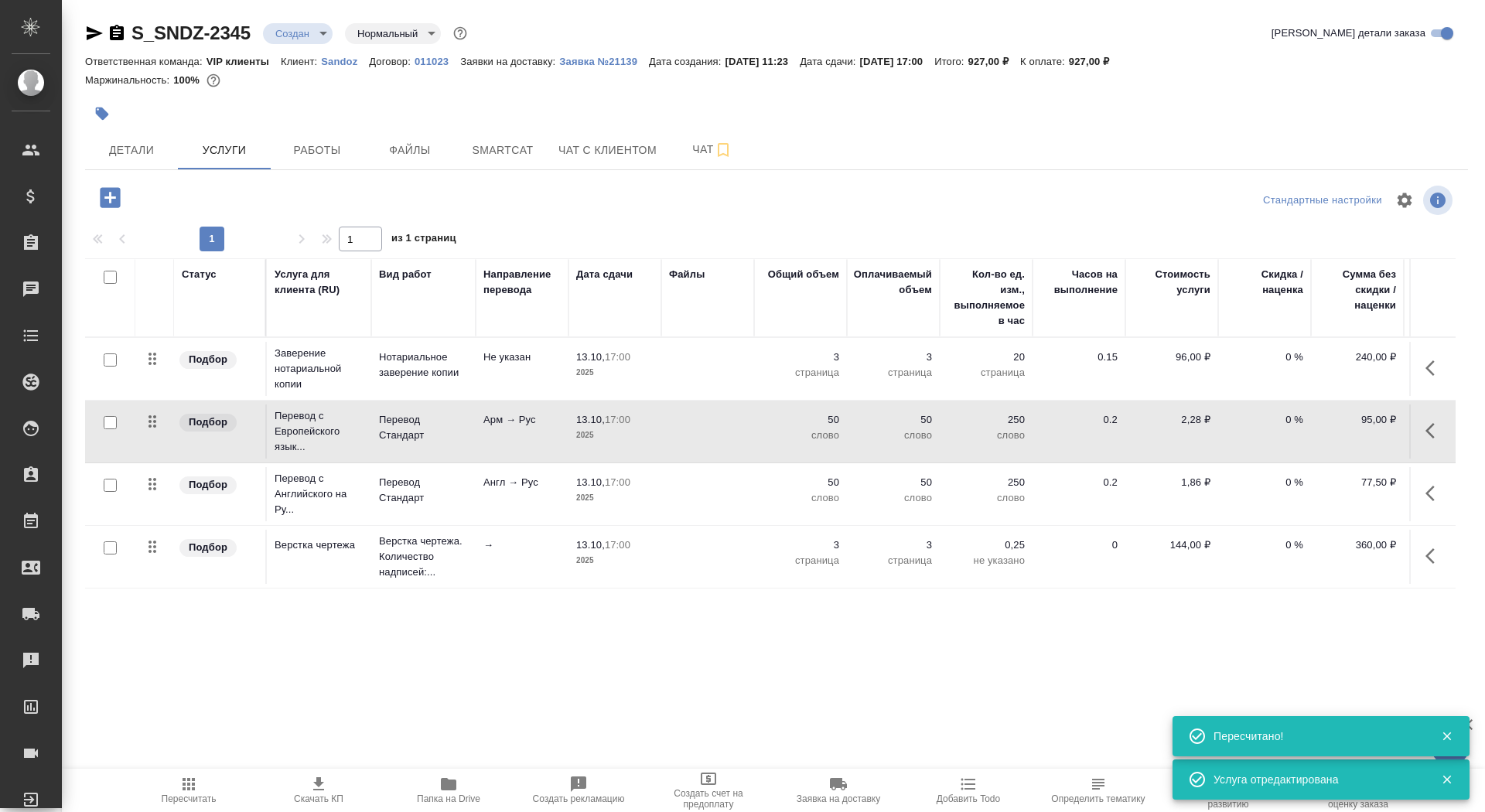
click at [109, 200] on icon "button" at bounding box center [109, 197] width 27 height 27
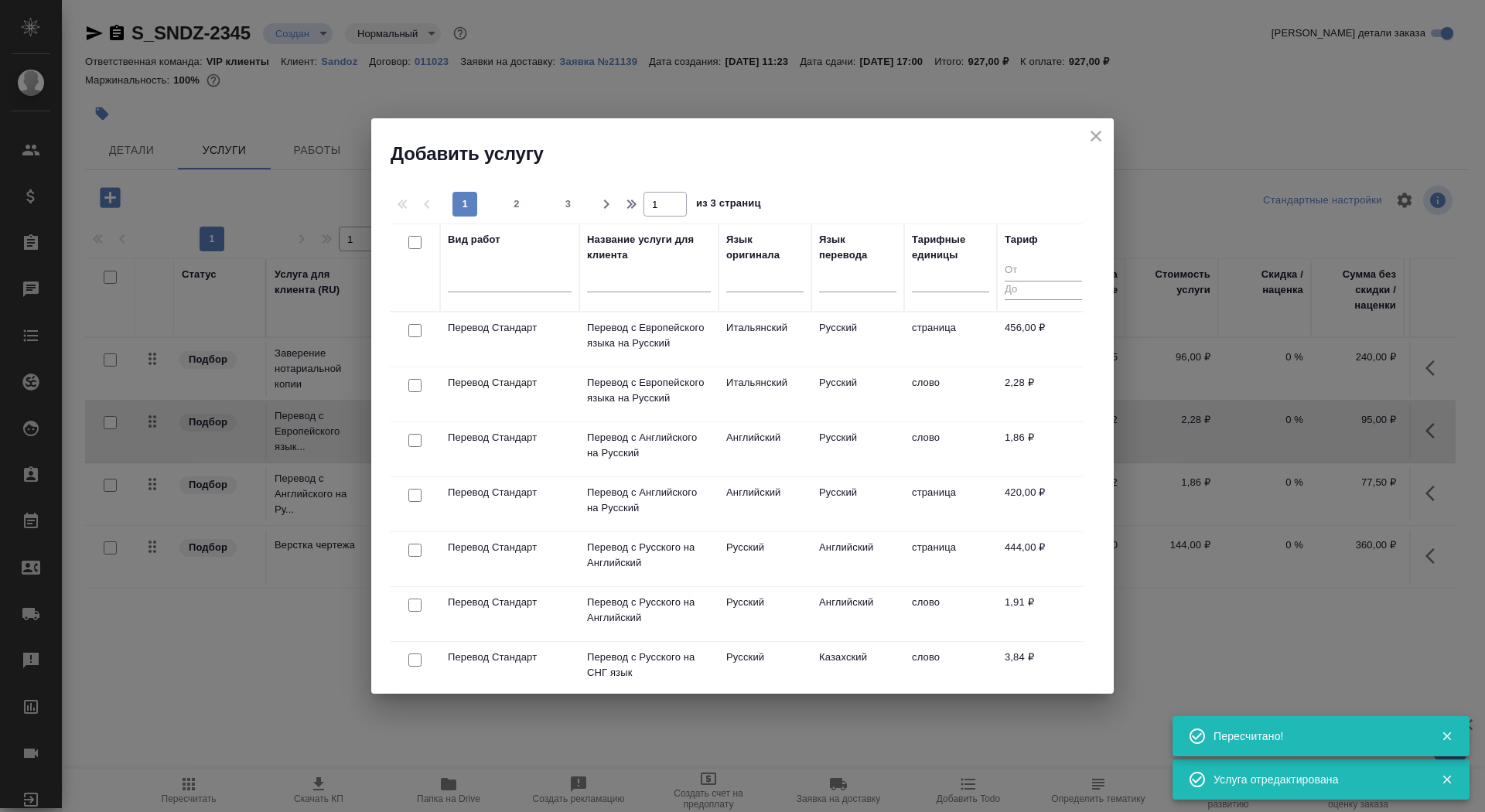
click at [673, 265] on div at bounding box center [649, 283] width 124 height 38
click at [673, 286] on input "text" at bounding box center [649, 282] width 124 height 19
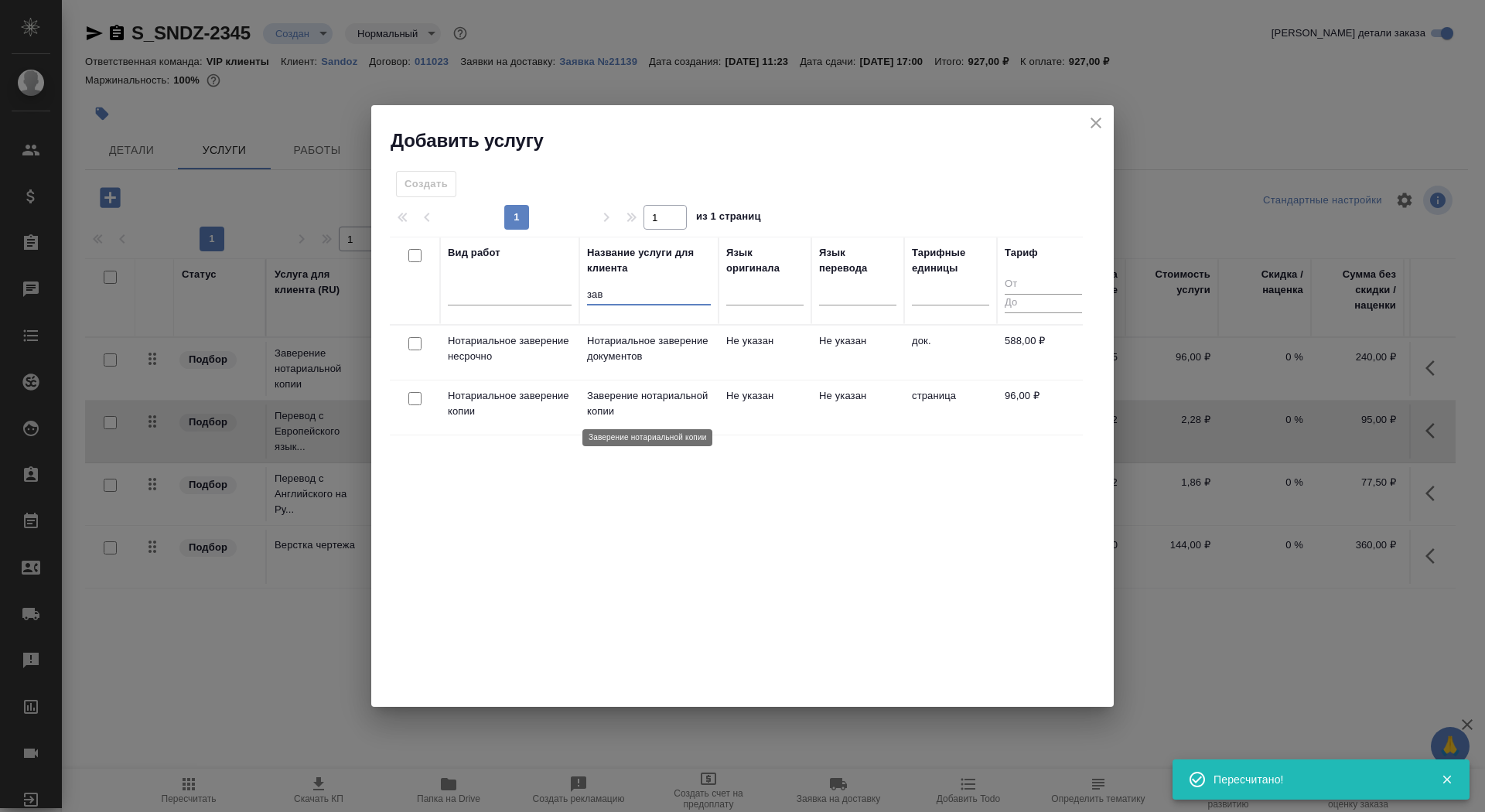
type input "зав"
click at [653, 369] on td "Нотариальное заверение документов" at bounding box center [648, 352] width 139 height 54
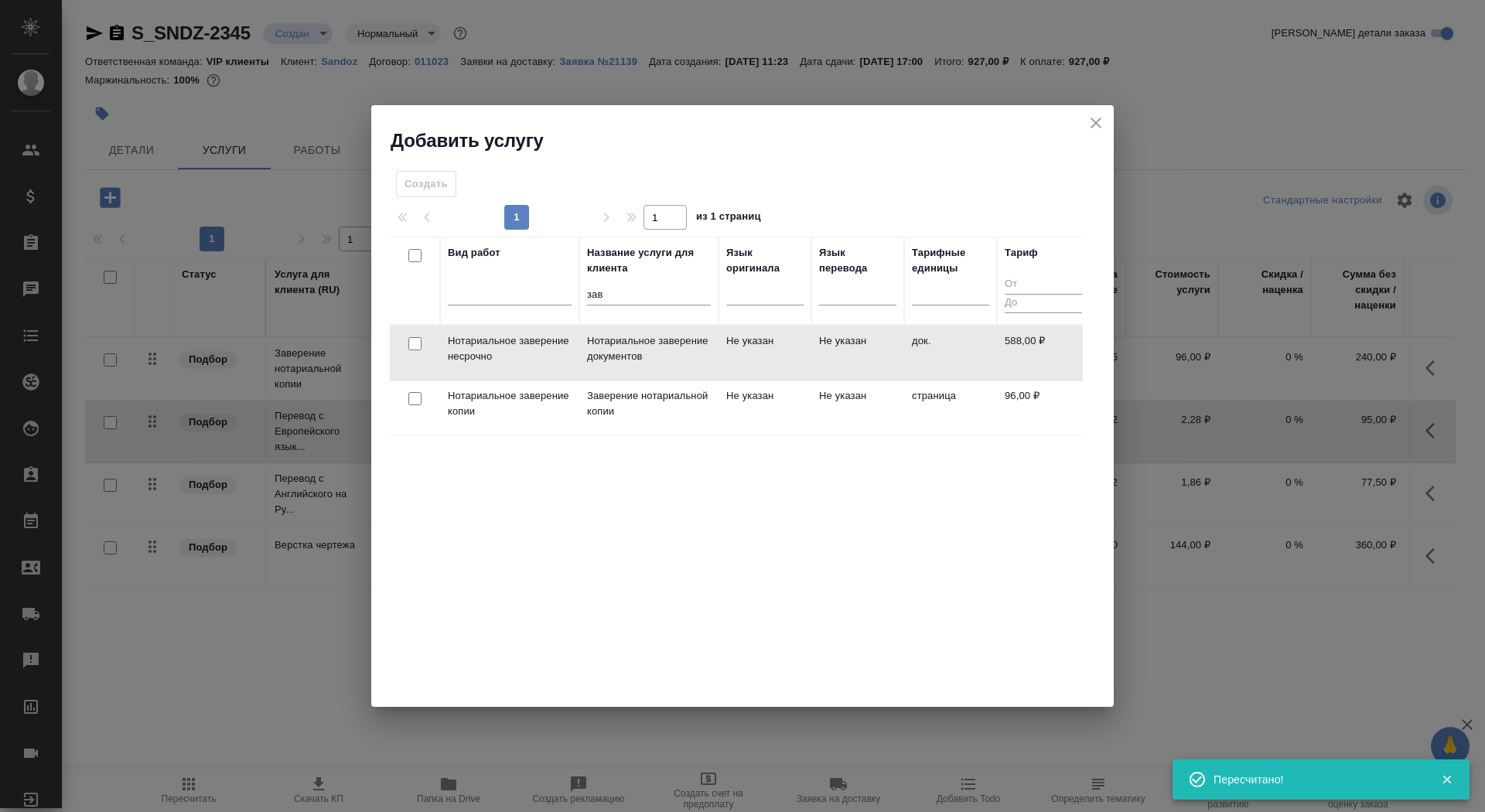
click at [653, 369] on td "Нотариальное заверение документов" at bounding box center [648, 352] width 139 height 54
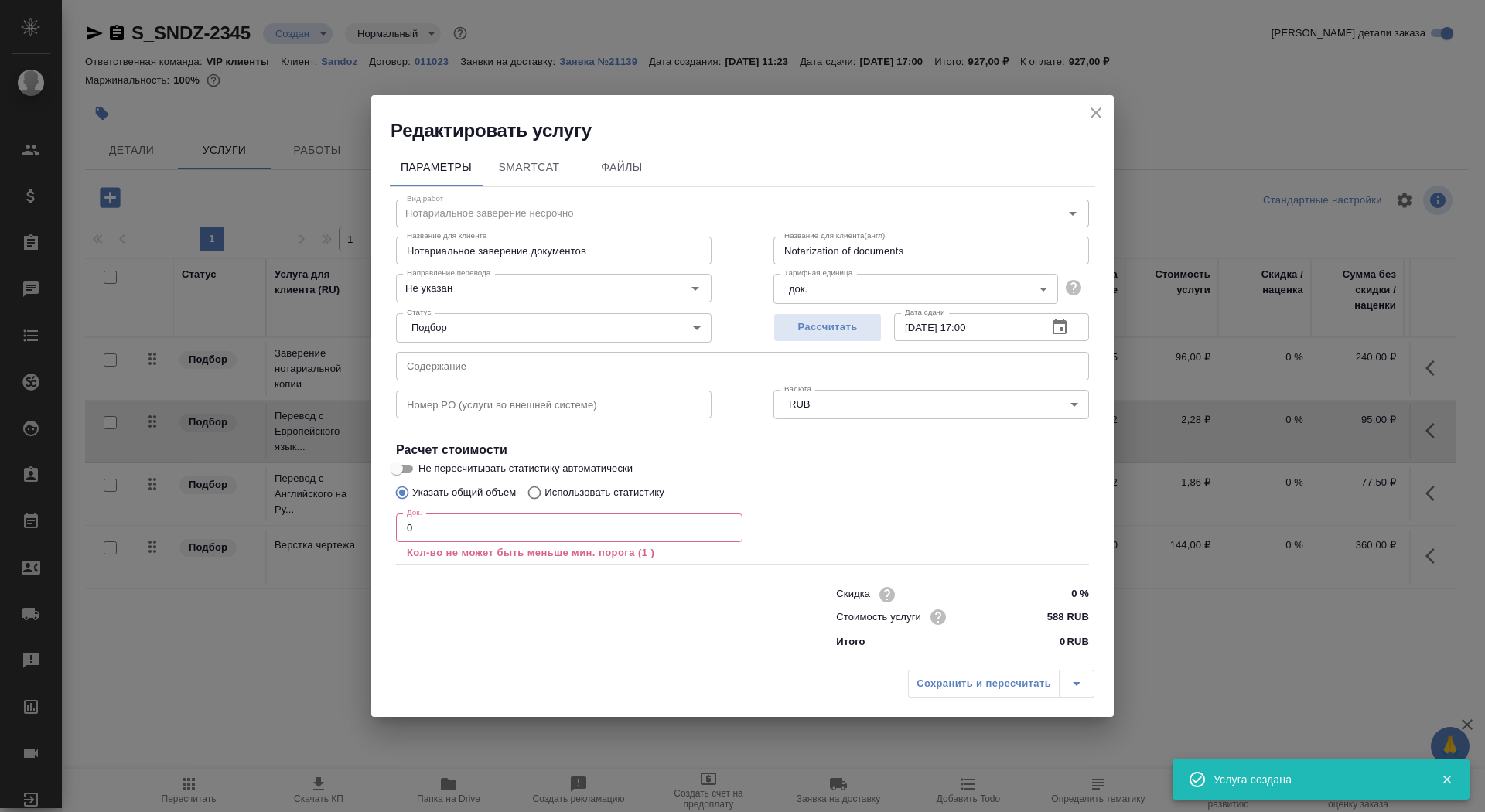
click at [464, 545] on p "Кол-во не может быть меньше мин. порога (1 )" at bounding box center [569, 553] width 325 height 16
click at [453, 539] on input "0" at bounding box center [569, 527] width 346 height 28
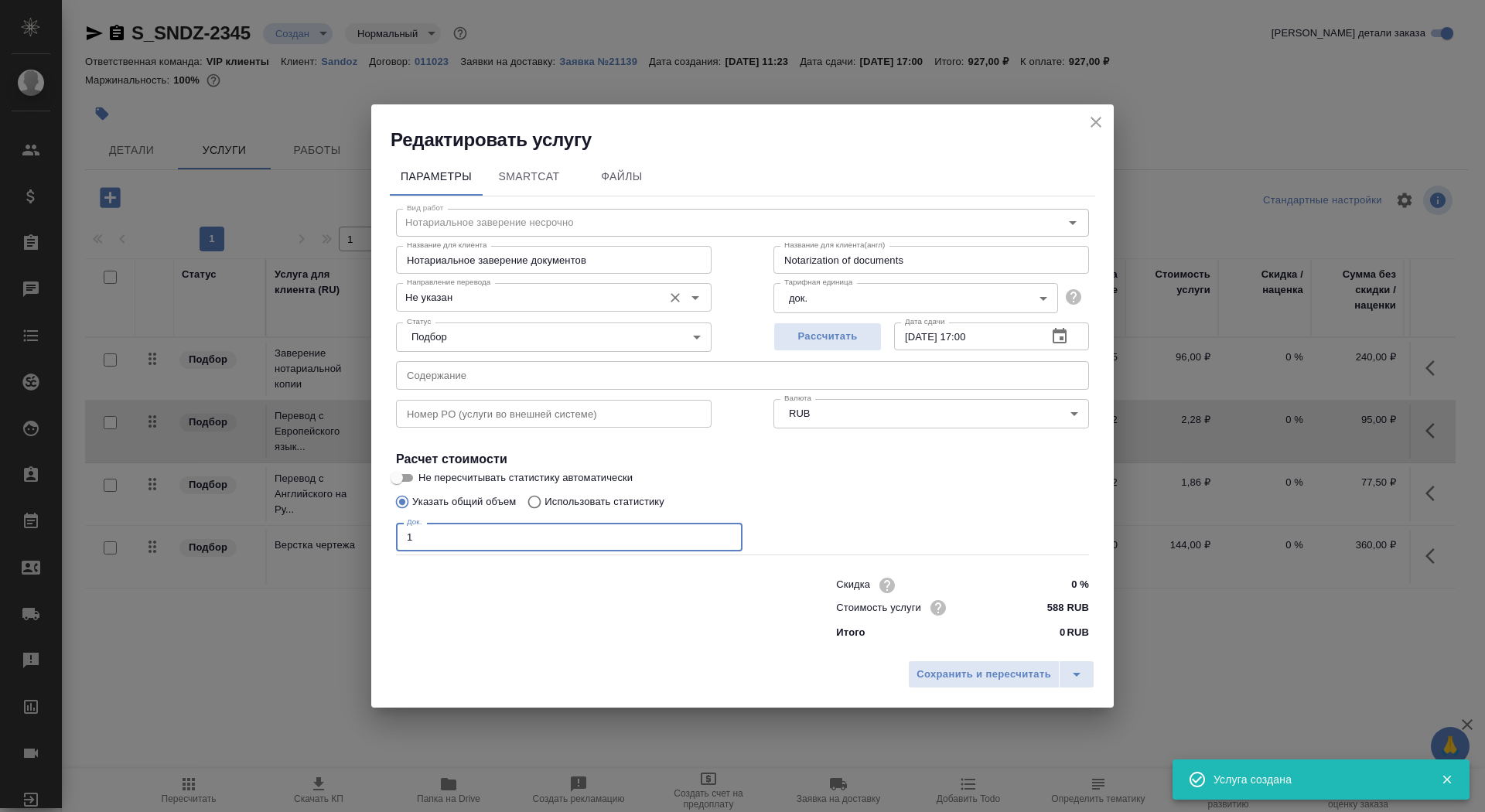
type input "1"
click at [515, 304] on input "Не указан" at bounding box center [527, 297] width 255 height 19
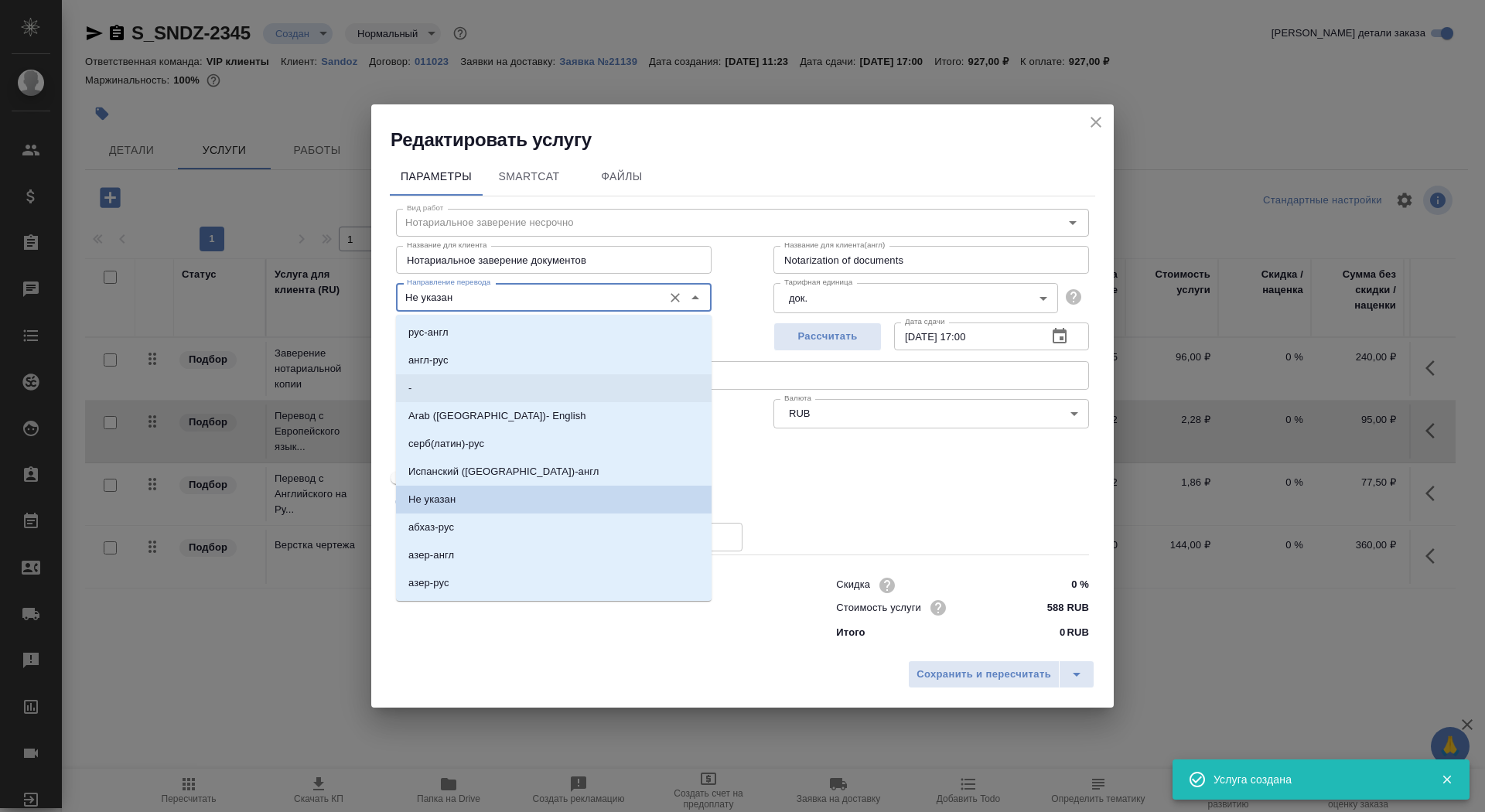
click at [515, 375] on li "-" at bounding box center [553, 388] width 316 height 28
type input "-"
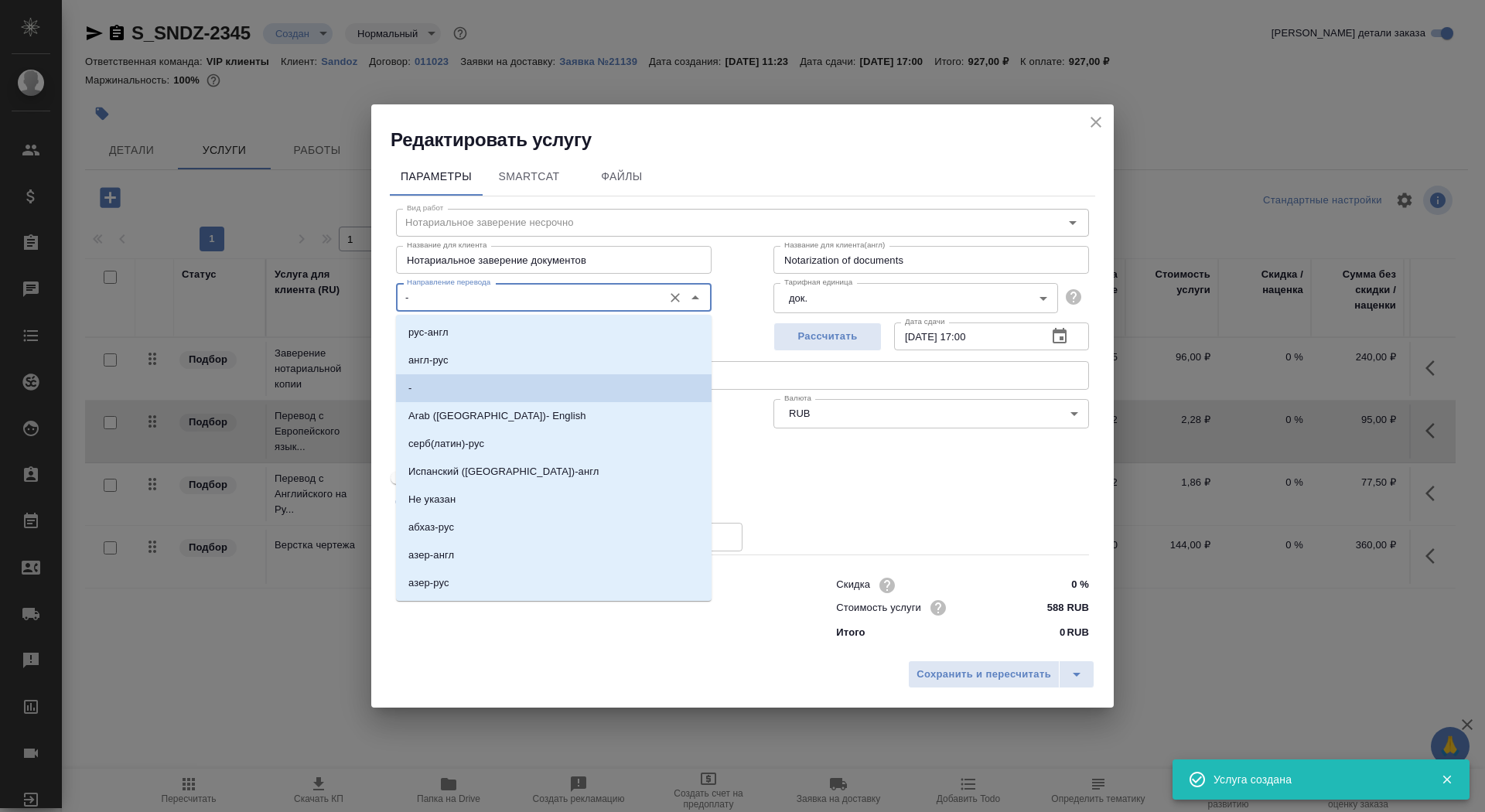
click at [510, 299] on input "-" at bounding box center [527, 297] width 255 height 19
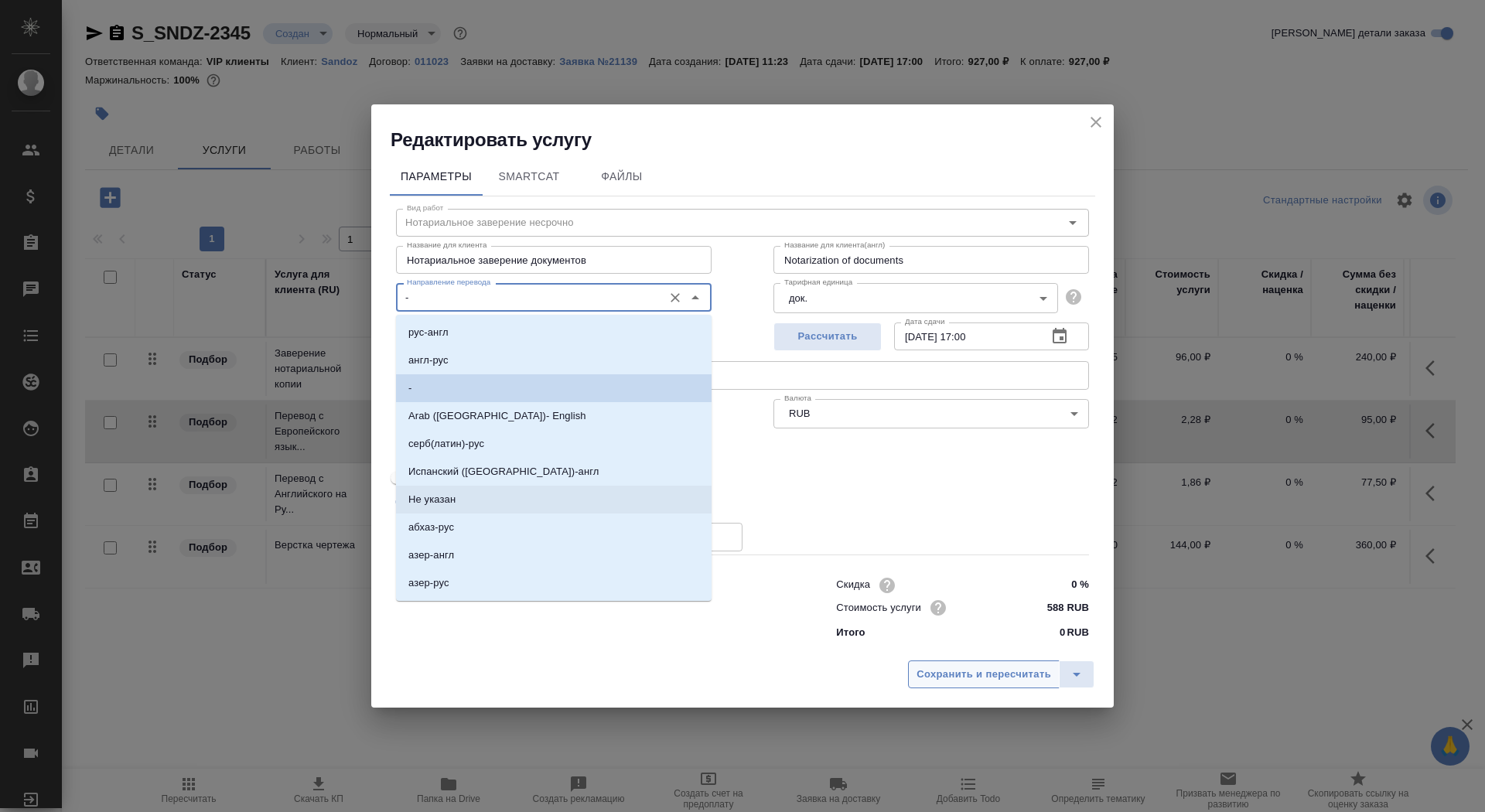
click at [969, 677] on span "Сохранить и пересчитать" at bounding box center [983, 674] width 134 height 18
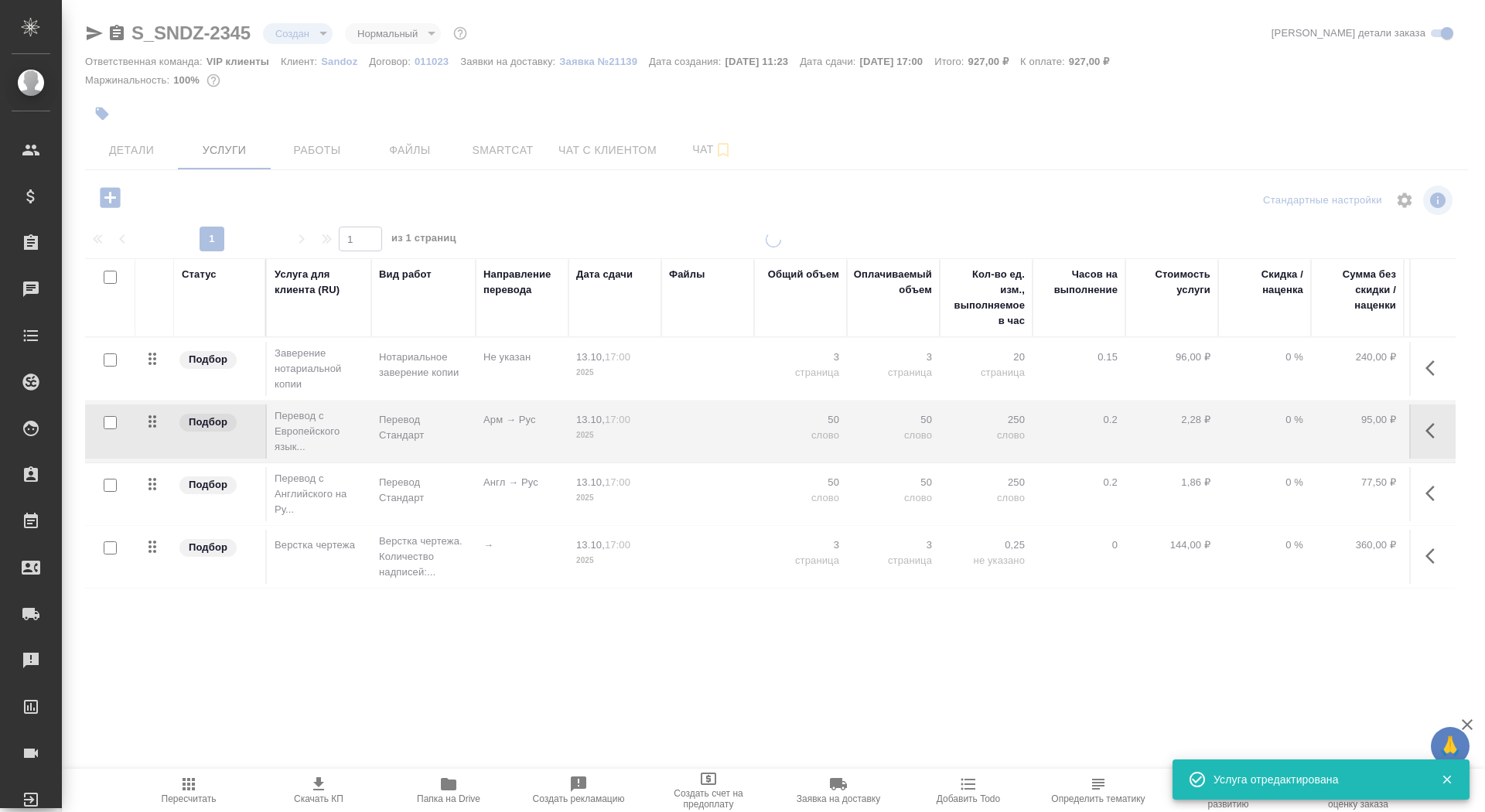
click at [313, 788] on icon "button" at bounding box center [319, 784] width 19 height 19
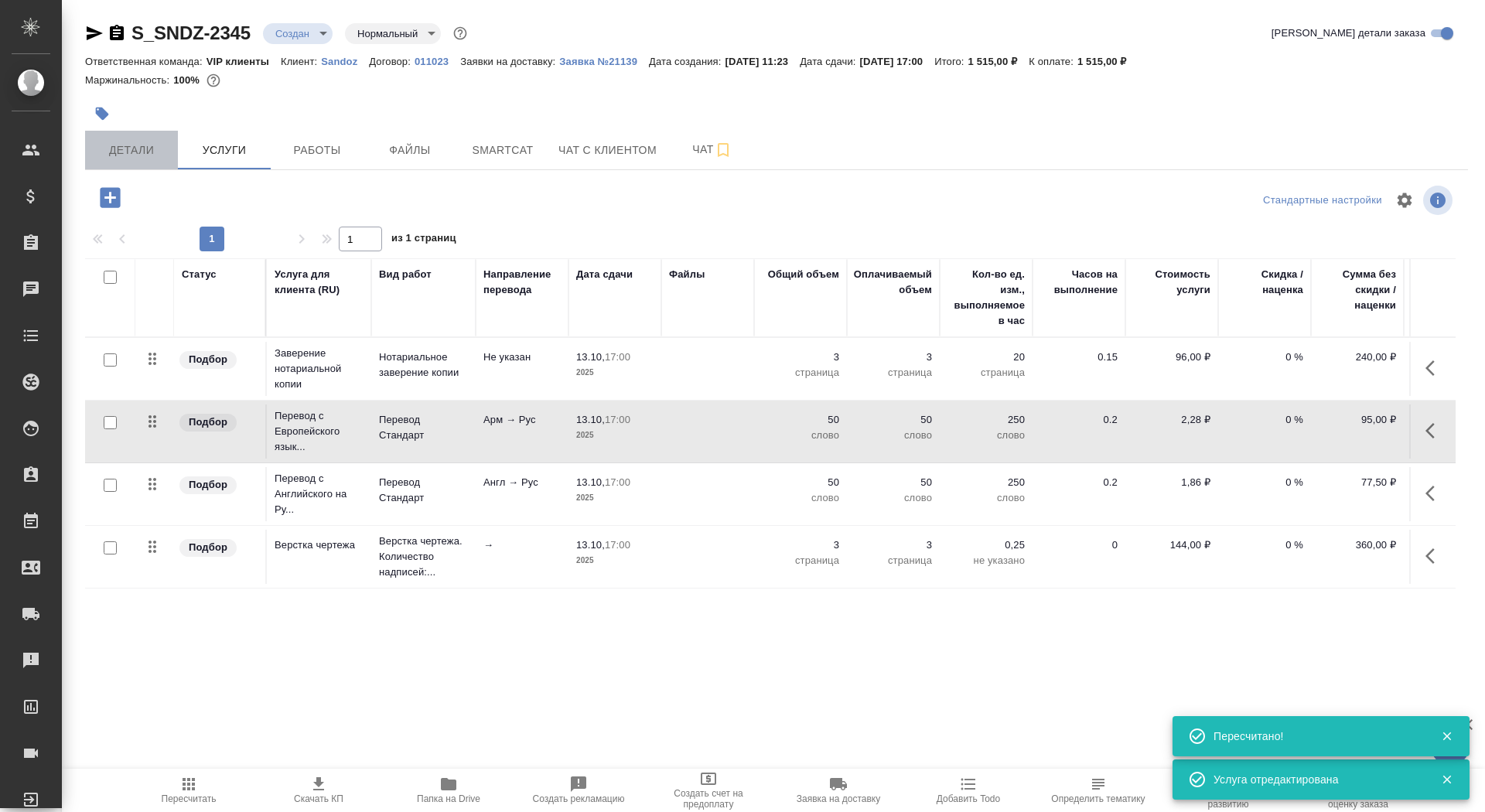
click at [101, 156] on span "Детали" at bounding box center [132, 150] width 74 height 19
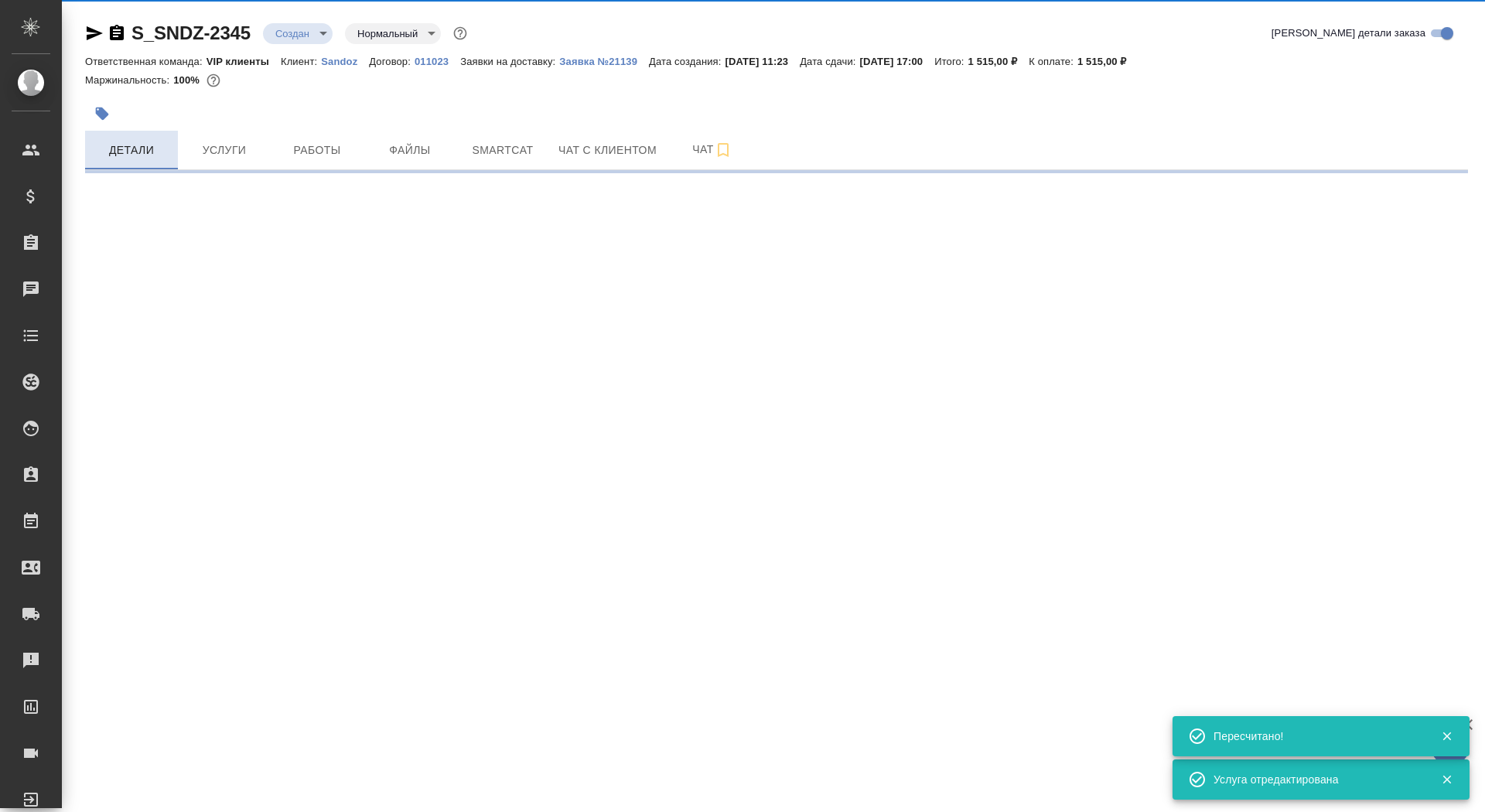
select select "RU"
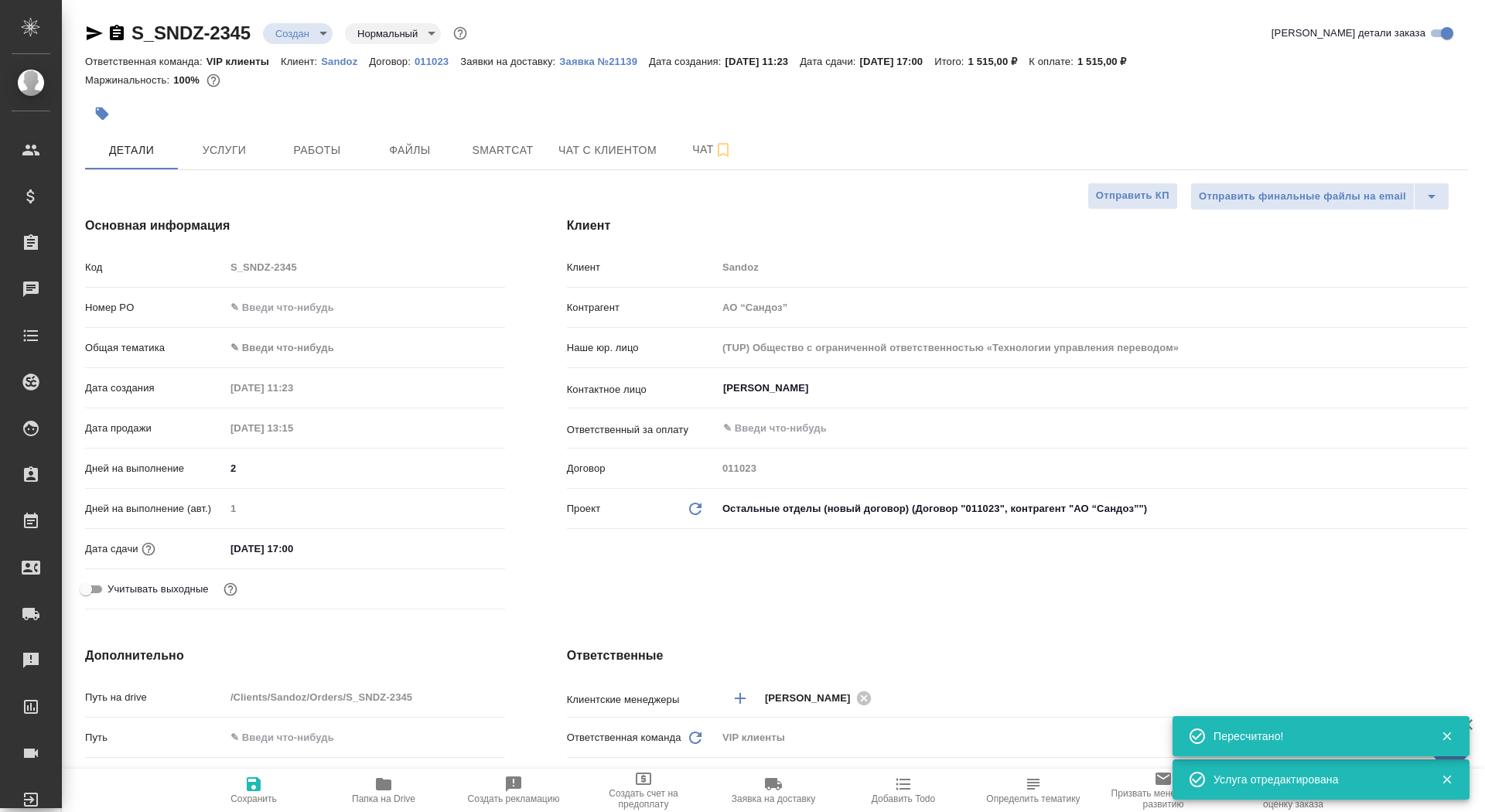
type textarea "x"
click at [298, 34] on body "🙏 .cls-1 fill:#fff; AWATERA Saydasheva Dilyara Клиенты Спецификации Заказы 0 Ча…" at bounding box center [742, 406] width 1485 height 812
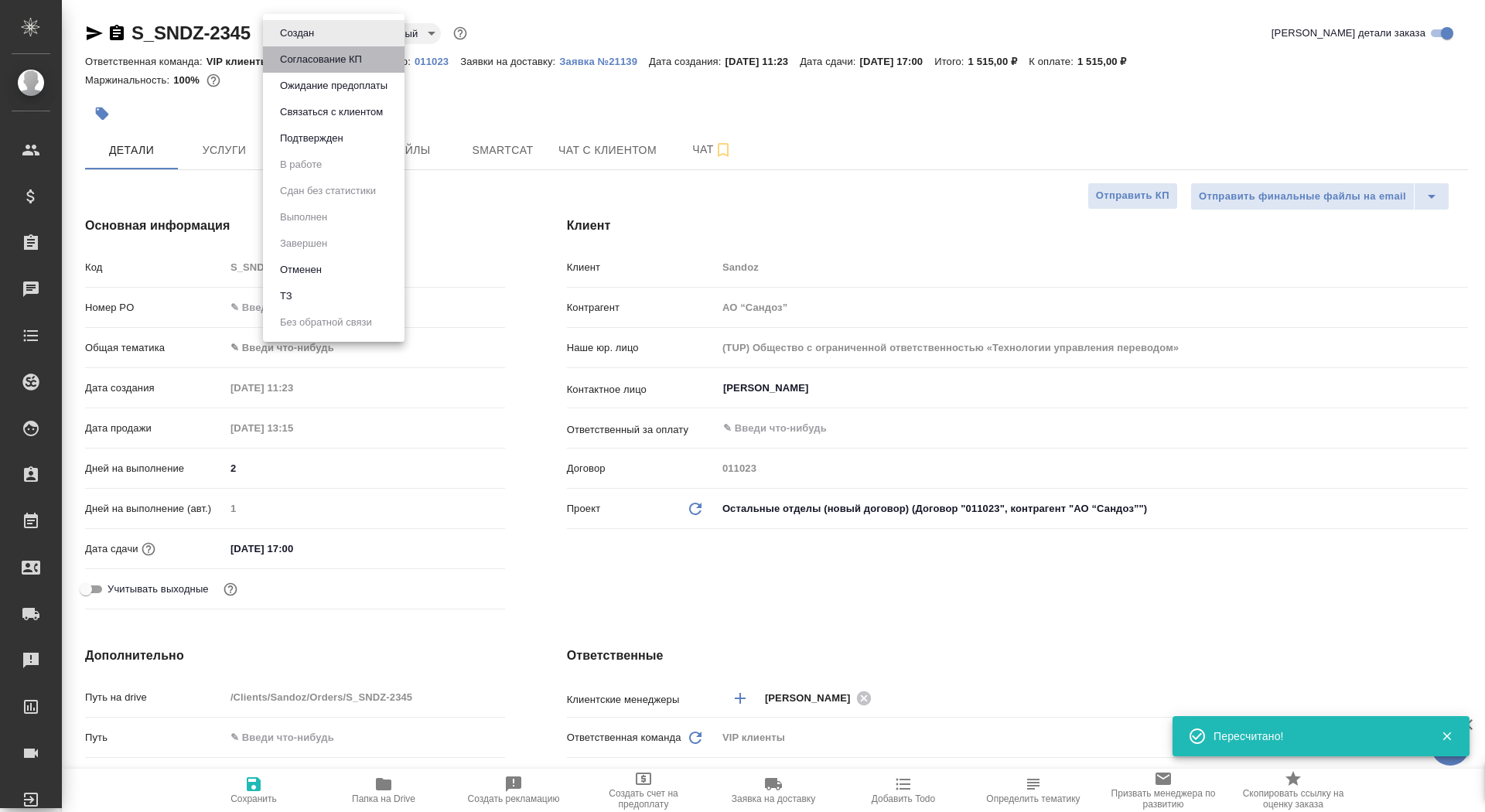
click at [296, 67] on button "Согласование КП" at bounding box center [321, 59] width 92 height 17
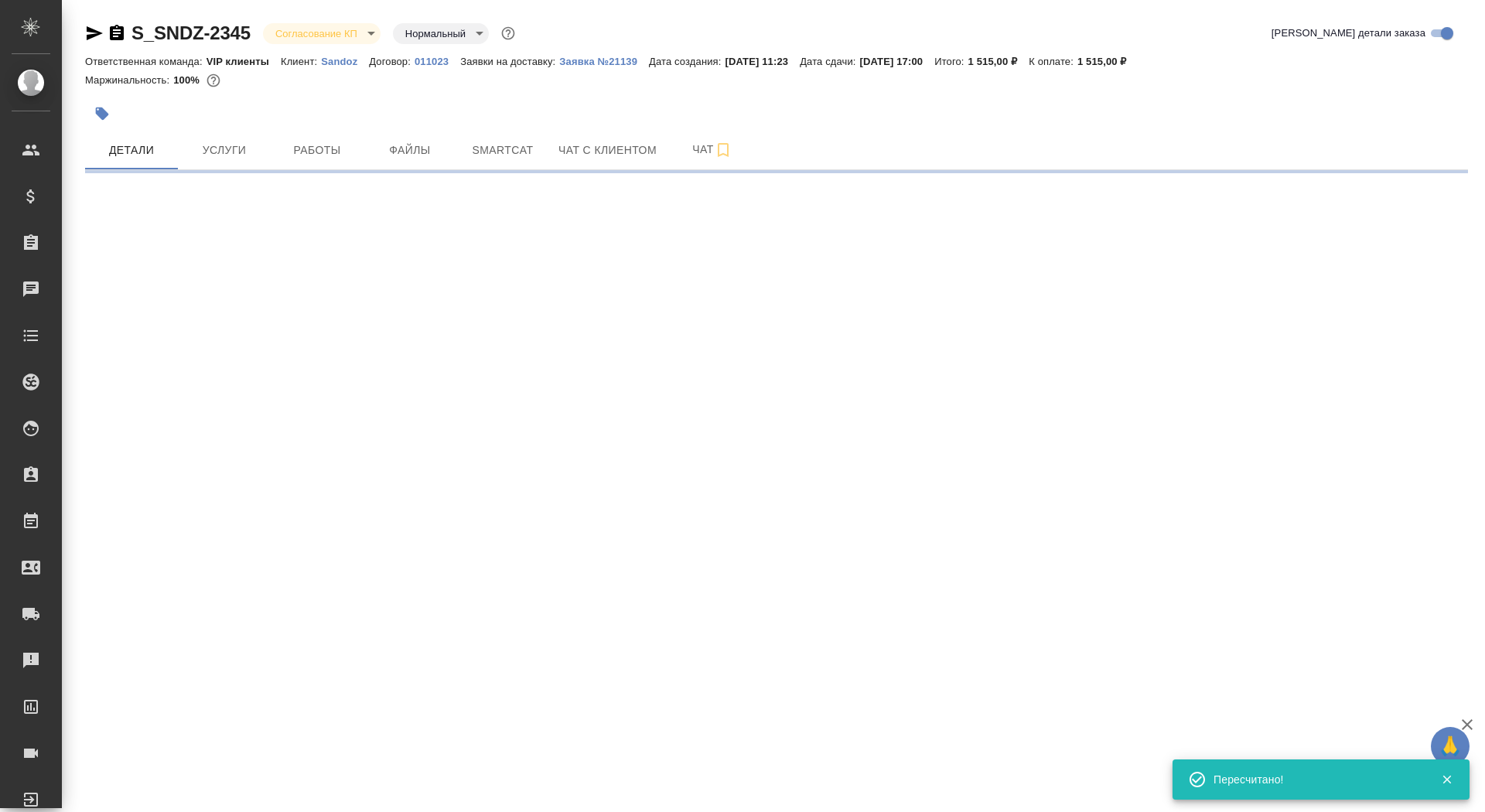
select select "RU"
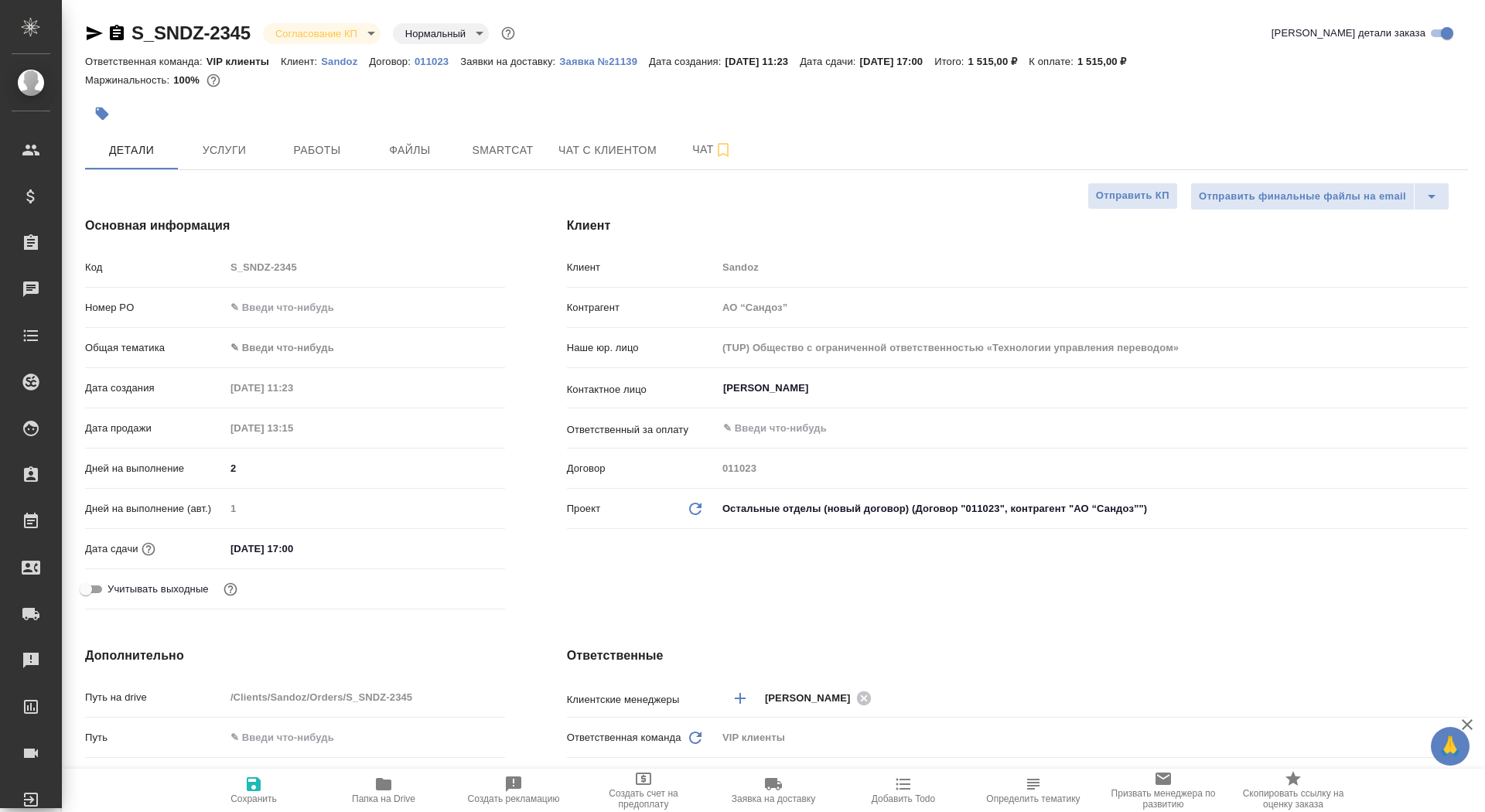
type textarea "x"
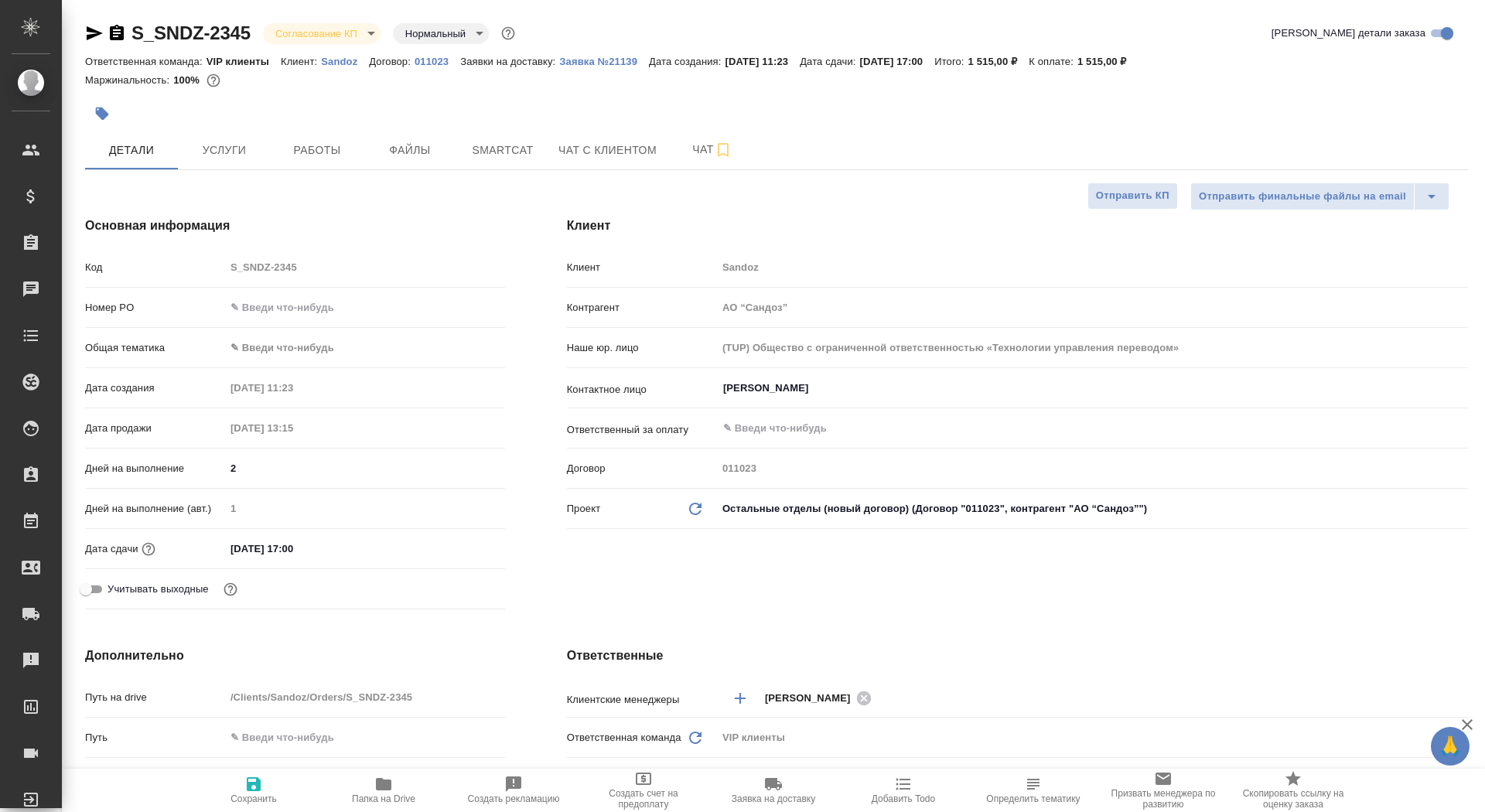
type textarea "x"
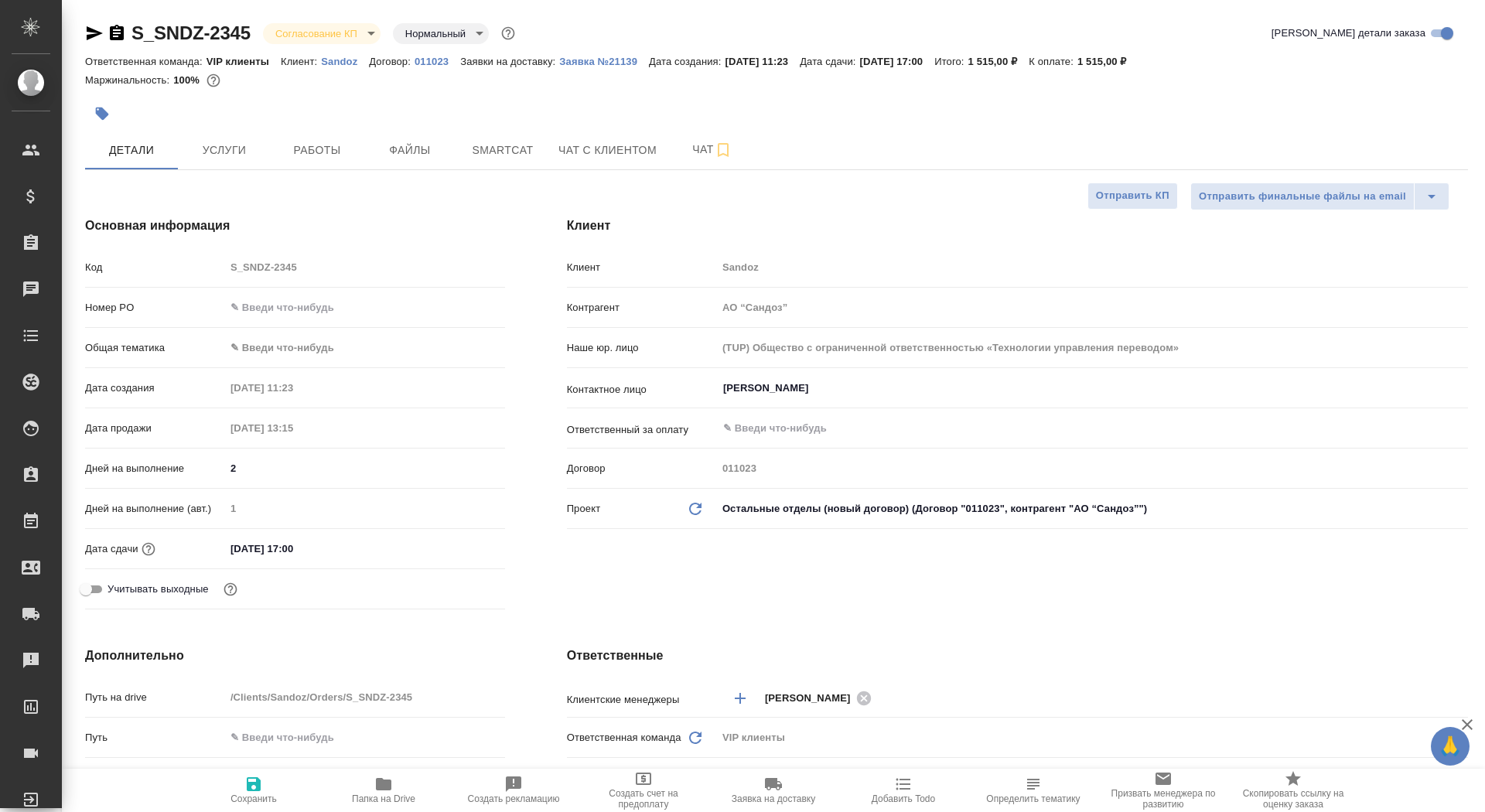
type textarea "x"
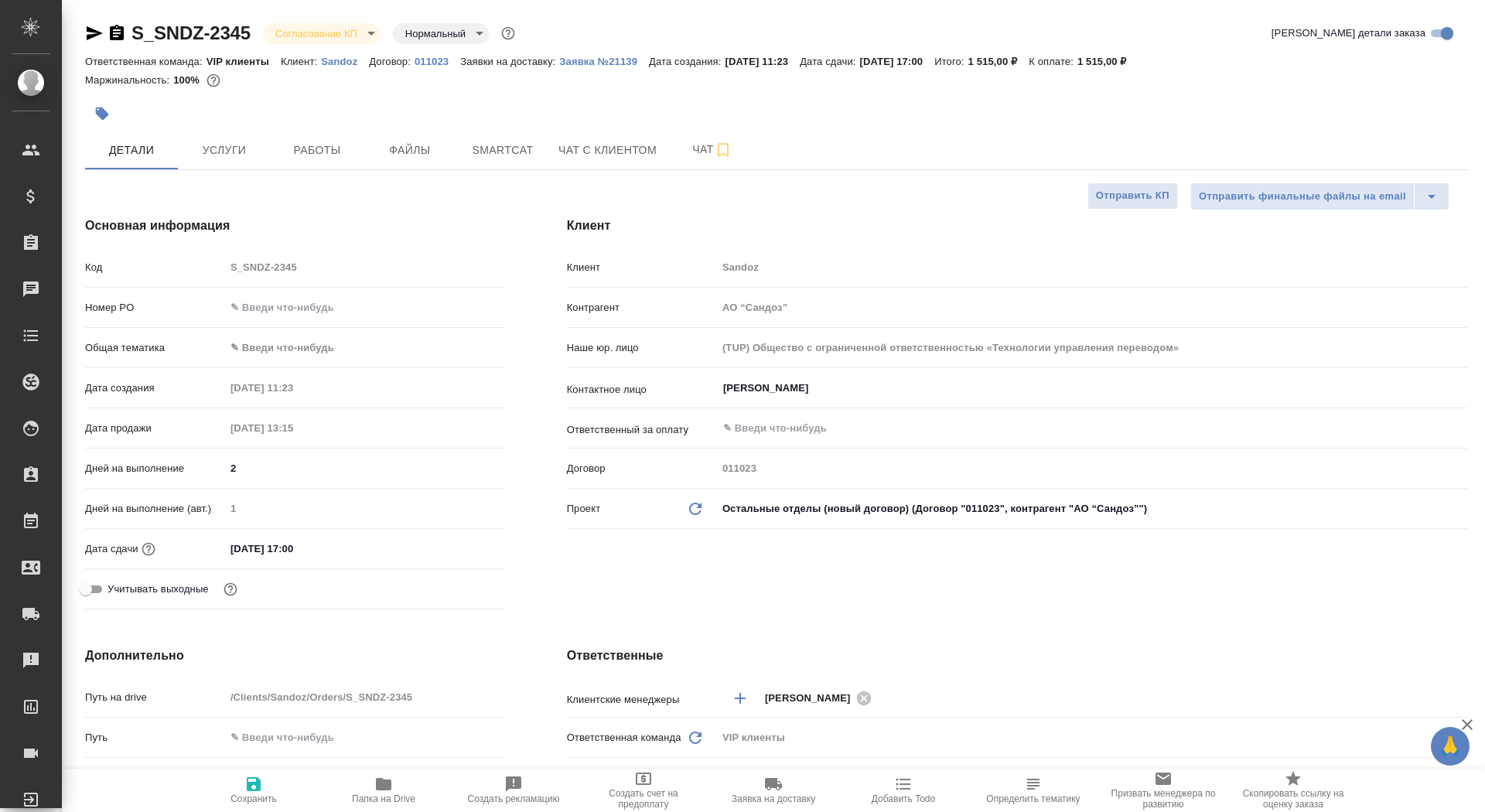
type textarea "x"
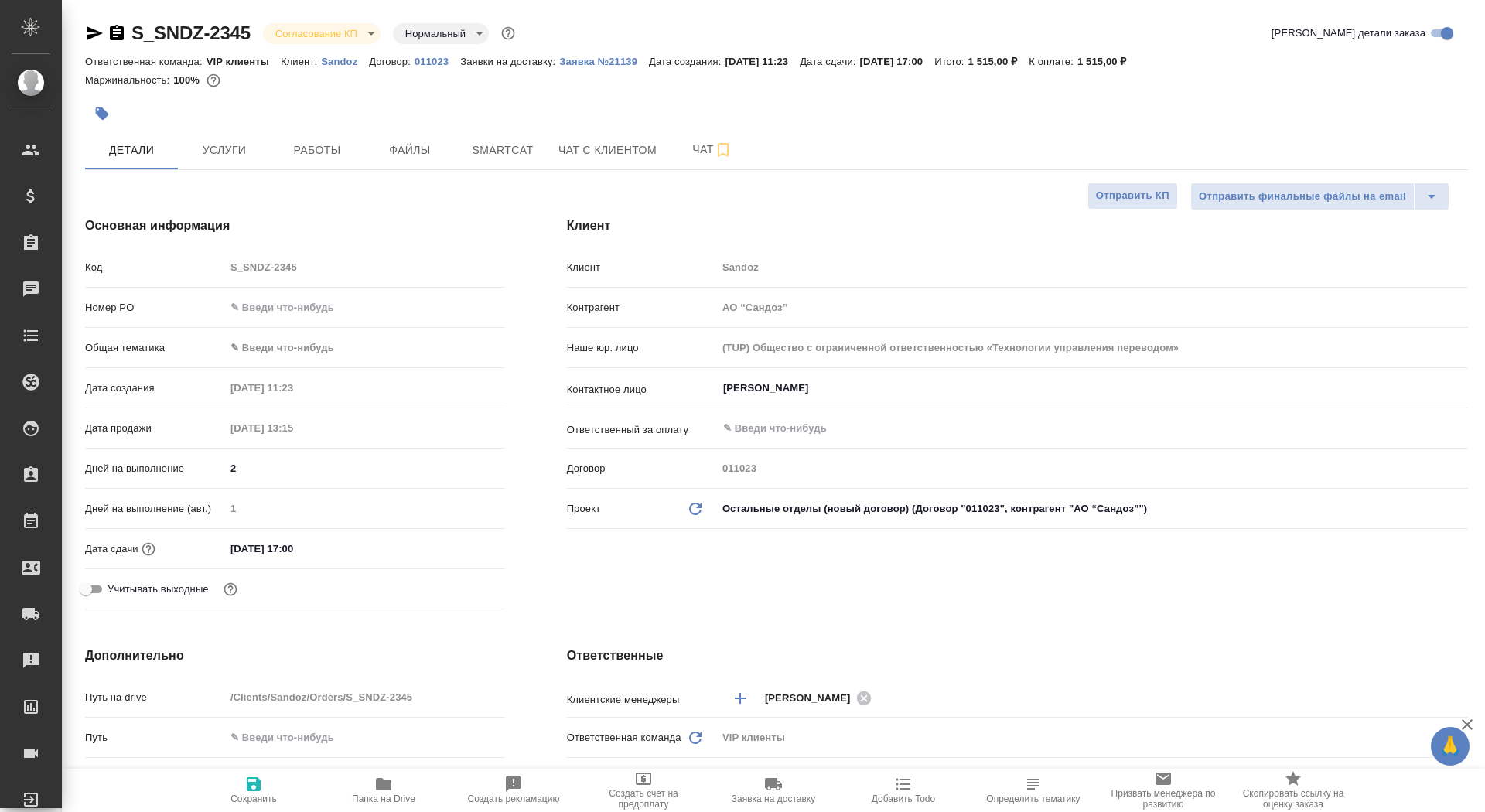
type textarea "x"
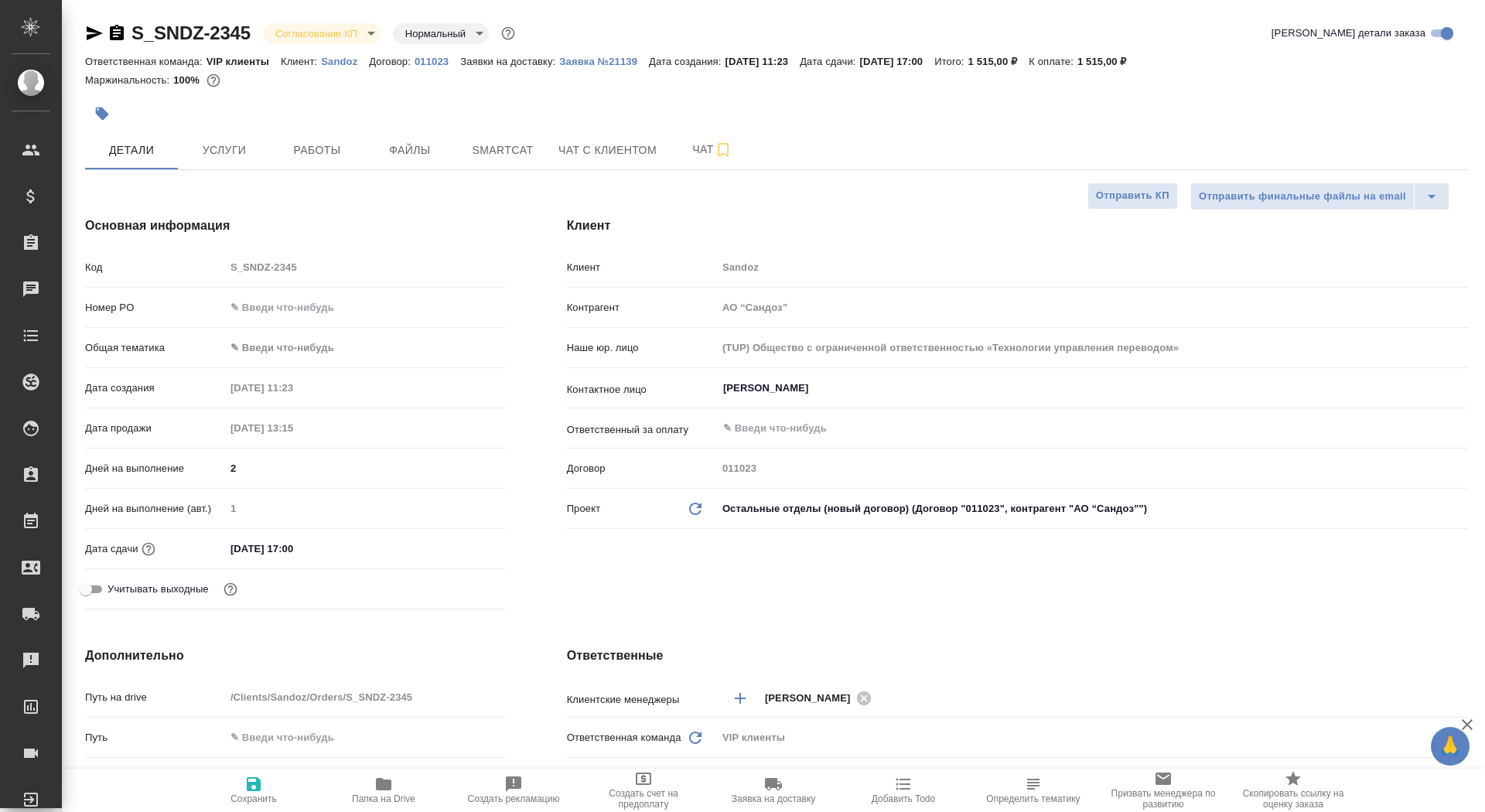
type textarea "x"
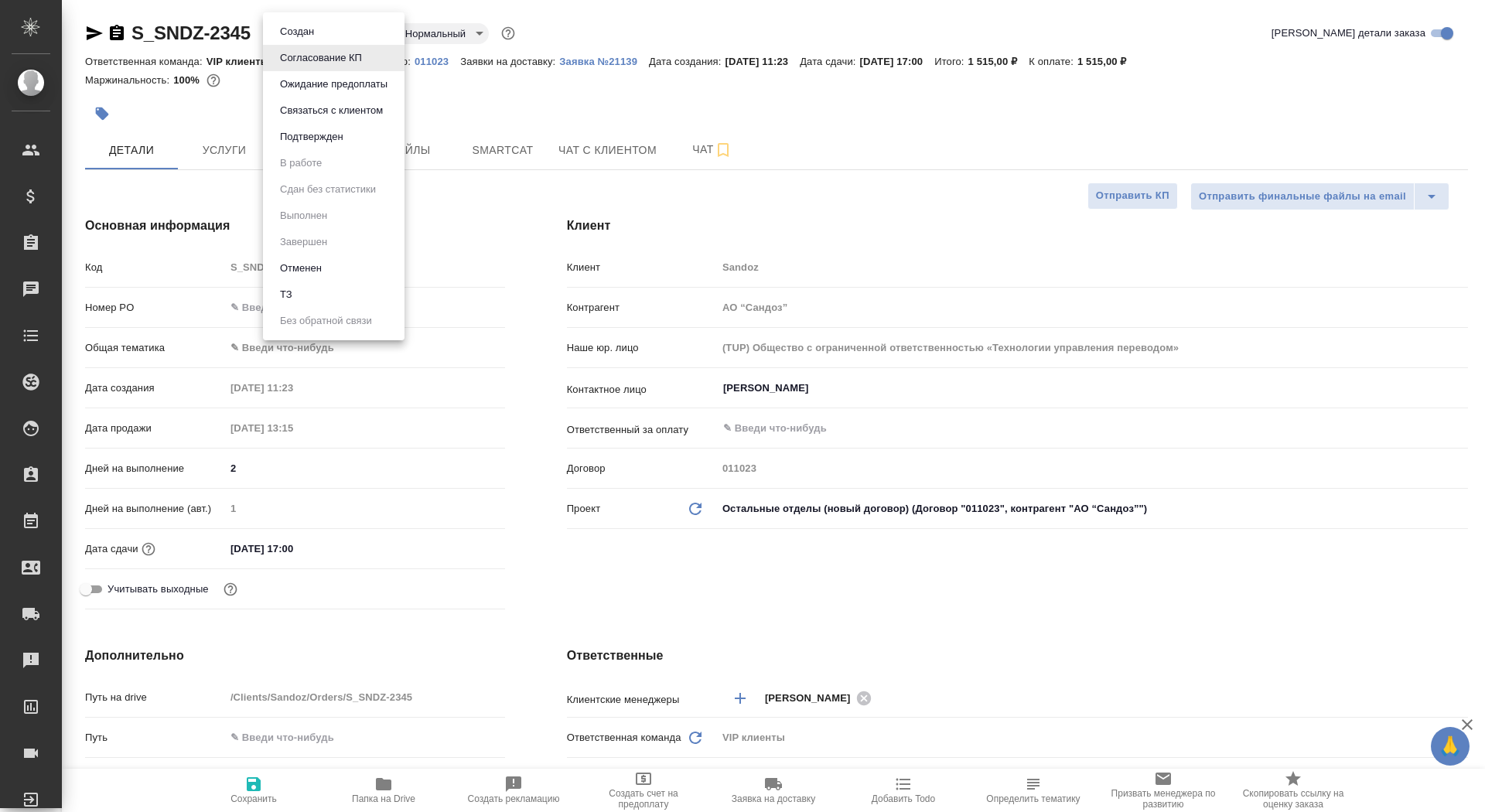
click at [321, 36] on body "🙏 .cls-1 fill:#fff; AWATERA Saydasheva Dilyara Клиенты Спецификации Заказы 0 Ча…" at bounding box center [742, 406] width 1485 height 812
click at [341, 138] on button "Подтвержден" at bounding box center [311, 137] width 72 height 17
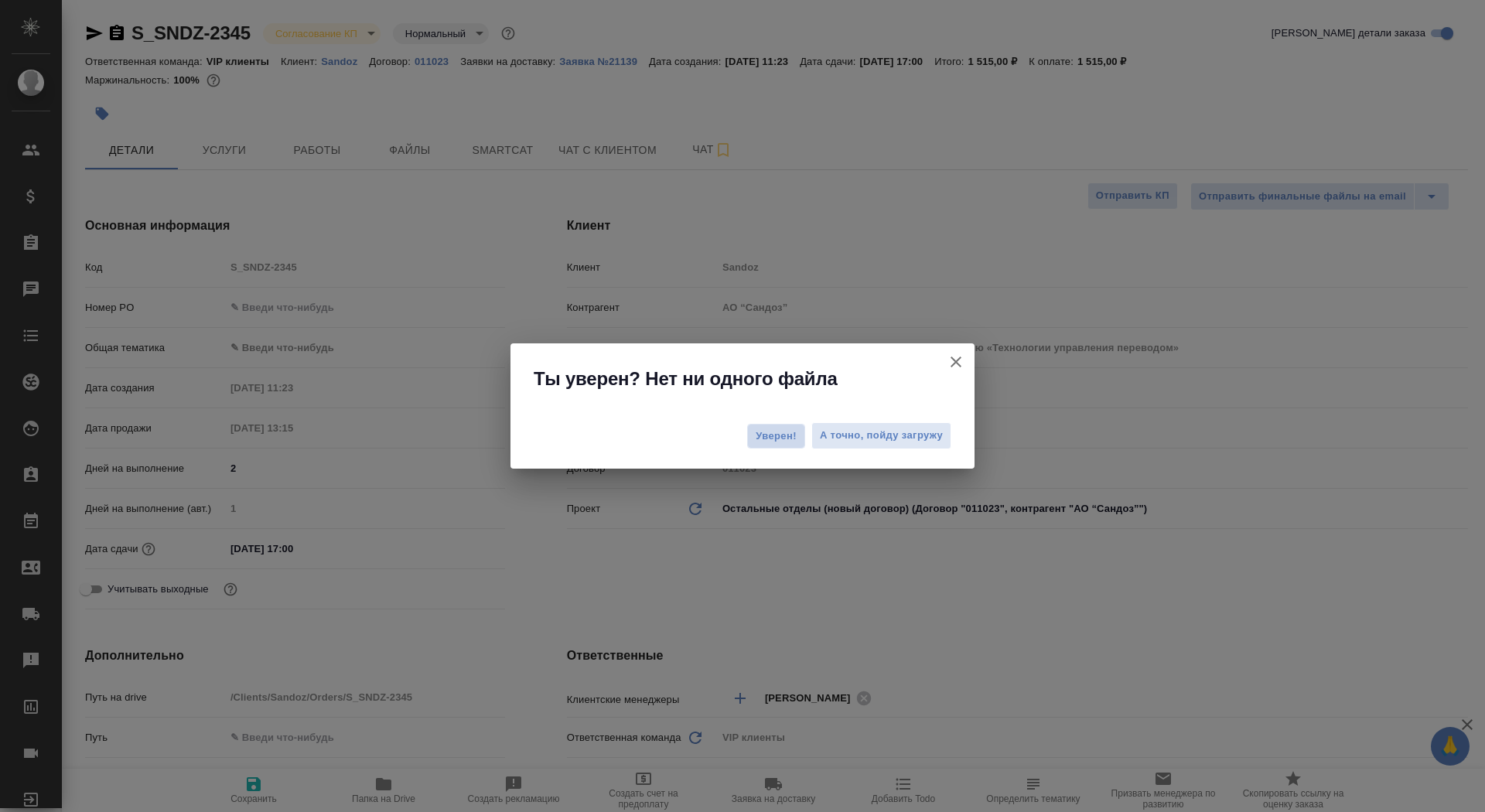
click at [774, 442] on span "Уверен!" at bounding box center [776, 436] width 41 height 16
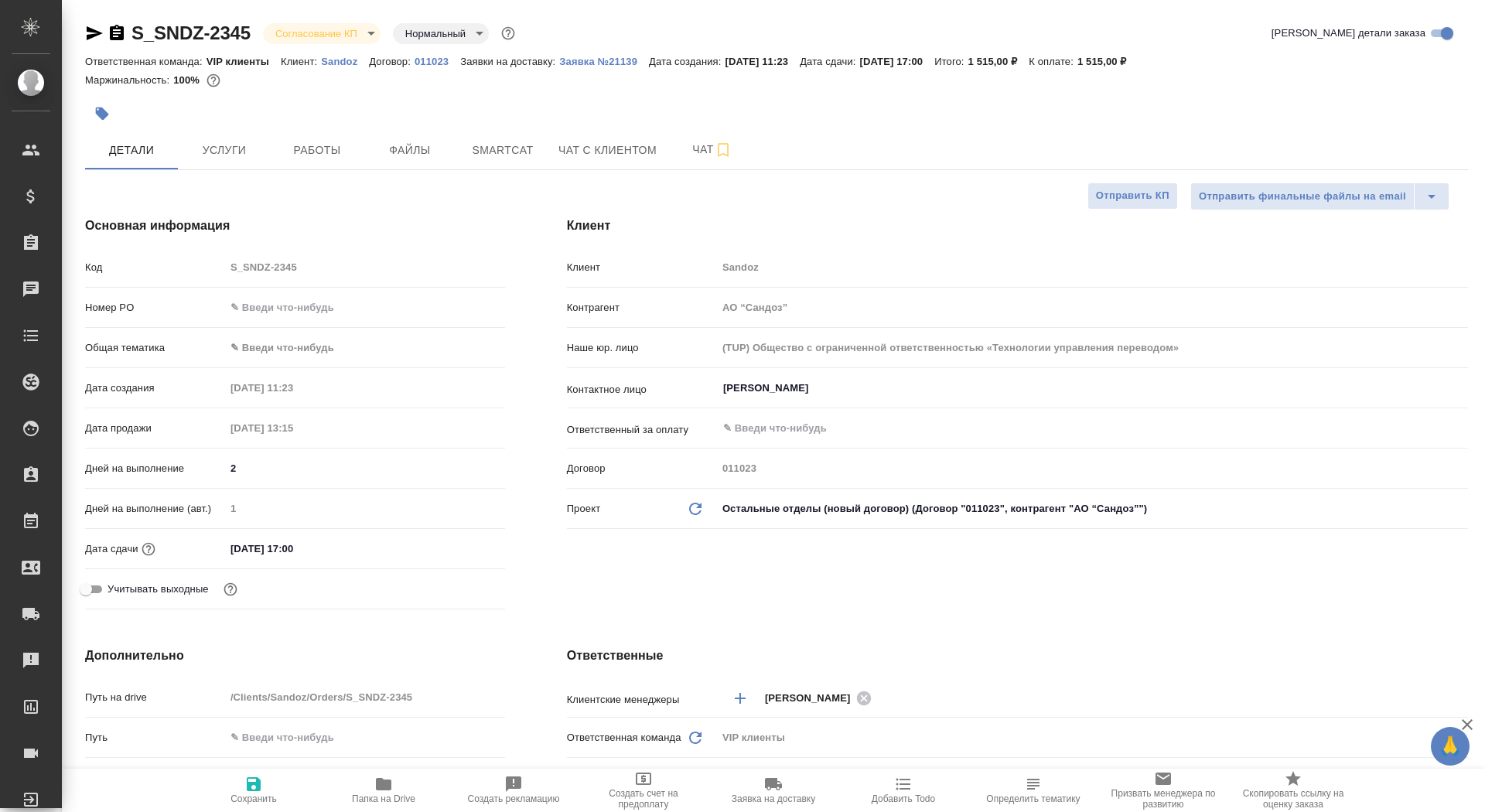
click at [335, 33] on body "🙏 .cls-1 fill:#fff; AWATERA Saydasheva Dilyara Клиенты Спецификации Заказы 0 Ча…" at bounding box center [742, 406] width 1485 height 812
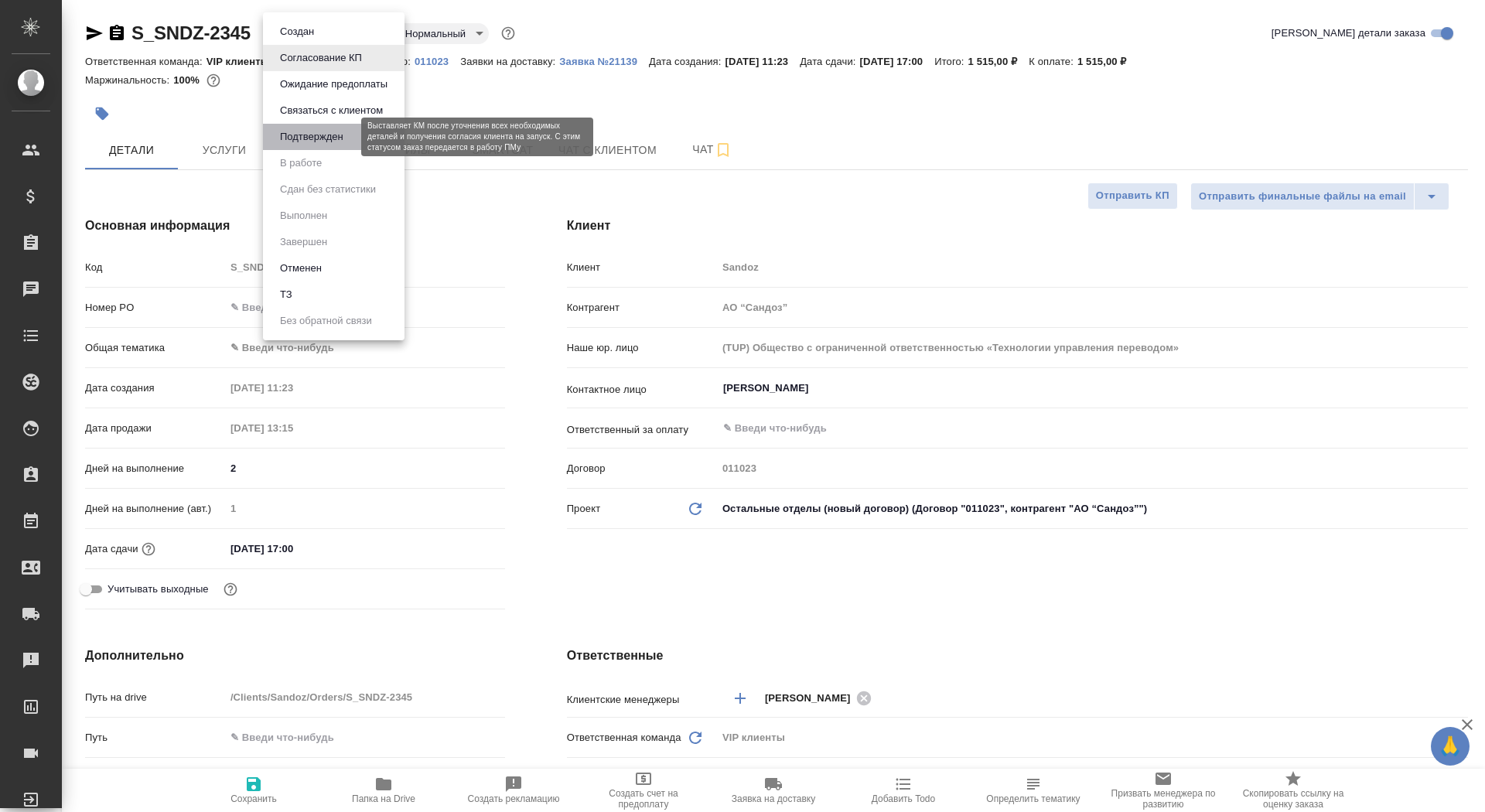
click at [333, 134] on button "Подтвержден" at bounding box center [311, 137] width 72 height 17
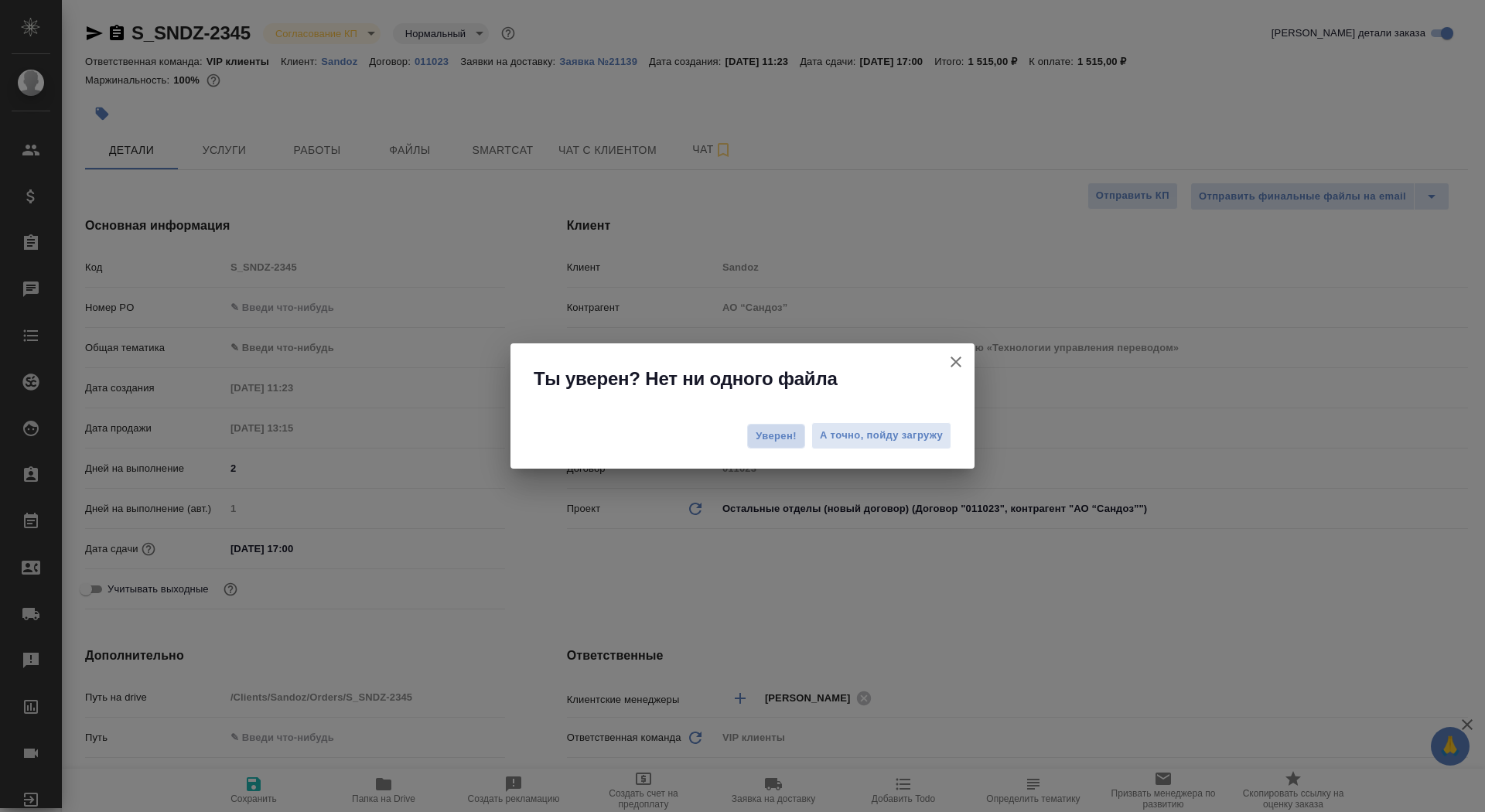
click at [769, 439] on span "Уверен!" at bounding box center [776, 436] width 41 height 16
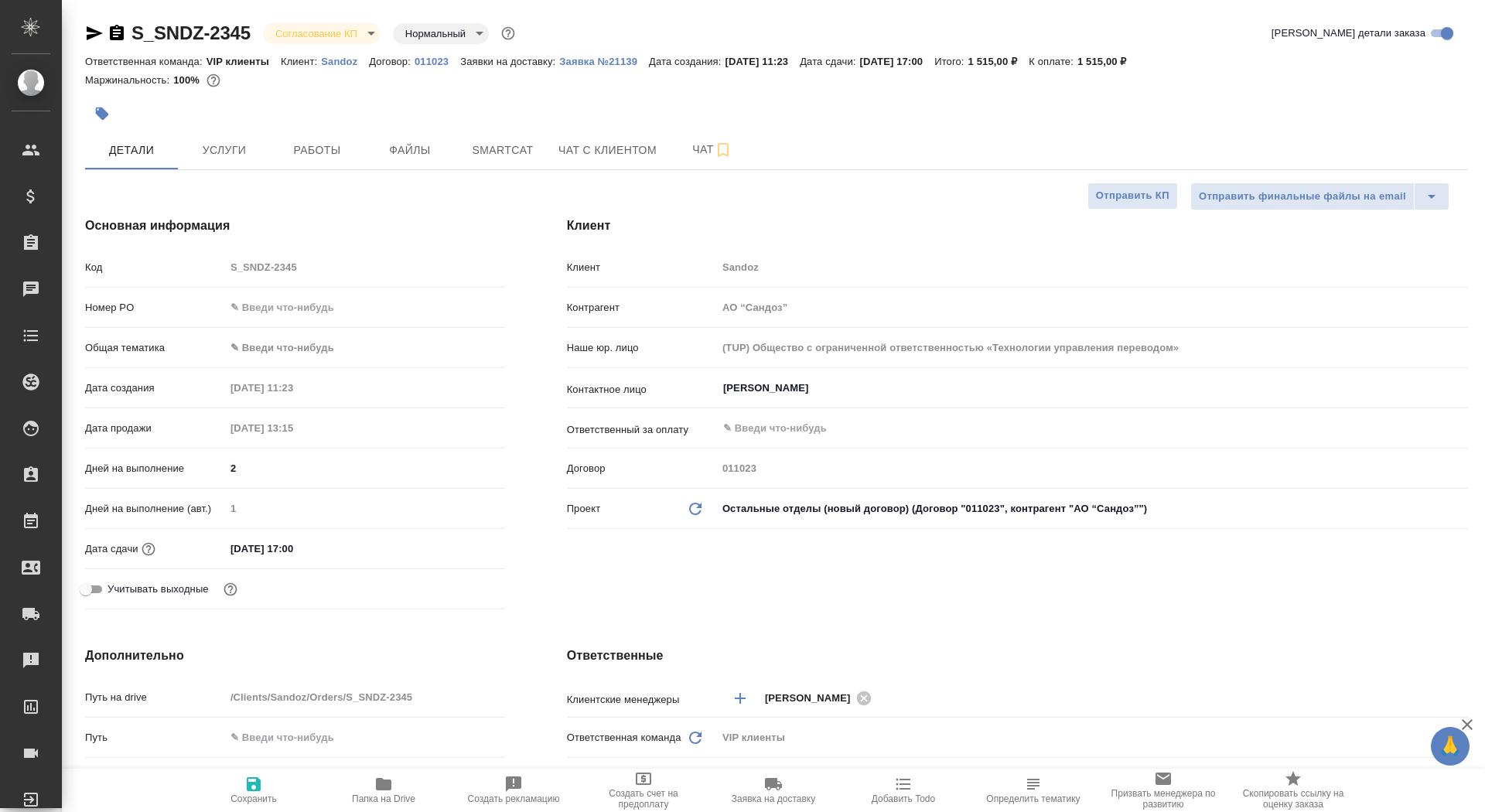
type textarea "x"
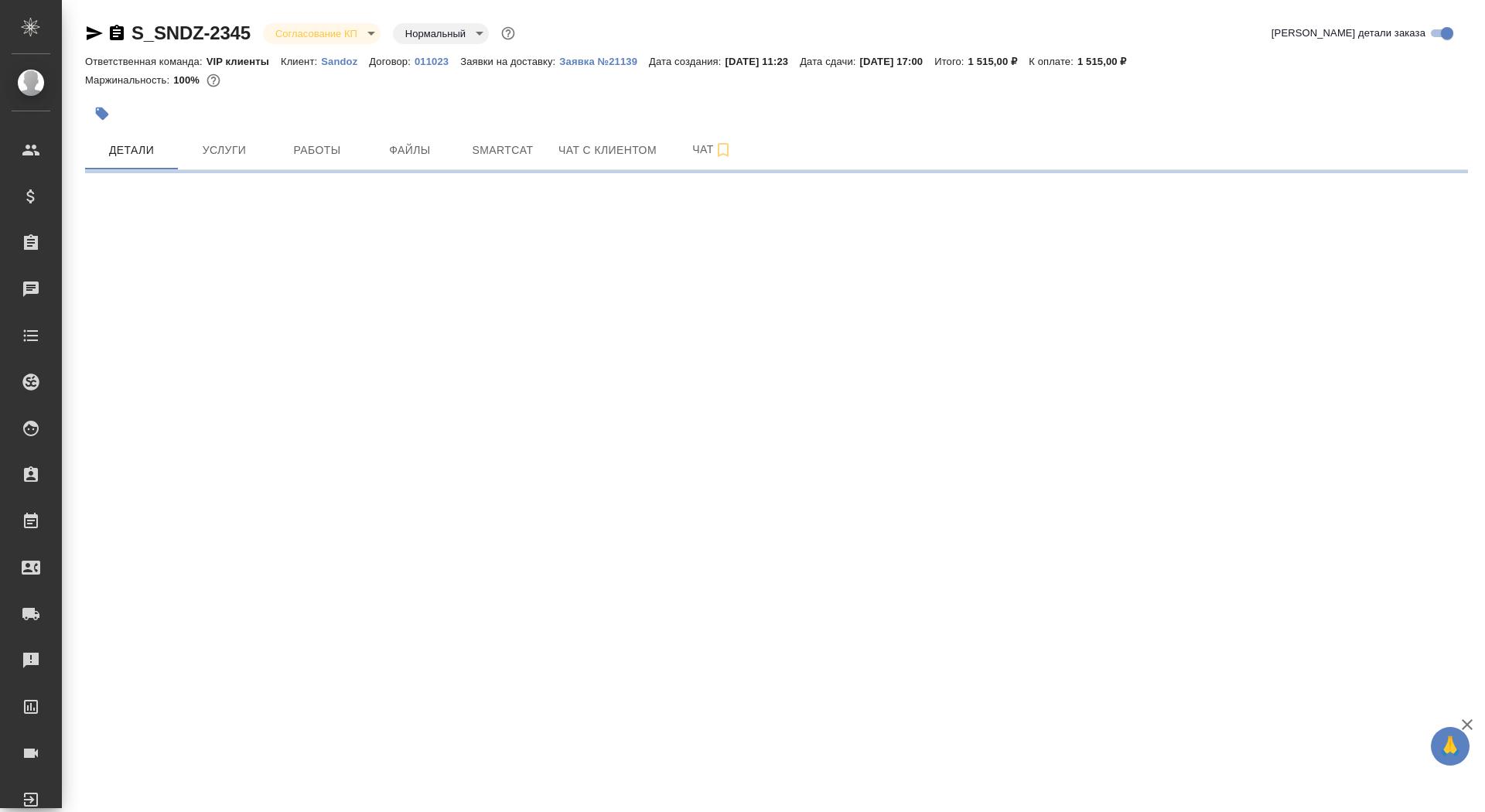
select select "RU"
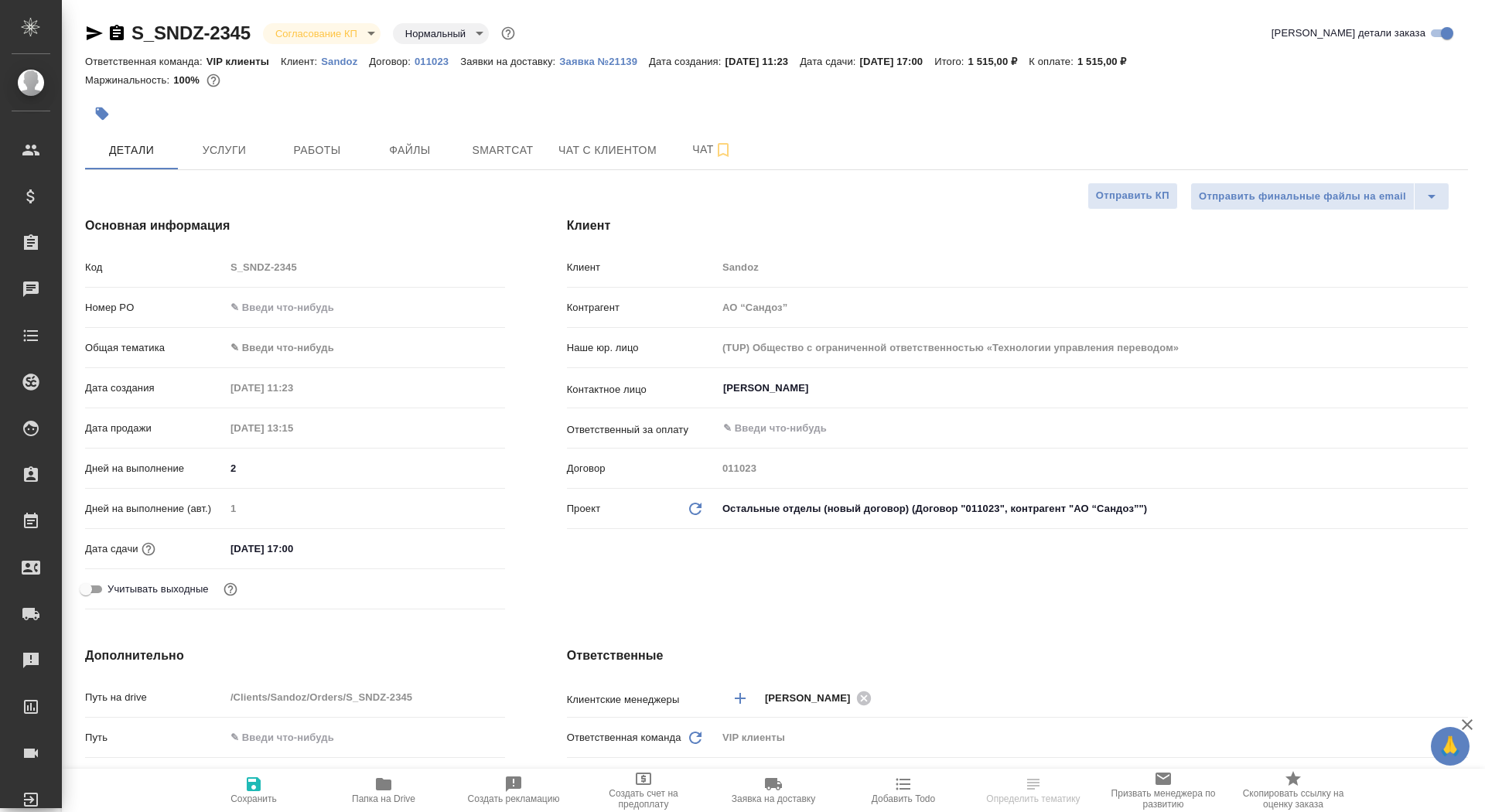
type textarea "x"
type input "[PERSON_NAME]"
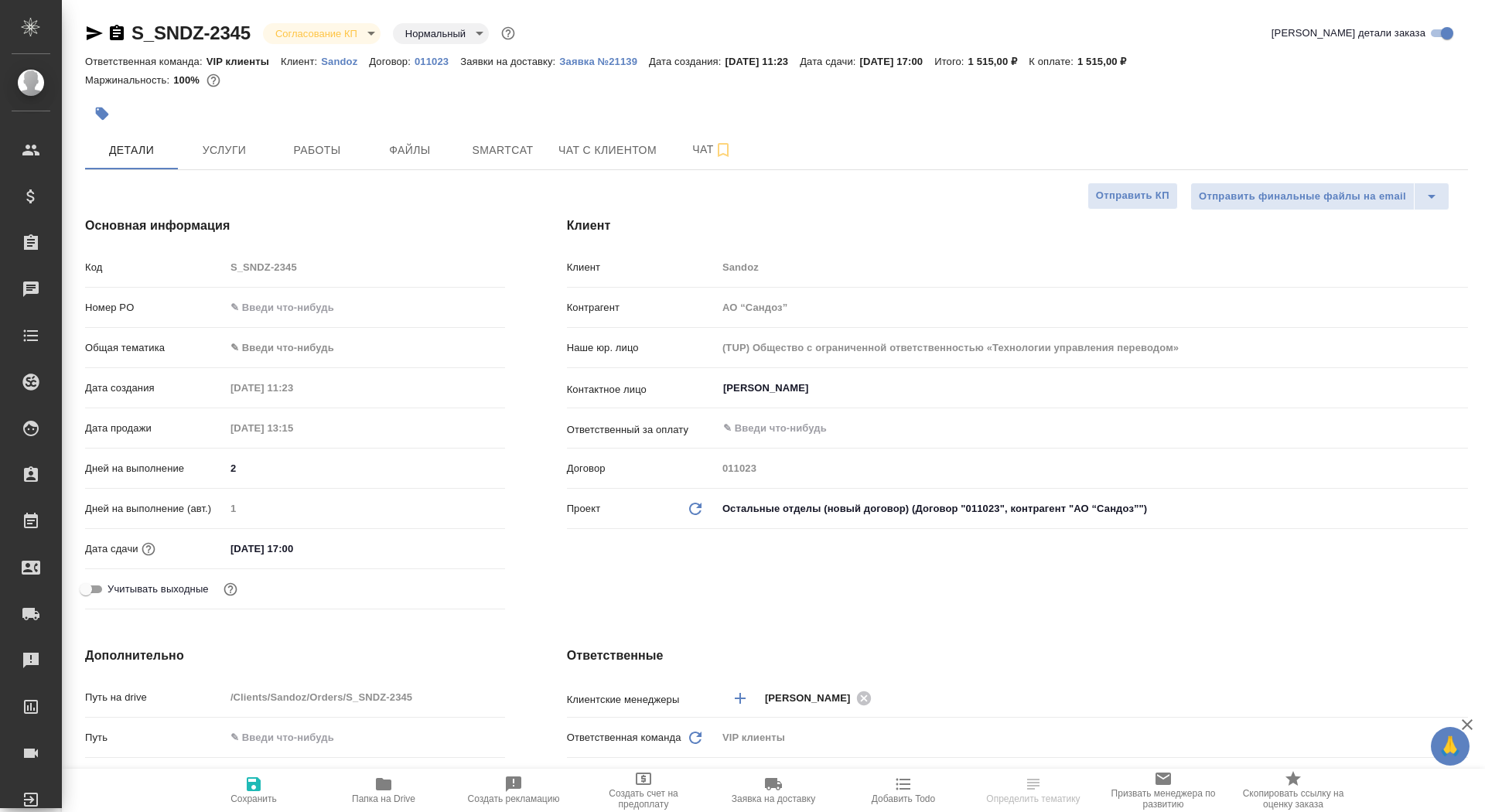
click at [344, 34] on body "🙏 .cls-1 fill:#fff; AWATERA Saydasheva Dilyara Клиенты Спецификации Заказы Чаты…" at bounding box center [742, 406] width 1485 height 812
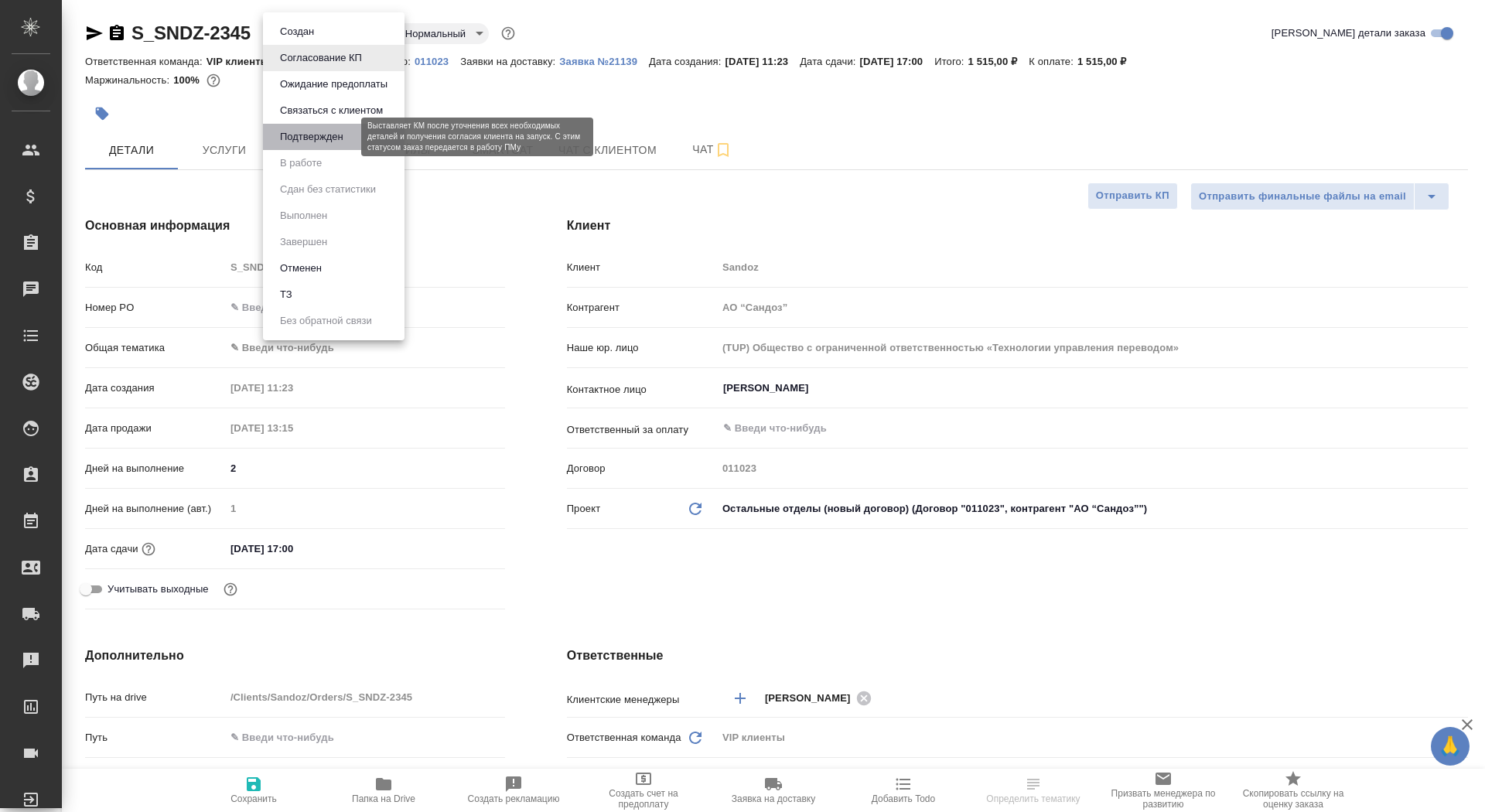
click at [348, 142] on button "Подтвержден" at bounding box center [311, 137] width 72 height 17
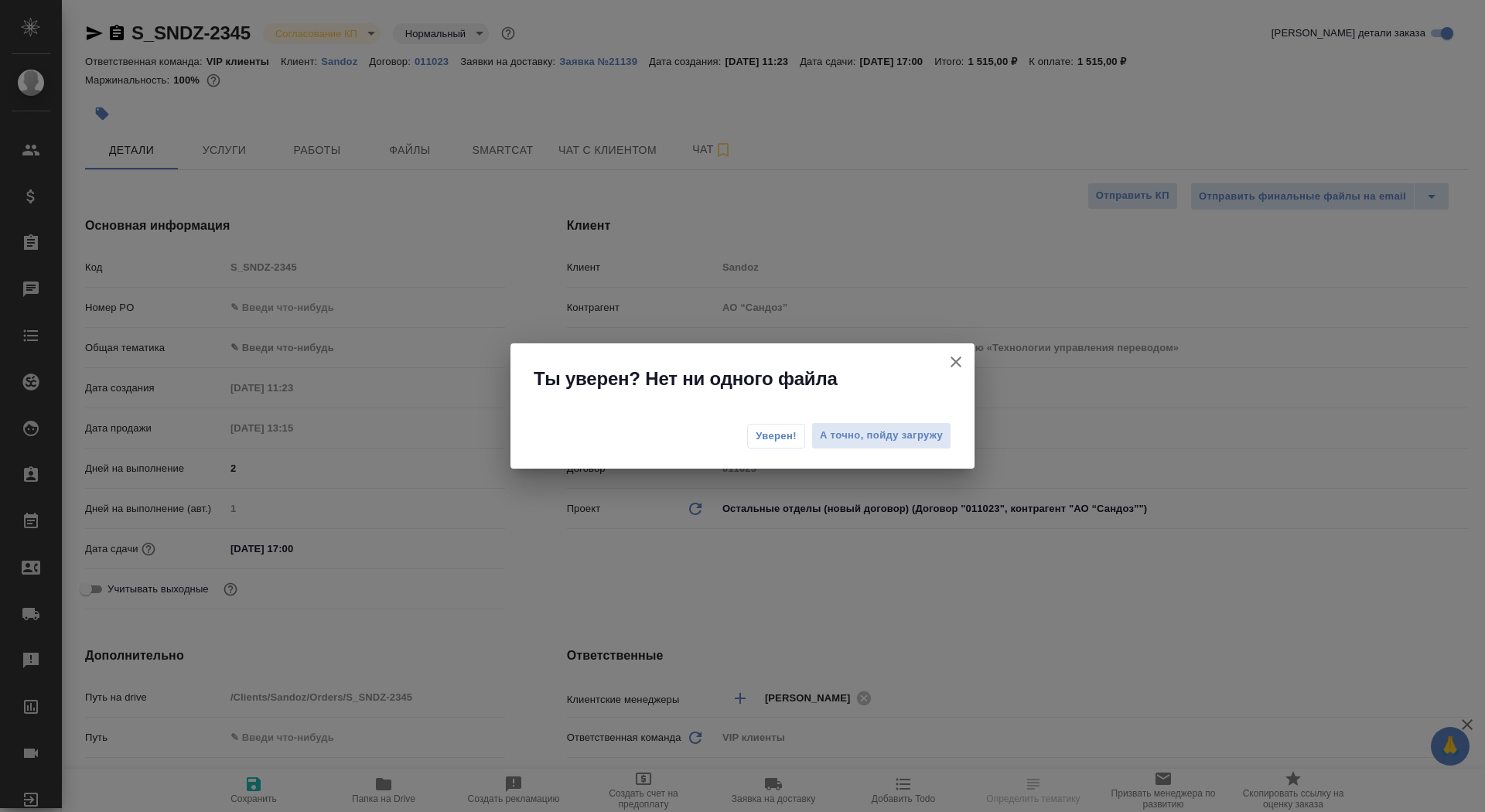
click at [774, 431] on span "Уверен!" at bounding box center [776, 436] width 41 height 16
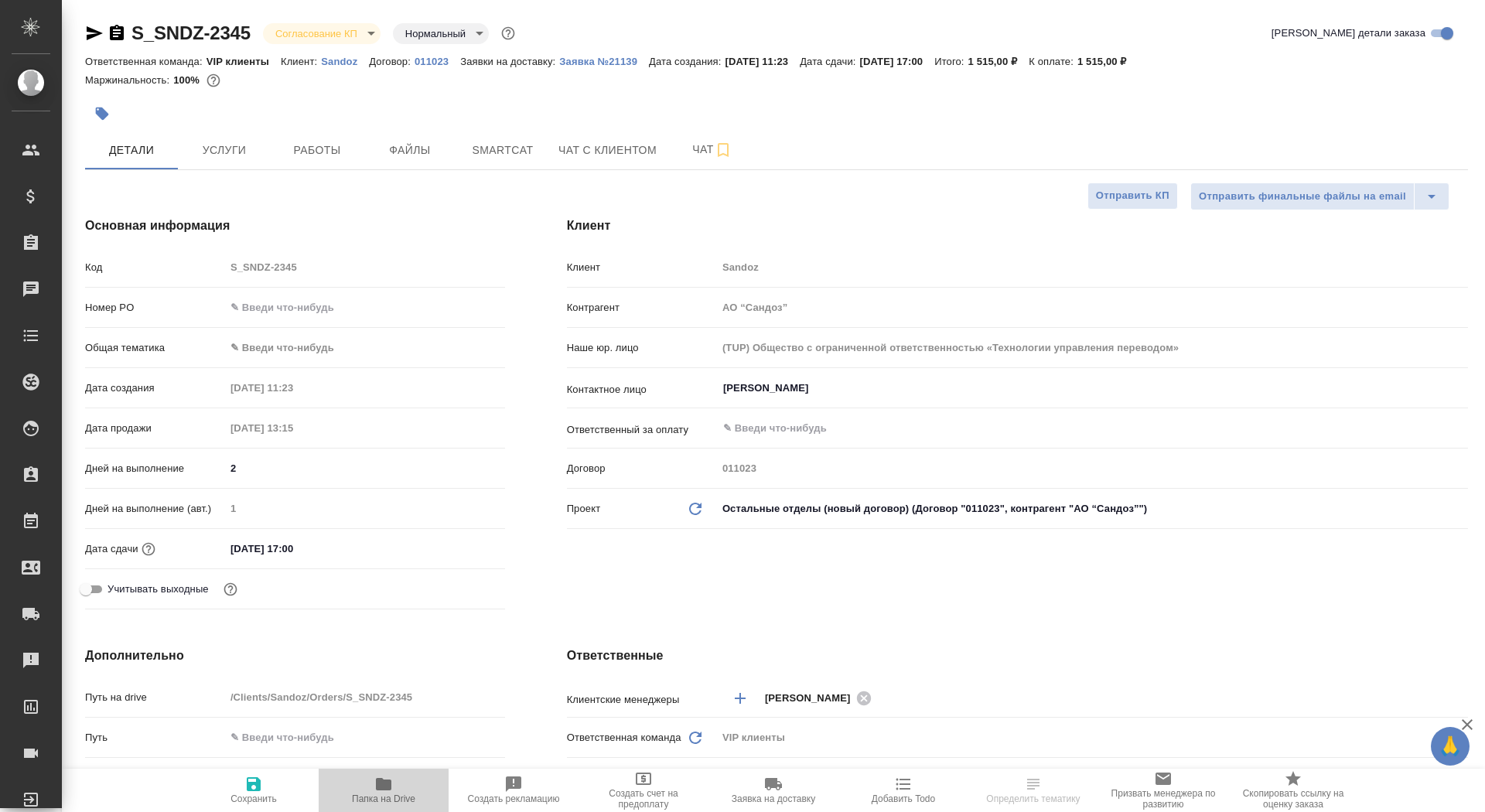
click at [377, 785] on icon "button" at bounding box center [384, 783] width 16 height 12
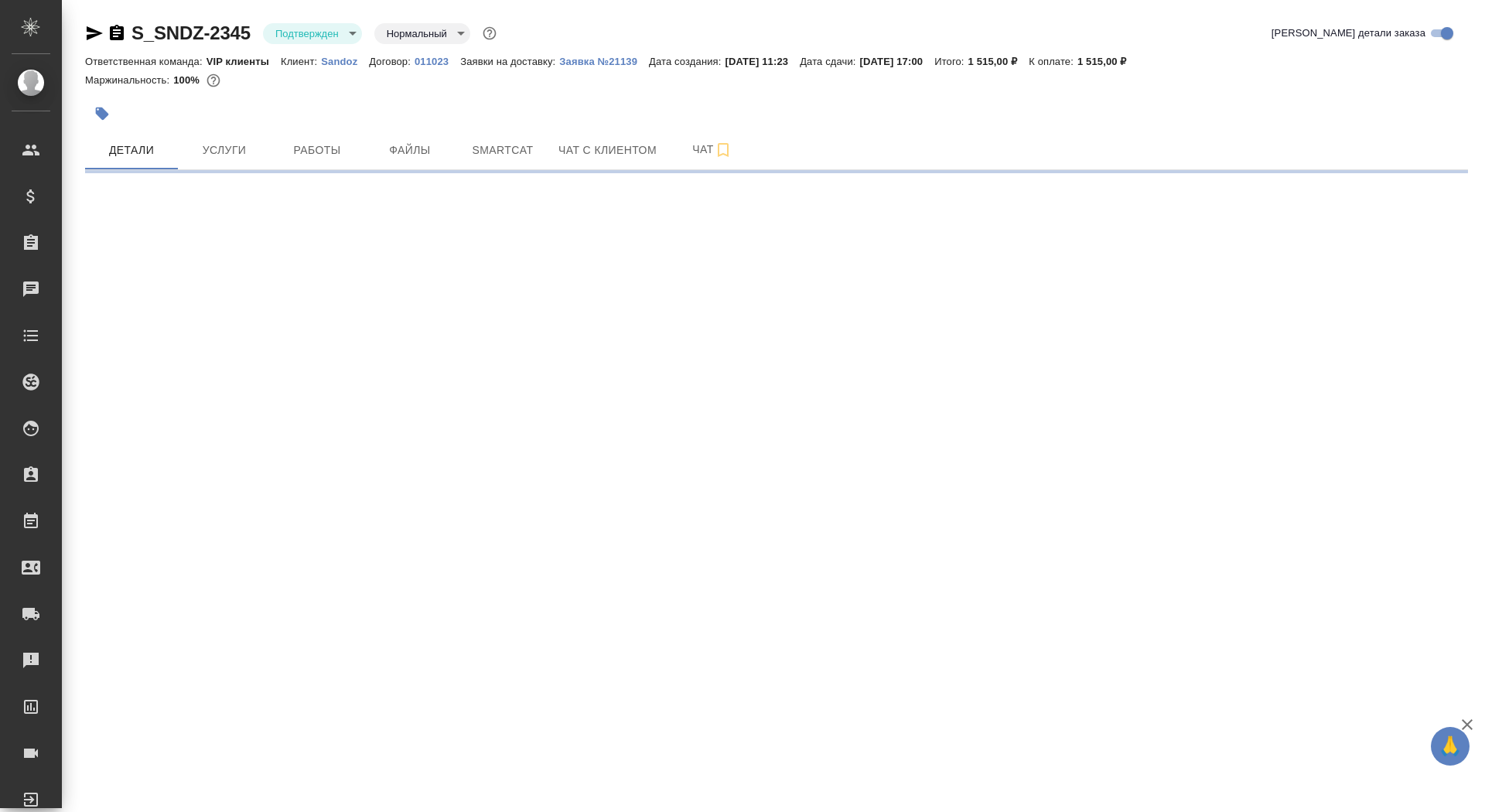
select select "RU"
click at [691, 162] on button "Чат" at bounding box center [712, 150] width 93 height 39
select select "RU"
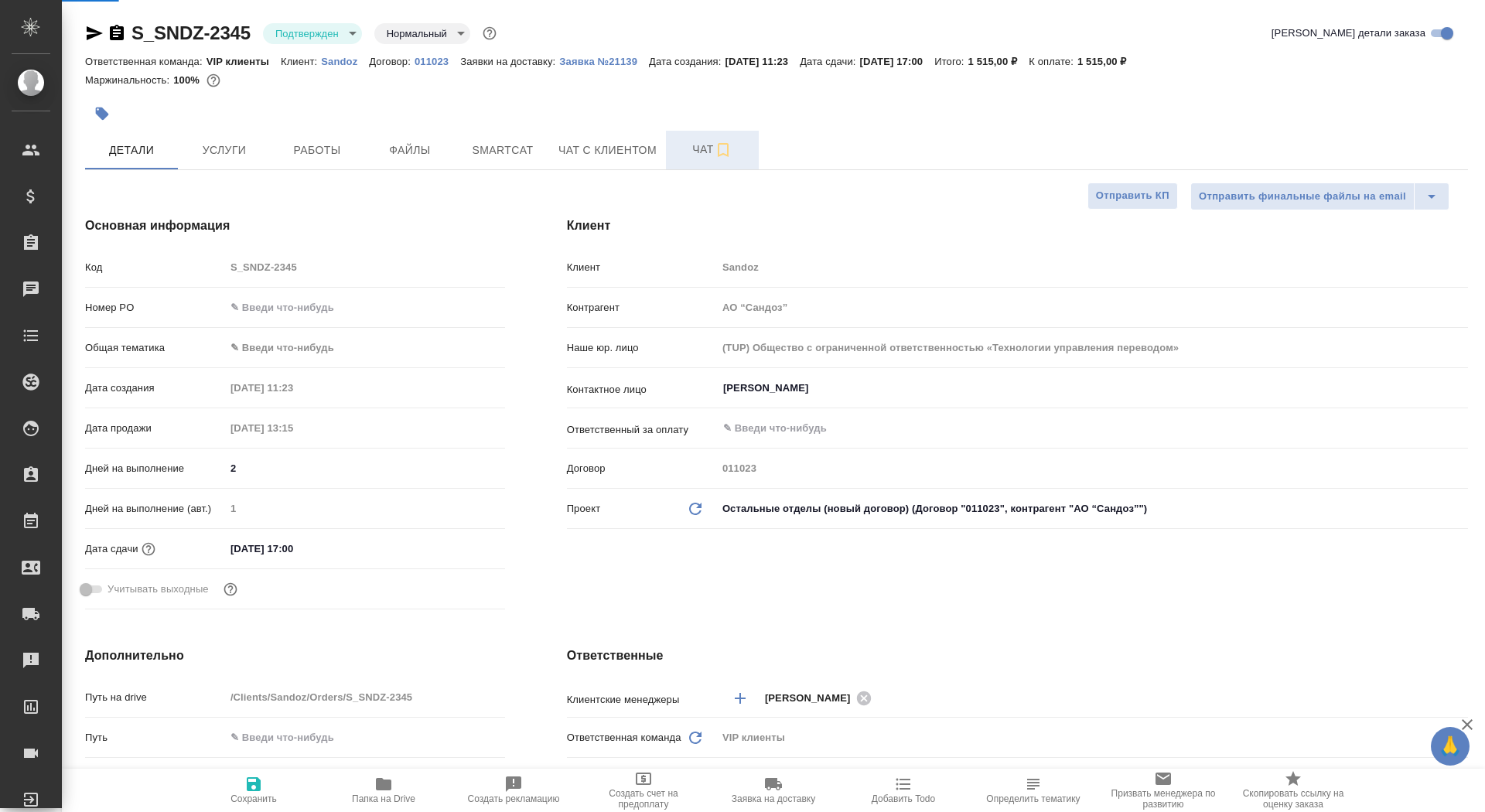
type textarea "x"
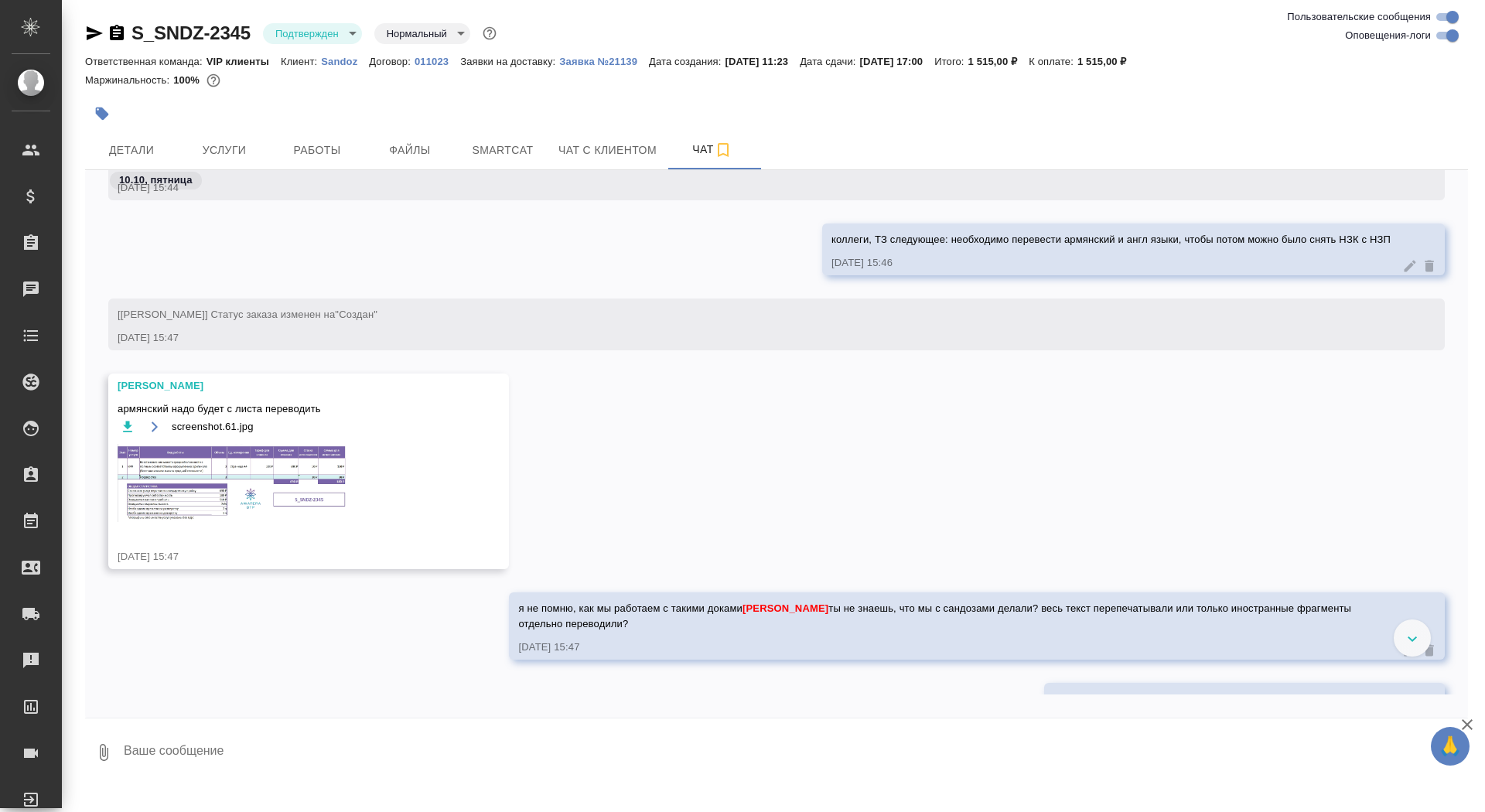
scroll to position [3175, 0]
click at [229, 466] on img at bounding box center [233, 484] width 232 height 78
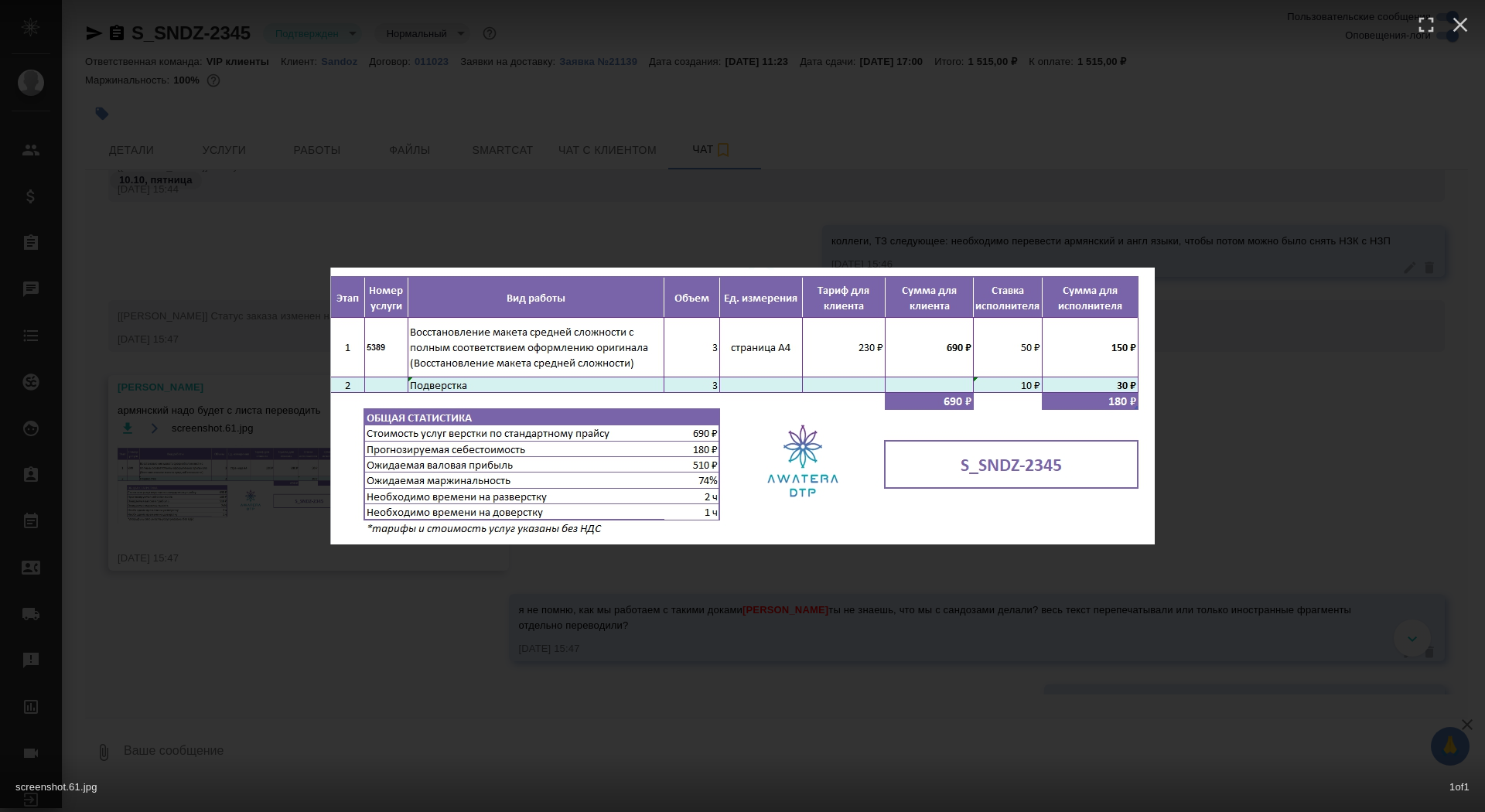
click at [197, 462] on div "screenshot.61.jpg 1 of 1" at bounding box center [742, 406] width 1485 height 812
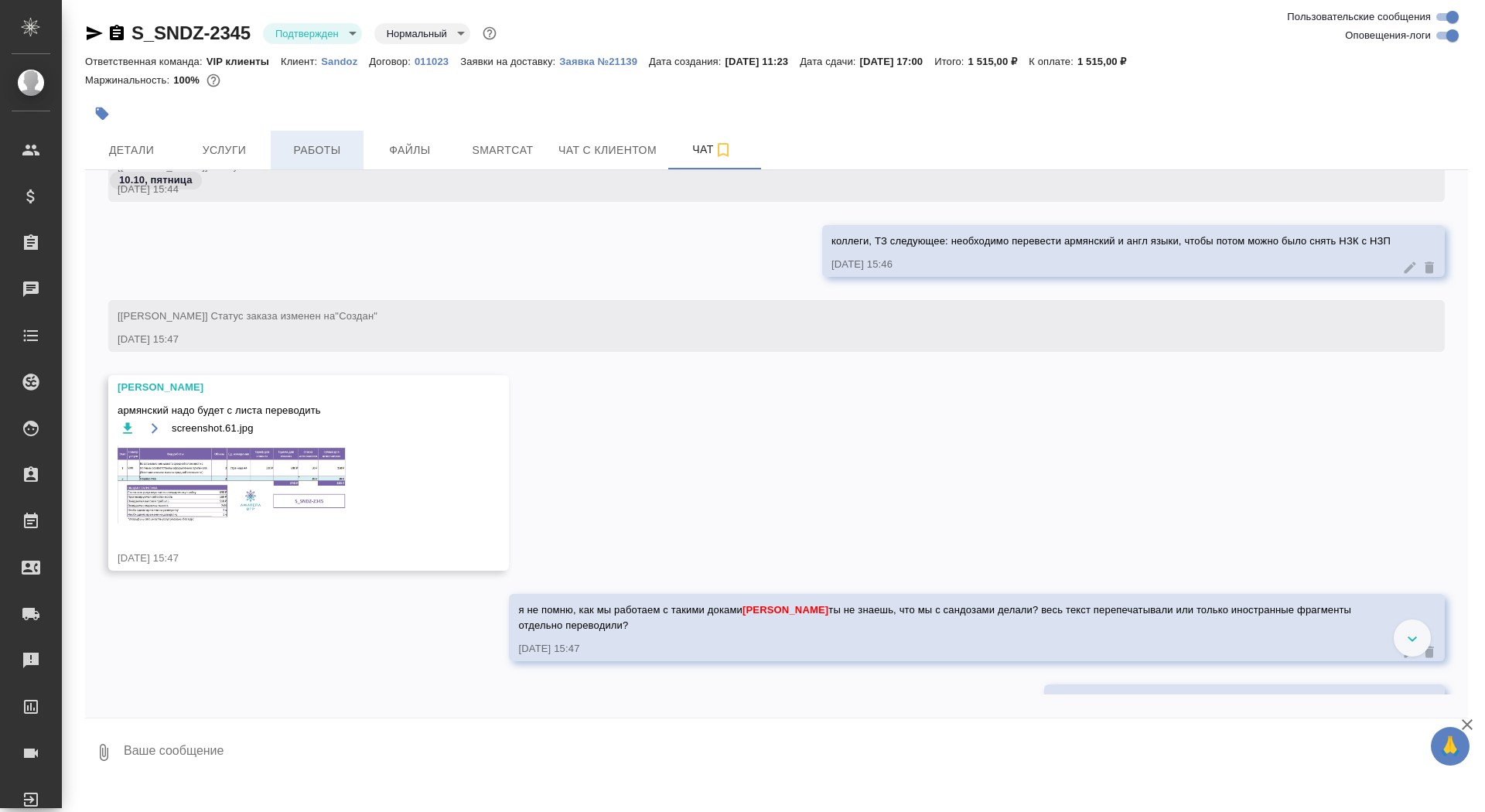
click at [333, 146] on span "Работы" at bounding box center [317, 150] width 74 height 19
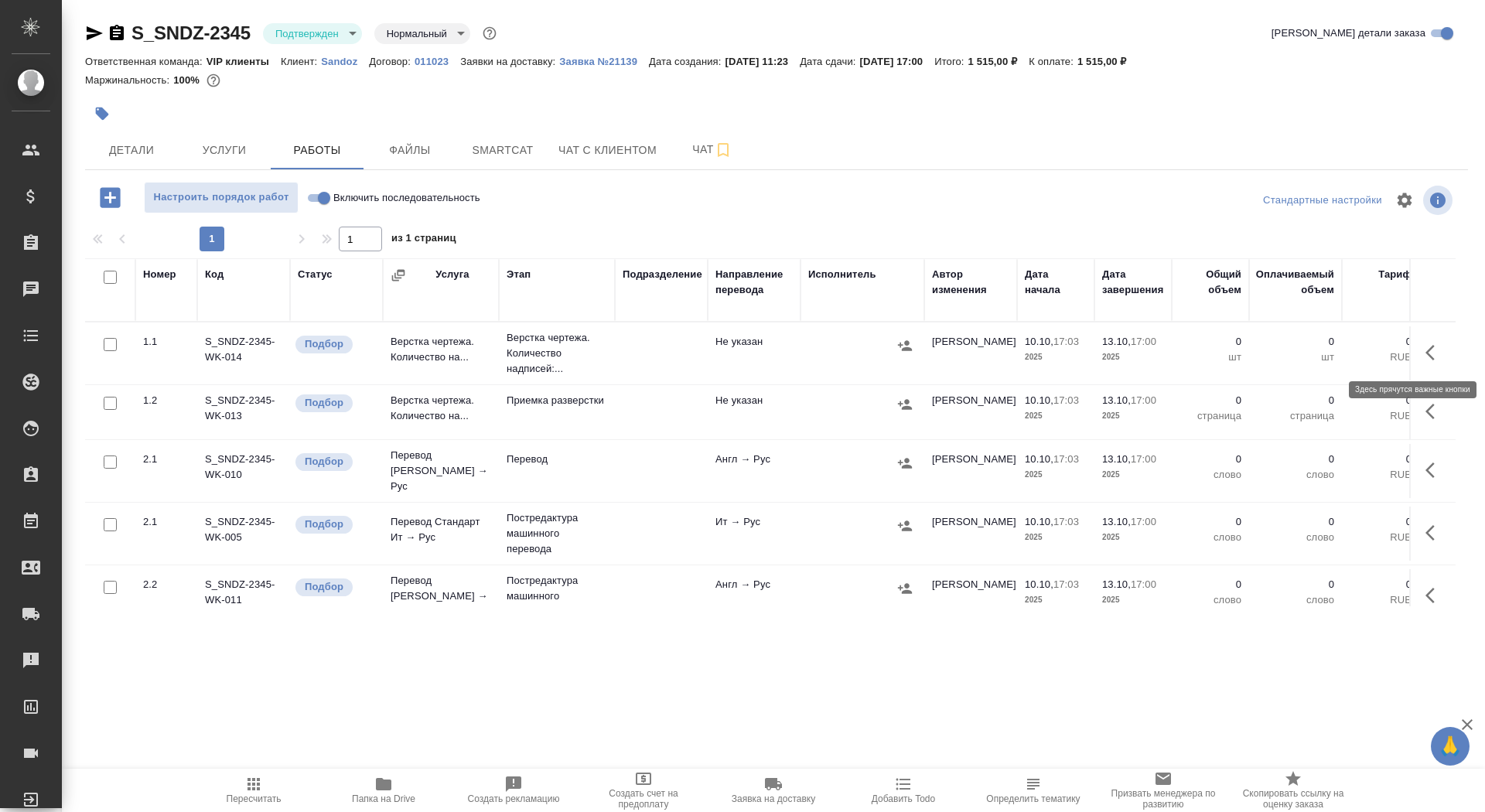
click at [1435, 344] on icon "button" at bounding box center [1435, 353] width 19 height 19
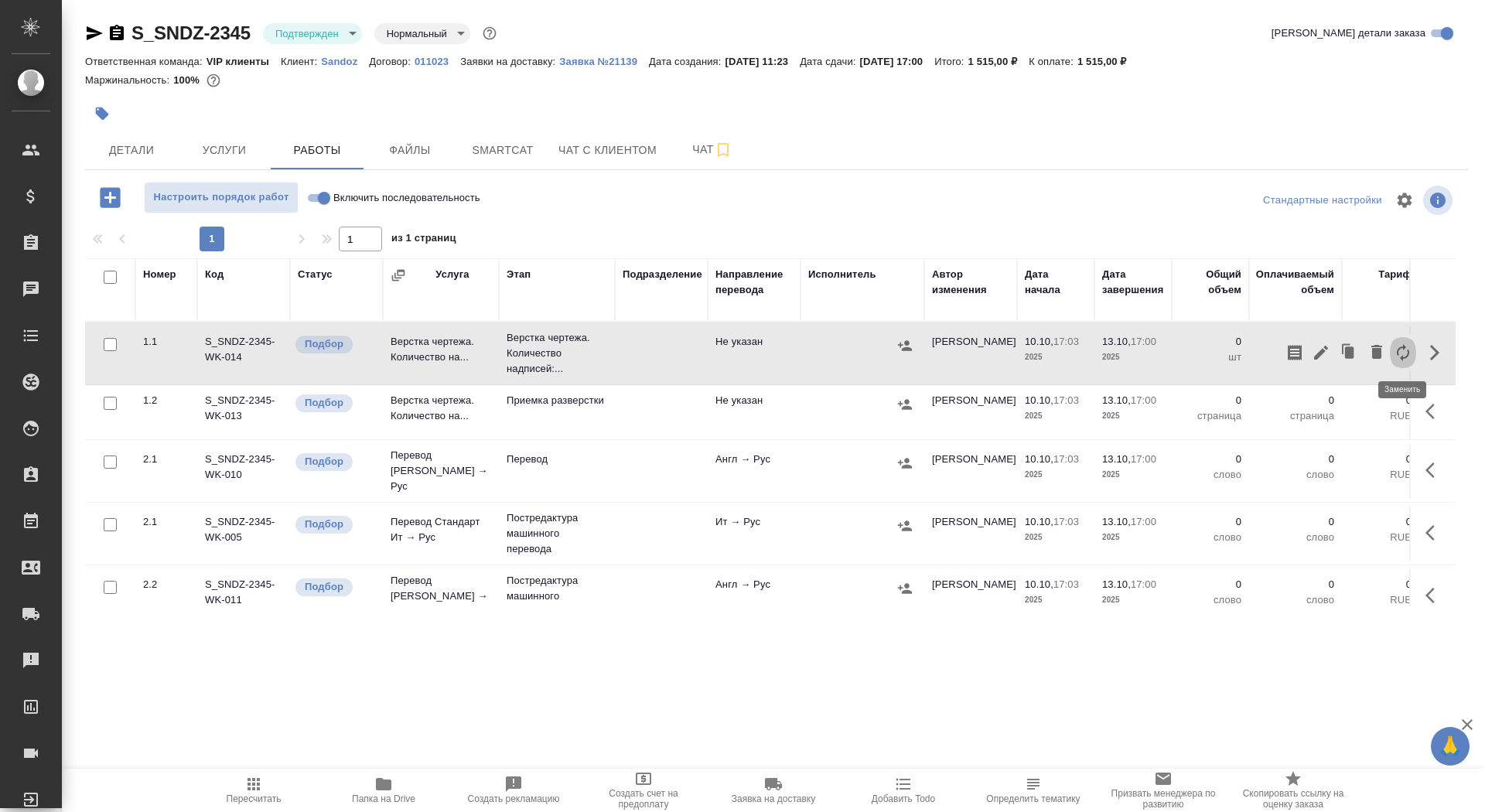
click at [1396, 349] on icon "button" at bounding box center [1403, 353] width 19 height 19
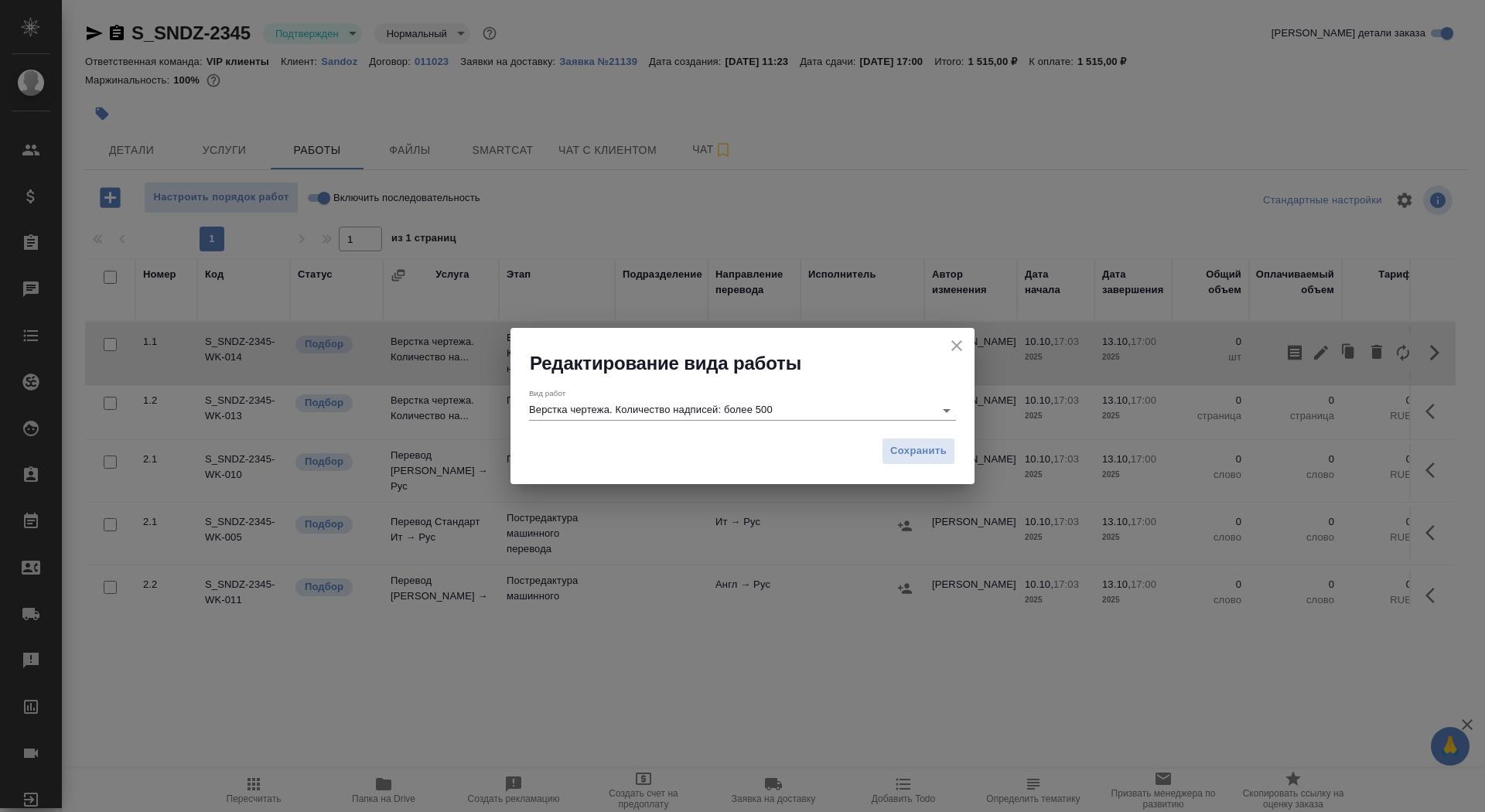
click at [916, 404] on input "Верстка чертежа. Количество надписей: более 500" at bounding box center [727, 409] width 397 height 19
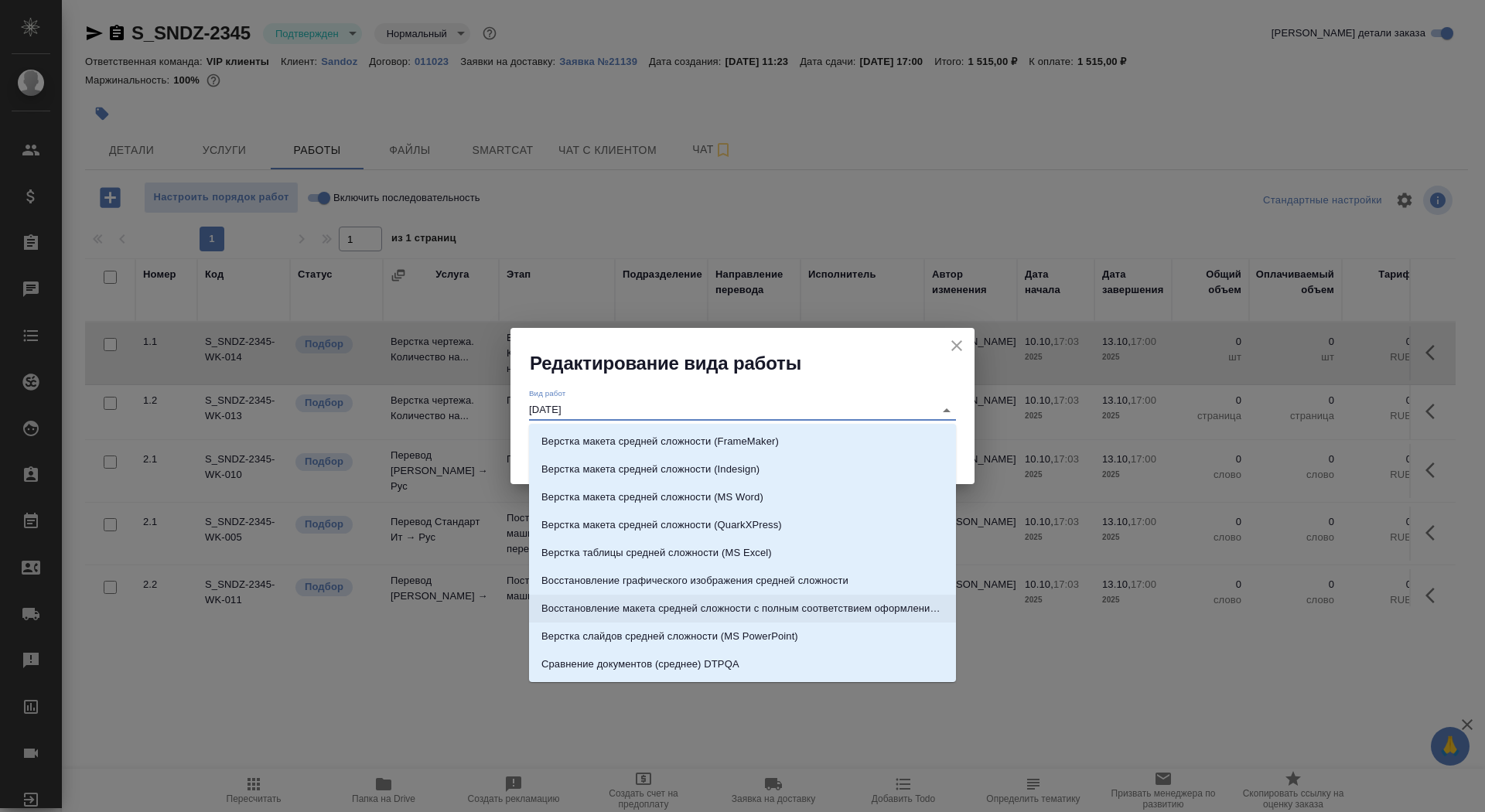
click at [854, 610] on p "Восстановление макета средней сложности с полным соответствием оформлению ориги…" at bounding box center [742, 608] width 402 height 16
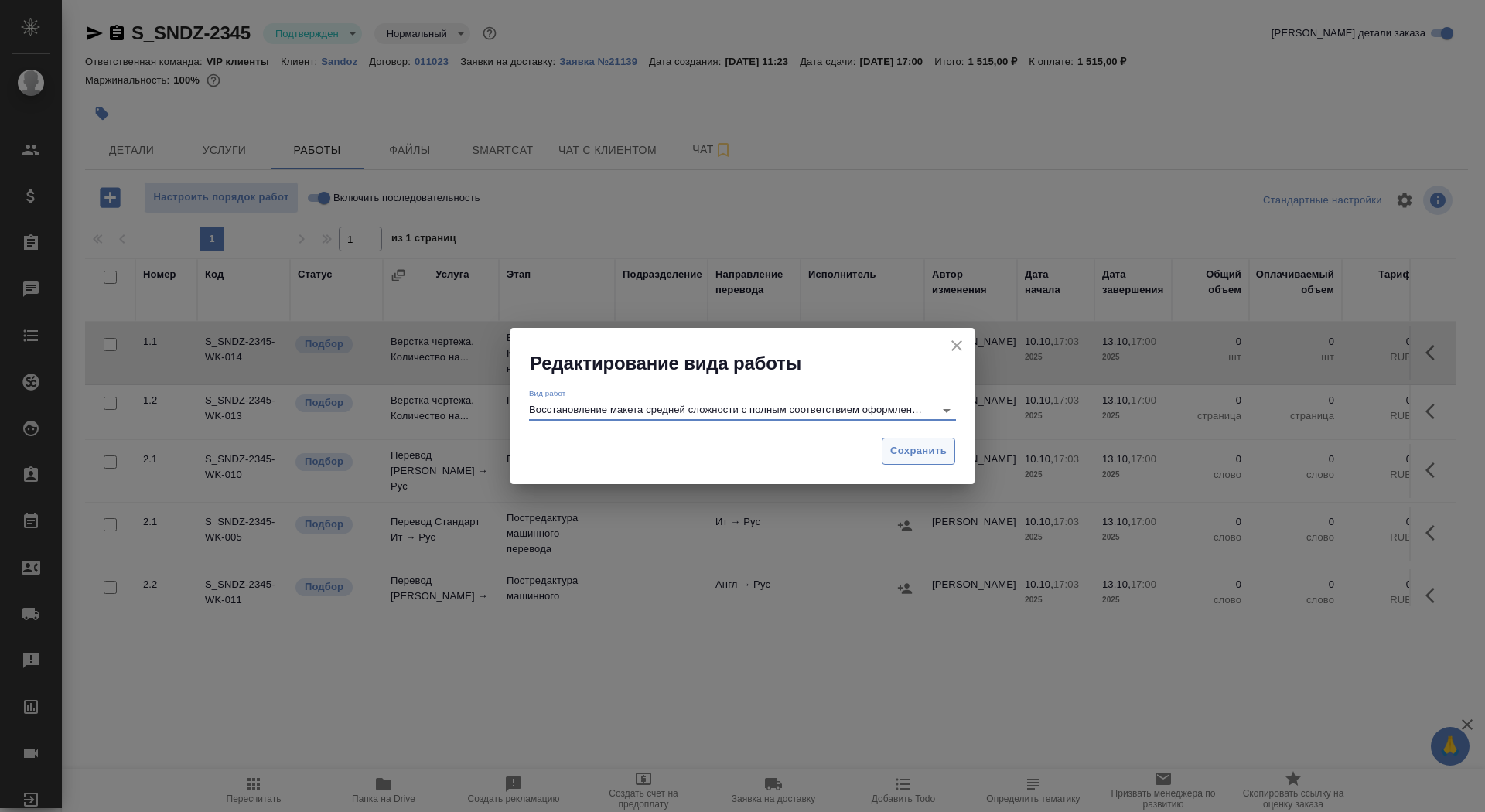
type input "Восстановление макета средней сложности с полным соответствием оформлению ориги…"
click at [926, 443] on span "Сохранить" at bounding box center [918, 451] width 57 height 18
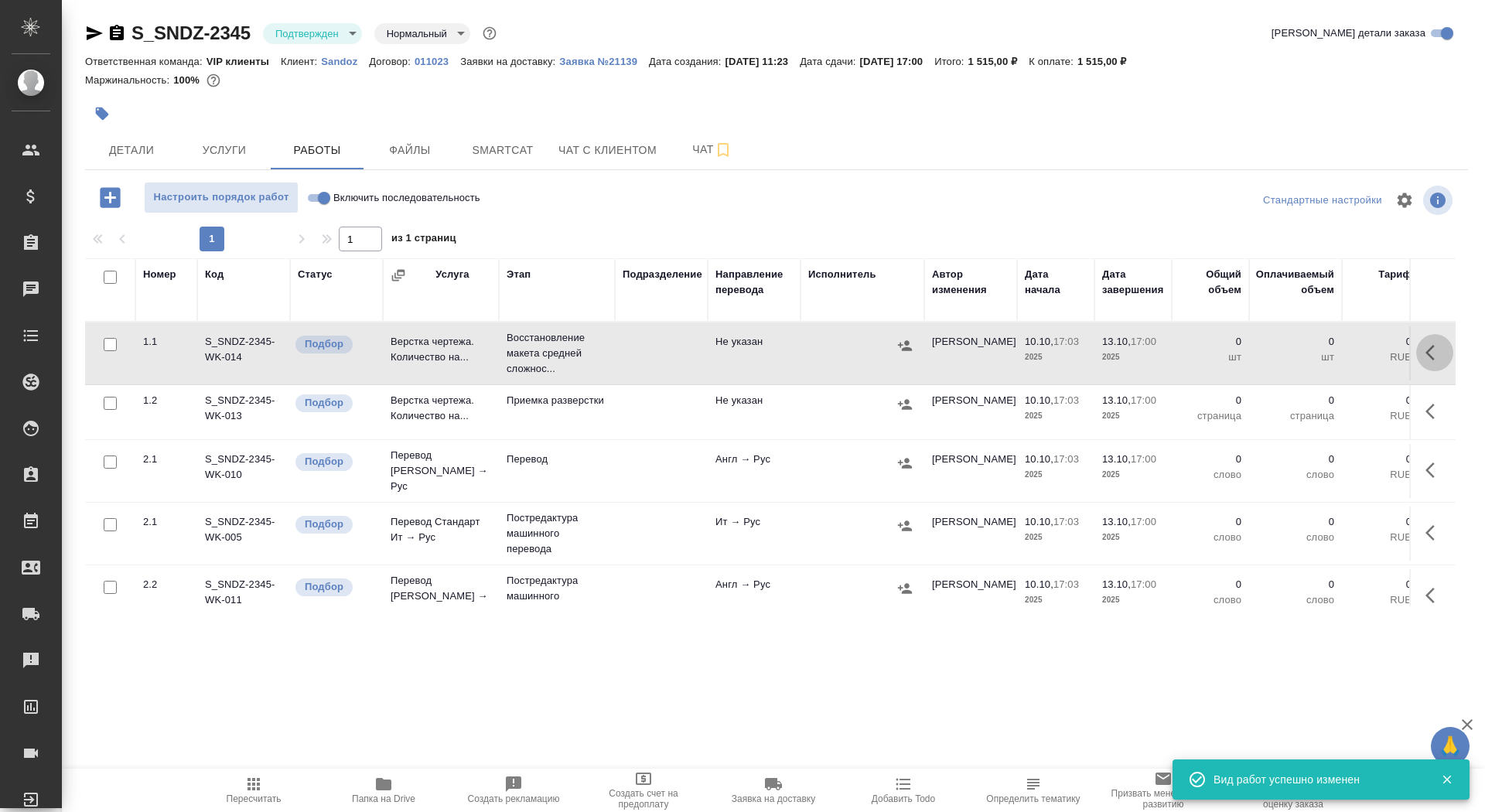
click at [1428, 354] on icon "button" at bounding box center [1430, 352] width 9 height 16
click at [1325, 341] on button "button" at bounding box center [1321, 353] width 26 height 37
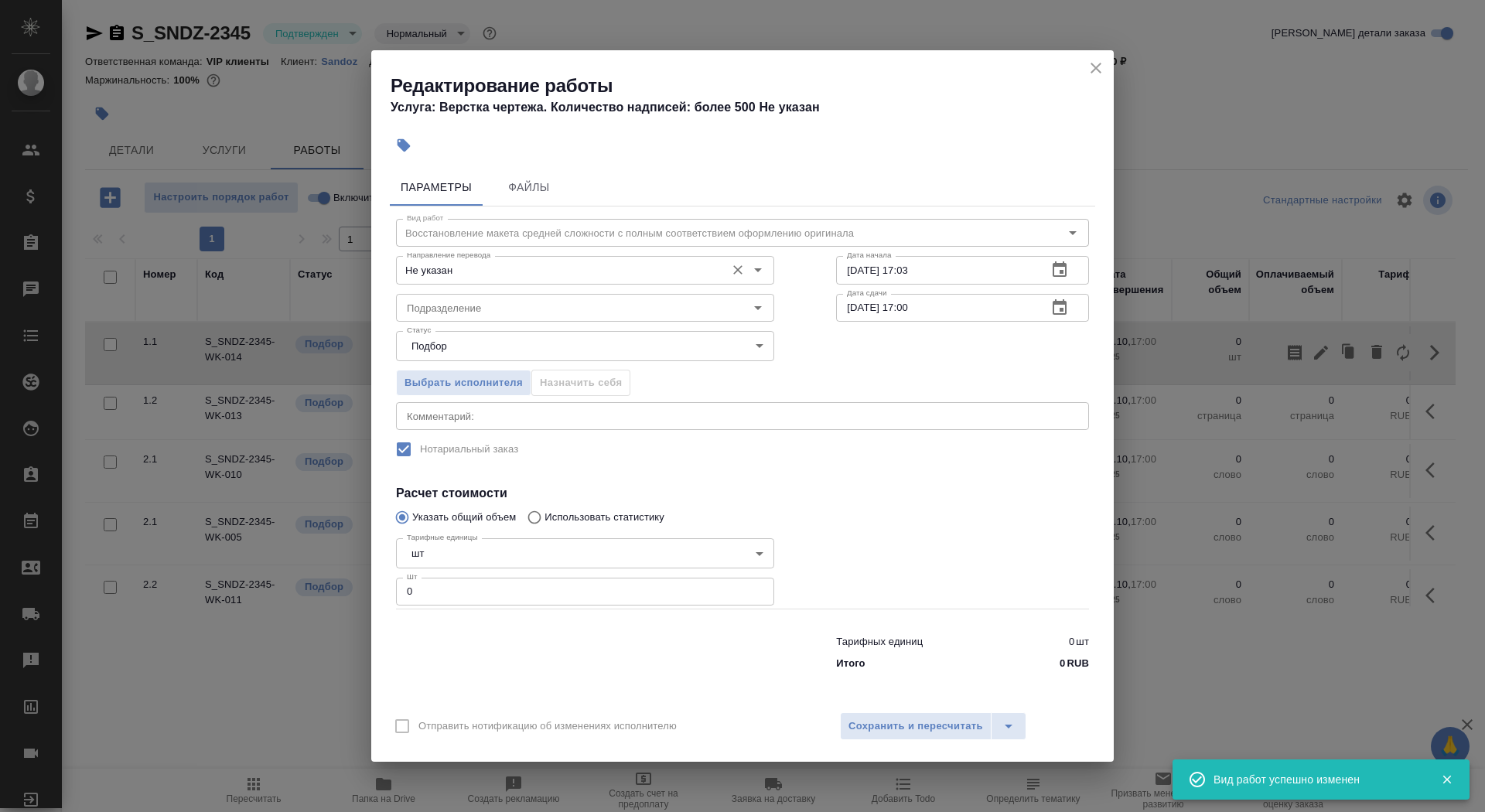
click at [457, 270] on input "Не указан" at bounding box center [559, 269] width 317 height 19
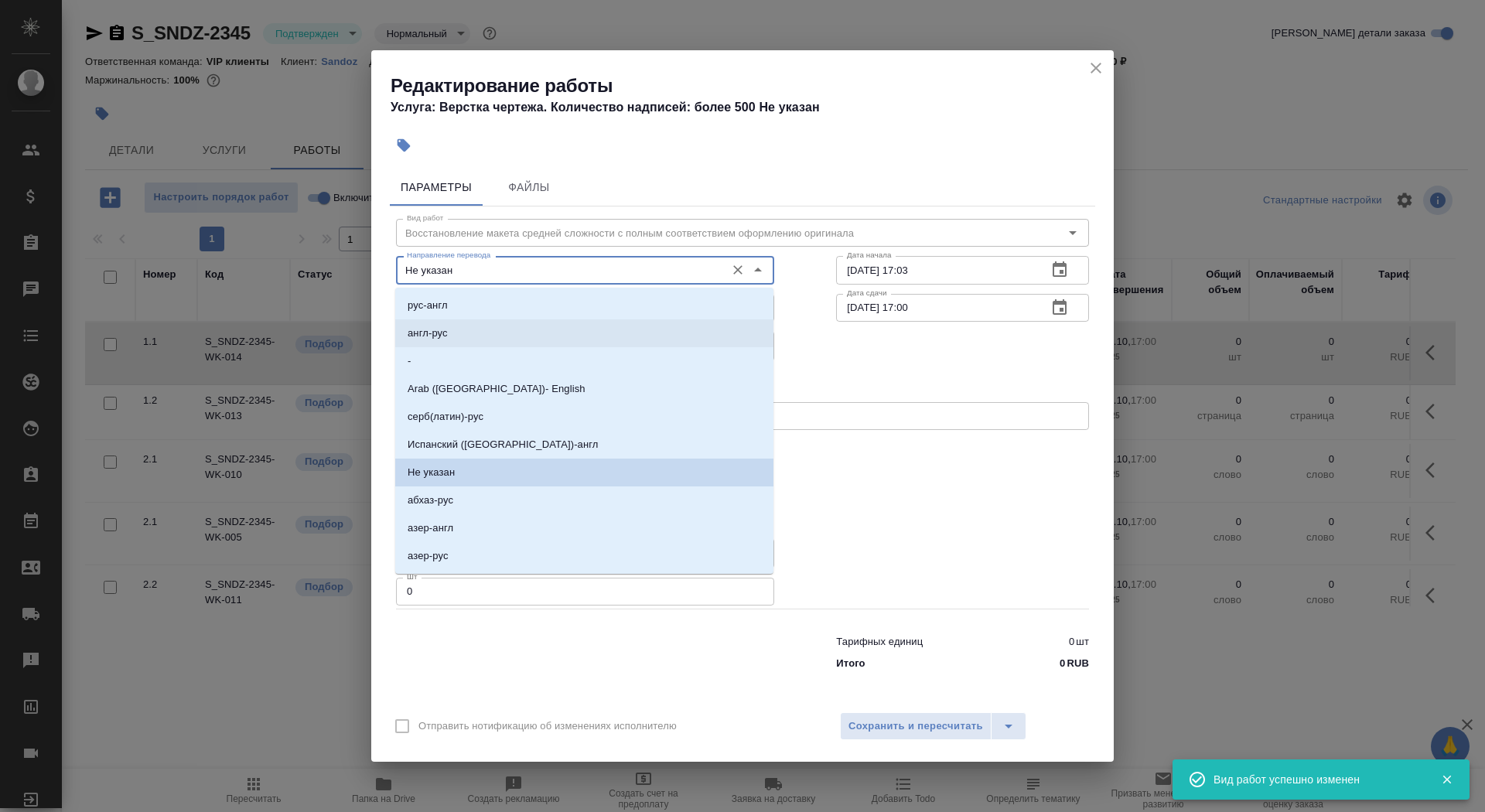
click at [470, 340] on li "англ-рус" at bounding box center [585, 333] width 378 height 28
type input "англ-рус"
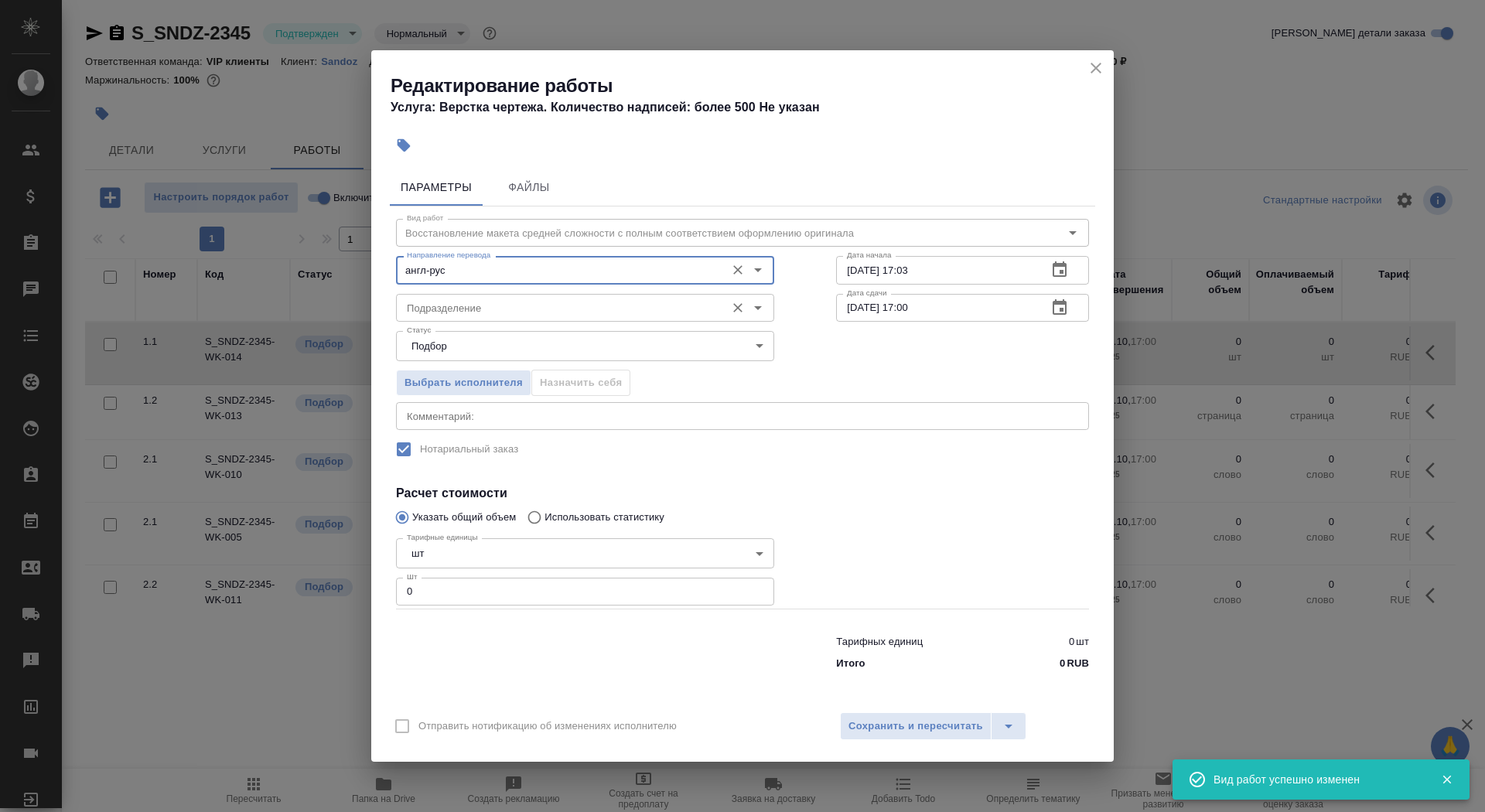
click at [461, 307] on input "Подразделение" at bounding box center [559, 307] width 317 height 19
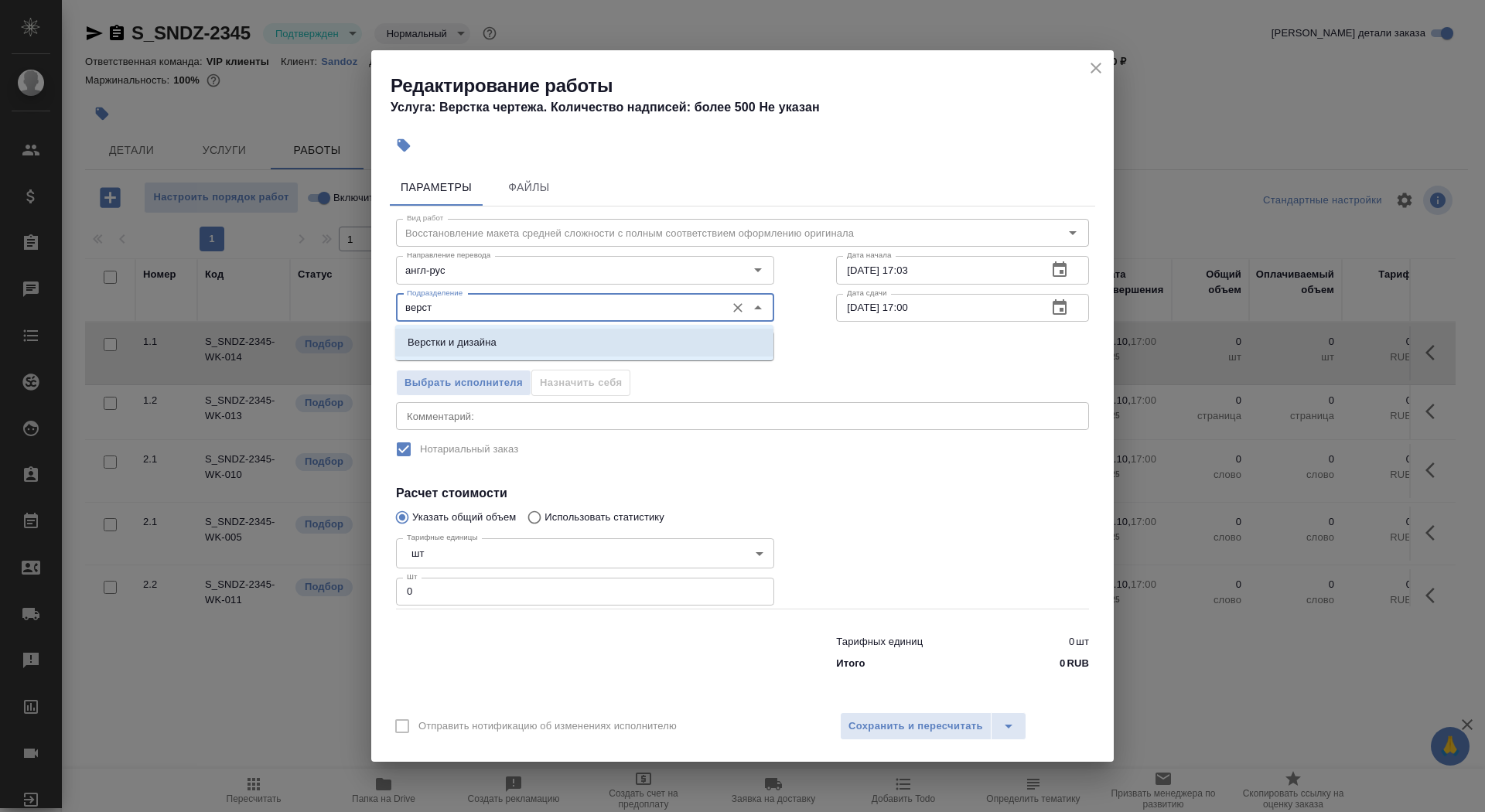
click at [488, 338] on p "Верстки и дизайна" at bounding box center [452, 343] width 89 height 16
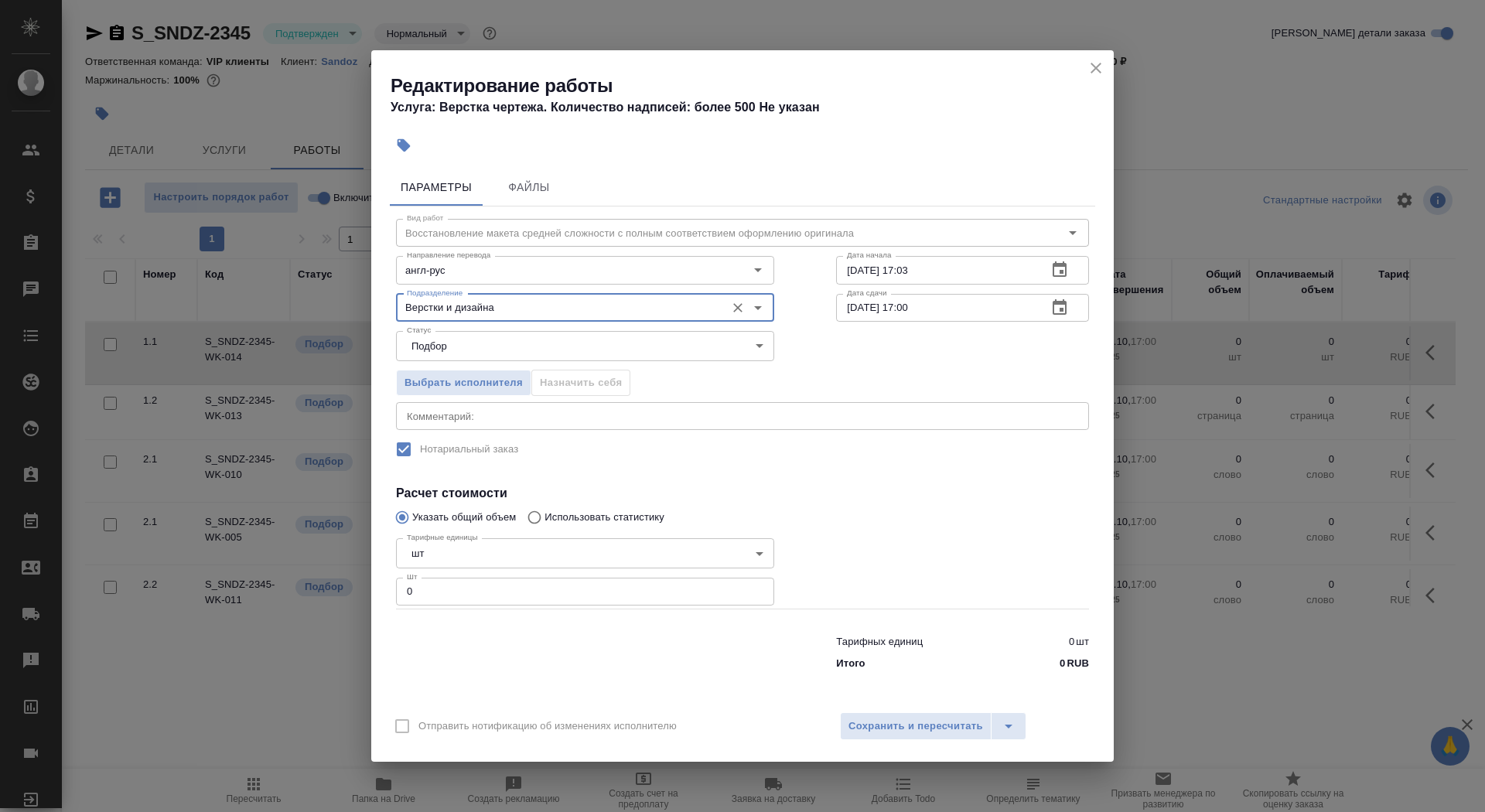
type input "Верстки и дизайна"
click at [516, 551] on body "🙏 .cls-1 fill:#fff; AWATERA Saydasheva Dilyara Клиенты Спецификации Заказы 0 Ча…" at bounding box center [742, 406] width 1485 height 812
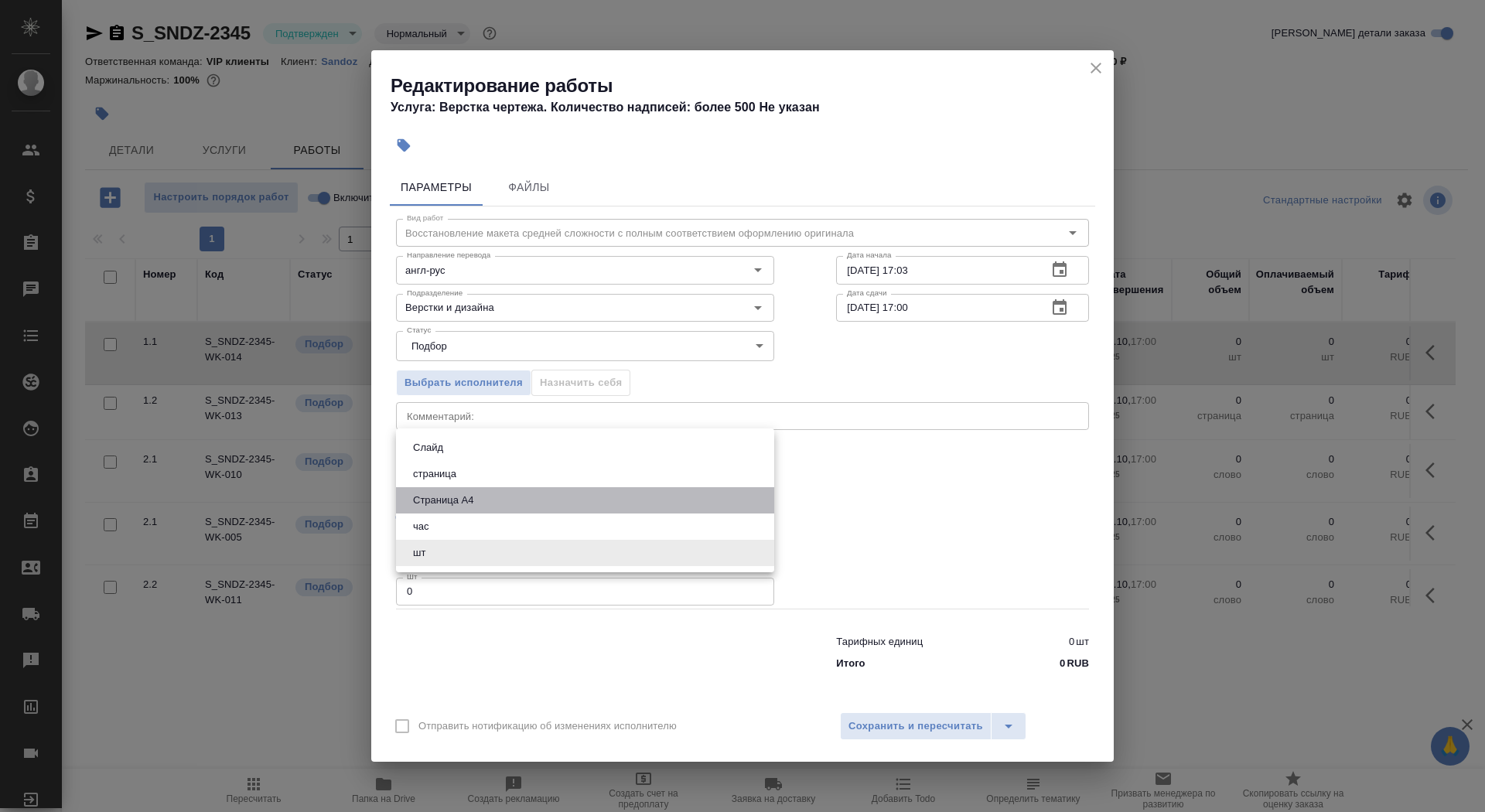
click at [504, 493] on li "Страница А4" at bounding box center [585, 500] width 378 height 26
type input "5f036ec4e16dec2d6b59c8ff"
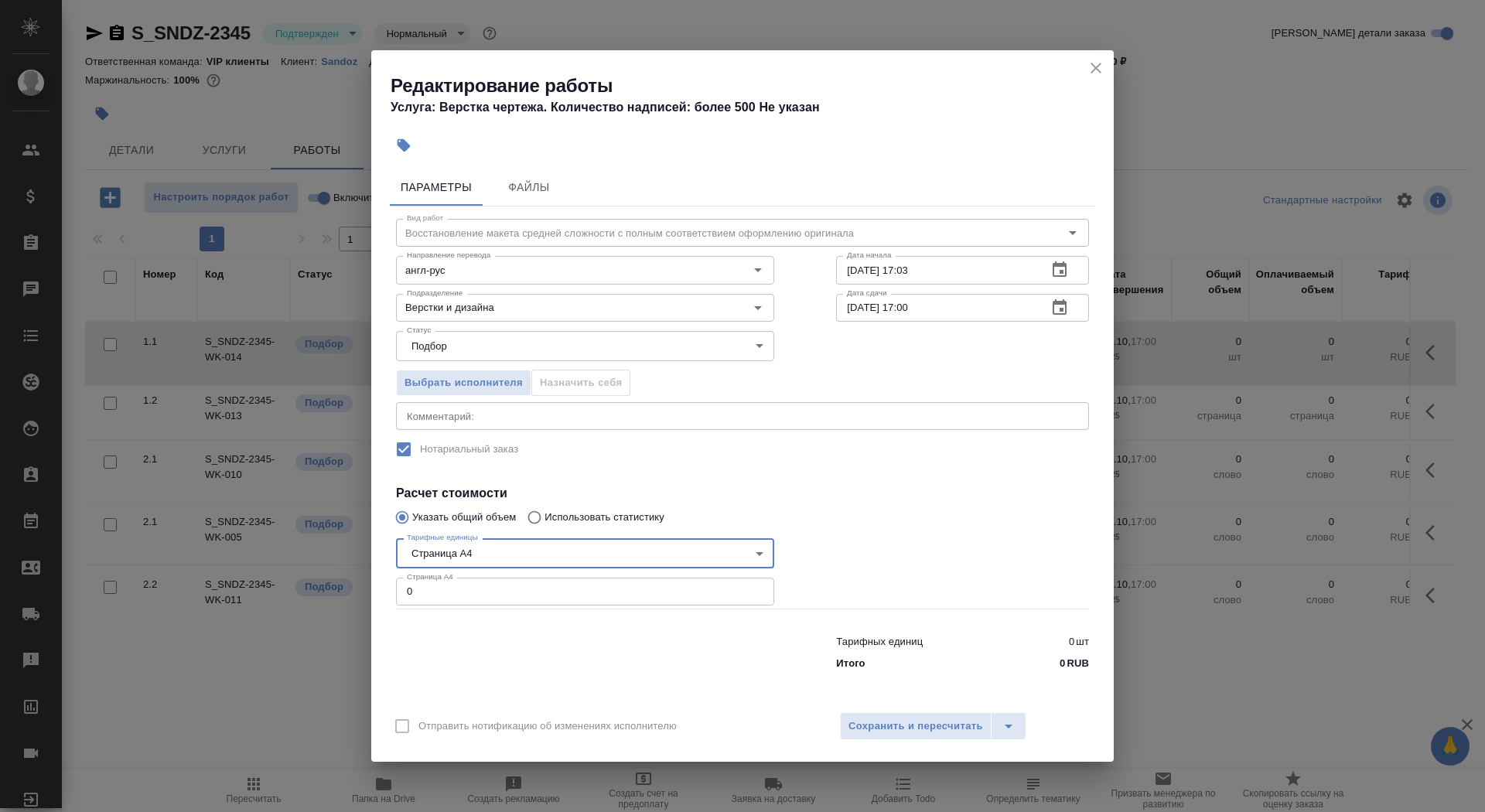
click at [497, 584] on input "0" at bounding box center [585, 592] width 378 height 28
type input "3"
click at [955, 279] on input "10.10.2025 17:03" at bounding box center [936, 269] width 199 height 28
type input "10.10.2025 17:30"
click at [1053, 311] on icon "button" at bounding box center [1059, 306] width 14 height 16
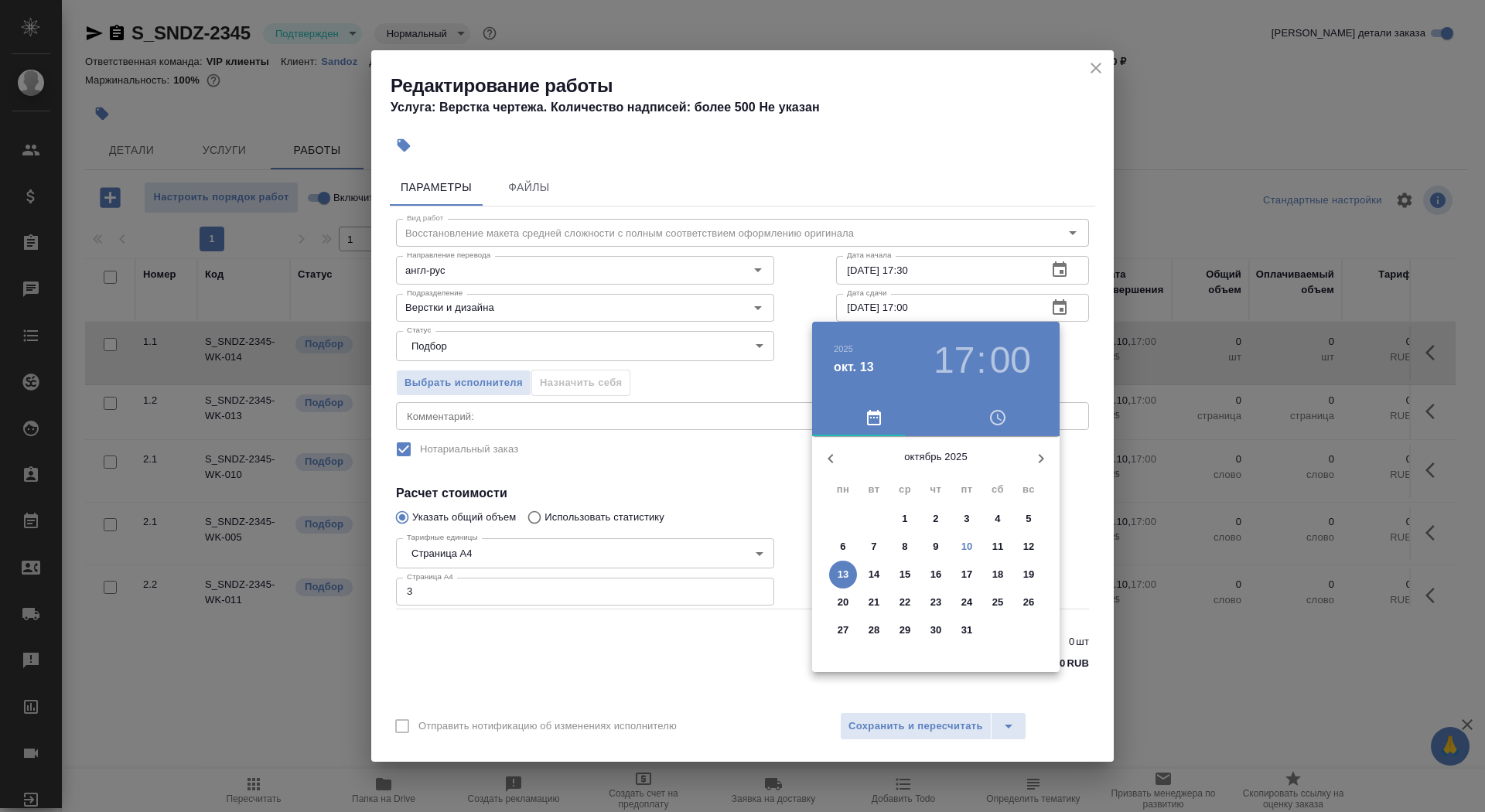
click at [966, 550] on p "10" at bounding box center [967, 546] width 12 height 16
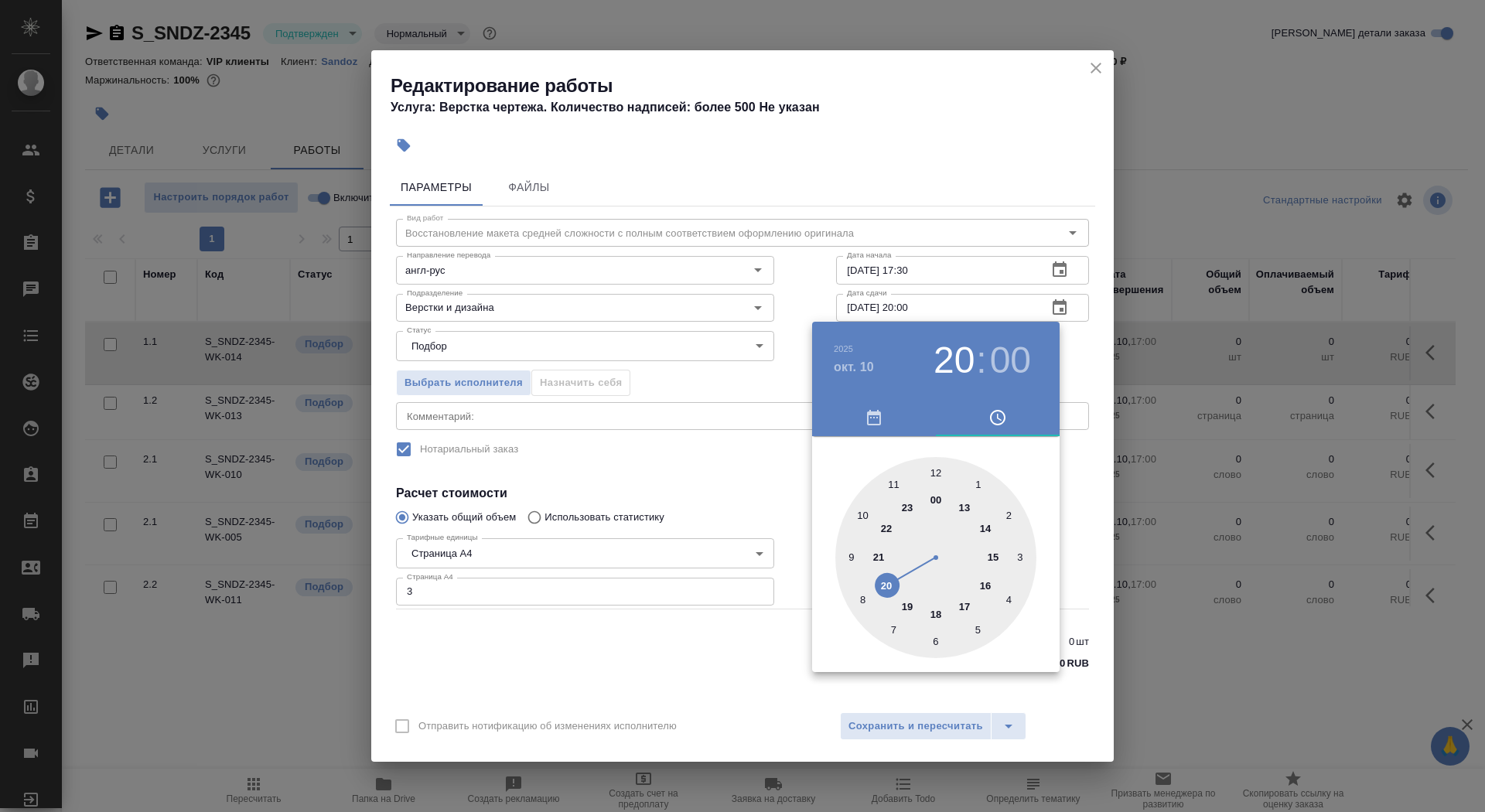
click at [888, 598] on div at bounding box center [936, 556] width 201 height 201
click at [933, 639] on div at bounding box center [936, 556] width 201 height 201
type input "10.10.2025 20:30"
click at [686, 678] on div at bounding box center [742, 406] width 1485 height 812
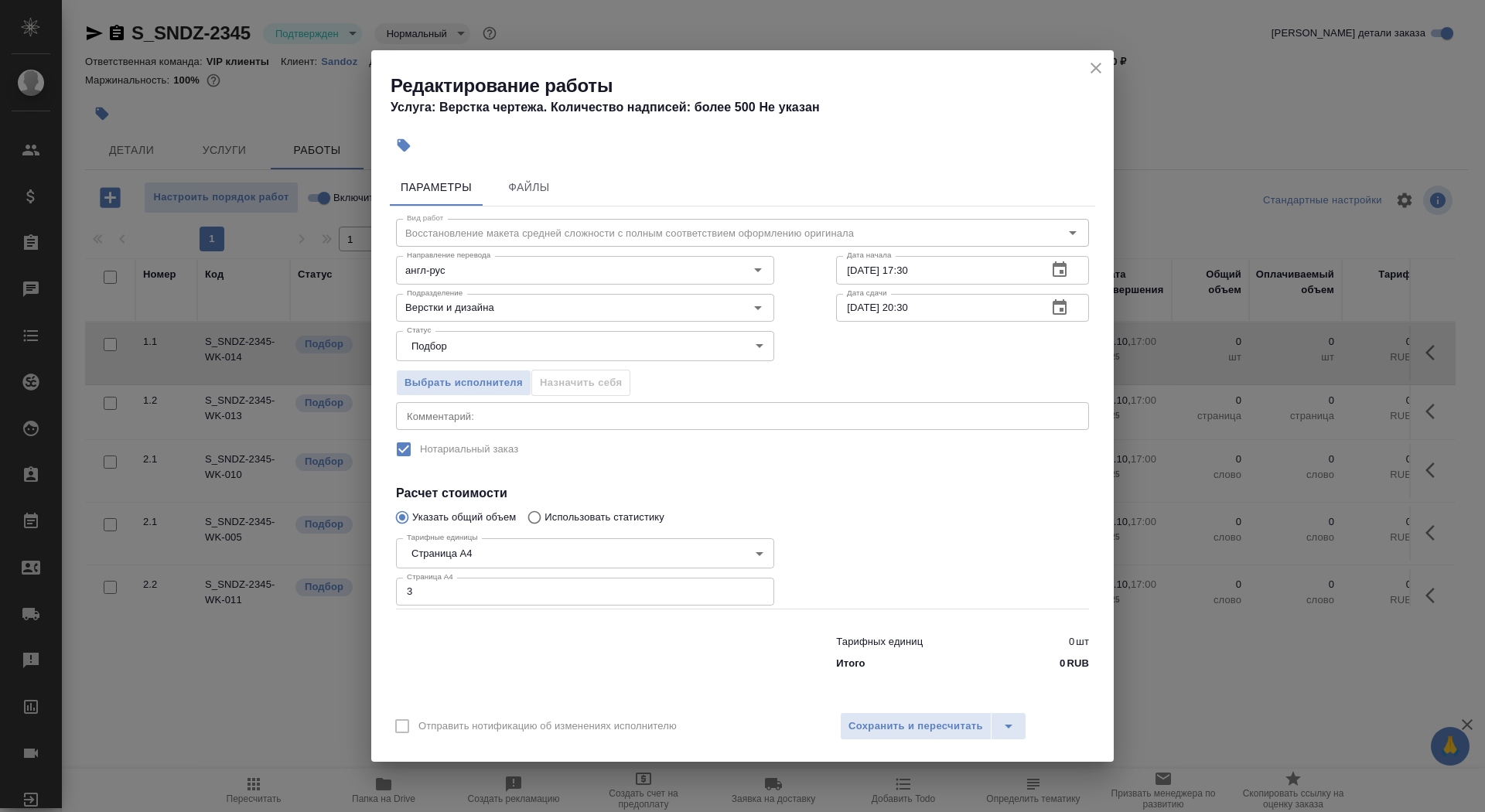
click at [901, 747] on div "Отправить нотификацию об изменениях исполнителю Сохранить и пересчитать" at bounding box center [743, 731] width 743 height 59
click at [895, 732] on span "Сохранить и пересчитать" at bounding box center [915, 726] width 134 height 18
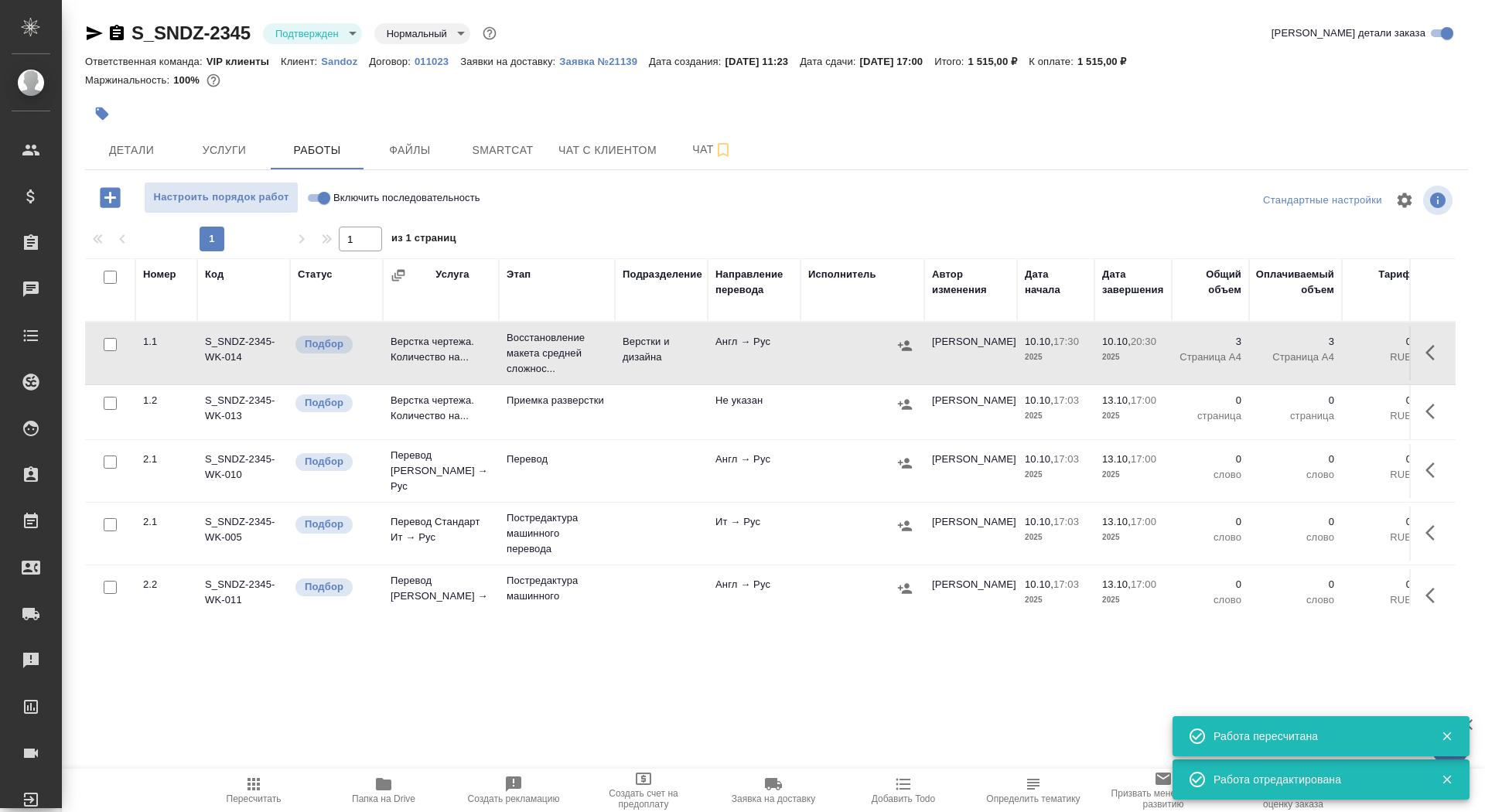
click at [110, 117] on button "button" at bounding box center [102, 113] width 34 height 34
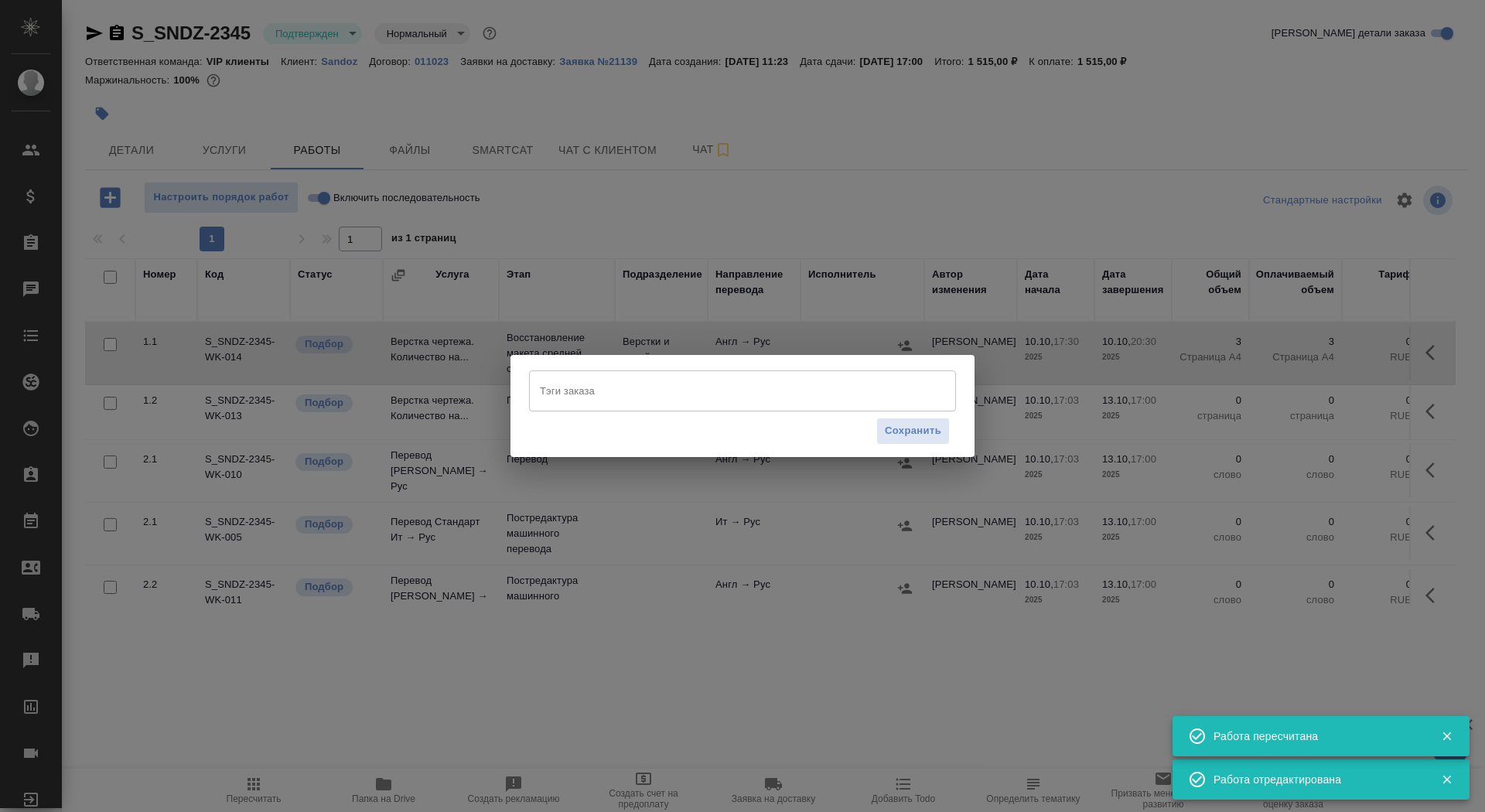
click at [555, 399] on input "Тэги заказа" at bounding box center [728, 390] width 384 height 26
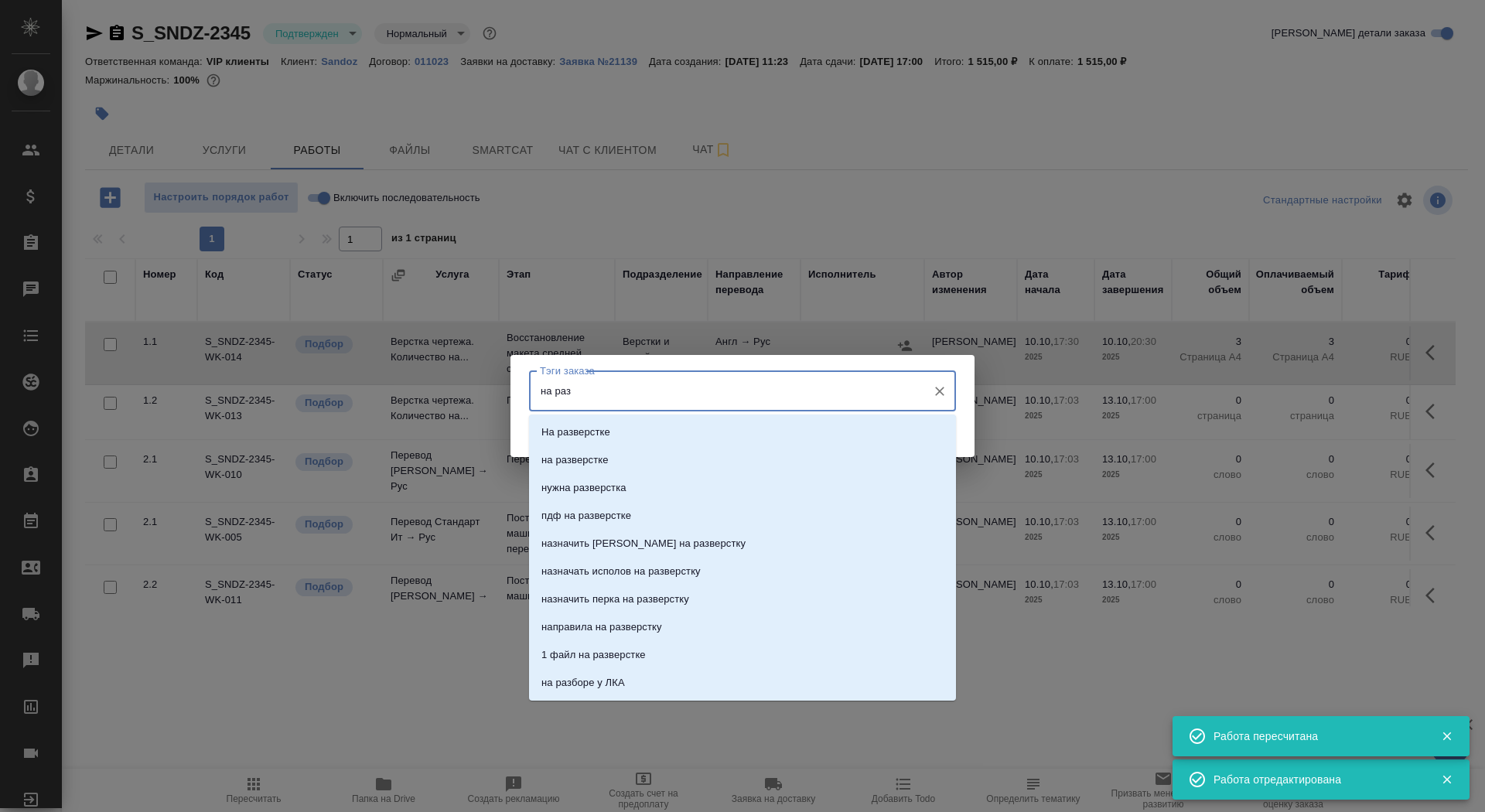
type input "на разв"
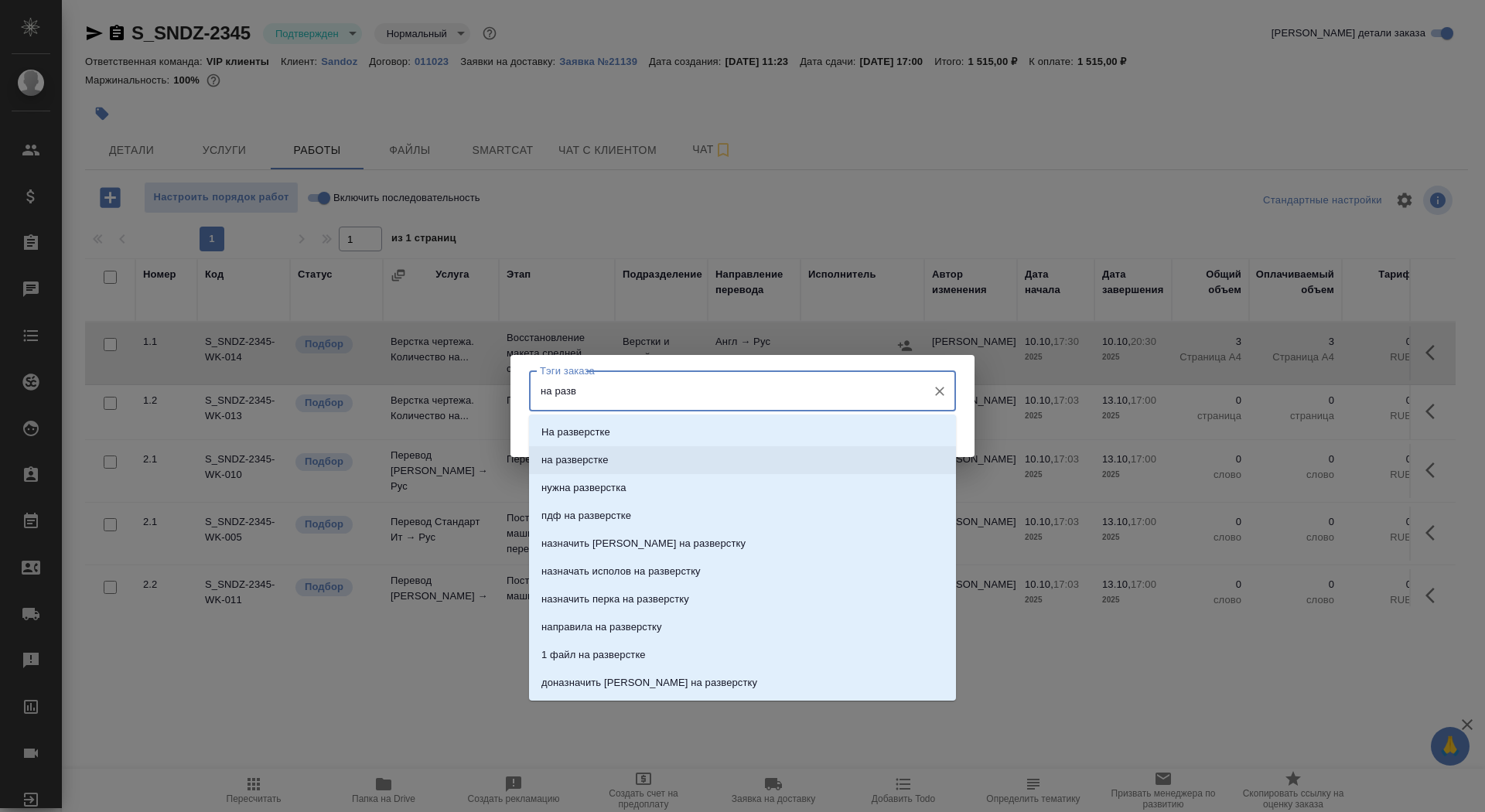
click at [651, 454] on li "на разверстке" at bounding box center [742, 460] width 427 height 28
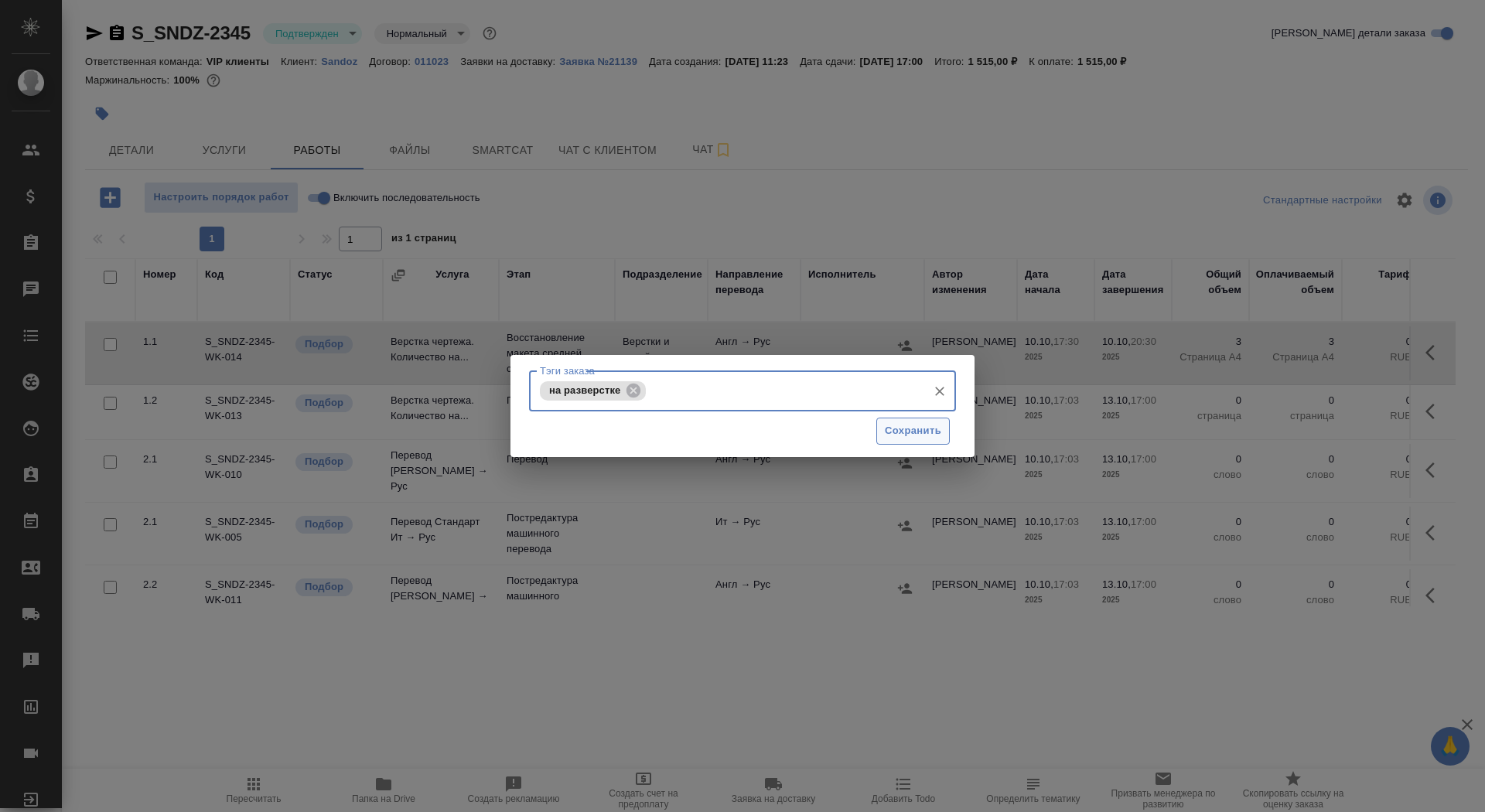
click at [916, 437] on span "Сохранить" at bounding box center [912, 431] width 57 height 18
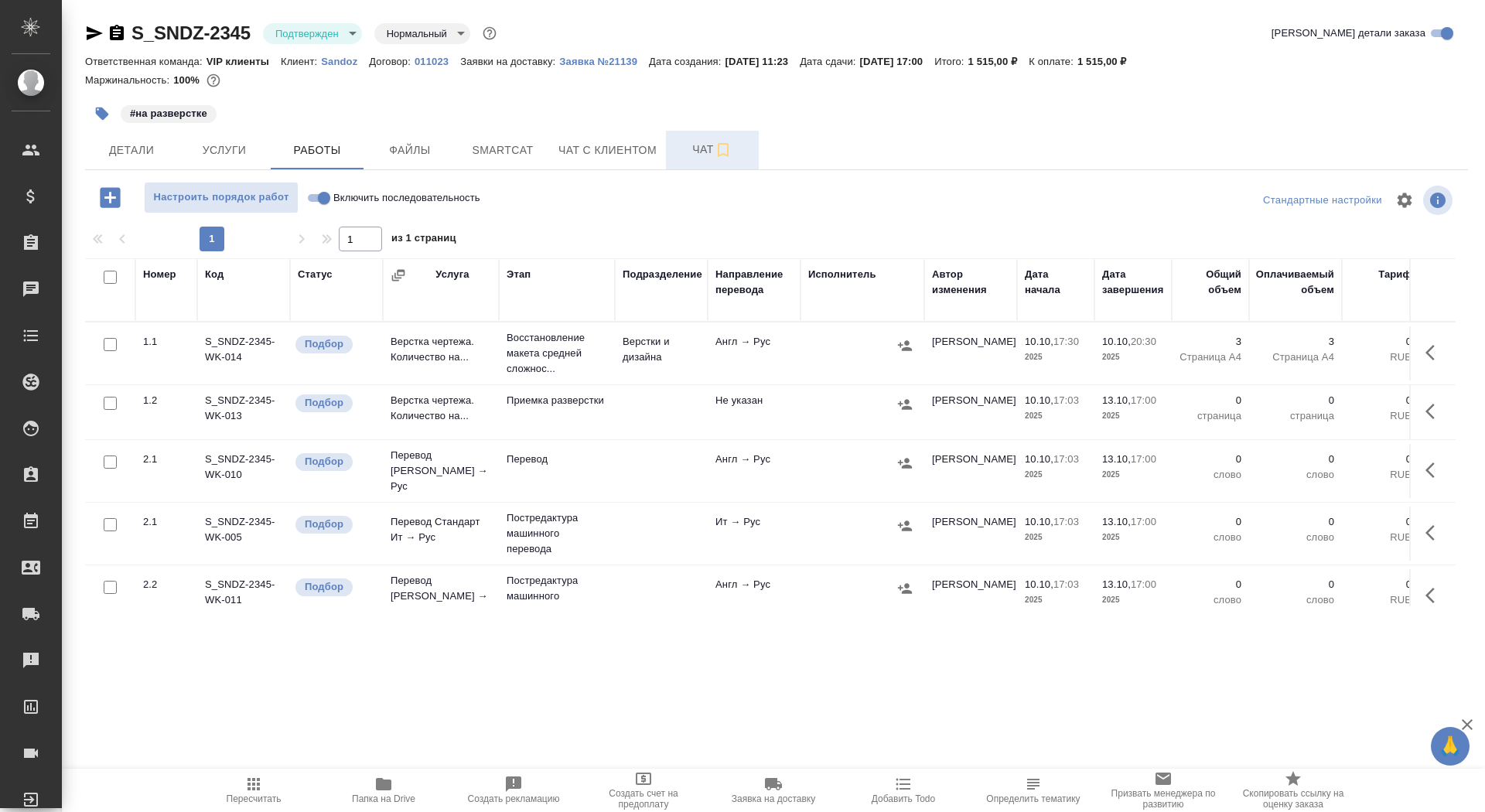
click at [686, 157] on span "Чат" at bounding box center [712, 149] width 74 height 19
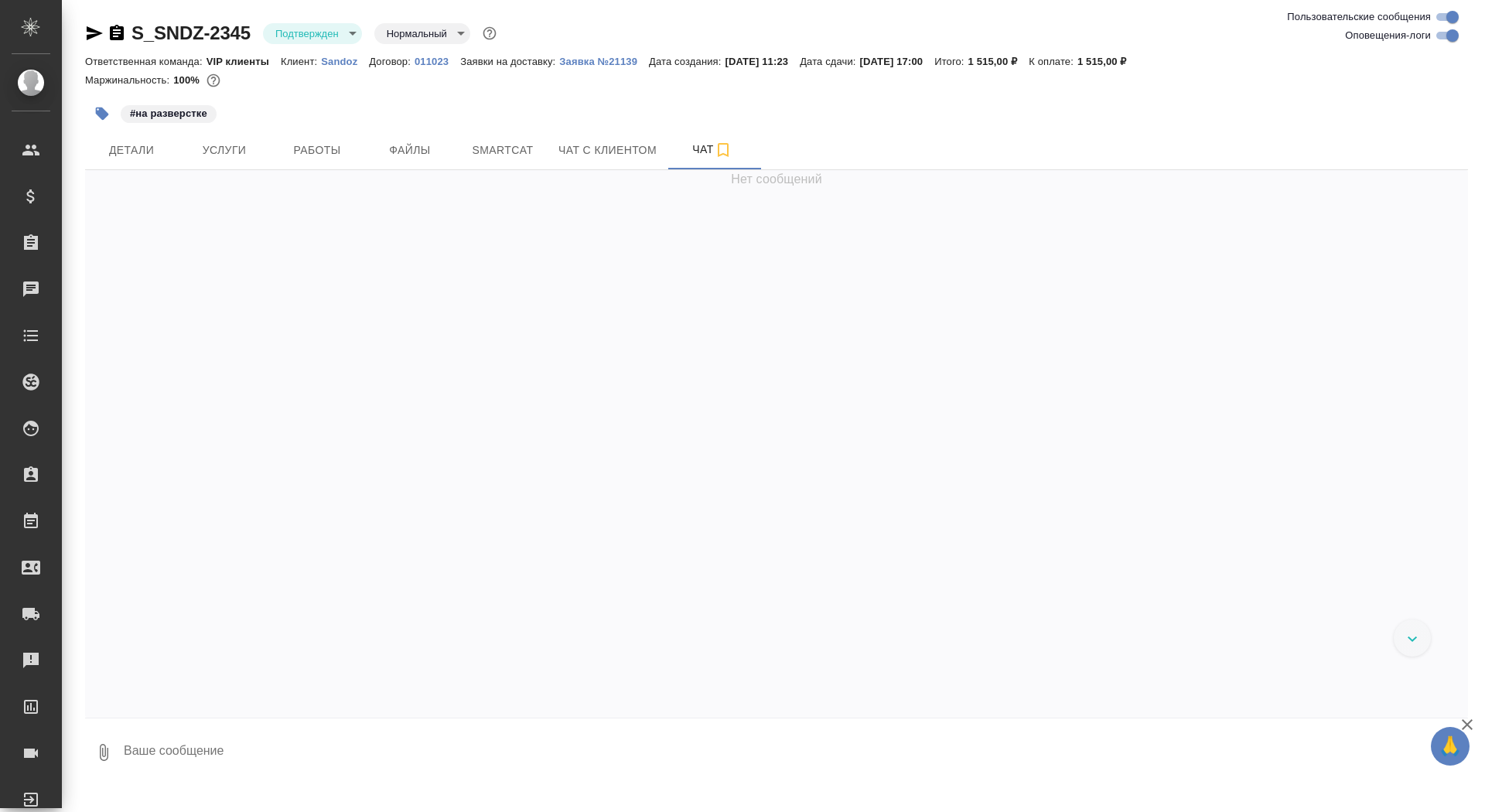
click at [317, 748] on textarea at bounding box center [795, 752] width 1346 height 53
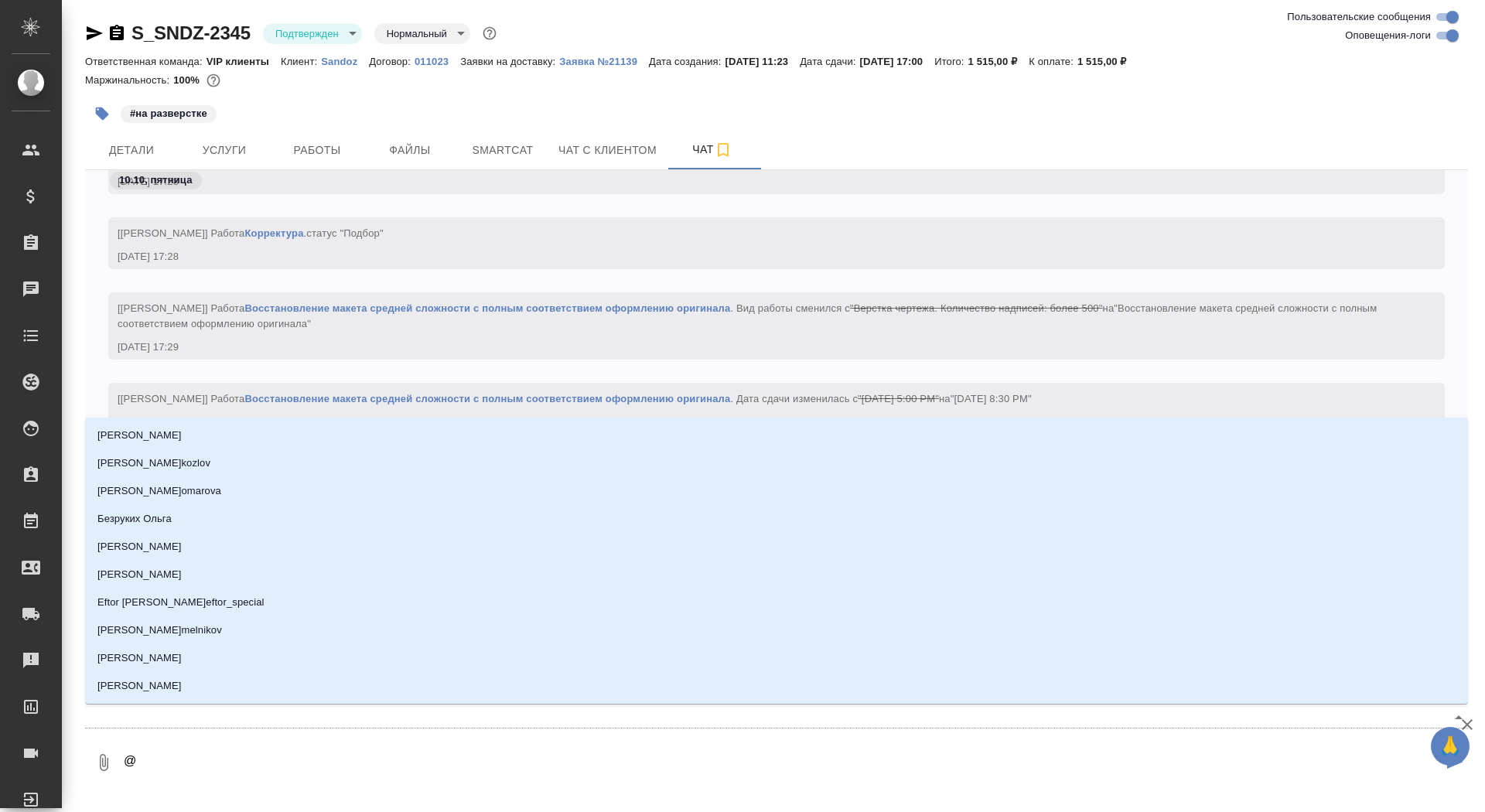
type textarea "@г"
type input "г"
type textarea "@го"
type input "го"
type textarea "@гор"
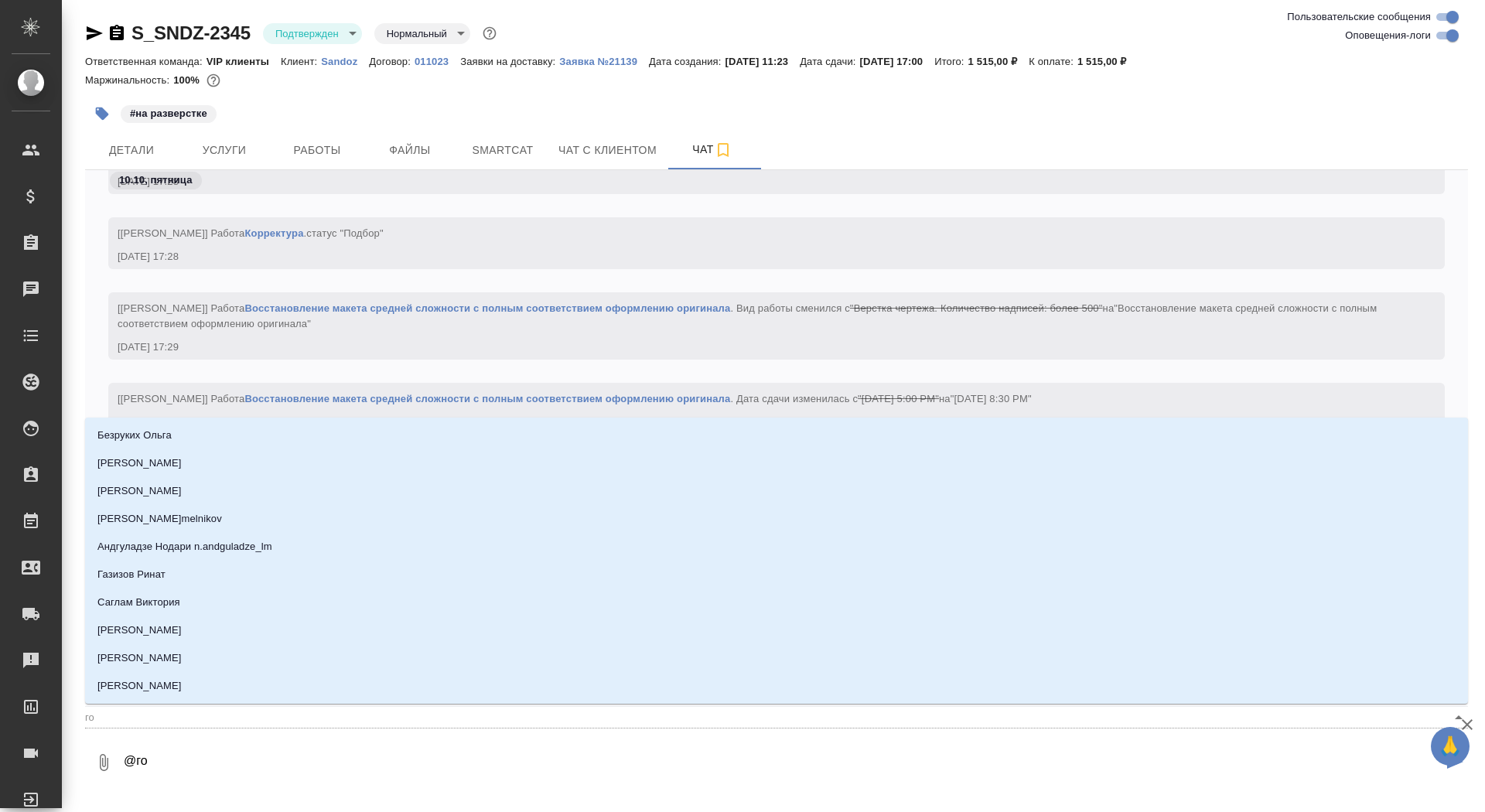
type input "гор"
type textarea "@горш"
type input "горш"
type textarea "@горшк"
type input "горшк"
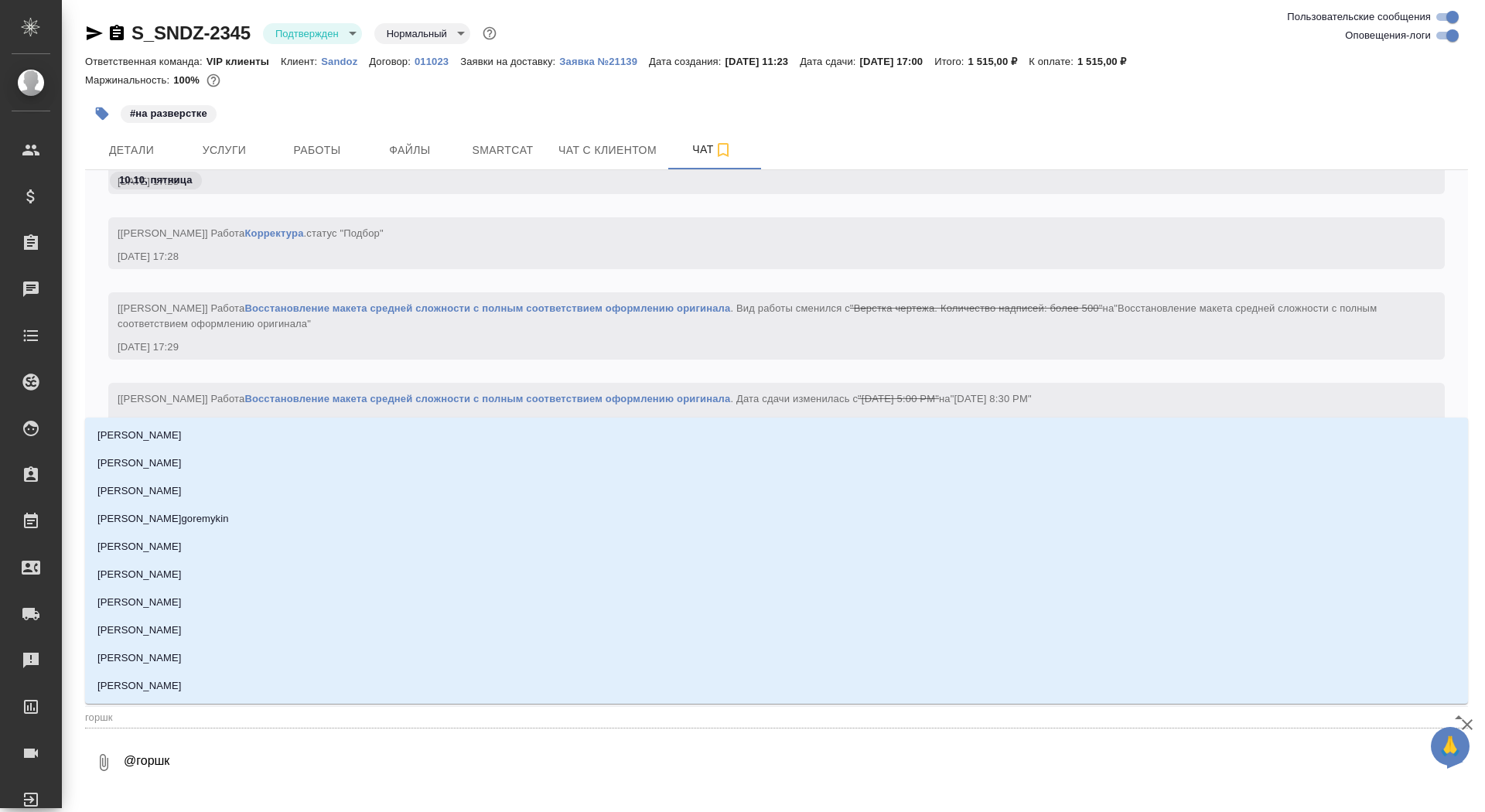
type textarea "@горшко"
type input "горшко"
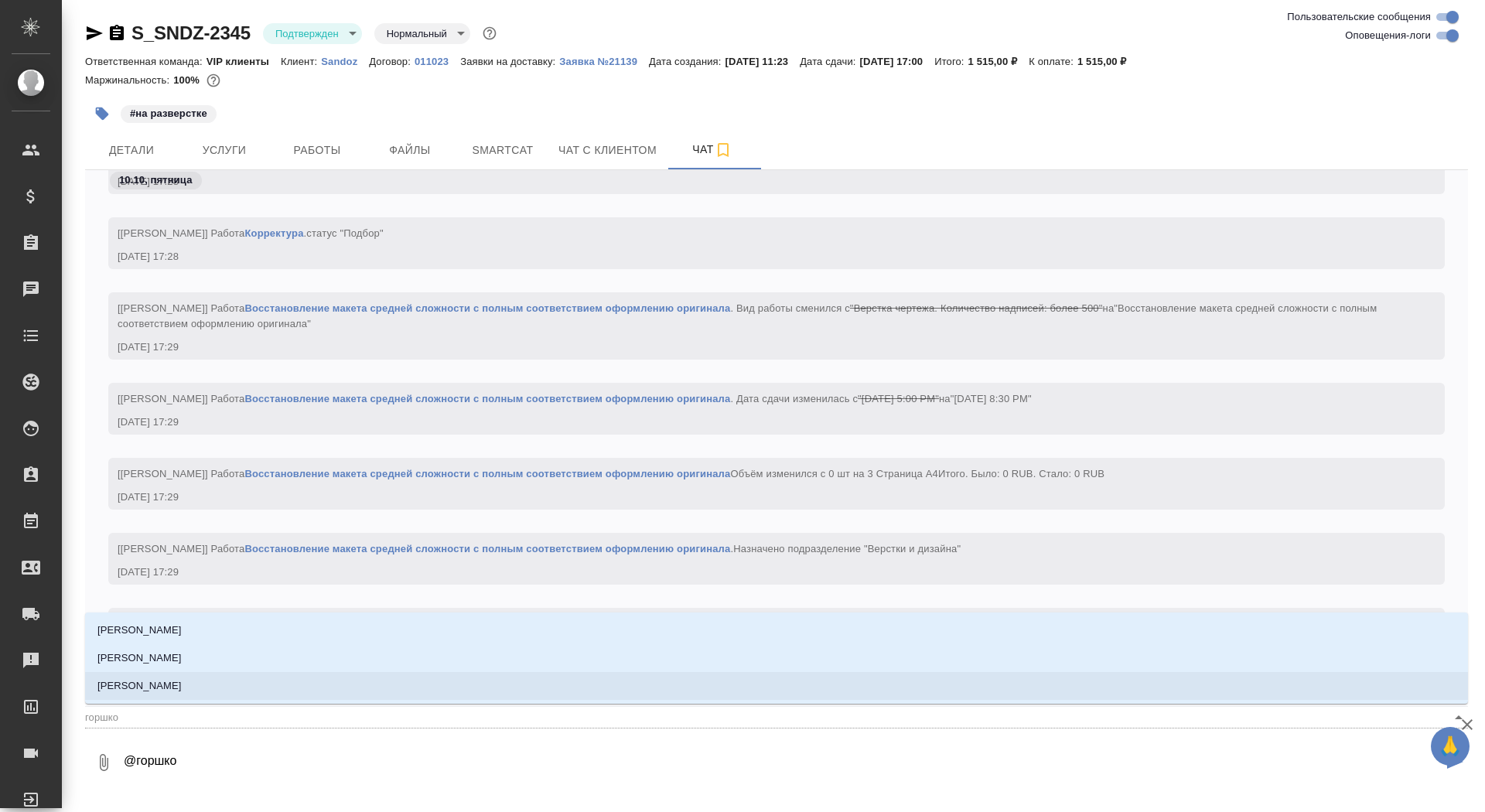
click at [341, 685] on li "Горшкова Валентина" at bounding box center [776, 686] width 1383 height 28
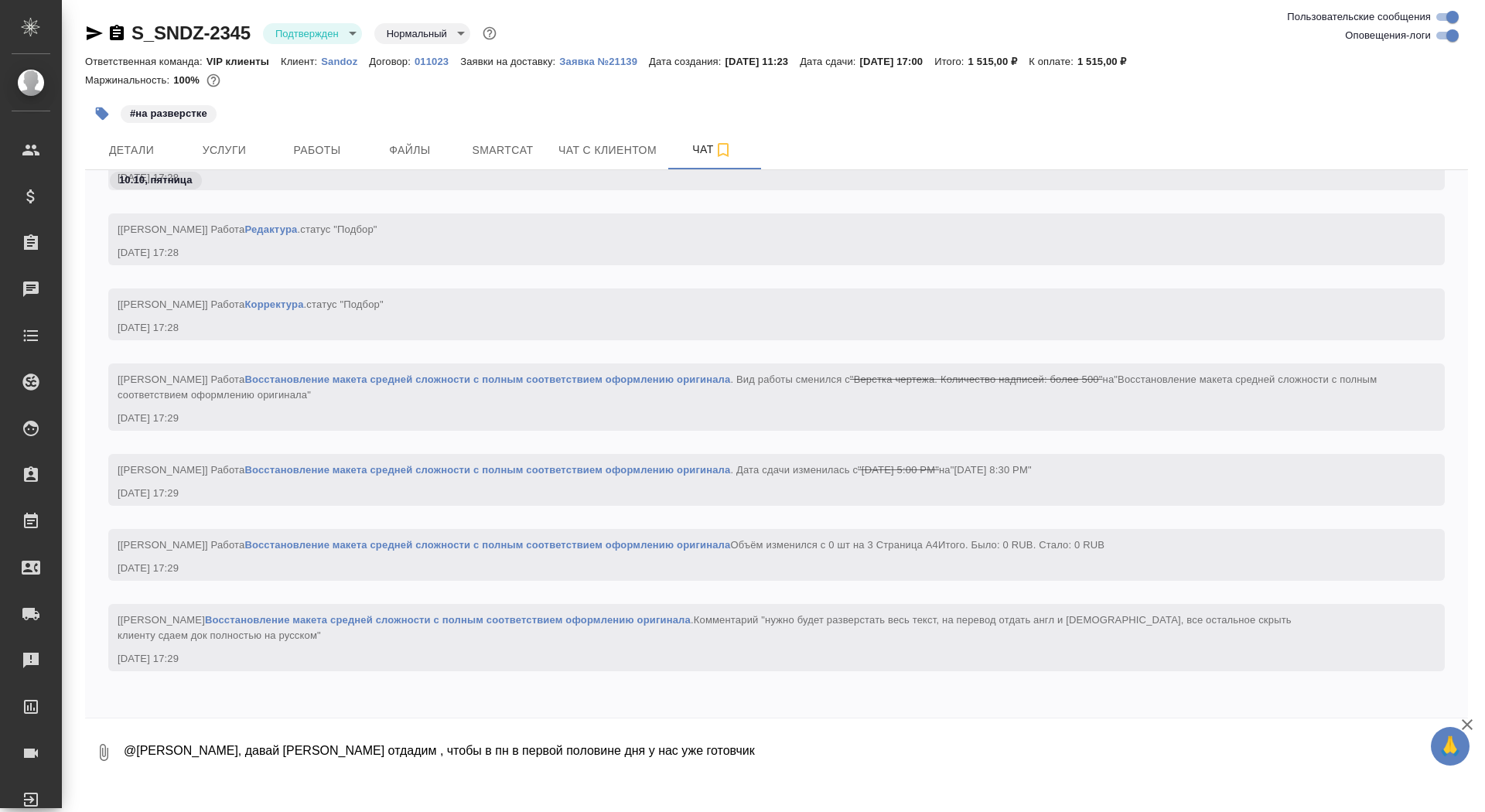
scroll to position [9631, 0]
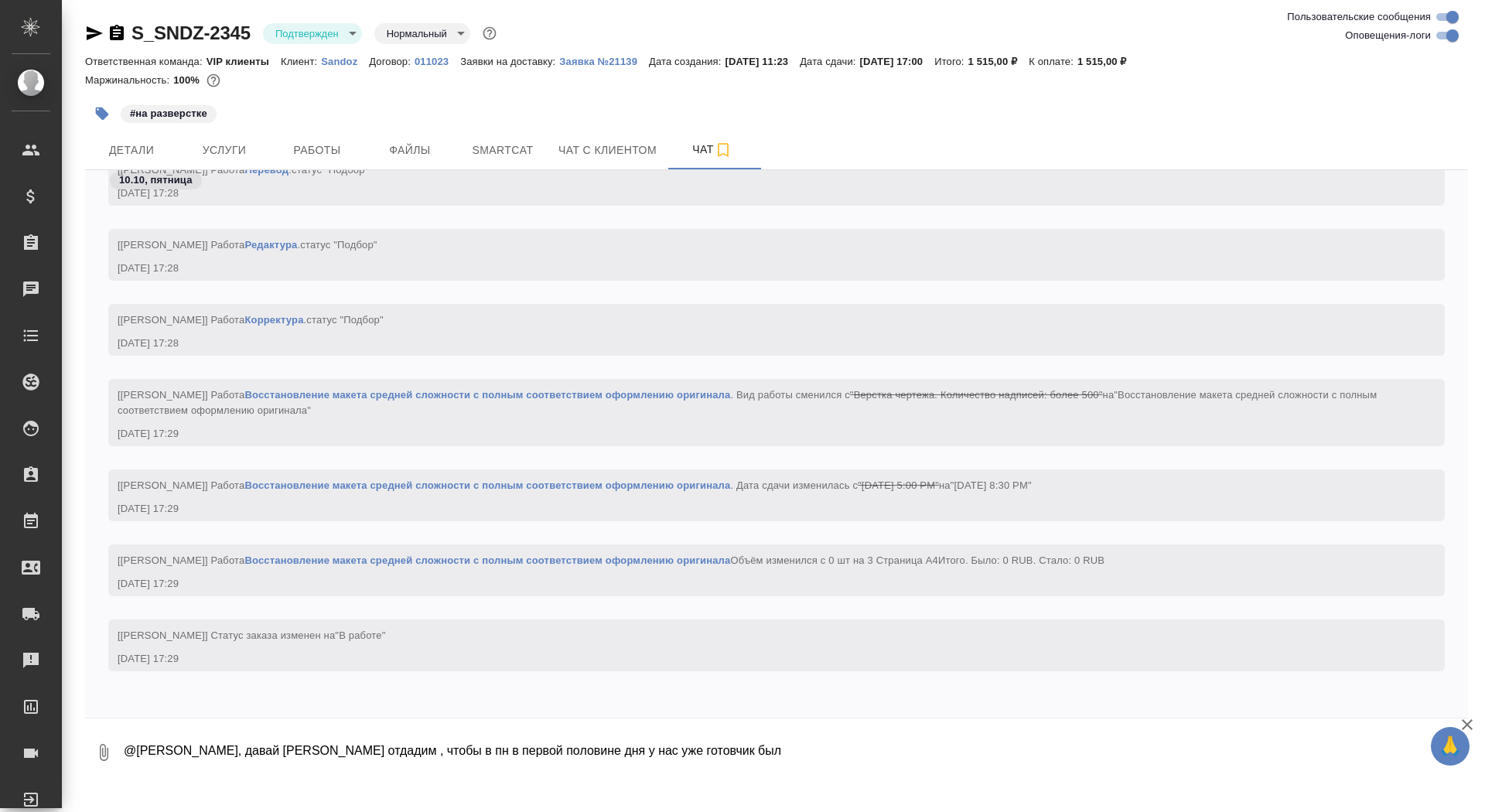
type textarea "@Горшкова Валентина Валечка, давай Артаку отдадим , чтобы в пн в первой половин…"
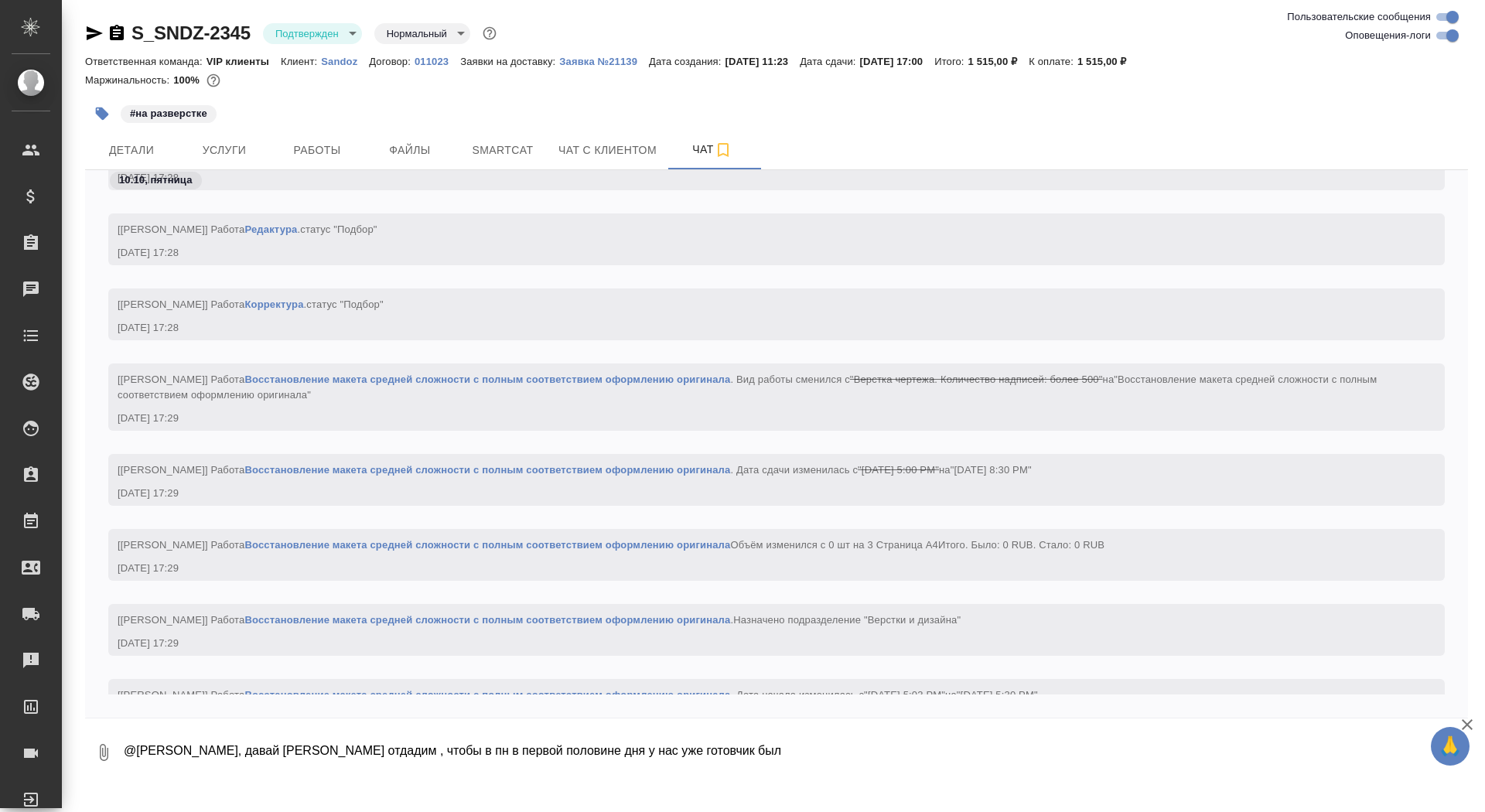
scroll to position [9947, 0]
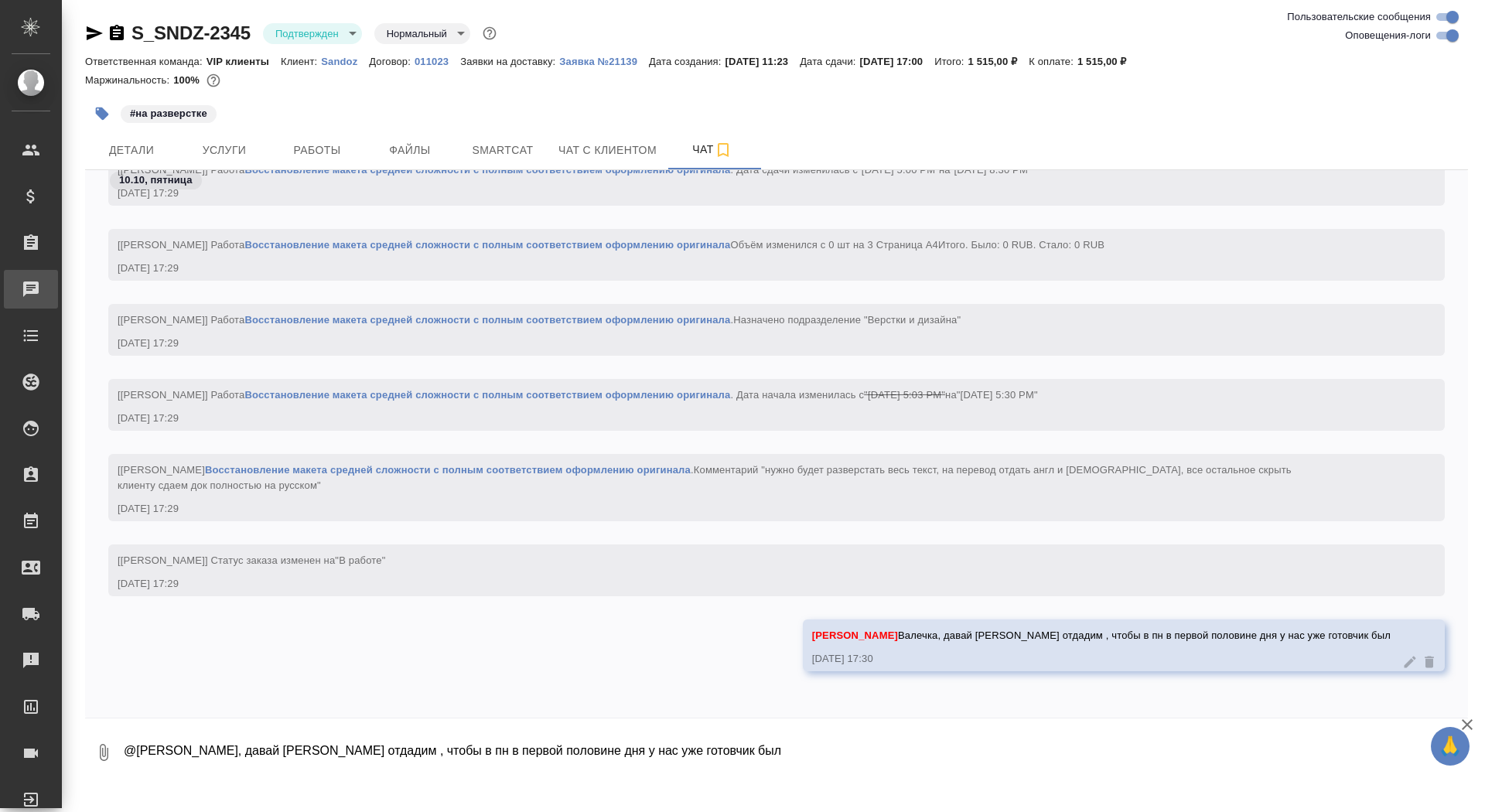
click at [31, 283] on div "Чаты" at bounding box center [12, 289] width 39 height 23
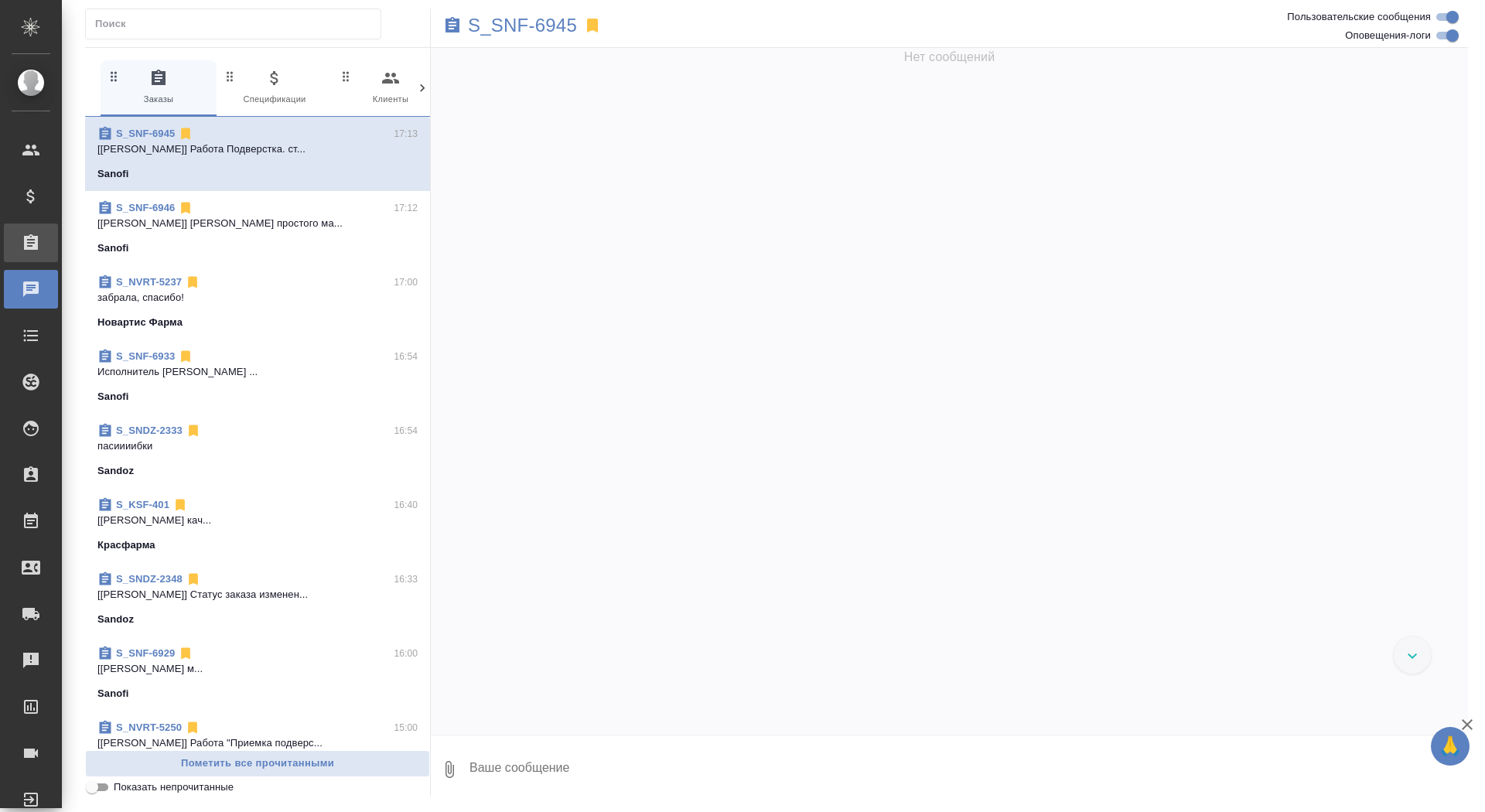
click at [27, 244] on div "Заказы" at bounding box center [12, 243] width 39 height 23
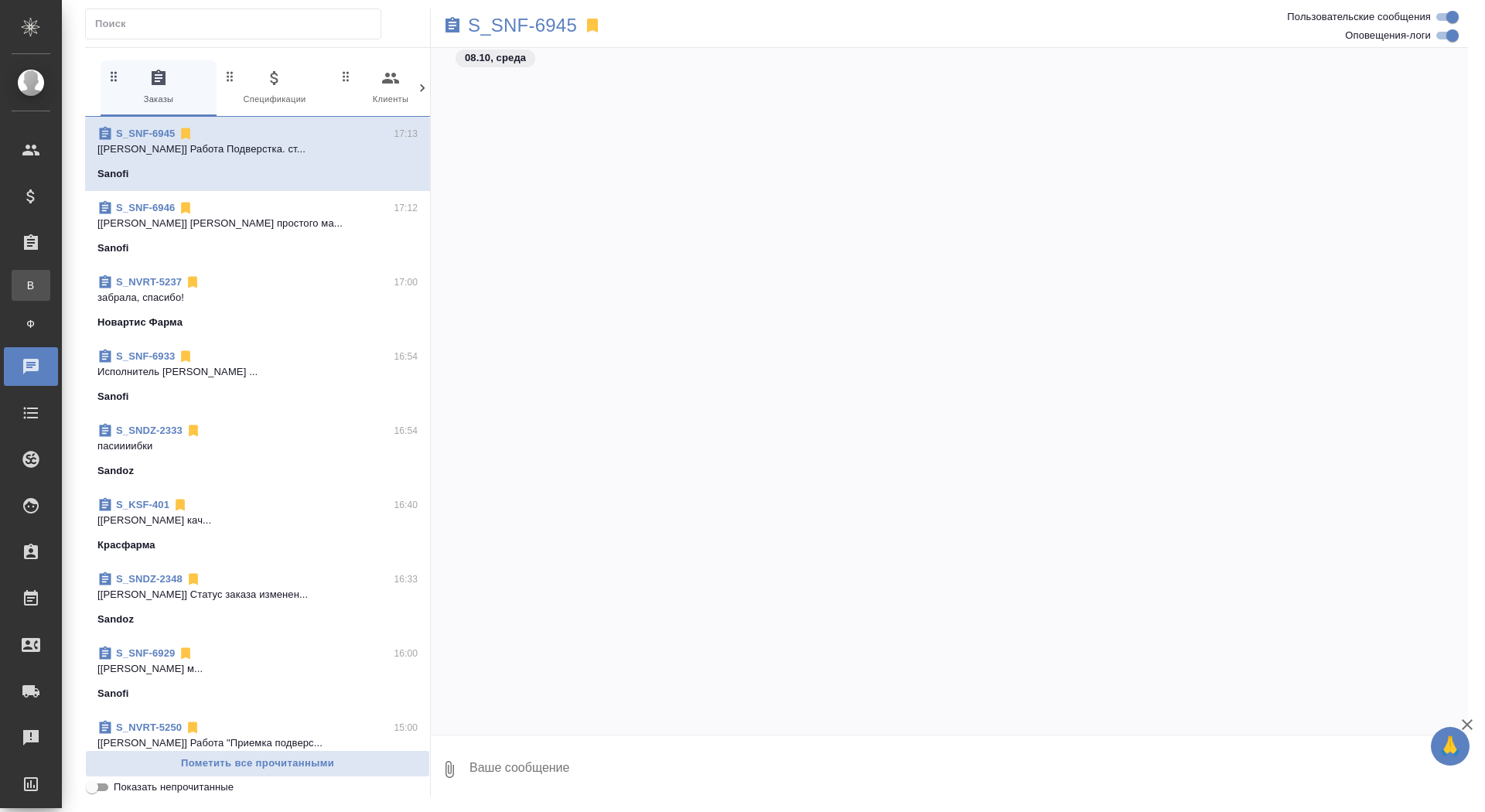
scroll to position [45421, 0]
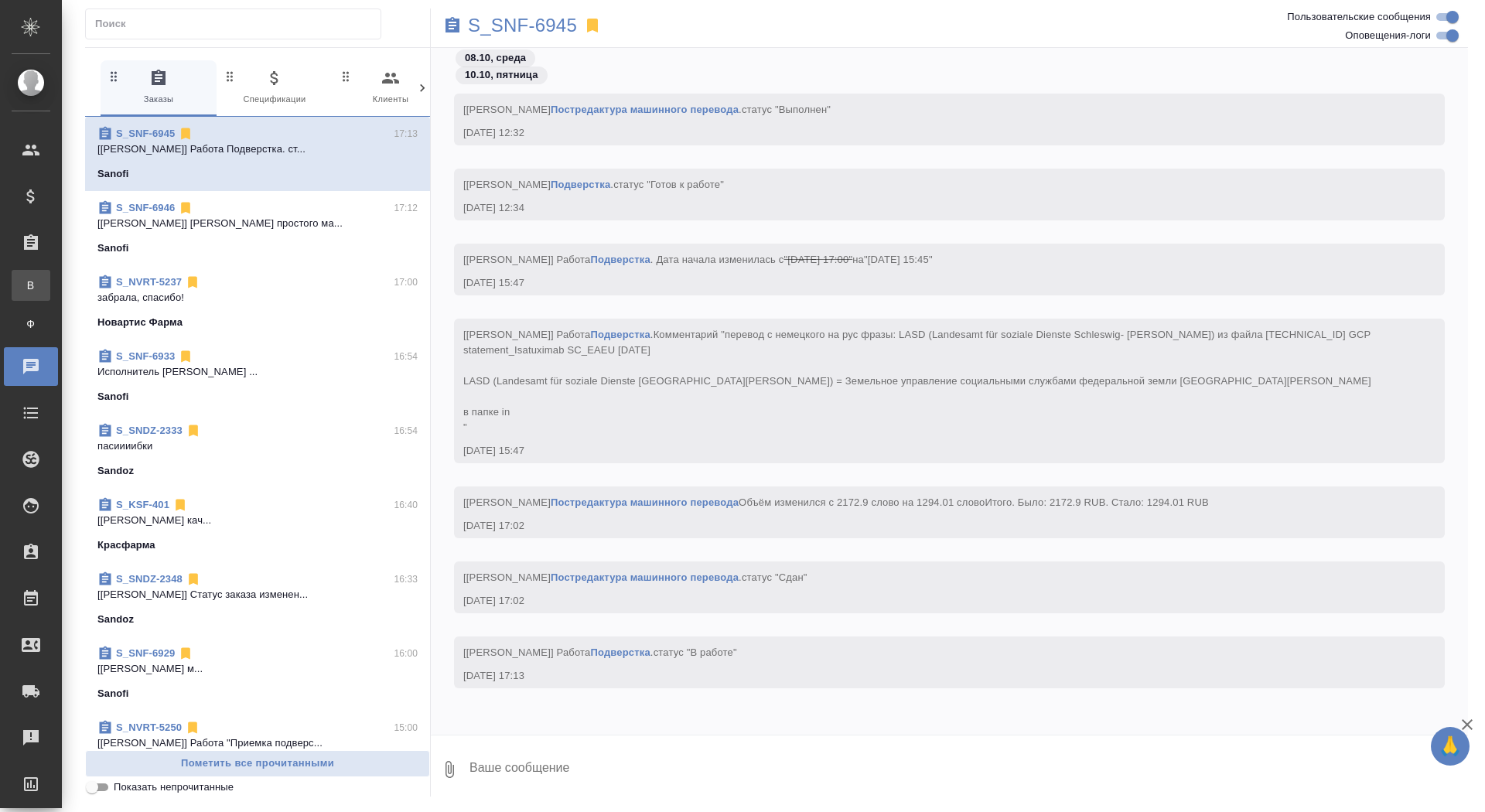
click at [28, 286] on span "В" at bounding box center [31, 285] width 23 height 16
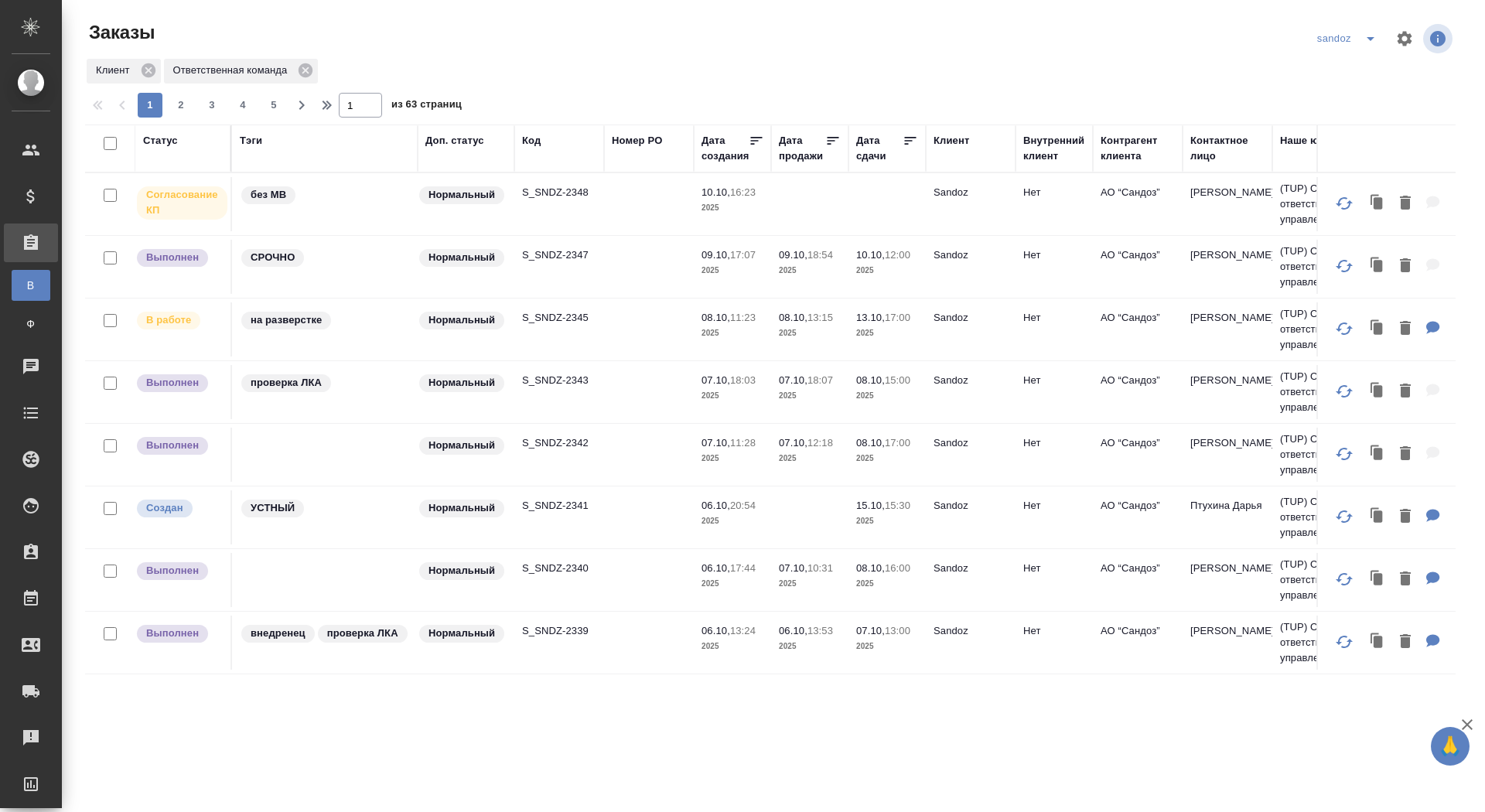
click at [1372, 38] on icon "split button" at bounding box center [1370, 39] width 19 height 19
click at [1332, 149] on li "новартис" at bounding box center [1350, 144] width 82 height 25
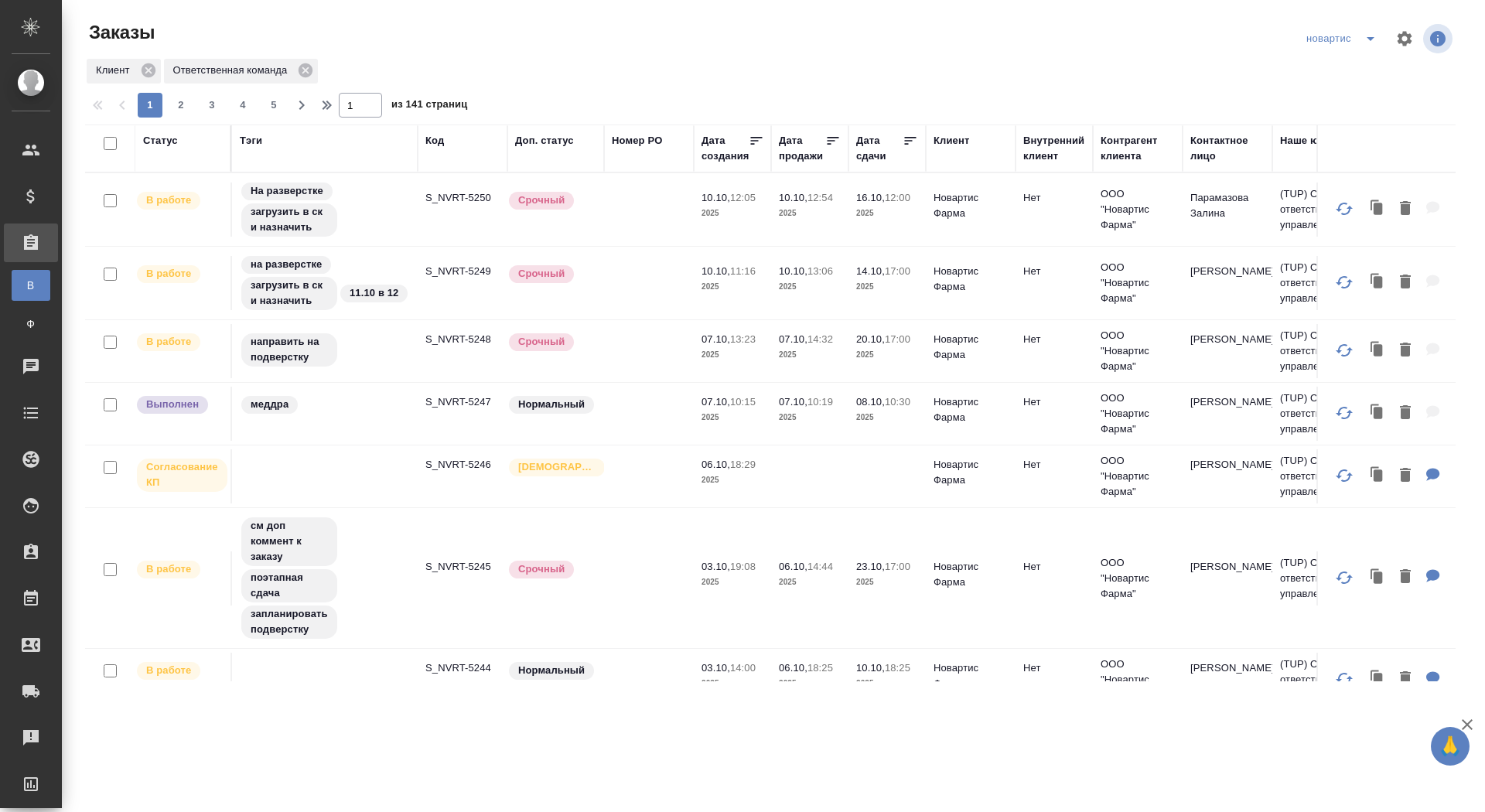
scroll to position [171, 0]
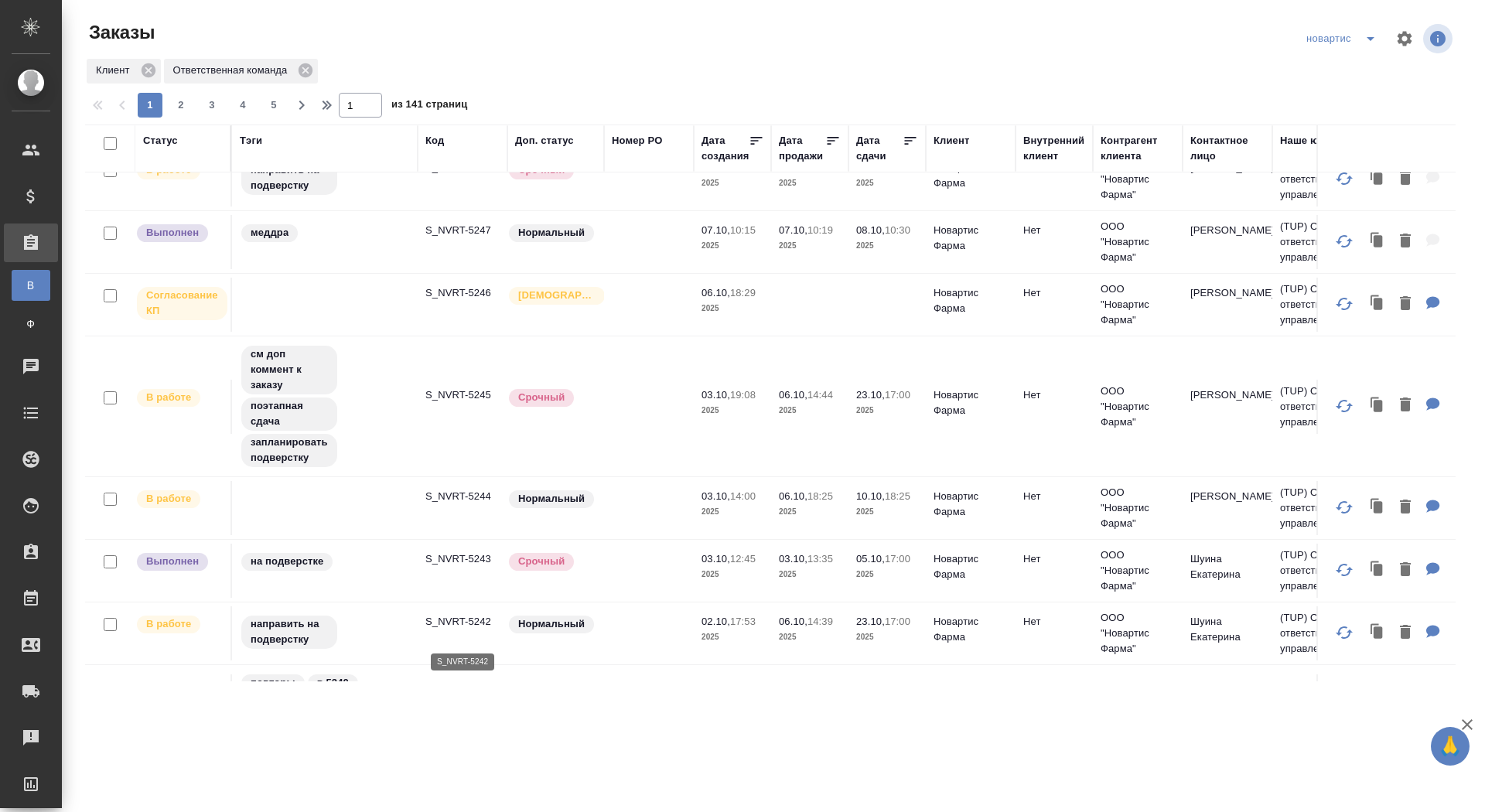
click at [466, 630] on p "S_NVRT-5242" at bounding box center [462, 621] width 74 height 16
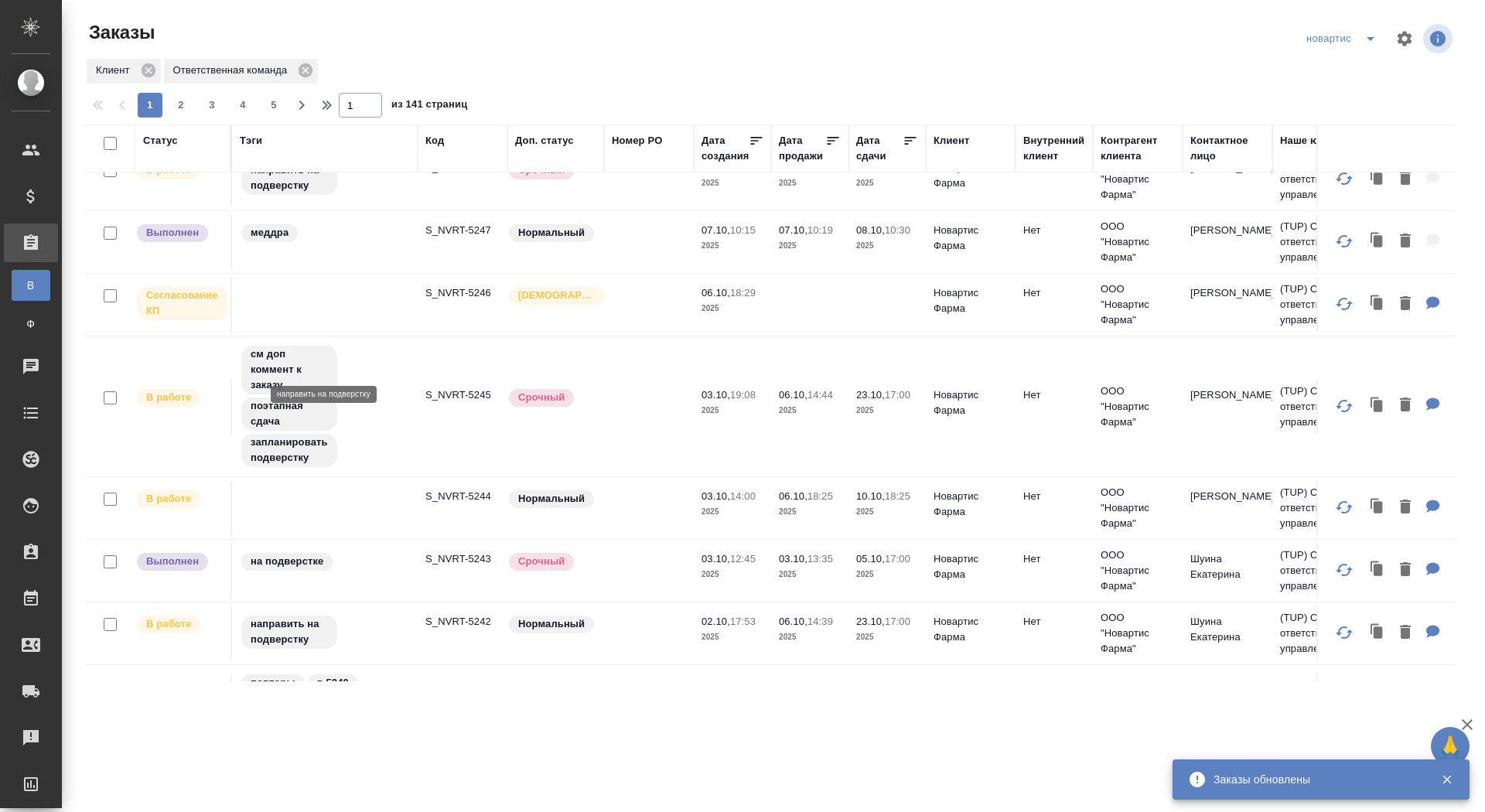
scroll to position [0, 0]
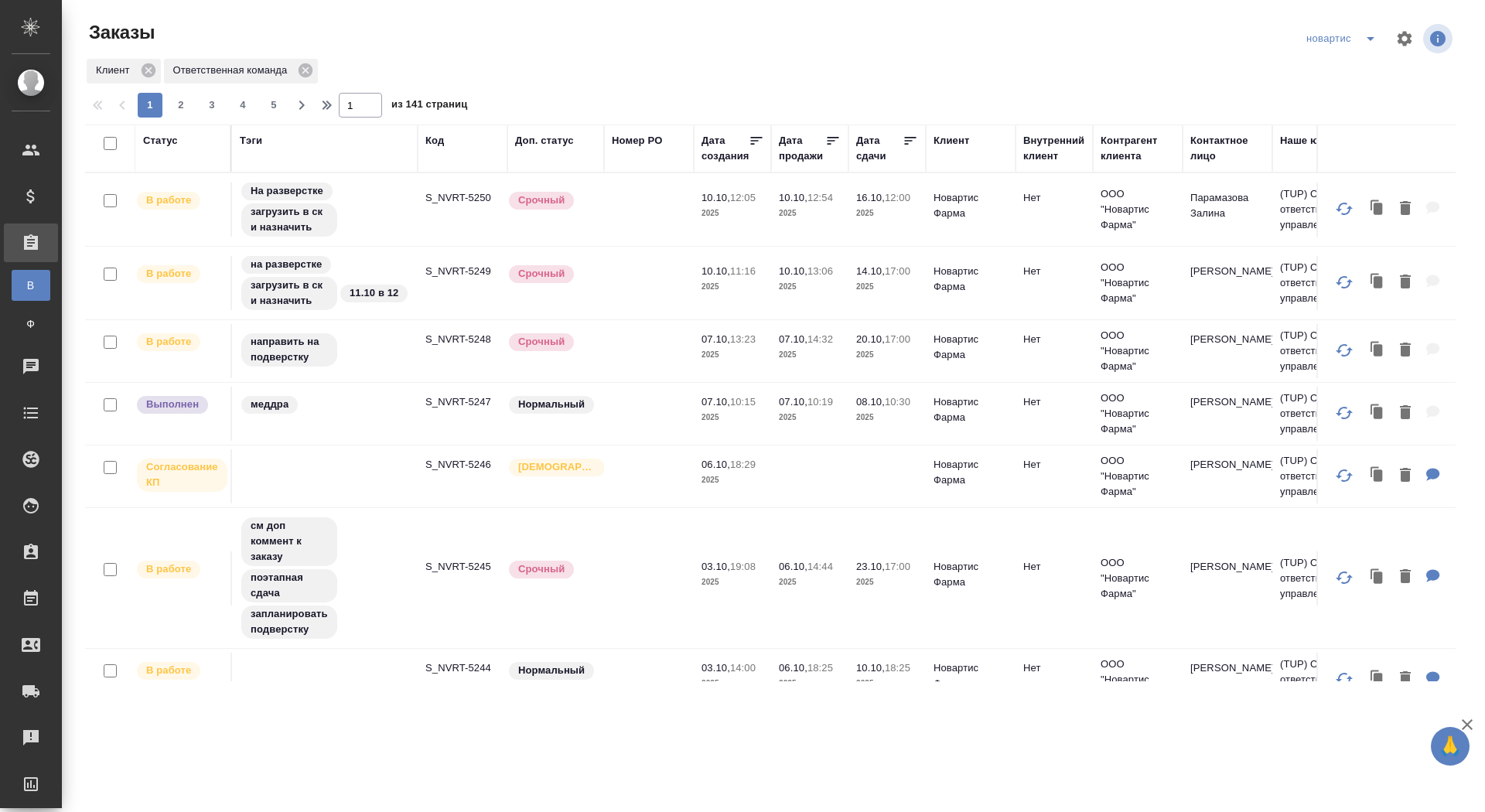
click at [1370, 41] on icon "split button" at bounding box center [1370, 39] width 19 height 19
click at [1341, 135] on li "sandoz" at bounding box center [1343, 144] width 85 height 25
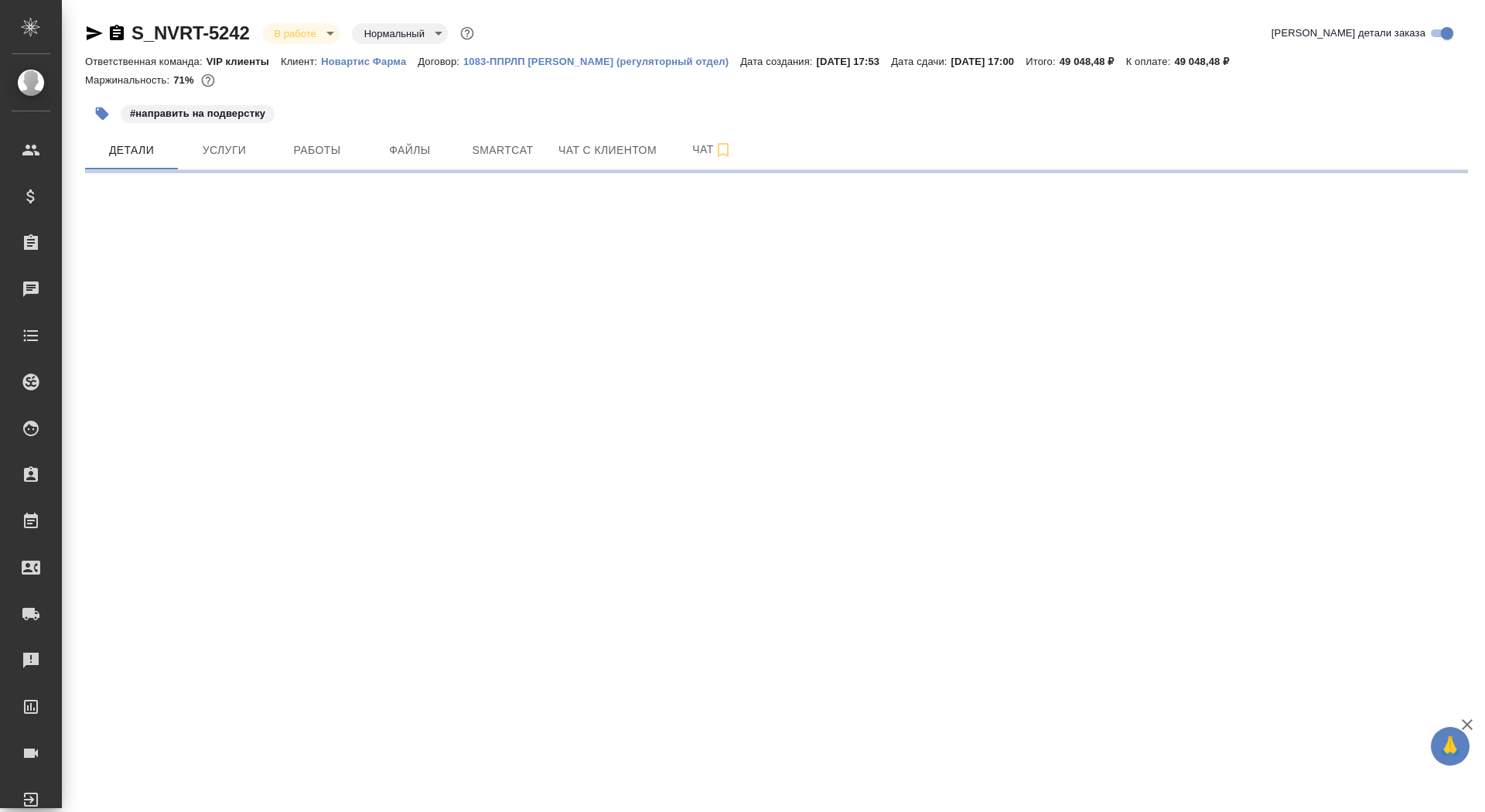
select select "RU"
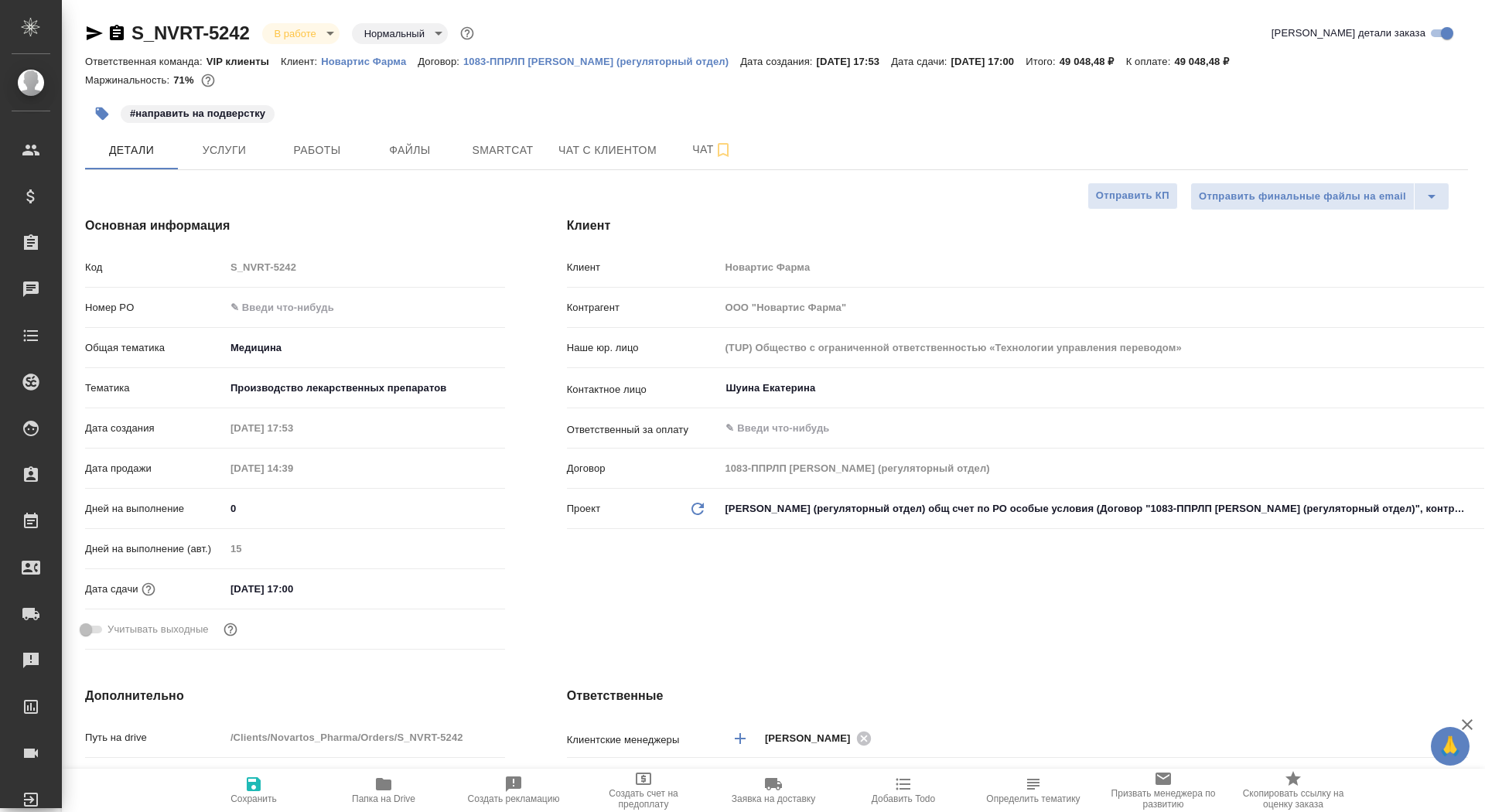
type textarea "x"
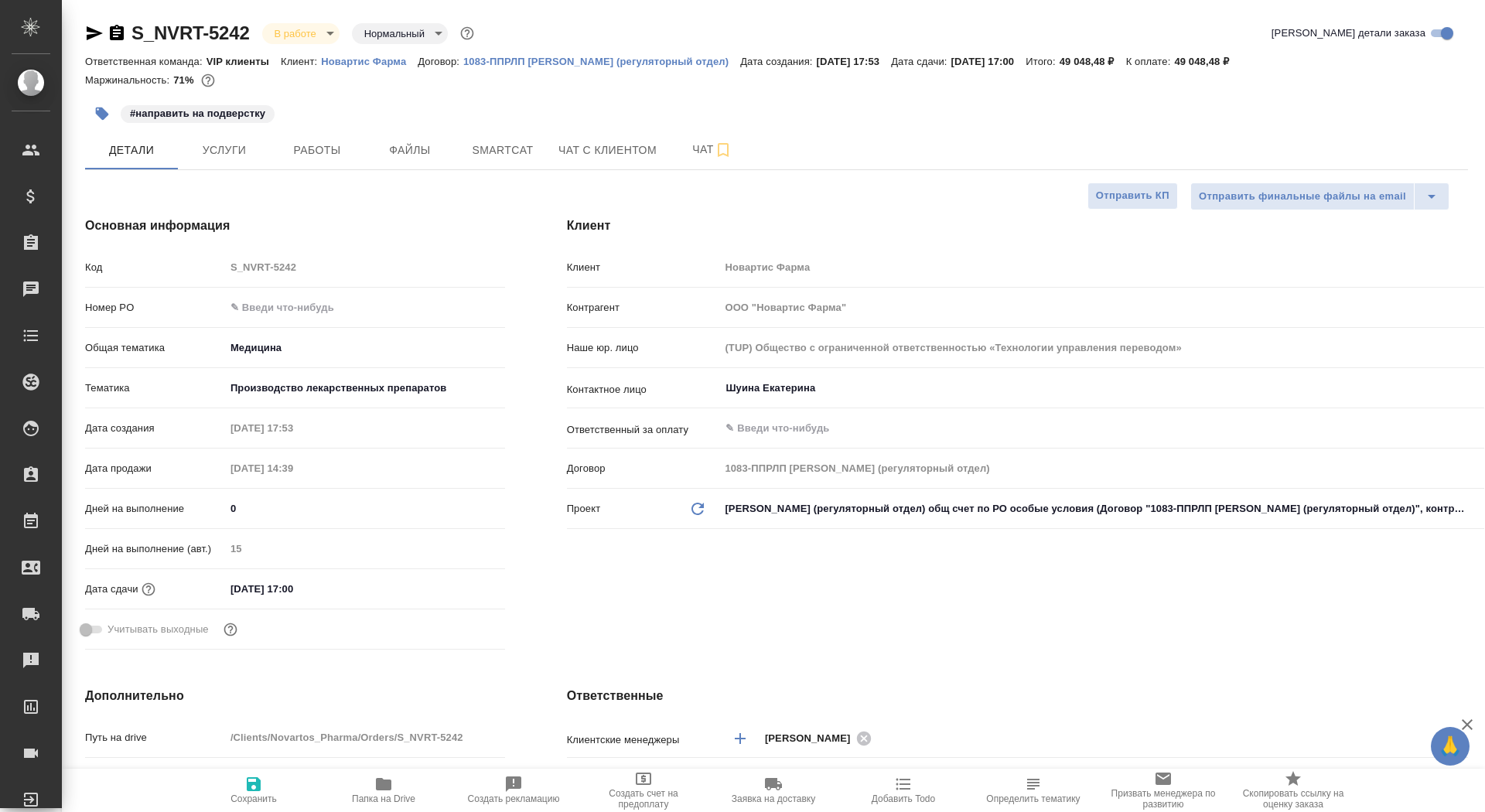
type textarea "x"
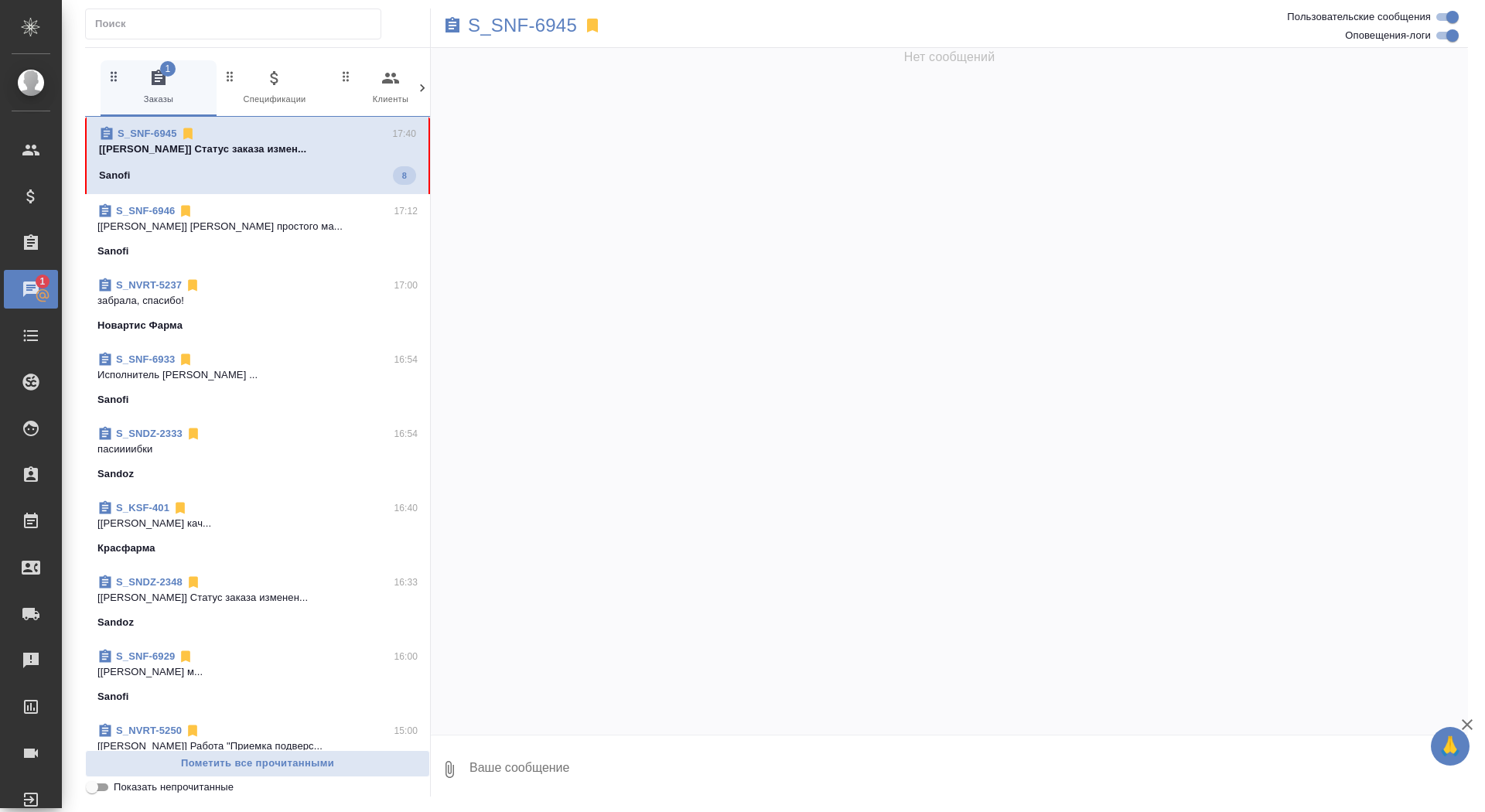
scroll to position [50594, 0]
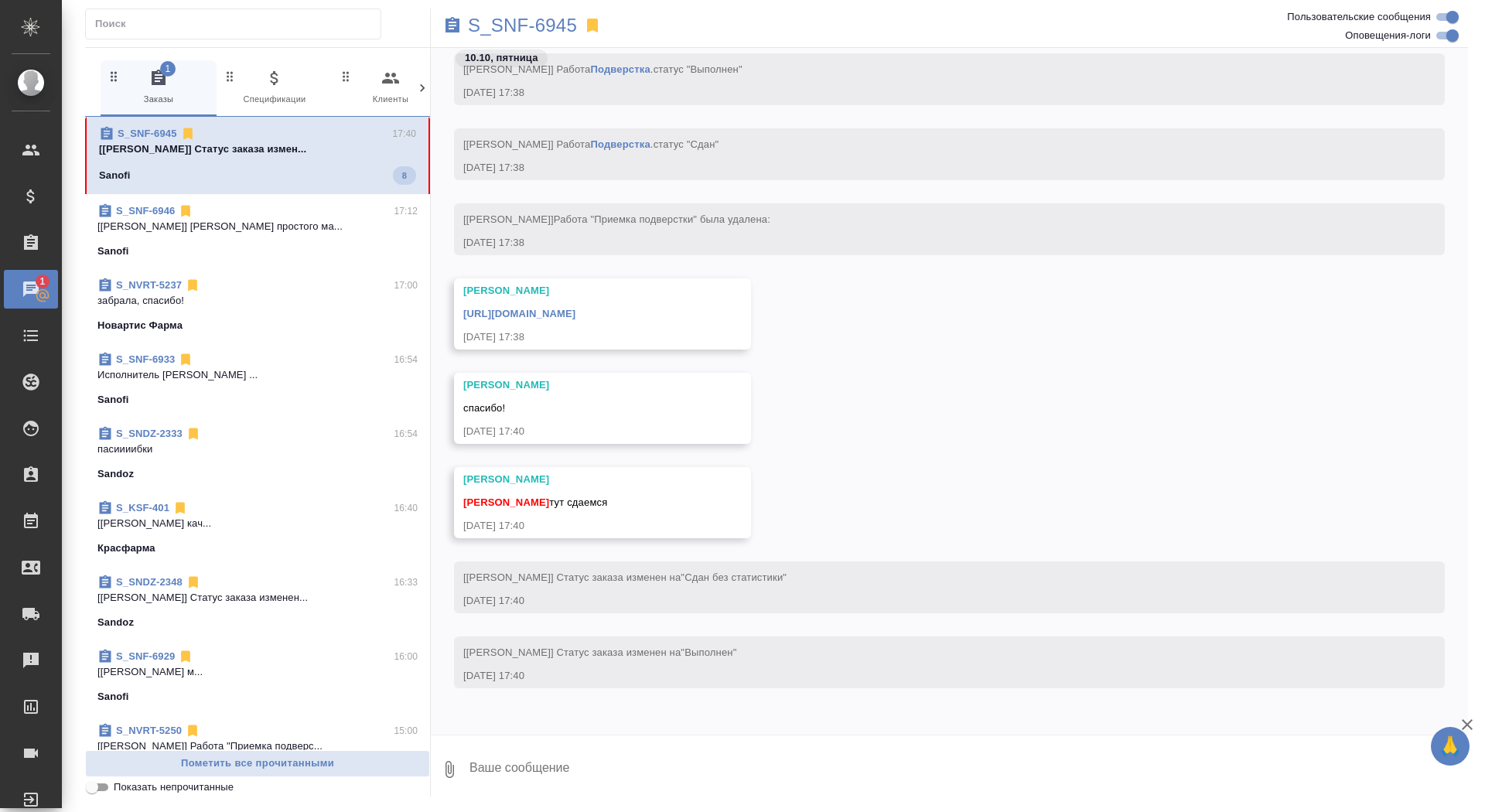
click at [597, 770] on textarea at bounding box center [968, 768] width 1000 height 53
type textarea "забрала, спасибо"
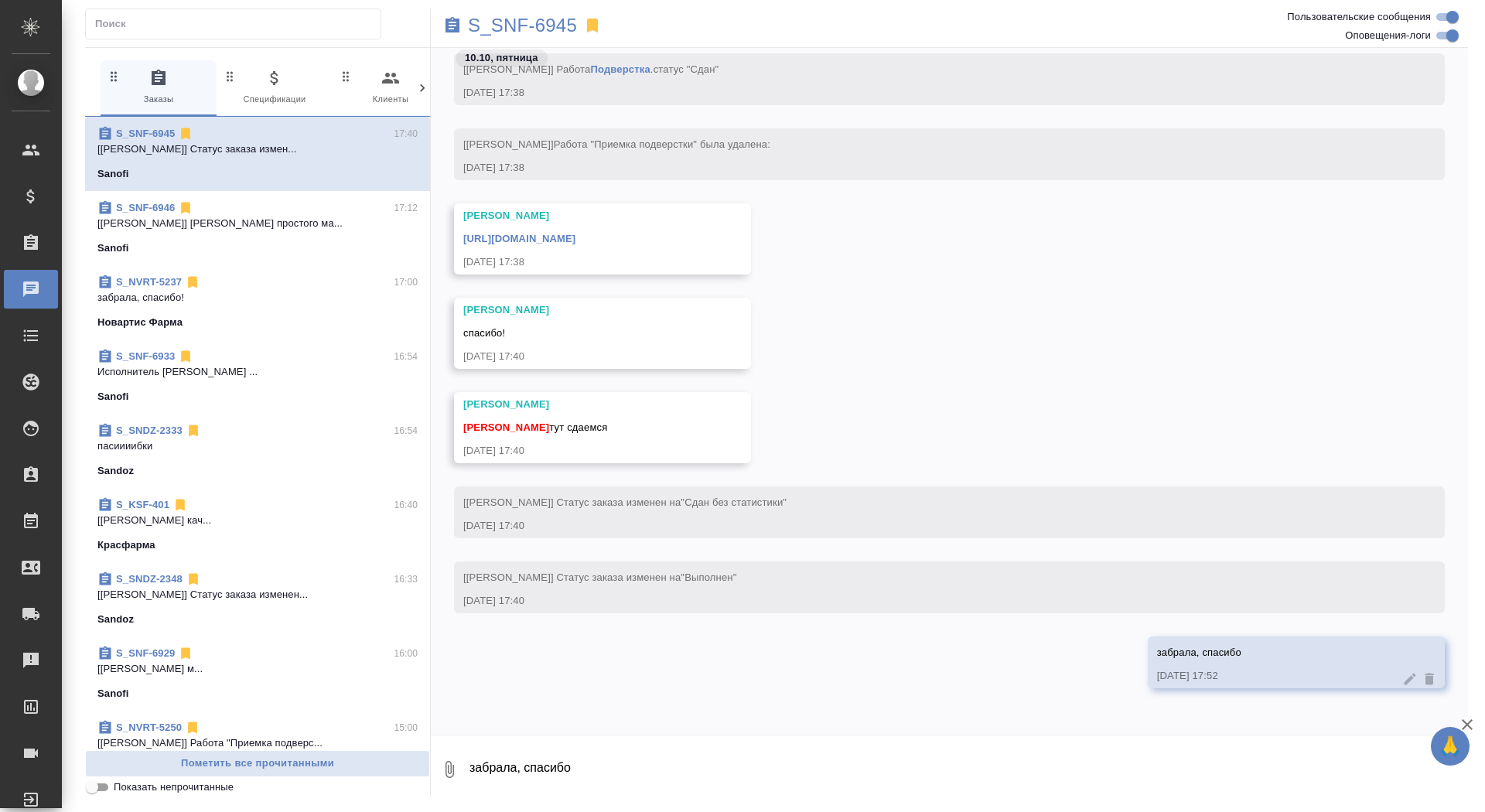
click at [575, 234] on link "[URL][DOMAIN_NAME]" at bounding box center [519, 238] width 112 height 12
click at [509, 21] on p "S_SNF-6945" at bounding box center [522, 25] width 109 height 16
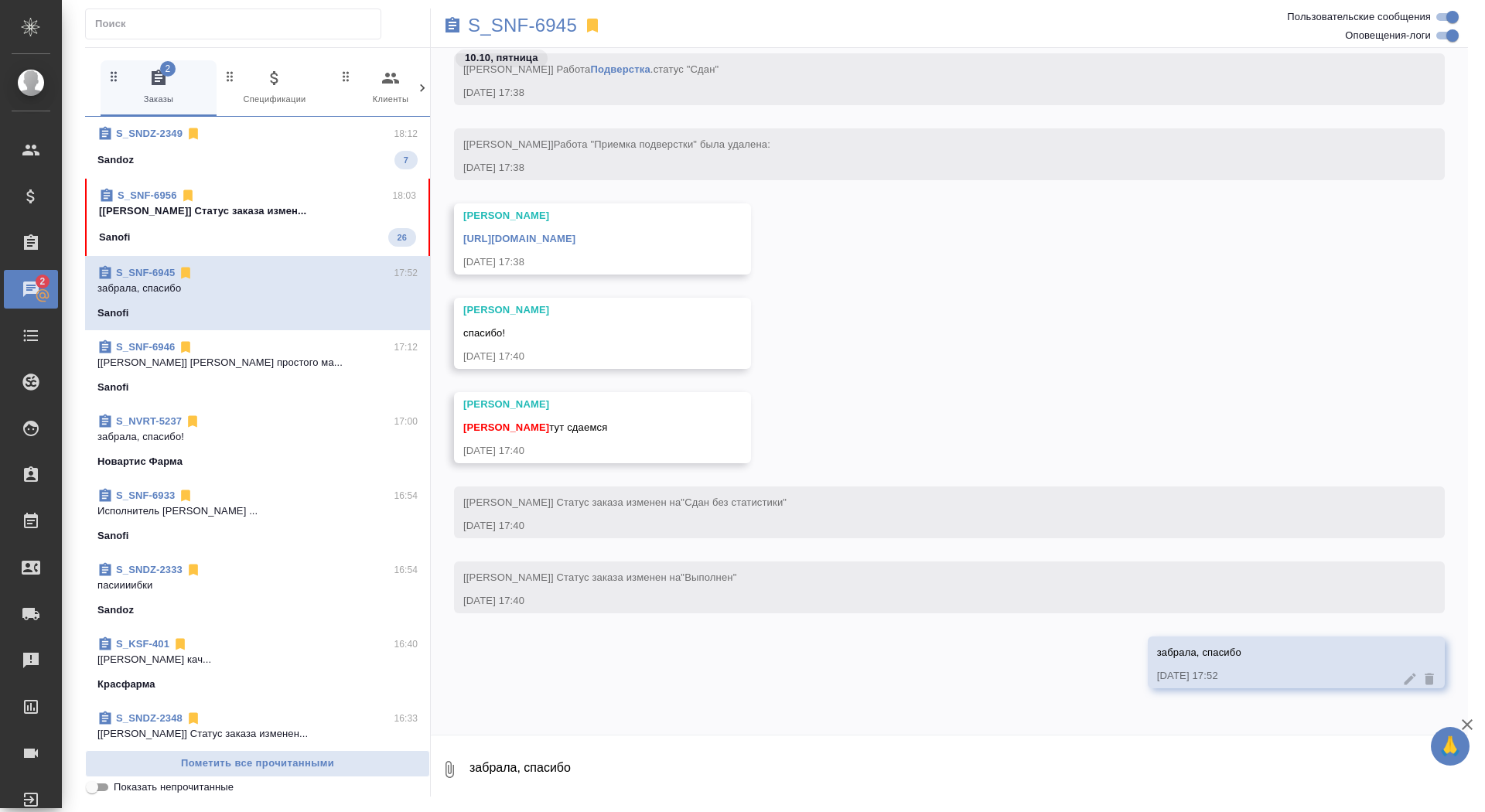
click at [315, 246] on div "S_SNF-6956 18:03 [[PERSON_NAME]] Статус заказа измен... Sanofi 26" at bounding box center [258, 217] width 345 height 77
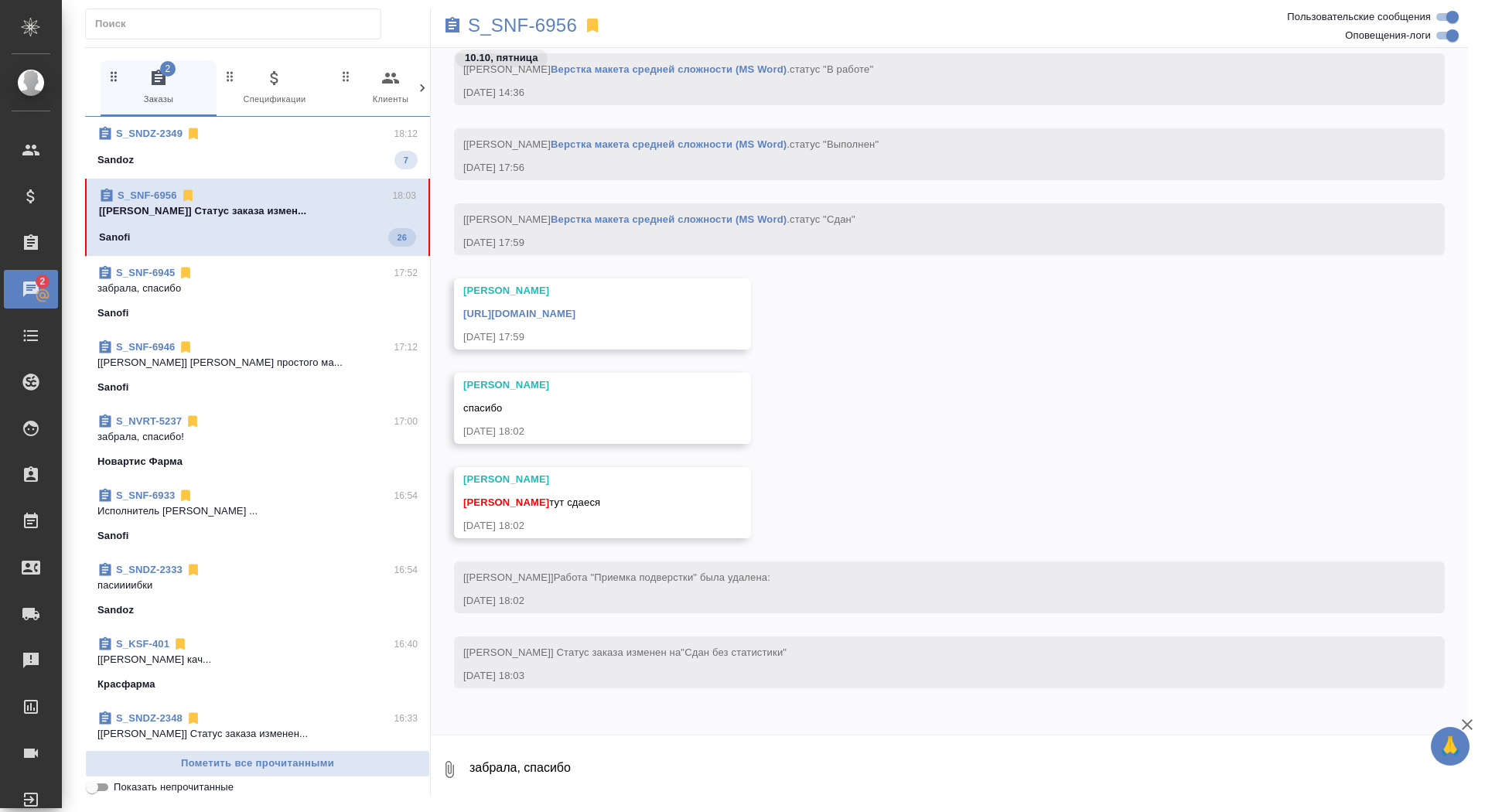
scroll to position [29889, 0]
click at [644, 769] on textarea "забрала, спасибо" at bounding box center [968, 768] width 1000 height 53
type textarea "забрала, спасибо"
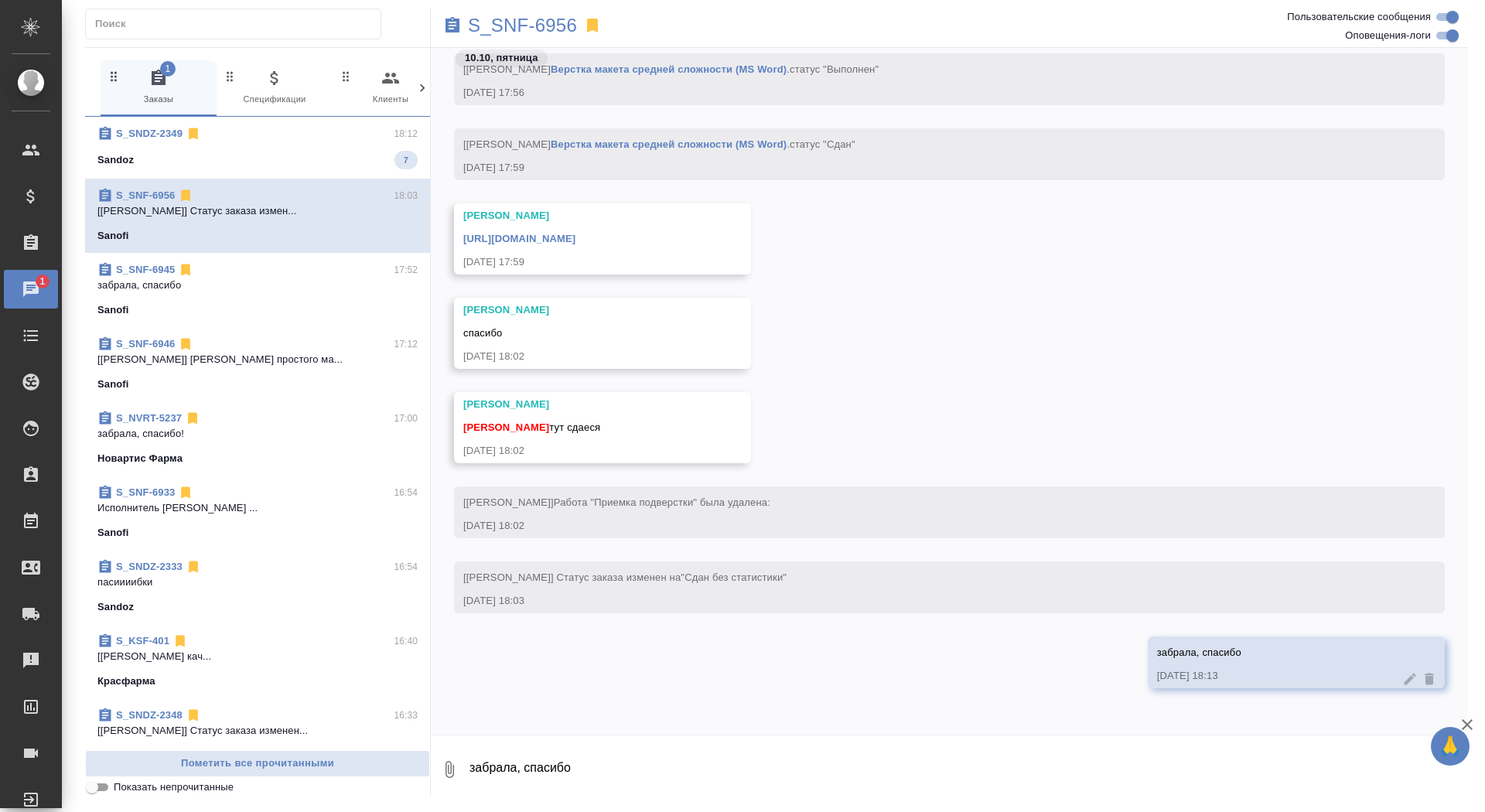
click at [575, 233] on link "[URL][DOMAIN_NAME]" at bounding box center [519, 238] width 112 height 12
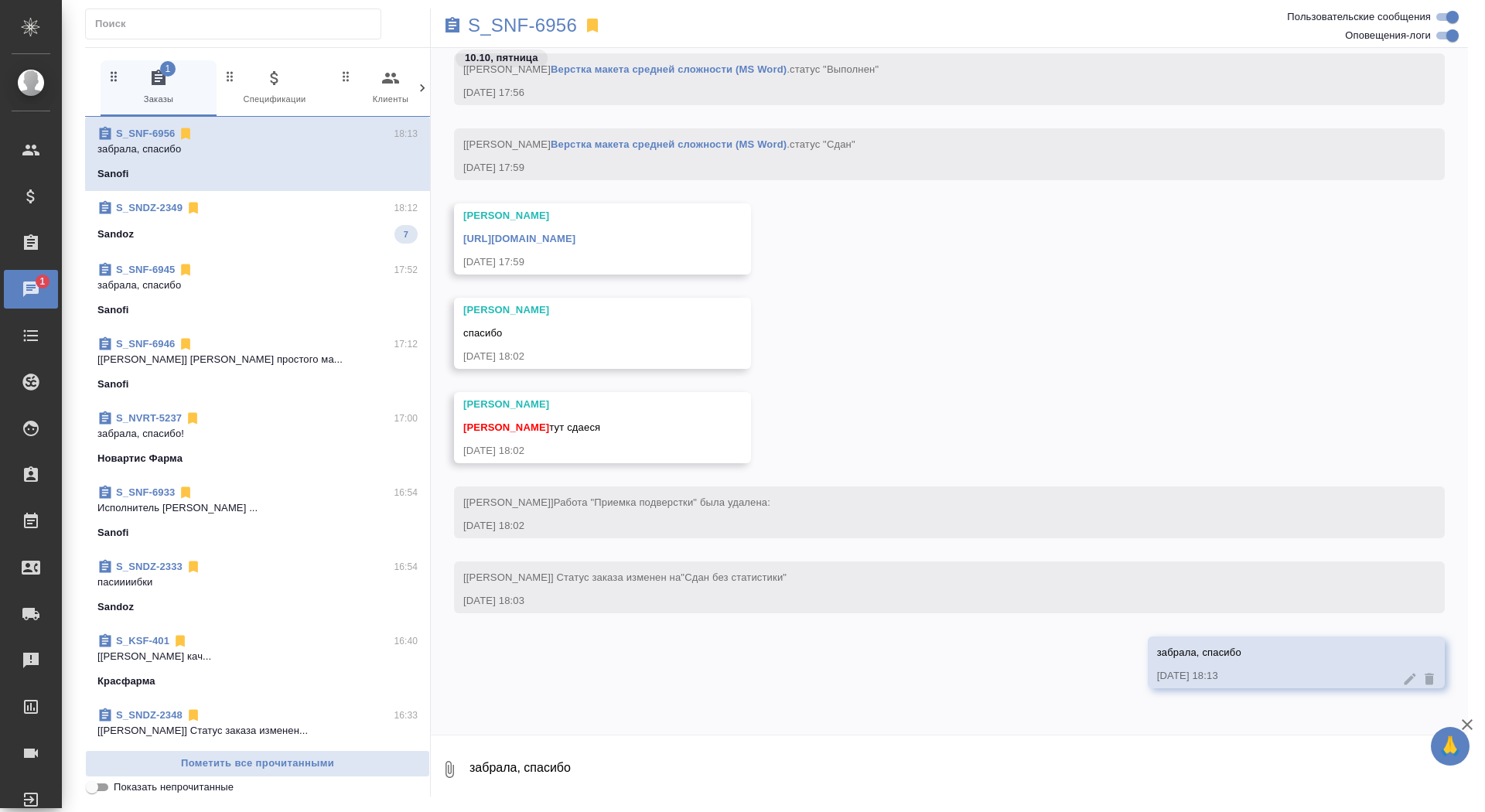
click at [532, 12] on div "S_SNF-6956" at bounding box center [776, 25] width 691 height 34
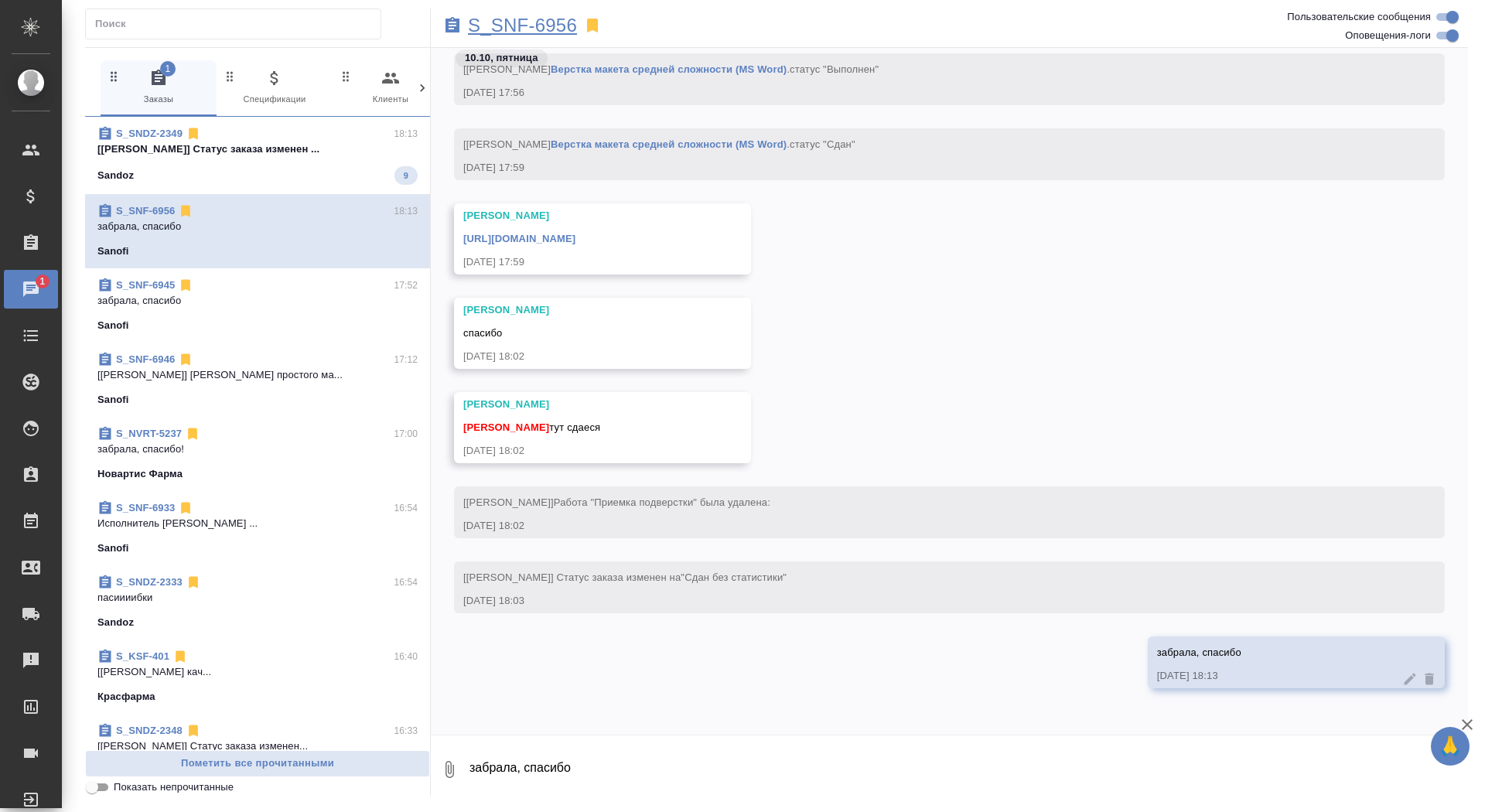
click at [530, 28] on p "S_SNF-6956" at bounding box center [522, 25] width 109 height 16
click at [321, 160] on span "S_SNDZ-2349 18:13 [[PERSON_NAME]] Статус заказа изменен ... Sandoz 9" at bounding box center [258, 155] width 321 height 58
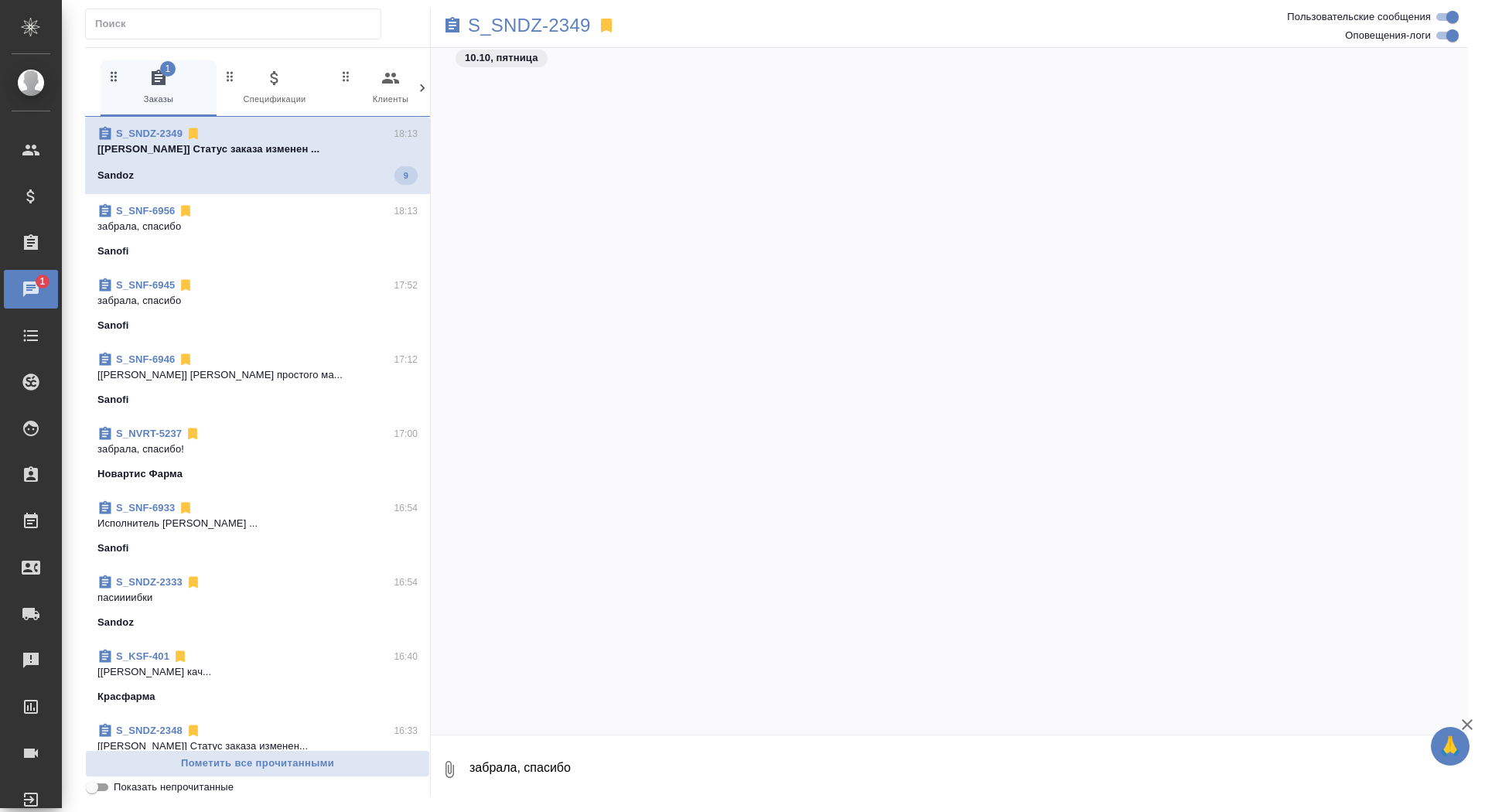
scroll to position [999, 0]
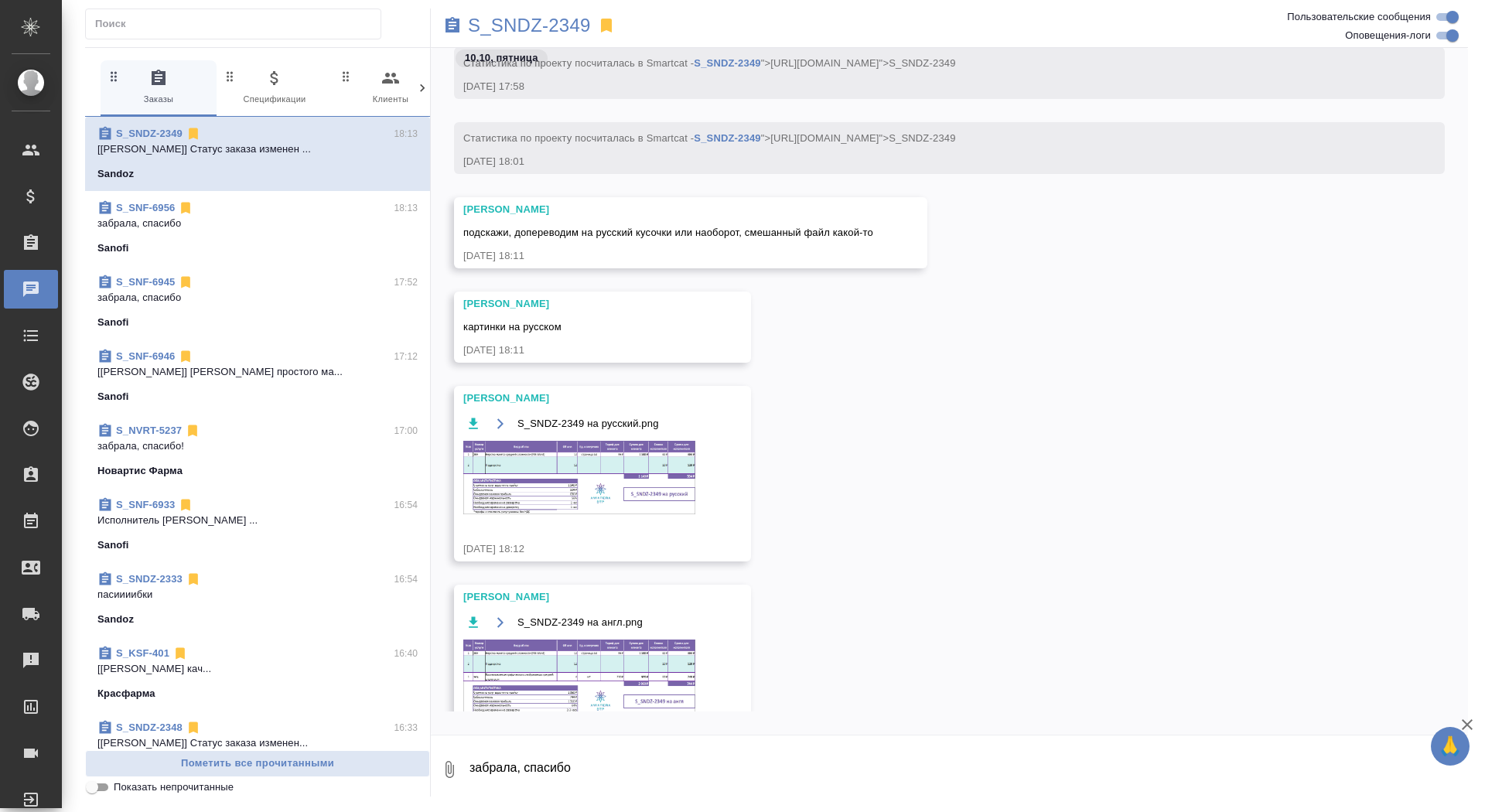
click at [550, 767] on textarea "забрала, спасибо" at bounding box center [968, 768] width 1000 height 53
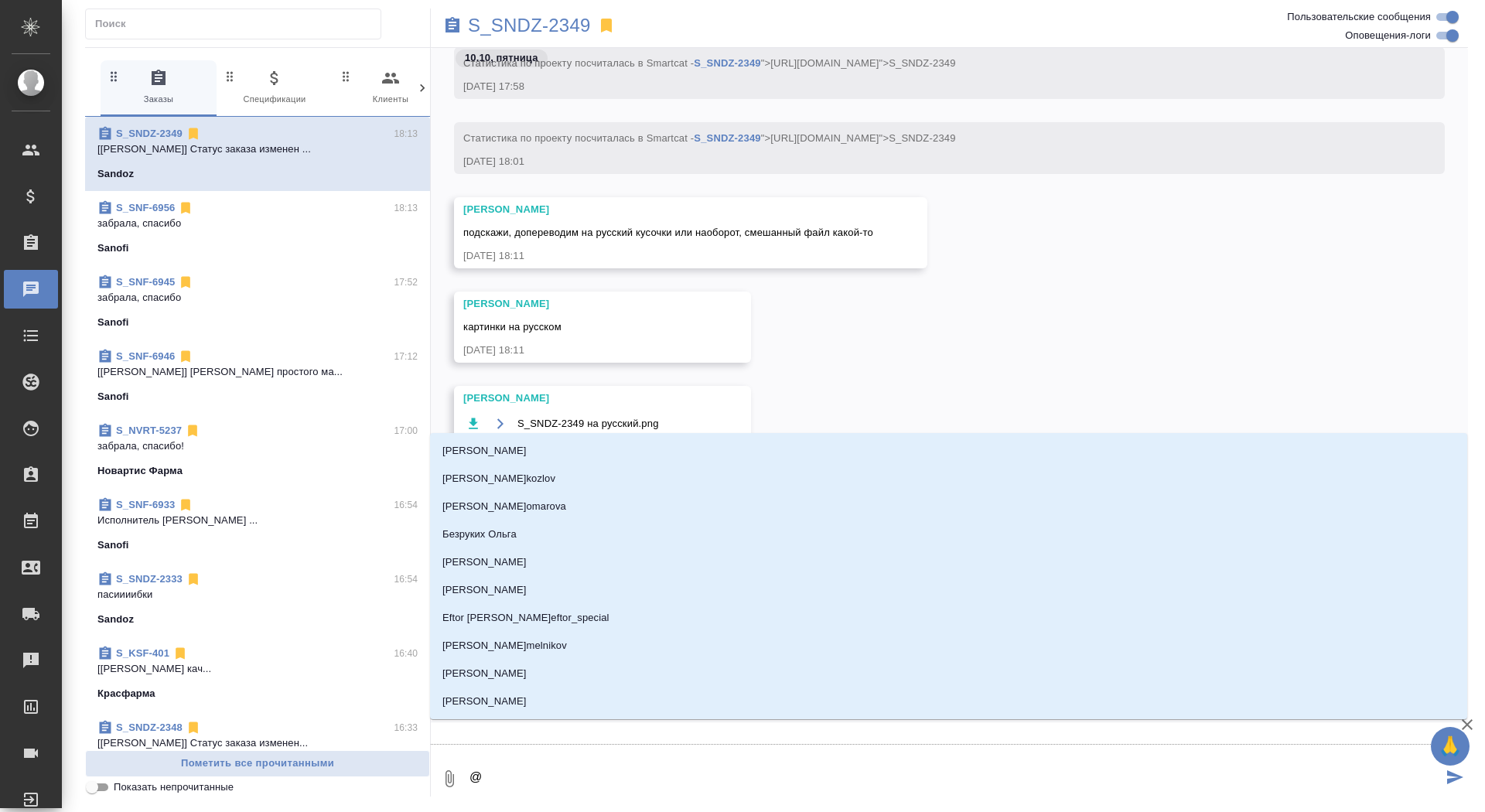
type textarea "@п"
type input "п"
type textarea "@пе"
type input "пе"
type textarea "@пет"
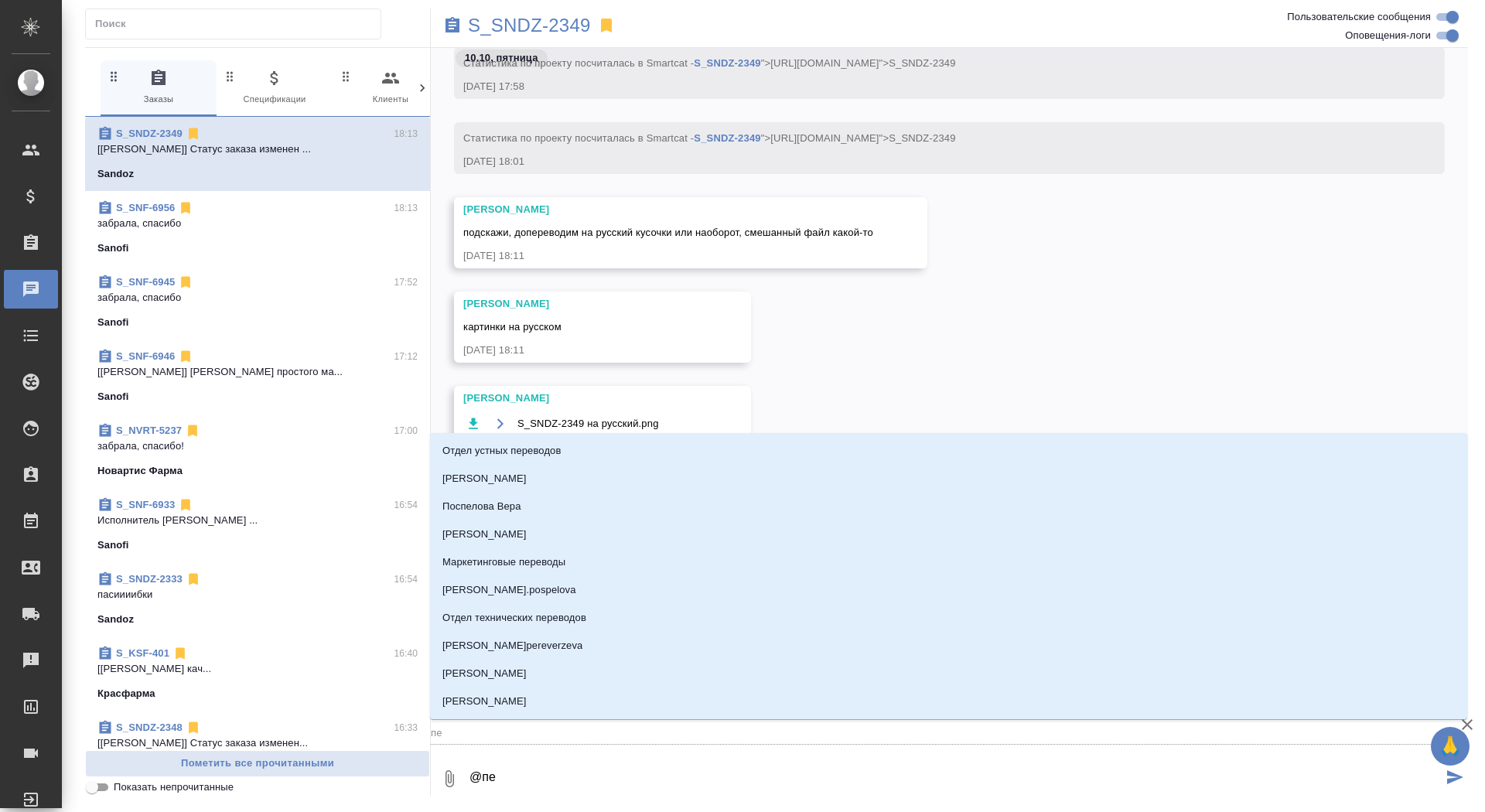
type input "пет"
type textarea "@петр"
type input "петр"
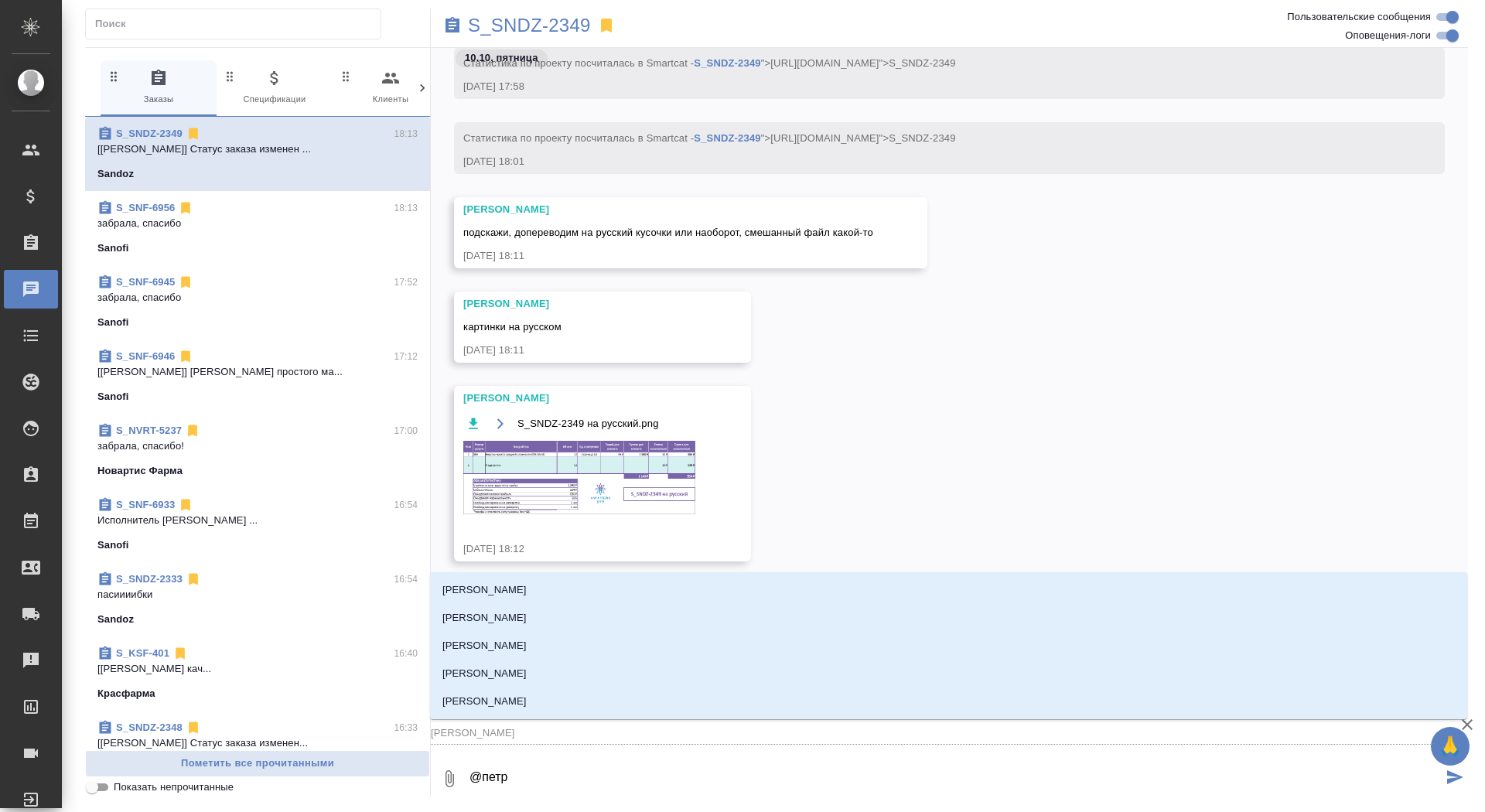
type textarea "@петро"
type input "петро"
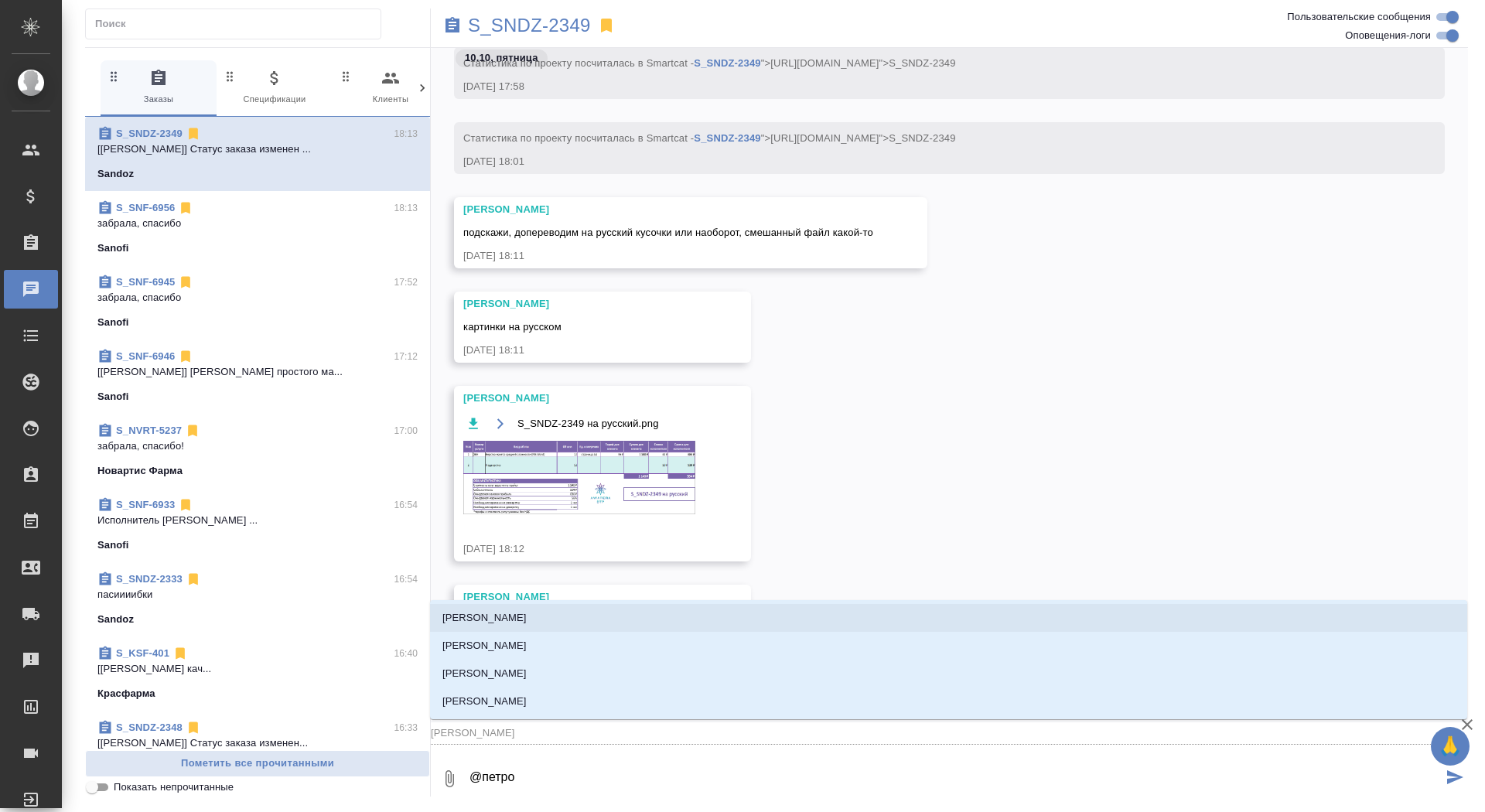
click at [554, 611] on li "[PERSON_NAME]" at bounding box center [949, 618] width 1038 height 28
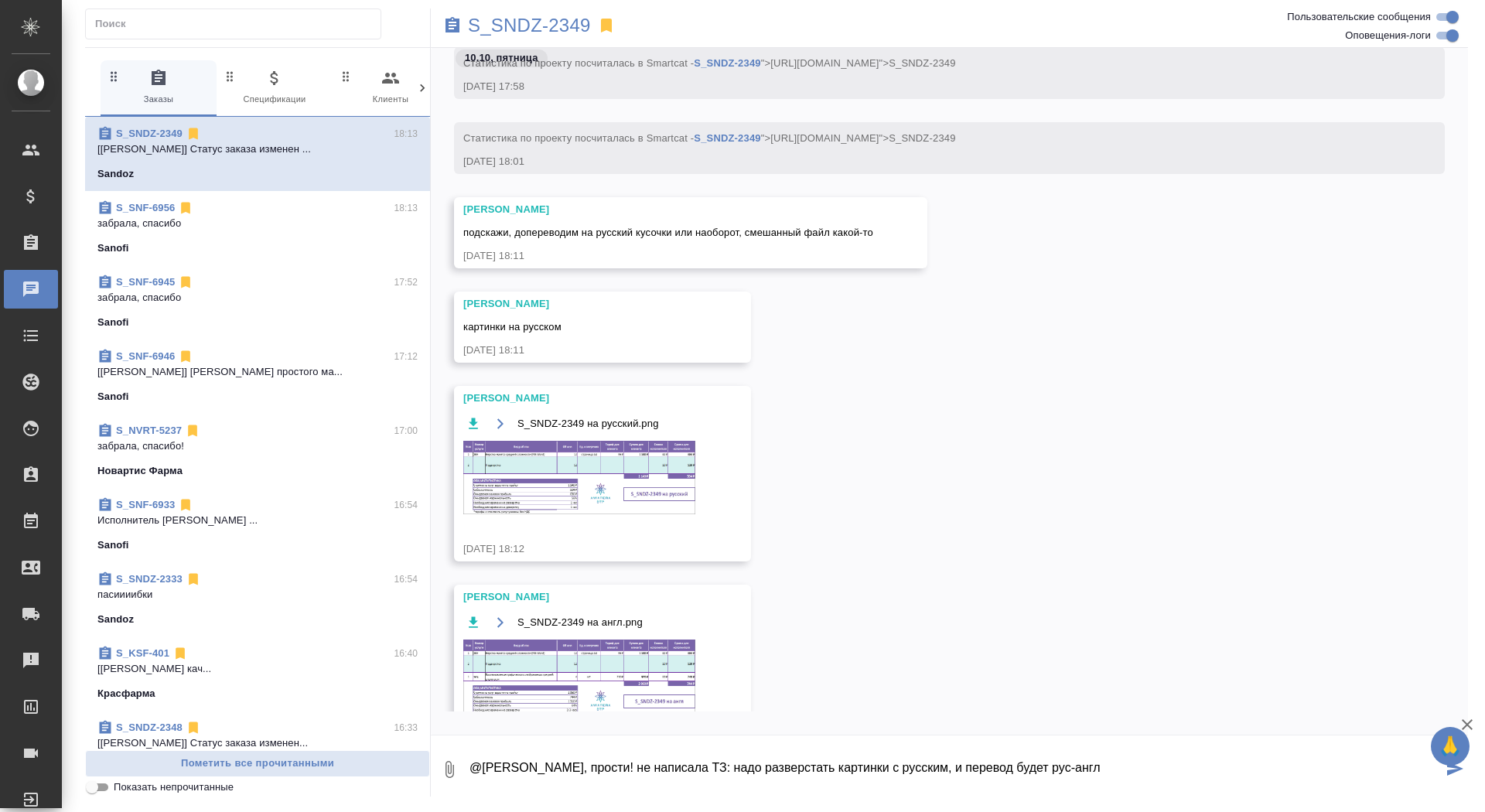
click at [1187, 763] on textarea "@Петрова Валерия Лераа, прости! не написала ТЗ: надо разверстать картинки с рус…" at bounding box center [955, 768] width 975 height 53
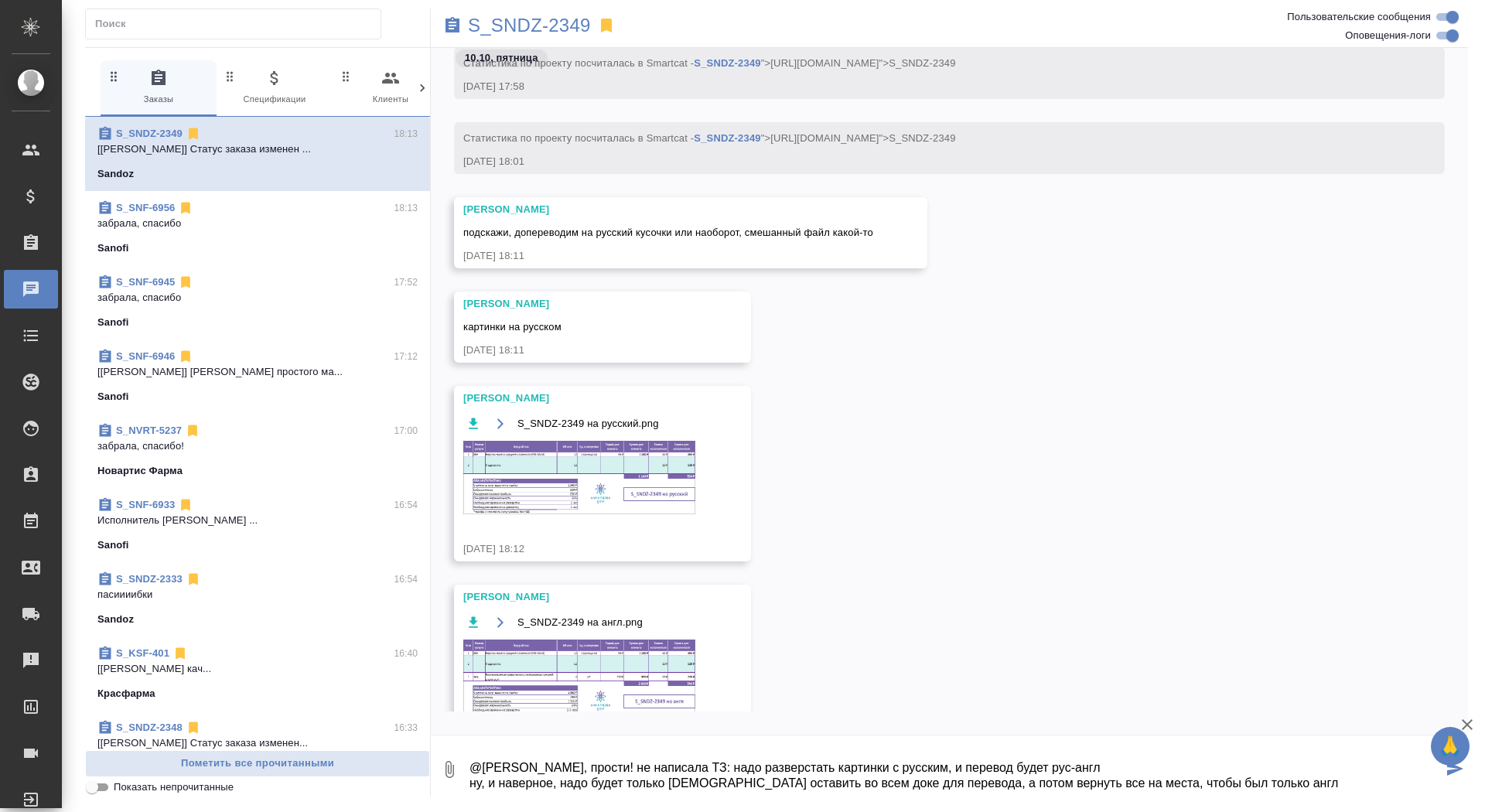
type textarea "@Петрова Валерия Лераа, прости! не написала ТЗ: надо разверстать картинки с рус…"
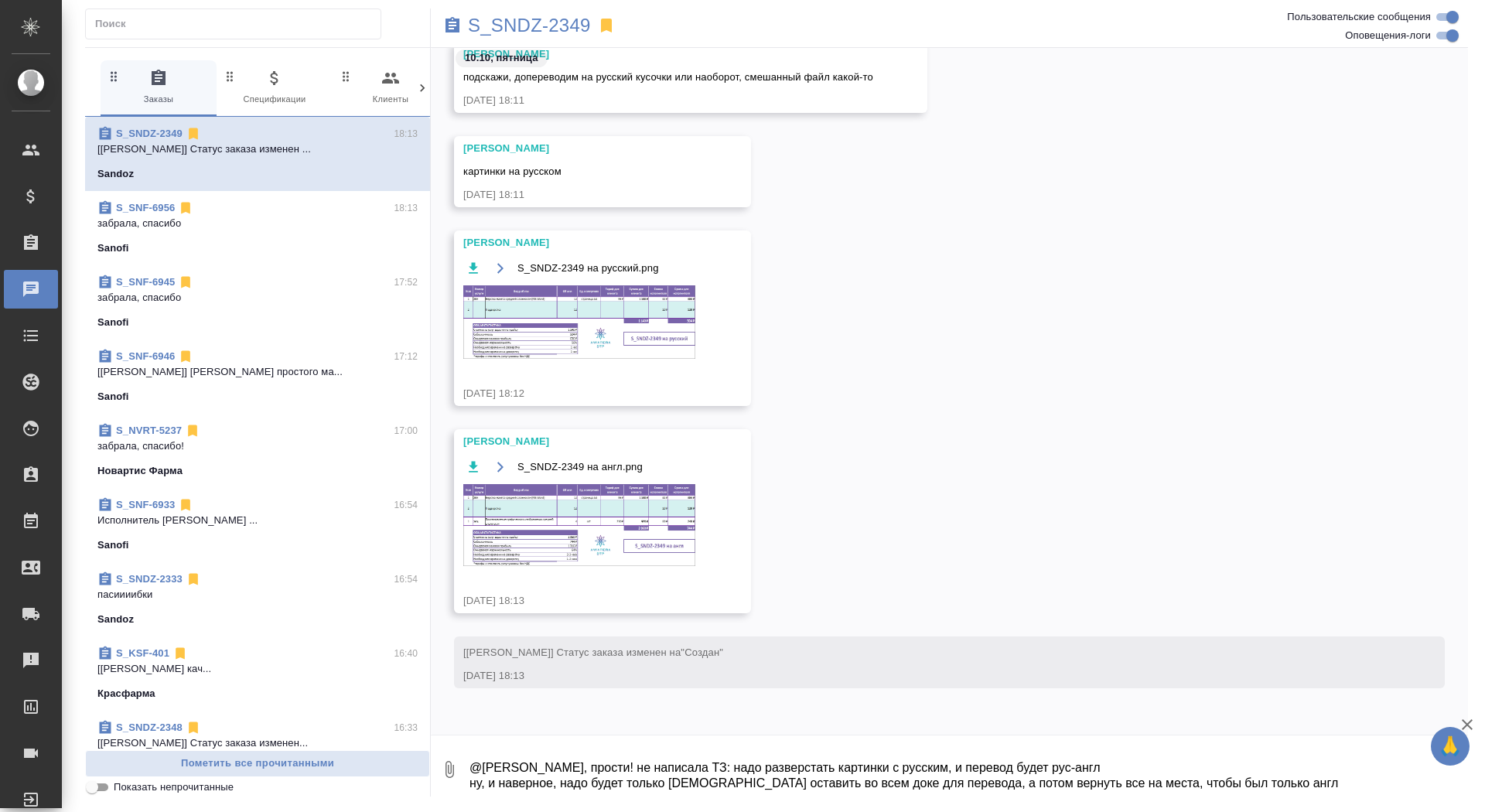
scroll to position [0, 0]
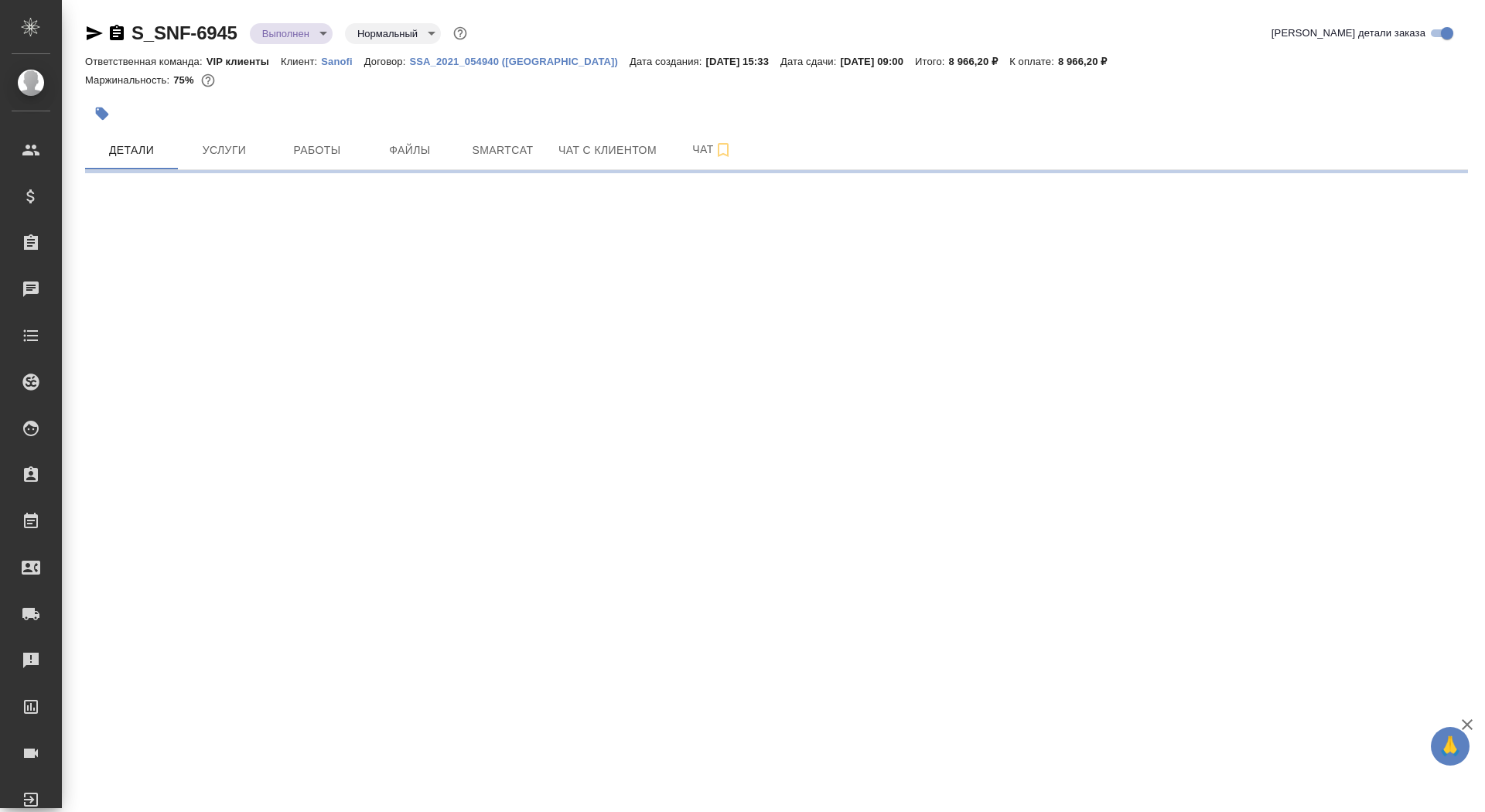
select select "RU"
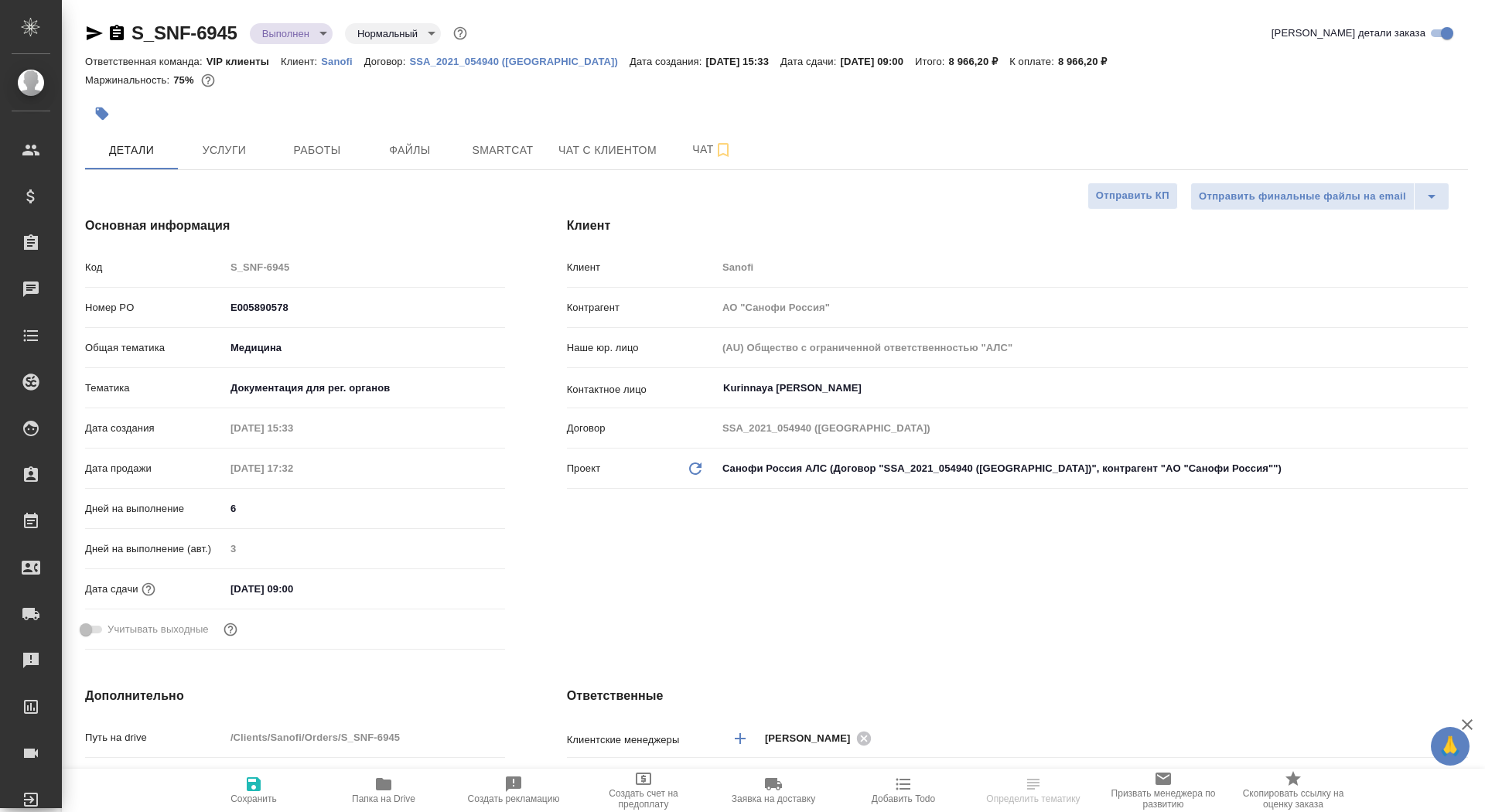
type textarea "x"
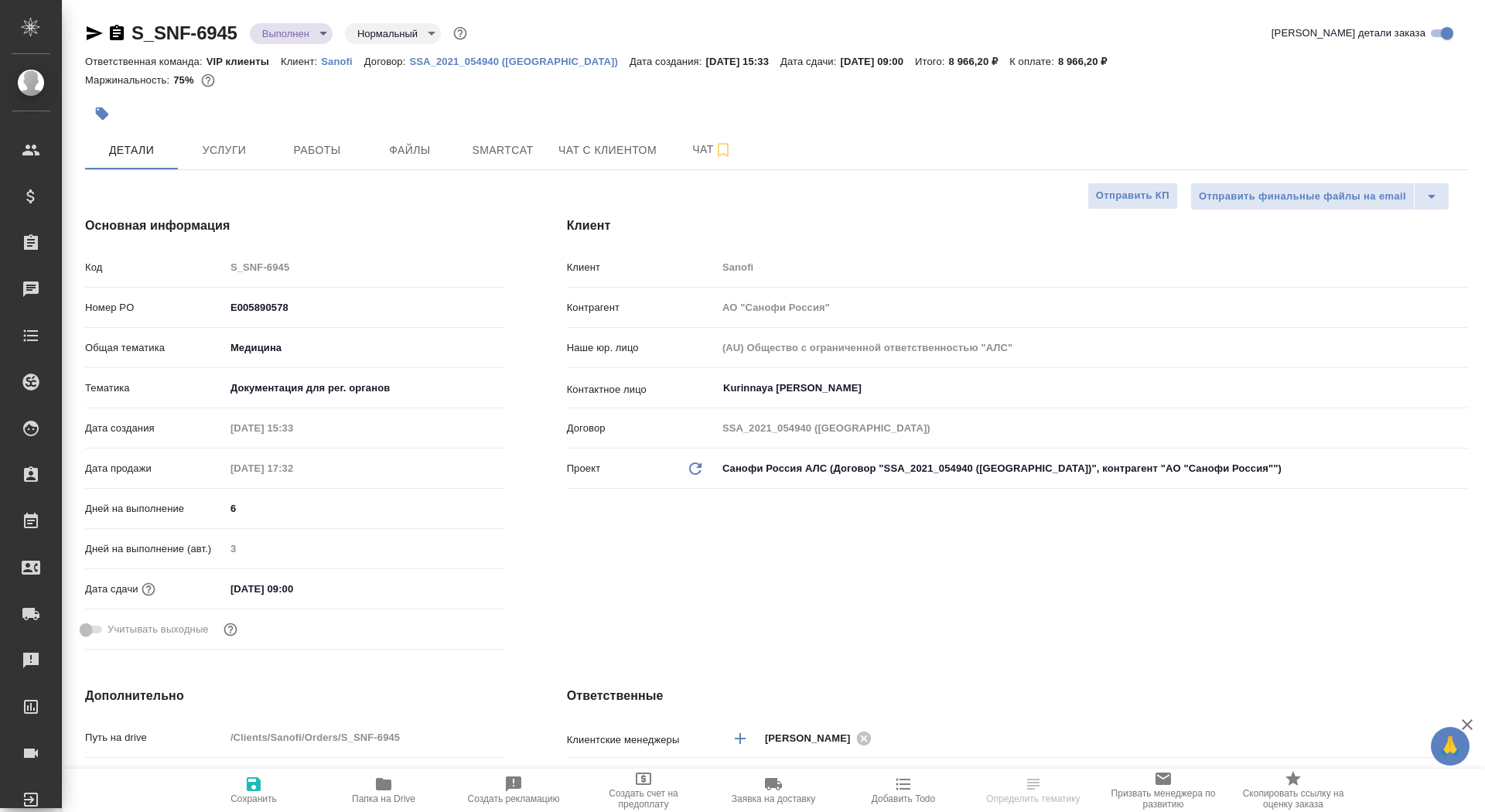
type textarea "x"
click at [120, 38] on icon "button" at bounding box center [117, 32] width 14 height 16
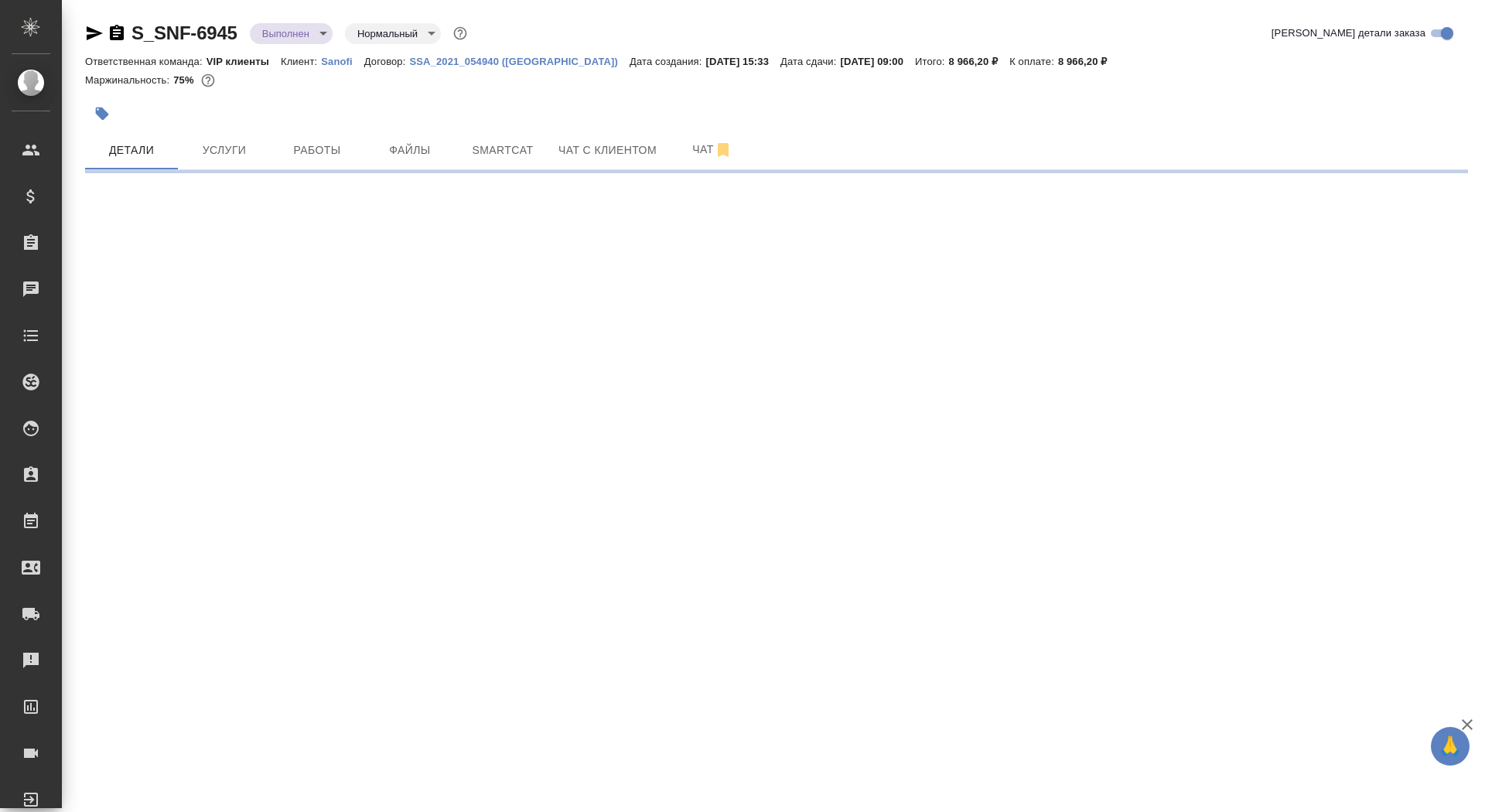
select select "RU"
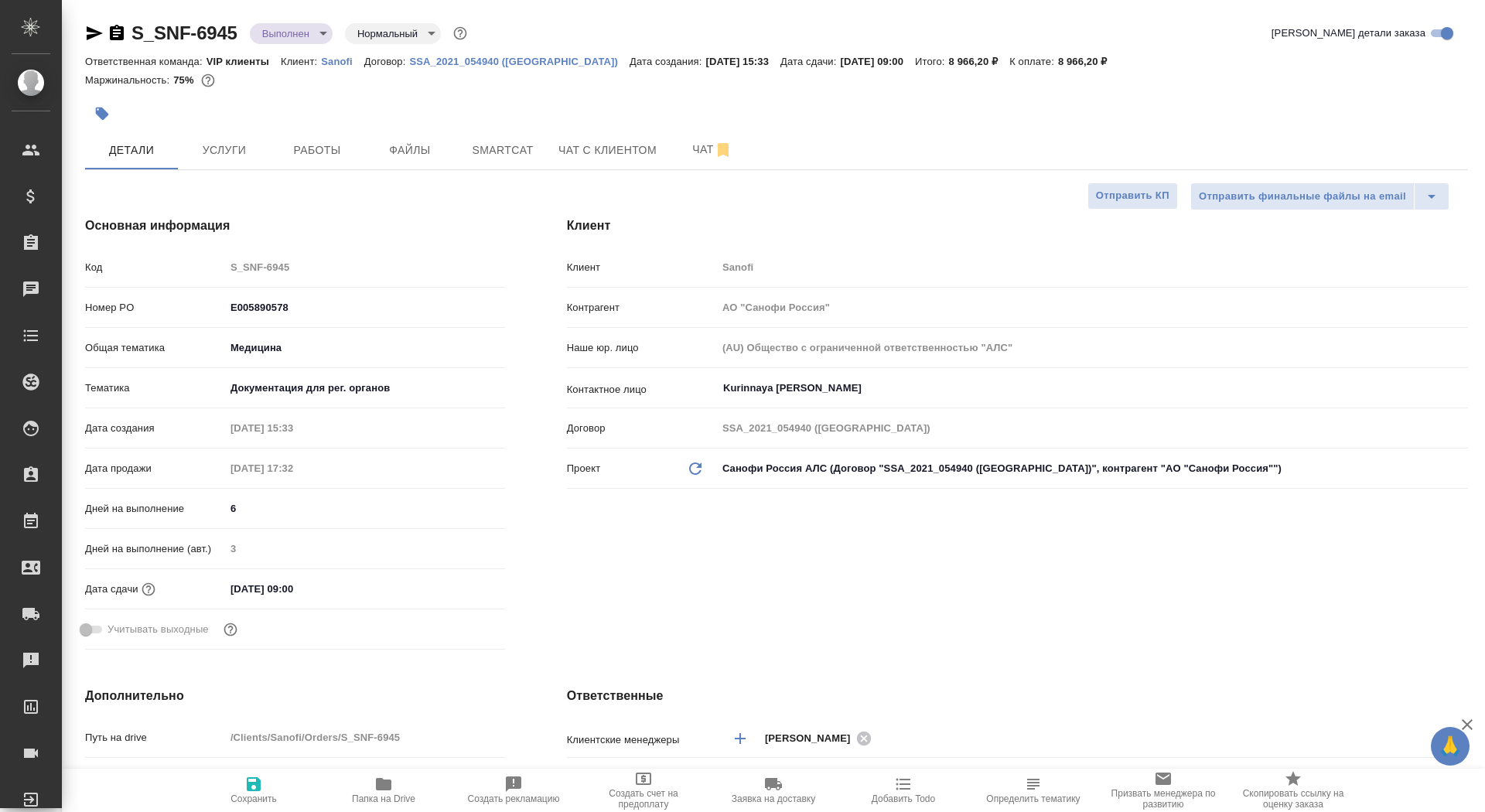
type textarea "x"
click at [120, 38] on icon "button" at bounding box center [117, 32] width 14 height 16
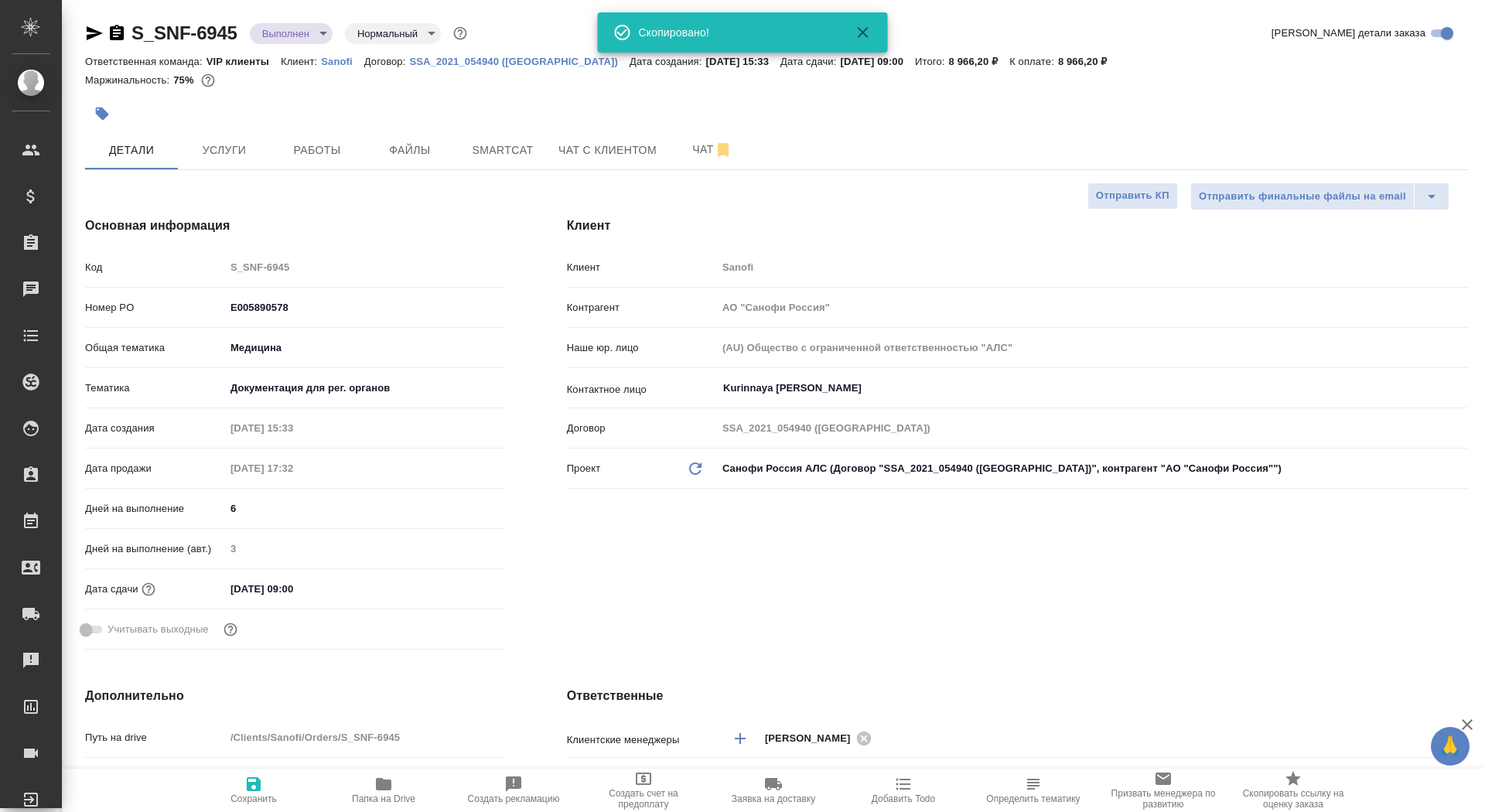
type textarea "x"
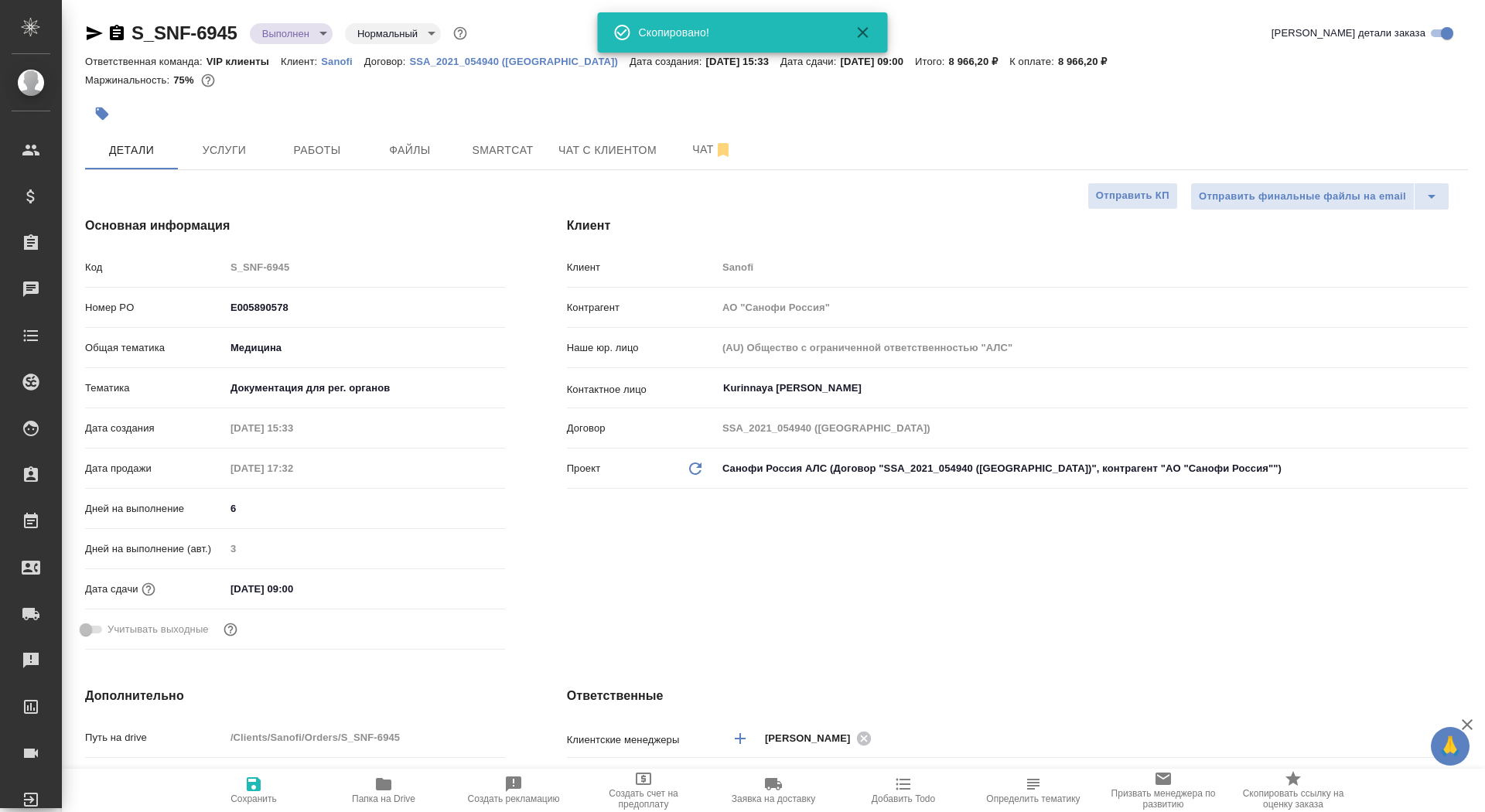
type textarea "x"
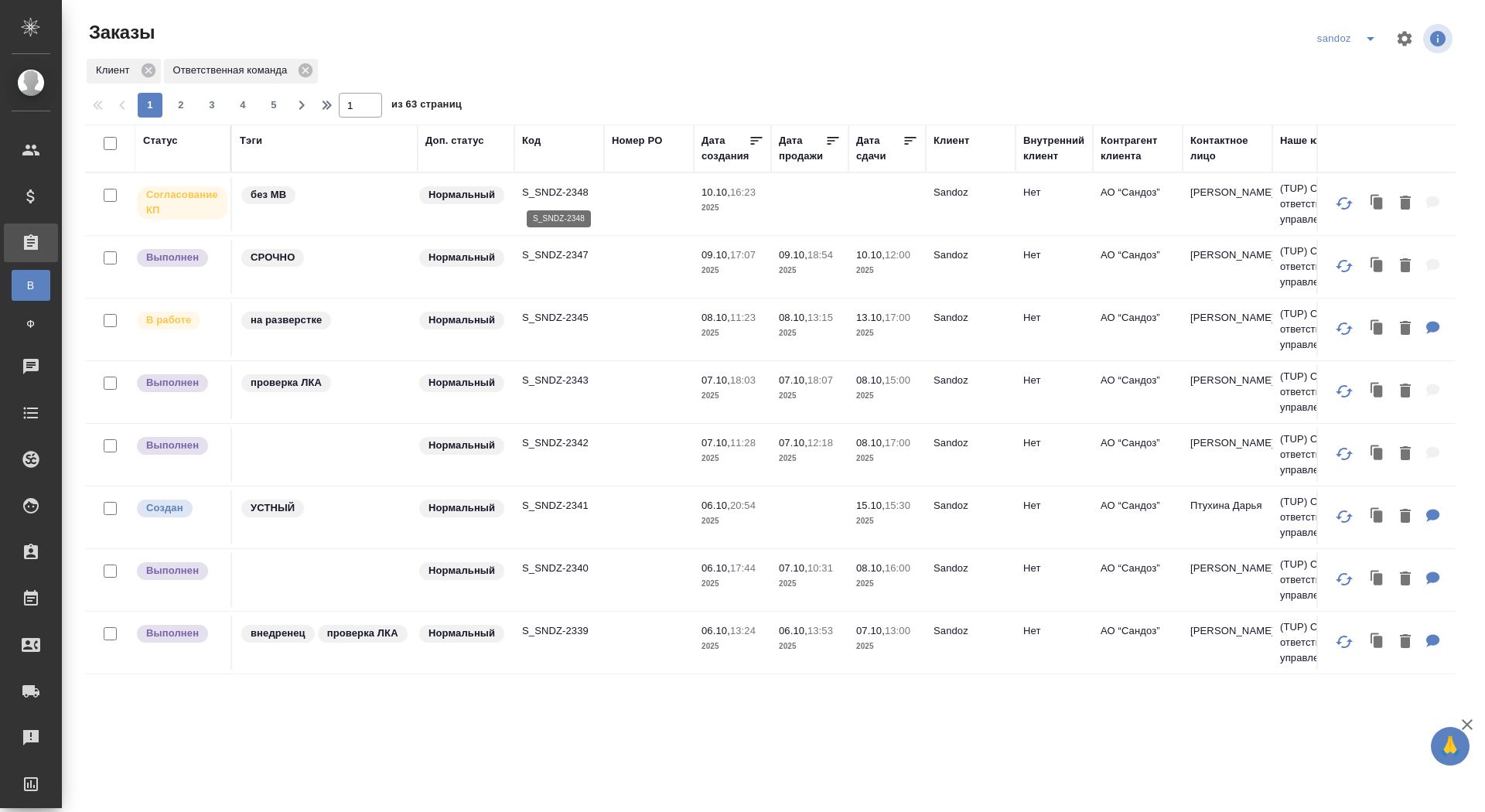
click at [547, 190] on p "S_SNDZ-2348" at bounding box center [560, 193] width 74 height 16
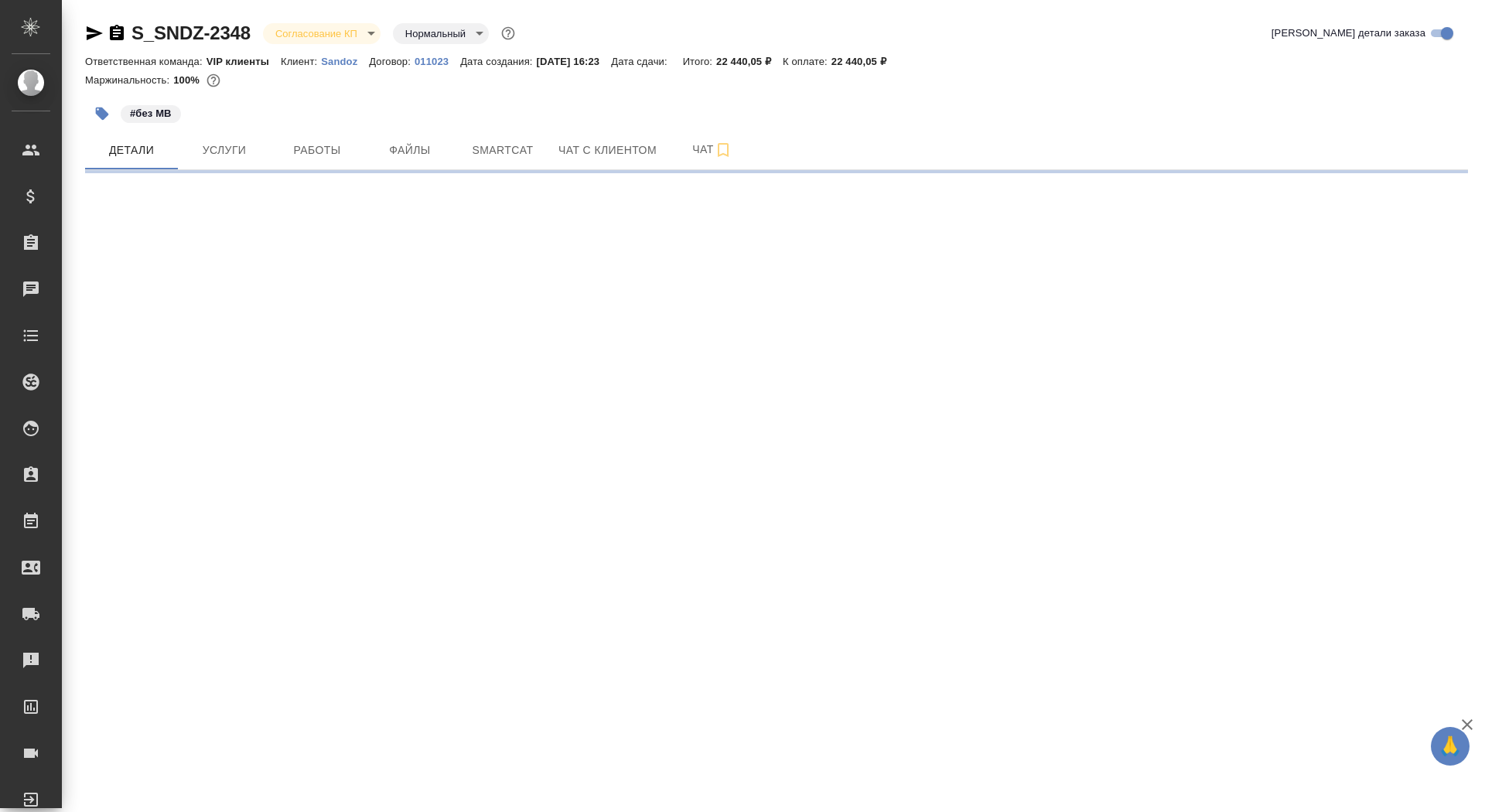
select select "RU"
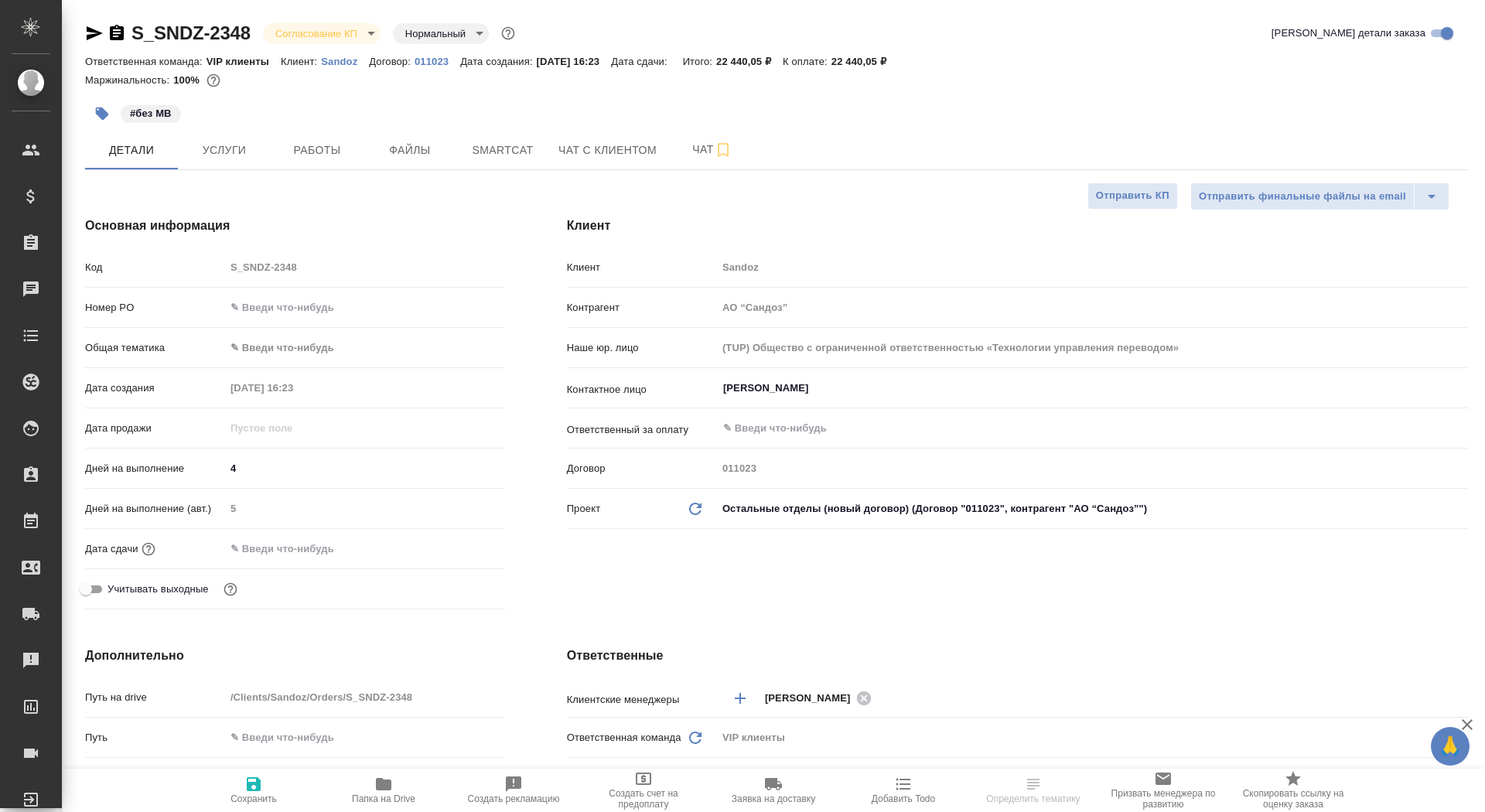
click at [346, 63] on p "Sandoz" at bounding box center [345, 61] width 48 height 12
type textarea "x"
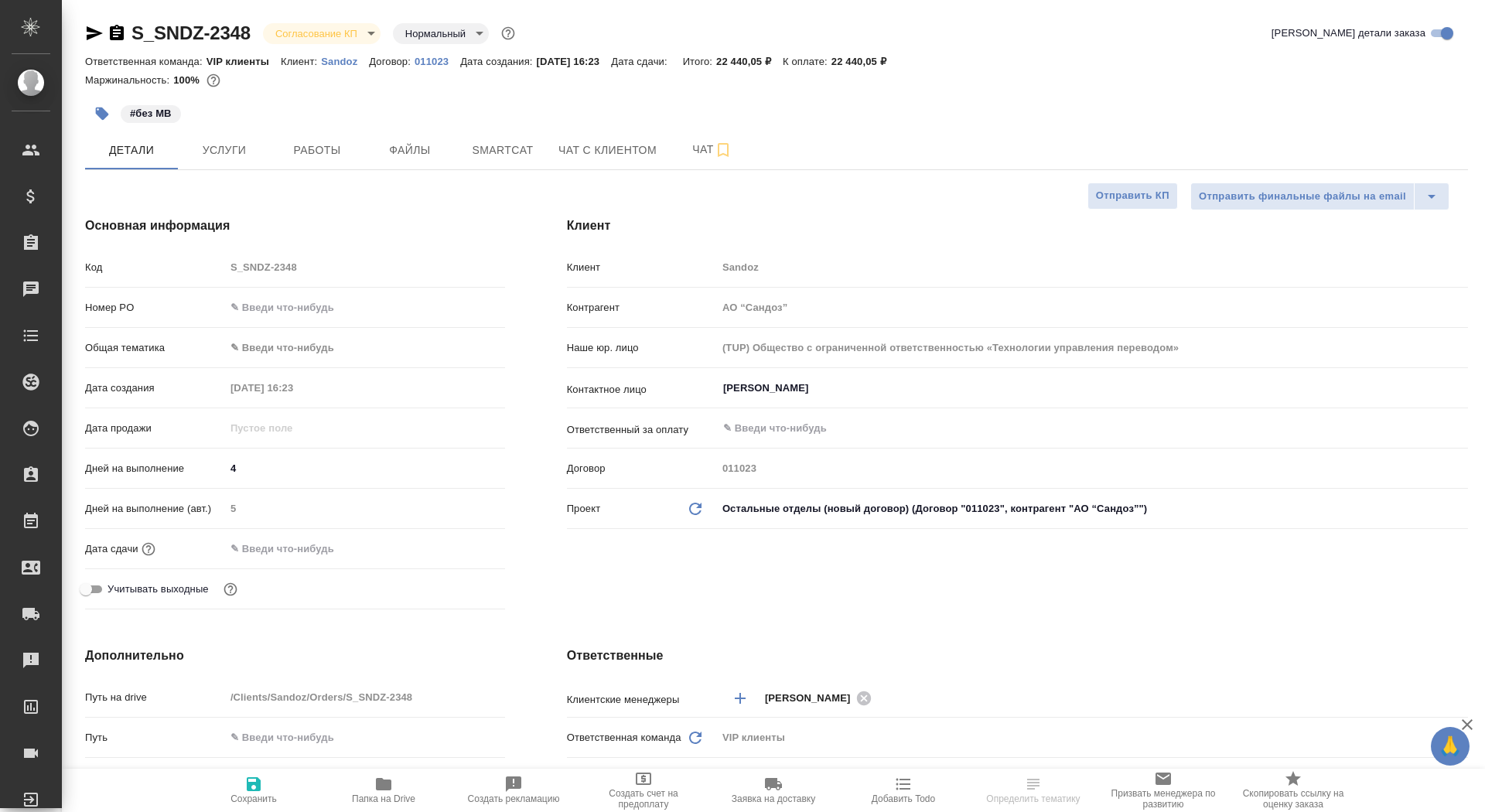
type textarea "x"
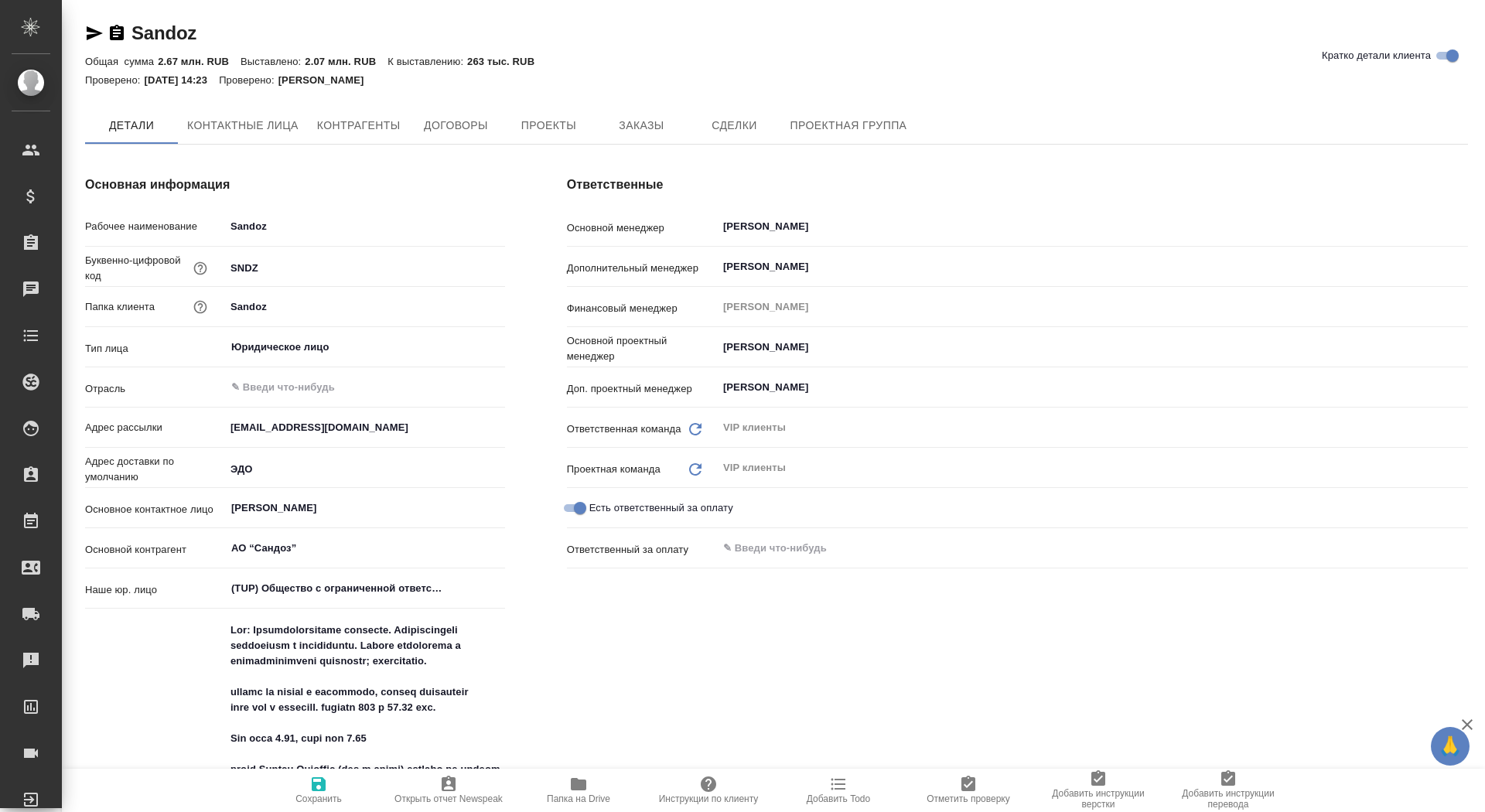
type textarea "x"
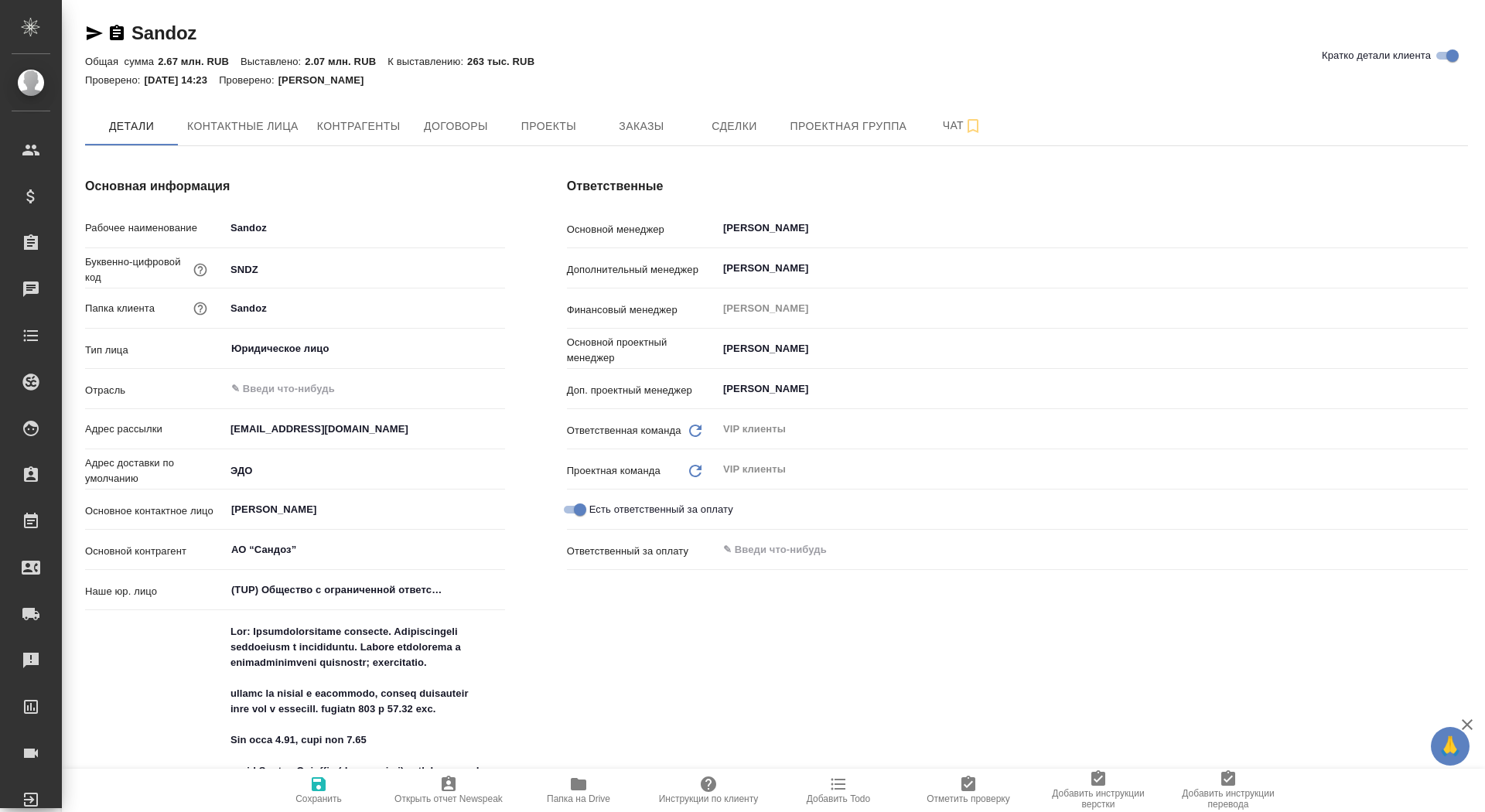
type textarea "x"
click at [659, 115] on button "Заказы" at bounding box center [641, 126] width 93 height 39
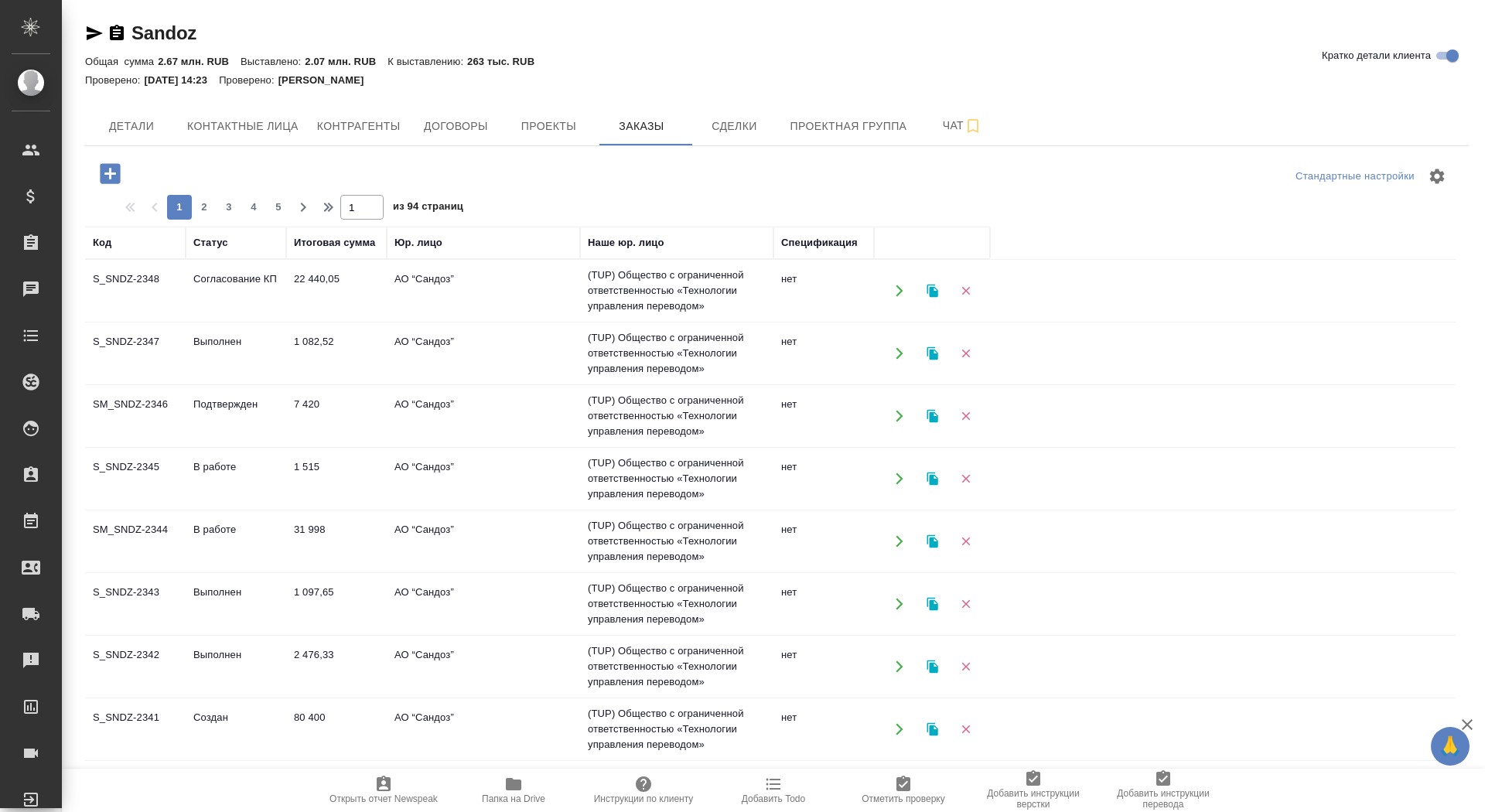
click at [120, 172] on icon "button" at bounding box center [109, 173] width 27 height 27
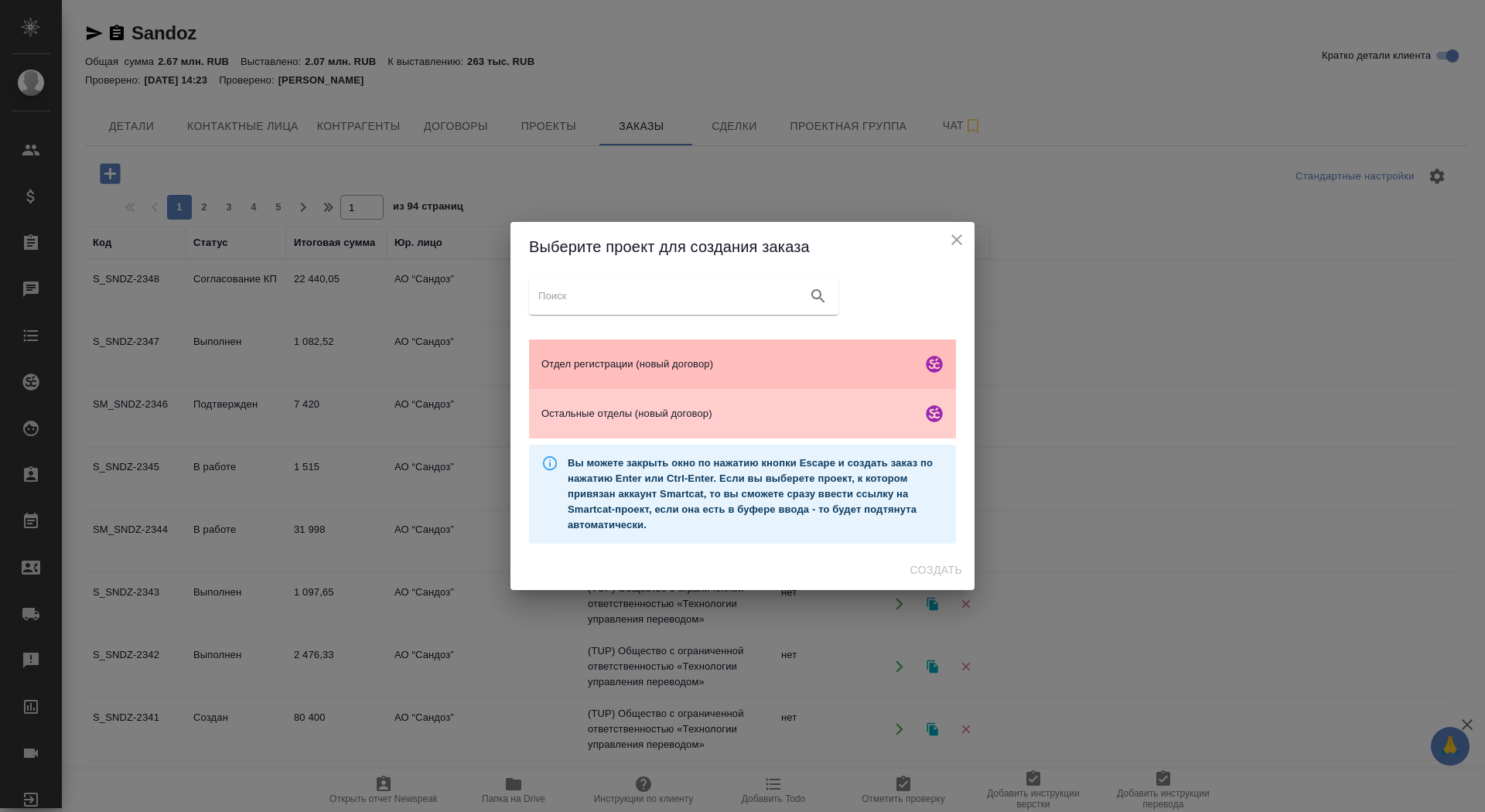
click at [543, 372] on div "Отдел регистрации (новый договор)" at bounding box center [742, 364] width 427 height 49
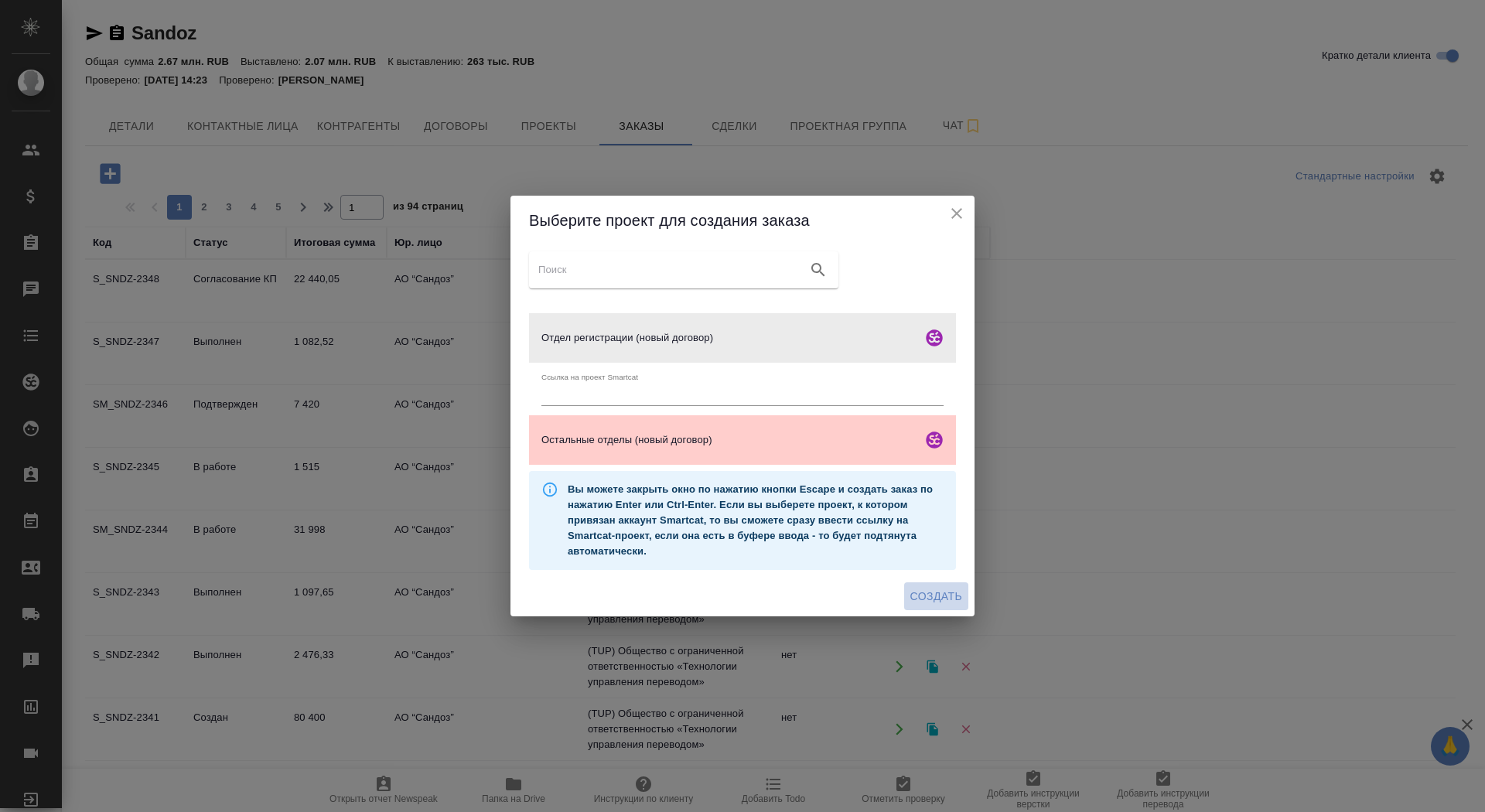
click at [935, 587] on span "Создать" at bounding box center [937, 596] width 52 height 19
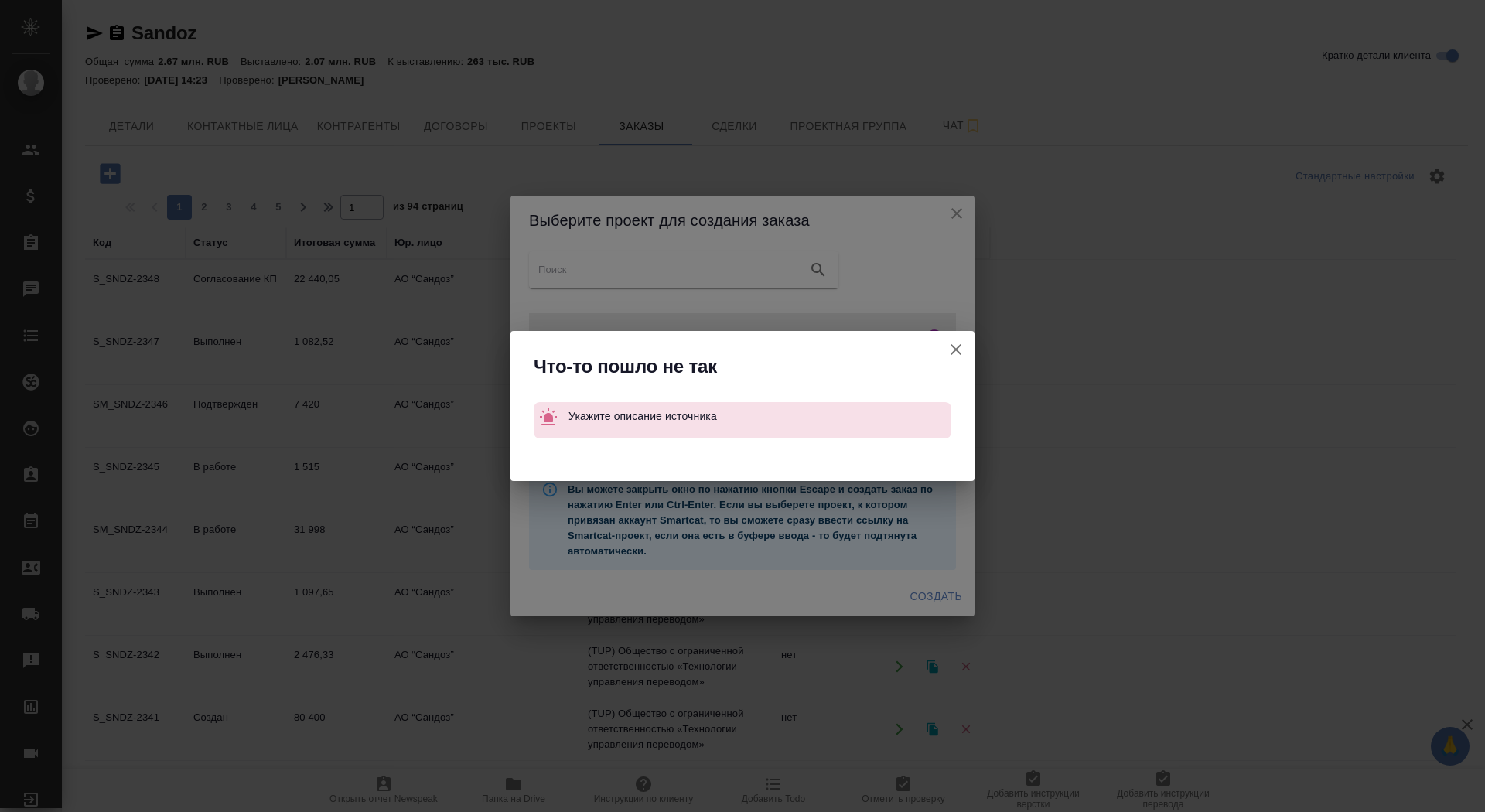
click at [963, 344] on icon "button" at bounding box center [956, 349] width 19 height 19
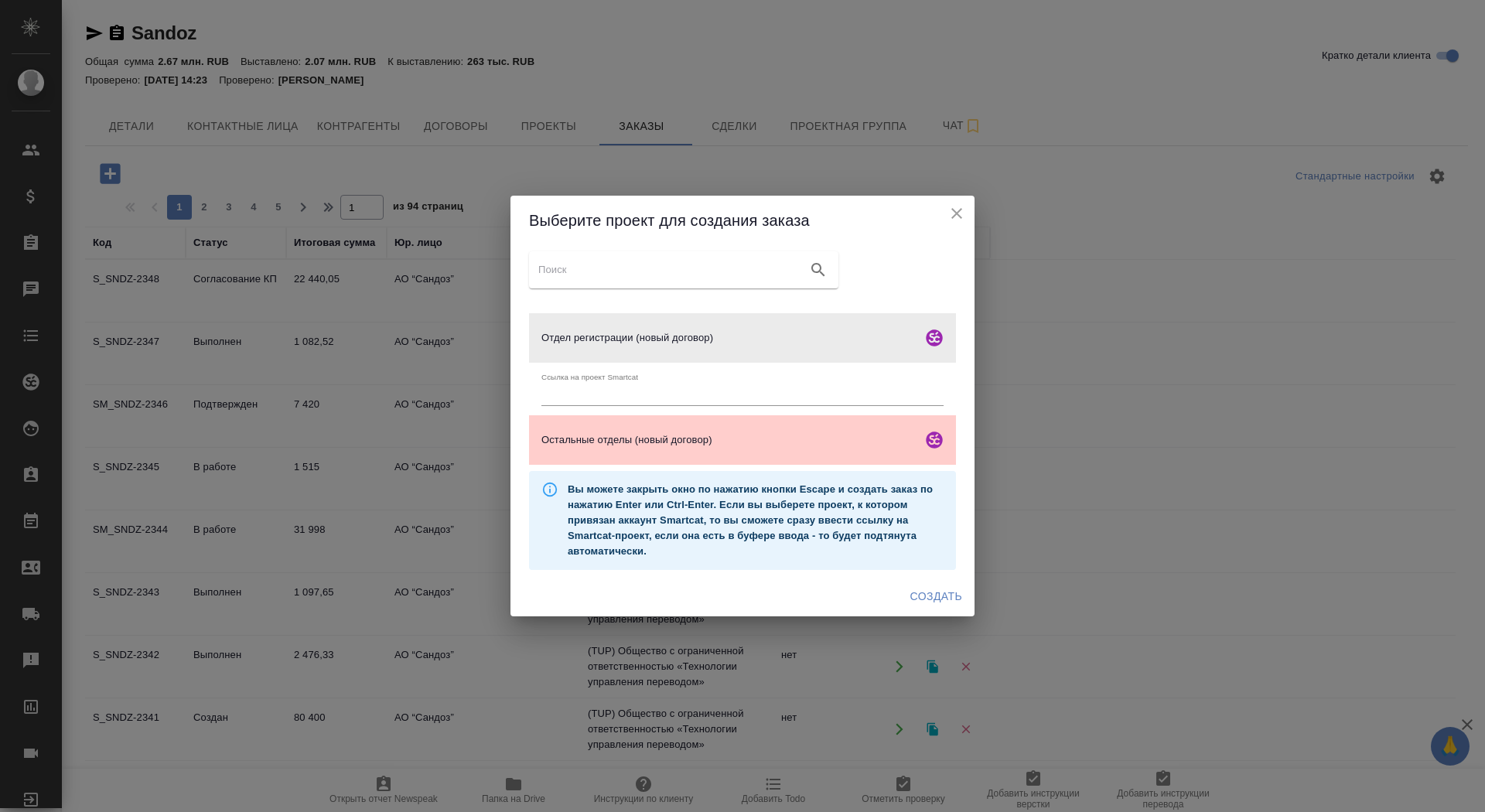
click at [961, 213] on icon "close" at bounding box center [957, 213] width 19 height 19
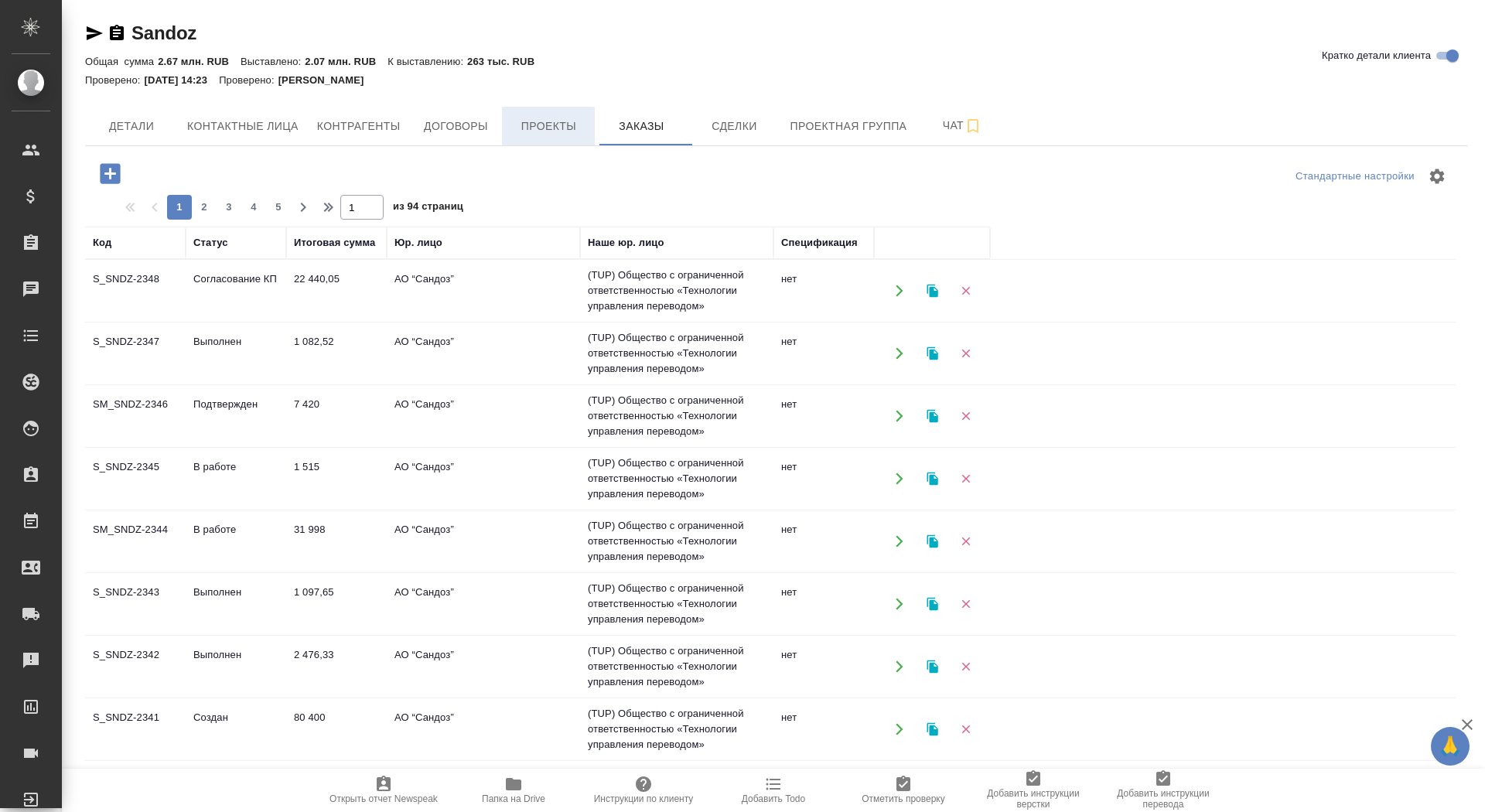
click at [563, 119] on span "Проекты" at bounding box center [548, 126] width 74 height 19
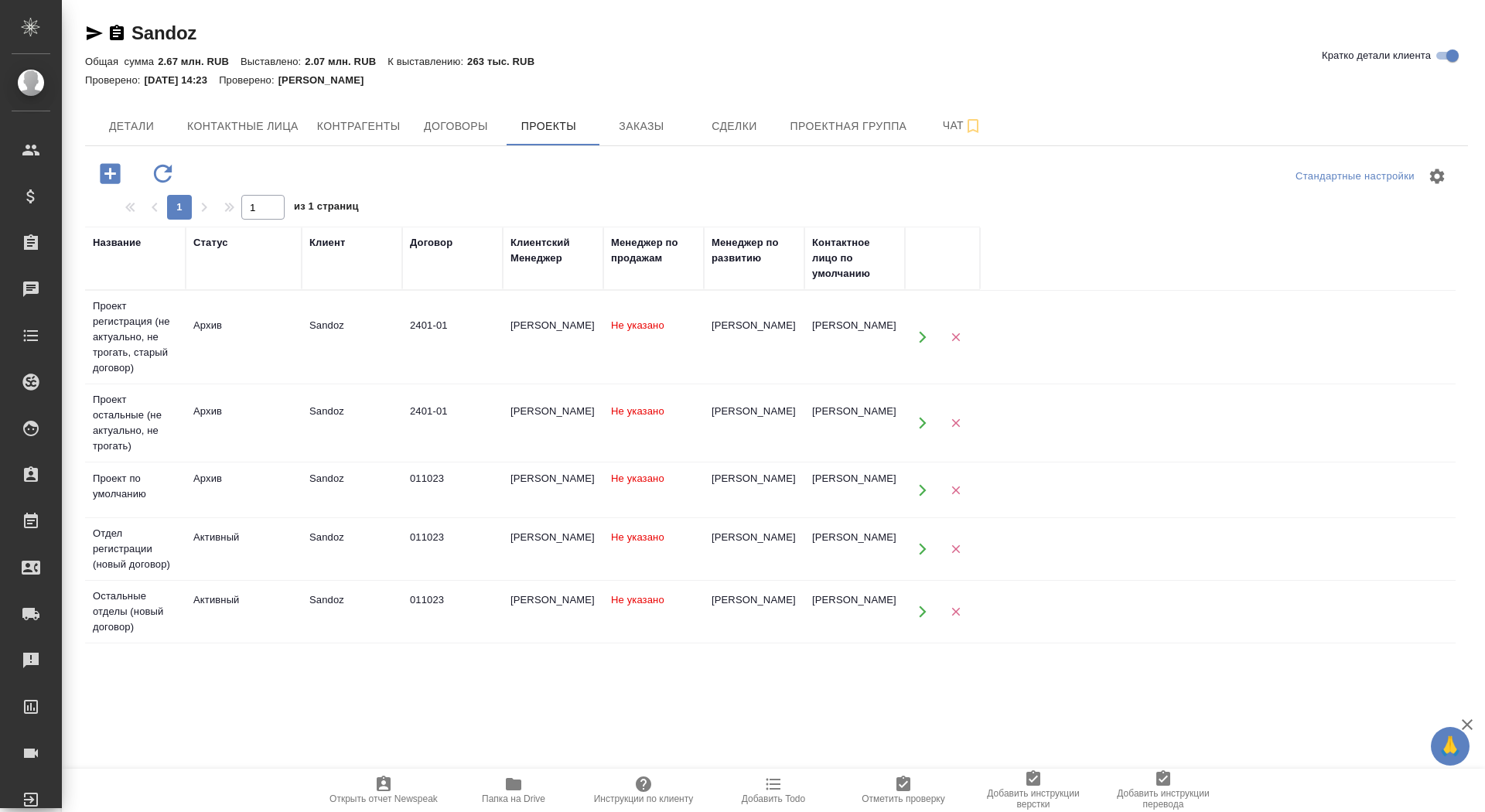
click at [389, 550] on td "Sandoz" at bounding box center [352, 549] width 101 height 54
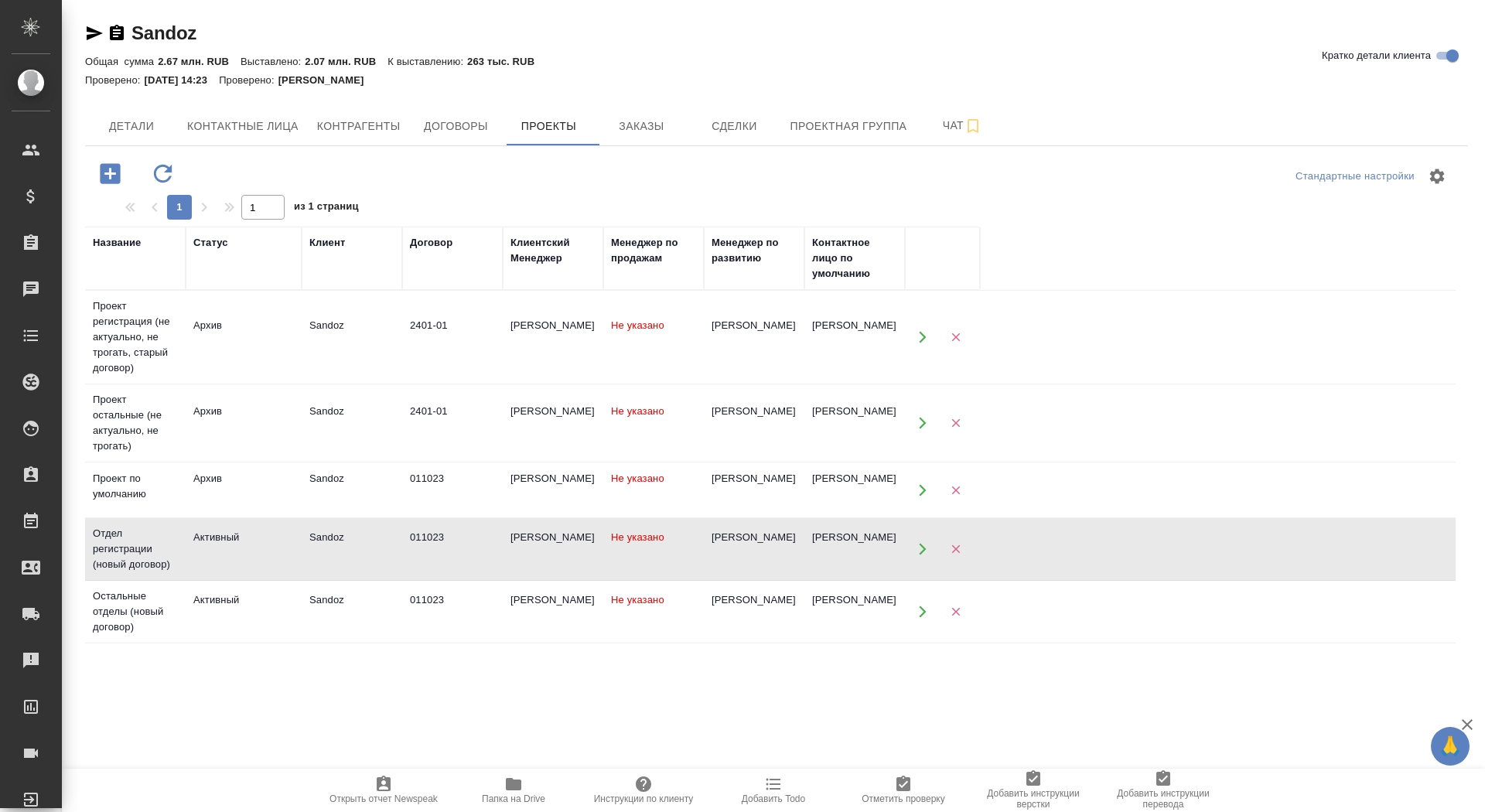
click at [389, 550] on td "Sandoz" at bounding box center [352, 549] width 101 height 54
click at [661, 126] on span "Заказы" at bounding box center [641, 126] width 74 height 19
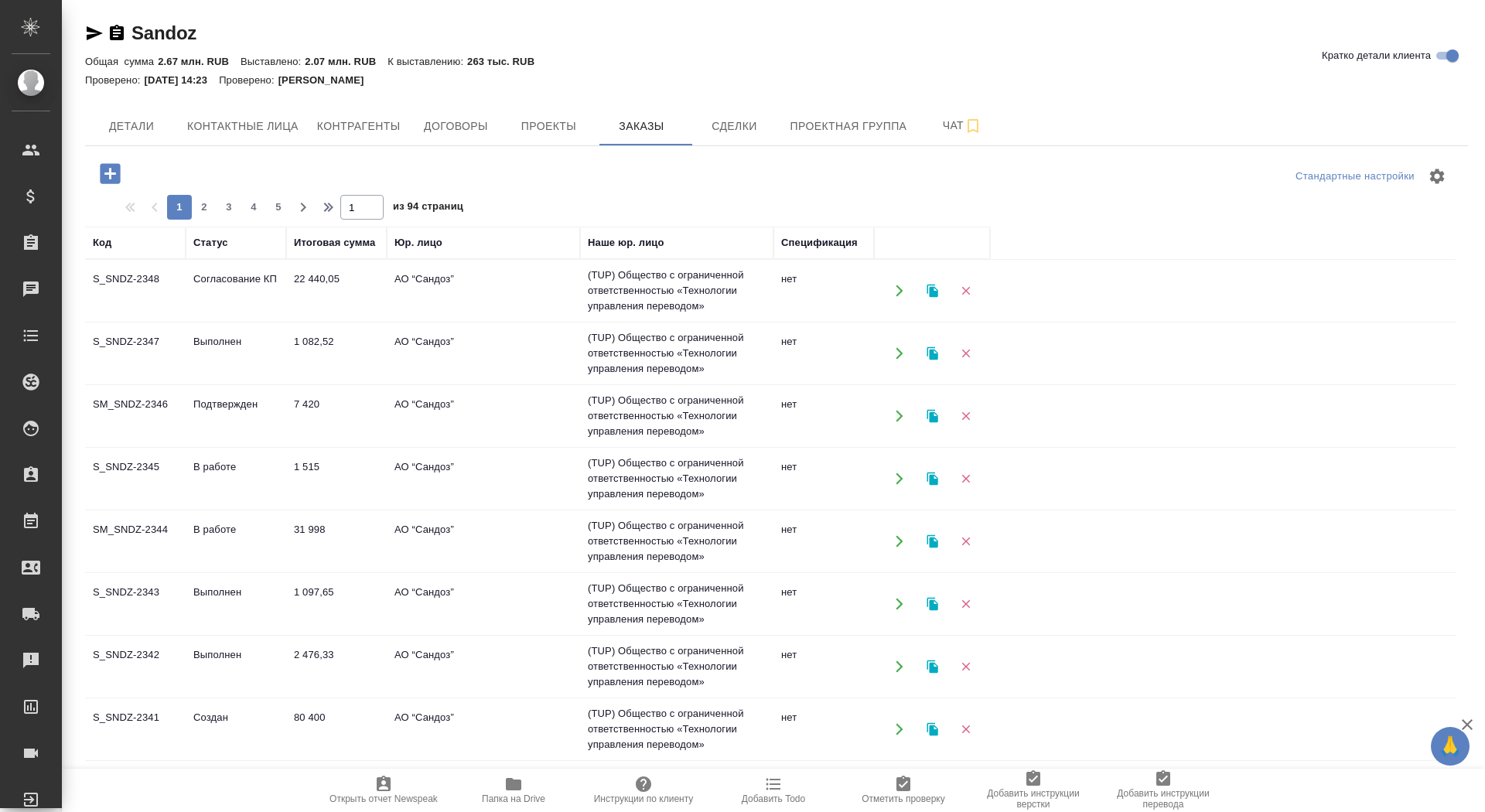
click at [117, 161] on icon "button" at bounding box center [109, 173] width 27 height 27
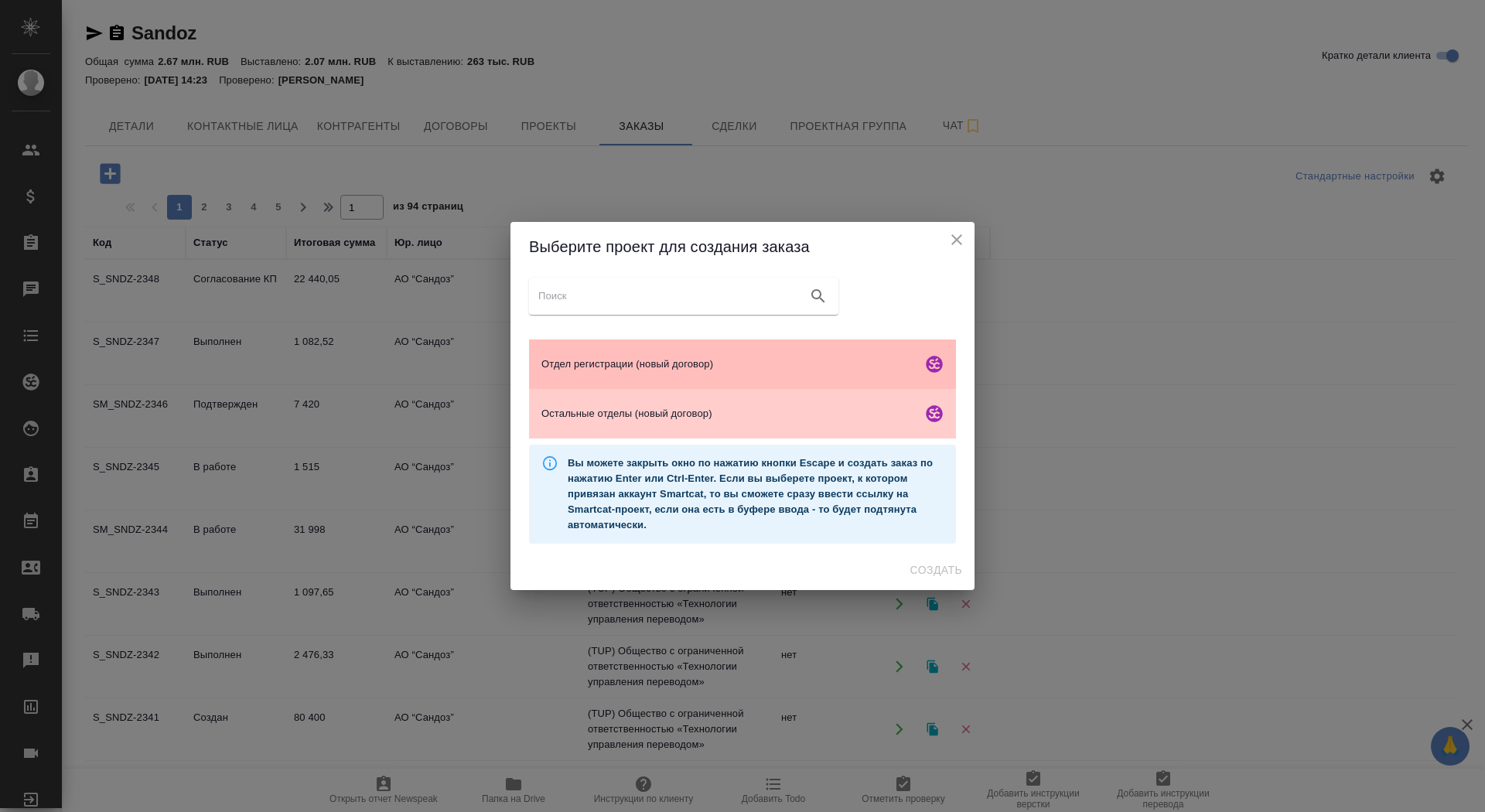
click at [662, 359] on span "Отдел регистрации (новый договор)" at bounding box center [728, 364] width 374 height 16
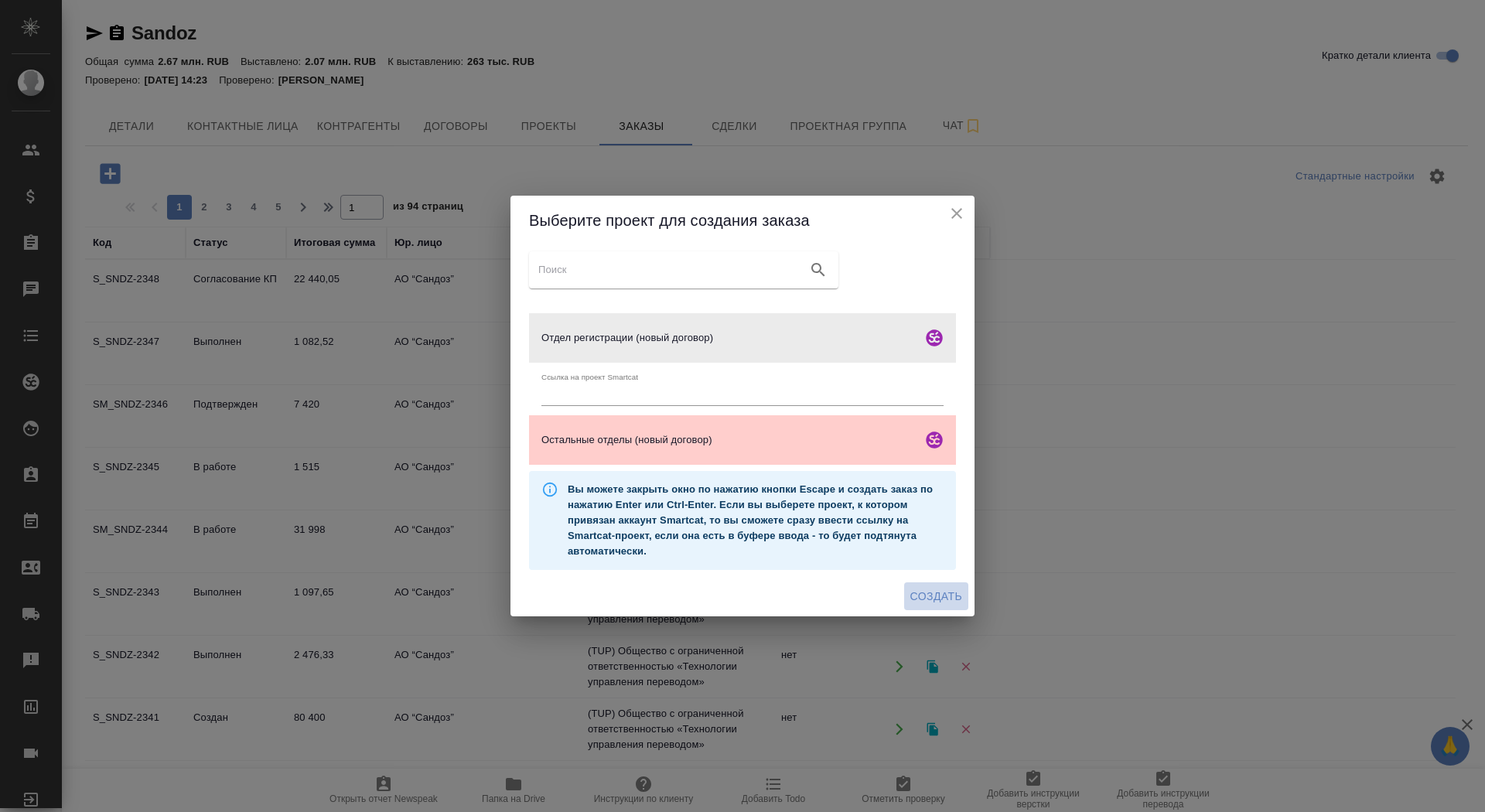
click at [925, 597] on span "Создать" at bounding box center [937, 596] width 52 height 19
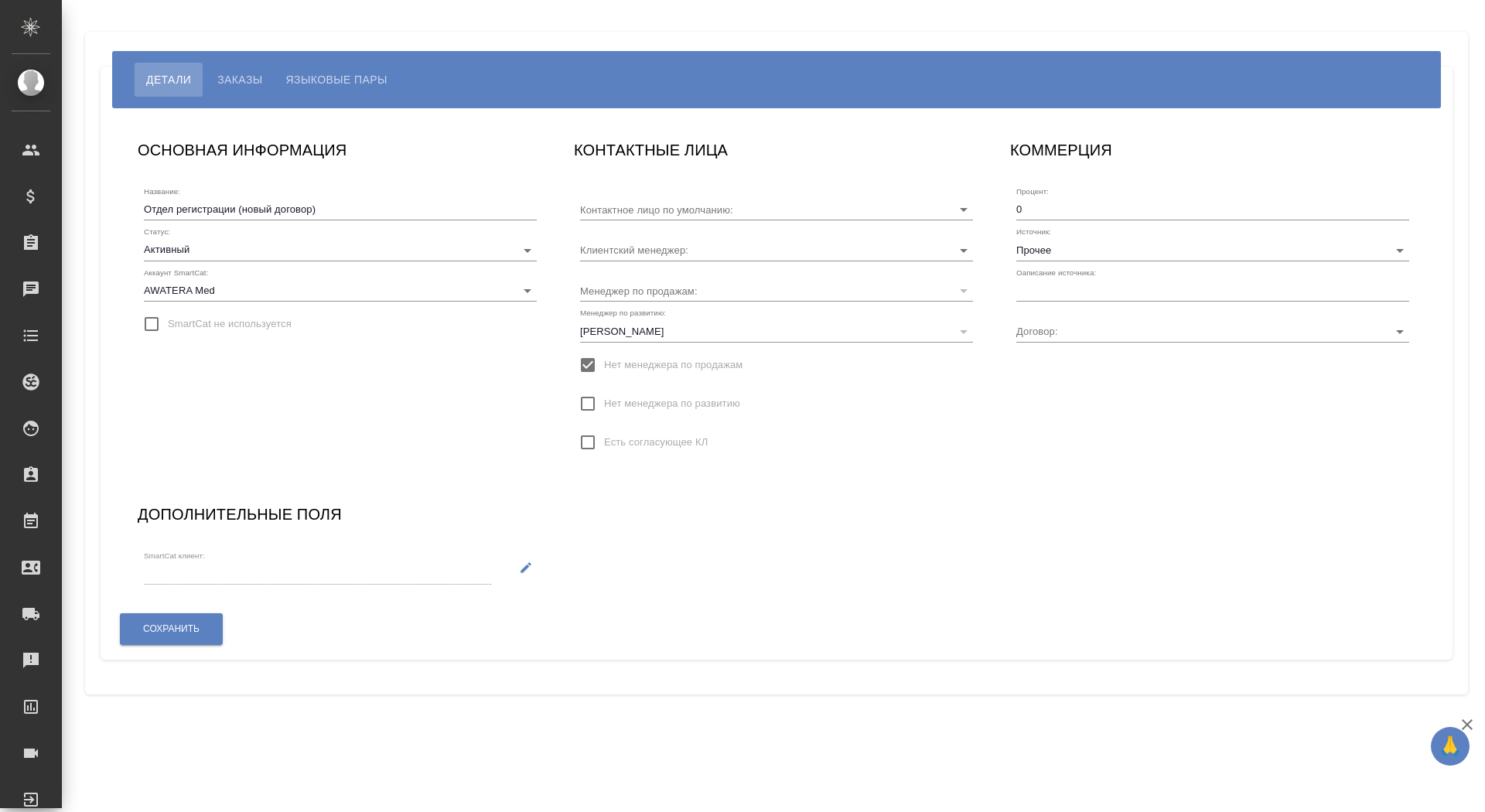
type input "[PERSON_NAME]"
type input "011023"
type input "[PERSON_NAME]"
click at [1048, 253] on input "Прочее" at bounding box center [1188, 249] width 344 height 21
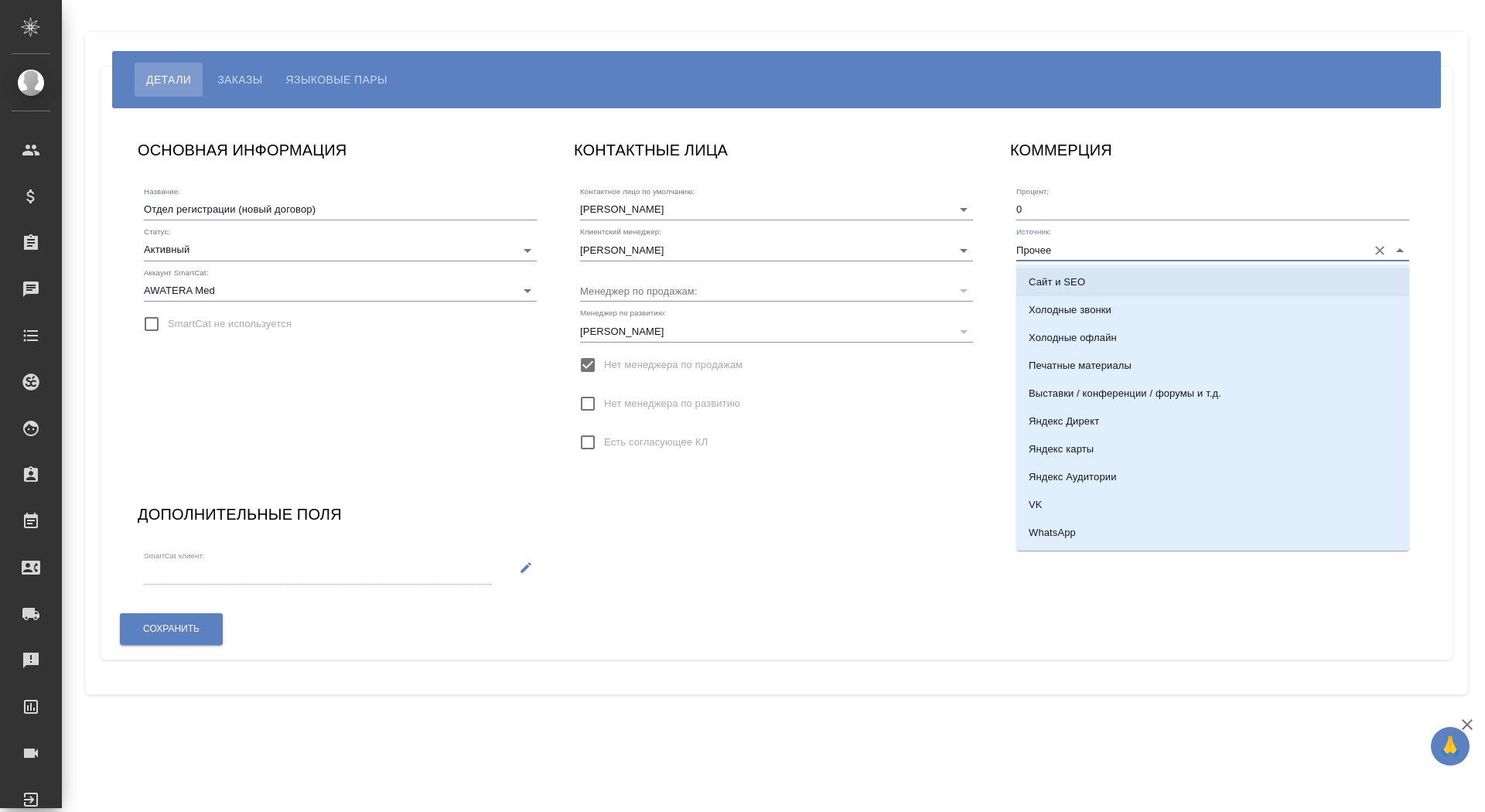
click at [1060, 283] on p "Сайт и SEO" at bounding box center [1056, 281] width 57 height 16
type input "Сайт и SEO"
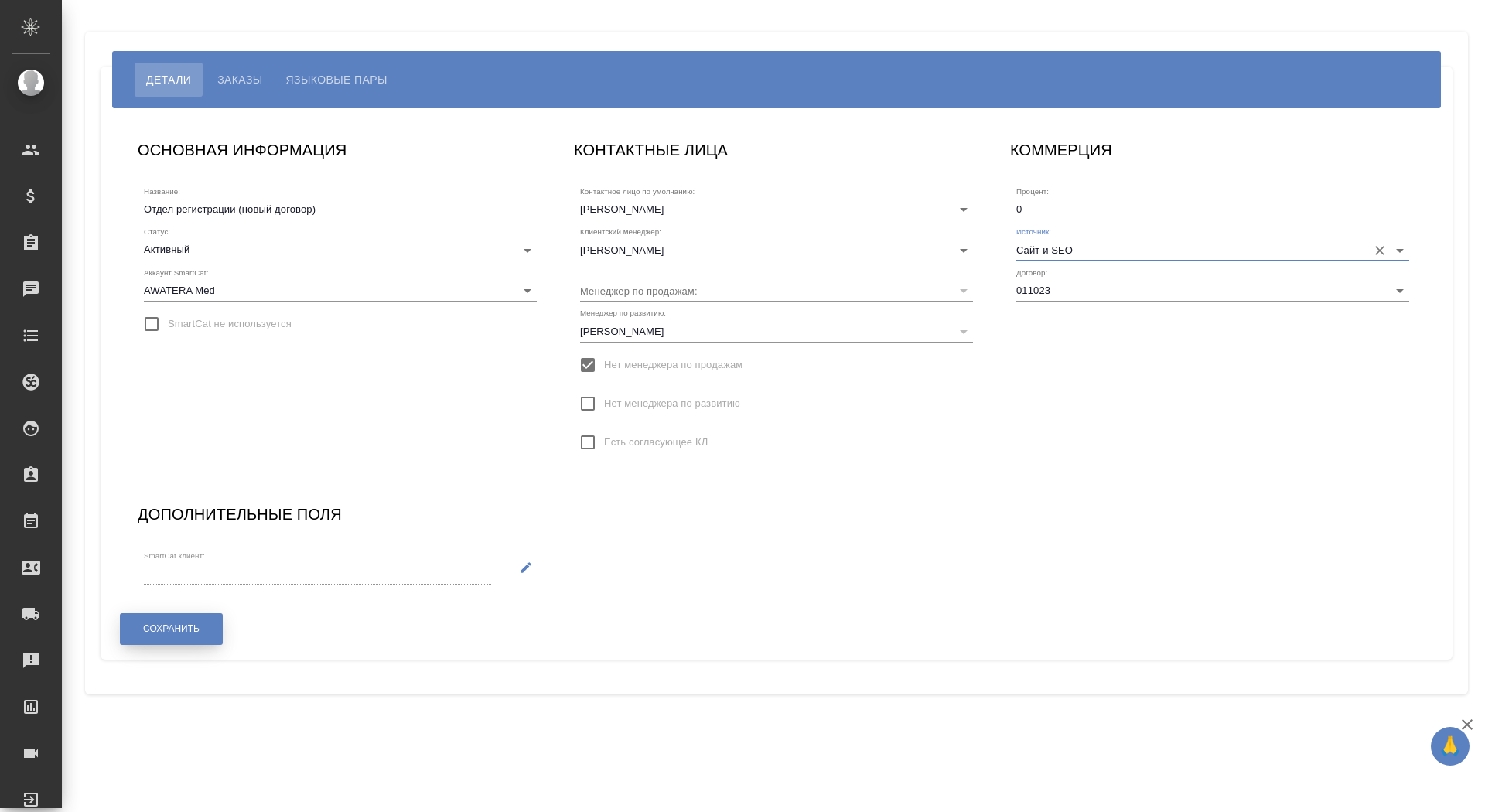
click at [203, 636] on button "Сохранить" at bounding box center [170, 629] width 103 height 31
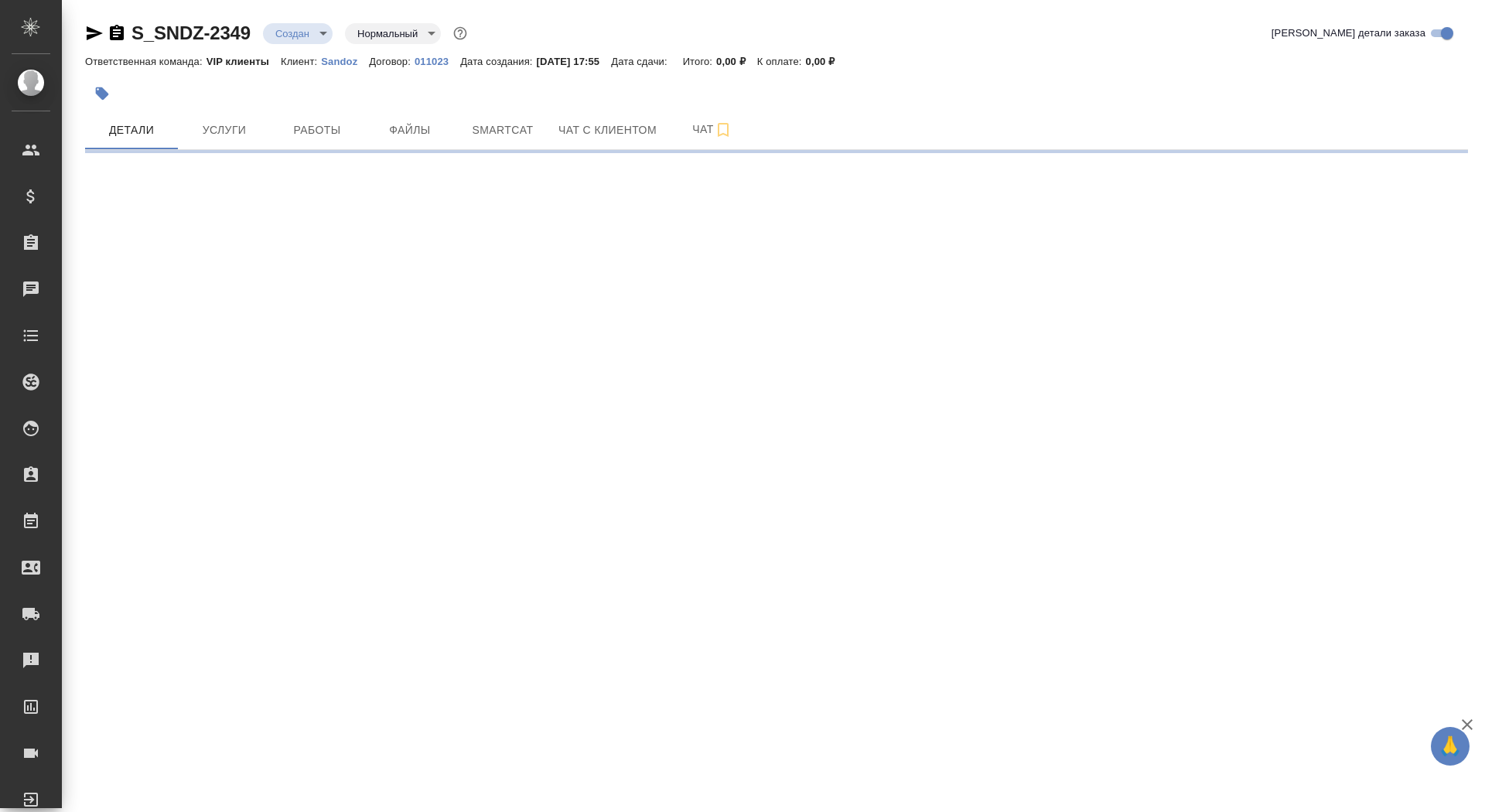
select select "RU"
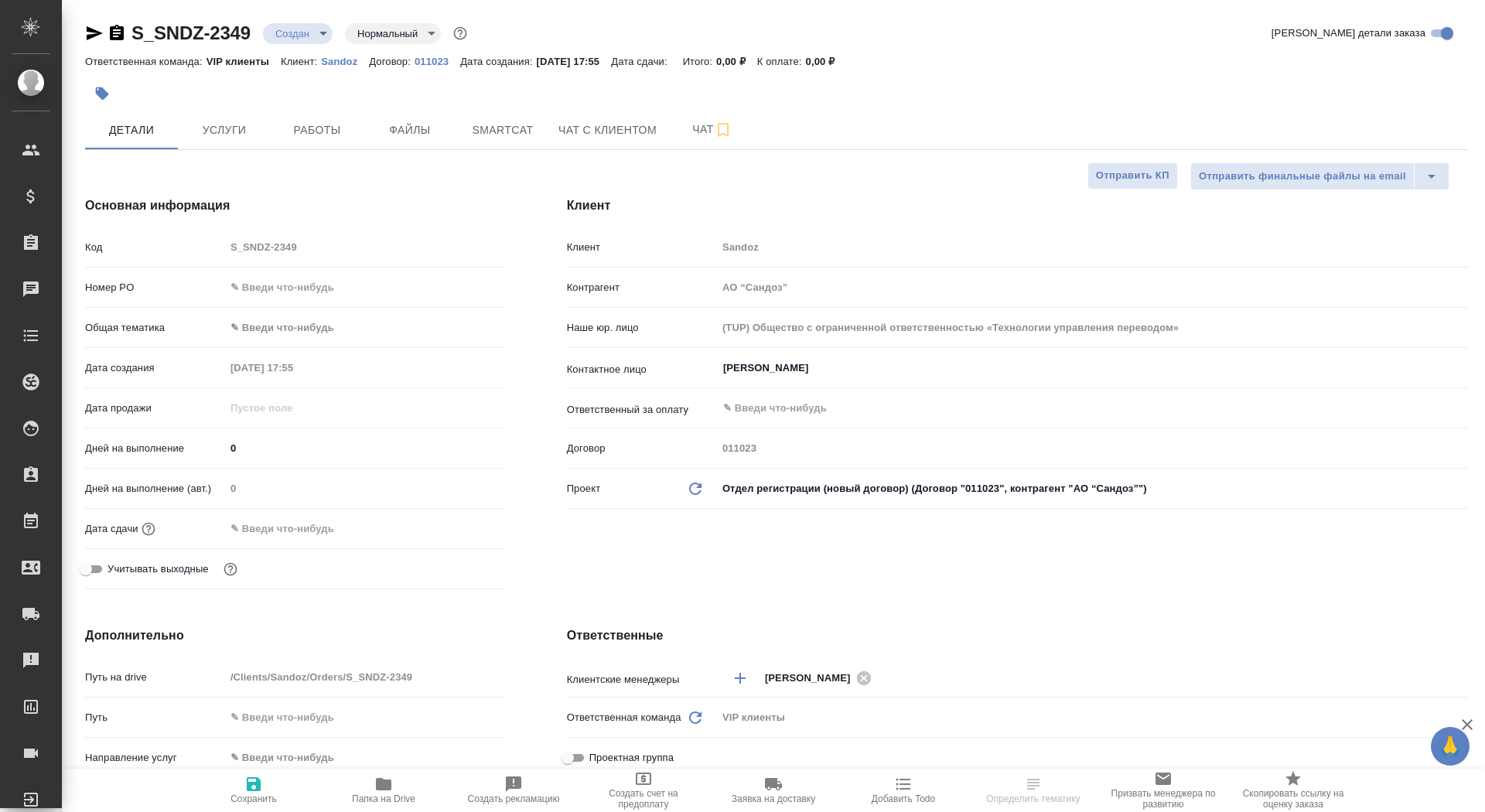
type textarea "x"
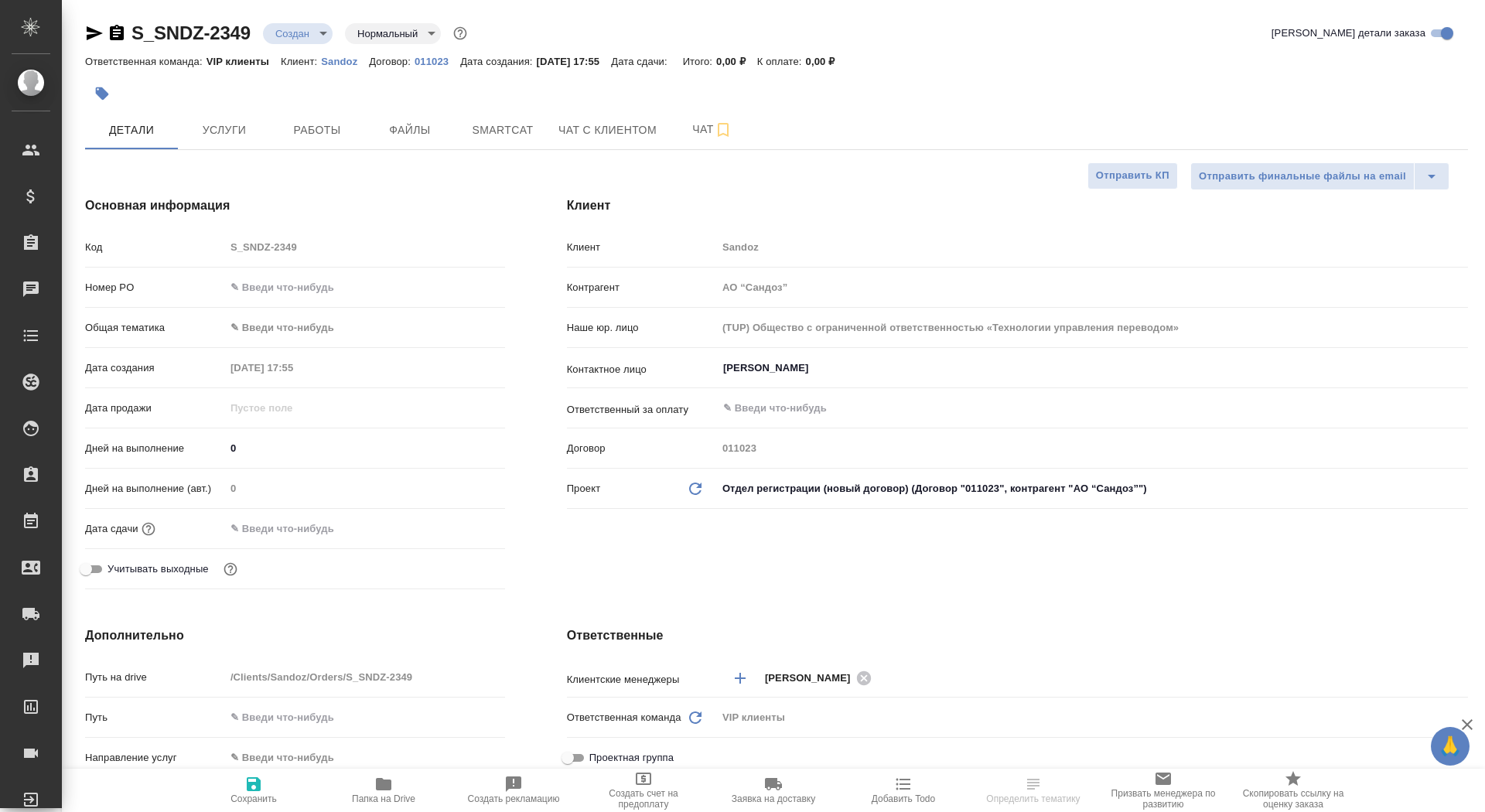
type textarea "x"
click at [776, 369] on input "Иванова Дарина" at bounding box center [1066, 368] width 690 height 19
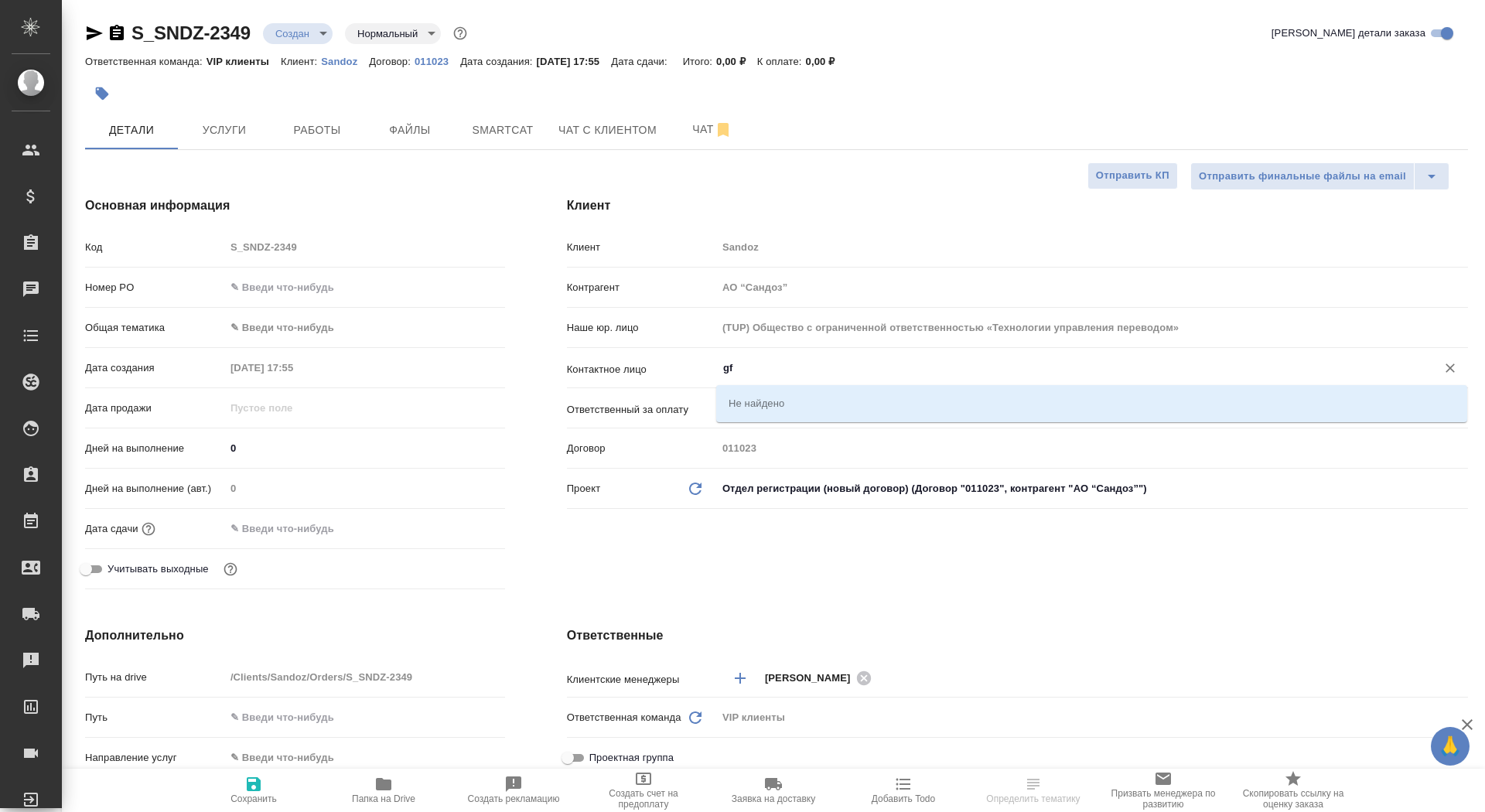
type input "g"
type textarea "x"
type input "g"
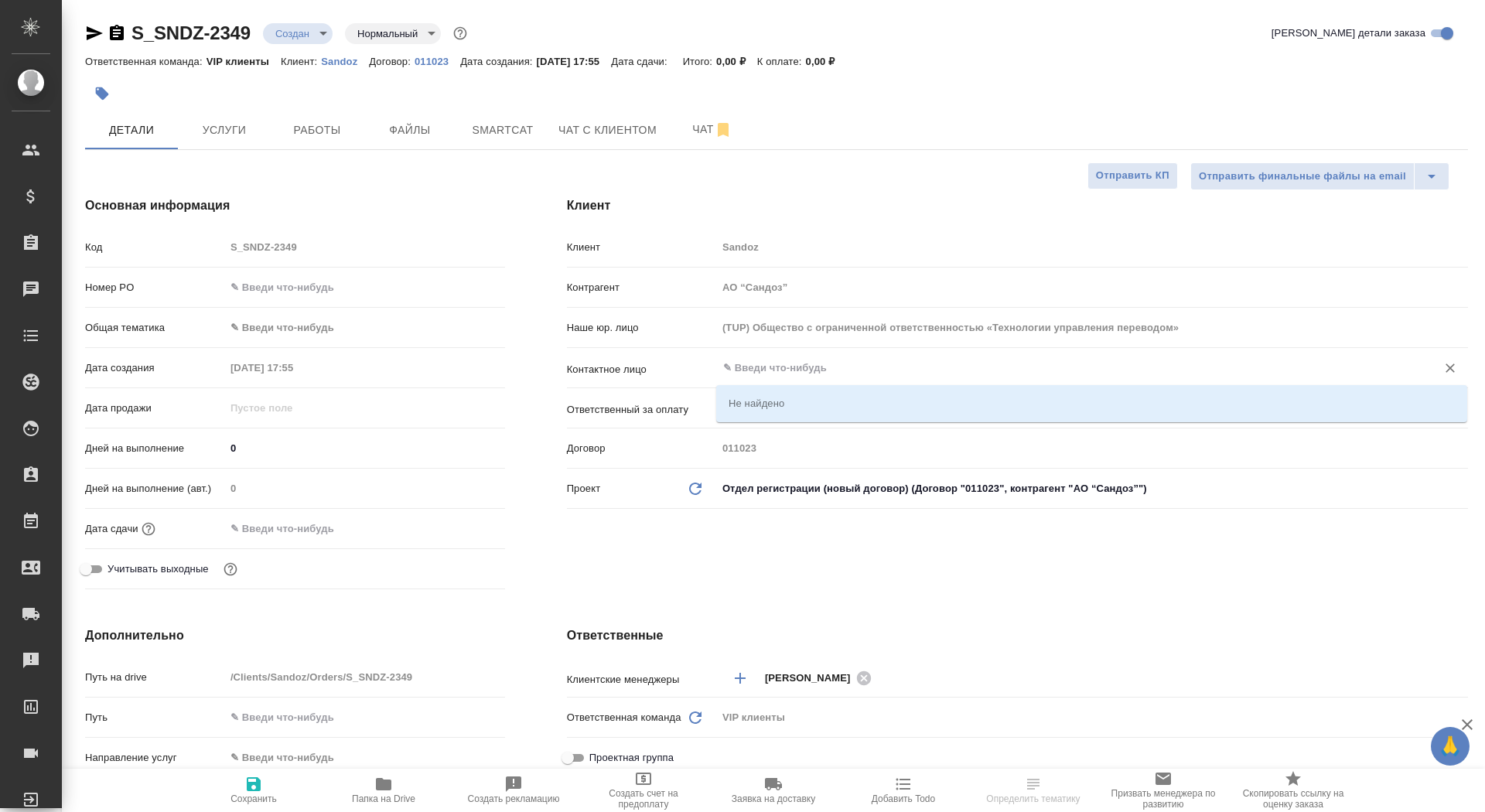
type textarea "x"
click at [851, 402] on li "Пар Ольга" at bounding box center [1091, 403] width 751 height 28
type input "Пар Ольга"
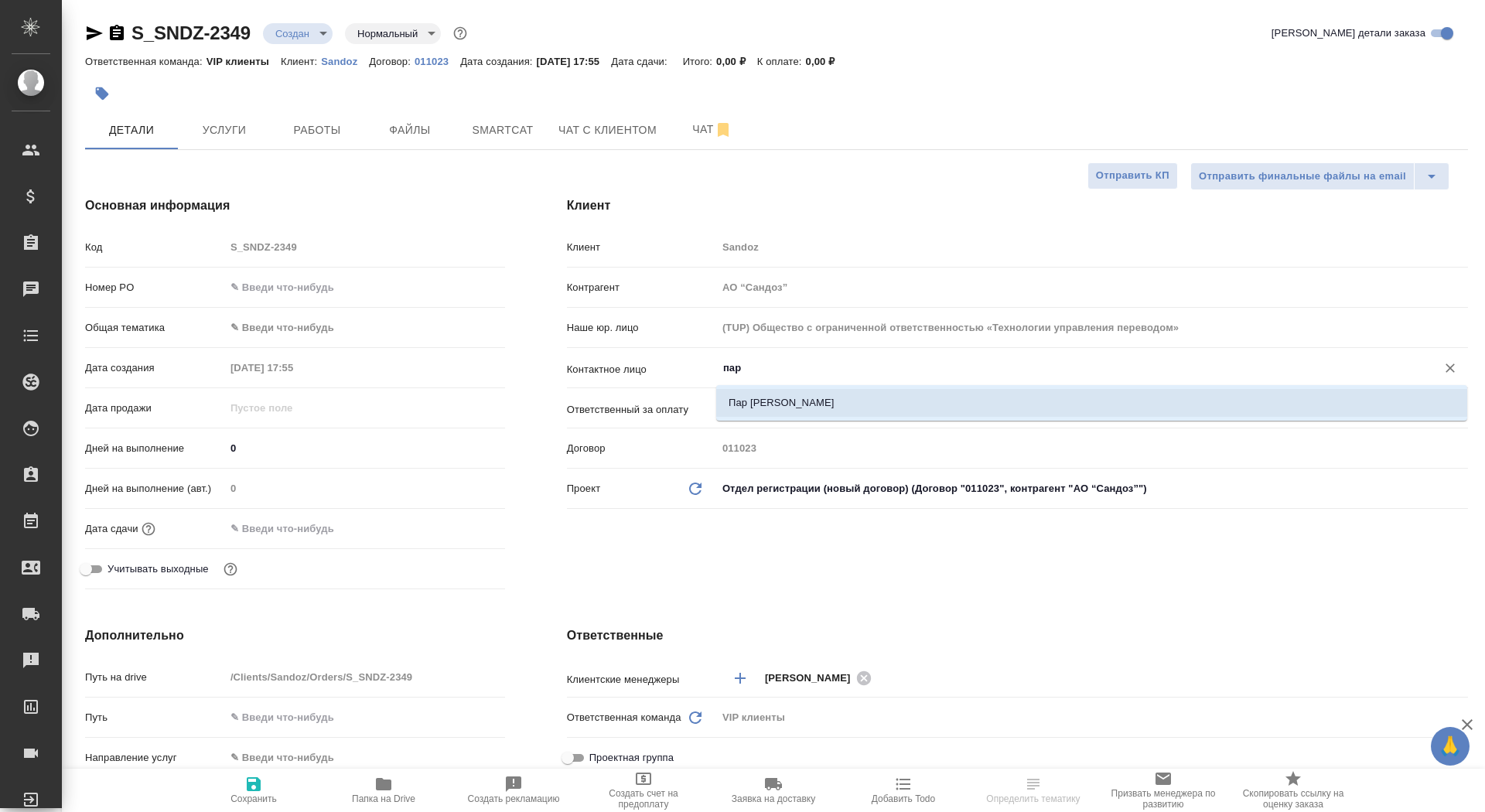
type textarea "x"
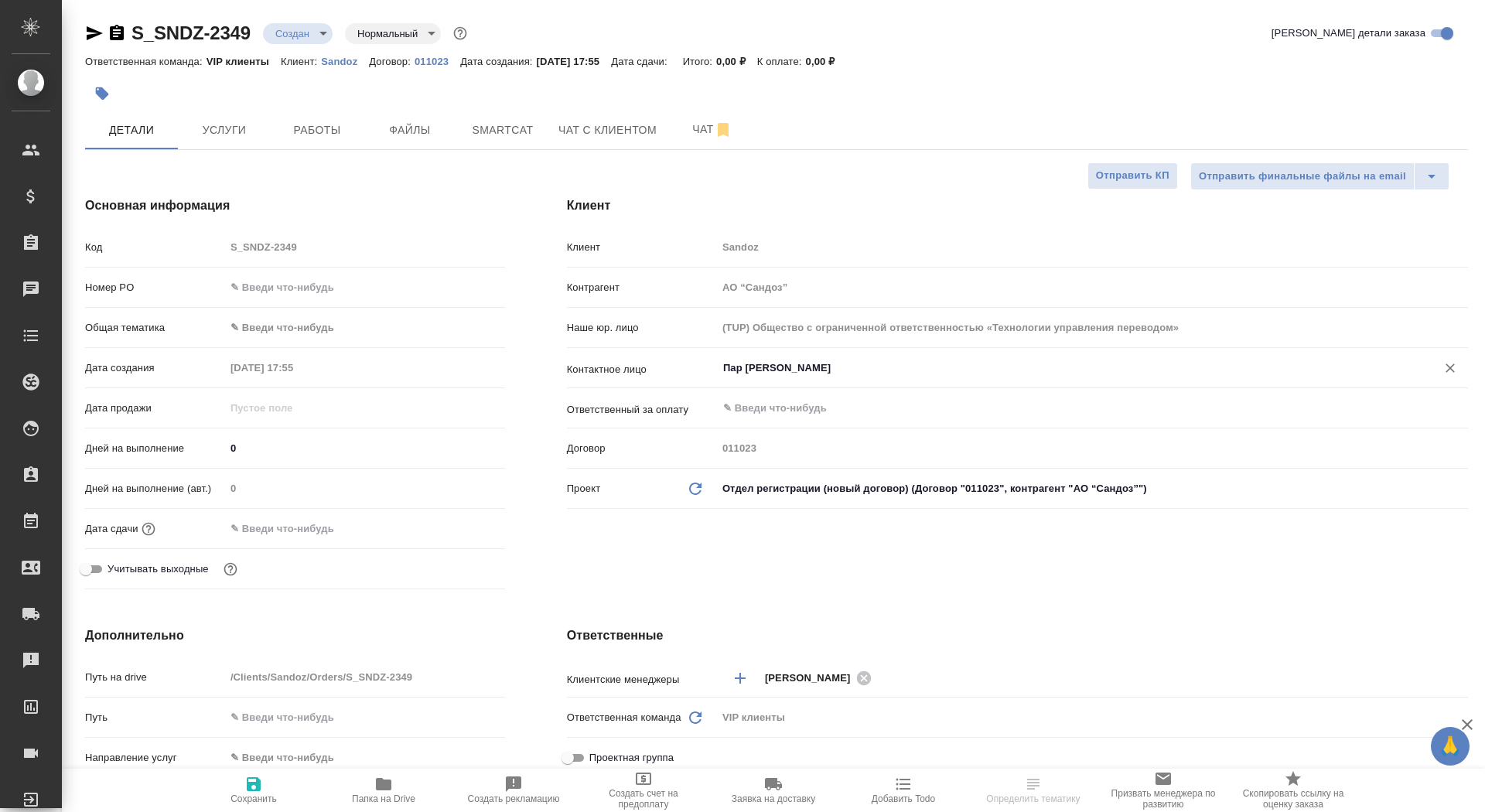
type input "Пар Ольга"
click at [245, 798] on span "Сохранить" at bounding box center [254, 799] width 46 height 11
type textarea "x"
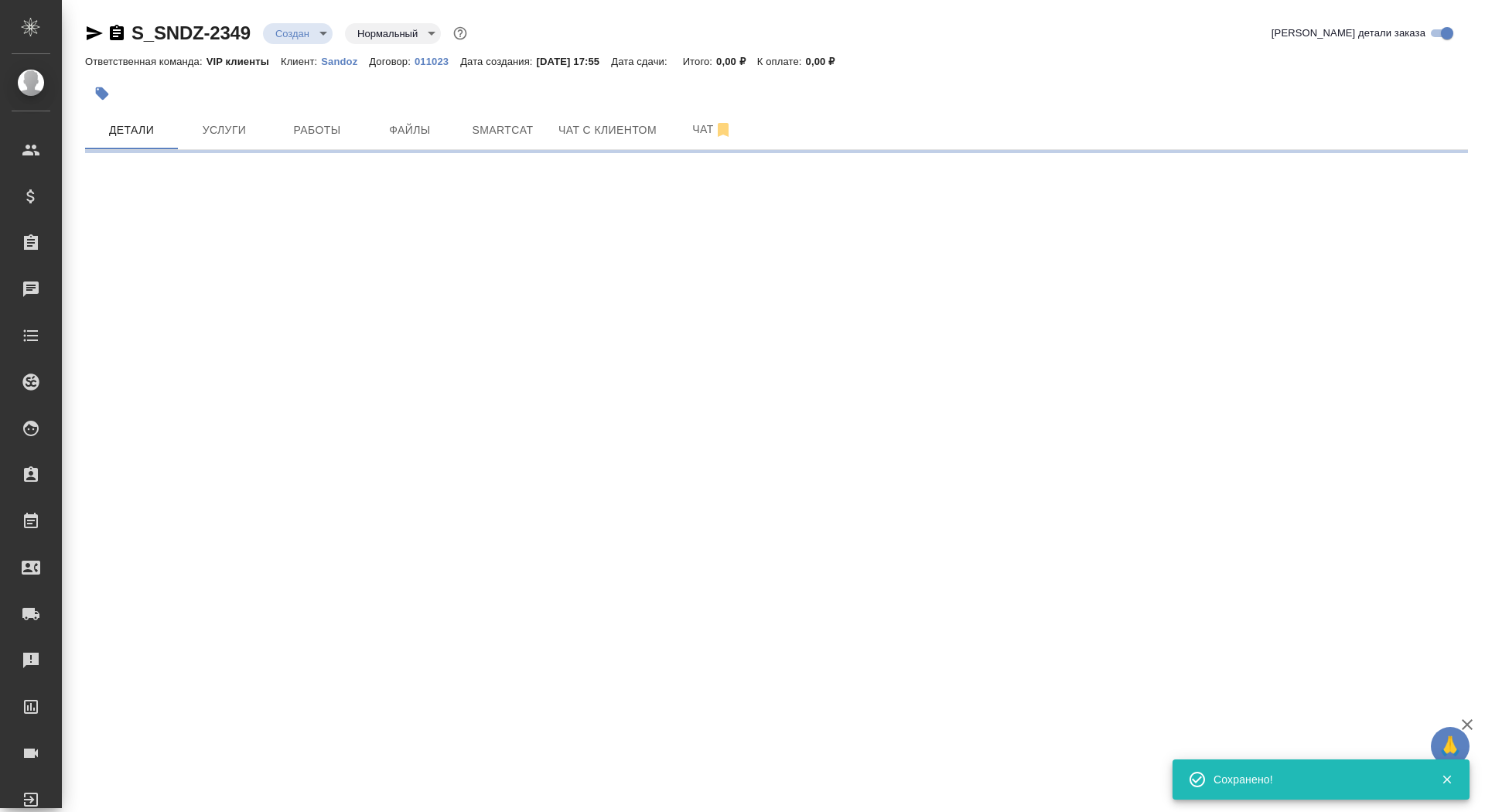
click at [245, 798] on div ".cls-1 fill:#fff; AWATERA Saydasheva Dilyara Клиенты Спецификации Заказы 0 Чаты…" at bounding box center [742, 406] width 1485 height 812
select select "RU"
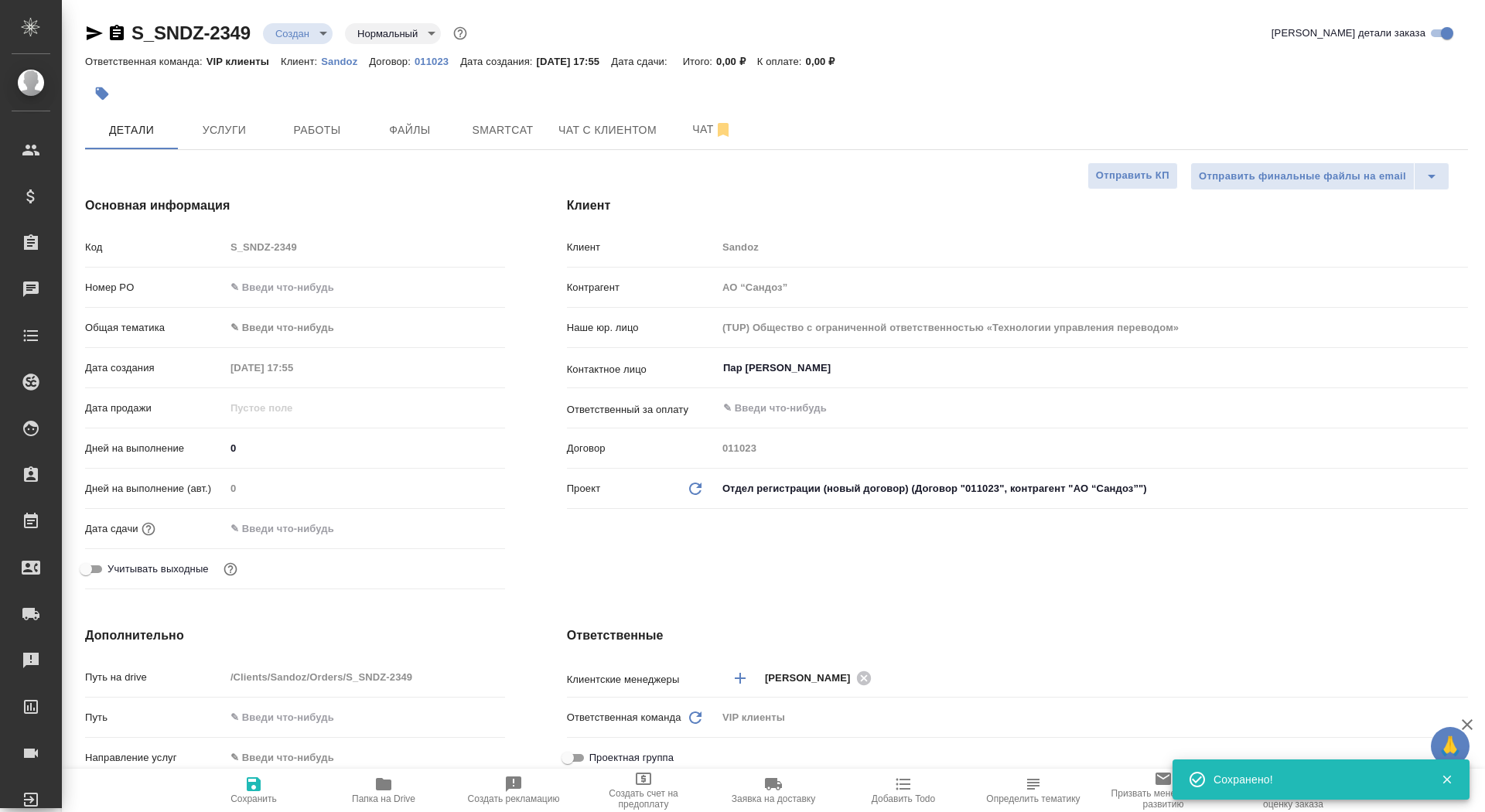
type textarea "x"
click at [245, 798] on span "Сохранить" at bounding box center [254, 799] width 46 height 11
type textarea "x"
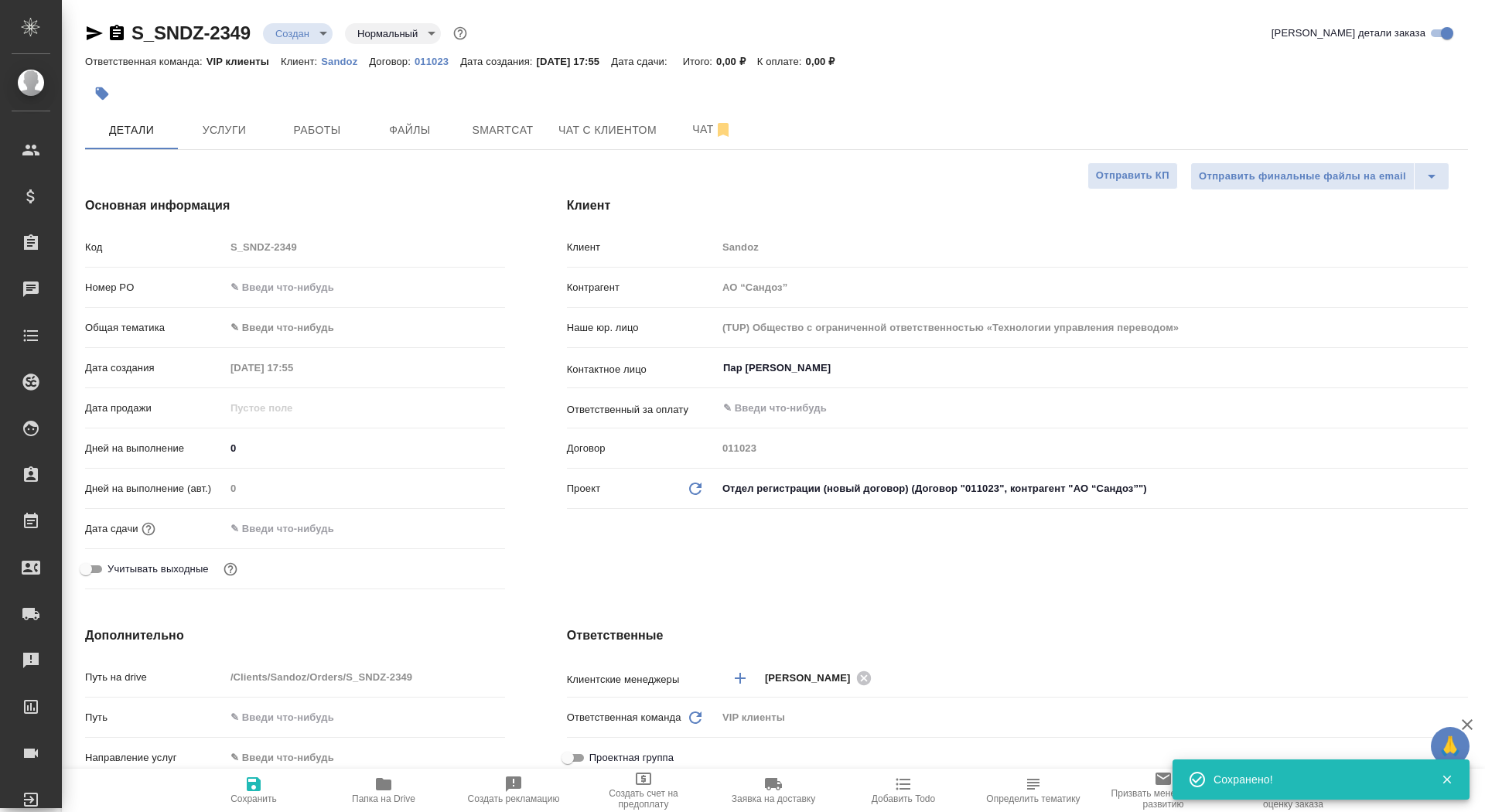
type textarea "x"
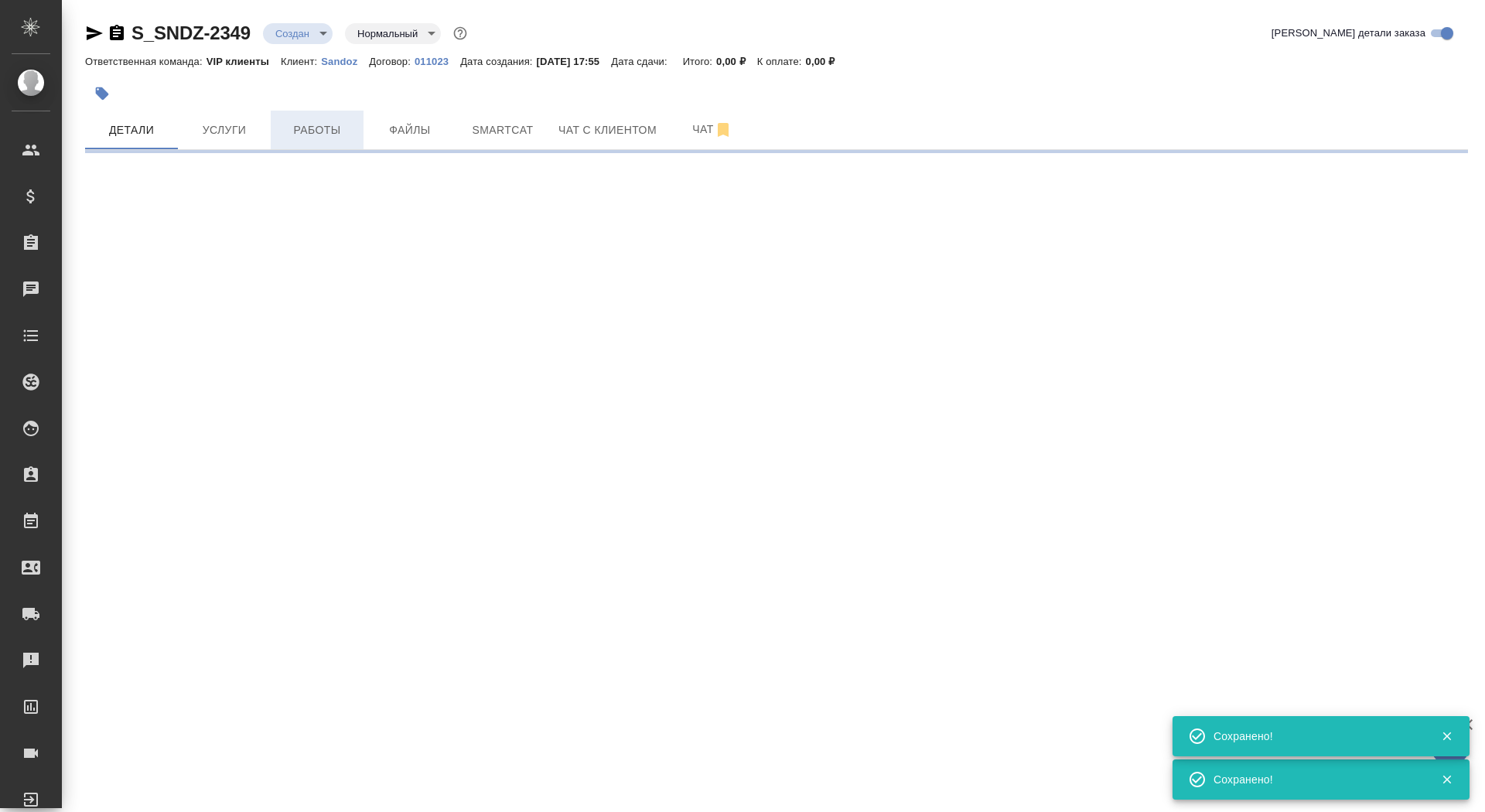
select select "RU"
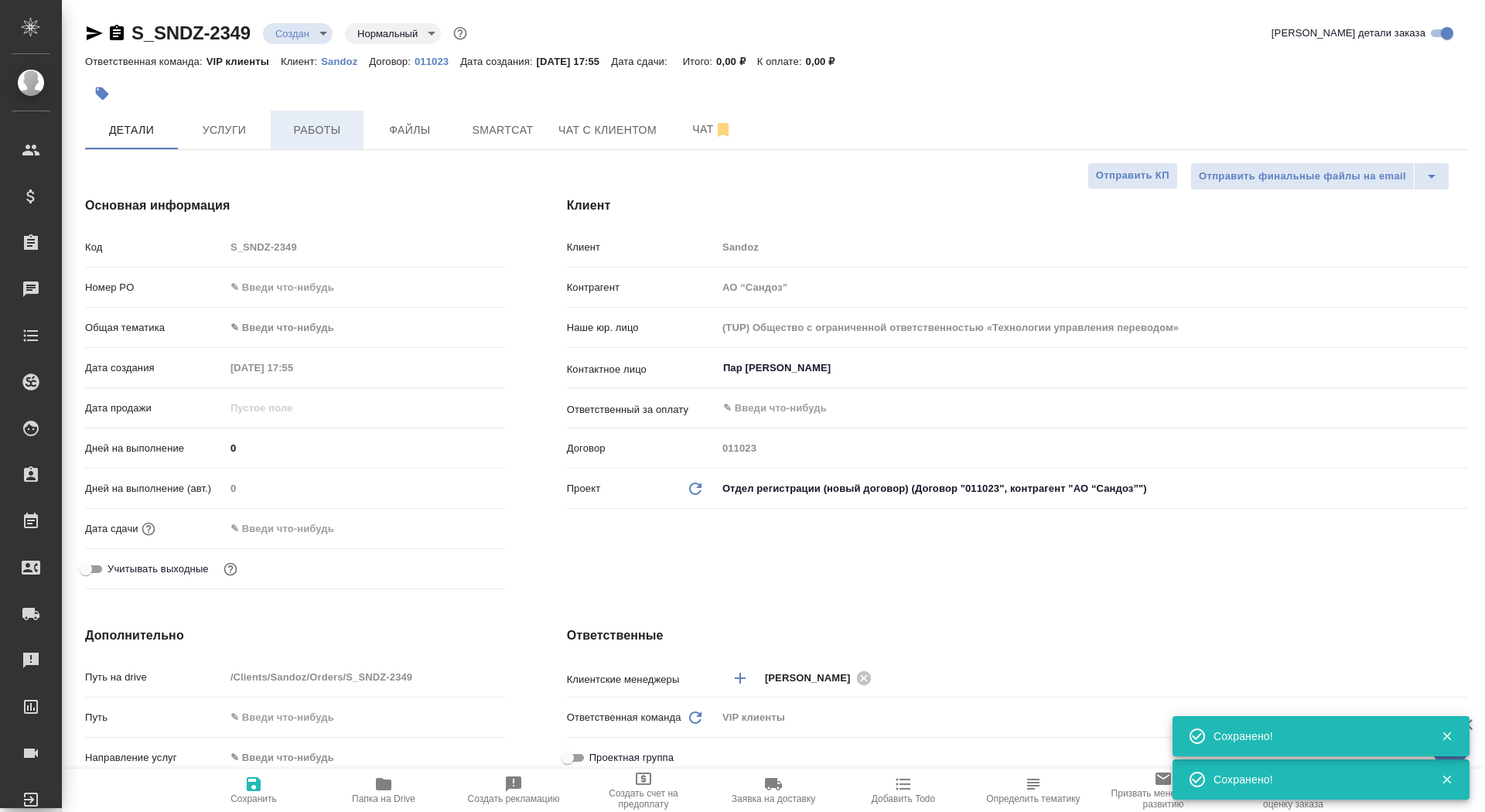
type textarea "x"
click at [328, 123] on span "Работы" at bounding box center [317, 130] width 74 height 19
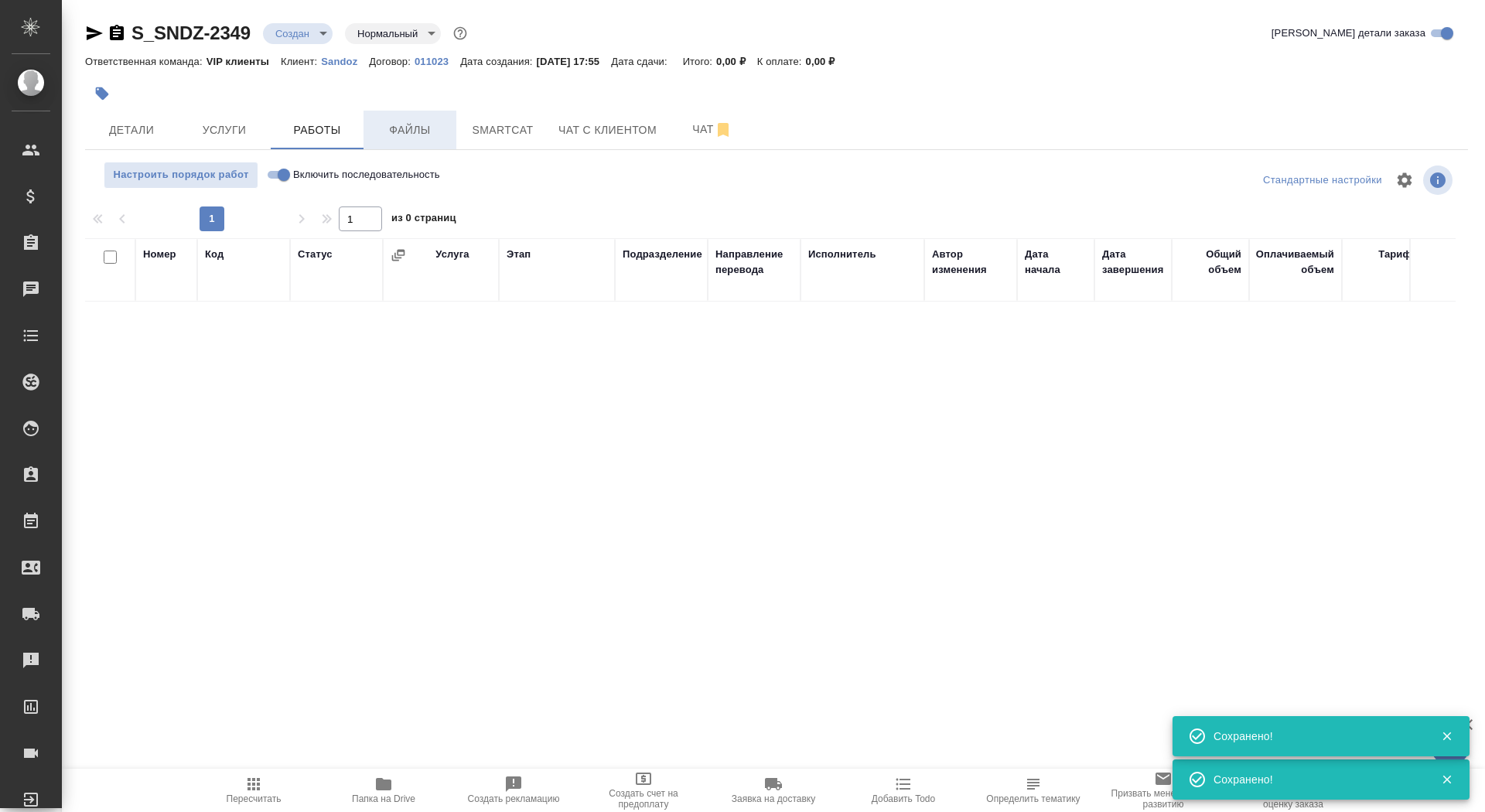
click at [392, 148] on button "Файлы" at bounding box center [409, 130] width 93 height 39
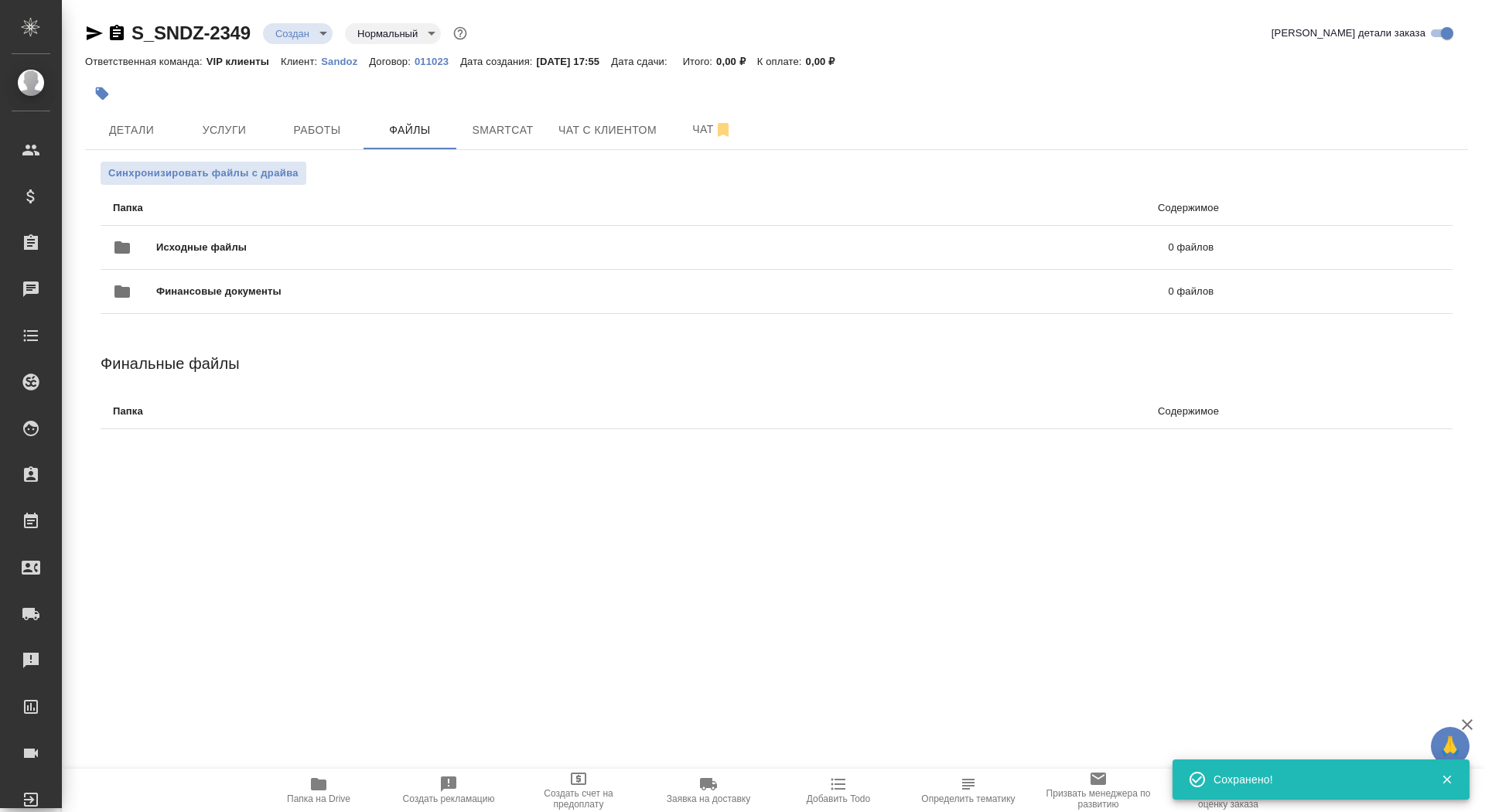
click at [206, 156] on div "Синхронизировать файлы с драйва Папка Содержимое Исходные файлы 0 файлов Финанс…" at bounding box center [776, 314] width 1383 height 328
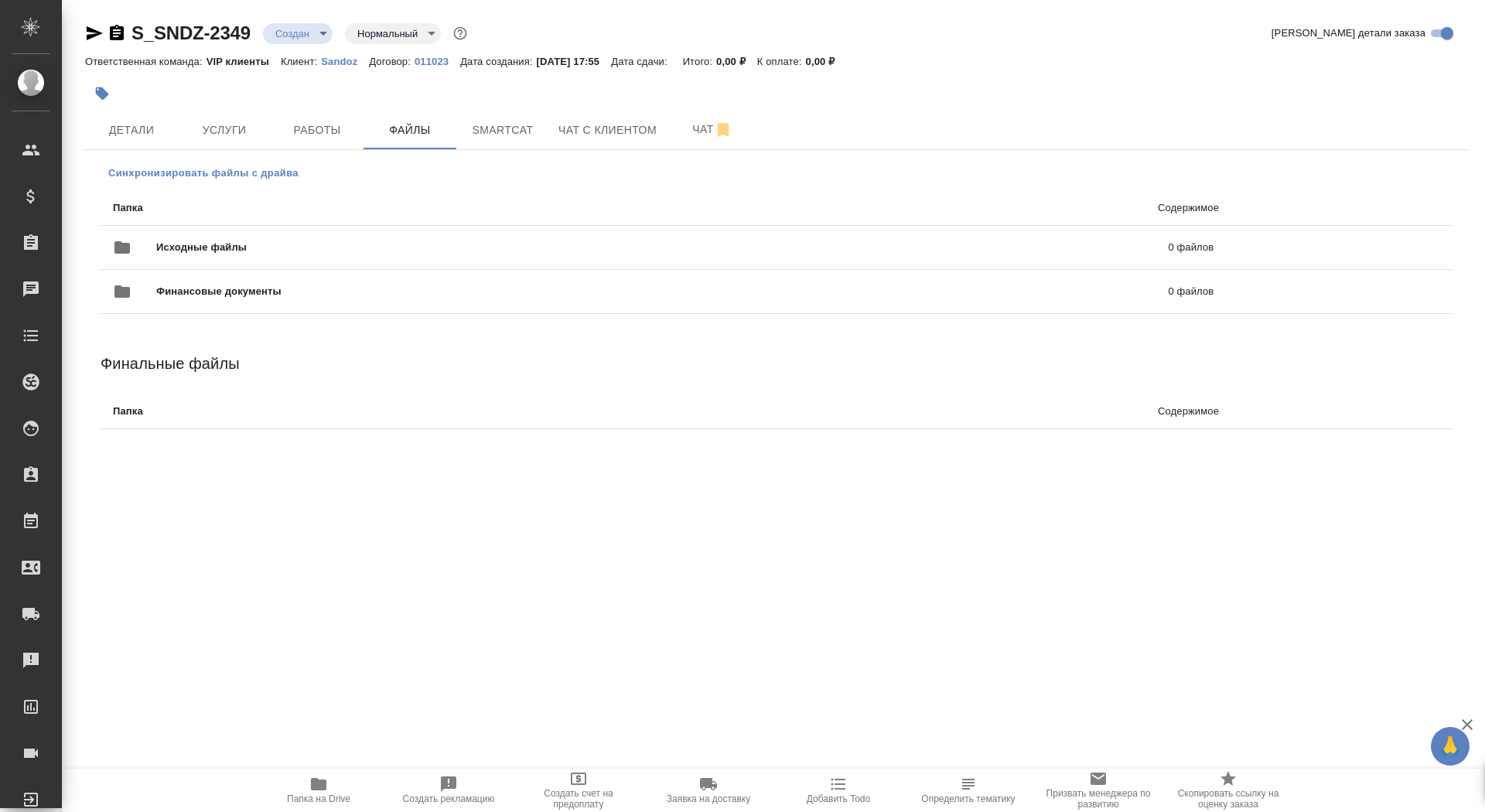
click at [215, 177] on span "Синхронизировать файлы с драйва" at bounding box center [203, 173] width 190 height 16
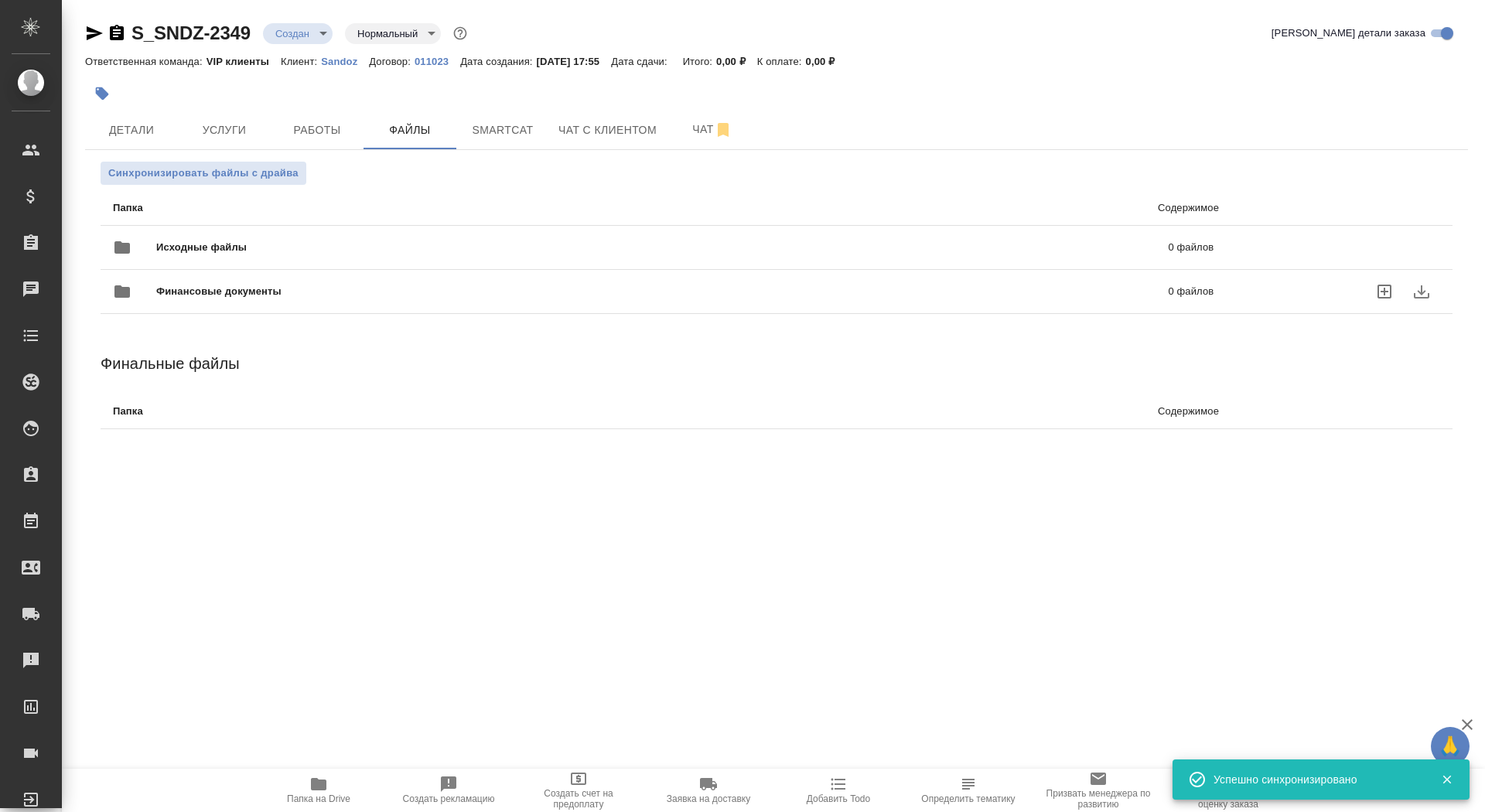
click at [264, 262] on div "Финансовые документы 0 файлов" at bounding box center [662, 291] width 1131 height 68
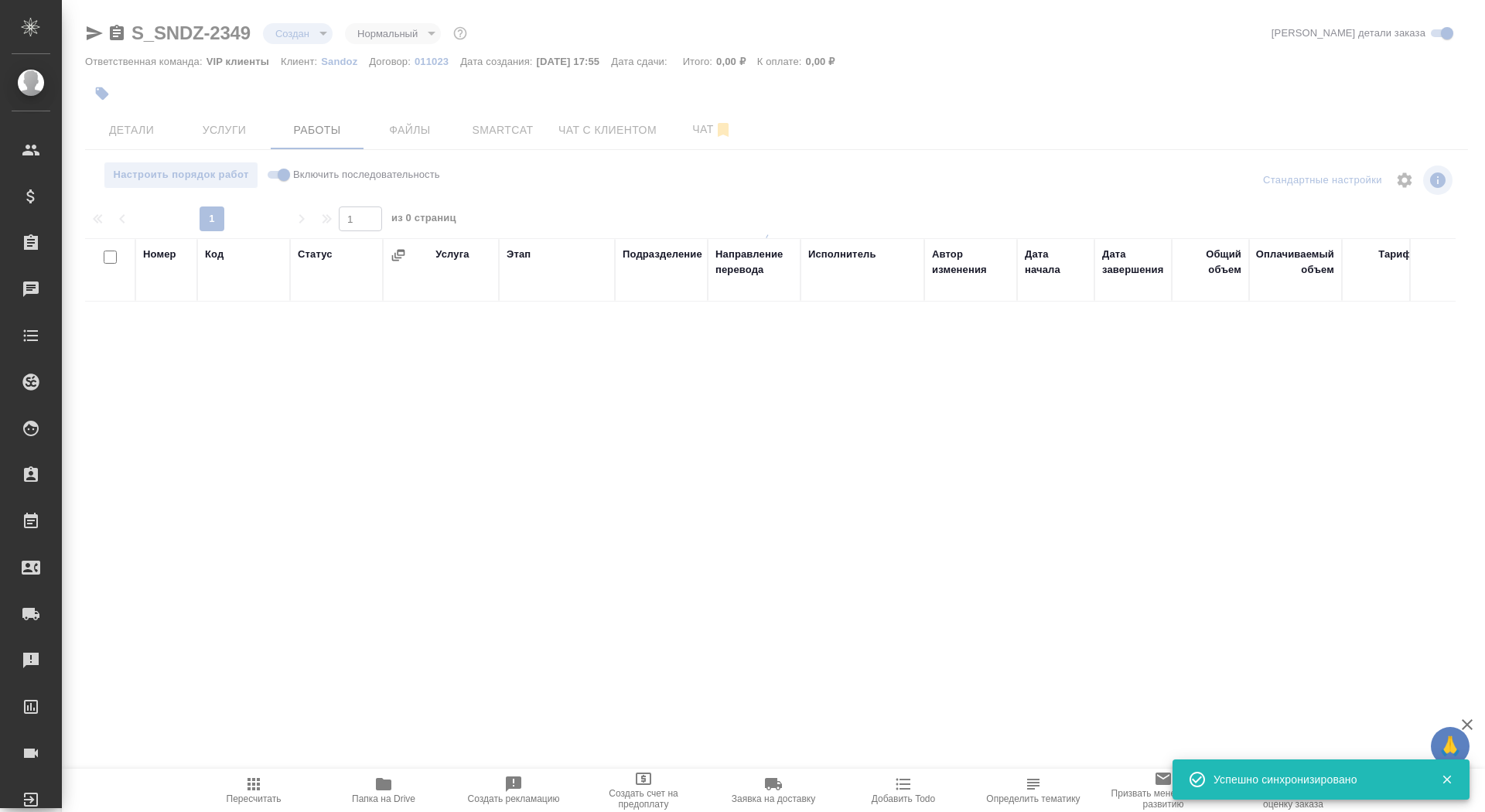
click at [256, 244] on th "Код" at bounding box center [244, 269] width 93 height 63
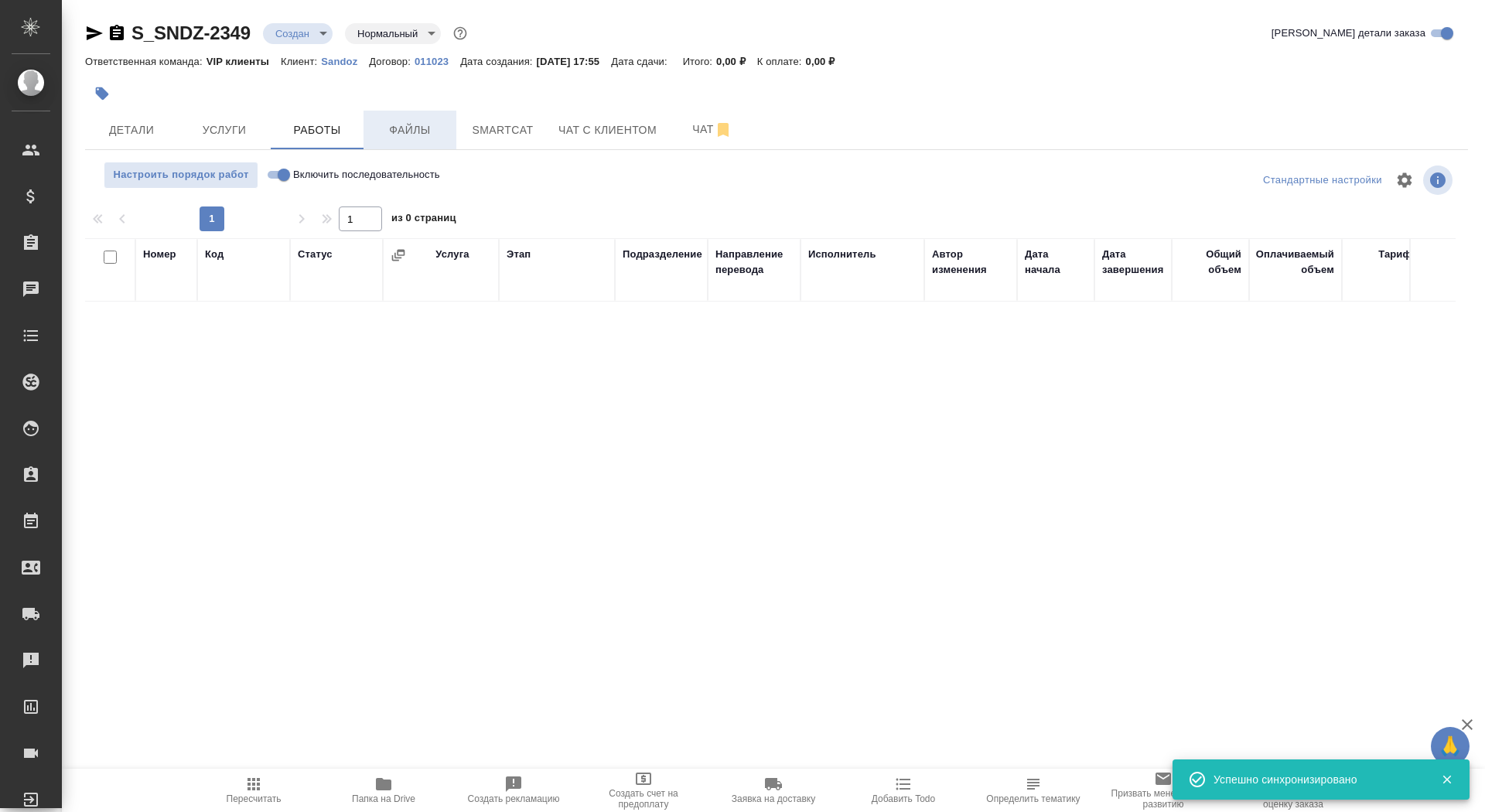
click at [420, 118] on button "Файлы" at bounding box center [409, 130] width 93 height 39
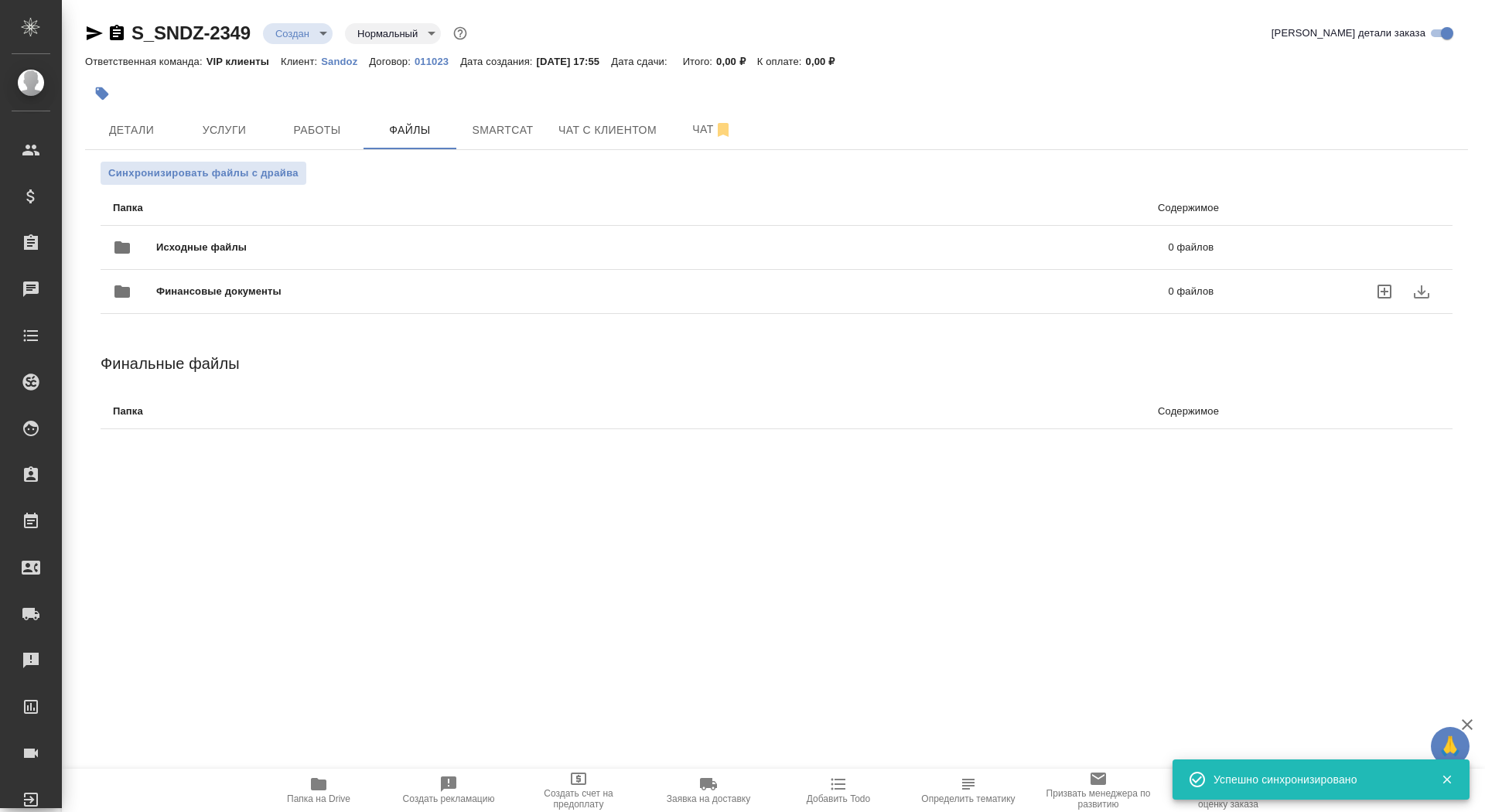
click at [295, 257] on div "Финансовые документы 0 файлов" at bounding box center [662, 291] width 1131 height 68
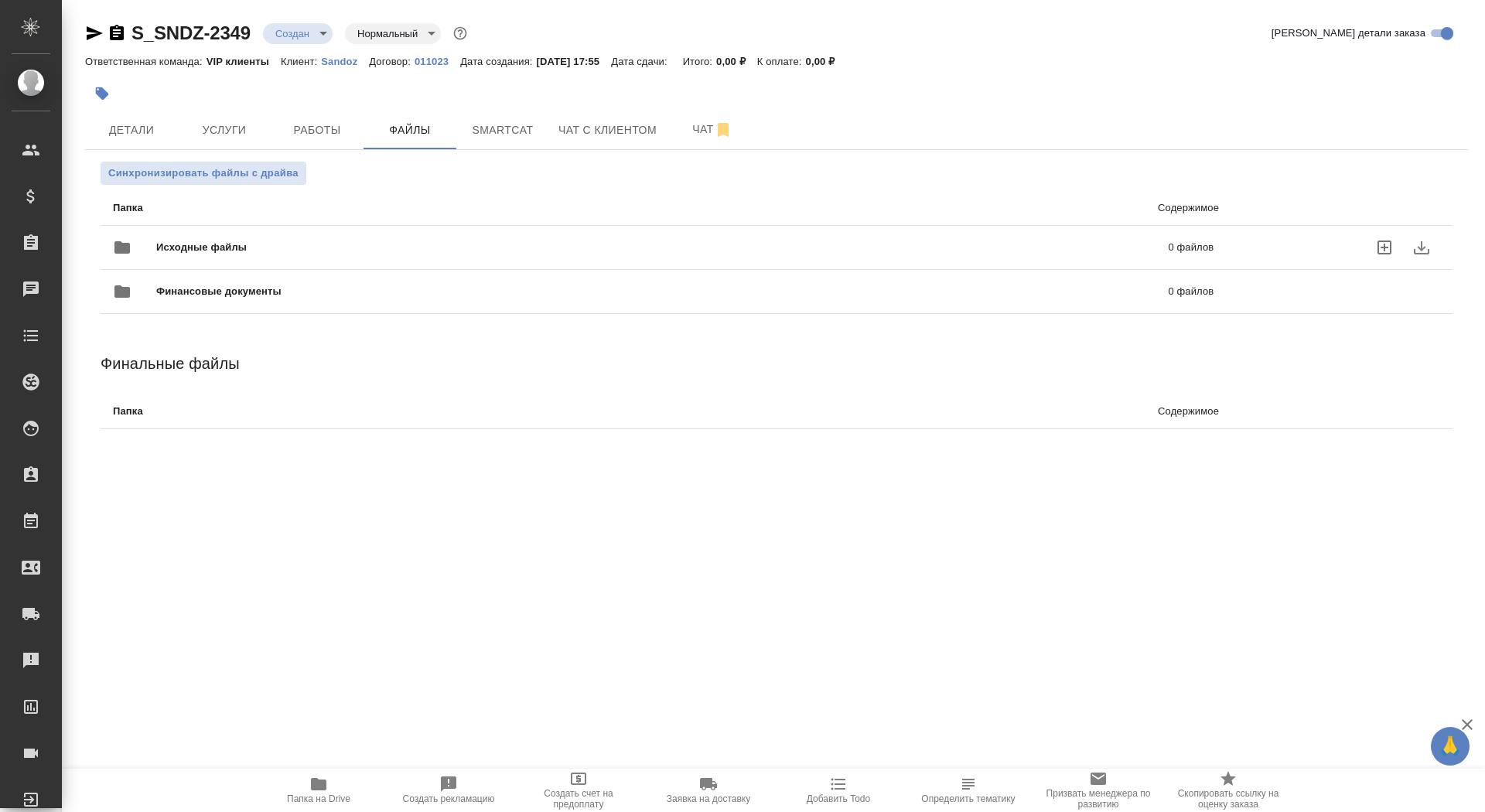
click at [294, 248] on span "Исходные файлы" at bounding box center [432, 247] width 551 height 16
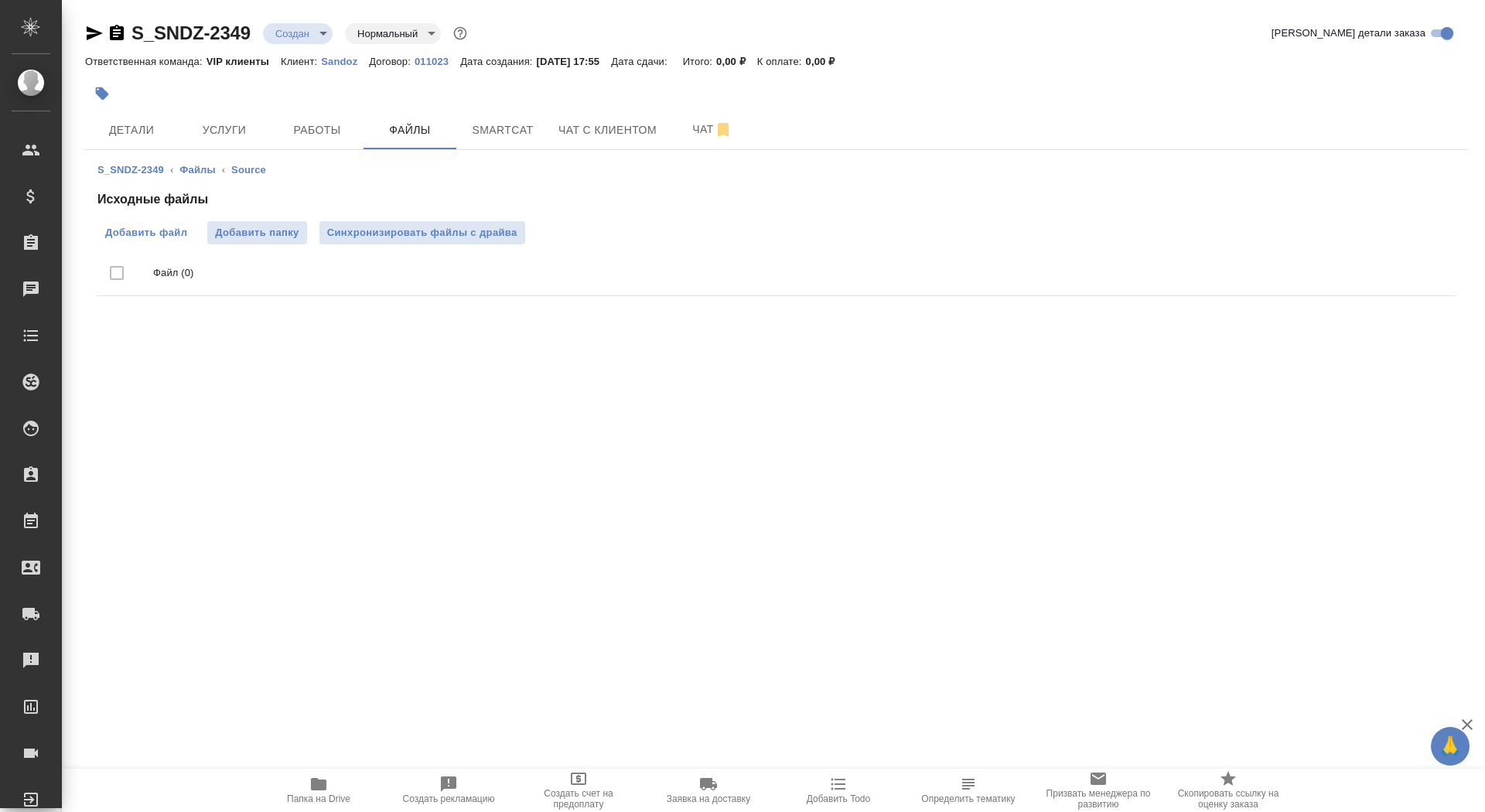
click at [152, 236] on span "Добавить файл" at bounding box center [146, 232] width 82 height 16
click at [0, 0] on input "Добавить файл" at bounding box center [0, 0] width 0 height 0
click at [311, 32] on body "🙏 .cls-1 fill:#fff; AWATERA Saydasheva Dilyara Клиенты Спецификации Заказы 0 Ча…" at bounding box center [742, 406] width 1485 height 812
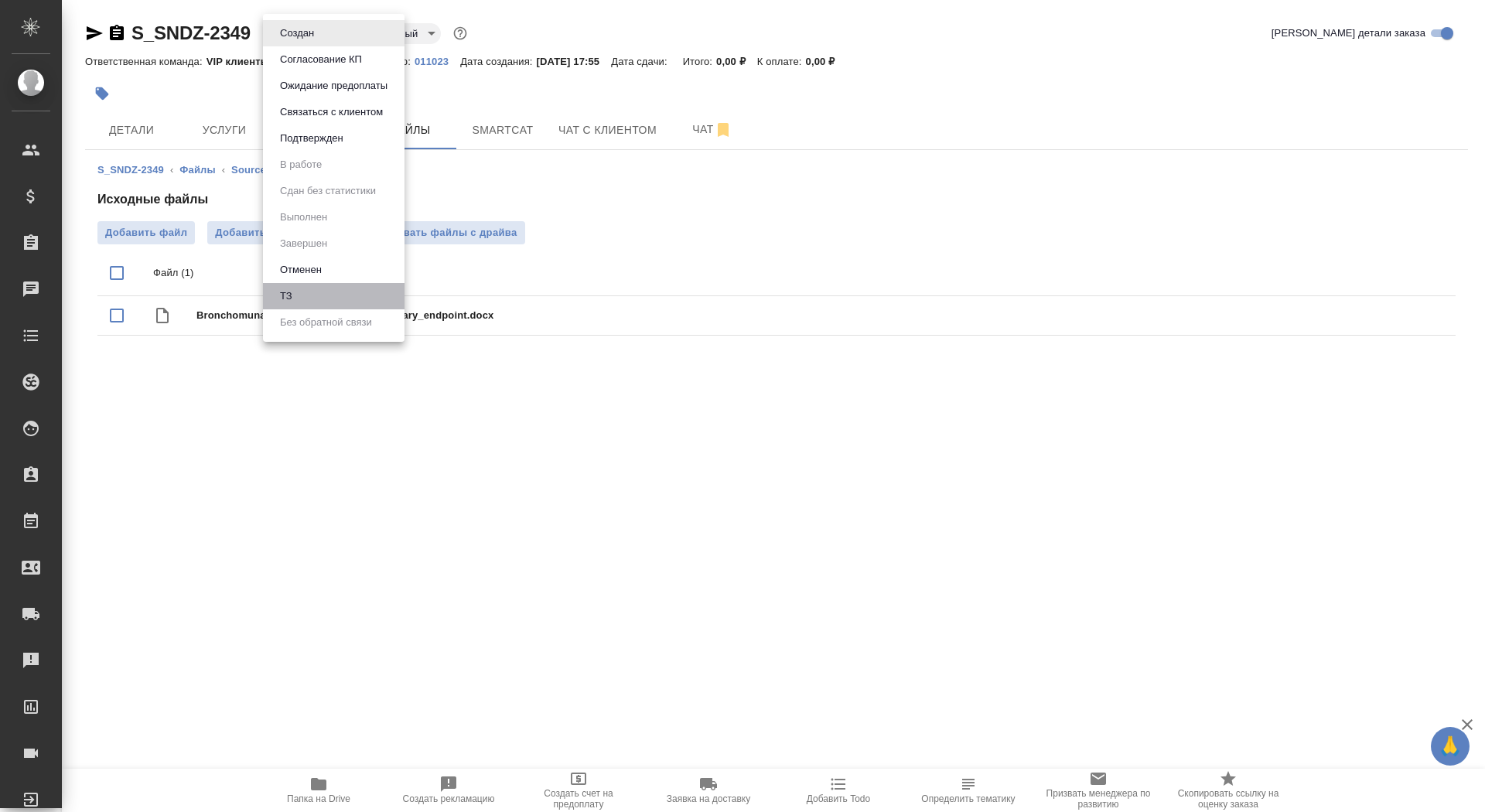
click at [338, 302] on li "ТЗ" at bounding box center [333, 296] width 142 height 26
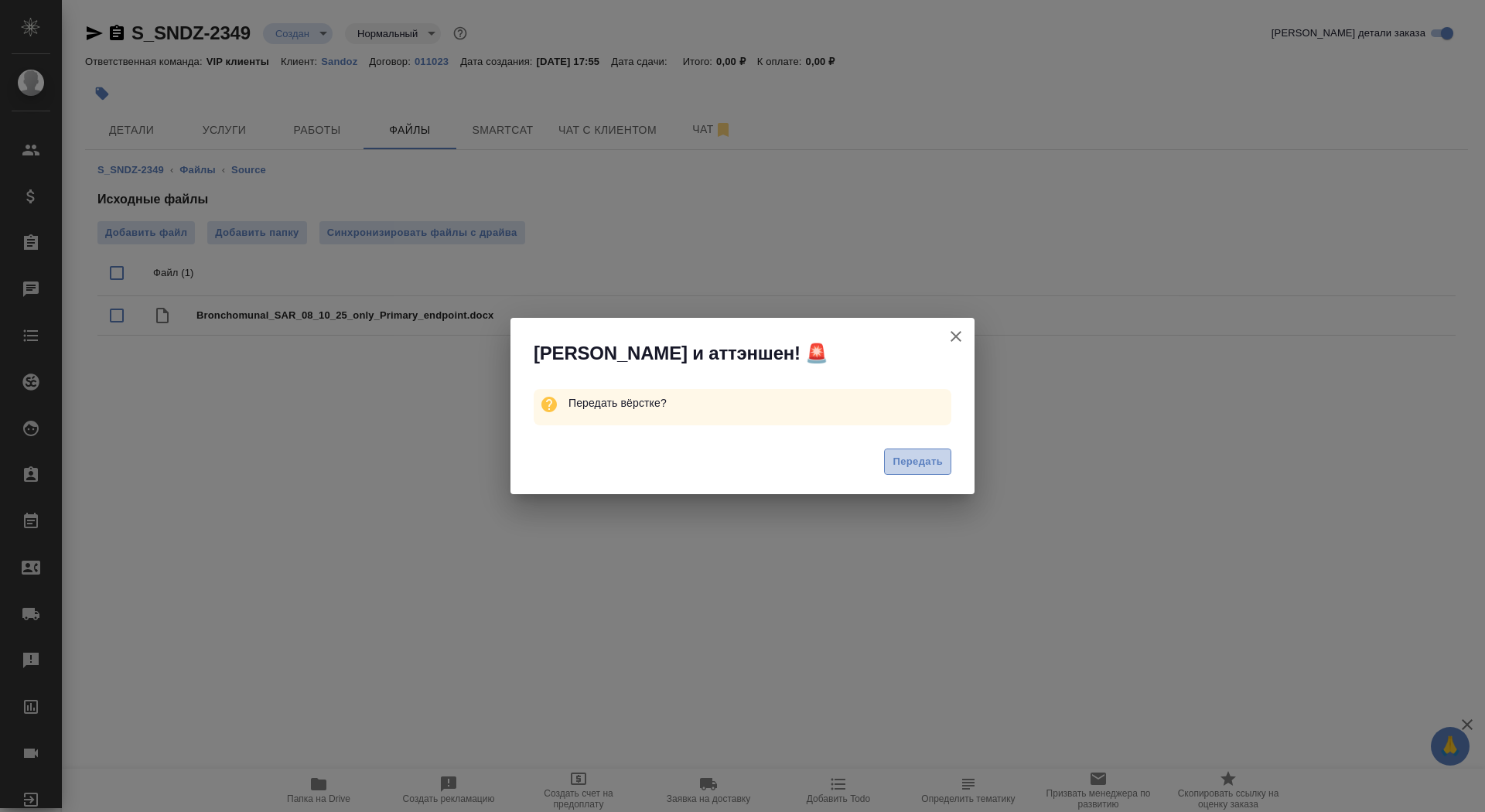
click at [912, 468] on span "Передать" at bounding box center [917, 461] width 50 height 18
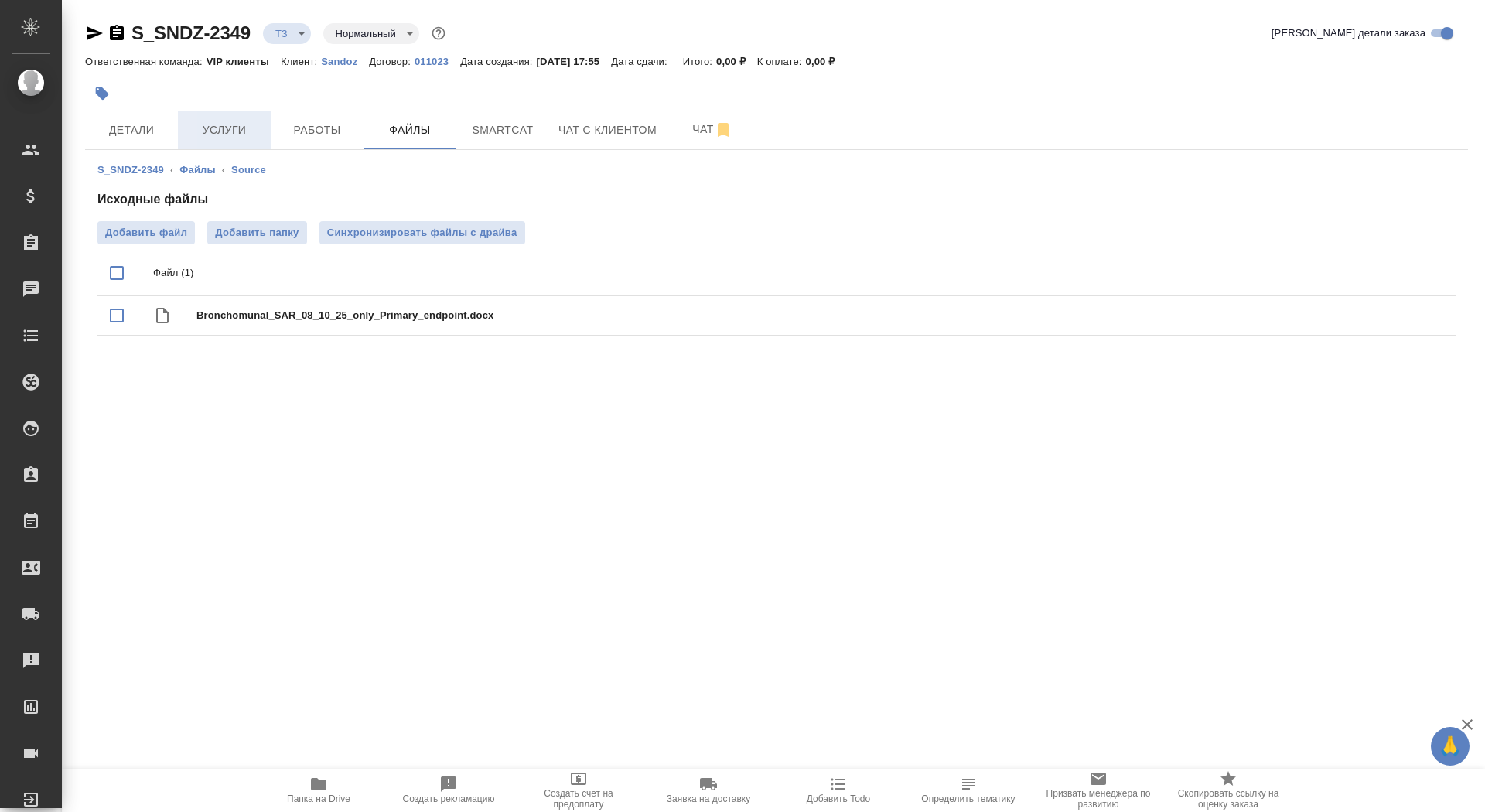
click at [217, 133] on span "Услуги" at bounding box center [224, 130] width 74 height 19
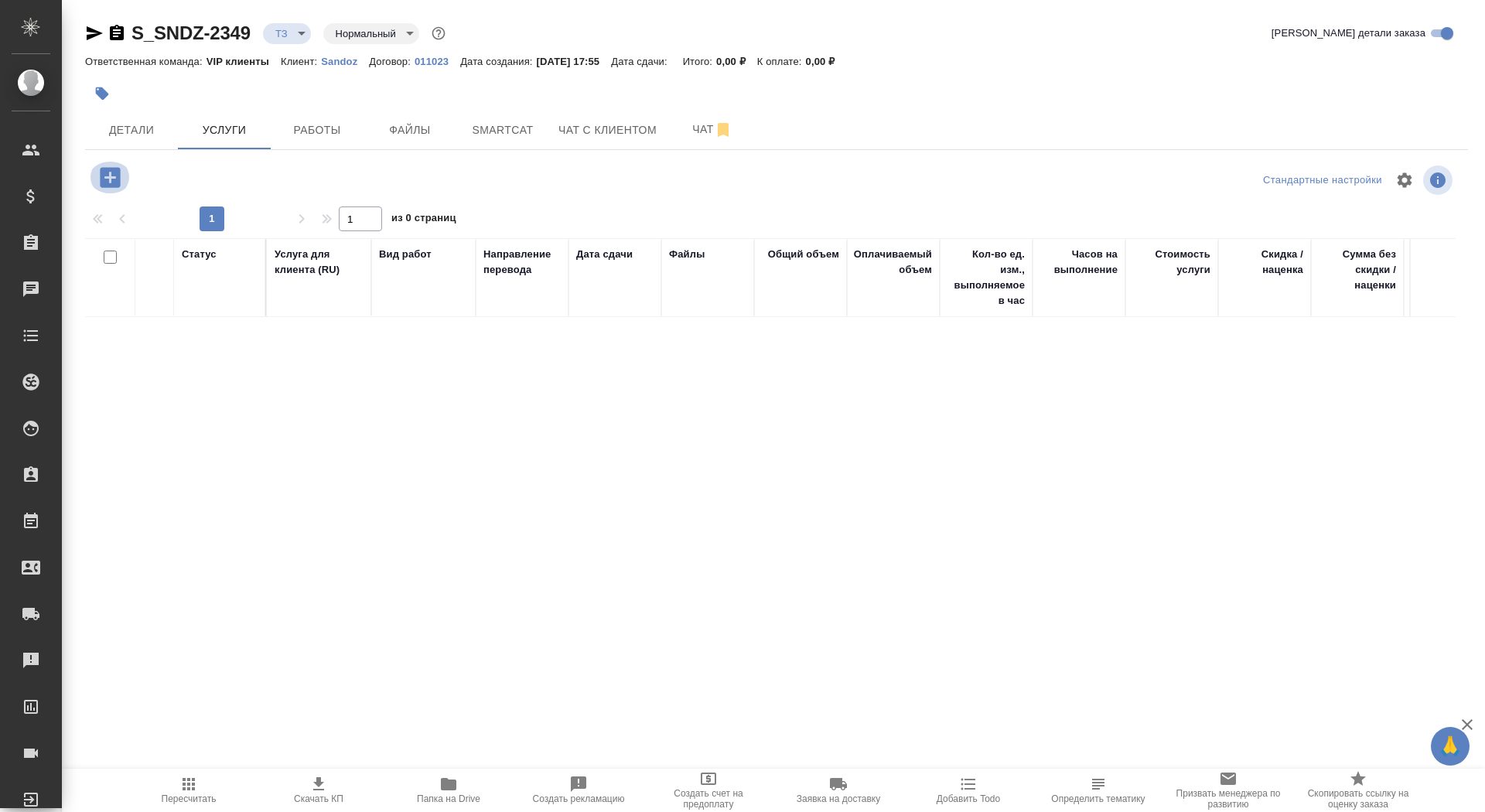
click at [120, 176] on icon "button" at bounding box center [109, 177] width 27 height 27
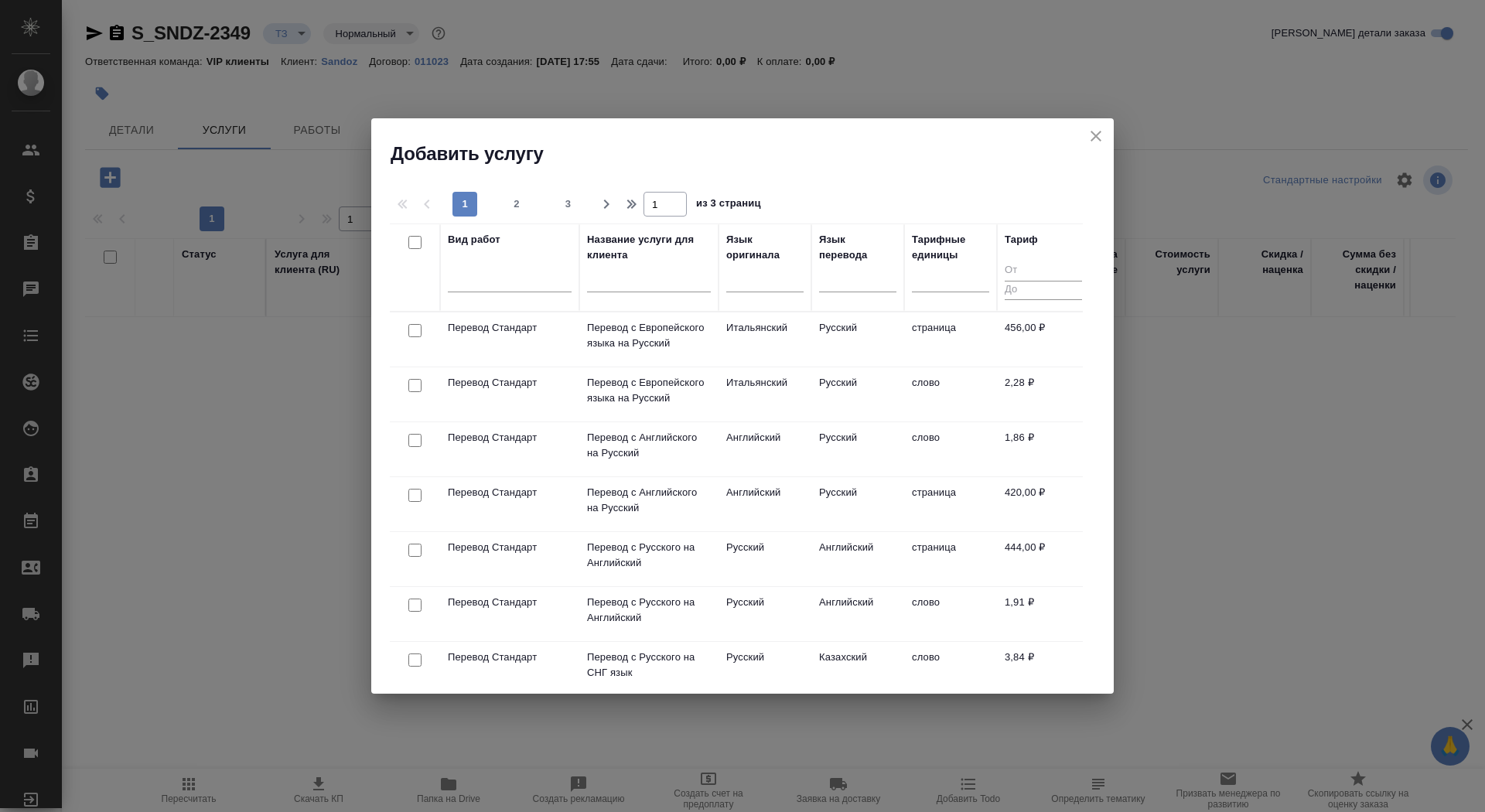
click at [751, 446] on td "Английский" at bounding box center [765, 449] width 93 height 54
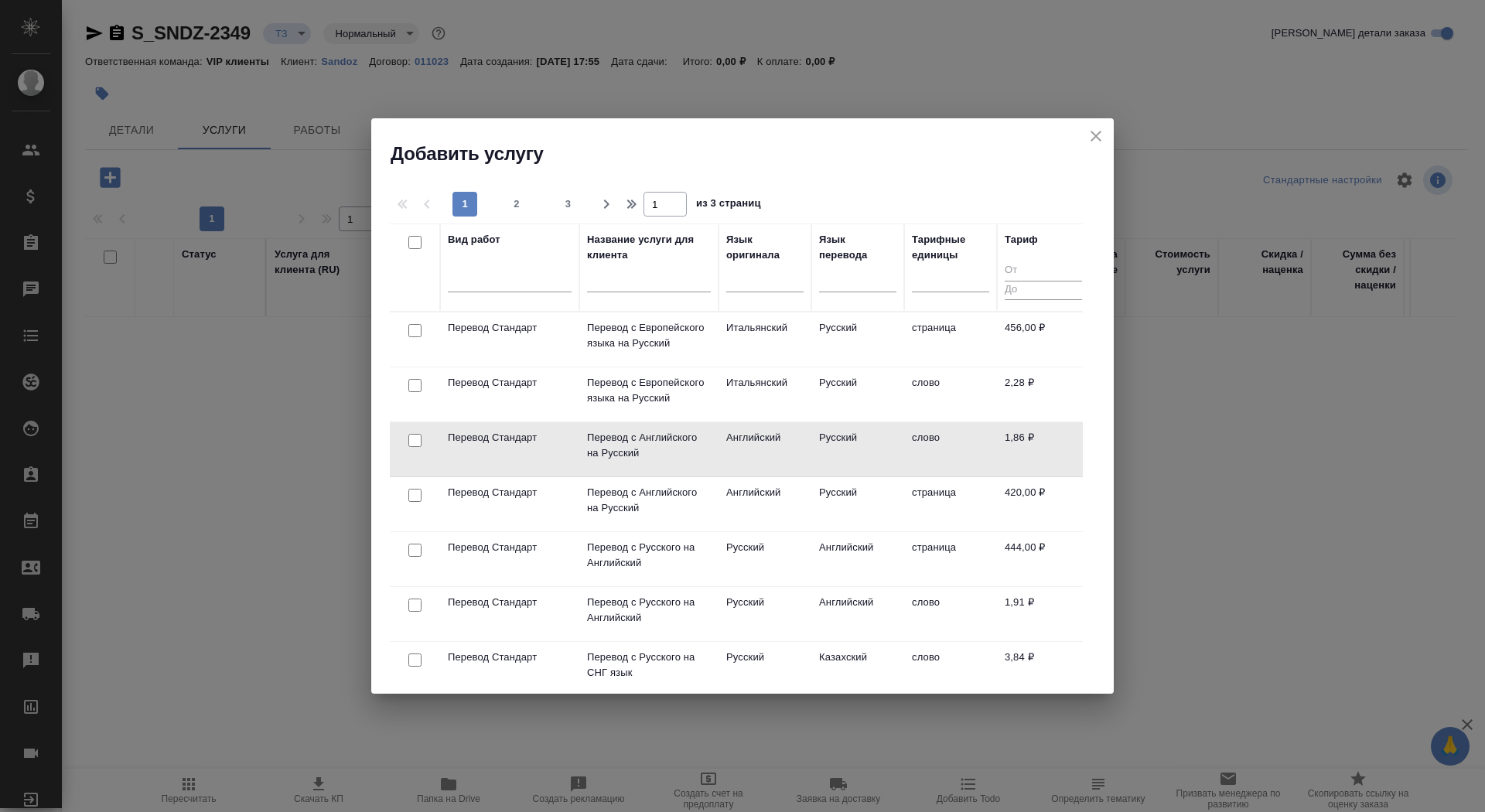
click at [751, 446] on td "Английский" at bounding box center [765, 449] width 93 height 54
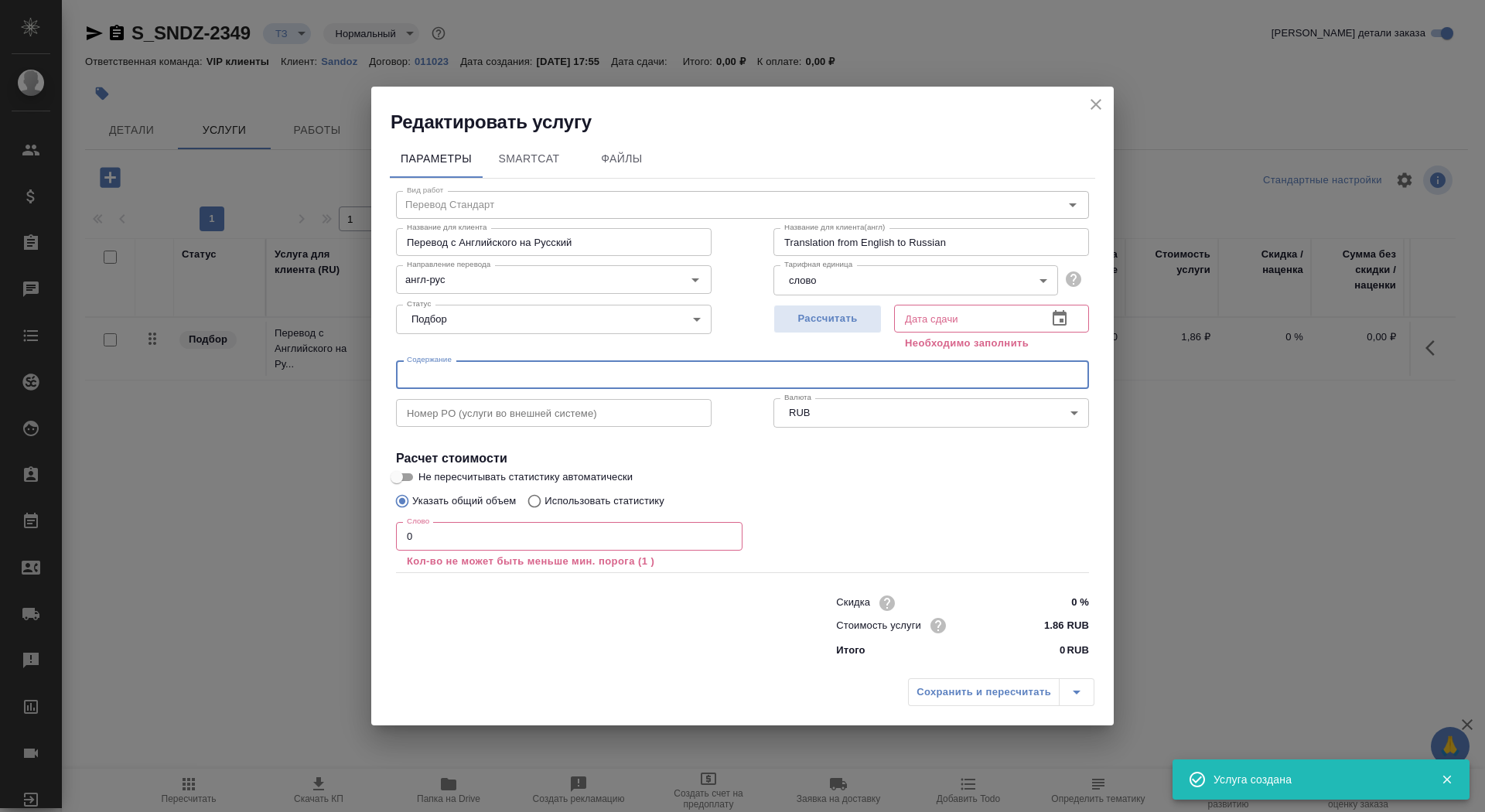
click at [448, 376] on input "text" at bounding box center [742, 374] width 693 height 28
paste input "SAN-0867_Бронхомунал детский_ предварительные результаты ПКТ"
type input "SAN-0867_Бронхомунал детский_ предварительные результаты ПКТ"
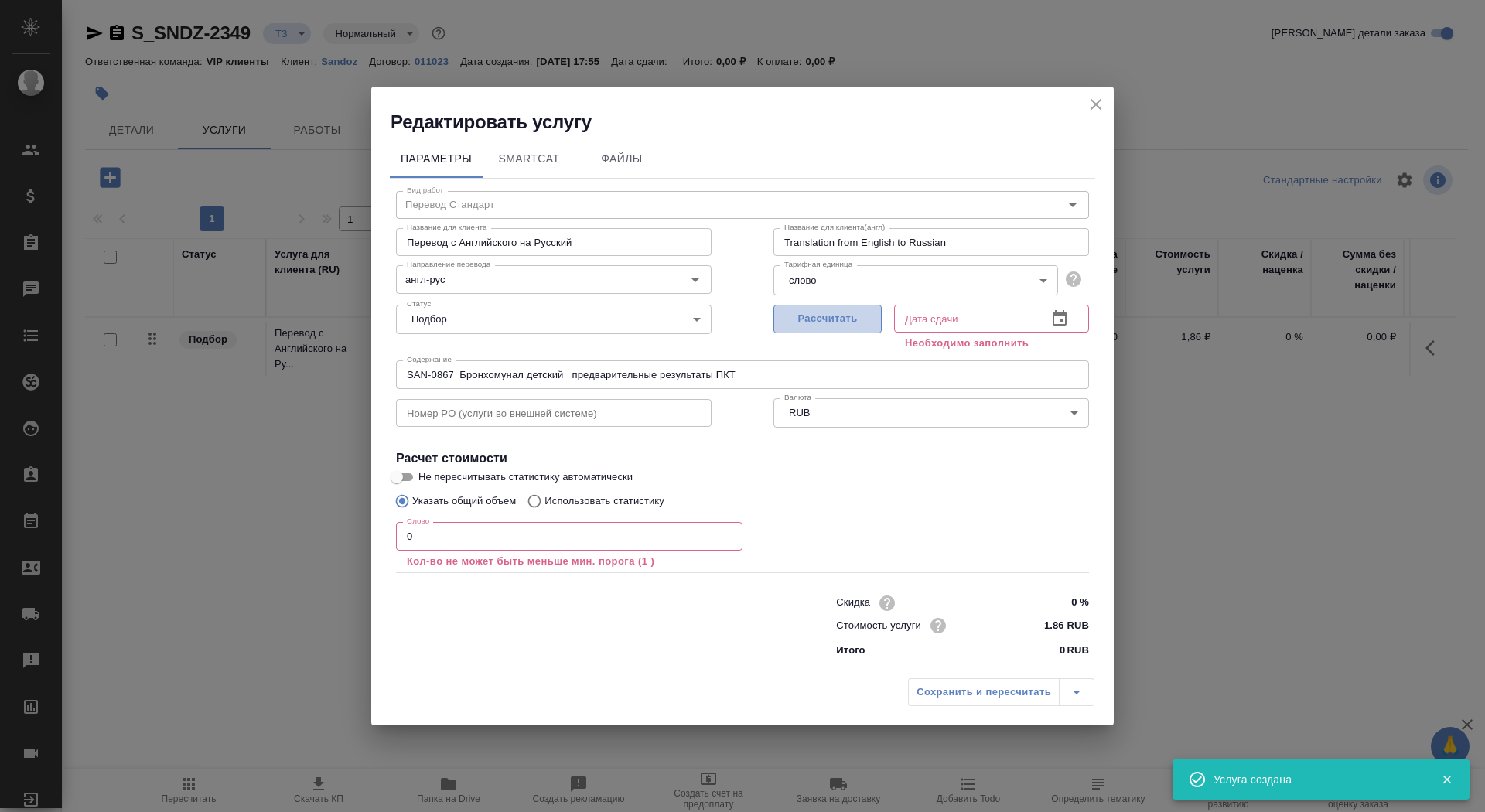
click at [826, 316] on span "Рассчитать" at bounding box center [827, 319] width 92 height 18
type input "10.10.2025 17:56"
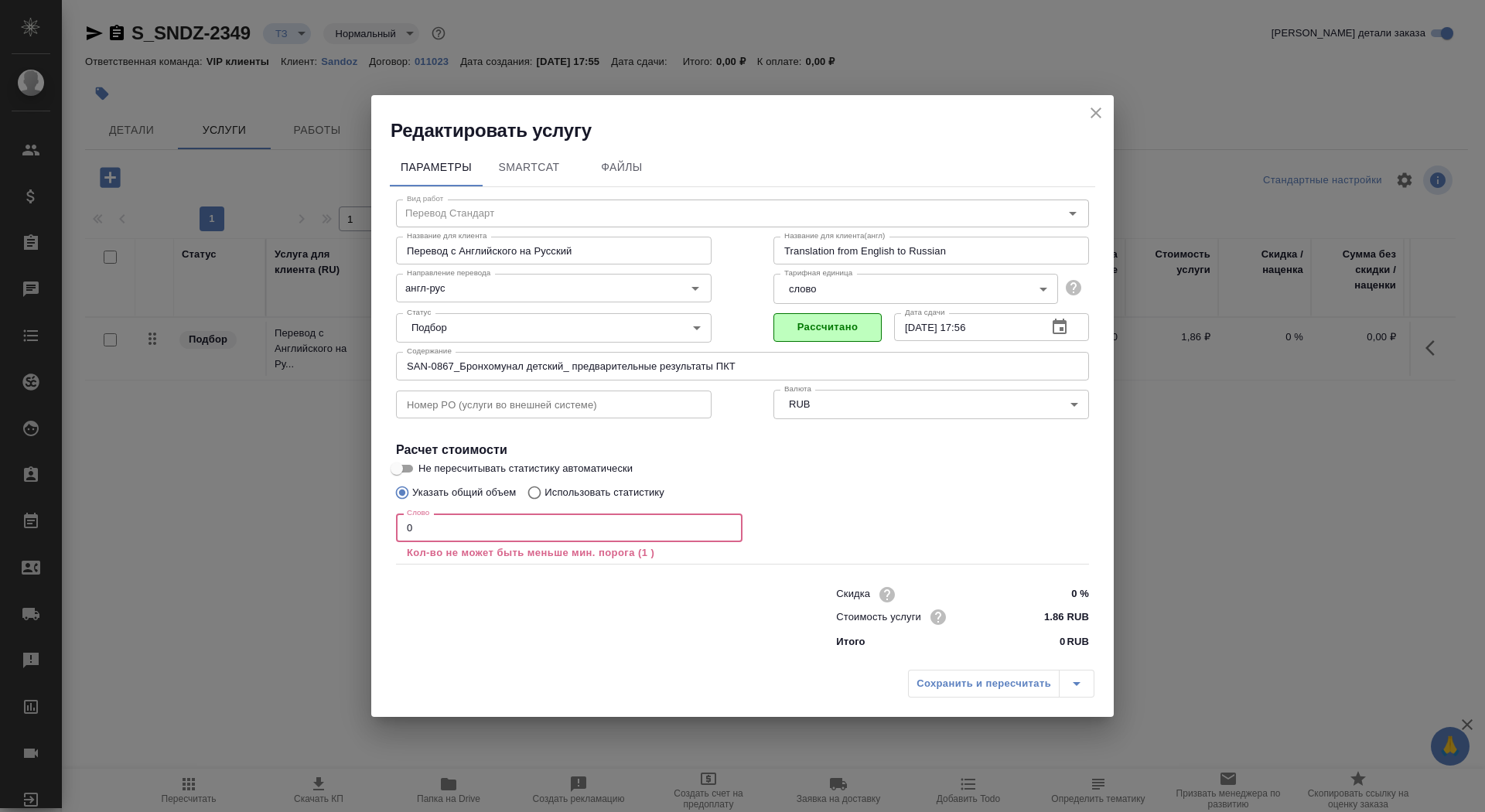
click at [463, 529] on input "0" at bounding box center [569, 527] width 346 height 28
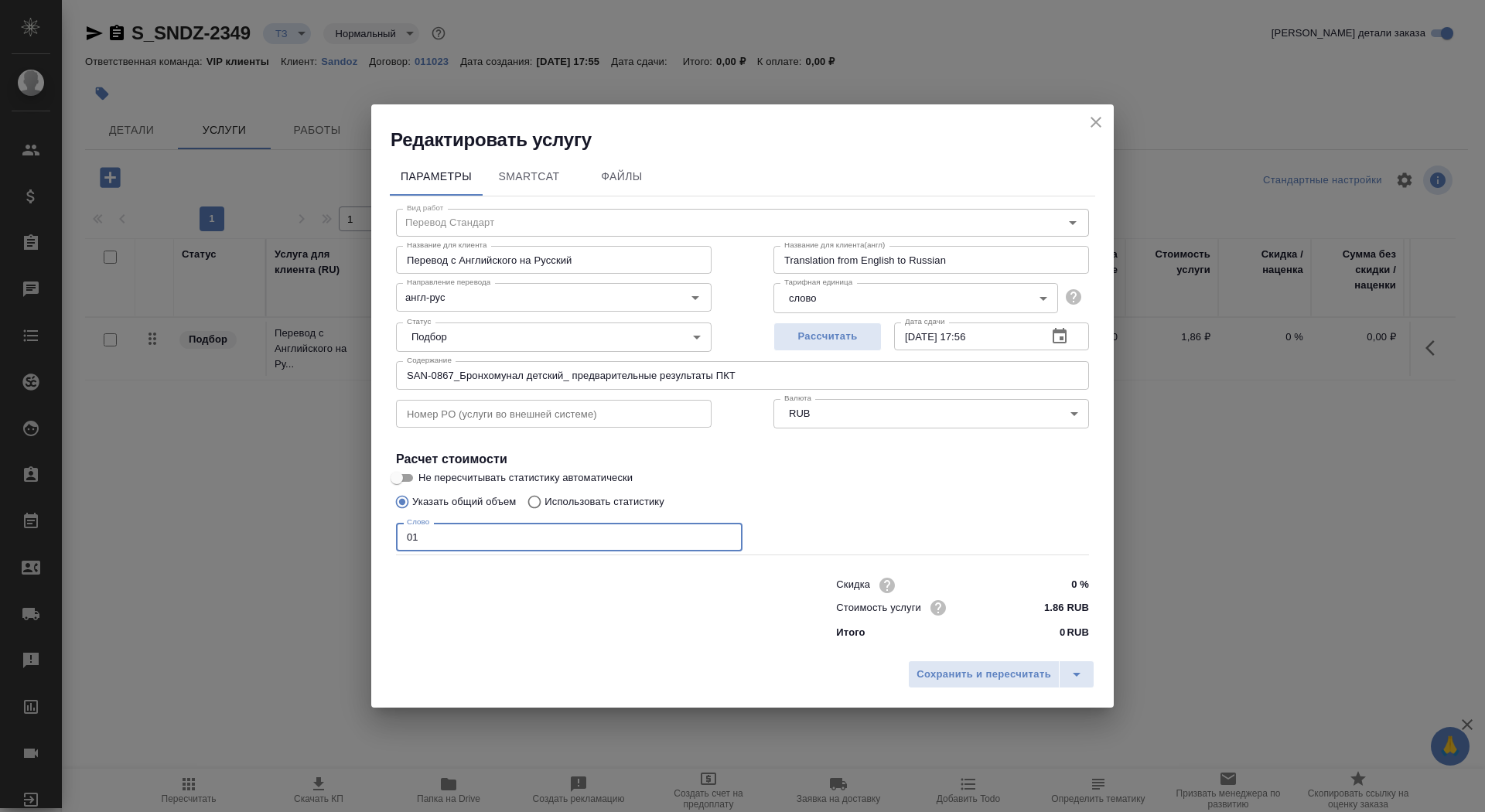
type input "01"
click at [404, 481] on input "Не пересчитывать статистику автоматически" at bounding box center [396, 478] width 56 height 19
checkbox input "true"
click at [980, 678] on span "Сохранить и пересчитать" at bounding box center [983, 674] width 134 height 18
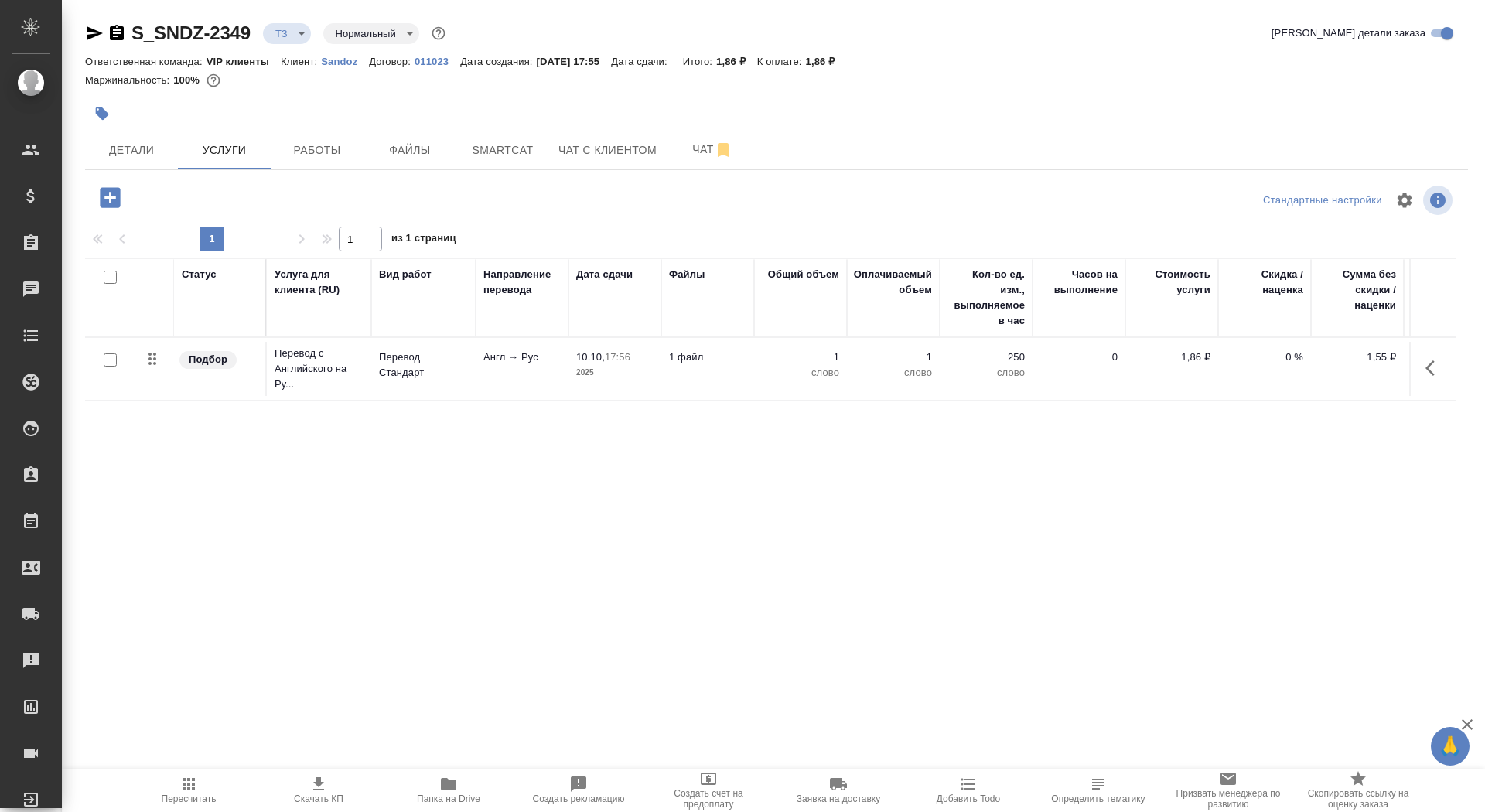
click at [107, 362] on input "checkbox" at bounding box center [110, 360] width 13 height 13
checkbox input "true"
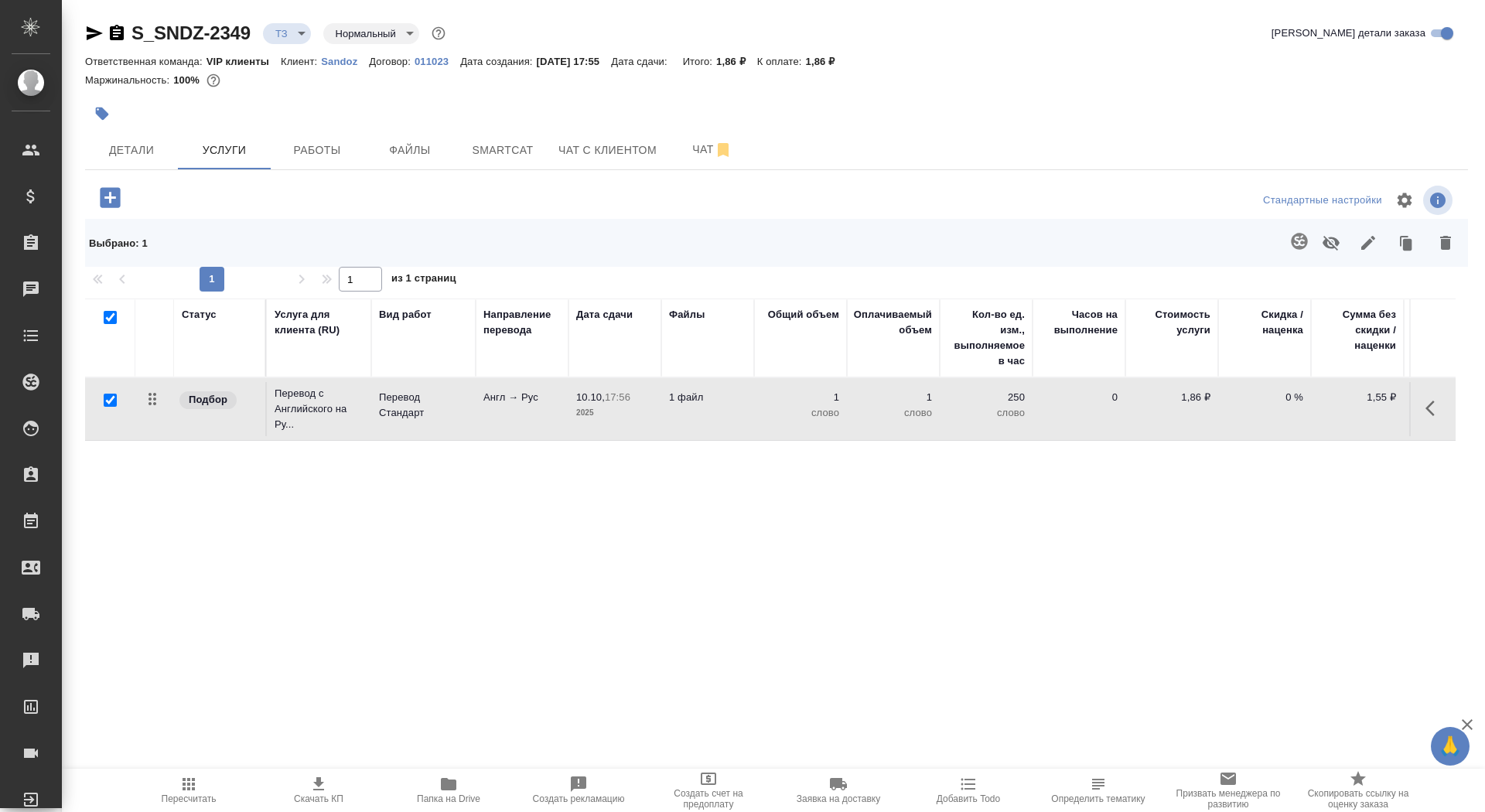
click at [1290, 245] on button "button" at bounding box center [1300, 241] width 37 height 37
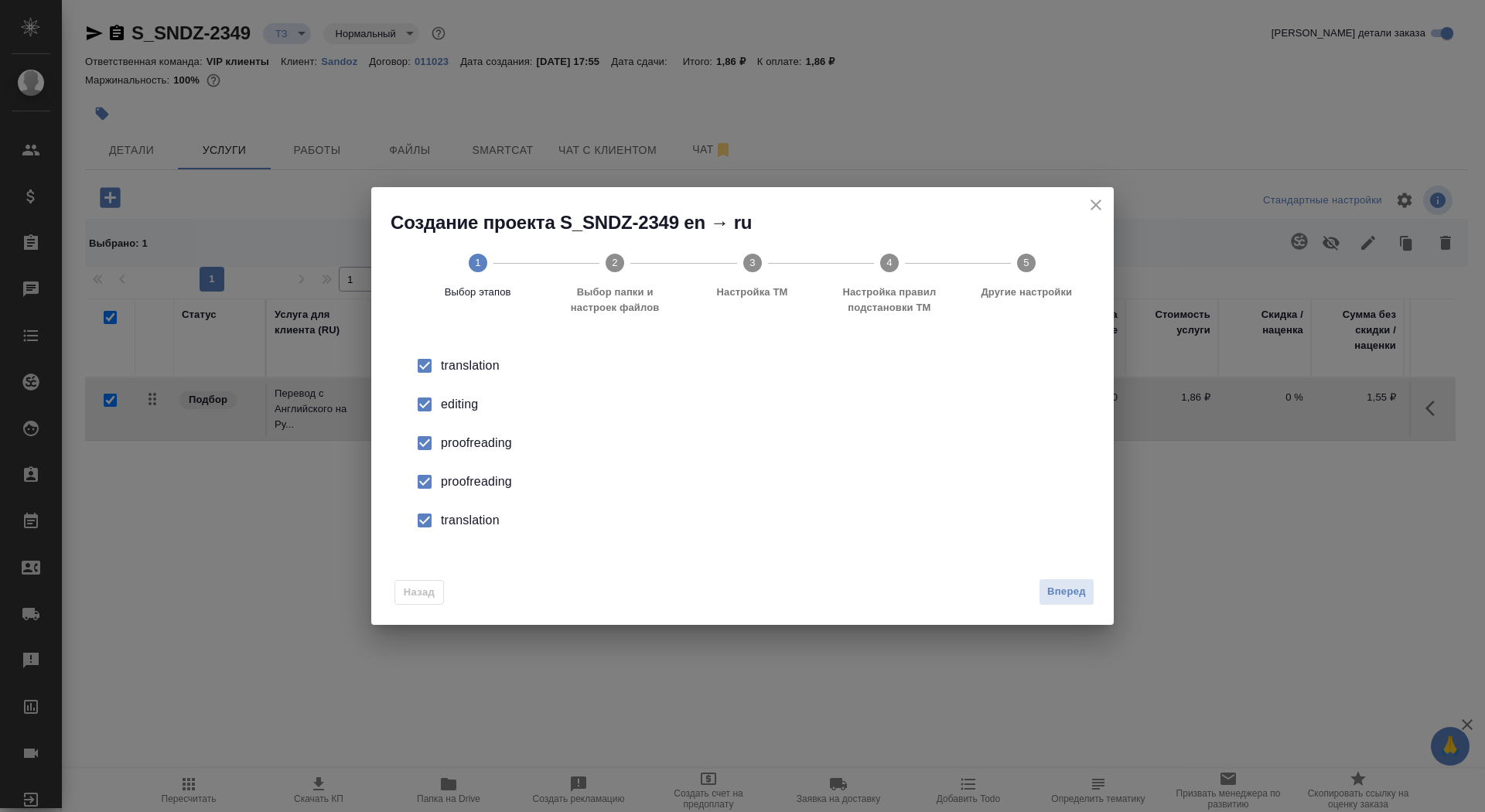
click at [443, 410] on div "editing" at bounding box center [759, 405] width 636 height 19
click at [455, 470] on li "proofreading" at bounding box center [742, 481] width 693 height 39
click at [455, 522] on div "translation" at bounding box center [759, 520] width 636 height 19
click at [1066, 583] on span "Вперед" at bounding box center [1066, 592] width 39 height 18
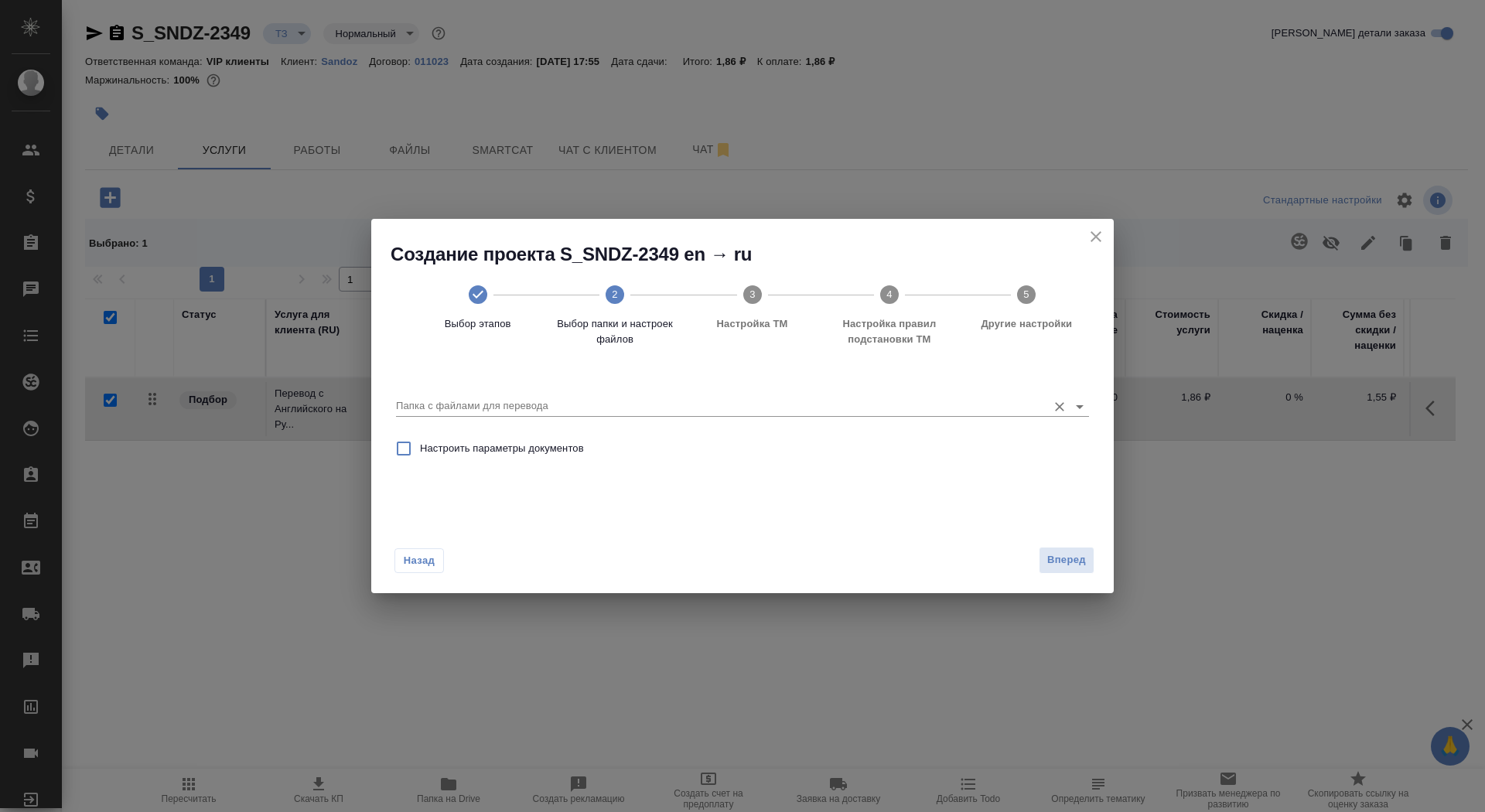
click at [925, 395] on div "Папка с файлами для перевода" at bounding box center [742, 400] width 693 height 31
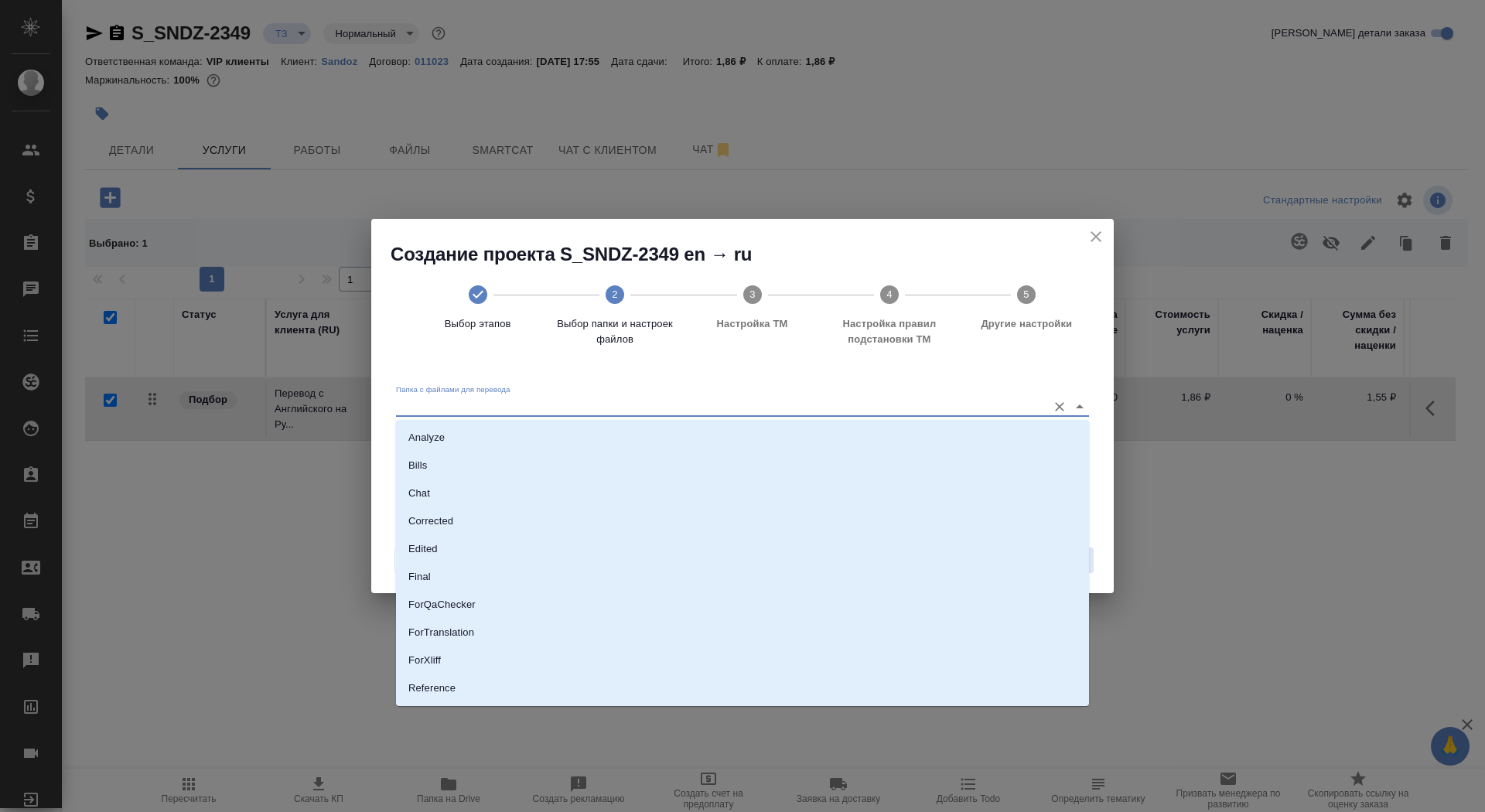
click at [930, 409] on input "Папка с файлами для перевода" at bounding box center [717, 406] width 644 height 19
click at [786, 643] on li "Source" at bounding box center [742, 635] width 693 height 28
type input "Source"
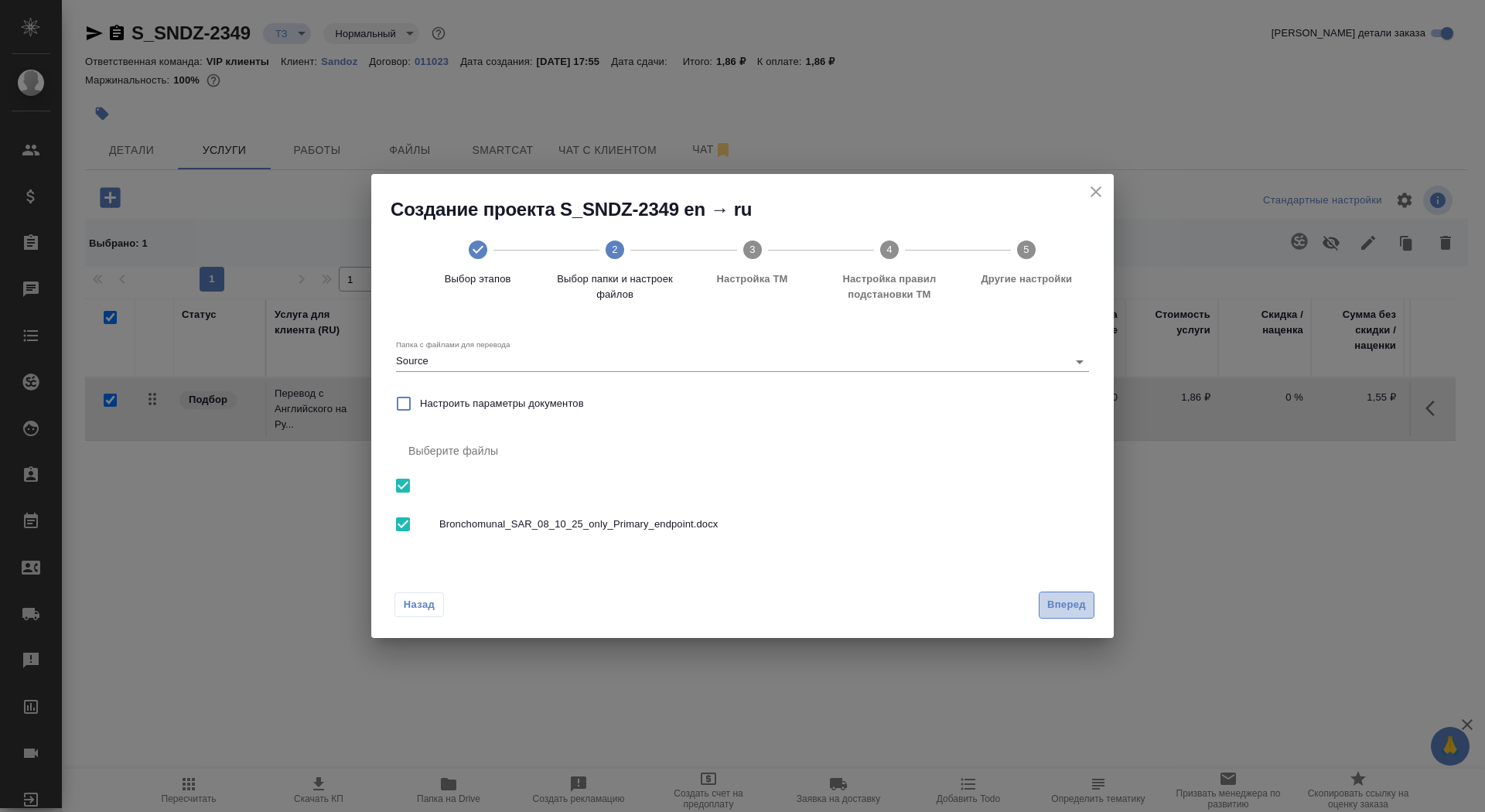
click at [1060, 604] on span "Вперед" at bounding box center [1066, 605] width 39 height 18
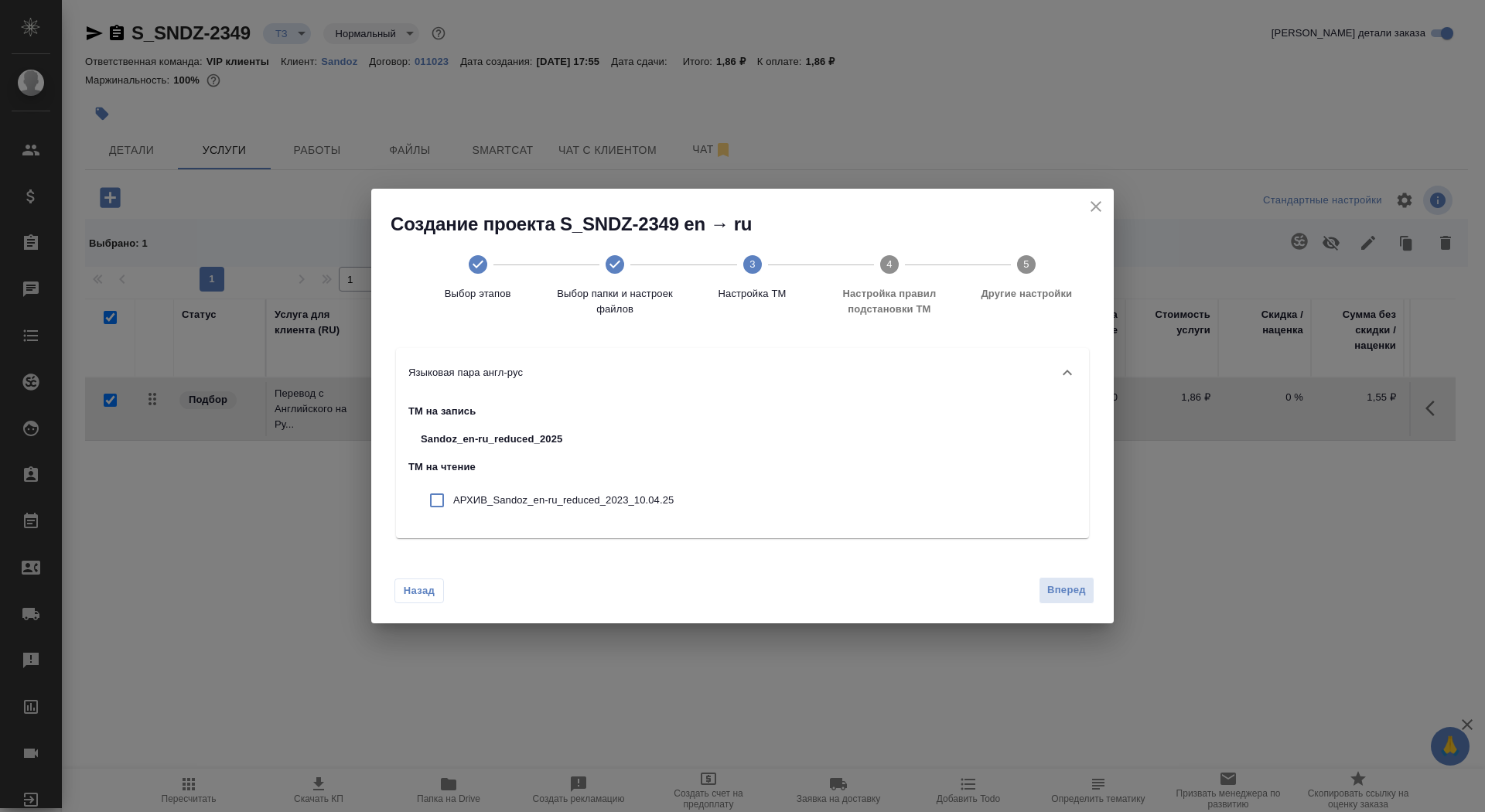
click at [1063, 573] on div "Назад Вперед" at bounding box center [743, 586] width 743 height 72
click at [1068, 589] on span "Вперед" at bounding box center [1066, 590] width 39 height 18
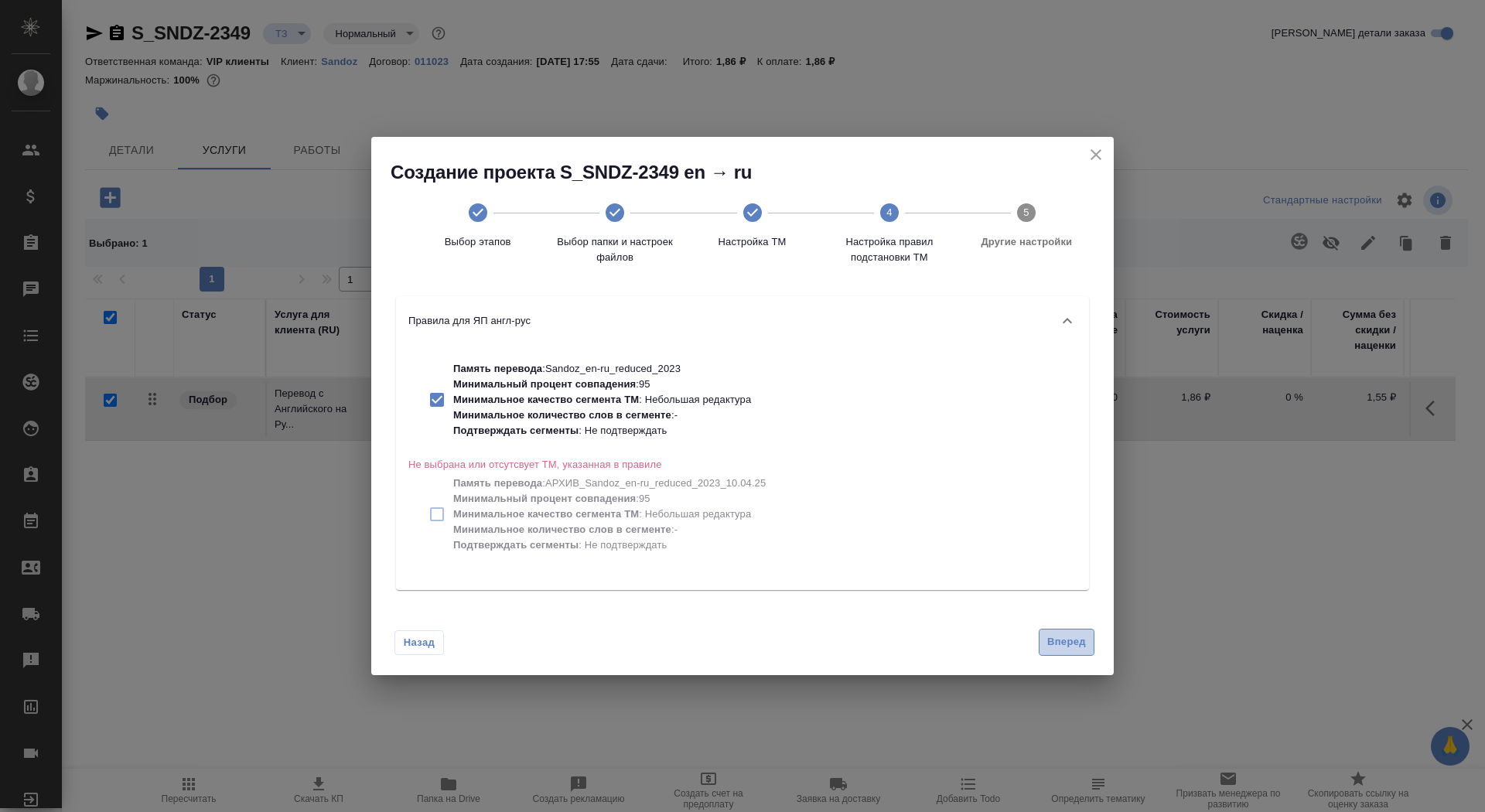
click at [1085, 650] on span "Вперед" at bounding box center [1066, 642] width 39 height 18
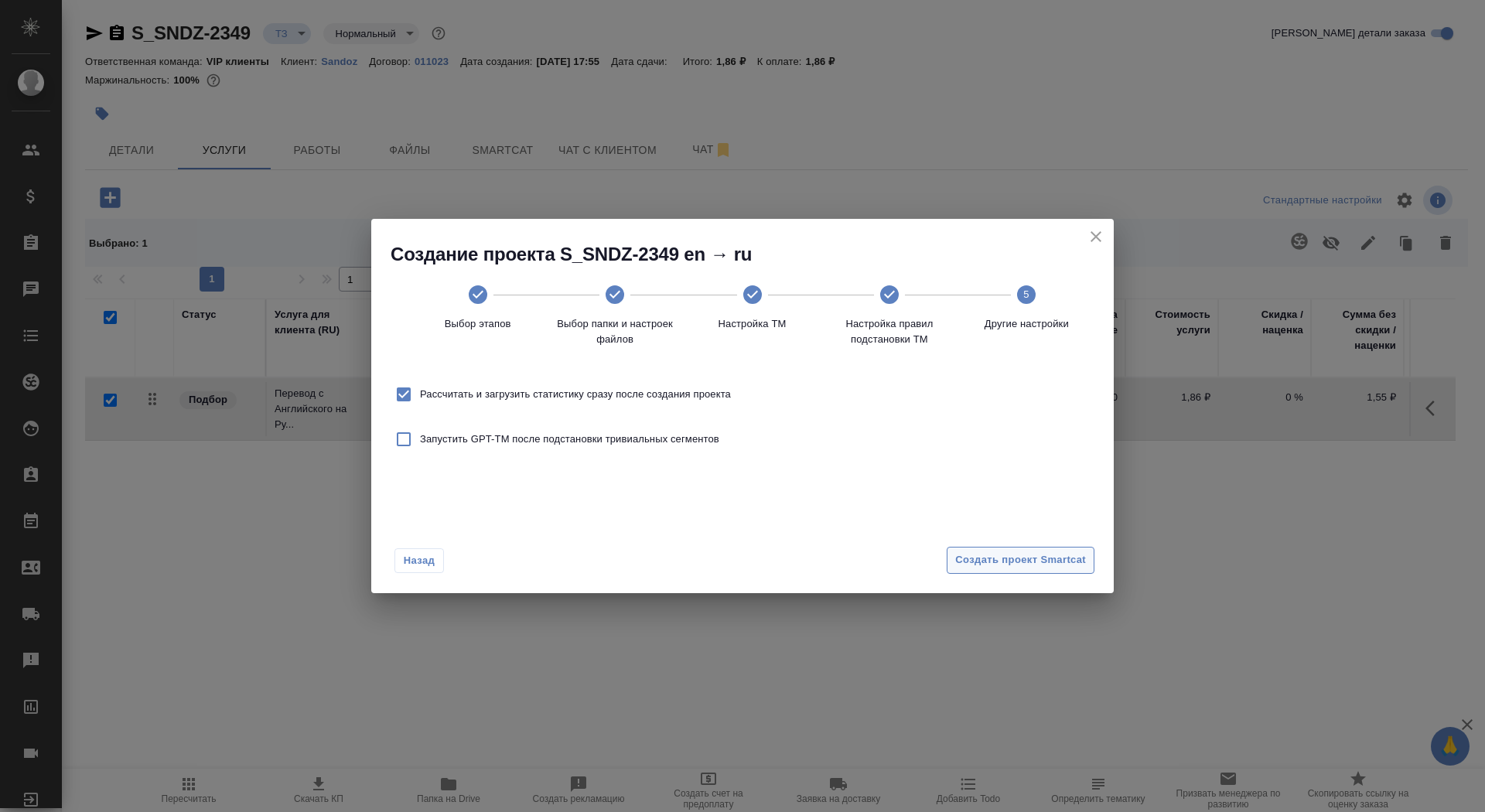
click at [1024, 564] on span "Создать проект Smartcat" at bounding box center [1020, 559] width 131 height 18
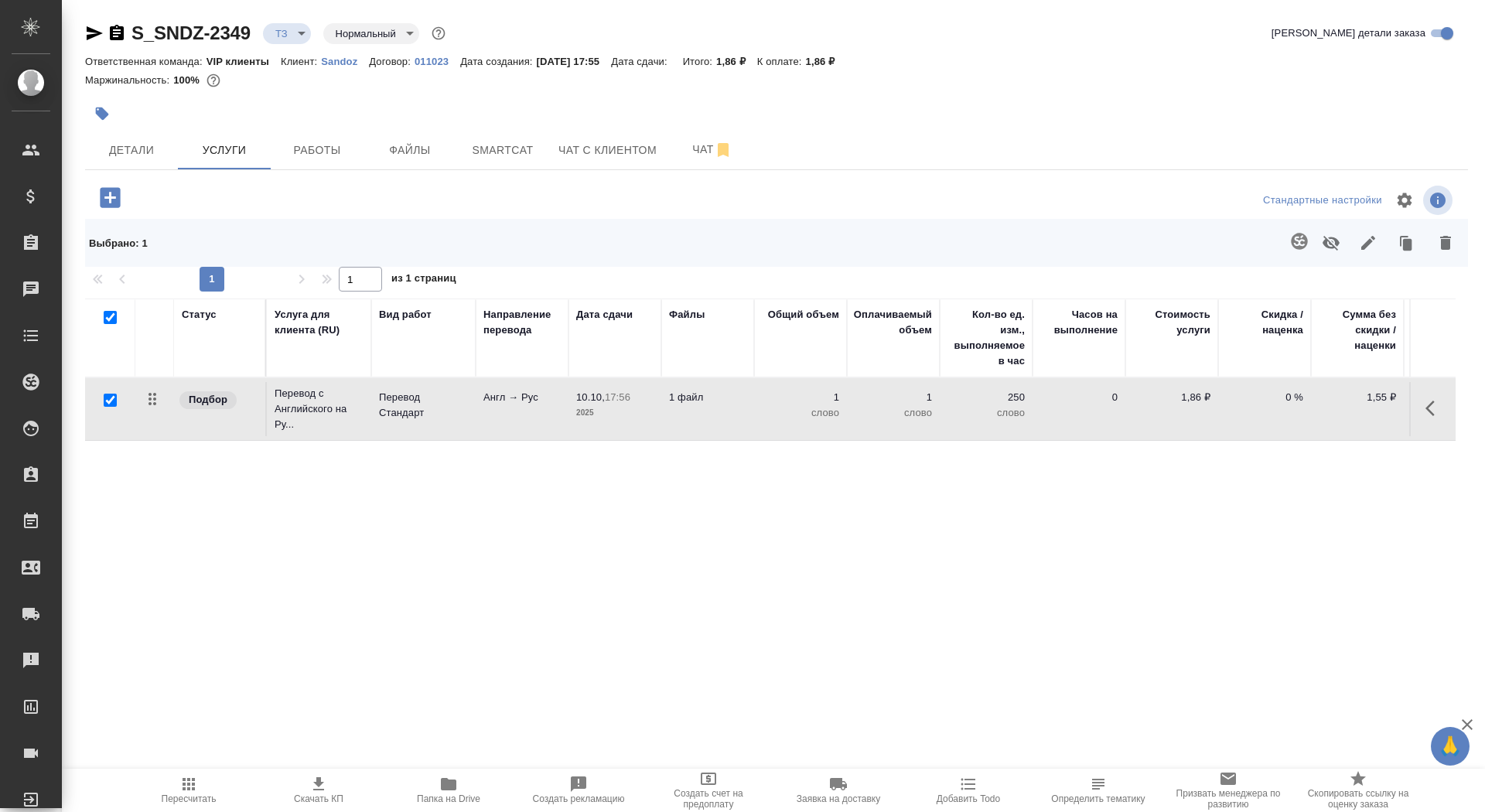
click at [432, 420] on td "Перевод Стандарт" at bounding box center [423, 408] width 105 height 54
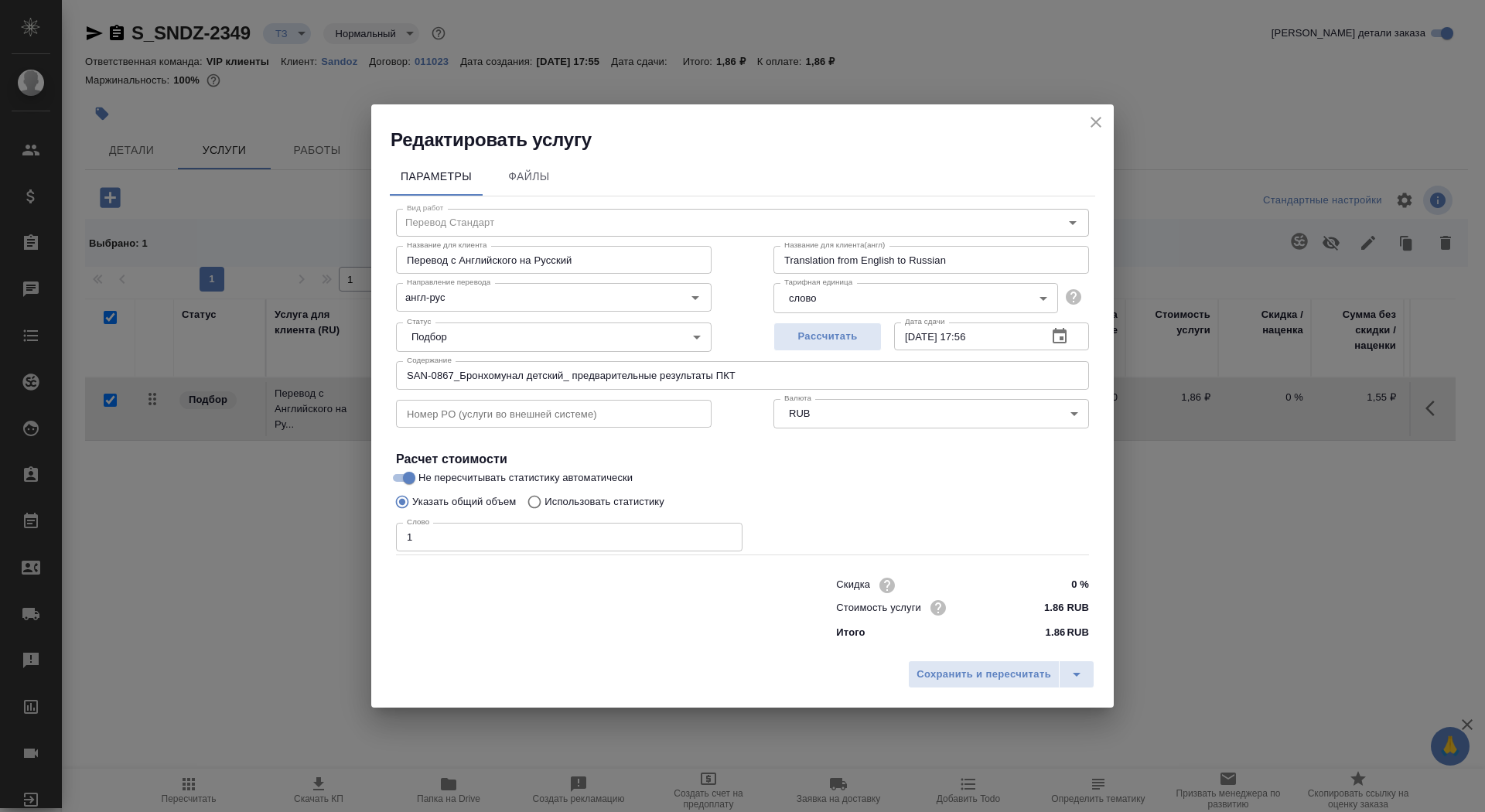
click at [573, 500] on p "Использовать статистику" at bounding box center [604, 501] width 120 height 16
click at [545, 500] on input "Использовать статистику" at bounding box center [532, 502] width 25 height 30
radio input "true"
radio input "false"
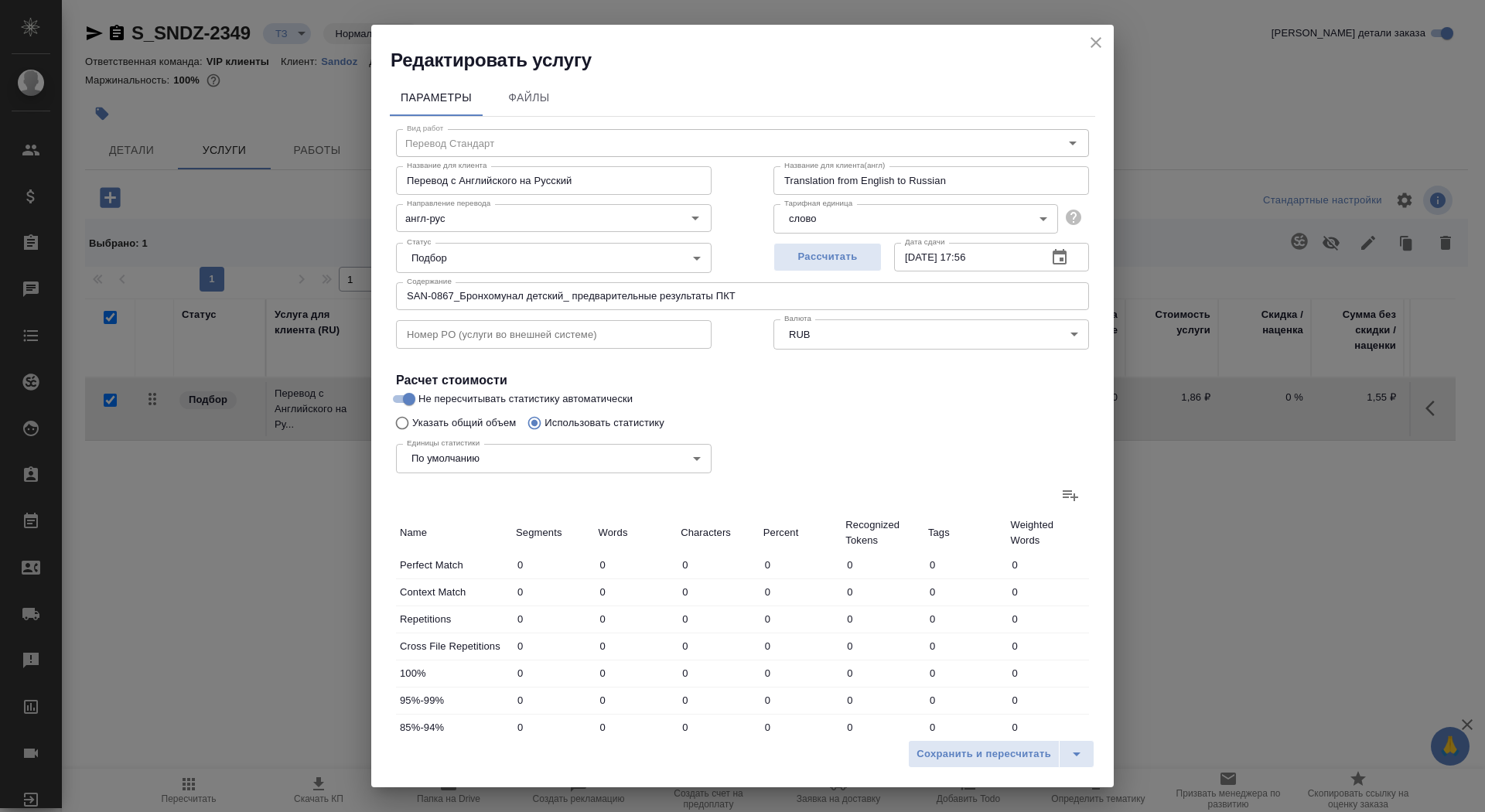
click at [1097, 507] on div "Параметры Файлы Вид работ Перевод Стандарт Вид работ Название для клиента Перев…" at bounding box center [743, 402] width 743 height 659
click at [1066, 502] on icon at bounding box center [1070, 494] width 19 height 19
click at [0, 0] on input "file" at bounding box center [0, 0] width 0 height 0
click at [1089, 33] on icon "close" at bounding box center [1096, 43] width 19 height 19
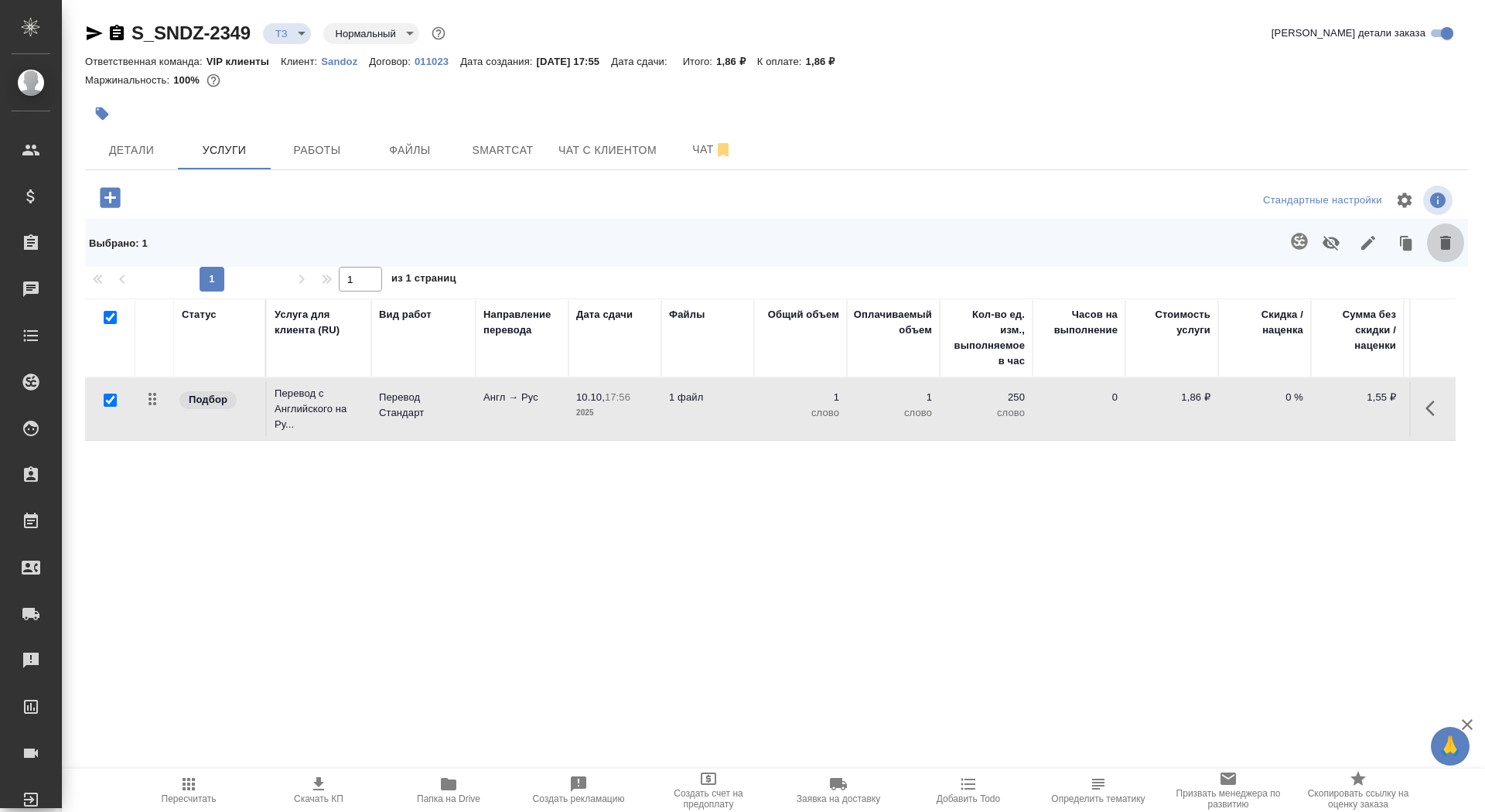
click at [1449, 243] on icon "button" at bounding box center [1446, 243] width 11 height 14
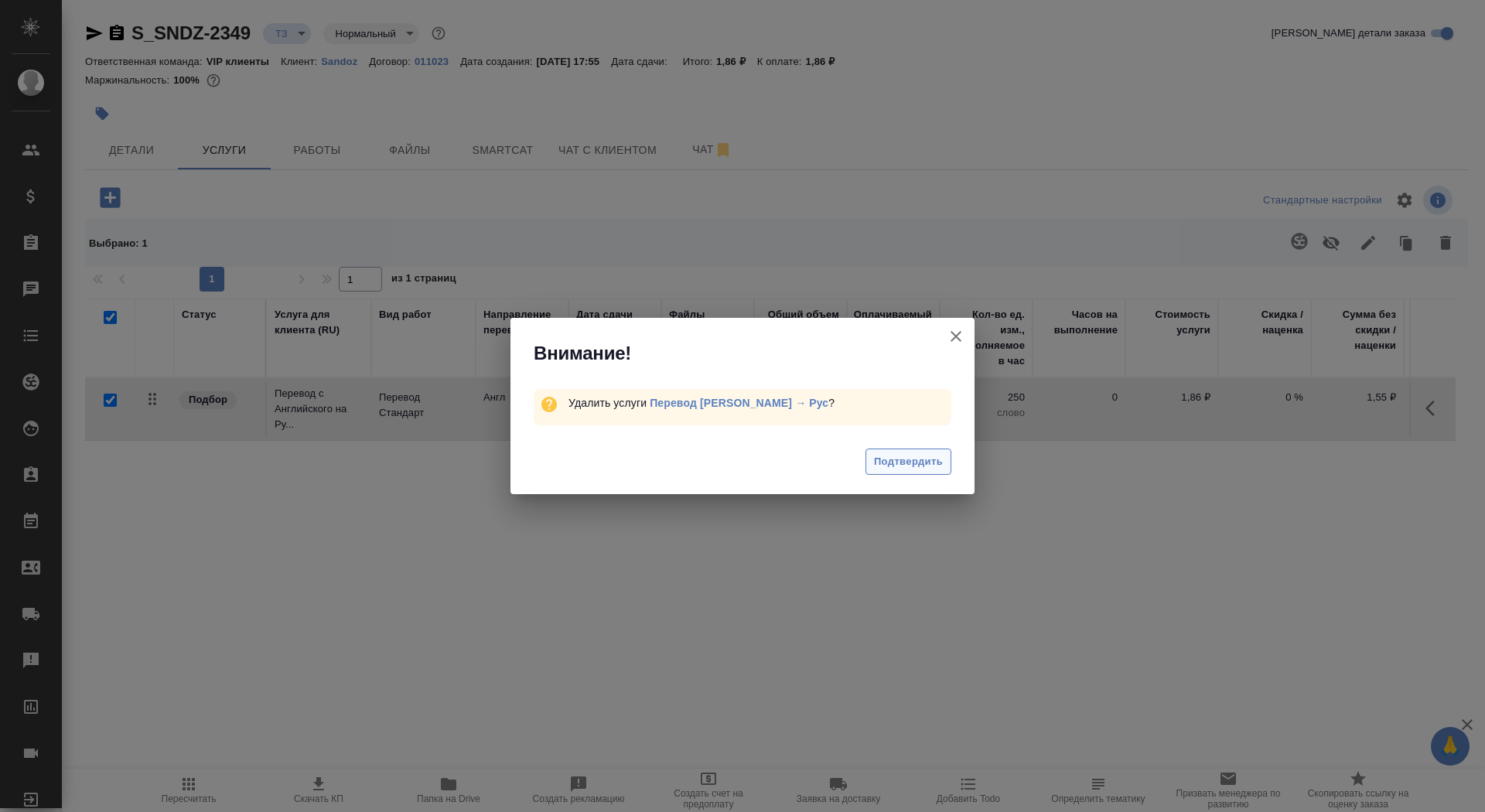
click at [943, 464] on button "Подтвердить" at bounding box center [908, 461] width 86 height 27
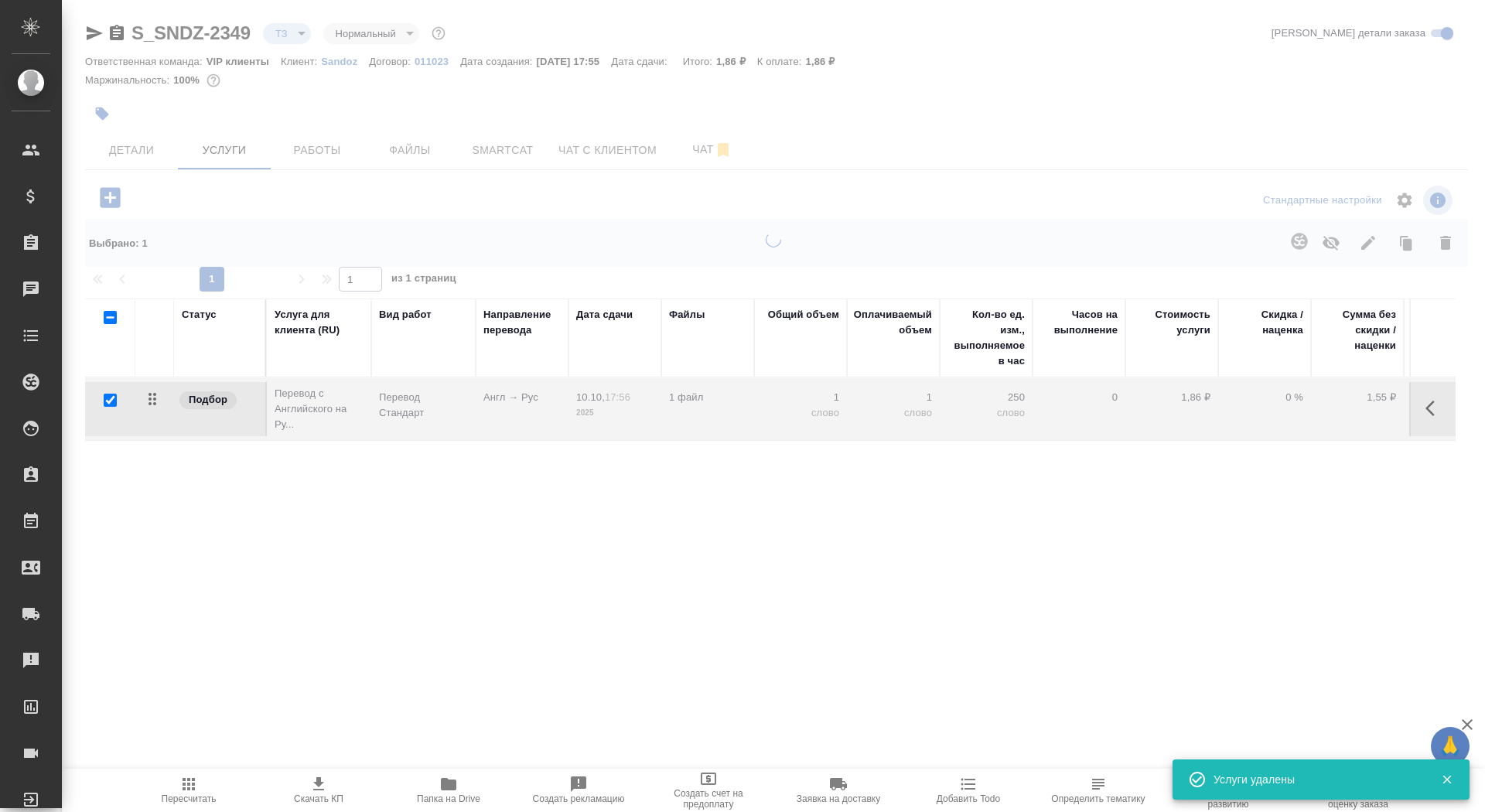
checkbox input "false"
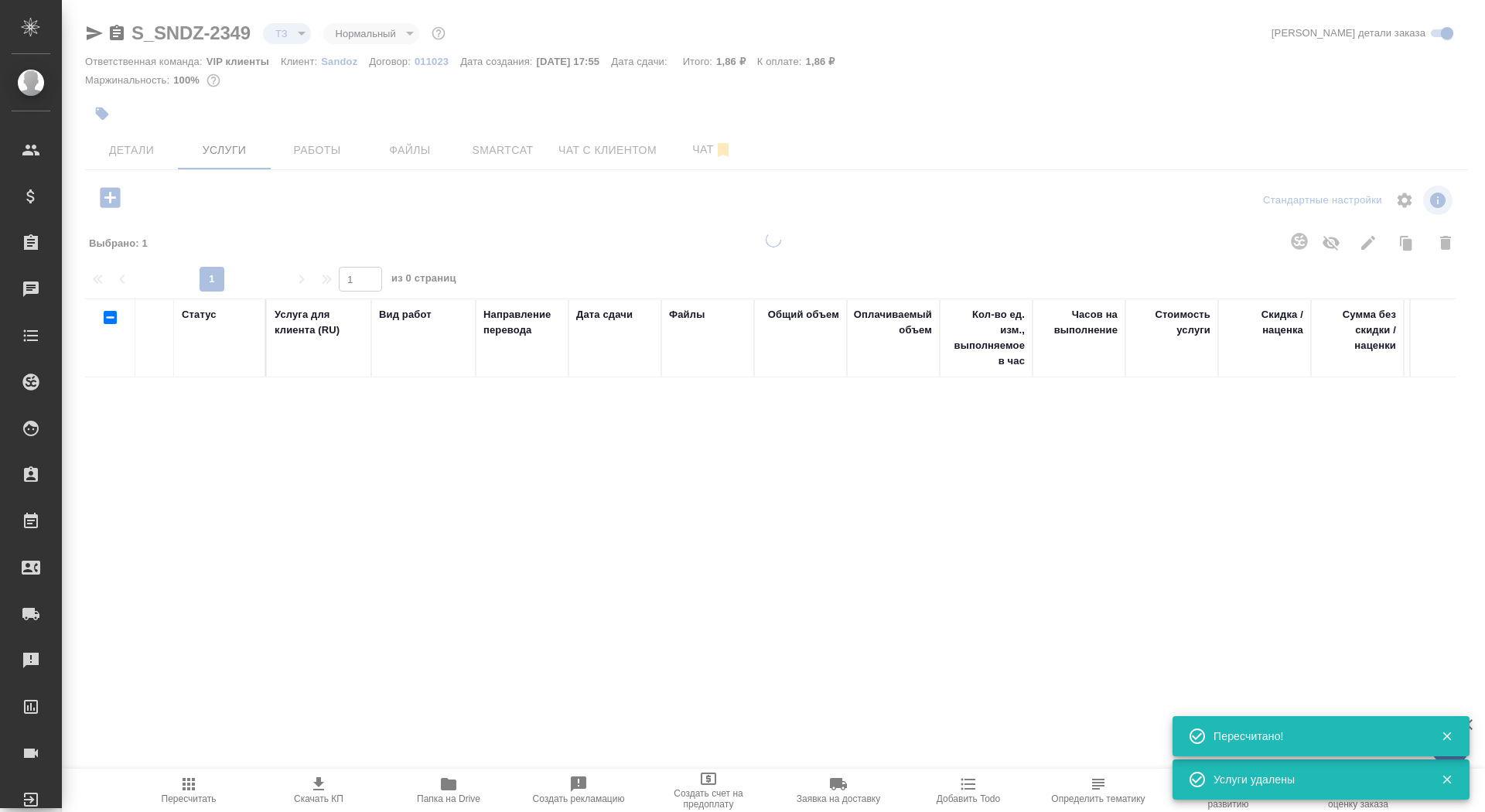
type input "new"
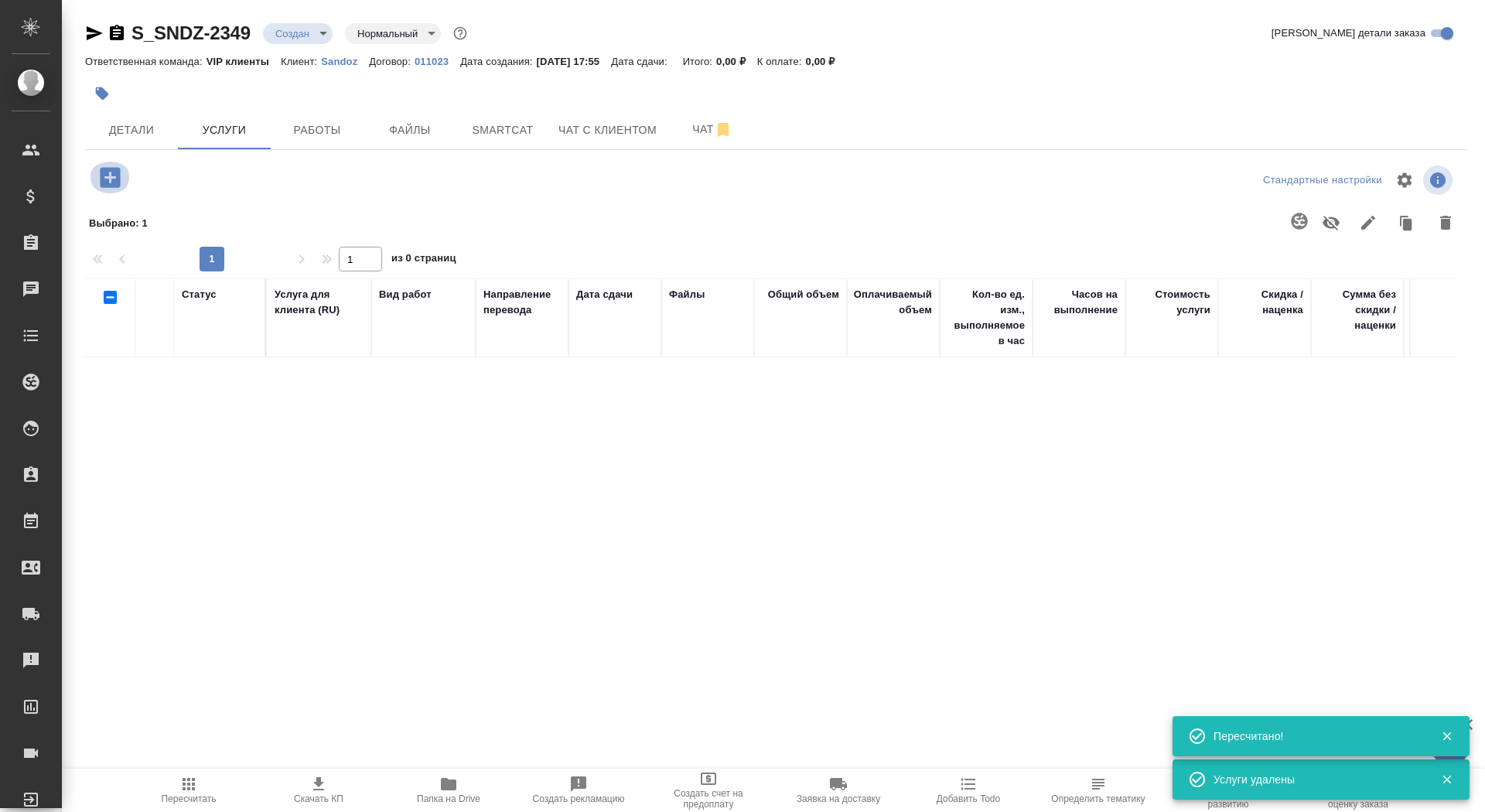
click at [121, 179] on icon "button" at bounding box center [109, 177] width 27 height 27
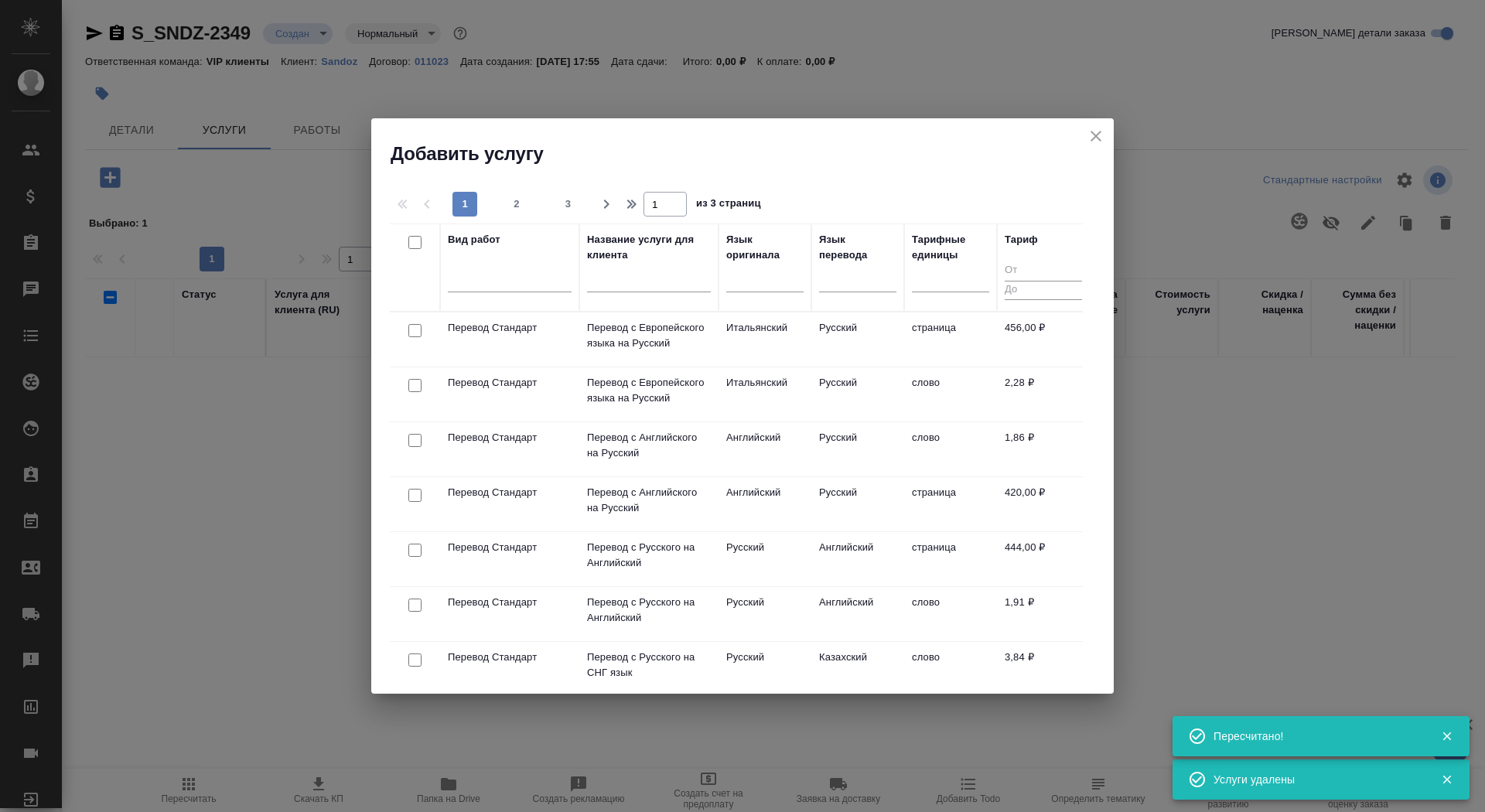
click at [1109, 138] on div "Добавить услугу" at bounding box center [743, 143] width 743 height 48
click at [1079, 133] on div "Добавить услугу" at bounding box center [743, 143] width 743 height 48
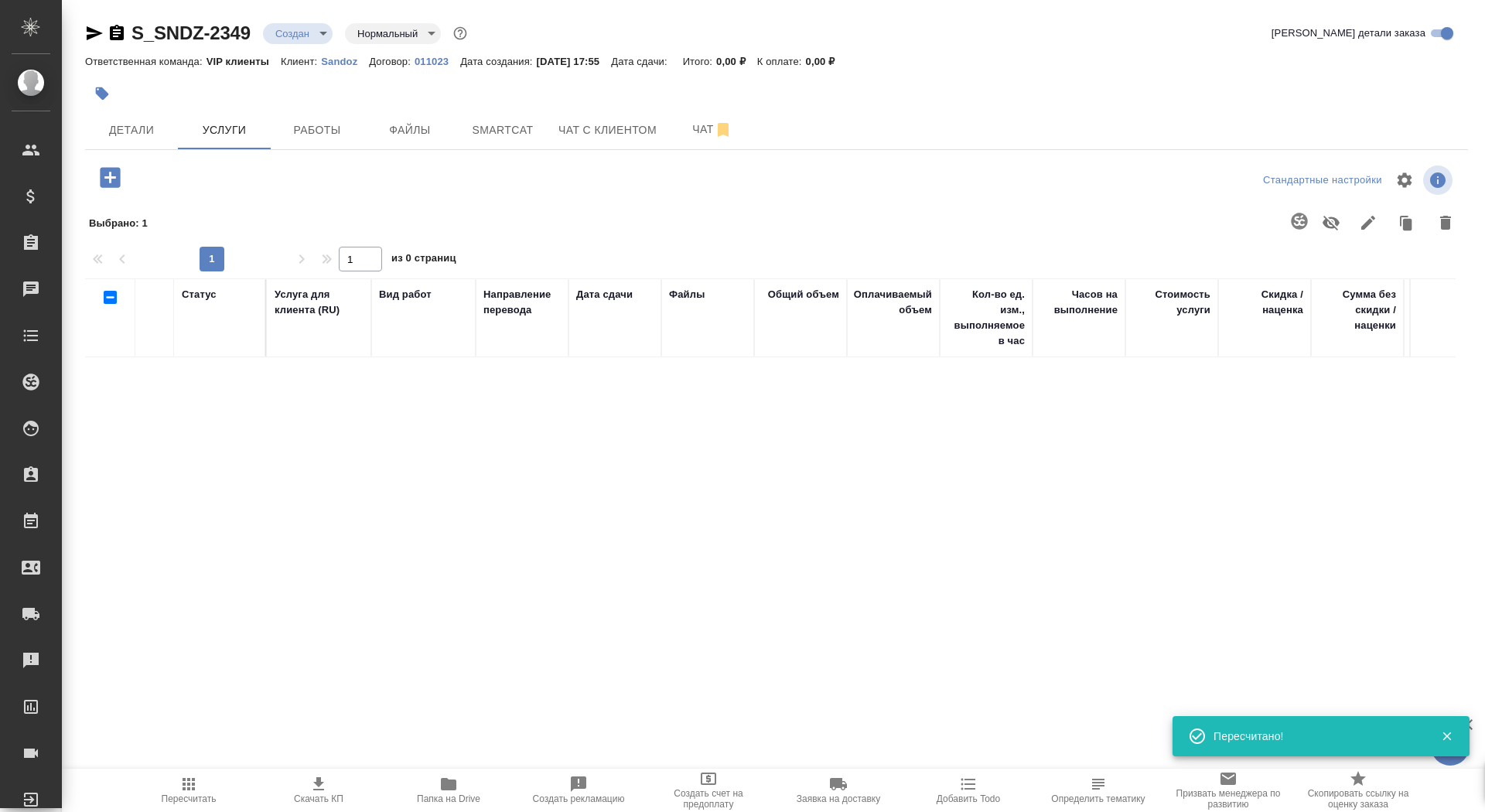
click at [1097, 135] on div "Детали Услуги Работы Файлы Smartcat Чат с клиентом Чат" at bounding box center [776, 130] width 1383 height 39
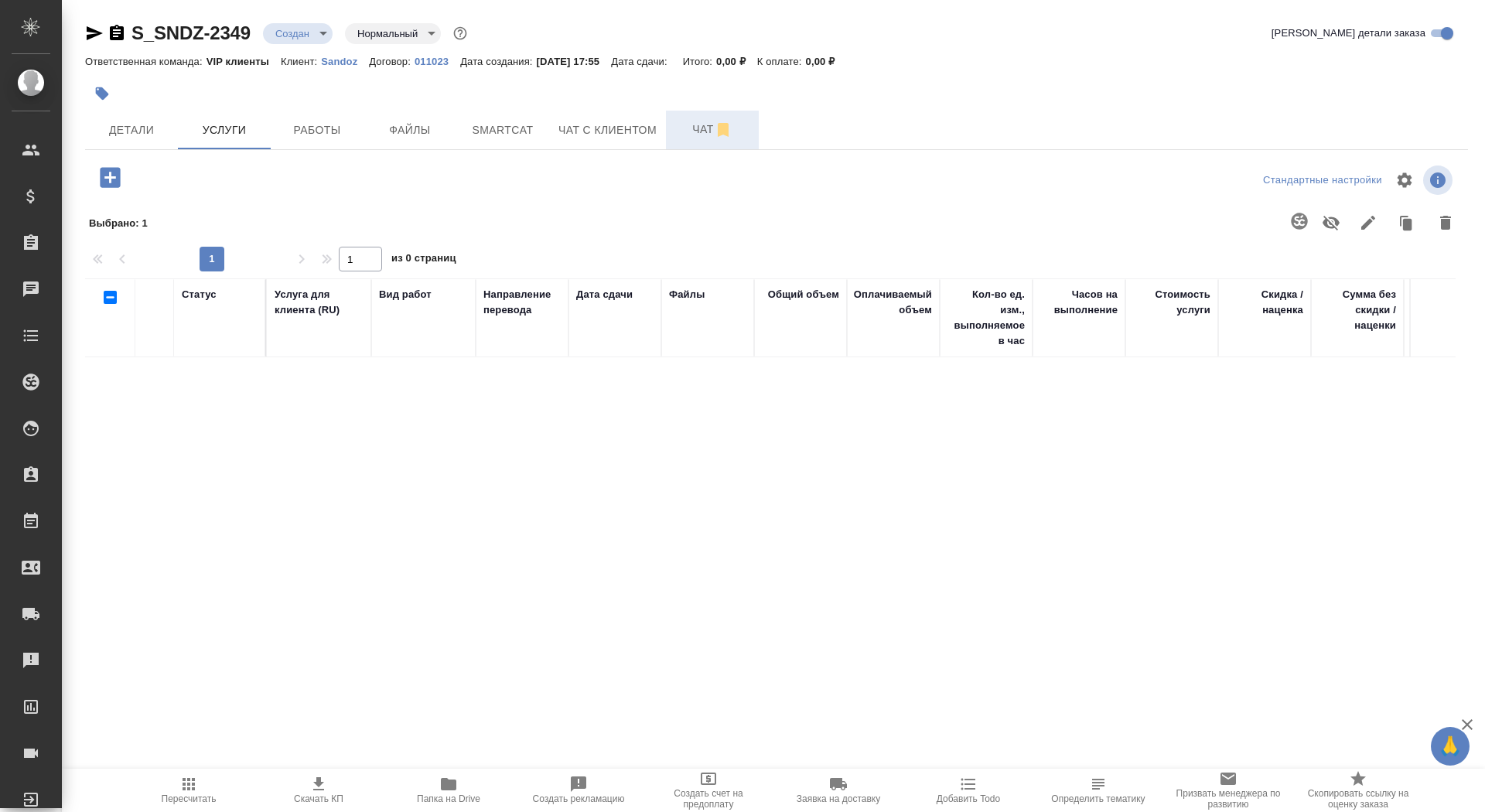
click at [699, 122] on span "Чат" at bounding box center [712, 129] width 74 height 19
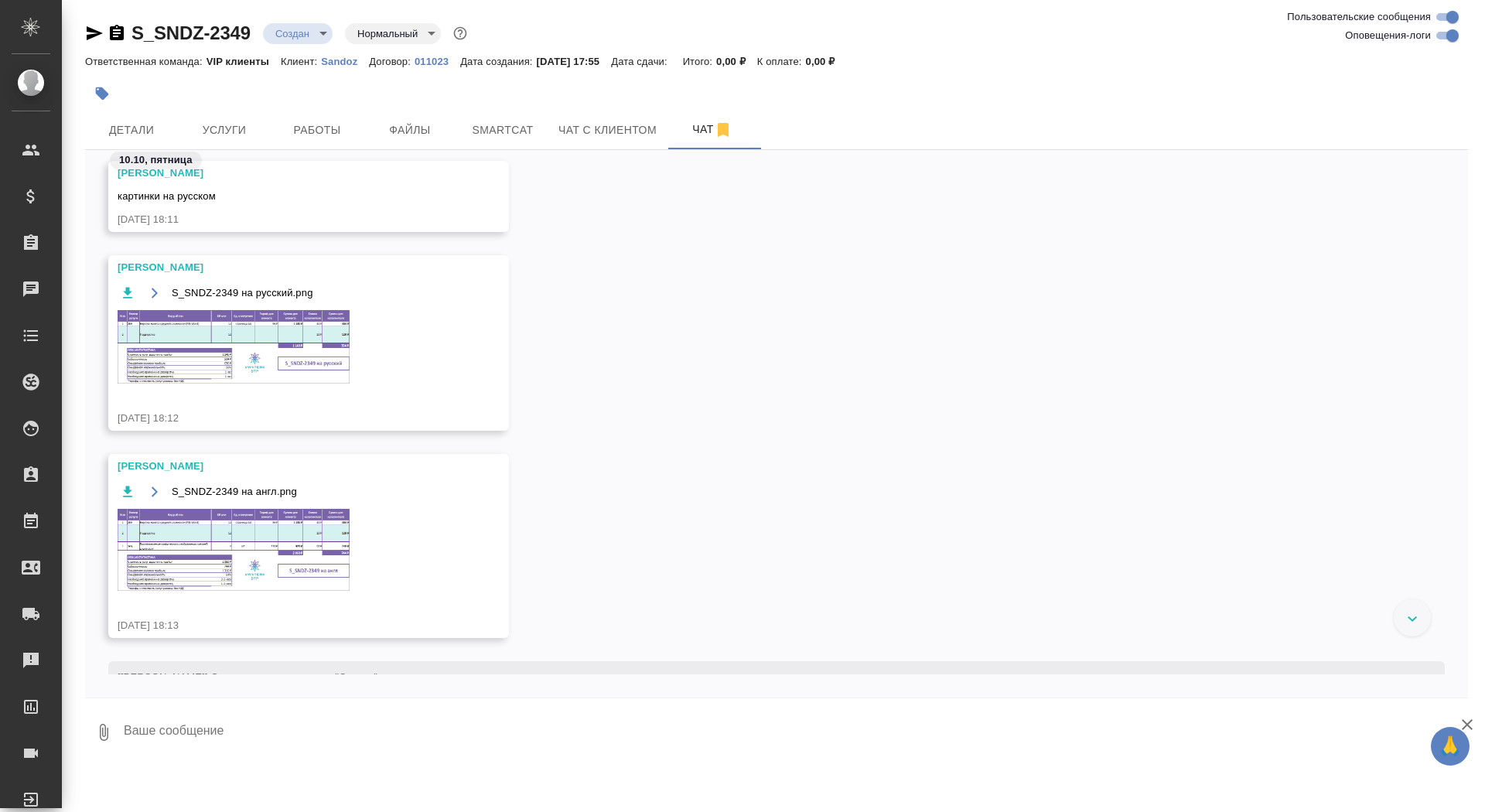
scroll to position [1703, 0]
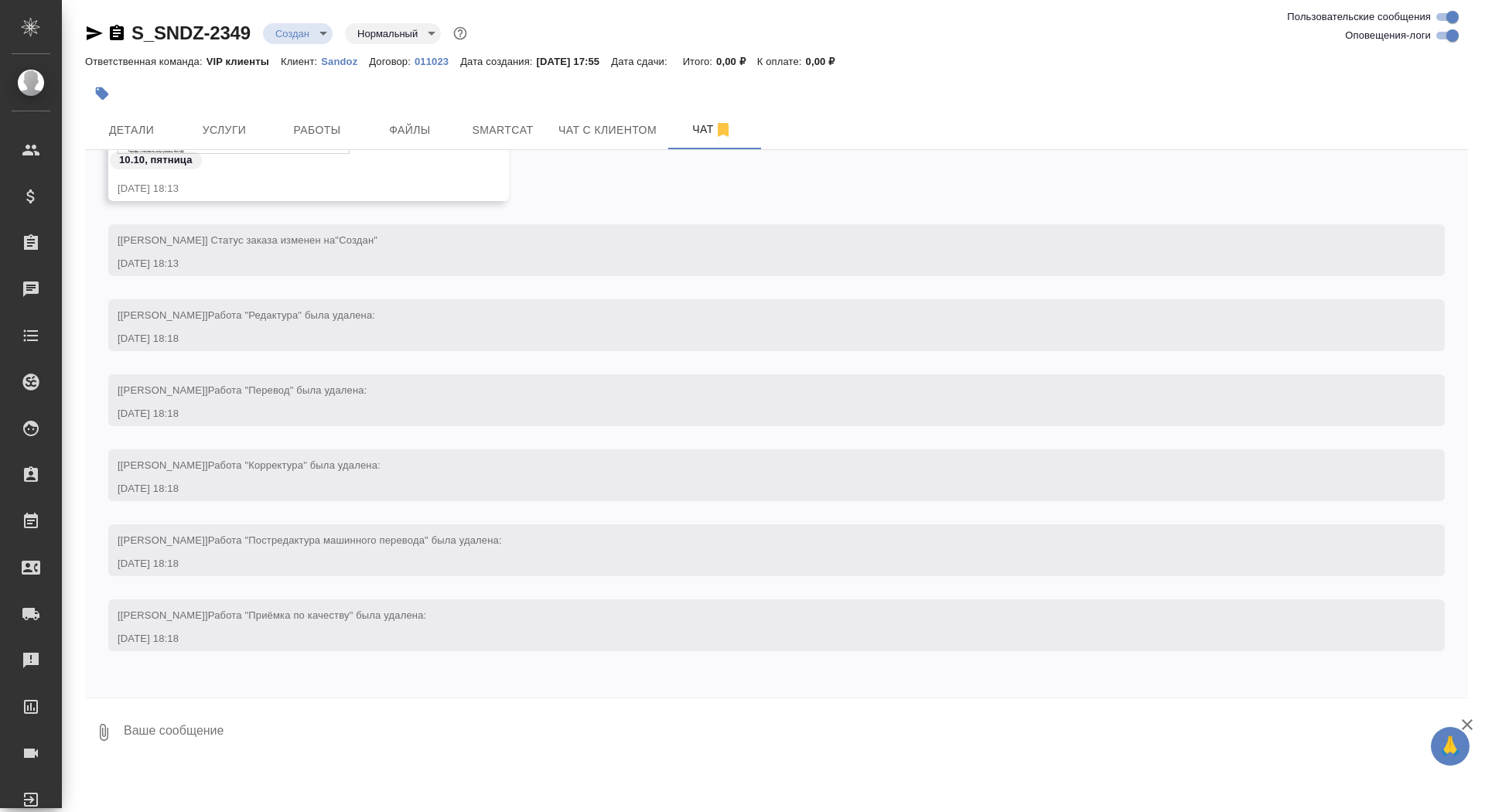
click at [282, 754] on textarea at bounding box center [795, 731] width 1346 height 53
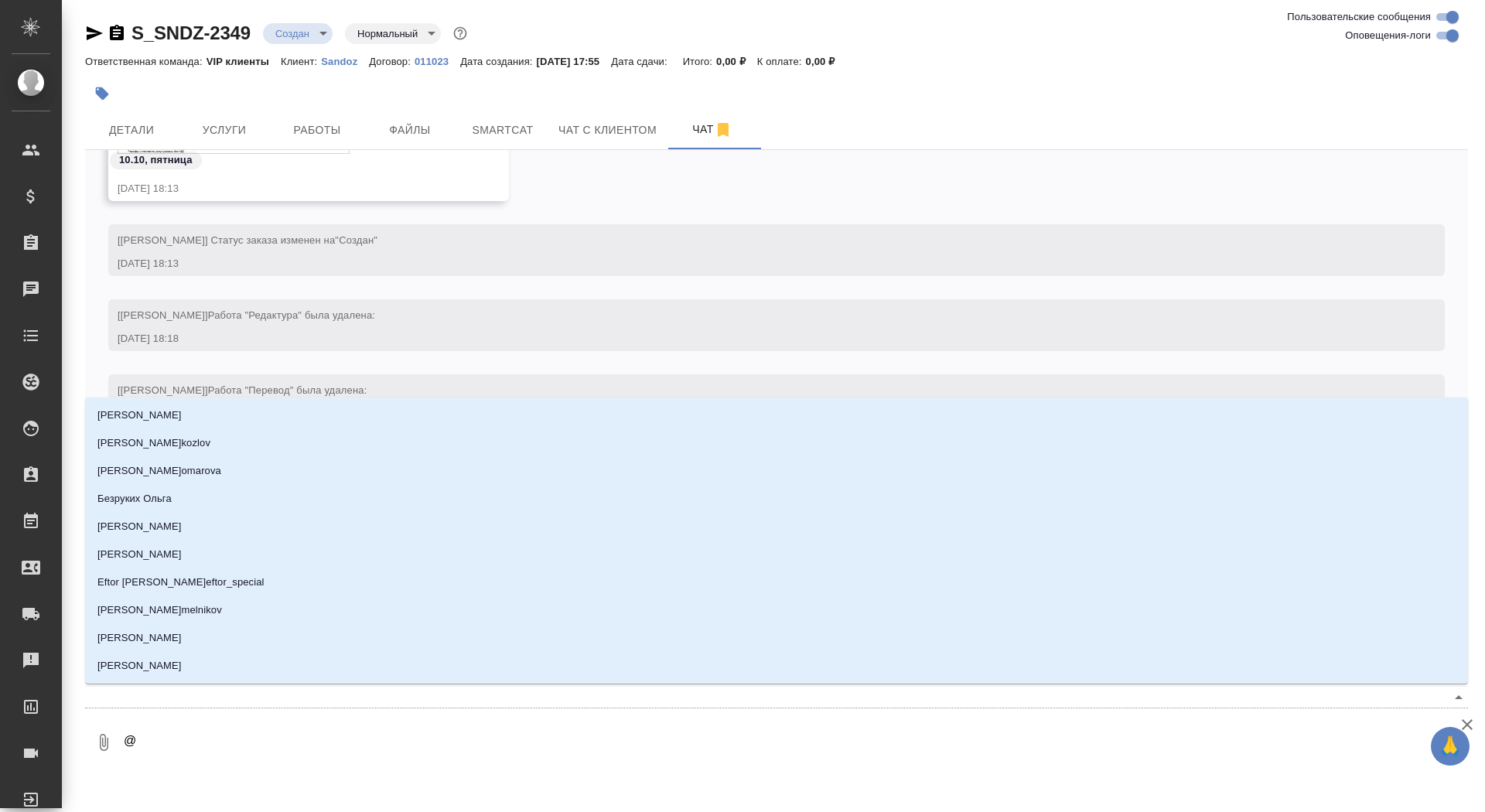
type textarea "@п"
type input "п"
type textarea "@пе"
type input "пе"
type textarea "@пет"
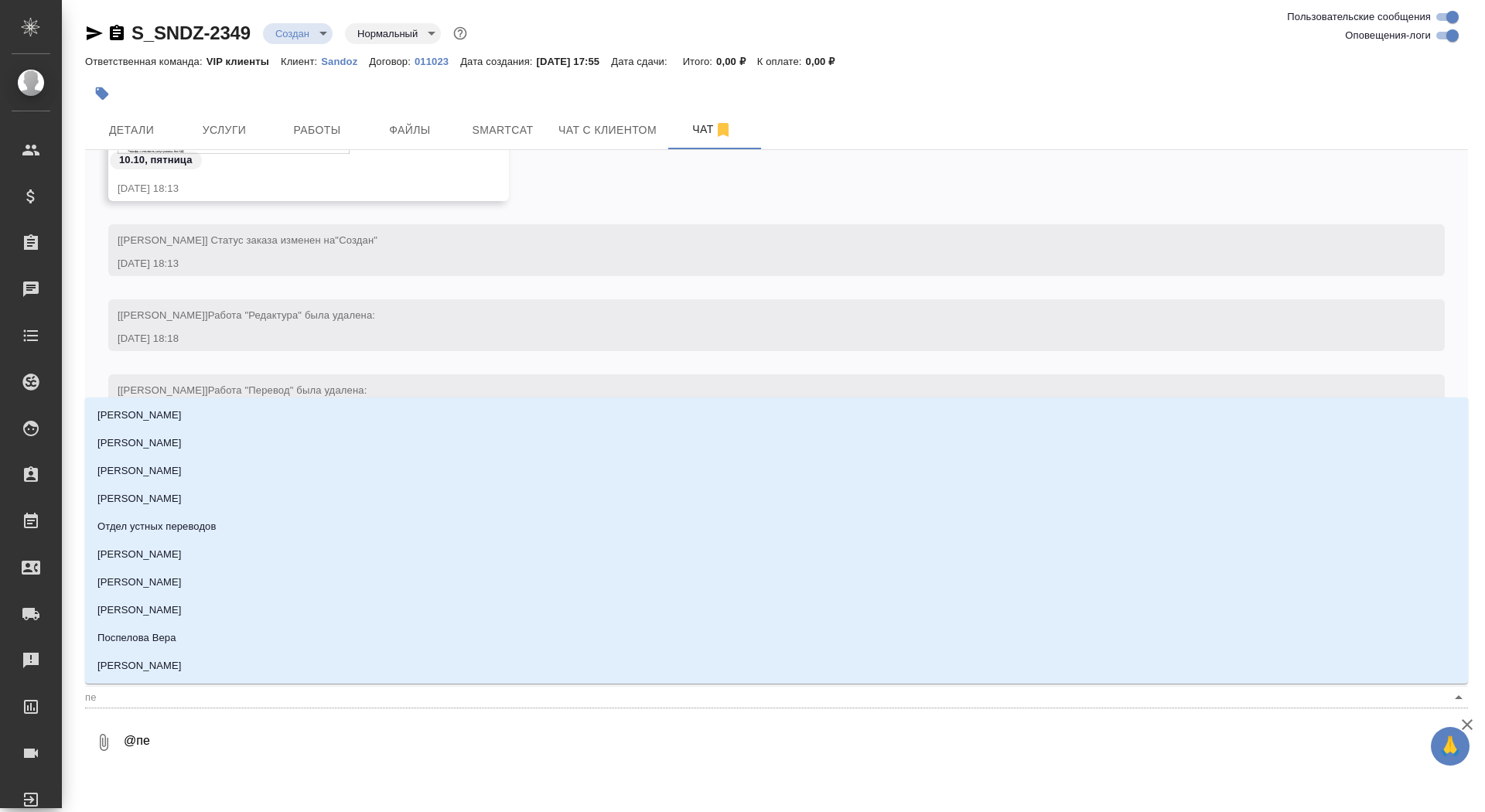
type input "пет"
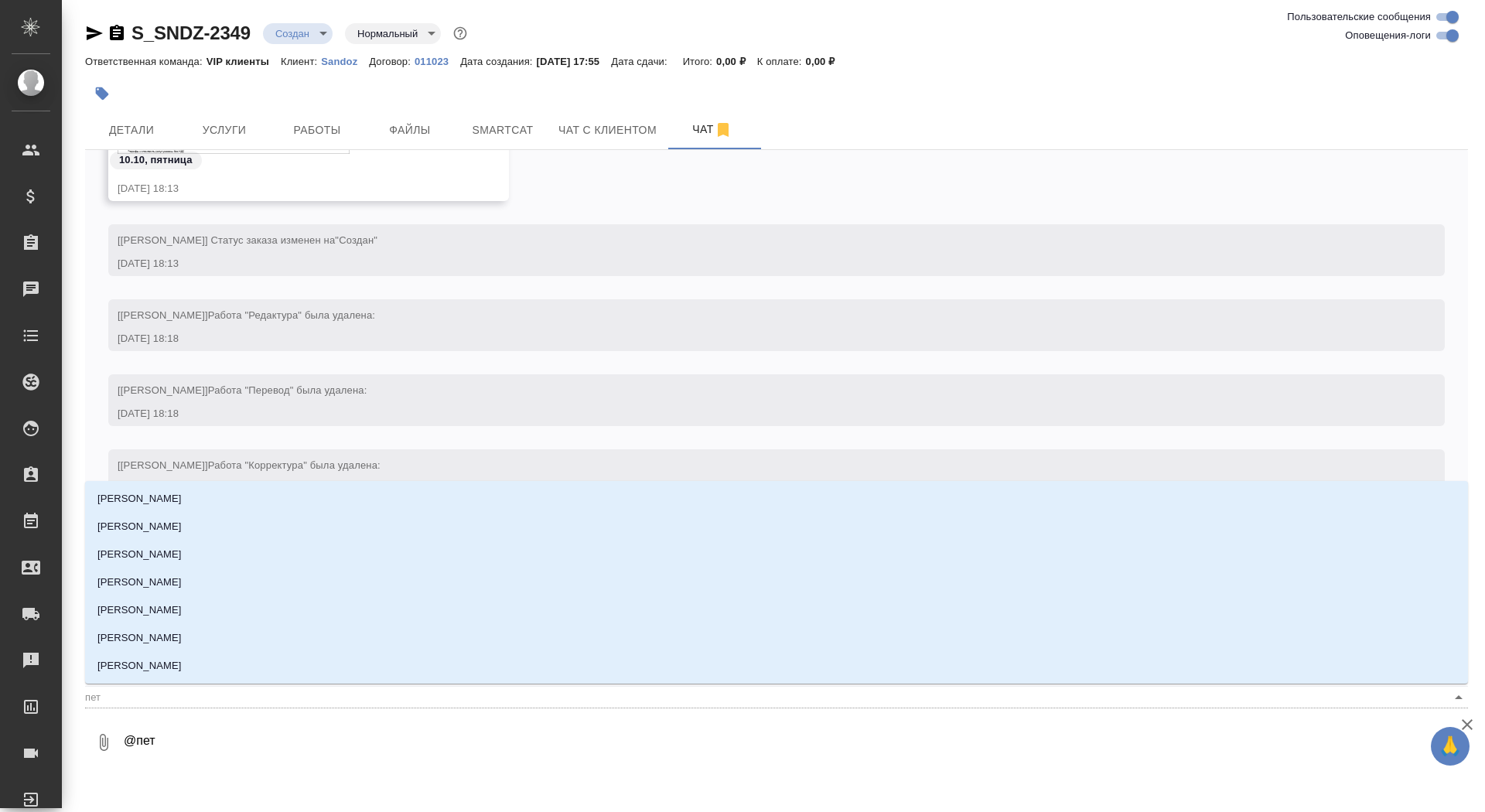
type textarea "@петр"
type input "петр"
type textarea "@петро"
type input "петро"
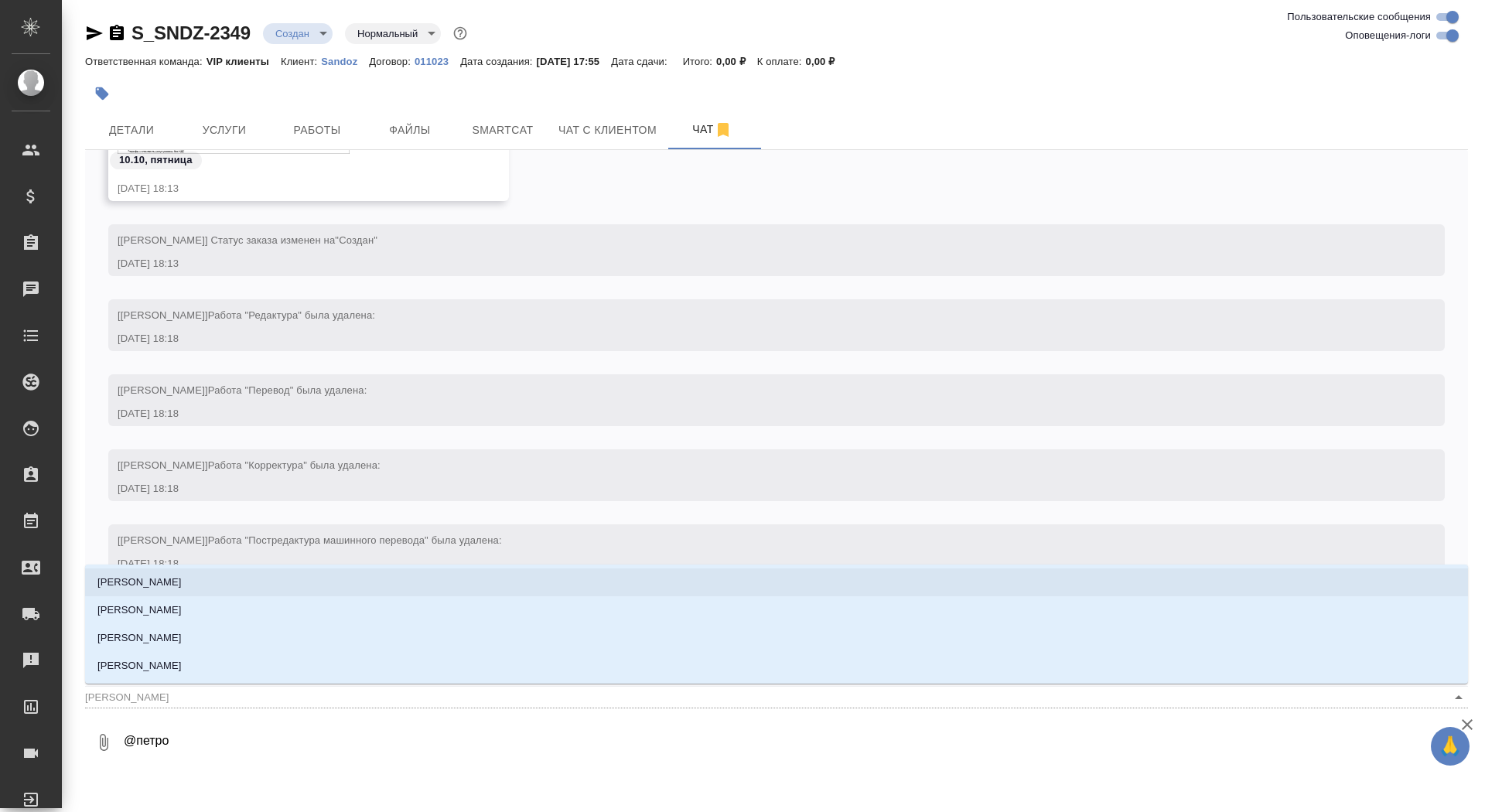
click at [274, 588] on li "Петрова Валерия" at bounding box center [776, 582] width 1383 height 28
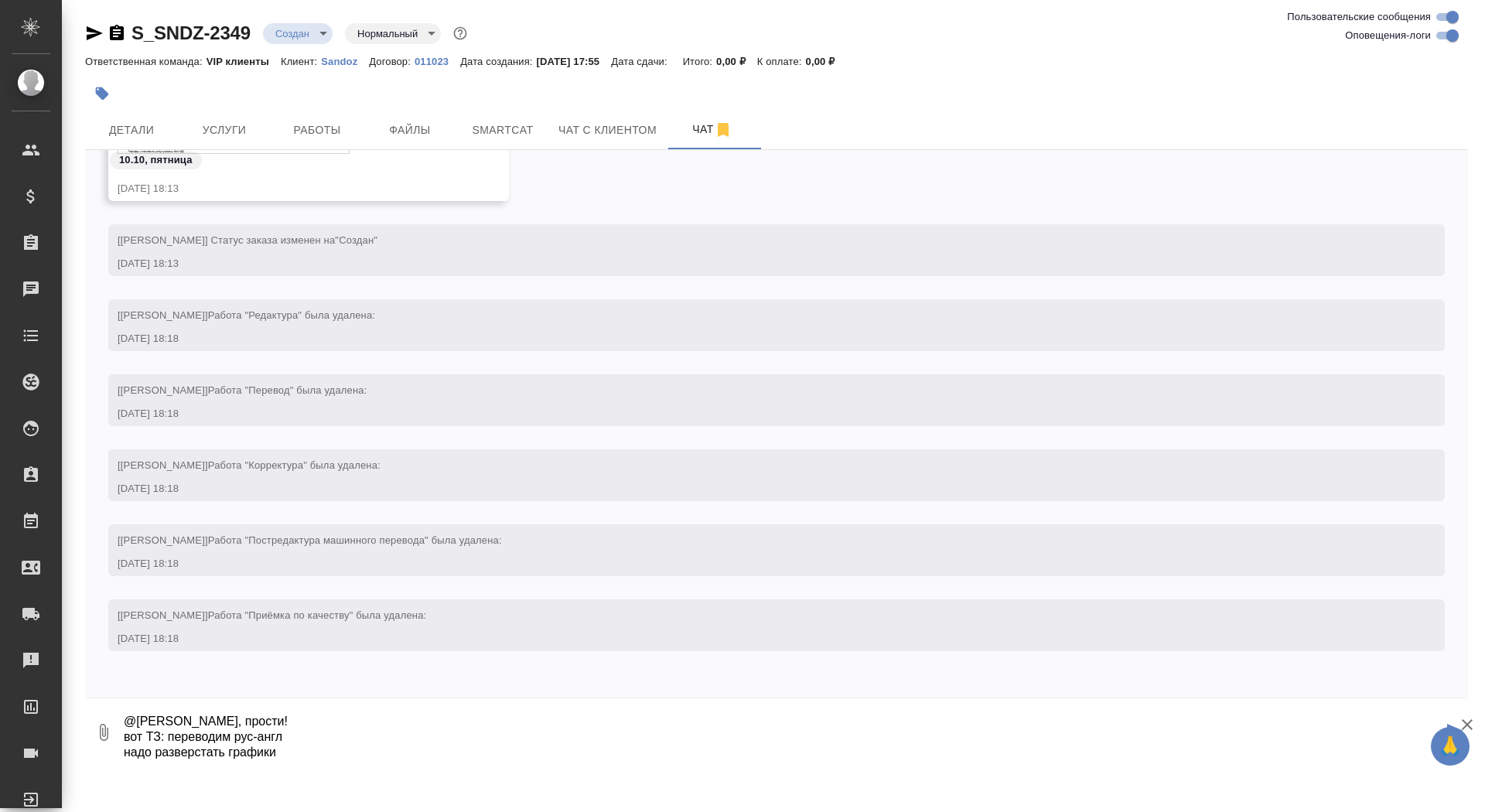
scroll to position [26, 0]
type textarea "@Петрова Валерия Лераа, прости! вот ТЗ: переводим рус-англ надо разверстать гра…"
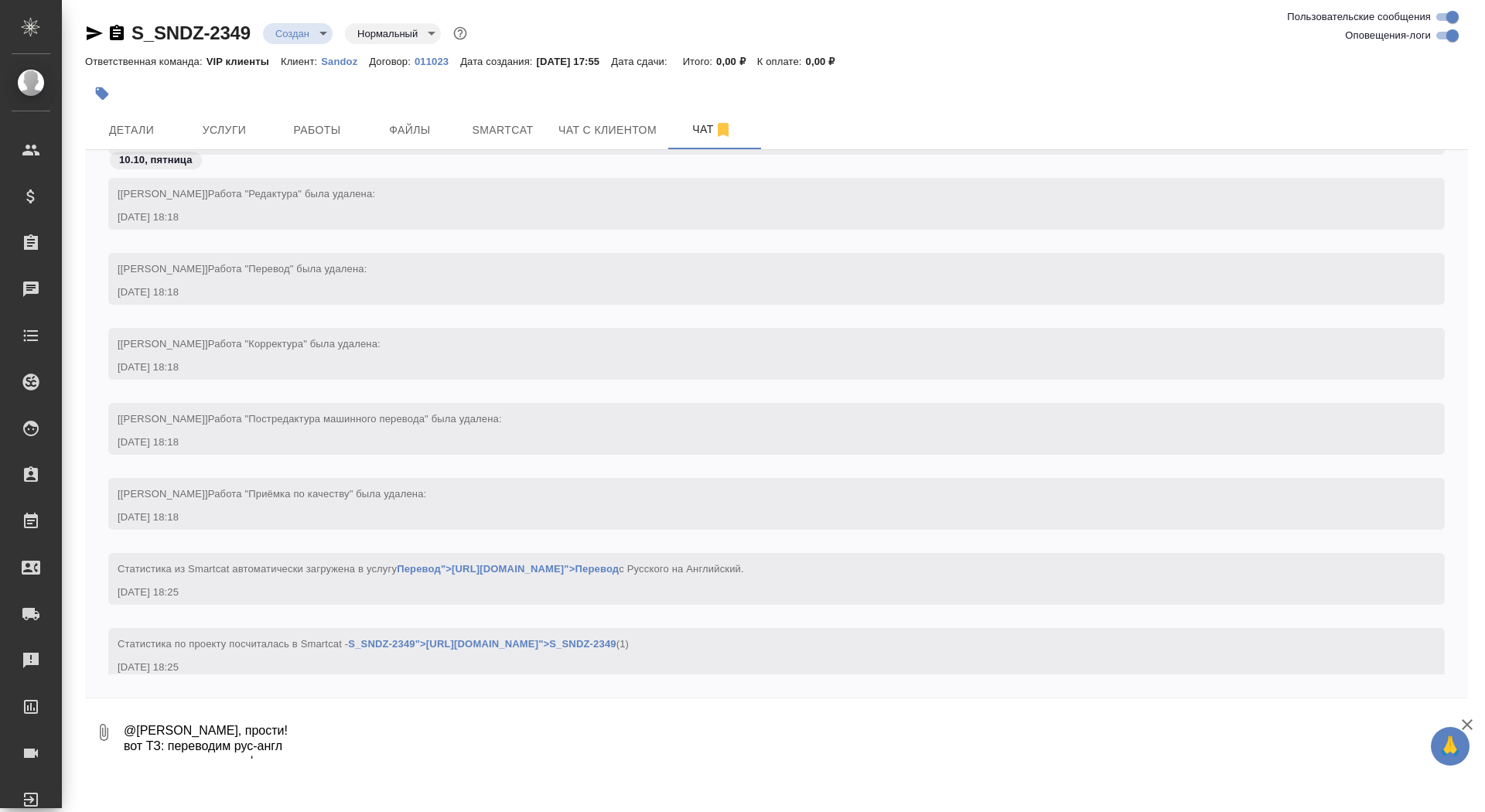
scroll to position [1853, 0]
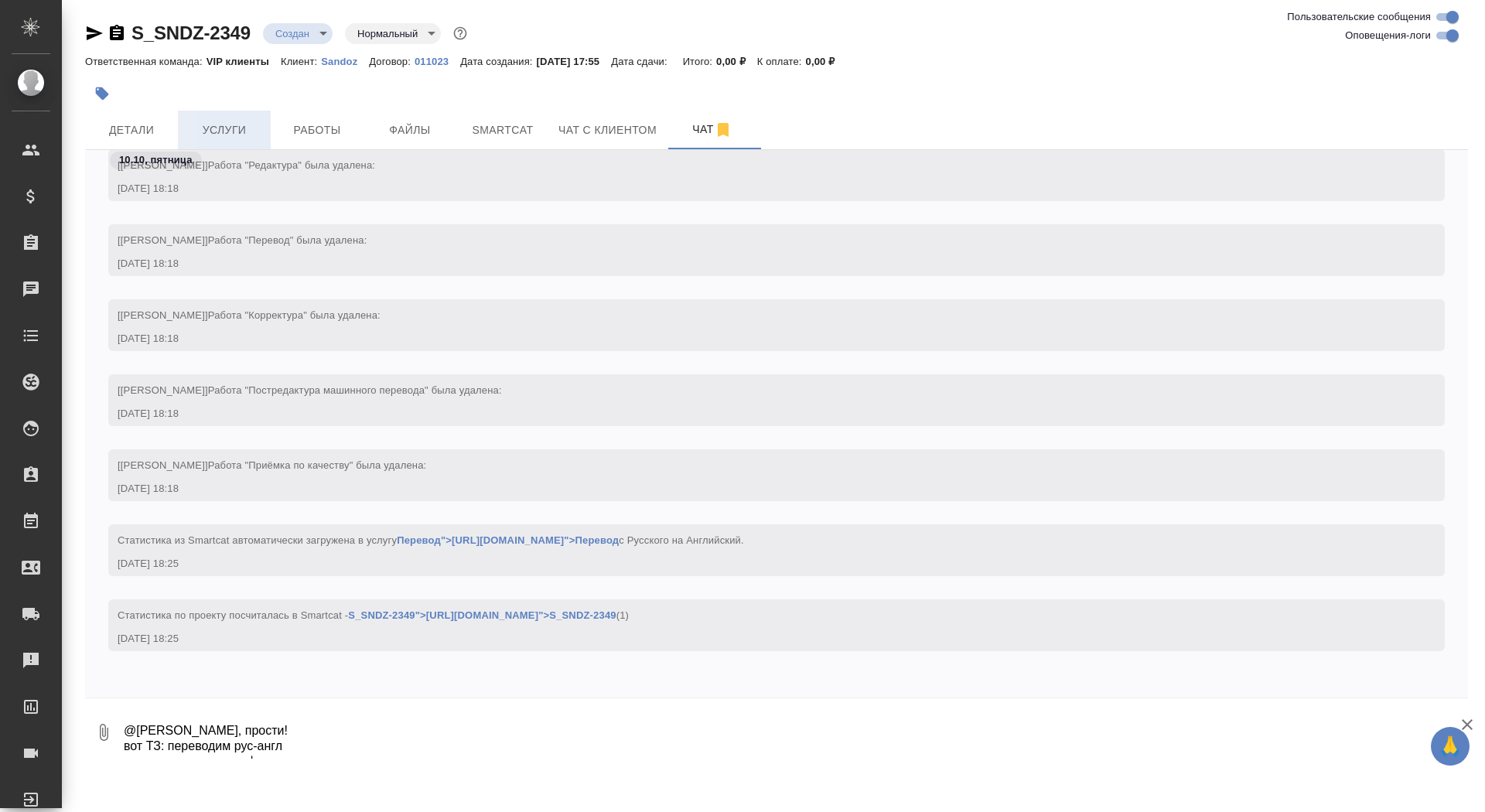
click at [224, 135] on span "Услуги" at bounding box center [224, 130] width 74 height 19
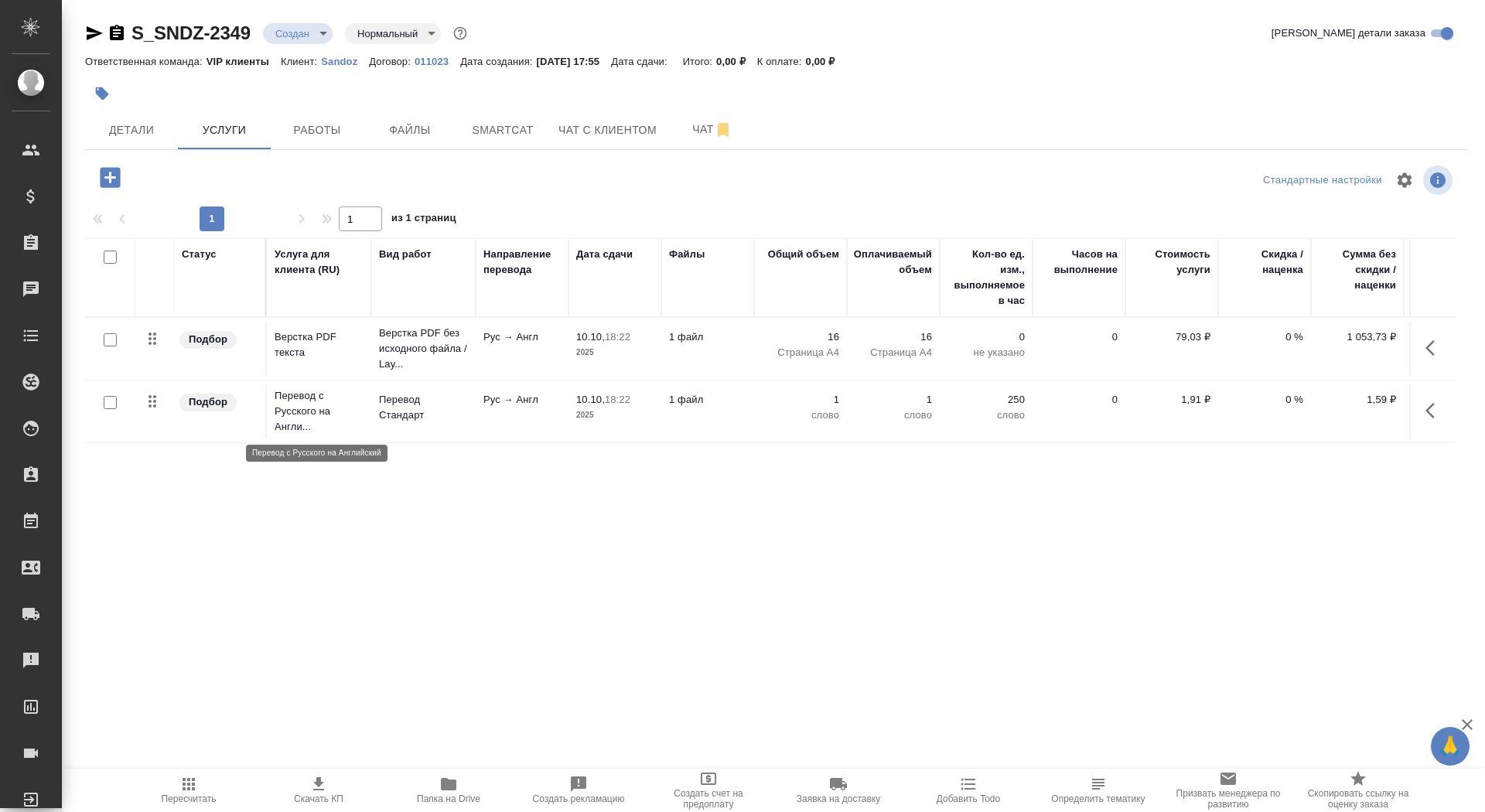
click at [358, 403] on p "Перевод с Русского на Англи..." at bounding box center [319, 411] width 89 height 46
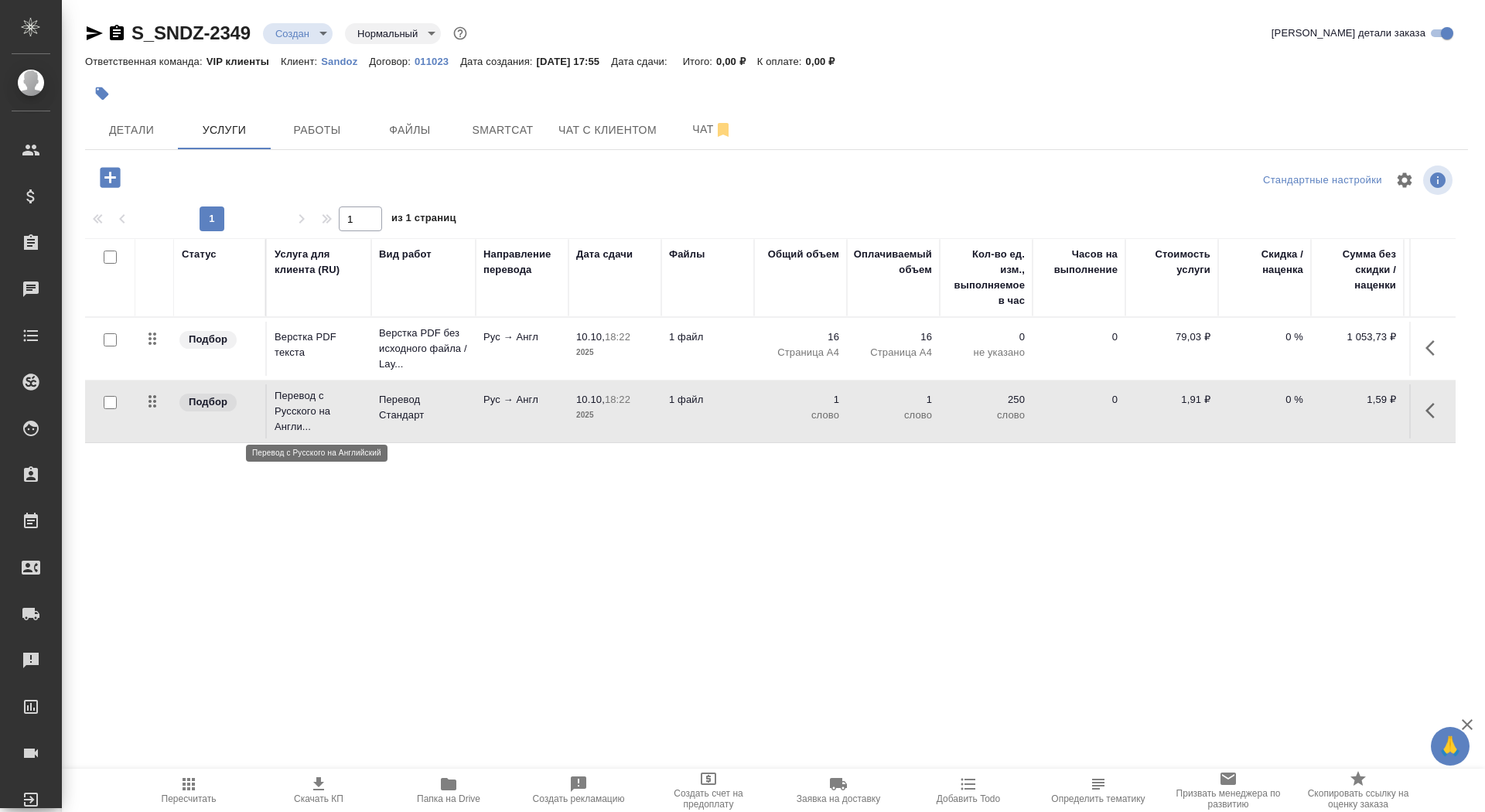
click at [358, 403] on p "Перевод с Русского на Англи..." at bounding box center [319, 411] width 89 height 46
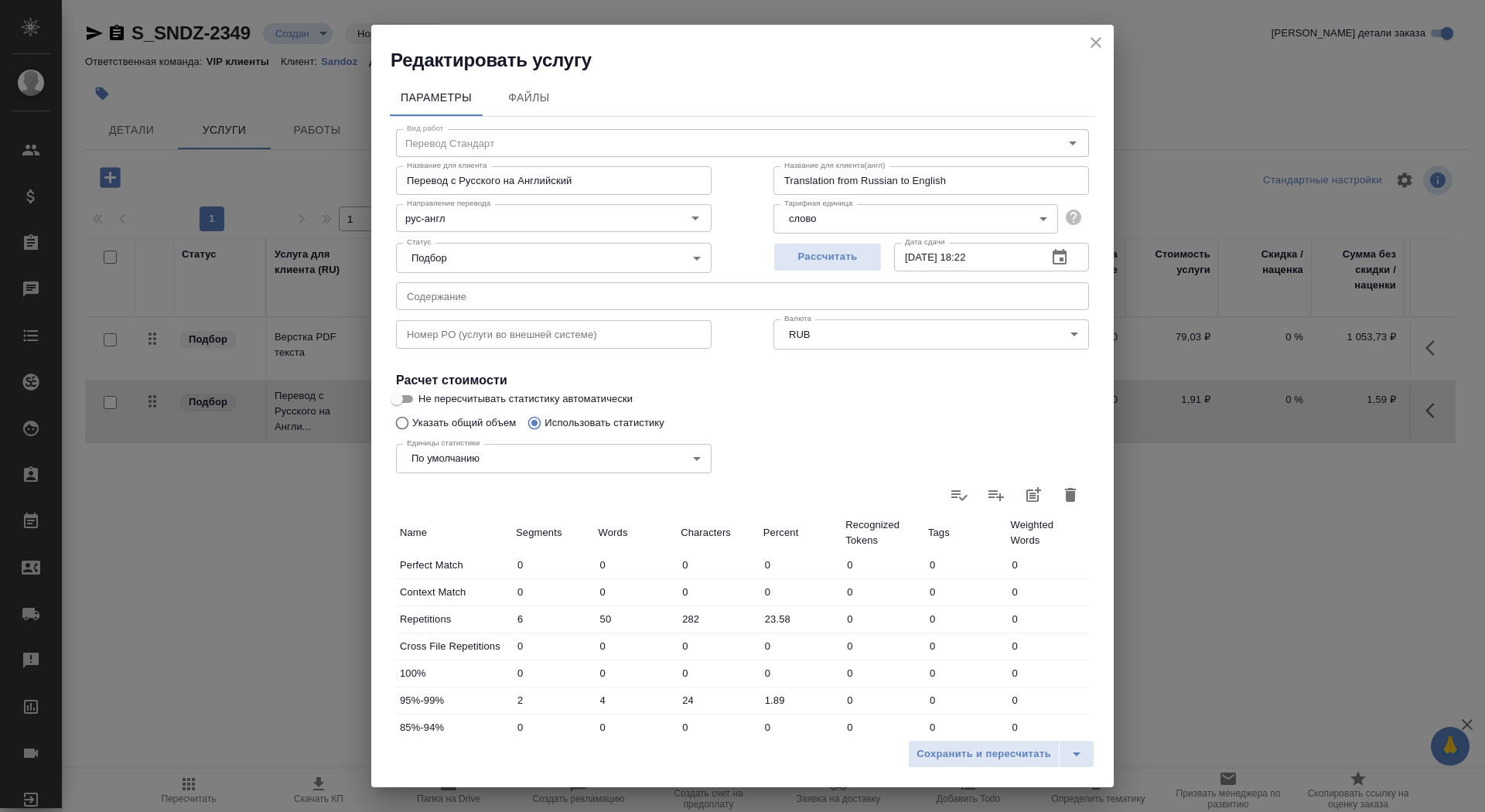
click at [402, 406] on input "Не пересчитывать статистику автоматически" at bounding box center [396, 399] width 56 height 19
checkbox input "true"
click at [962, 754] on span "Сохранить и пересчитать" at bounding box center [983, 754] width 134 height 18
click at [959, 754] on span "Сохранить и пересчитать" at bounding box center [983, 754] width 134 height 18
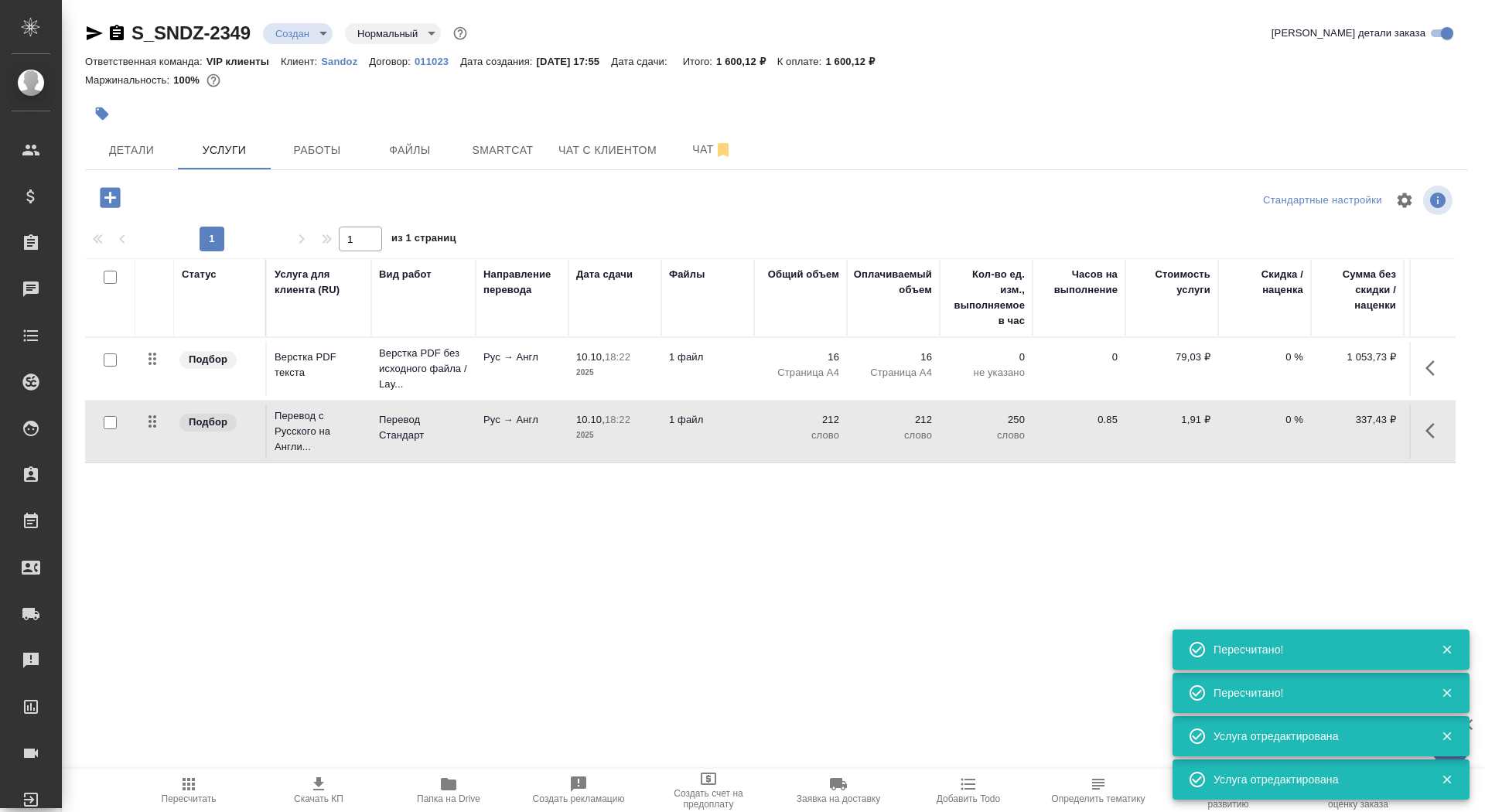
click at [612, 435] on p "2025" at bounding box center [614, 435] width 77 height 16
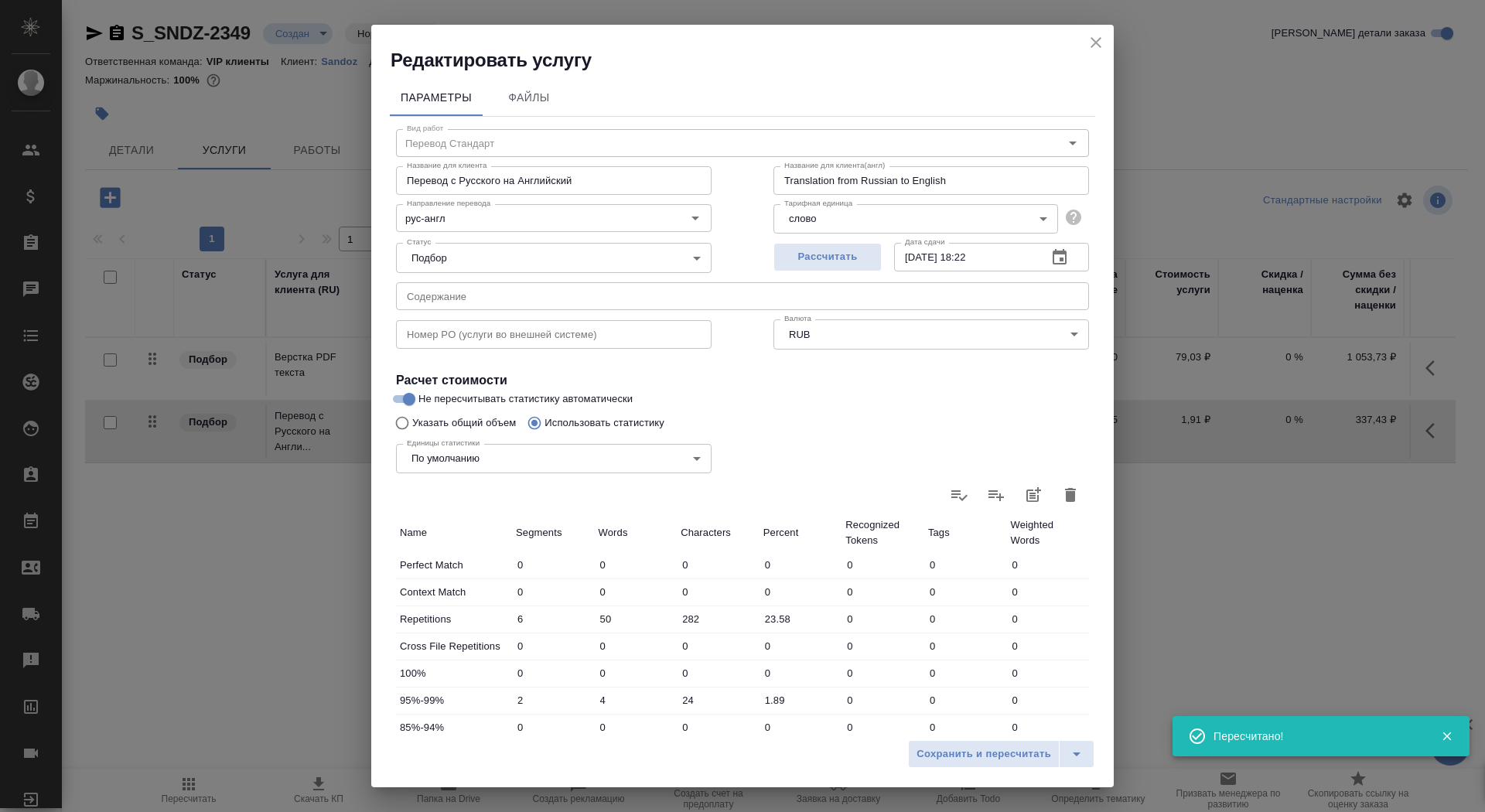
click at [1085, 491] on button "button" at bounding box center [1070, 494] width 37 height 37
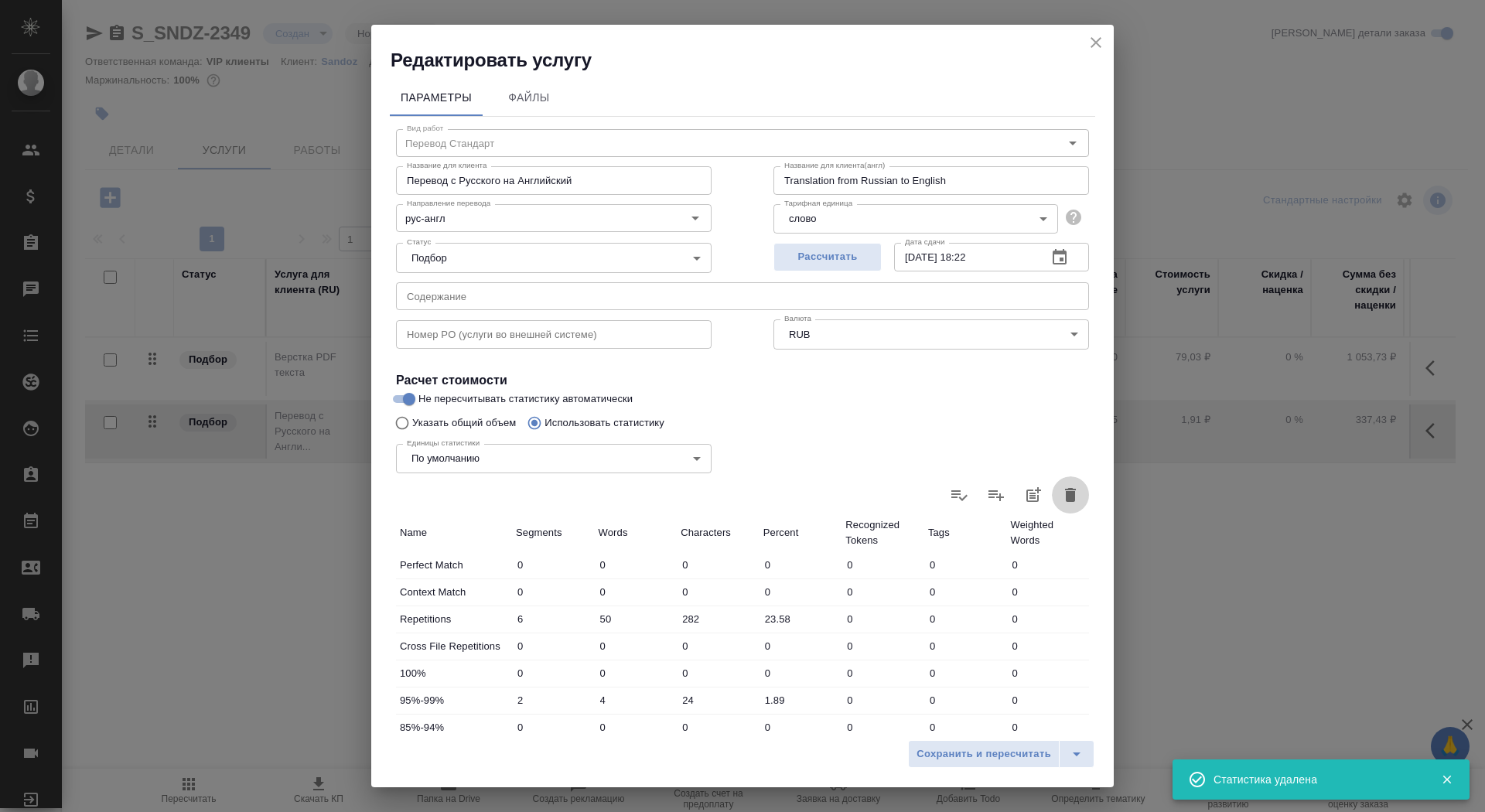
click at [1065, 490] on icon "button" at bounding box center [1070, 494] width 19 height 19
type input "0"
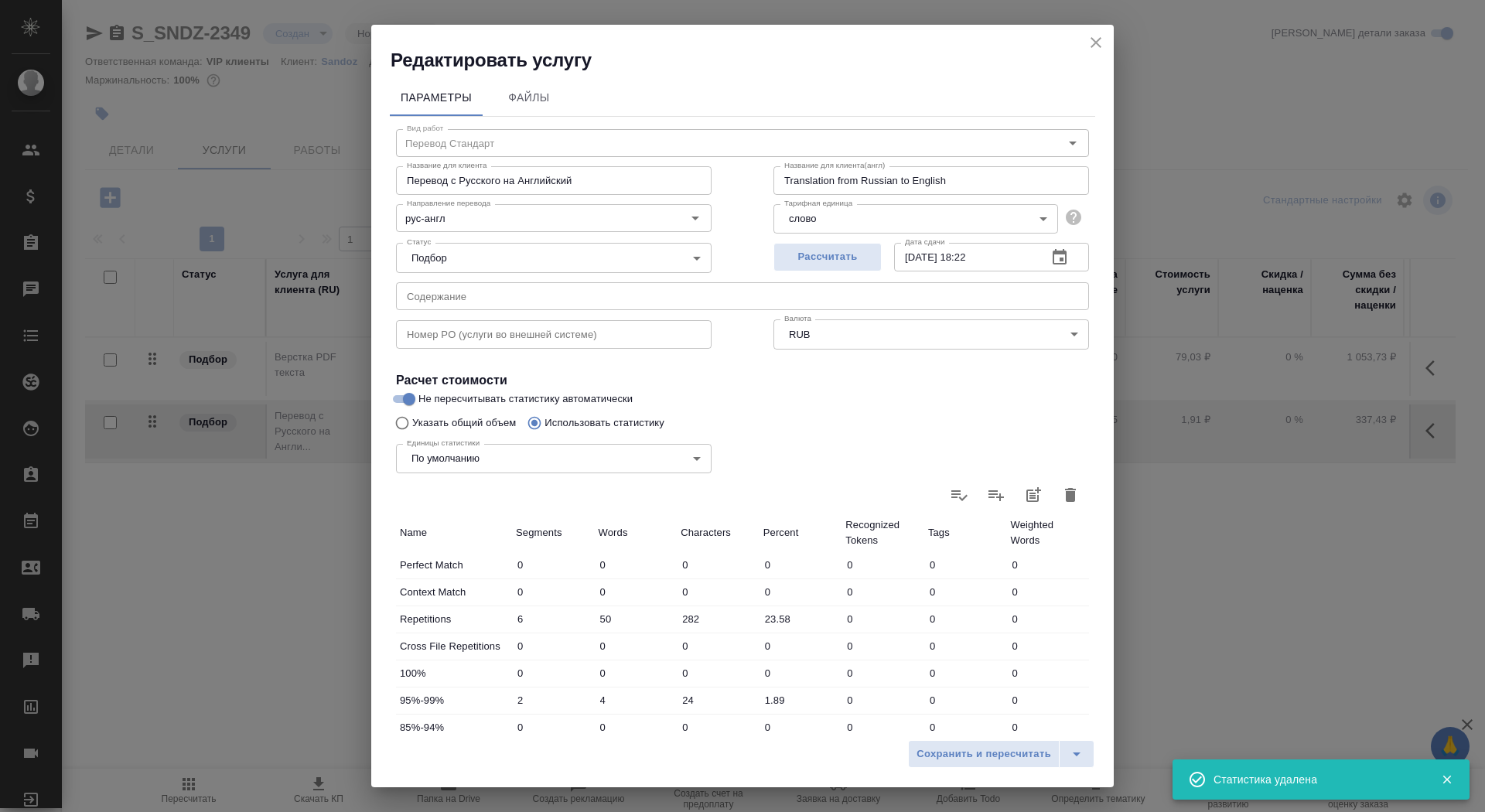
type input "0"
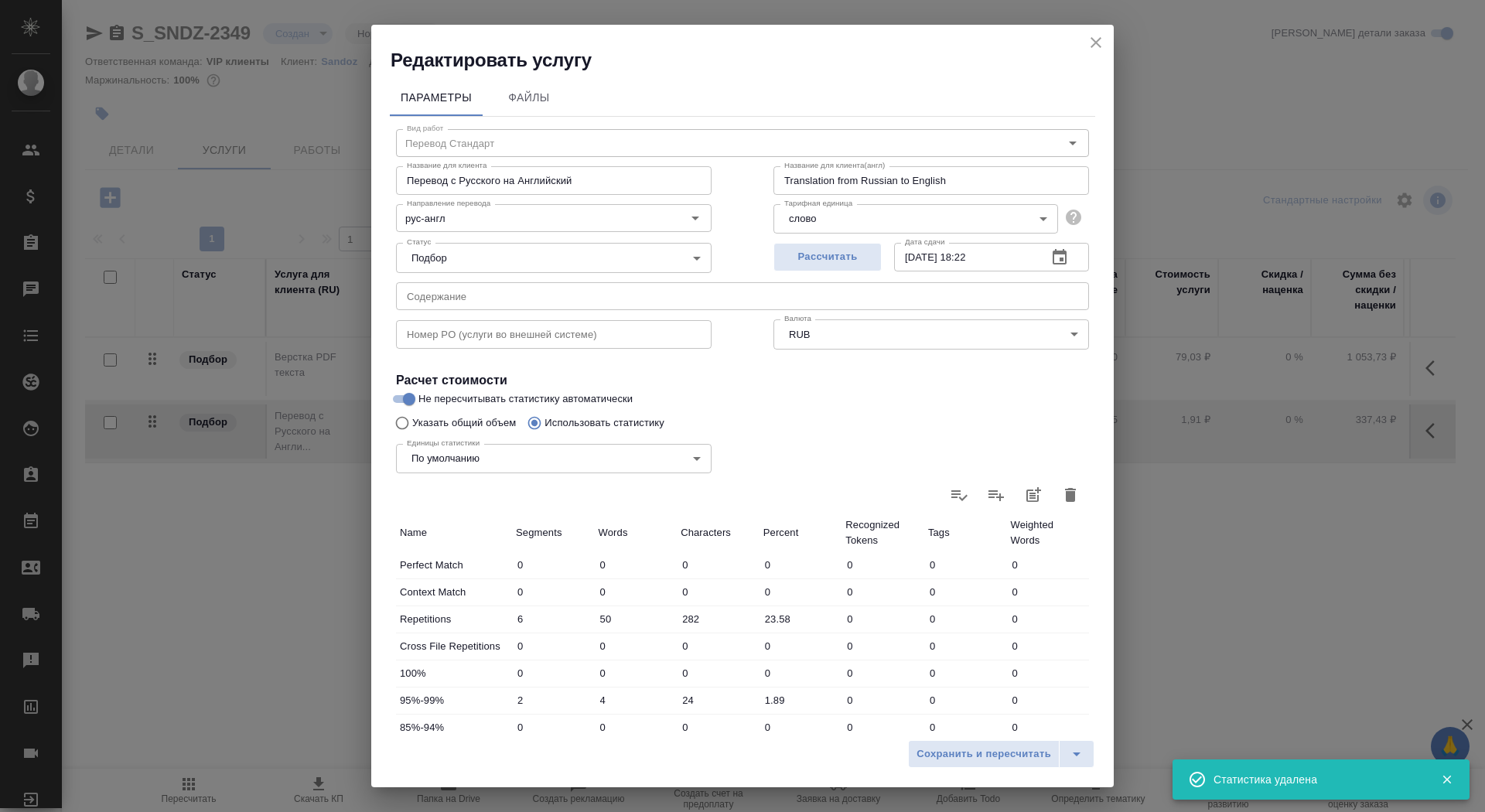
type input "0"
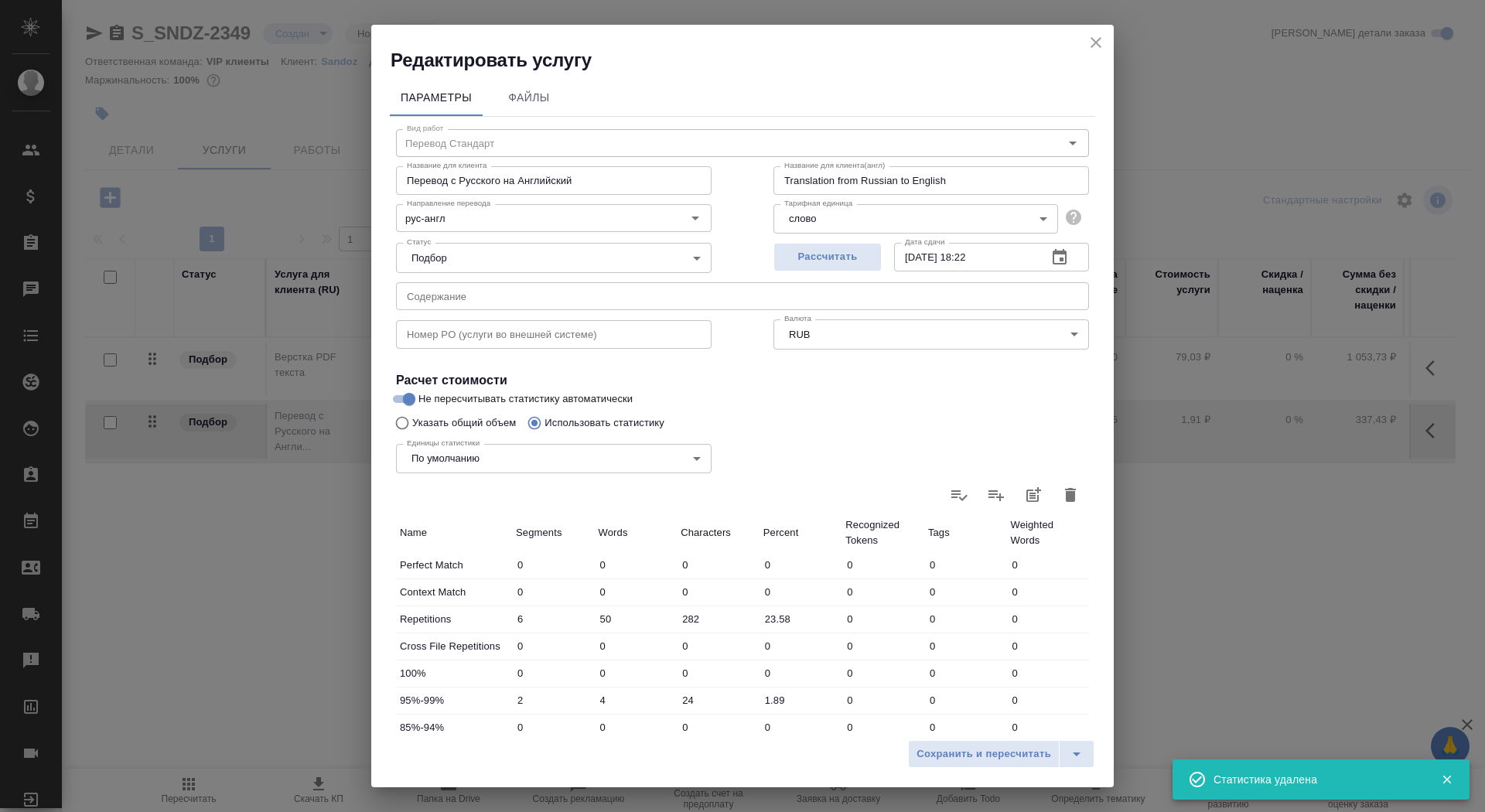
type input "0"
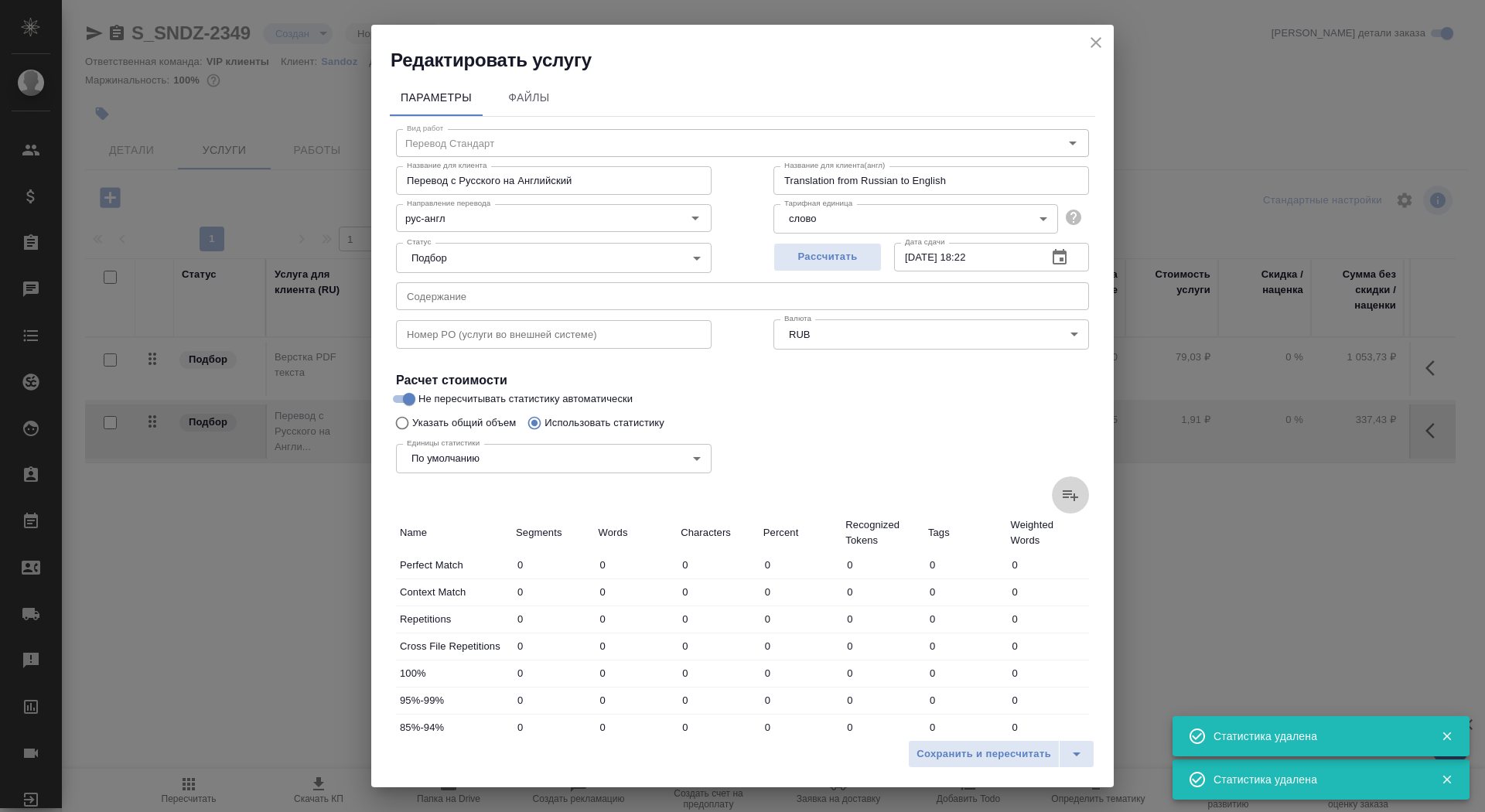
click at [1063, 493] on icon at bounding box center [1070, 495] width 16 height 11
click at [0, 0] on input "file" at bounding box center [0, 0] width 0 height 0
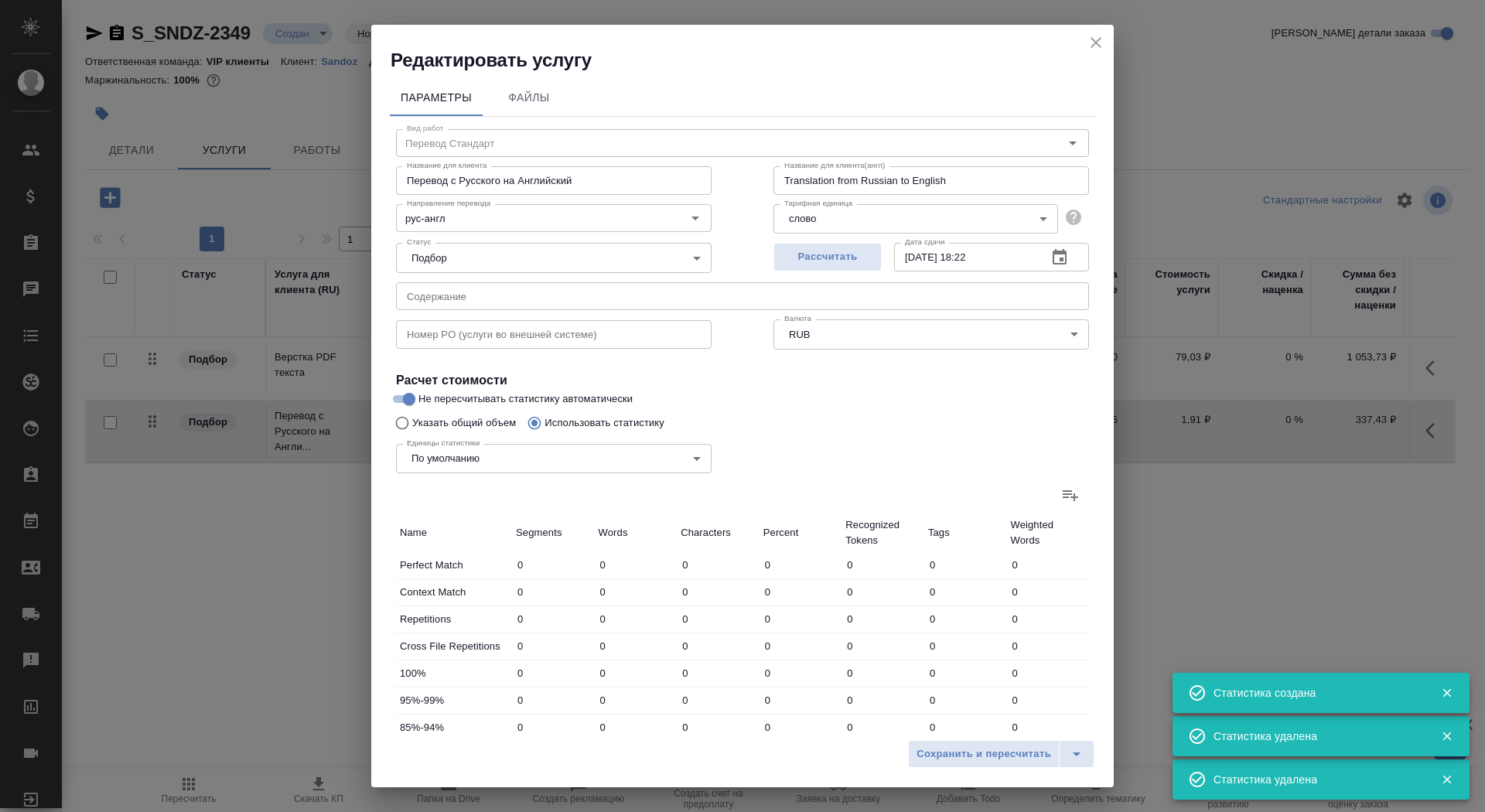
type input "6"
type input "50"
type input "282"
type input "2"
type input "4"
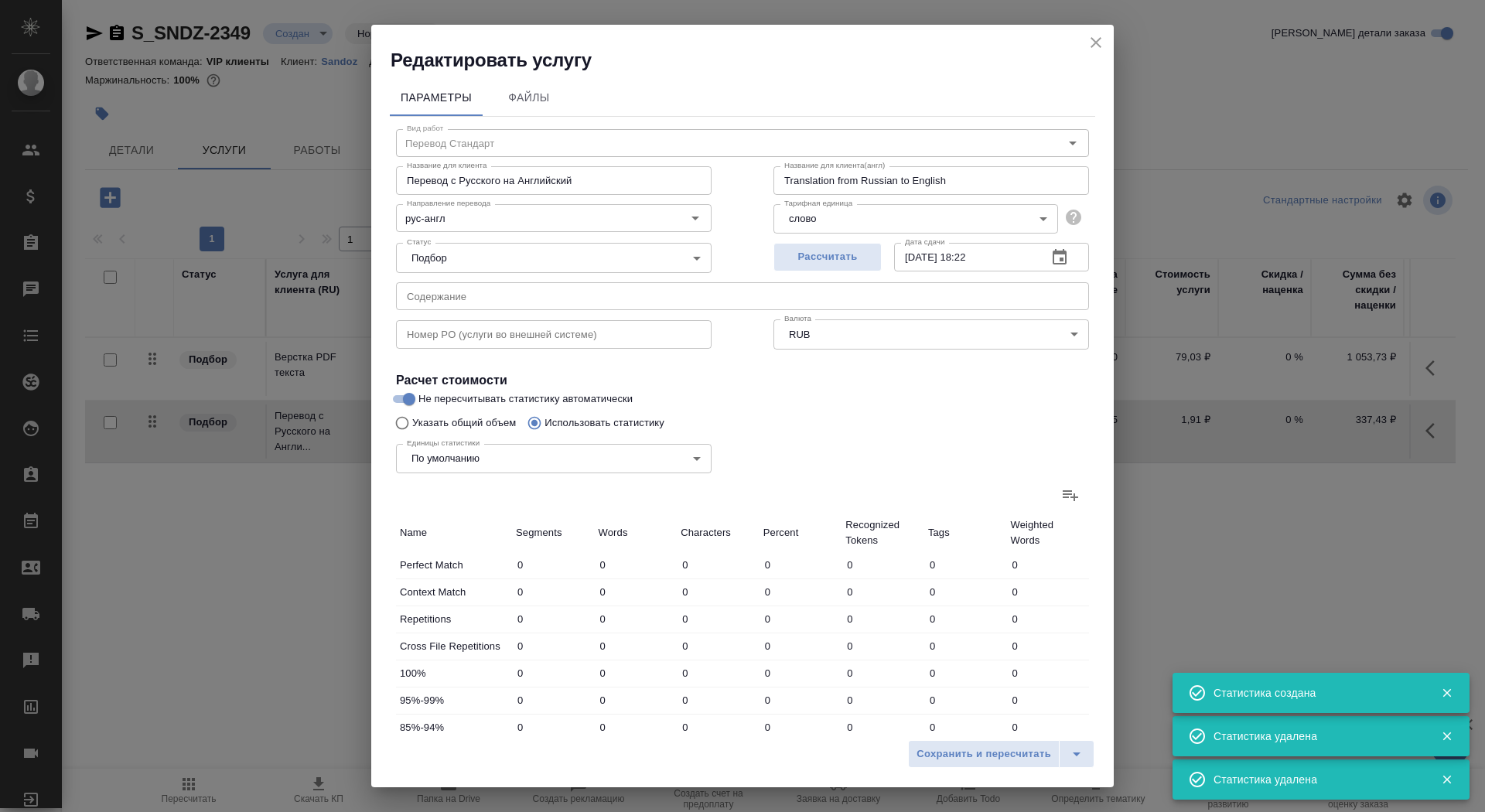
type input "24"
type input "16"
type input "158"
type input "959"
type input "18"
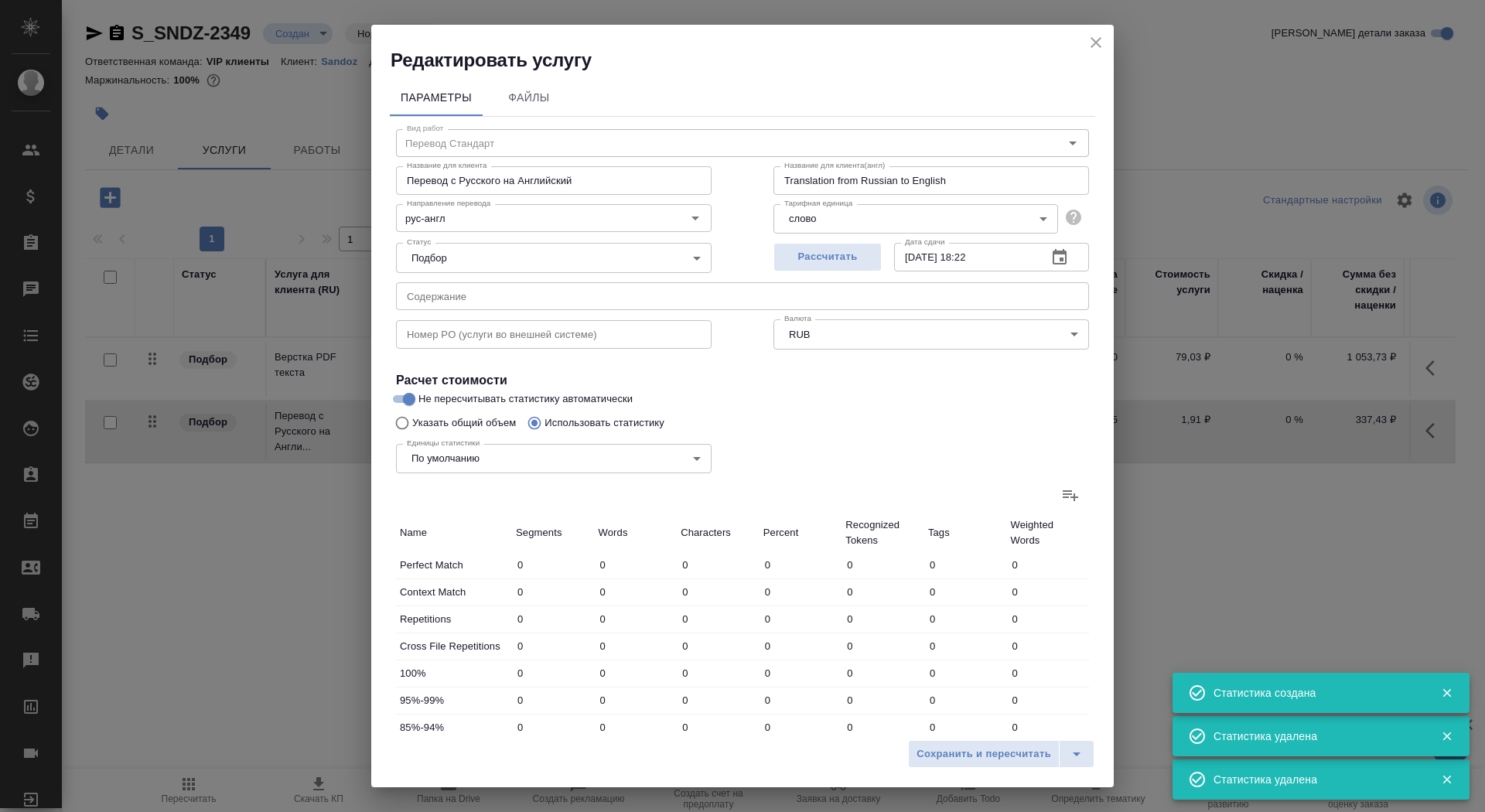
type input "162"
type input "983"
type input "24"
type input "212"
type input "1265"
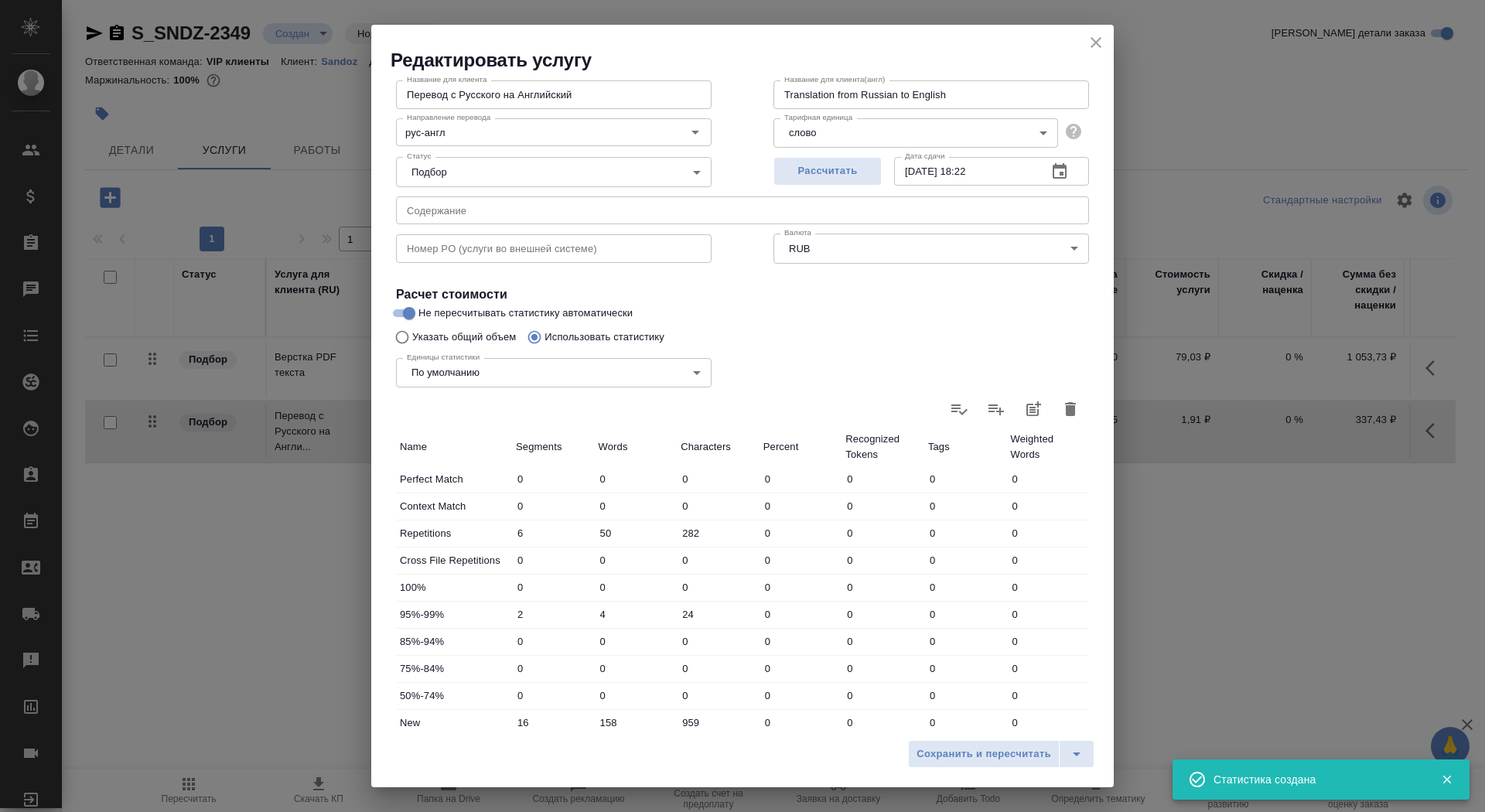
scroll to position [174, 0]
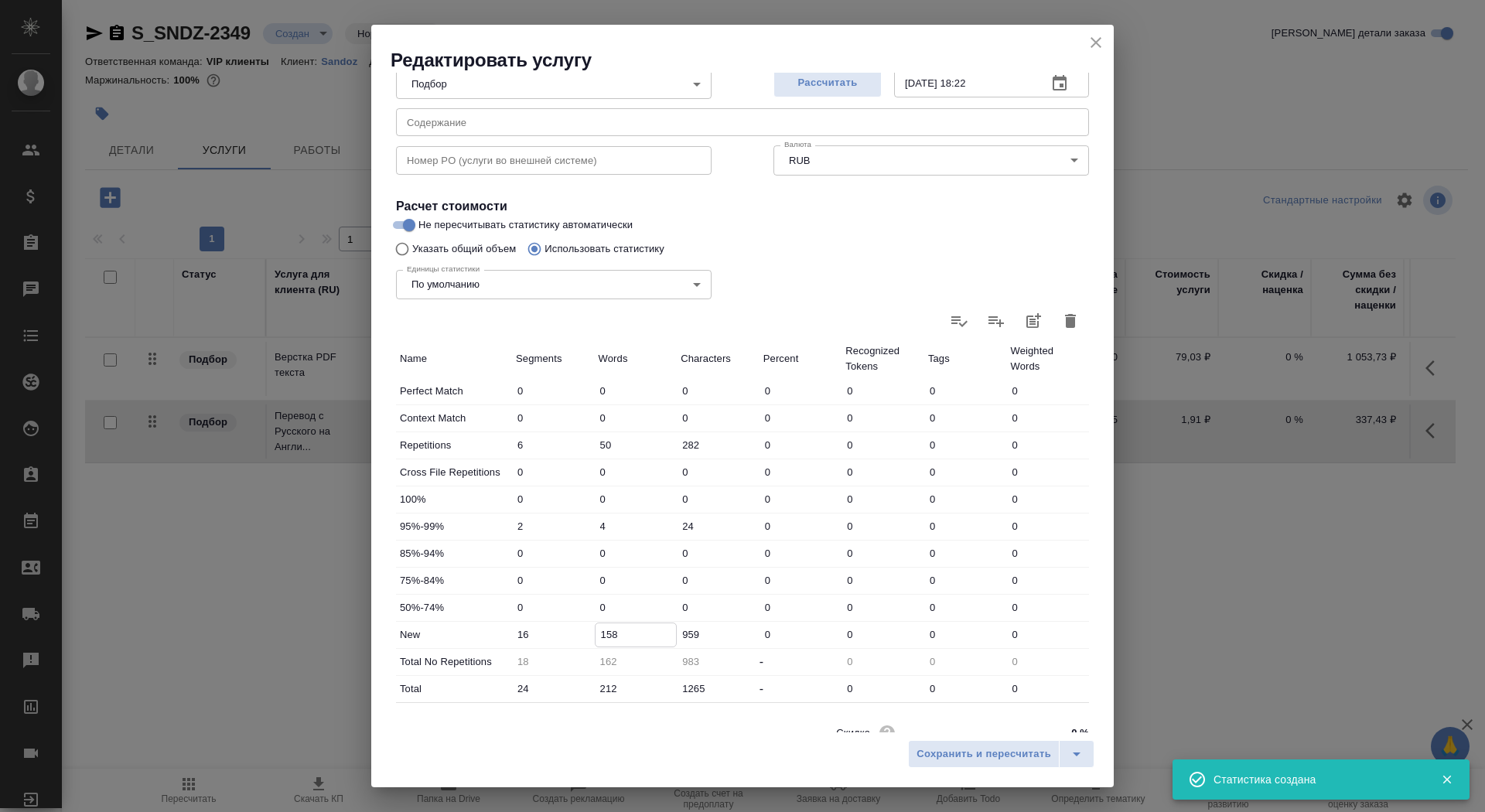
click at [605, 630] on input "158" at bounding box center [636, 634] width 82 height 22
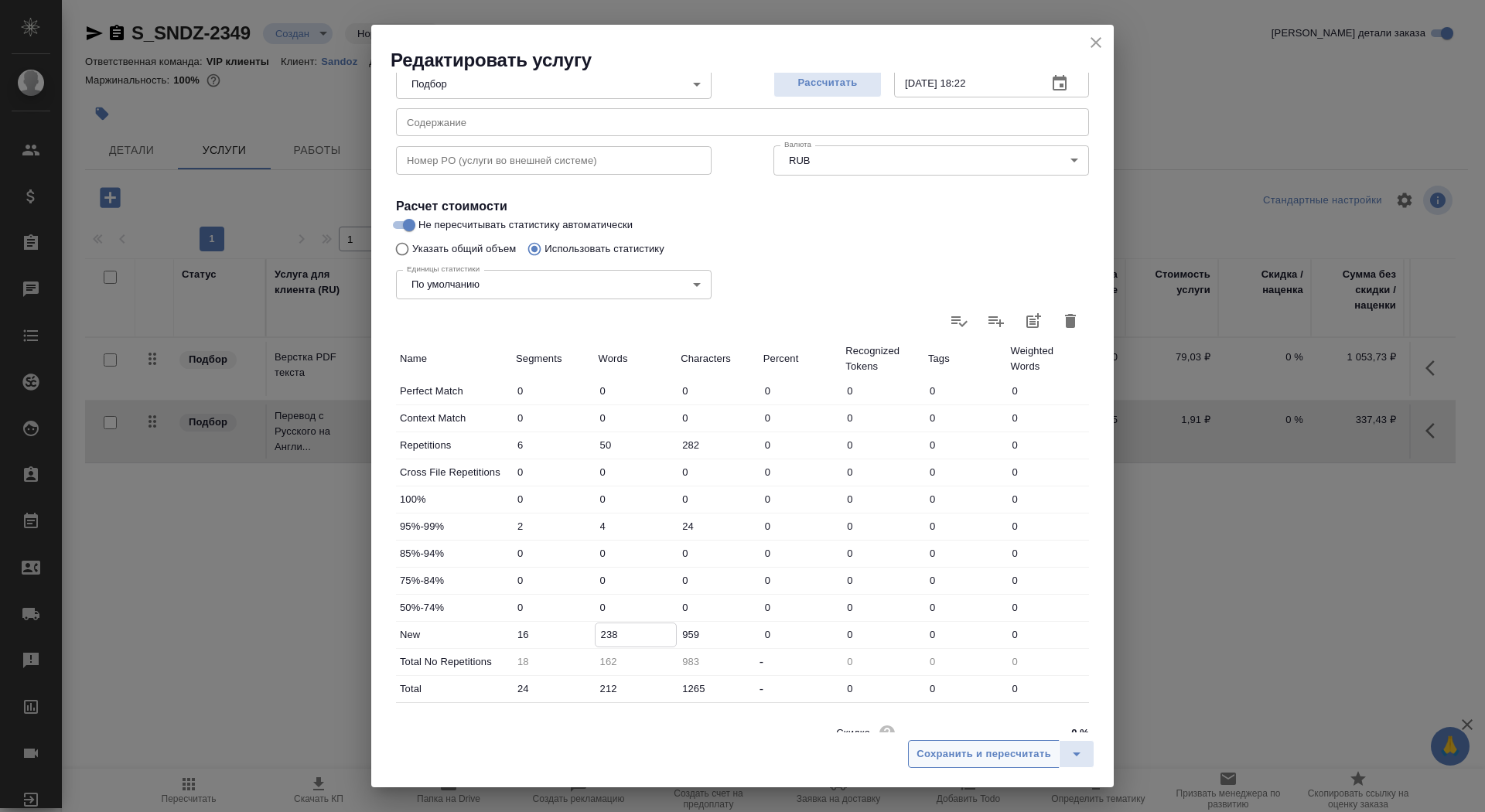
type input "238"
click at [924, 750] on span "Сохранить и пересчитать" at bounding box center [983, 754] width 134 height 18
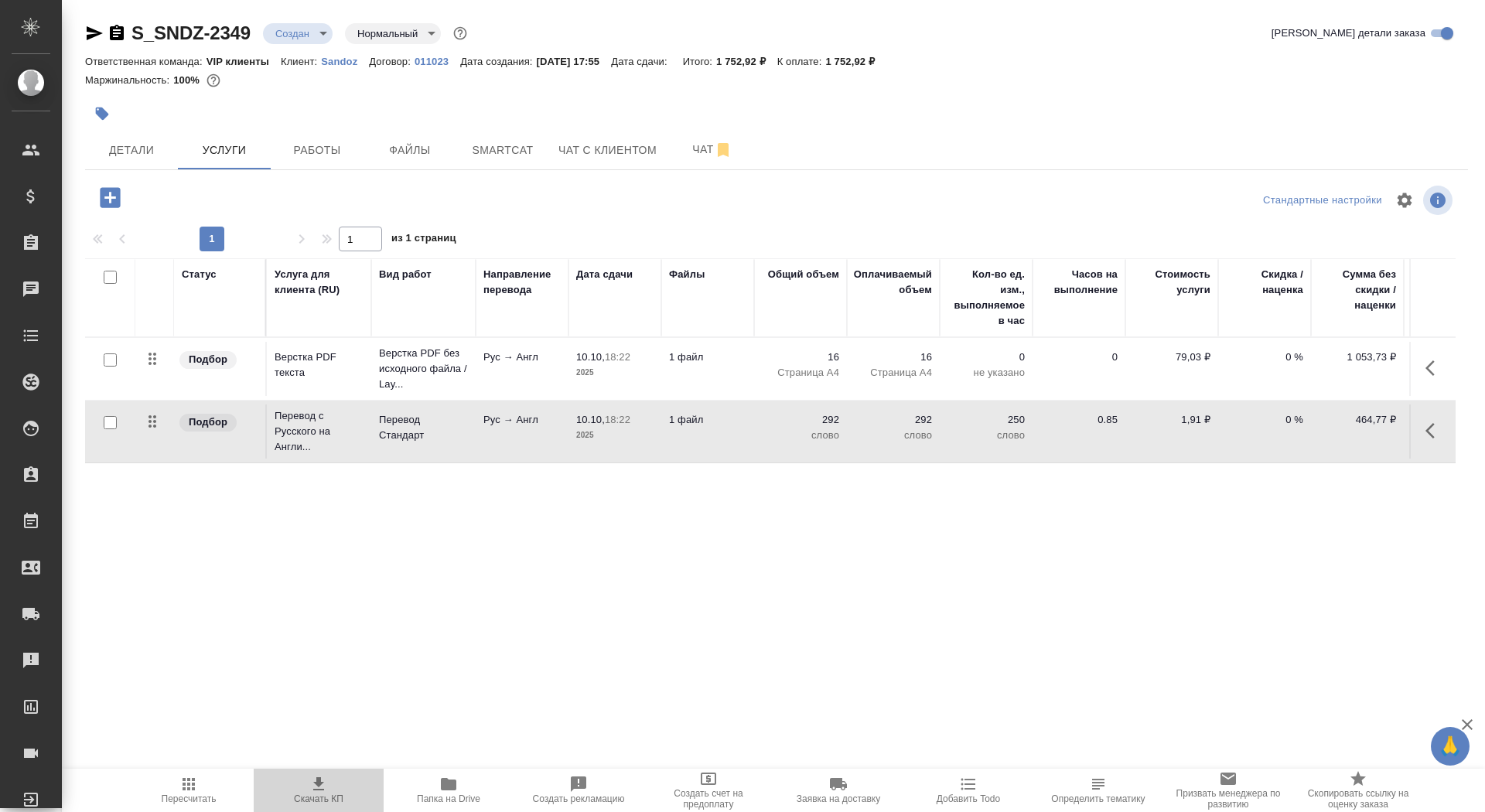
click at [319, 788] on icon "button" at bounding box center [319, 784] width 19 height 19
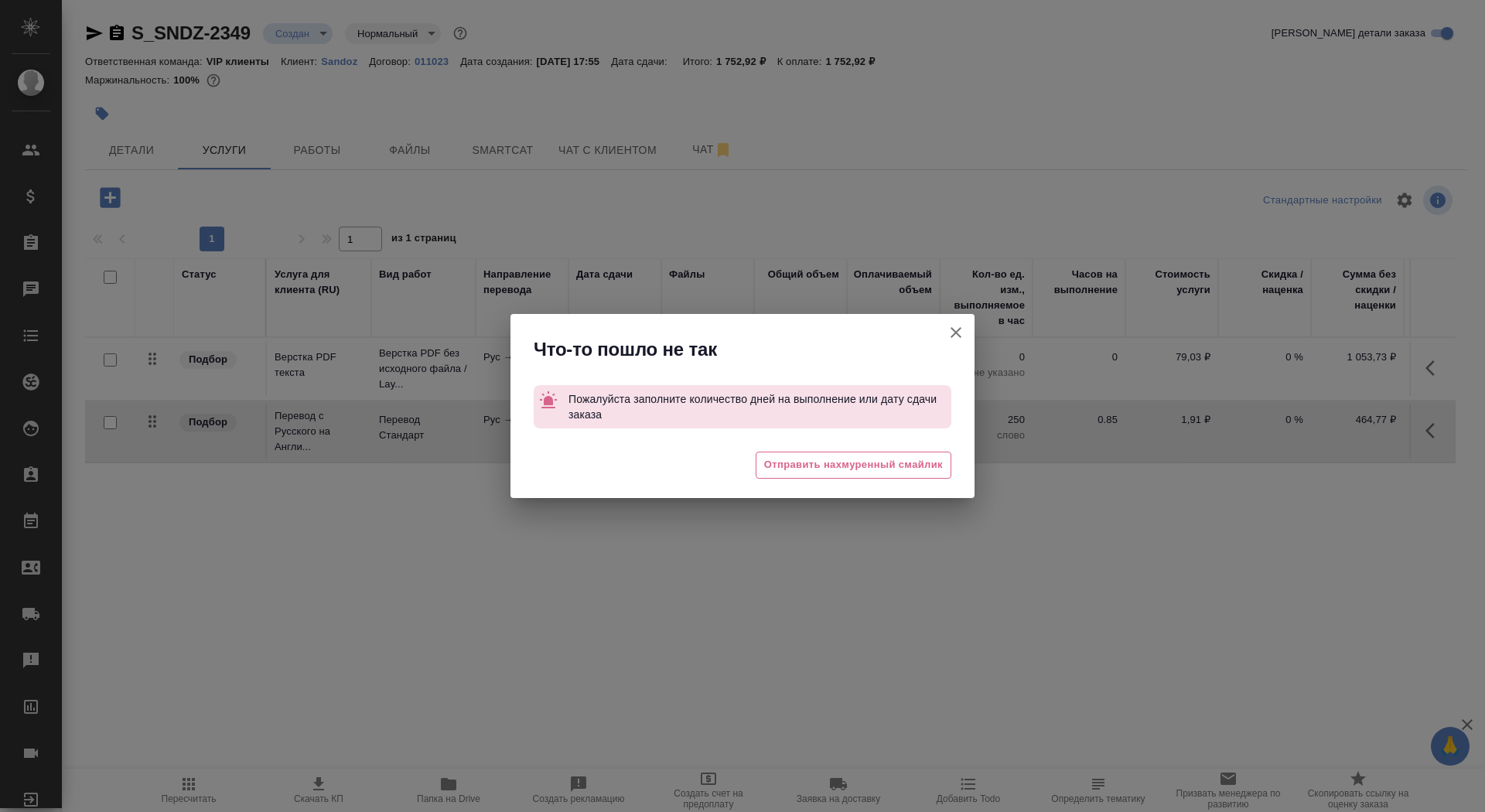
click at [947, 335] on icon "button" at bounding box center [956, 332] width 19 height 19
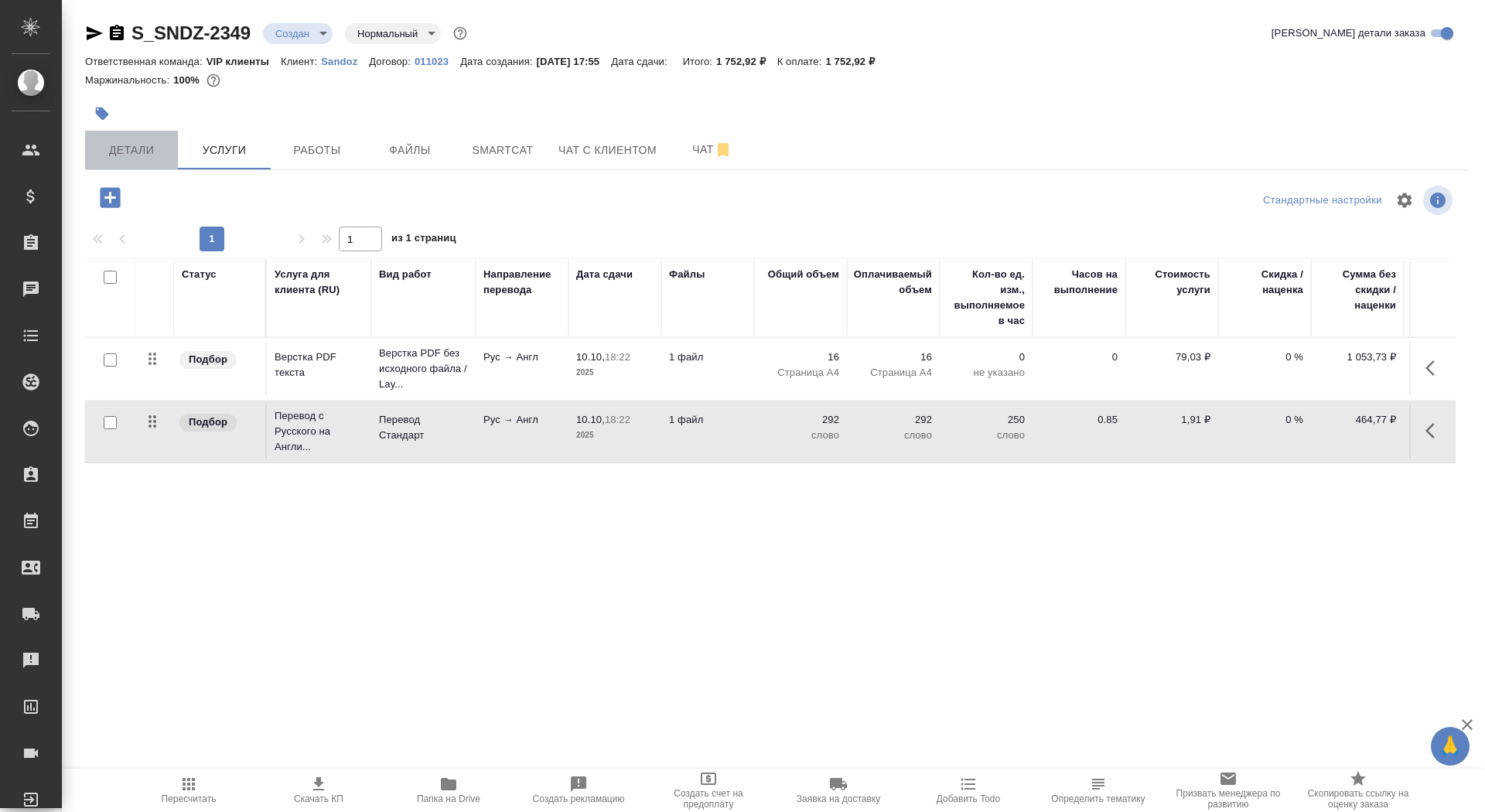
click at [150, 159] on span "Детали" at bounding box center [132, 150] width 74 height 19
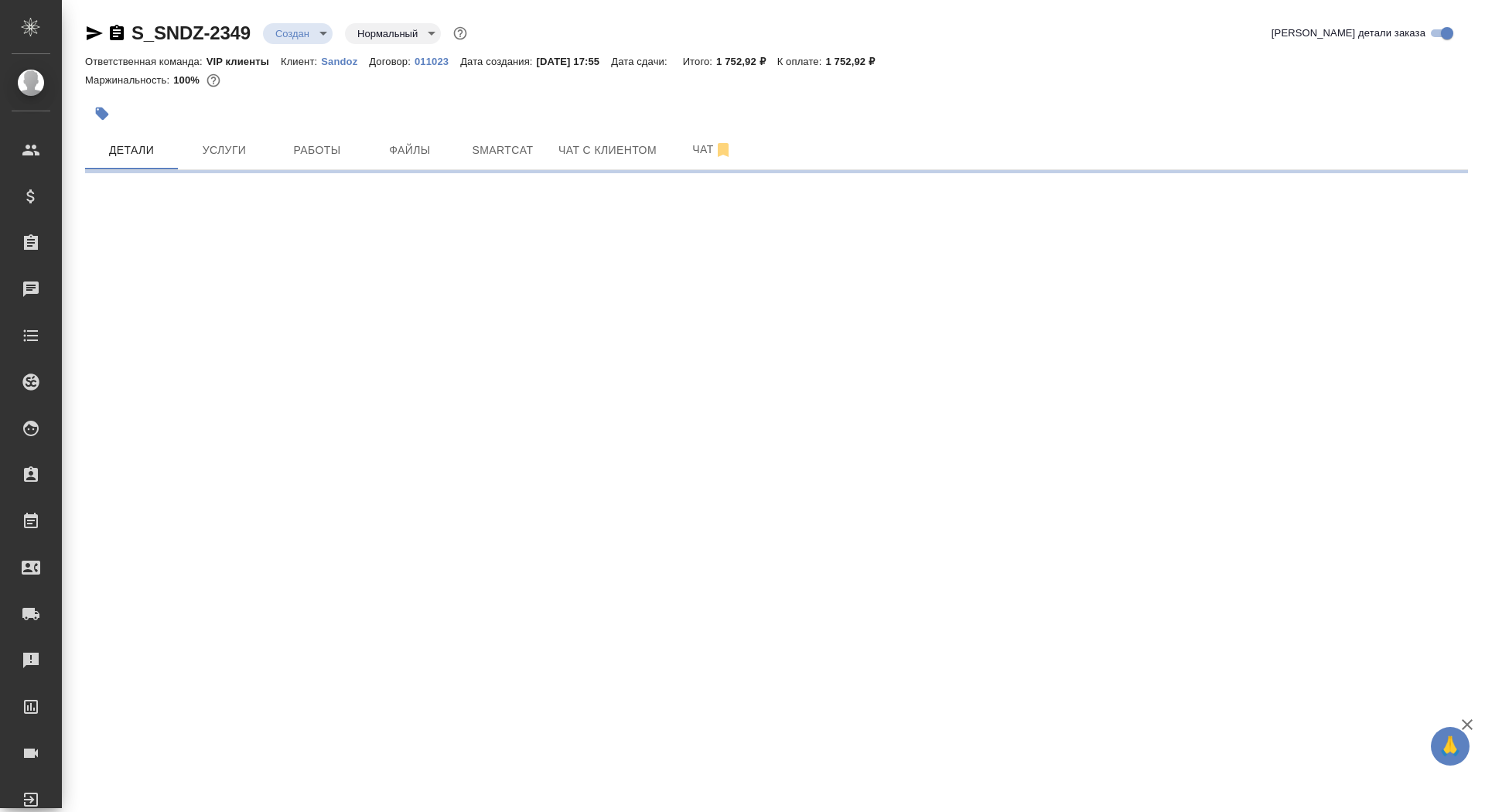
select select "RU"
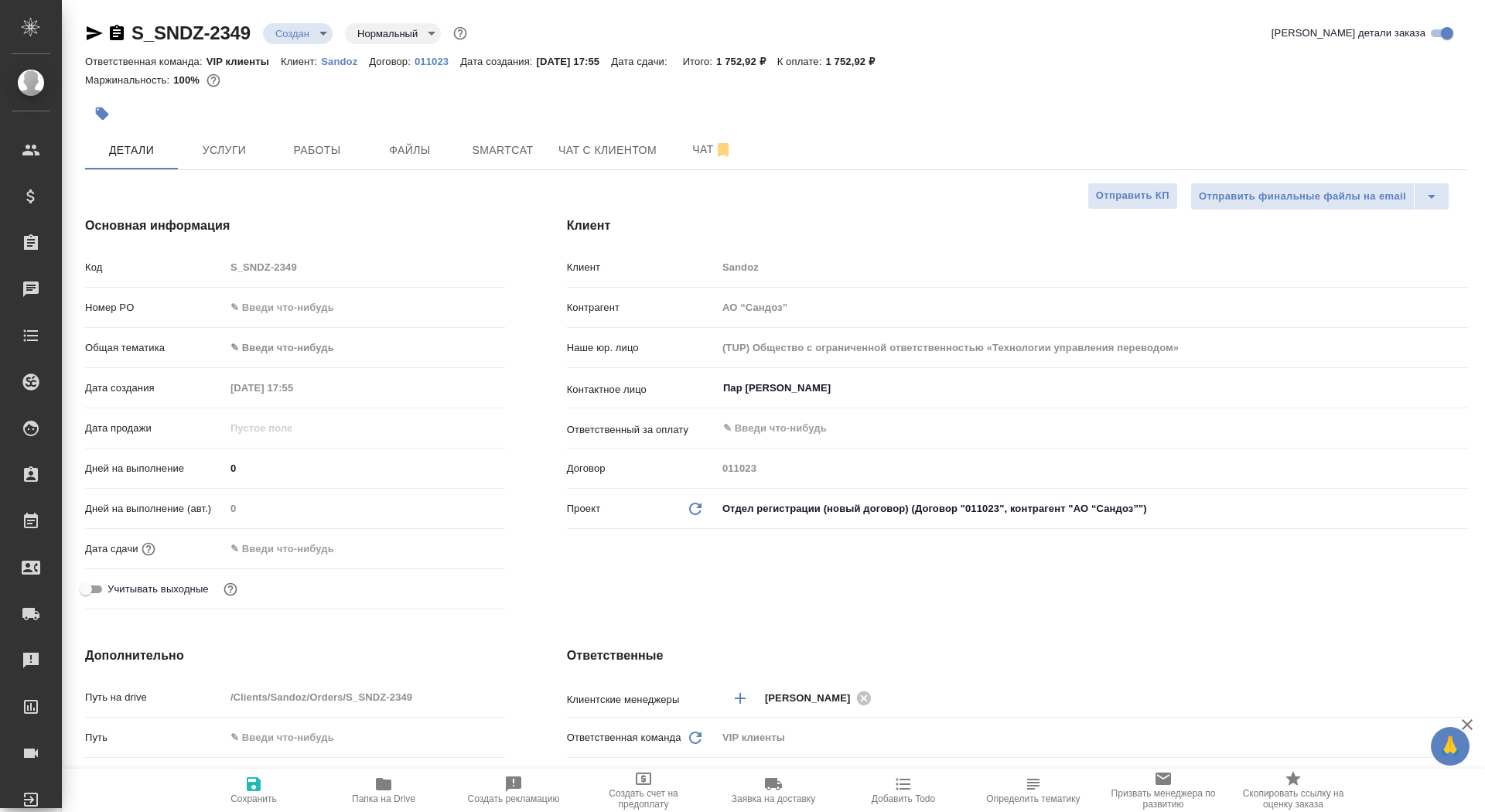
type textarea "x"
drag, startPoint x: 243, startPoint y: 459, endPoint x: 245, endPoint y: 467, distance: 8.2
click at [245, 467] on input "0" at bounding box center [365, 468] width 279 height 22
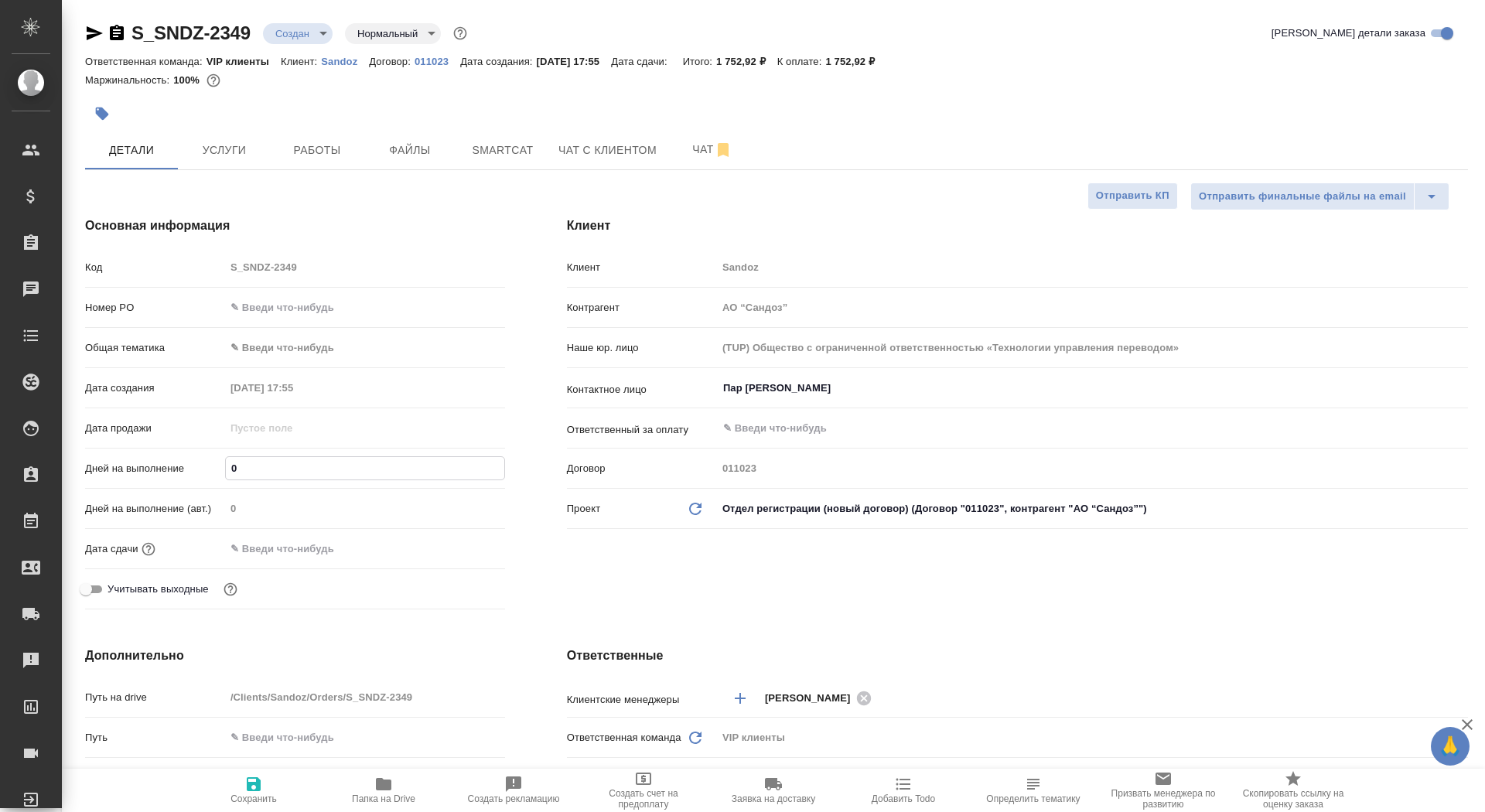
type input "1"
type textarea "x"
type input "1"
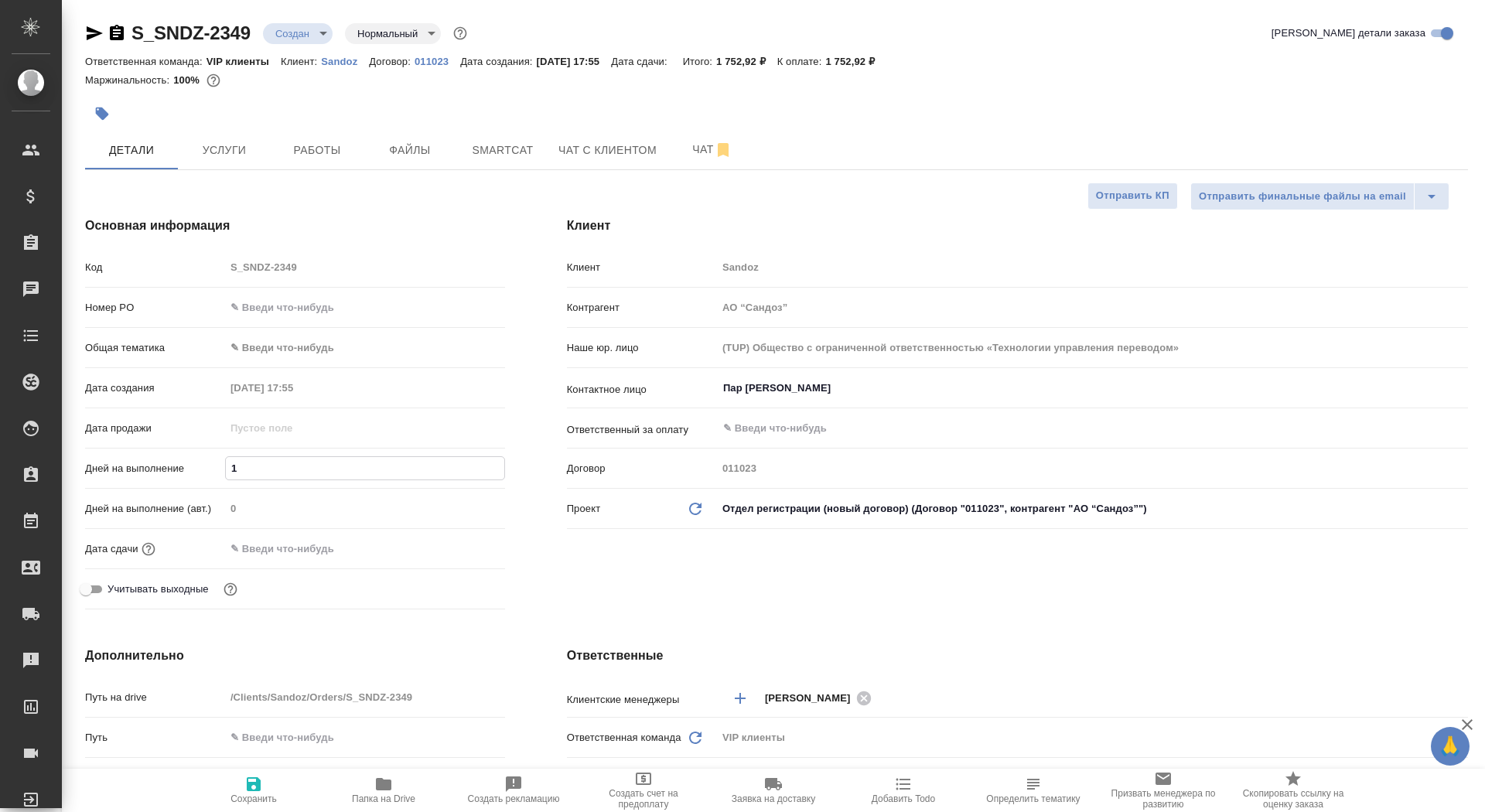
click at [251, 811] on button "Сохранить" at bounding box center [254, 790] width 130 height 44
type textarea "x"
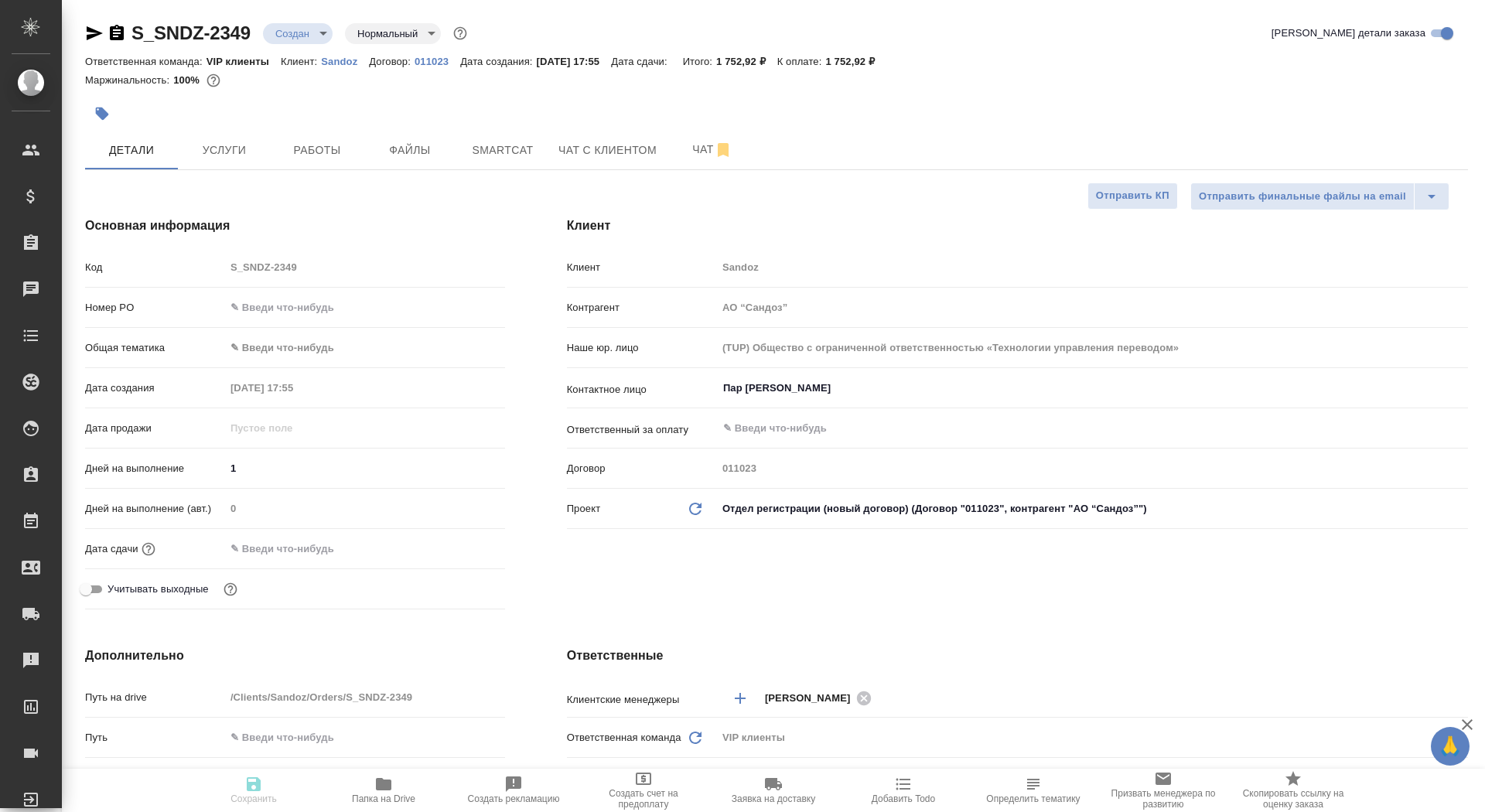
type textarea "x"
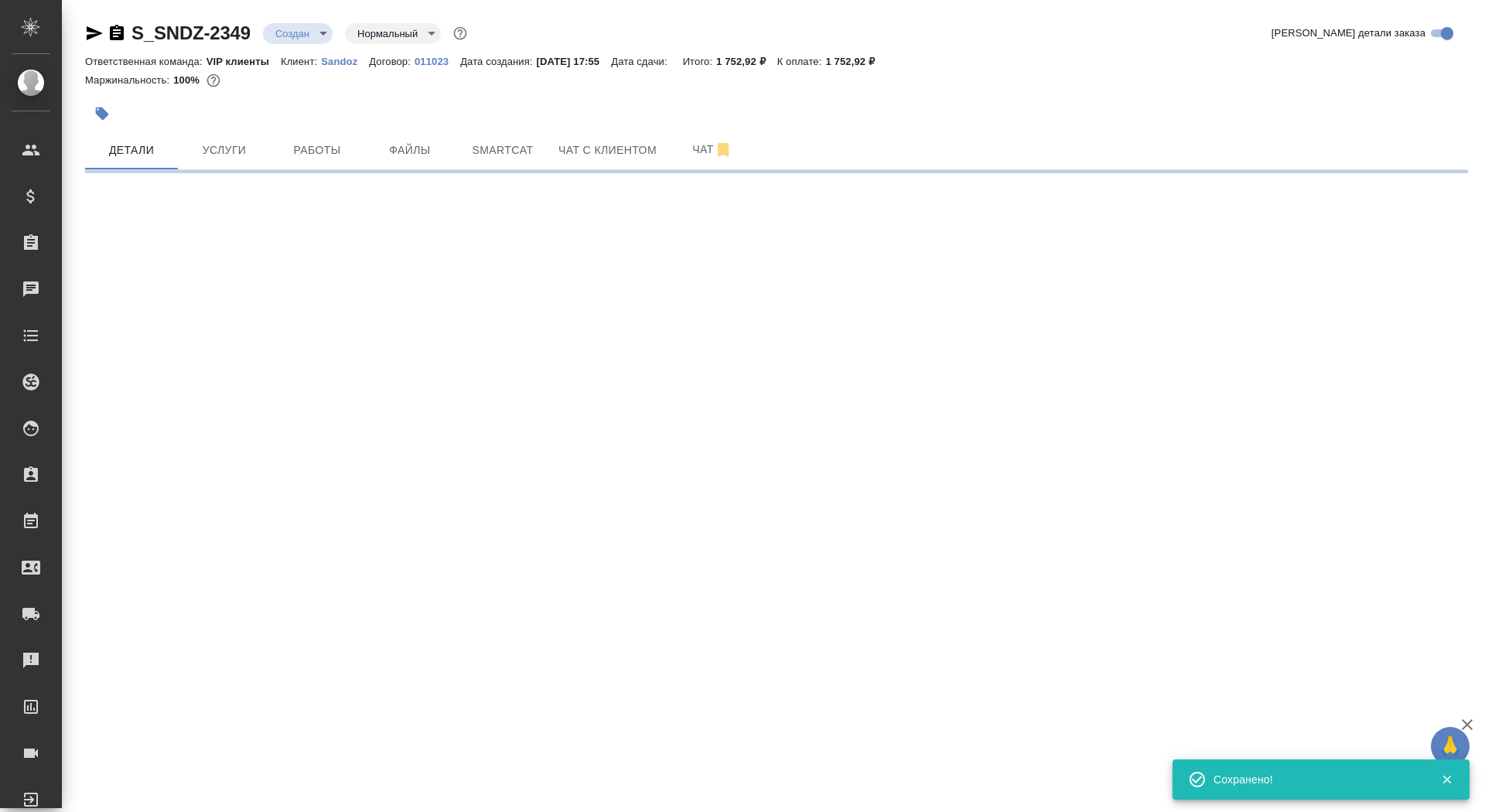
select select "RU"
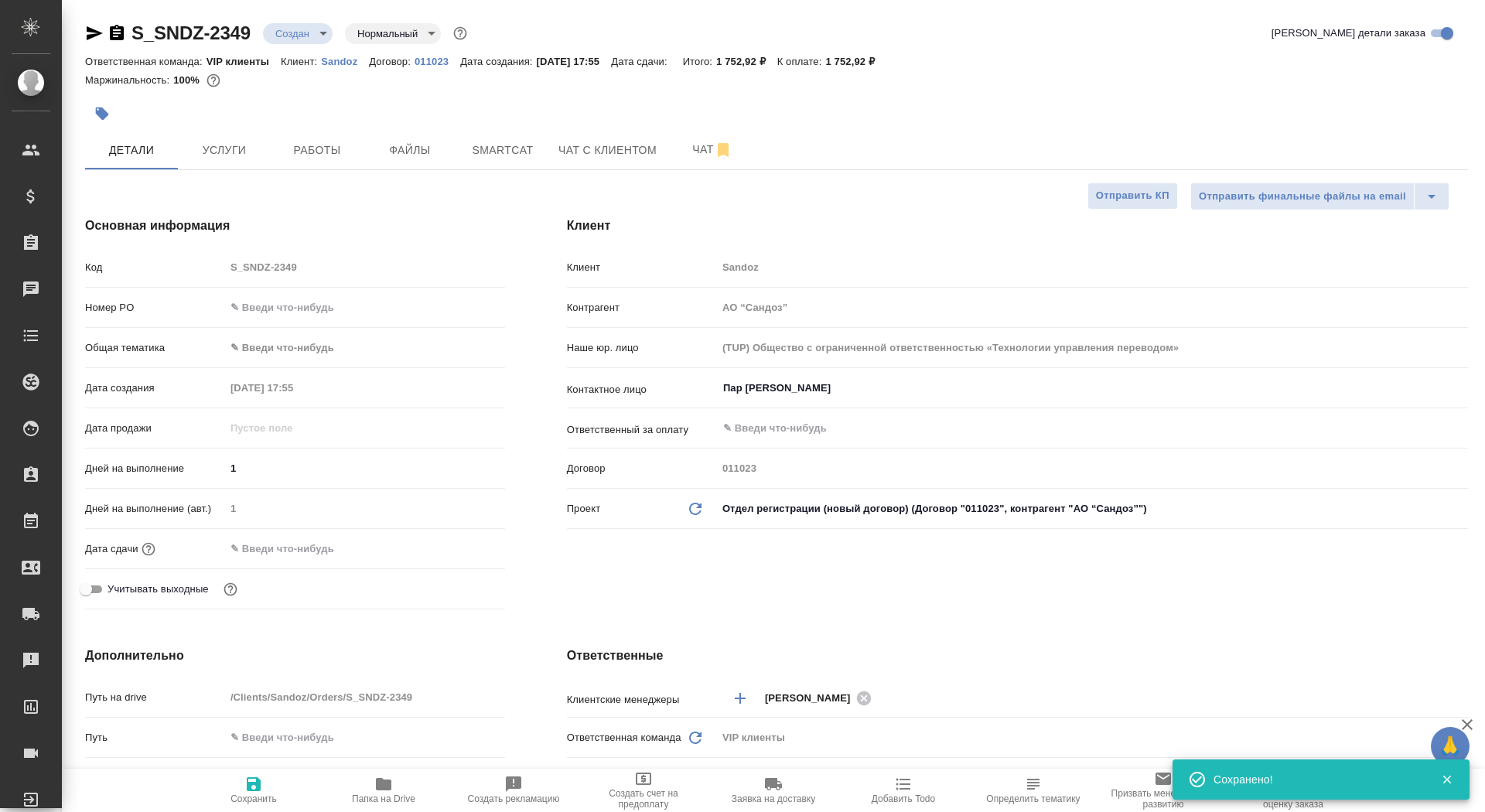
type textarea "x"
click at [283, 547] on input "text" at bounding box center [293, 548] width 135 height 22
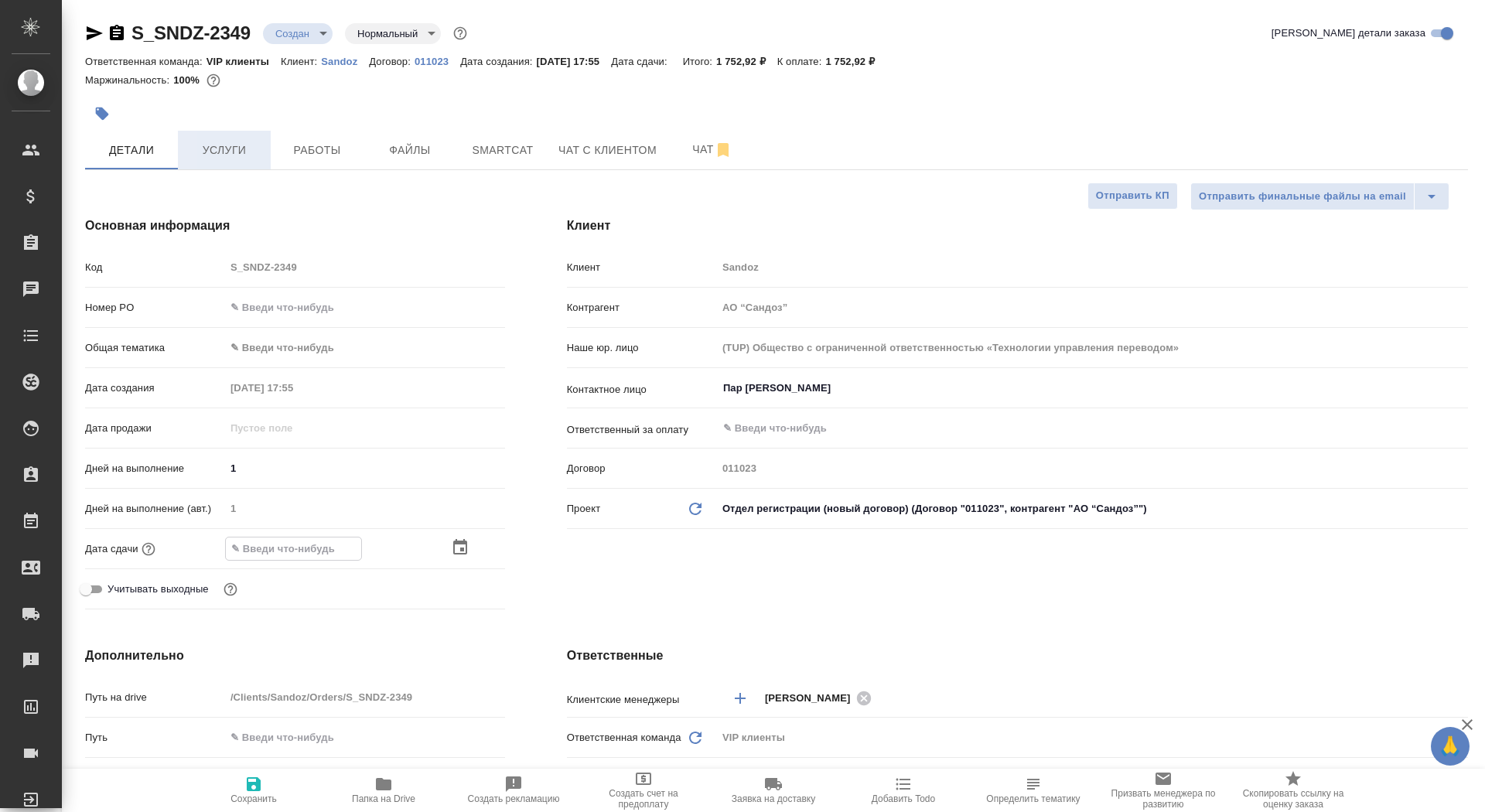
click at [220, 168] on button "Услуги" at bounding box center [224, 150] width 93 height 39
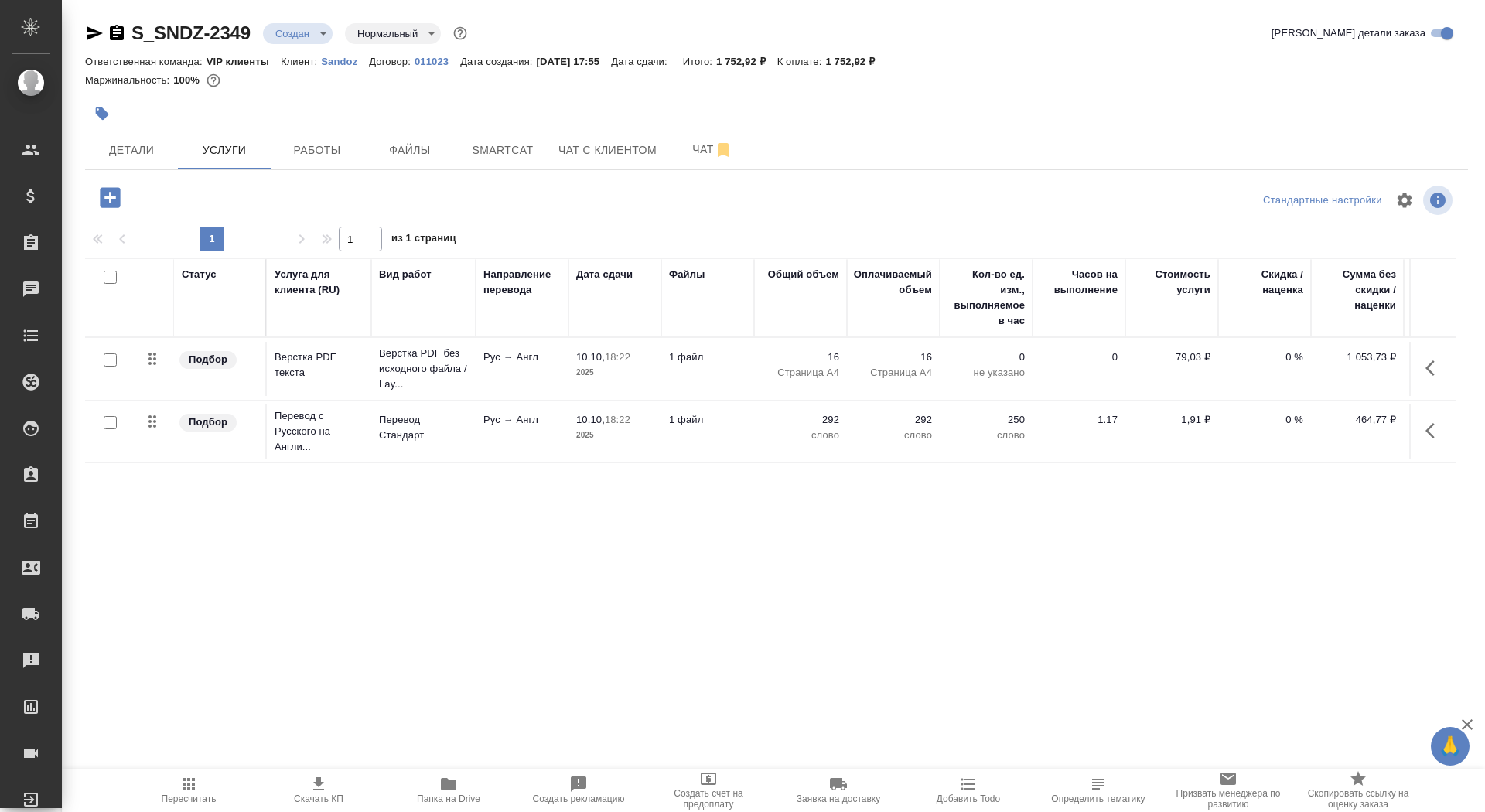
click at [322, 793] on span "Скачать КП" at bounding box center [318, 799] width 49 height 11
click at [672, 148] on button "Чат" at bounding box center [712, 150] width 93 height 39
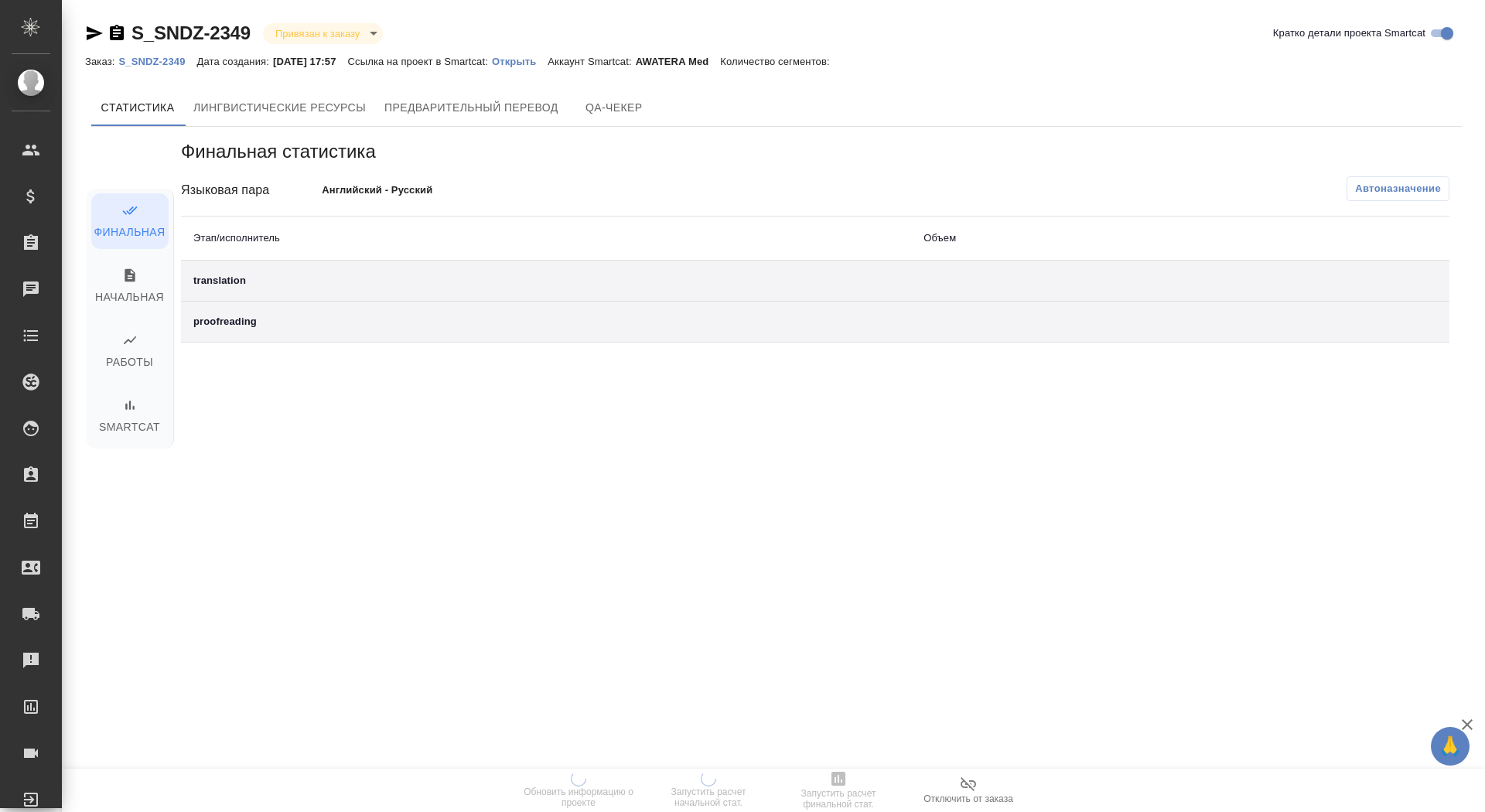
click at [538, 63] on p "Открыть" at bounding box center [520, 61] width 56 height 12
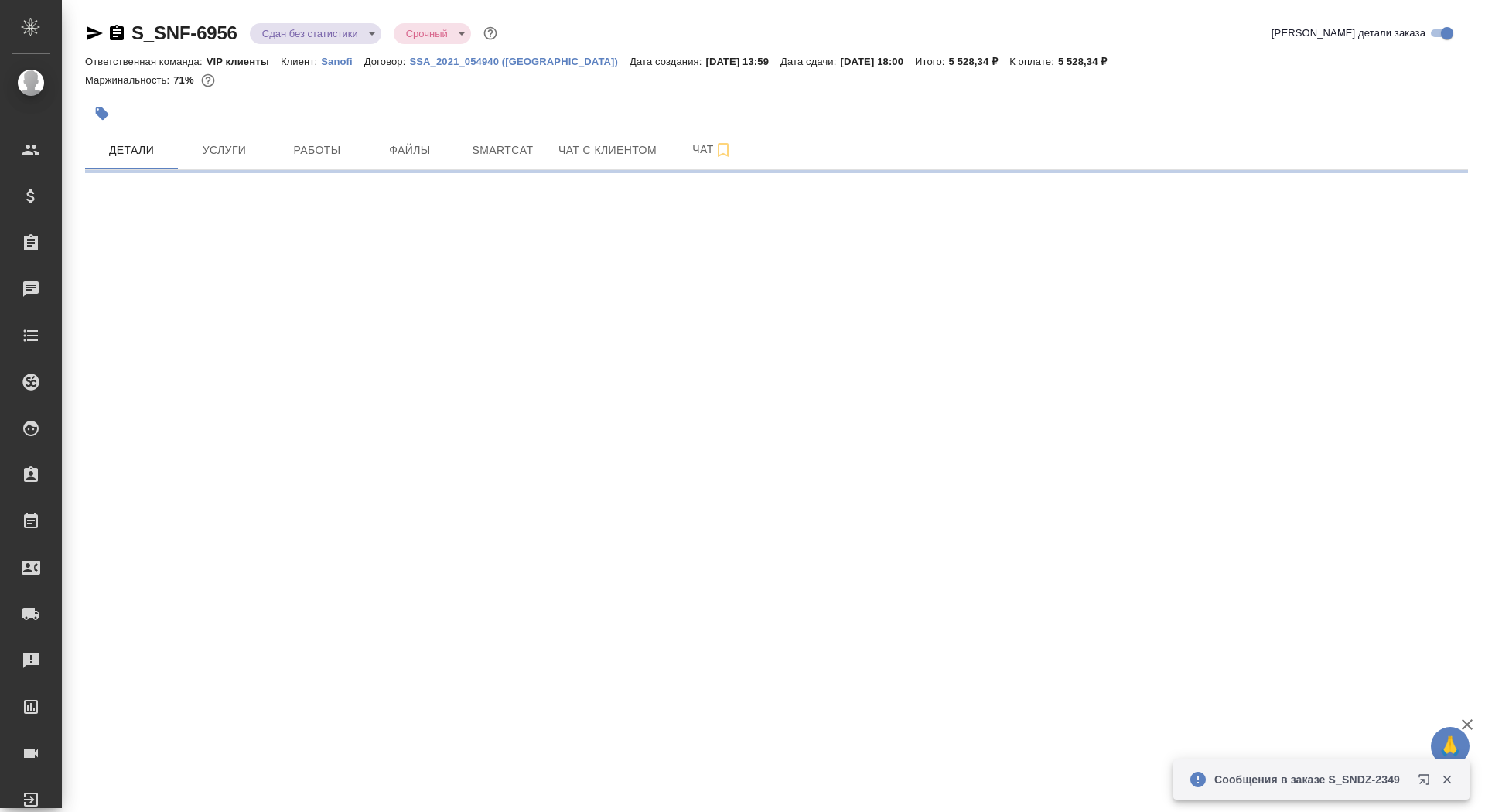
select select "RU"
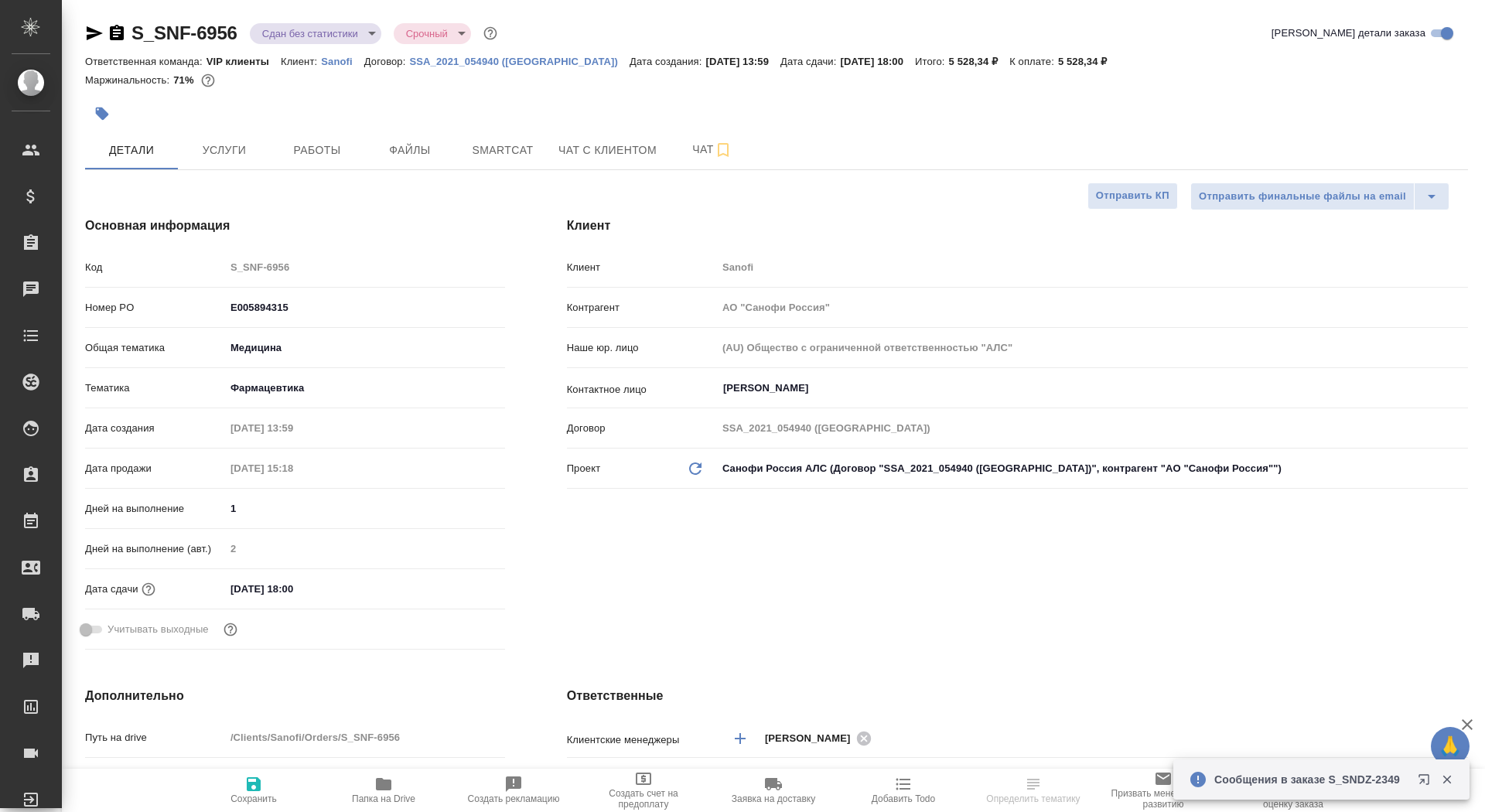
type textarea "x"
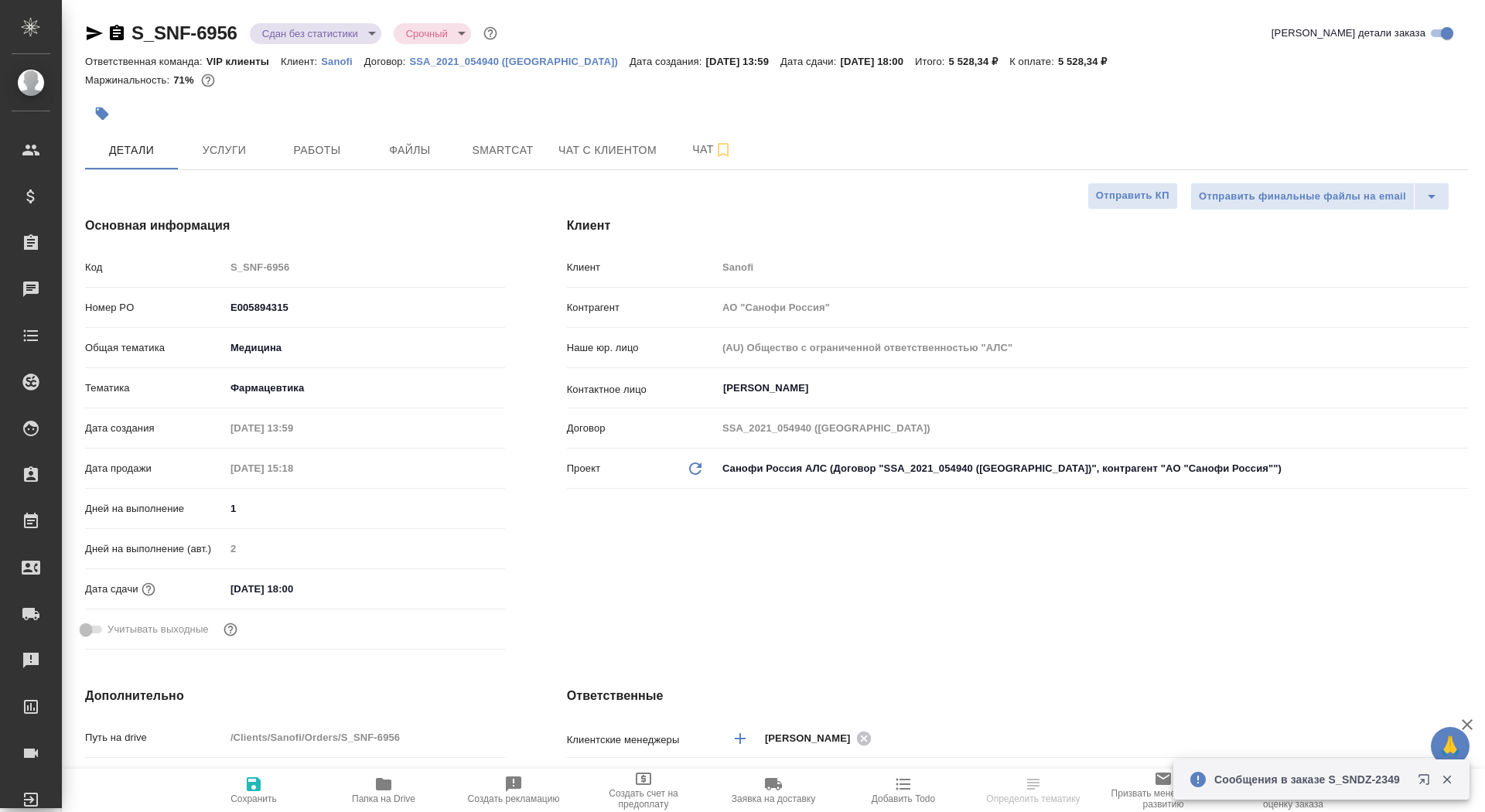
type textarea "x"
click at [110, 32] on icon "button" at bounding box center [117, 32] width 14 height 16
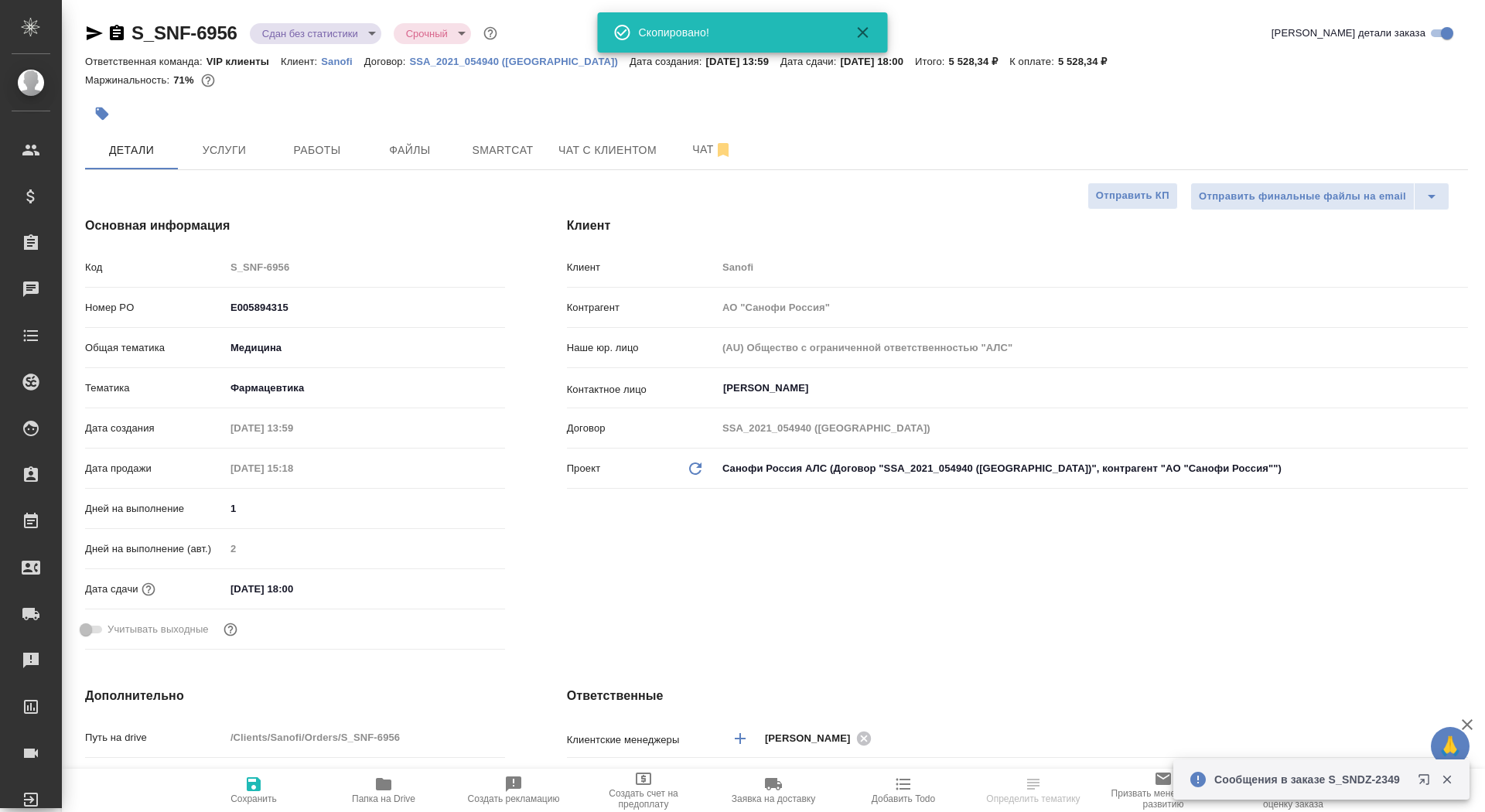
type textarea "x"
select select "RU"
type textarea "x"
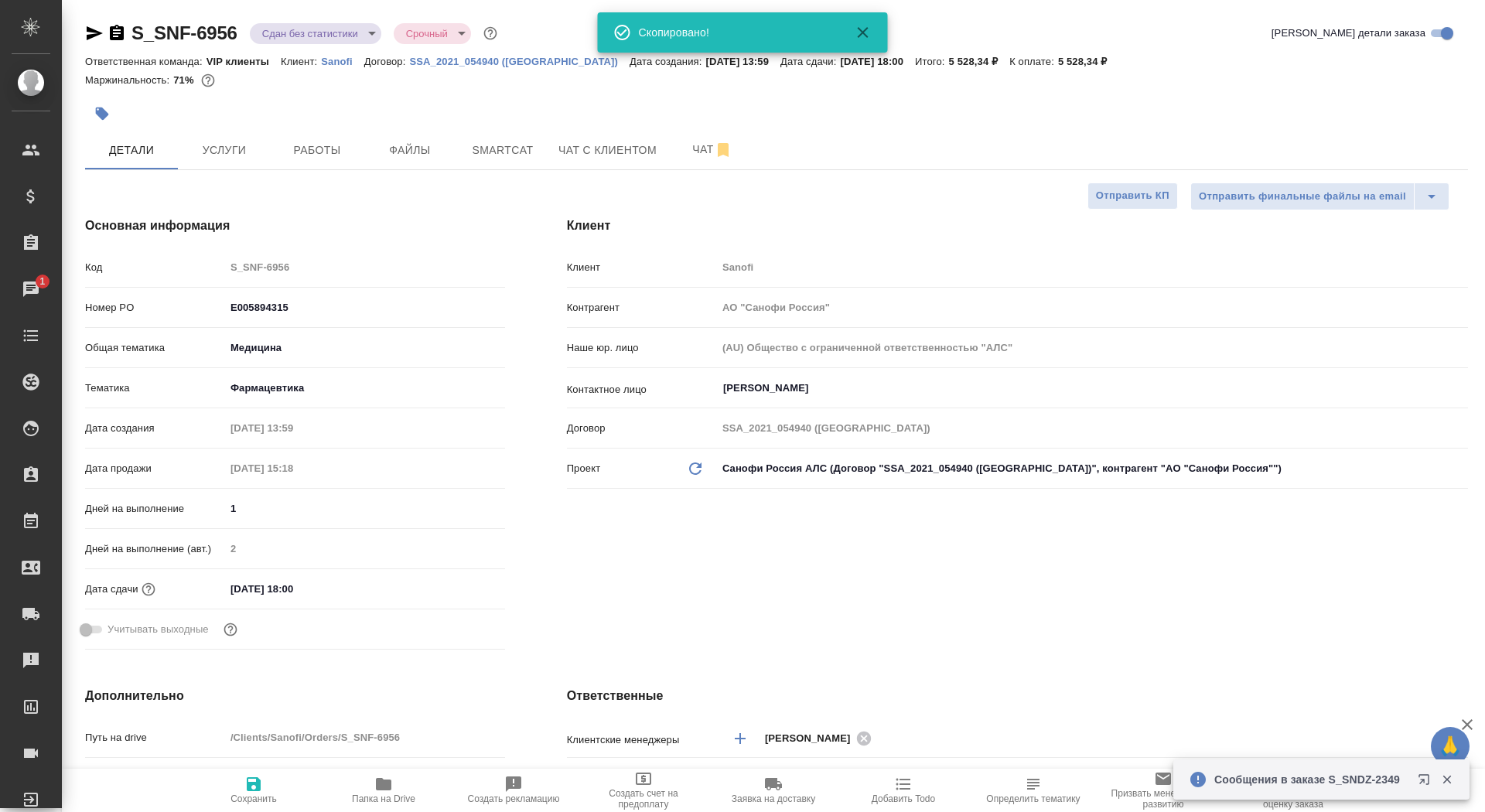
type textarea "x"
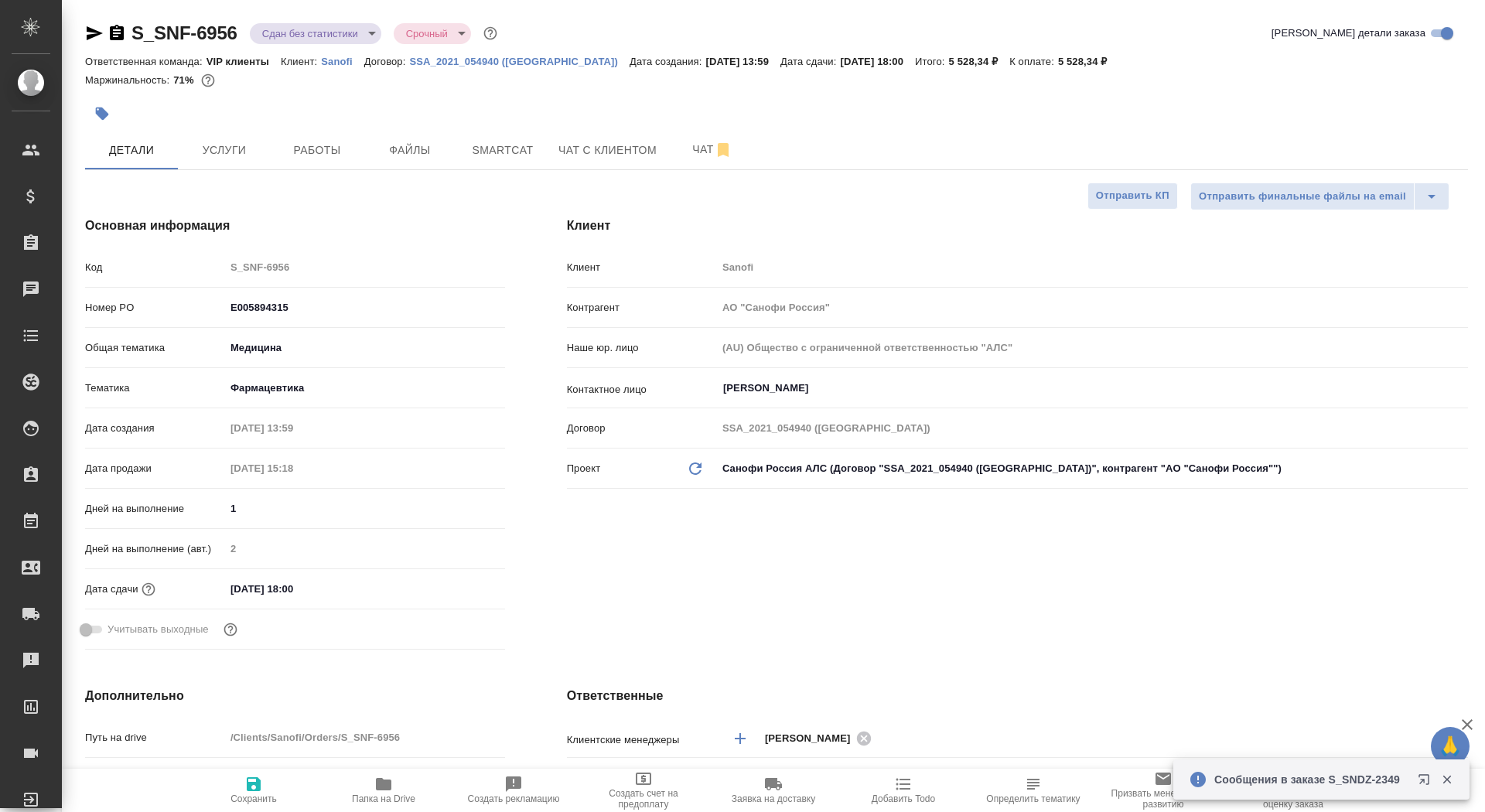
type textarea "x"
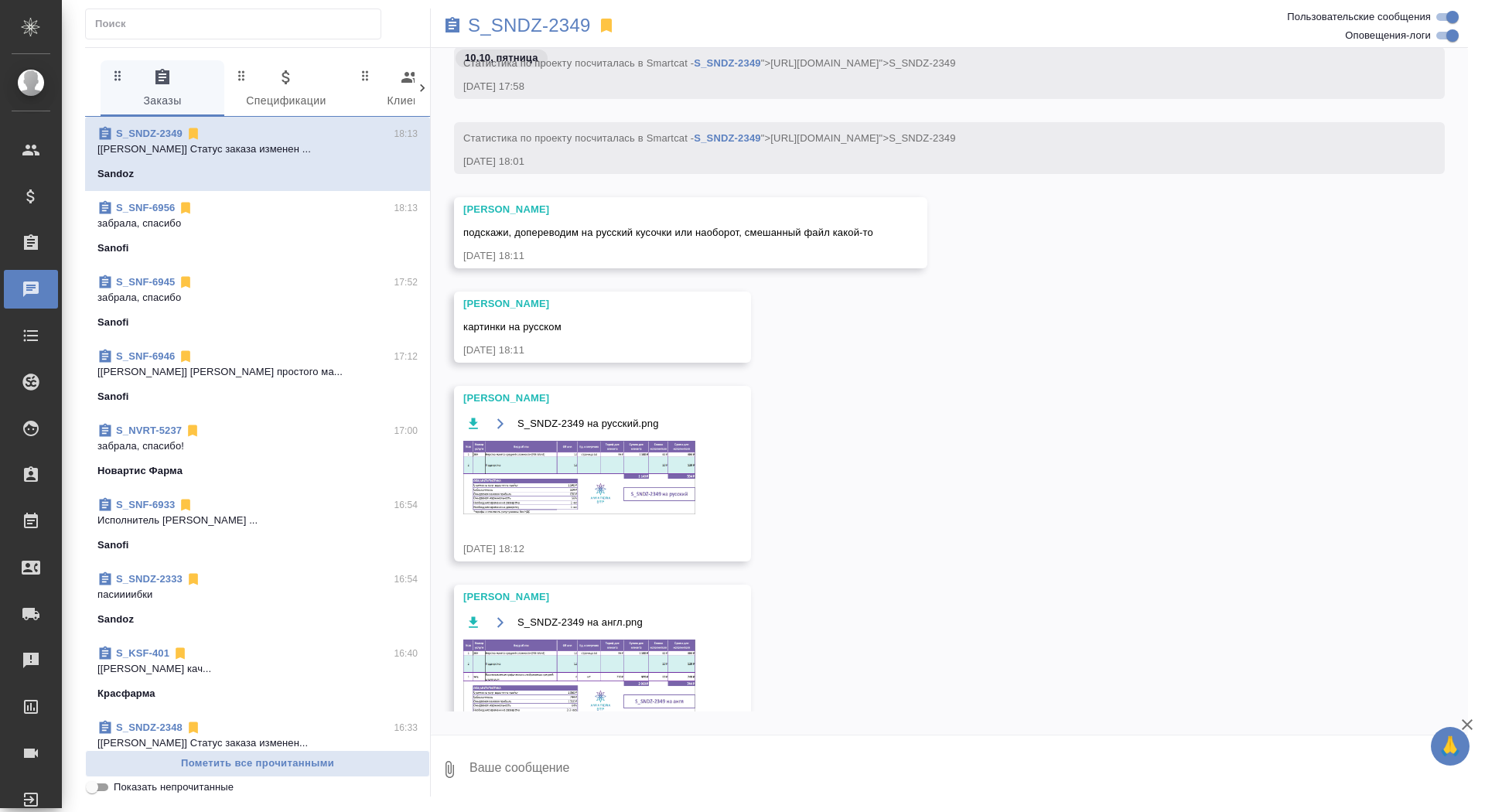
scroll to position [830, 0]
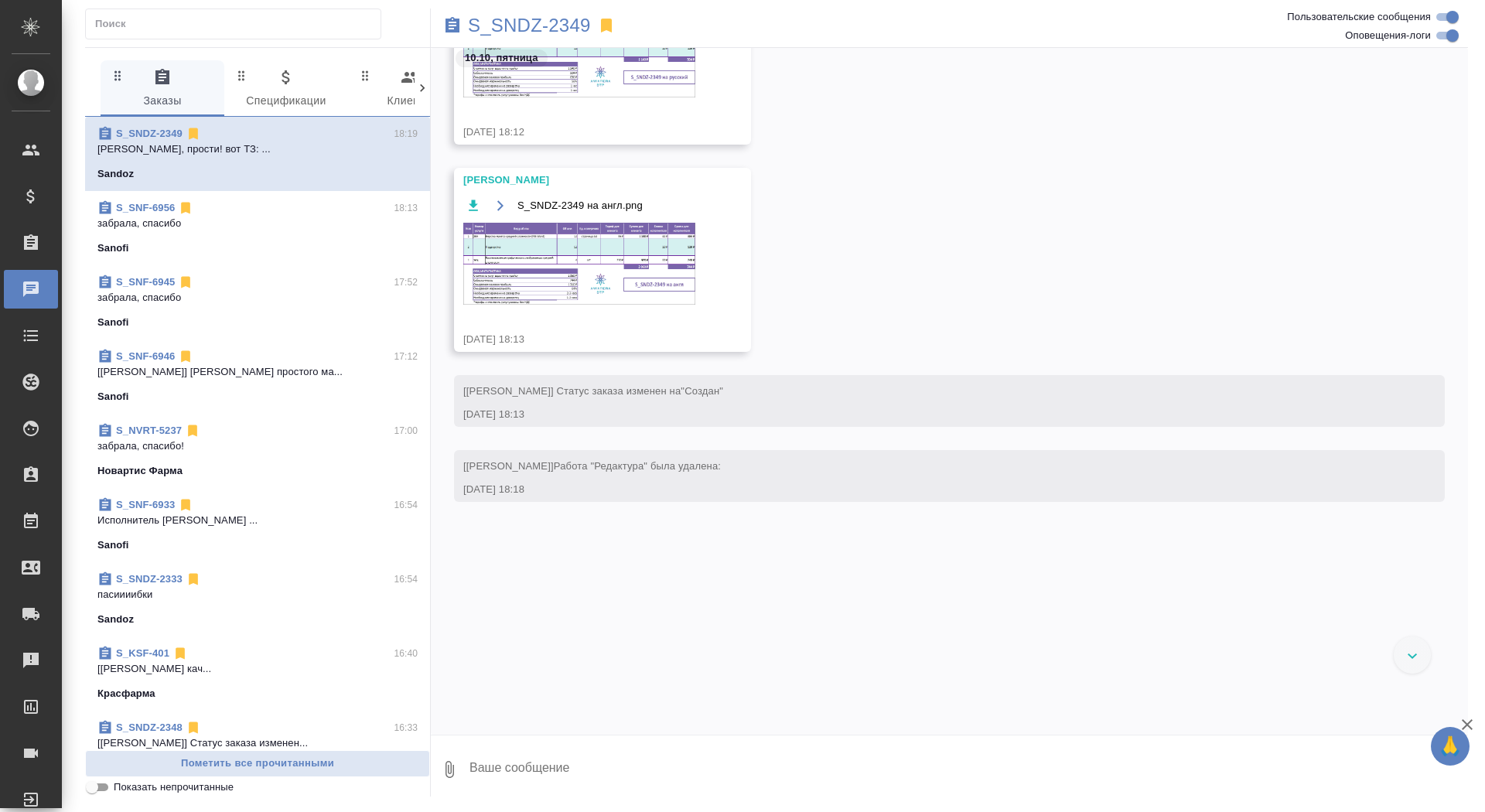
scroll to position [1065, 0]
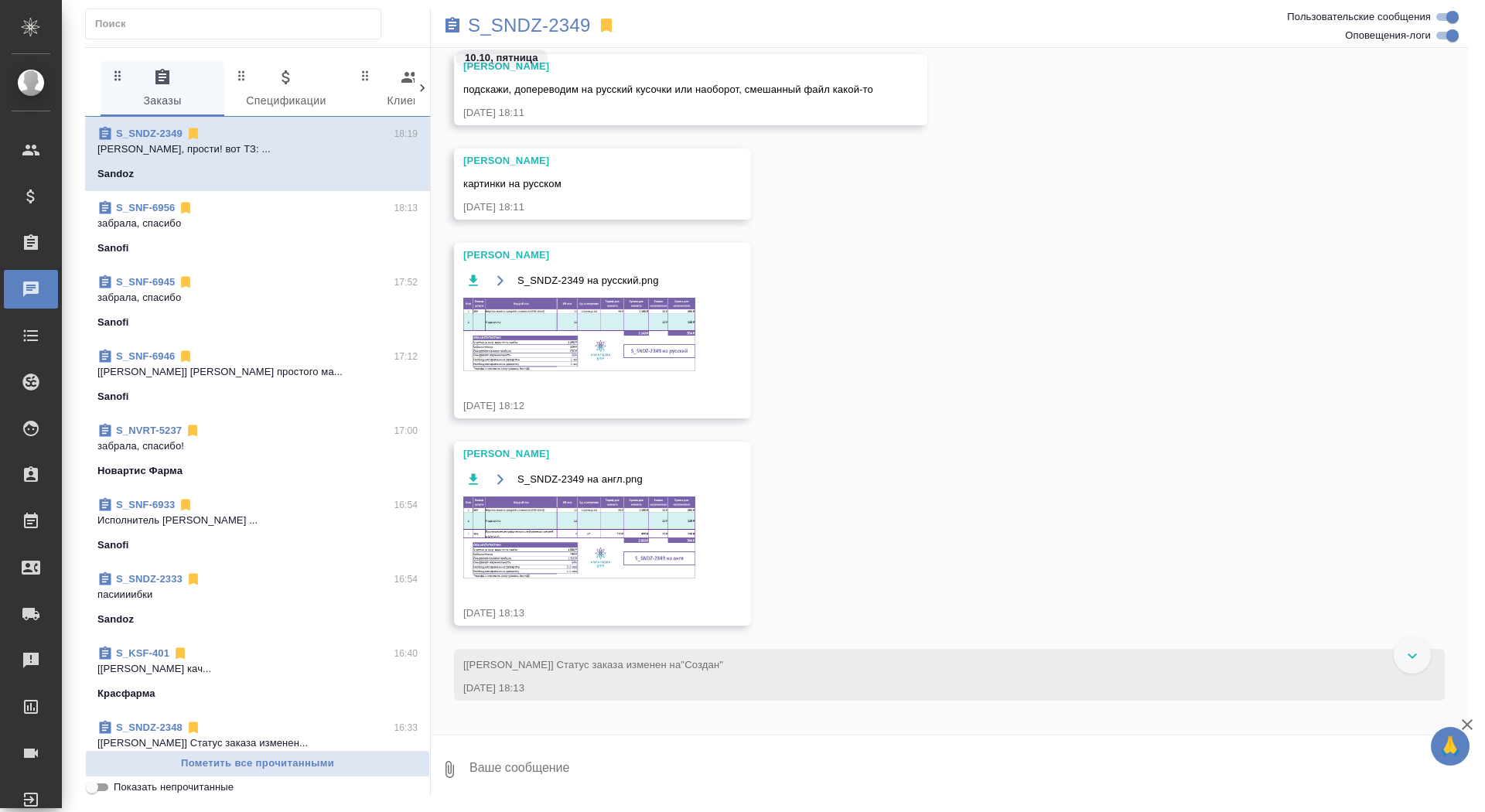
click at [568, 469] on div "S_SNDZ-2349 на англ.png" at bounding box center [580, 479] width 233 height 19
click at [567, 531] on img at bounding box center [579, 537] width 232 height 81
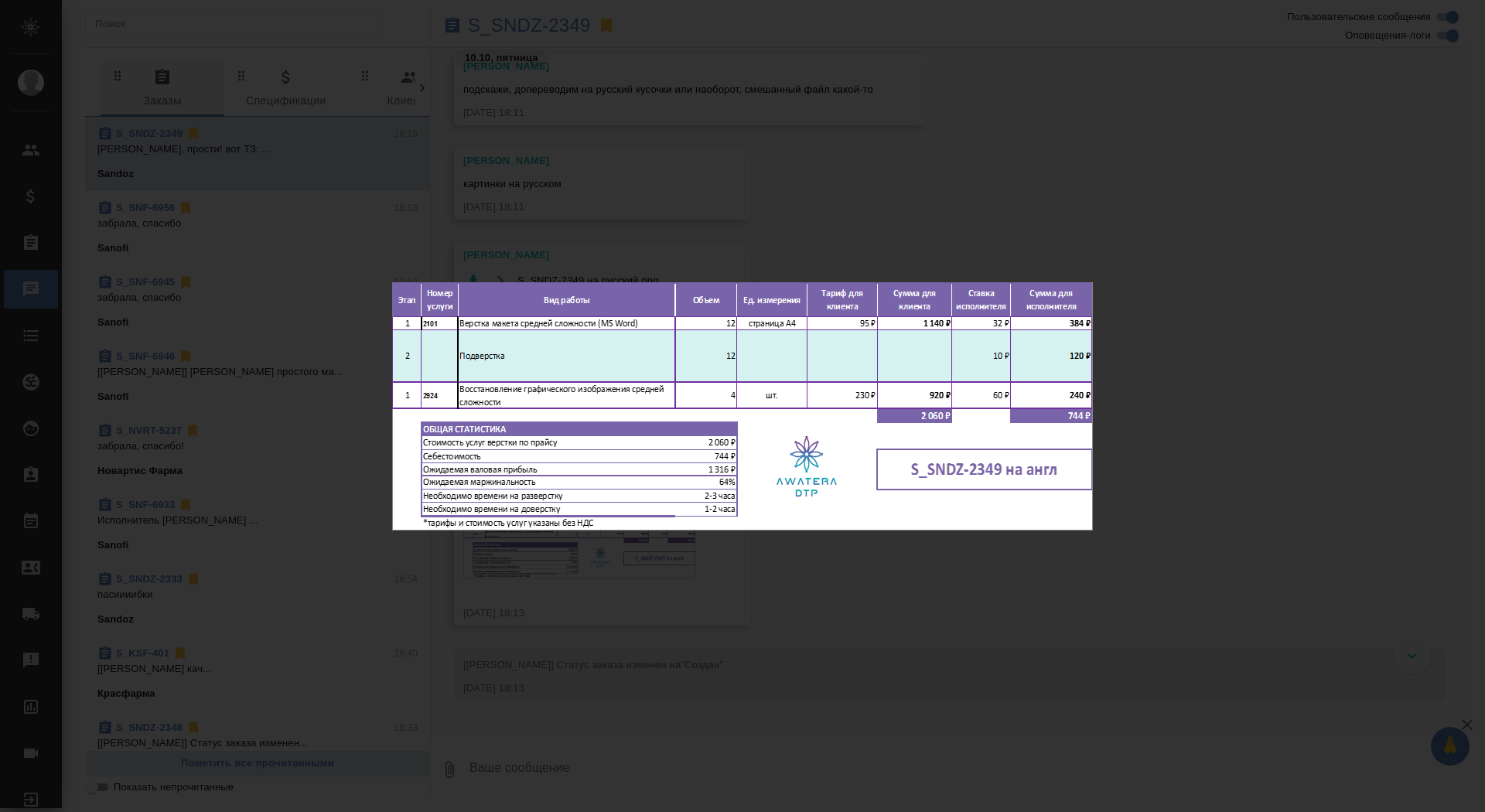
click at [654, 176] on div "S_SNDZ-2349 на англ.png 1 of 1" at bounding box center [742, 406] width 1485 height 812
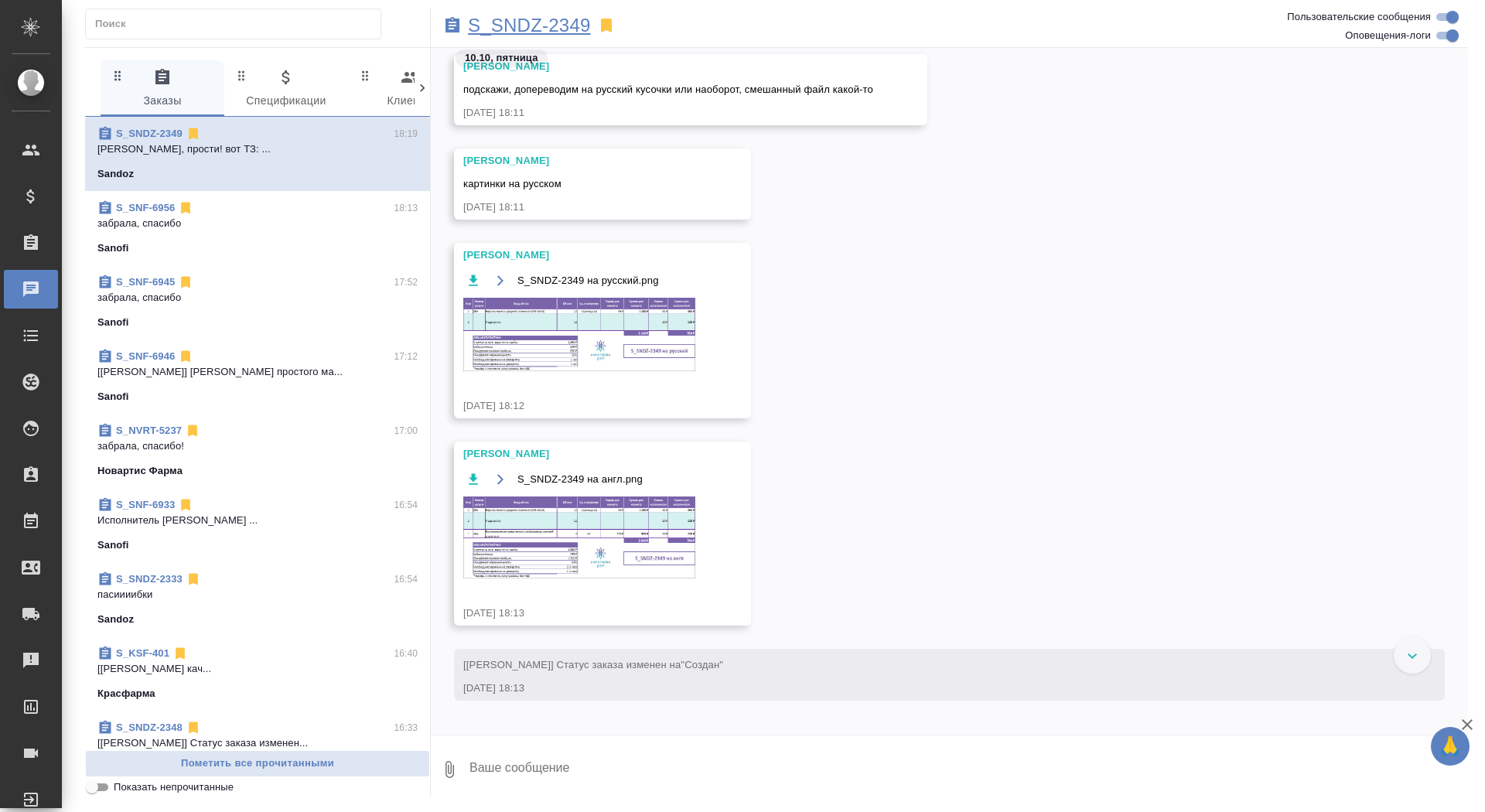
click at [501, 31] on p "S_SNDZ-2349" at bounding box center [529, 25] width 123 height 16
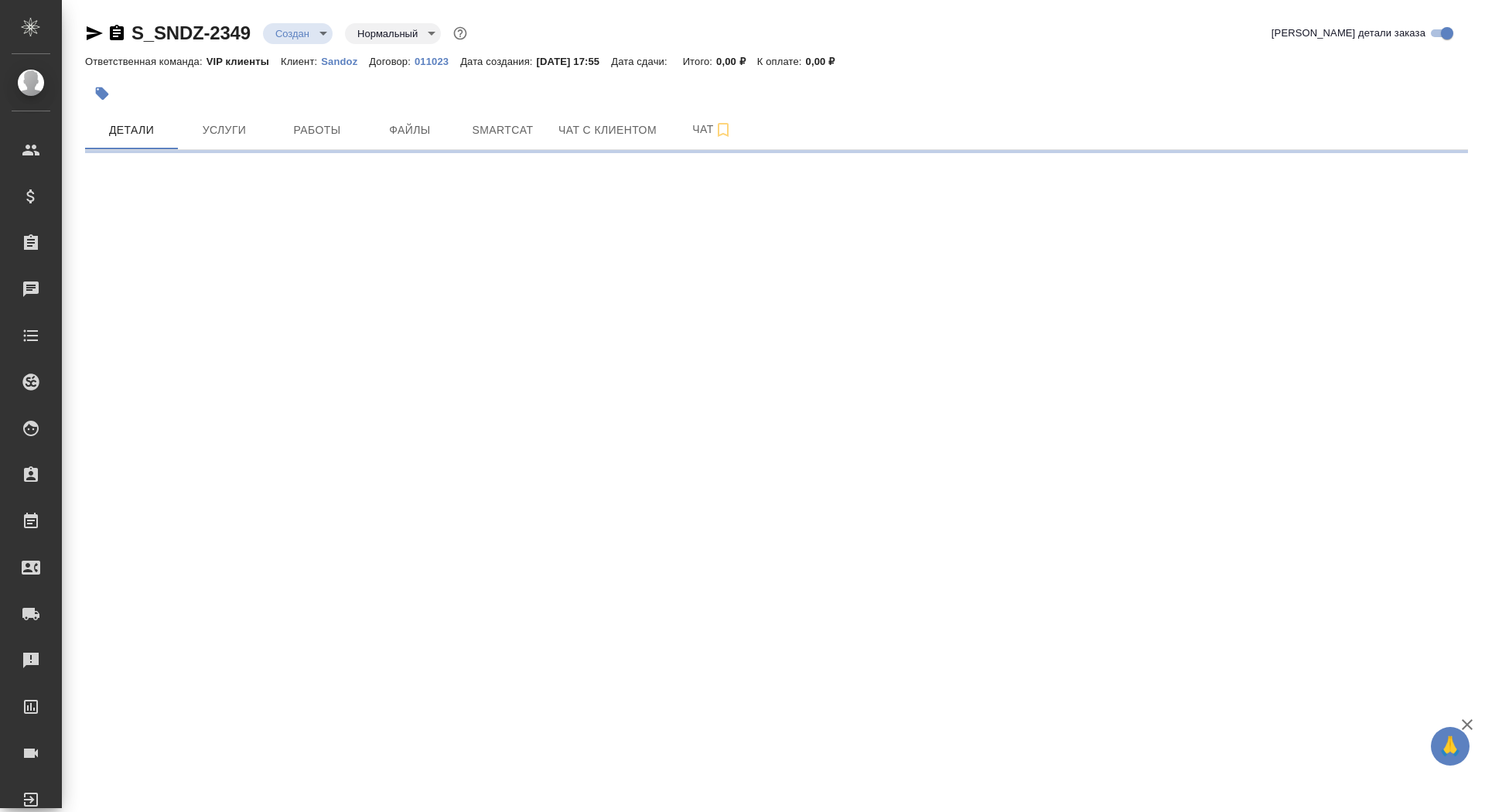
select select "RU"
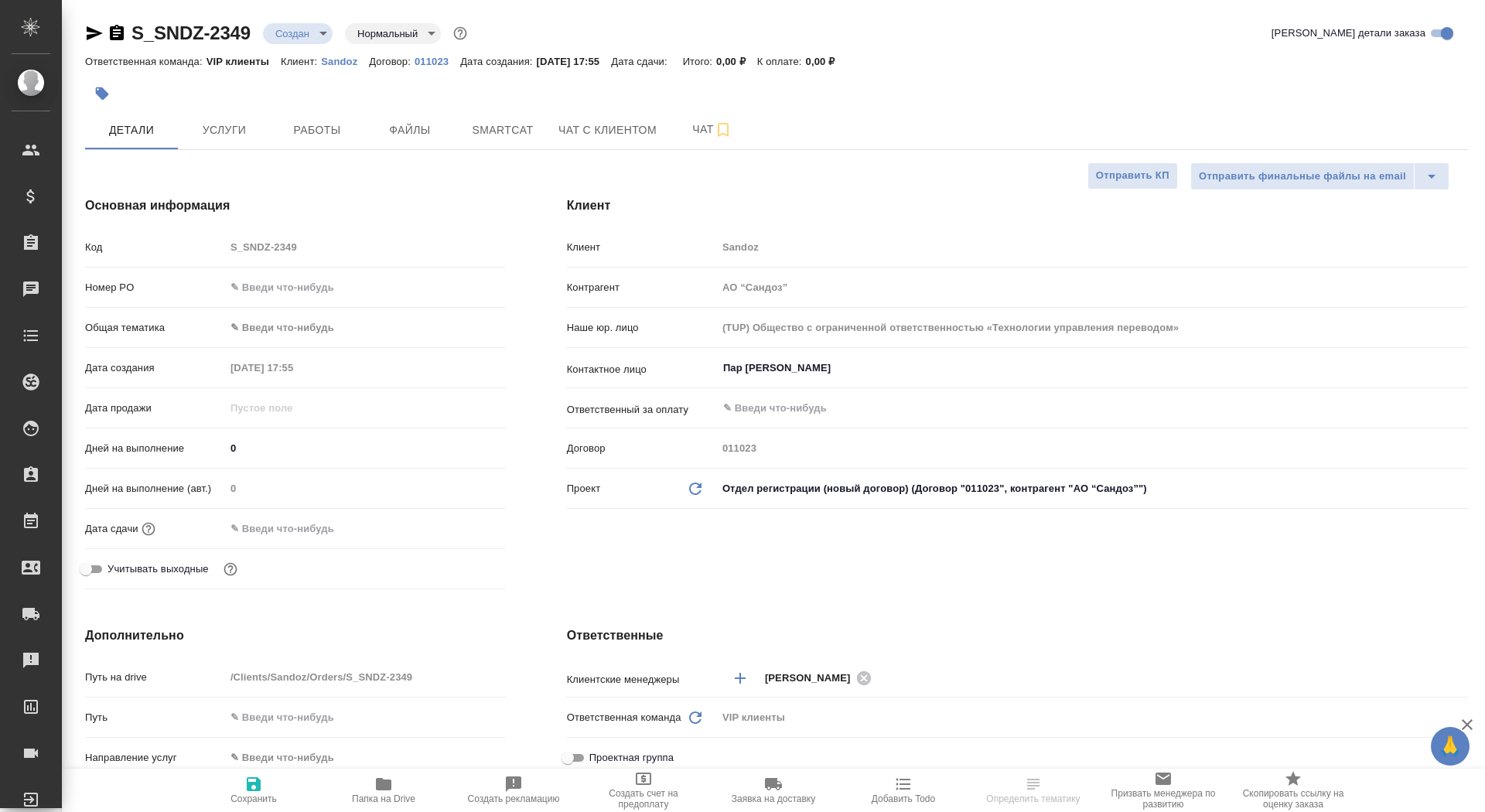
type textarea "x"
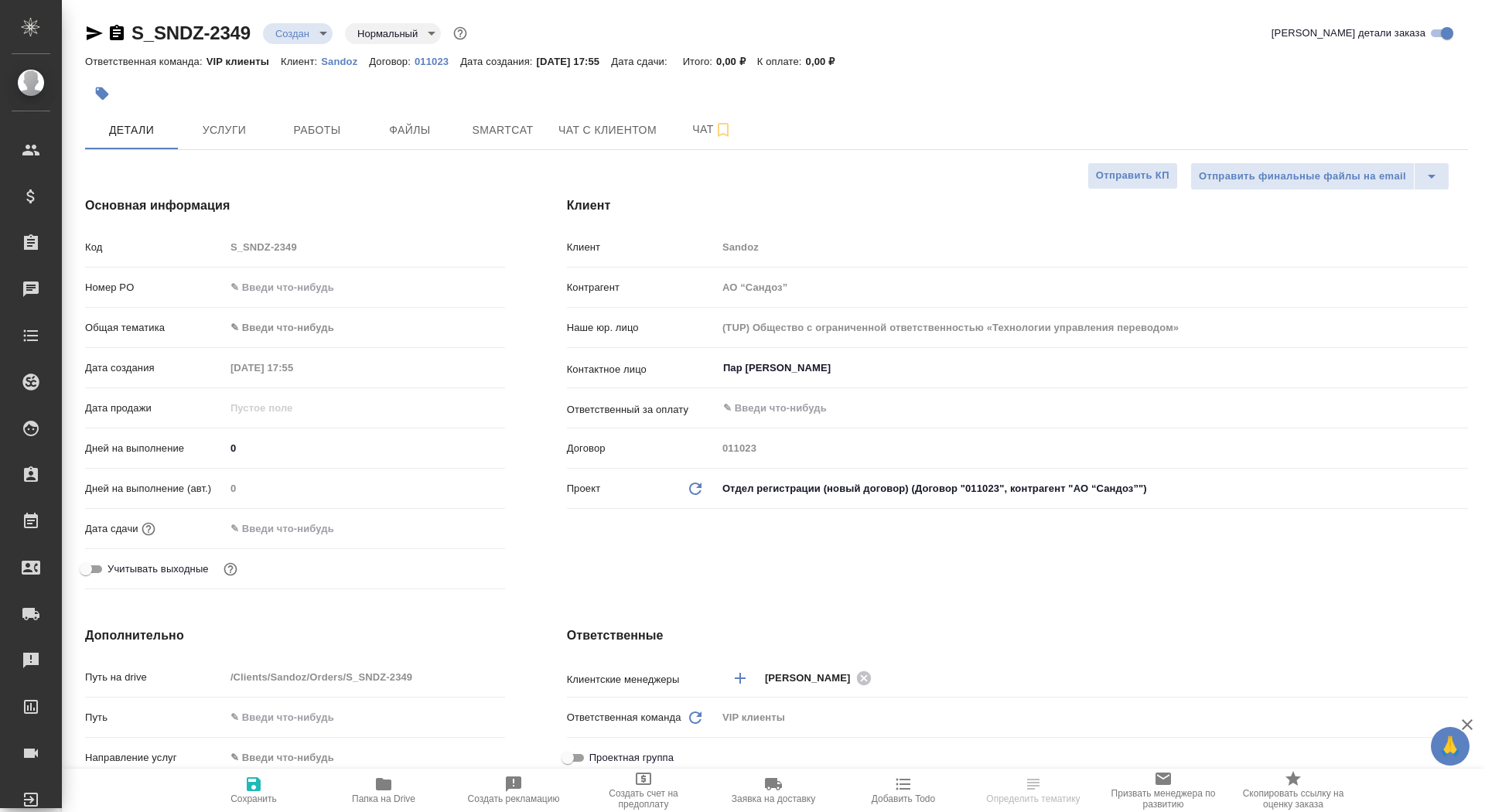
type textarea "x"
click at [222, 128] on span "Услуги" at bounding box center [224, 130] width 74 height 19
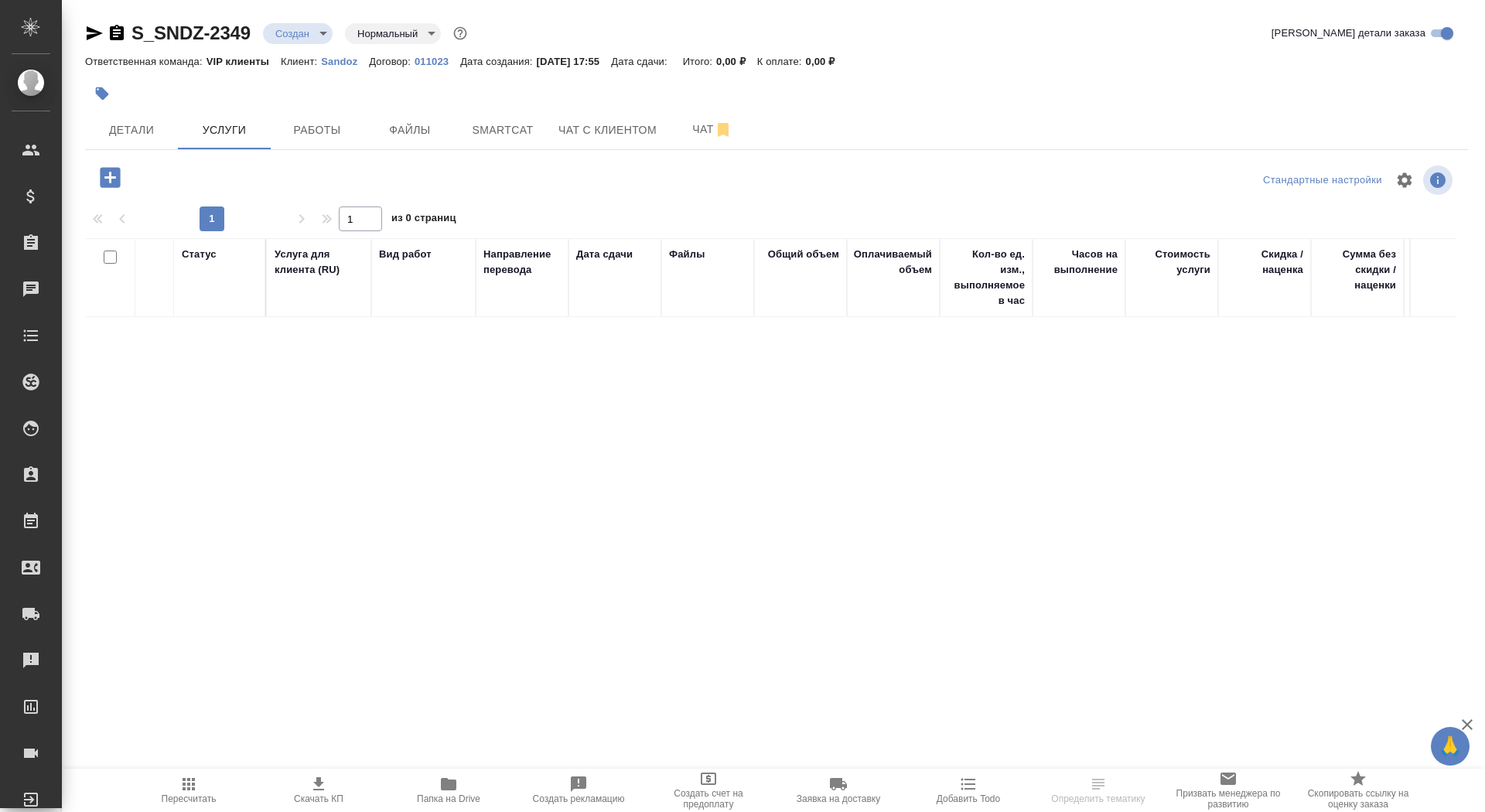
click at [113, 178] on icon "button" at bounding box center [110, 177] width 20 height 20
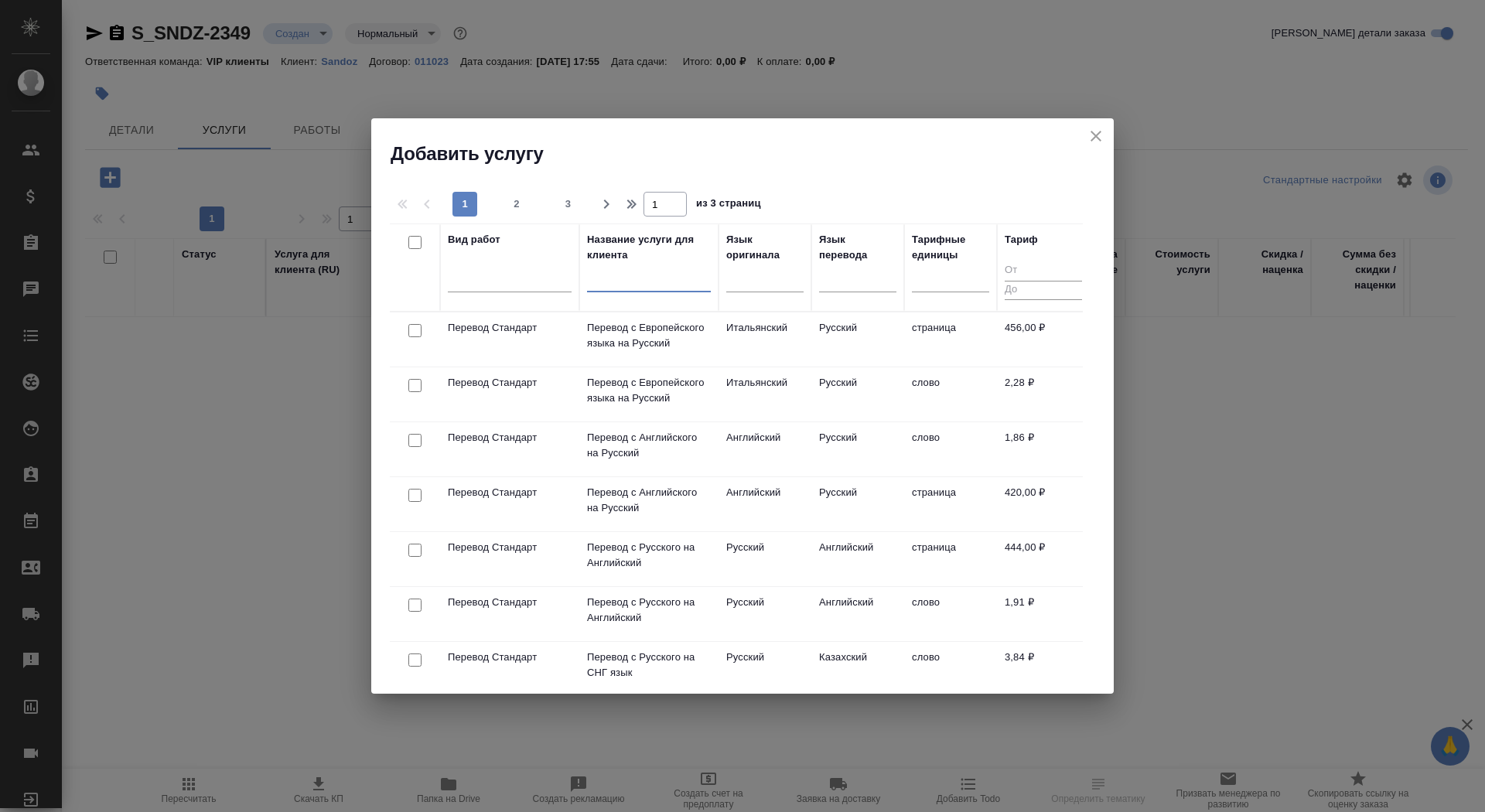
click at [618, 283] on input "text" at bounding box center [649, 282] width 124 height 19
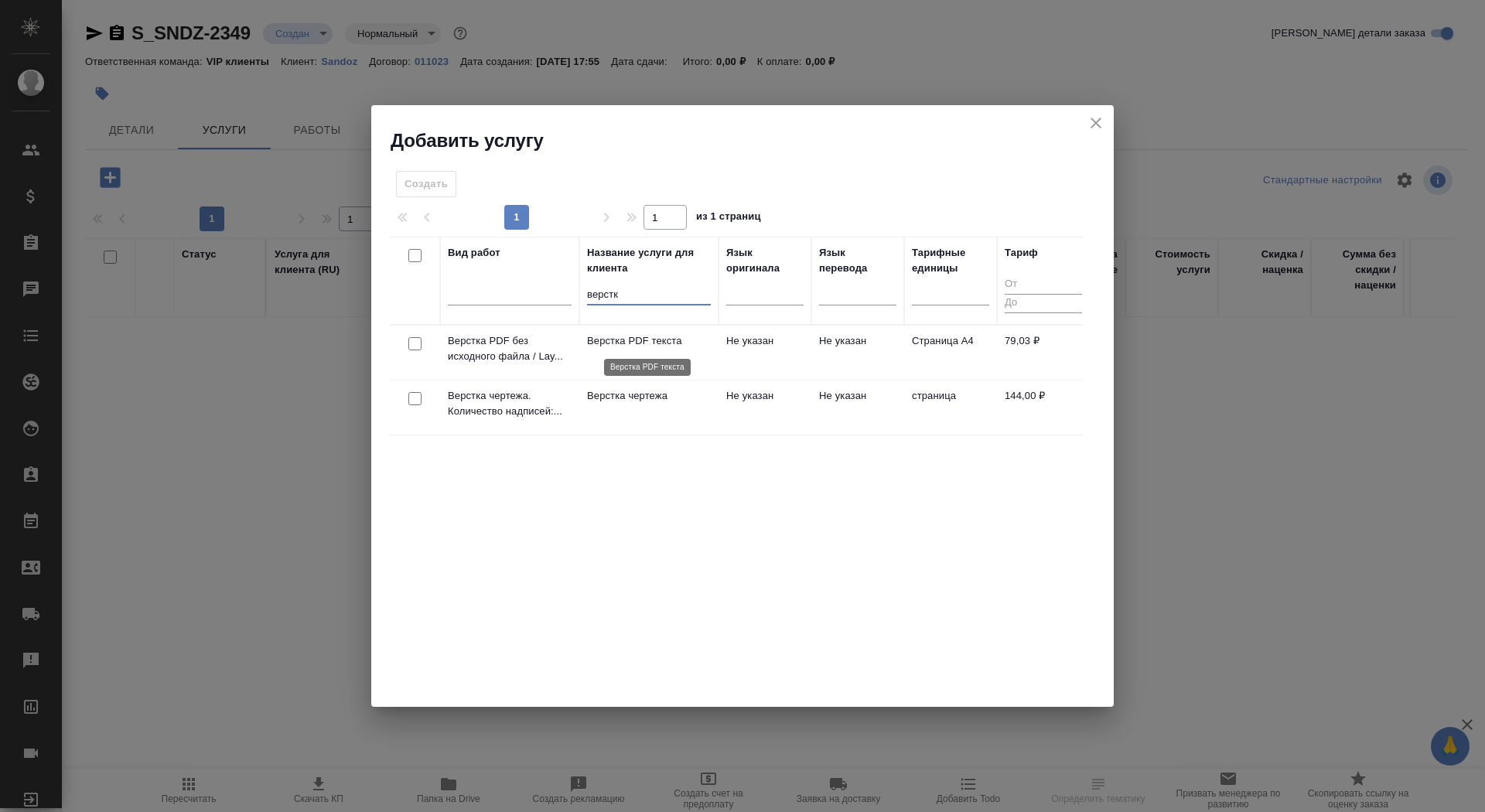
type input "верстк"
click at [621, 345] on p "Верстка PDF текста" at bounding box center [649, 341] width 124 height 16
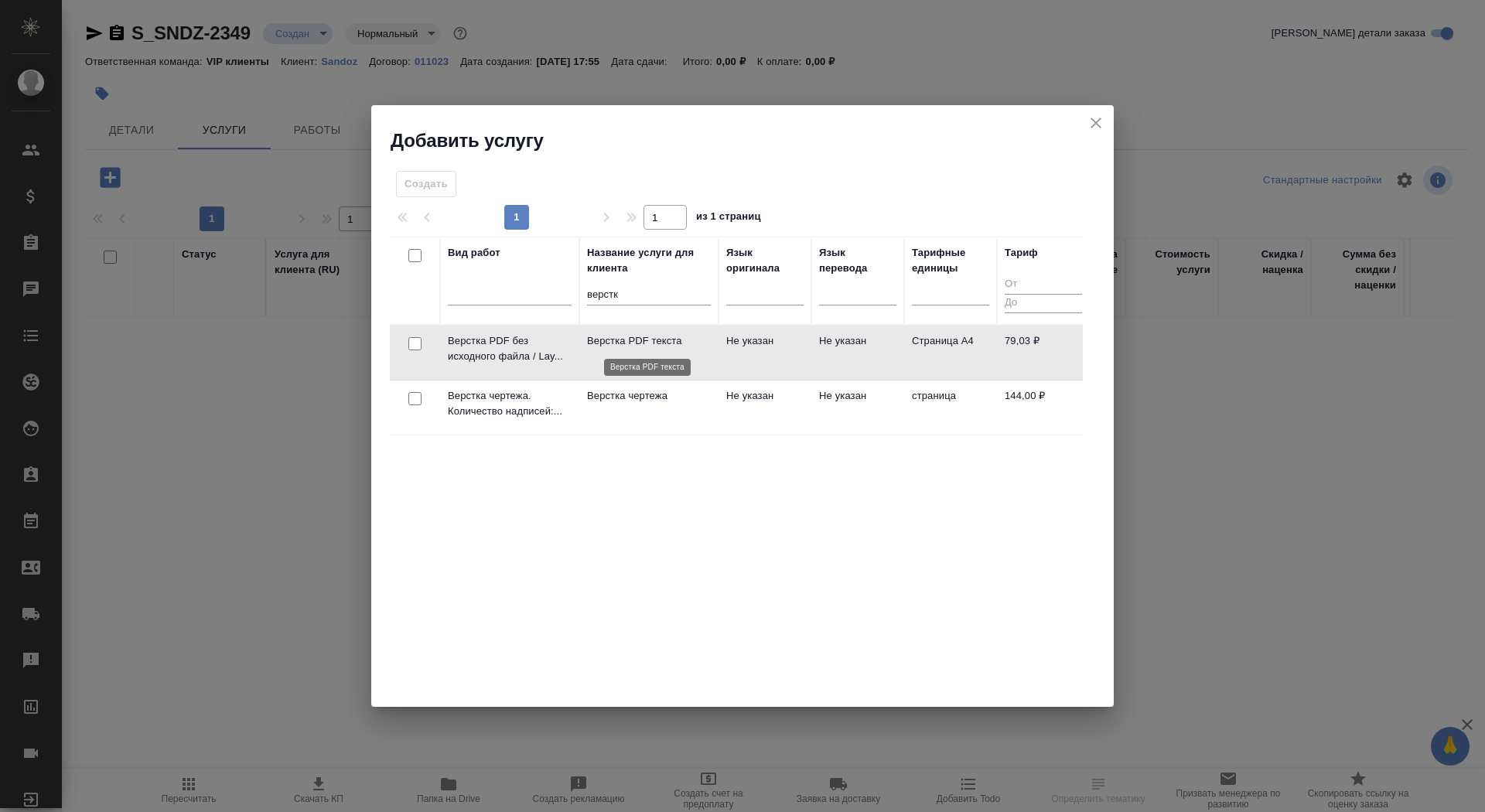
click at [621, 345] on p "Верстка PDF текста" at bounding box center [649, 341] width 124 height 16
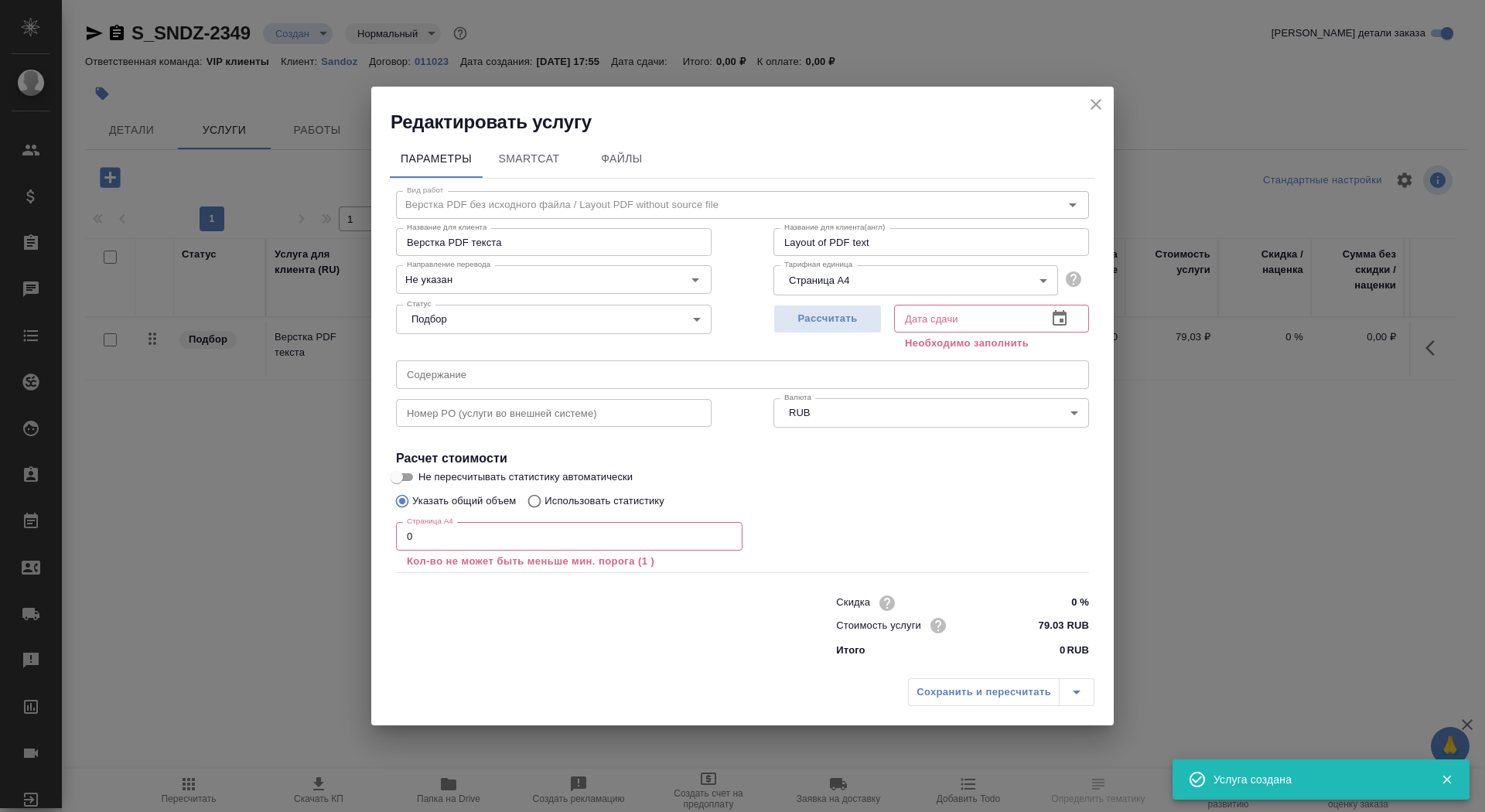
click at [475, 542] on input "0" at bounding box center [569, 536] width 346 height 28
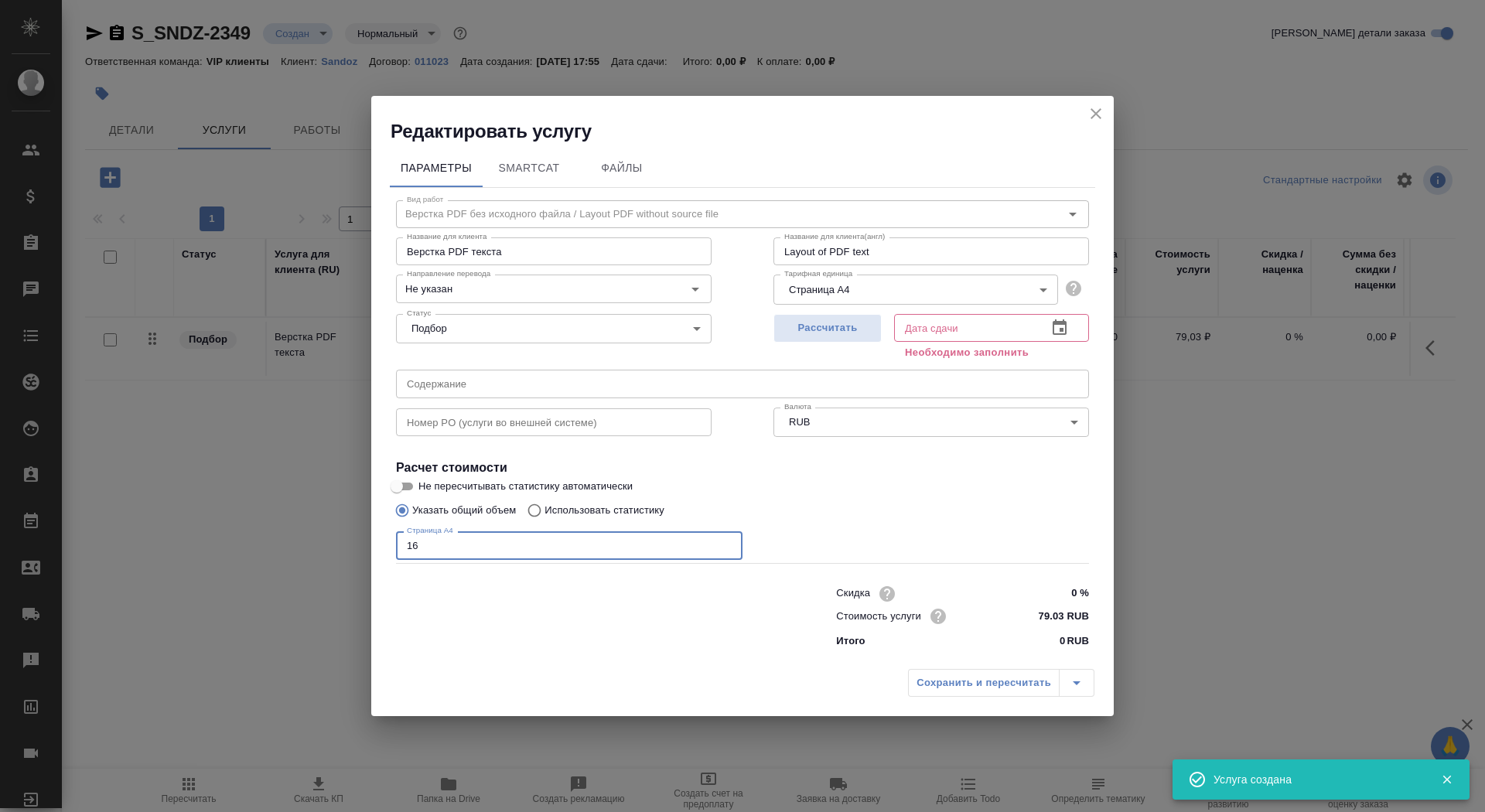
type input "16"
click at [485, 394] on input "text" at bounding box center [742, 383] width 693 height 28
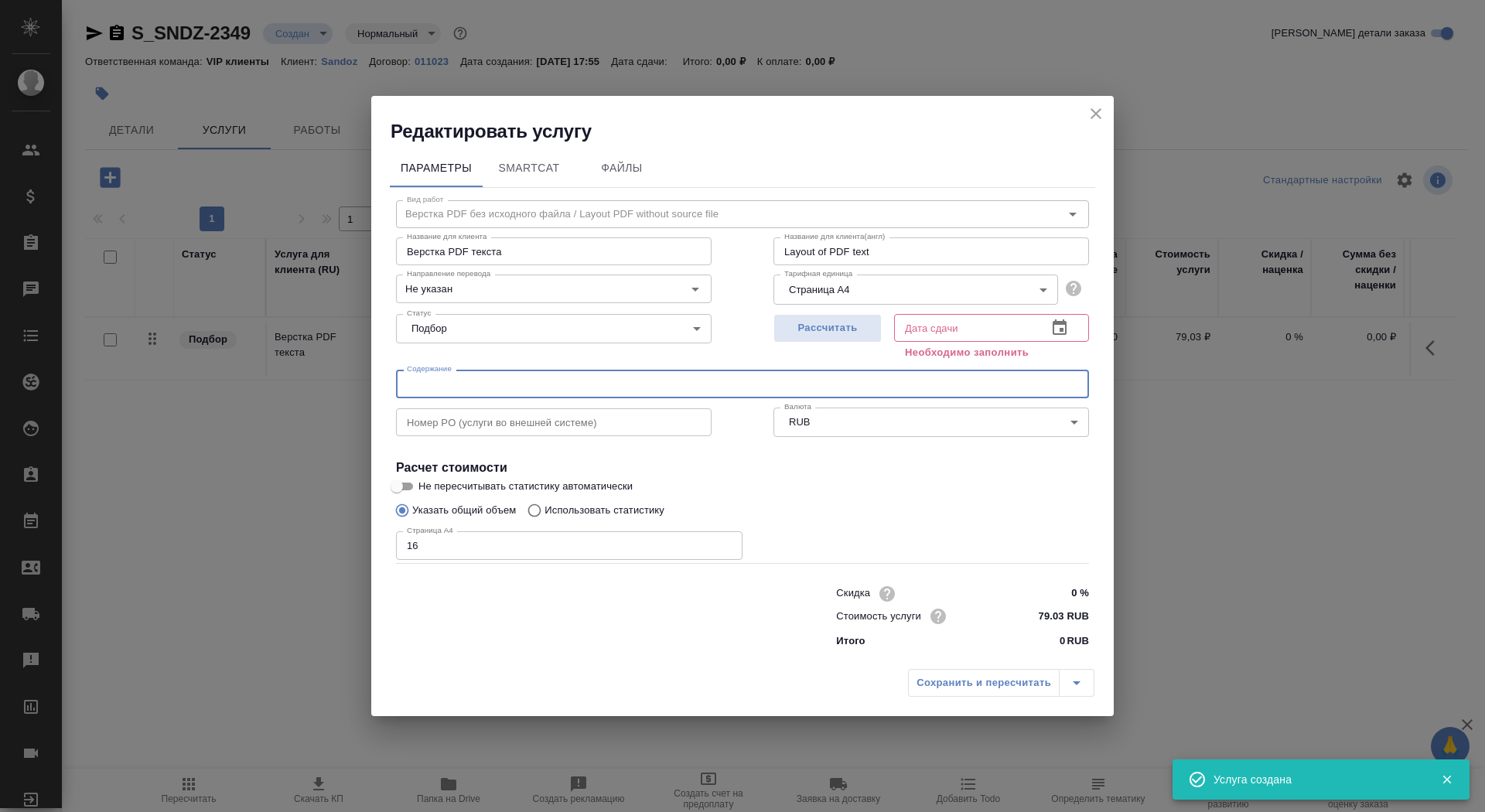
paste input "SAN-0867_Бронхомунал детский_ предварительные результаты ПКТ"
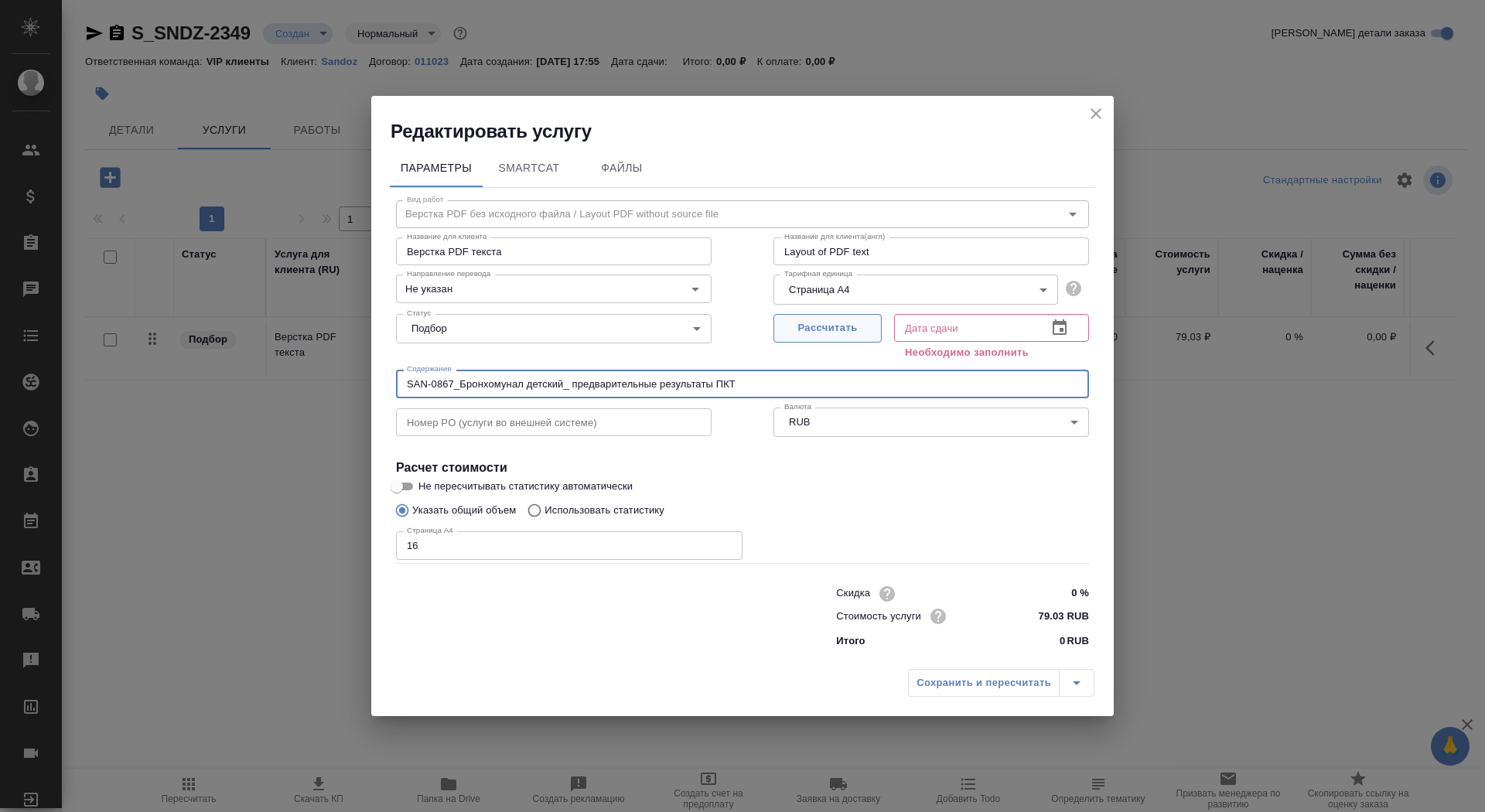
type input "SAN-0867_Бронхомунал детский_ предварительные результаты ПКТ"
click at [820, 319] on span "Рассчитать" at bounding box center [827, 328] width 92 height 18
type input "[DATE] 18:22"
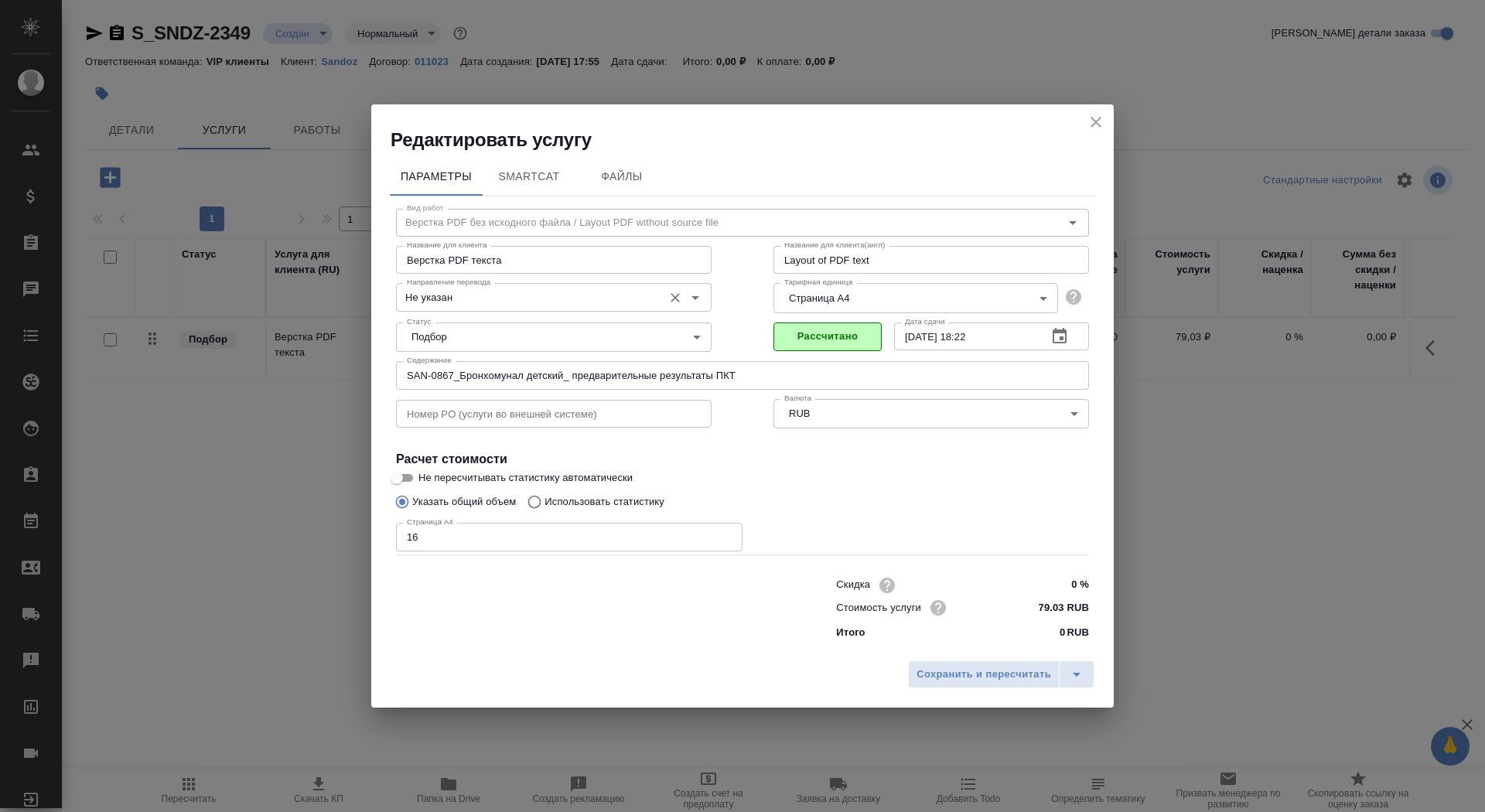
click at [555, 300] on input "Не указан" at bounding box center [527, 297] width 255 height 19
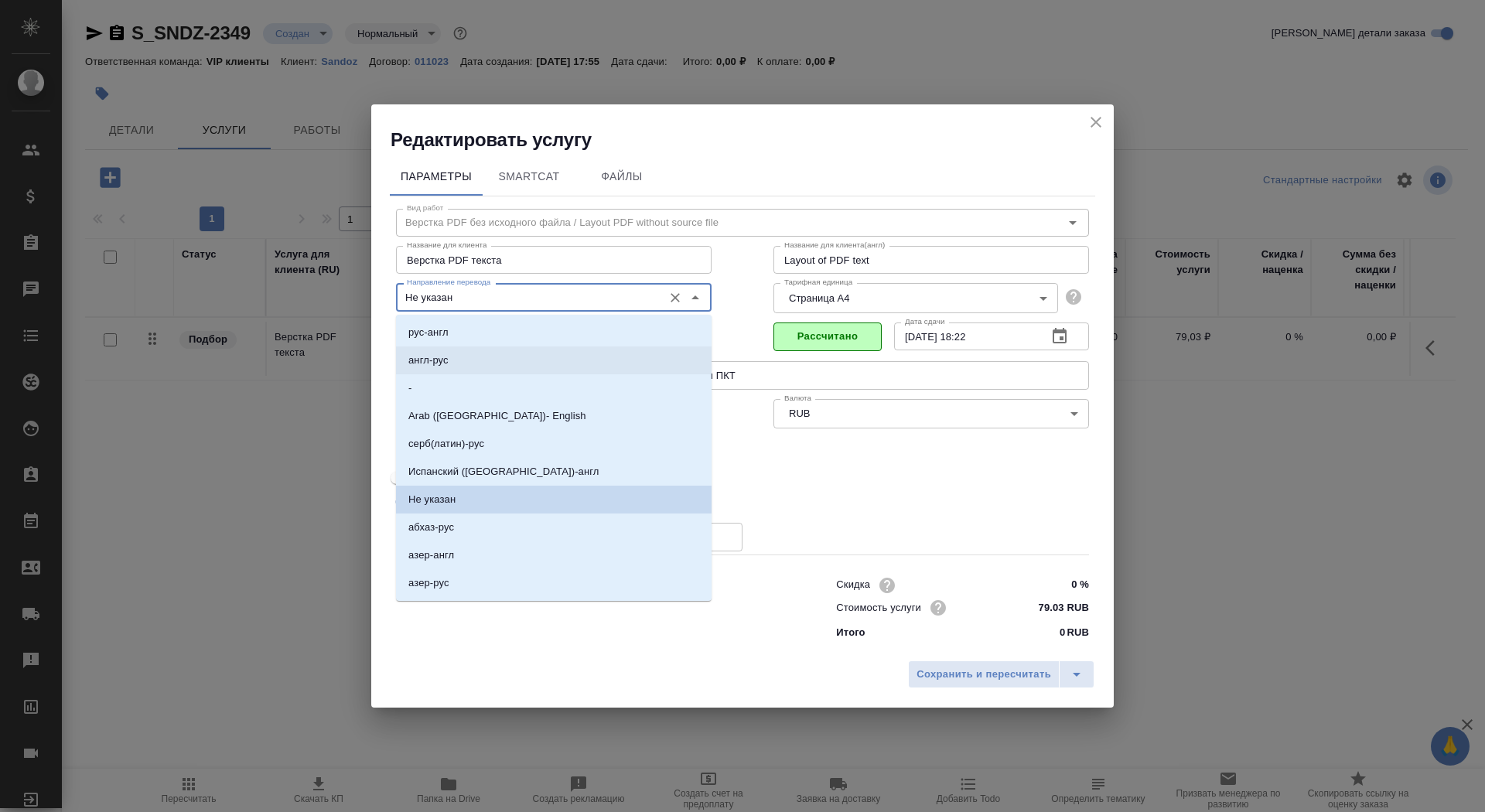
click at [519, 355] on li "англ-рус" at bounding box center [553, 360] width 316 height 28
click at [474, 299] on input "англ-рус" at bounding box center [527, 297] width 255 height 19
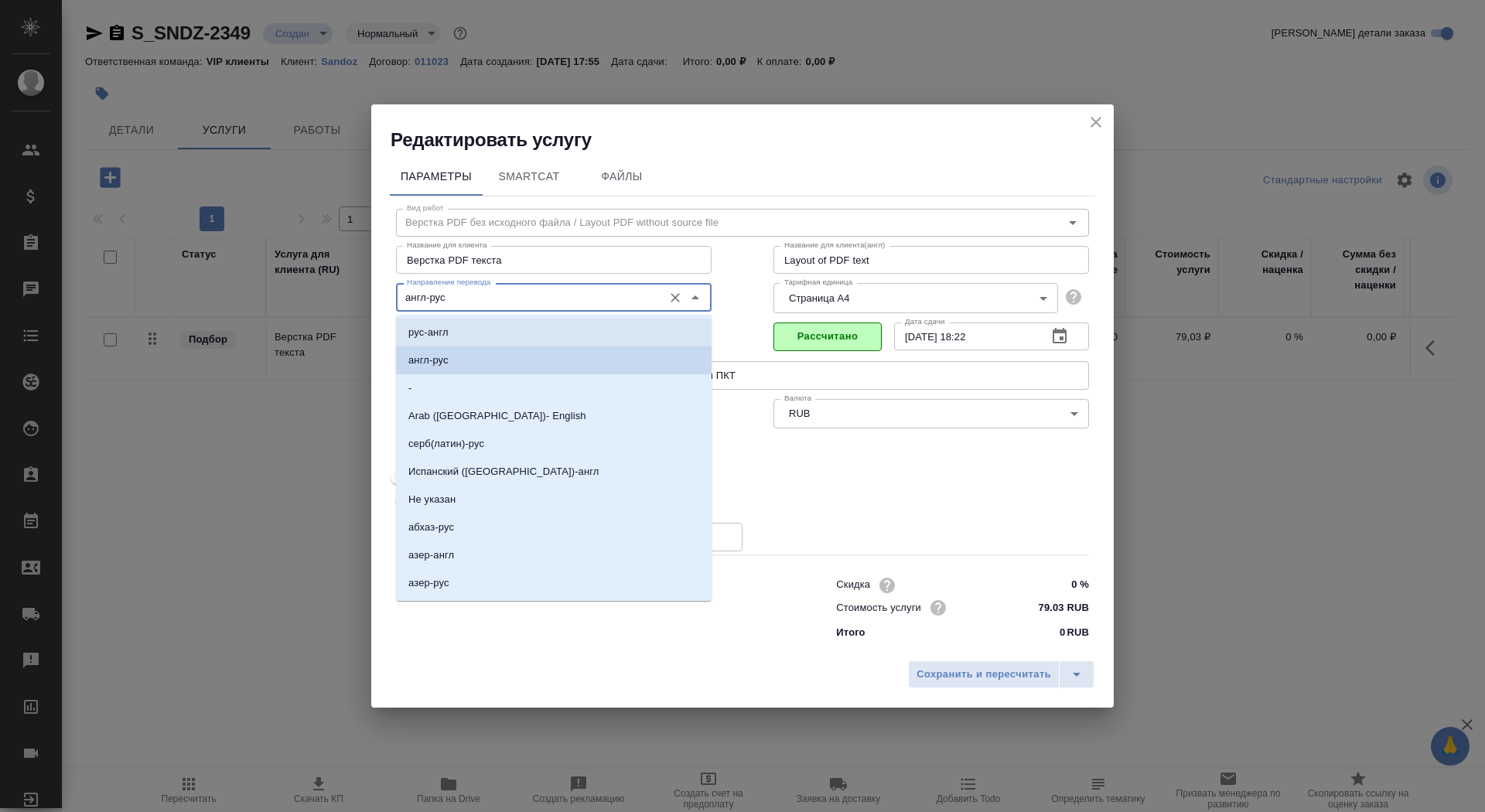
click at [481, 332] on li "рус-англ" at bounding box center [553, 332] width 316 height 28
type input "рус-англ"
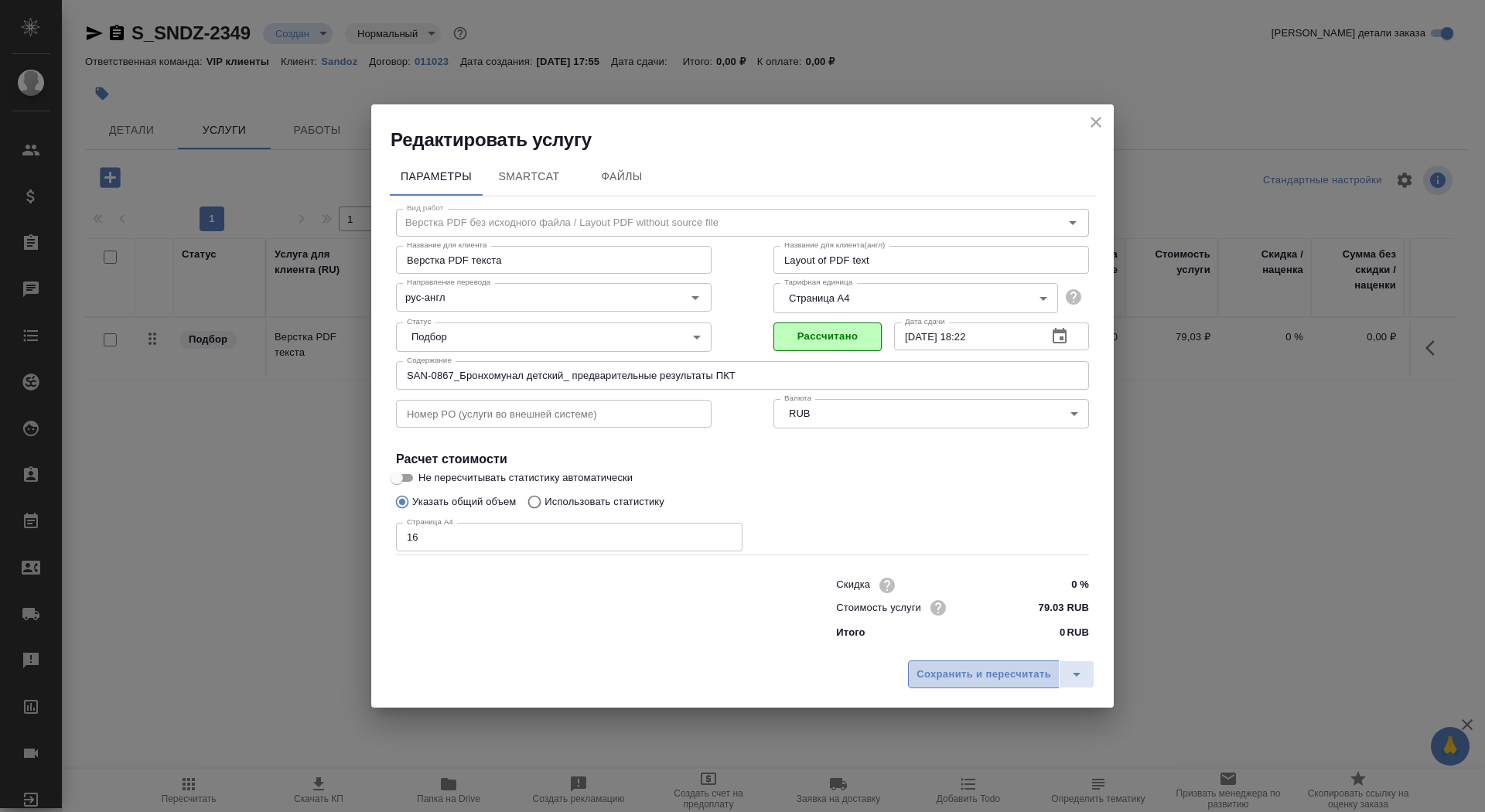
click at [968, 668] on span "Сохранить и пересчитать" at bounding box center [983, 674] width 134 height 18
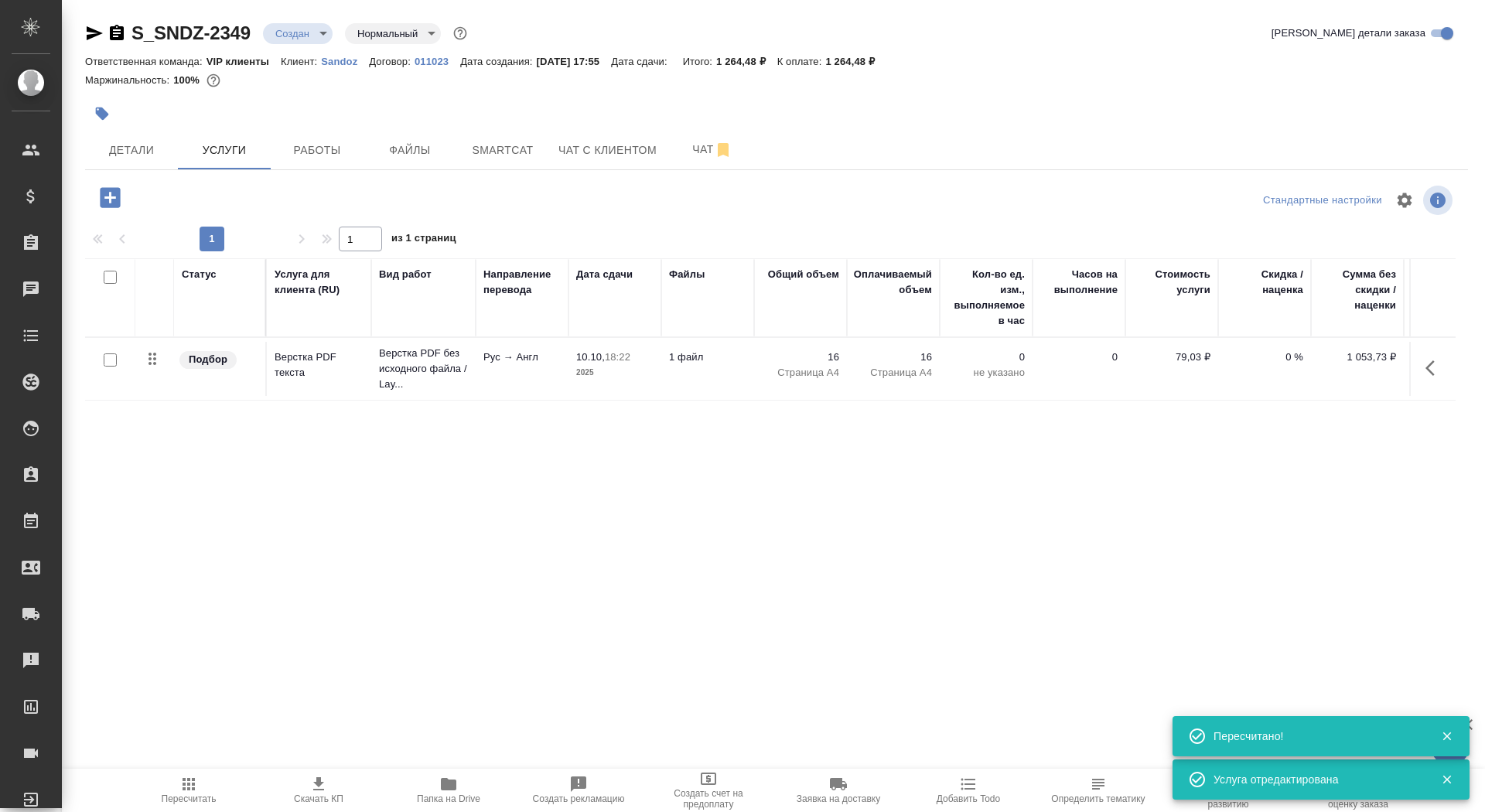
click at [111, 190] on icon "button" at bounding box center [110, 197] width 20 height 20
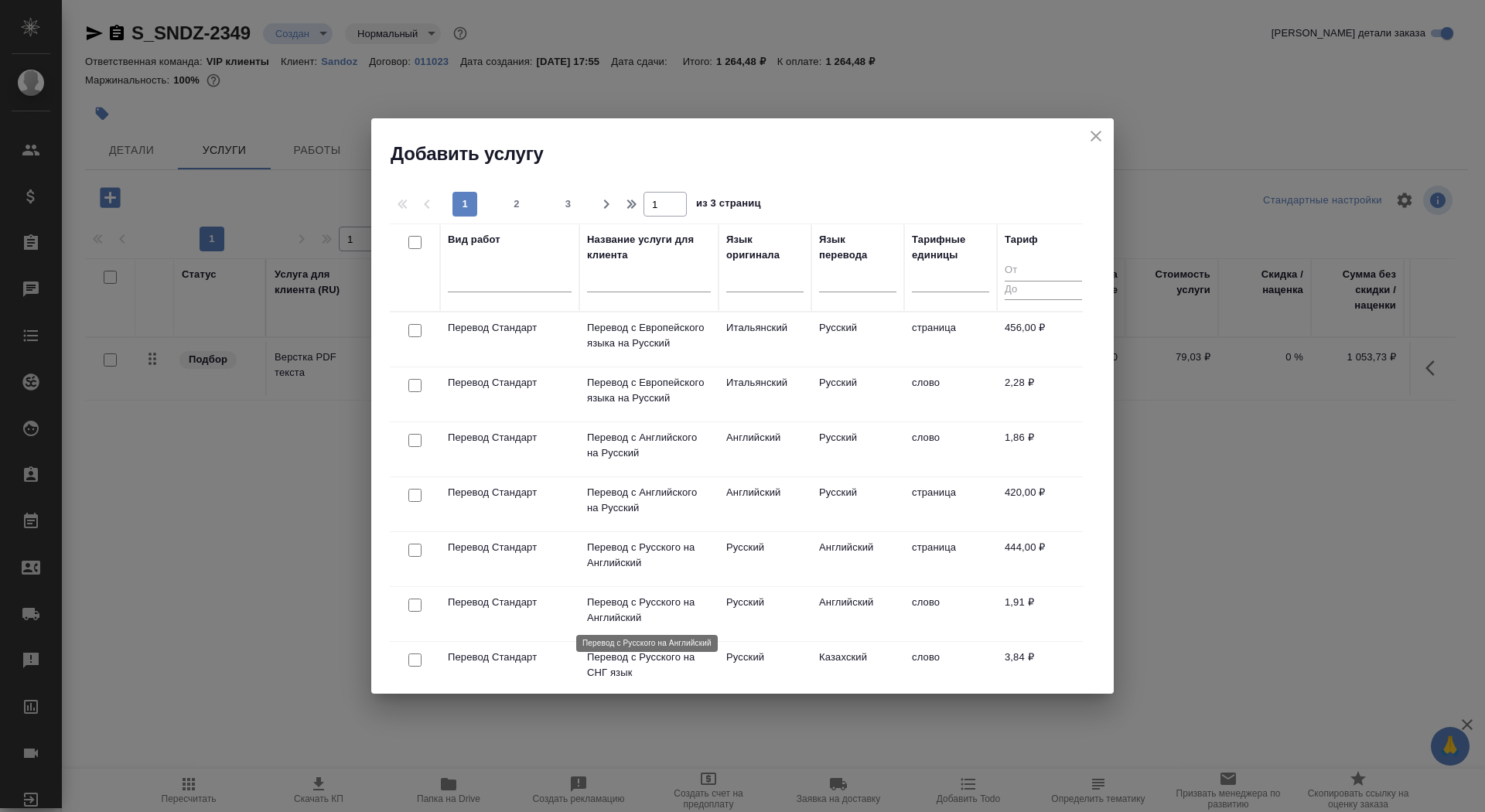
click at [642, 597] on p "Перевод с Русского на Английский" at bounding box center [649, 609] width 124 height 31
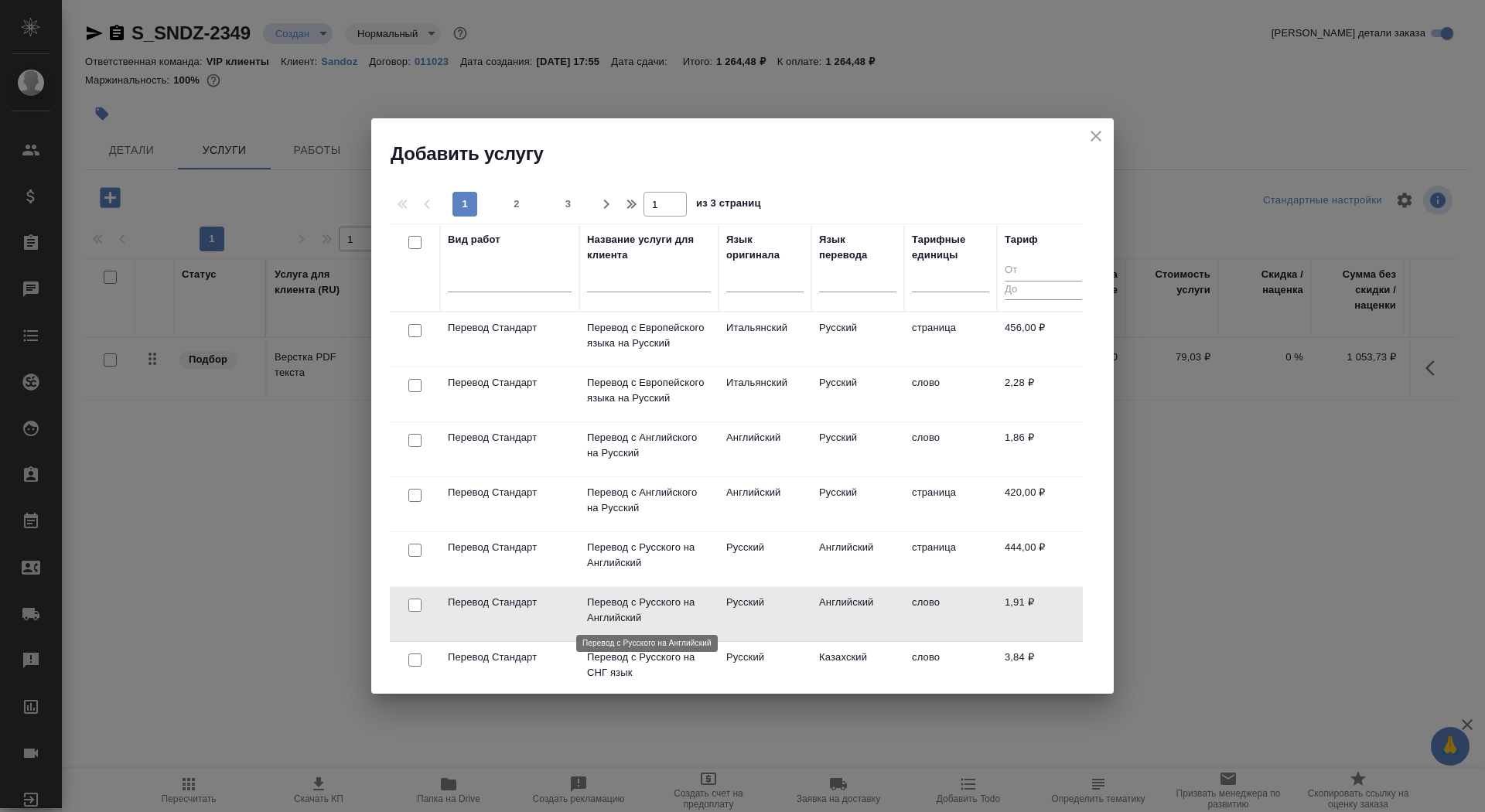
click at [642, 597] on p "Перевод с Русского на Английский" at bounding box center [649, 609] width 124 height 31
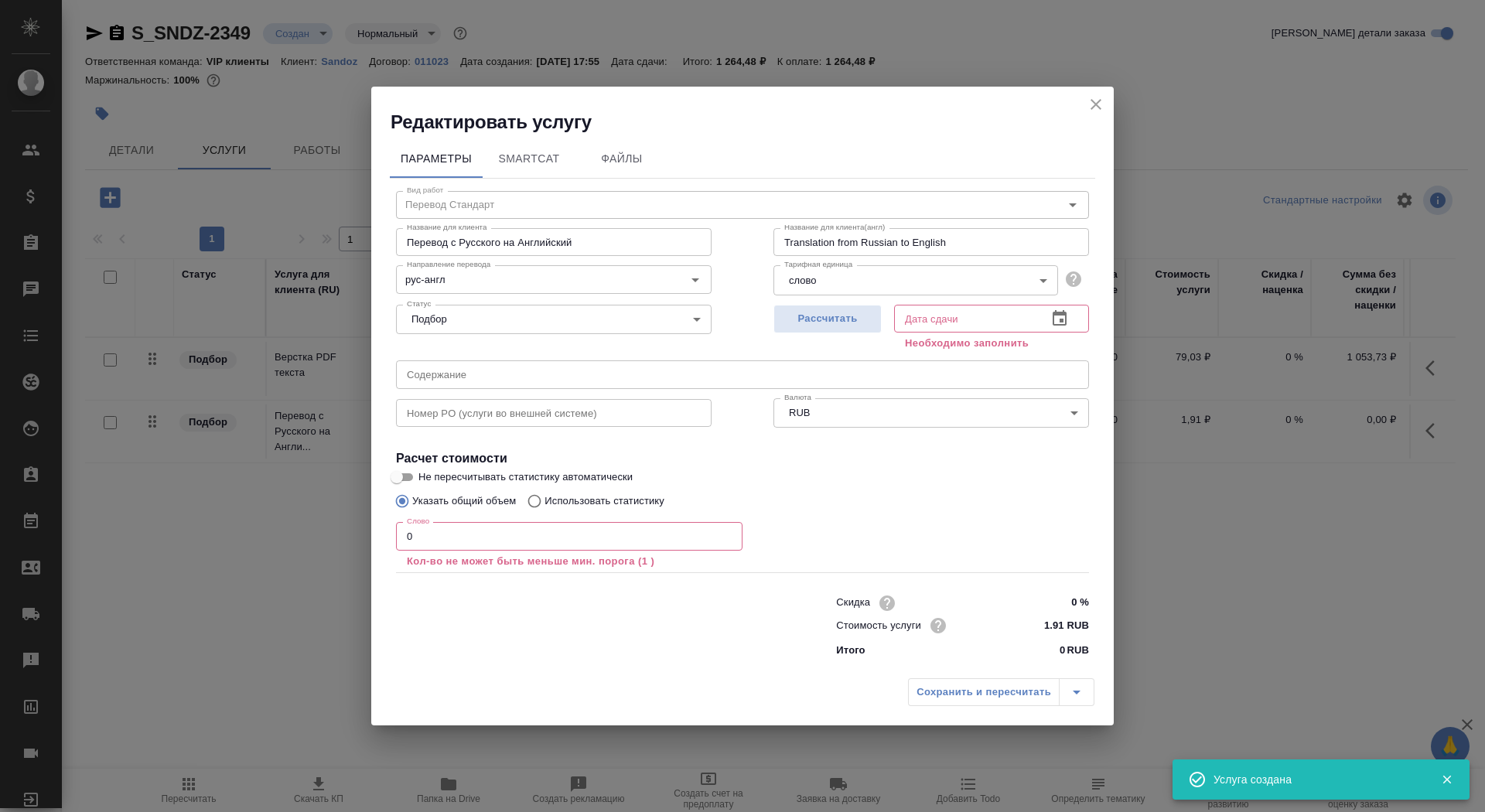
click at [564, 539] on input "0" at bounding box center [569, 536] width 346 height 28
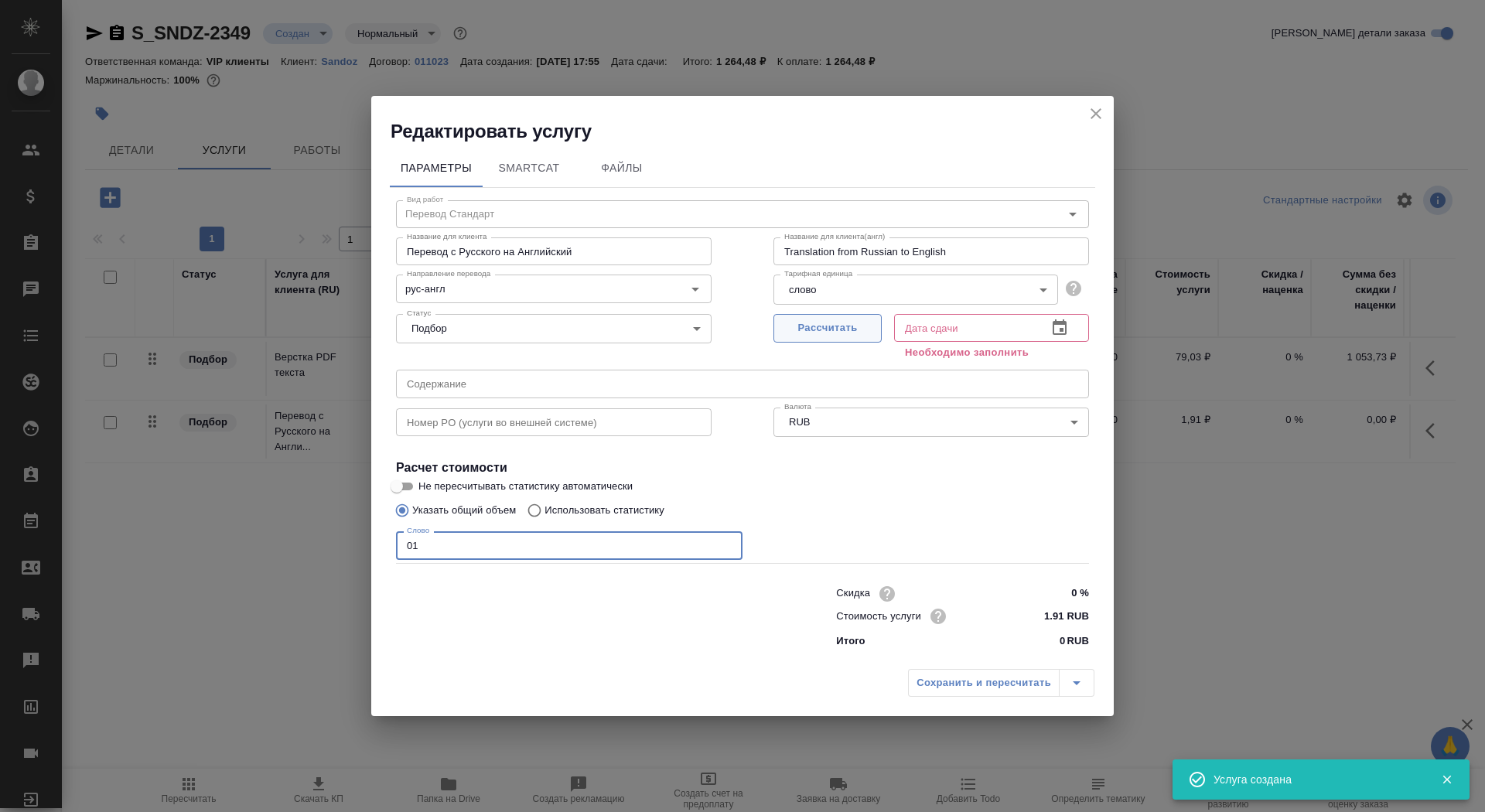
type input "01"
click at [820, 331] on span "Рассчитать" at bounding box center [827, 328] width 92 height 18
type input "[DATE] 18:22"
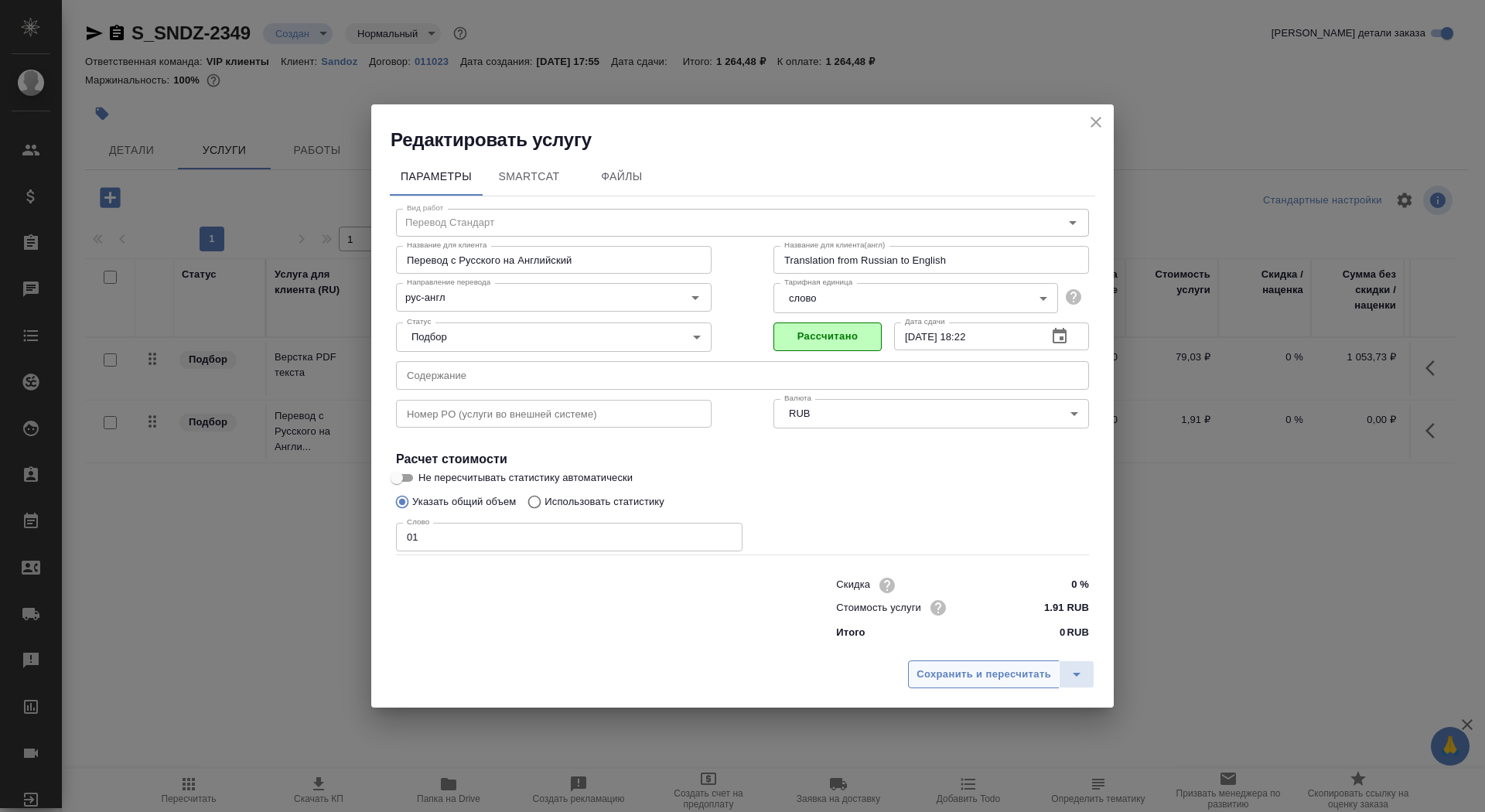
click at [994, 681] on span "Сохранить и пересчитать" at bounding box center [983, 674] width 134 height 18
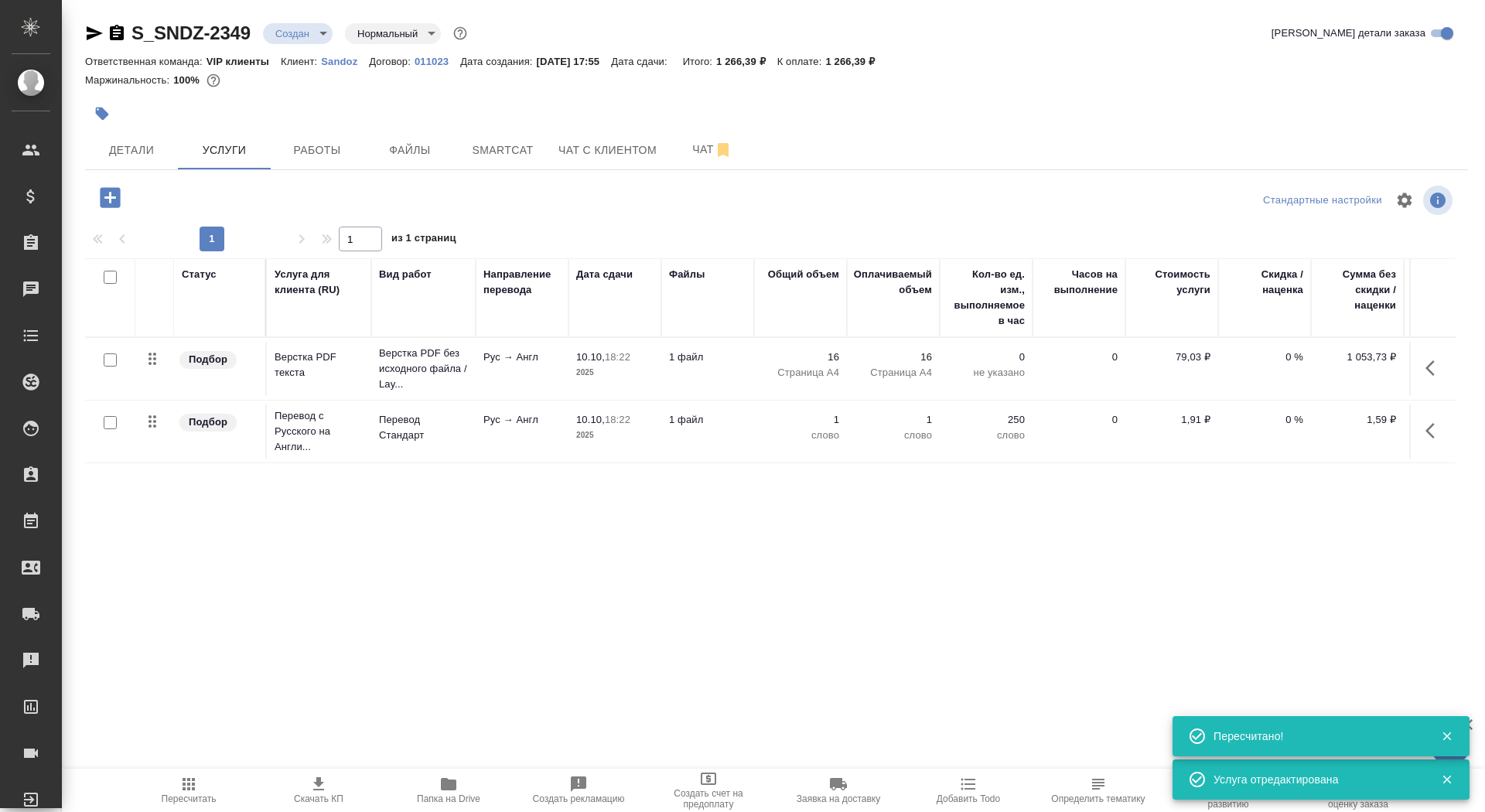
click at [110, 423] on input "checkbox" at bounding box center [110, 422] width 13 height 13
checkbox input "true"
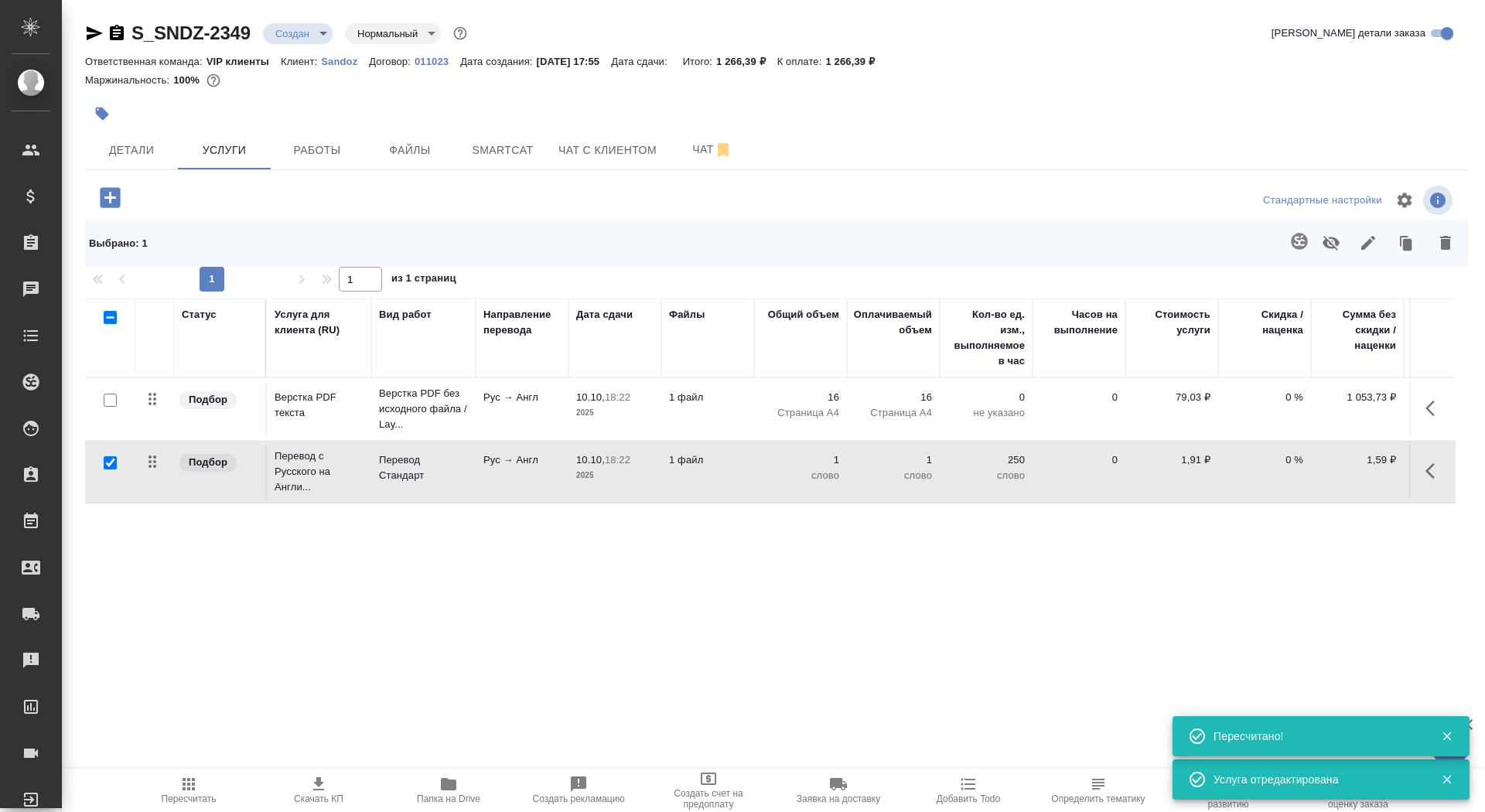
click at [1288, 240] on button "button" at bounding box center [1300, 241] width 37 height 37
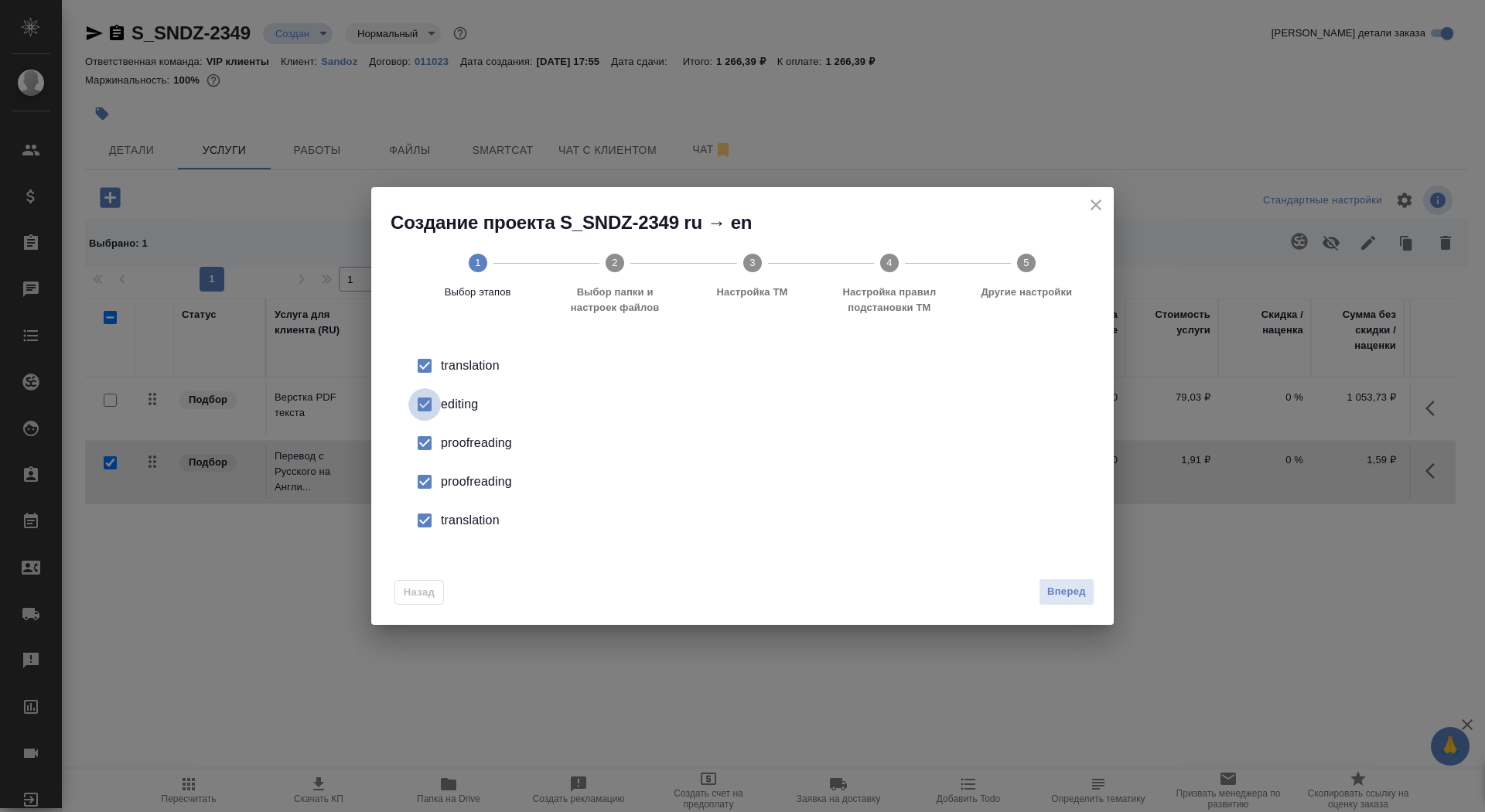
click at [433, 408] on input "checkbox" at bounding box center [424, 404] width 32 height 32
click at [447, 488] on div "proofreading" at bounding box center [759, 481] width 636 height 19
click at [447, 548] on div "translation editing proofreading proofreading translation" at bounding box center [743, 443] width 743 height 218
click at [443, 521] on div "translation" at bounding box center [759, 520] width 636 height 19
click at [1056, 611] on div "Назад Вперед" at bounding box center [743, 588] width 743 height 72
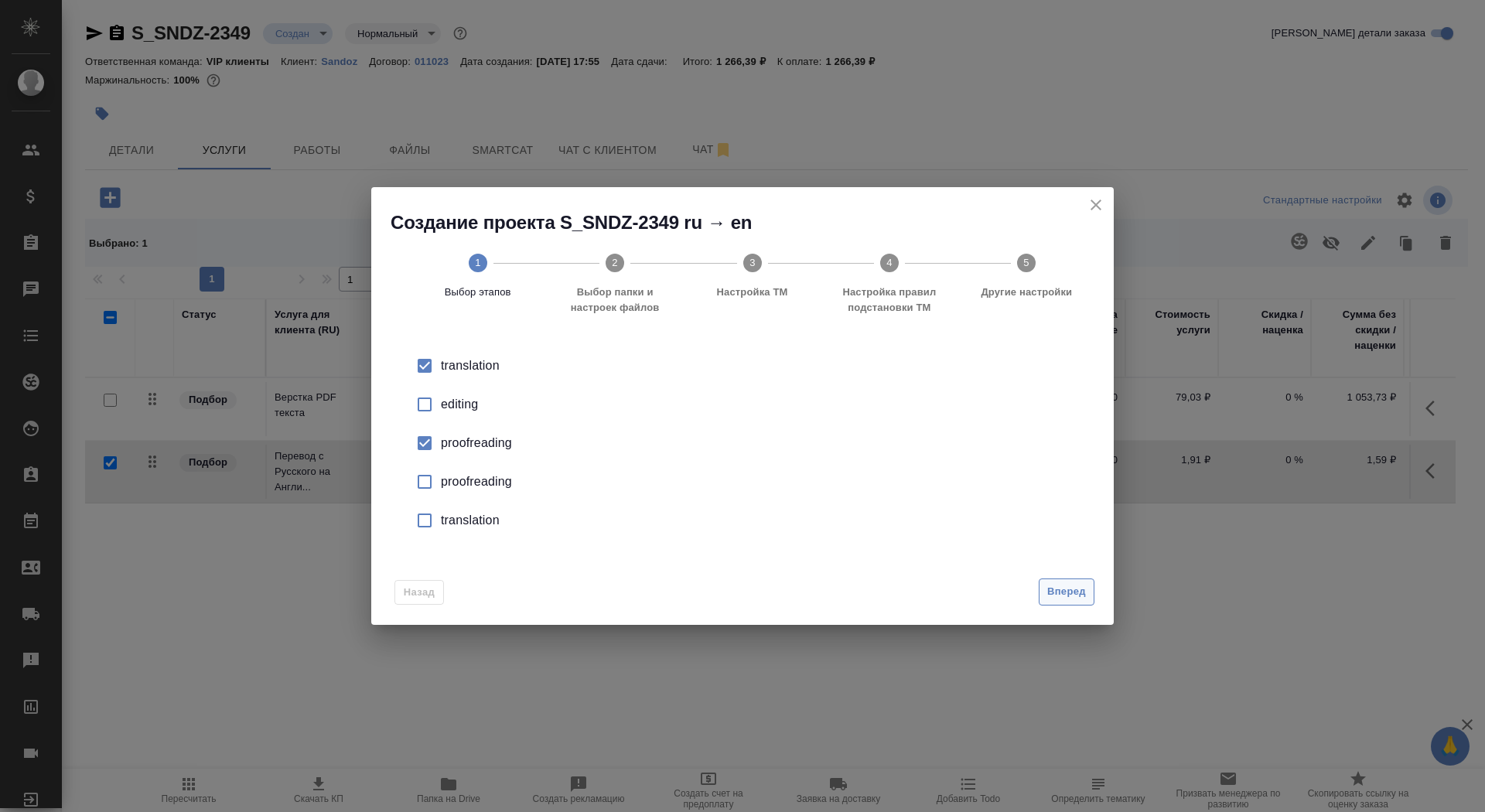
click at [1056, 597] on span "Вперед" at bounding box center [1066, 592] width 39 height 18
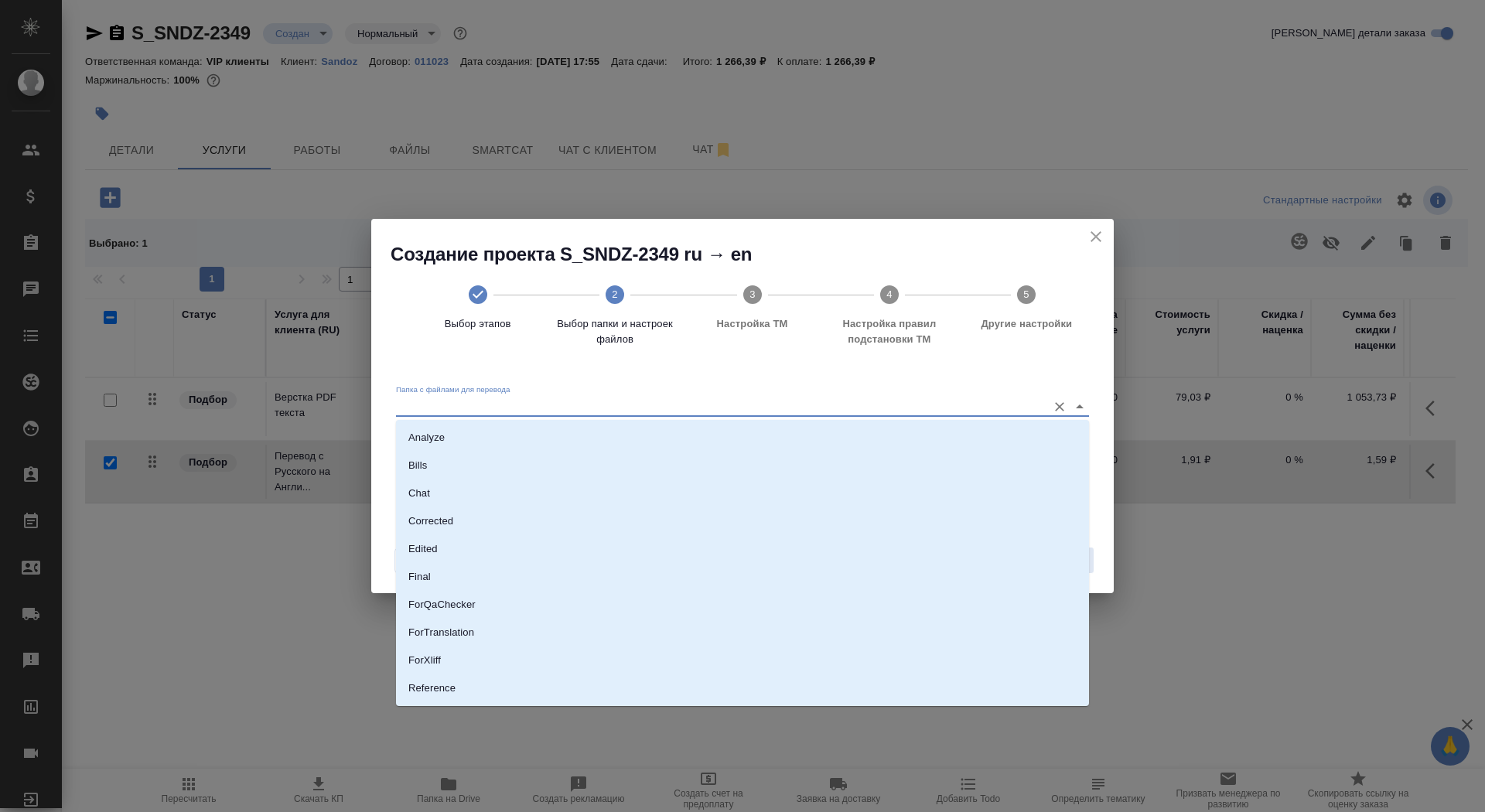
click at [633, 406] on input "Папка с файлами для перевода" at bounding box center [717, 406] width 644 height 19
click at [646, 638] on li "Source" at bounding box center [742, 635] width 693 height 28
type input "Source"
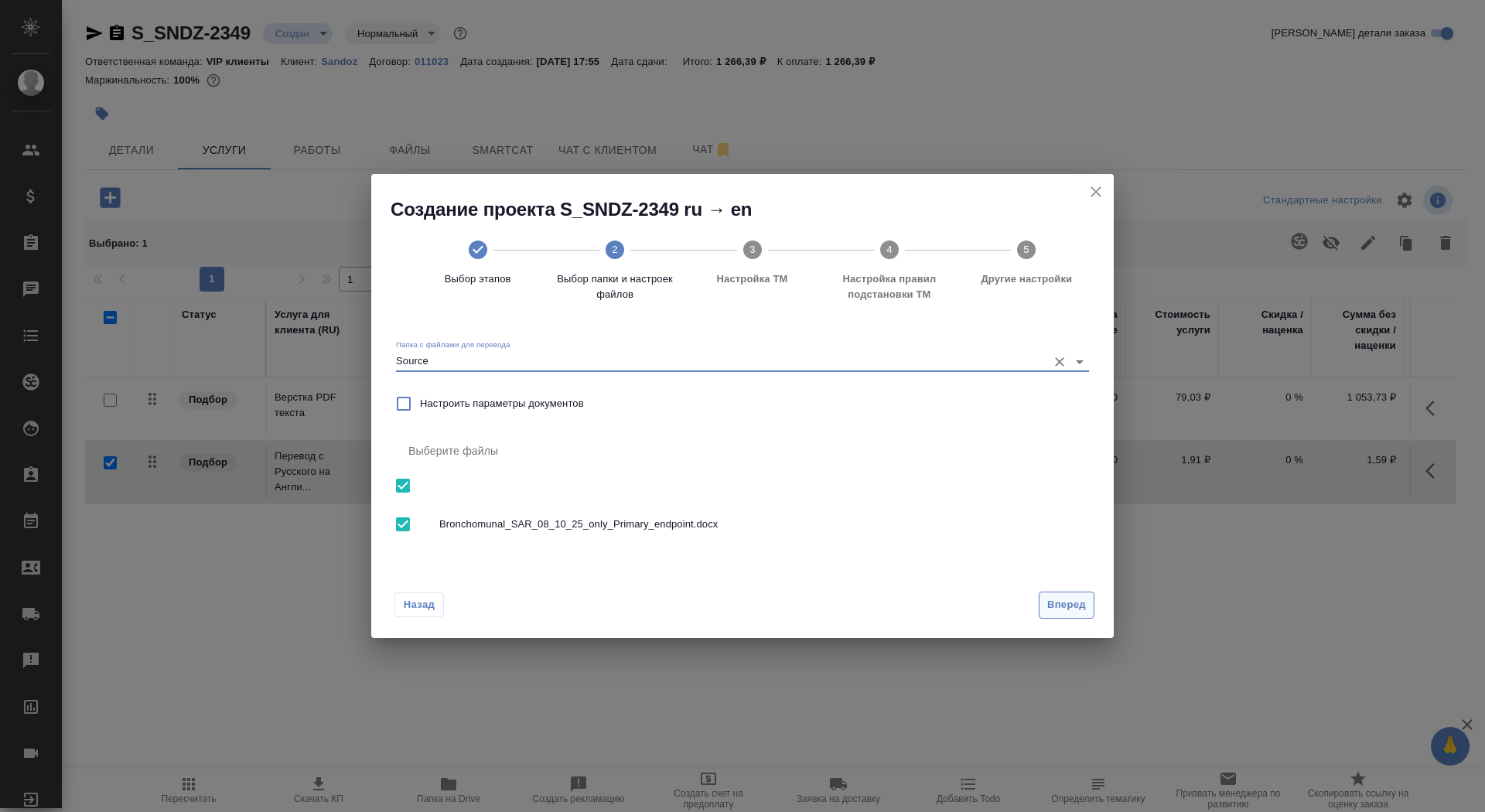
click at [1079, 594] on button "Вперед" at bounding box center [1066, 605] width 56 height 27
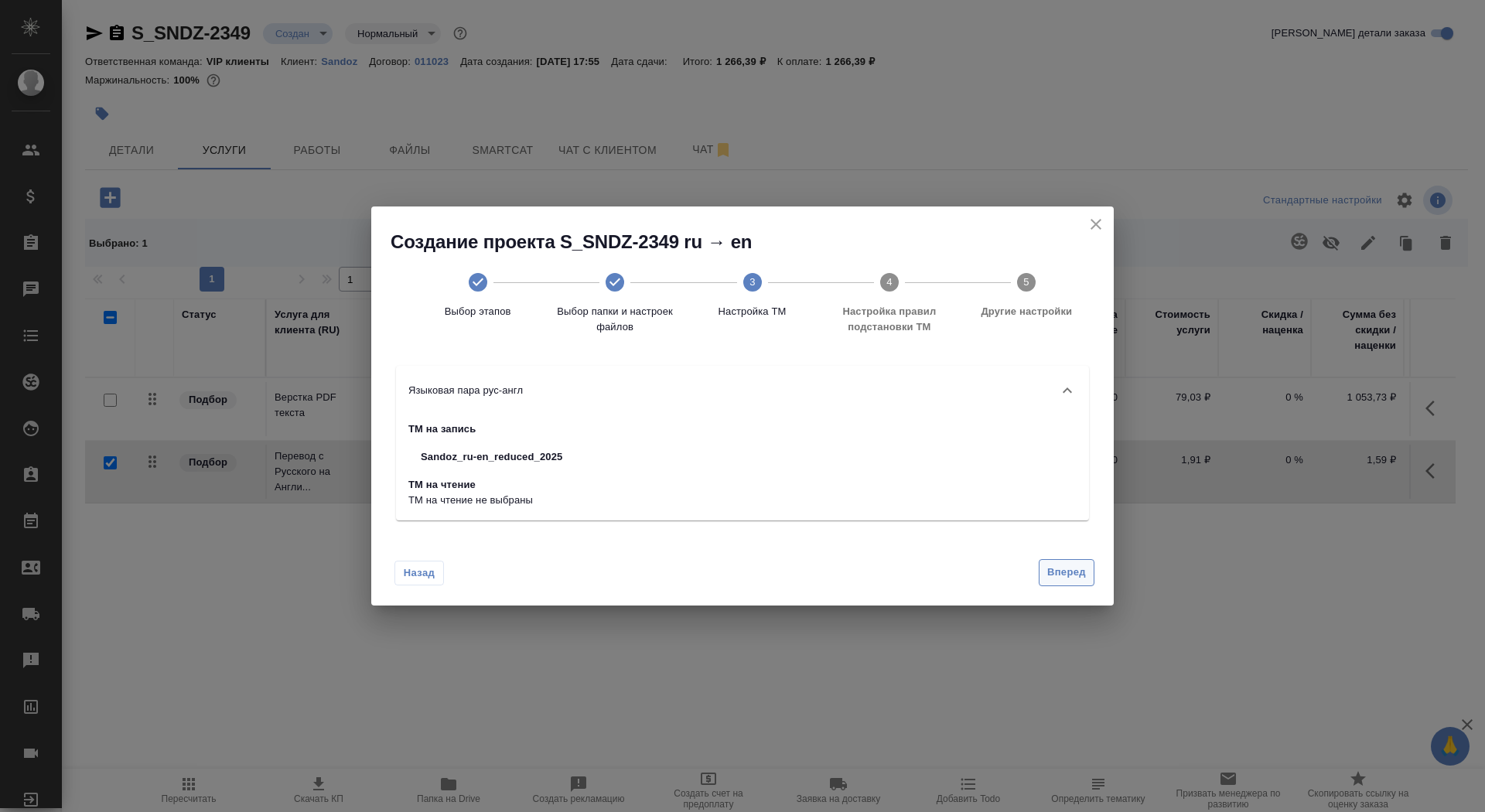
click at [1051, 561] on button "Вперед" at bounding box center [1066, 572] width 56 height 27
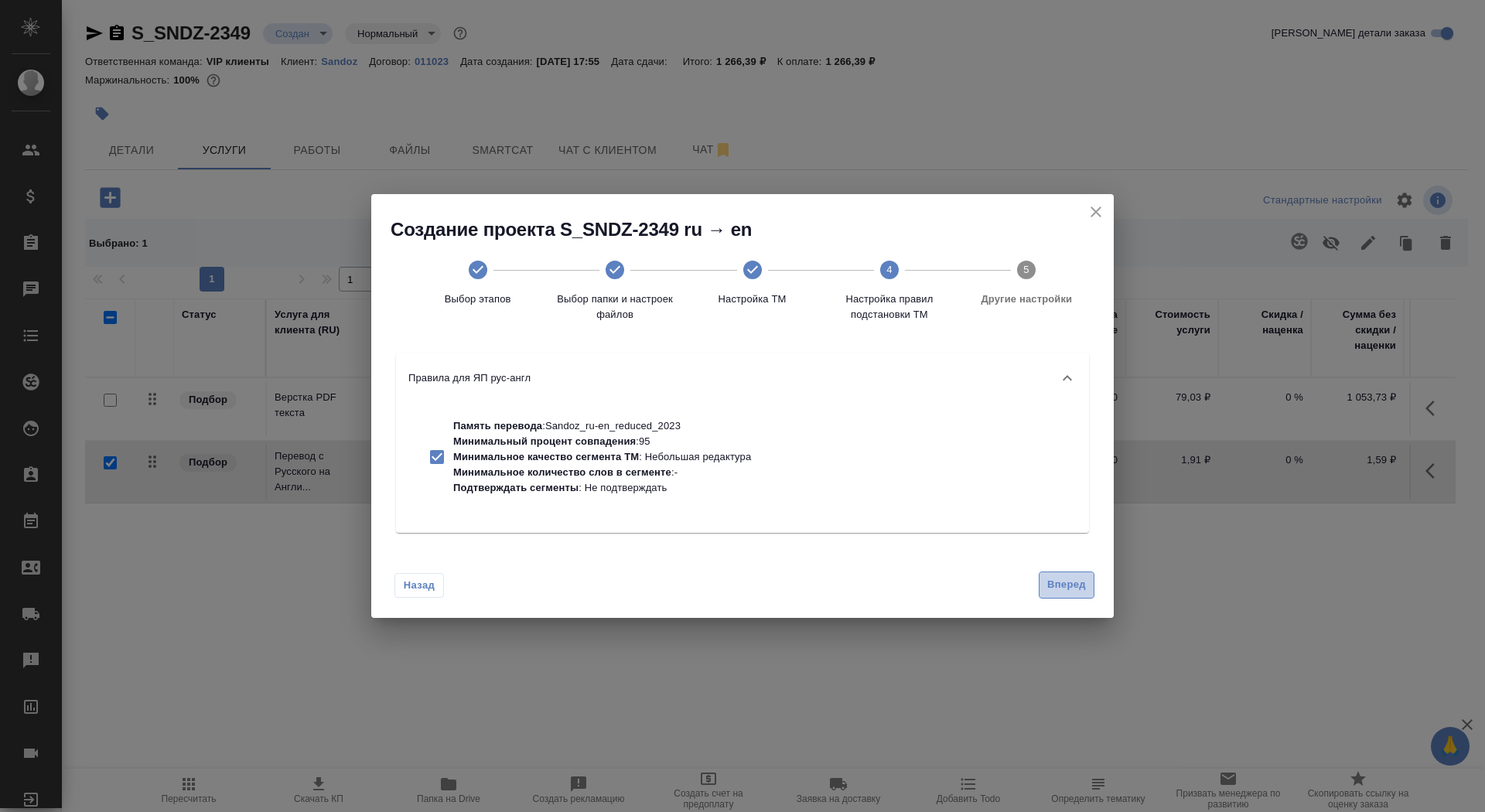
click at [1058, 590] on span "Вперед" at bounding box center [1066, 584] width 39 height 18
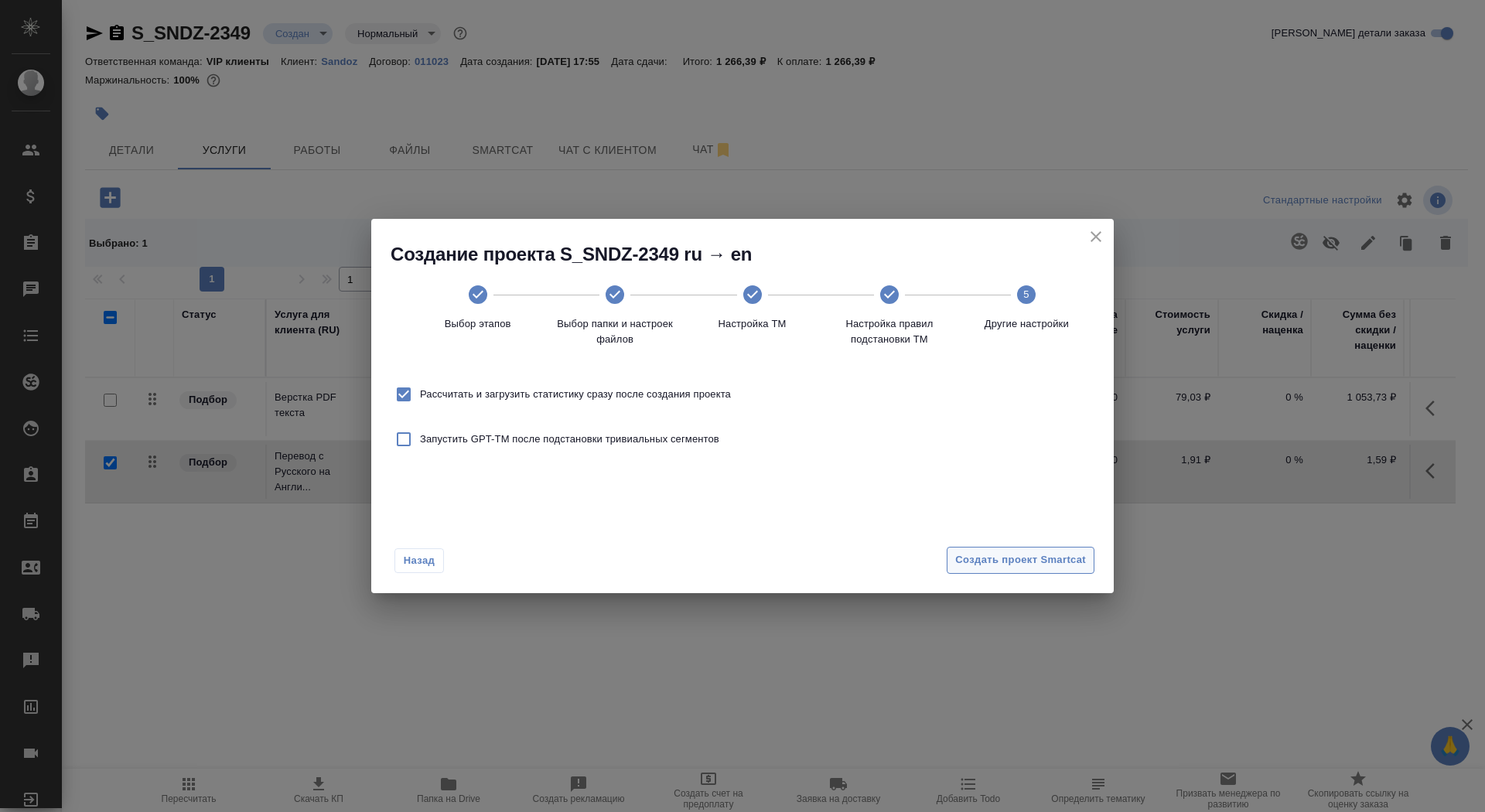
click at [1042, 570] on button "Создать проект Smartcat" at bounding box center [1020, 559] width 147 height 27
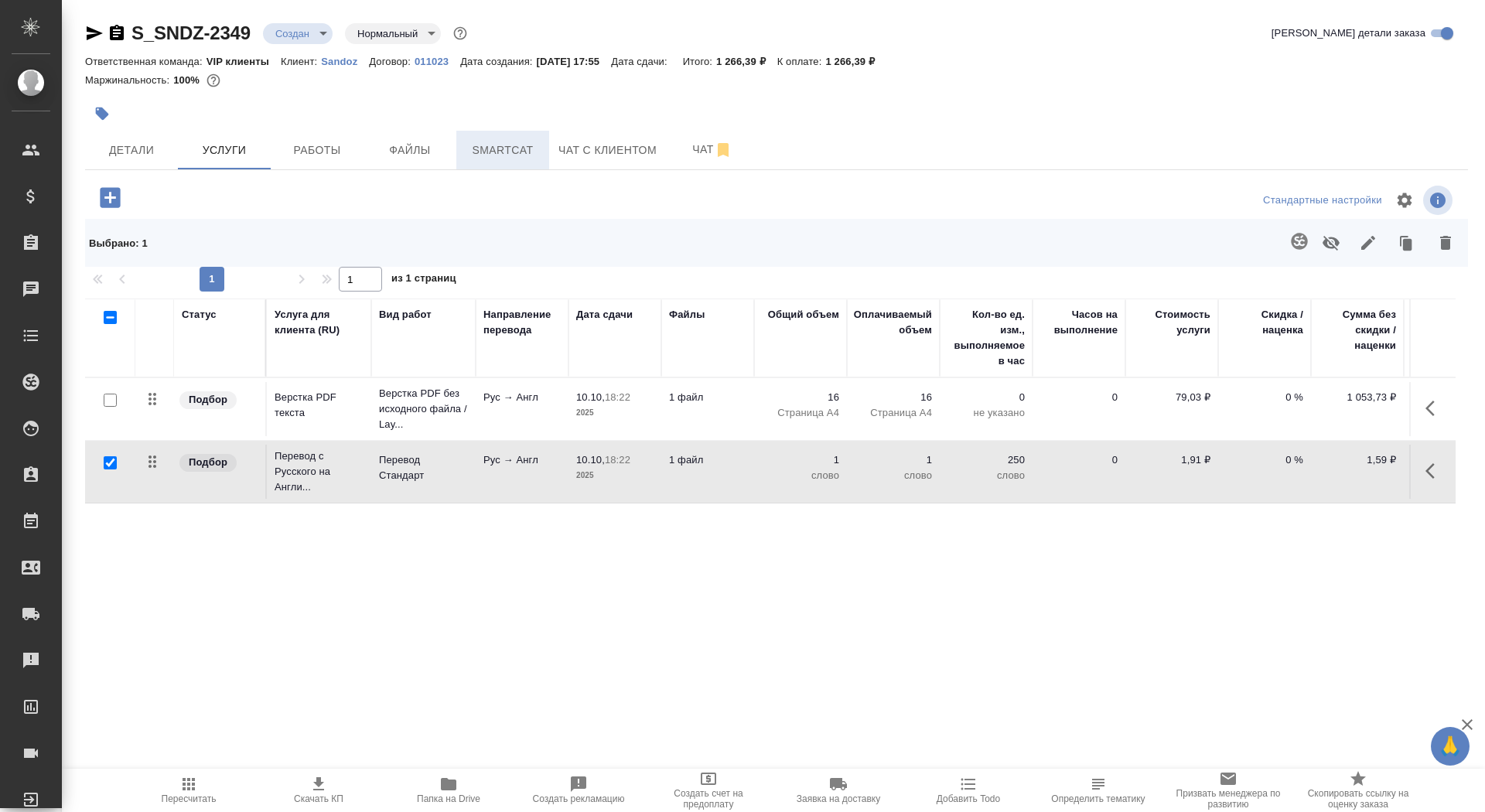
click at [479, 139] on button "Smartcat" at bounding box center [503, 150] width 93 height 39
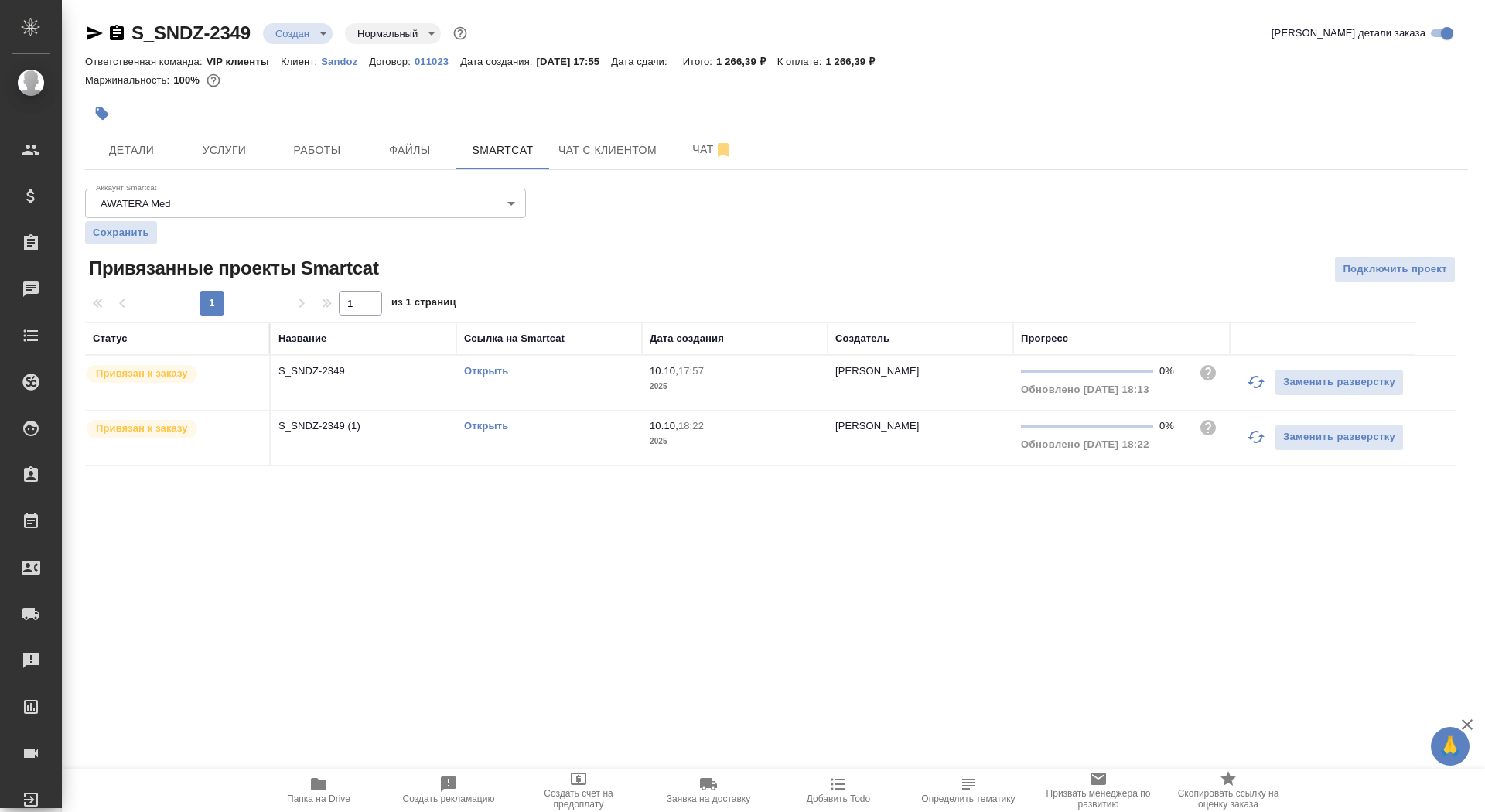
click at [568, 372] on div "Открыть" at bounding box center [549, 370] width 170 height 16
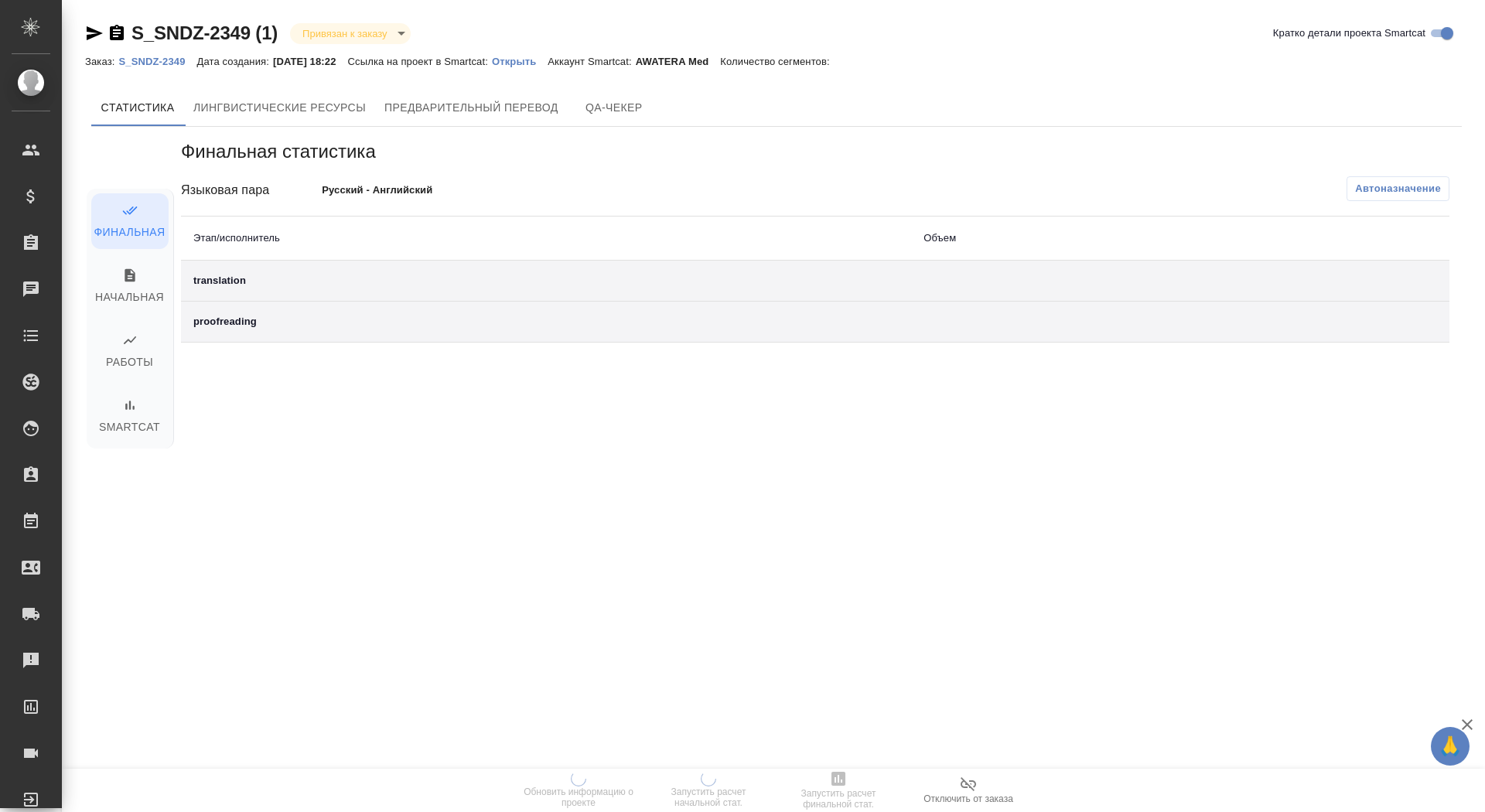
click at [548, 69] on div "Заказ: S_SNDZ-2349 Дата создания: [DATE] 18:22 Ссылка на проект в Smartcat: Отк…" at bounding box center [465, 61] width 761 height 19
click at [543, 61] on p "Открыть" at bounding box center [520, 61] width 56 height 12
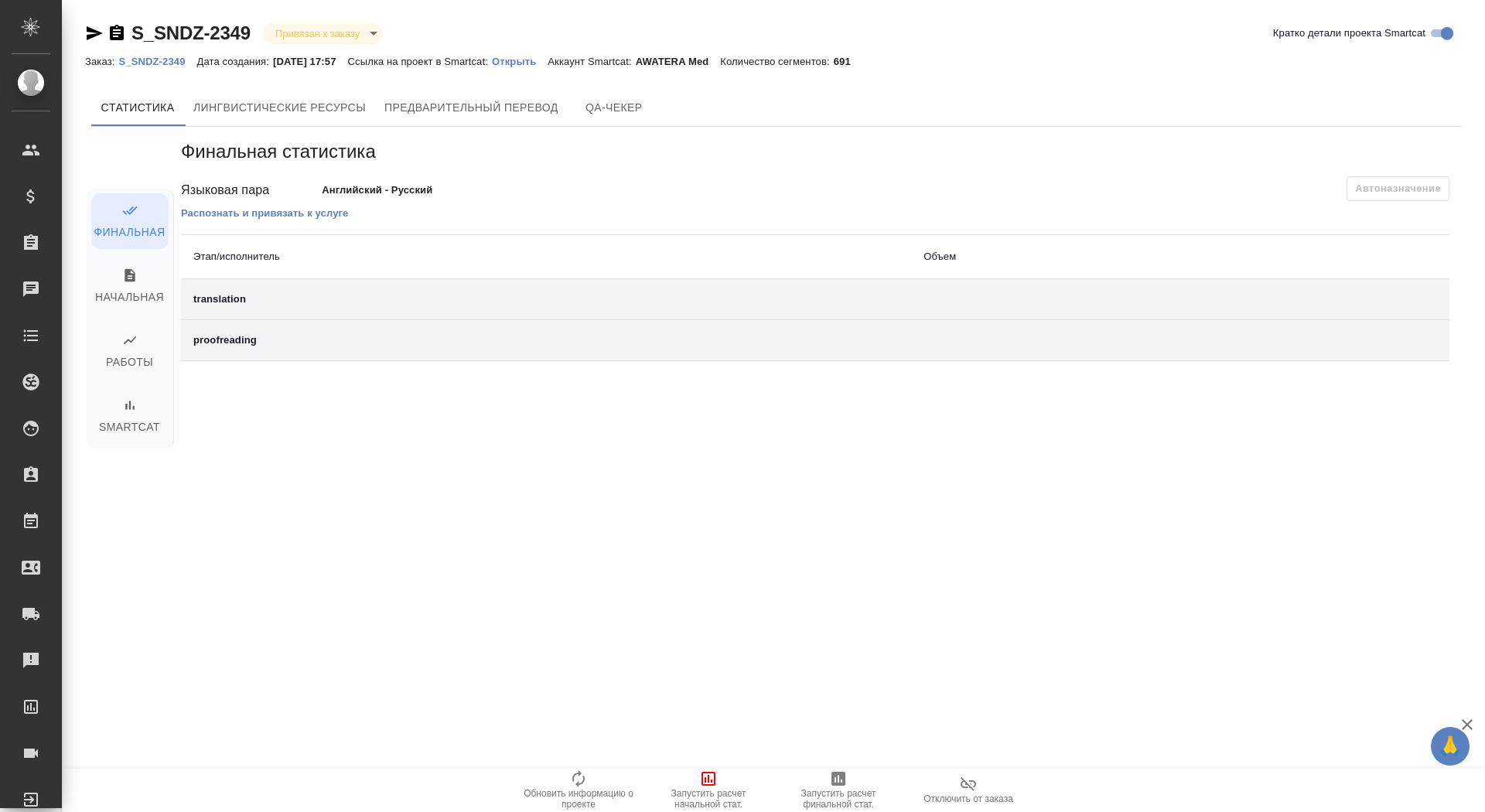
click at [967, 777] on icon "button" at bounding box center [968, 784] width 19 height 19
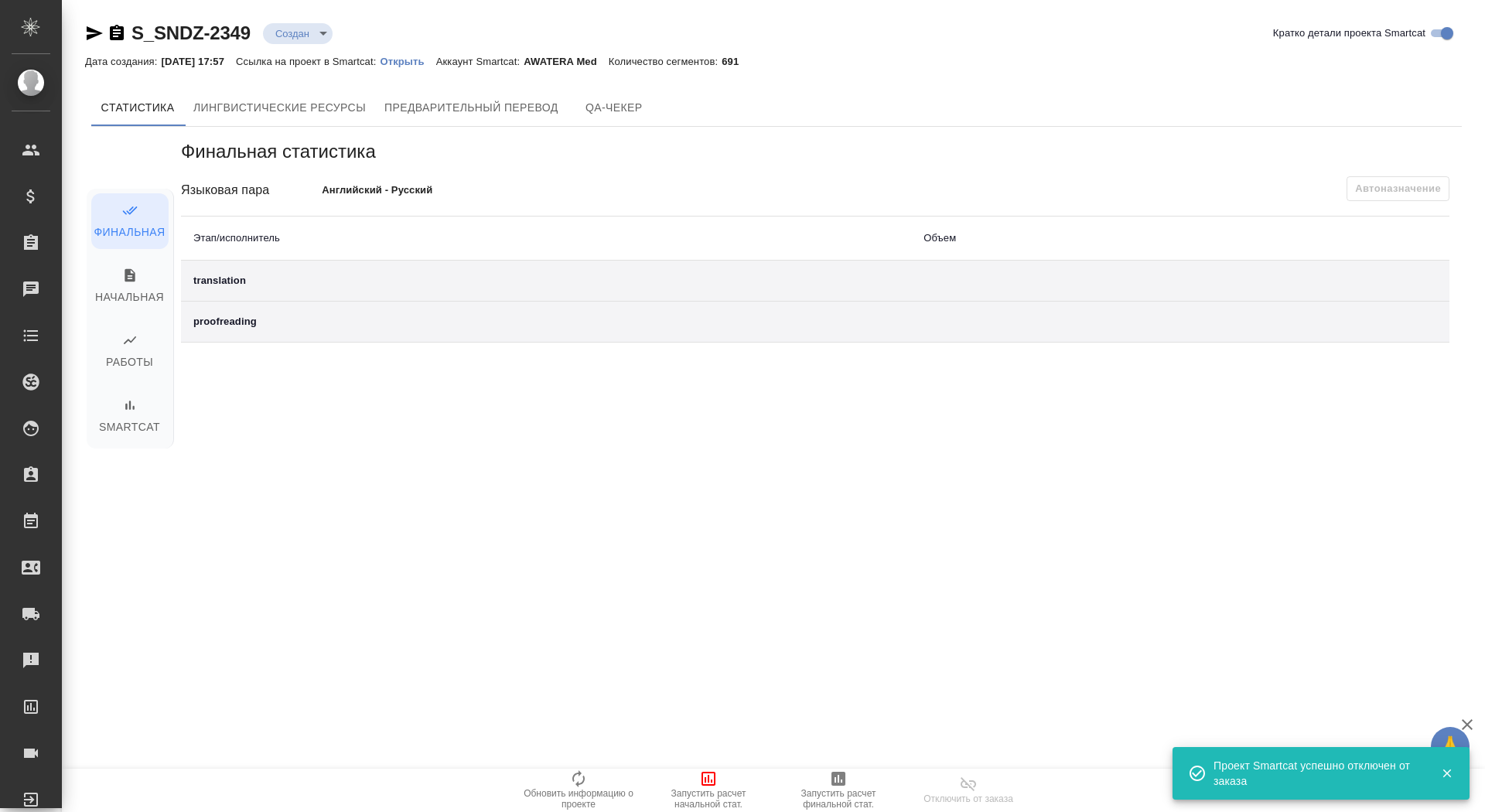
click at [426, 60] on p "Открыть" at bounding box center [408, 61] width 56 height 12
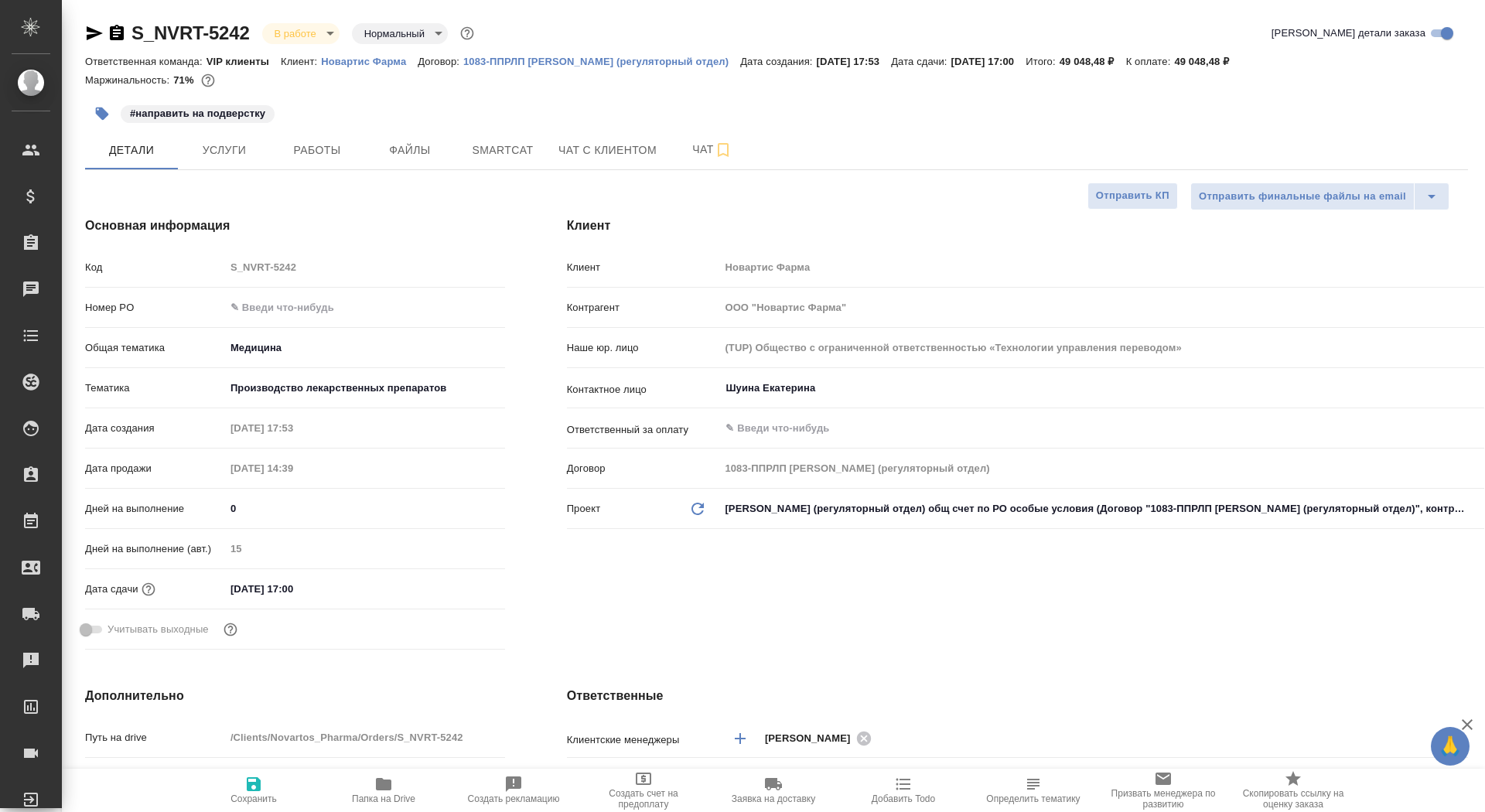
select select "RU"
click at [396, 56] on p "Новартис Фарма" at bounding box center [369, 61] width 96 height 12
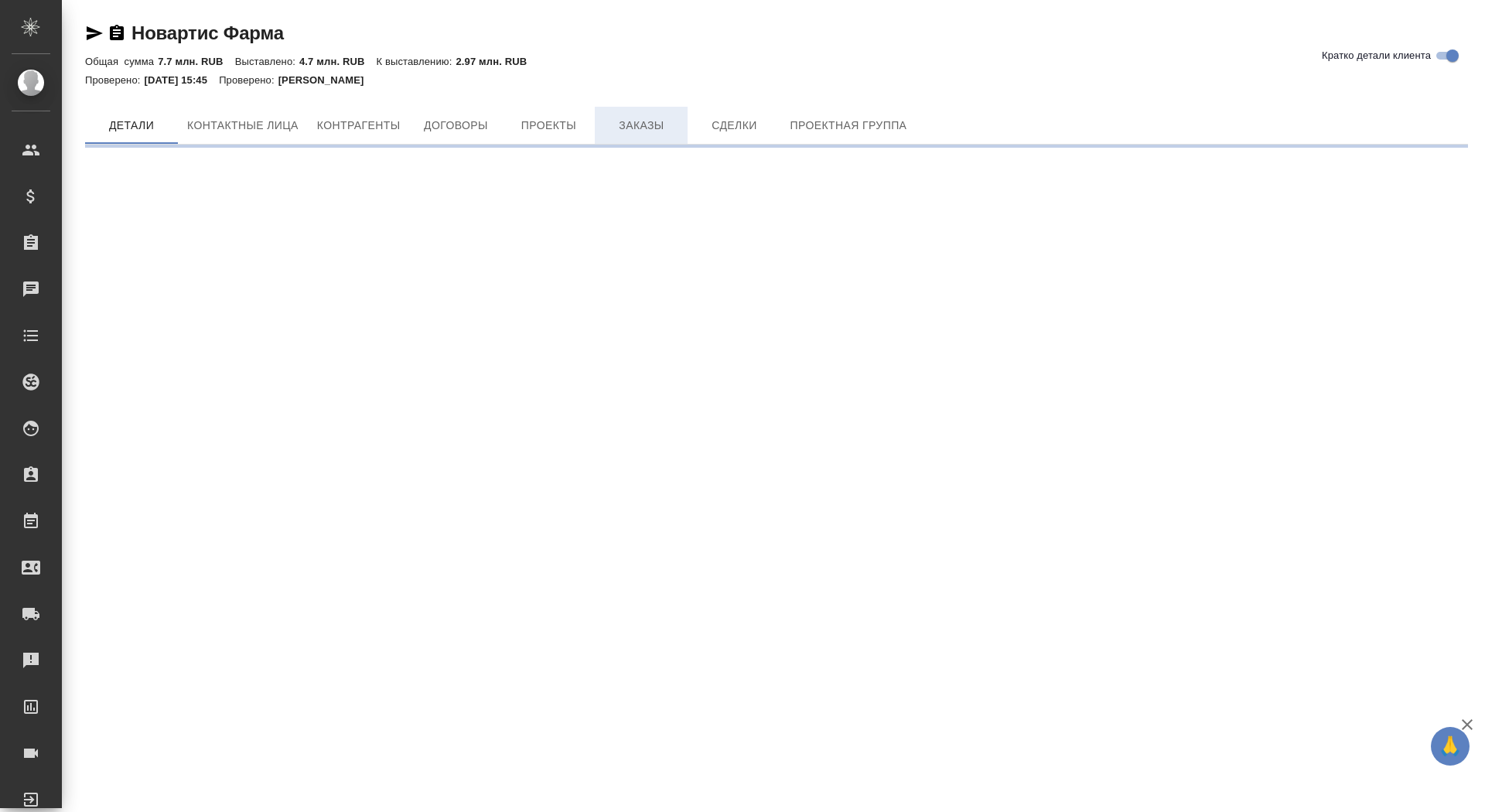
click at [623, 102] on div "Новартис Фарма Кратко детали клиента Общая сумма 7.7 млн. RUB Выставлено: 4.7 м…" at bounding box center [776, 78] width 1400 height 156
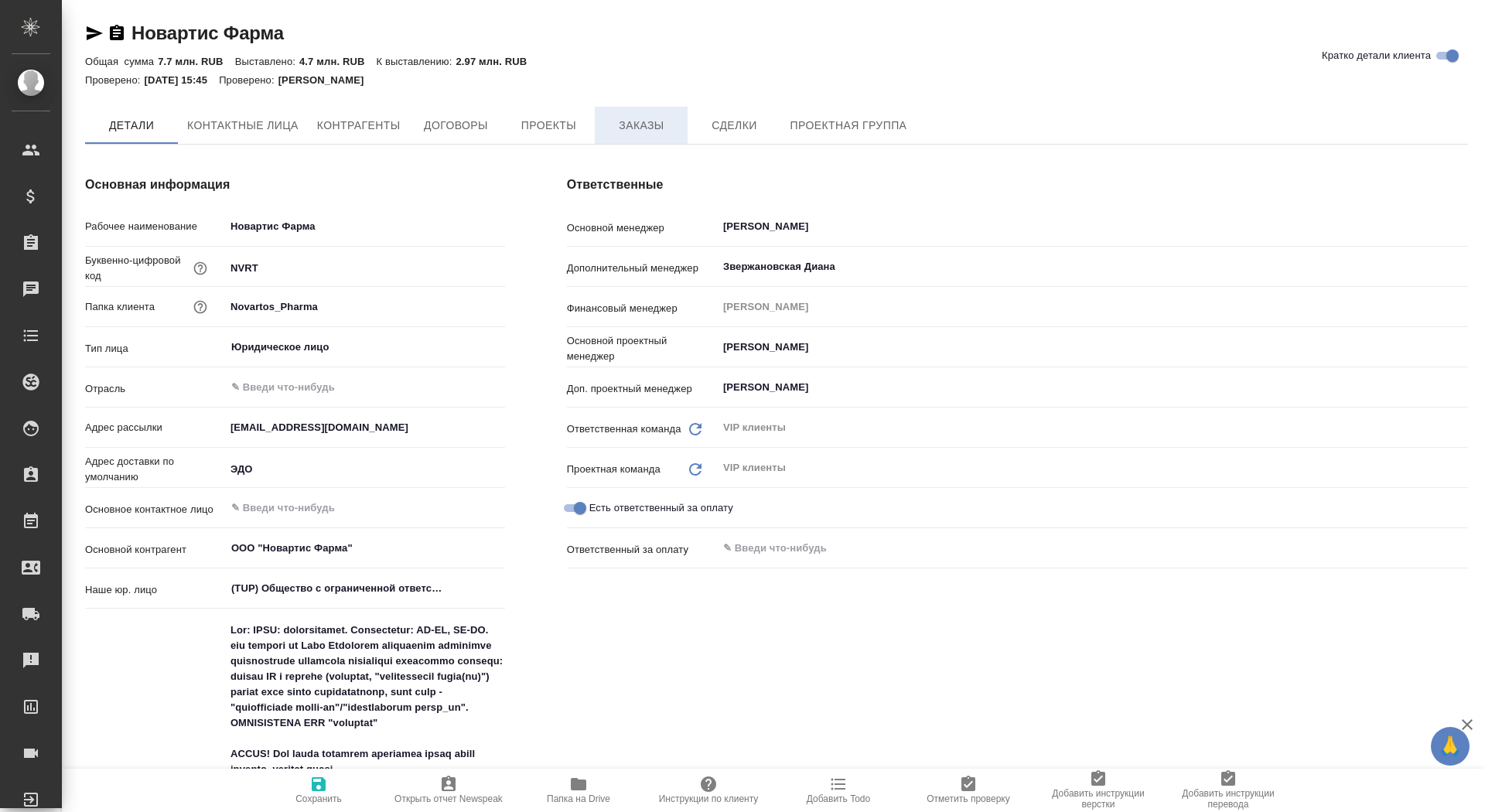
type textarea "x"
click at [630, 126] on span "Заказы" at bounding box center [641, 126] width 74 height 19
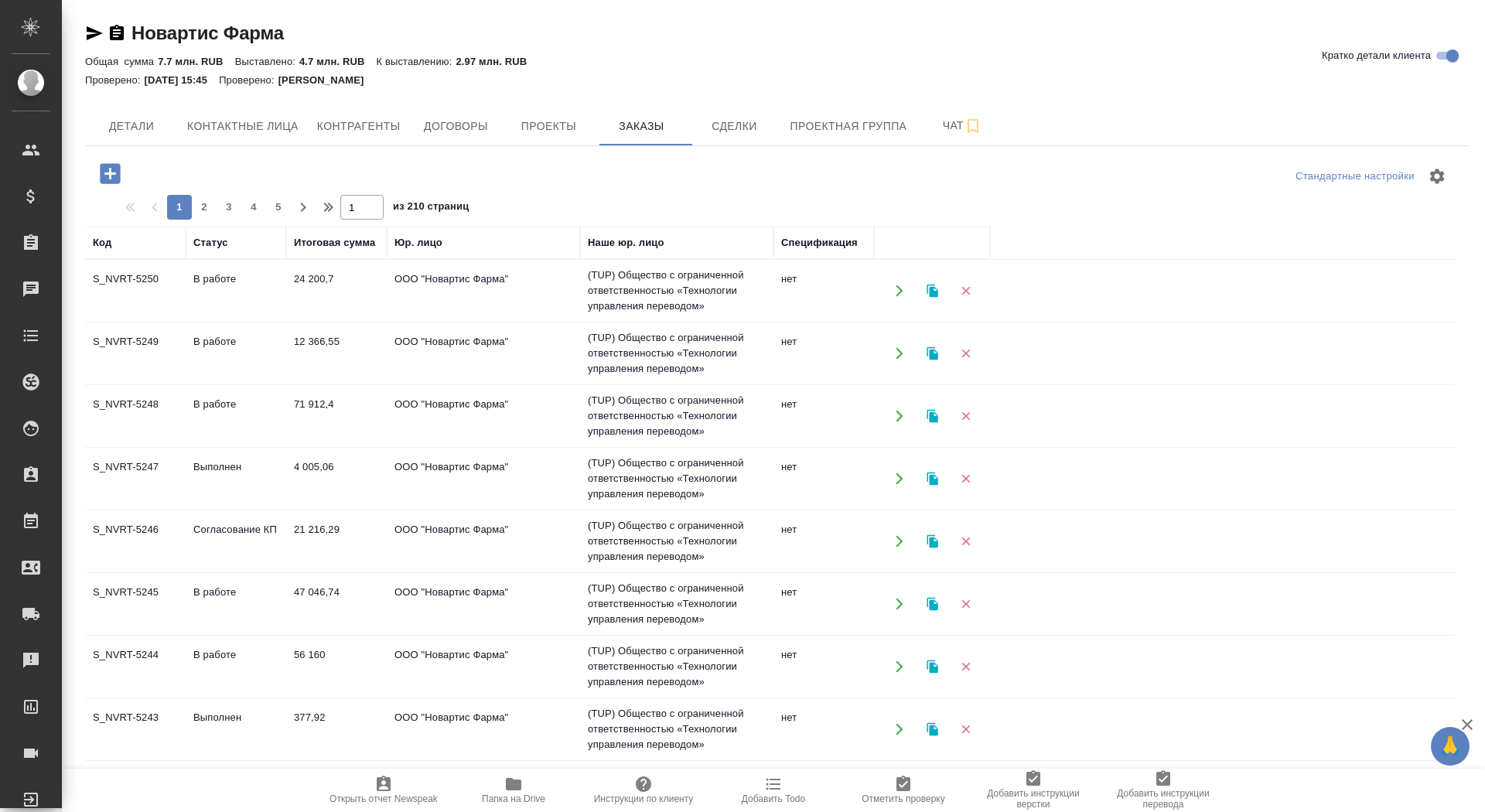
click at [107, 167] on icon "button" at bounding box center [110, 173] width 20 height 20
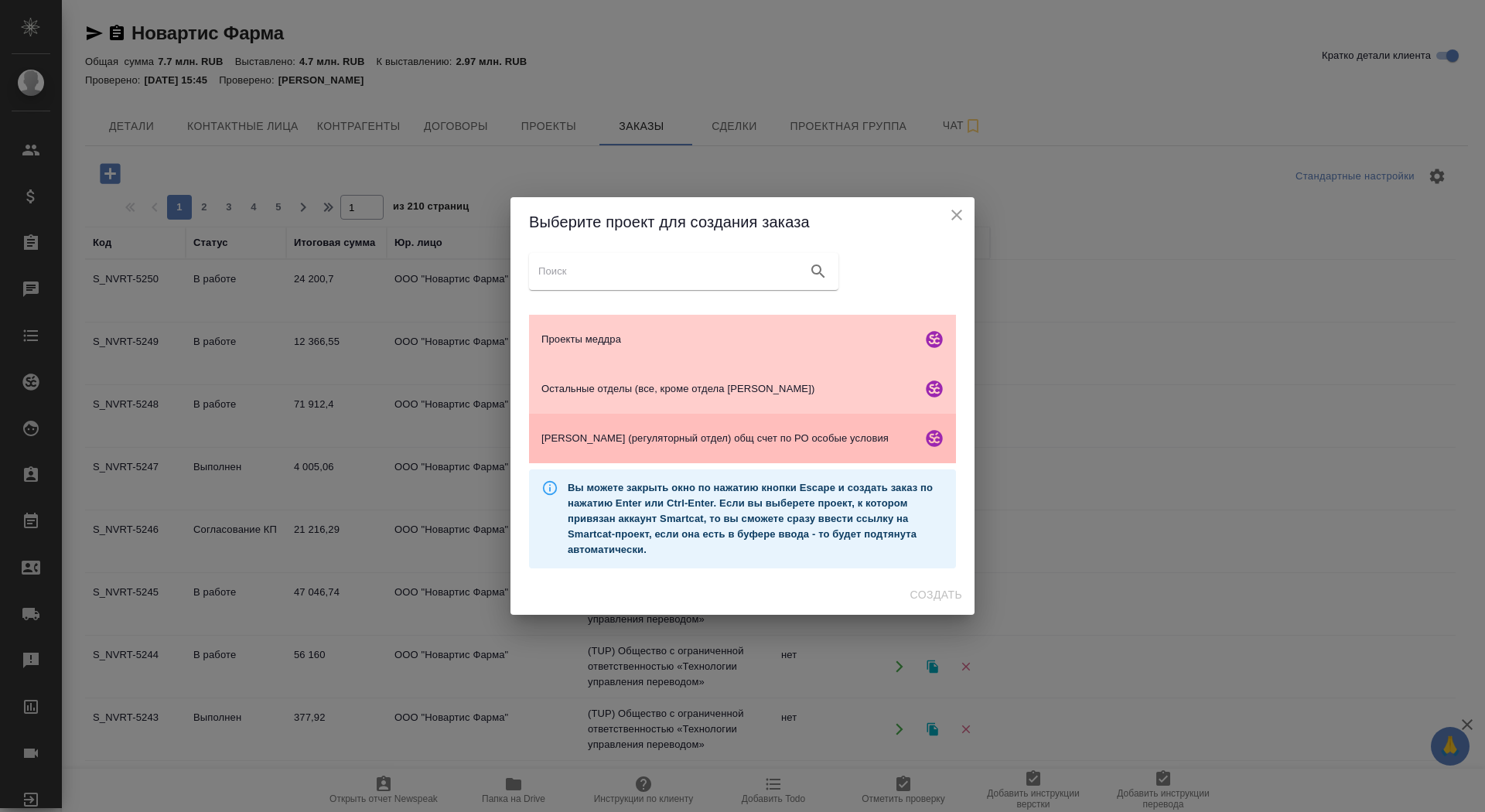
click at [742, 424] on div "Гладкова (регуляторный отдел) общ счет по РО особые условия" at bounding box center [742, 438] width 427 height 49
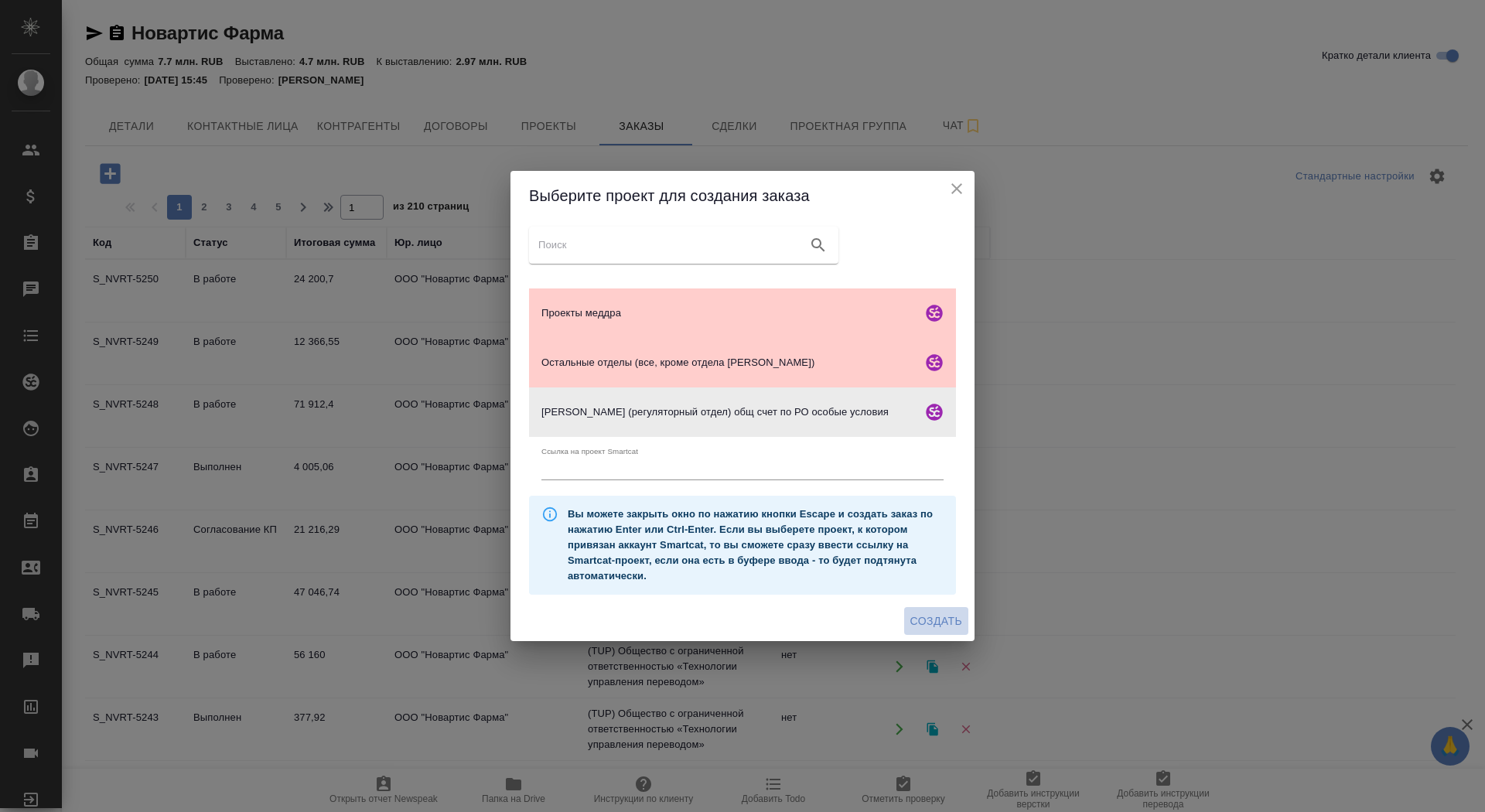
click at [927, 611] on span "Создать" at bounding box center [937, 620] width 52 height 19
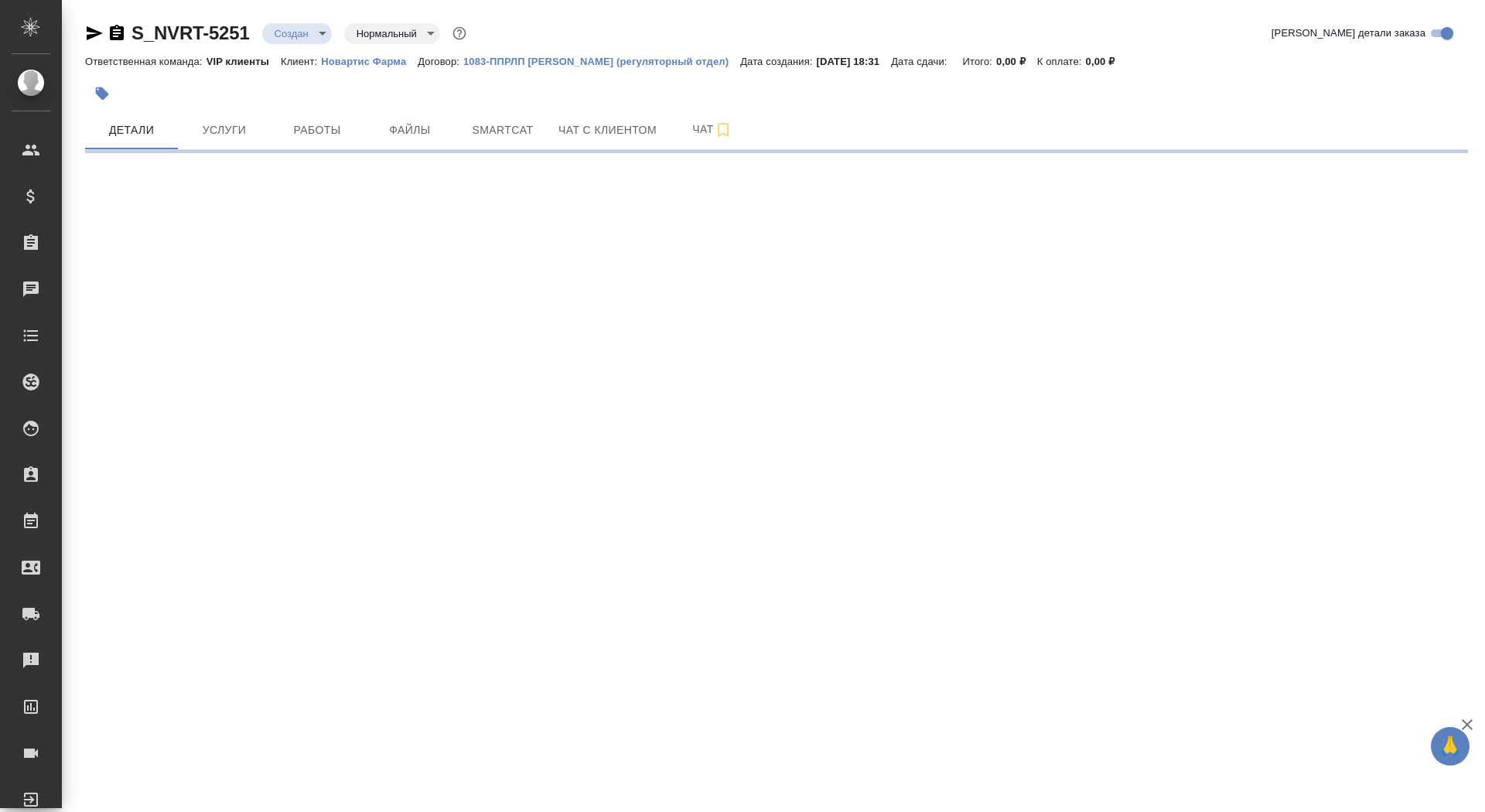
select select "RU"
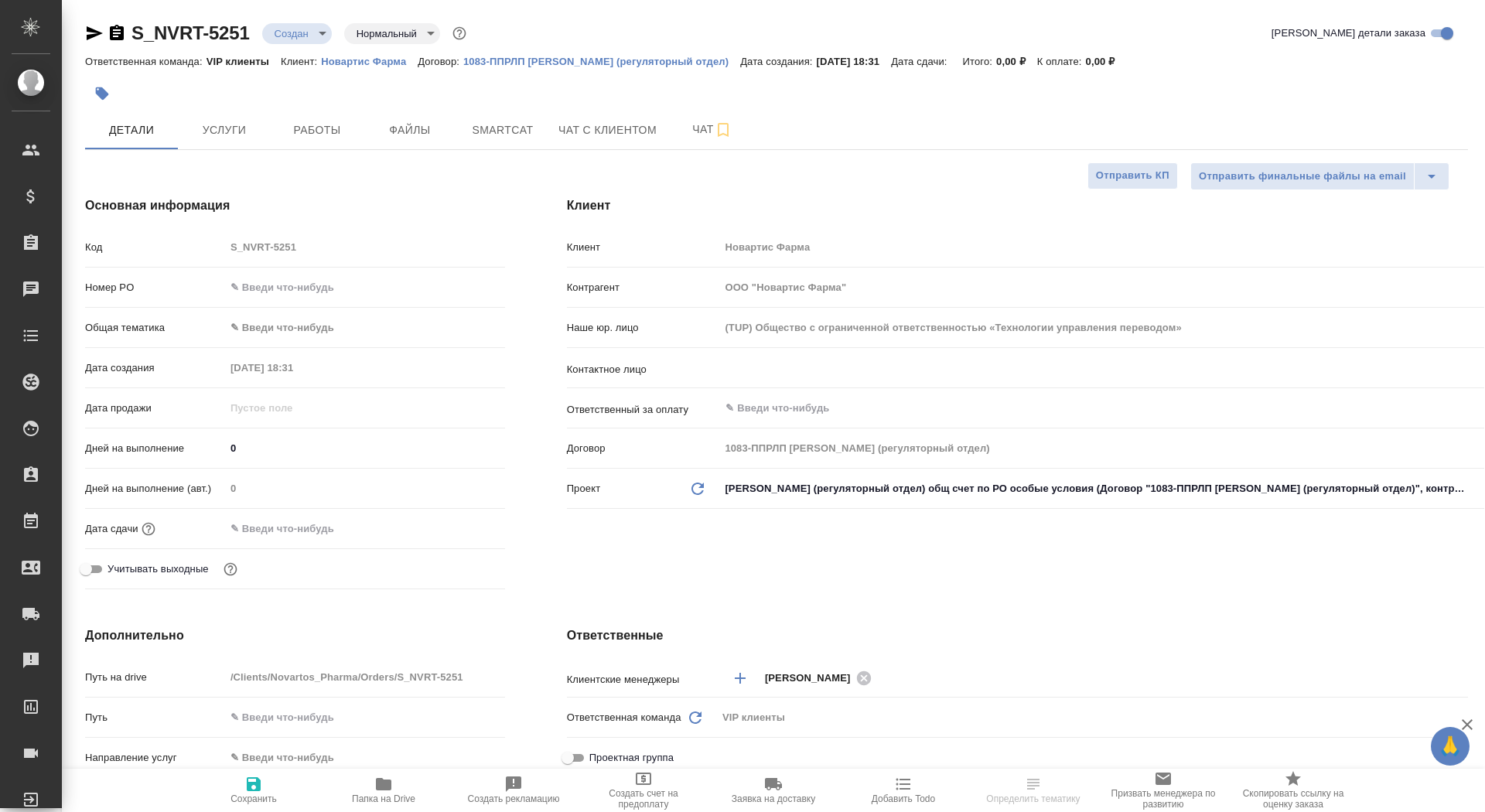
type textarea "x"
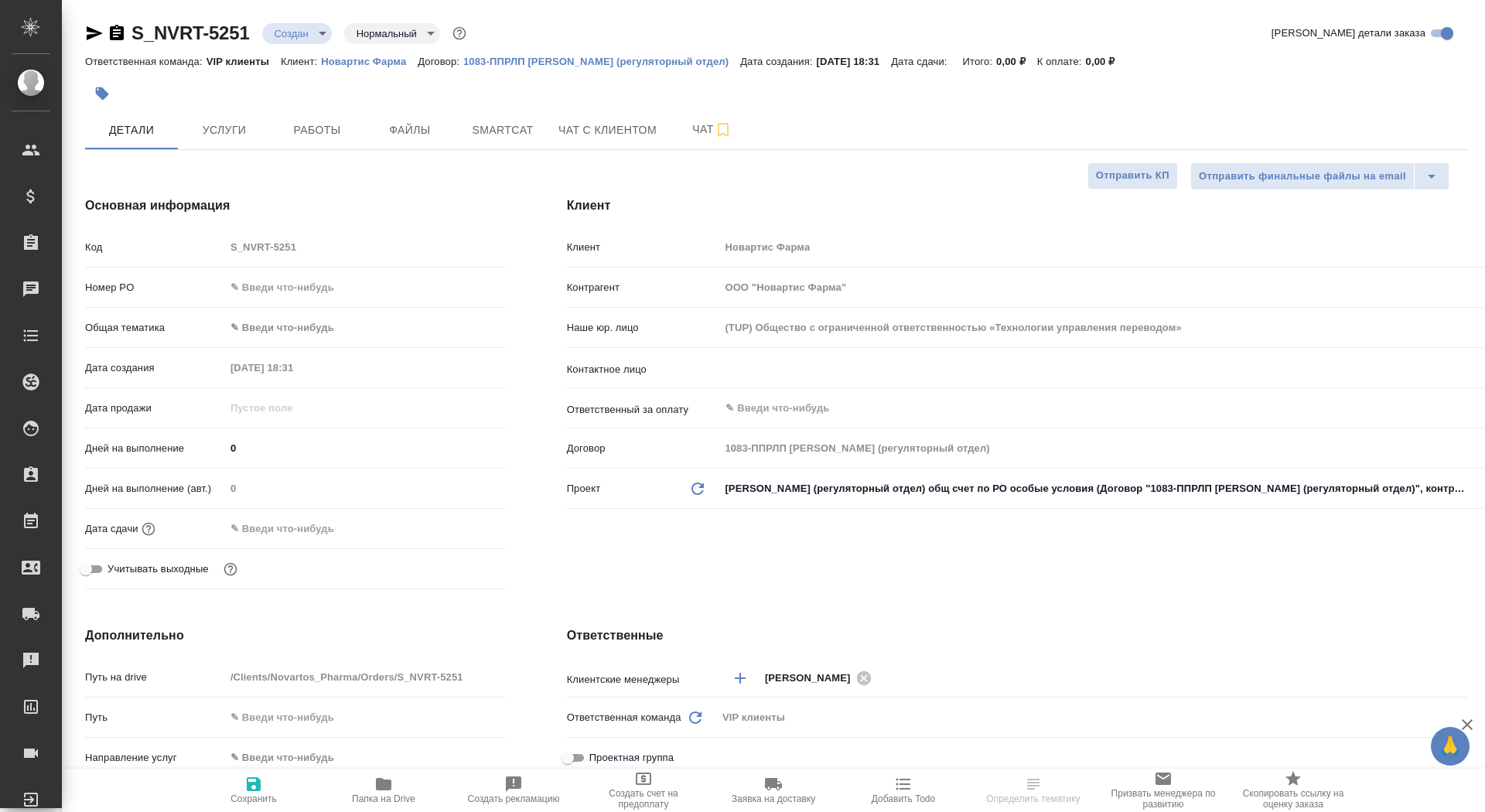
type textarea "x"
click at [783, 370] on input "text" at bounding box center [1076, 368] width 704 height 19
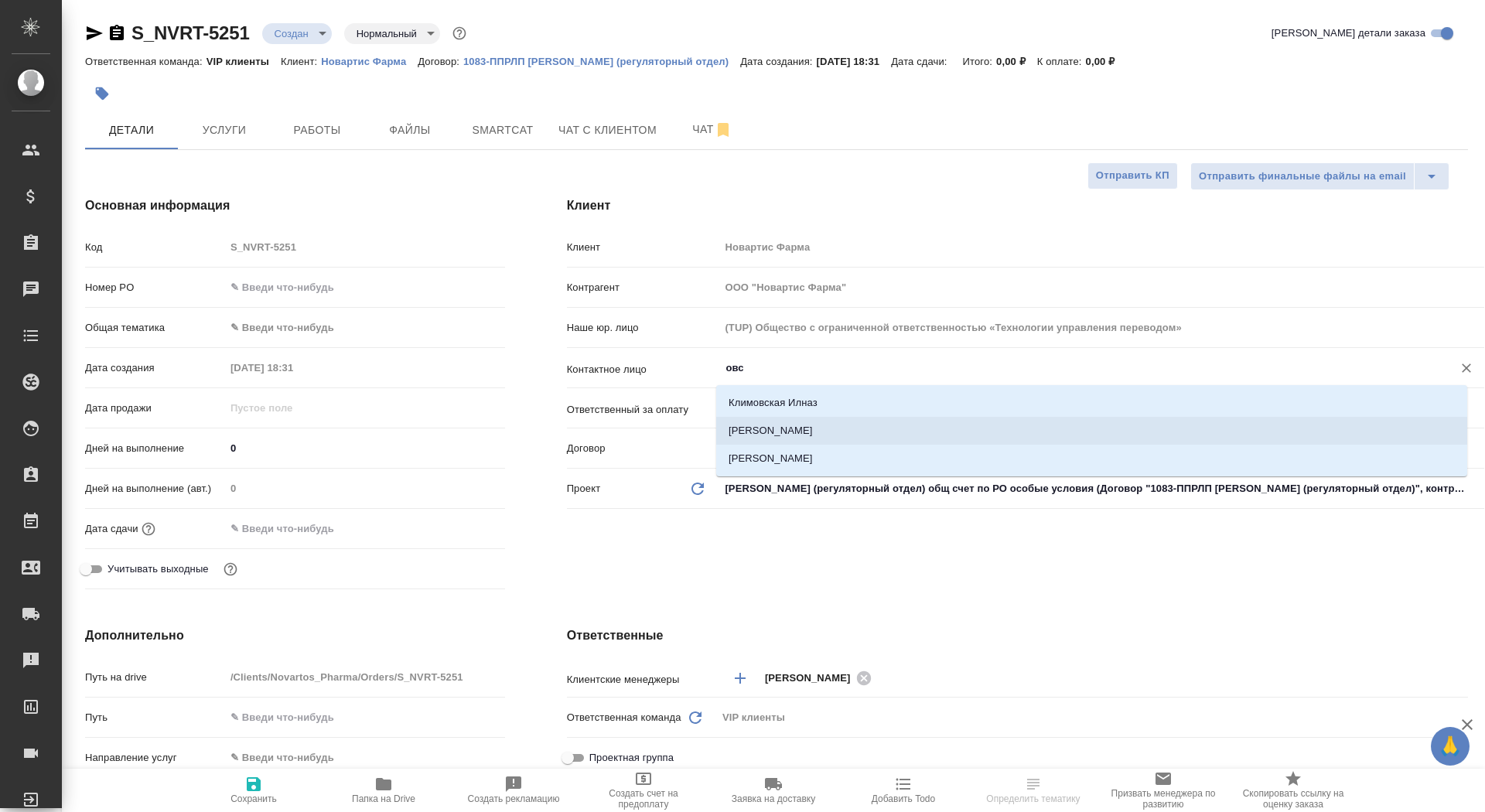
click at [795, 434] on li "[PERSON_NAME]" at bounding box center [1091, 431] width 751 height 28
type input "[PERSON_NAME]"
type textarea "x"
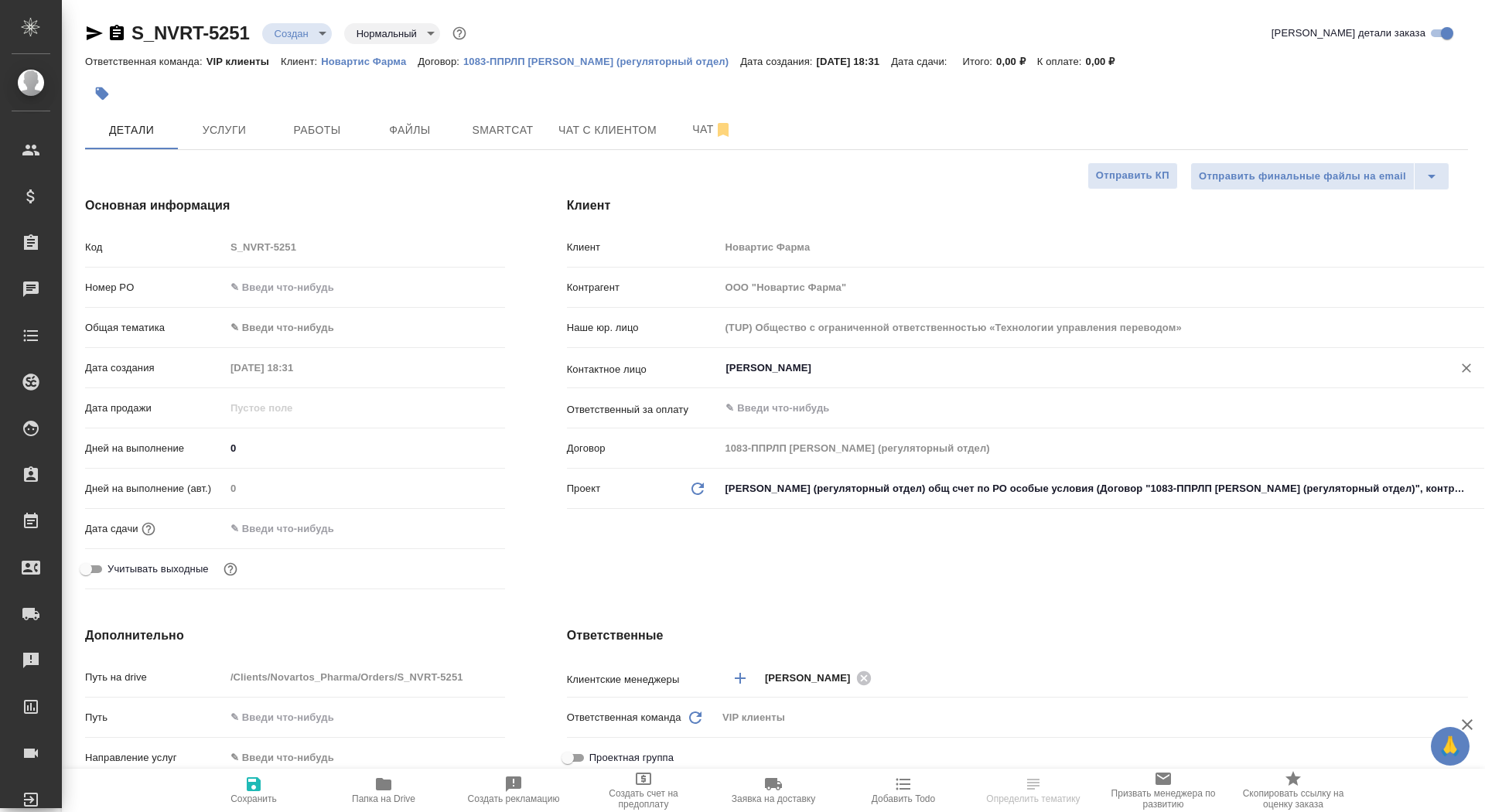
type input "[PERSON_NAME]"
click at [260, 789] on icon "button" at bounding box center [253, 783] width 14 height 14
type textarea "x"
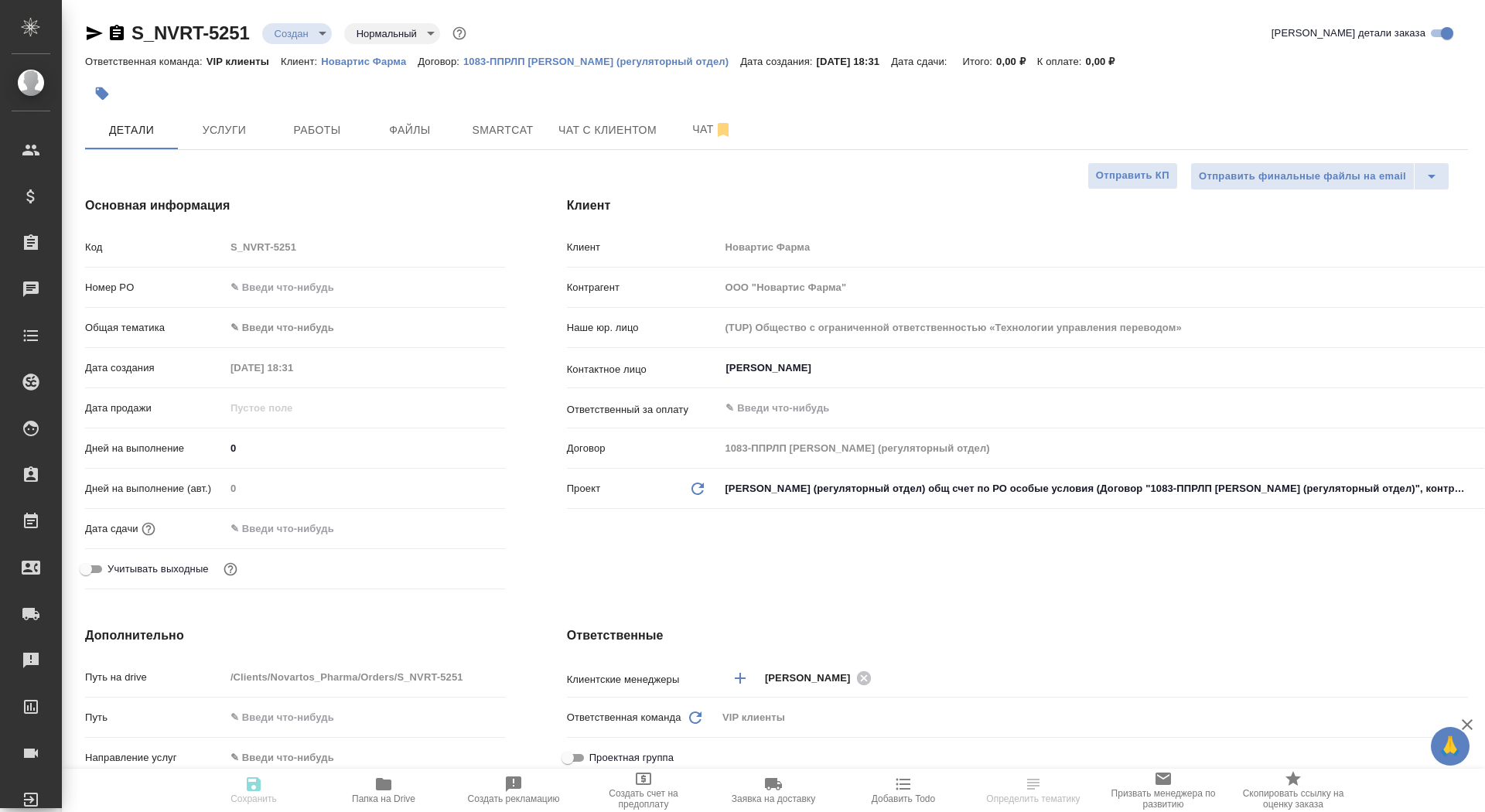
type textarea "x"
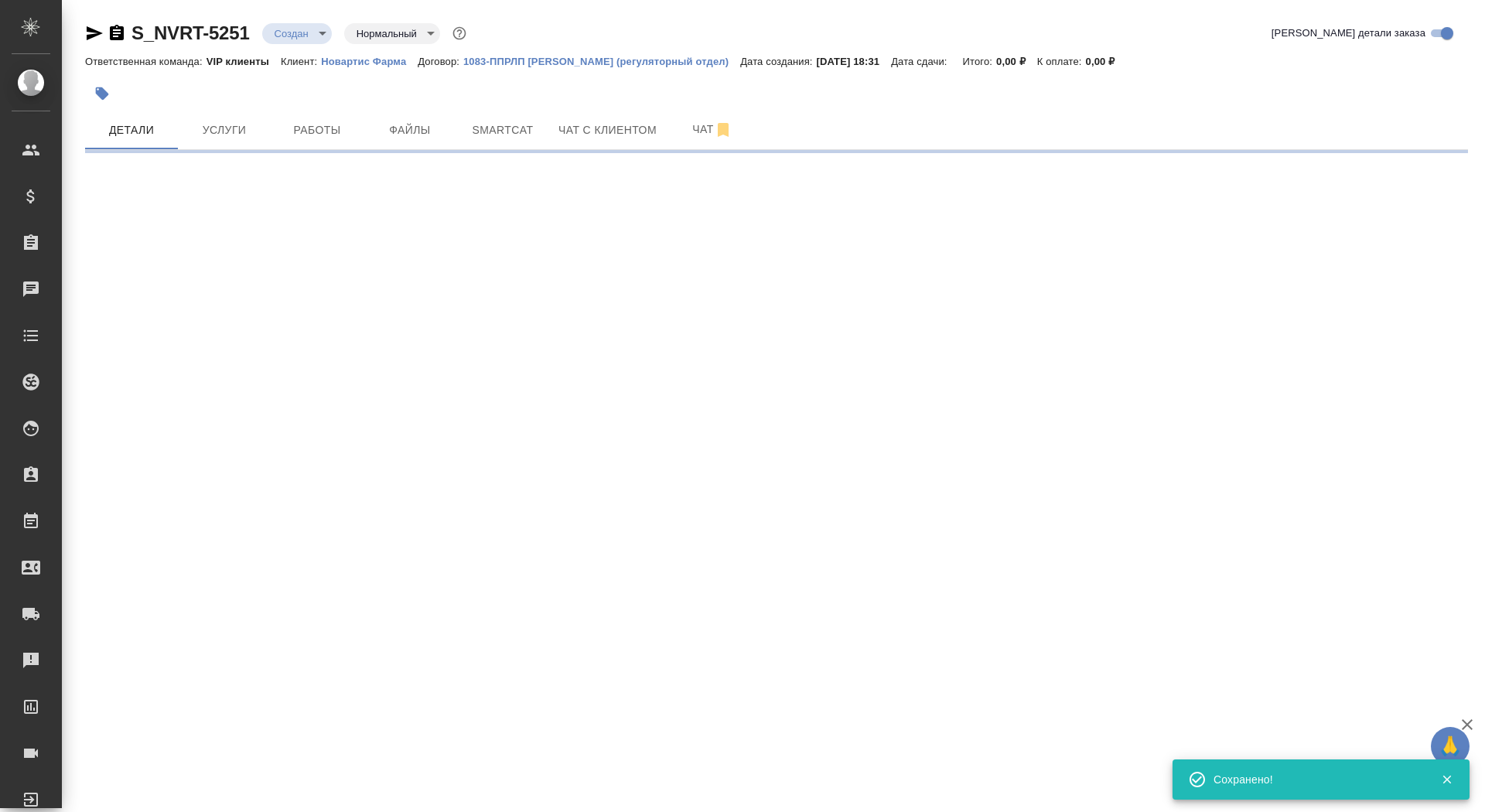
select select "RU"
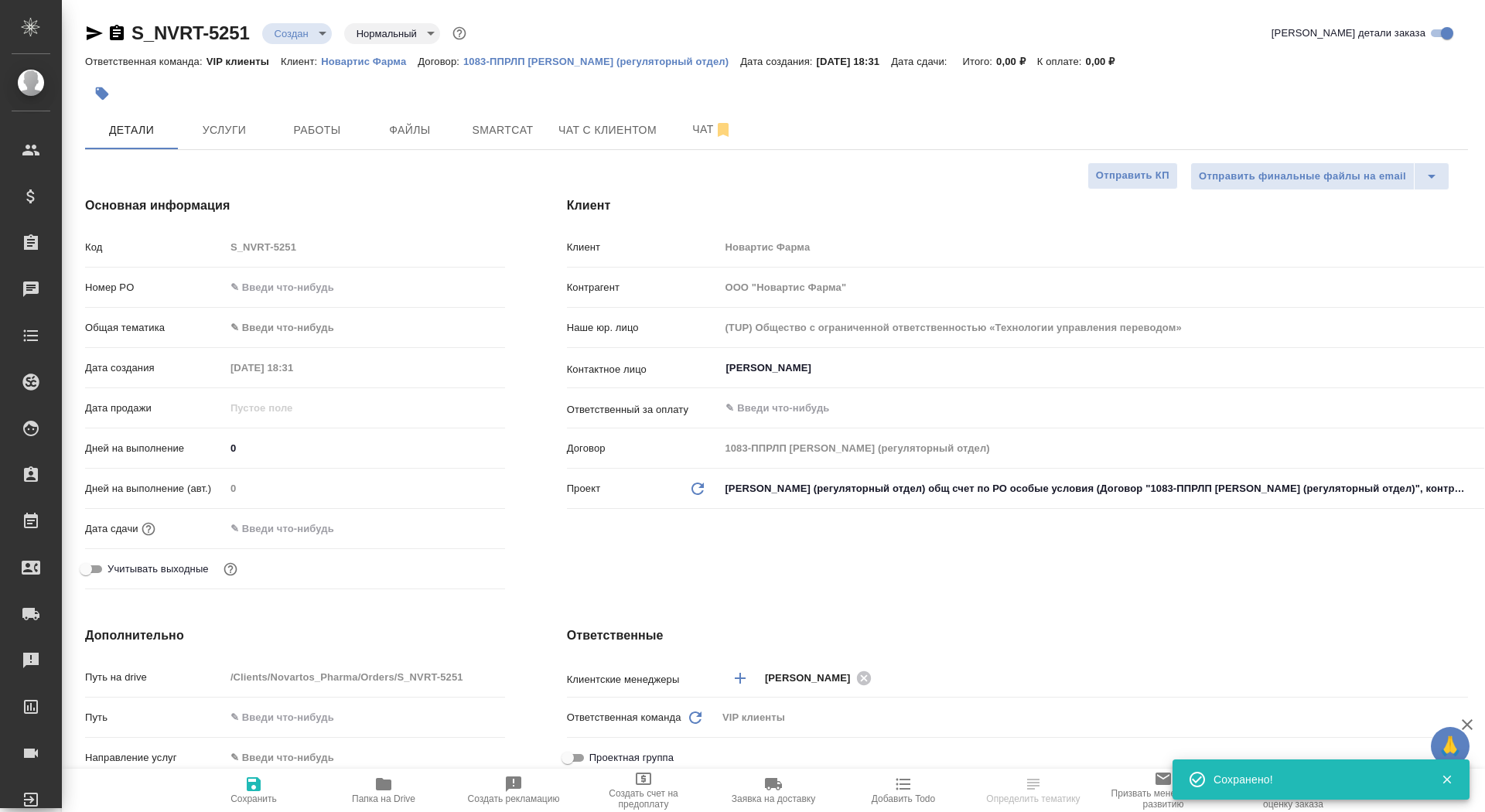
type textarea "x"
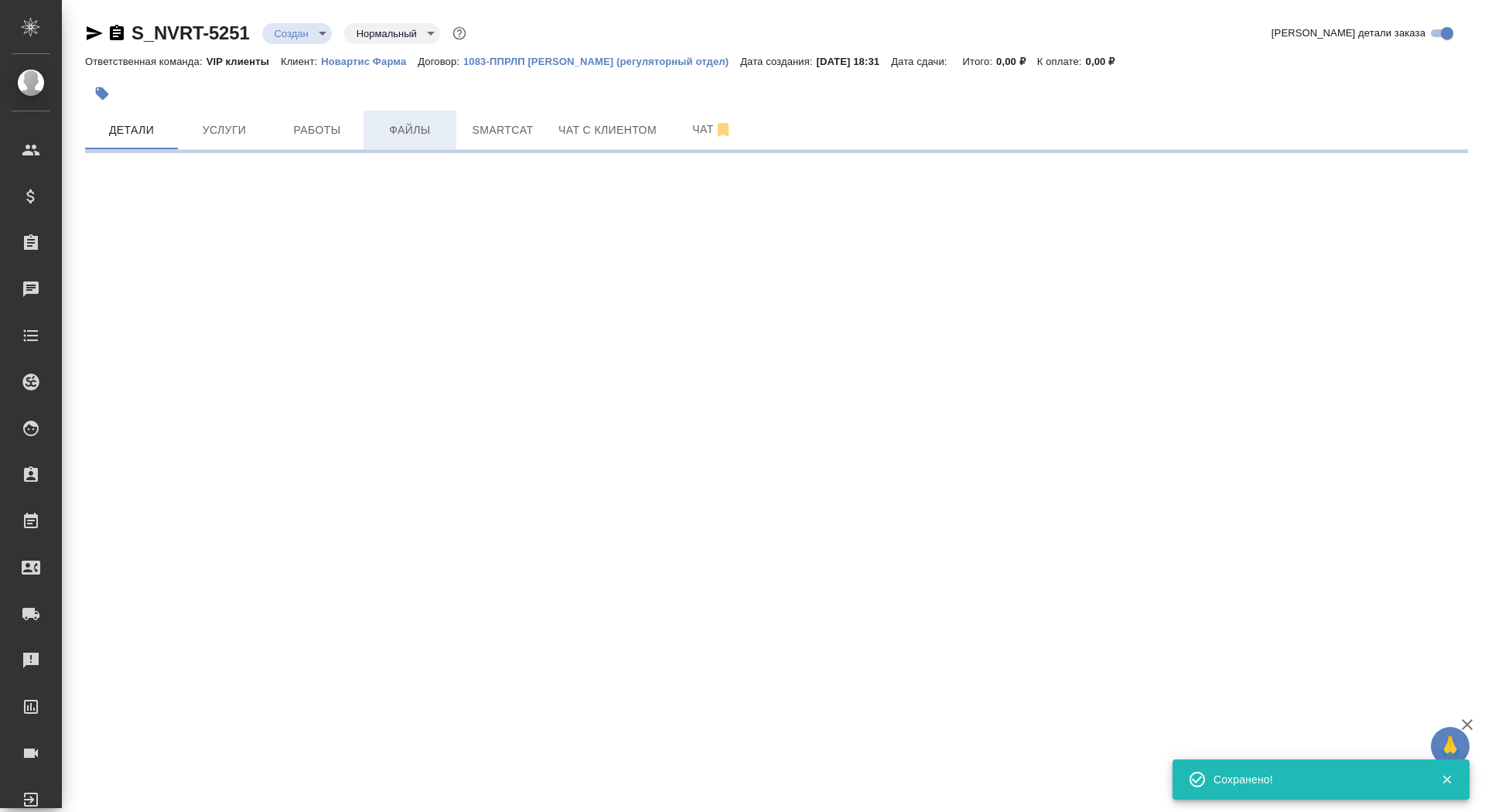
select select "RU"
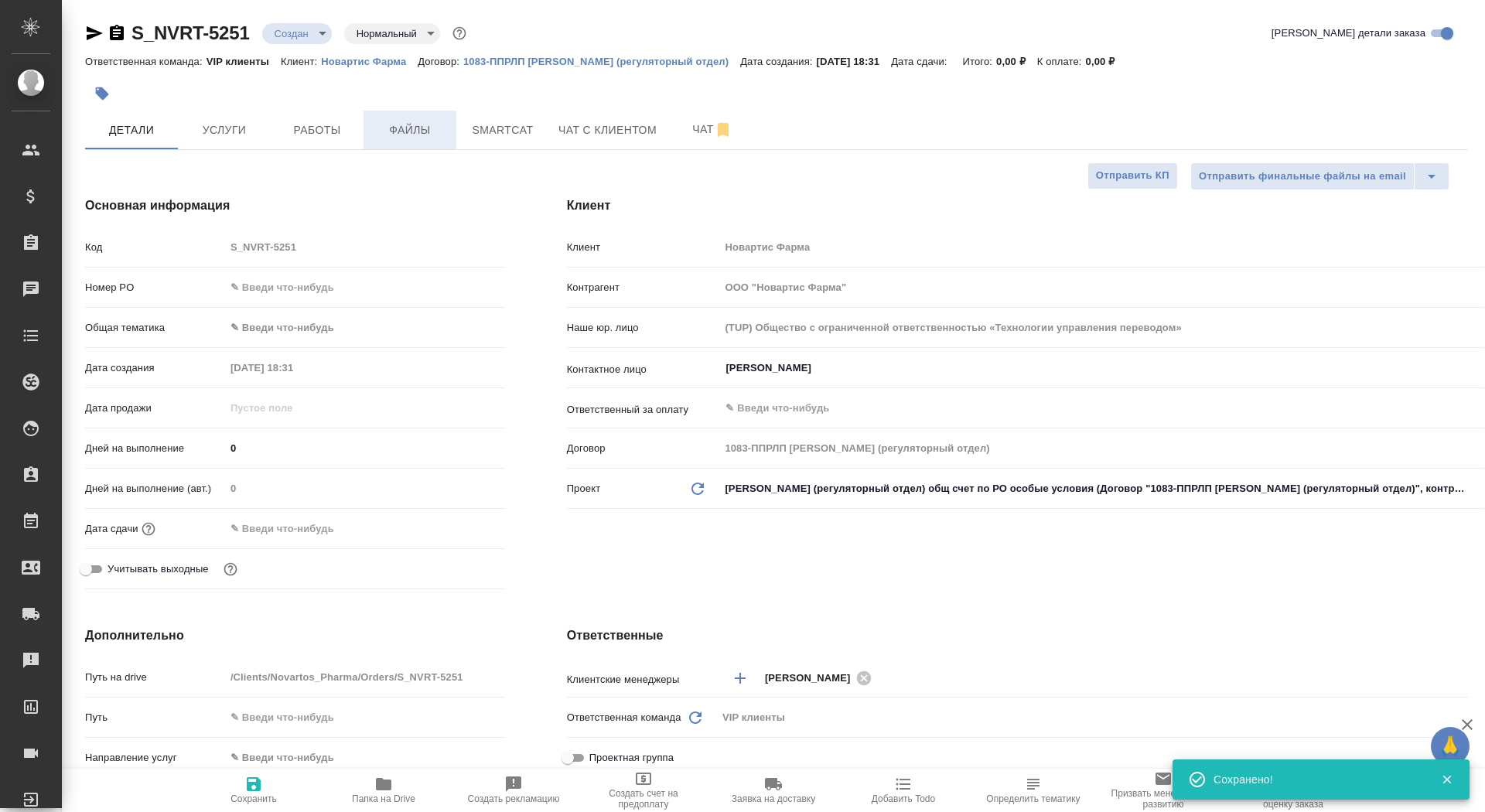
type textarea "x"
click at [440, 135] on span "Файлы" at bounding box center [409, 130] width 74 height 19
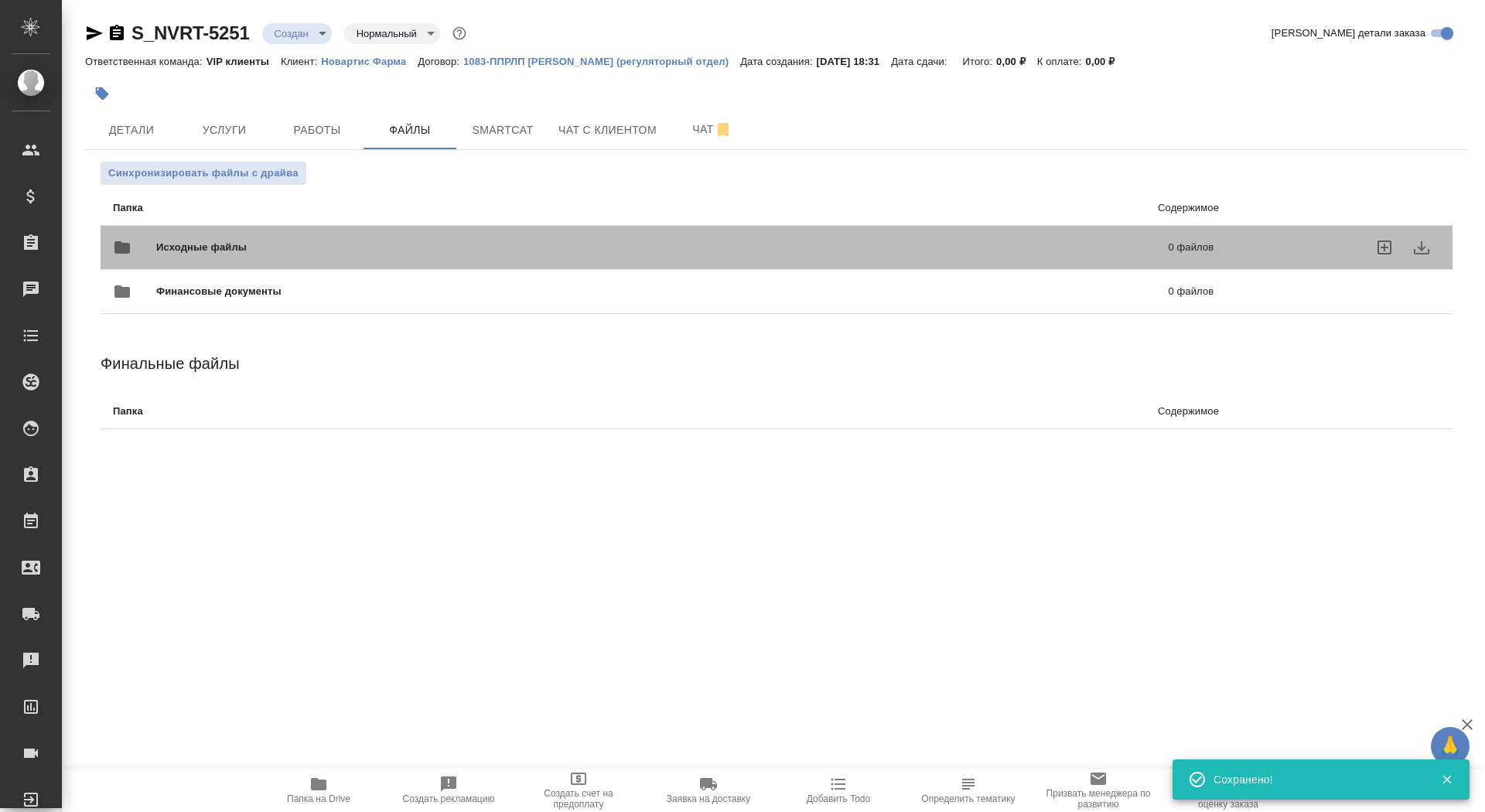
click at [261, 256] on div "Исходные файлы 0 файлов" at bounding box center [663, 247] width 1101 height 37
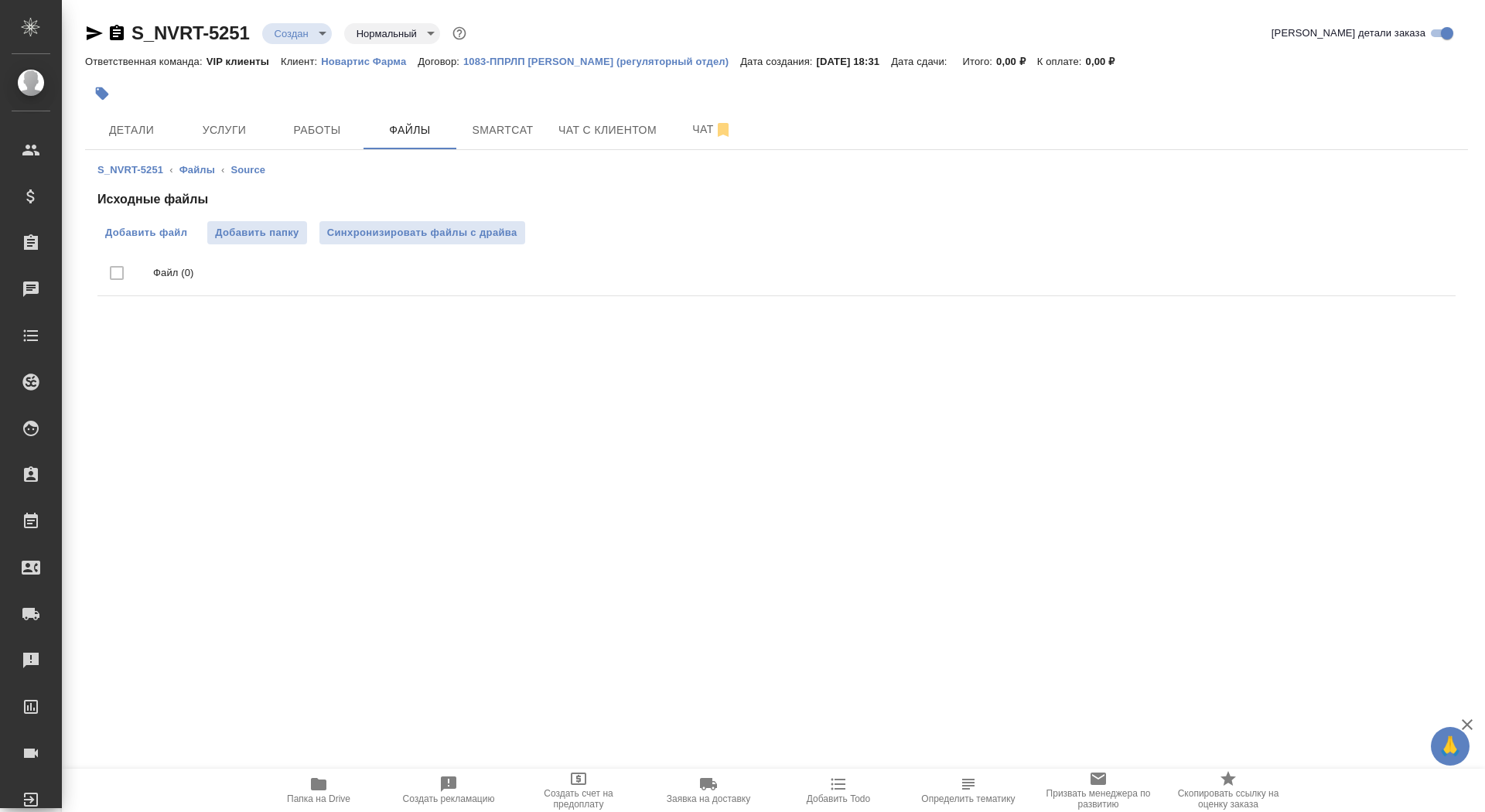
click at [149, 235] on span "Добавить файл" at bounding box center [146, 232] width 82 height 16
click at [0, 0] on input "Добавить файл" at bounding box center [0, 0] width 0 height 0
click at [158, 229] on span "Добавить файл" at bounding box center [146, 232] width 82 height 16
click at [0, 0] on input "Добавить файл" at bounding box center [0, 0] width 0 height 0
click at [98, 93] on icon "button" at bounding box center [103, 94] width 13 height 13
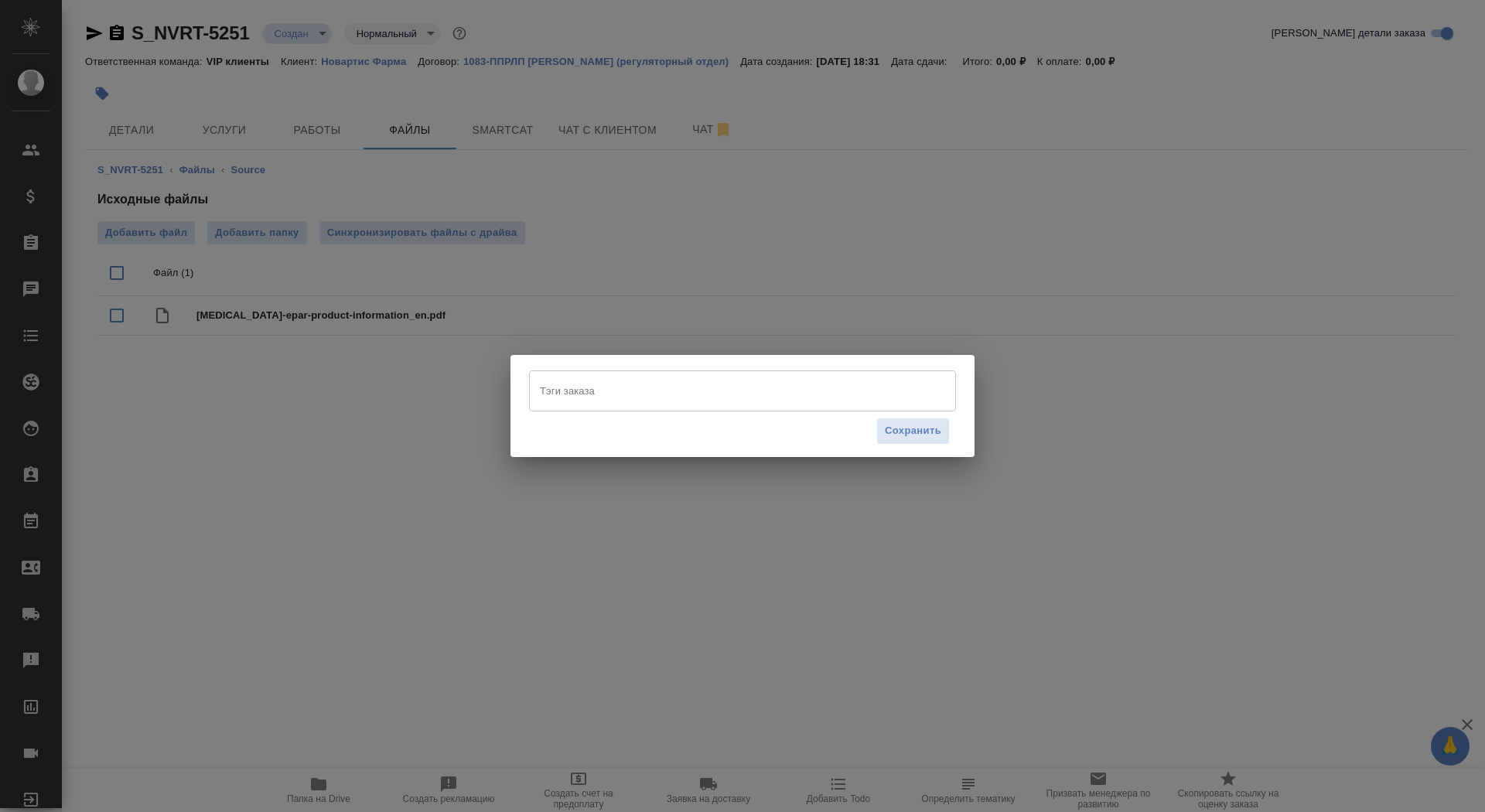
click at [649, 394] on input "Тэги заказа" at bounding box center [728, 390] width 384 height 26
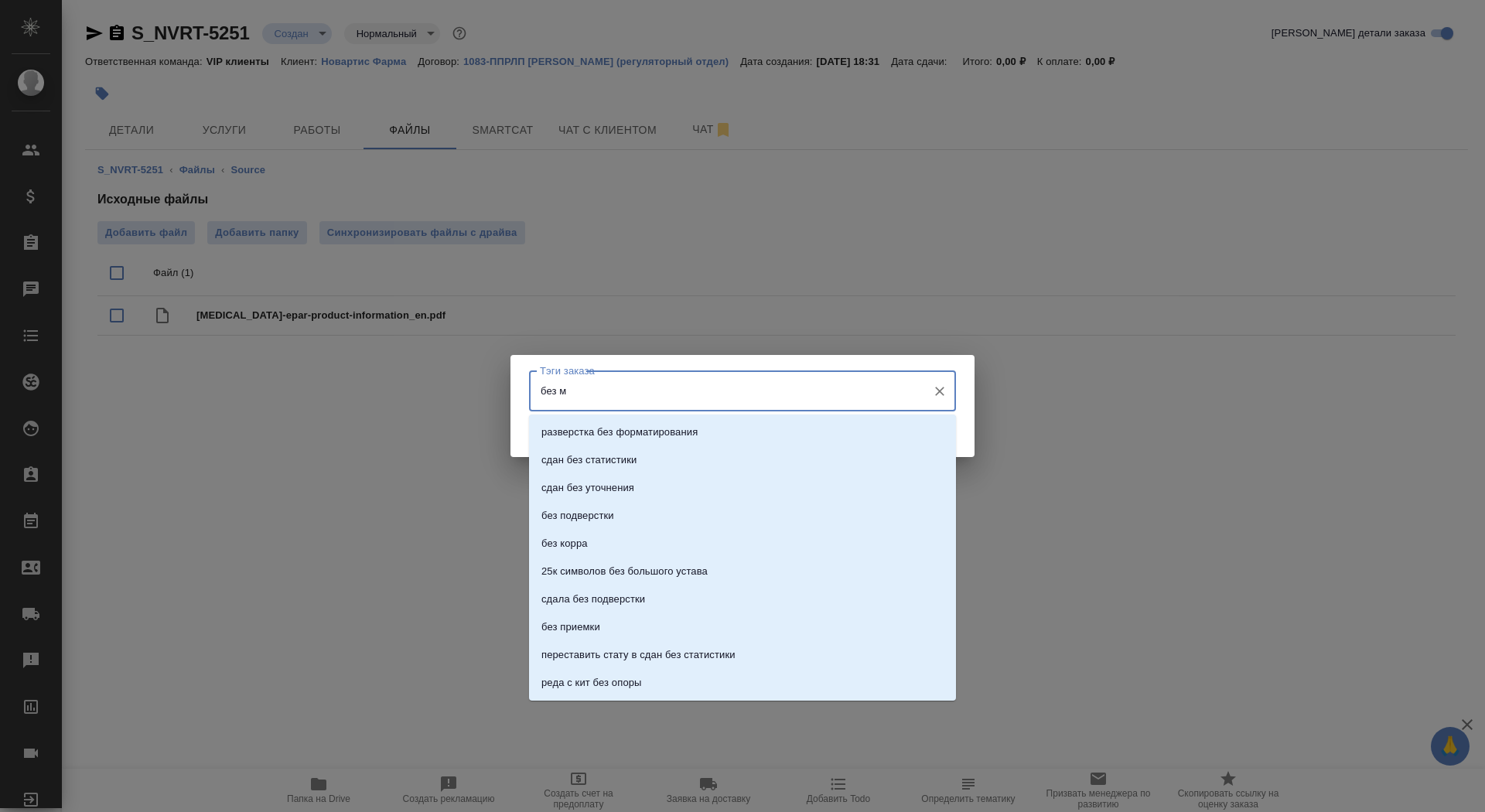
type input "без мв"
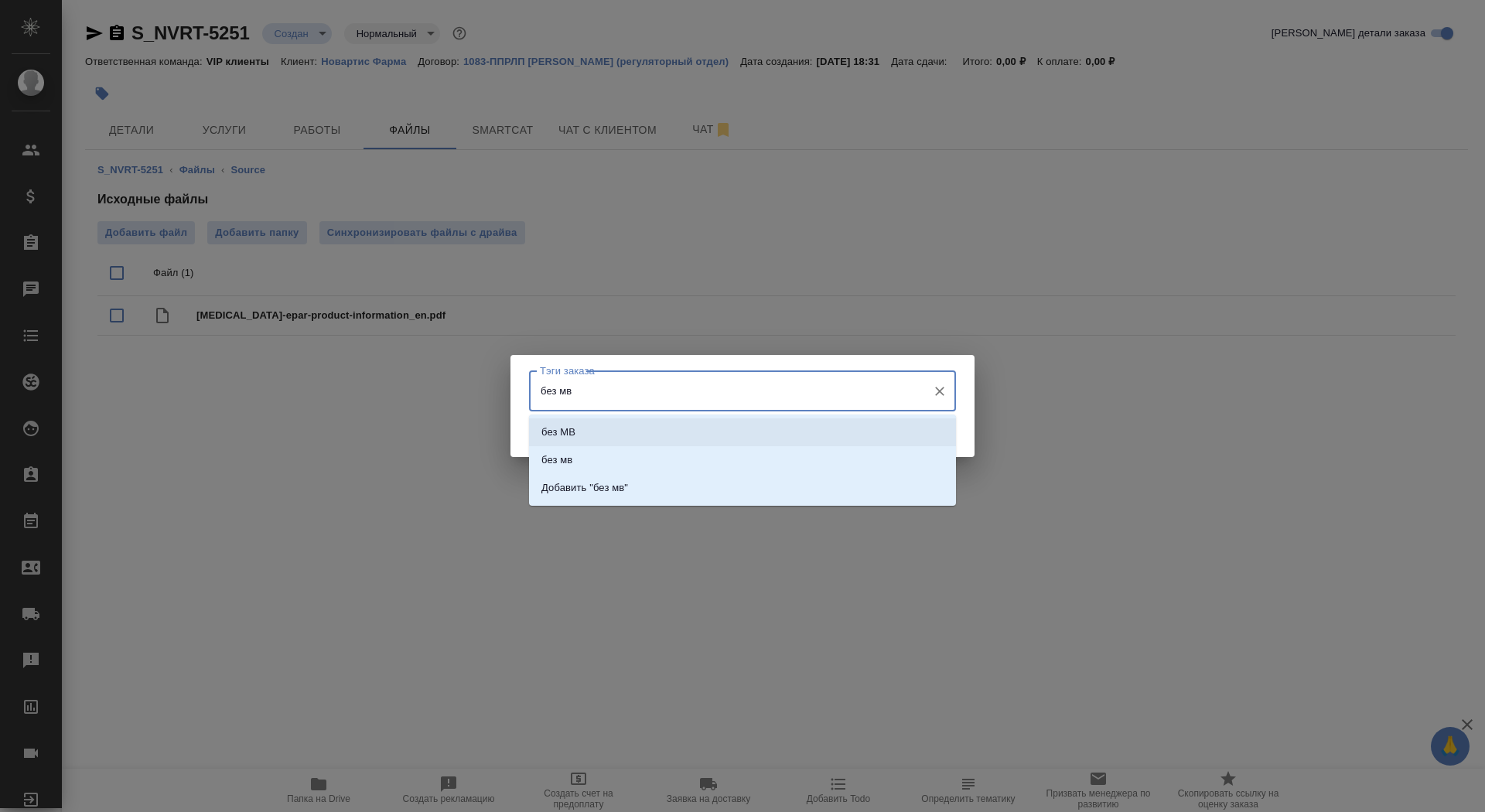
click at [682, 431] on li "без МВ" at bounding box center [742, 432] width 427 height 28
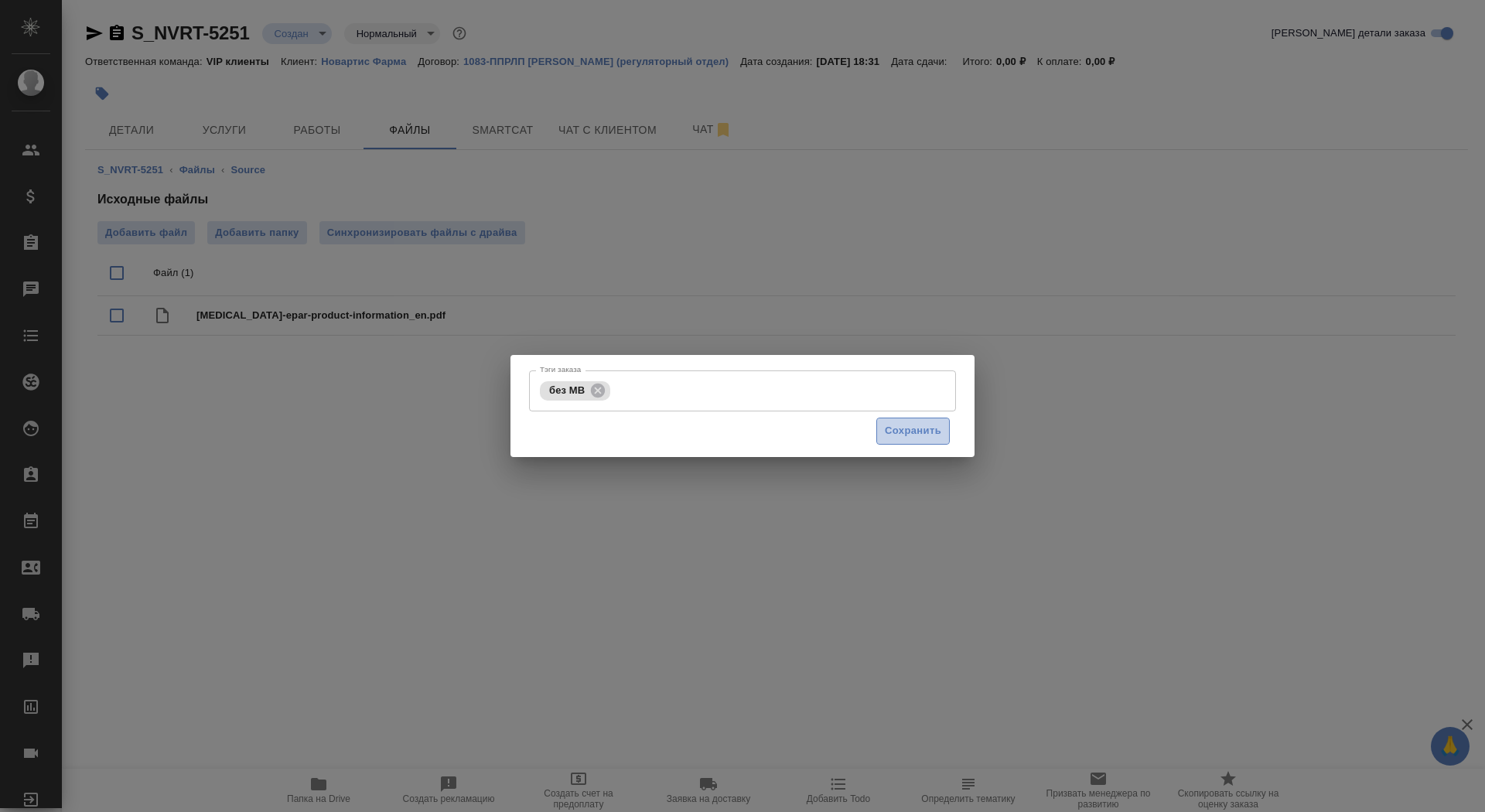
click at [913, 429] on span "Сохранить" at bounding box center [912, 431] width 57 height 18
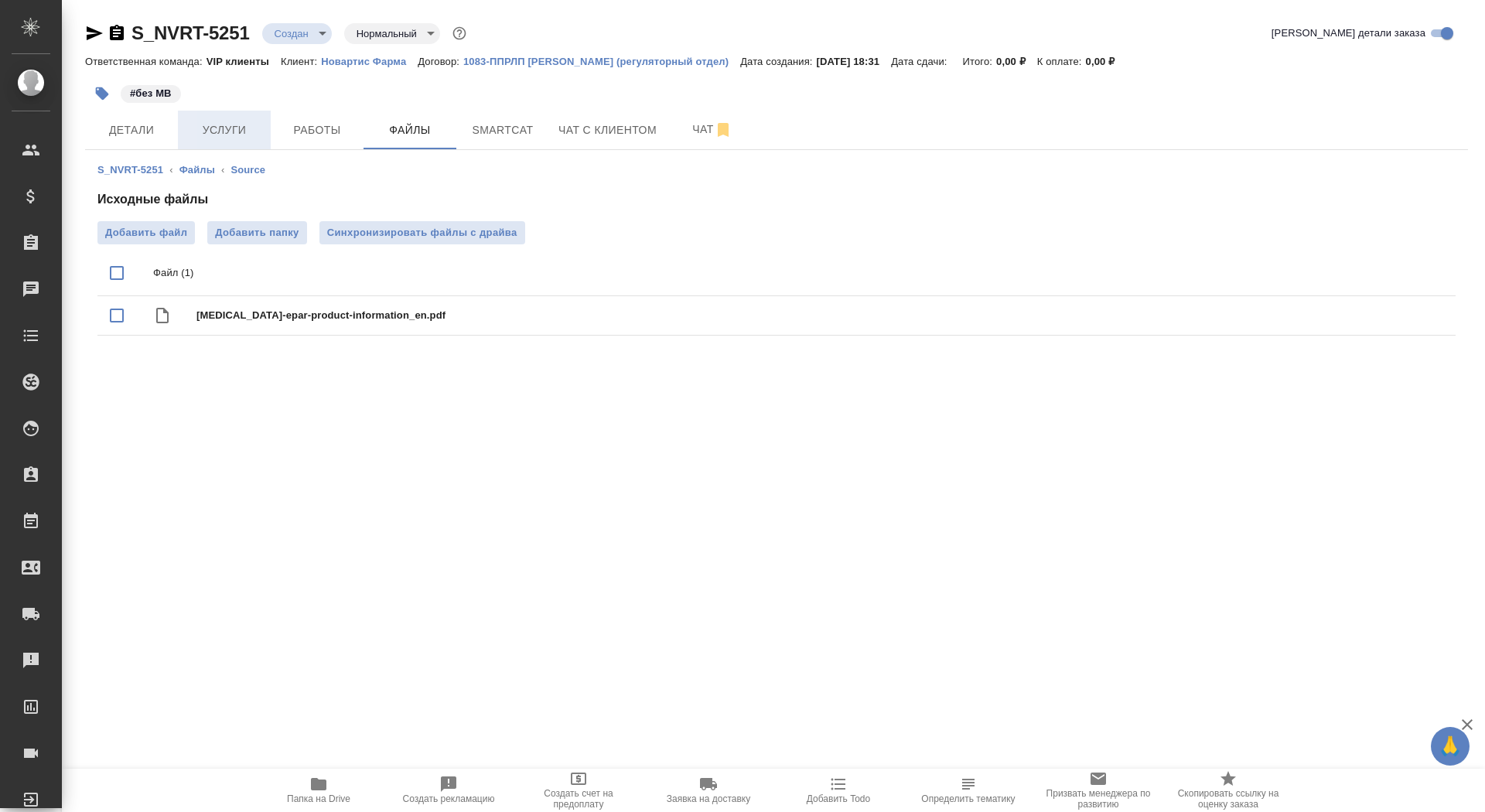
click at [221, 119] on button "Услуги" at bounding box center [224, 130] width 93 height 39
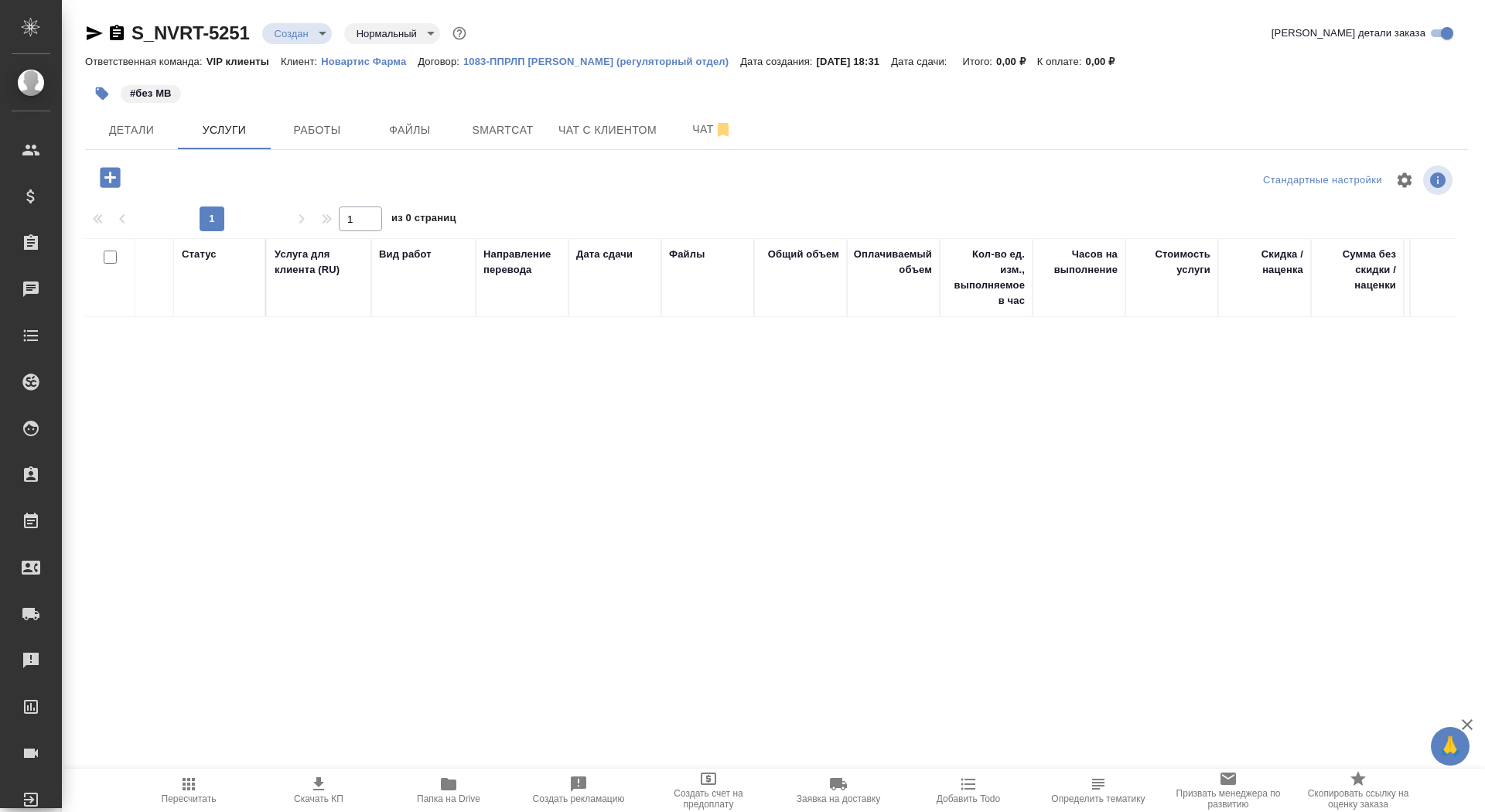
click at [109, 181] on icon "button" at bounding box center [109, 177] width 27 height 27
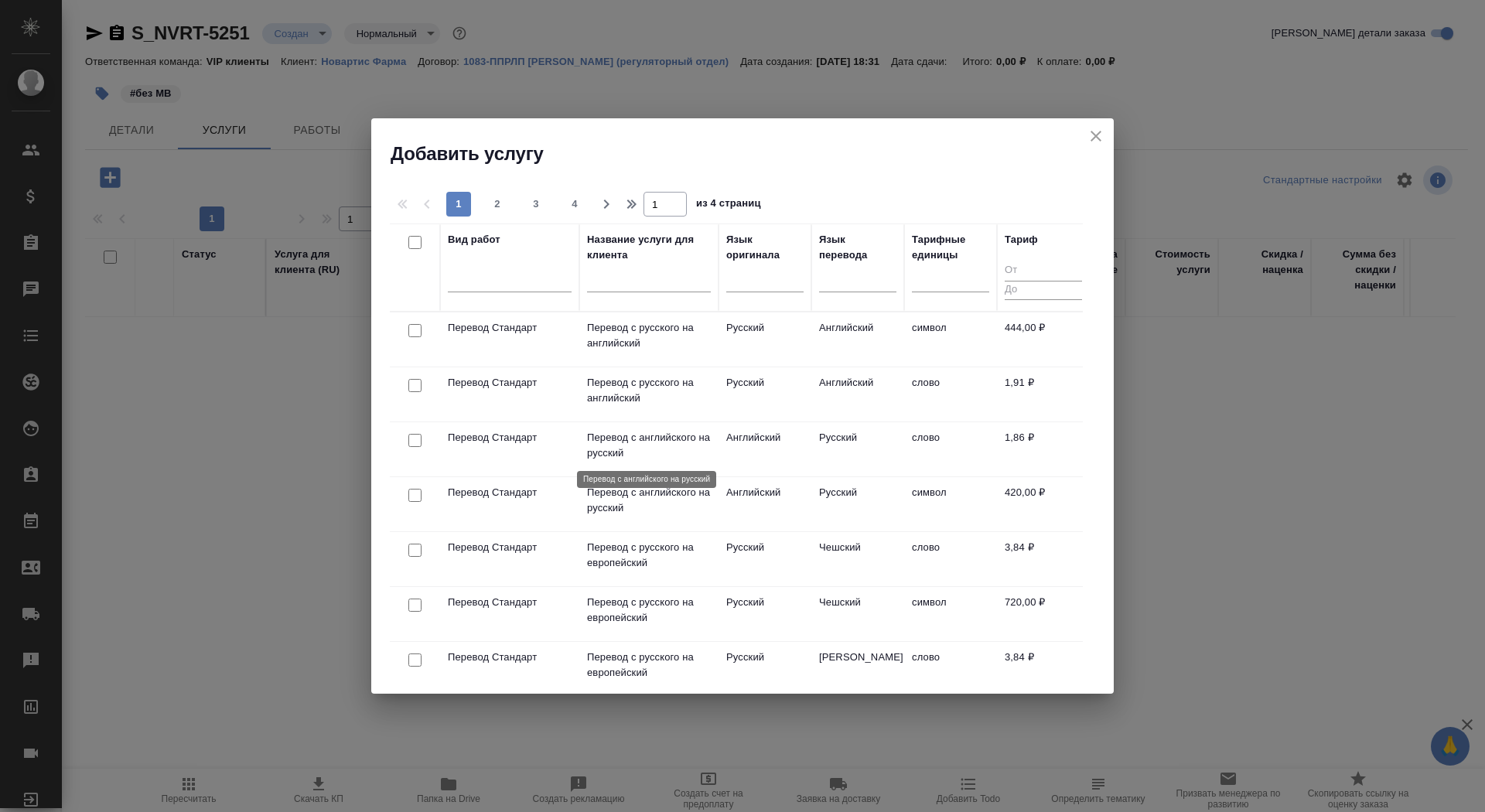
click at [642, 431] on p "Перевод с английского на русский" at bounding box center [649, 444] width 124 height 31
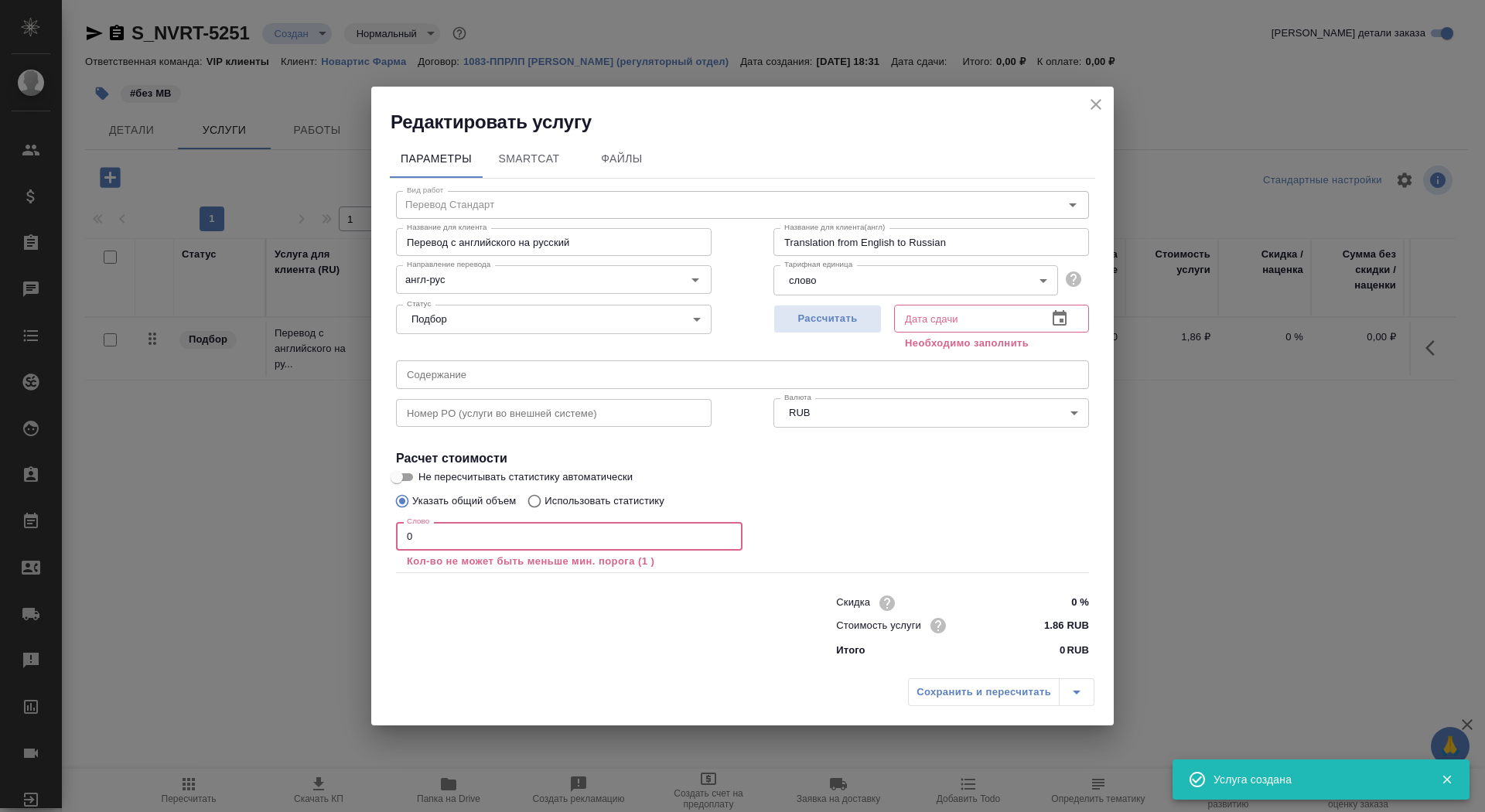
click at [442, 532] on input "0" at bounding box center [569, 536] width 346 height 28
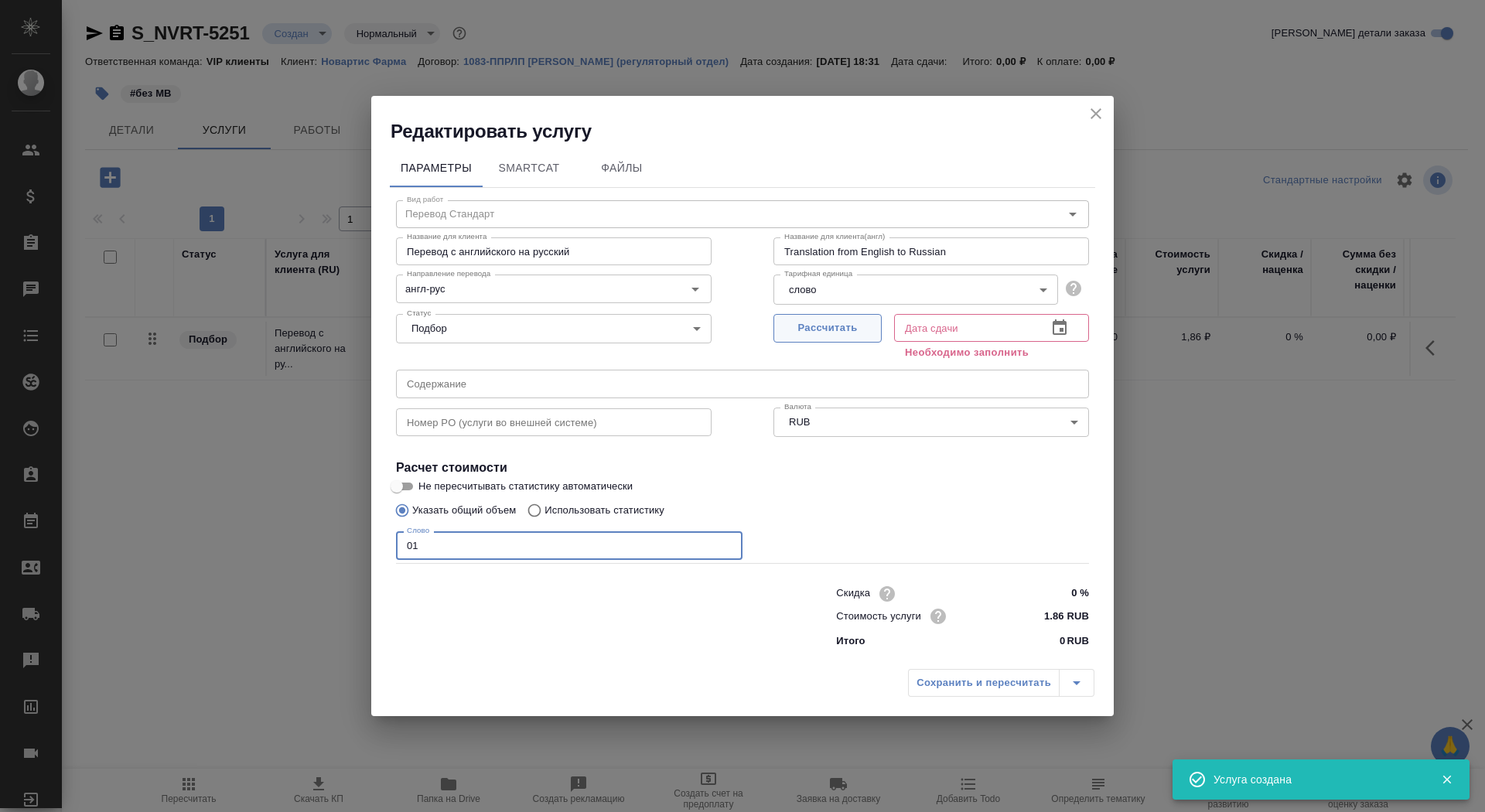
type input "01"
click at [819, 320] on span "Рассчитать" at bounding box center [827, 328] width 92 height 18
type input "10.10.2025 18:34"
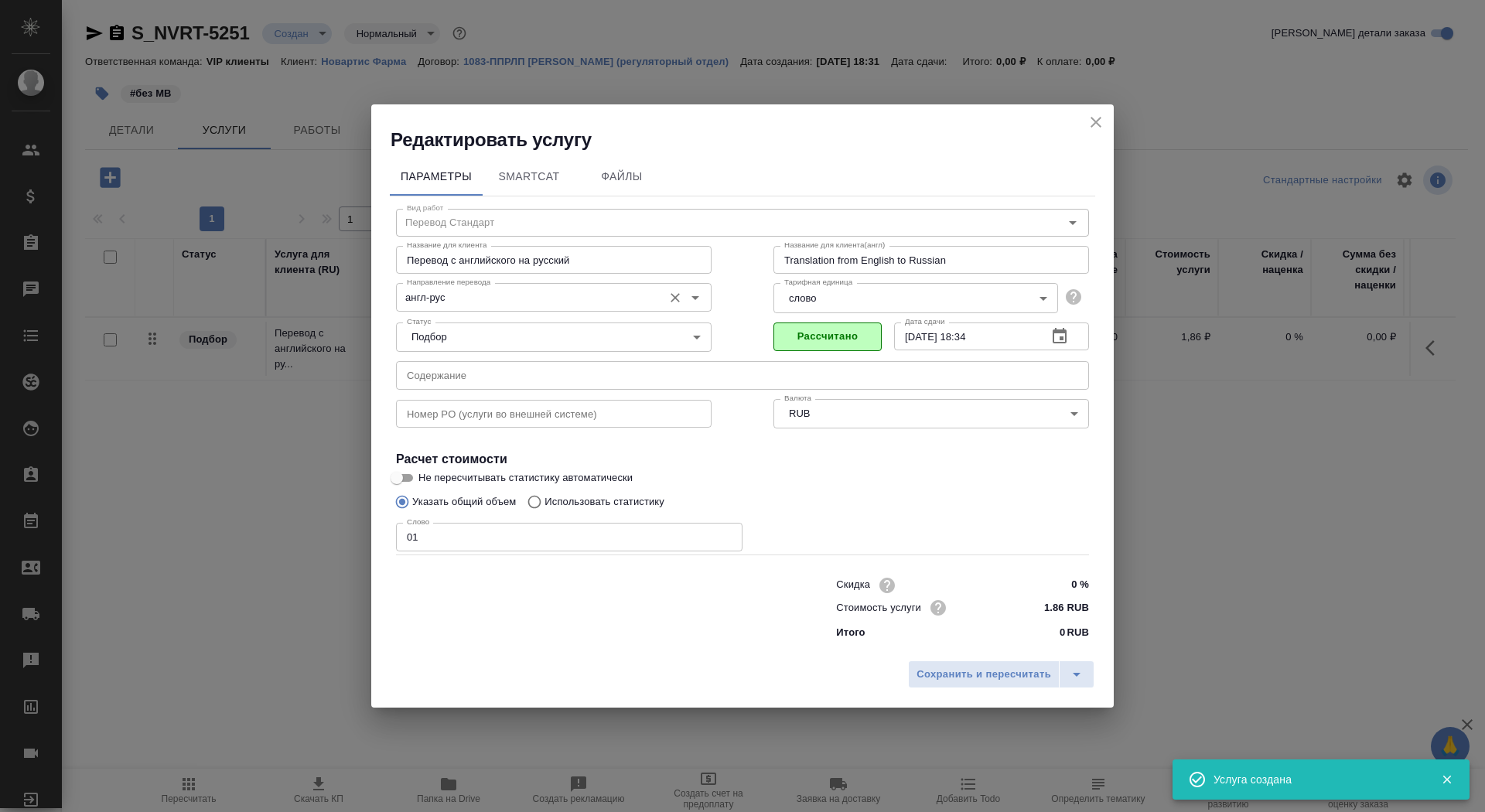
click at [503, 298] on input "англ-рус" at bounding box center [527, 297] width 255 height 19
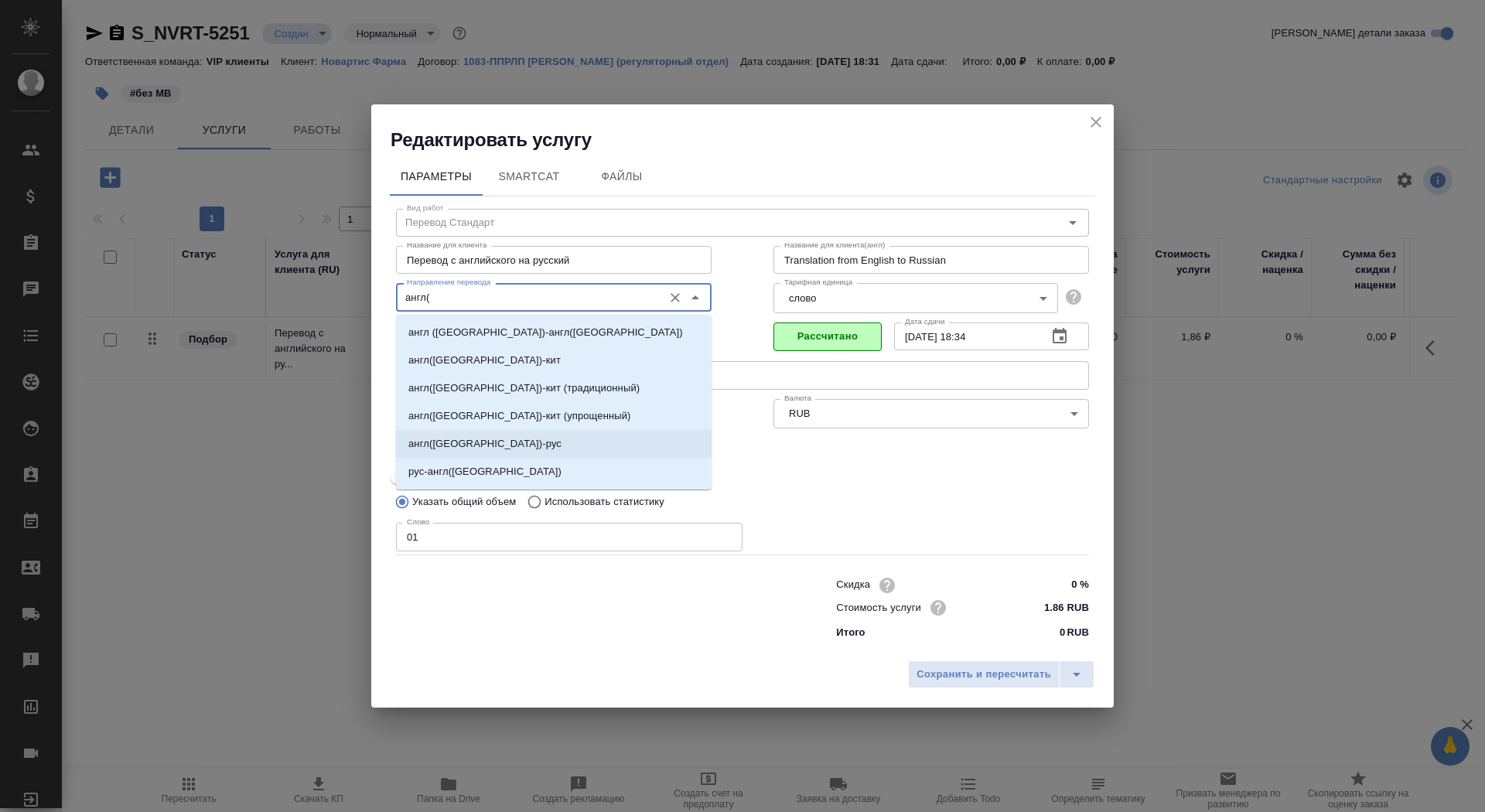
click at [527, 448] on li "англ([GEOGRAPHIC_DATA])-рус" at bounding box center [553, 443] width 316 height 28
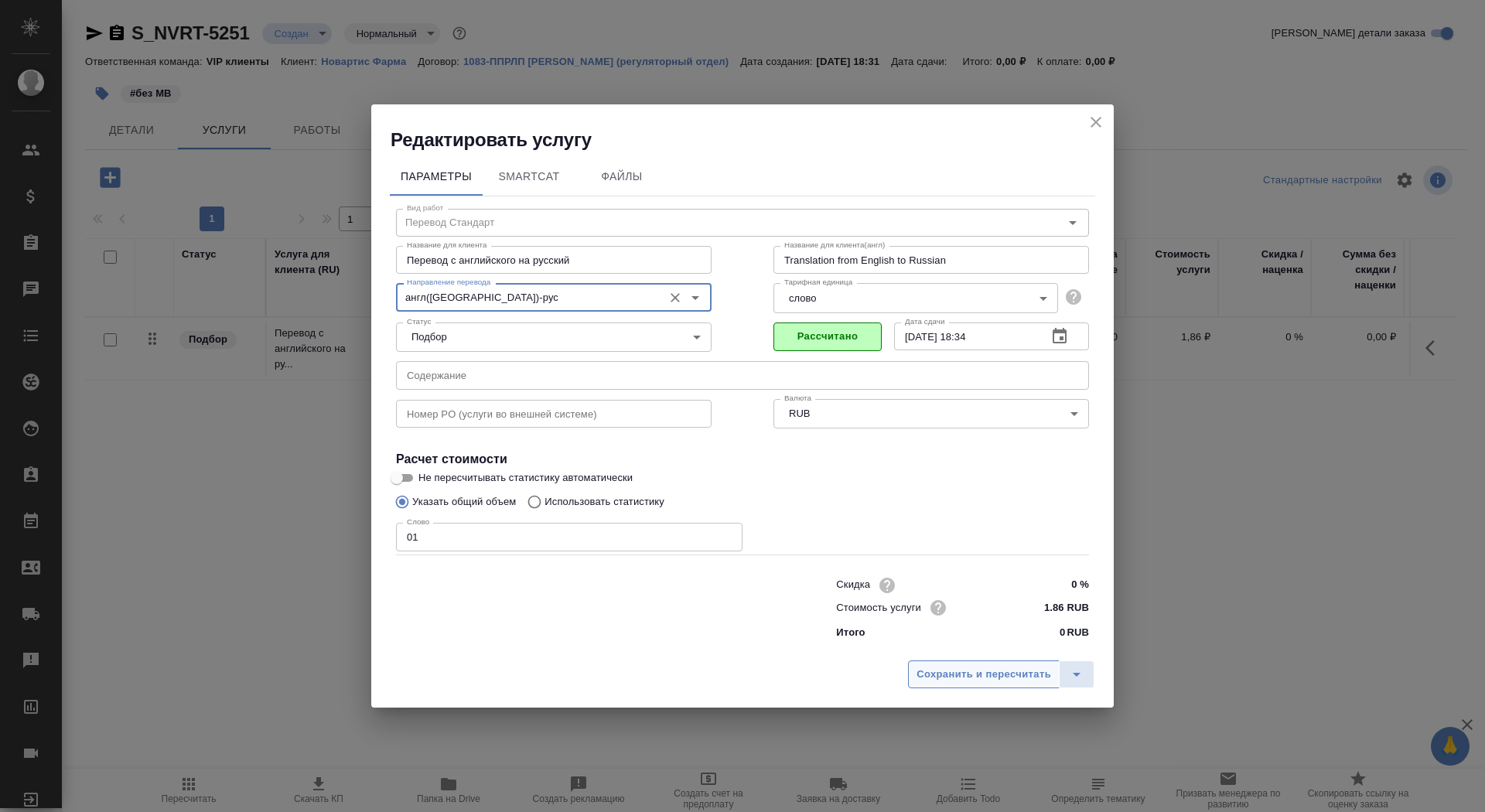
type input "англ([GEOGRAPHIC_DATA])-рус"
click at [947, 675] on span "Сохранить и пересчитать" at bounding box center [983, 674] width 134 height 18
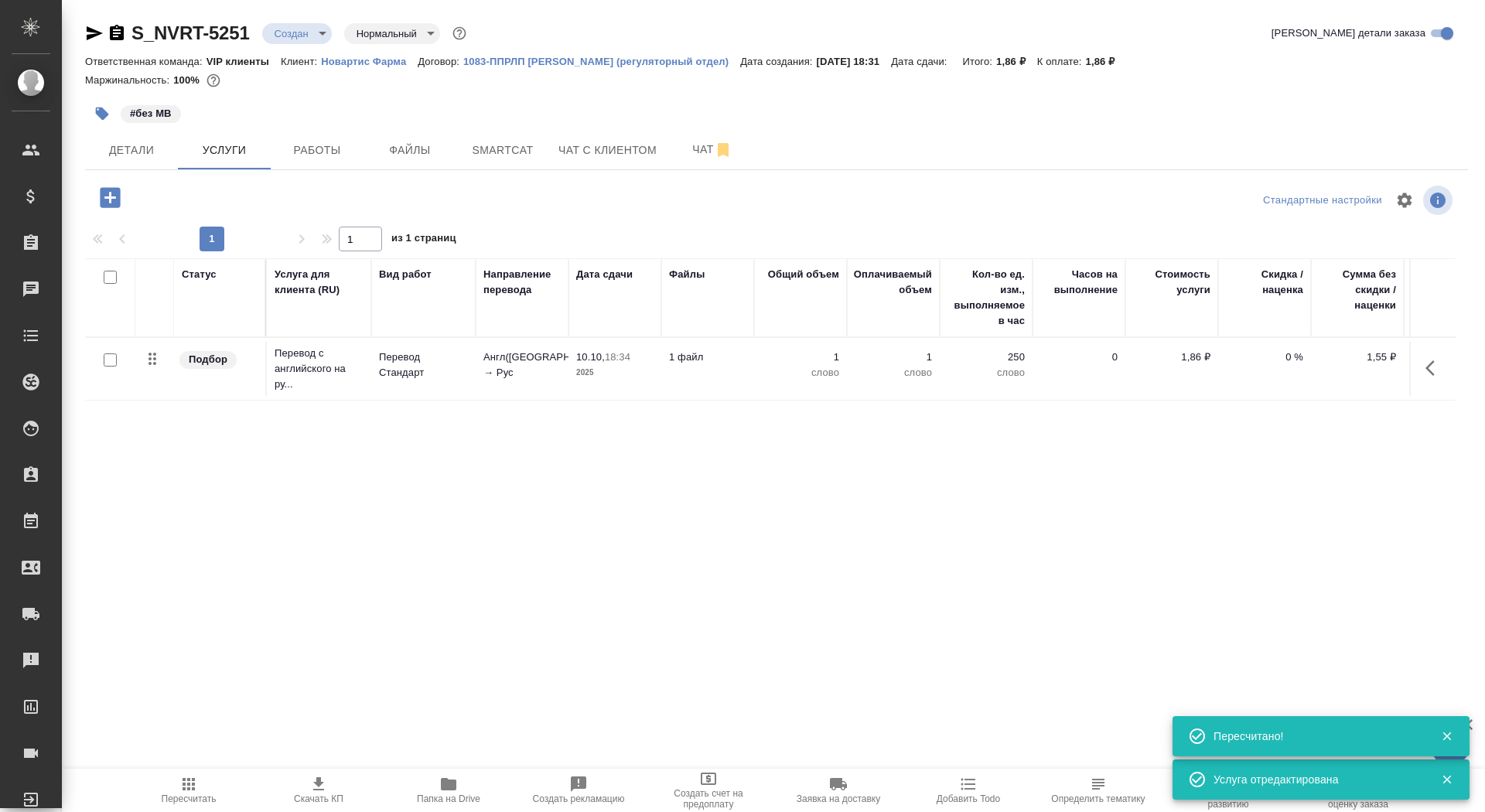
click at [432, 349] on p "Перевод Стандарт" at bounding box center [423, 364] width 89 height 31
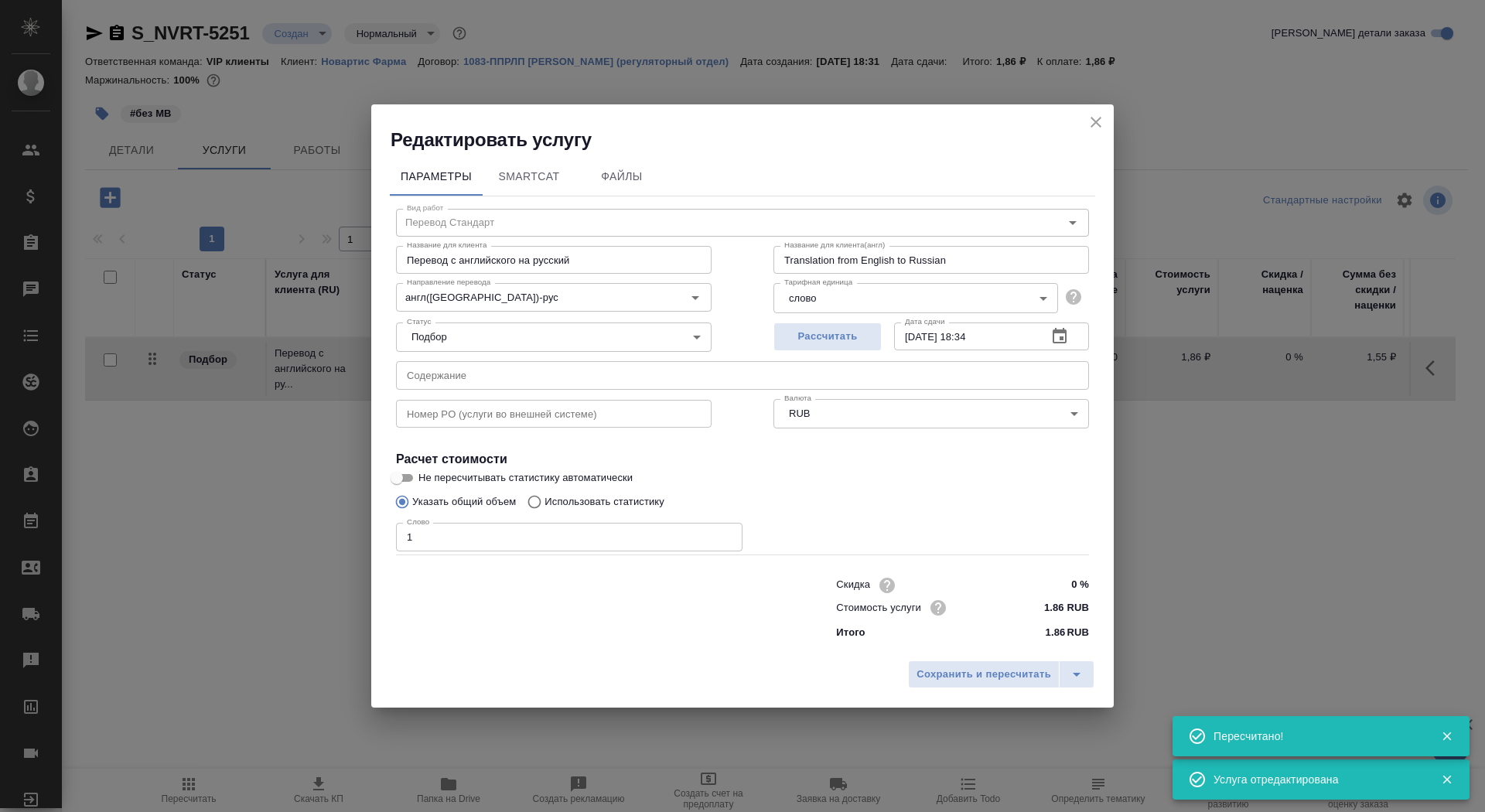
click at [472, 375] on input "text" at bounding box center [742, 375] width 693 height 28
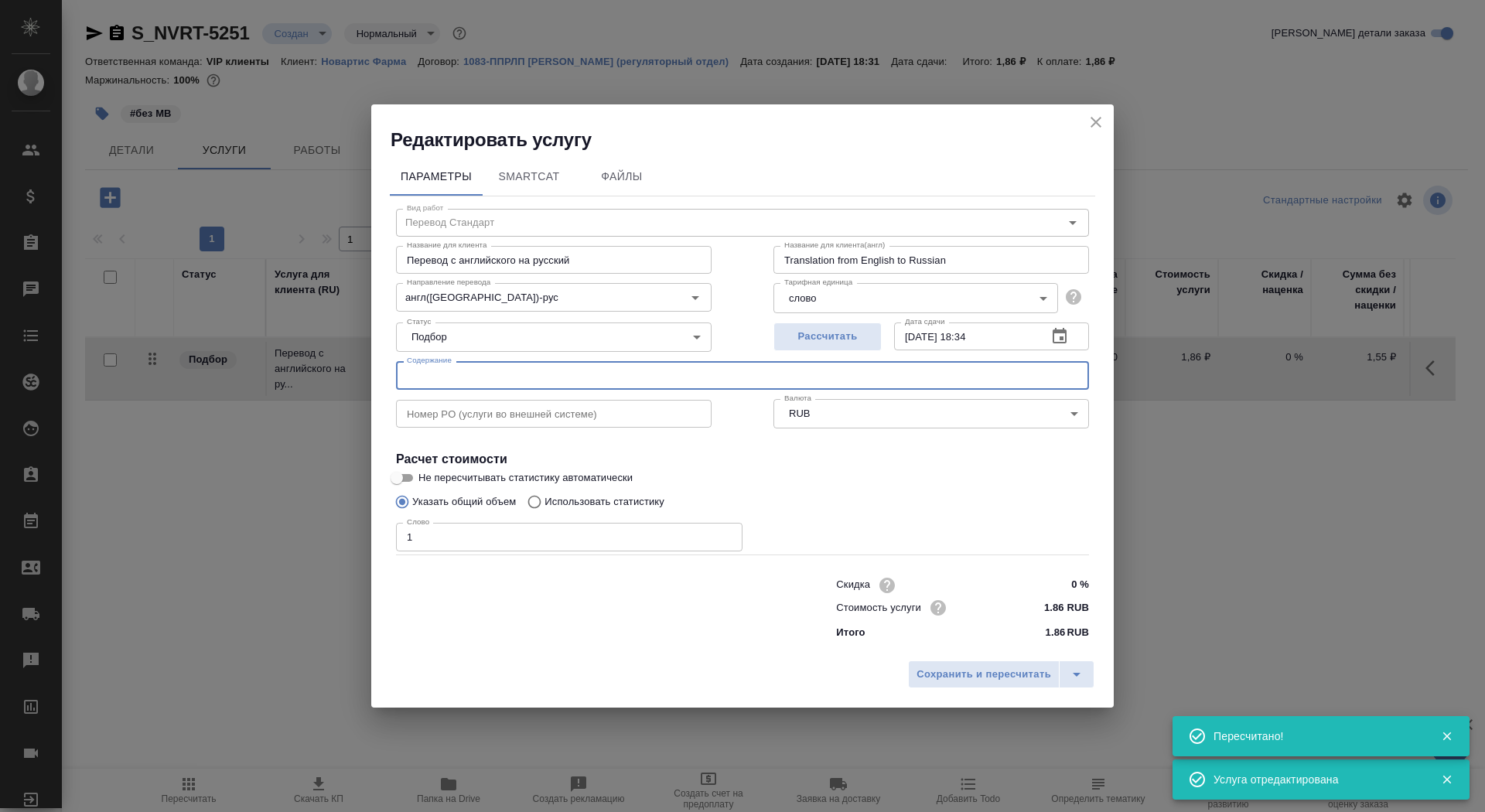
paste input "Safety (обновление ОХЛП и ЛВ по запросу регулятора), RTT 2665"
type input "Safety (обновление ОХЛП и ЛВ по запросу регулятора), RTT 2665"
click at [963, 681] on span "Сохранить и пересчитать" at bounding box center [983, 674] width 134 height 18
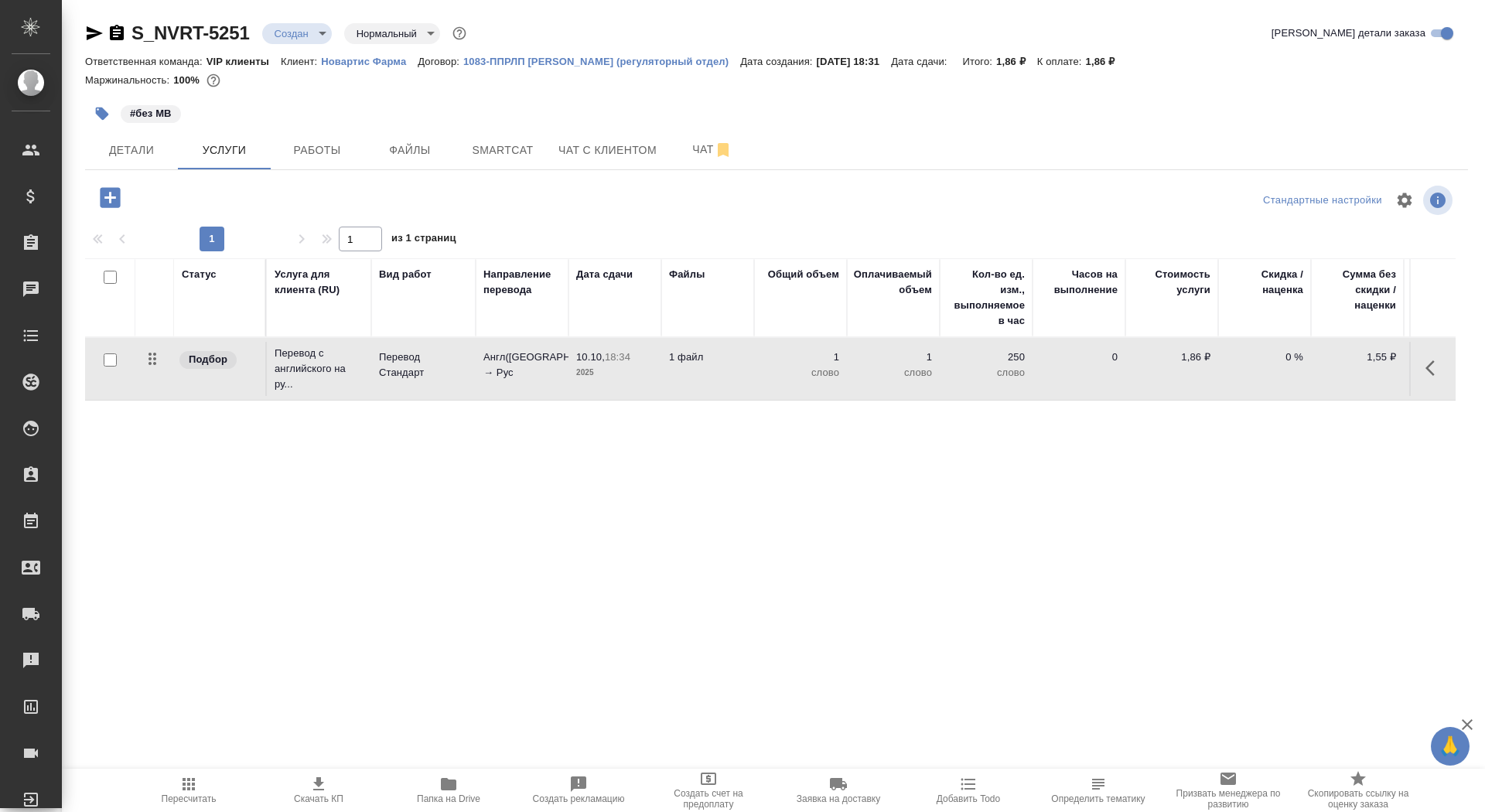
click at [106, 358] on input "checkbox" at bounding box center [110, 360] width 13 height 13
checkbox input "true"
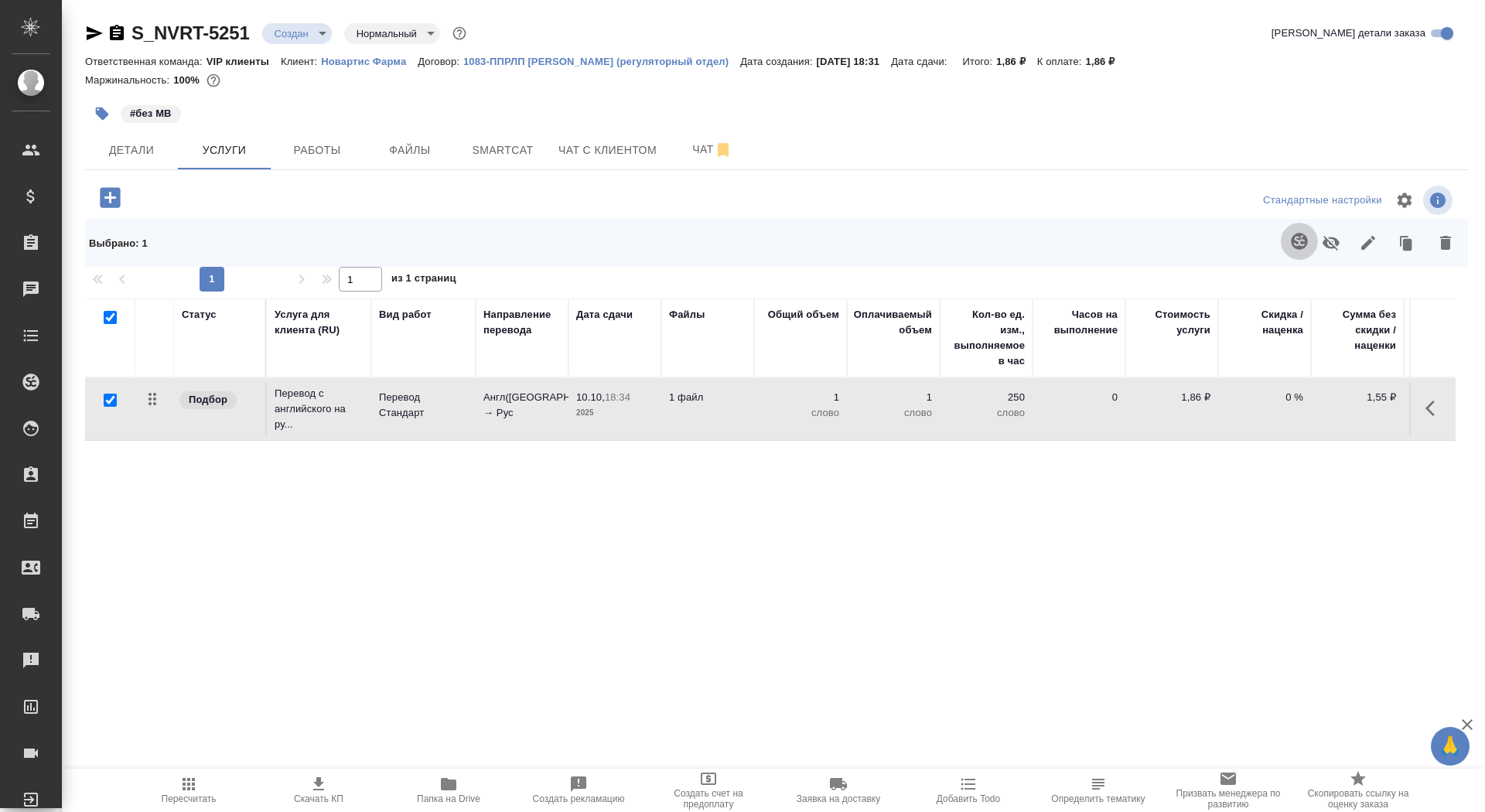
click at [1295, 236] on icon "button" at bounding box center [1300, 241] width 19 height 19
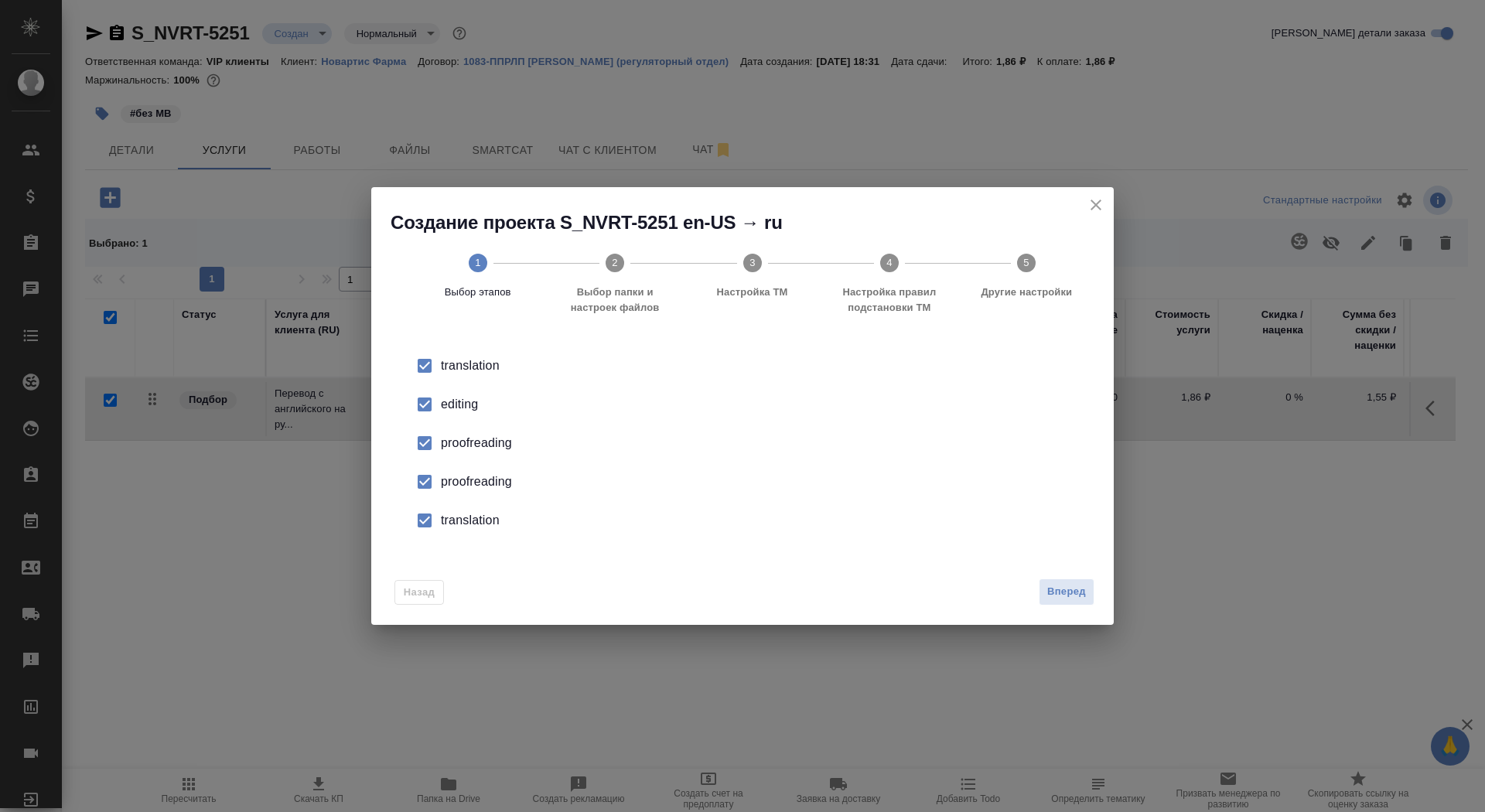
click at [426, 406] on input "checkbox" at bounding box center [424, 404] width 32 height 32
click at [436, 489] on input "checkbox" at bounding box center [424, 481] width 32 height 32
click at [436, 527] on input "checkbox" at bounding box center [424, 519] width 32 height 32
click at [1051, 602] on button "Вперед" at bounding box center [1066, 592] width 56 height 27
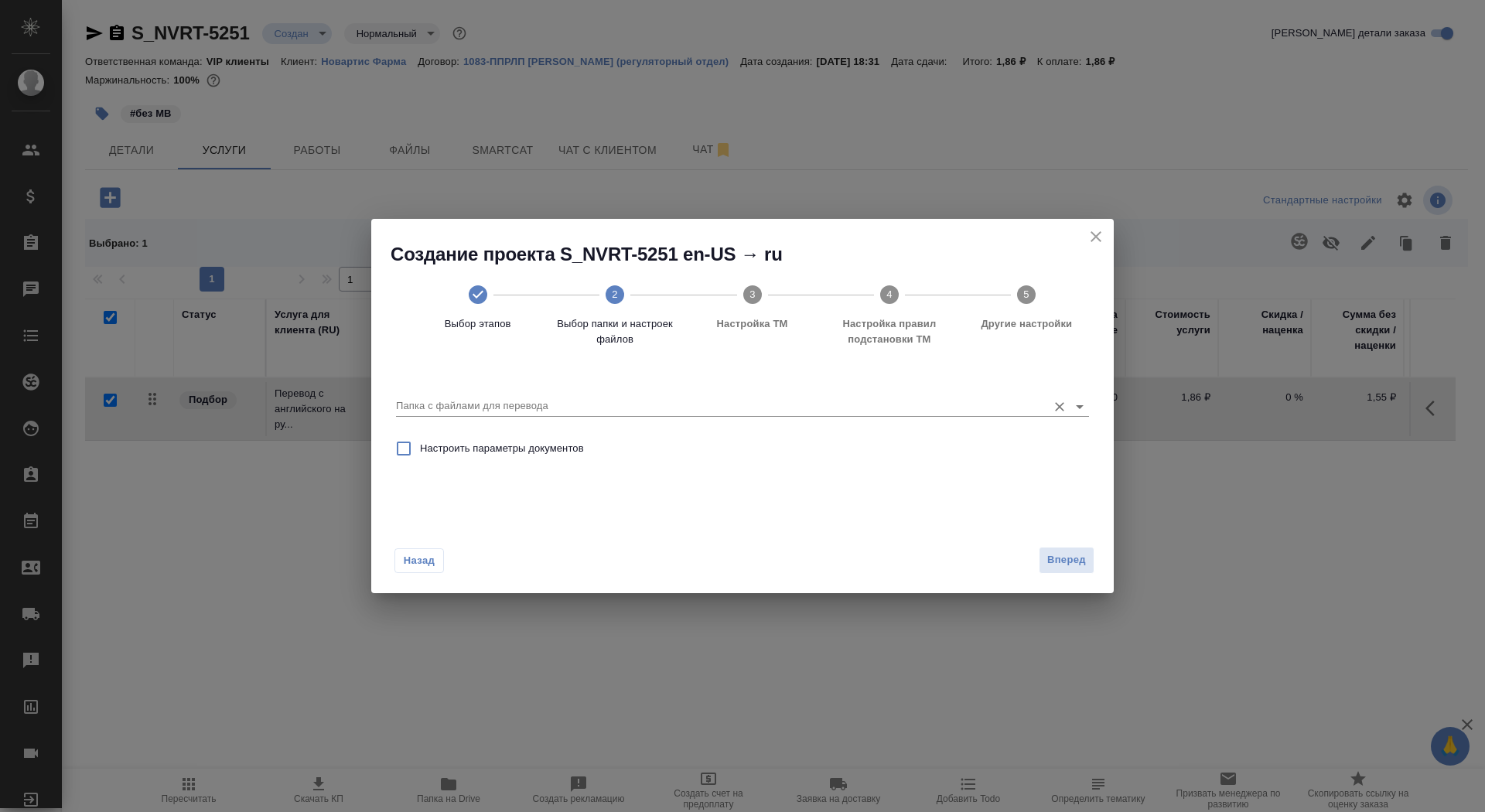
click at [809, 400] on input "Папка с файлами для перевода" at bounding box center [717, 406] width 644 height 19
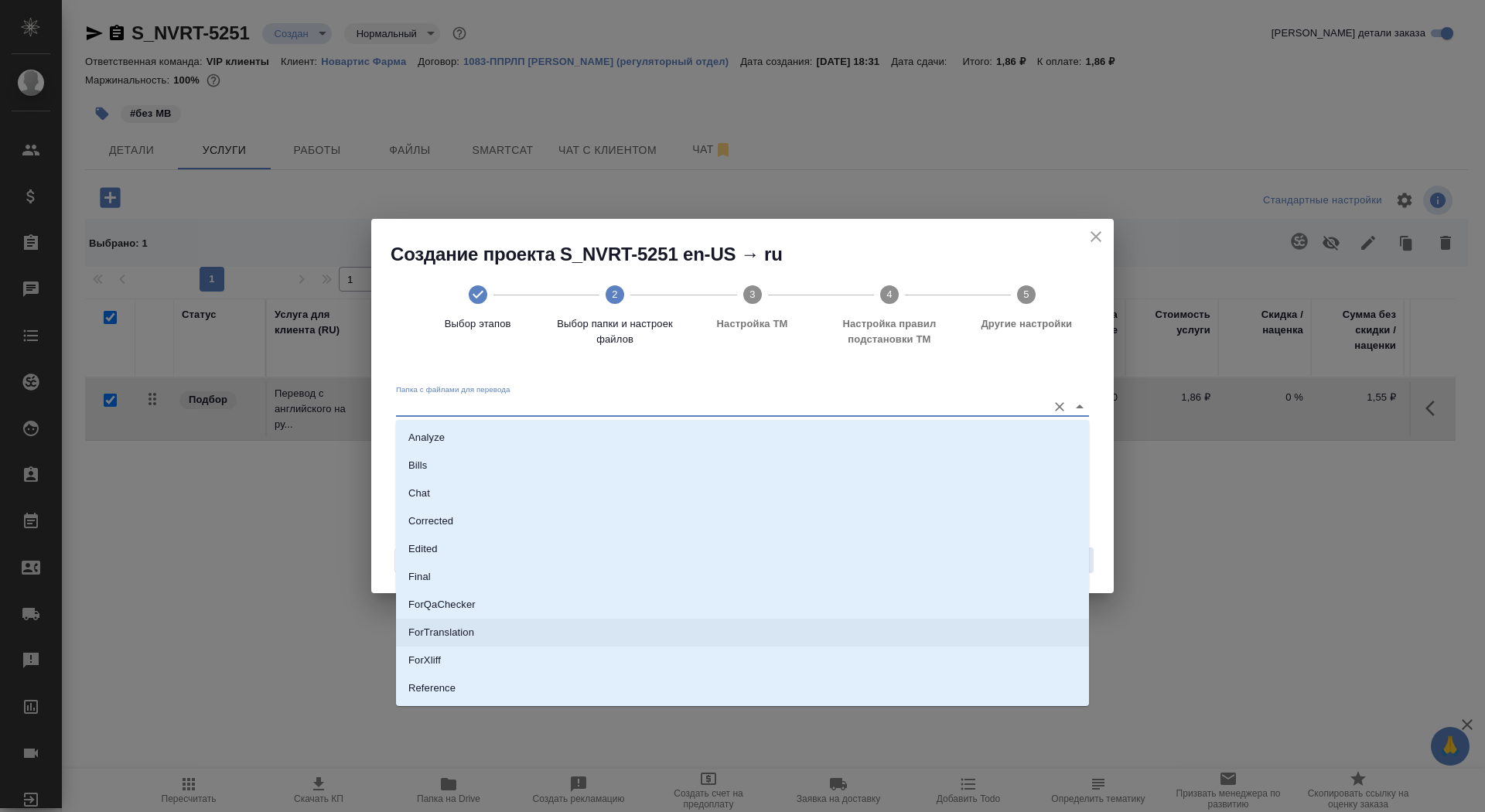
scroll to position [81, 0]
click at [767, 640] on li "Source" at bounding box center [742, 635] width 693 height 28
type input "Source"
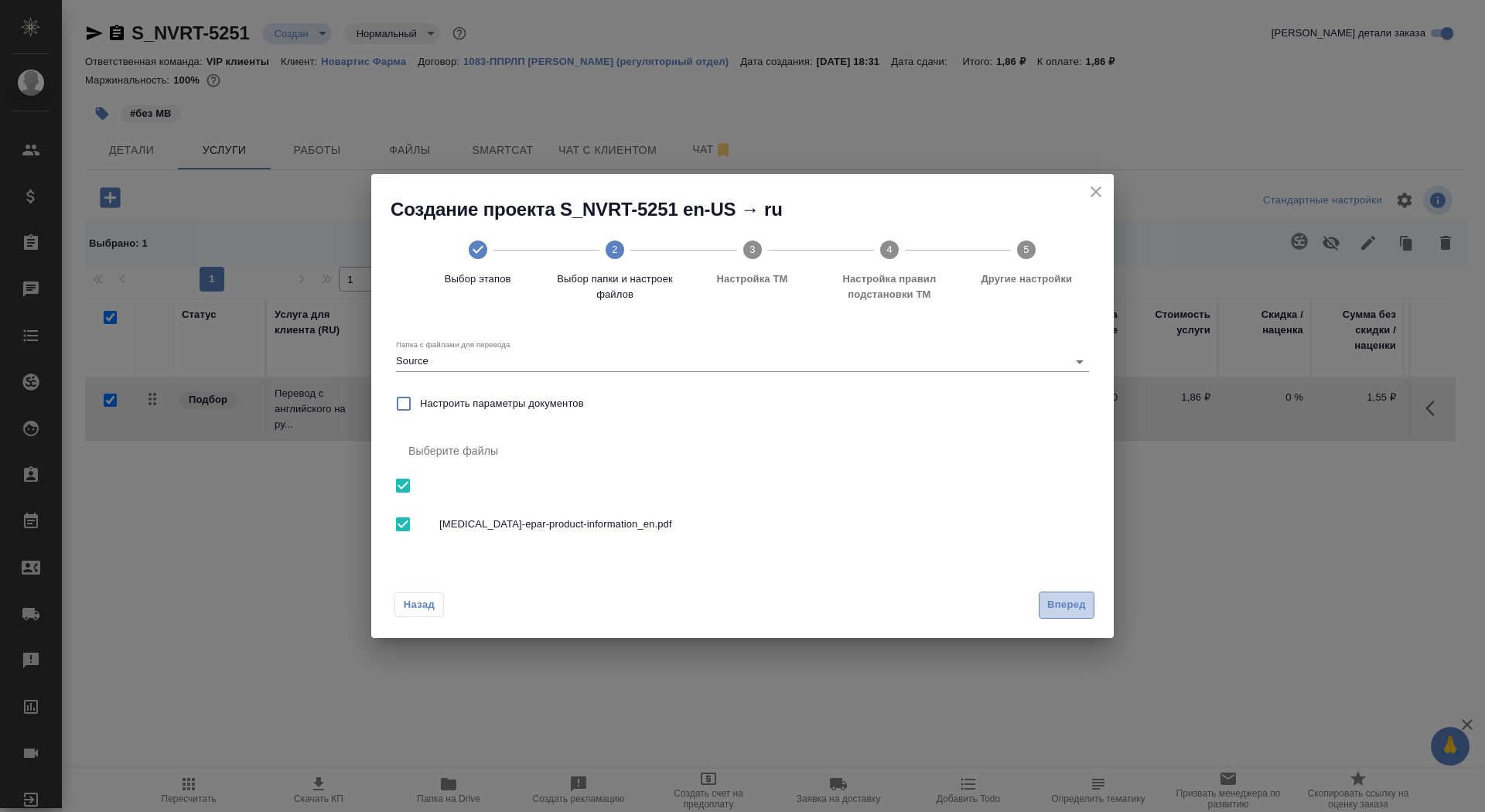
click at [1060, 603] on span "Вперед" at bounding box center [1066, 605] width 39 height 18
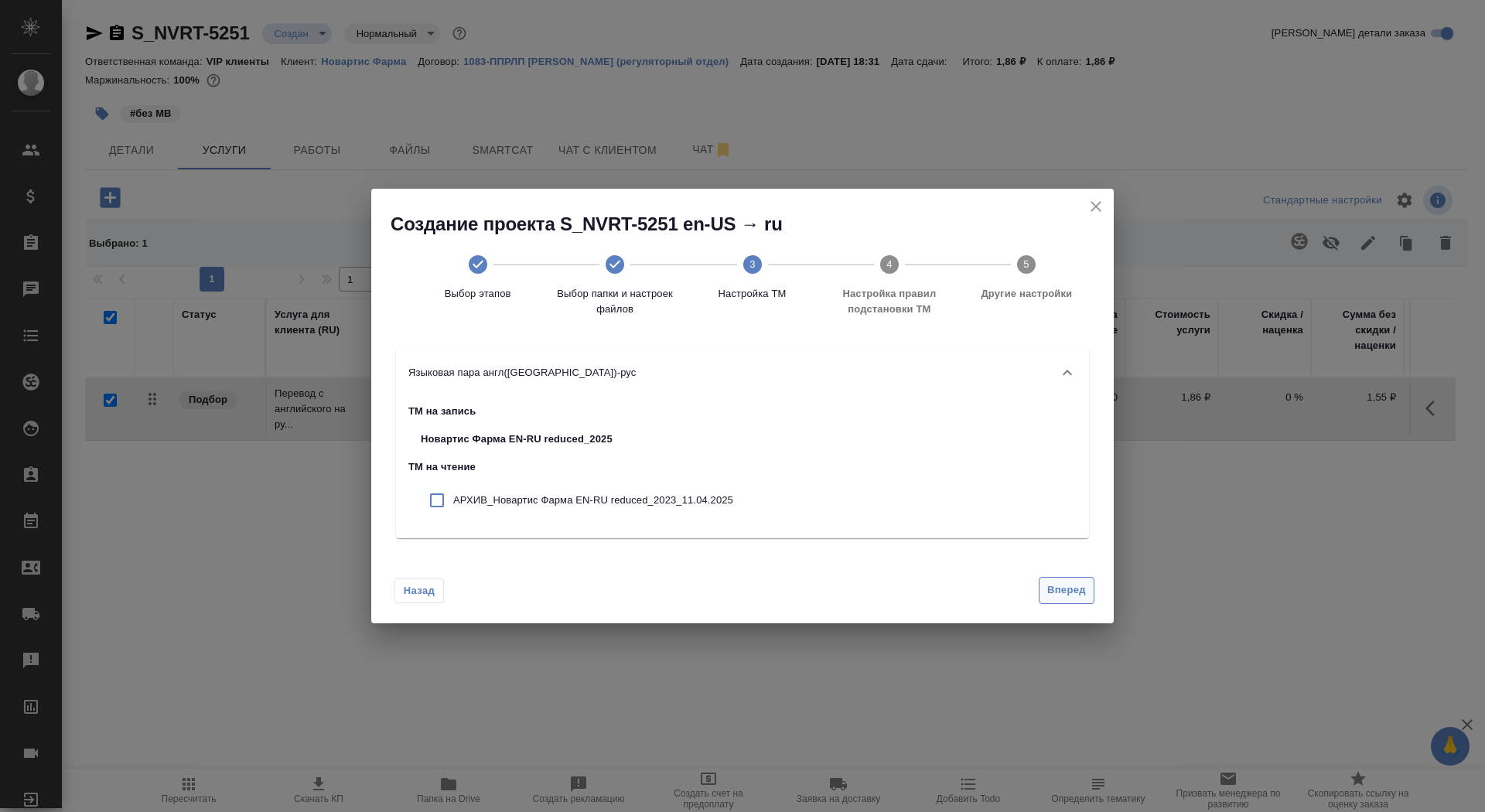
click at [1053, 581] on span "Вперед" at bounding box center [1066, 590] width 39 height 18
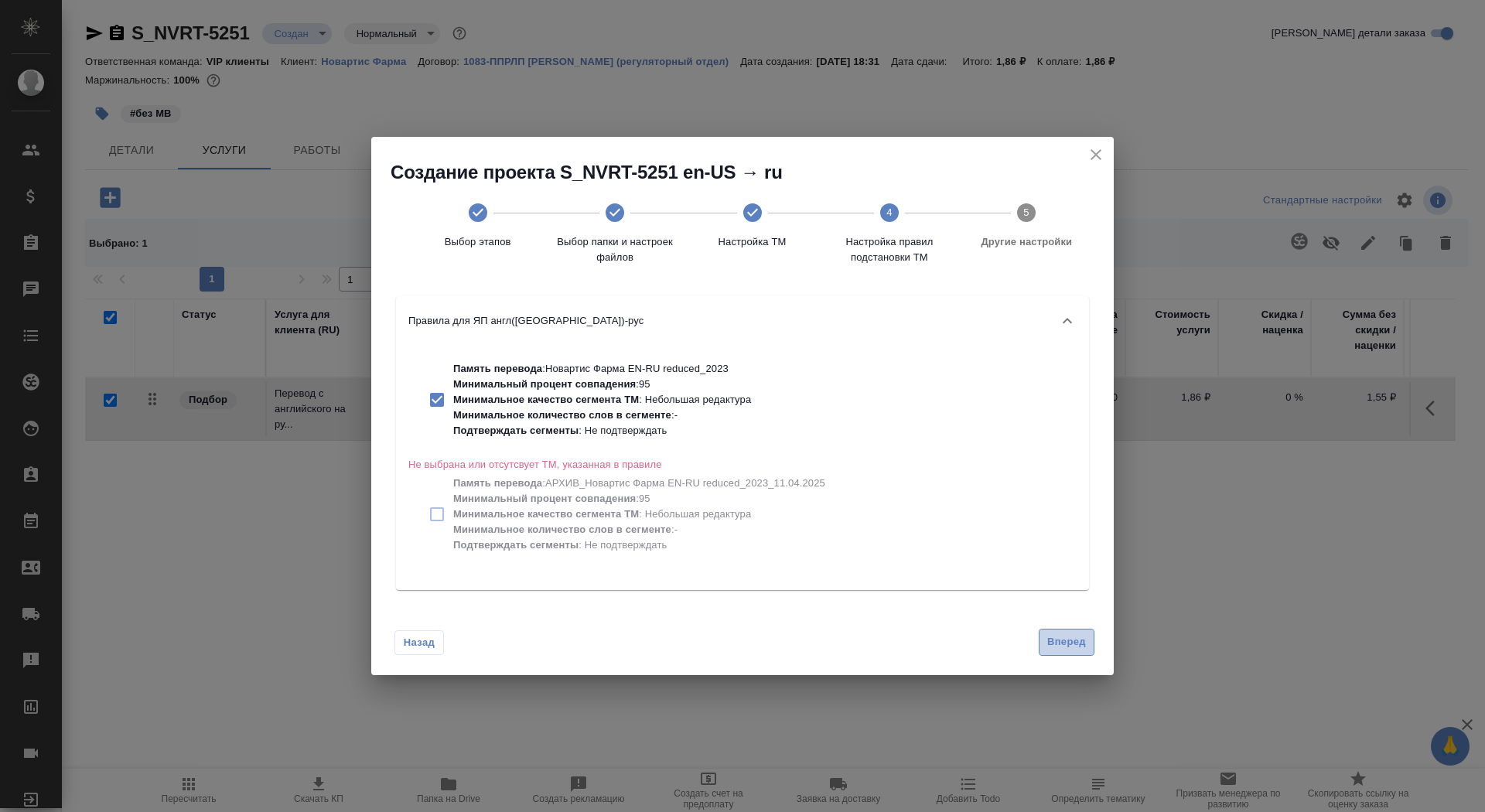
click at [1054, 643] on span "Вперед" at bounding box center [1066, 642] width 39 height 18
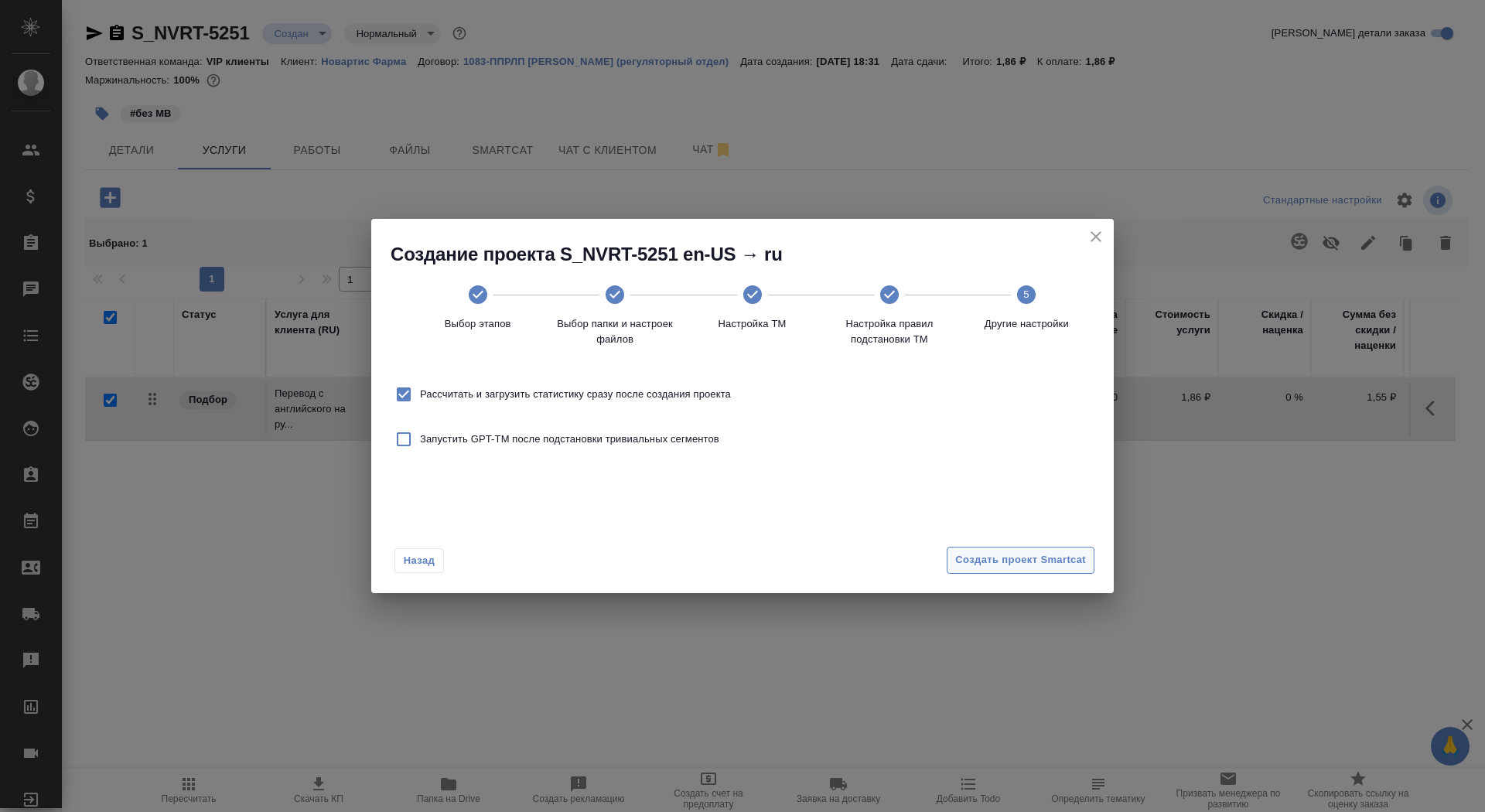
click at [1026, 559] on span "Создать проект Smartcat" at bounding box center [1020, 559] width 131 height 18
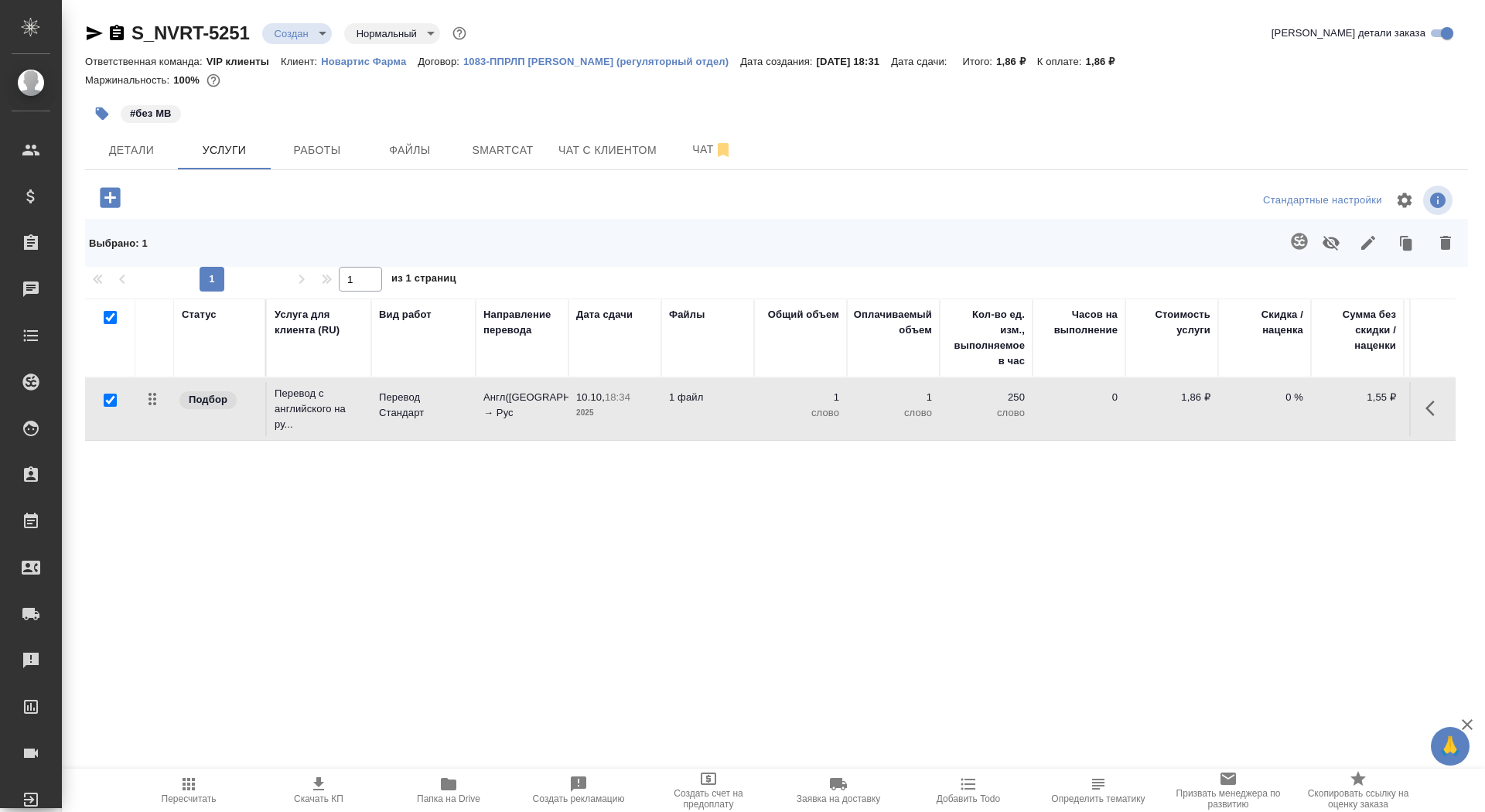
click at [101, 201] on icon "button" at bounding box center [110, 197] width 20 height 20
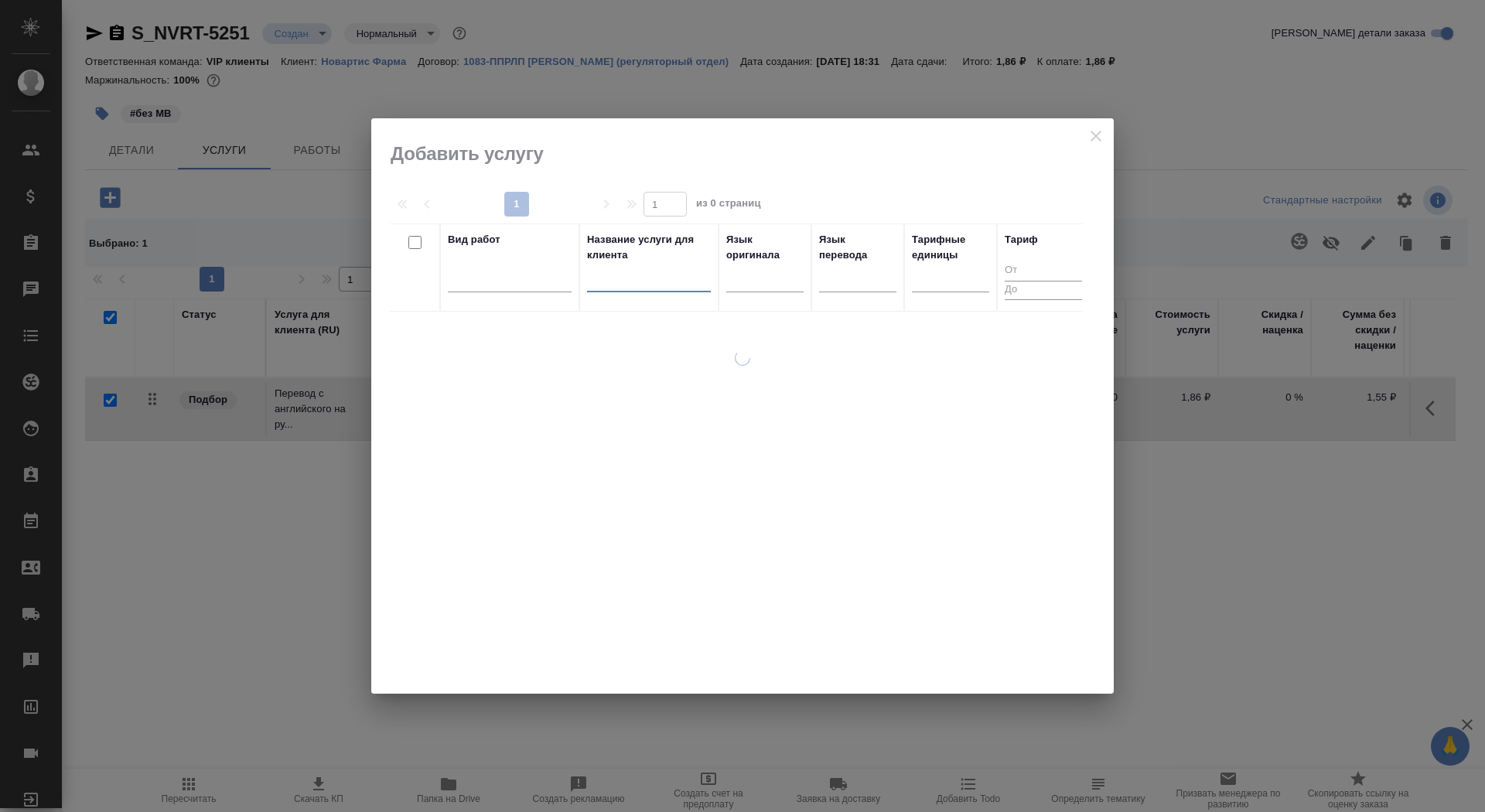
click at [623, 285] on input "text" at bounding box center [649, 282] width 124 height 19
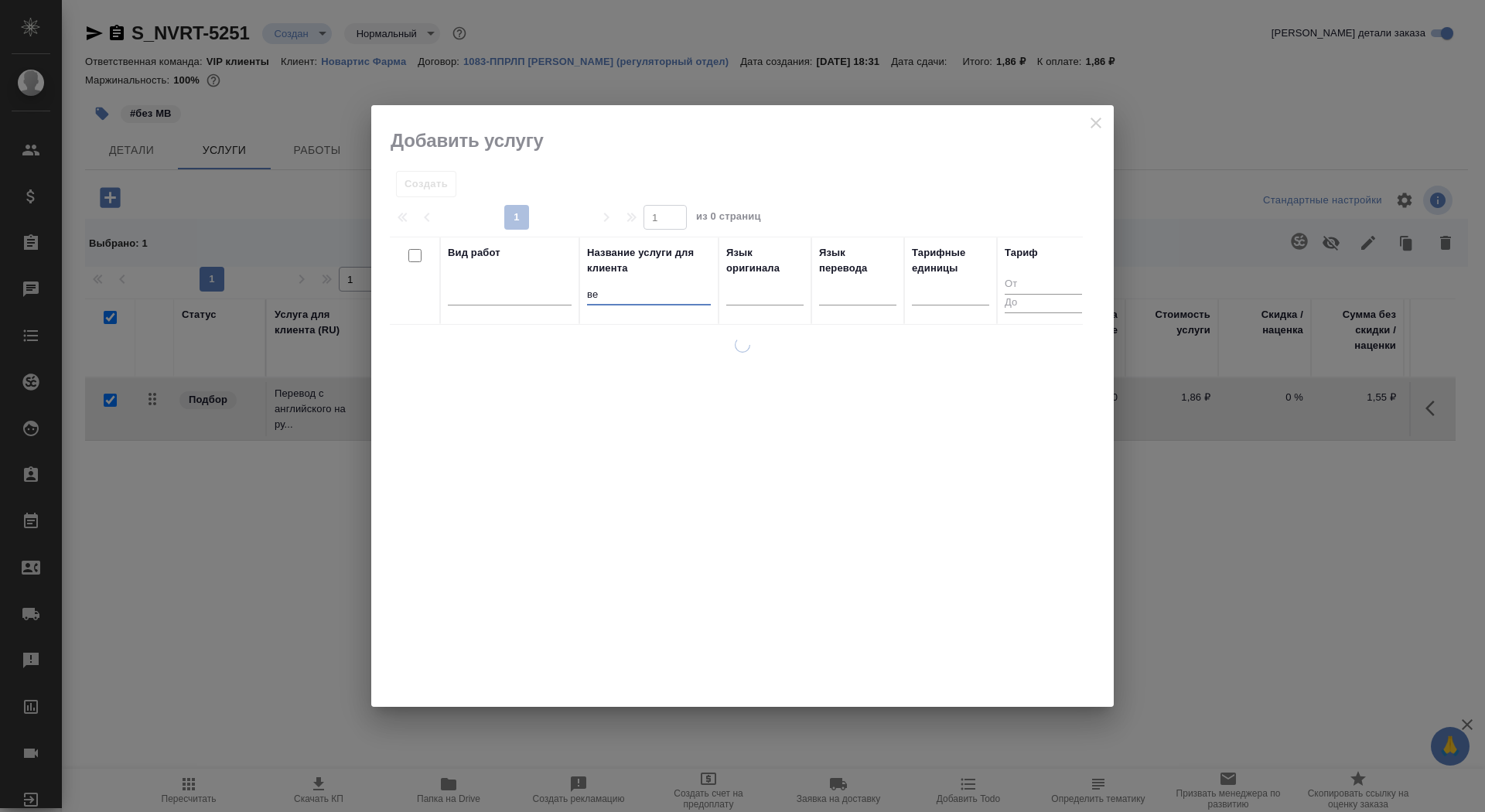
type input "вер"
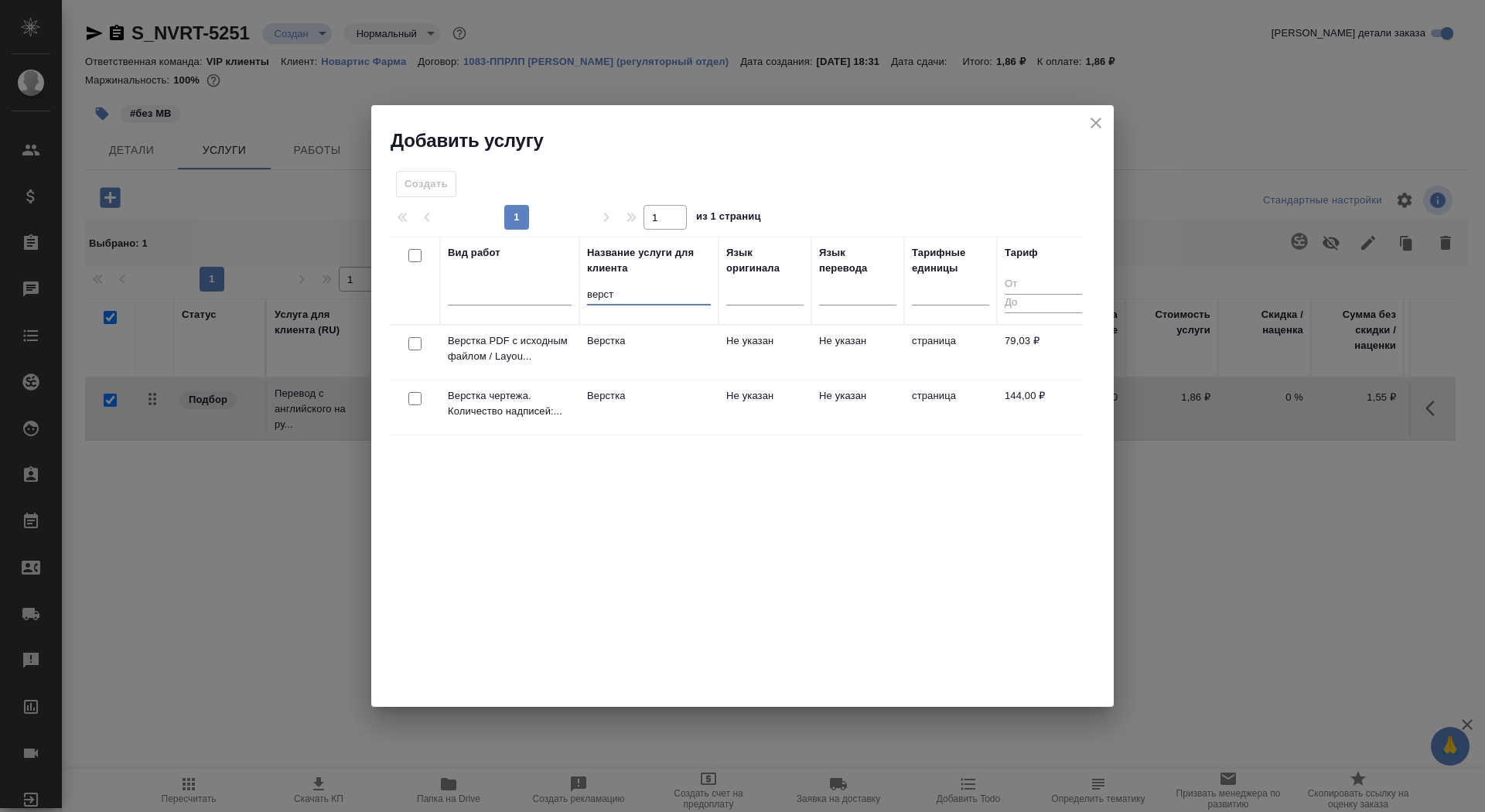
type input "верст"
click at [611, 404] on td "Верстка" at bounding box center [648, 407] width 139 height 54
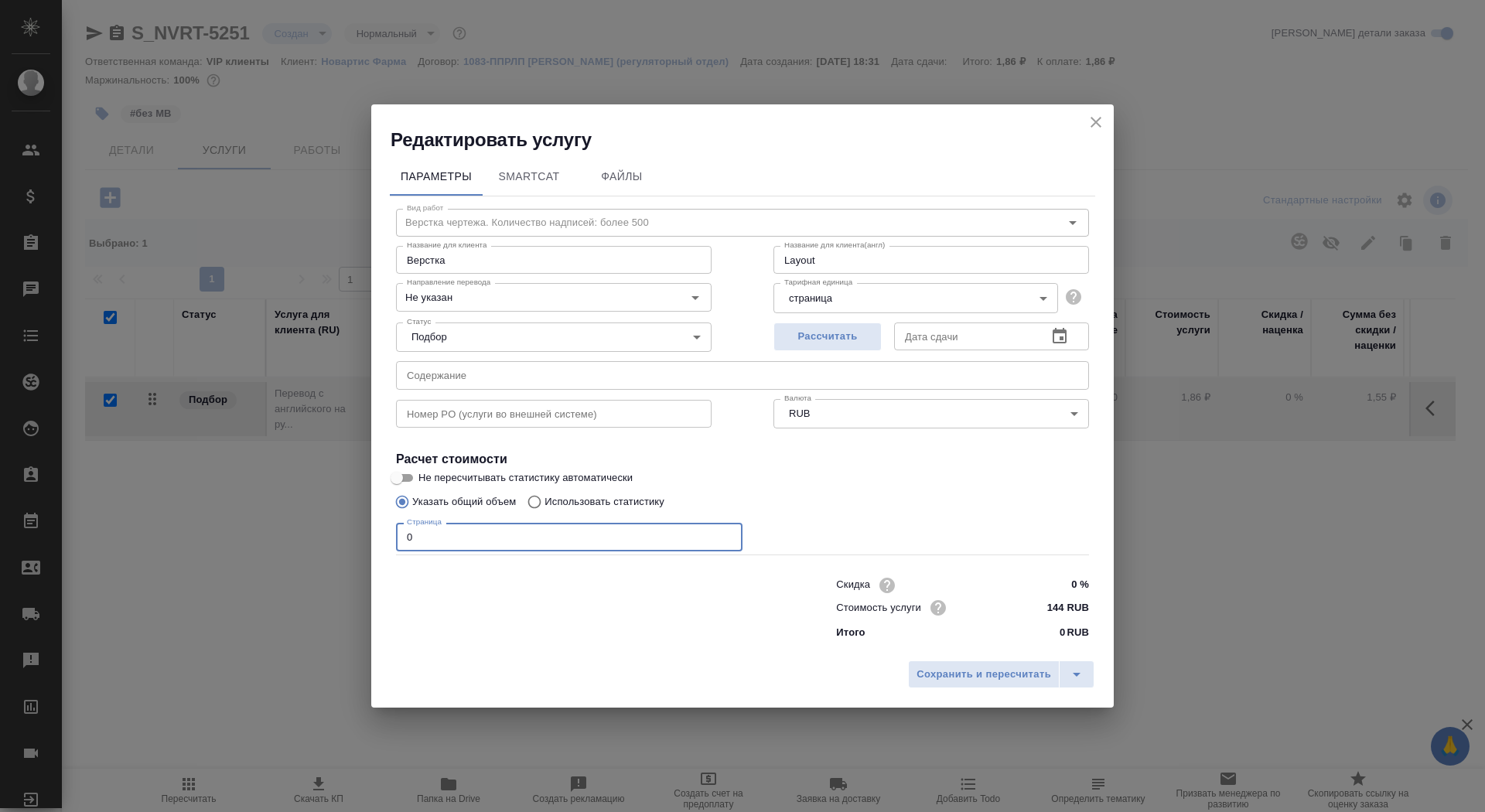
click at [482, 545] on input "0" at bounding box center [569, 536] width 346 height 28
click at [494, 308] on div "Не указан Направление перевода" at bounding box center [553, 297] width 316 height 28
type input "26"
click at [497, 298] on input "Не указан" at bounding box center [527, 297] width 255 height 19
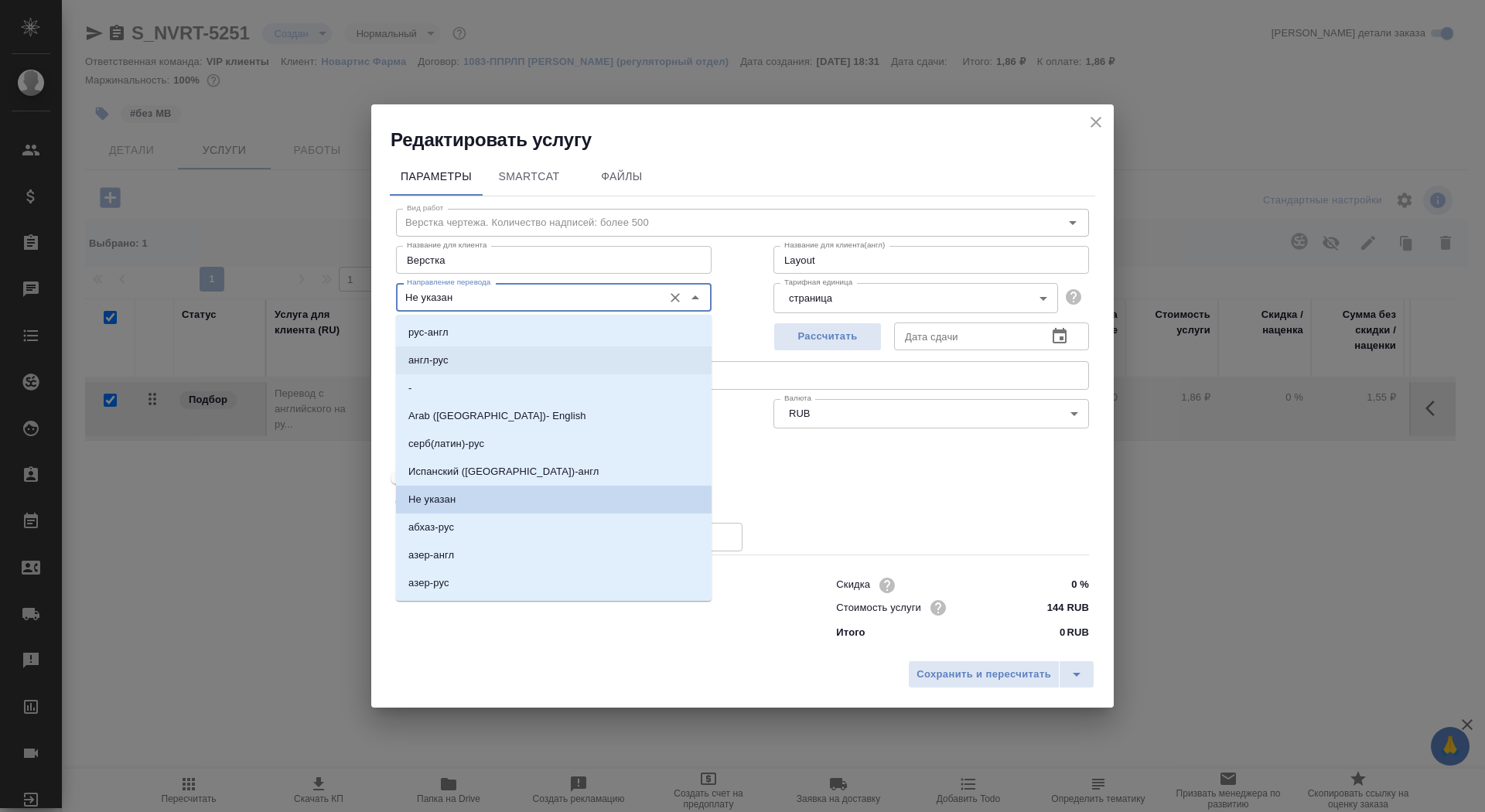
click at [495, 369] on li "англ-рус" at bounding box center [553, 360] width 316 height 28
type input "англ-рус"
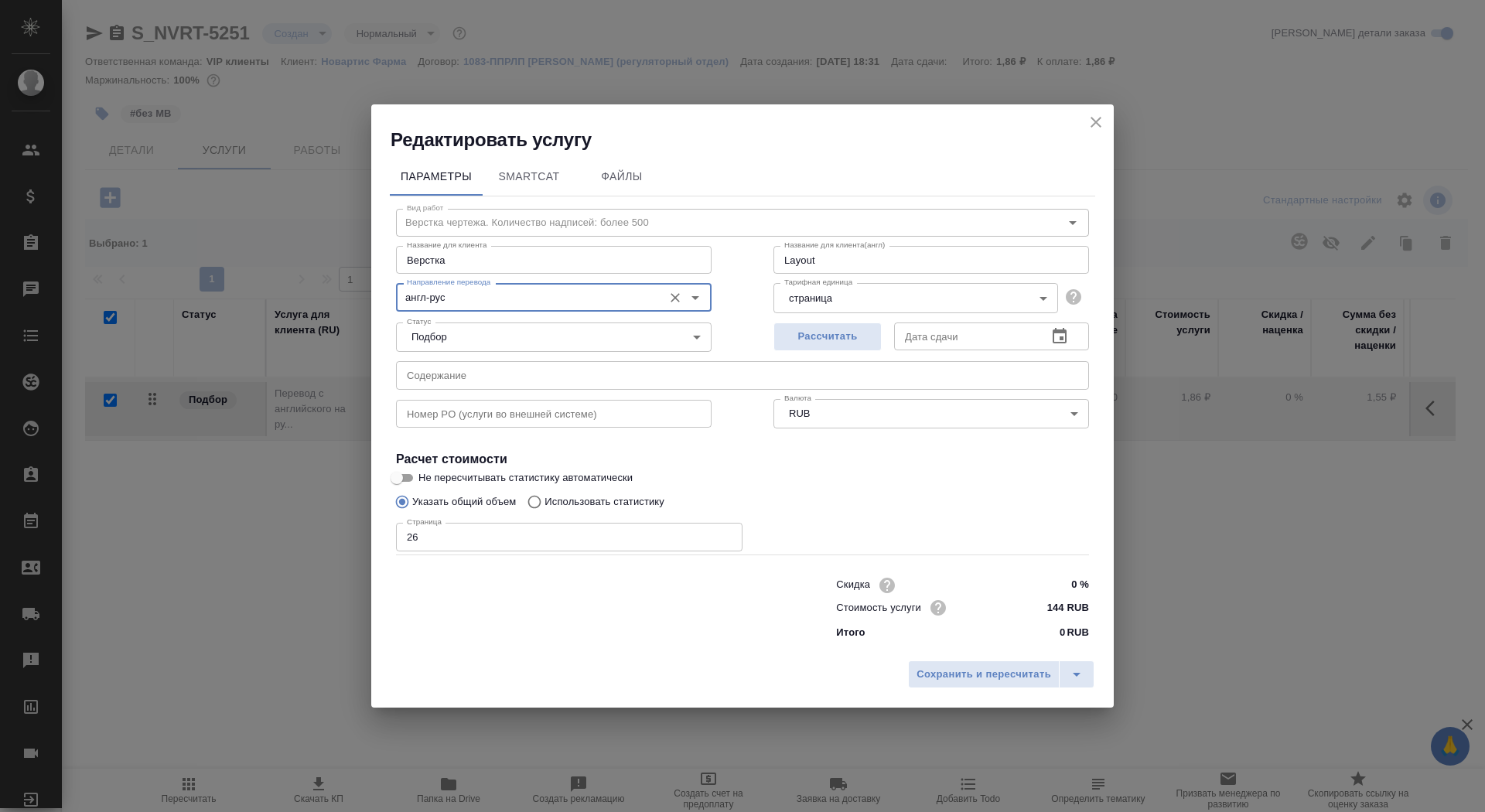
click at [497, 372] on input "text" at bounding box center [742, 375] width 693 height 28
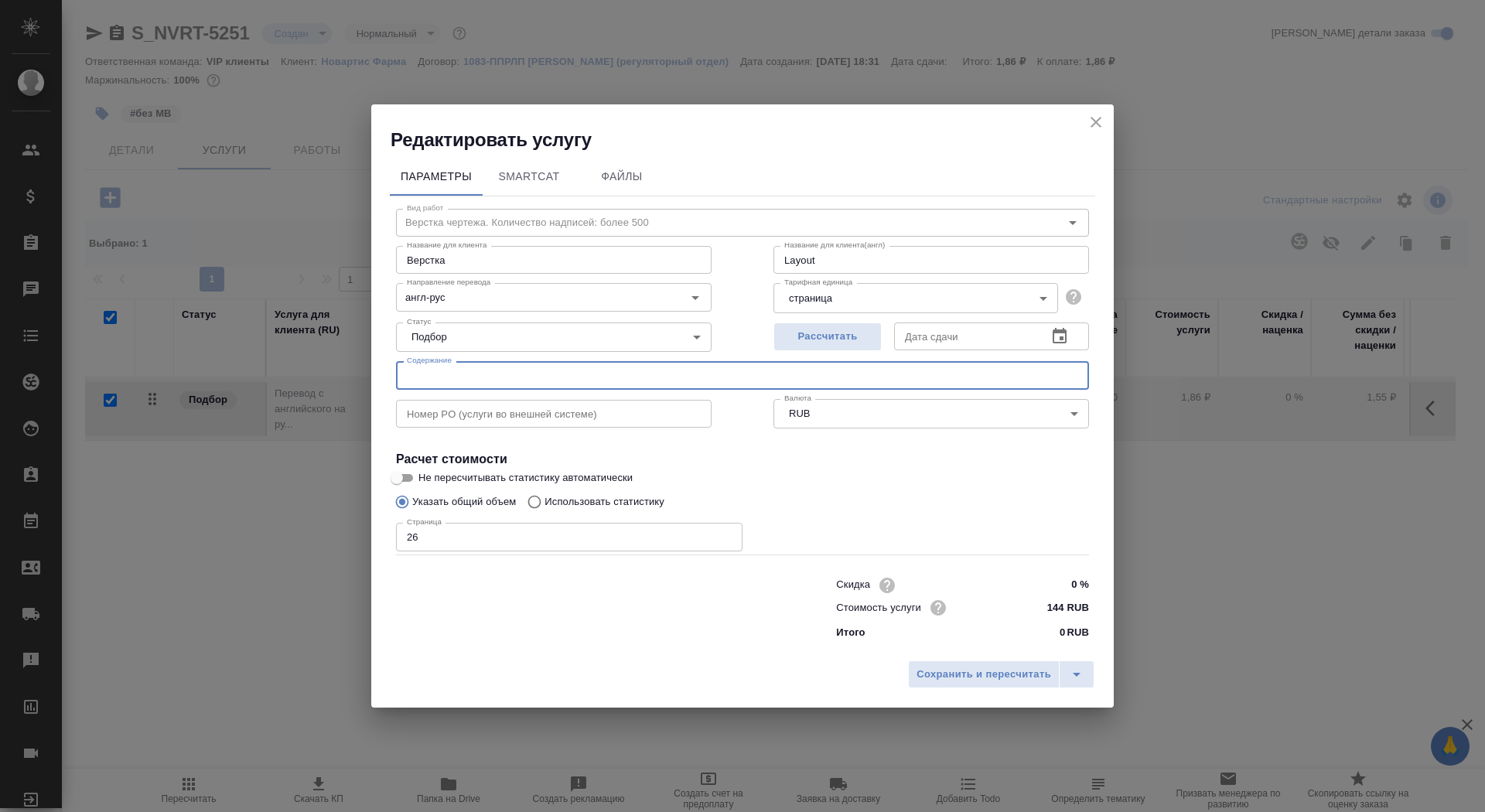
paste input "Safety (обновление ОХЛП и ЛВ по запросу регулятора), RTT 2665"
type input "Safety (обновление ОХЛП и ЛВ по запросу регулятора), RTT 2665"
click at [981, 673] on span "Сохранить и пересчитать" at bounding box center [983, 674] width 134 height 18
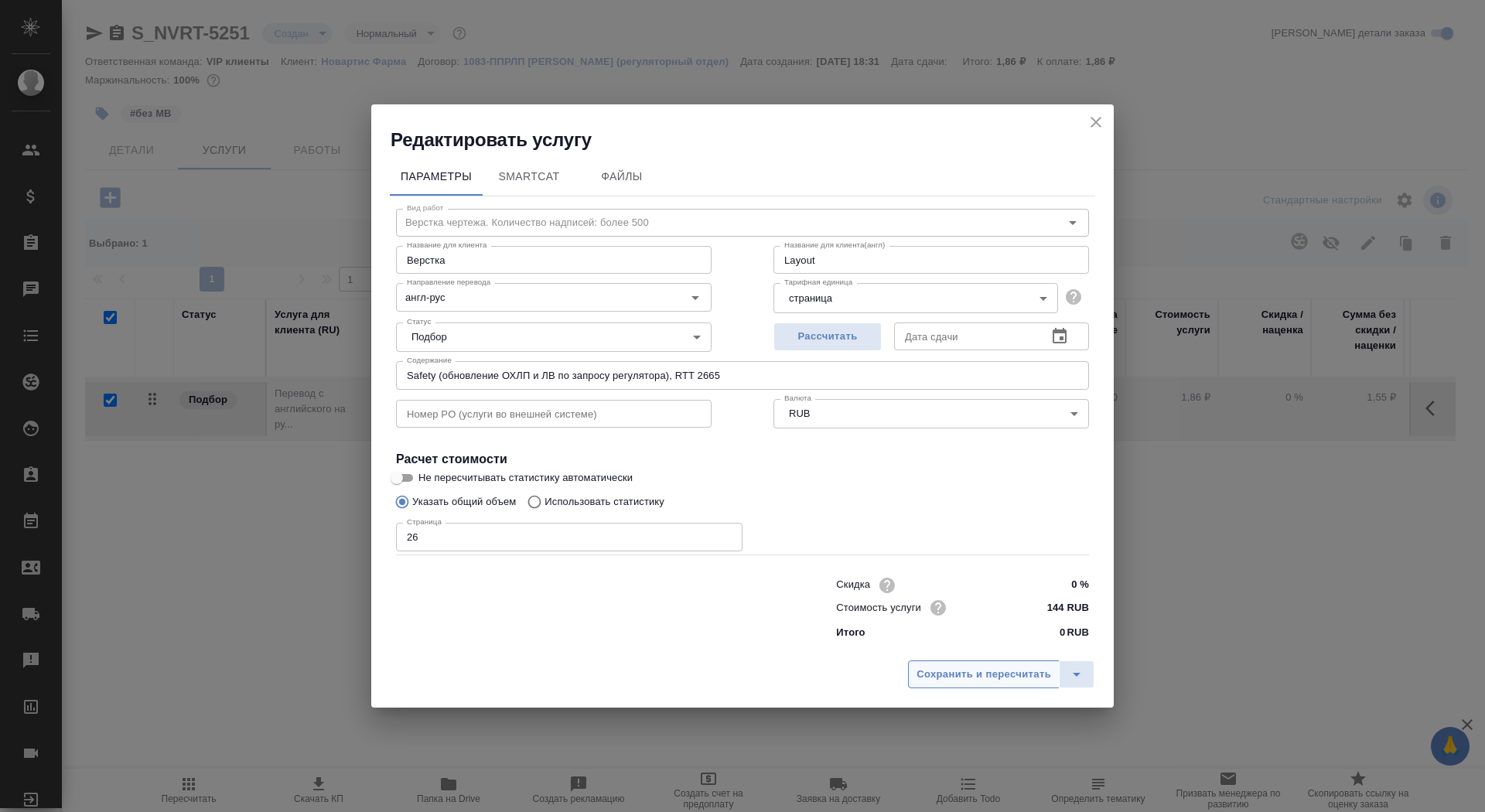
click at [975, 669] on span "Сохранить и пересчитать" at bounding box center [983, 674] width 134 height 18
click at [962, 668] on span "Сохранить и пересчитать" at bounding box center [983, 674] width 134 height 18
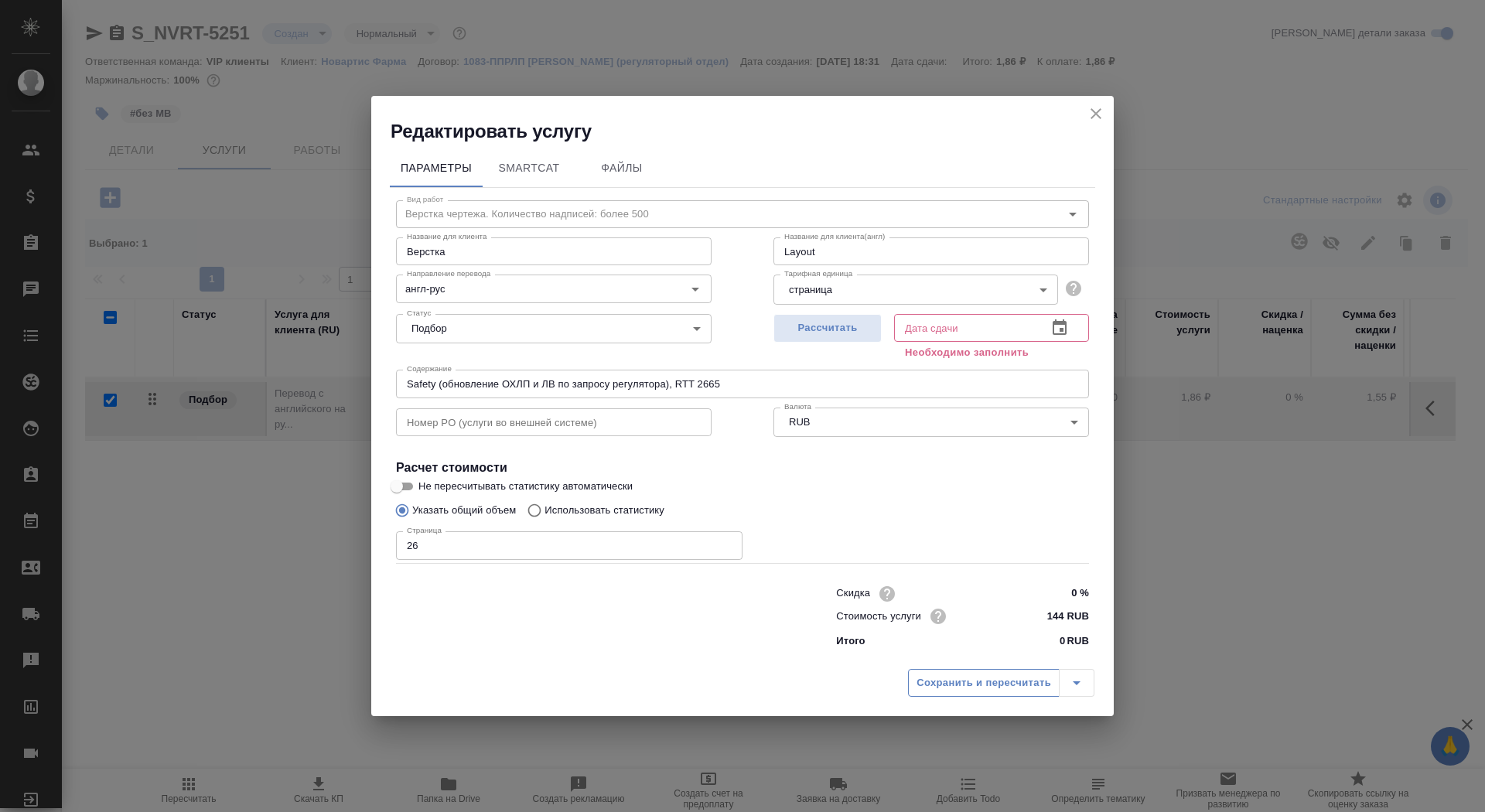
checkbox input "false"
click at [817, 335] on span "Рассчитать" at bounding box center [827, 328] width 92 height 18
type input "29.10.2025 18:00"
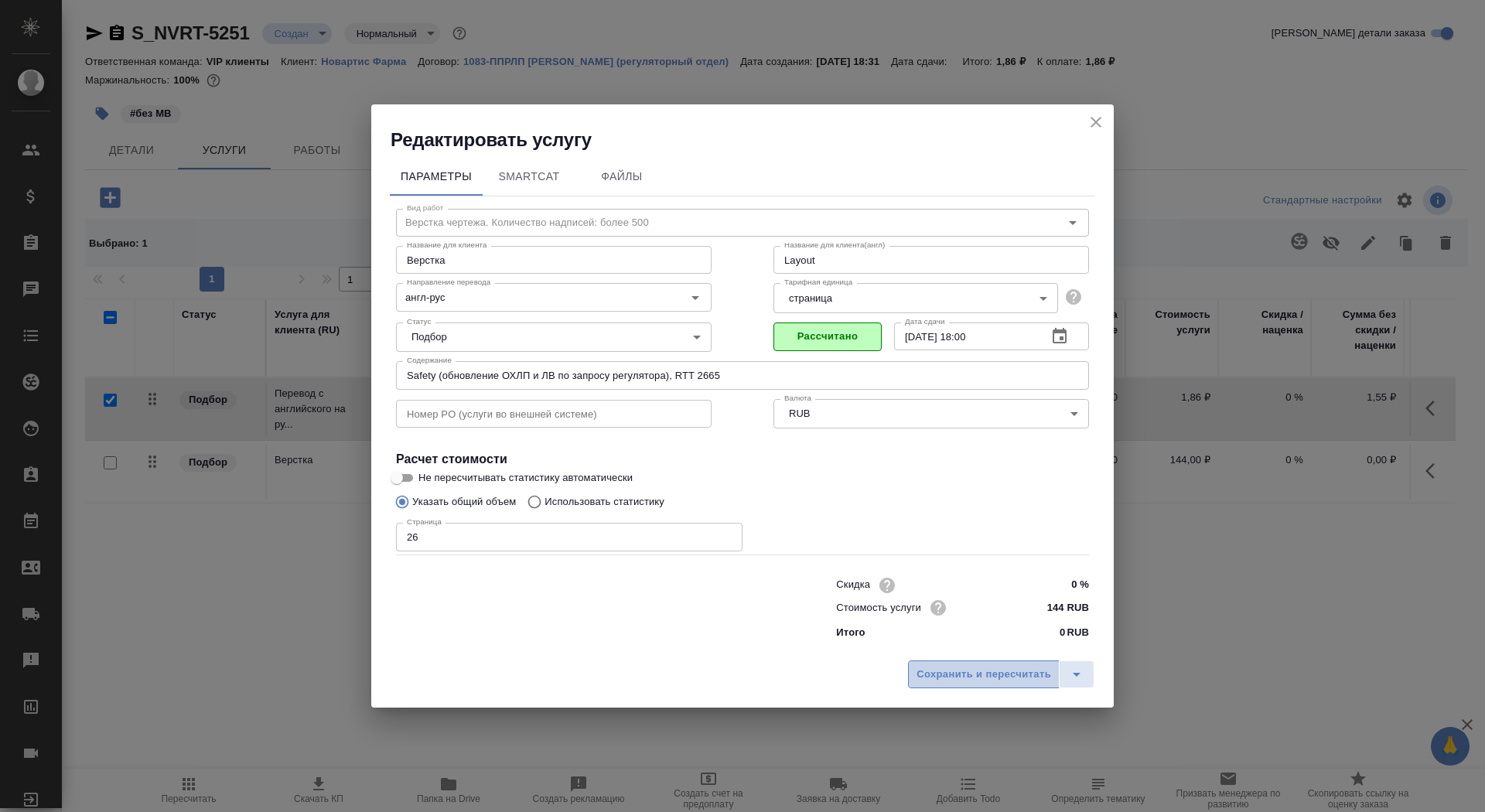
click at [1001, 672] on span "Сохранить и пересчитать" at bounding box center [983, 674] width 134 height 18
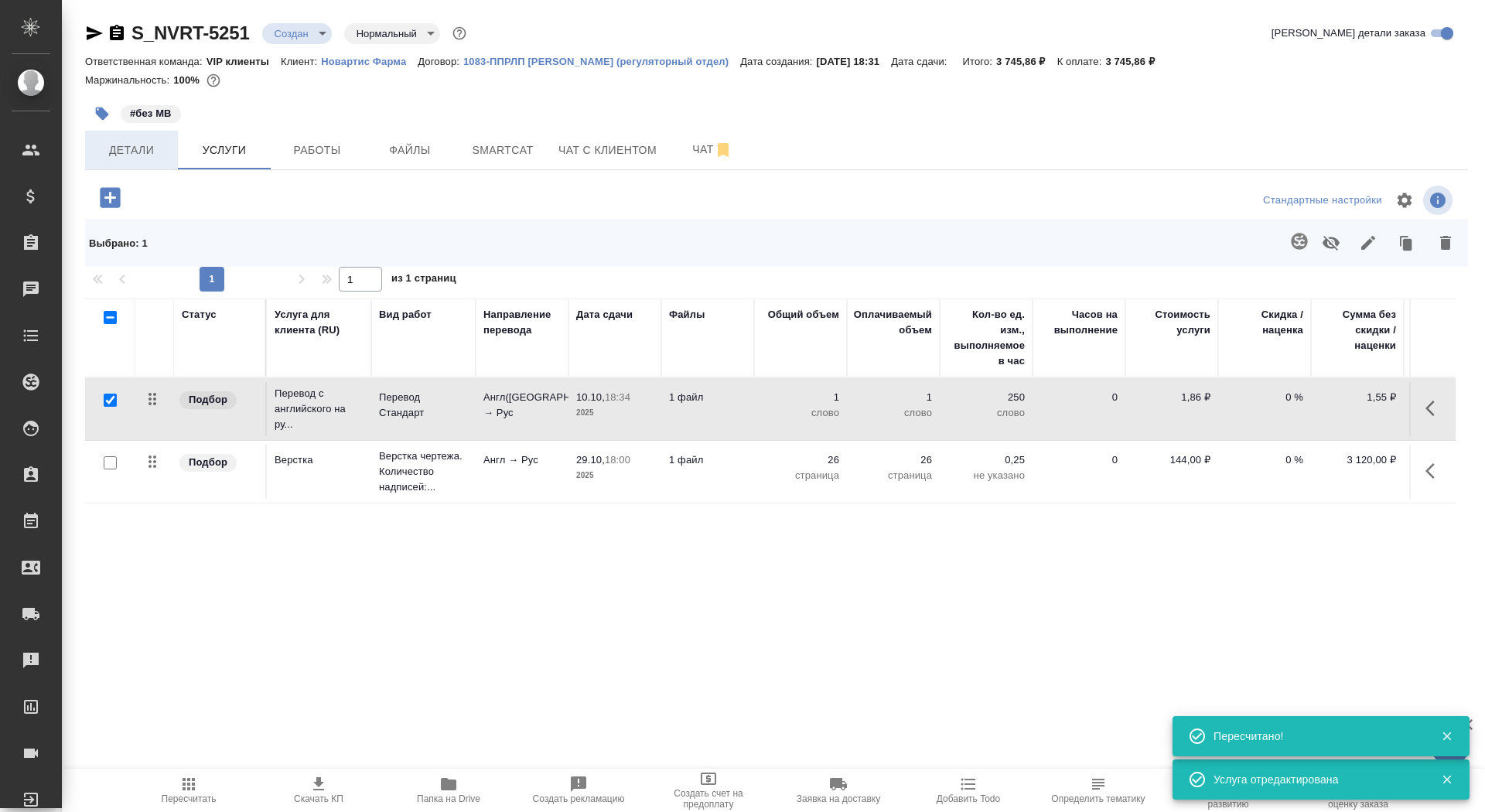
click at [129, 161] on button "Детали" at bounding box center [132, 150] width 93 height 39
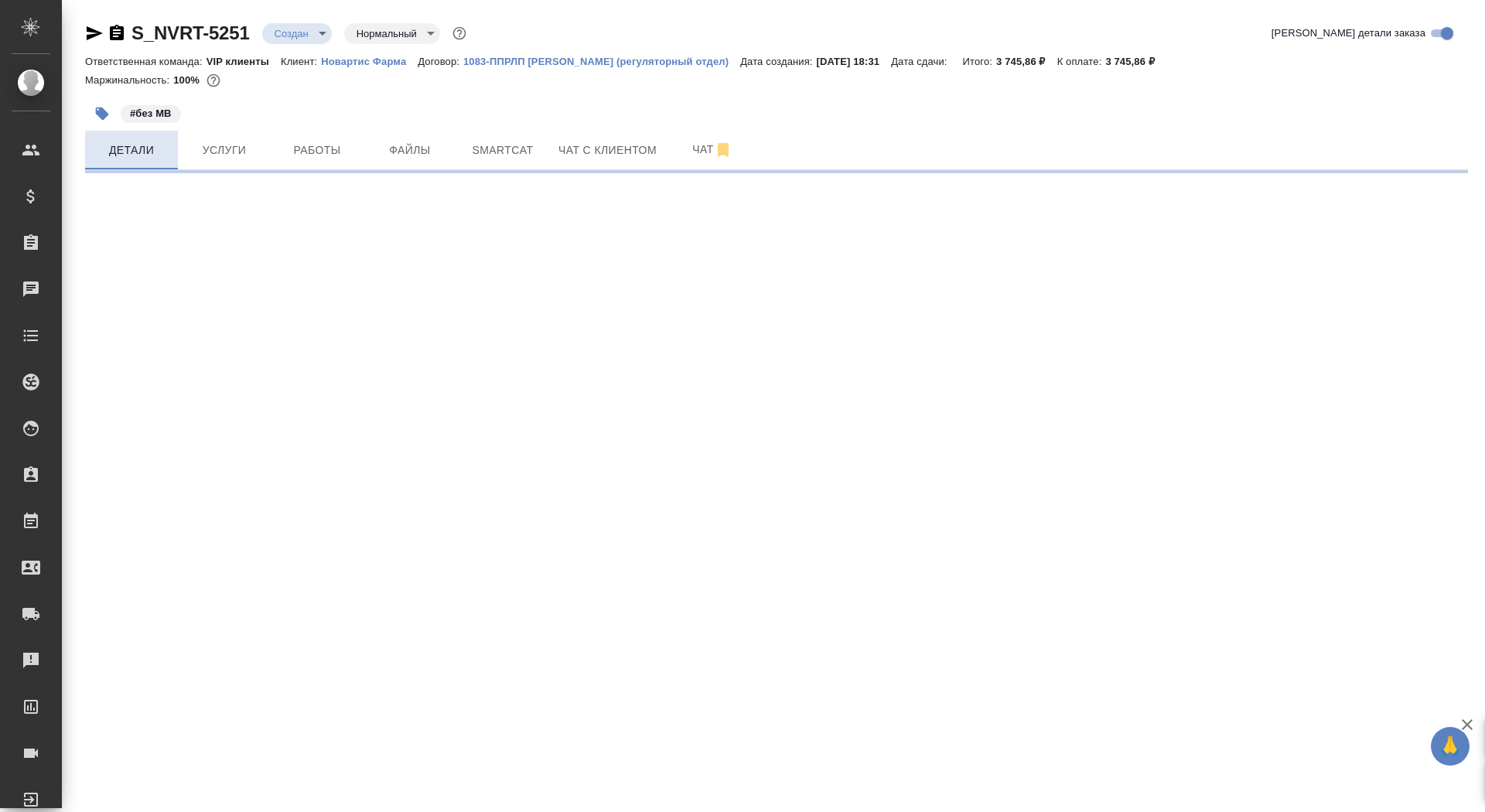
select select "RU"
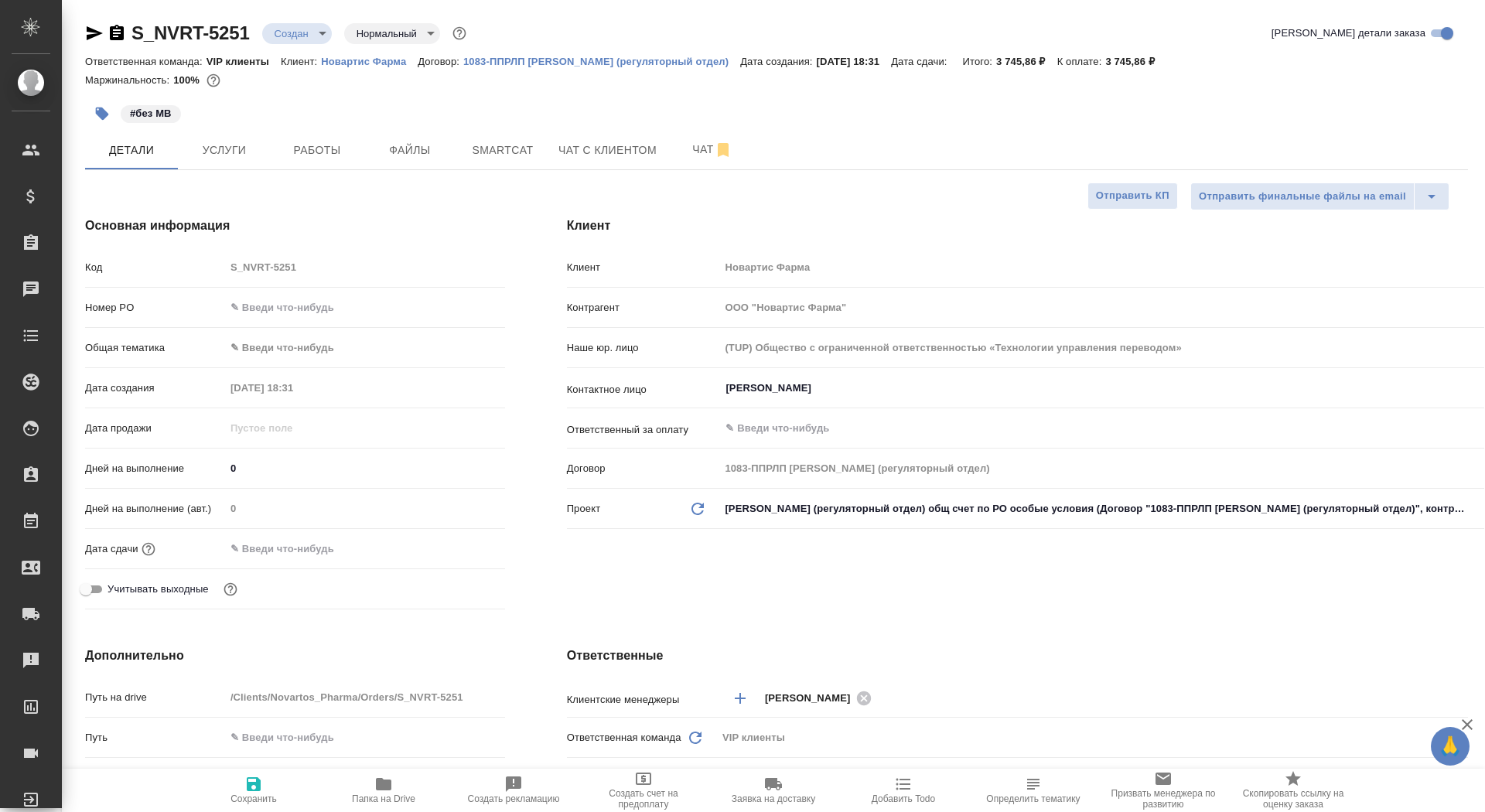
type textarea "x"
click at [256, 550] on input "text" at bounding box center [294, 548] width 135 height 22
click at [467, 548] on icon "button" at bounding box center [460, 547] width 19 height 19
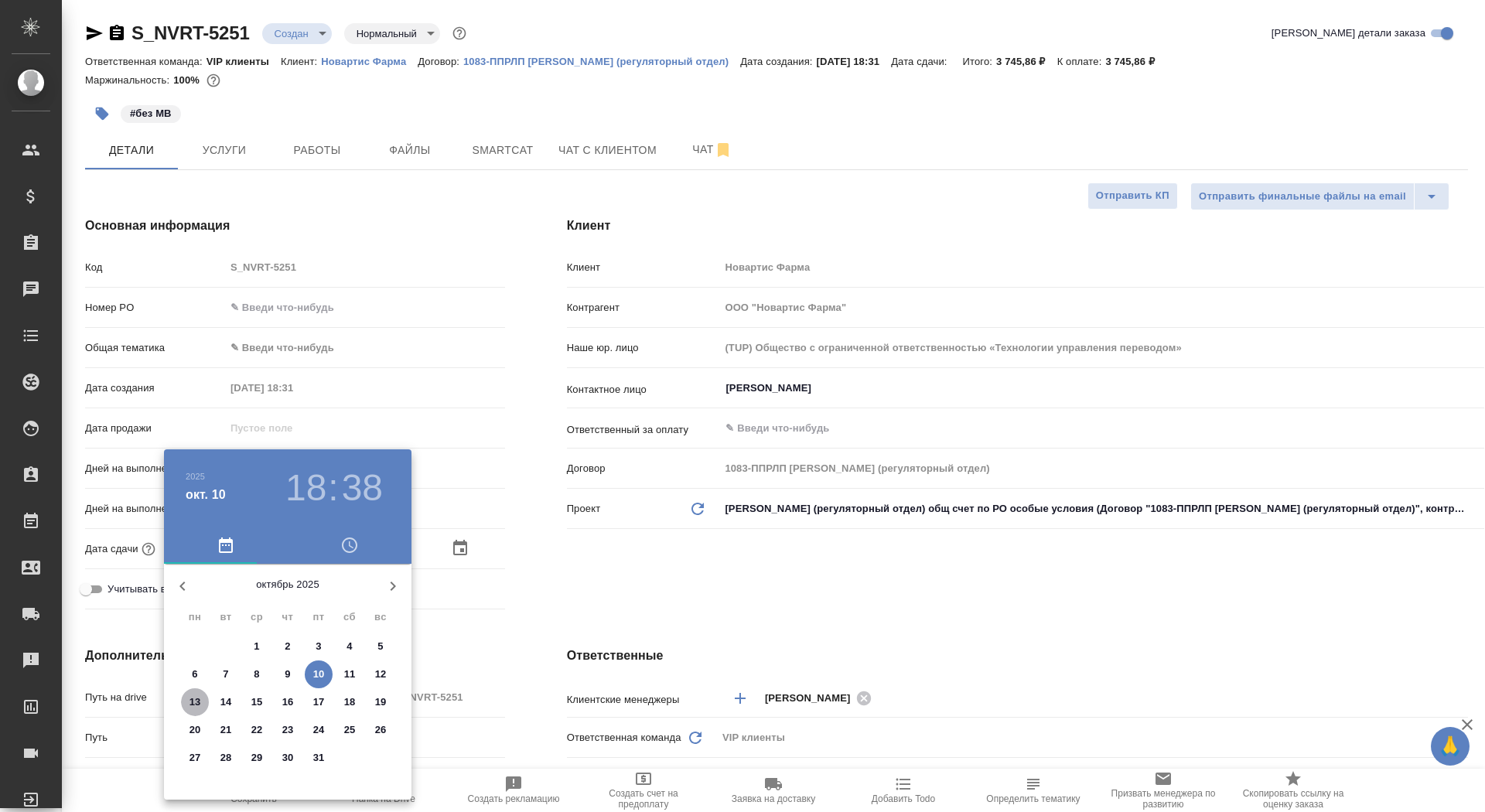
click at [190, 696] on p "13" at bounding box center [195, 702] width 12 height 16
type input "13.10.2025 18:38"
type textarea "x"
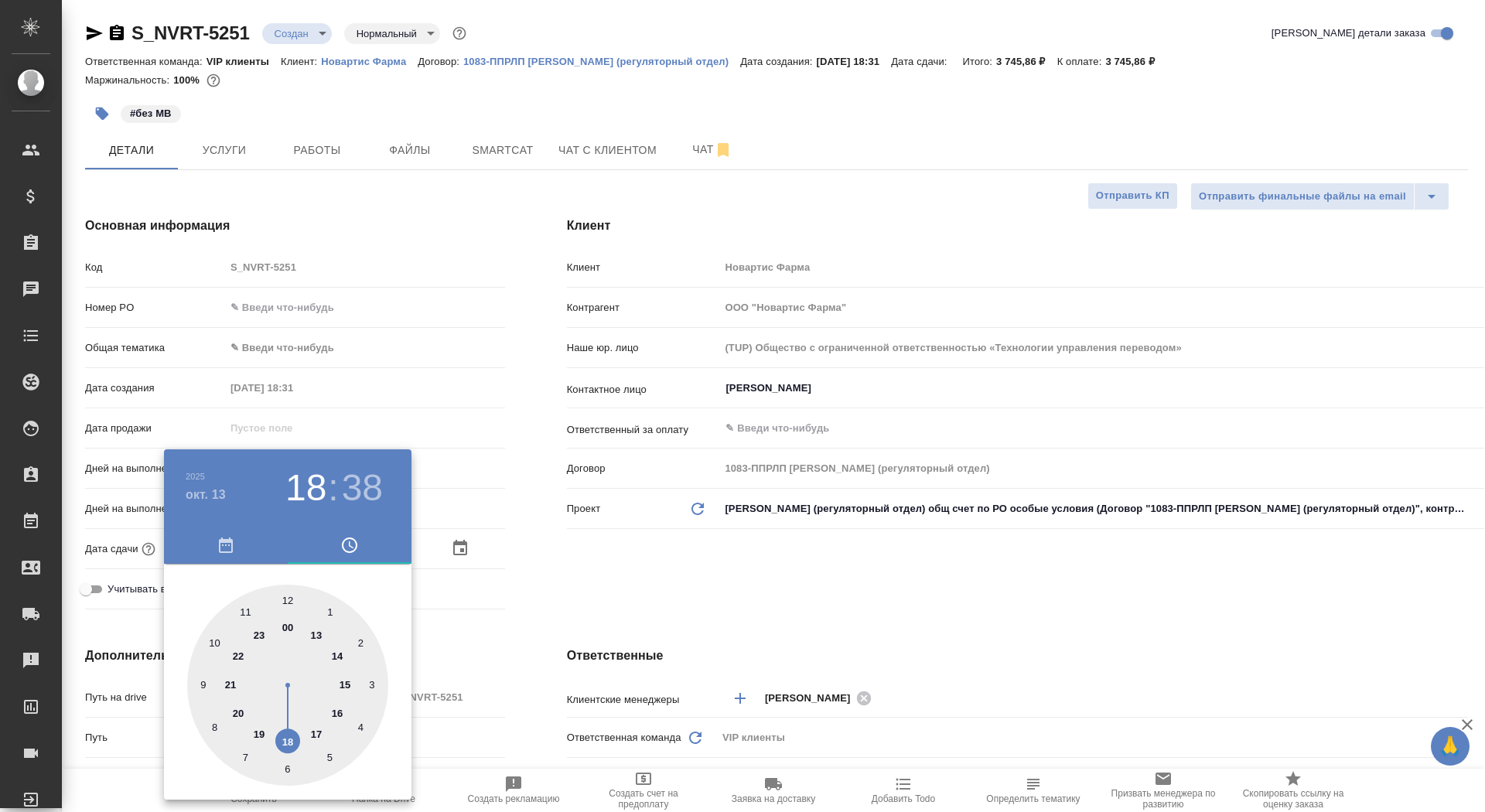
click at [314, 730] on div at bounding box center [287, 684] width 201 height 201
type input "13.10.2025 17:38"
type textarea "x"
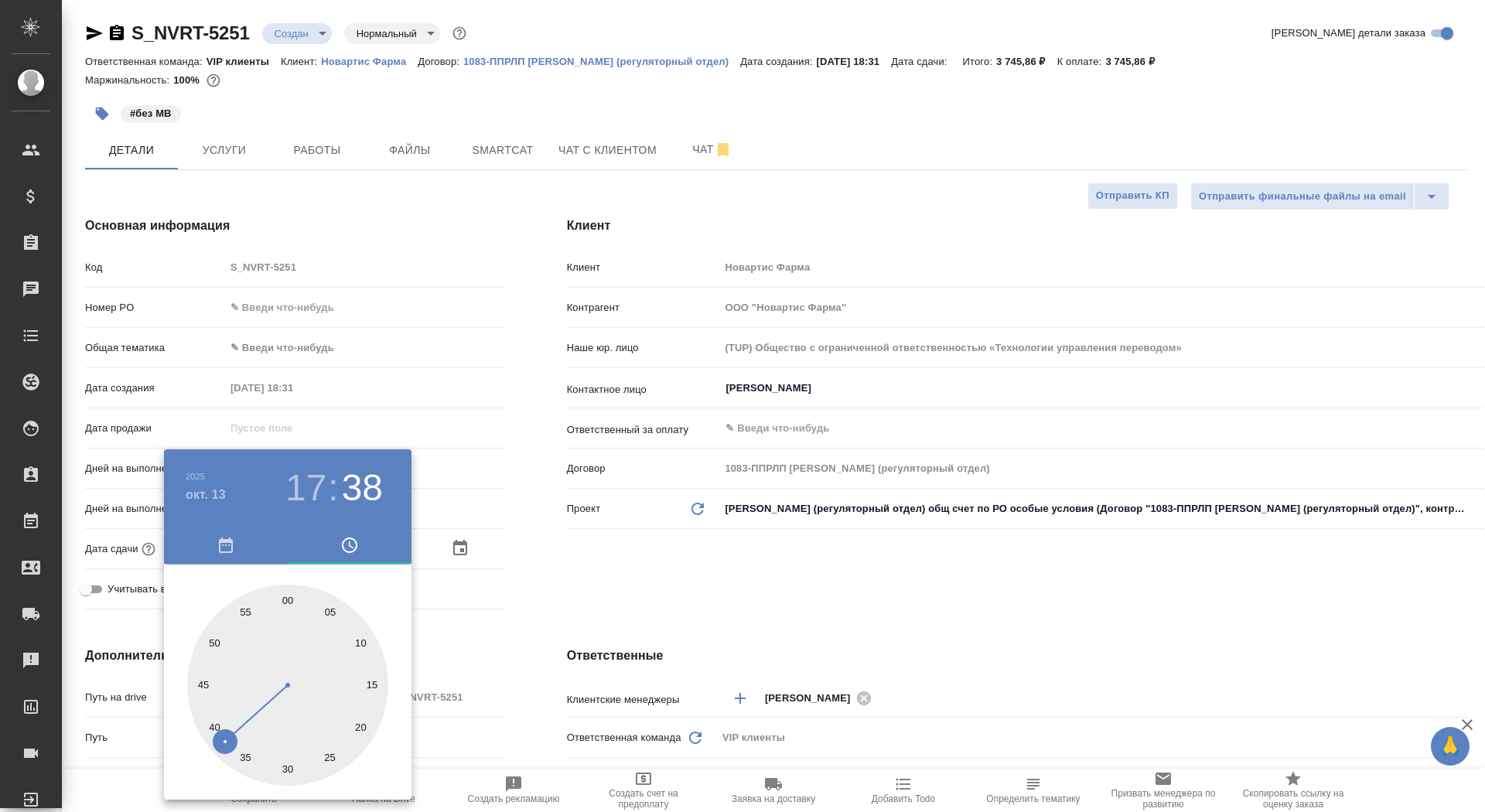
click at [288, 597] on div at bounding box center [287, 684] width 201 height 201
type input "13.10.2025 17:00"
type textarea "x"
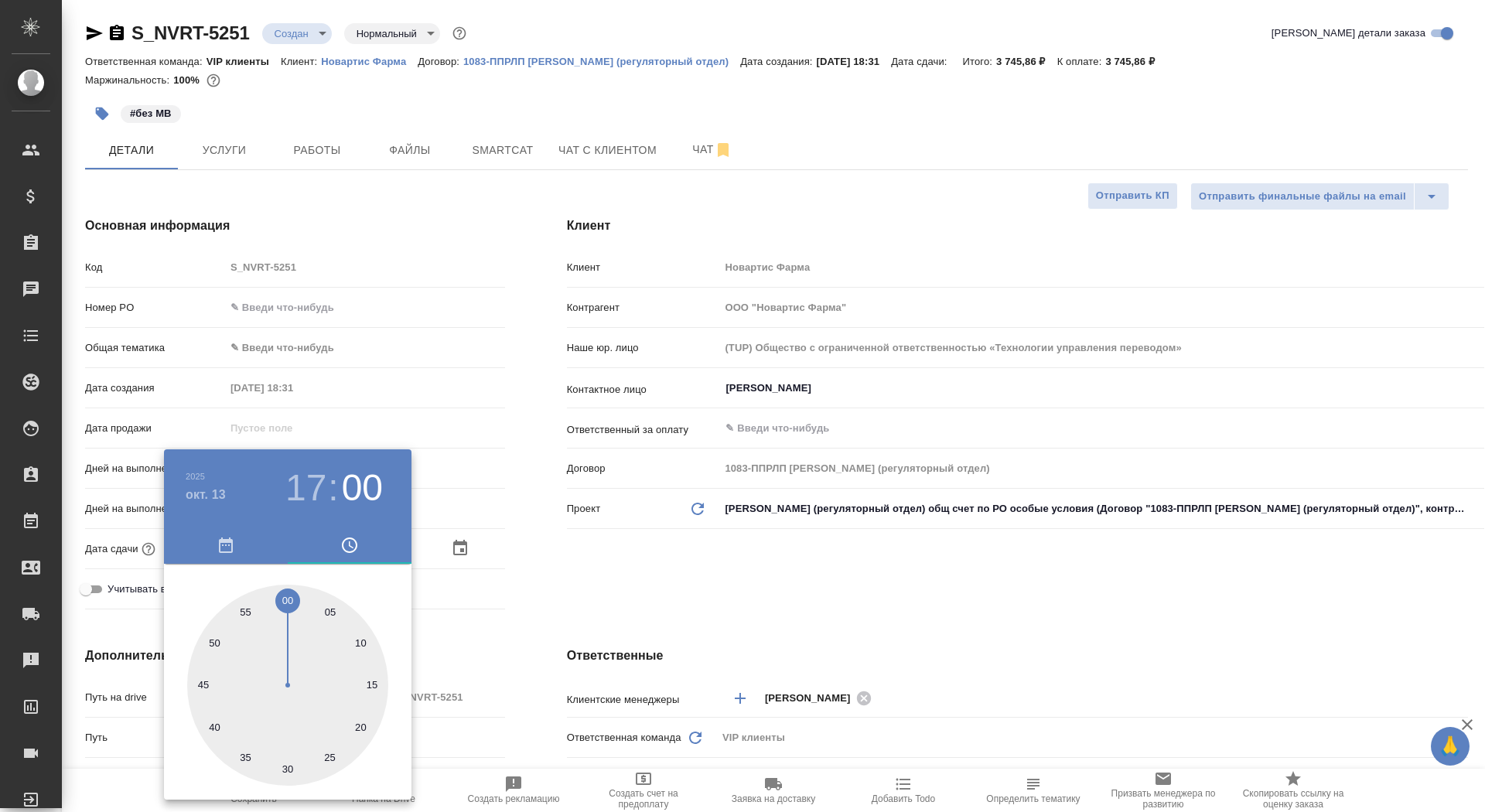
click at [535, 579] on div at bounding box center [742, 406] width 1485 height 812
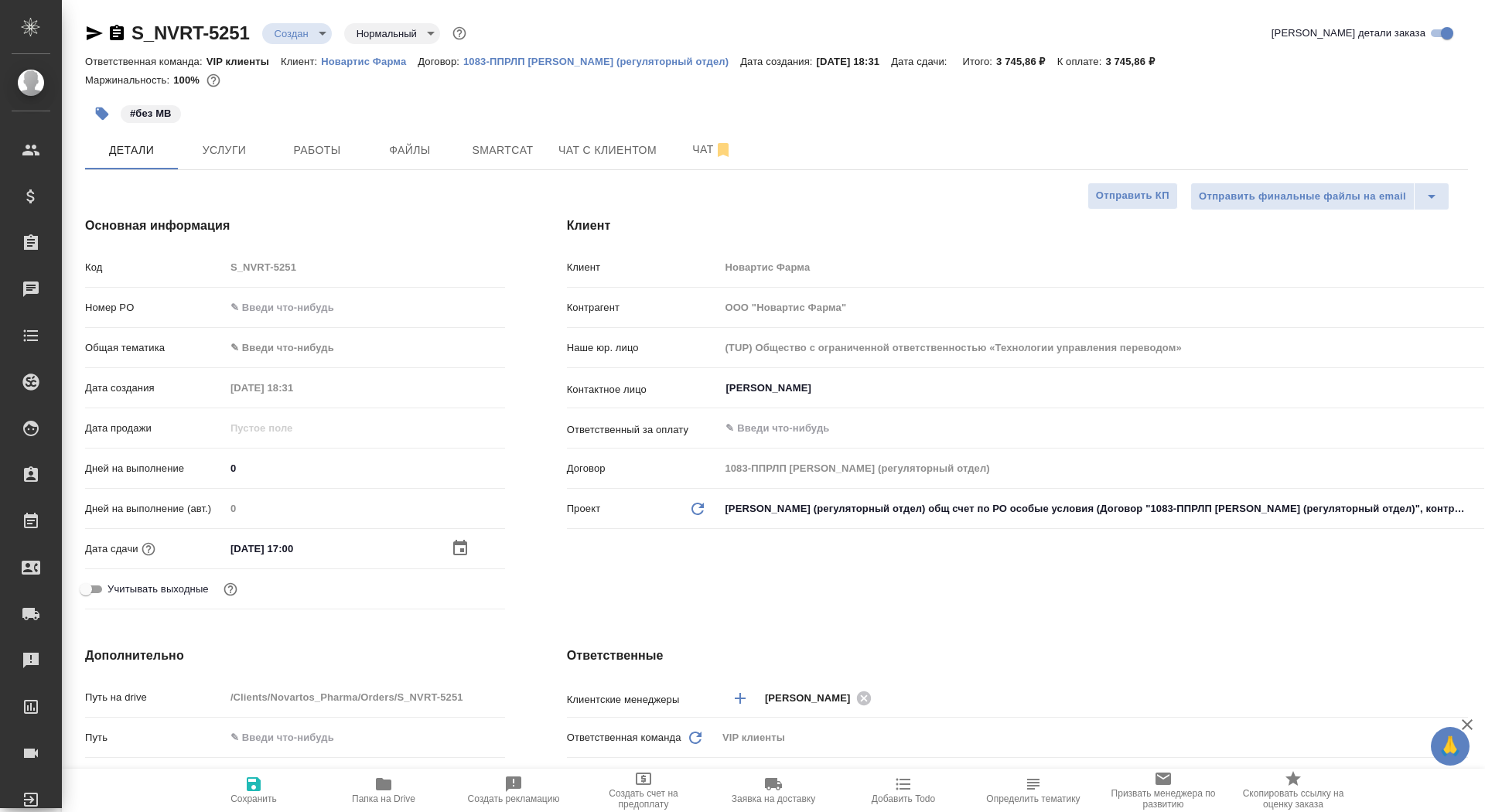
click at [264, 780] on span "Сохранить" at bounding box center [254, 790] width 111 height 30
type textarea "x"
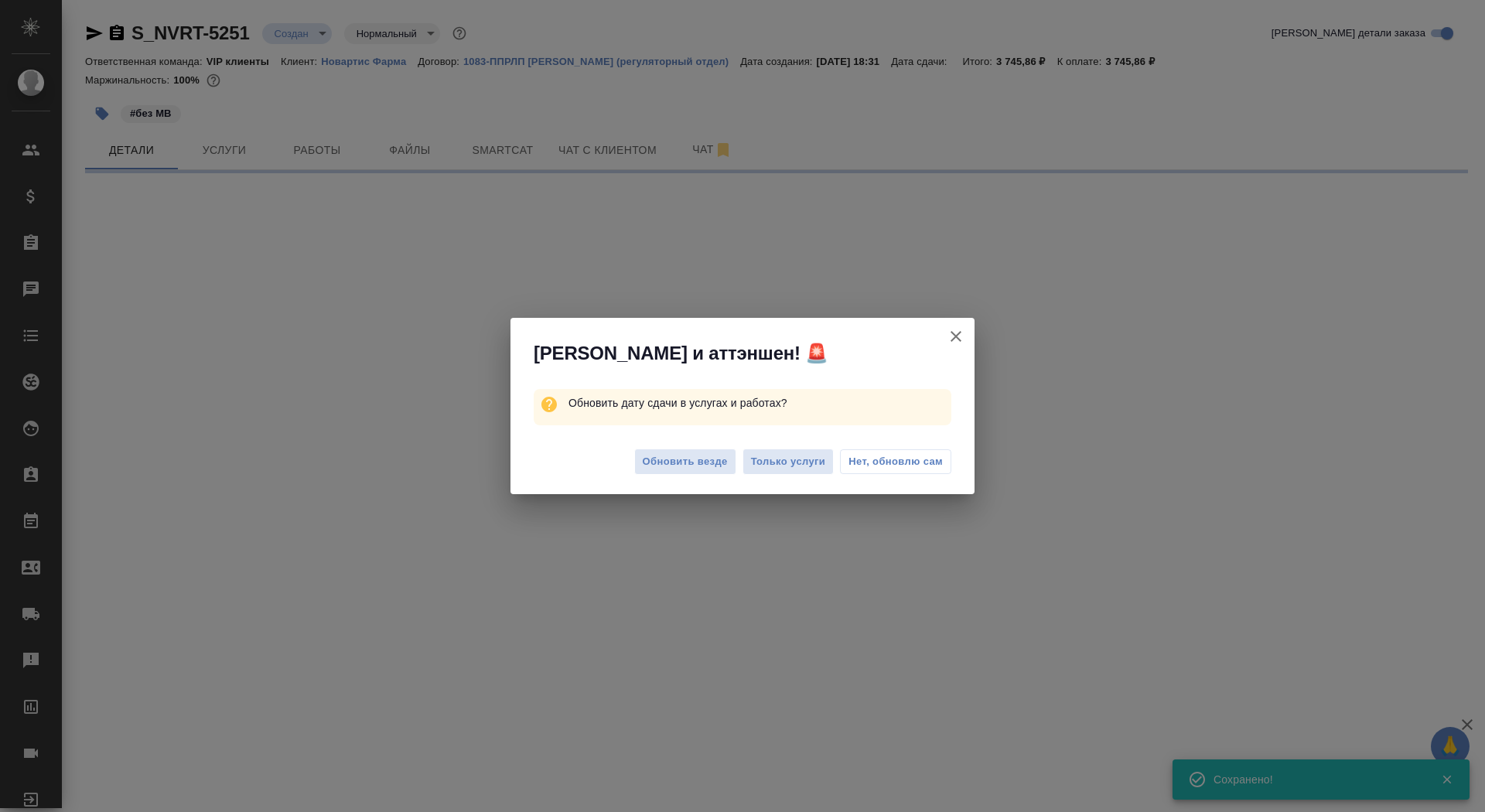
select select "RU"
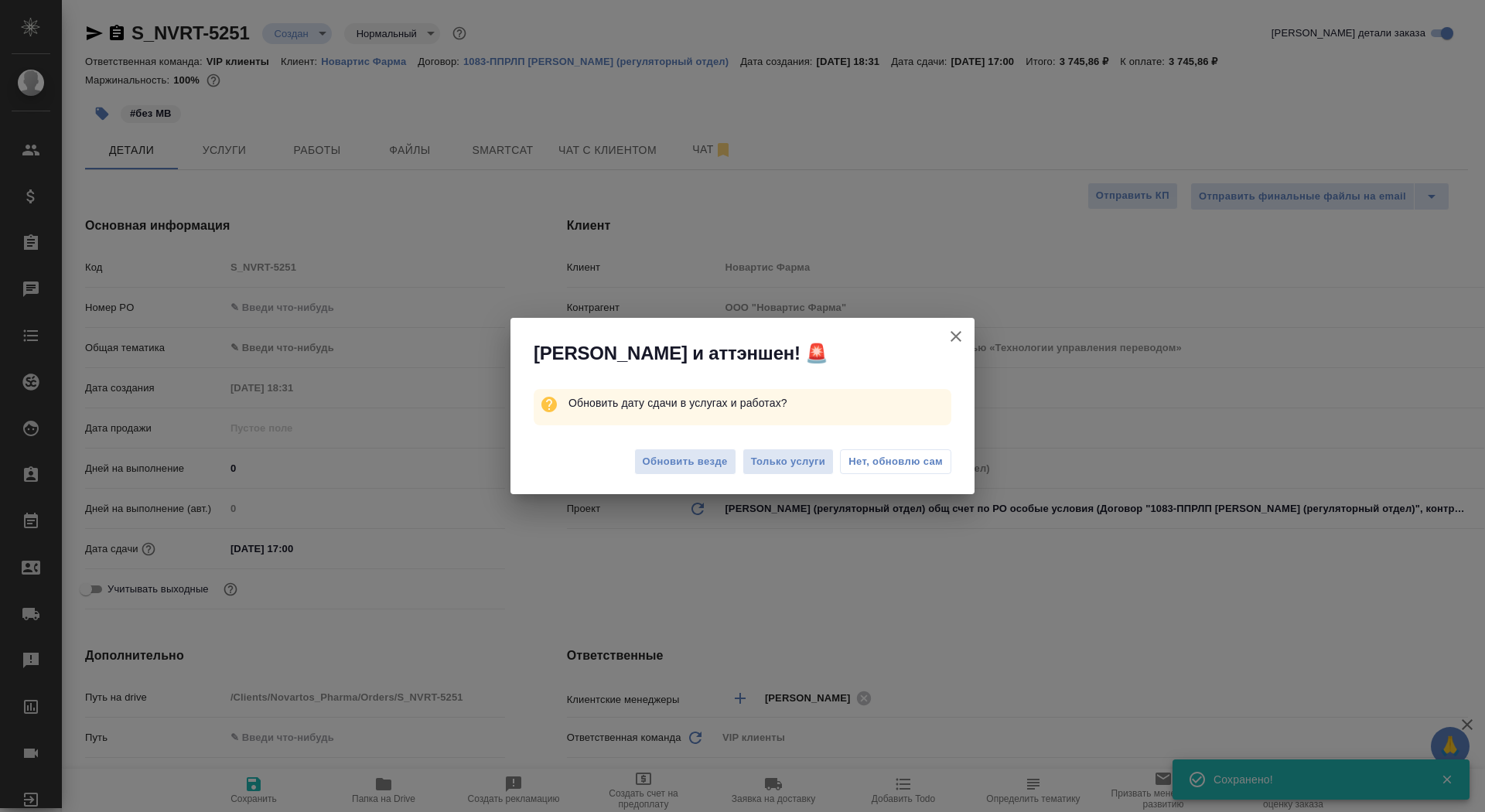
type textarea "x"
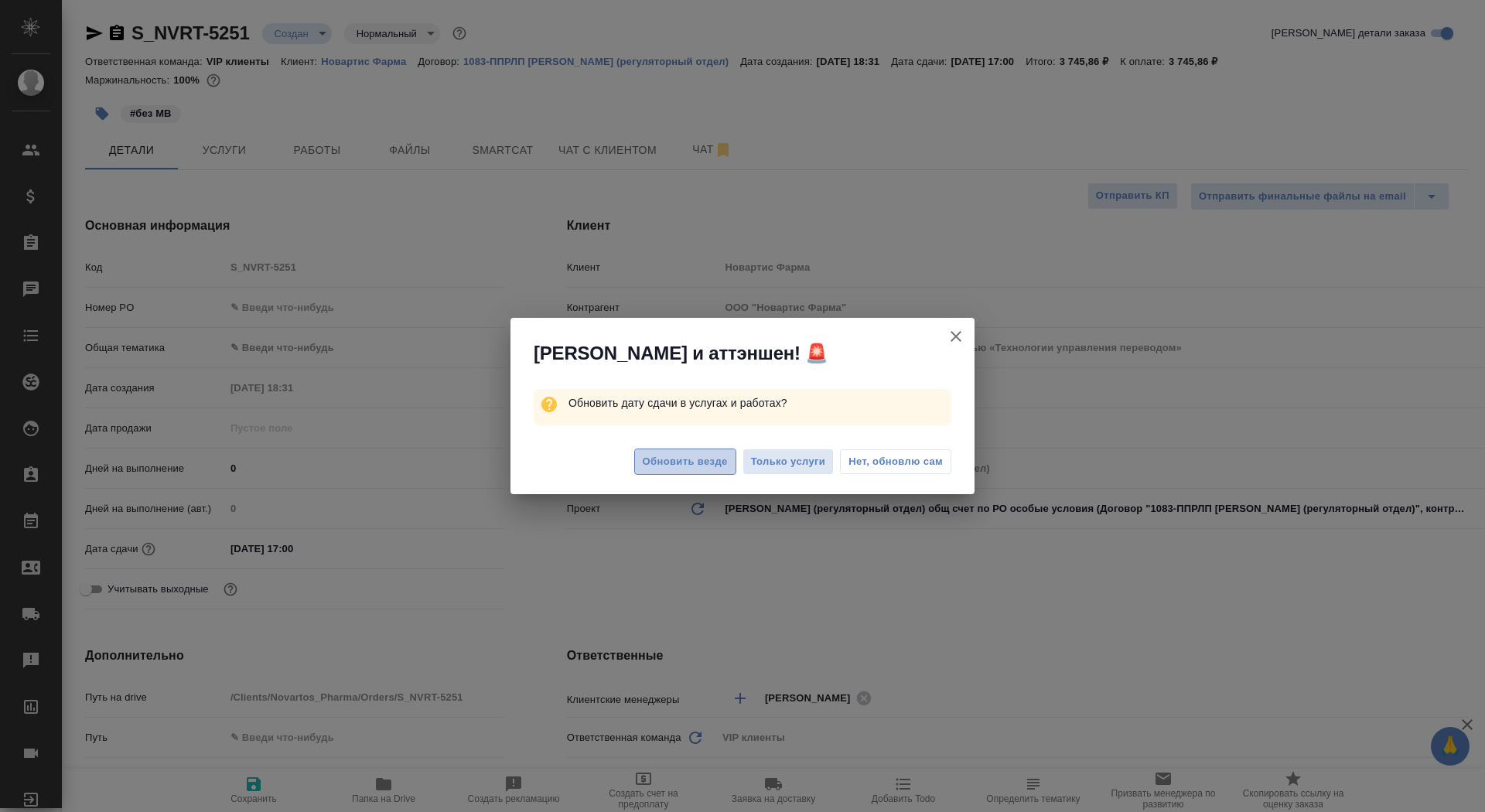
click at [685, 455] on span "Обновить везде" at bounding box center [686, 461] width 85 height 18
type textarea "x"
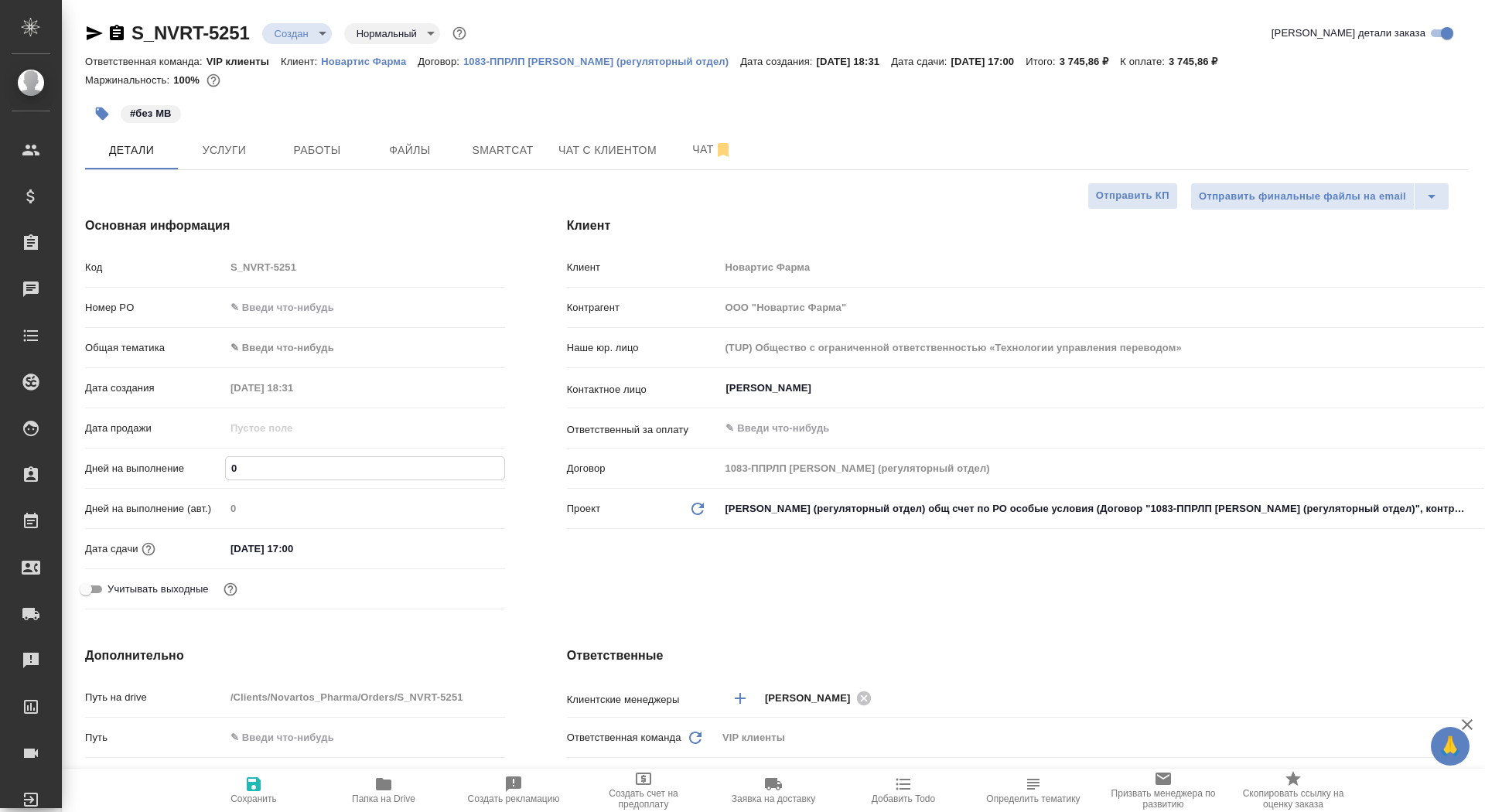
drag, startPoint x: 256, startPoint y: 471, endPoint x: 211, endPoint y: 470, distance: 45.0
click at [210, 470] on div "Дней на выполнение 0" at bounding box center [295, 468] width 420 height 27
type input "3"
type textarea "x"
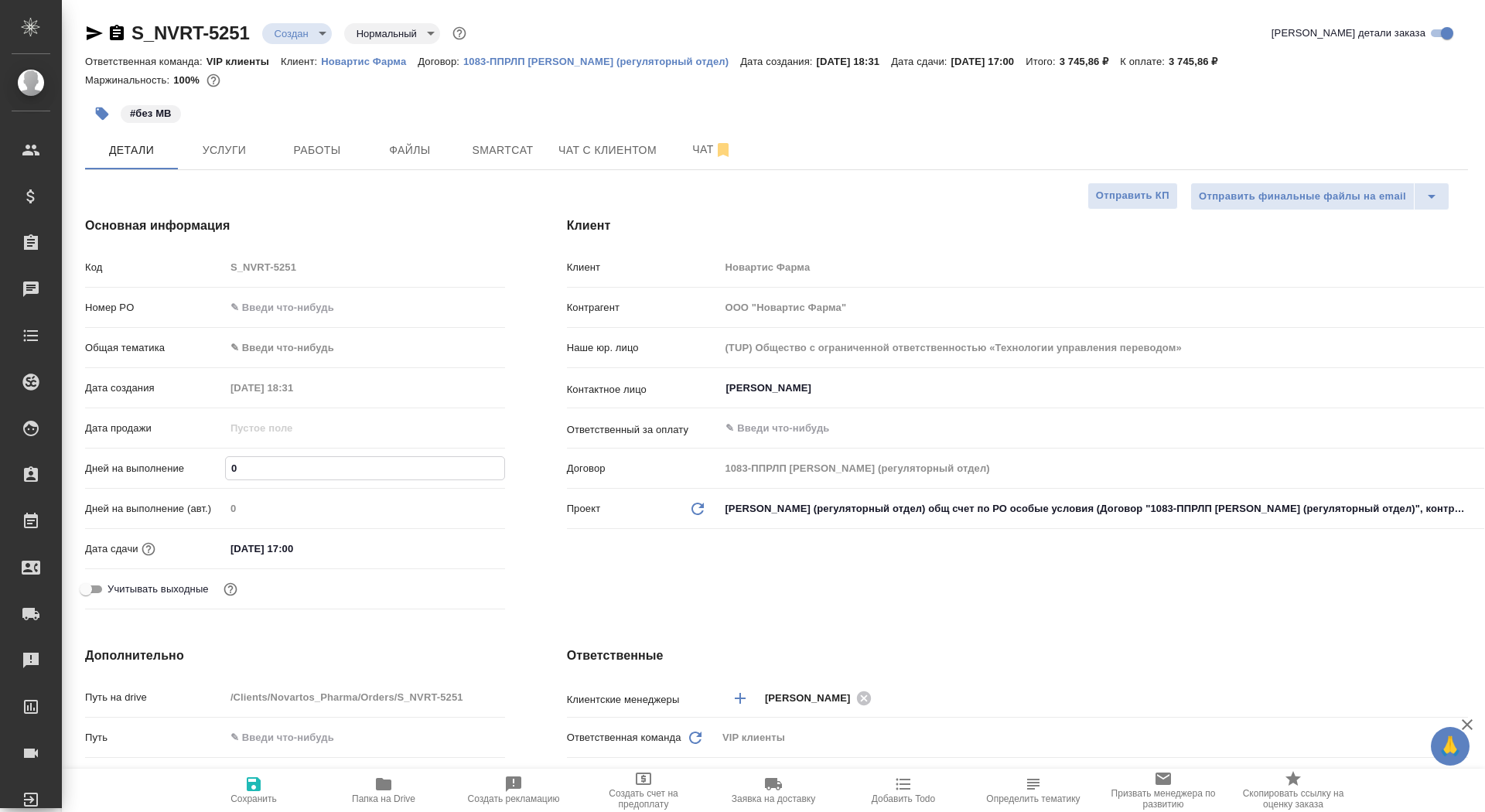
type textarea "x"
type input "3"
click at [264, 799] on span "Сохранить" at bounding box center [254, 799] width 46 height 11
type textarea "x"
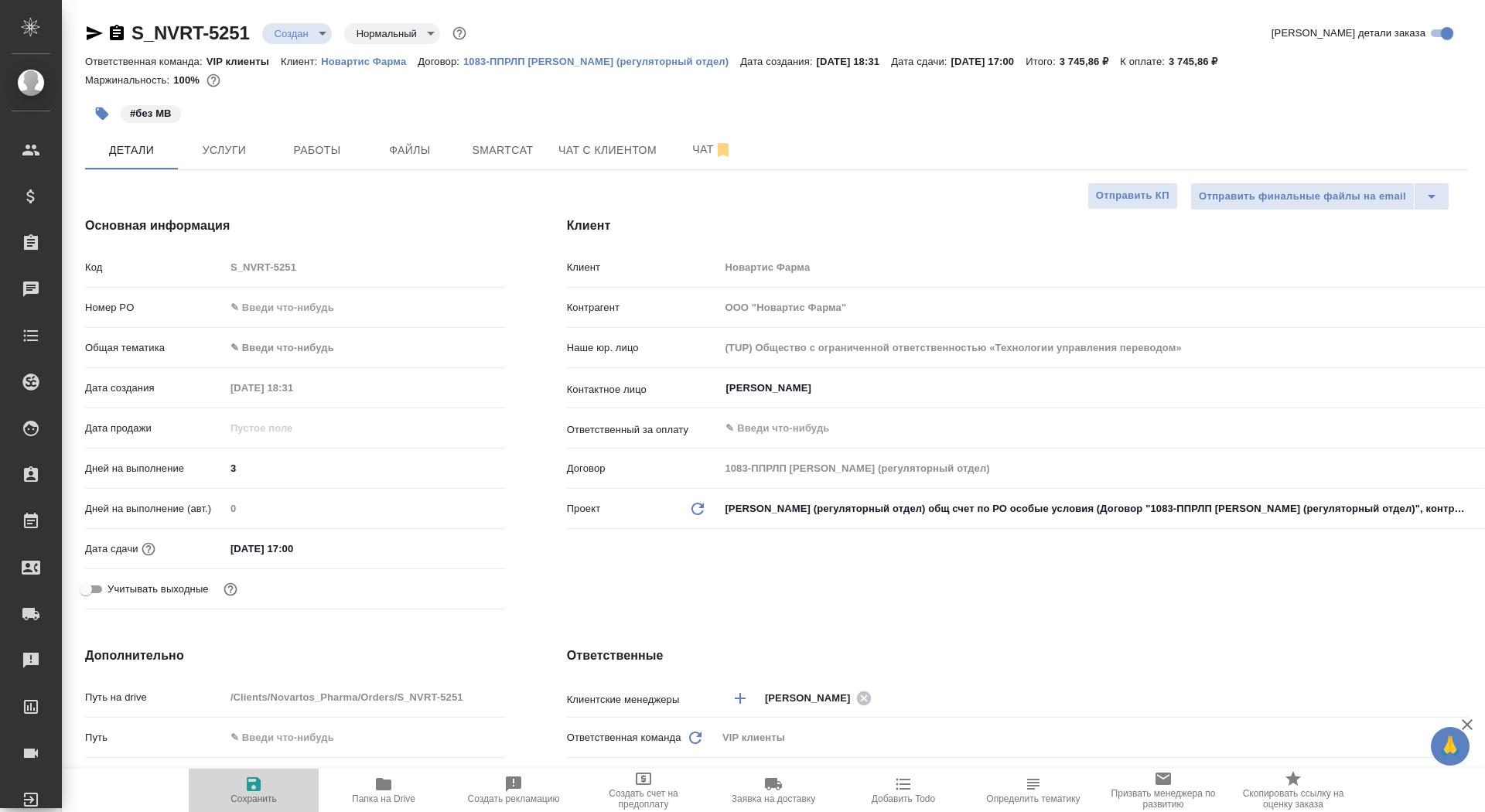
type textarea "x"
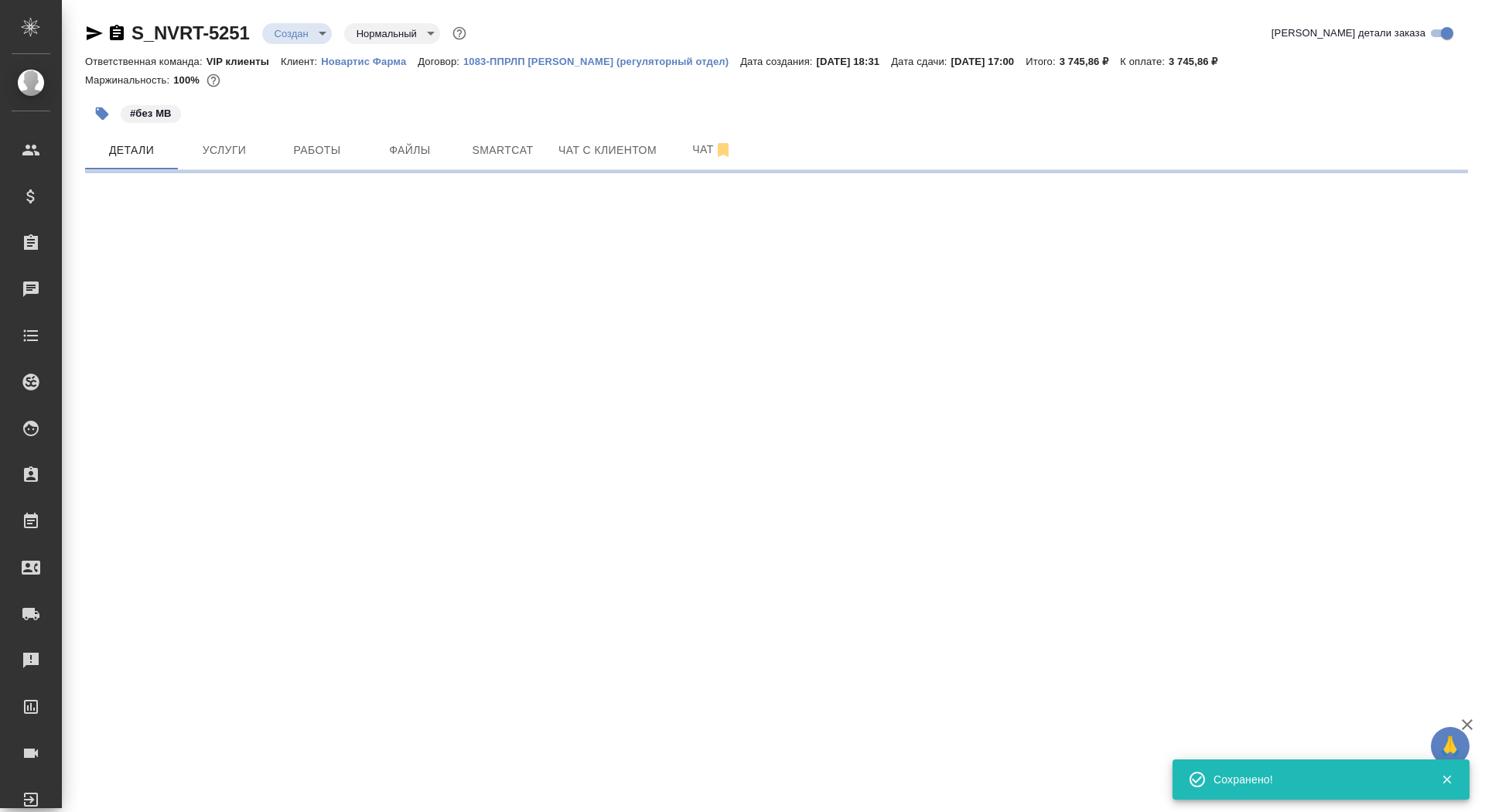
select select "RU"
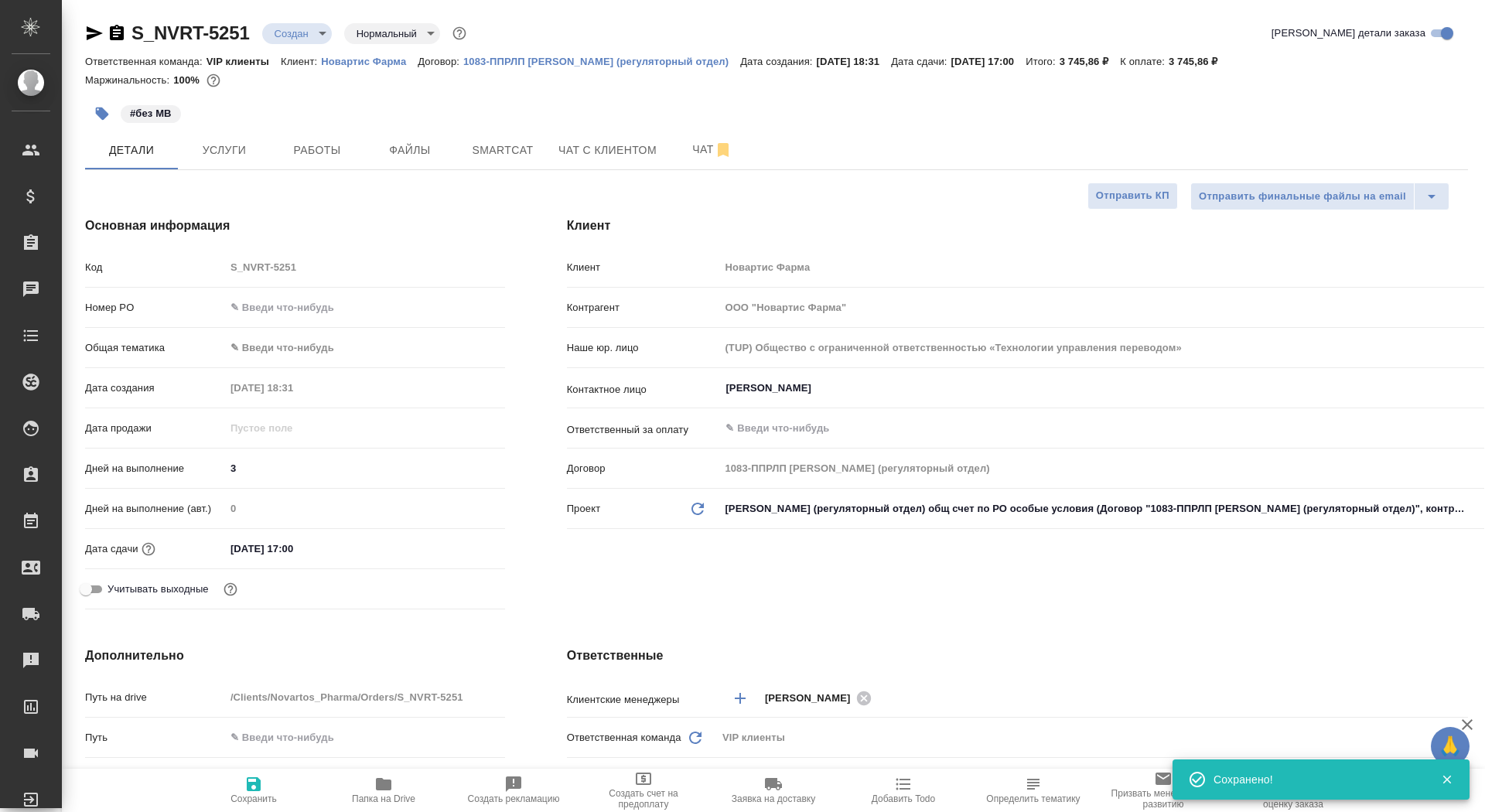
type textarea "x"
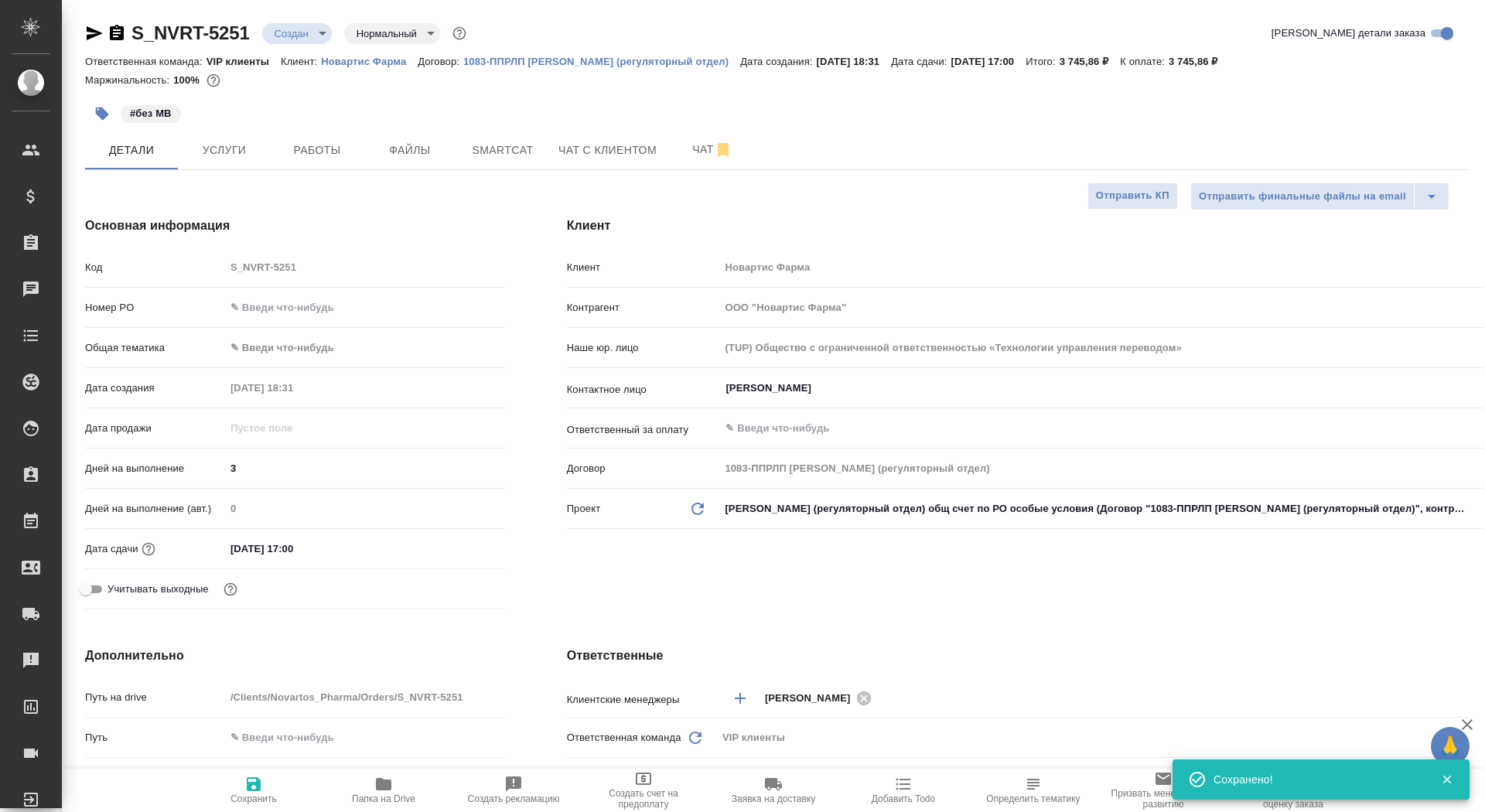
type textarea "x"
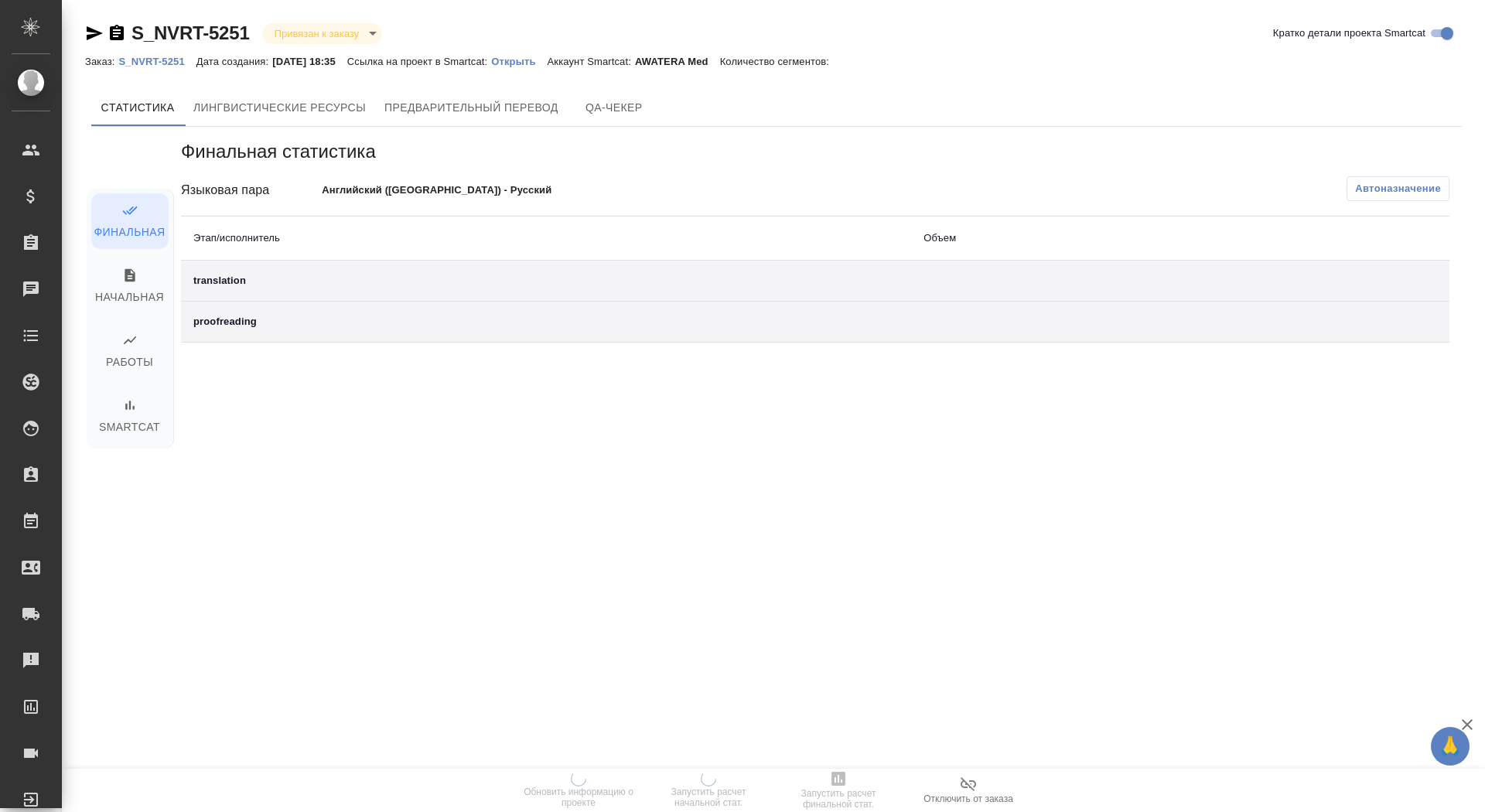
click at [547, 66] on p "Открыть" at bounding box center [519, 61] width 56 height 12
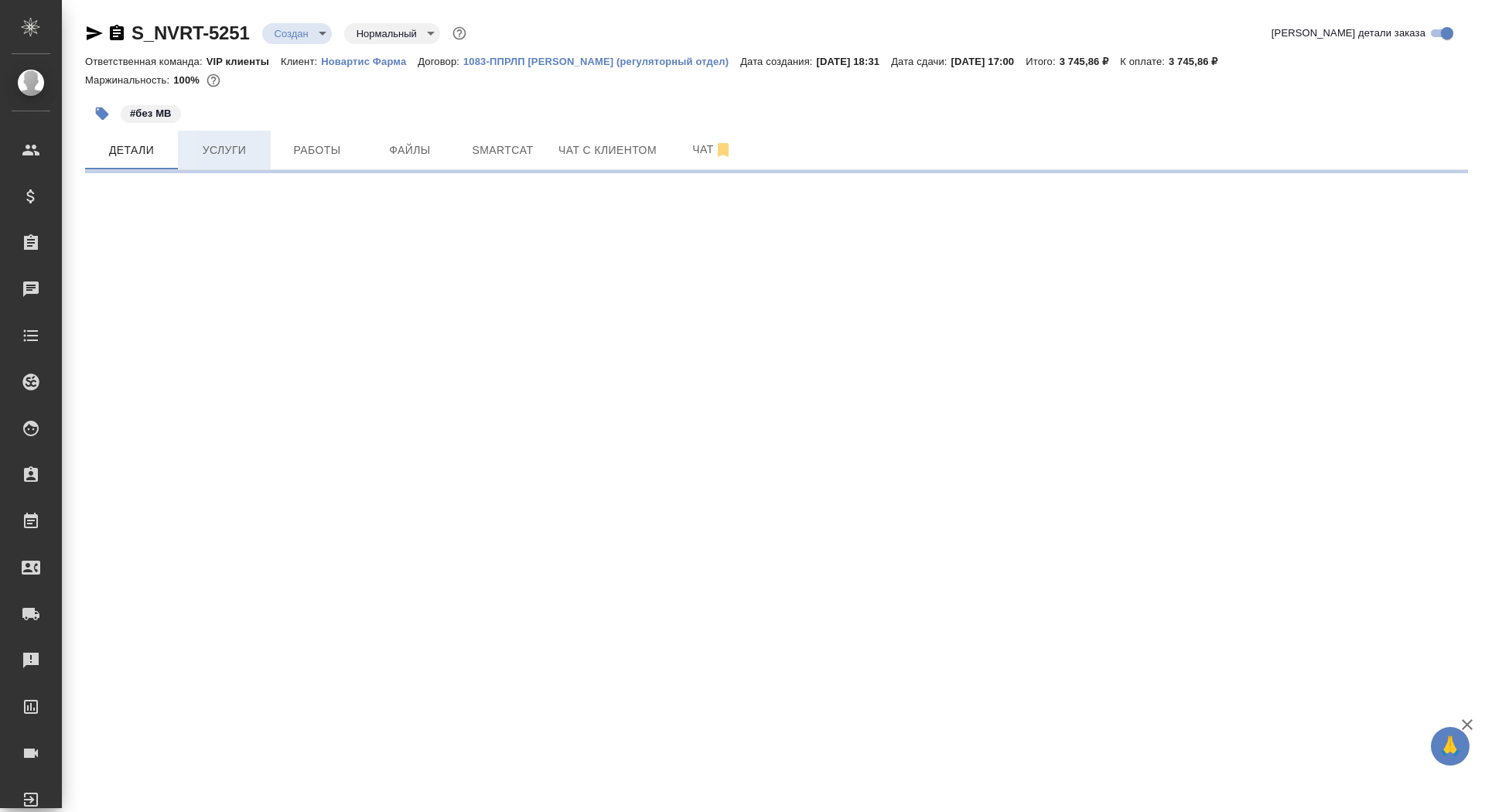
select select "RU"
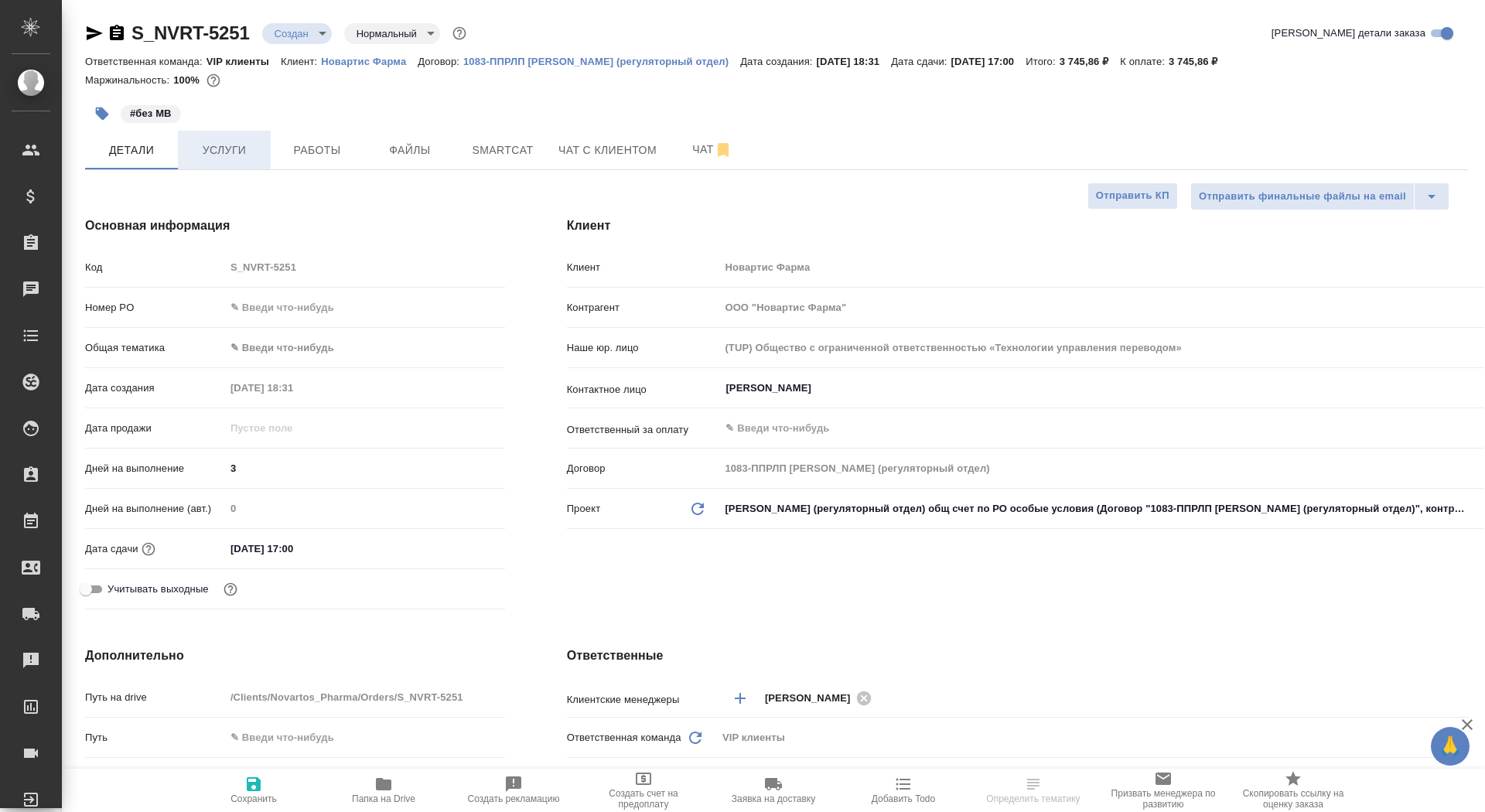
click at [238, 156] on span "Услуги" at bounding box center [224, 150] width 74 height 19
type textarea "x"
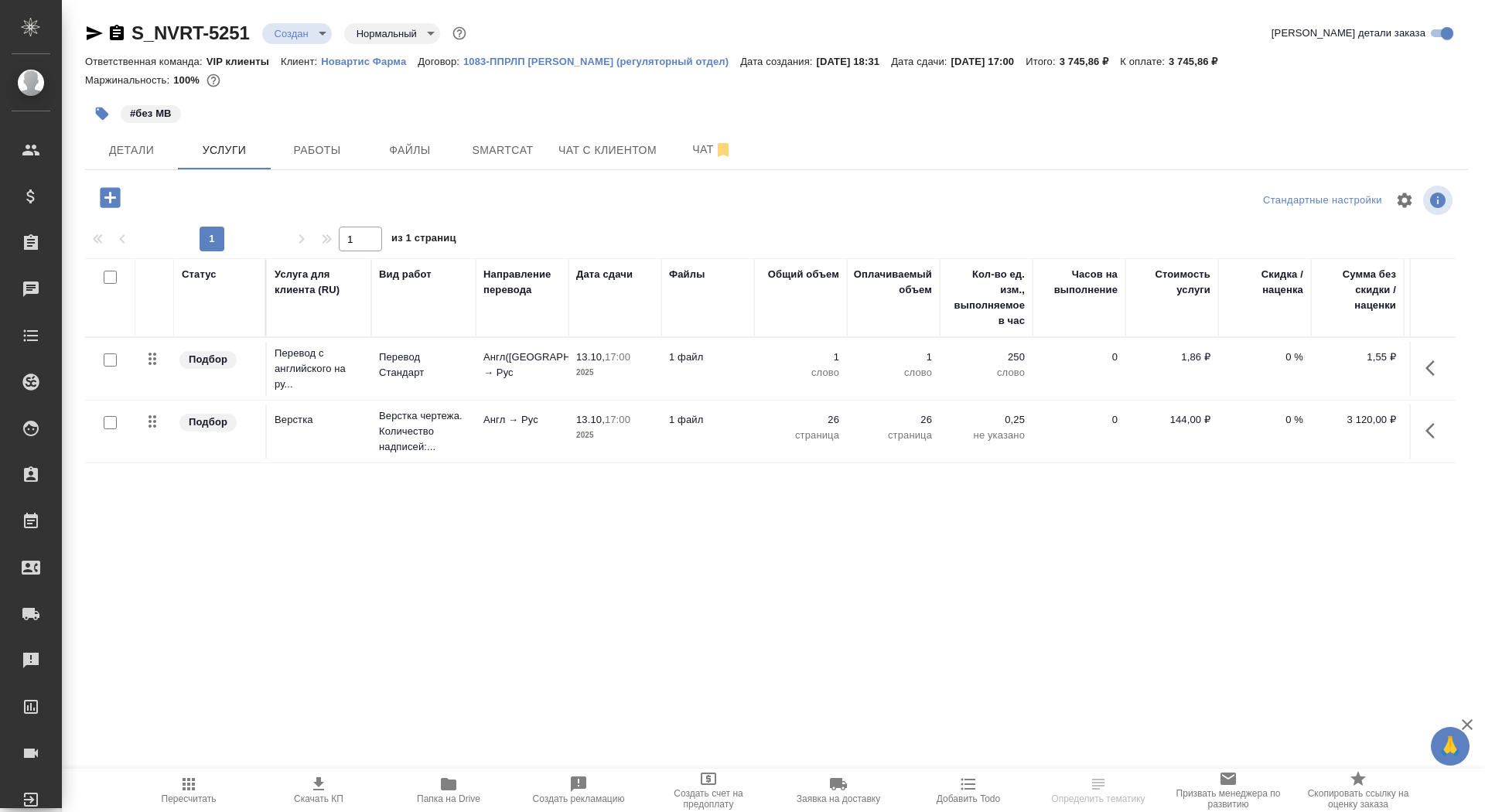
click at [526, 380] on td "Англ([GEOGRAPHIC_DATA]) → Рус" at bounding box center [522, 369] width 93 height 54
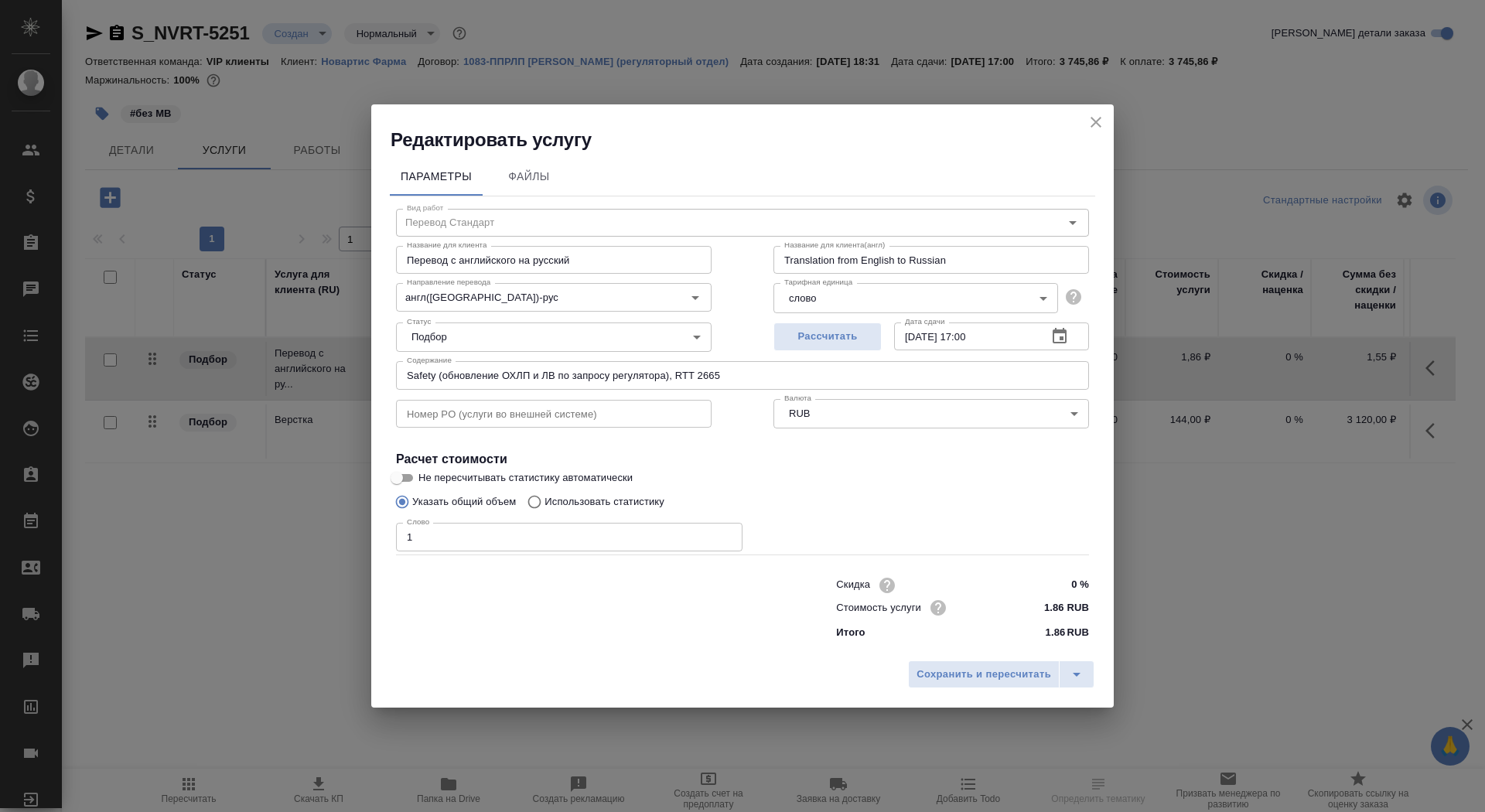
click at [638, 499] on p "Использовать статистику" at bounding box center [604, 501] width 120 height 16
click at [545, 499] on input "Использовать статистику" at bounding box center [532, 502] width 25 height 30
radio input "true"
radio input "false"
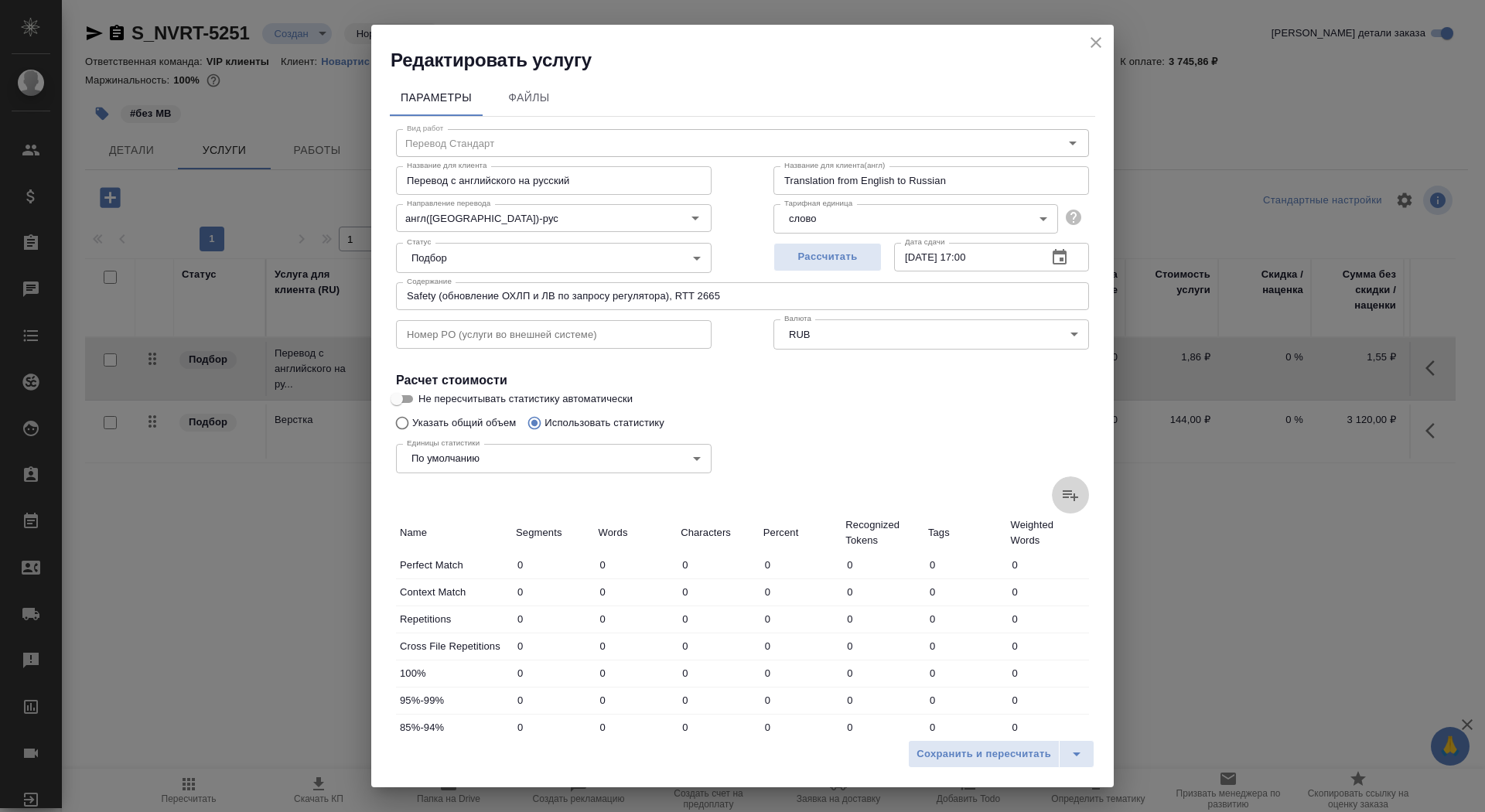
click at [1084, 491] on label at bounding box center [1070, 494] width 37 height 37
click at [0, 0] on input "file" at bounding box center [0, 0] width 0 height 0
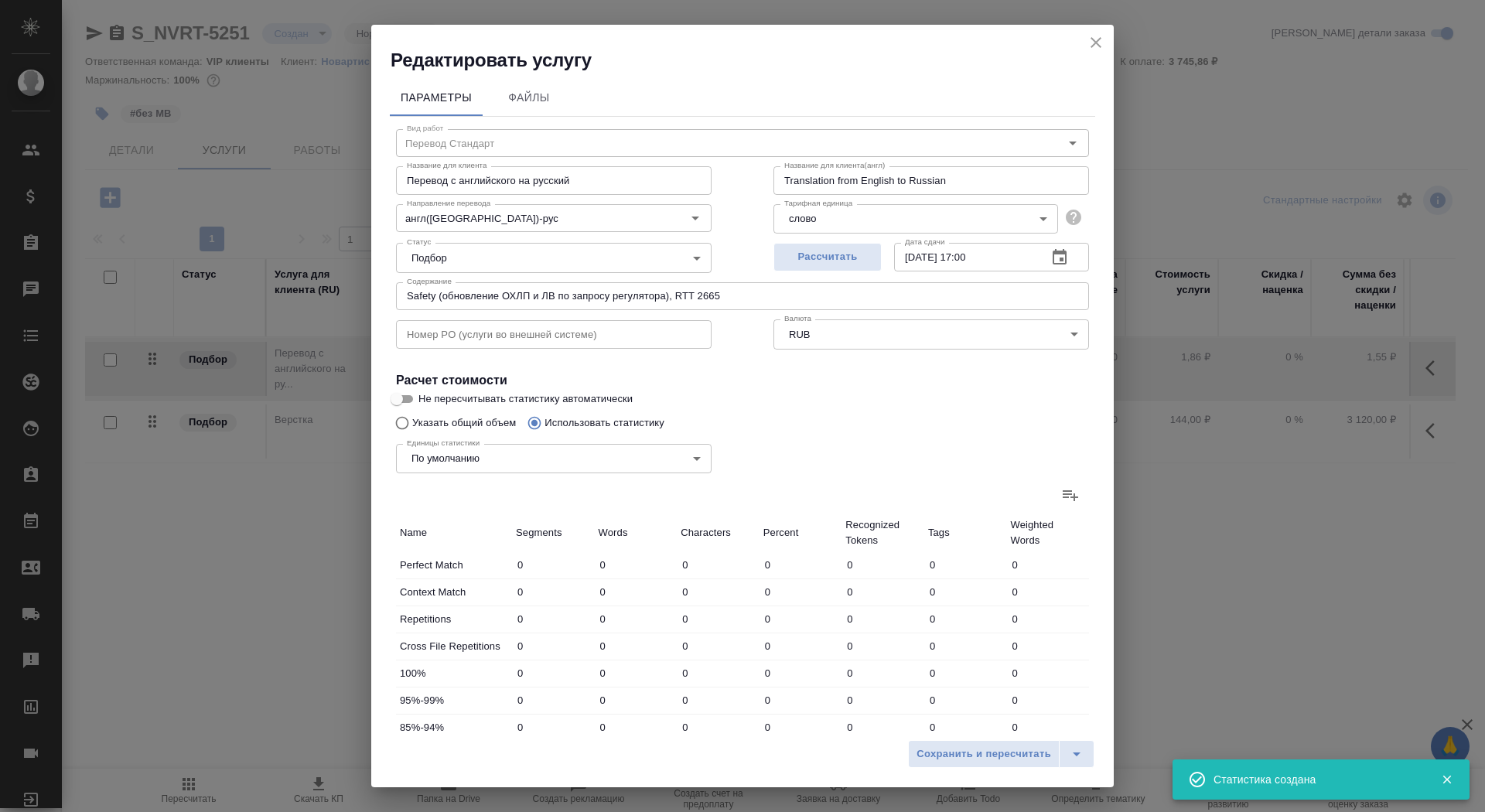
type input "55"
type input "223"
type input "1370"
type input "27"
type input "126"
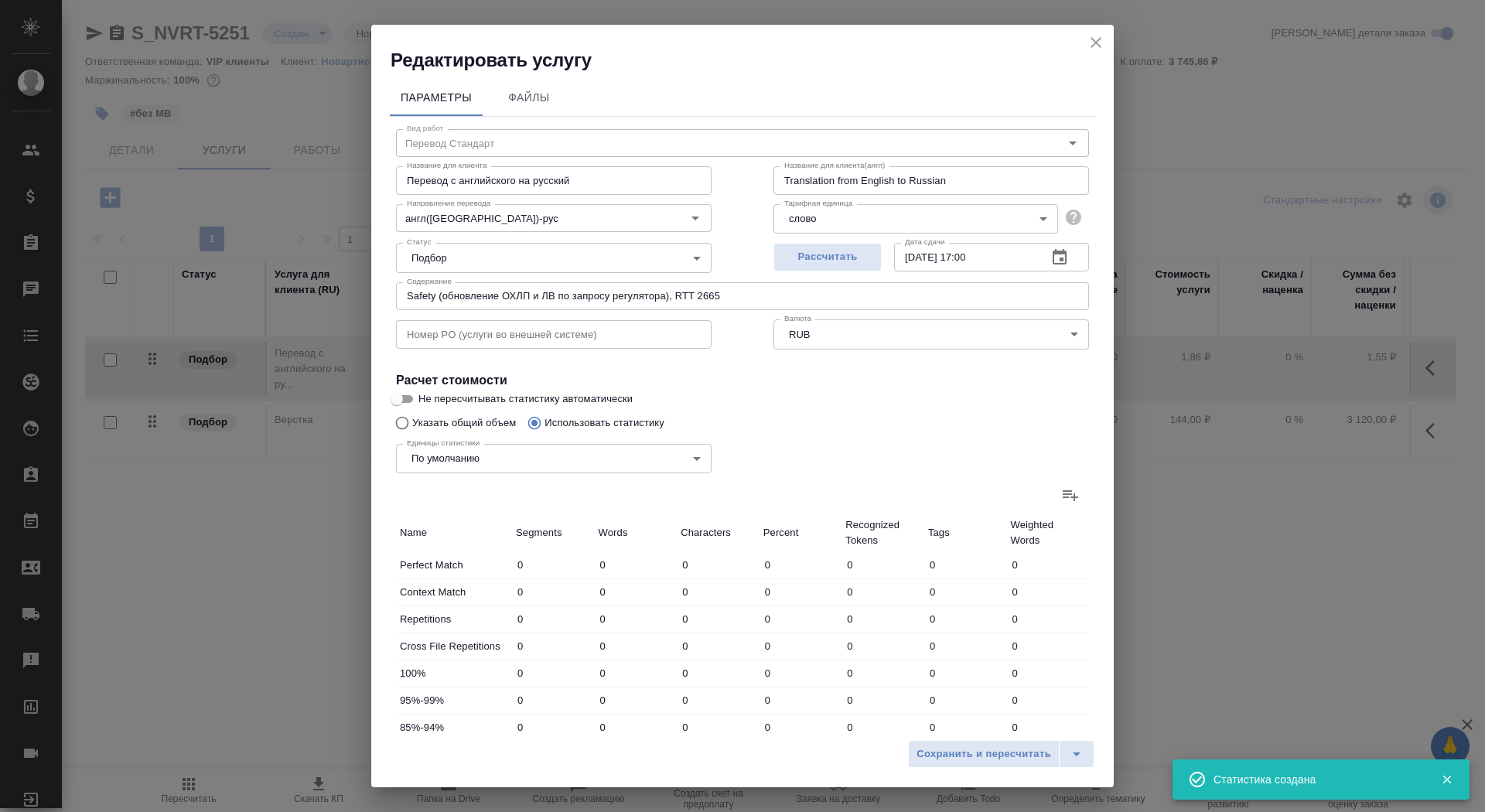
type input "762"
type input "555"
type input "6720"
type input "44393"
type input "38"
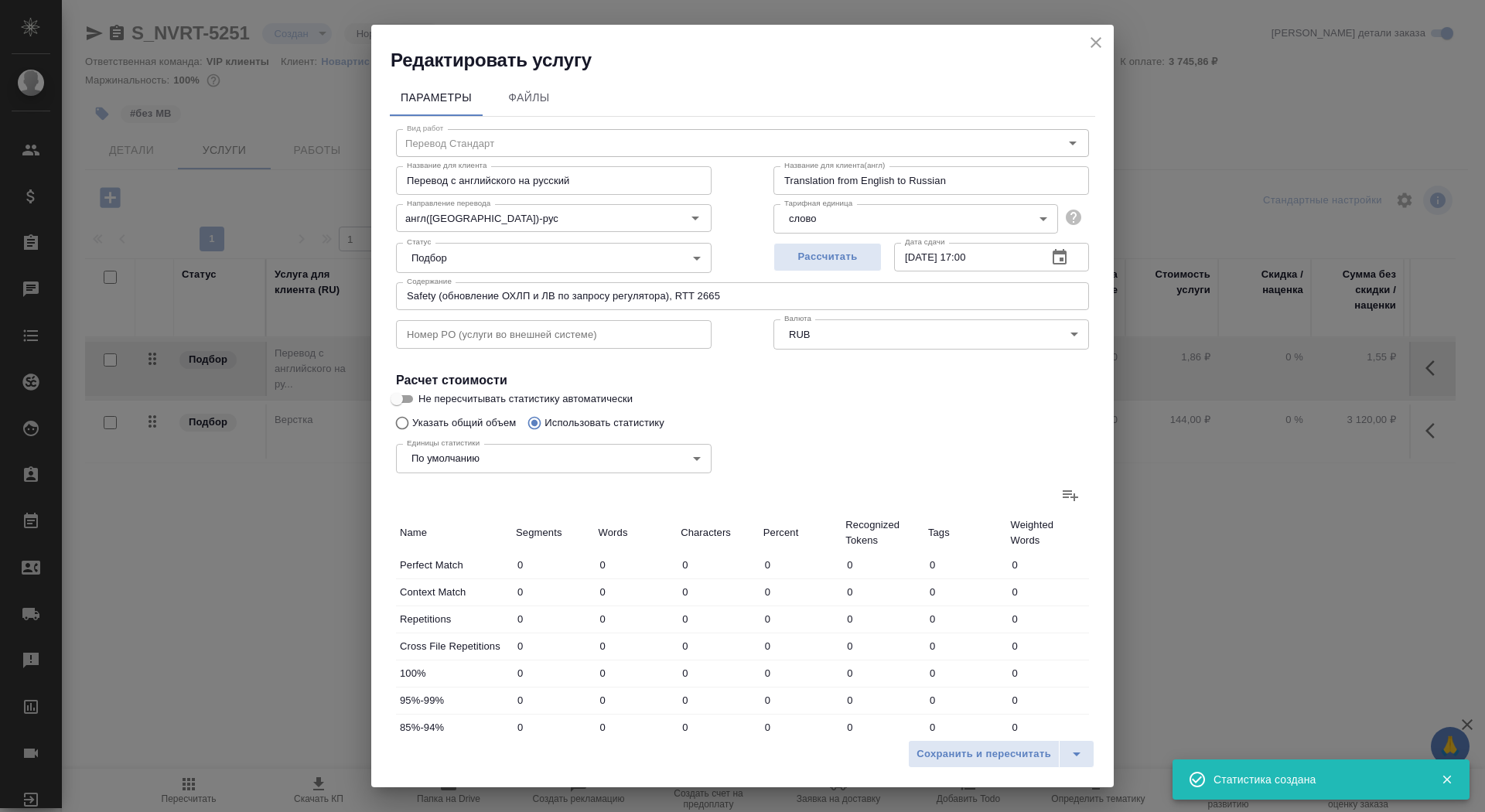
type input "673"
type input "4277"
type input "15"
type input "253"
type input "1559"
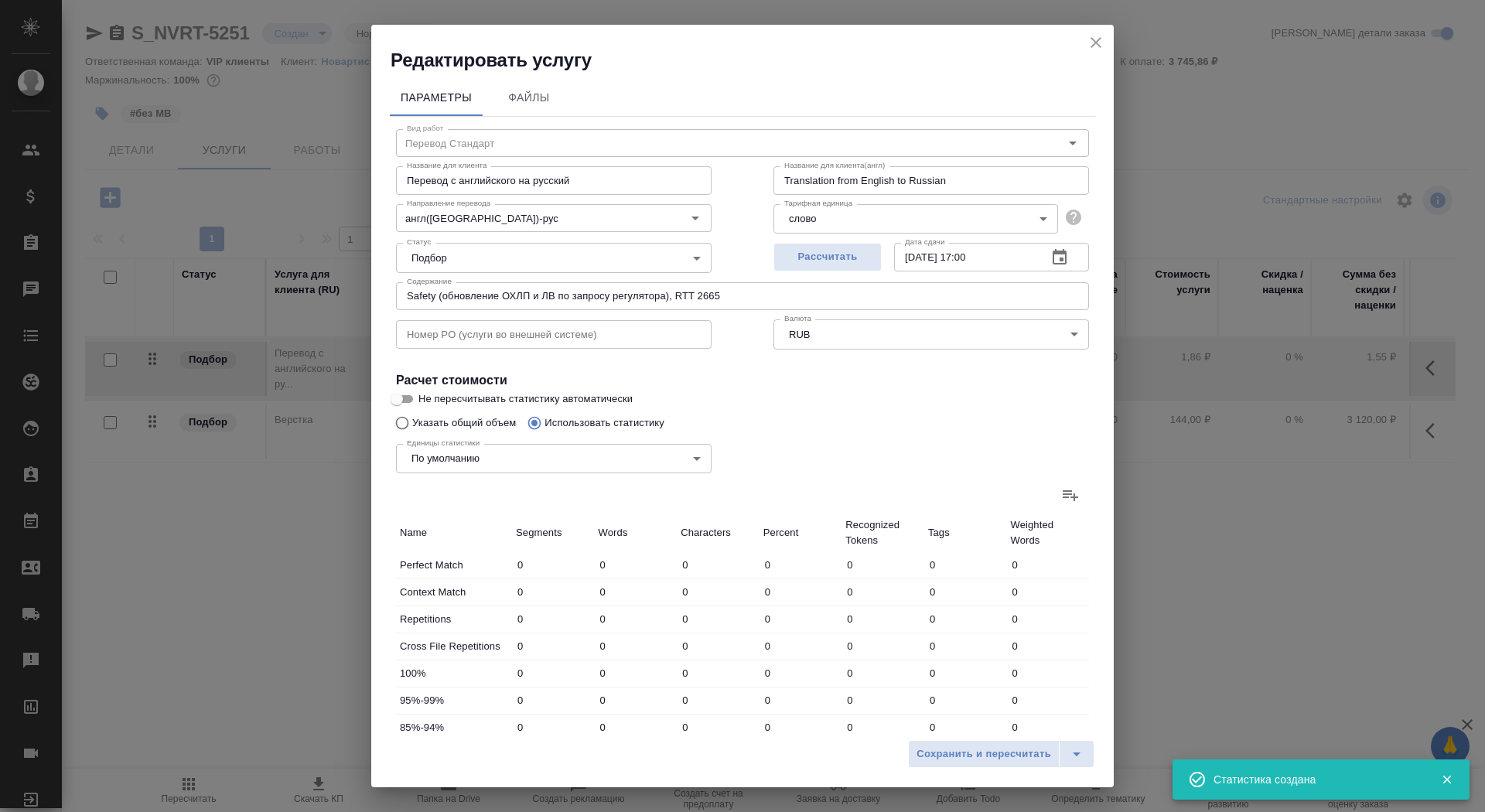
type input "20"
type input "177"
type input "1146"
type input "114"
type input "1648"
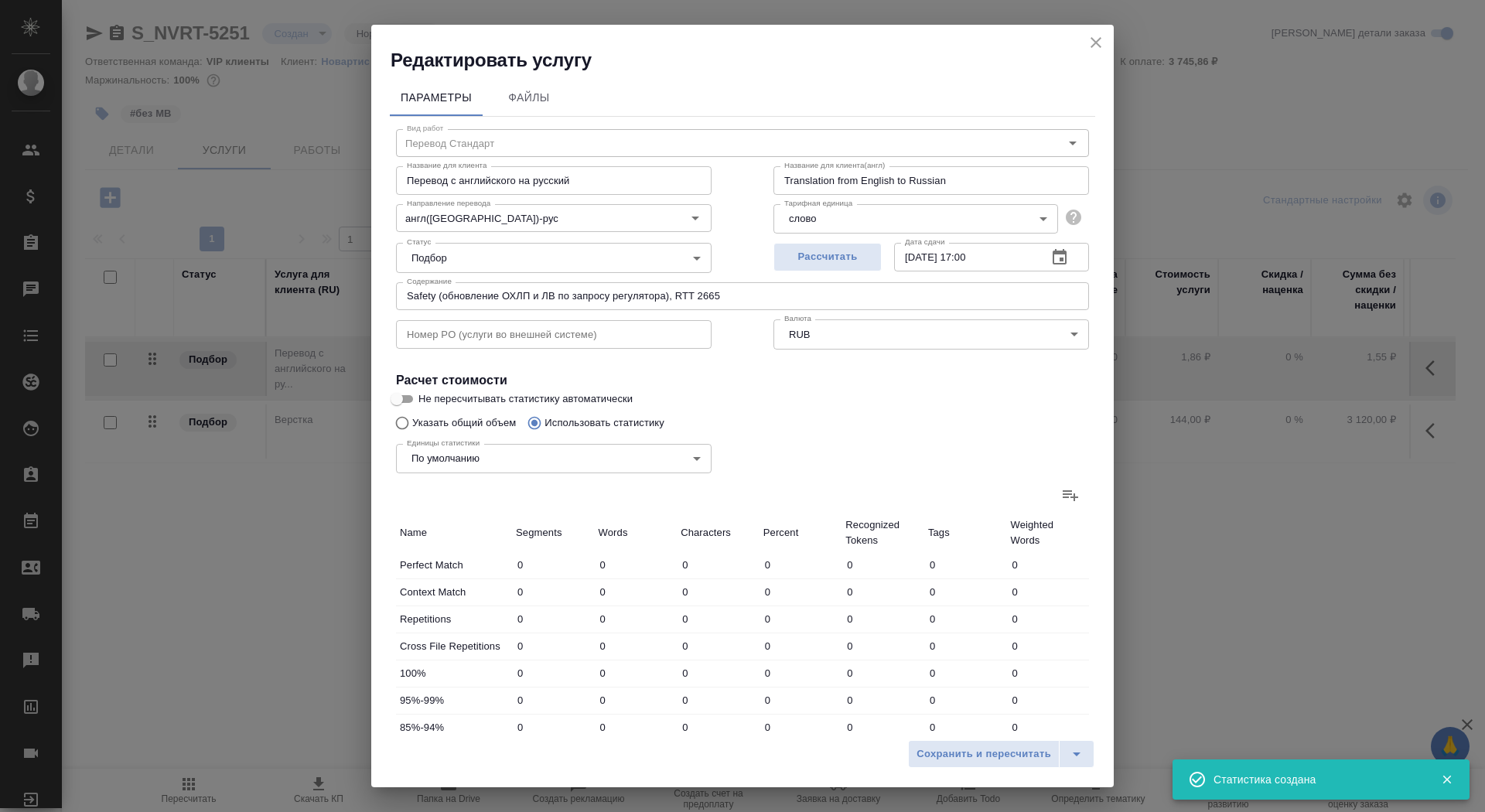
type input "10230"
type input "797"
type input "9694"
type input "62975"
type input "824"
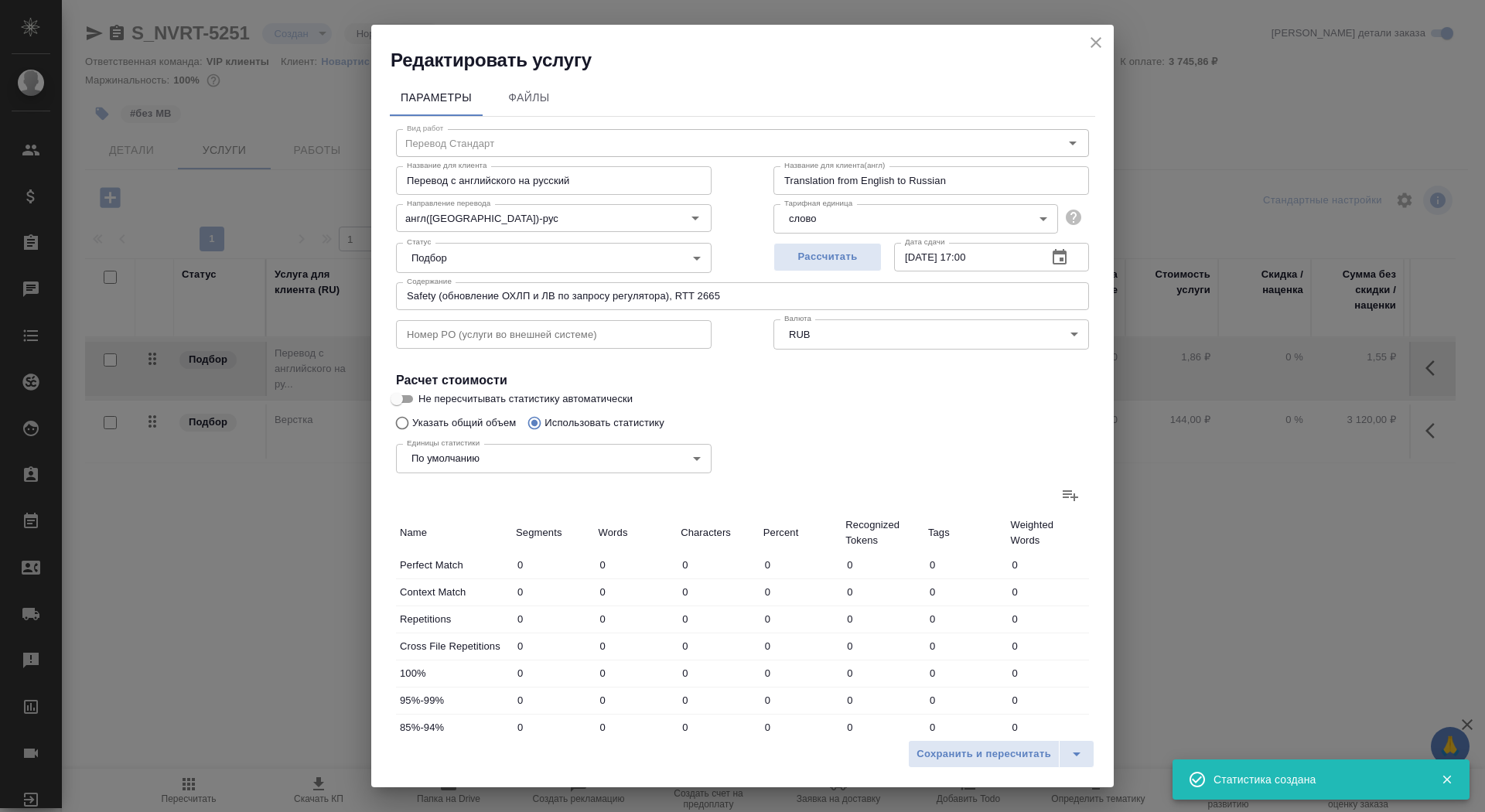
type input "9820"
type input "63737"
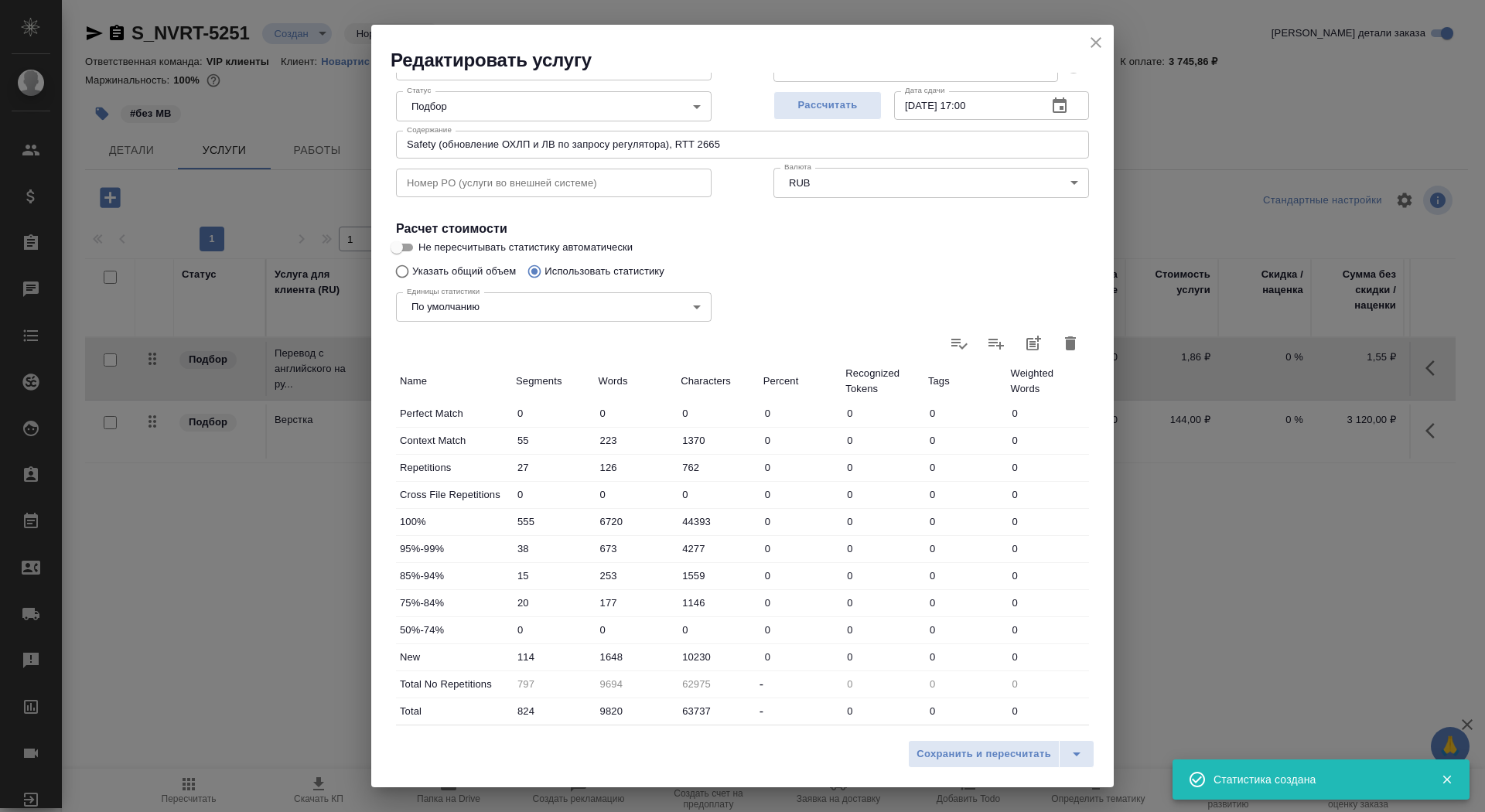
scroll to position [240, 0]
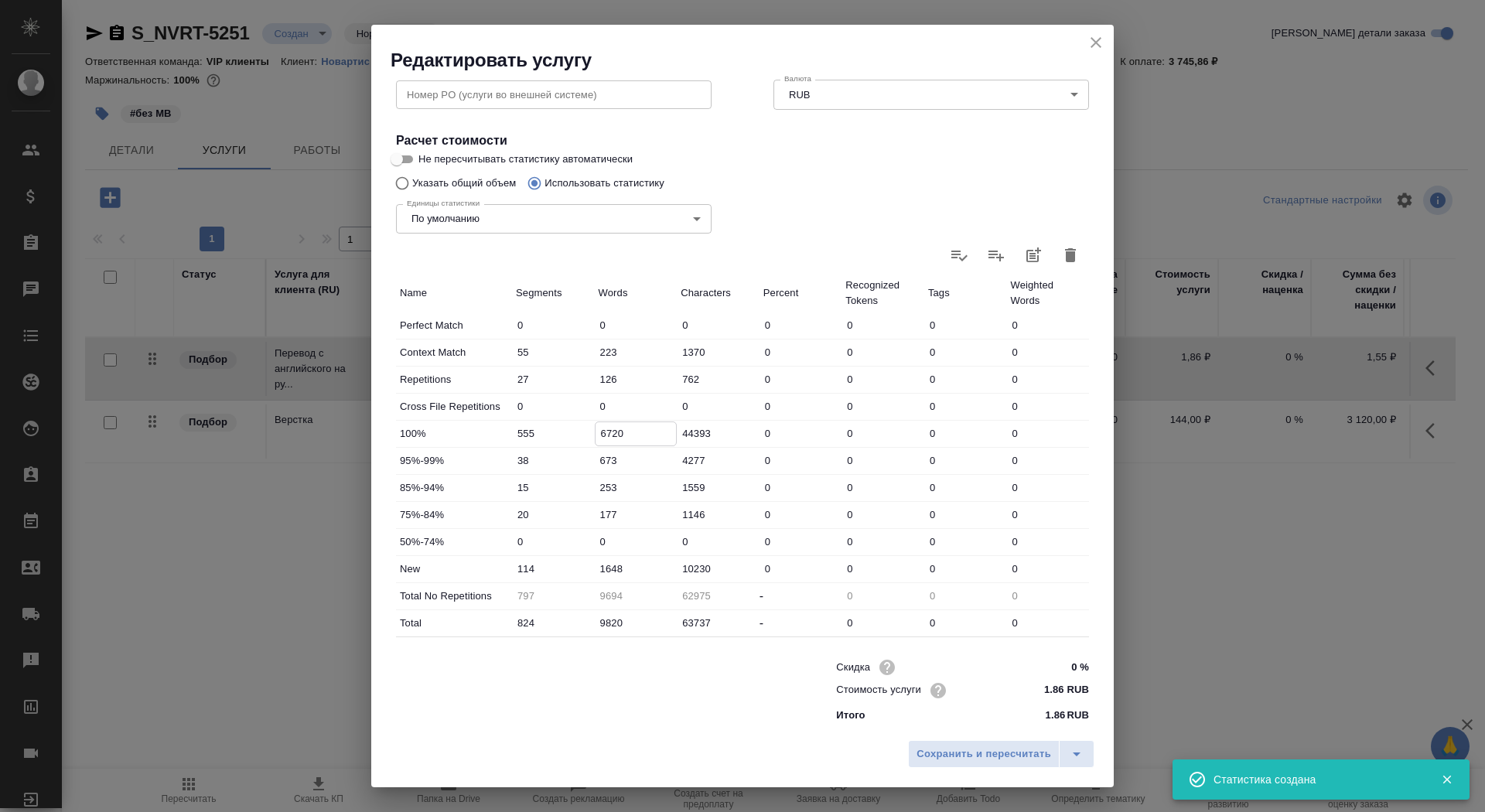
click at [598, 431] on input "6720" at bounding box center [636, 433] width 82 height 22
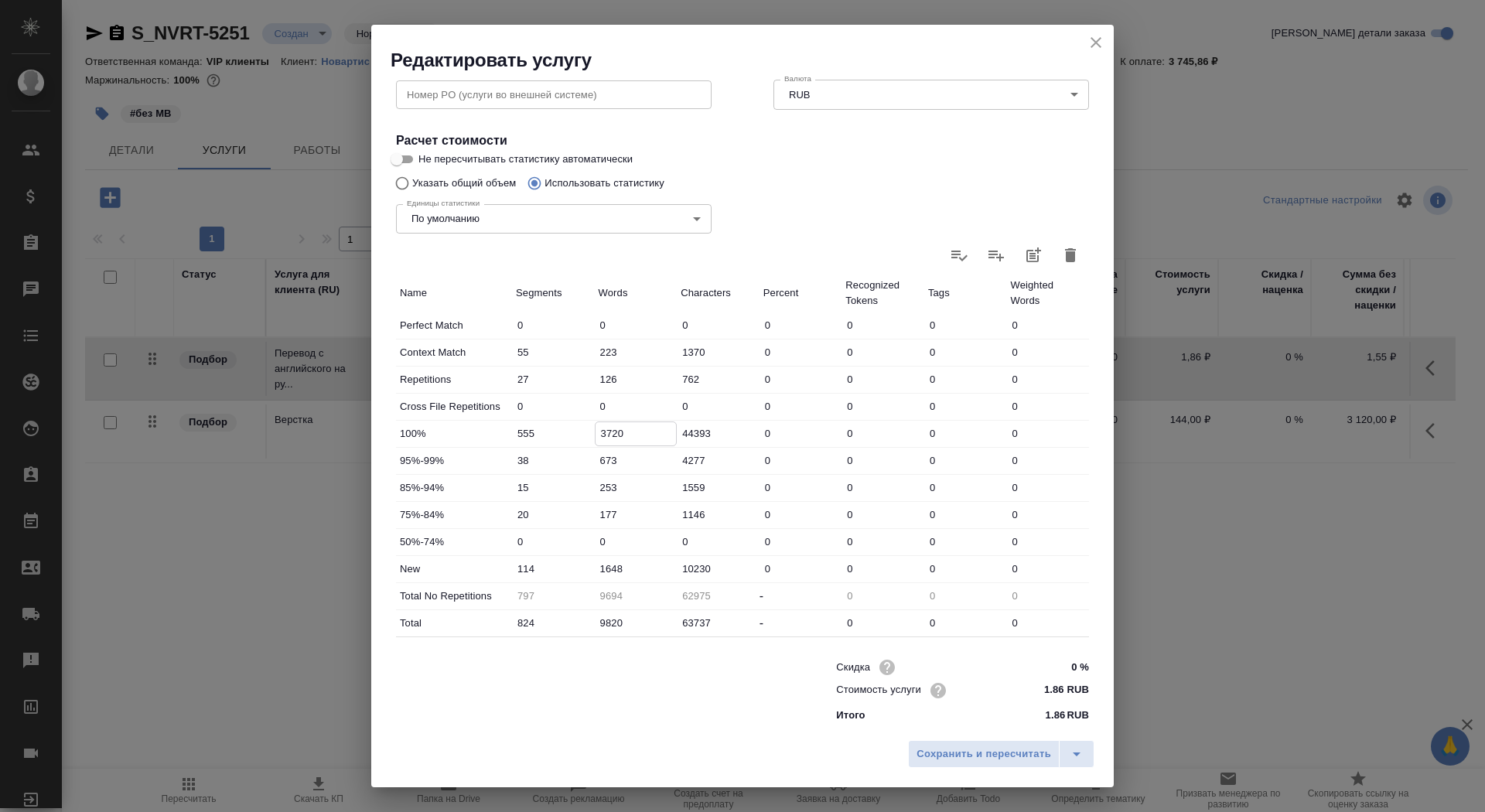
type input "3720"
click at [607, 566] on input "1648" at bounding box center [636, 568] width 82 height 22
type input "4648"
click at [962, 770] on div "Сохранить и пересчитать" at bounding box center [743, 759] width 743 height 55
click at [952, 730] on div "Параметры Файлы Вид работ Перевод Стандарт Вид работ Название для клиента Перев…" at bounding box center [743, 402] width 743 height 659
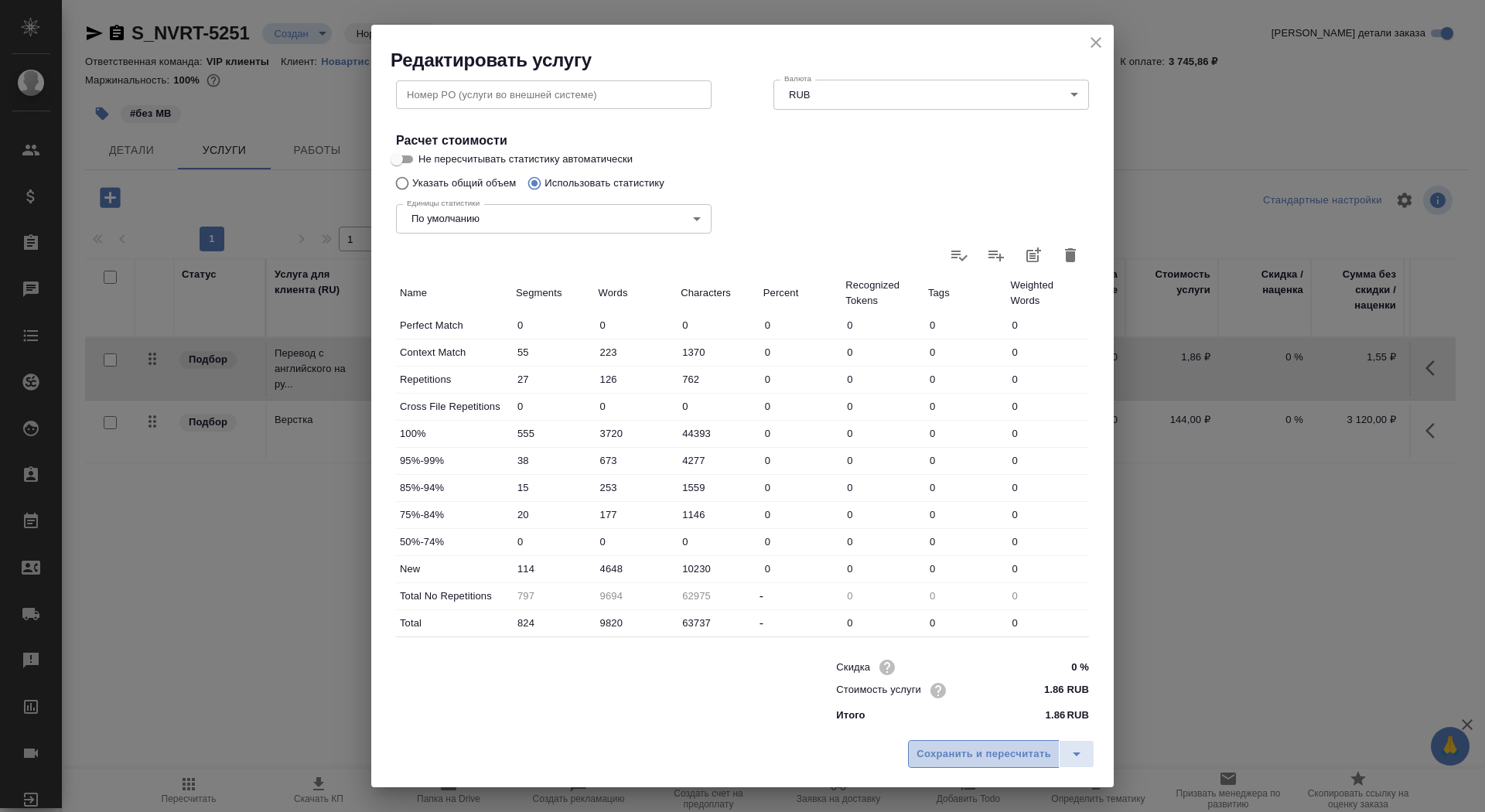
click at [953, 756] on span "Сохранить и пересчитать" at bounding box center [983, 754] width 134 height 18
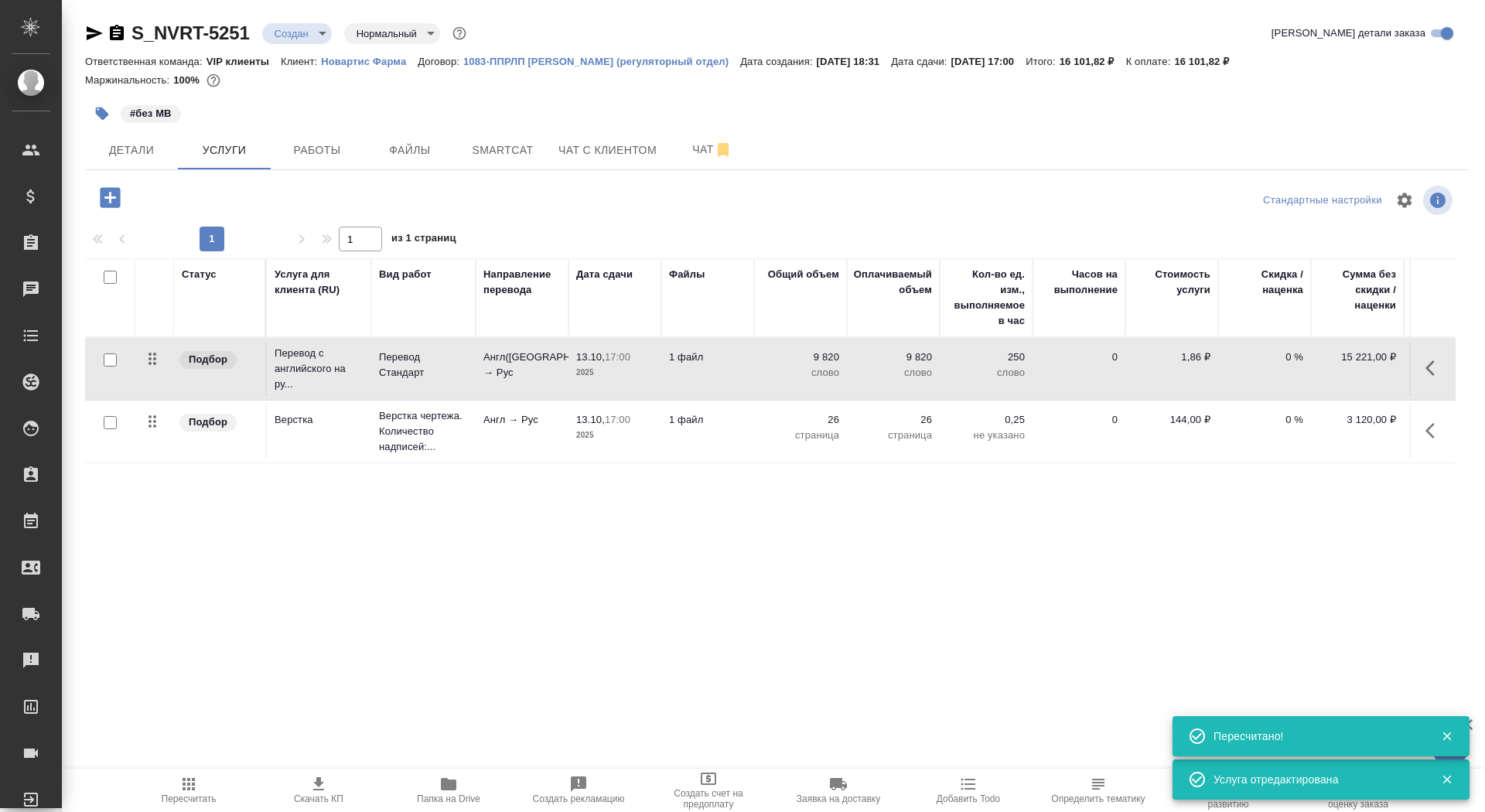
click at [732, 367] on td "1 файл" at bounding box center [708, 369] width 93 height 54
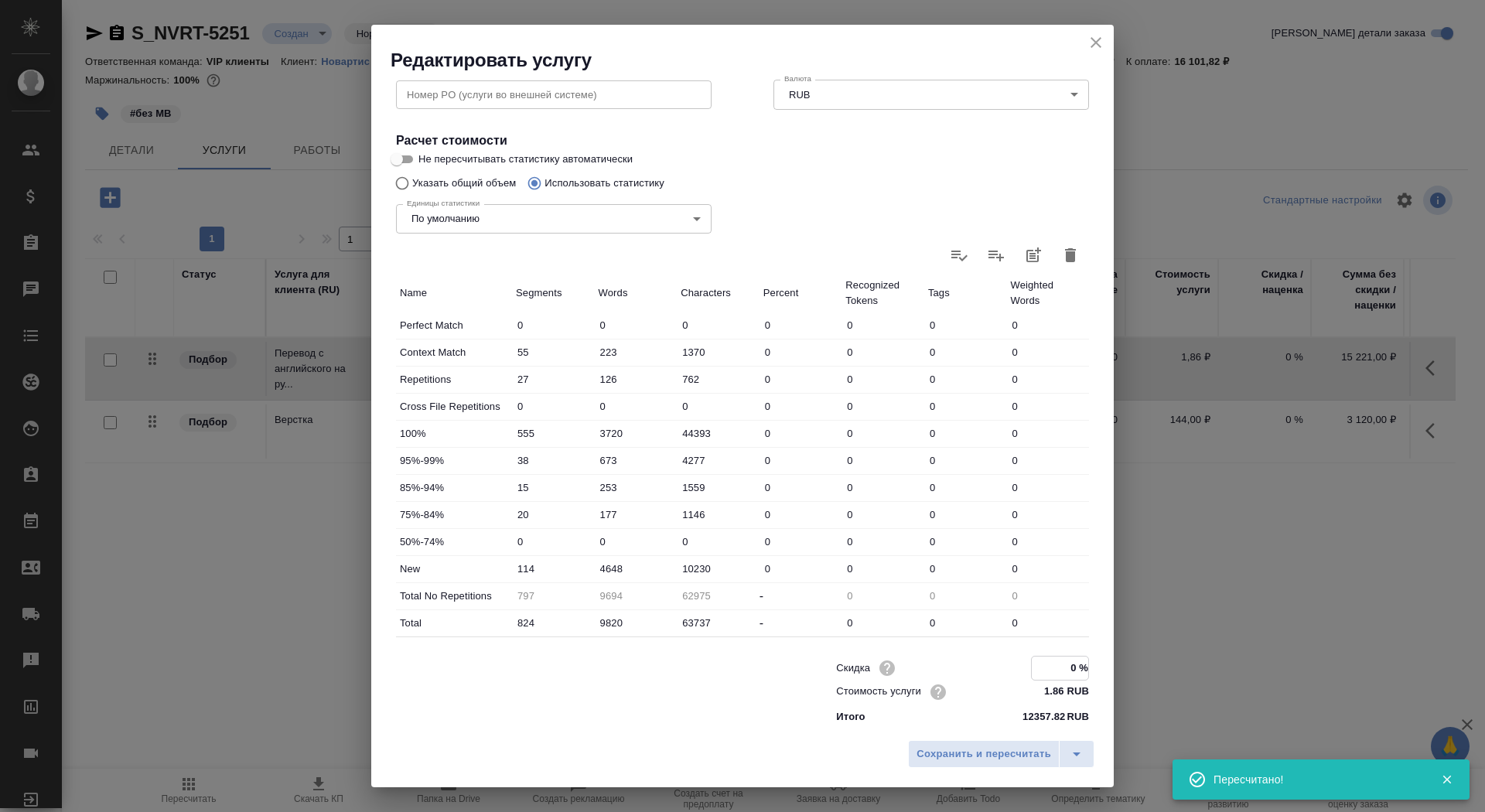
drag, startPoint x: 1079, startPoint y: 668, endPoint x: 1067, endPoint y: 667, distance: 12.0
click at [1067, 667] on input "0 %" at bounding box center [1060, 668] width 57 height 22
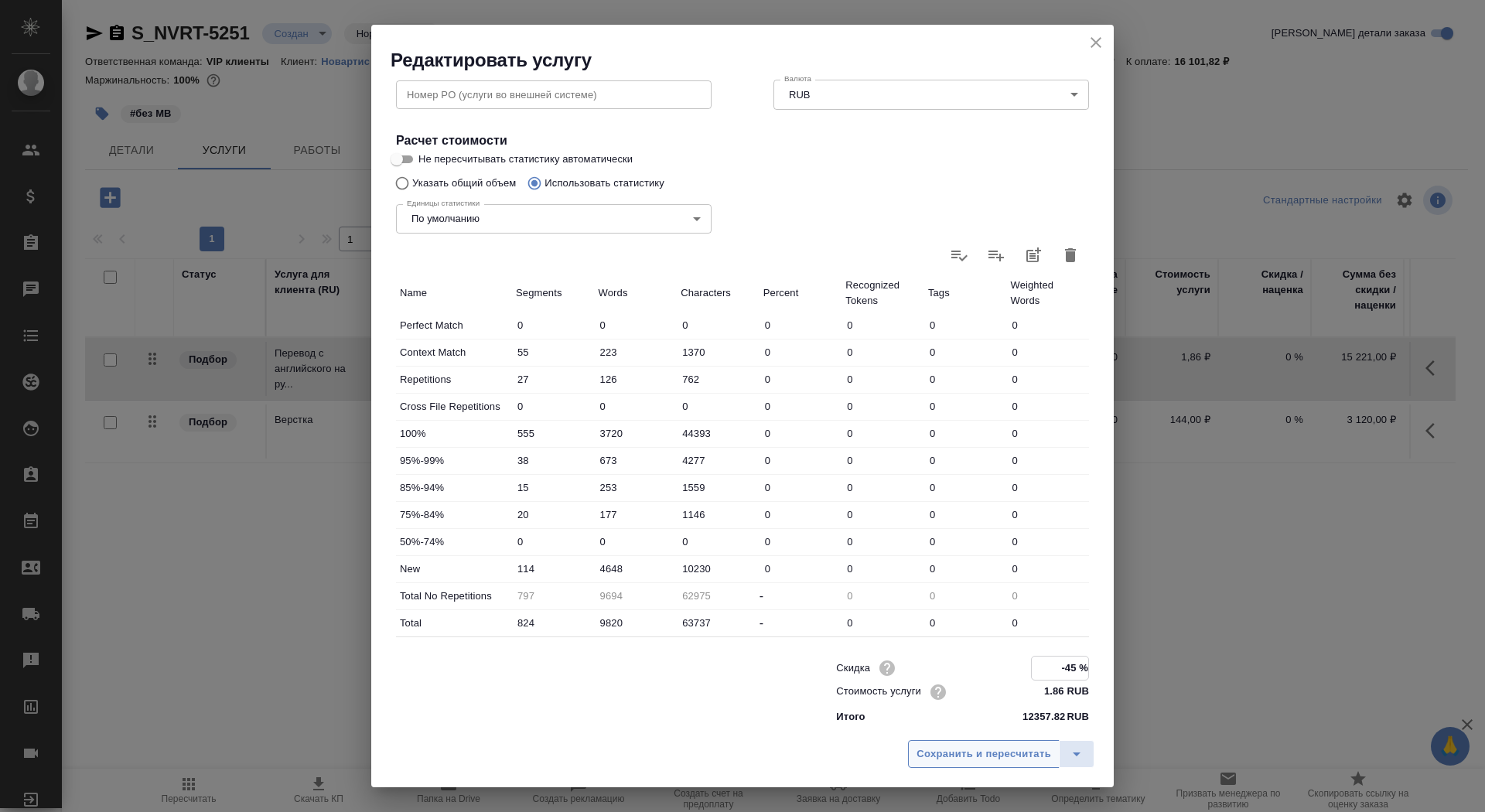
type input "-45 %"
click at [965, 754] on span "Сохранить и пересчитать" at bounding box center [983, 754] width 134 height 18
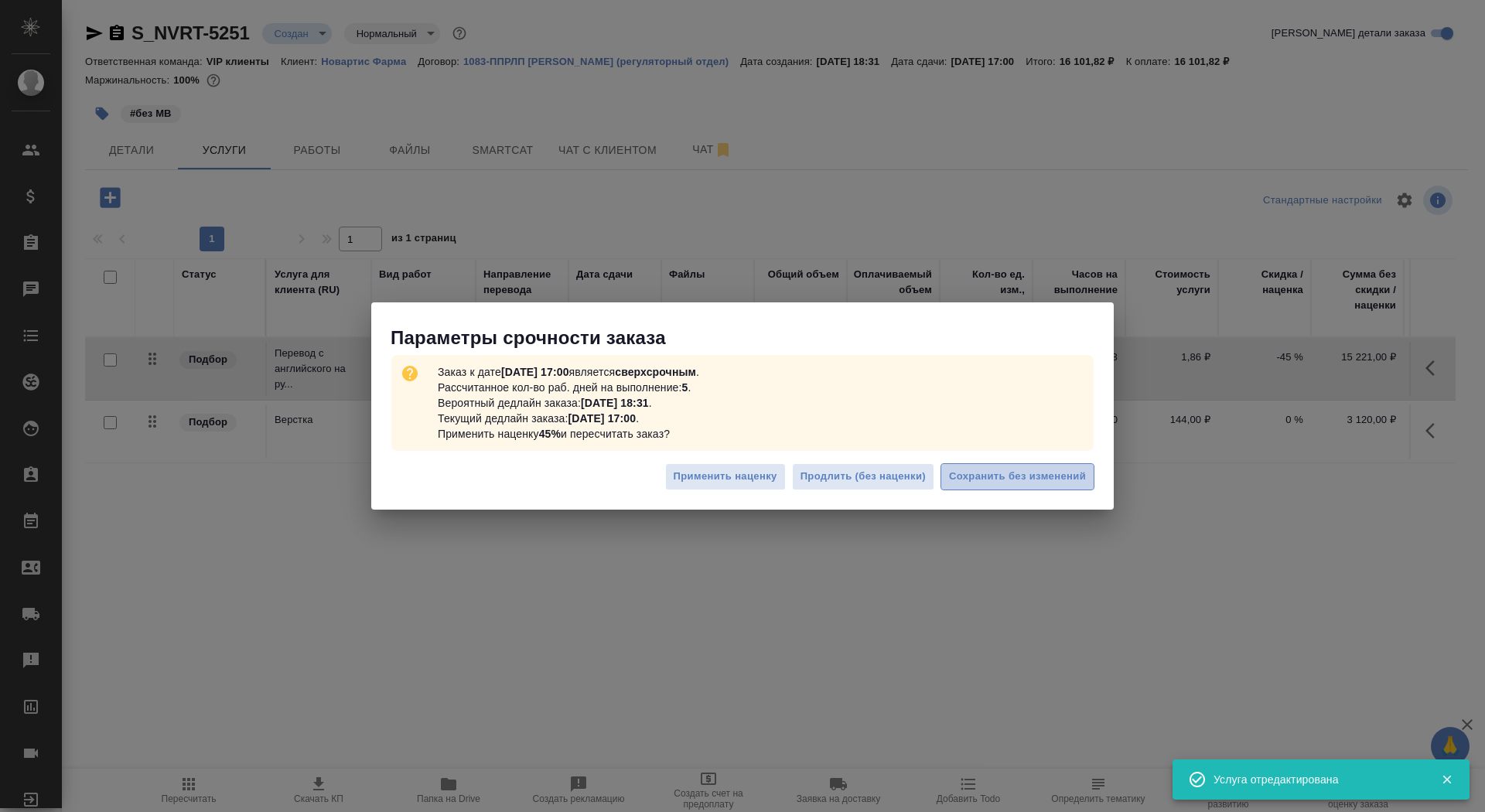
click at [996, 473] on span "Сохранить без изменений" at bounding box center [1017, 476] width 137 height 18
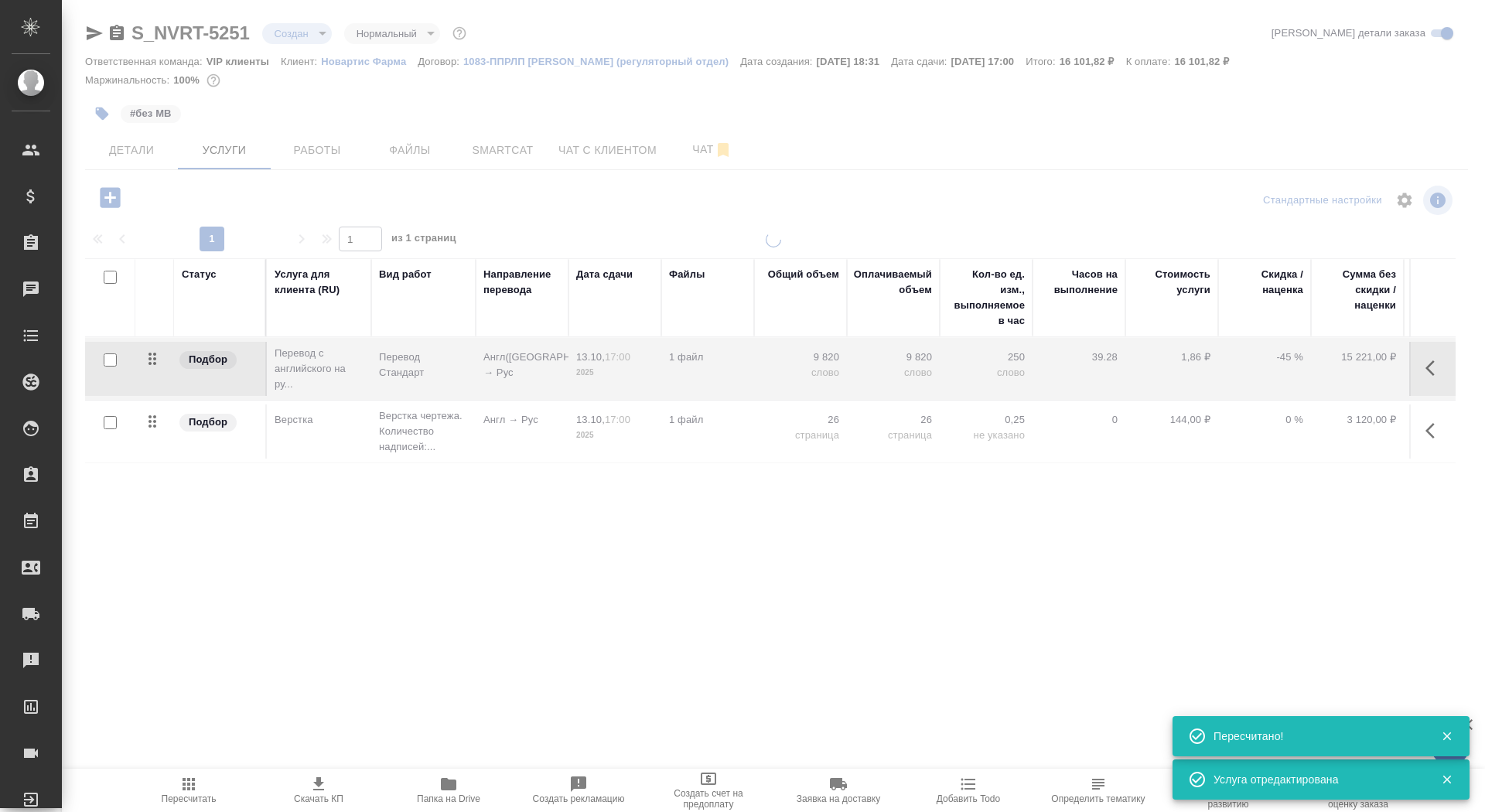
type input "urgent"
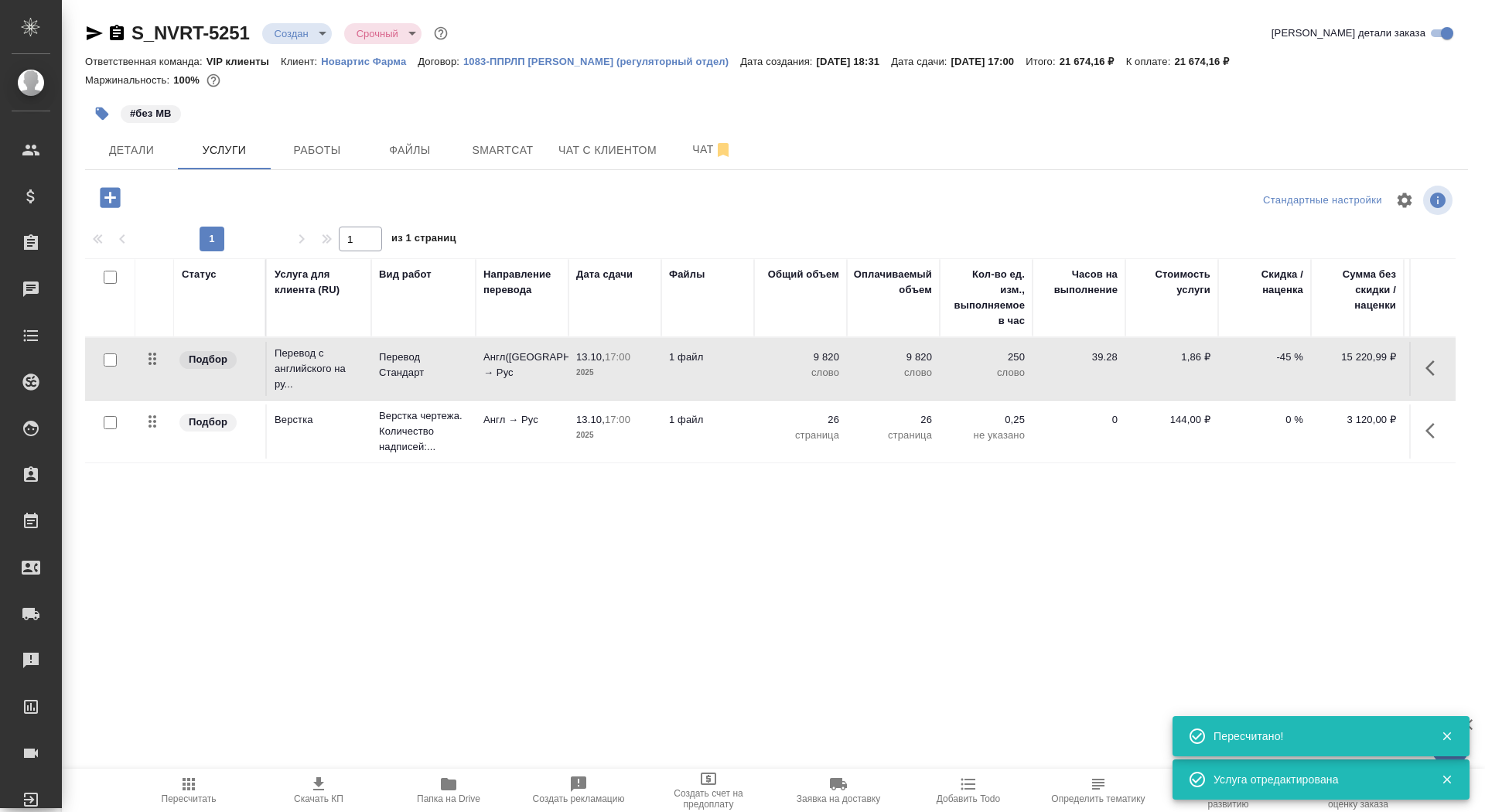
click at [653, 387] on td "13.10, 17:00 2025" at bounding box center [615, 369] width 93 height 54
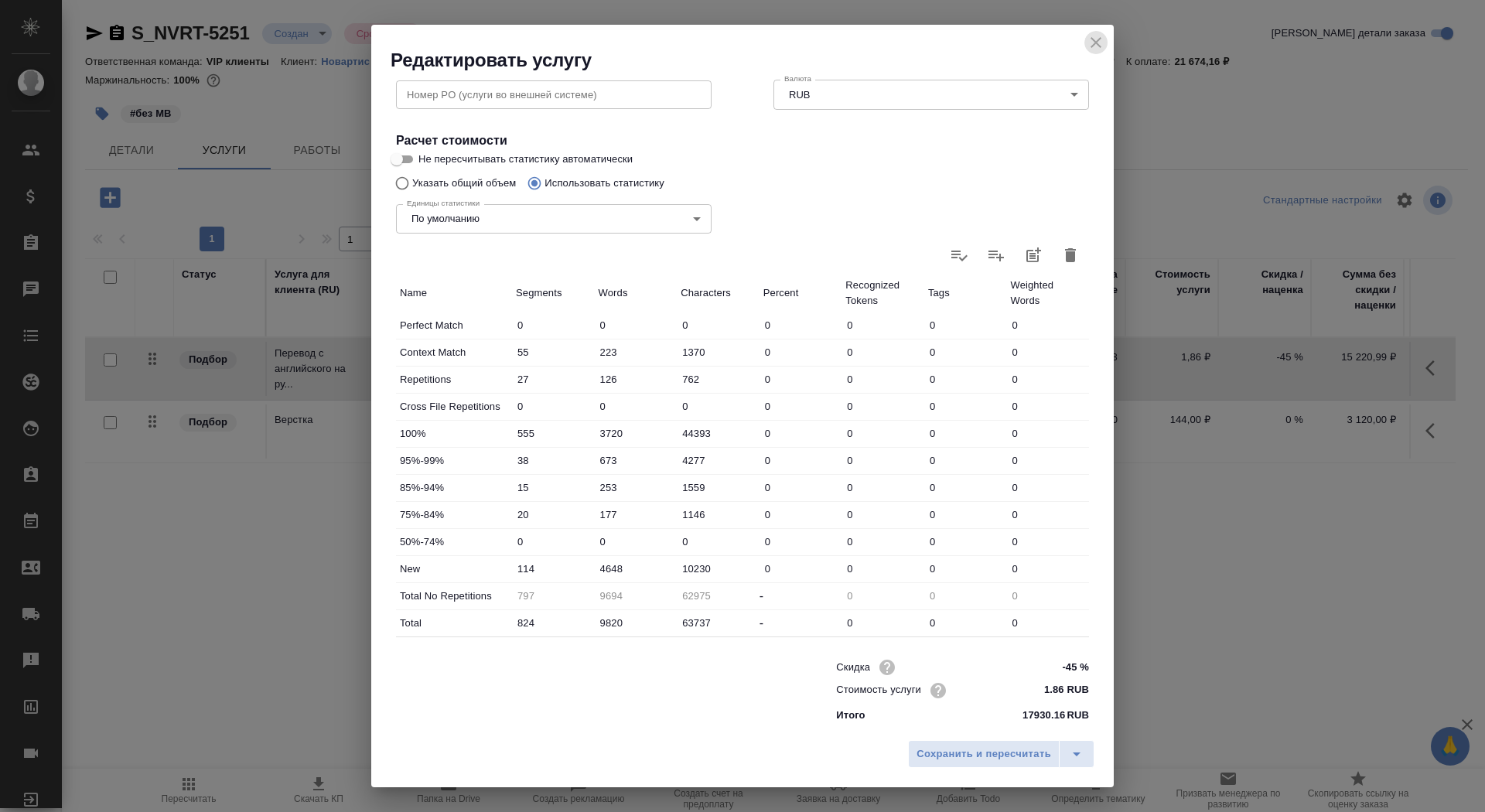
click at [1094, 43] on icon "close" at bounding box center [1096, 43] width 11 height 11
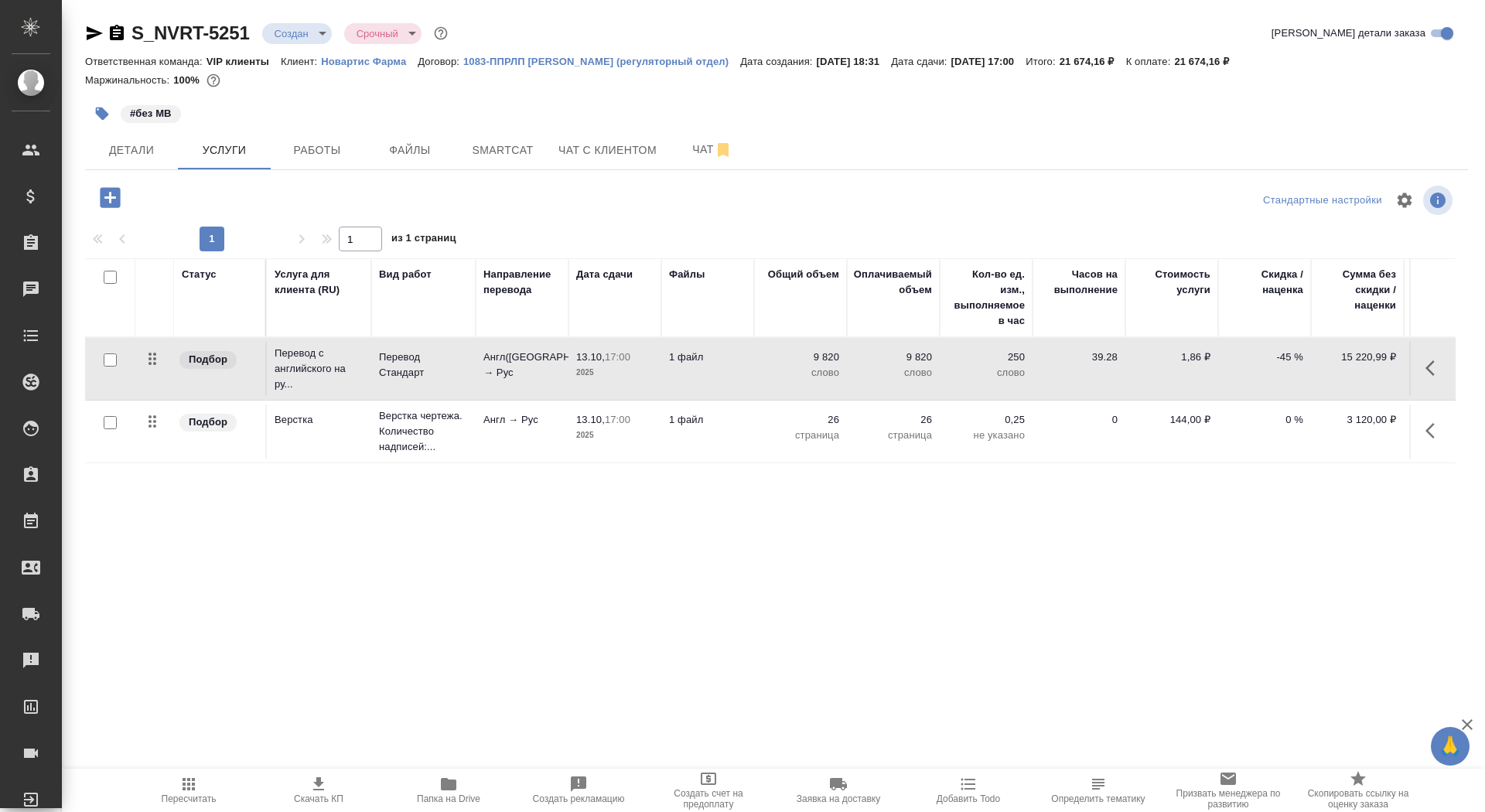
click at [294, 797] on span "Скачать КП" at bounding box center [318, 799] width 49 height 11
click at [105, 110] on icon "button" at bounding box center [103, 114] width 13 height 13
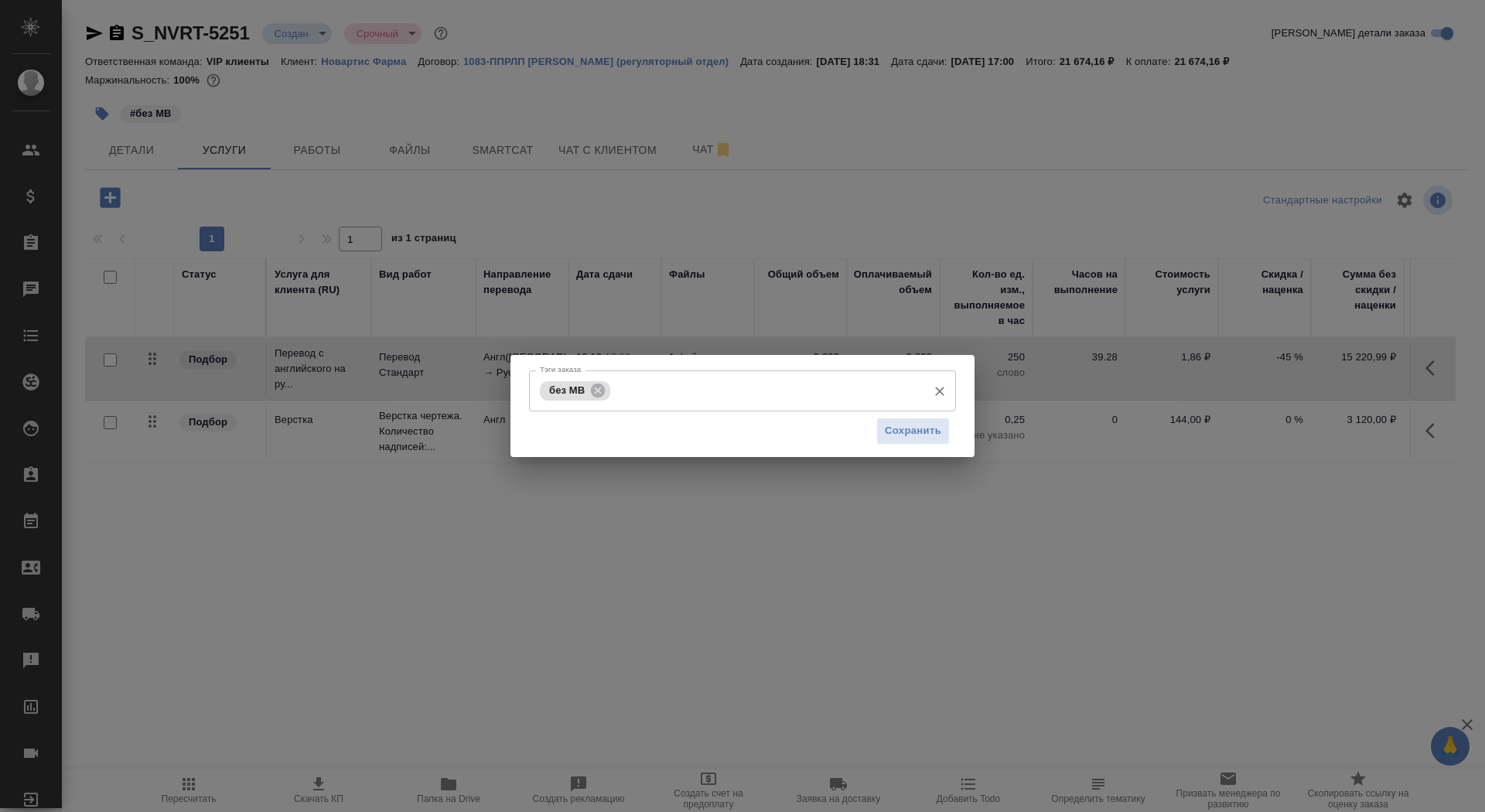
click at [718, 403] on input "Тэги заказа" at bounding box center [767, 390] width 306 height 26
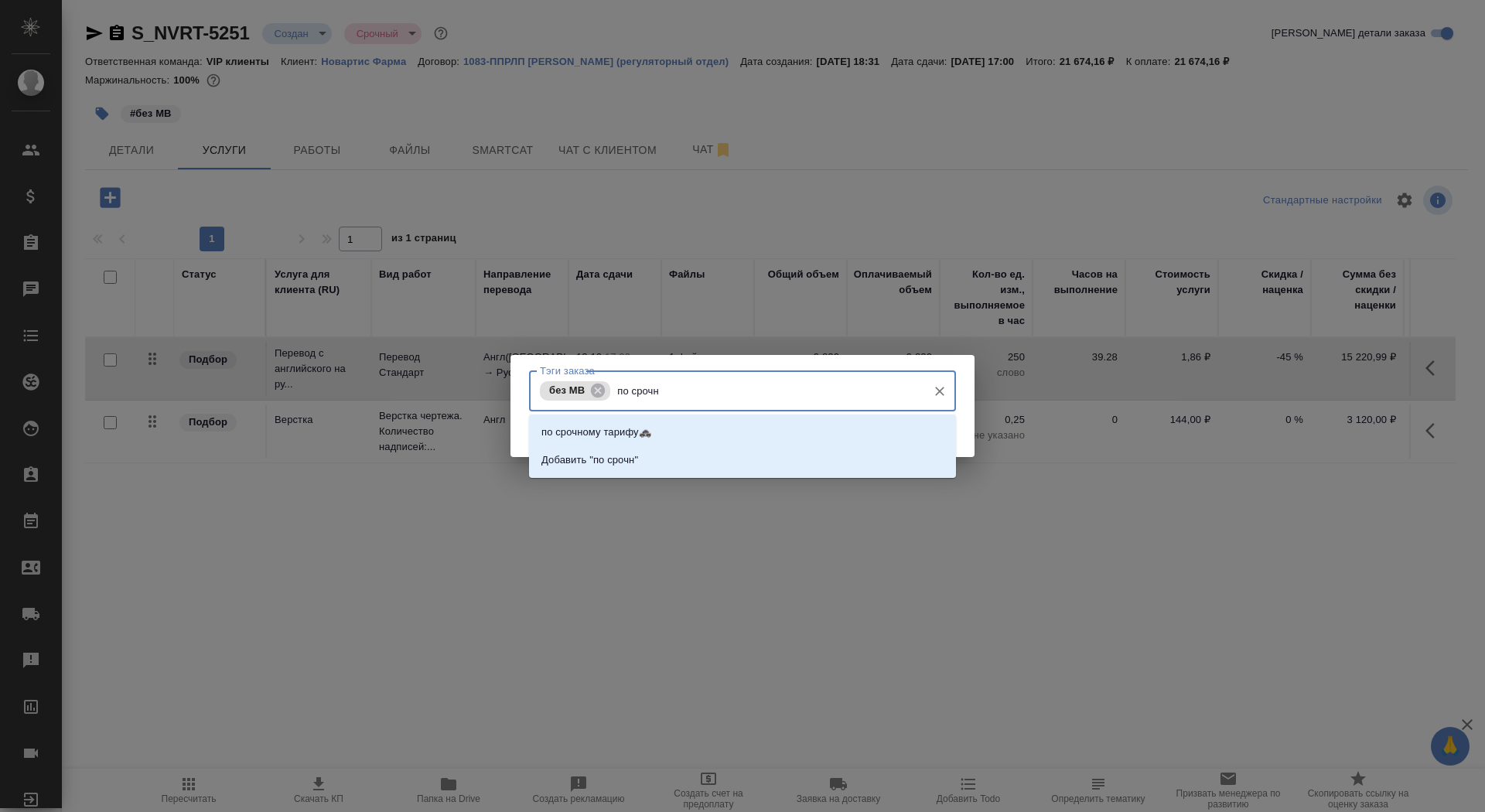
type input "по срочно"
click at [739, 446] on li "Добавить "по срочно"" at bounding box center [742, 460] width 427 height 28
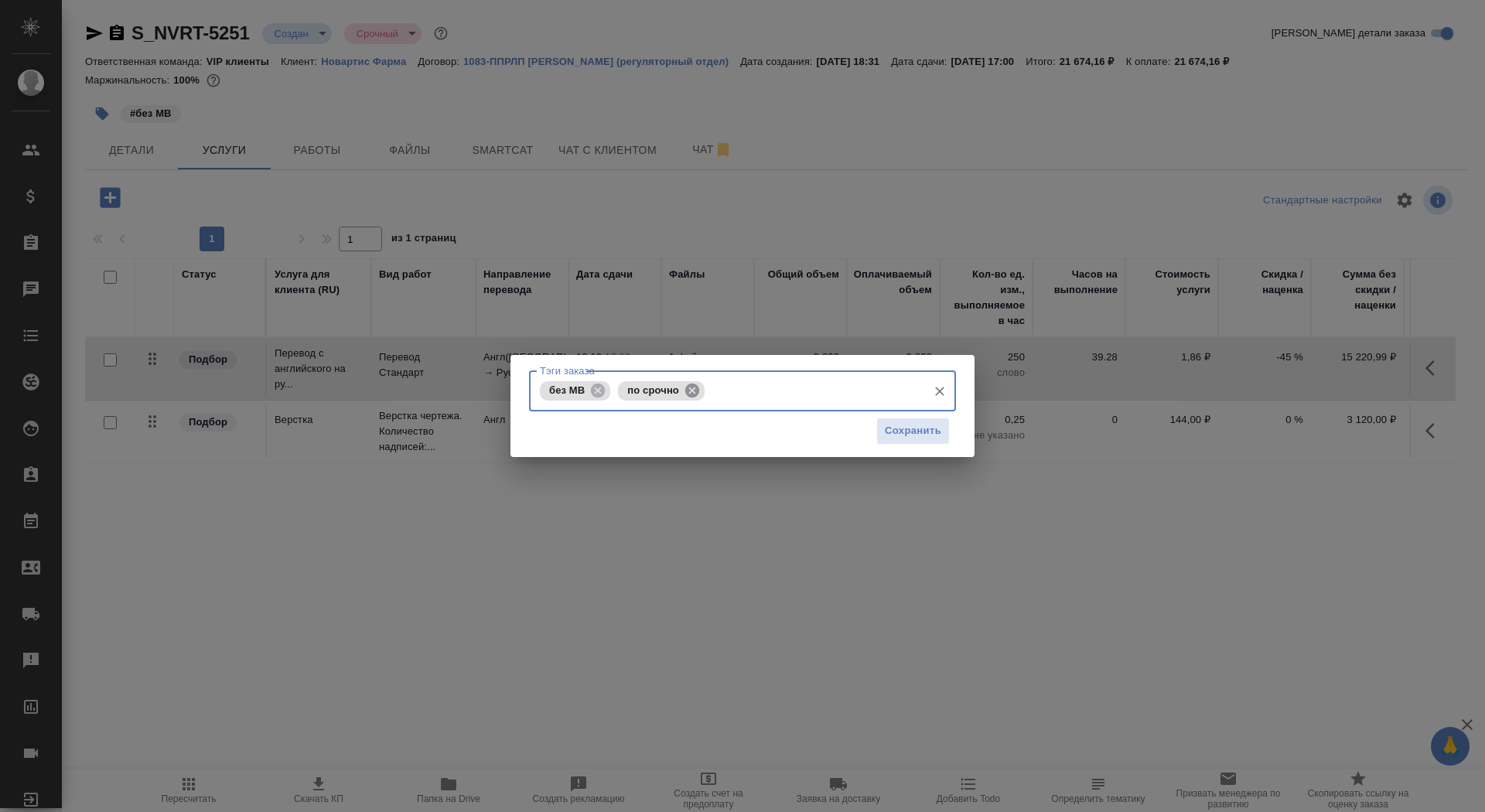
click at [696, 392] on icon at bounding box center [692, 389] width 14 height 14
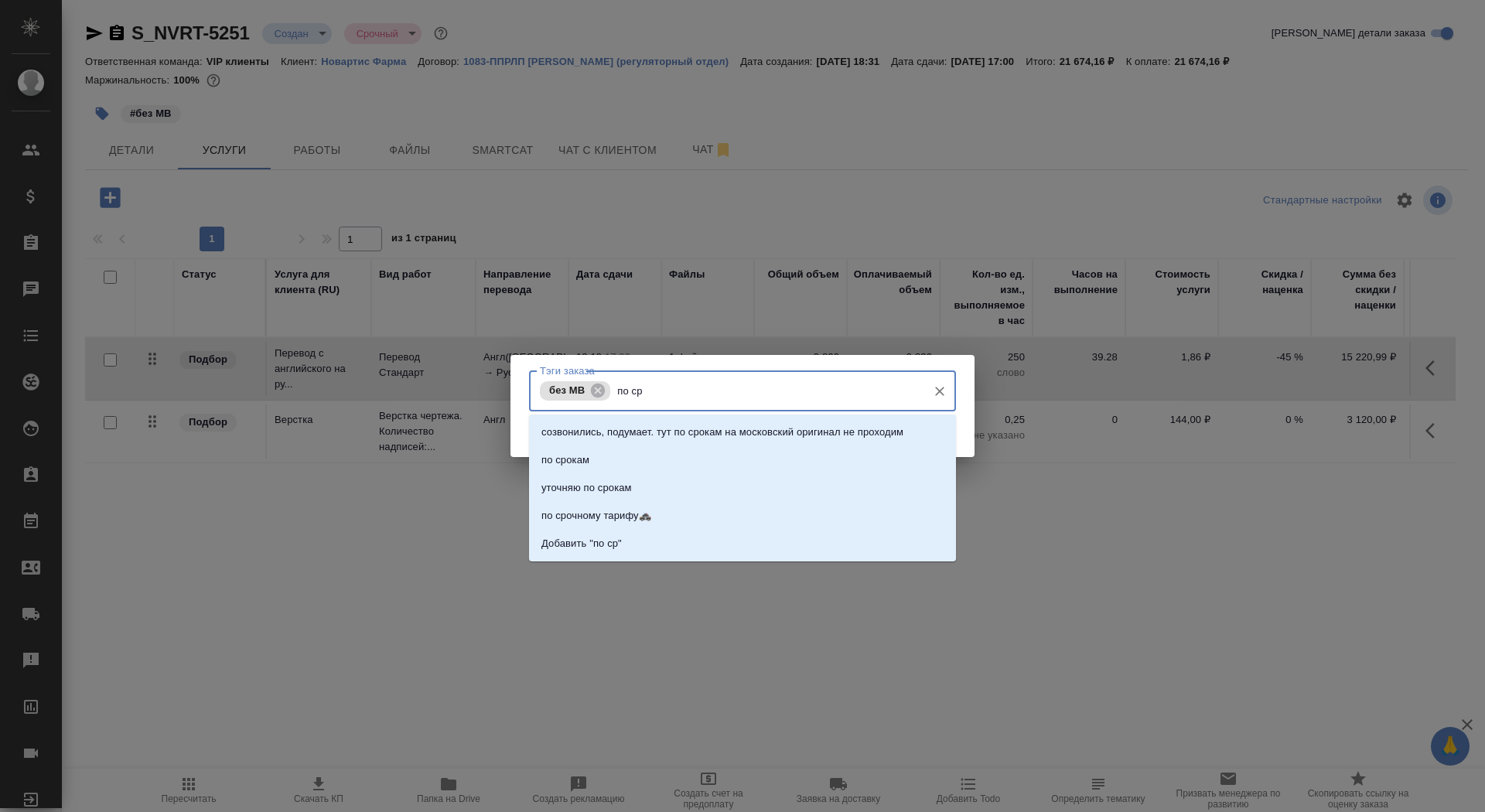
type input "по сро"
click at [691, 507] on li "по срочному тарифу🚓" at bounding box center [742, 516] width 427 height 28
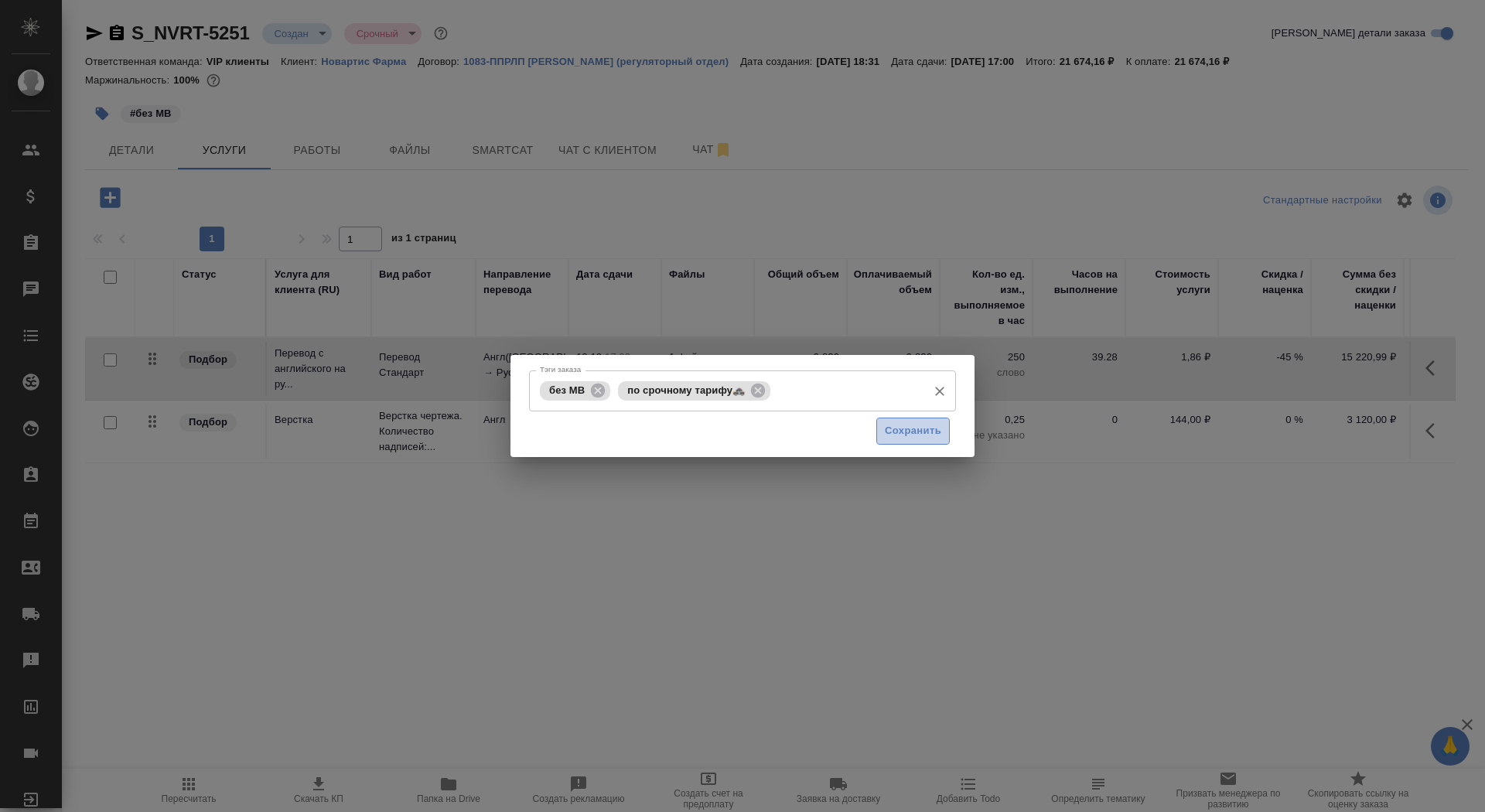
click at [903, 433] on span "Сохранить" at bounding box center [912, 431] width 57 height 18
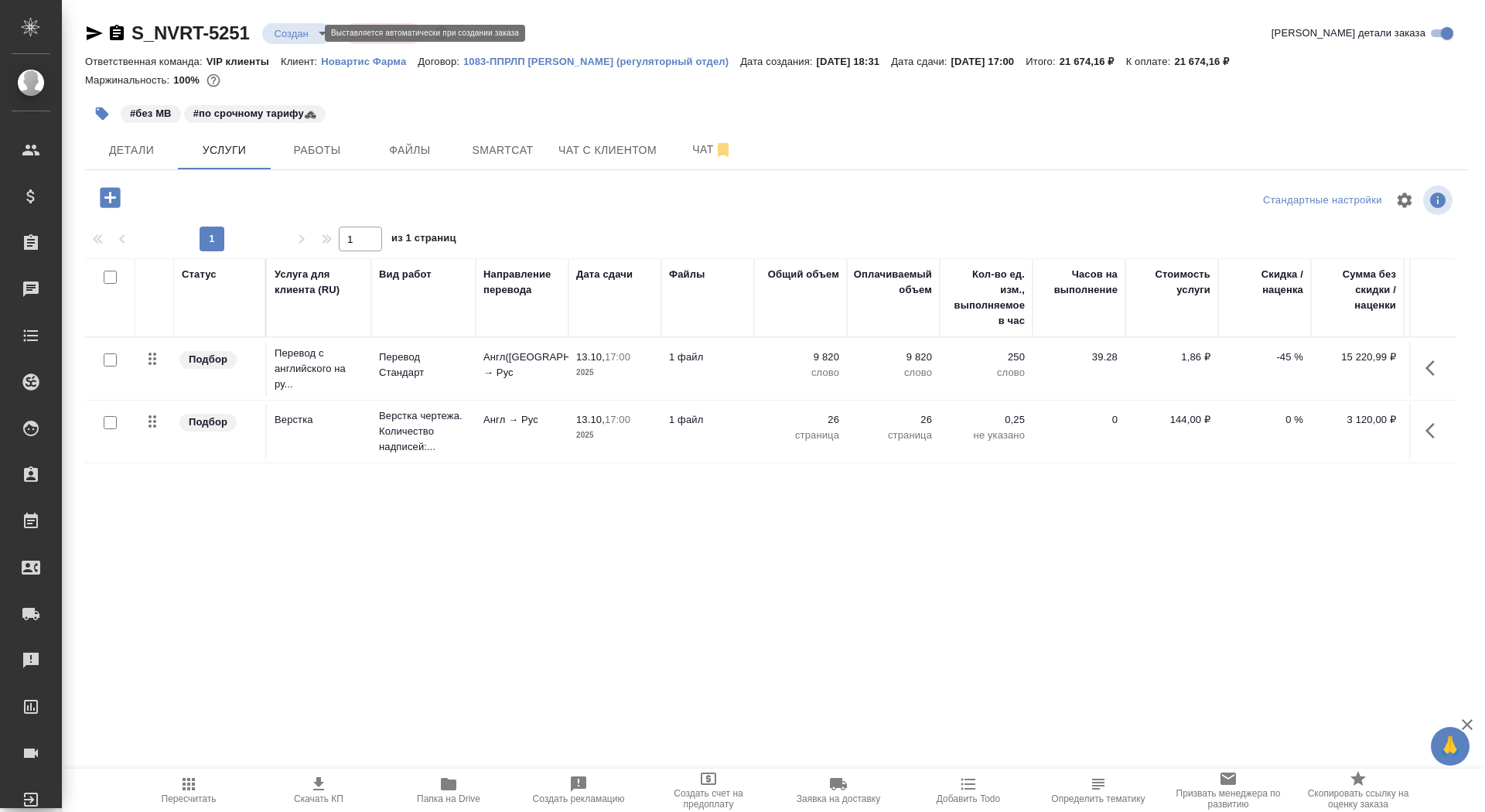
click at [302, 33] on body "🙏 .cls-1 fill:#fff; AWATERA Saydasheva Dilyara Клиенты Спецификации Заказы 0 Ча…" at bounding box center [742, 406] width 1485 height 812
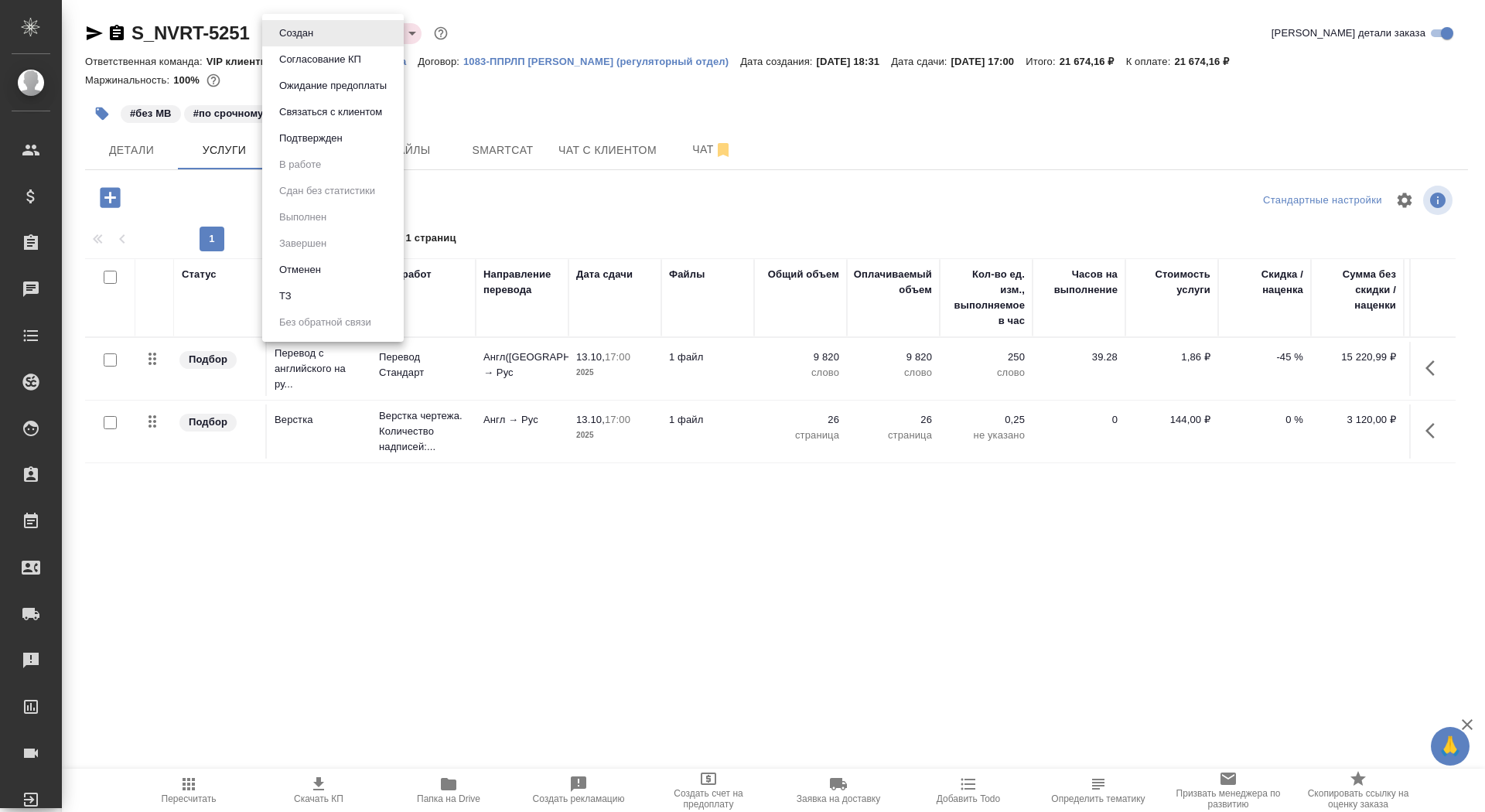
click at [299, 67] on button "Согласование КП" at bounding box center [320, 59] width 92 height 17
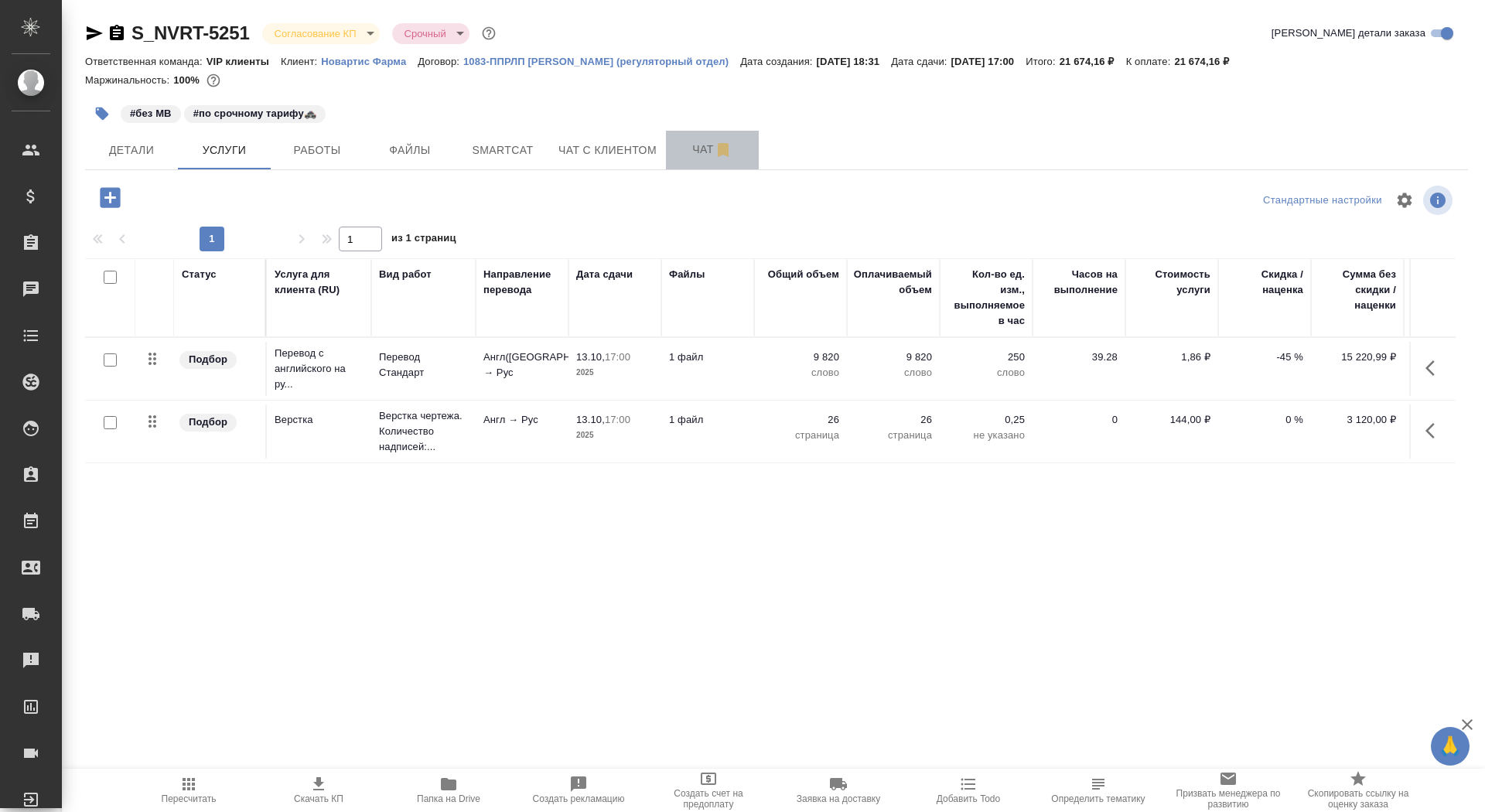
click at [689, 150] on span "Чат" at bounding box center [712, 149] width 74 height 19
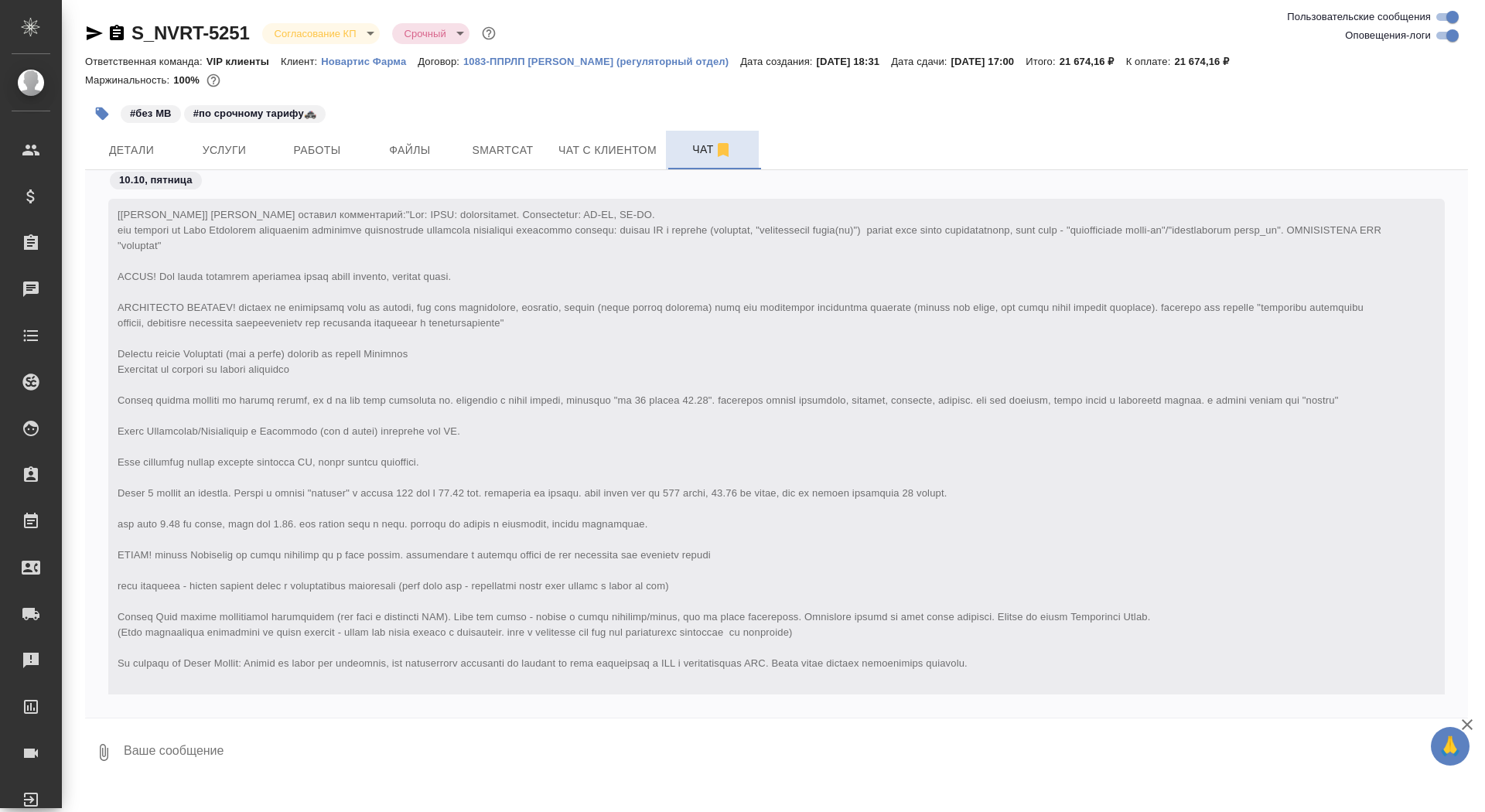
scroll to position [730, 0]
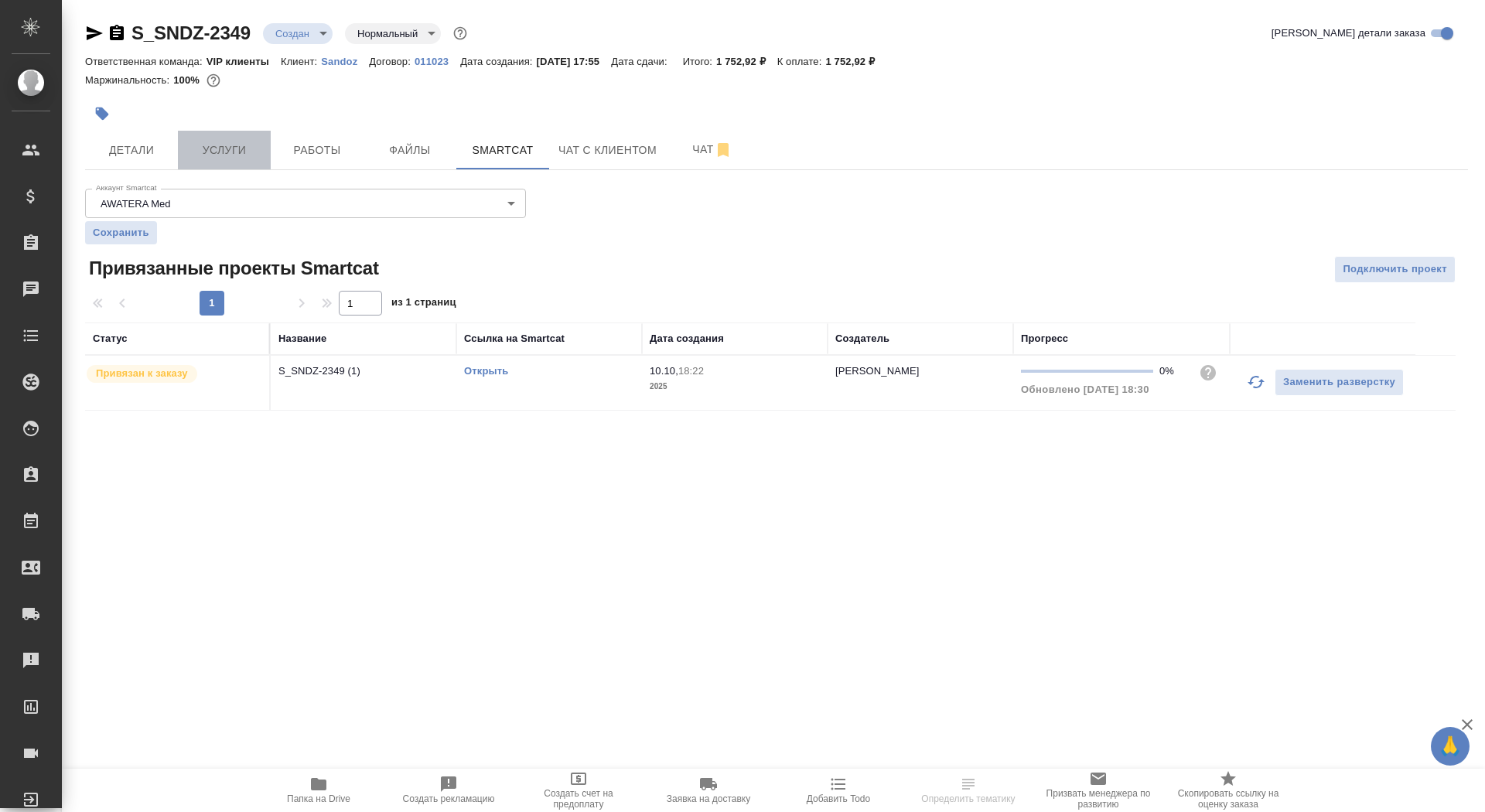
click at [235, 139] on button "Услуги" at bounding box center [224, 150] width 93 height 39
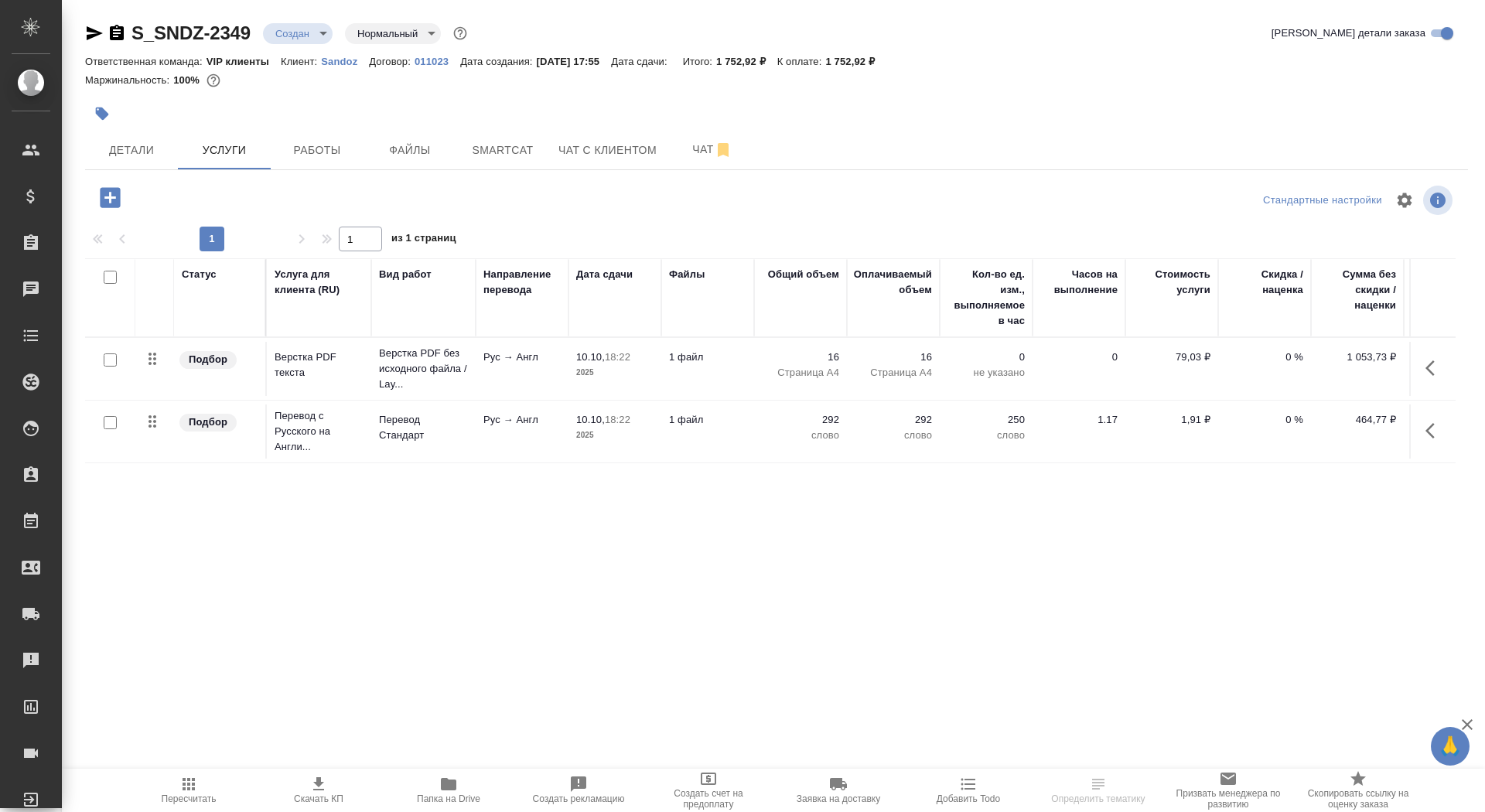
click at [327, 789] on icon "button" at bounding box center [319, 784] width 19 height 19
click at [140, 151] on span "Детали" at bounding box center [132, 150] width 74 height 19
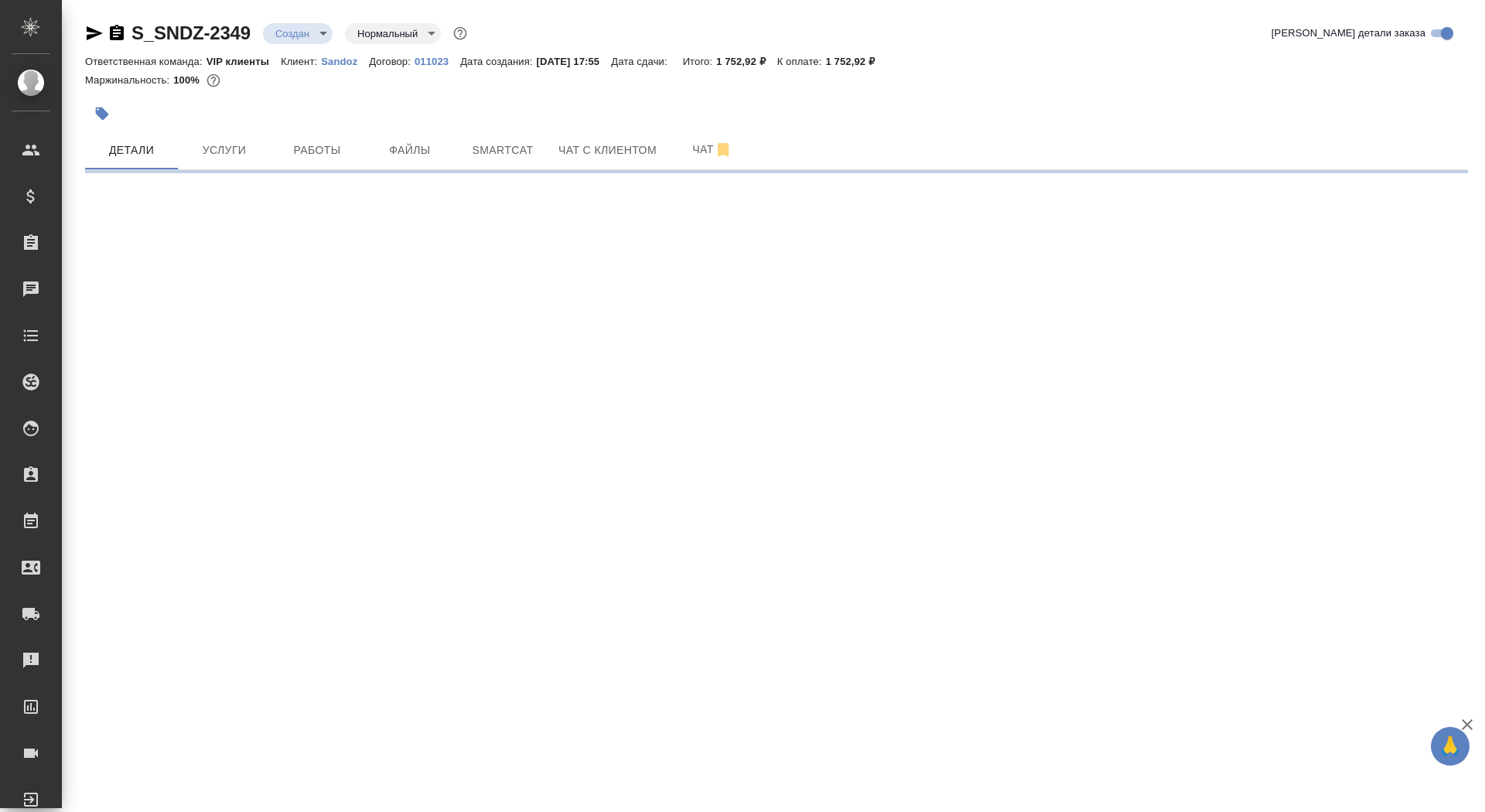
select select "RU"
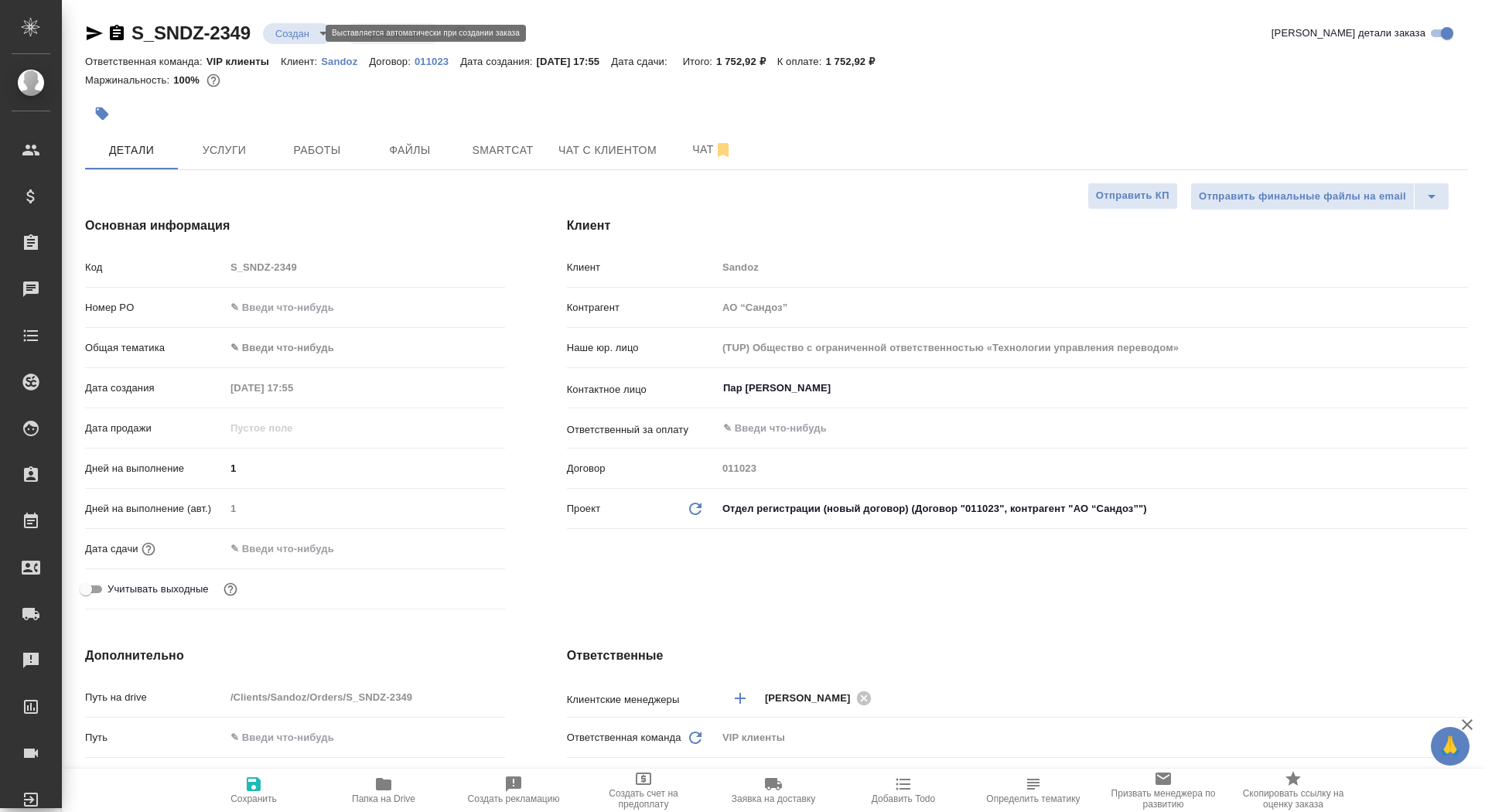
click at [310, 35] on body "🙏 .cls-1 fill:#fff; AWATERA Saydasheva Dilyara Клиенты Спецификации Заказы 0 Ча…" at bounding box center [742, 406] width 1485 height 812
type textarea "x"
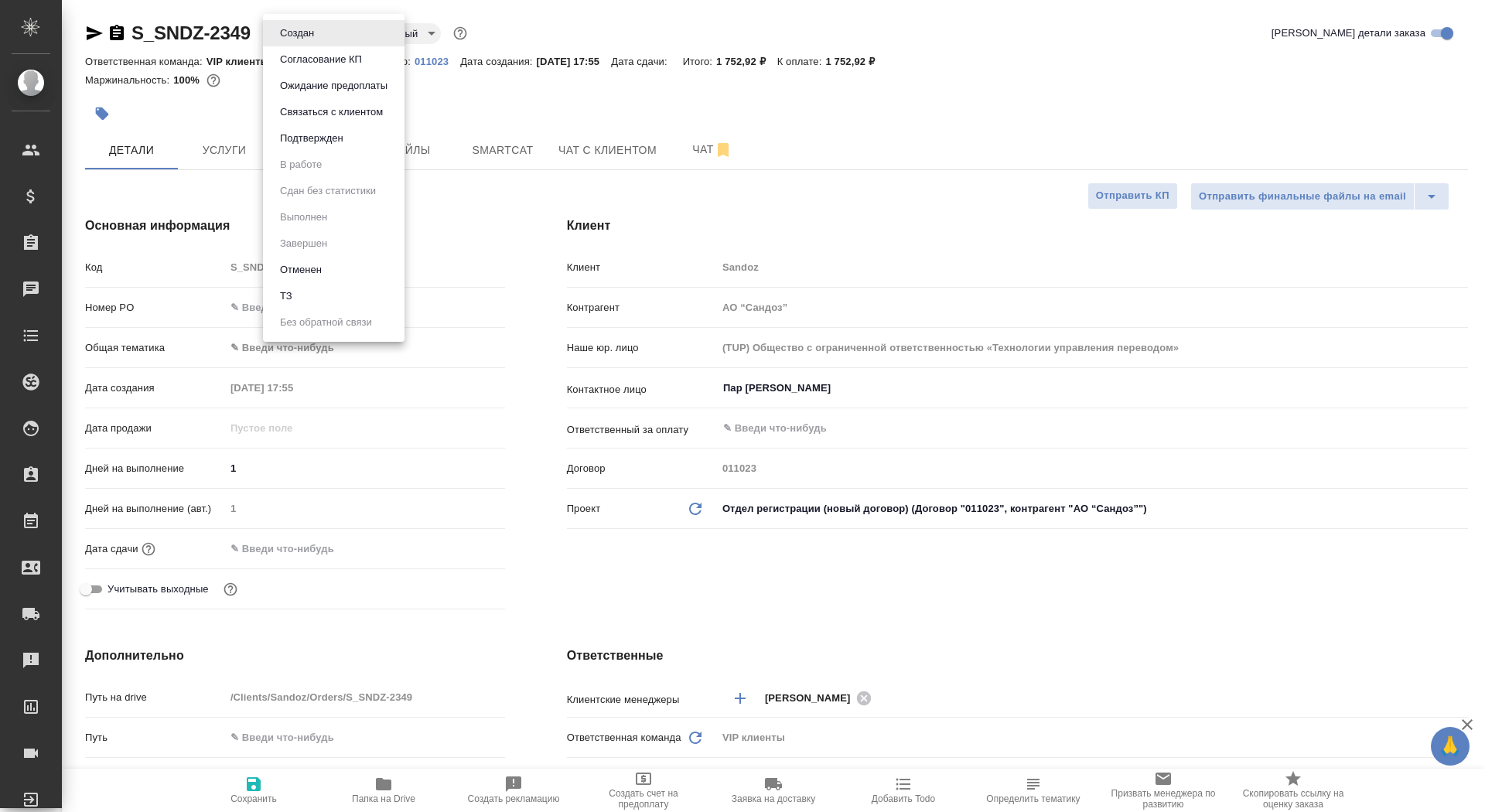
click at [309, 58] on button "Согласование КП" at bounding box center [321, 59] width 92 height 17
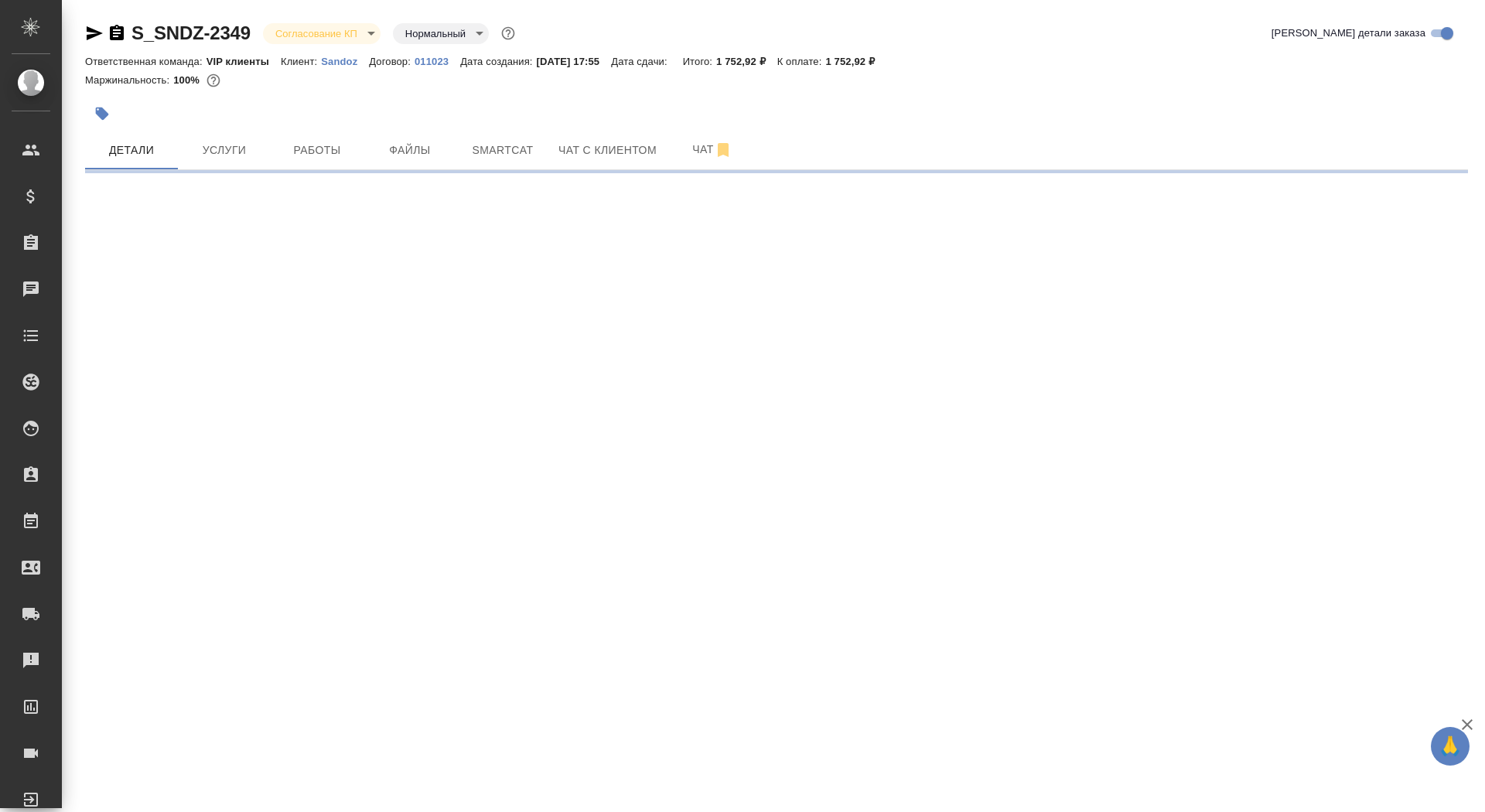
select select "RU"
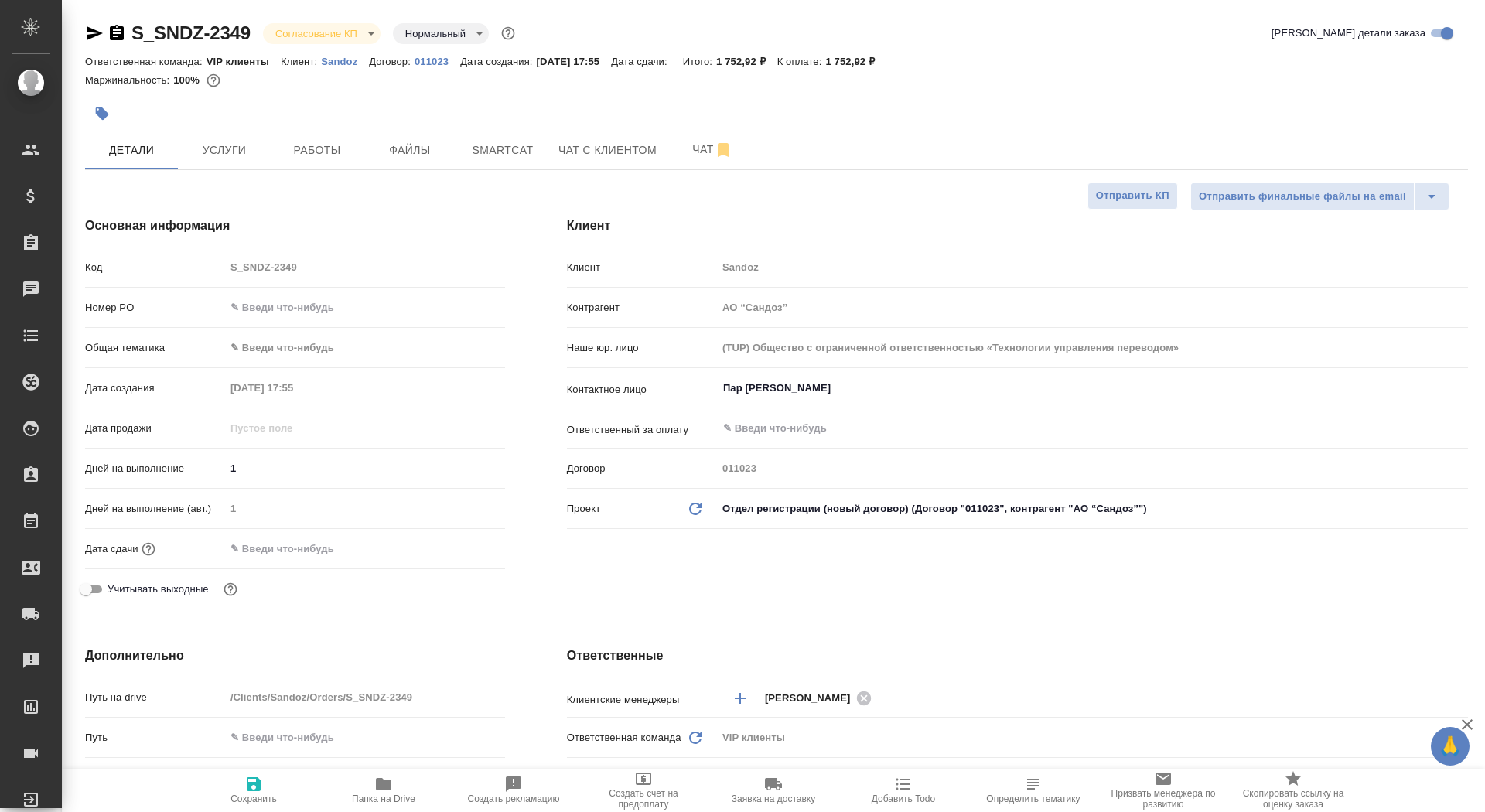
type textarea "x"
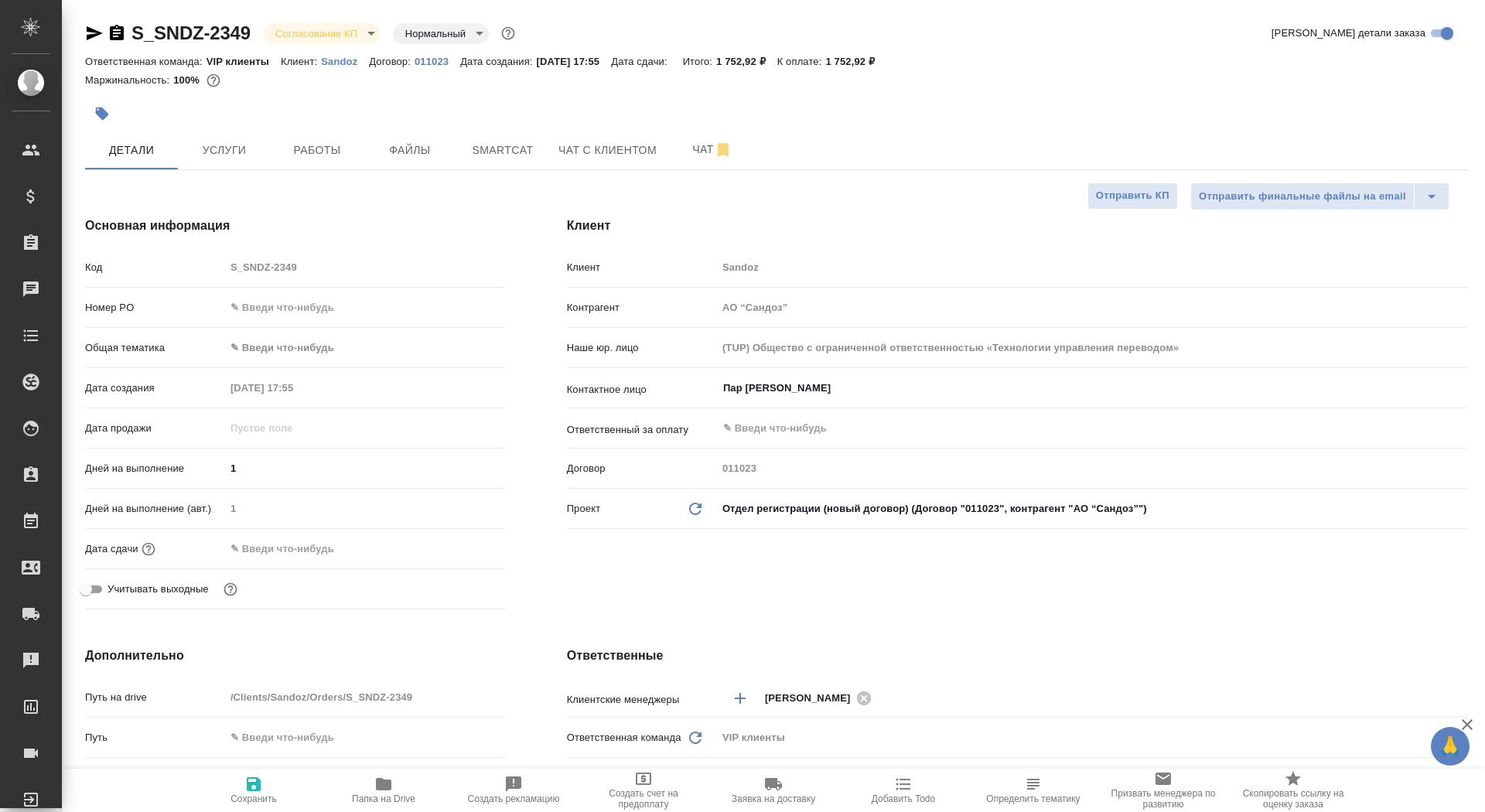
type textarea "x"
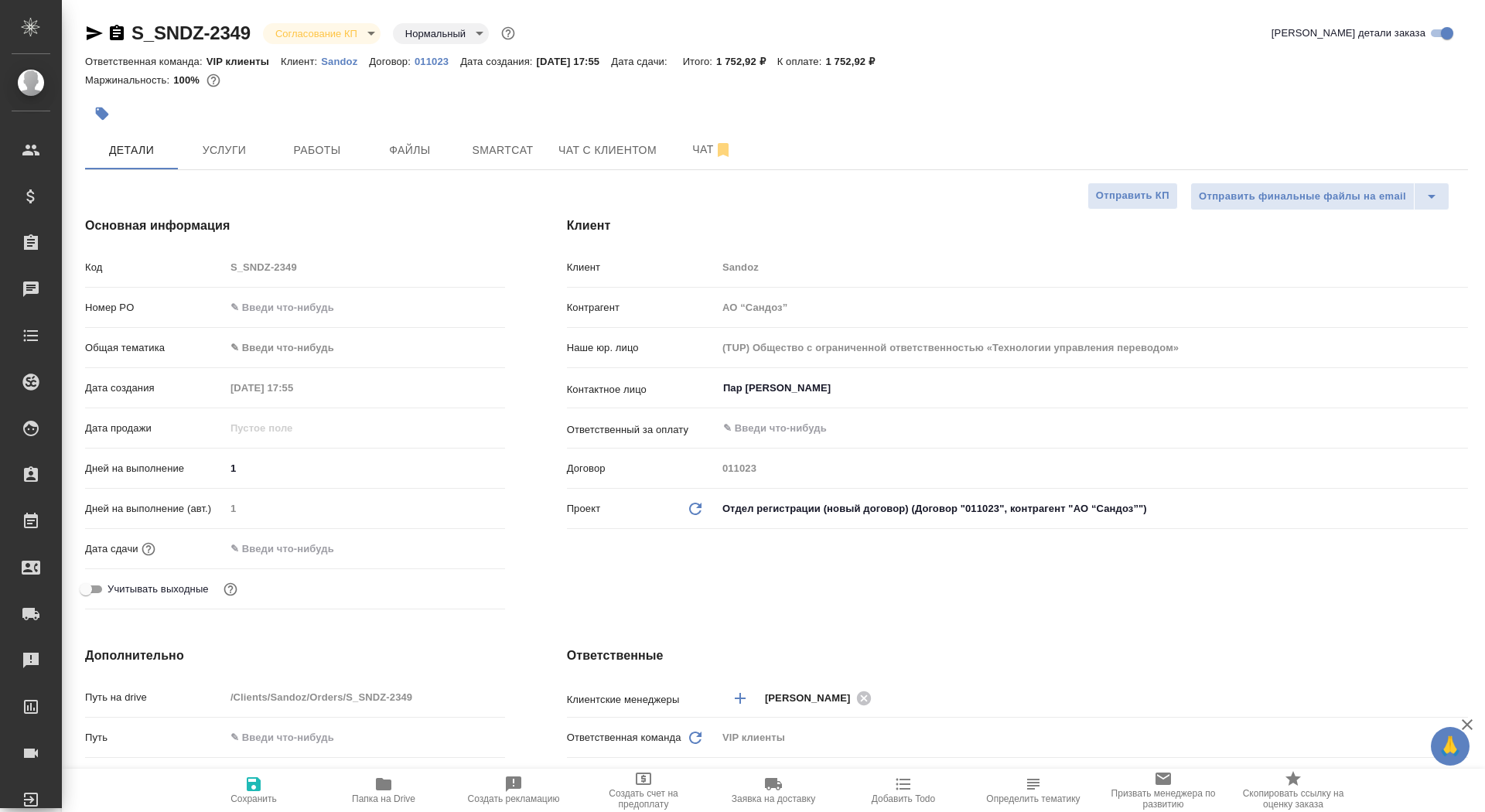
type textarea "x"
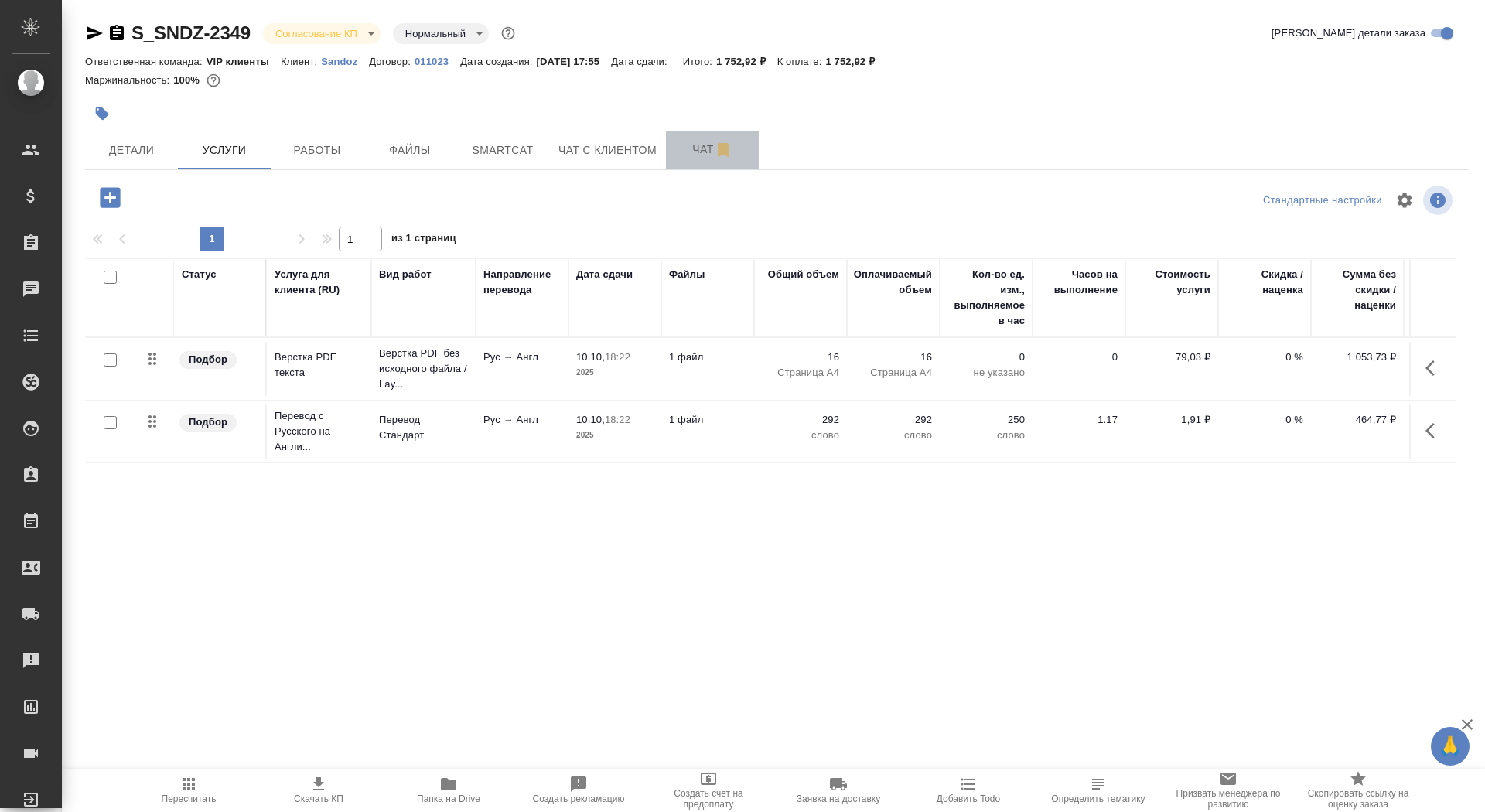
click at [696, 152] on span "Чат" at bounding box center [712, 149] width 74 height 19
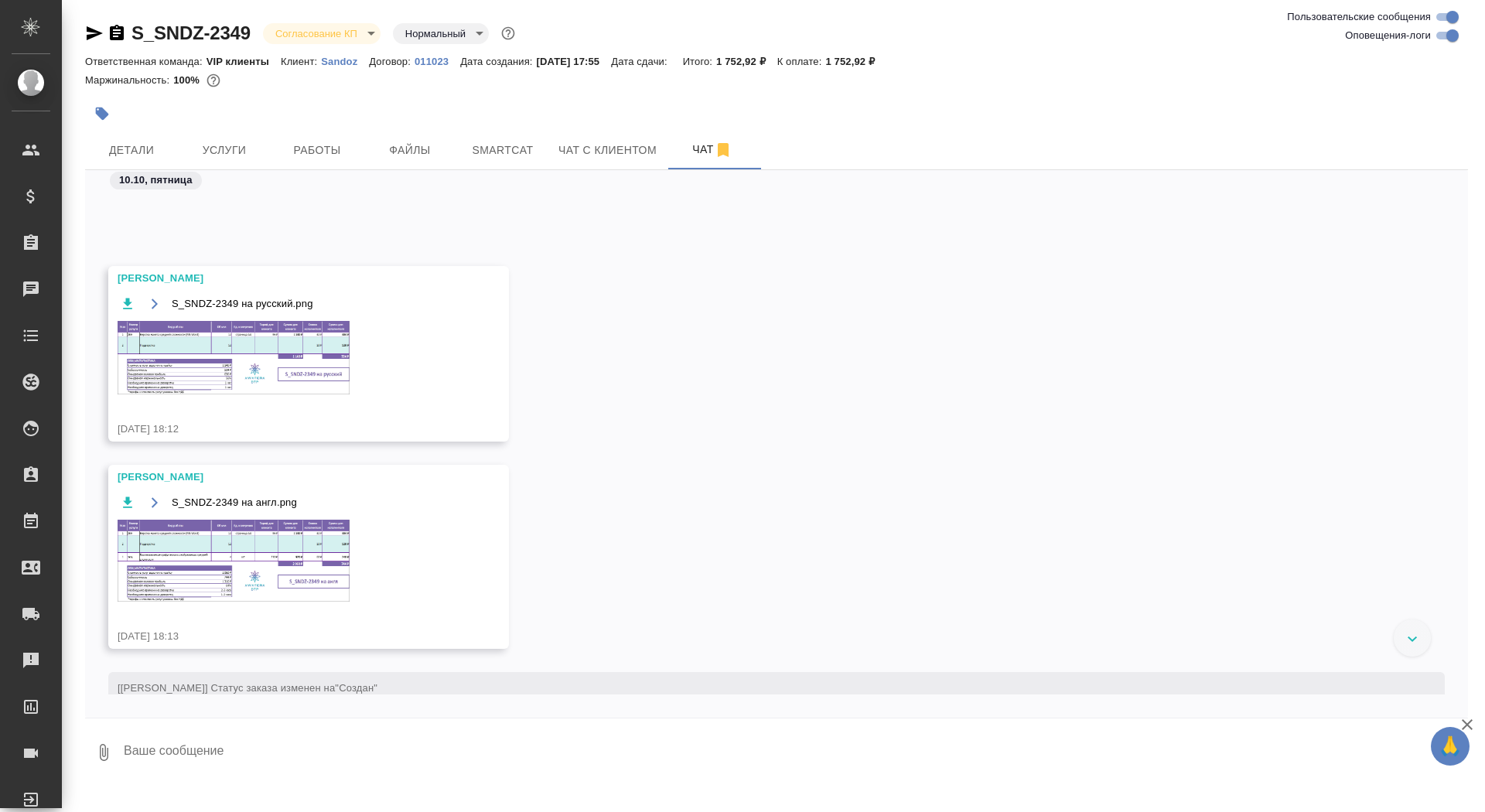
scroll to position [1085, 0]
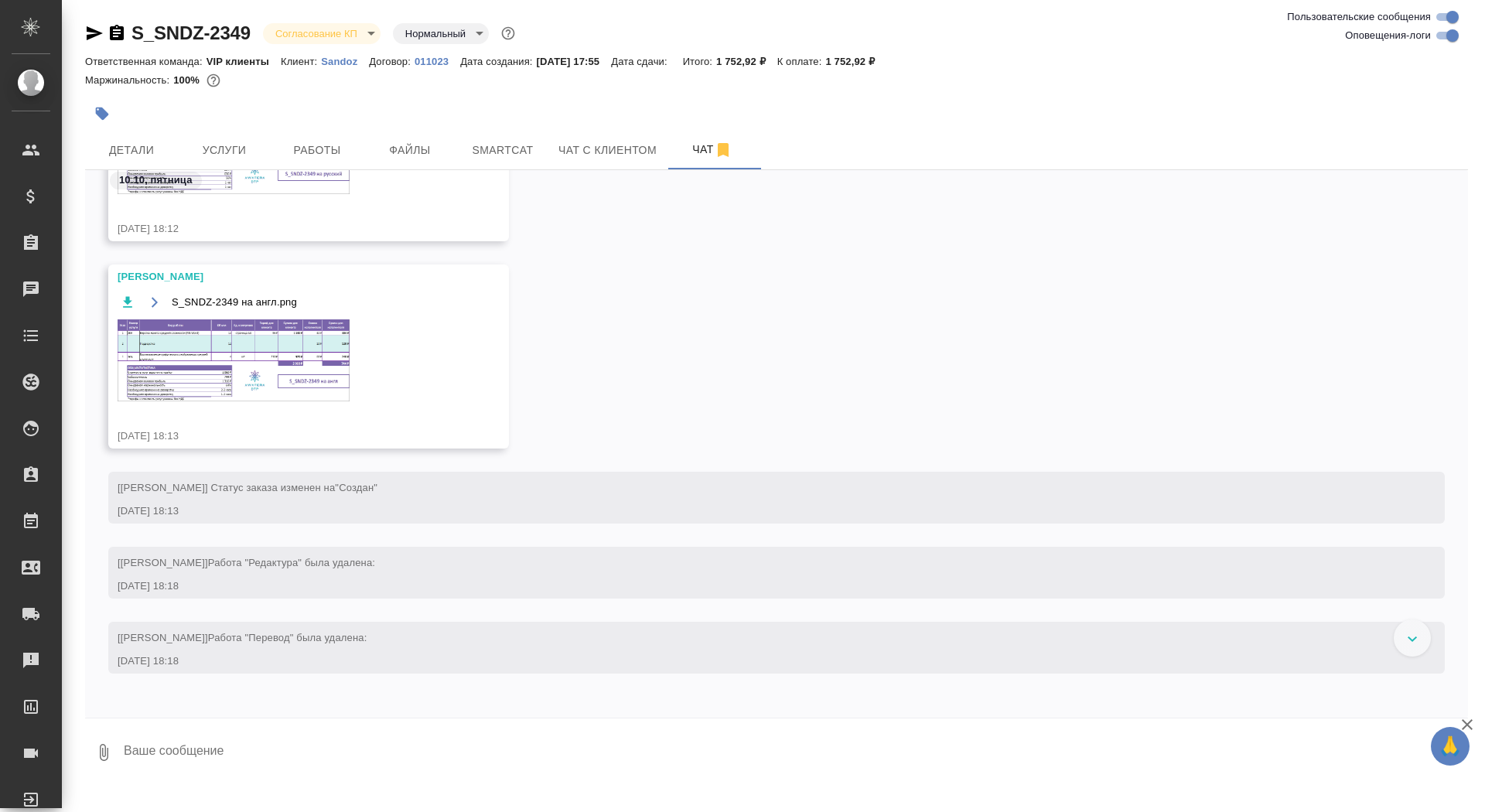
click at [295, 372] on img at bounding box center [233, 360] width 232 height 81
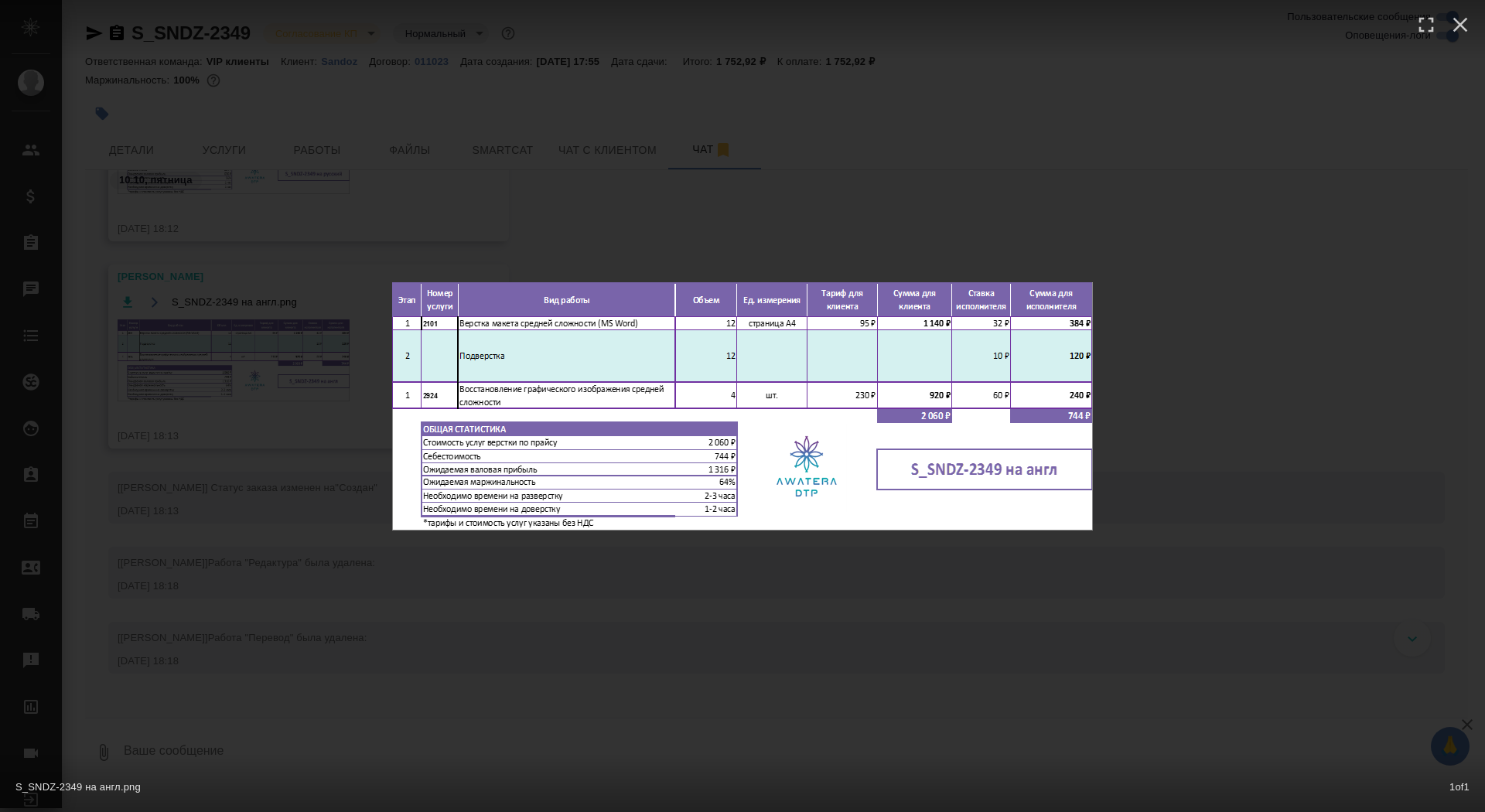
click at [295, 372] on div "S_SNDZ-2349 на англ.png 1 of 1" at bounding box center [742, 406] width 1485 height 812
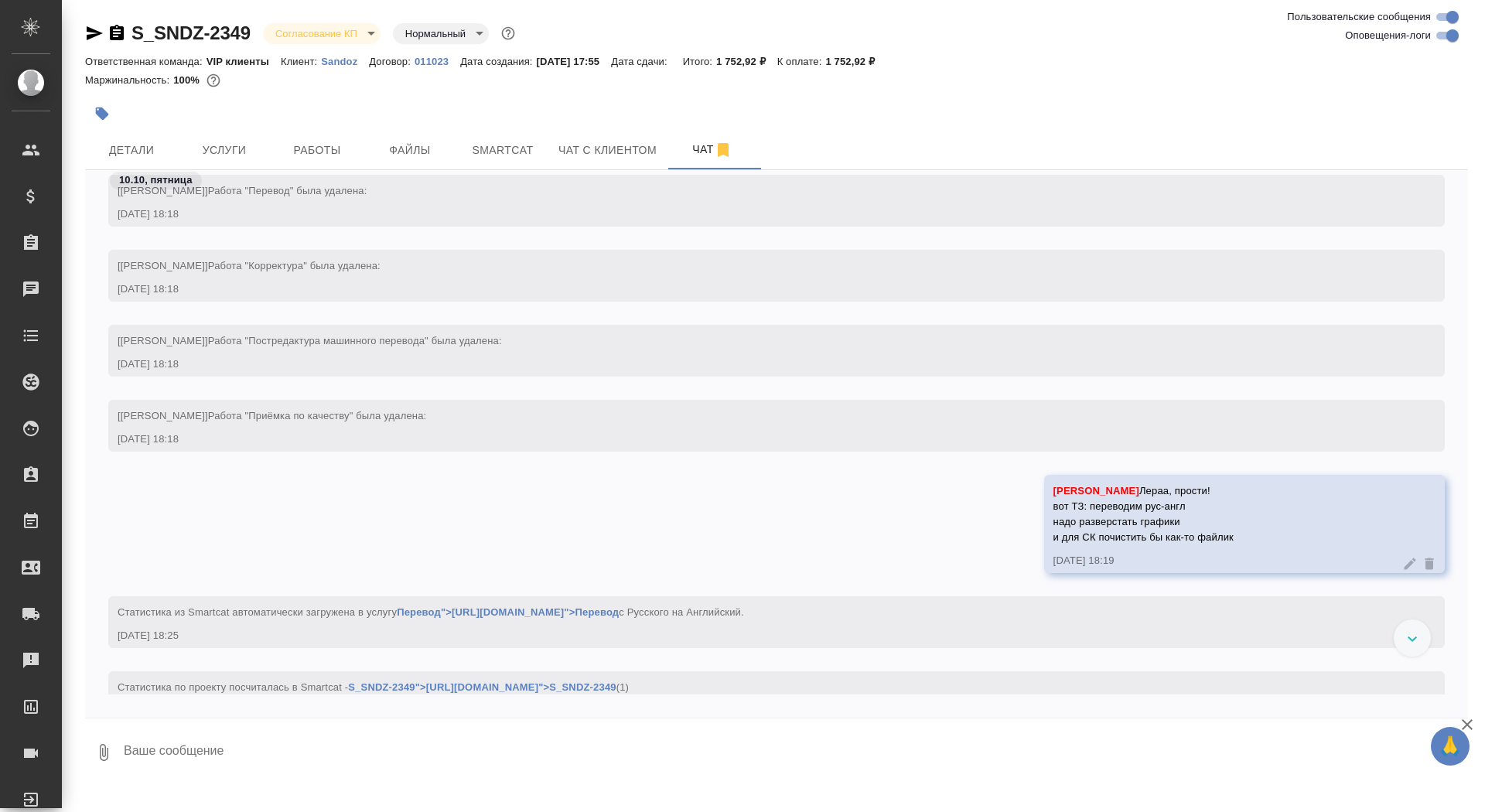
scroll to position [1659, 0]
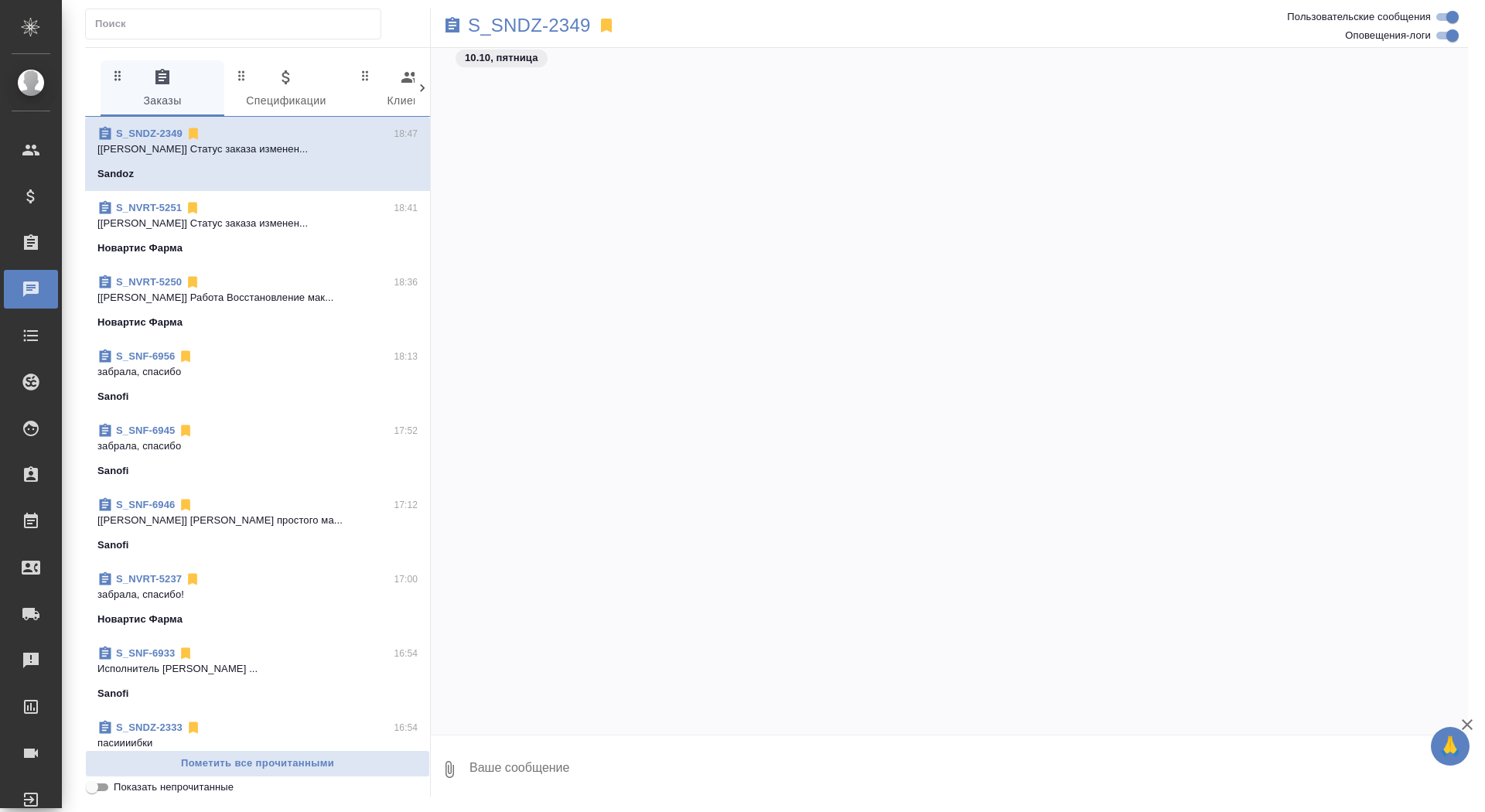
scroll to position [1677, 0]
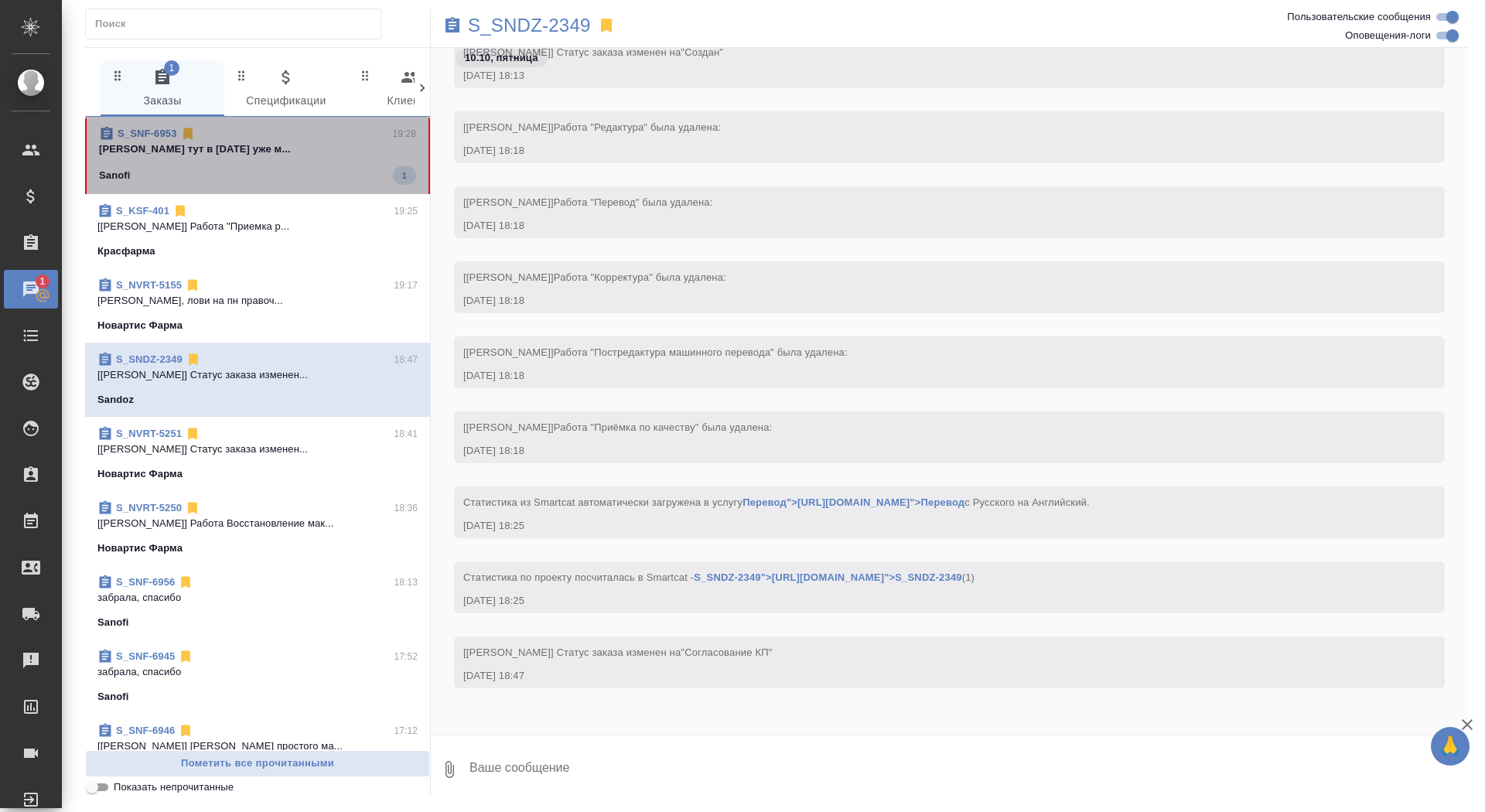
click at [349, 173] on div "Sanofi 1" at bounding box center [258, 176] width 317 height 19
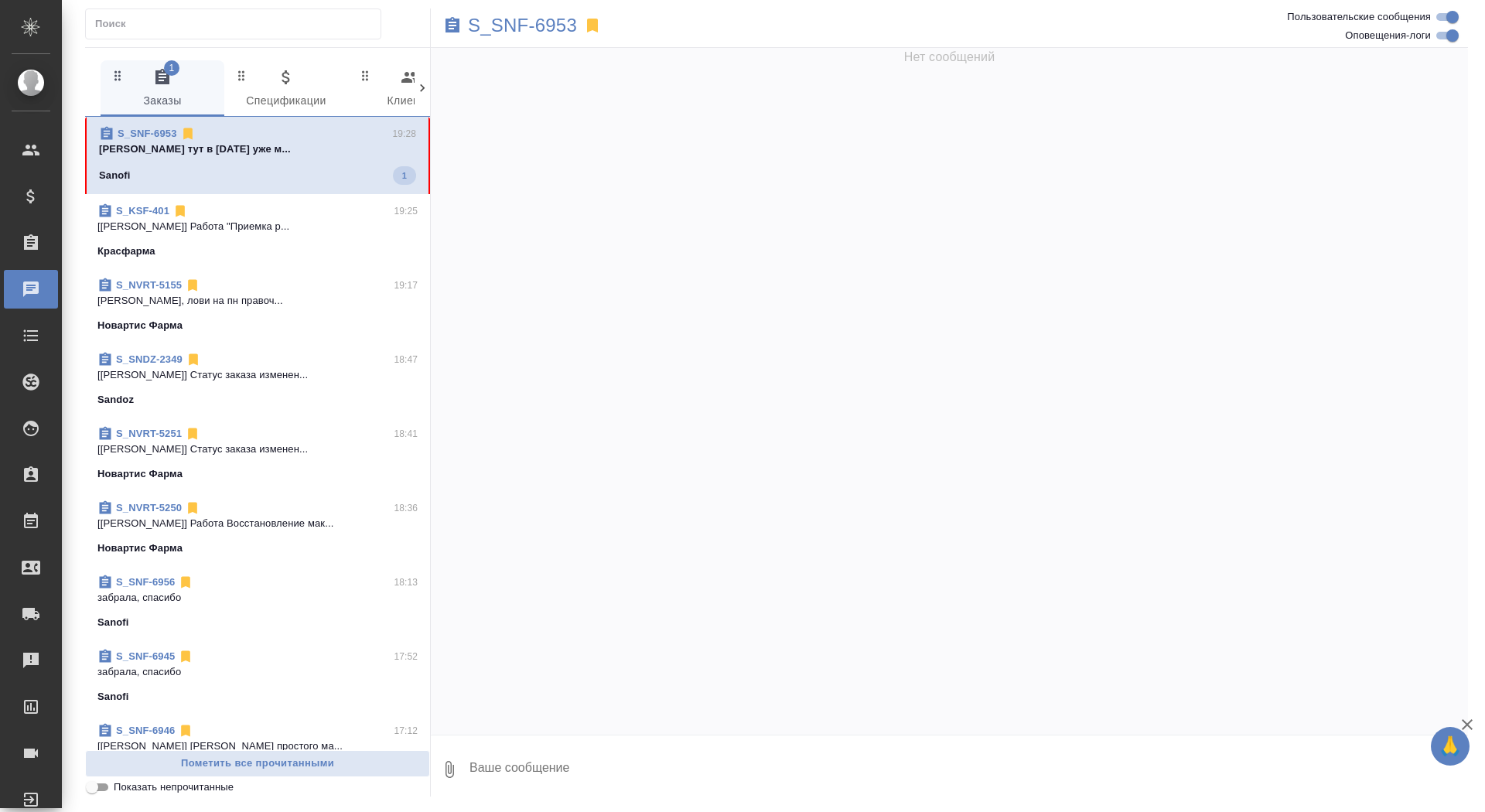
scroll to position [15669, 0]
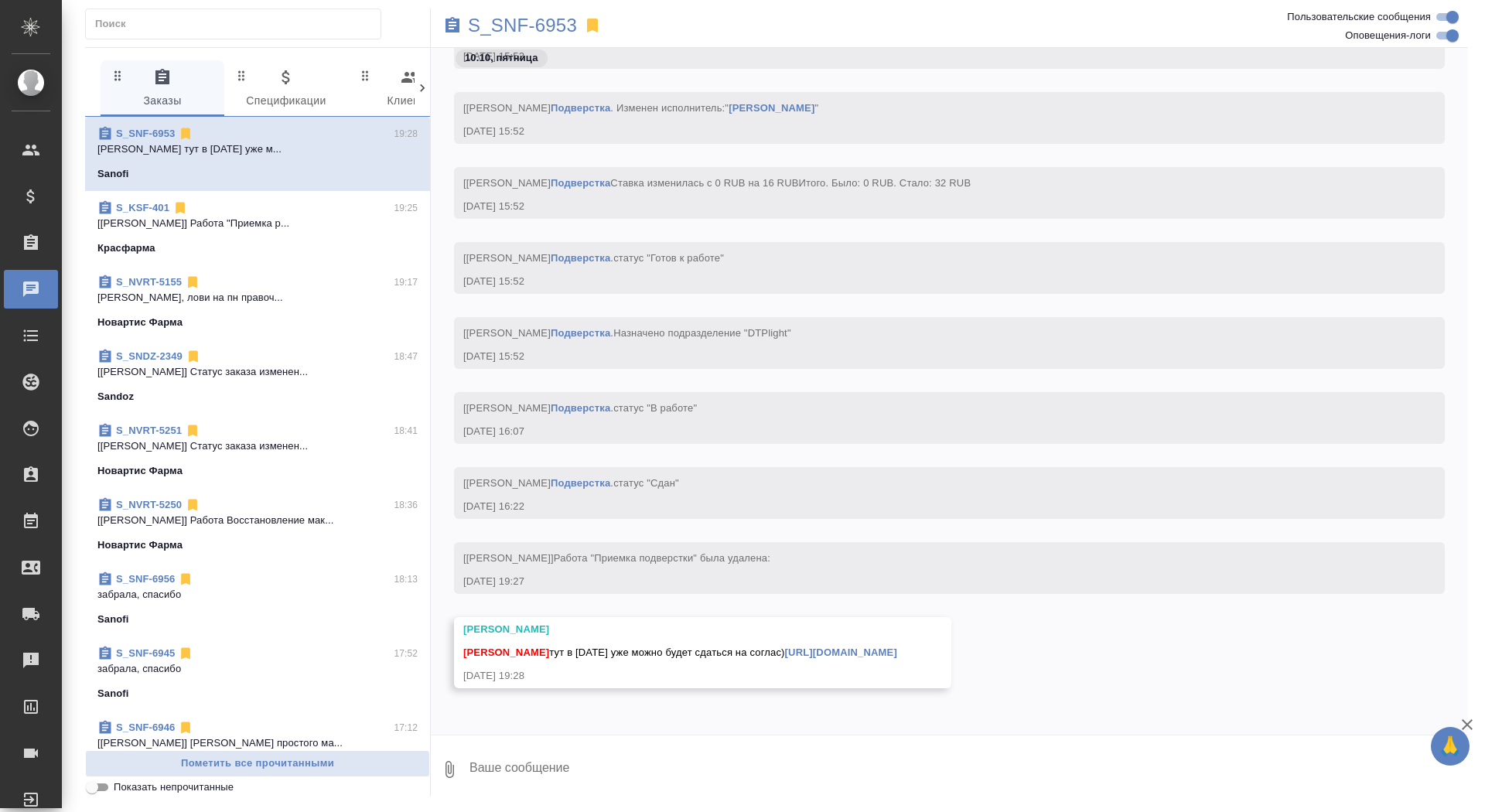
click at [598, 761] on textarea at bounding box center [968, 768] width 1000 height 53
type textarea "забрала, спасибо)"
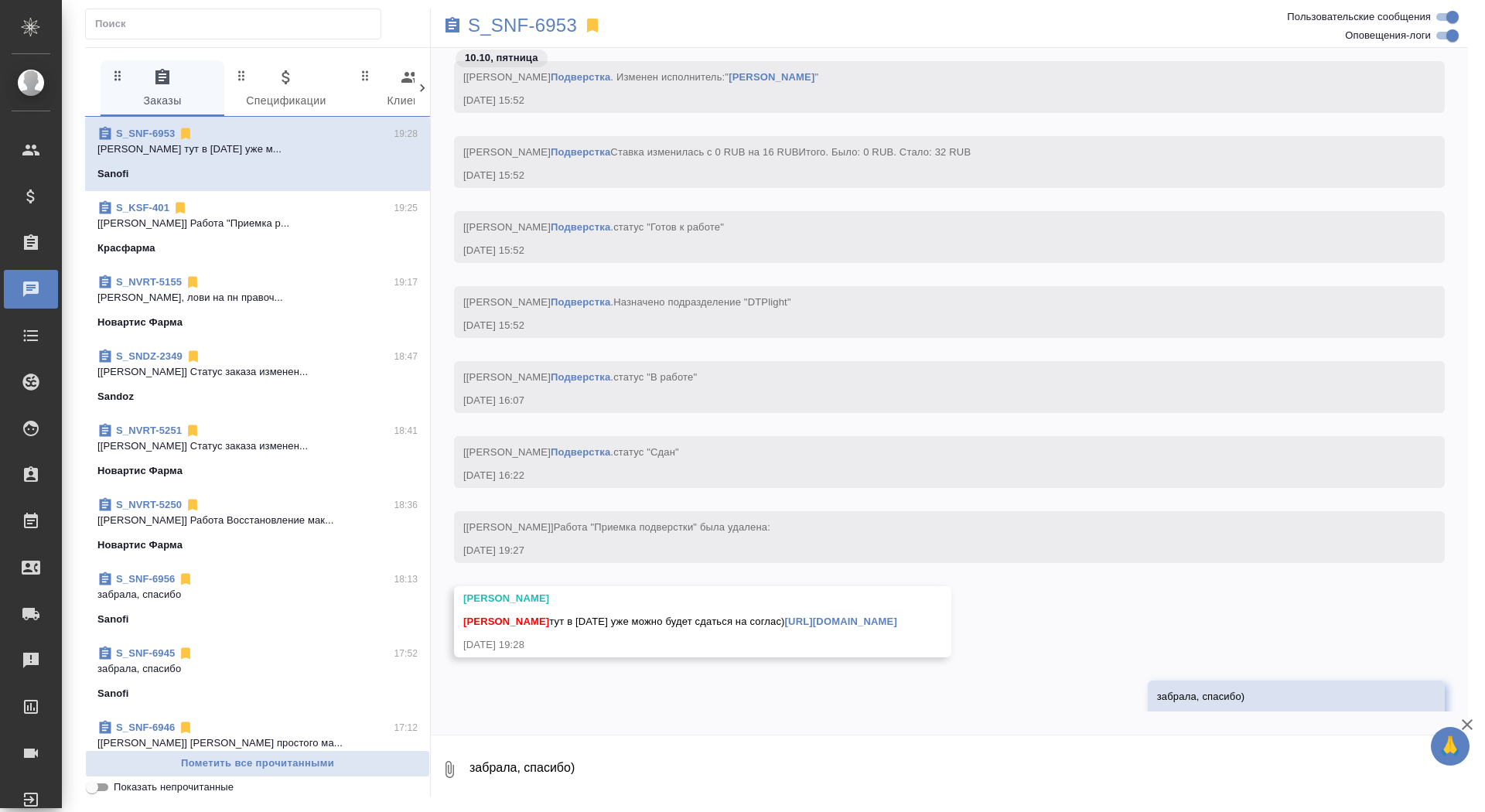
scroll to position [15744, 0]
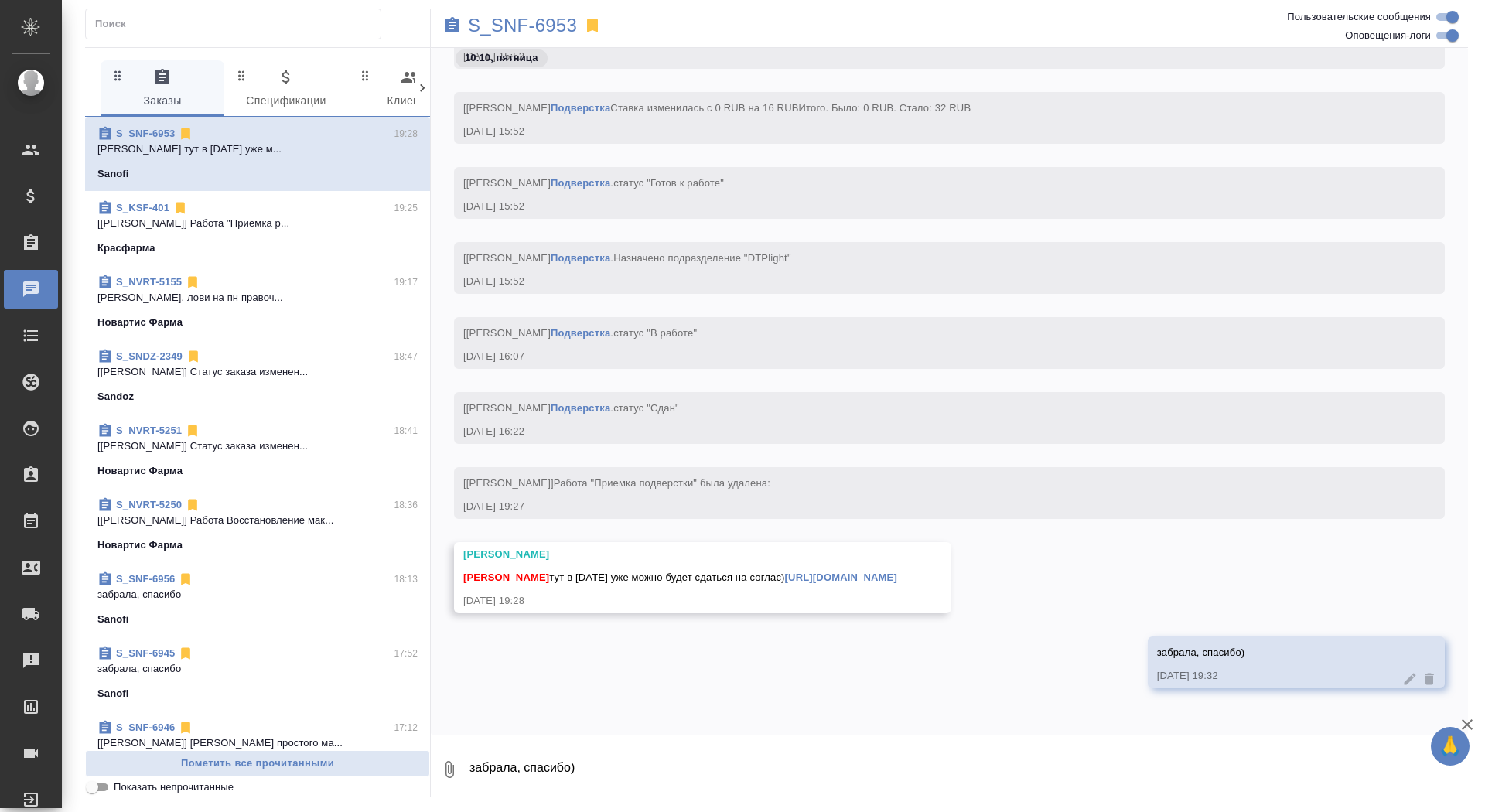
click at [785, 573] on link "[URL][DOMAIN_NAME]" at bounding box center [840, 577] width 112 height 12
click at [502, 24] on p "S_SNF-6953" at bounding box center [522, 25] width 109 height 16
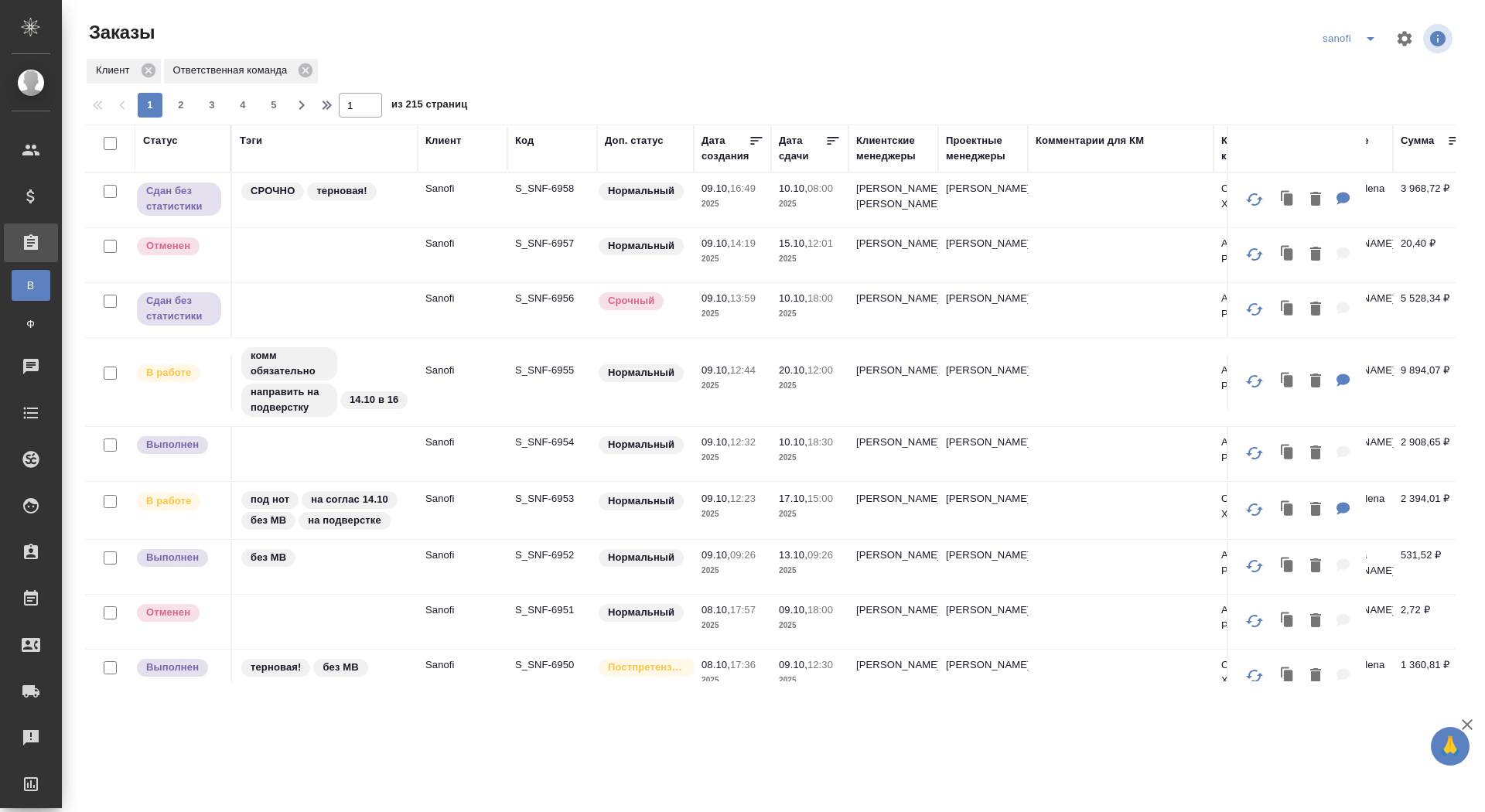
click at [1372, 38] on icon "split button" at bounding box center [1370, 39] width 7 height 4
click at [1335, 144] on li "новартис" at bounding box center [1352, 144] width 82 height 25
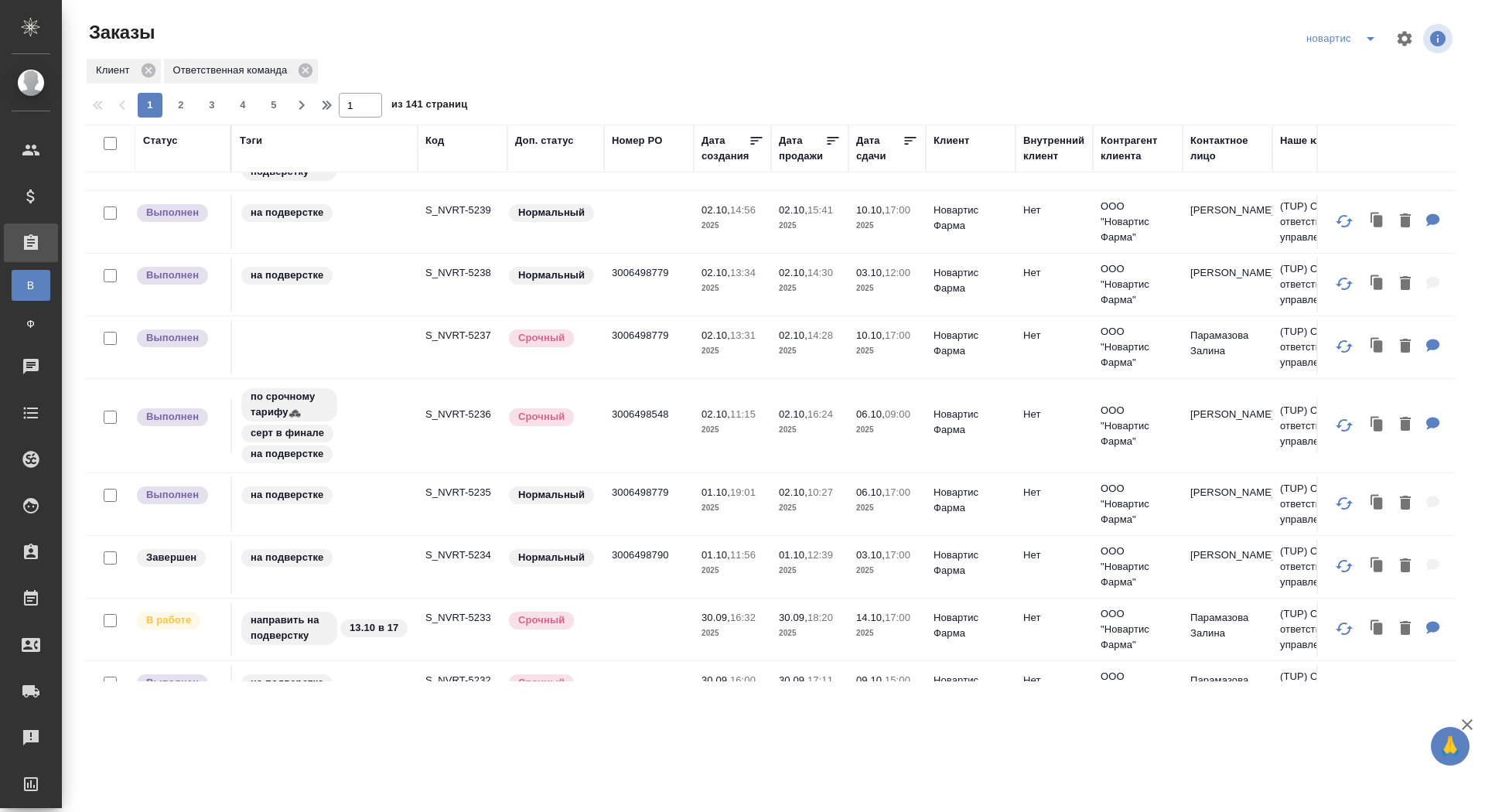
scroll to position [1246, 0]
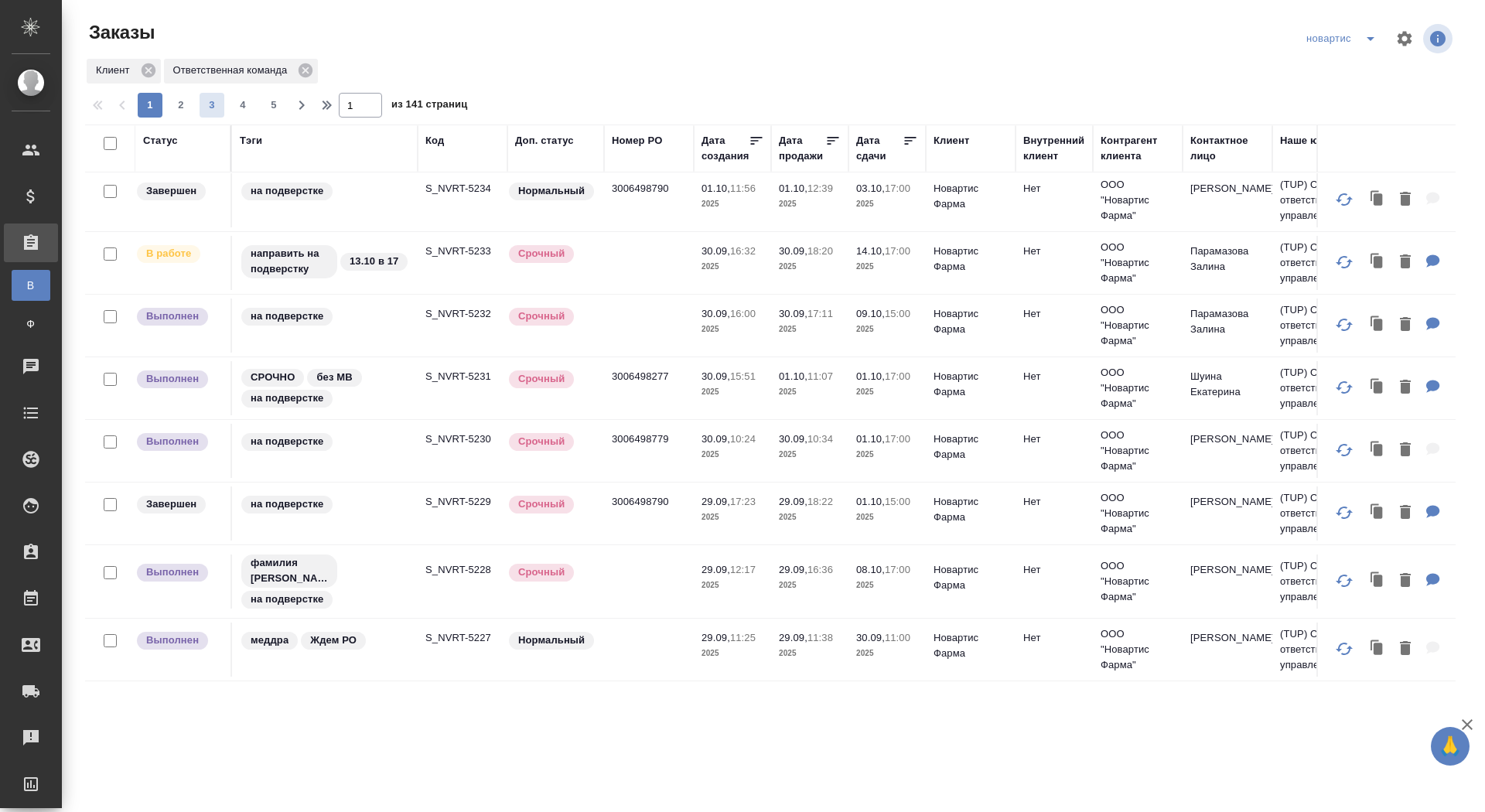
click at [208, 105] on span "3" at bounding box center [211, 105] width 25 height 16
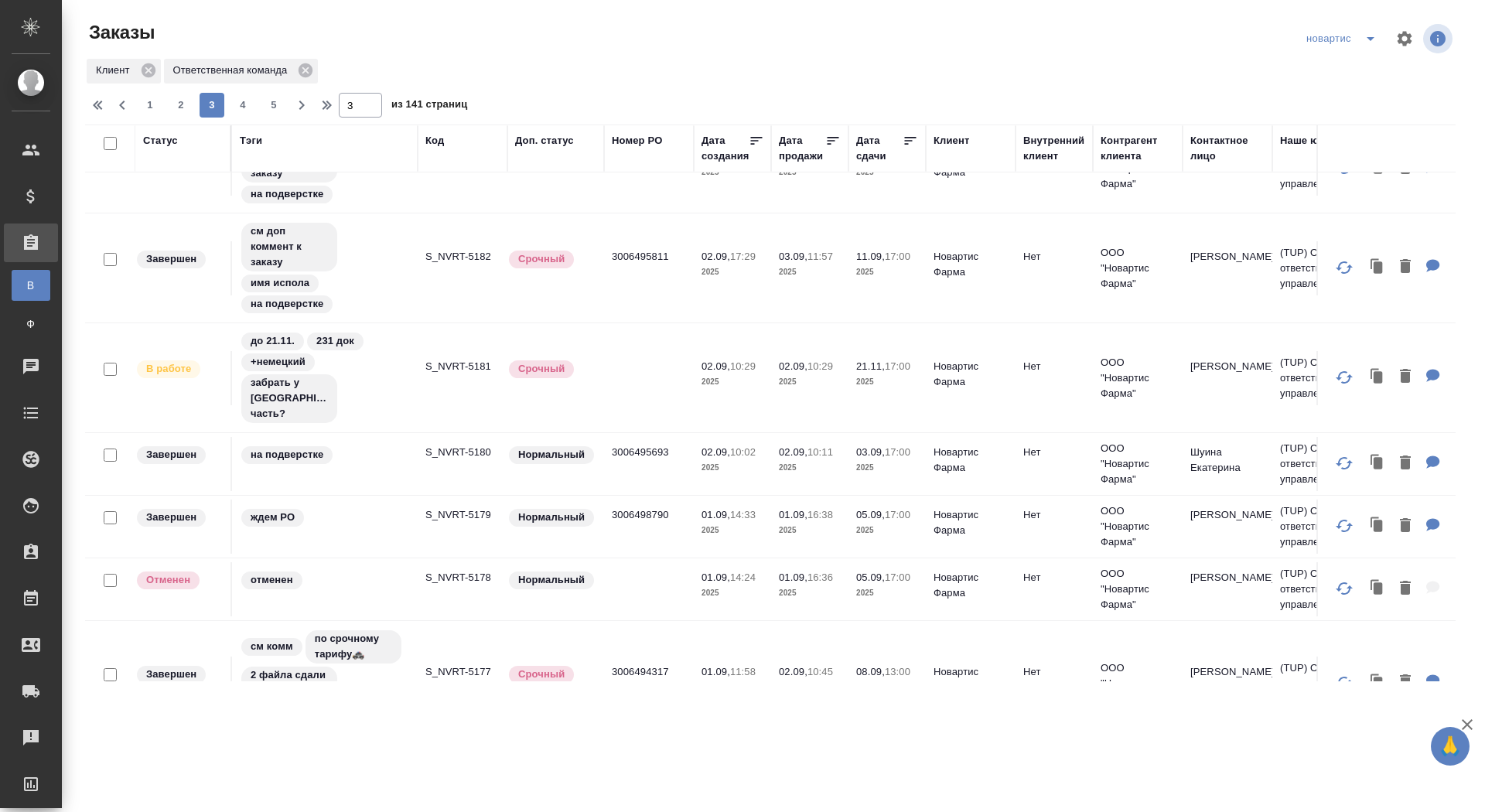
scroll to position [1522, 0]
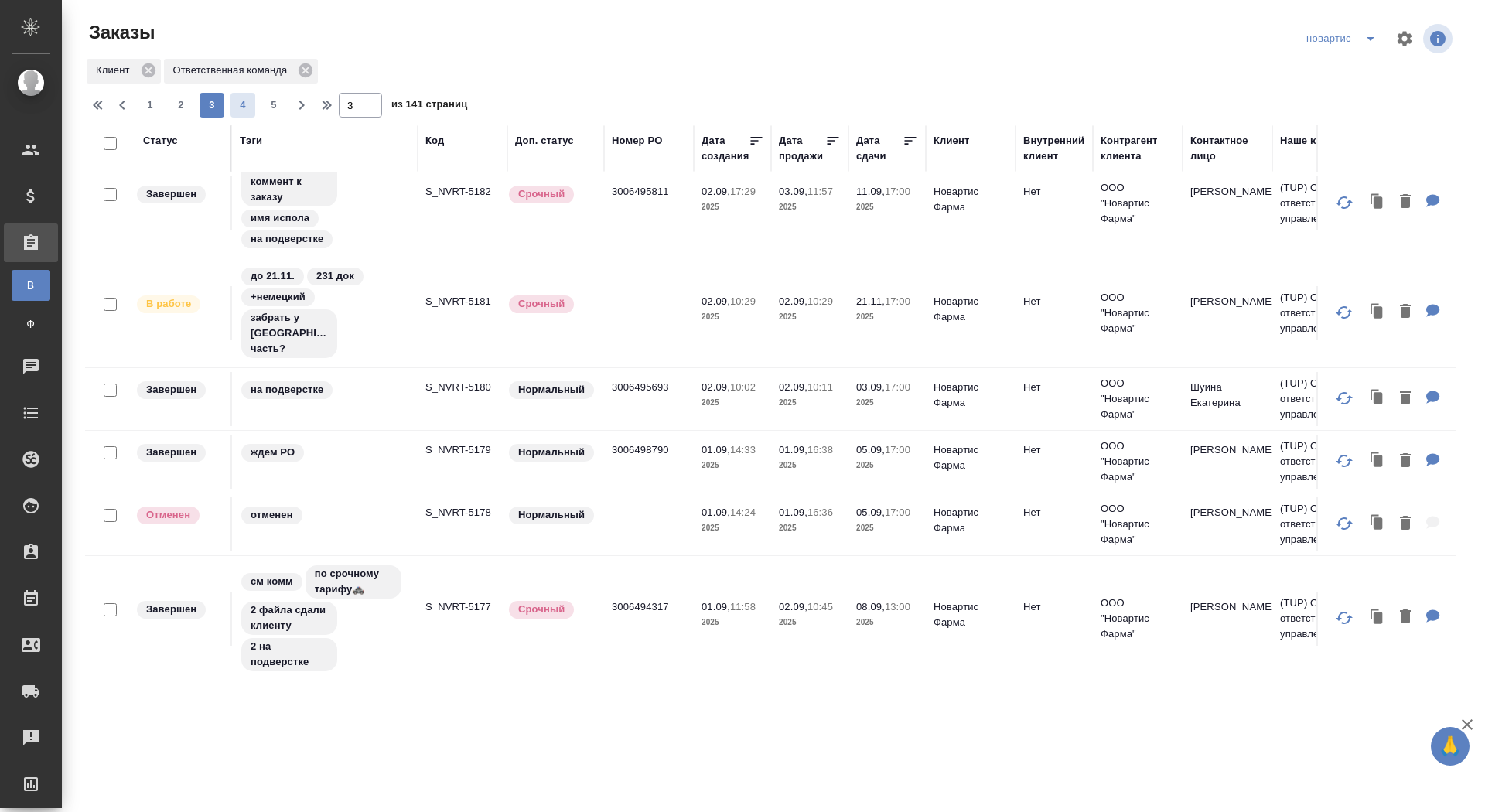
click at [244, 105] on span "4" at bounding box center [243, 105] width 25 height 16
type input "4"
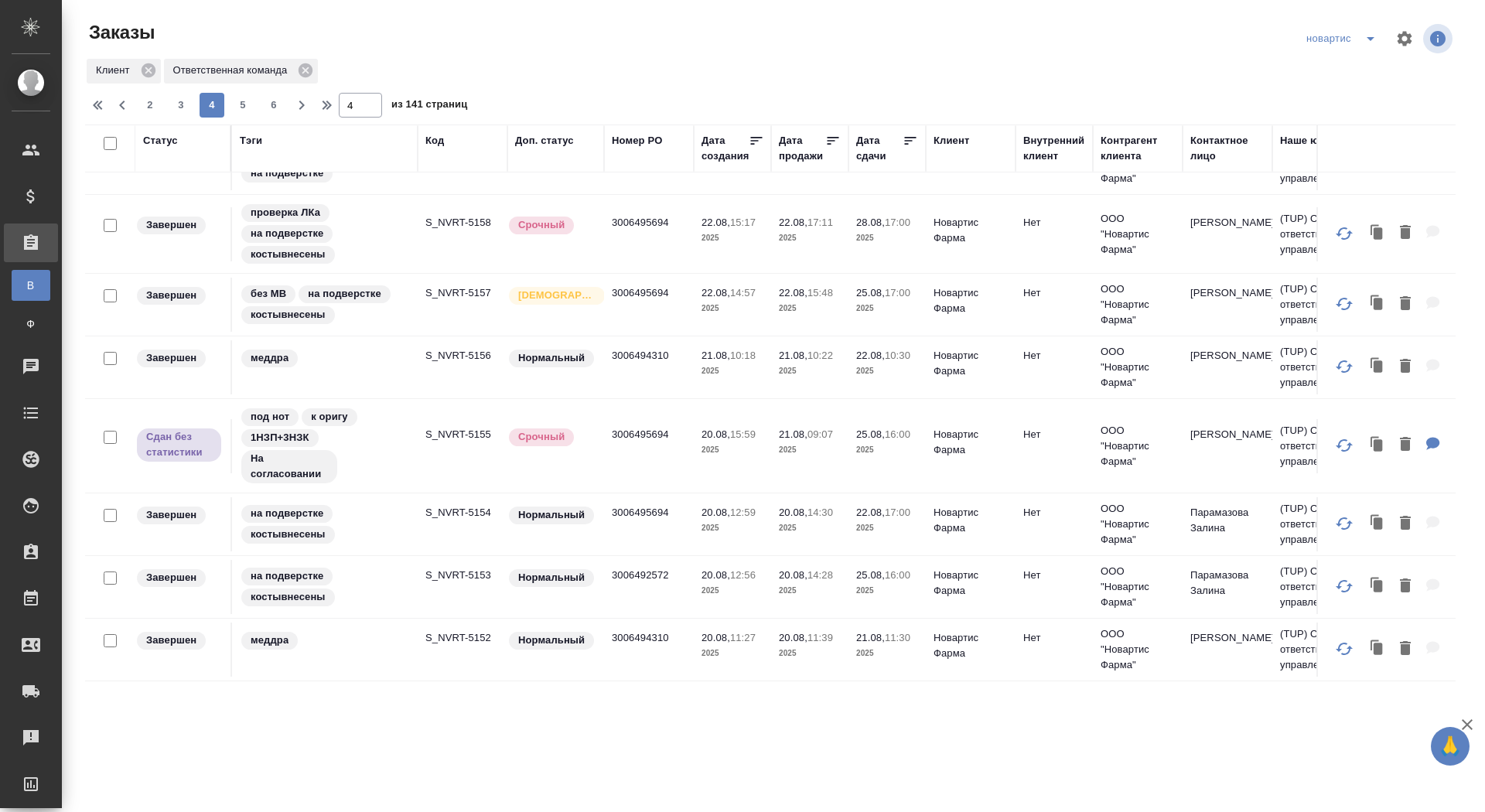
scroll to position [1154, 0]
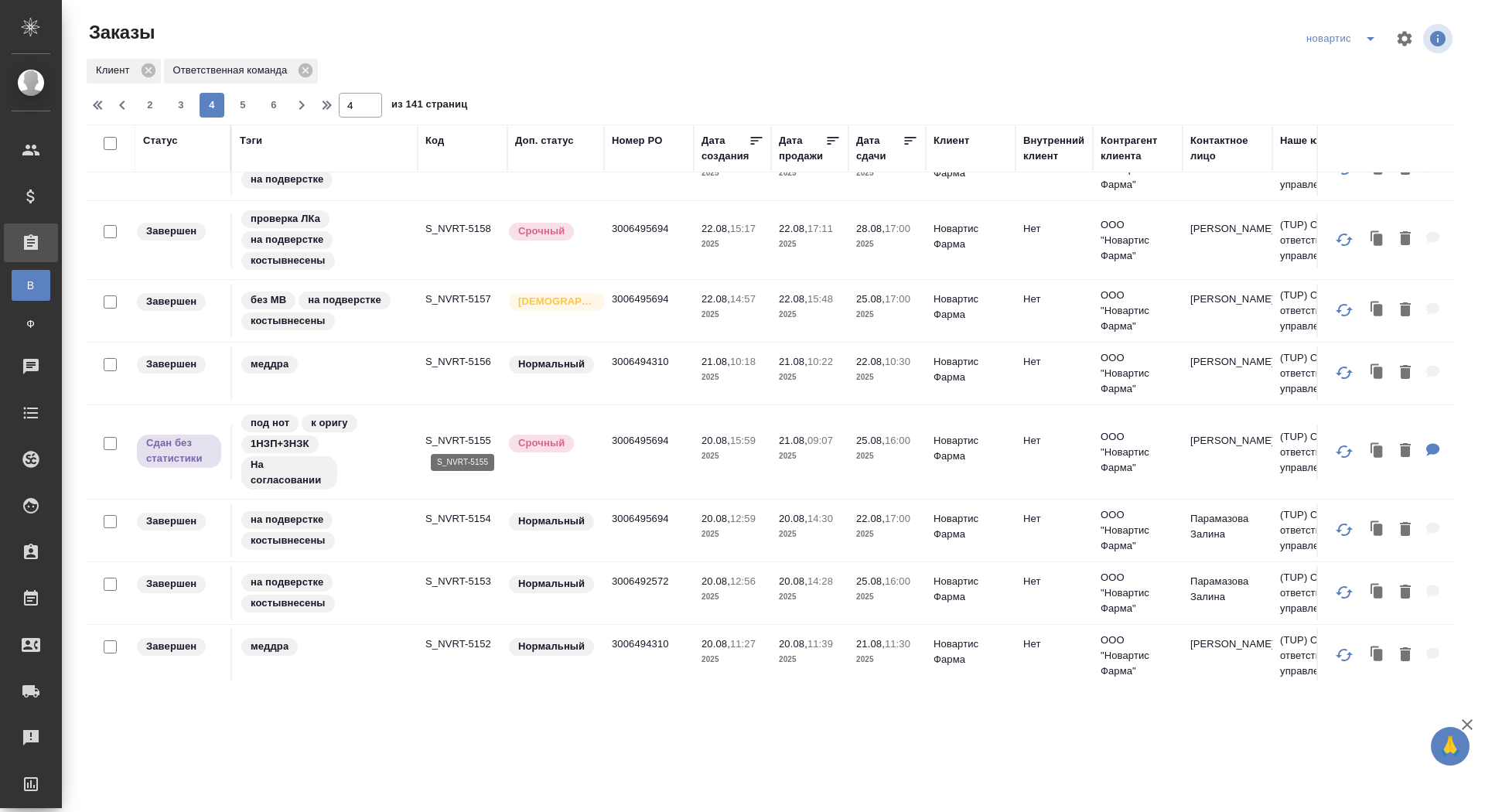
click at [454, 433] on p "S_NVRT-5155" at bounding box center [462, 441] width 74 height 16
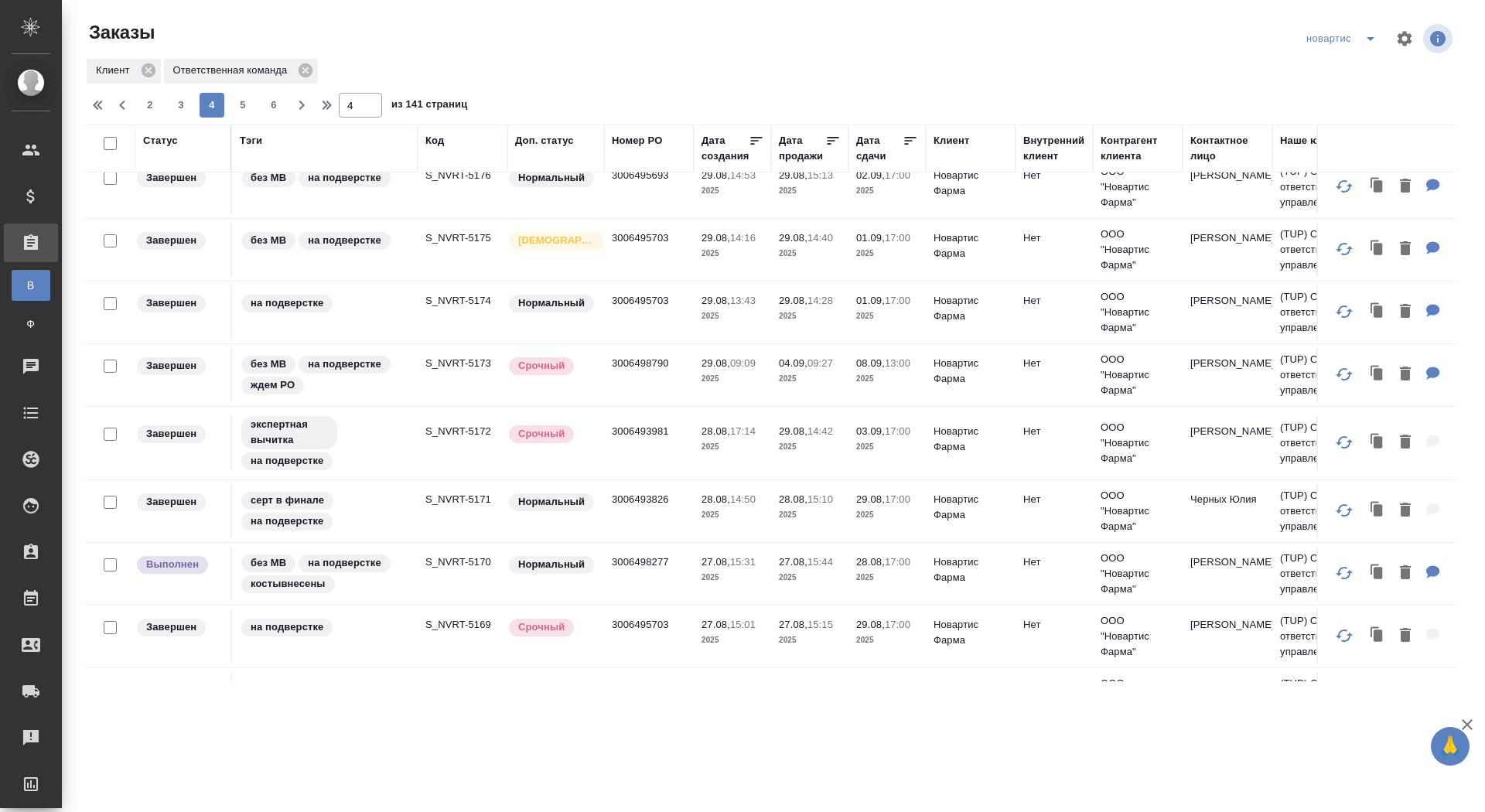
scroll to position [0, 0]
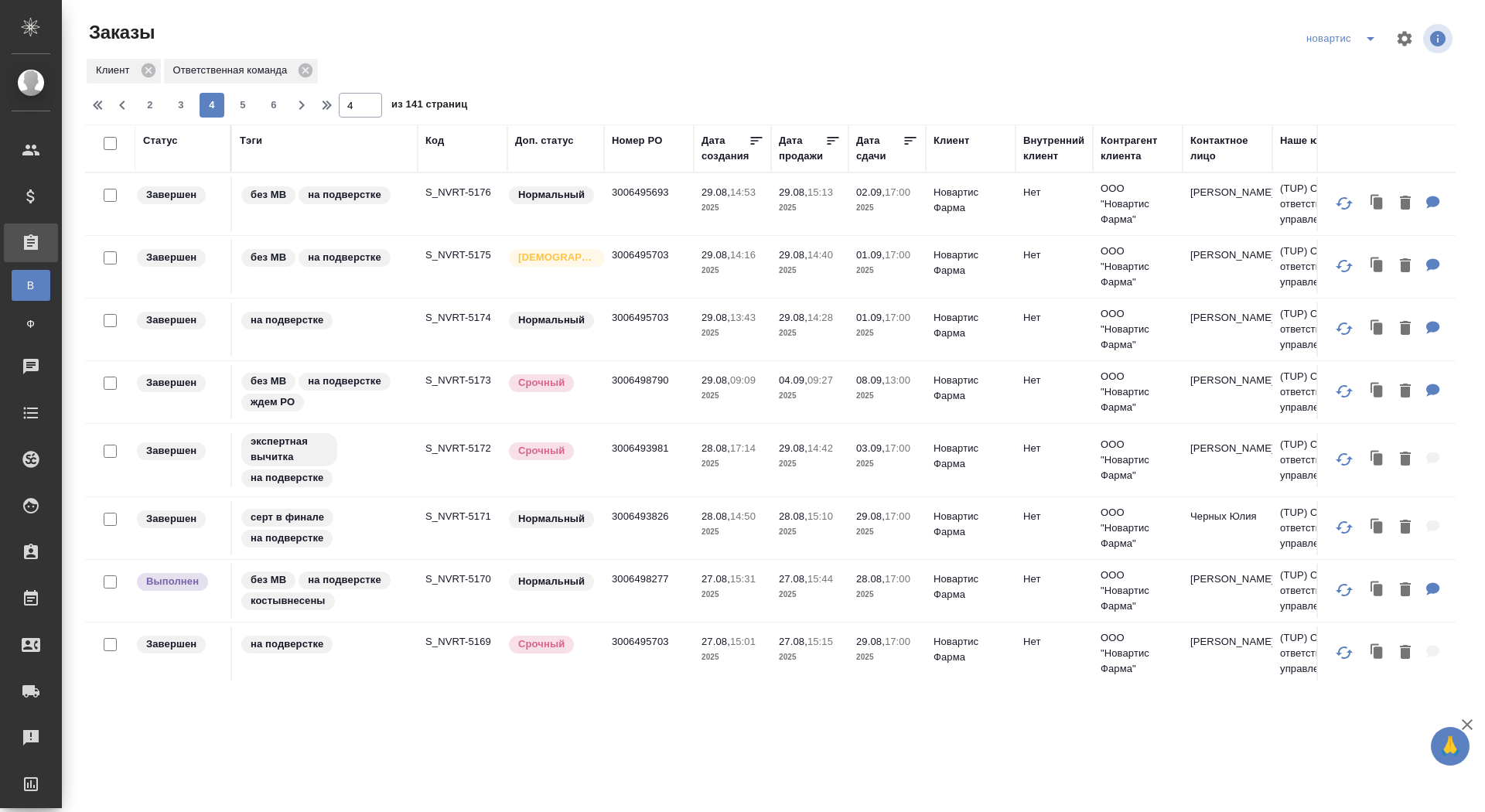
click at [1372, 39] on icon "split button" at bounding box center [1370, 39] width 7 height 4
click at [1328, 139] on li "sandoz" at bounding box center [1343, 144] width 85 height 25
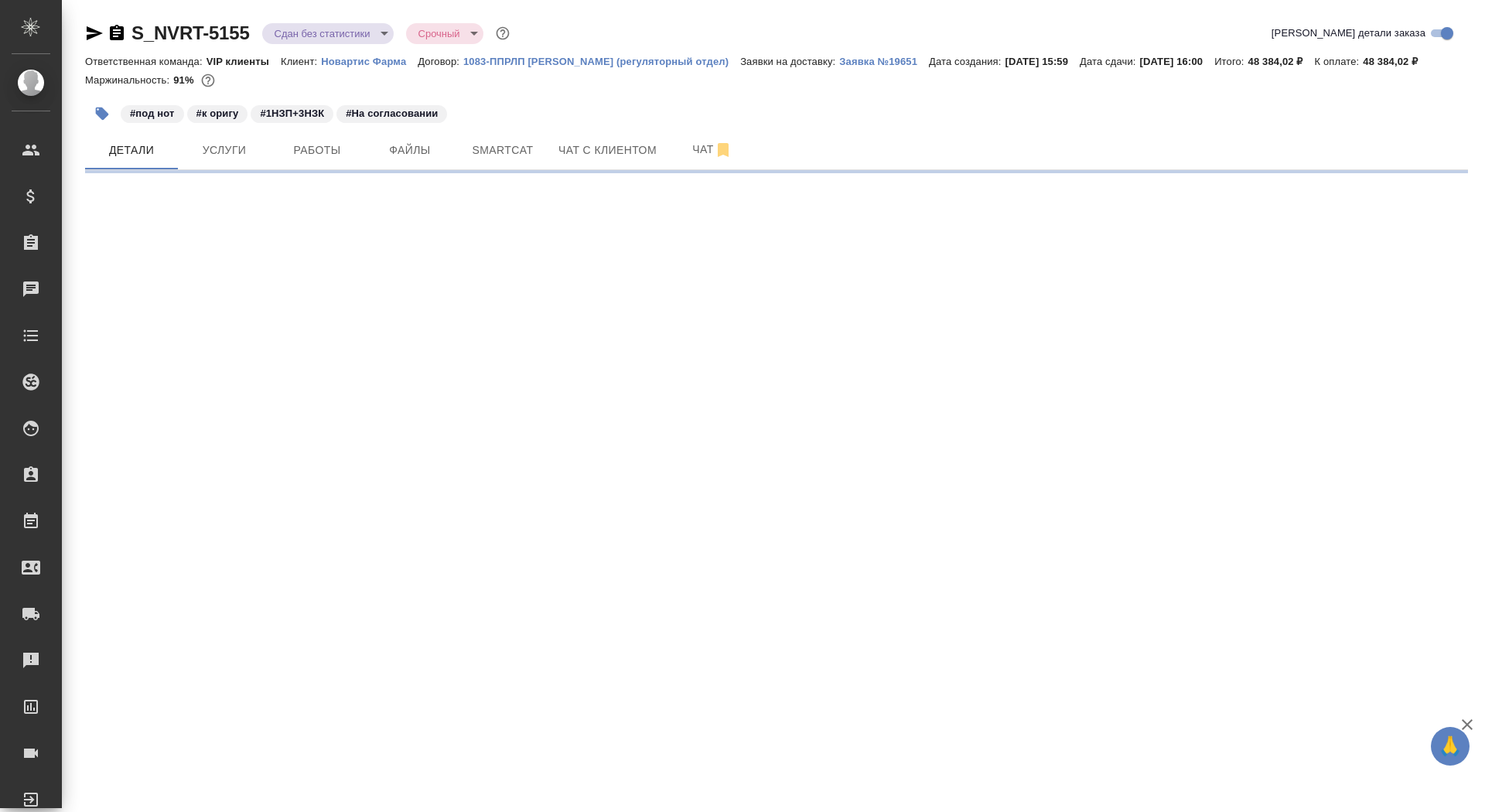
select select "RU"
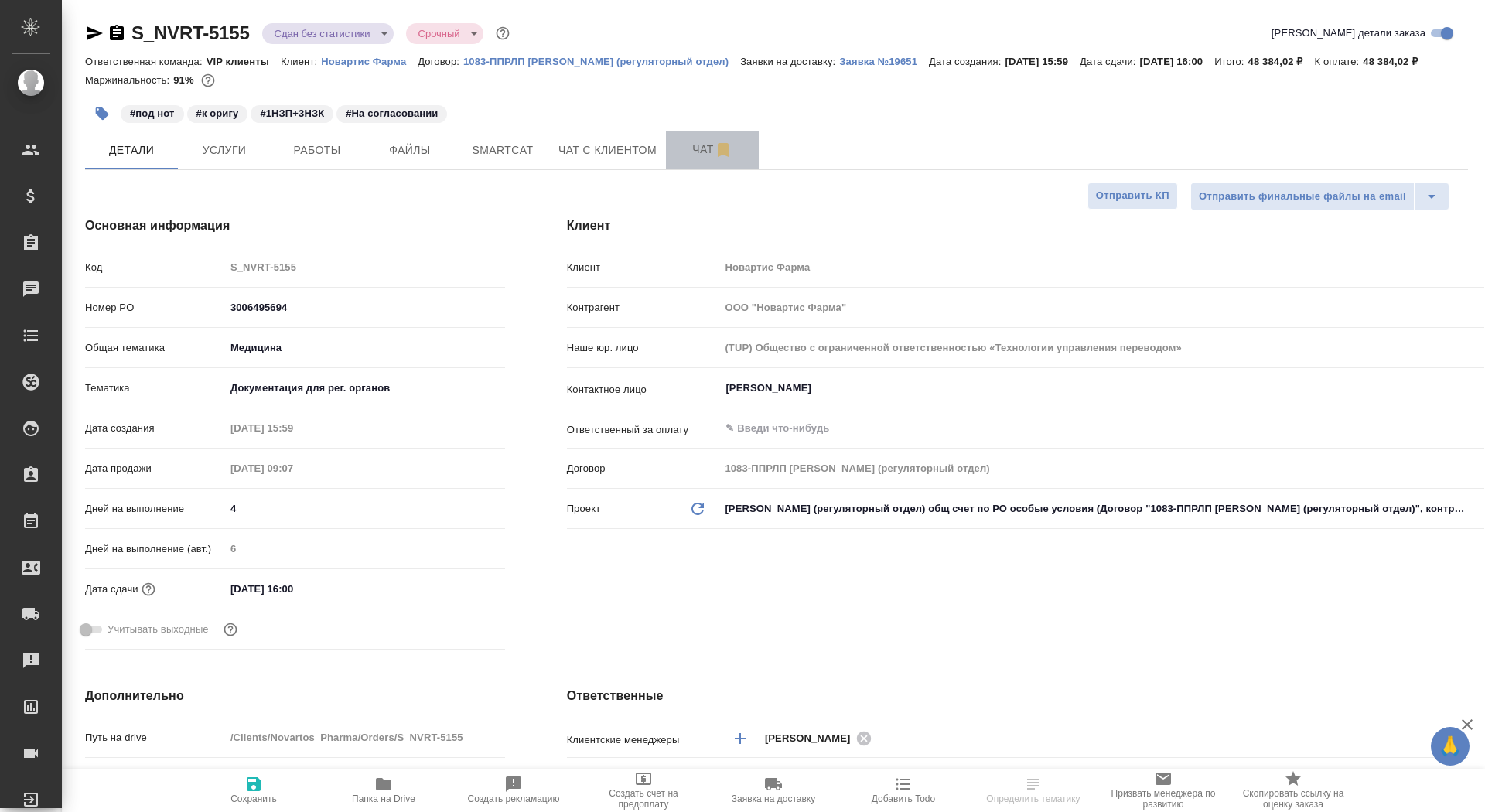
click at [691, 144] on span "Чат" at bounding box center [712, 149] width 74 height 19
type textarea "x"
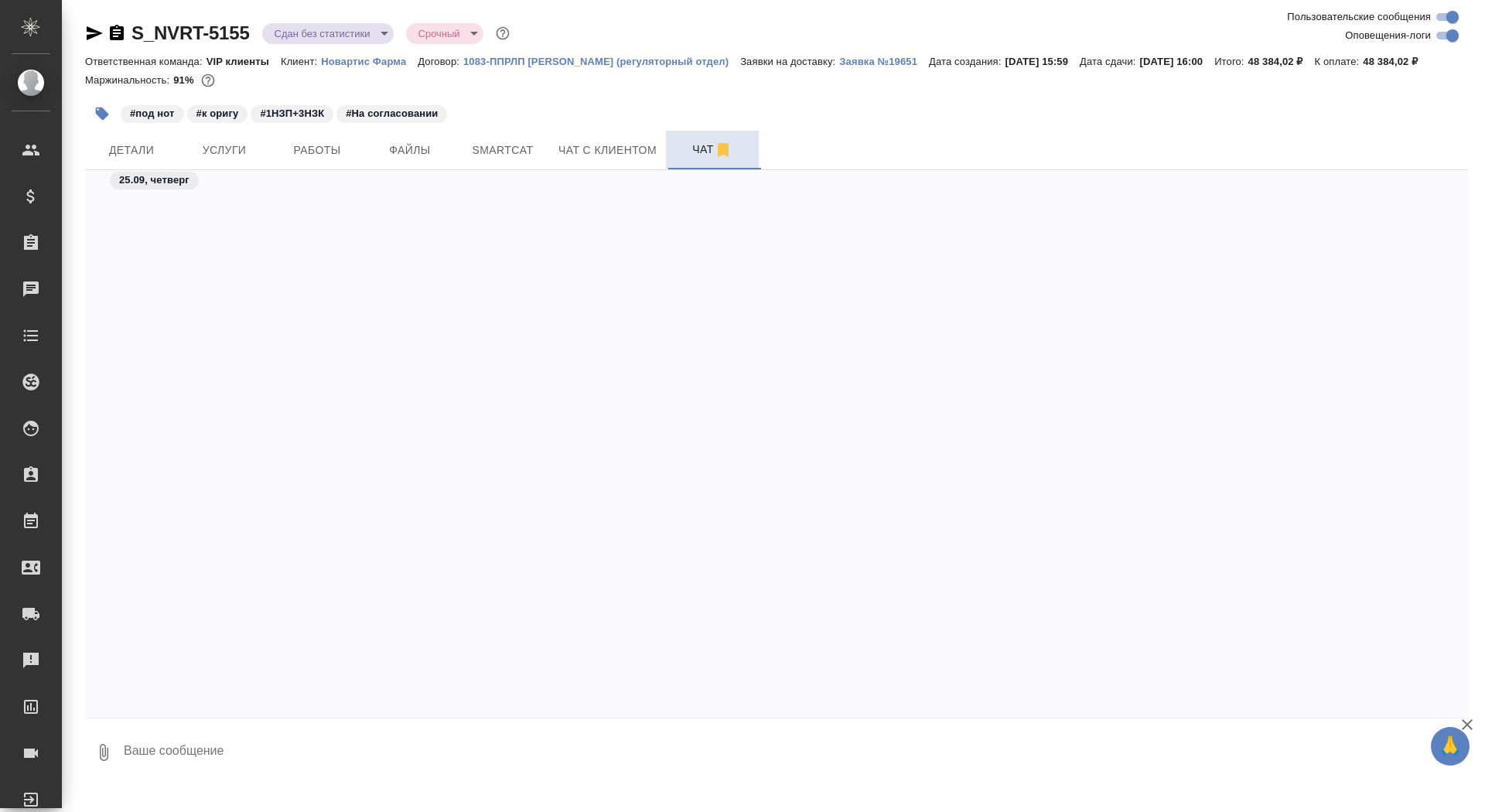
scroll to position [87296, 0]
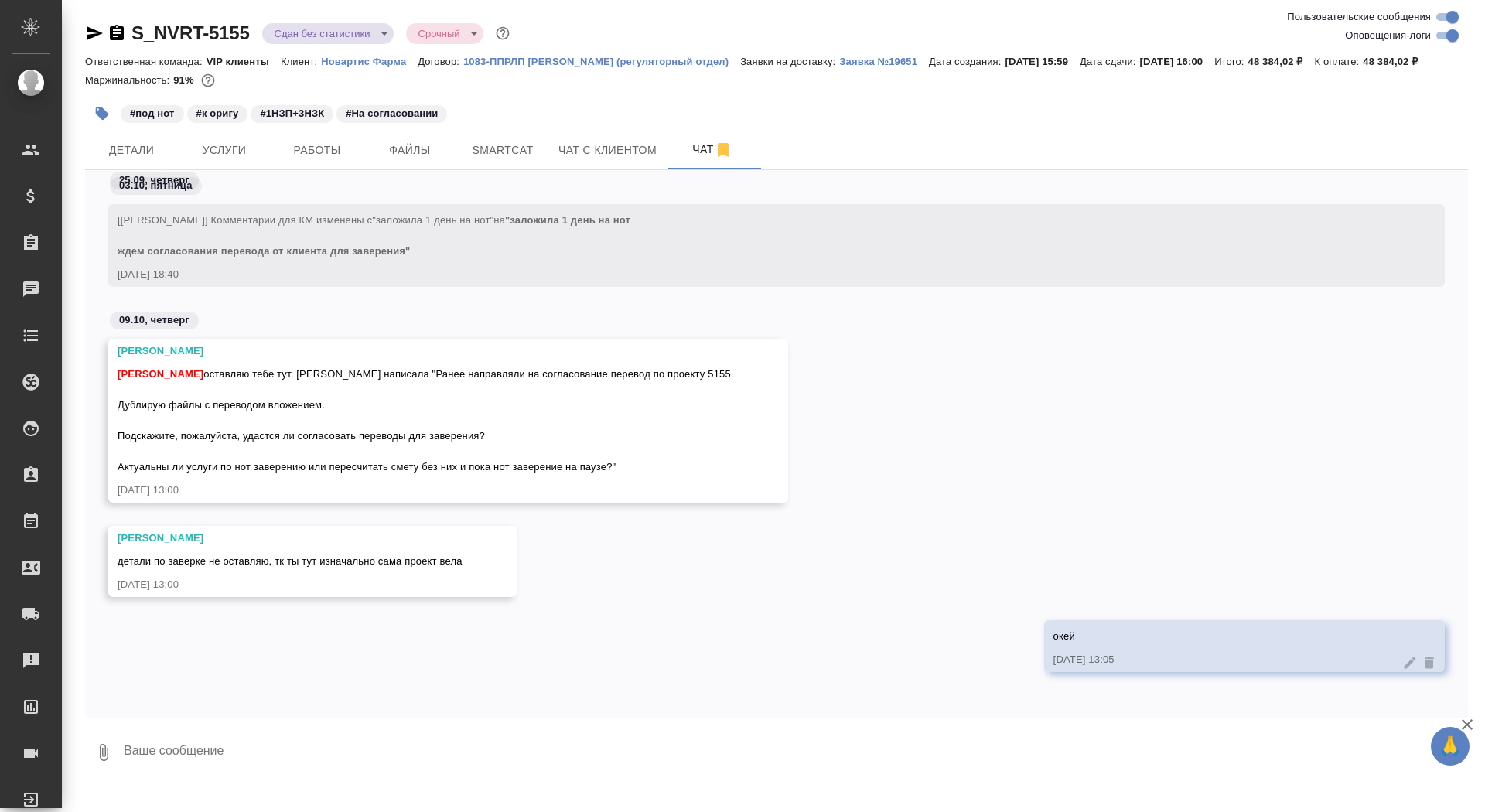
click at [339, 744] on textarea at bounding box center [795, 752] width 1346 height 53
type textarea """
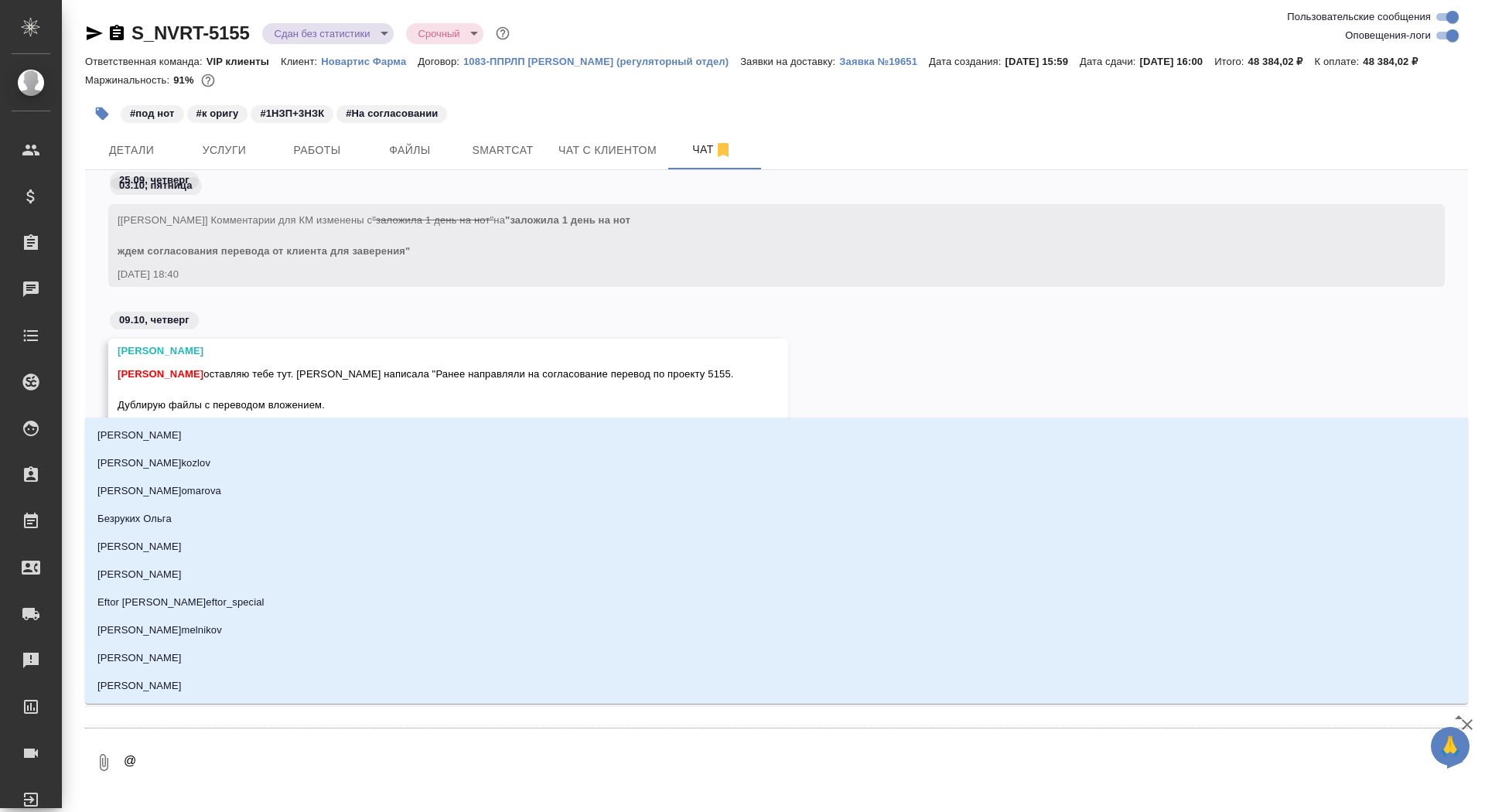
type textarea "@г"
type input "г"
type textarea "@гр"
type input "гр"
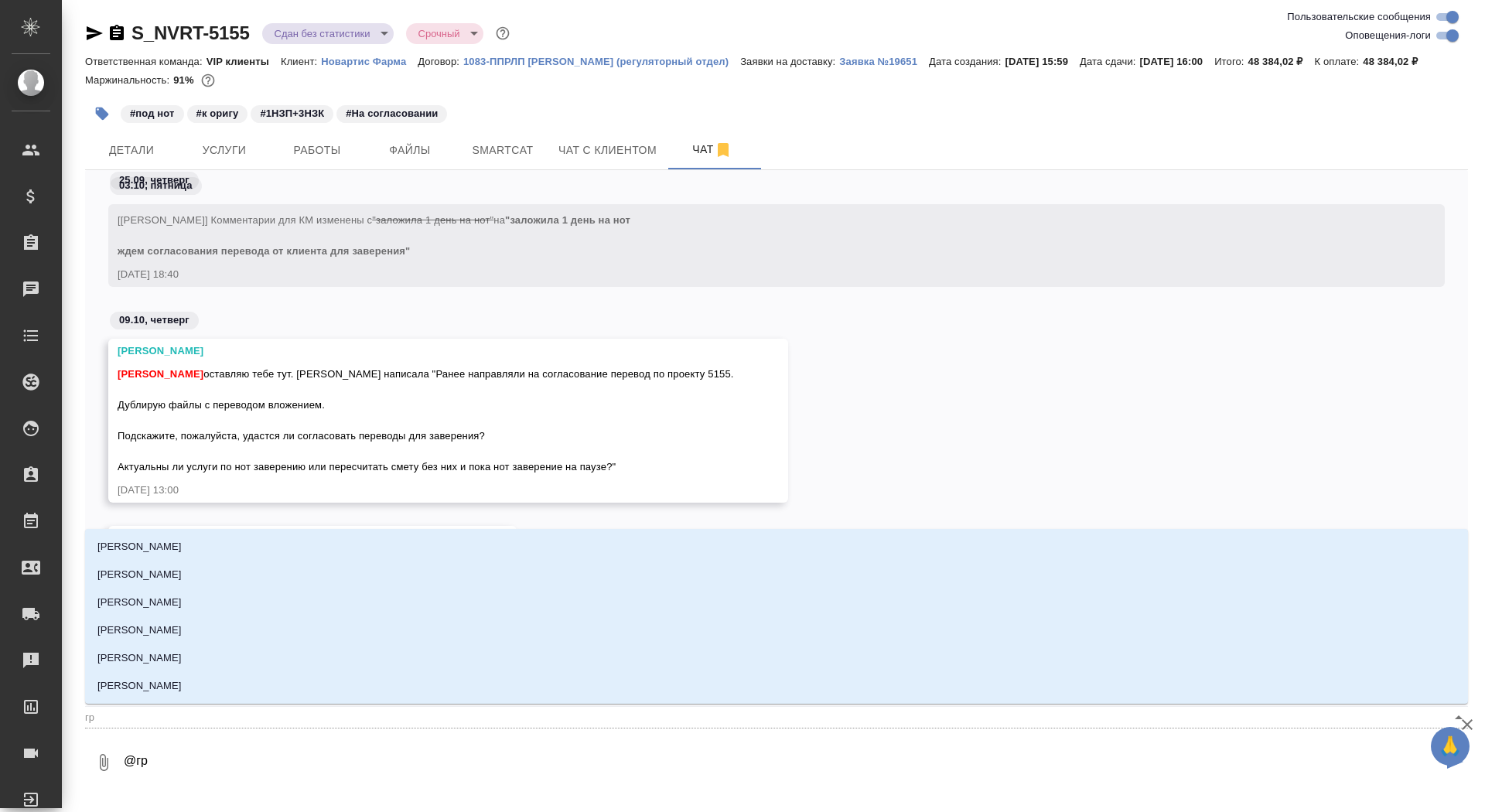
type textarea "@гра"
type input "гра"
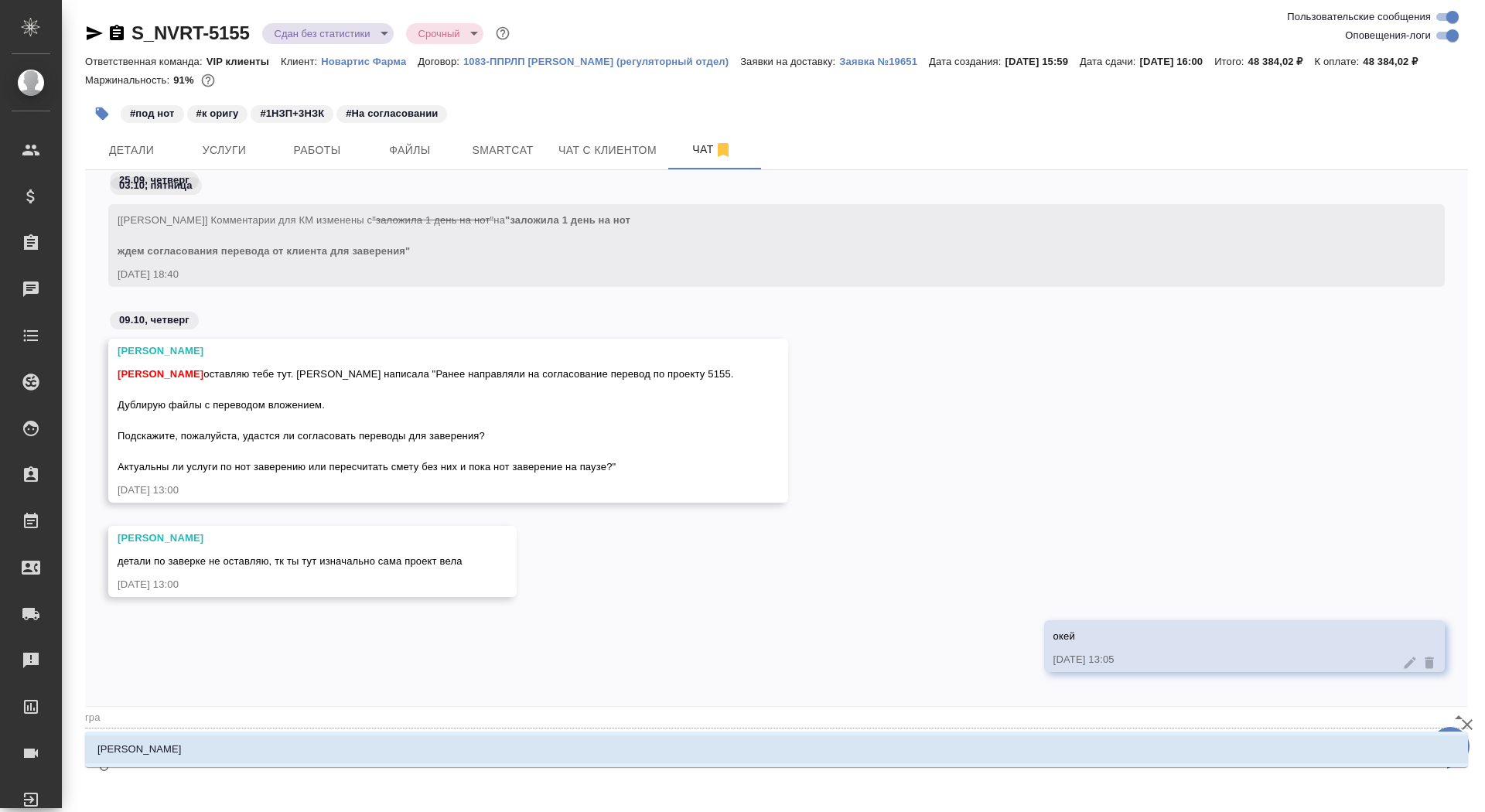
click at [314, 749] on li "[PERSON_NAME]" at bounding box center [776, 749] width 1383 height 28
click at [185, 744] on li "[PERSON_NAME]" at bounding box center [776, 749] width 1383 height 28
click at [137, 749] on p "[PERSON_NAME]" at bounding box center [139, 749] width 84 height 16
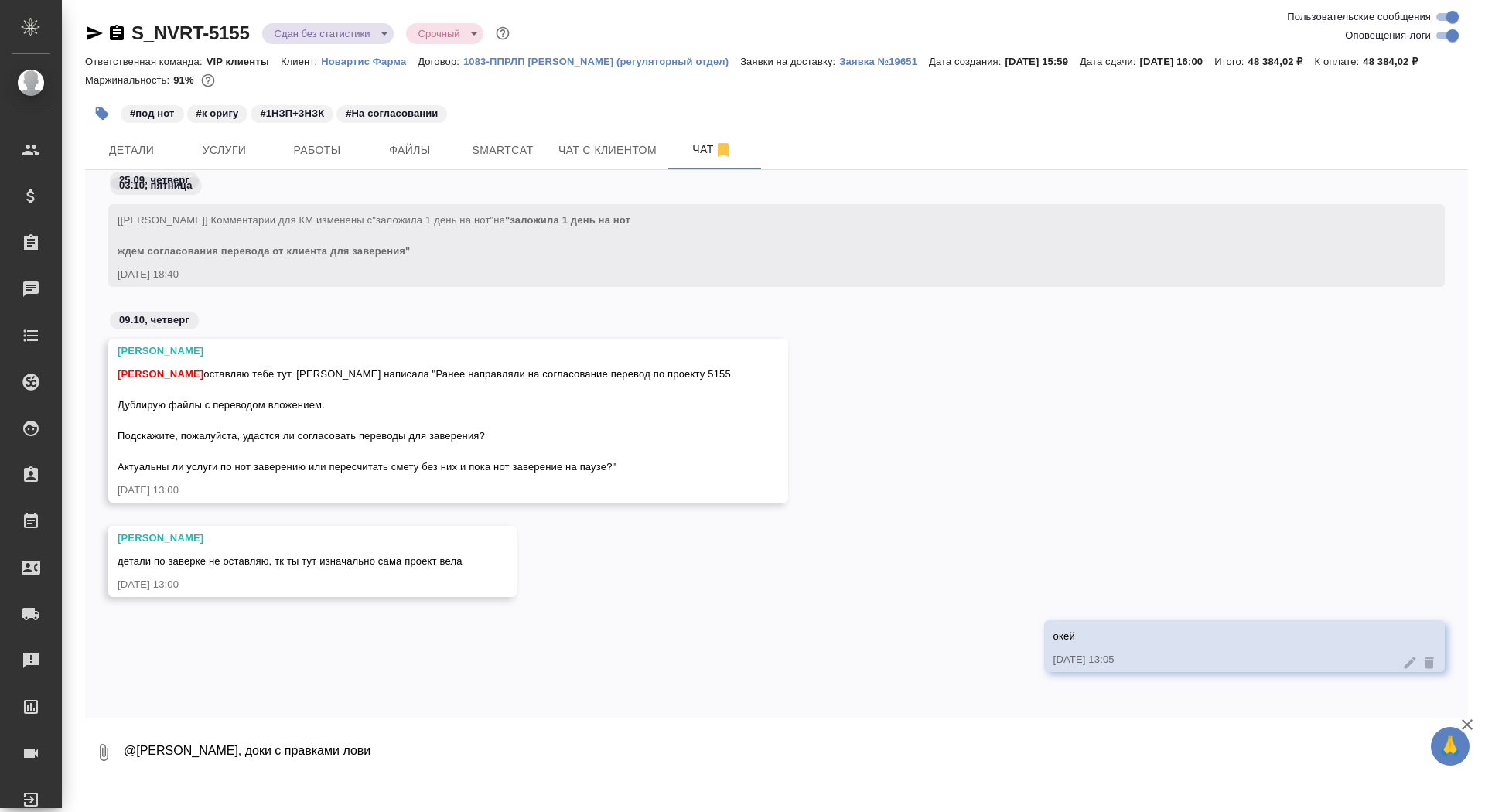
type textarea "@[PERSON_NAME], доки с правками лови"
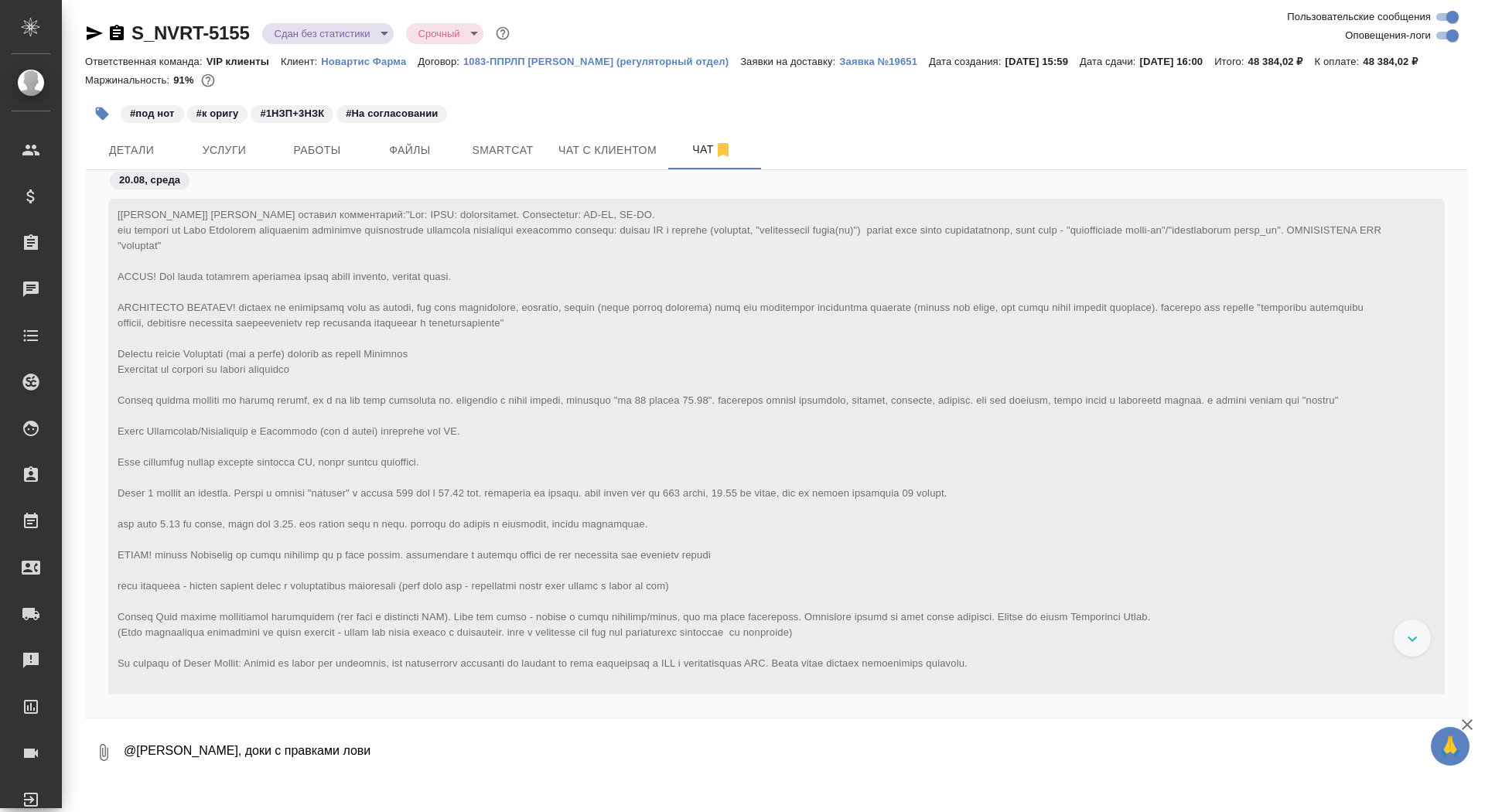
scroll to position [87296, 0]
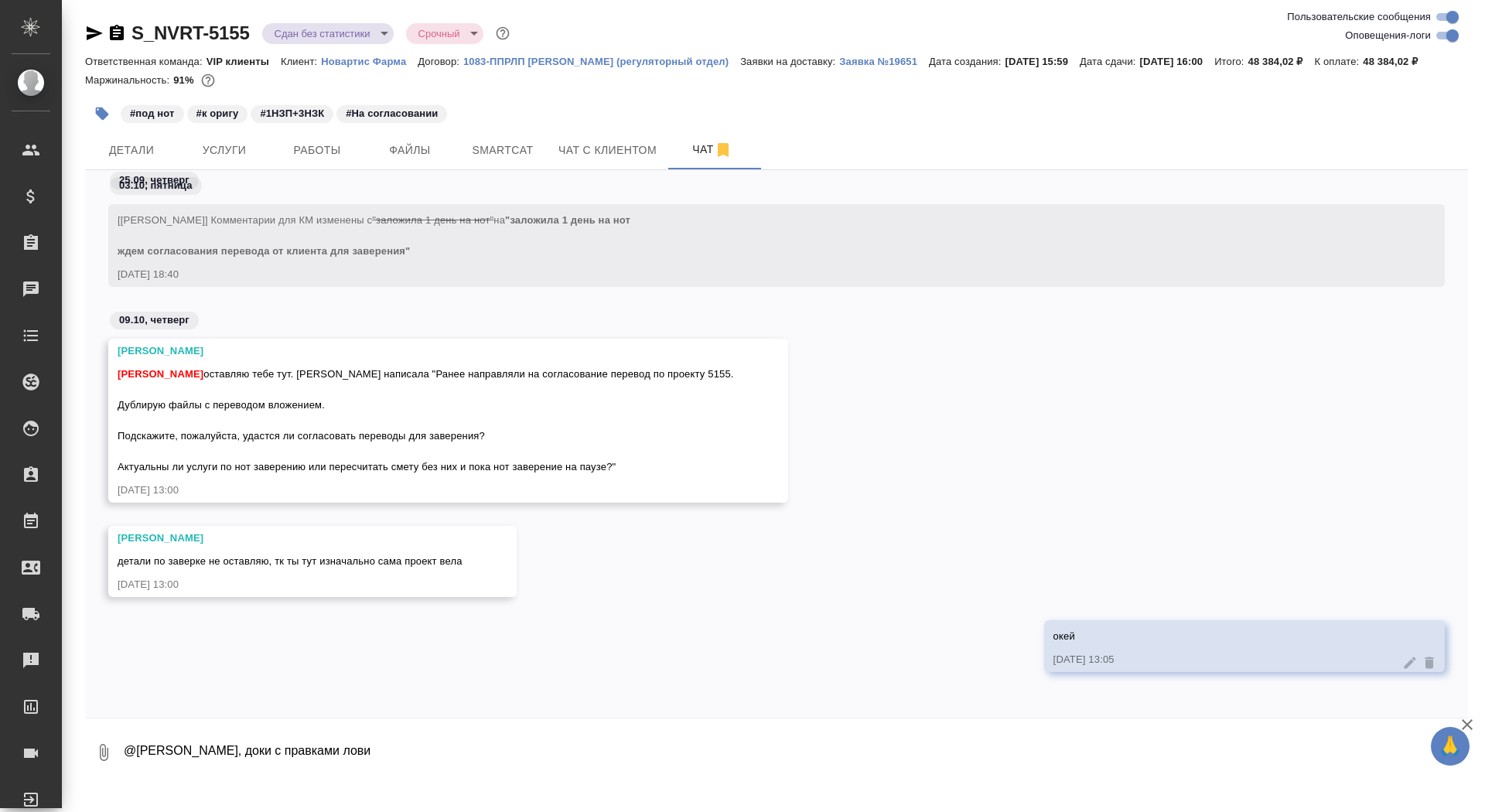
drag, startPoint x: 220, startPoint y: 749, endPoint x: 63, endPoint y: 743, distance: 157.1
click at [63, 743] on div "S_NVRT-5155 Сдан без статистики distributed Срочный urgent Ответственная команд…" at bounding box center [774, 394] width 1423 height 788
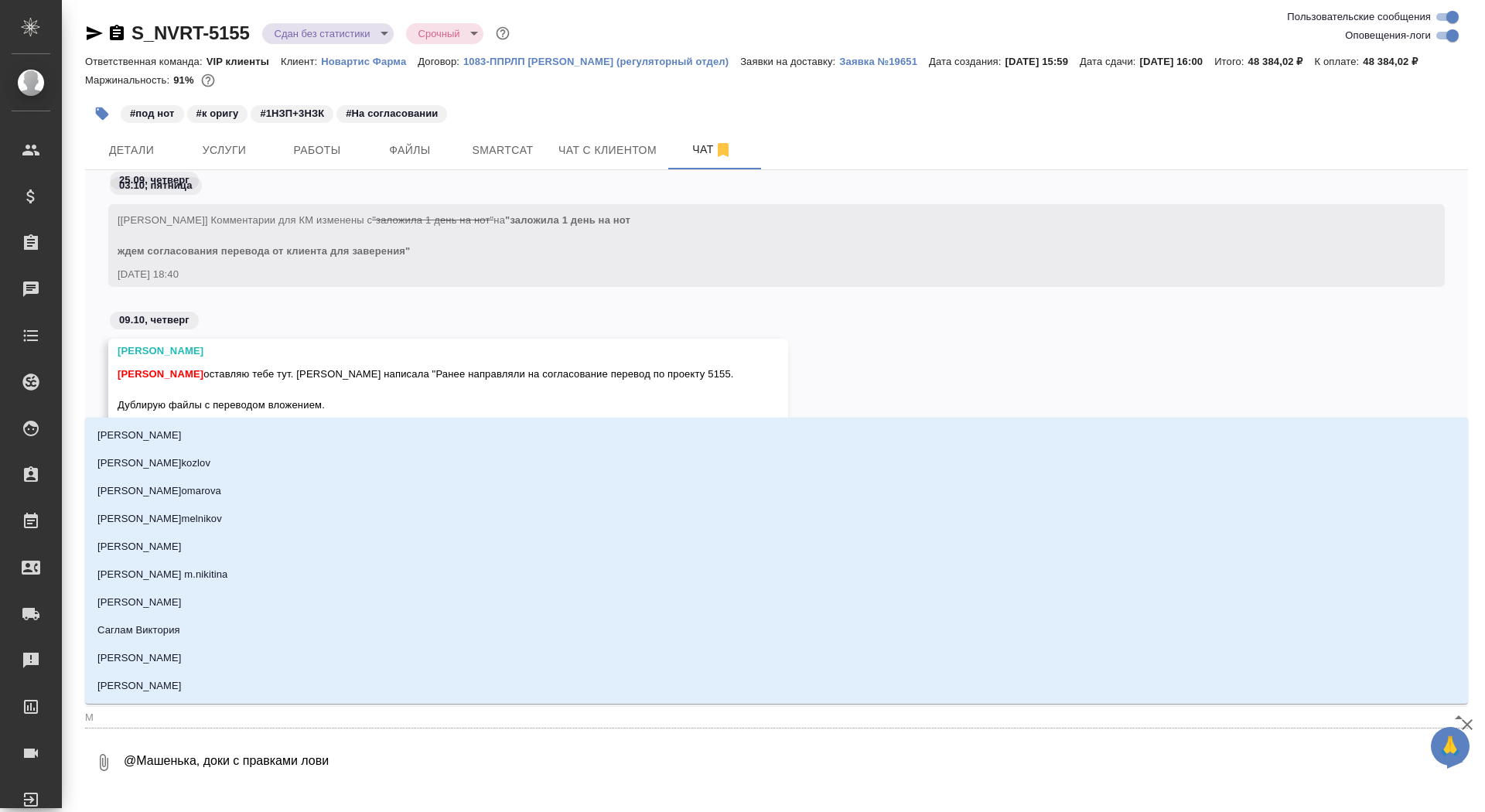
type textarea "@uМашенька, доки с правками лови"
type input "uМ"
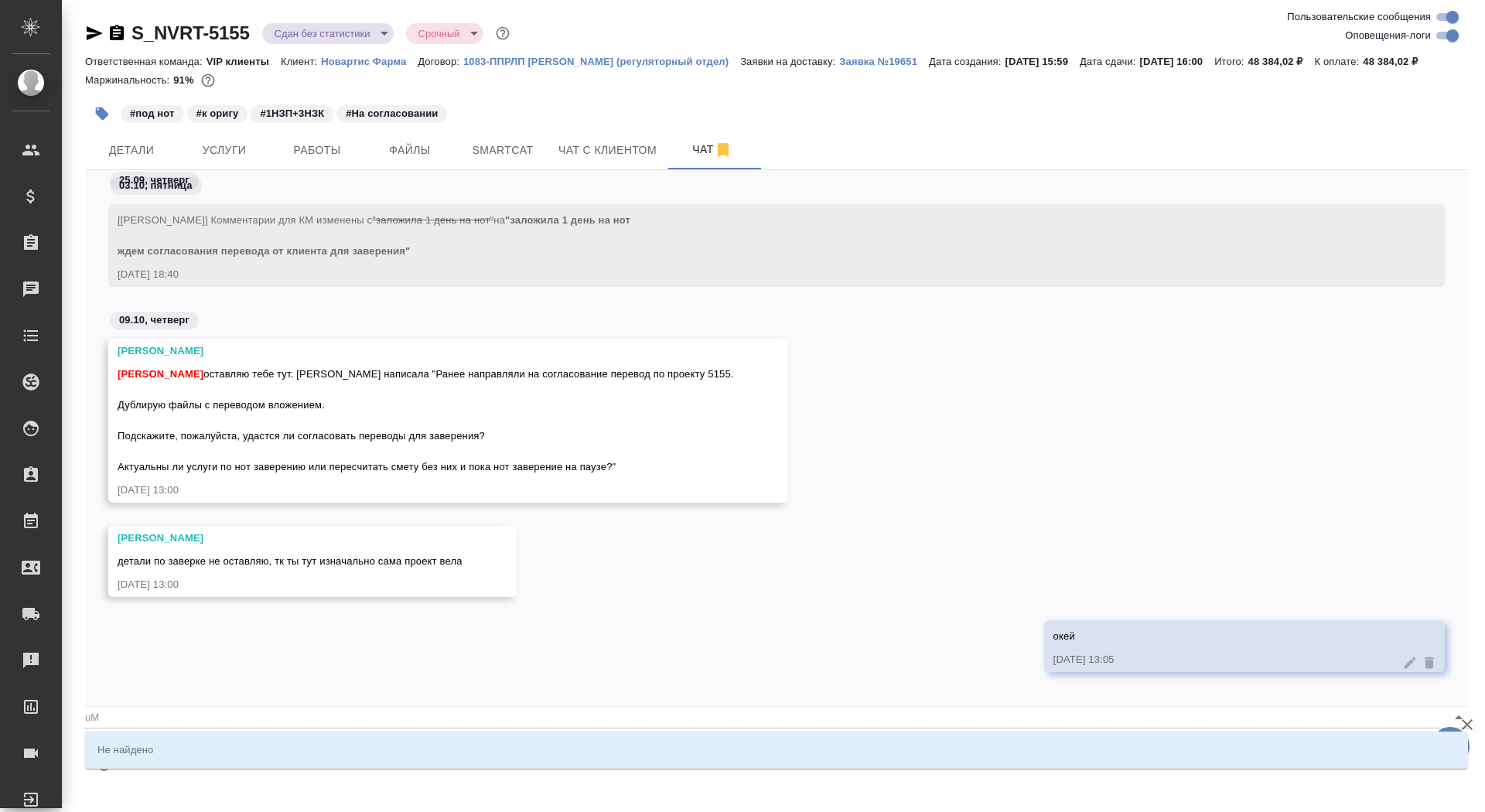
type textarea "@uhМашенька, доки с правками лови"
type input "uhМ"
type textarea "@uhfМашенька, доки с правками лови"
type input "uhfМ"
type textarea "@uhf,Машенька, доки с правками лови"
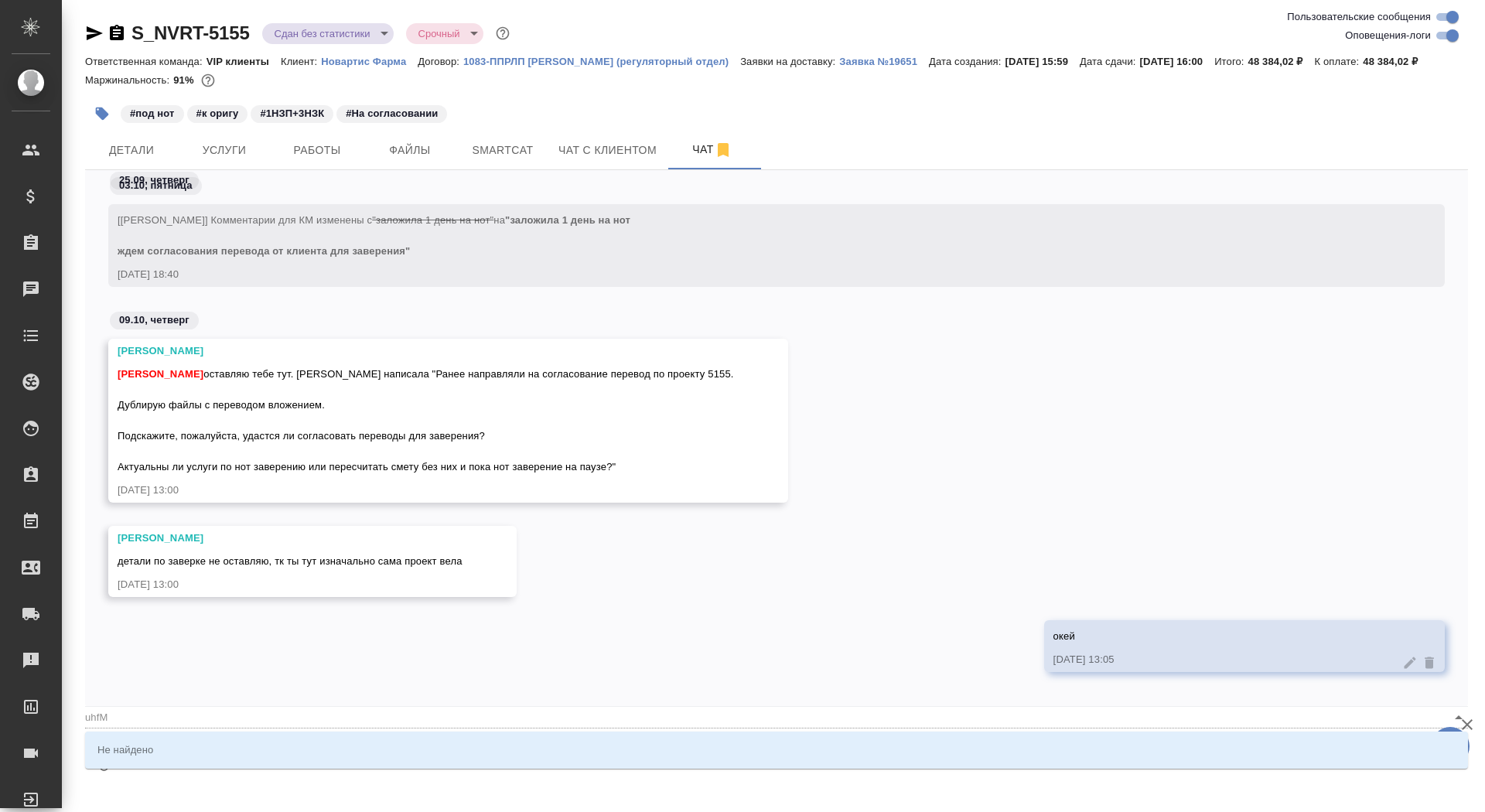
type input "uhf,М"
type textarea "@uhfМашенька, доки с правками лови"
type input "uhfМ"
type textarea "@uhМашенька, доки с правками лови"
type input "uhМ"
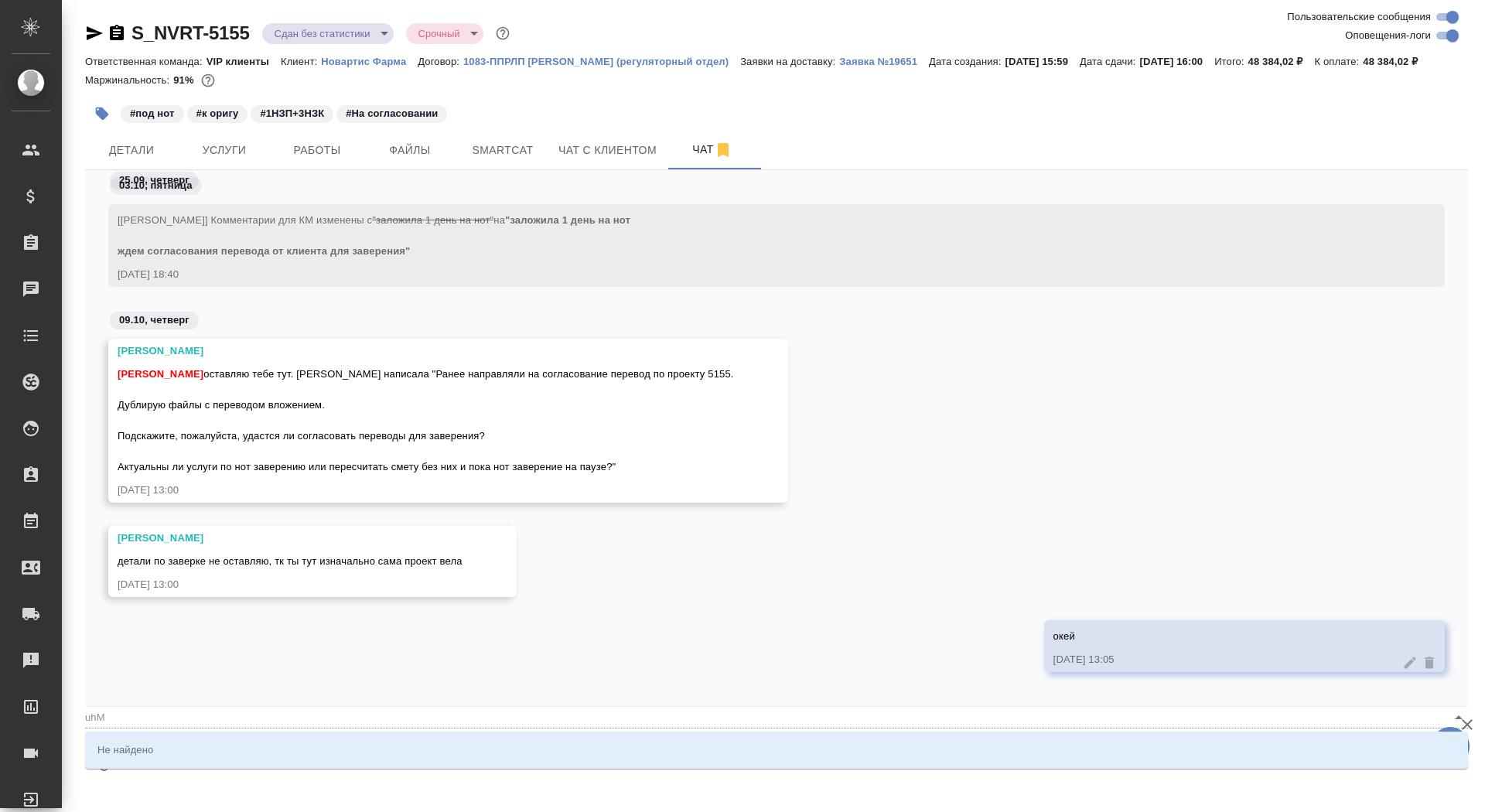
type textarea "@uМашенька, доки с правками лови"
type input "uМ"
type textarea "@Машенька, доки с правками лови"
type input "М"
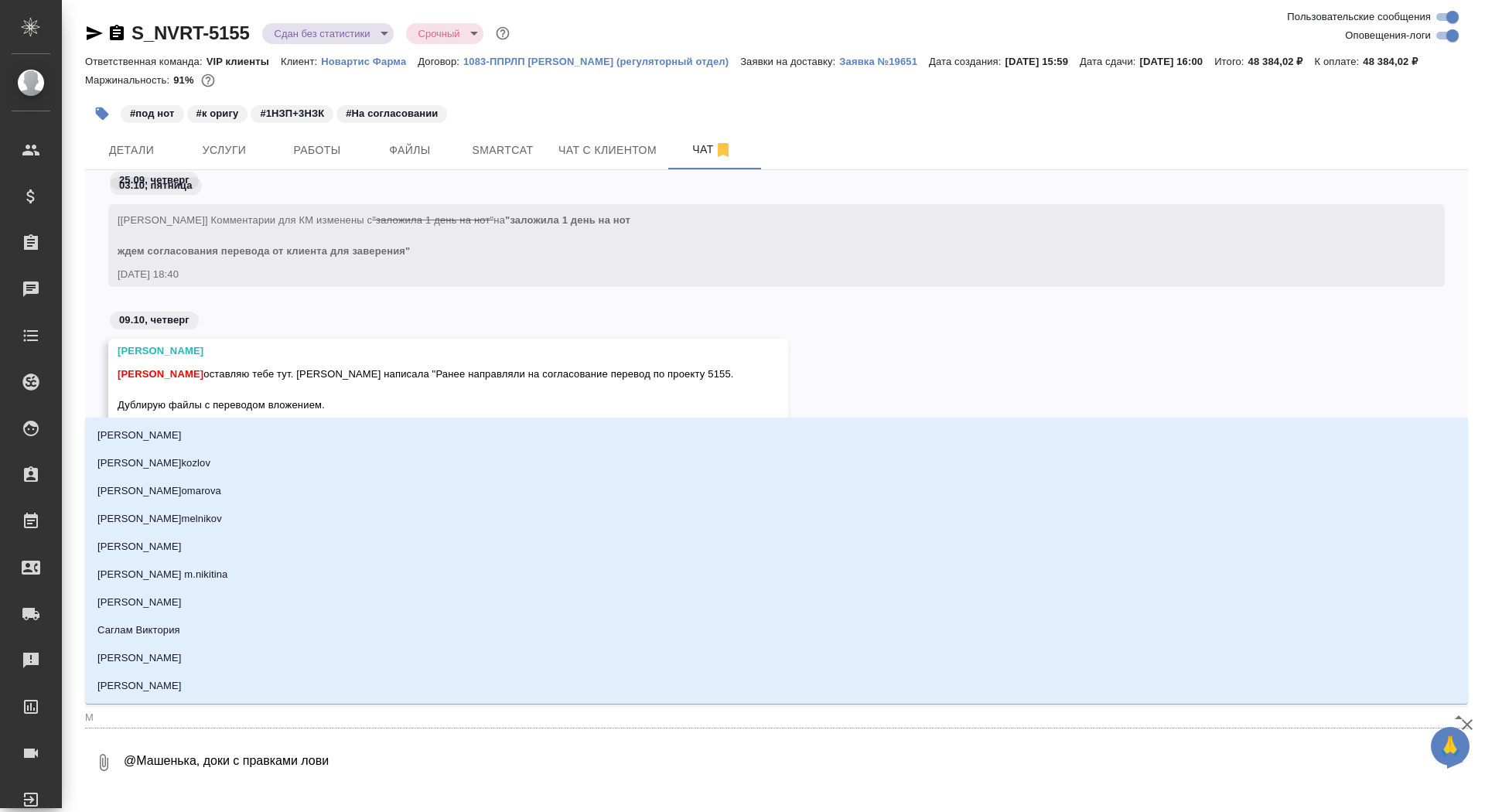
type textarea "@гМашенька, доки с правками лови"
type input "гМ"
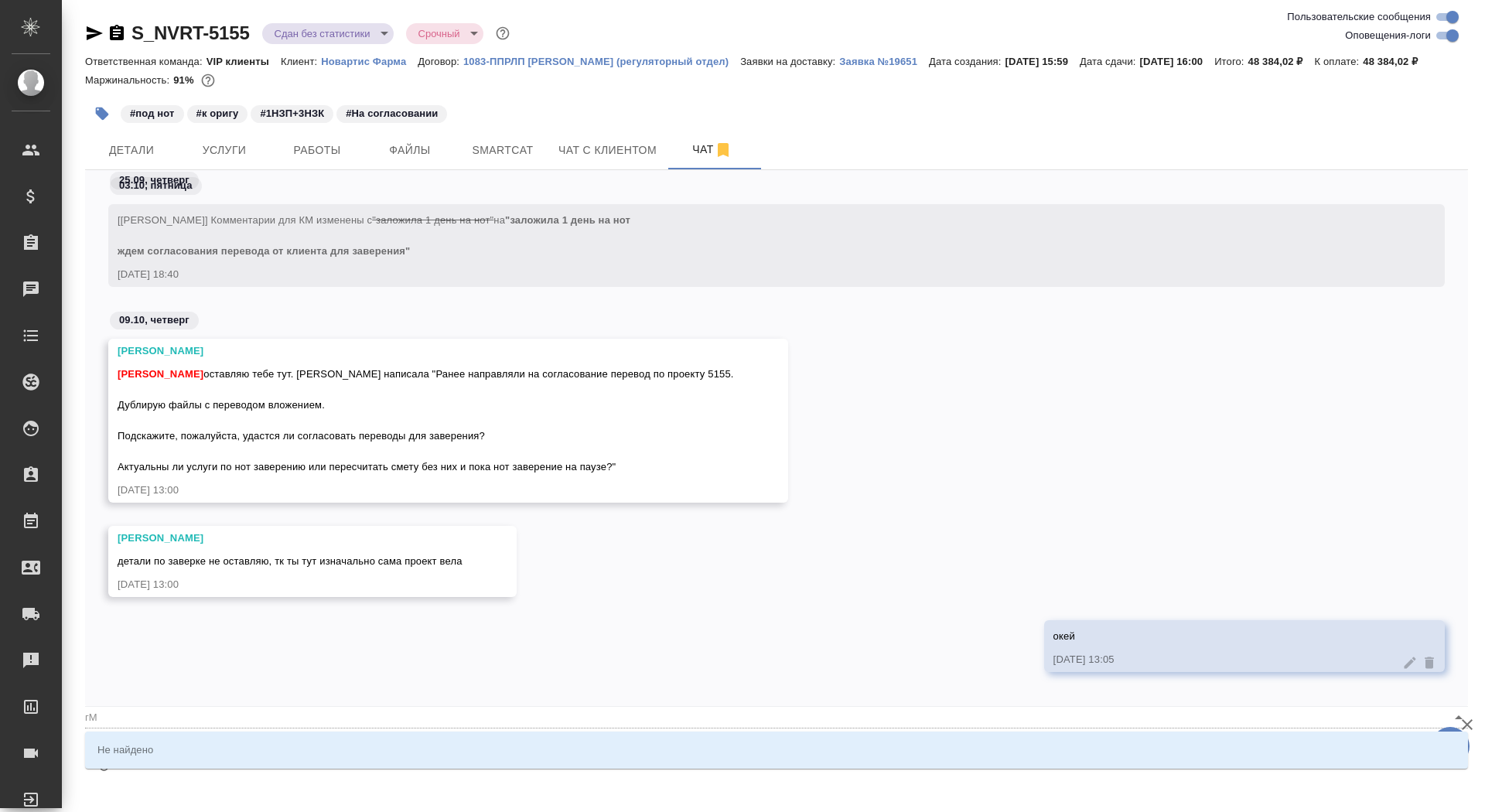
type textarea "@грМашенька, доки с правками лови"
type input "грМ"
type textarea "@граМашенька, доки с правками лови"
type input "граМ"
type textarea "@грМашенька, доки с правками лови"
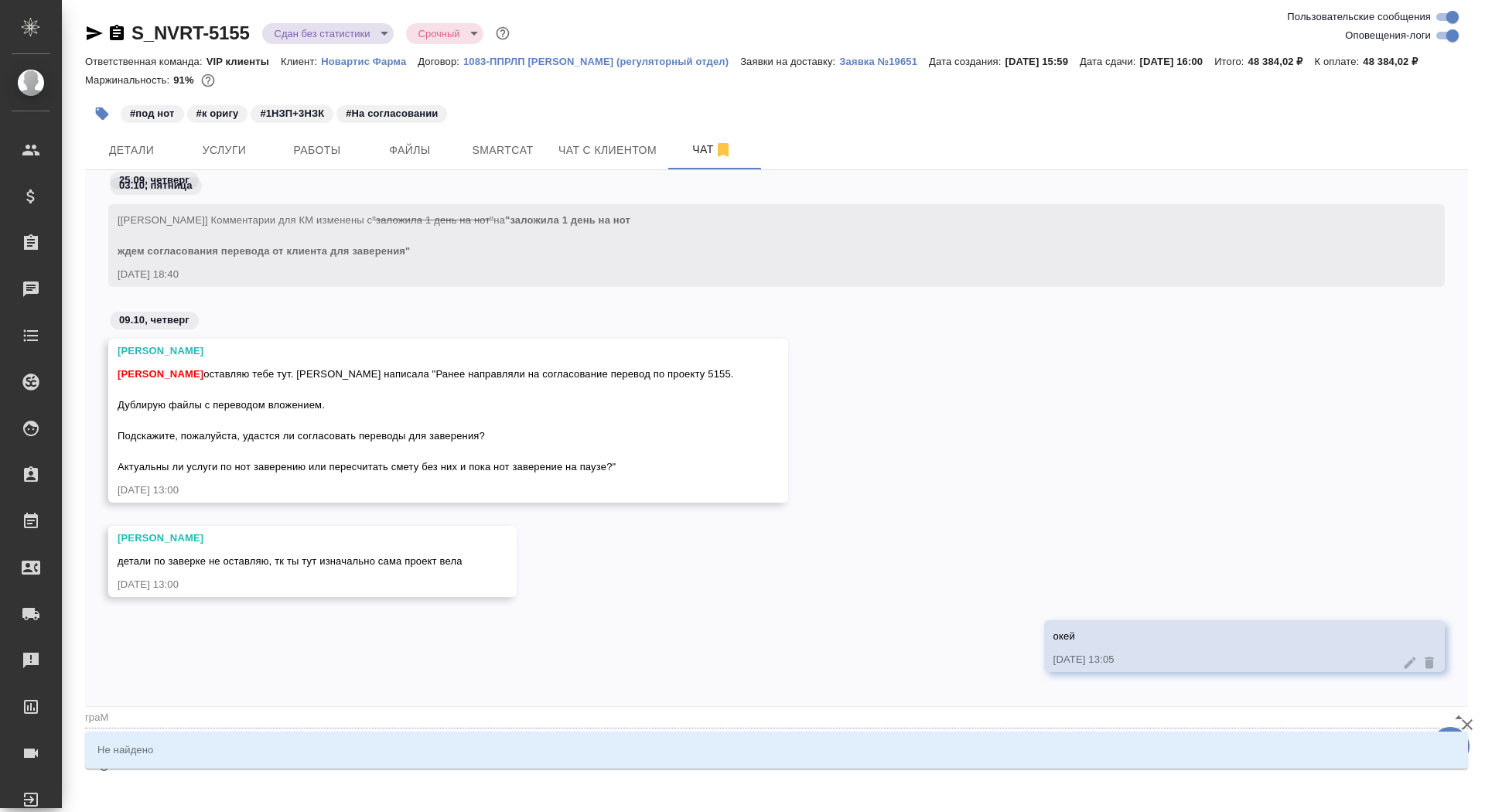
type input "грМ"
type textarea "@гМашенька, доки с правками лови"
type input "гМ"
type textarea "@Машенька, доки с правками лови"
type input "М"
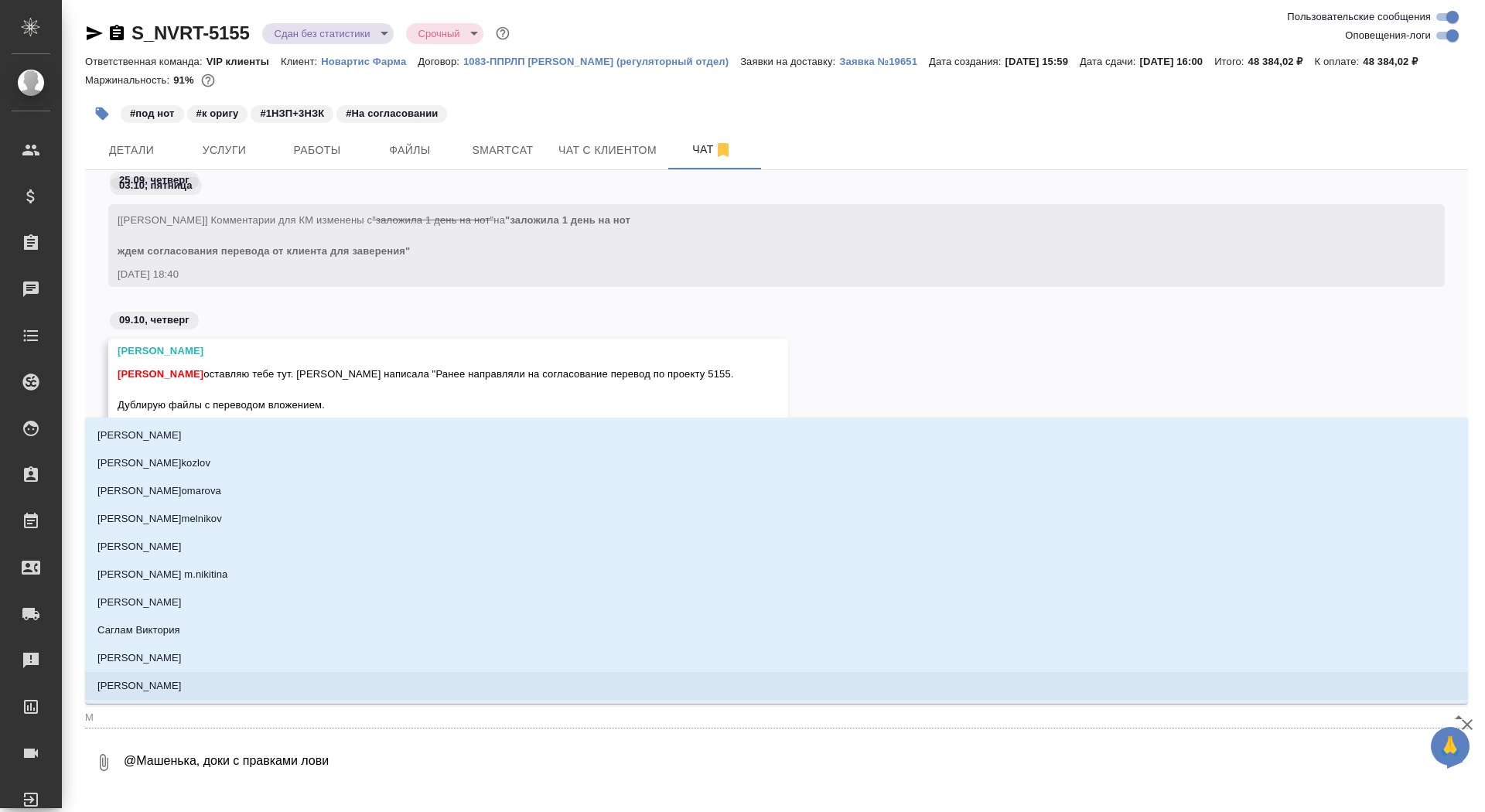
type textarea "@"
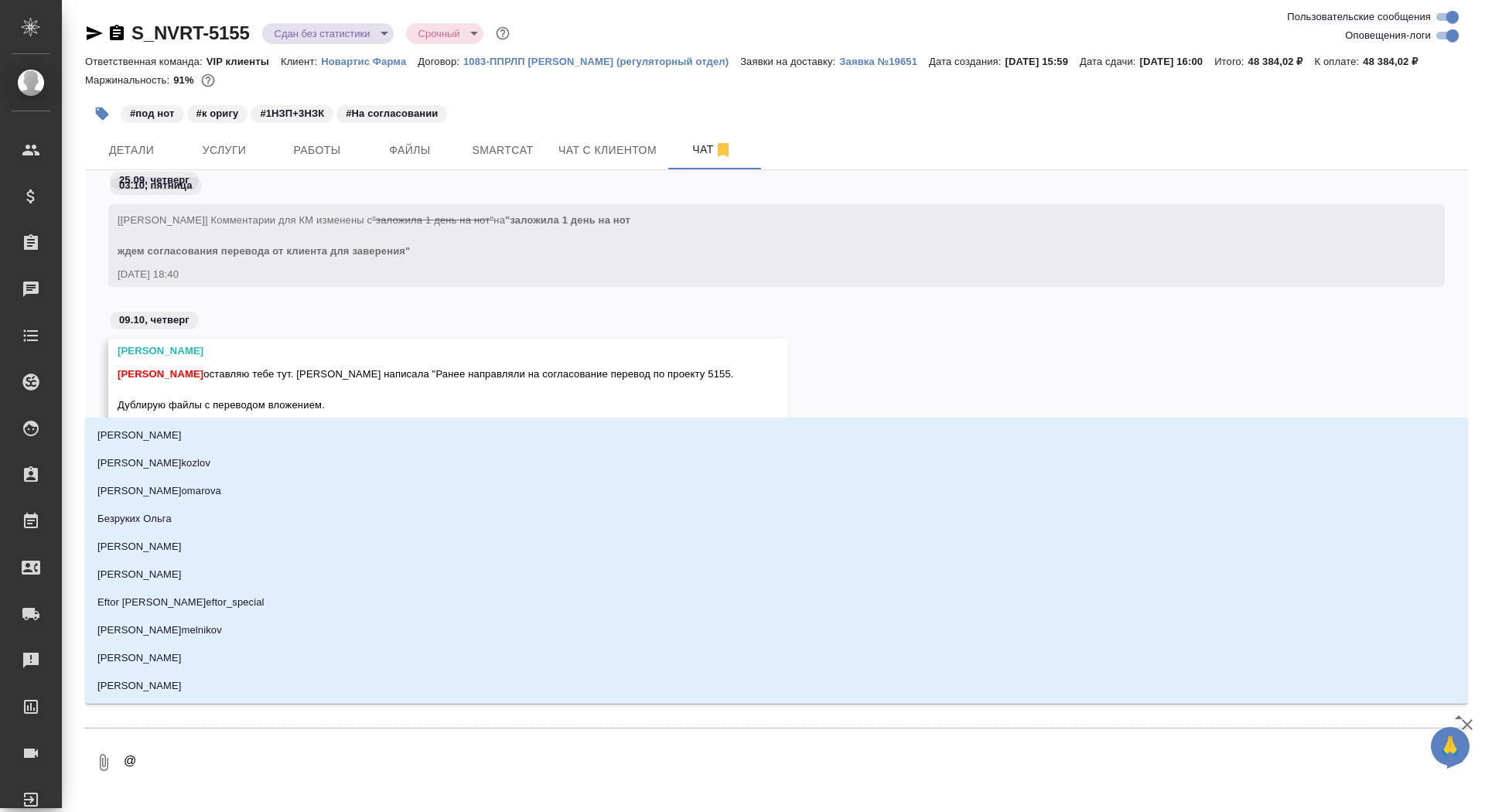
type textarea "@г"
type input "г"
type textarea "@гр"
type input "гр"
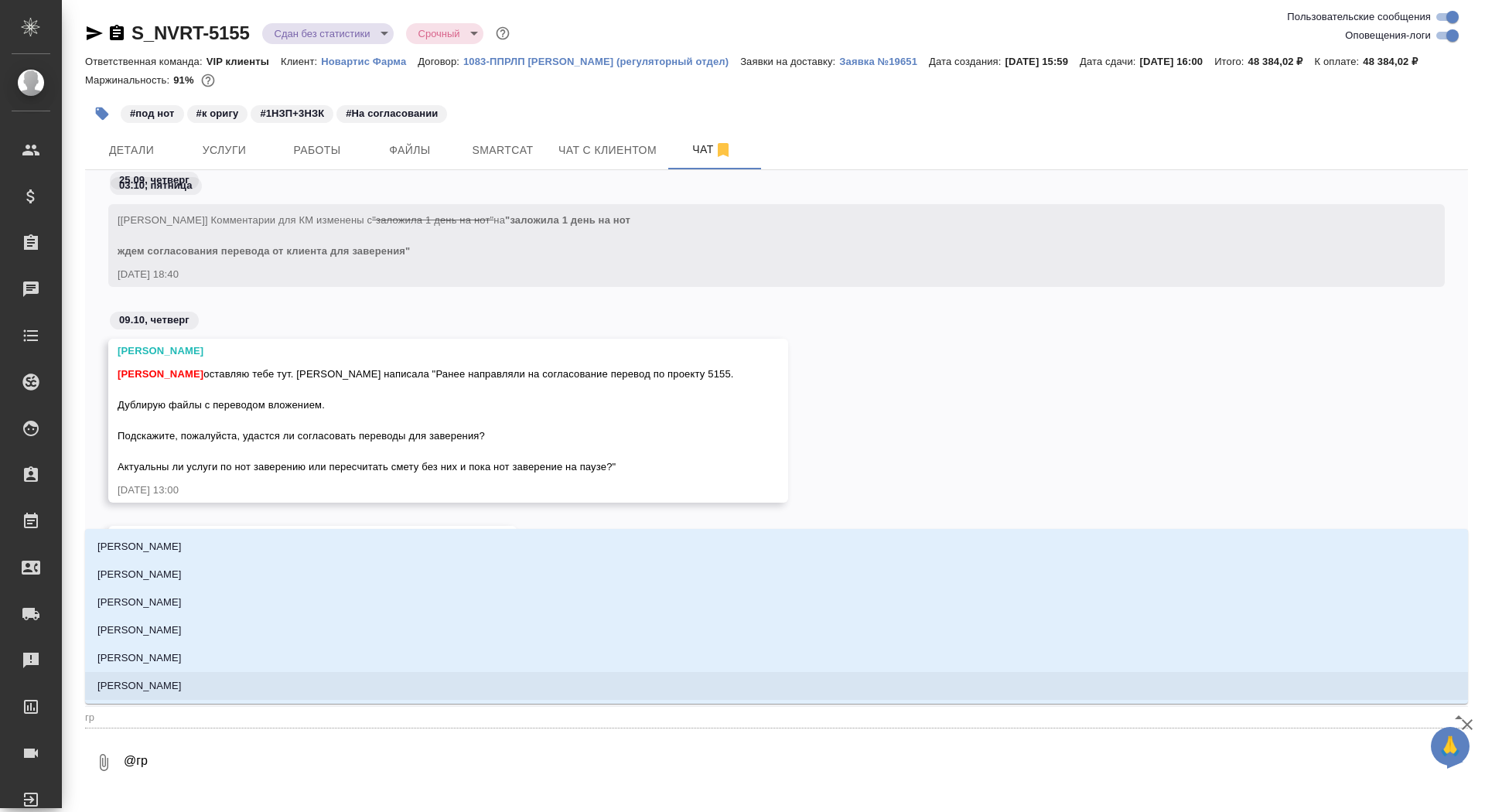
type textarea "@гра"
type input "гра"
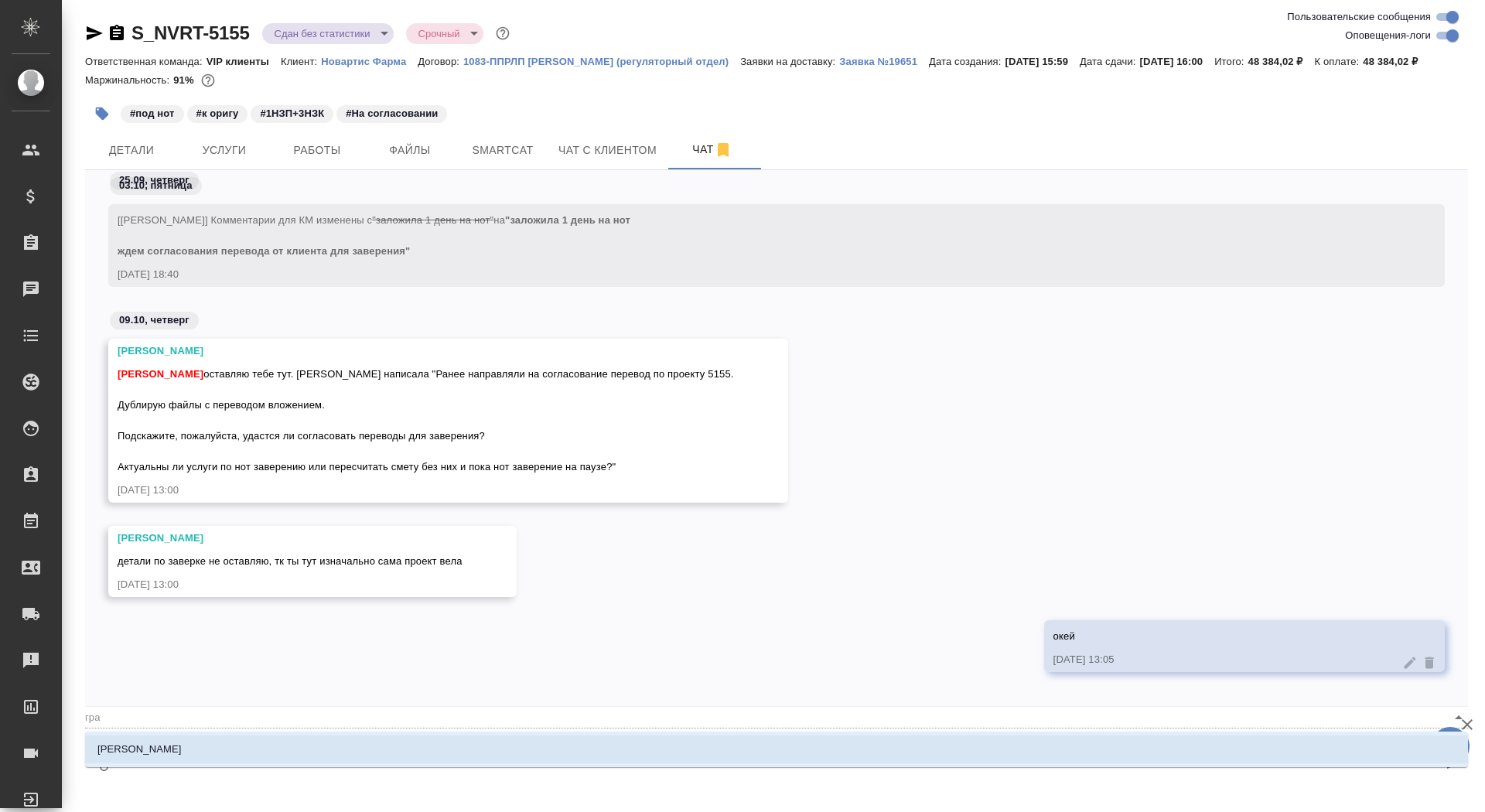
click at [211, 756] on li "Грабко Мария" at bounding box center [776, 749] width 1383 height 28
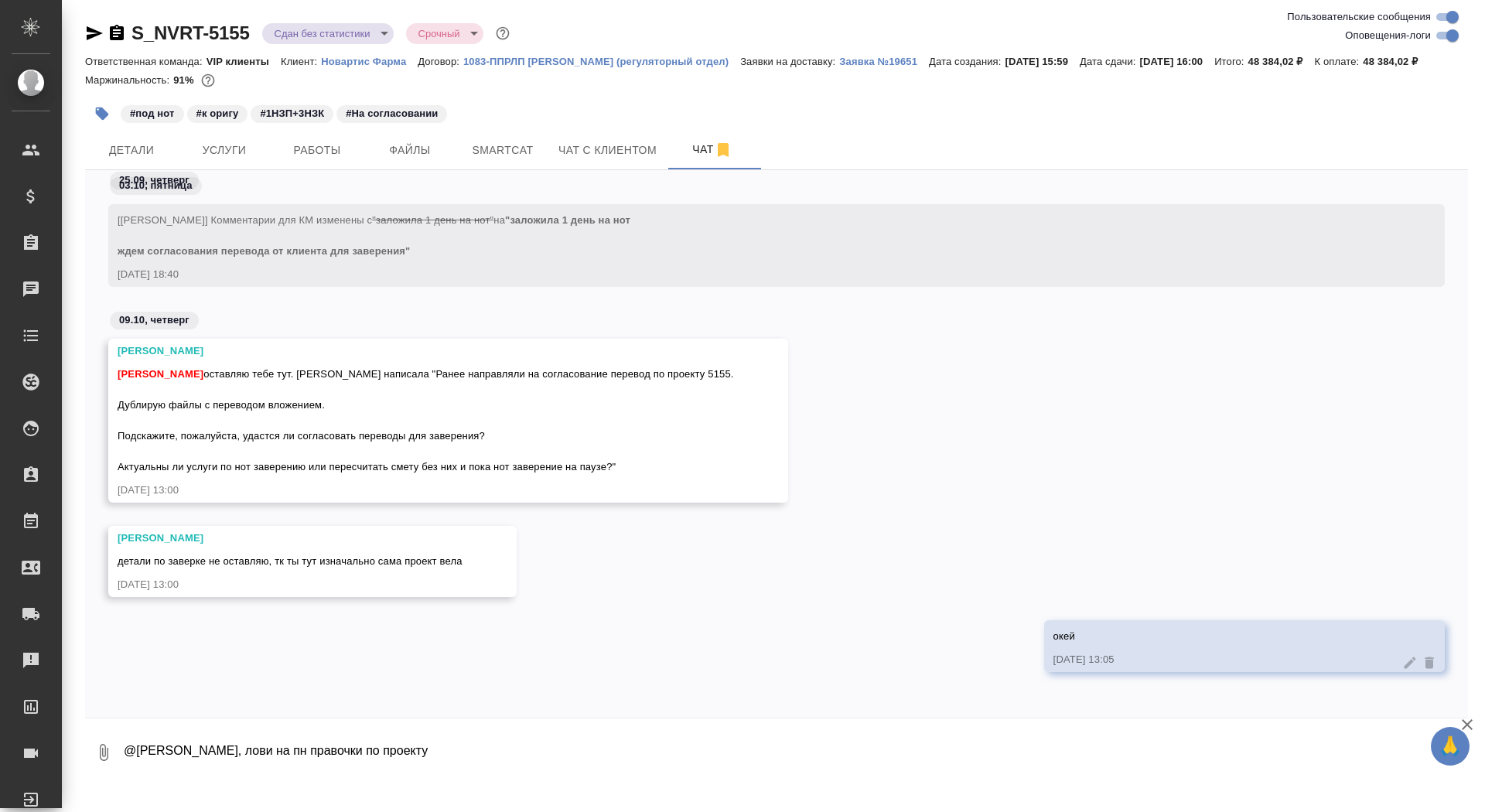
click at [101, 755] on icon "button" at bounding box center [104, 752] width 19 height 19
click at [142, 666] on span "С локального диска" at bounding box center [98, 669] width 106 height 19
click at [0, 0] on input "С локального диска" at bounding box center [0, 0] width 0 height 0
click at [577, 743] on textarea "@Грабко Мария Машенька, лови на пн правочки по проекту" at bounding box center [782, 752] width 1320 height 53
type textarea "@Грабко Мария Машенька, лови на пн правочки по проекту"
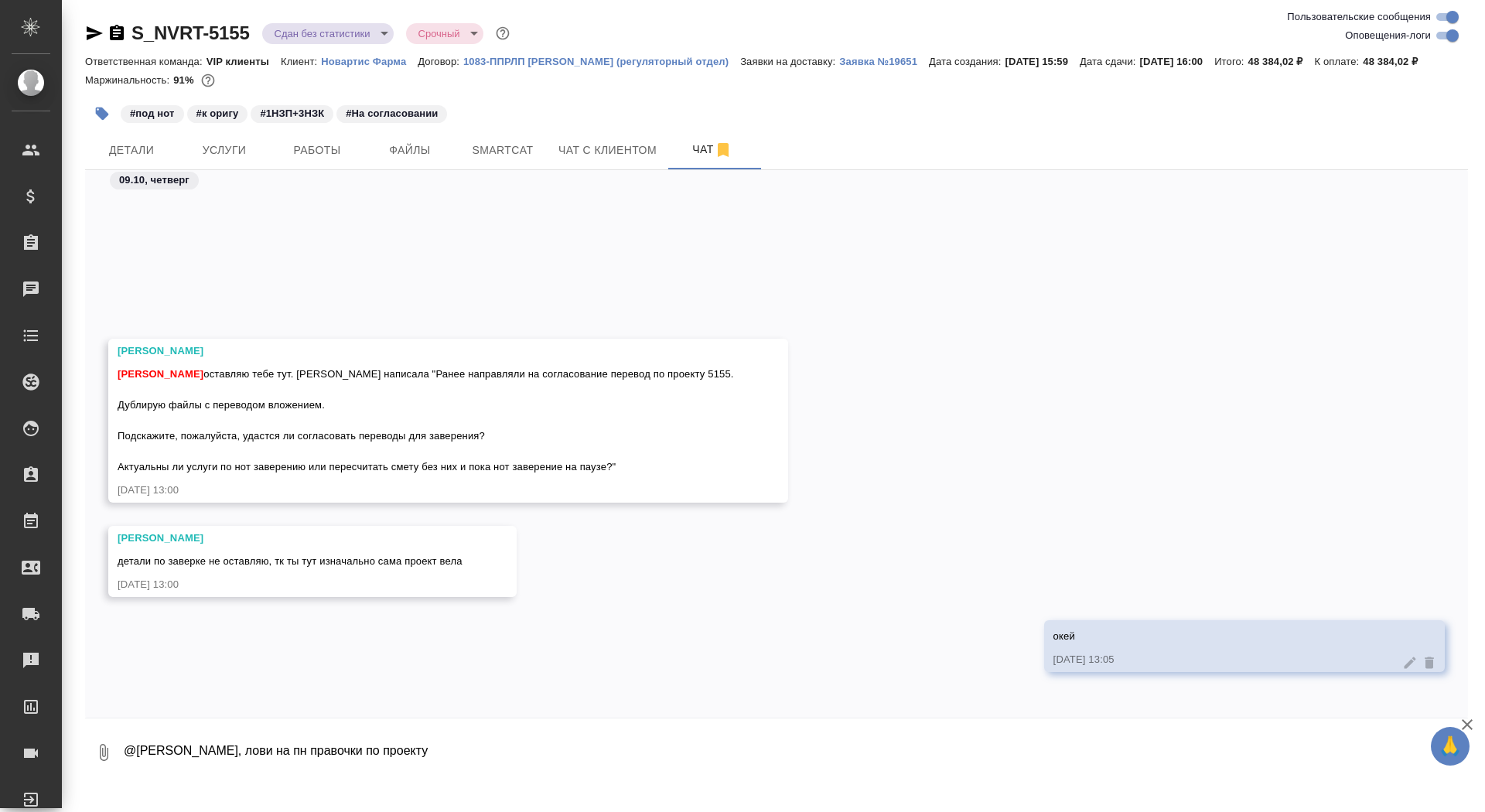
scroll to position [87440, 0]
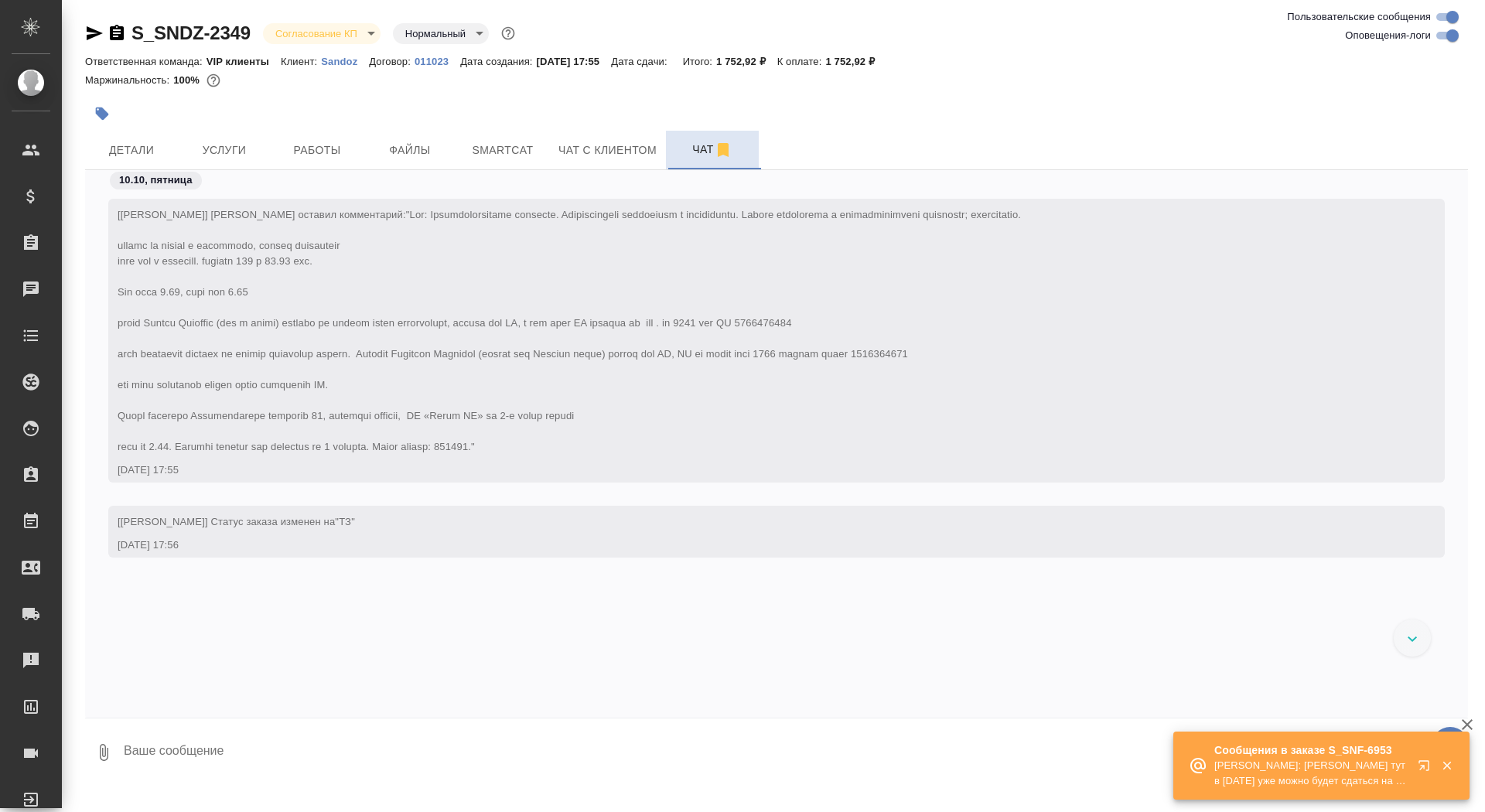
scroll to position [3451, 0]
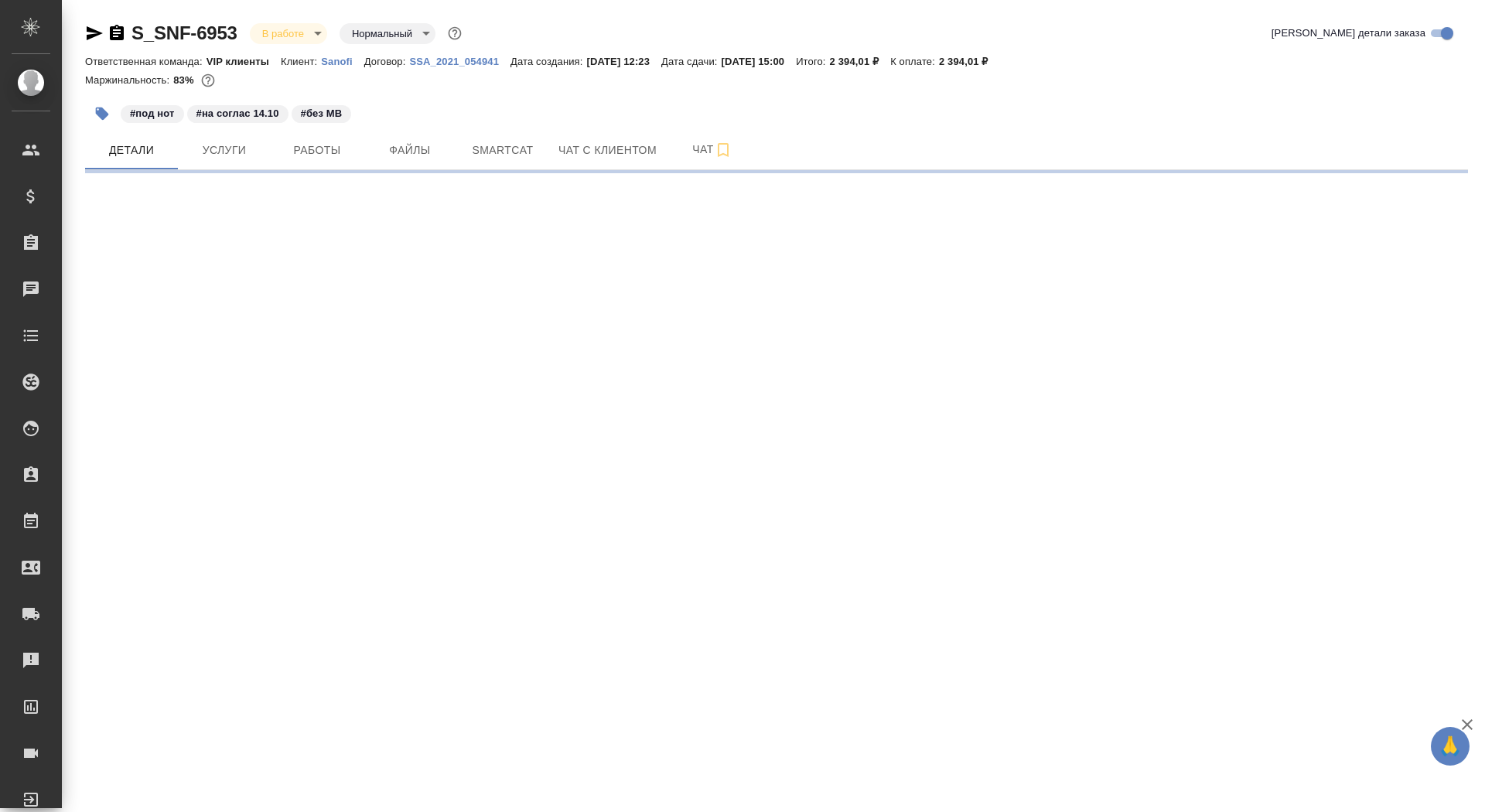
select select "RU"
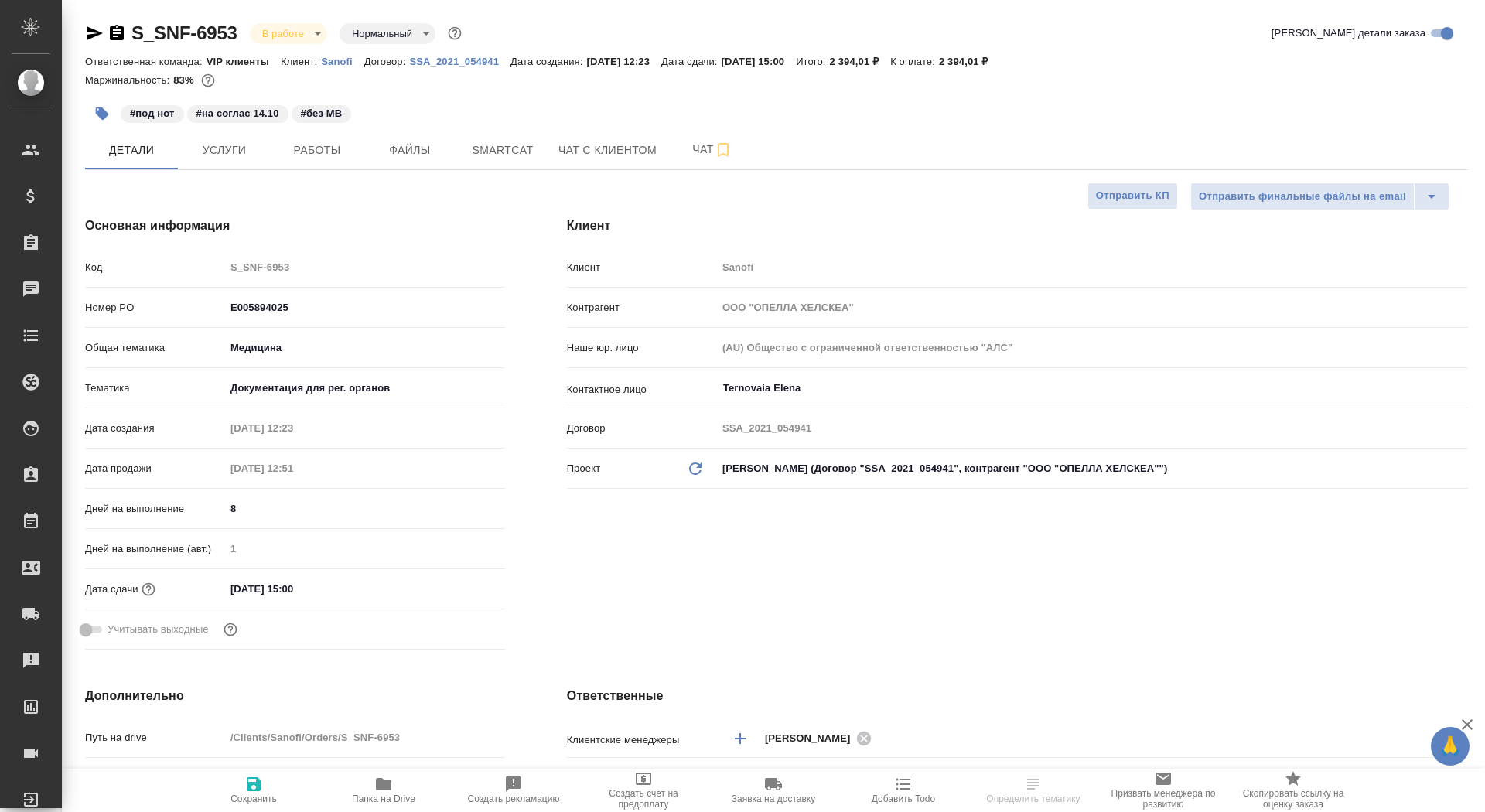
type textarea "x"
click at [109, 34] on icon "button" at bounding box center [117, 33] width 19 height 19
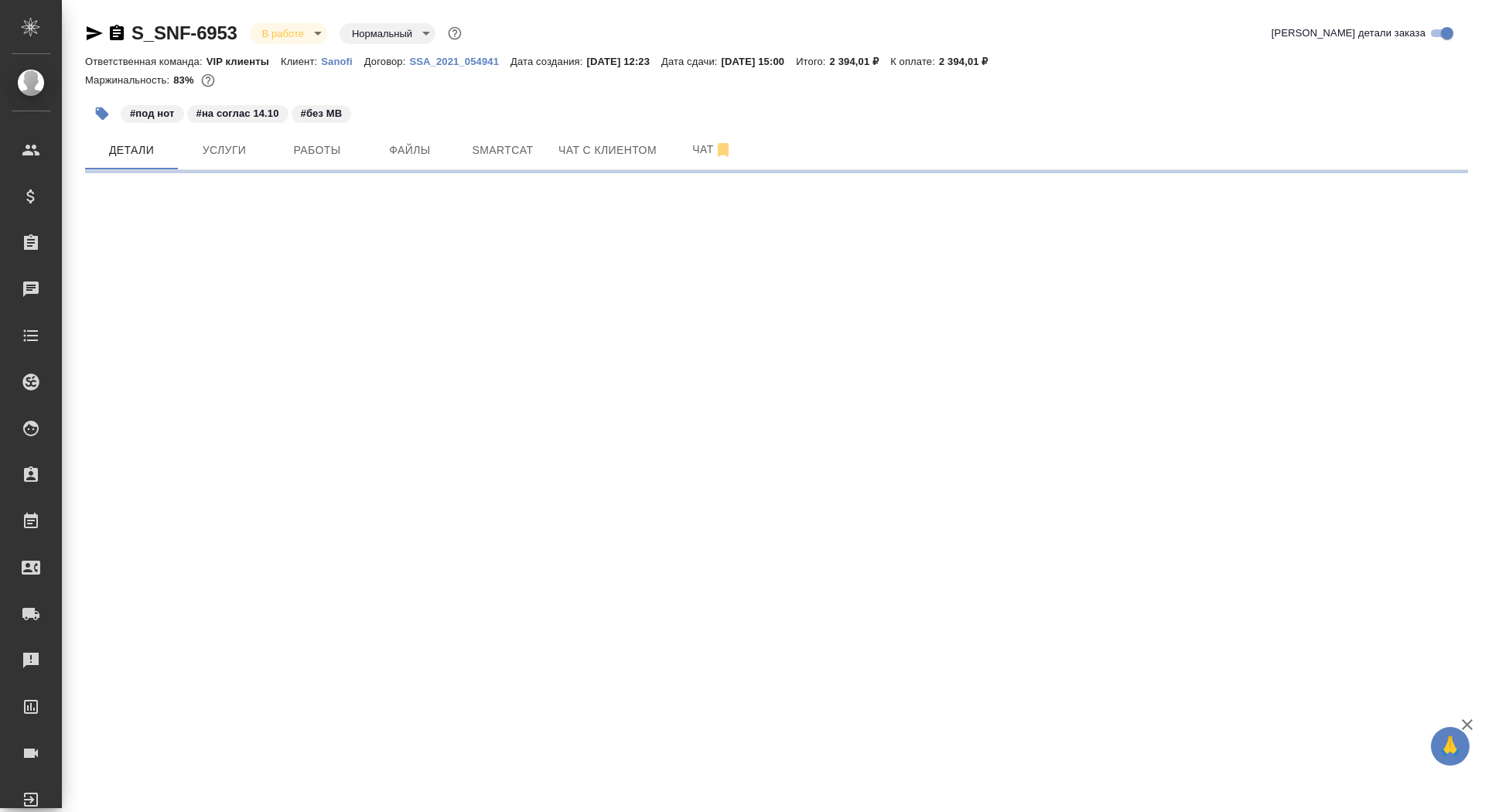
select select "RU"
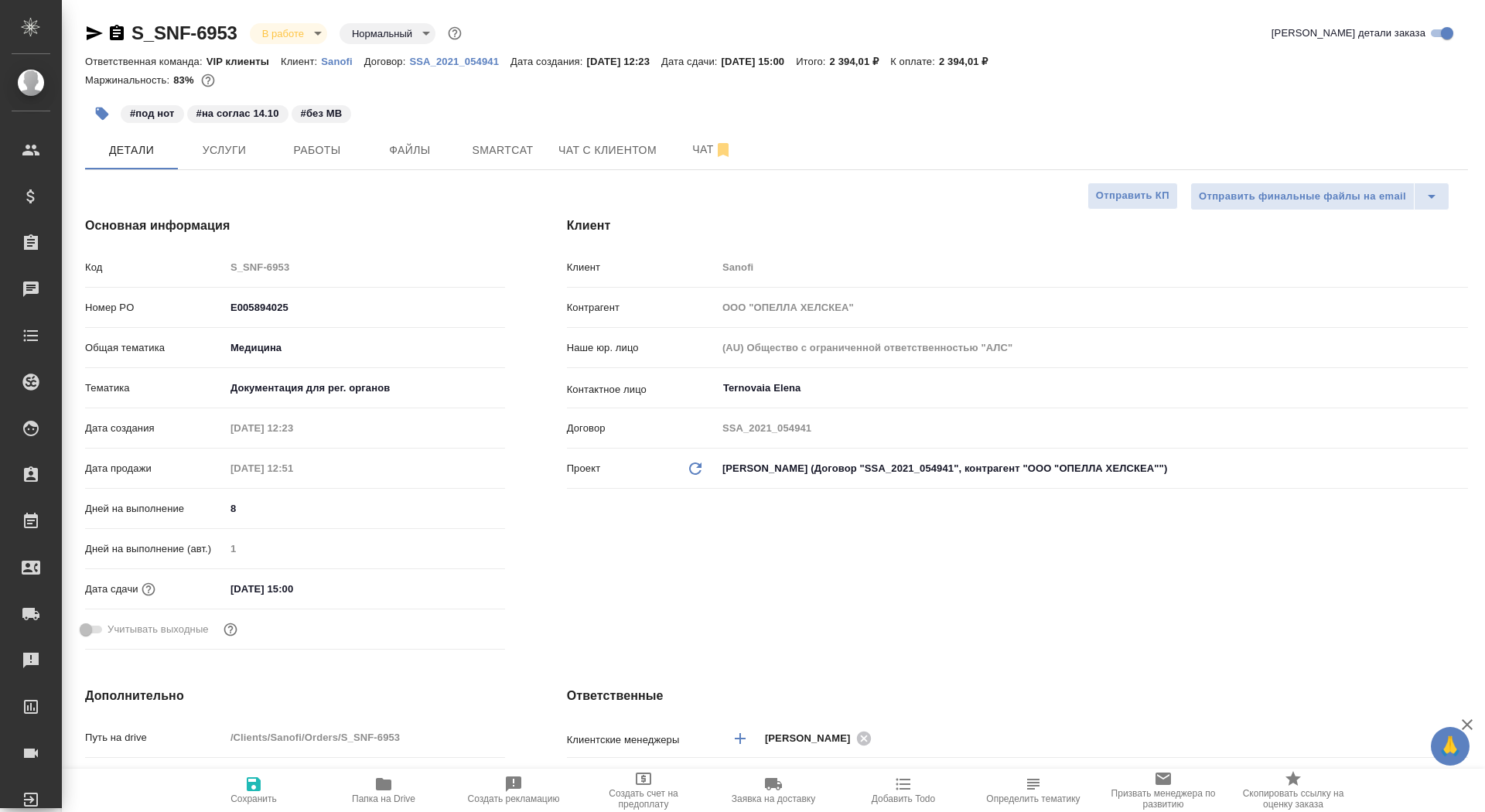
type textarea "x"
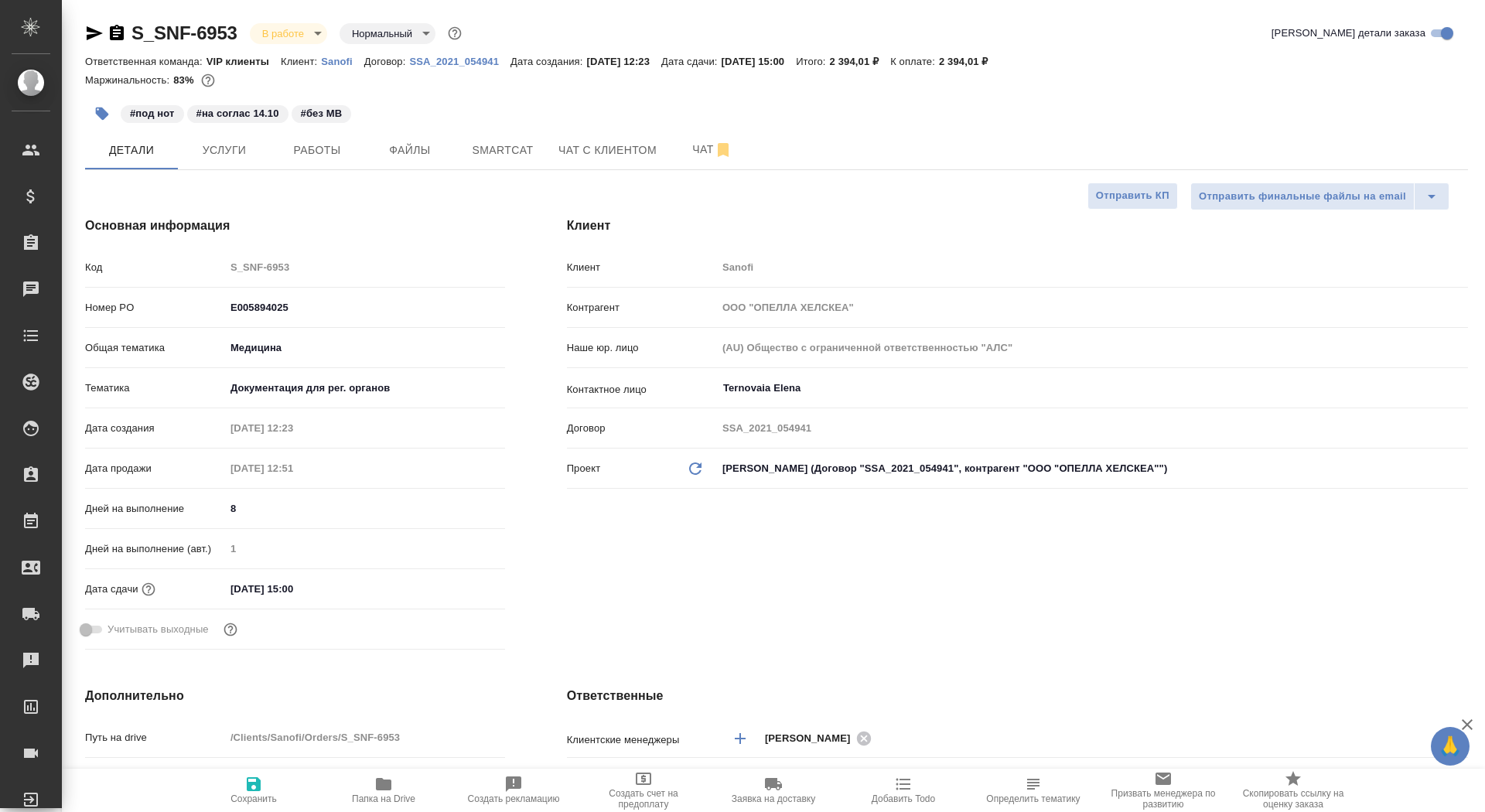
type textarea "x"
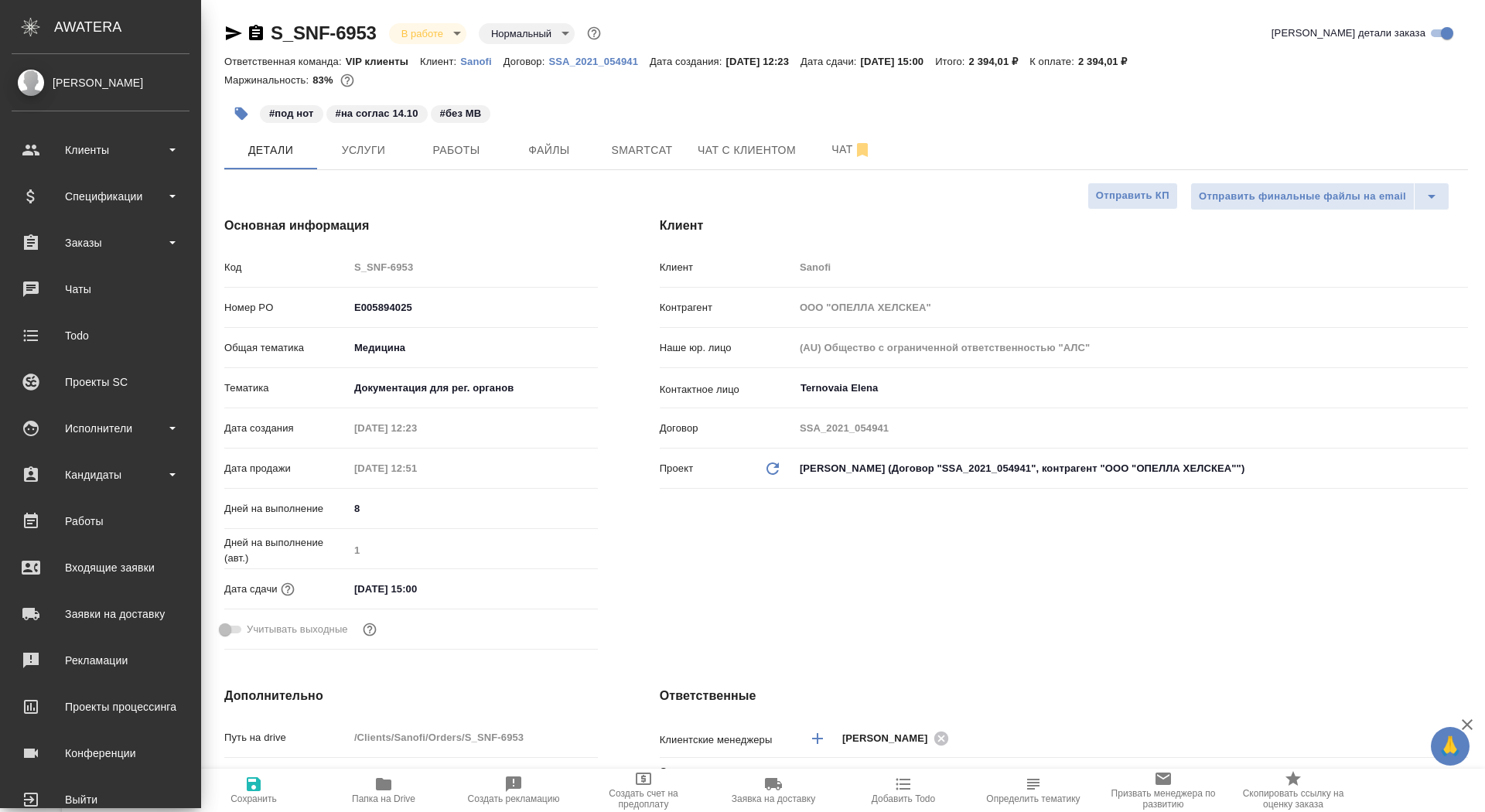
type textarea "x"
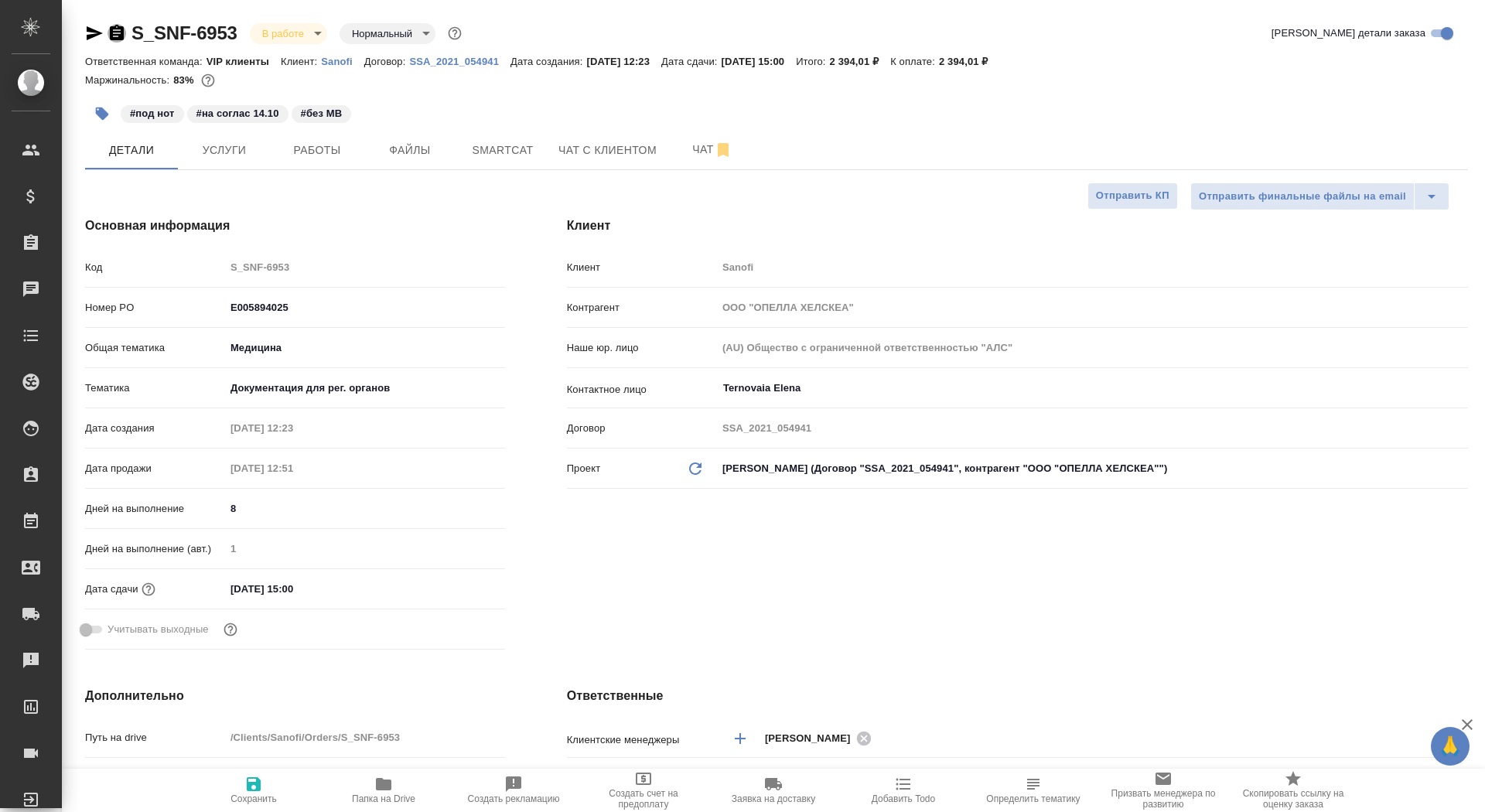
click at [117, 29] on icon "button" at bounding box center [117, 32] width 14 height 16
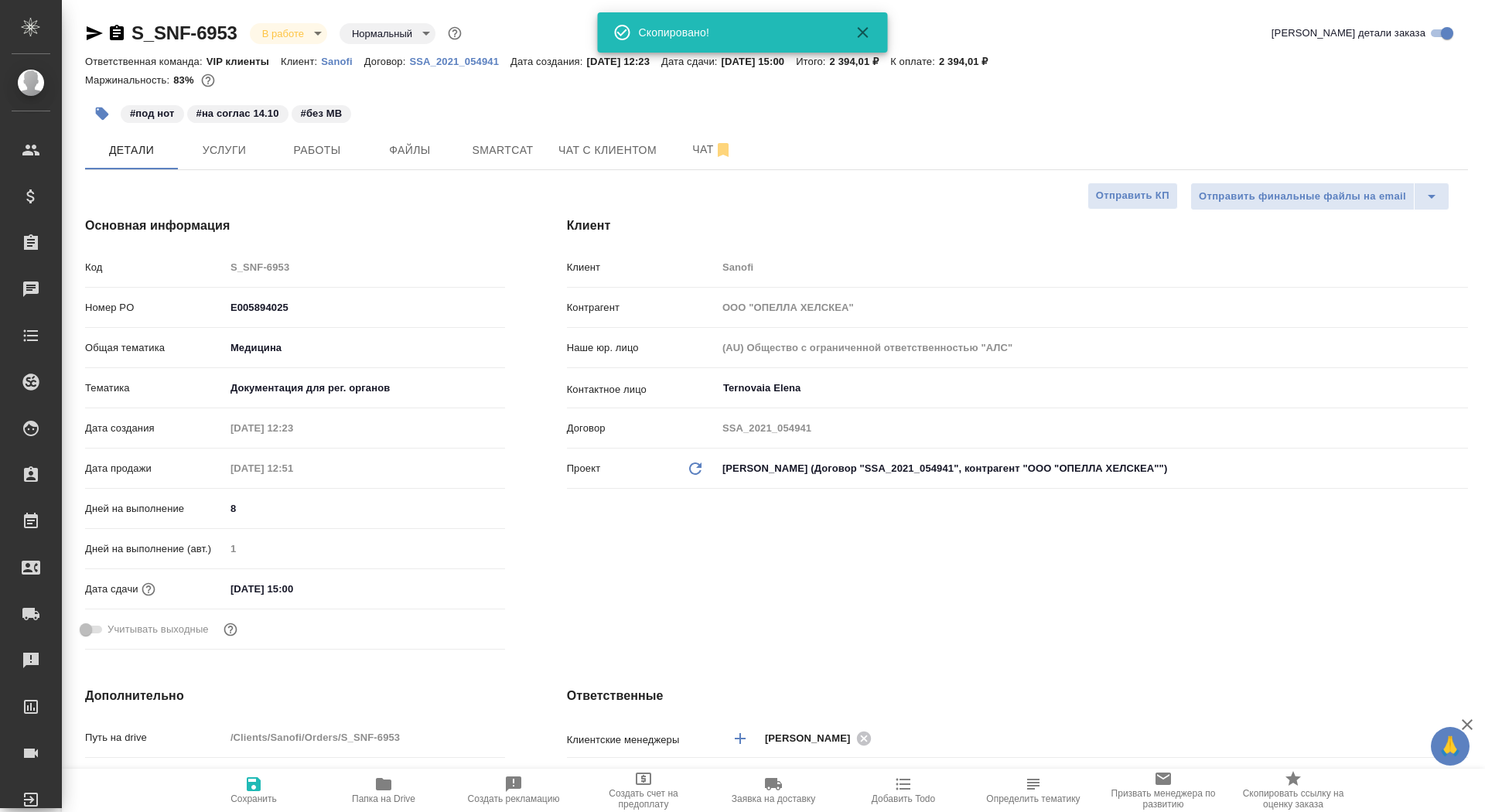
type textarea "x"
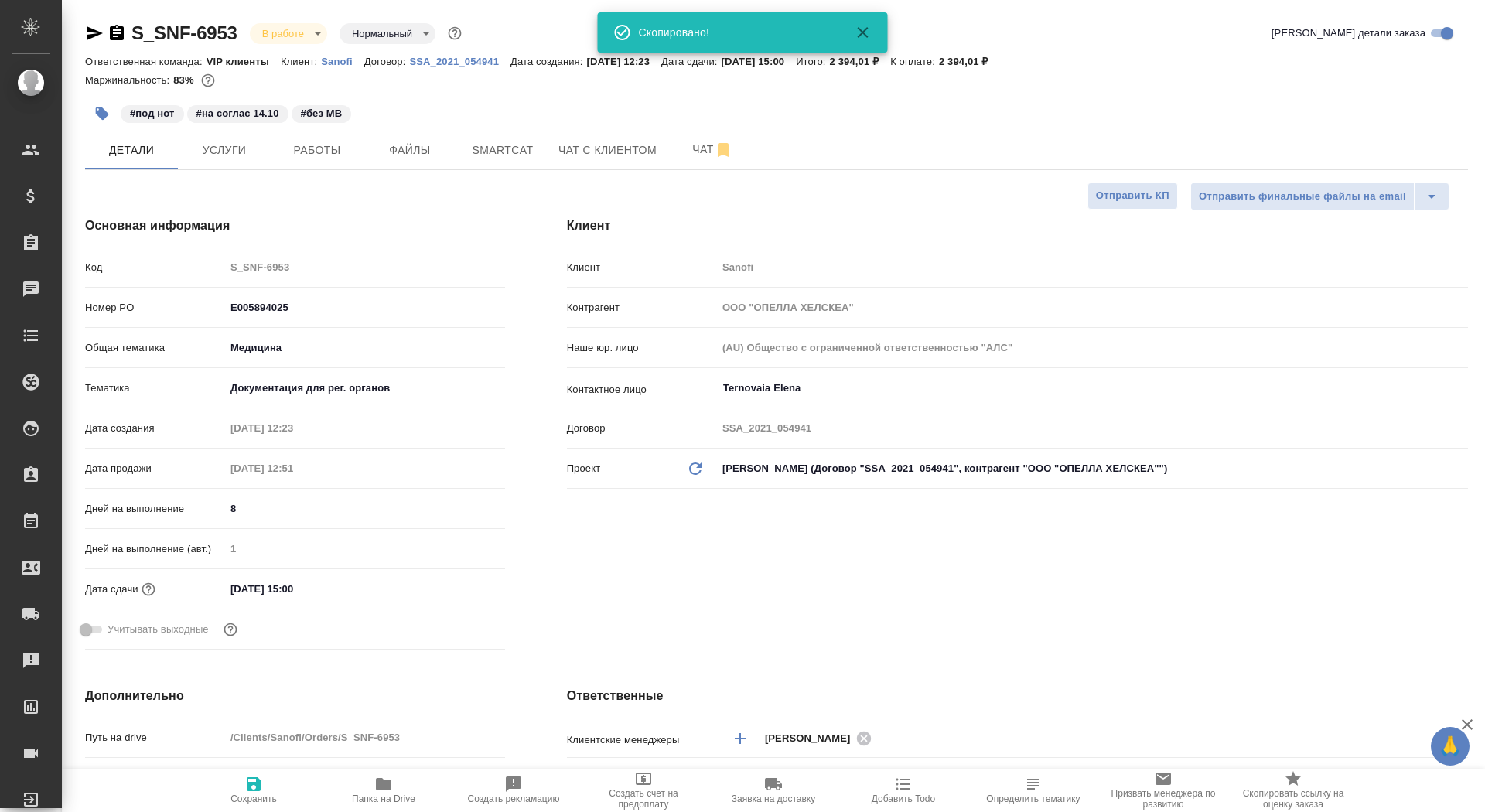
type textarea "x"
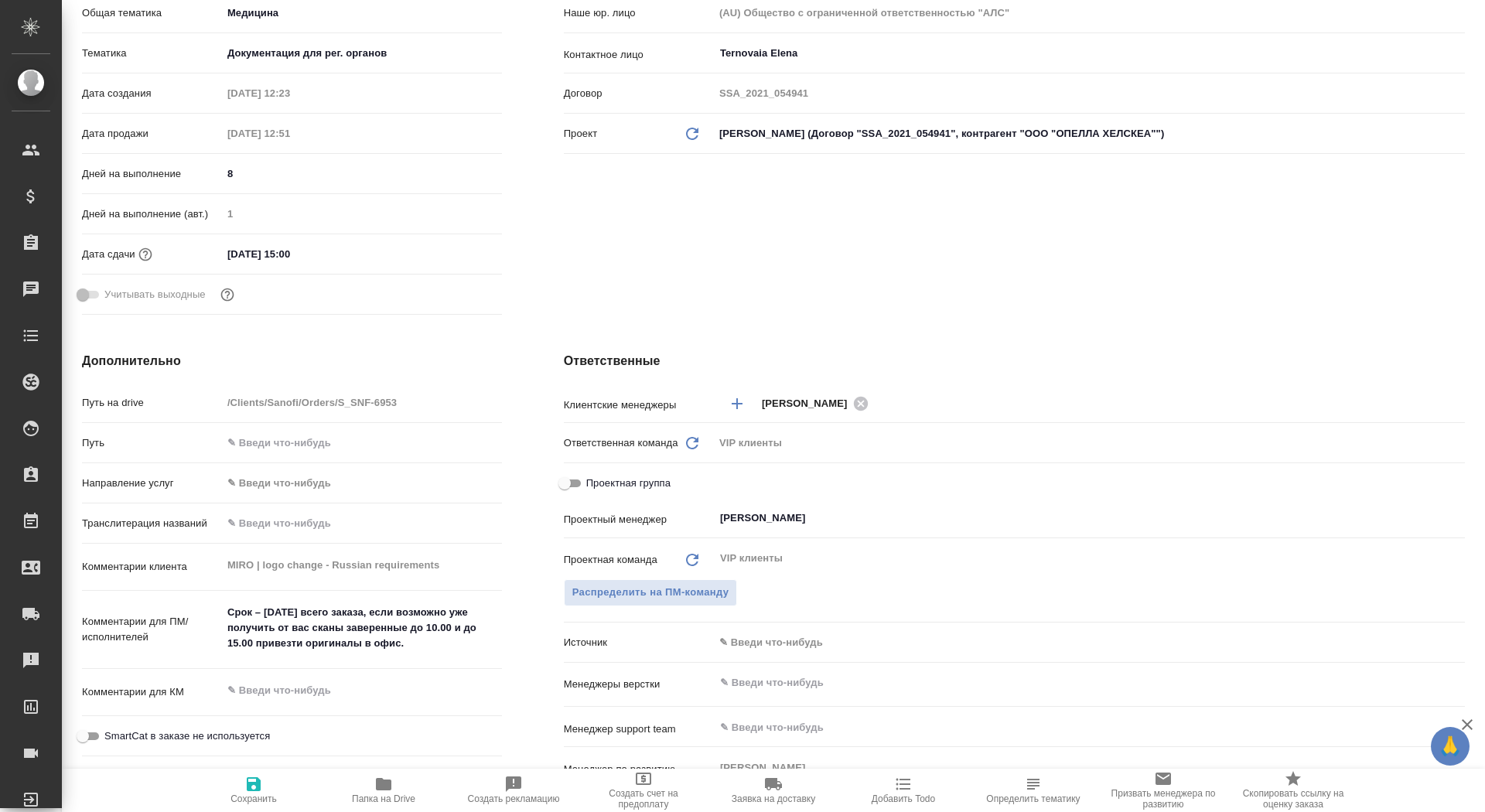
scroll to position [0, 3]
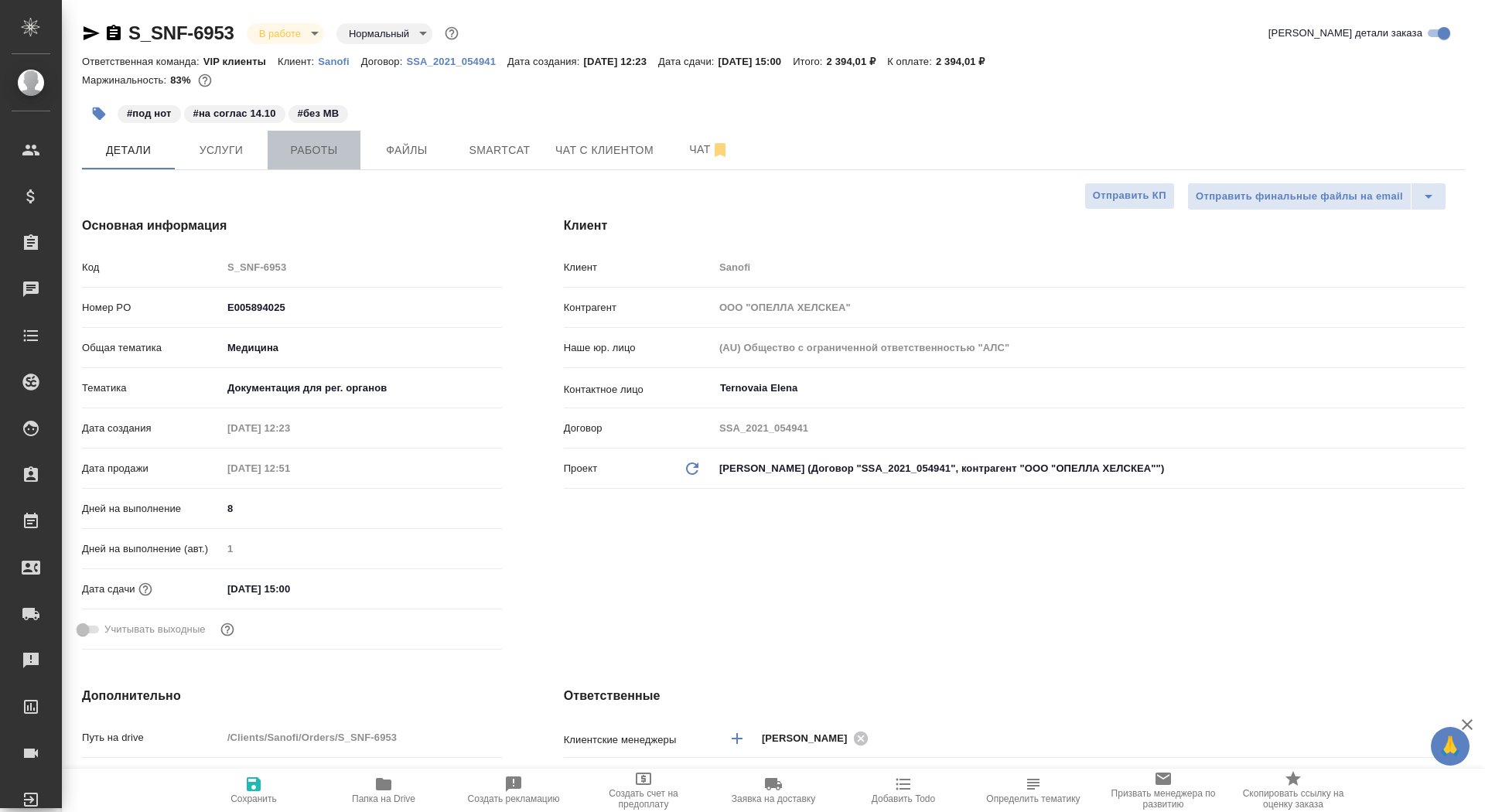
click at [335, 147] on span "Работы" at bounding box center [314, 150] width 74 height 19
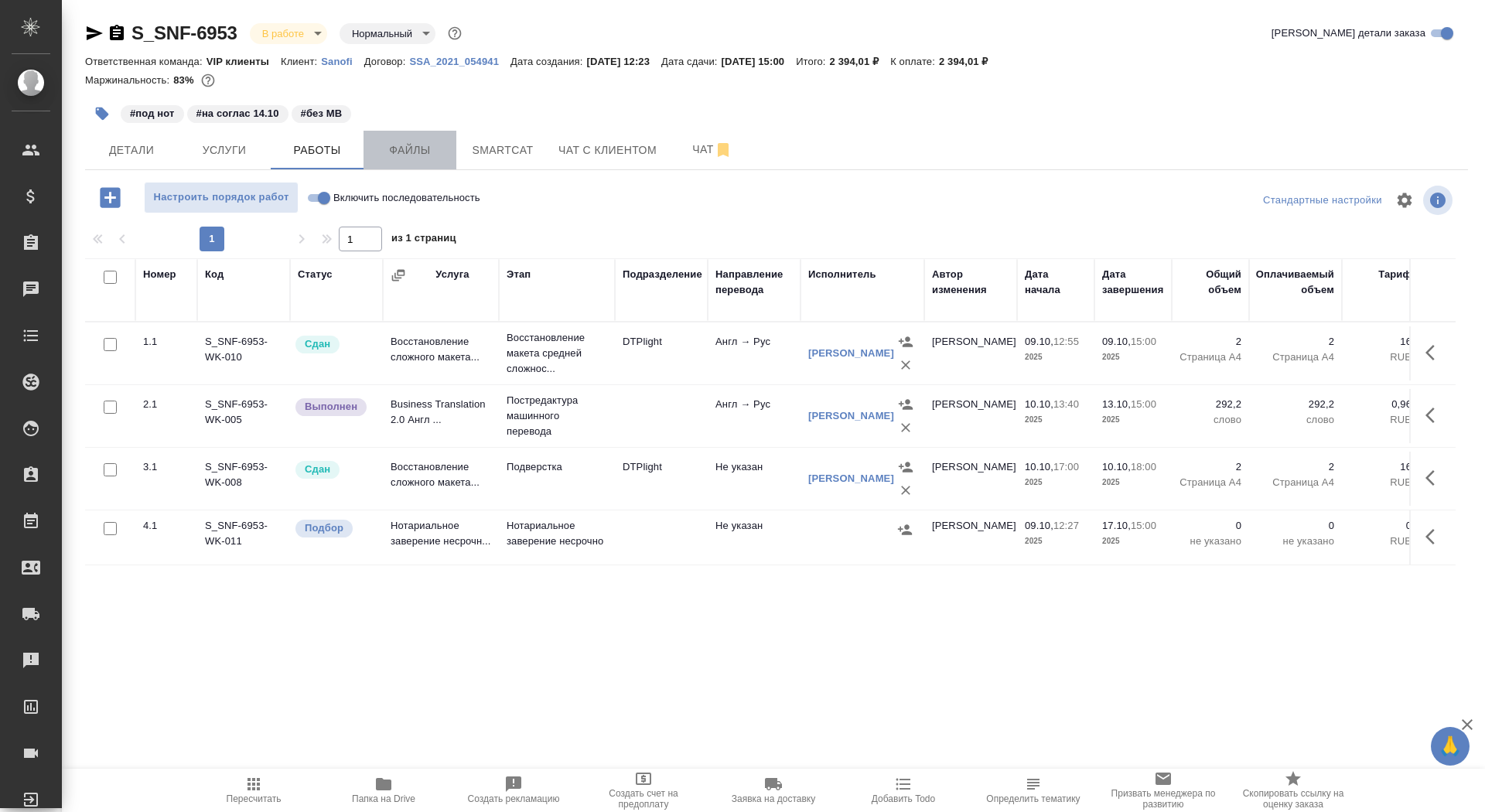
click at [443, 162] on button "Файлы" at bounding box center [409, 150] width 93 height 39
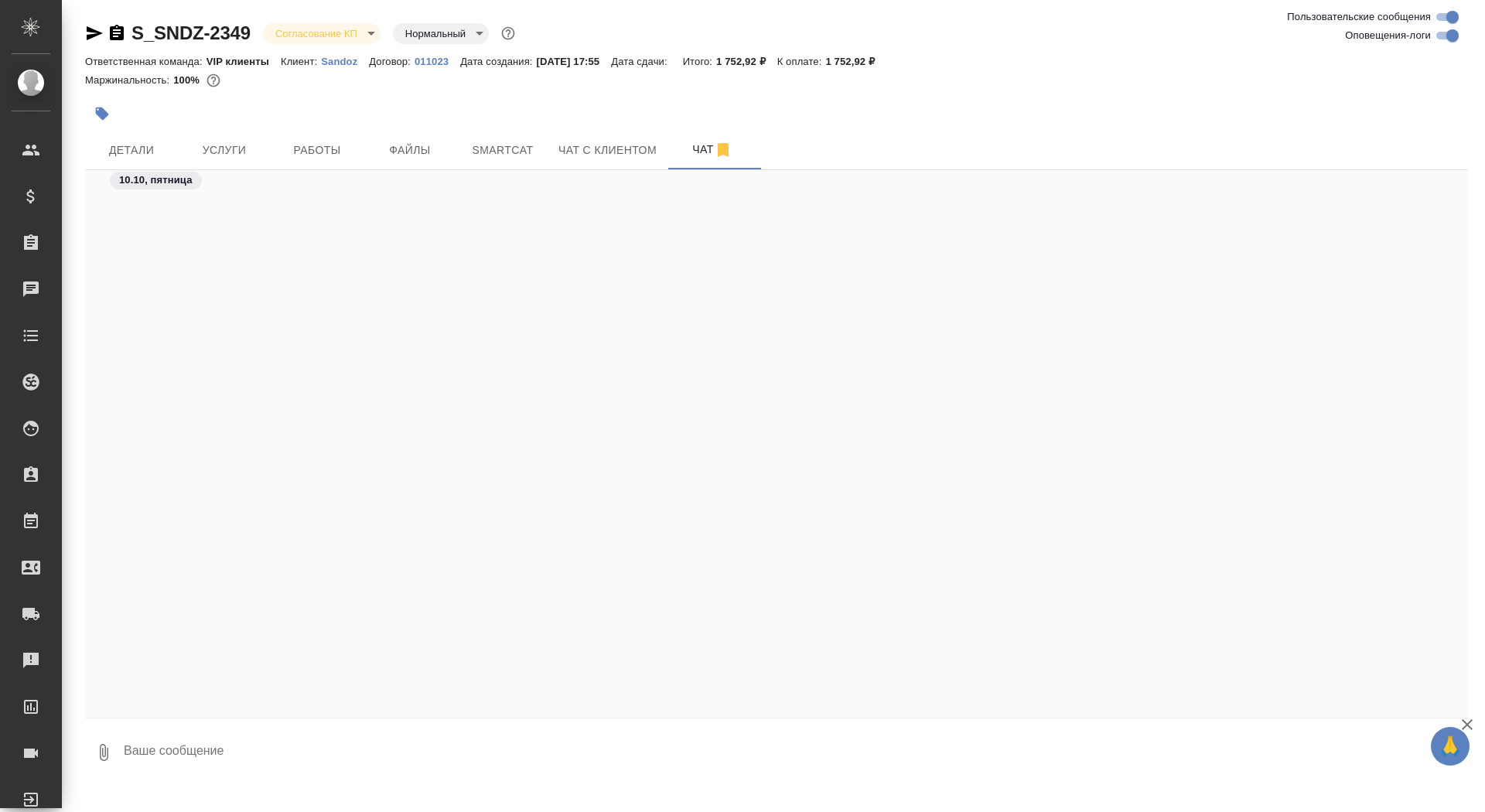
scroll to position [3451, 0]
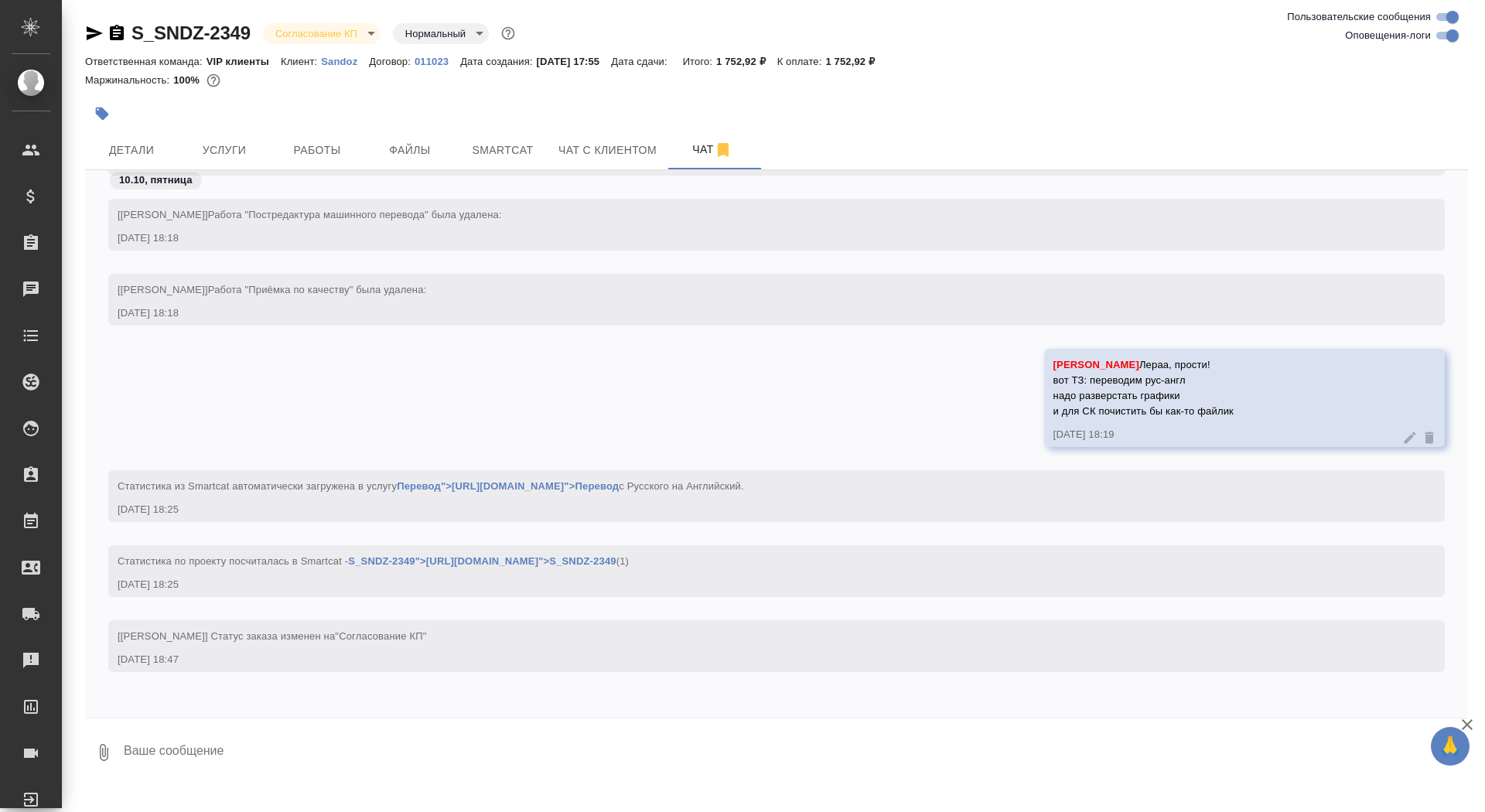
click at [328, 36] on body "🙏 .cls-1 fill:#fff; AWATERA Saydasheva Dilyara Клиенты Спецификации Заказы 0 Ча…" at bounding box center [742, 406] width 1485 height 812
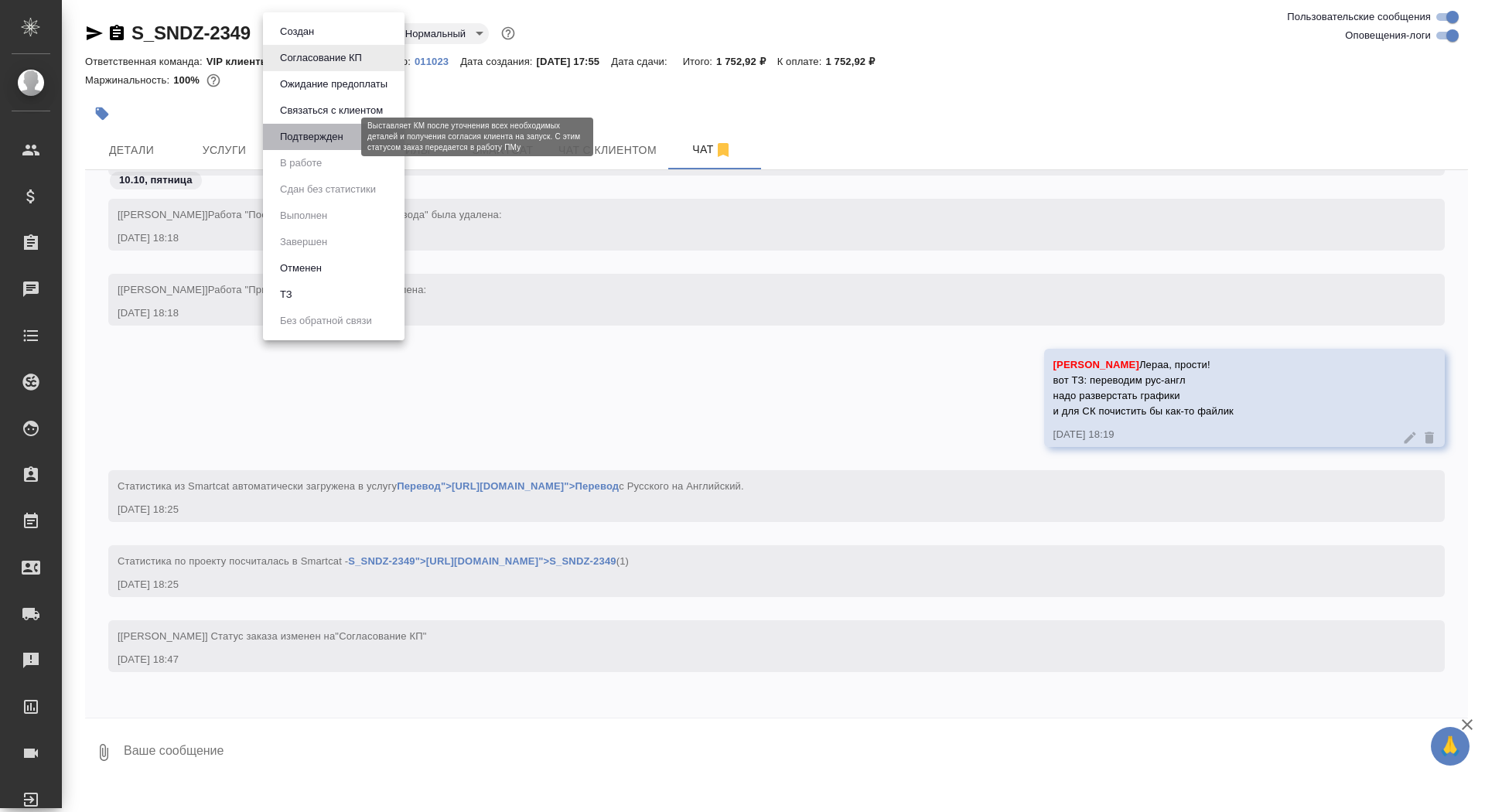
click at [341, 140] on button "Подтвержден" at bounding box center [311, 137] width 72 height 17
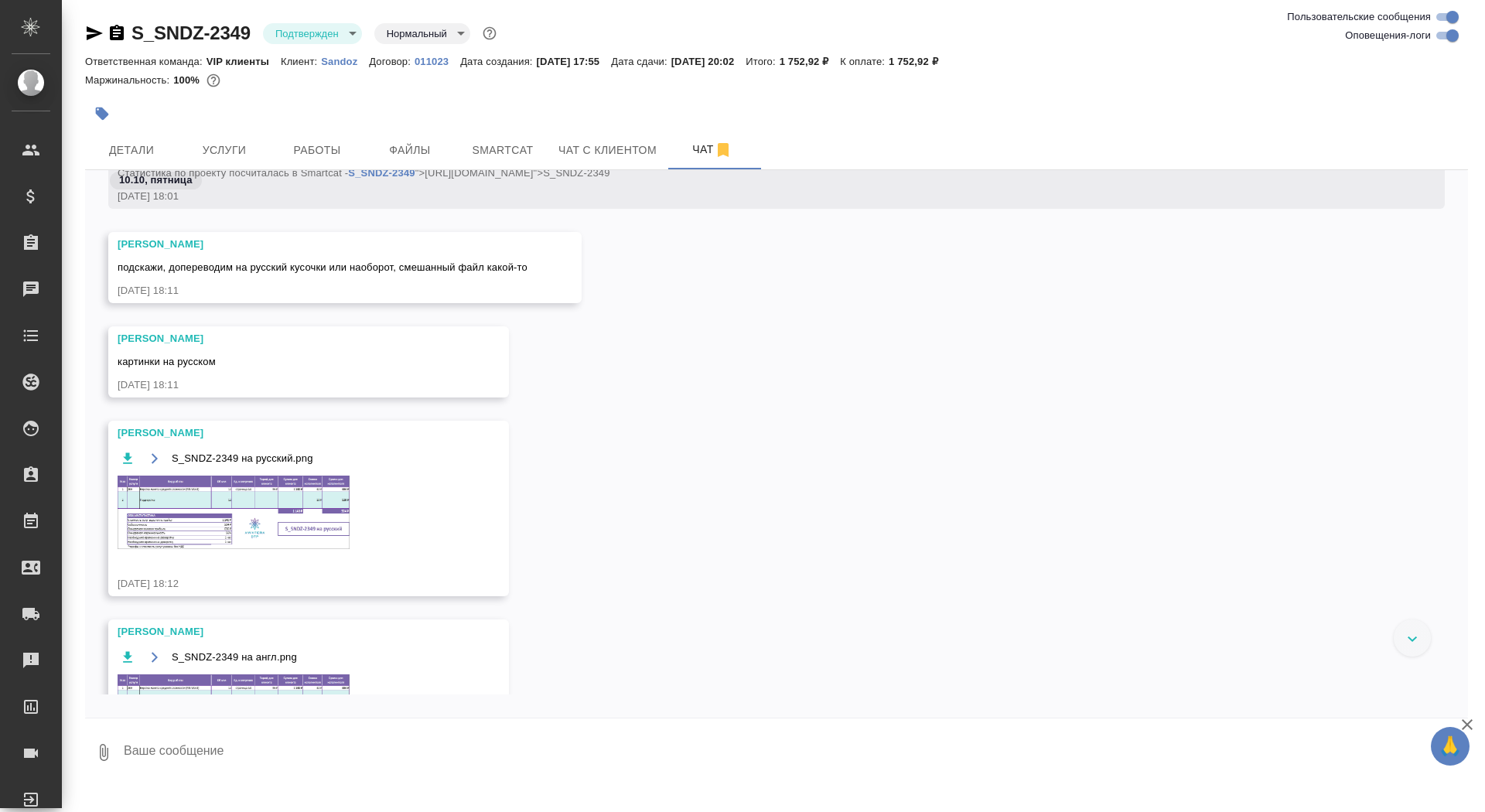
scroll to position [1163, 0]
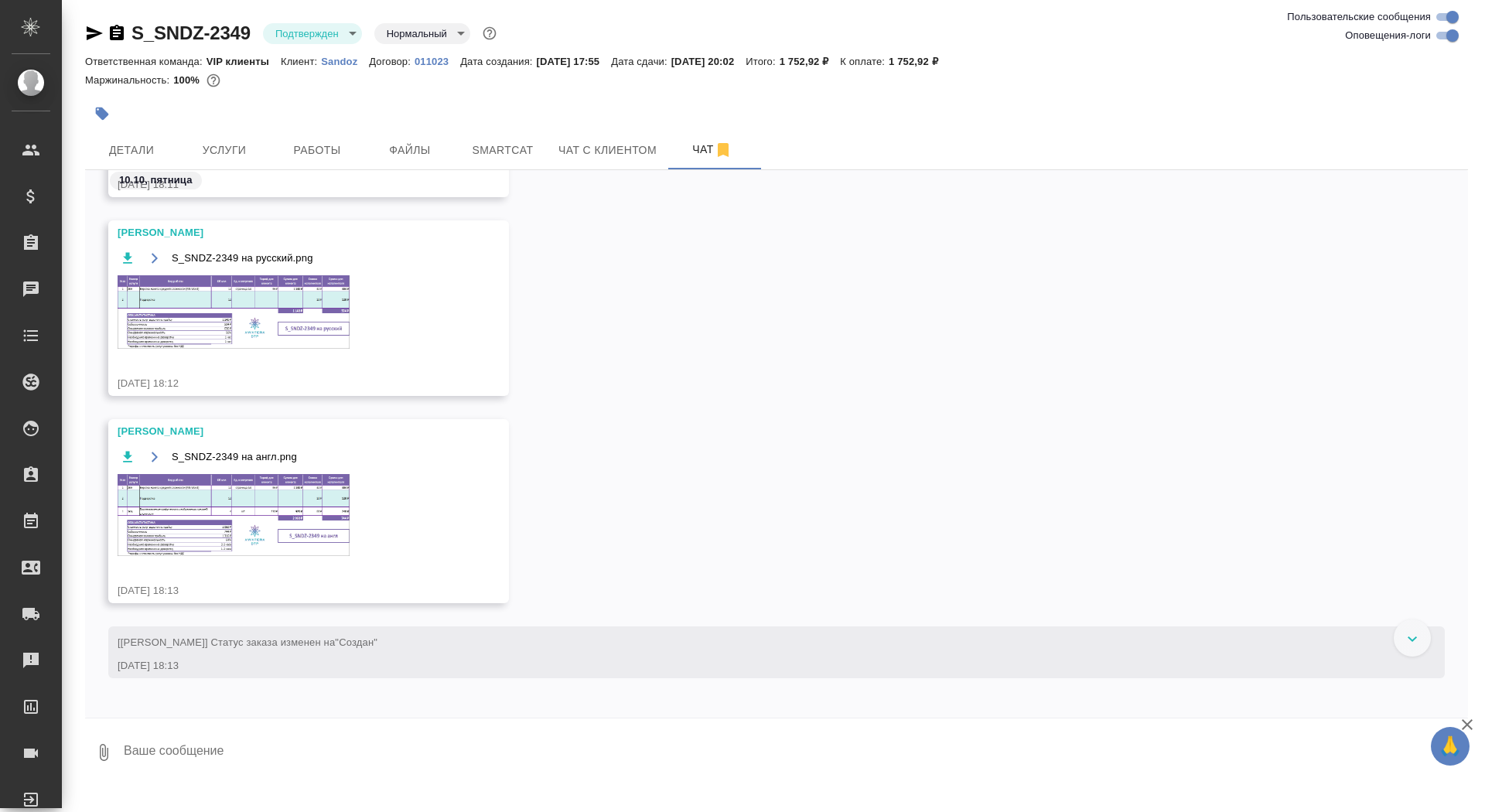
click at [232, 496] on img at bounding box center [233, 515] width 232 height 81
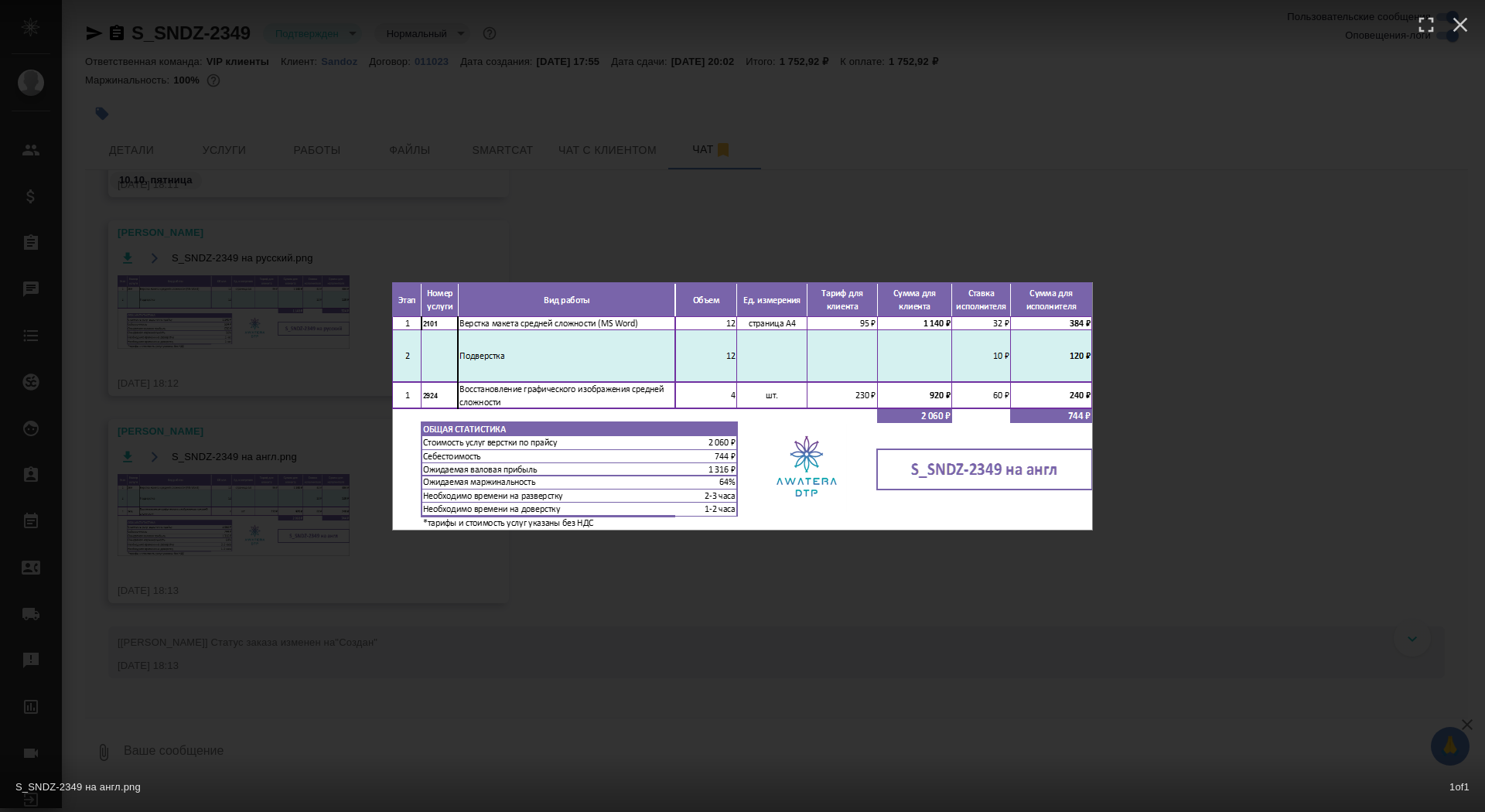
click at [226, 489] on div "S_SNDZ-2349 на англ.png 1 of 1" at bounding box center [742, 406] width 1485 height 812
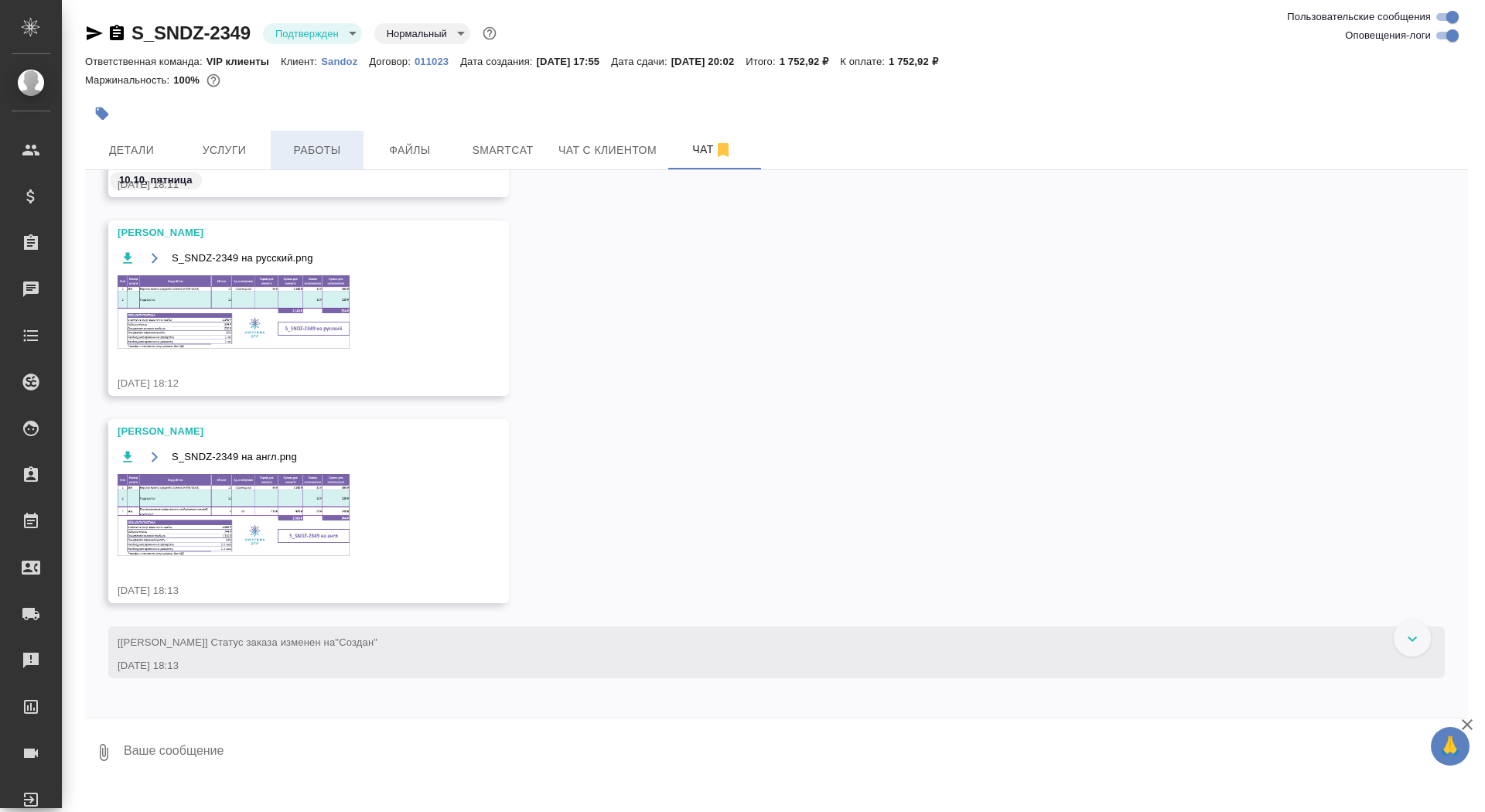
click at [314, 143] on span "Работы" at bounding box center [317, 150] width 74 height 19
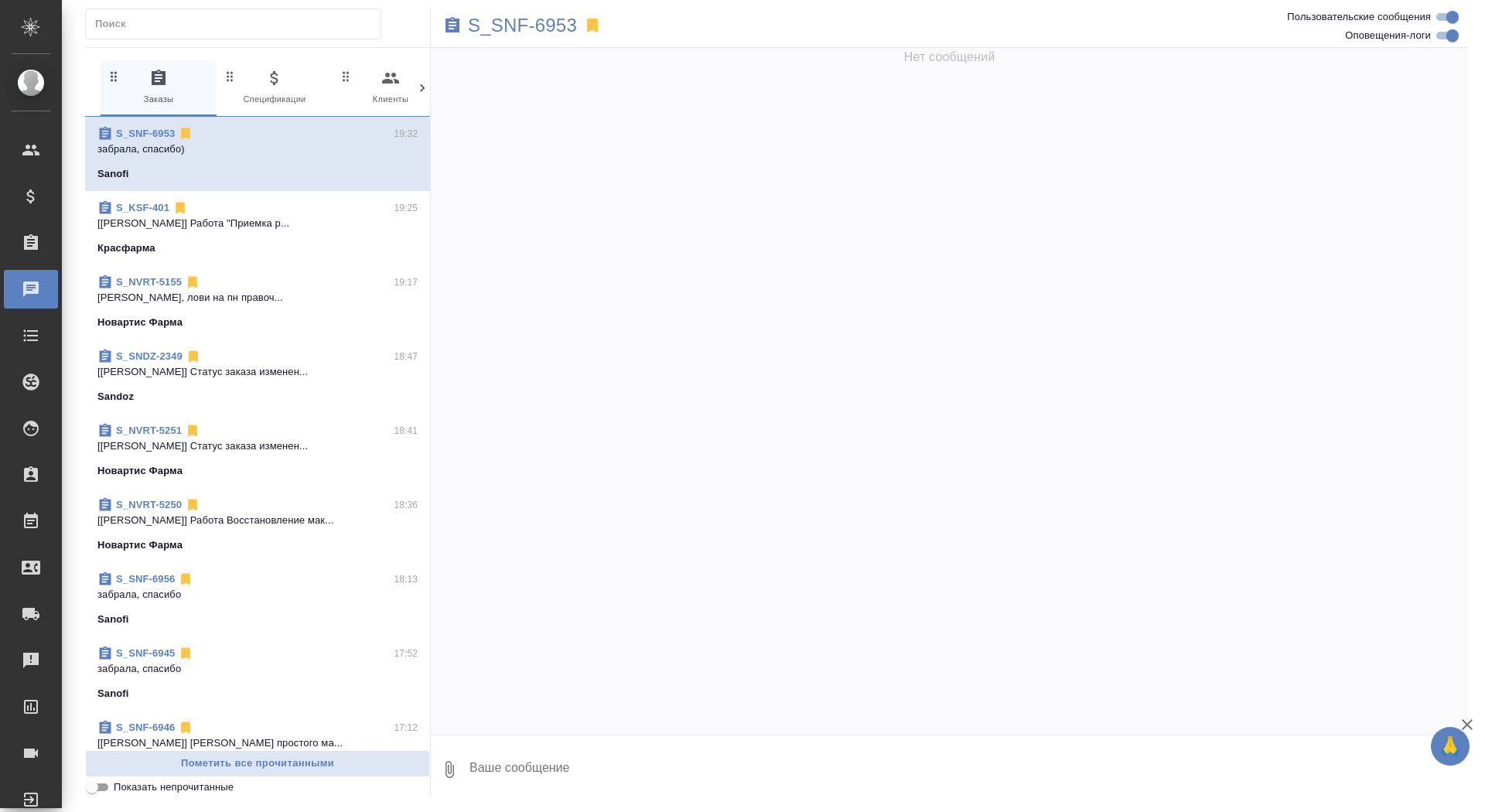
click at [752, 293] on div at bounding box center [950, 398] width 1038 height 663
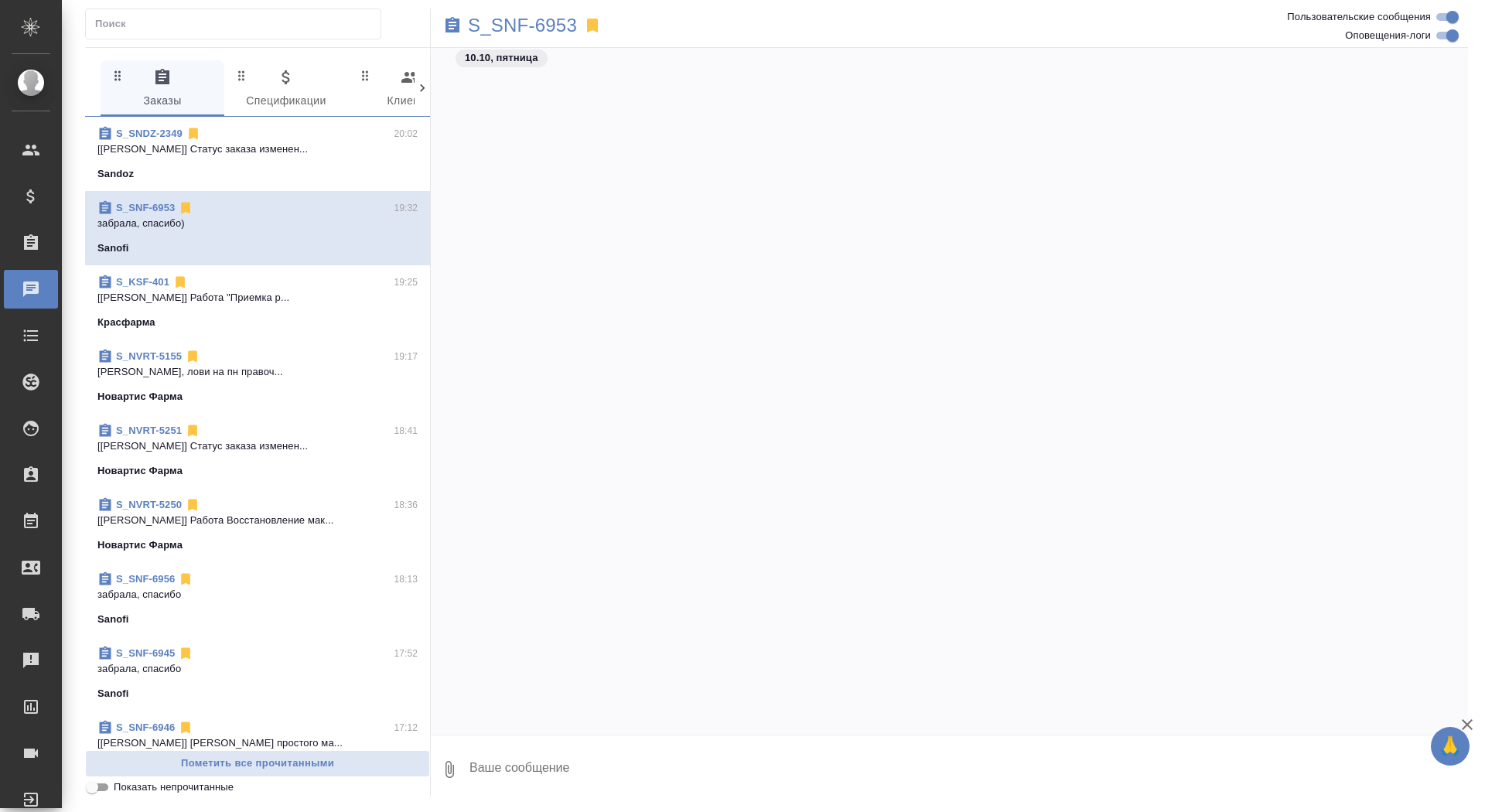
scroll to position [31822, 0]
